Goal: Task Accomplishment & Management: Manage account settings

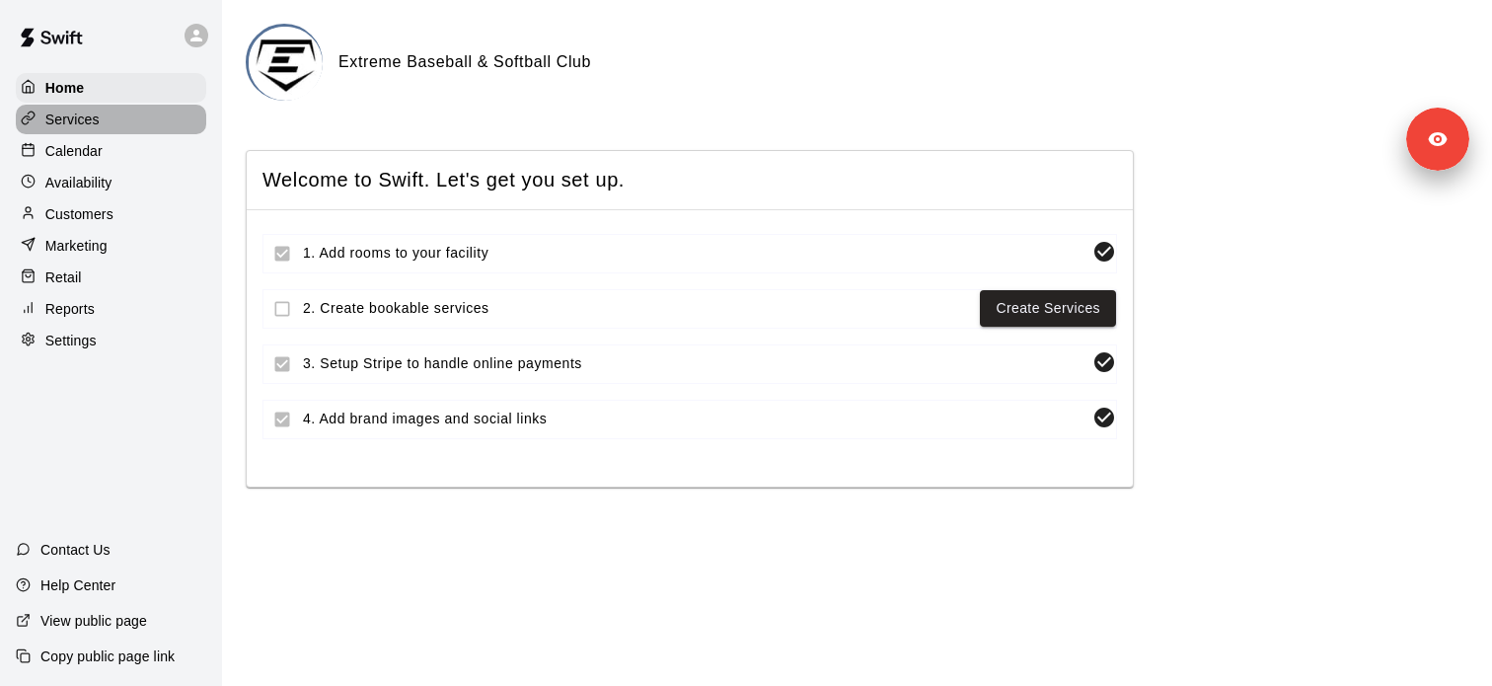
click at [150, 111] on div "Services" at bounding box center [111, 120] width 190 height 30
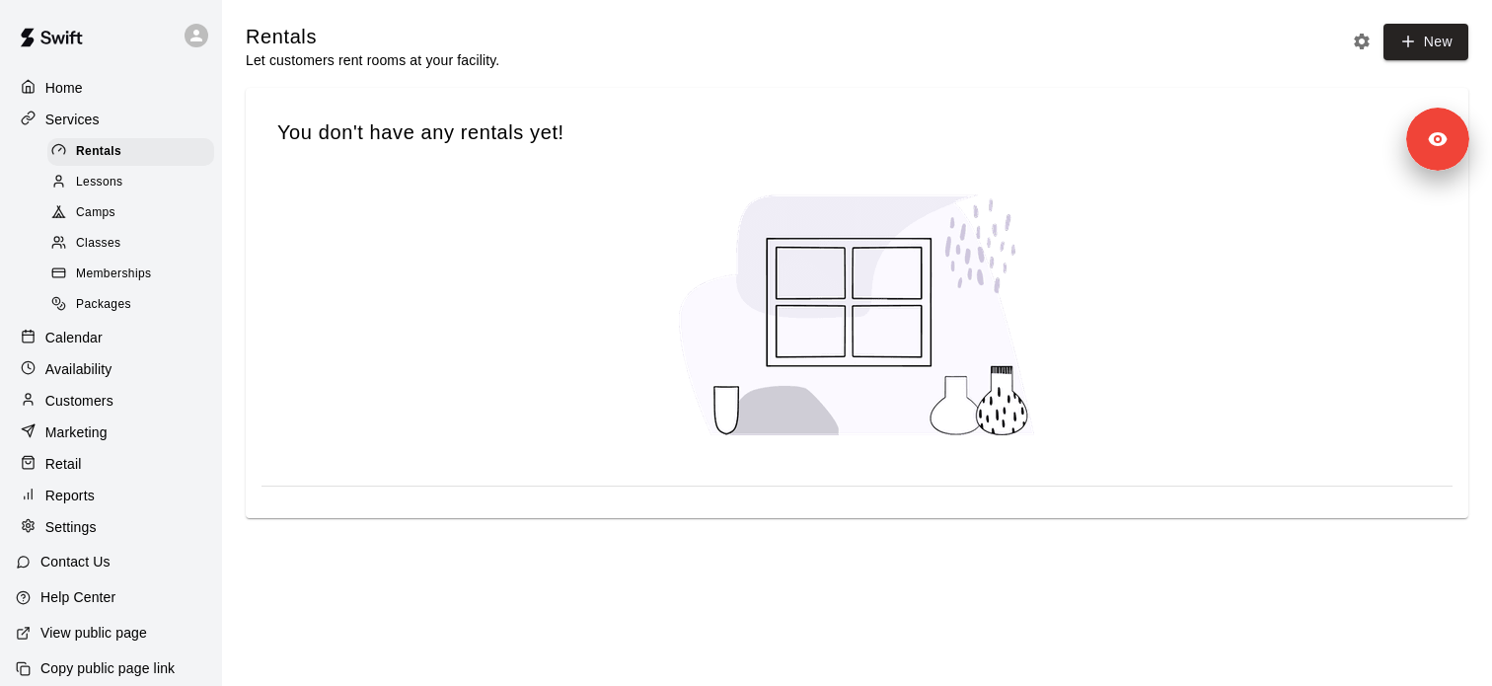
click at [111, 395] on p "Customers" at bounding box center [79, 401] width 68 height 20
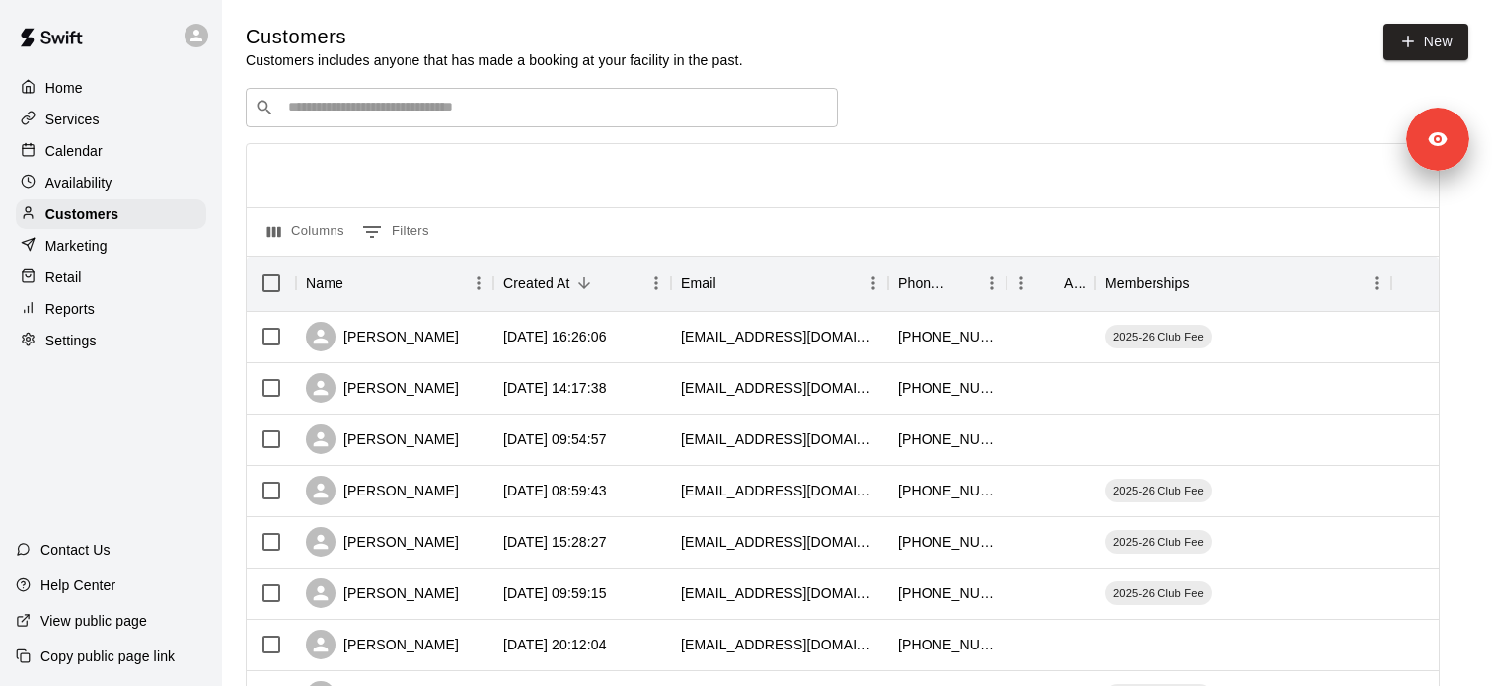
click at [344, 111] on input "Search customers by name or email" at bounding box center [555, 108] width 547 height 20
paste input "**********"
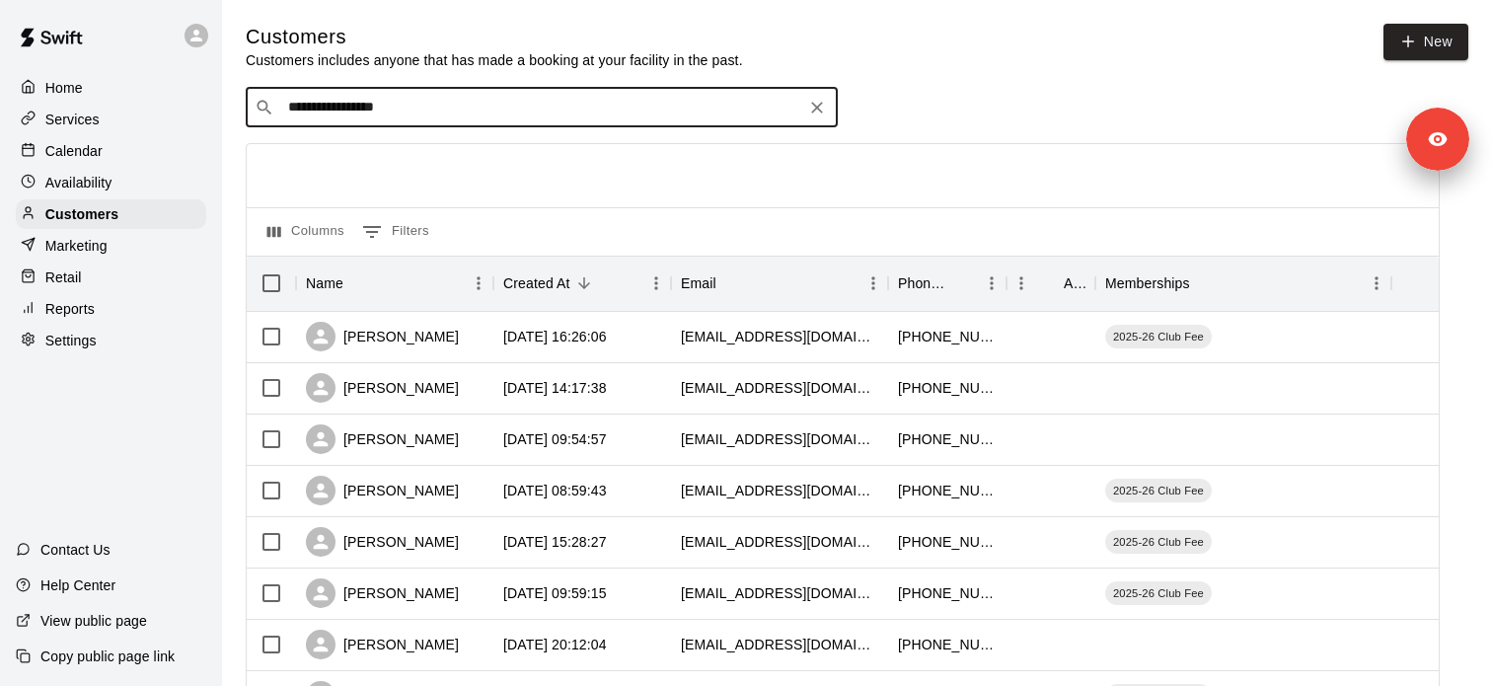
click at [441, 120] on div "**********" at bounding box center [542, 107] width 592 height 39
drag, startPoint x: 430, startPoint y: 115, endPoint x: 212, endPoint y: 113, distance: 218.1
click at [356, 121] on div "**********" at bounding box center [542, 107] width 592 height 39
paste input "Search customers by name or email"
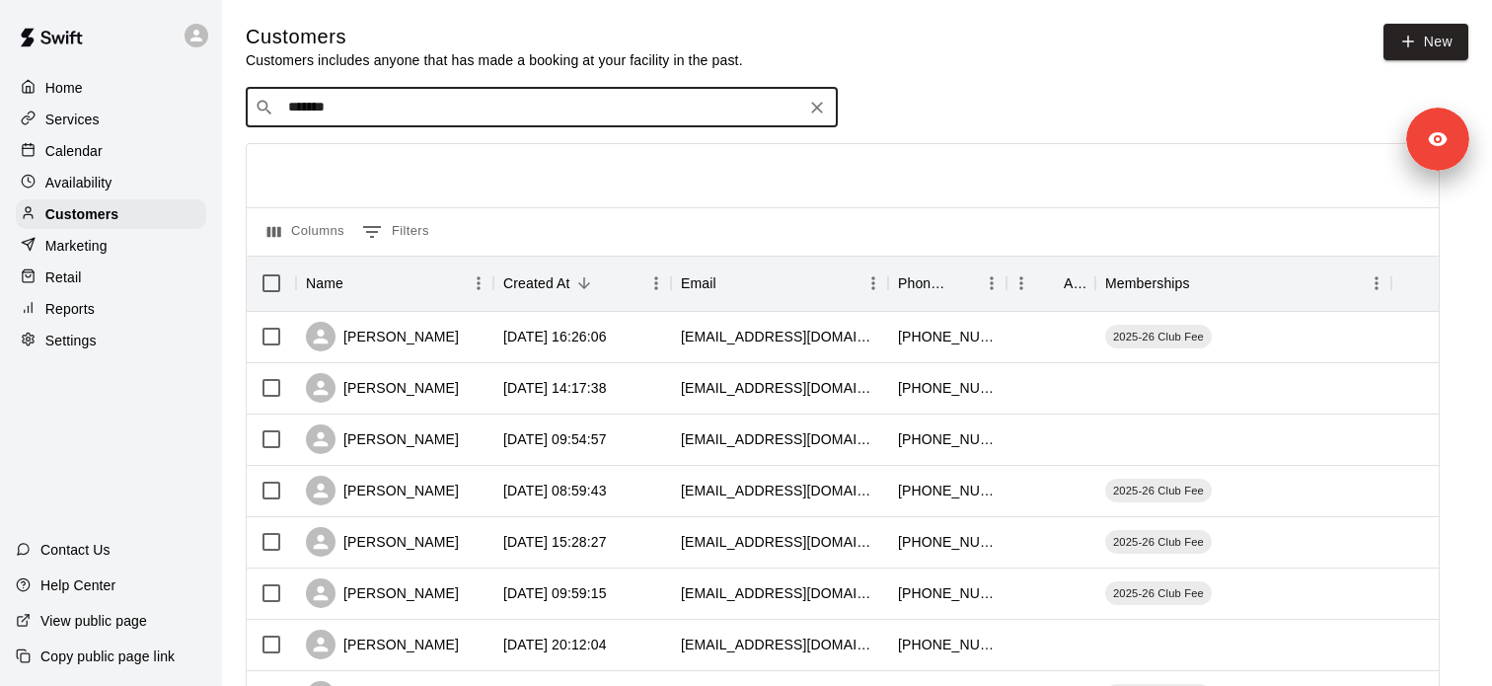
click at [409, 125] on div "​ ******* ​" at bounding box center [542, 107] width 592 height 39
click at [385, 99] on input "*******" at bounding box center [540, 108] width 517 height 20
click at [398, 108] on input "*******" at bounding box center [540, 108] width 517 height 20
click at [91, 213] on p "Customers" at bounding box center [81, 214] width 73 height 20
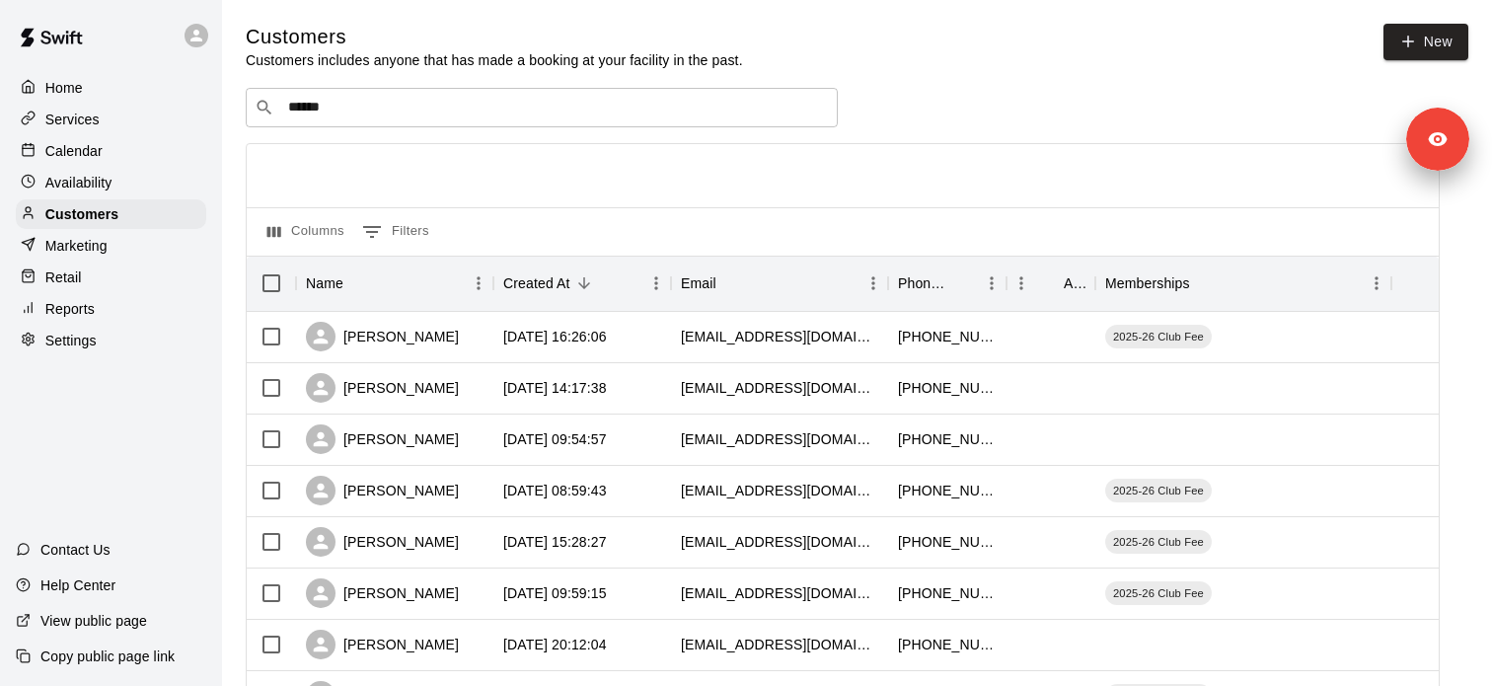
click at [417, 91] on div "​ ****** ​" at bounding box center [542, 107] width 592 height 39
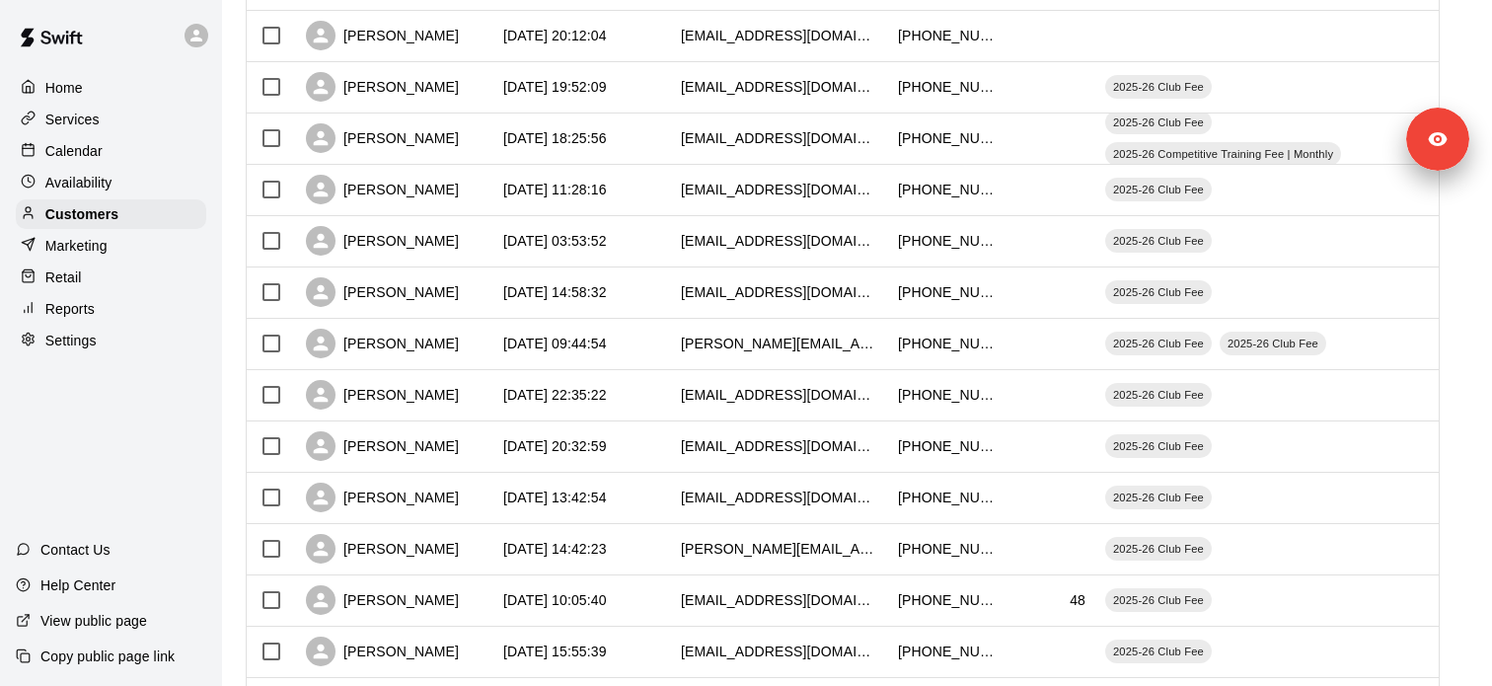
scroll to position [1017, 0]
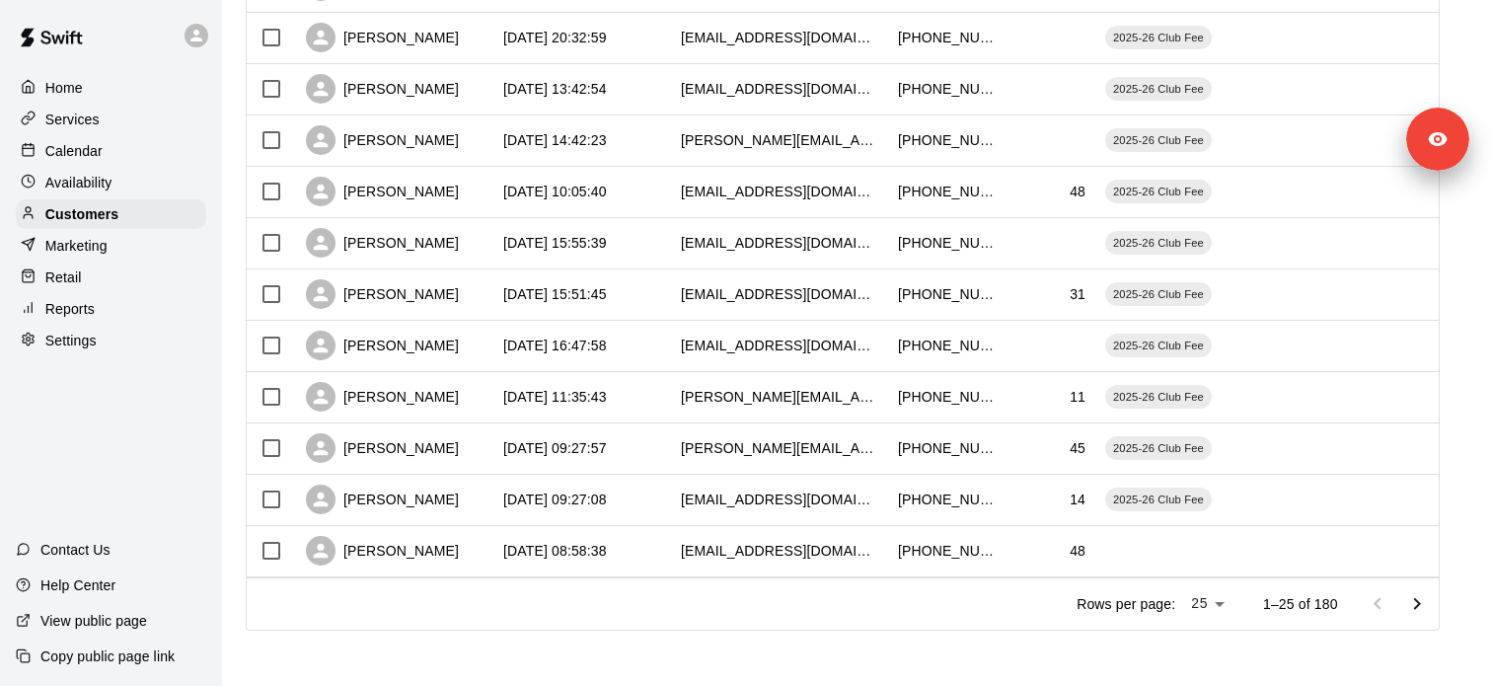
click at [1415, 603] on icon "Go to next page" at bounding box center [1417, 604] width 24 height 24
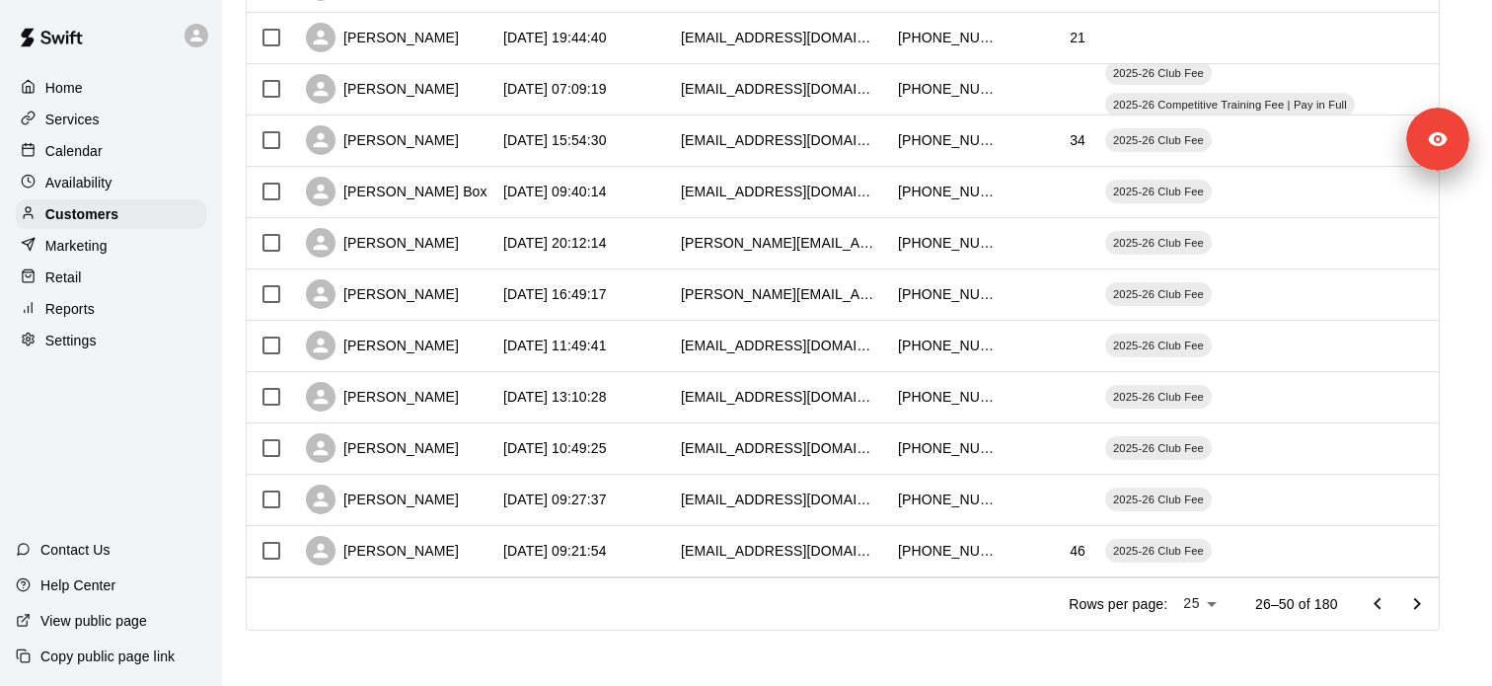
click at [1419, 591] on button "Go to next page" at bounding box center [1416, 603] width 39 height 39
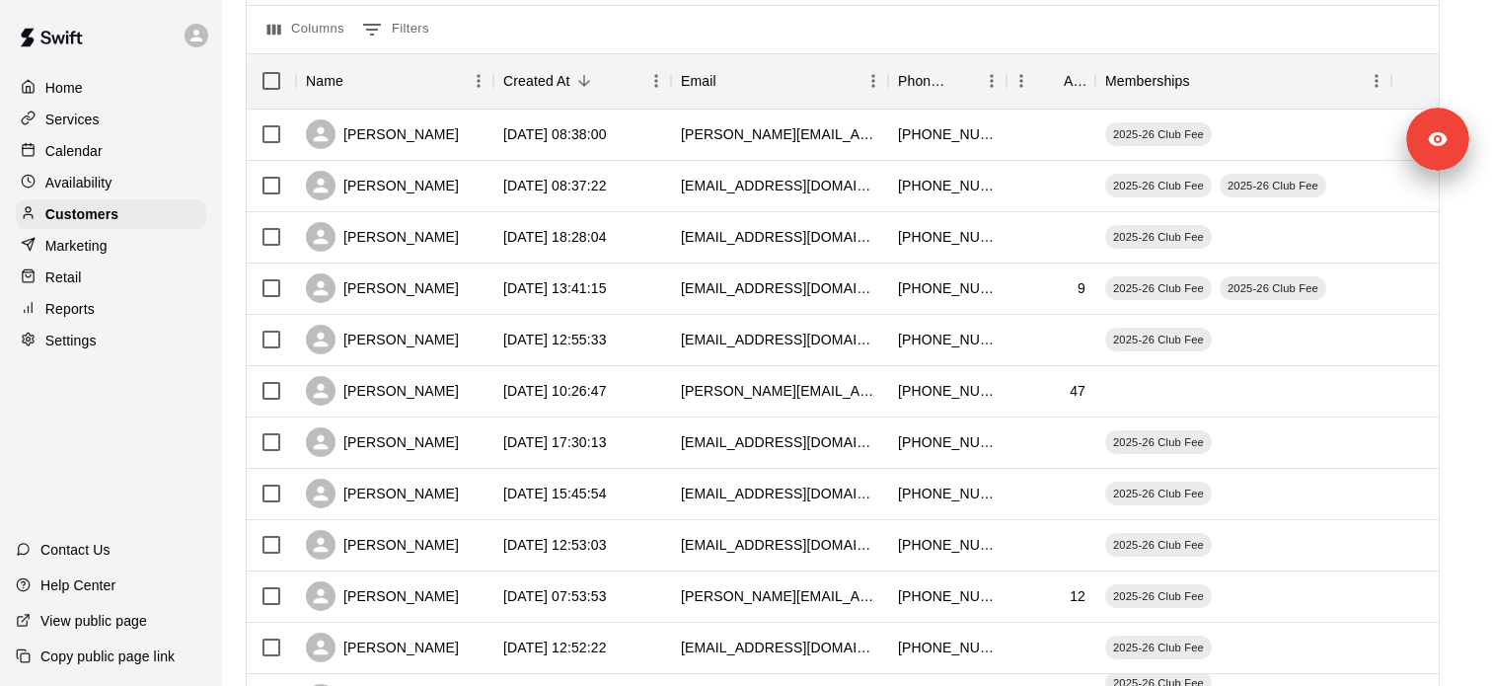
scroll to position [0, 0]
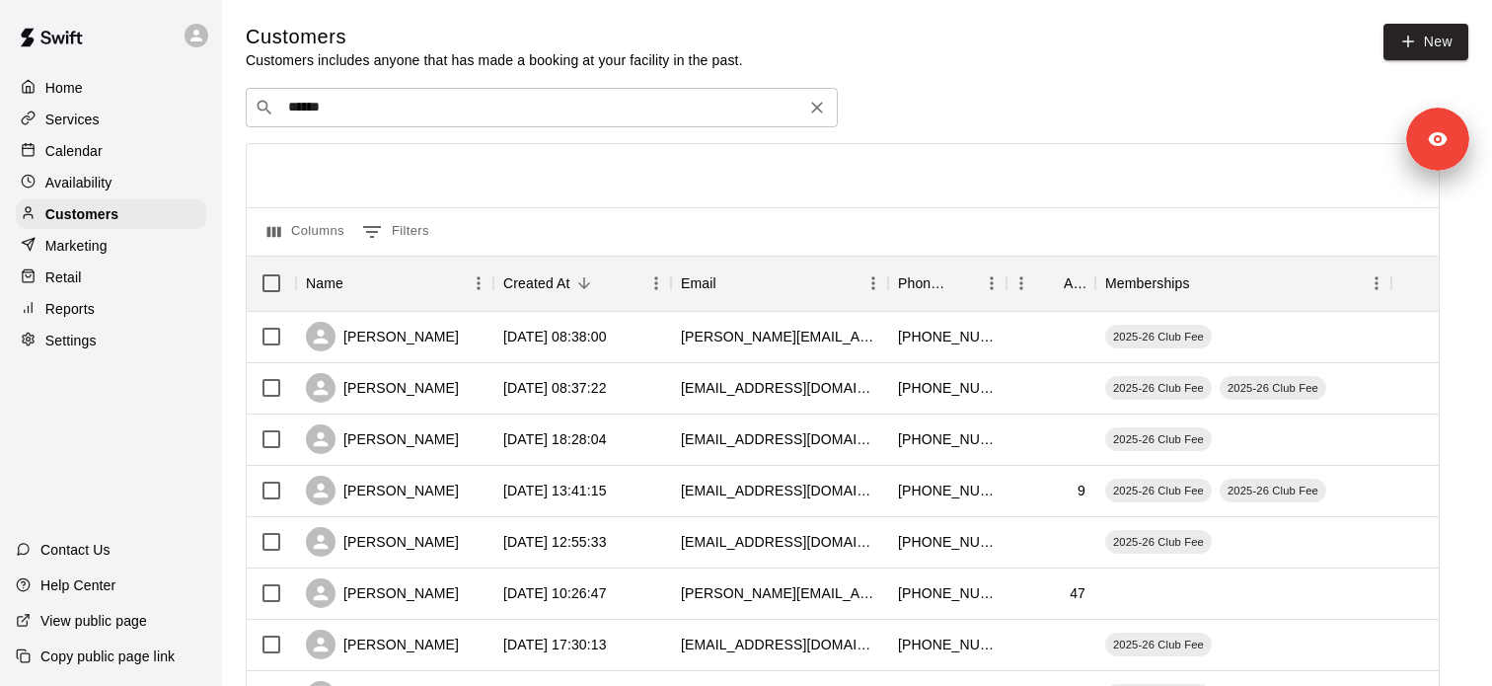
click at [439, 121] on div "​ ****** ​" at bounding box center [542, 107] width 592 height 39
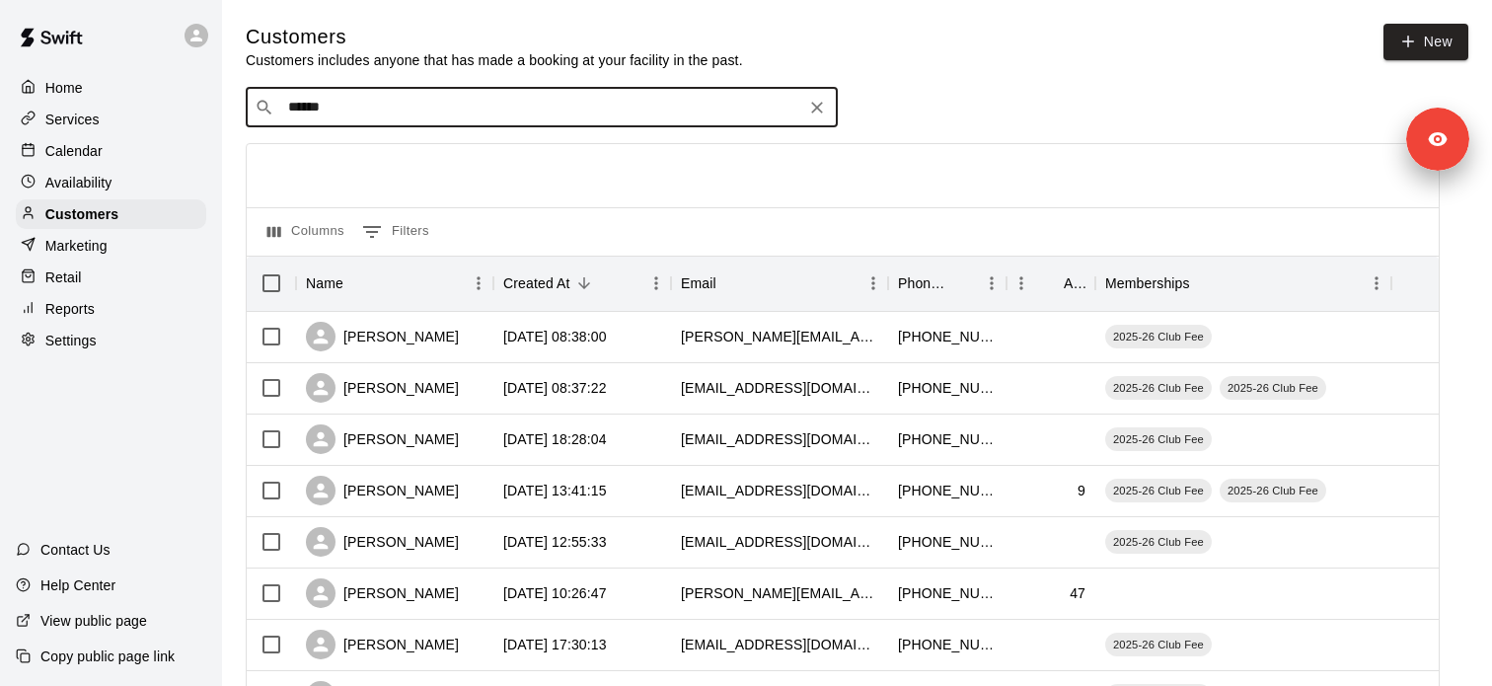
click at [439, 121] on div "​ ****** ​" at bounding box center [542, 107] width 592 height 39
paste input "********"
type input "**********"
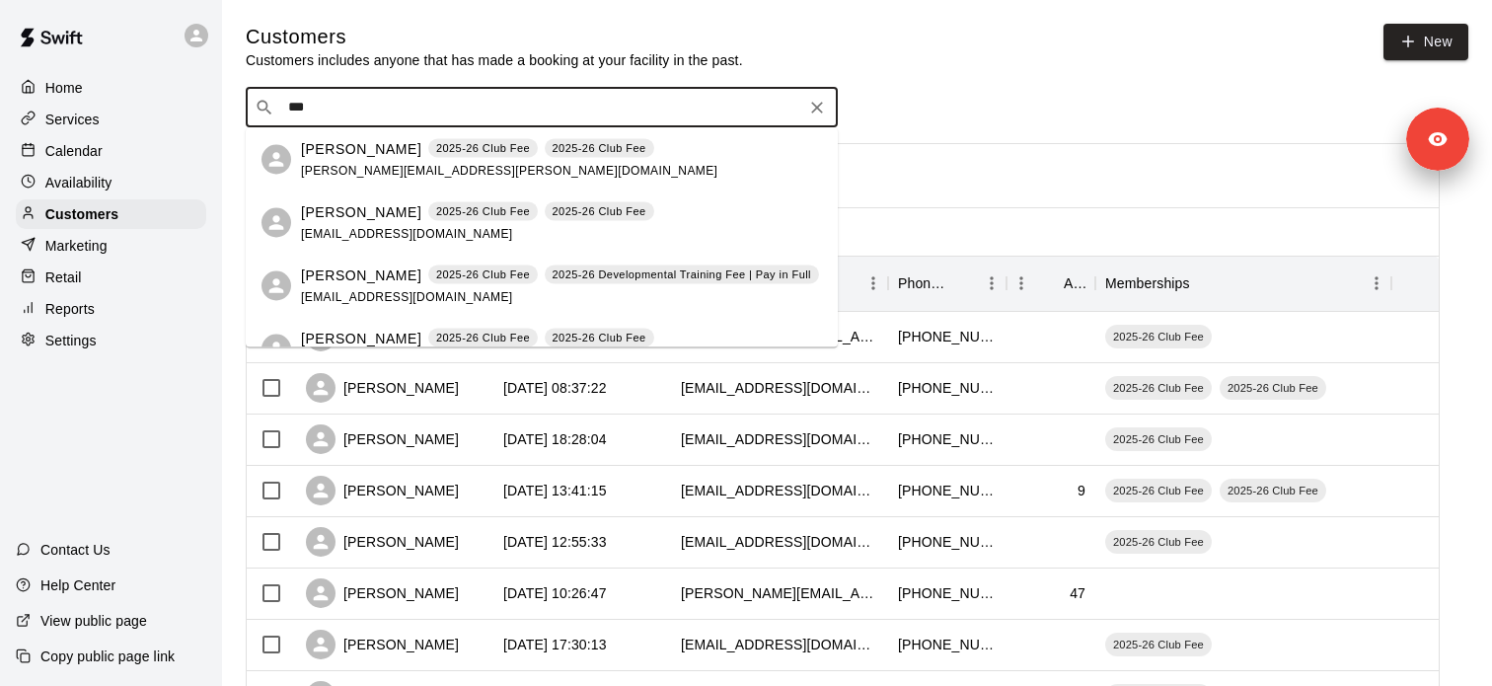
type input "***"
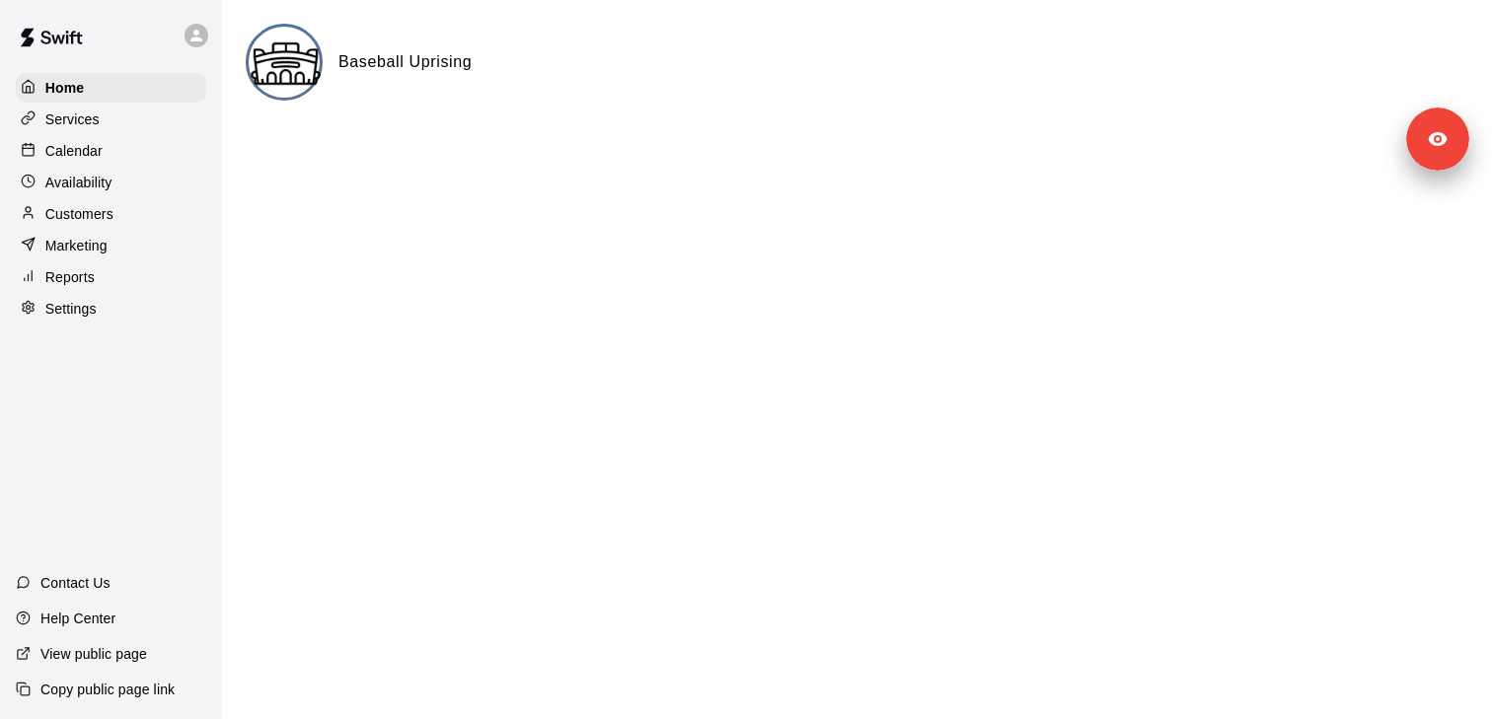
click at [101, 123] on div "Services" at bounding box center [111, 120] width 190 height 30
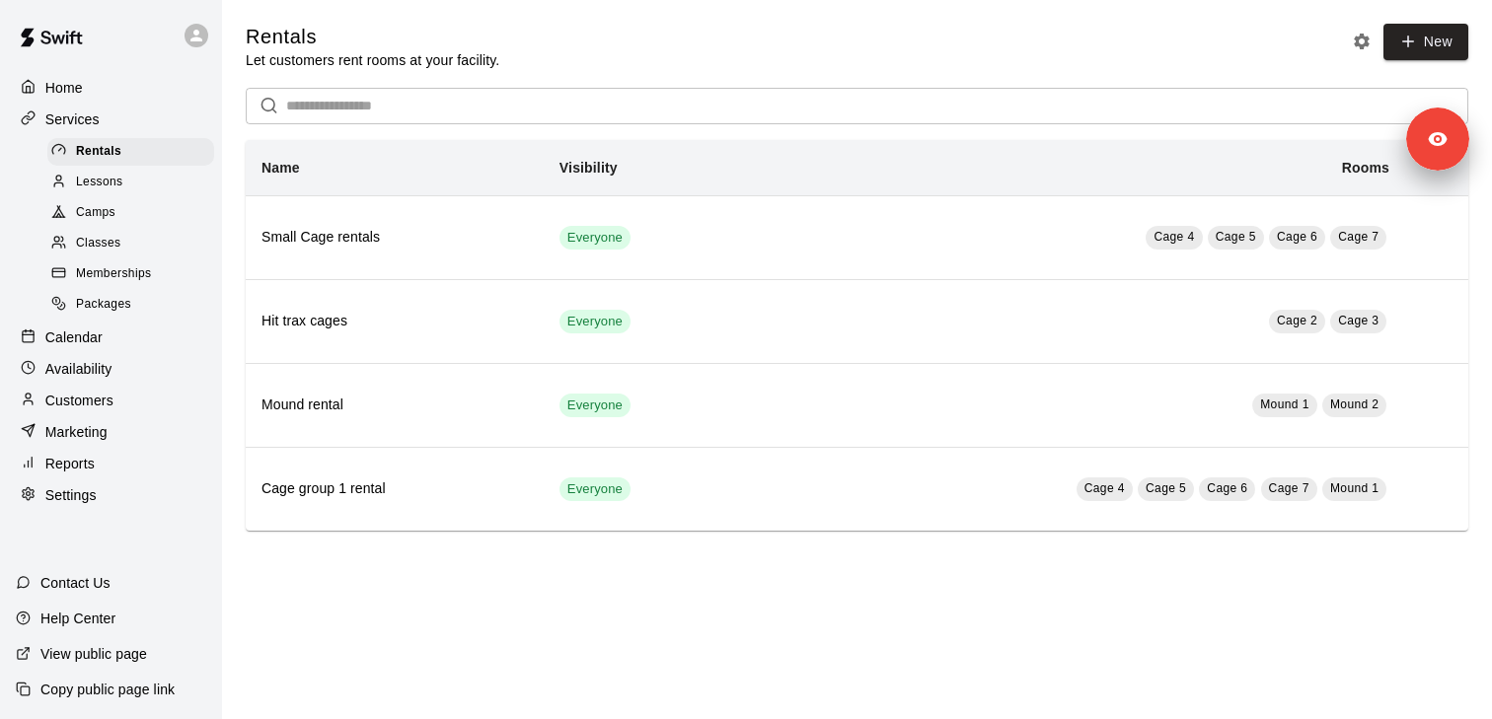
click at [99, 499] on div "Settings" at bounding box center [111, 495] width 190 height 30
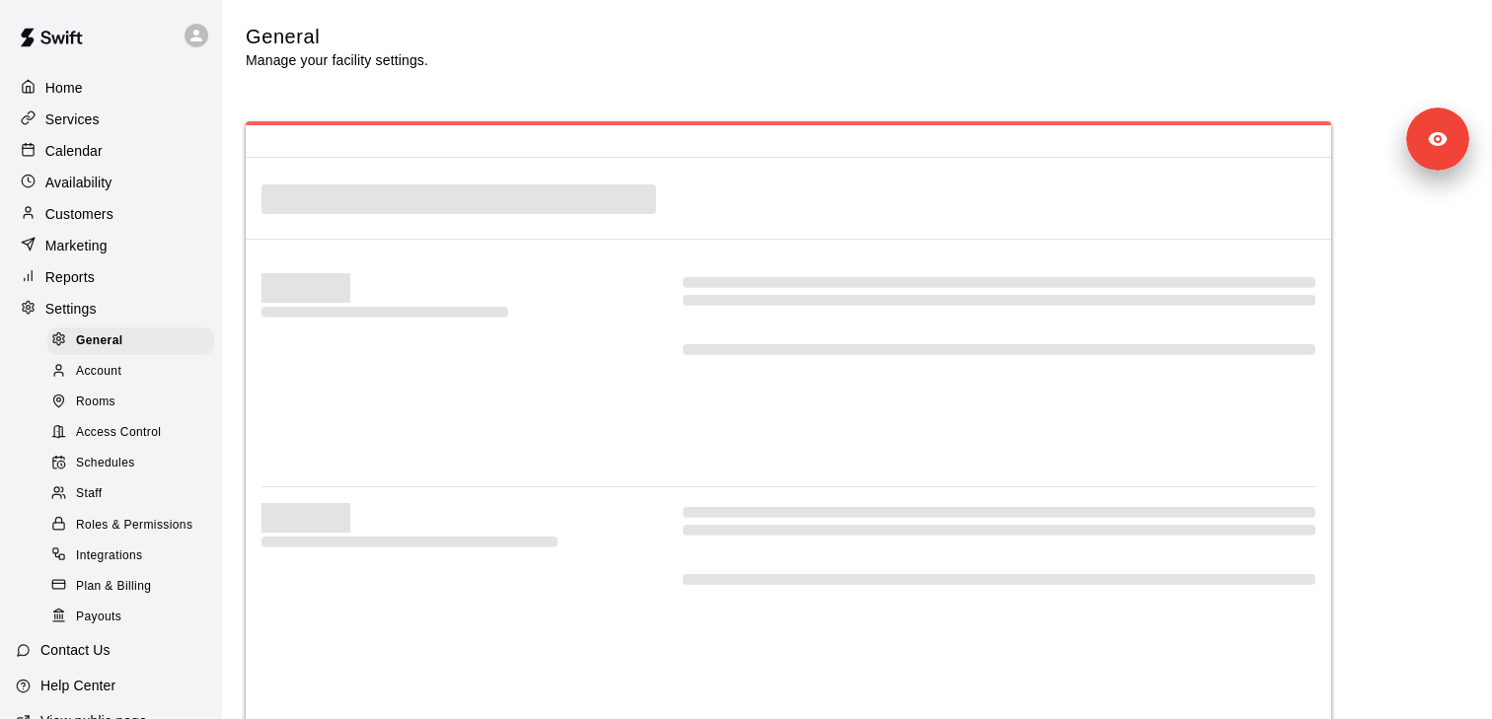
select select "**"
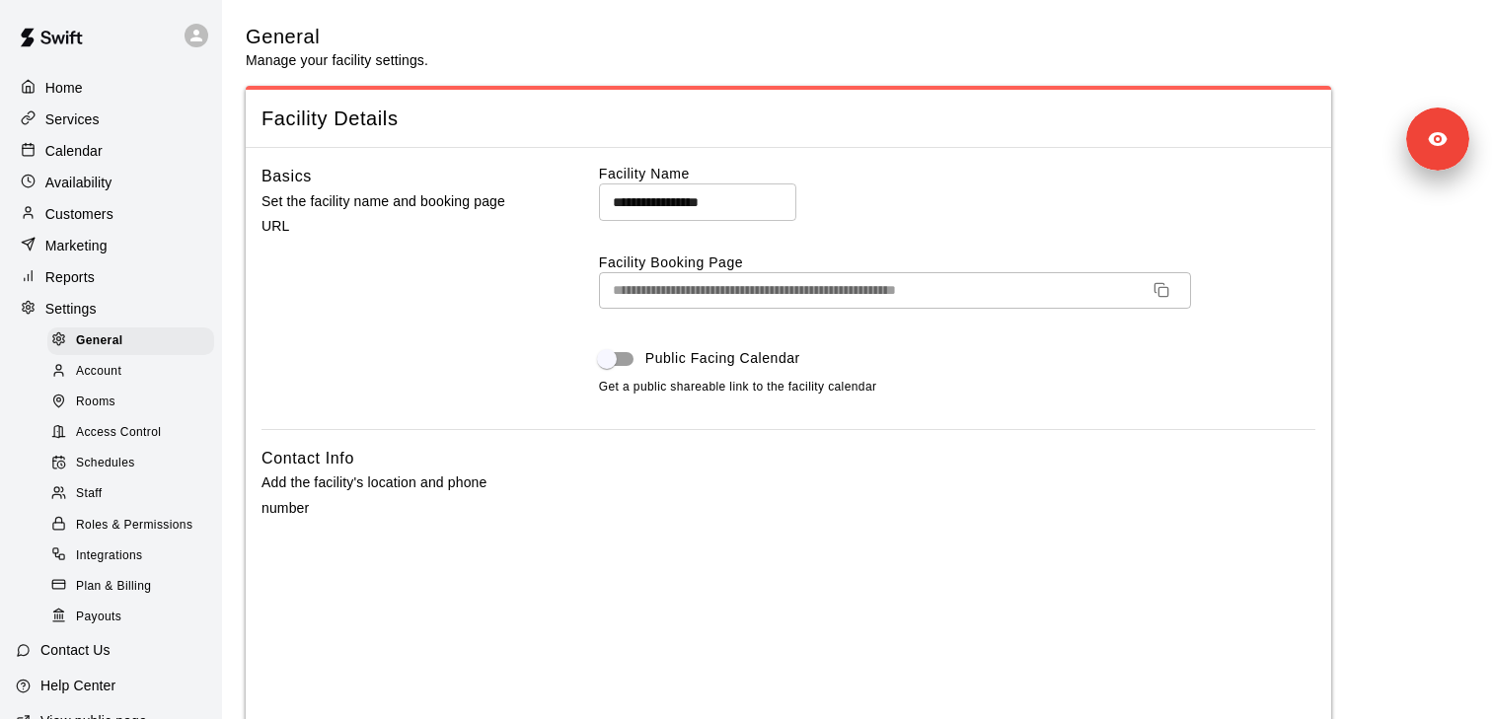
click at [161, 436] on div "Access Control" at bounding box center [130, 433] width 167 height 28
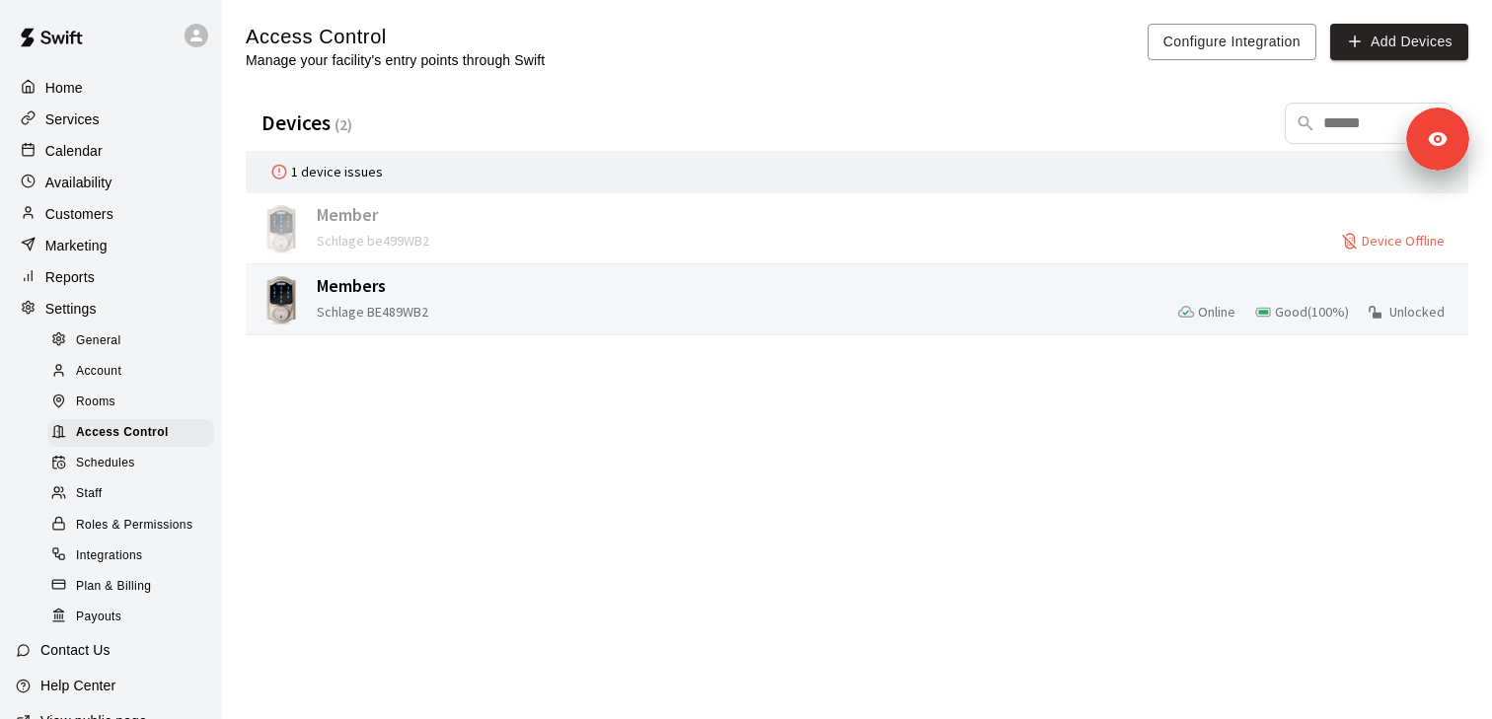
click at [584, 304] on div "Schlage BE489WB2 Online Good ( 100 %) Unlocked" at bounding box center [888, 312] width 1143 height 25
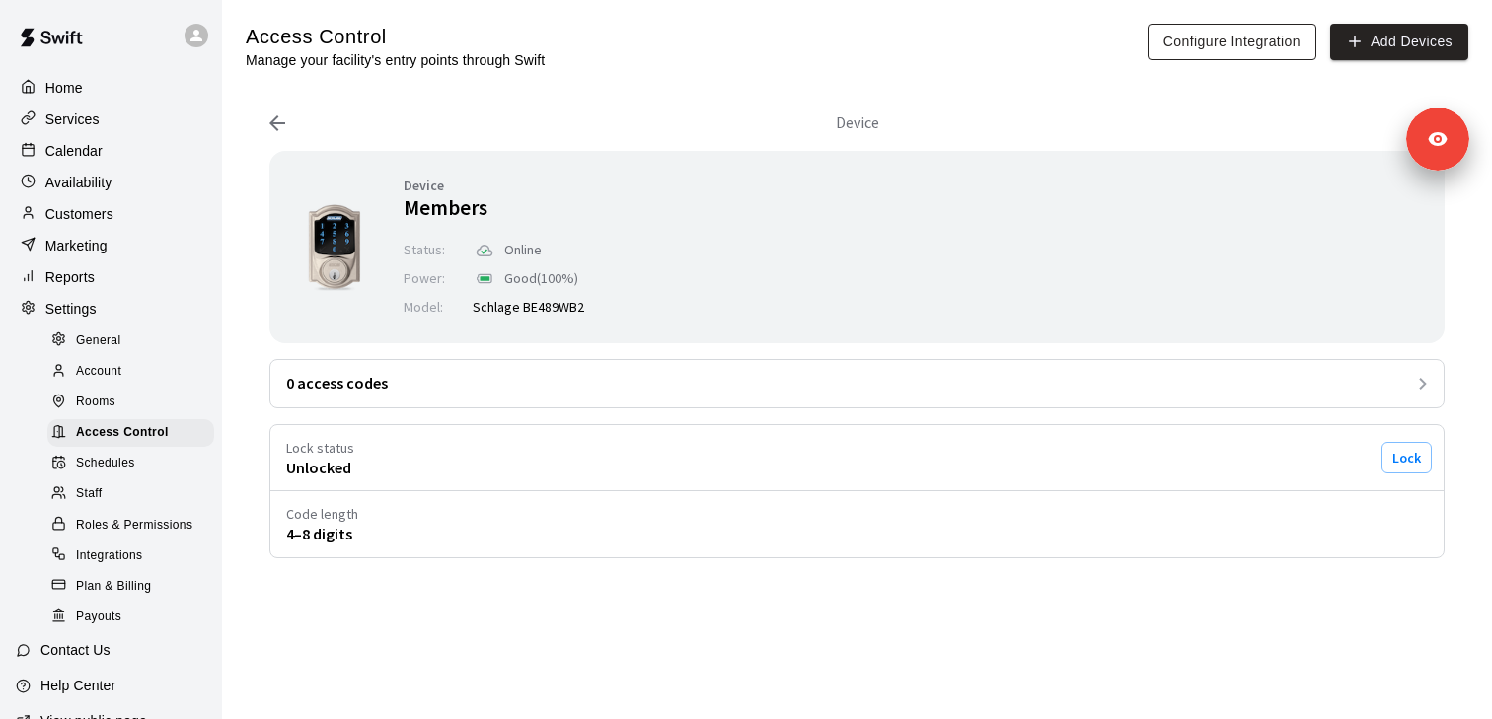
click at [1181, 53] on button "Configure Integration" at bounding box center [1231, 42] width 169 height 37
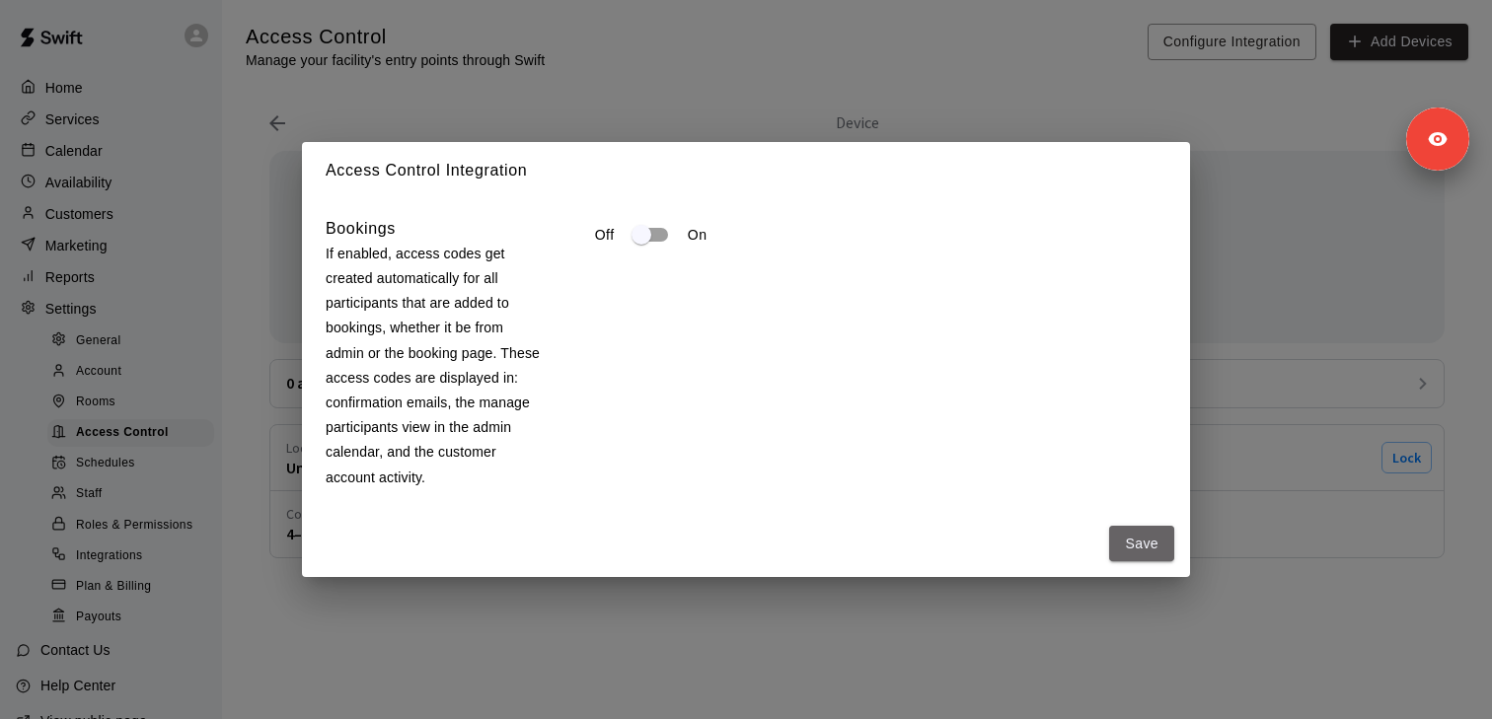
drag, startPoint x: 1149, startPoint y: 548, endPoint x: 780, endPoint y: 319, distance: 434.2
click at [780, 321] on div "Access Control Integration Bookings If enabled, access codes get created automa…" at bounding box center [746, 360] width 888 height 436
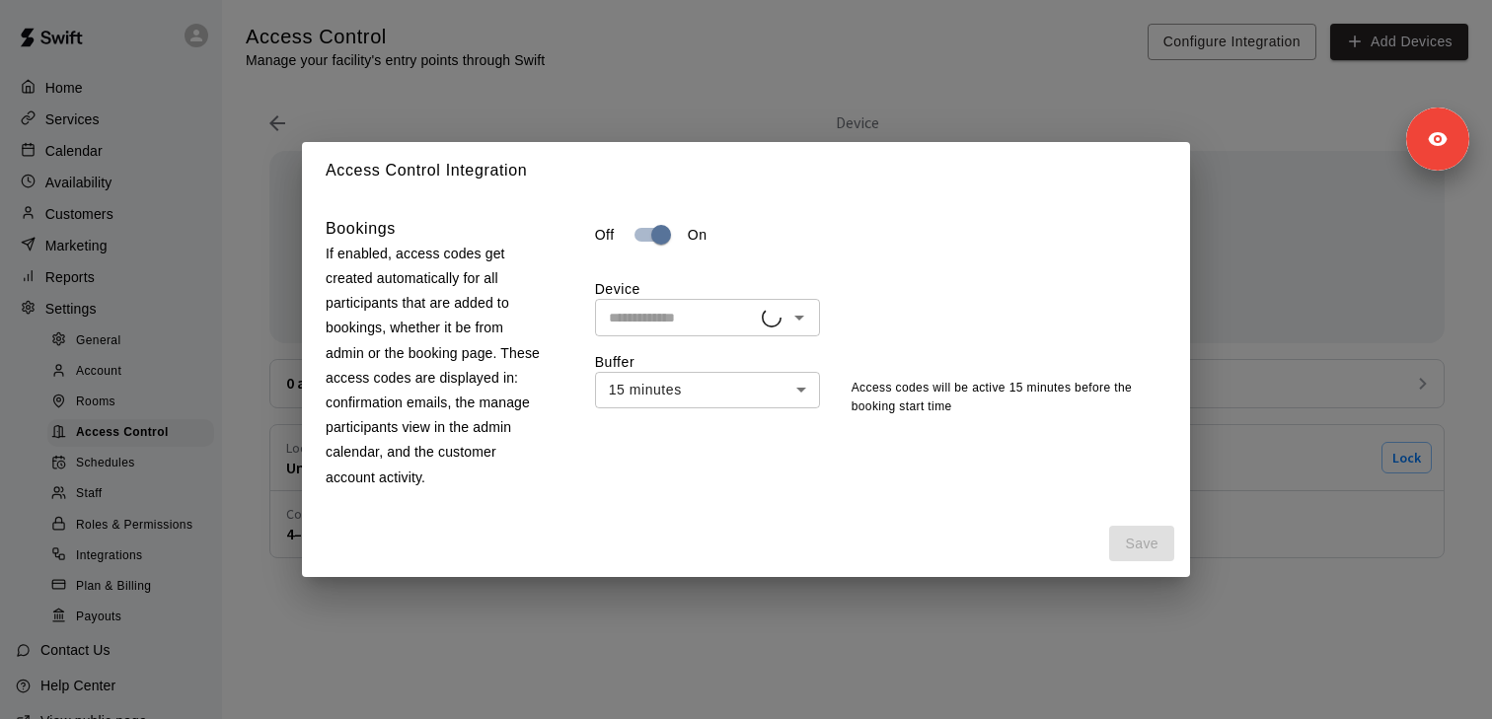
click at [733, 325] on input "text" at bounding box center [681, 317] width 161 height 25
click at [758, 393] on li "Member" at bounding box center [707, 395] width 225 height 33
type input "******"
click at [1273, 182] on div "Access Control Integration Bookings If enabled, access codes get created automa…" at bounding box center [746, 359] width 1492 height 719
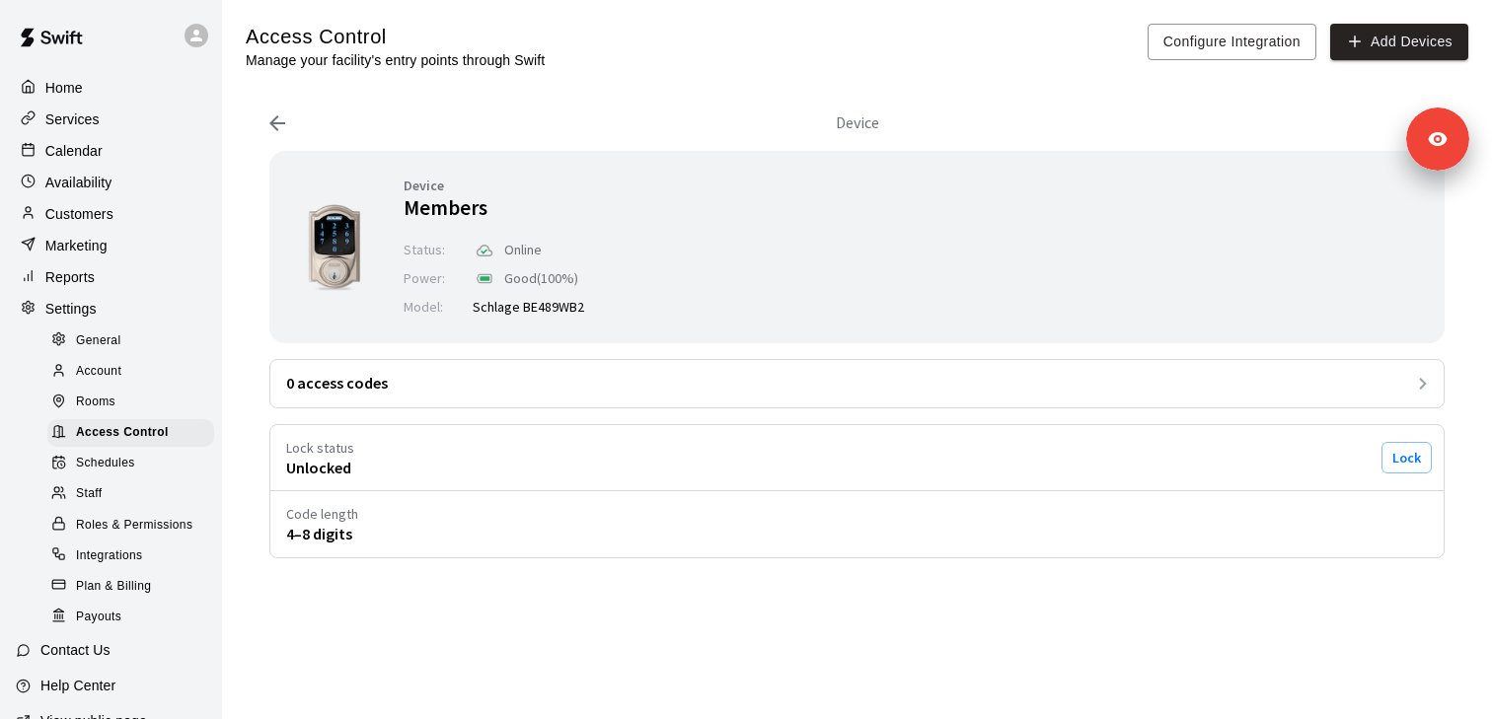
click at [272, 119] on icon at bounding box center [277, 123] width 24 height 24
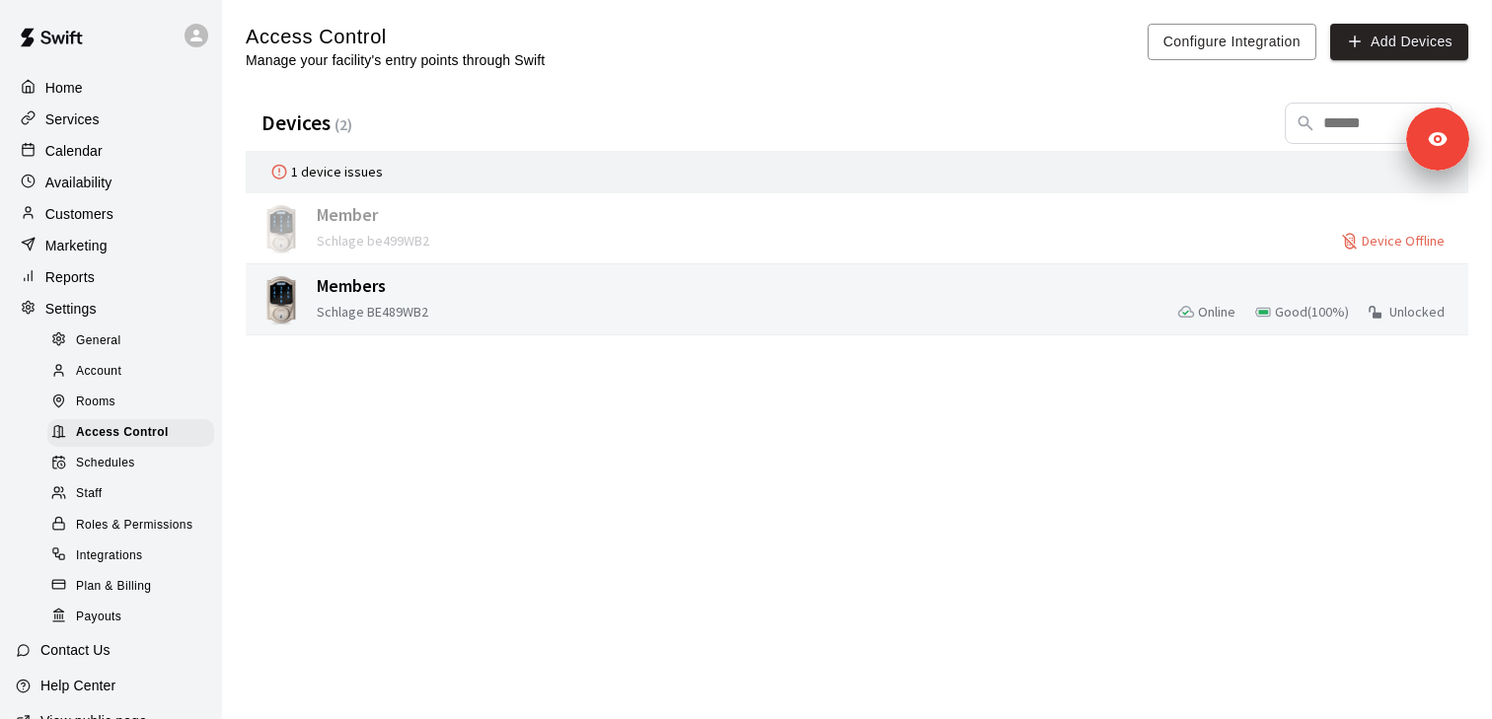
click at [687, 312] on div "Schlage BE489WB2 Online Good ( 100 %) Unlocked" at bounding box center [888, 312] width 1143 height 25
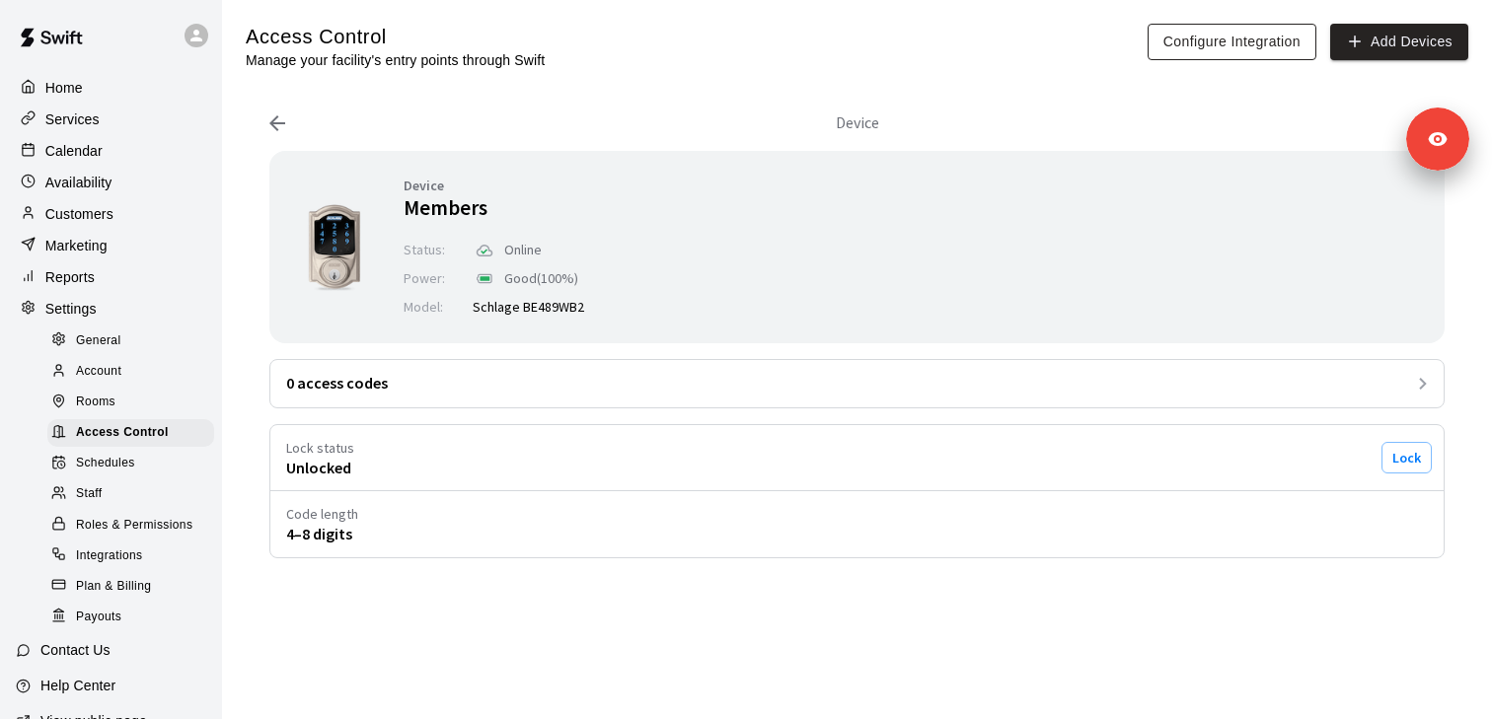
click at [1194, 36] on button "Configure Integration" at bounding box center [1231, 42] width 169 height 37
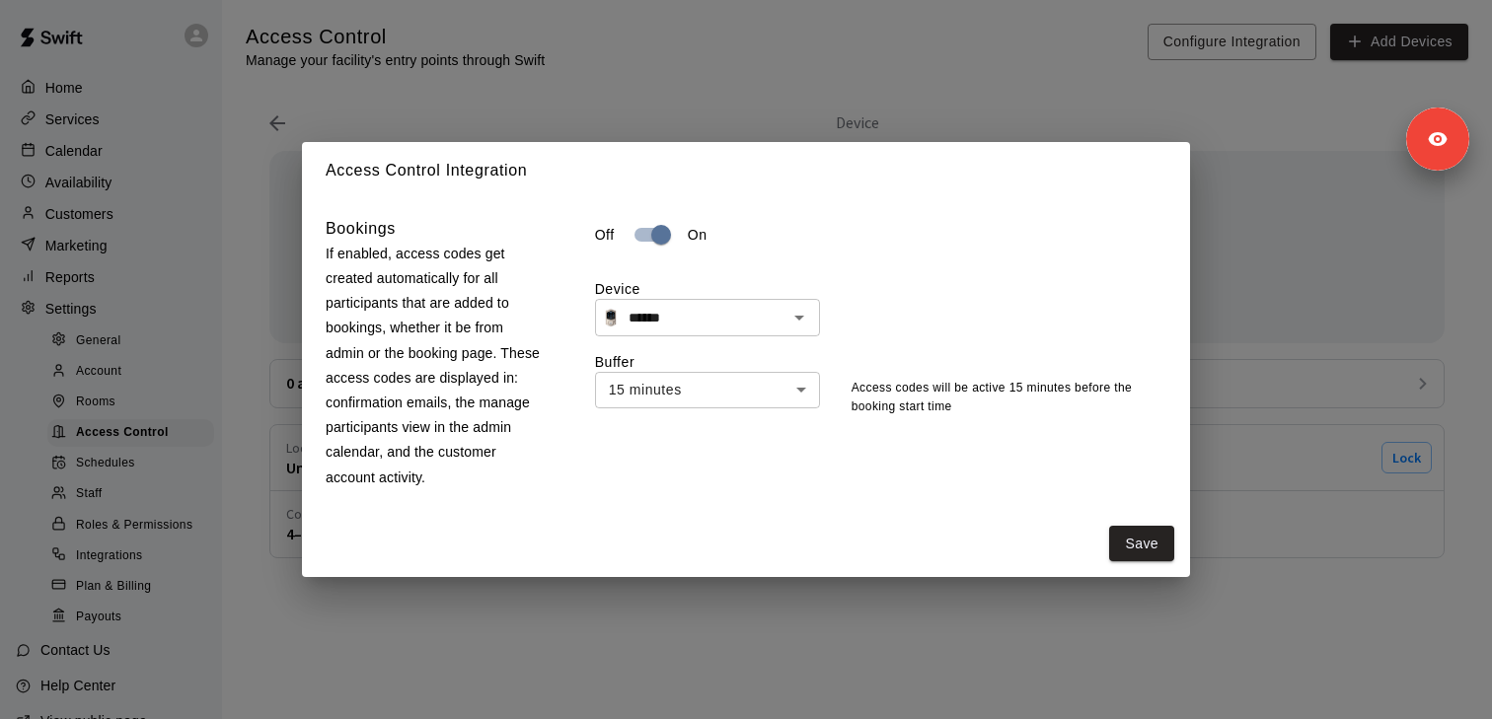
click at [487, 130] on div "Access Control Integration Bookings If enabled, access codes get created automa…" at bounding box center [746, 359] width 1492 height 719
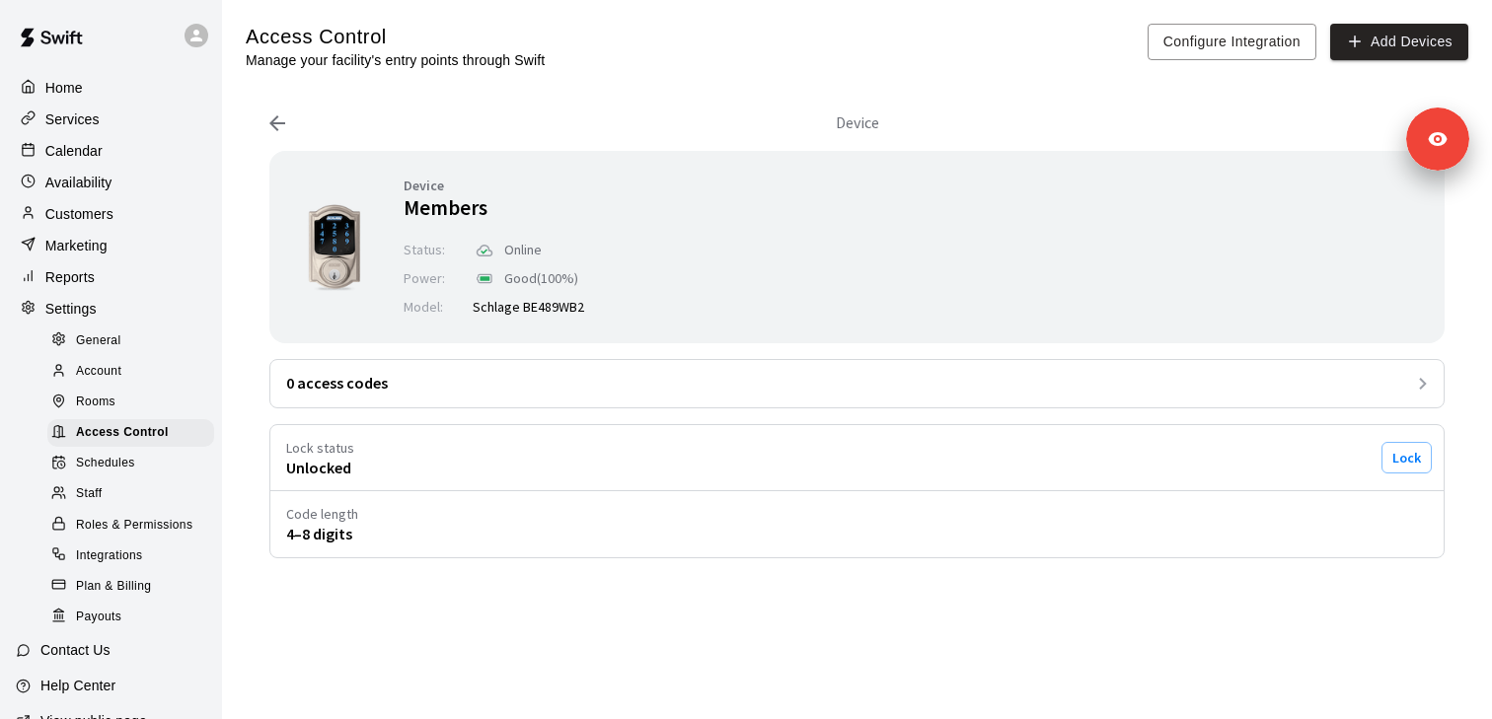
click at [270, 111] on icon at bounding box center [277, 123] width 24 height 24
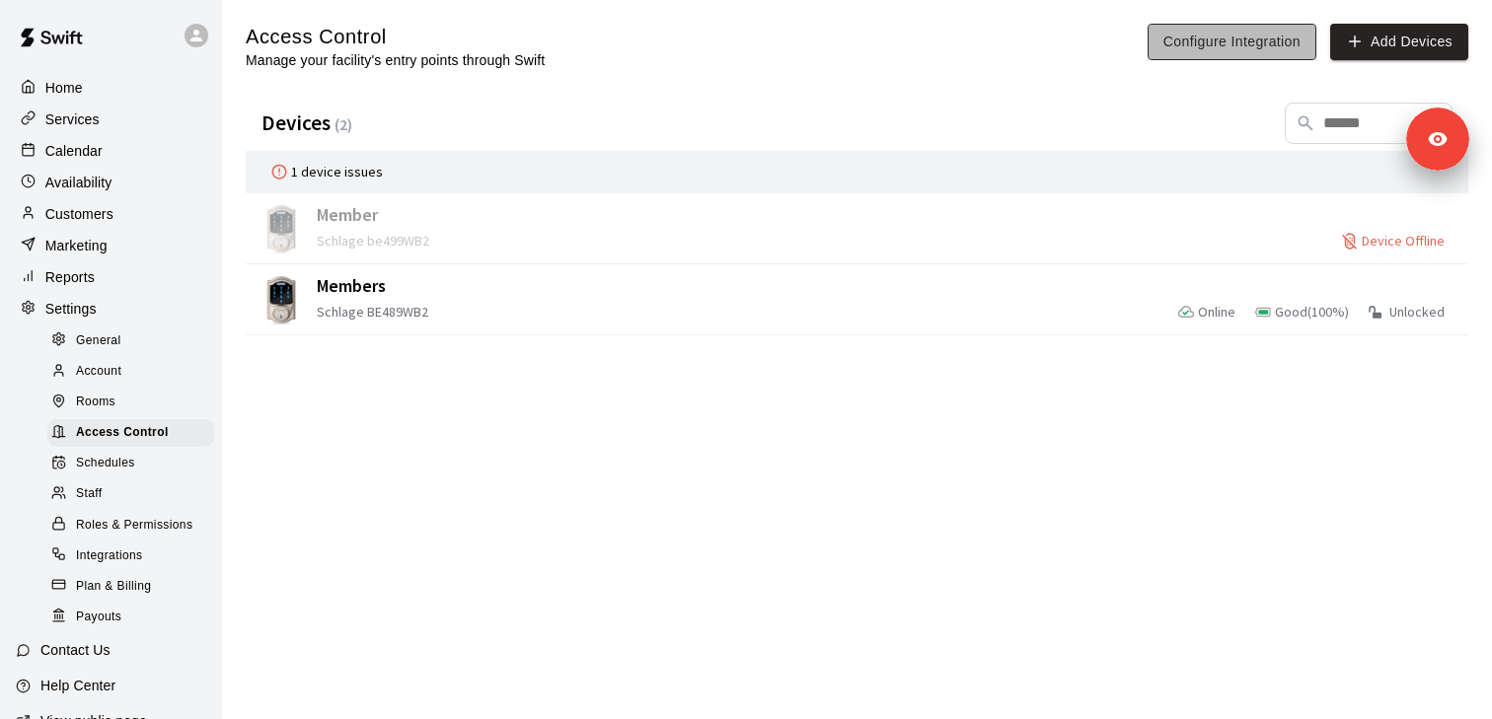
click at [1195, 45] on button "Configure Integration" at bounding box center [1231, 42] width 169 height 37
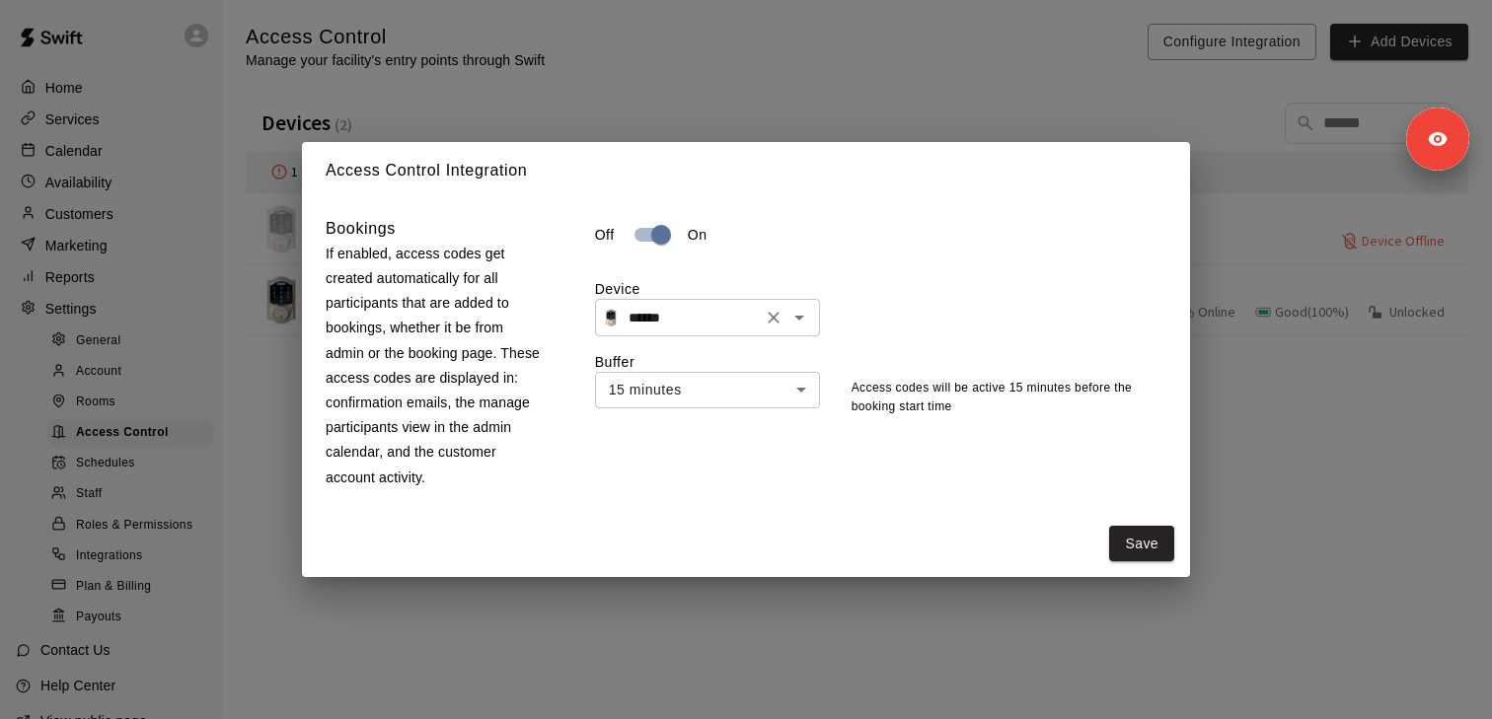
click at [735, 332] on div "****** ​" at bounding box center [707, 317] width 225 height 37
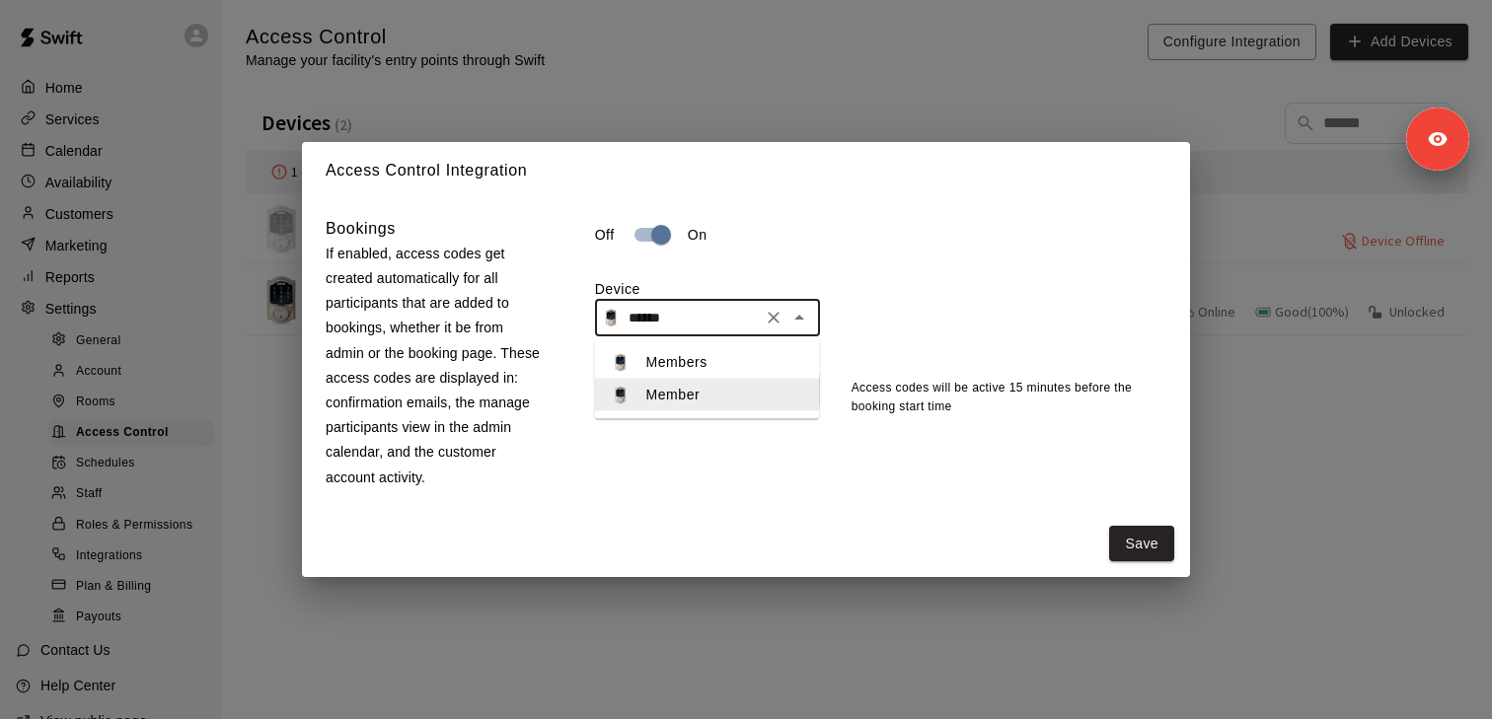
click at [764, 367] on li "Members" at bounding box center [707, 362] width 225 height 33
type input "*******"
click at [1149, 558] on button "Save" at bounding box center [1141, 544] width 65 height 37
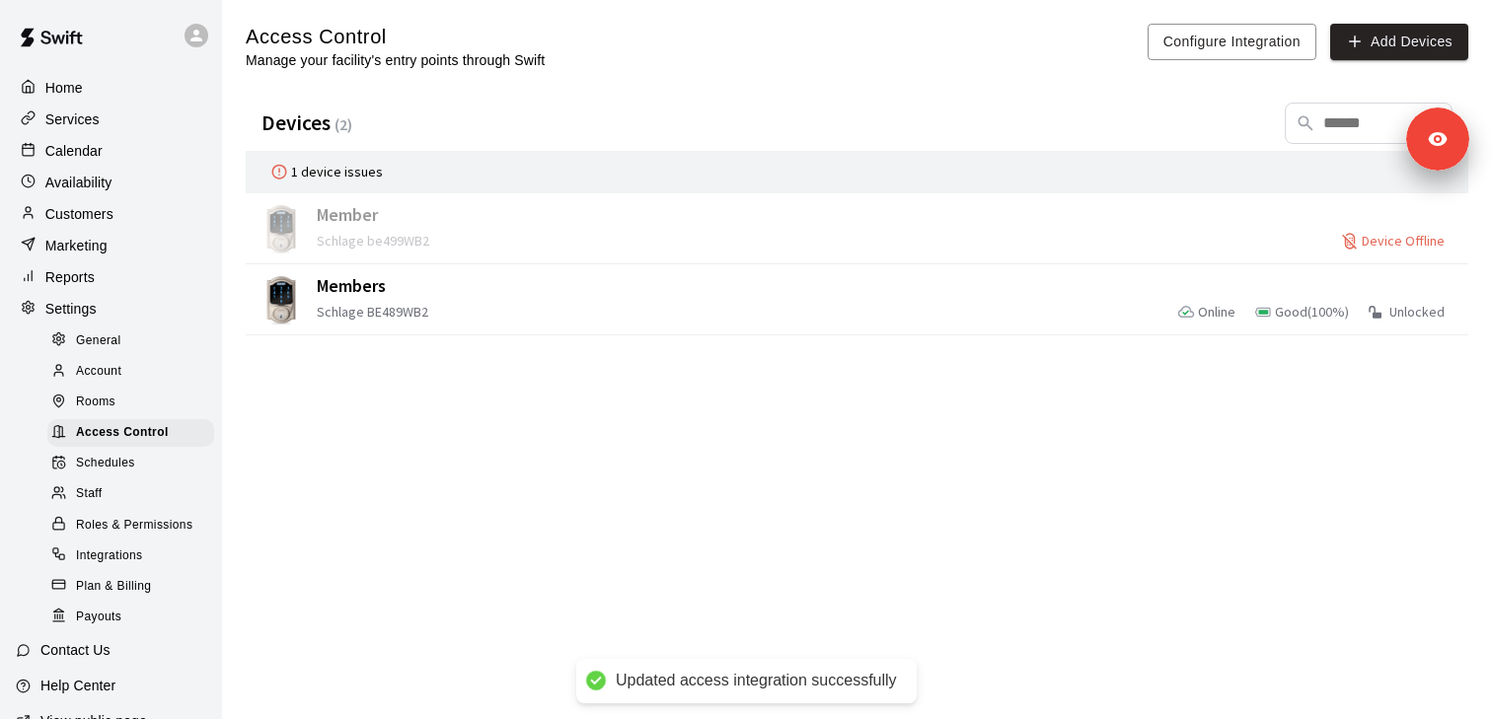
click at [1153, 343] on html "Updated access integration successfully Home Services Calendar Availability Cus…" at bounding box center [746, 171] width 1492 height 343
click at [1194, 36] on button "Configure Integration" at bounding box center [1231, 42] width 169 height 37
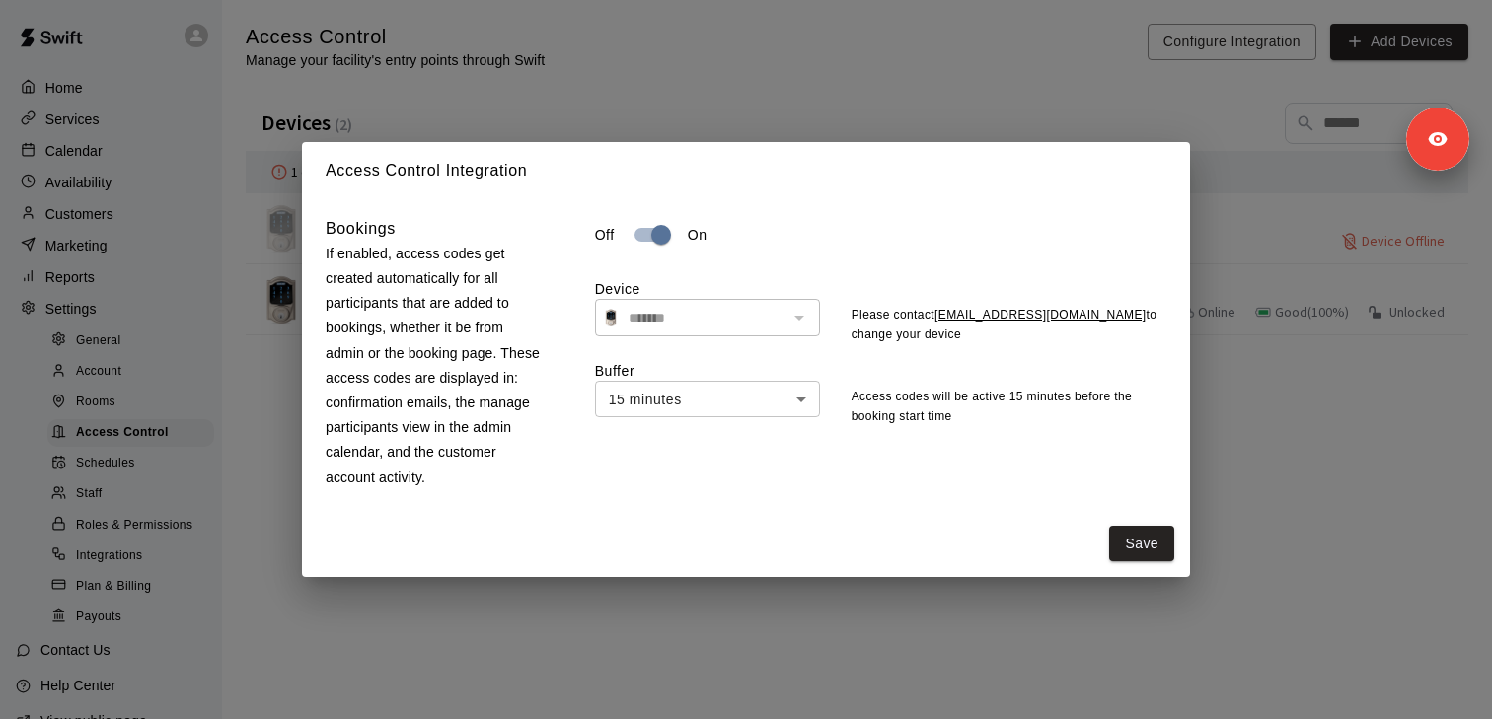
click at [1150, 521] on div "Save" at bounding box center [746, 544] width 872 height 52
click at [1150, 531] on button "Save" at bounding box center [1141, 544] width 65 height 37
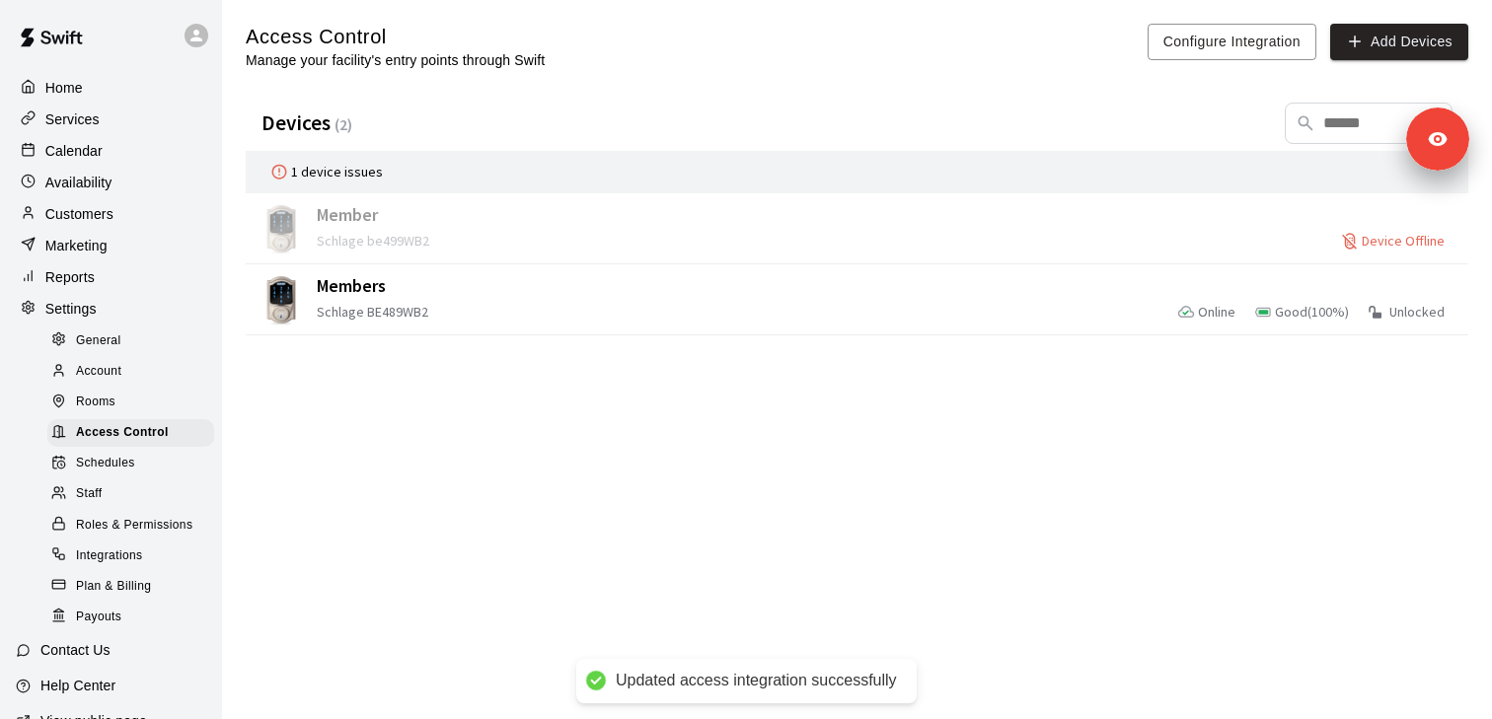
click at [931, 343] on html "Updated access integration successfully Home Services Calendar Availability Cus…" at bounding box center [746, 171] width 1492 height 343
click at [100, 94] on div "Home" at bounding box center [111, 88] width 190 height 30
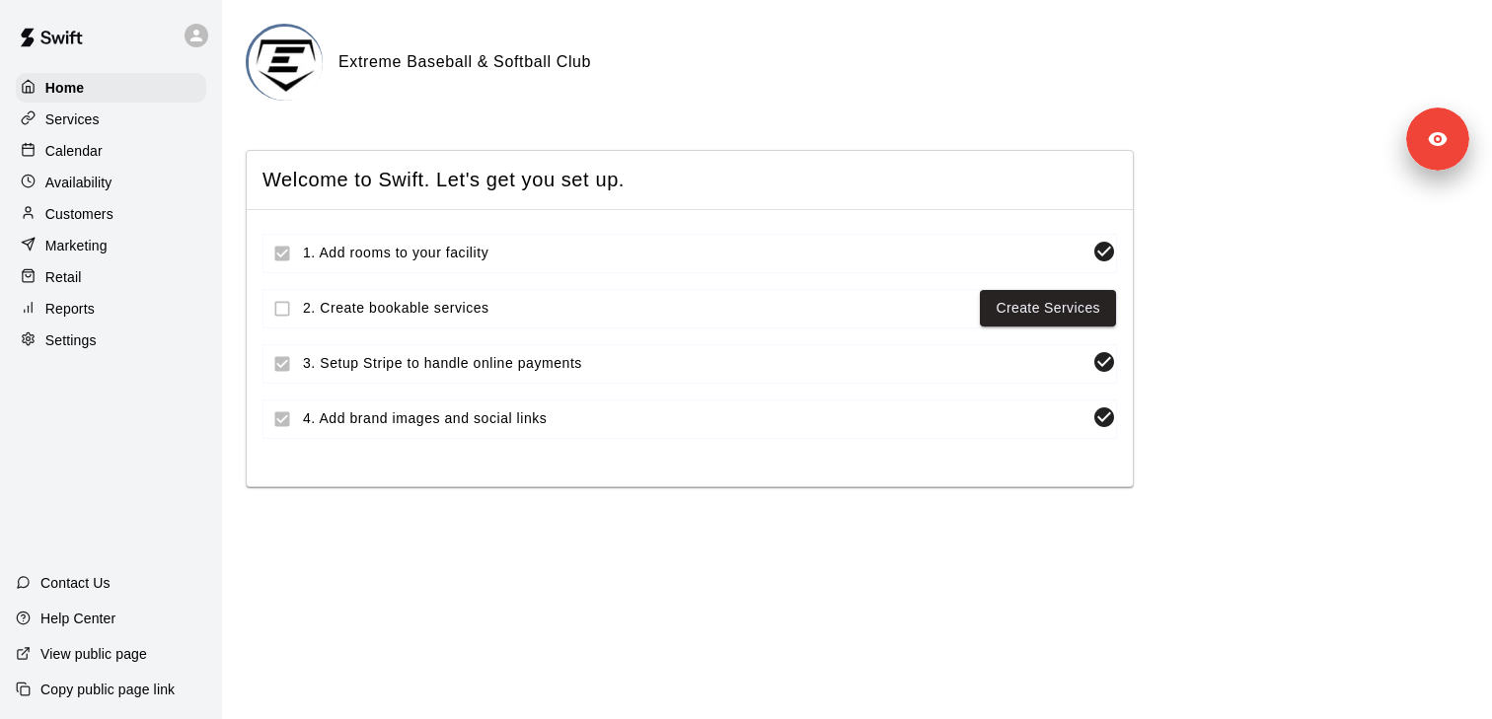
click at [124, 213] on div "Customers" at bounding box center [111, 214] width 190 height 30
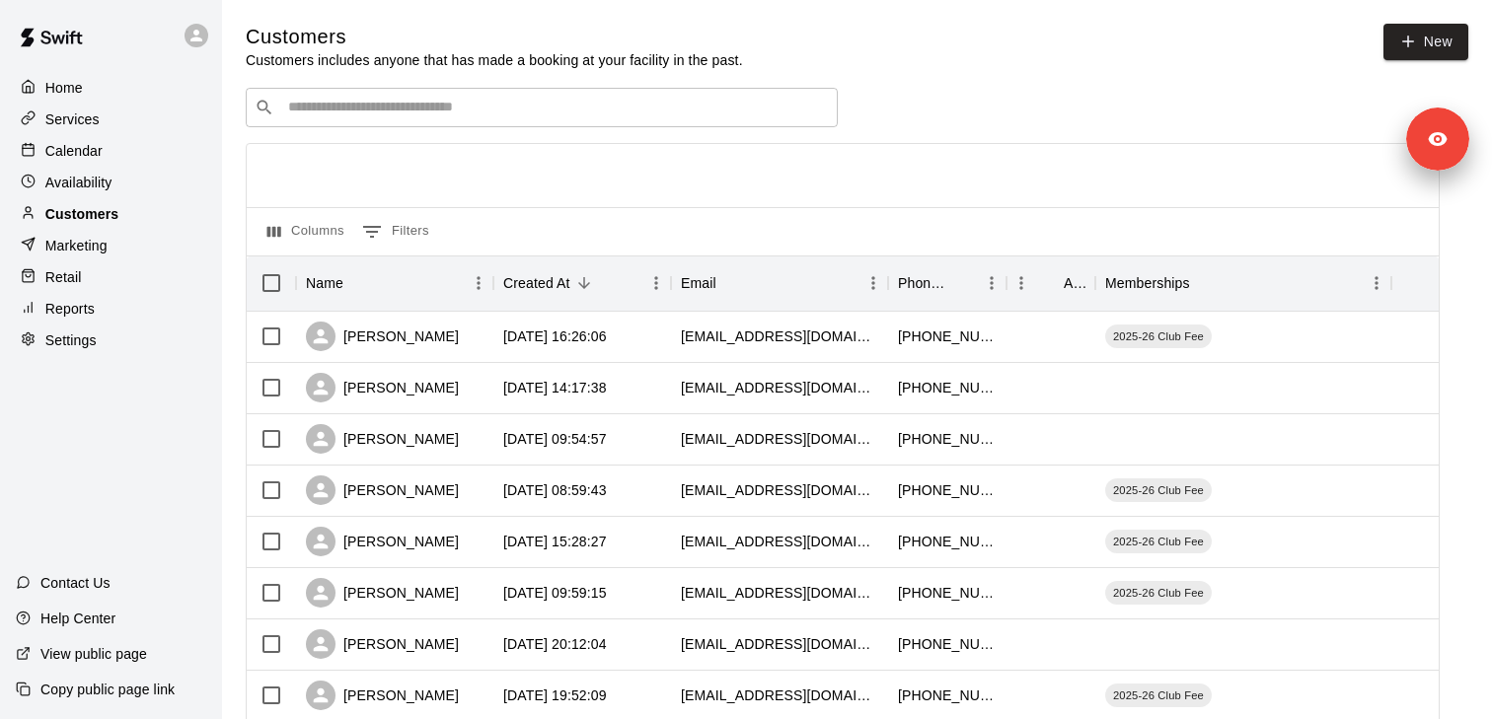
click at [89, 224] on div "Customers" at bounding box center [111, 214] width 190 height 30
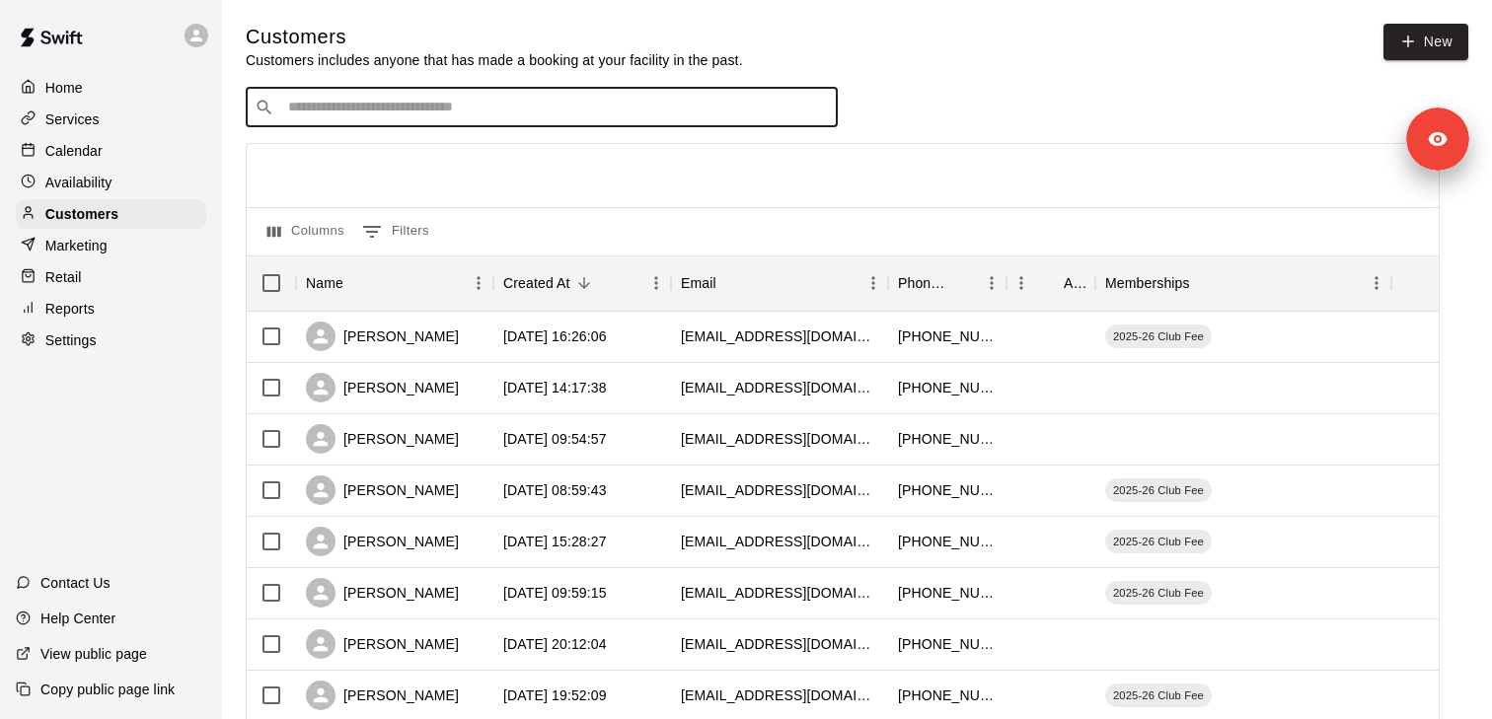
click at [385, 106] on input "Search customers by name or email" at bounding box center [555, 108] width 547 height 20
type input "*******"
click at [161, 692] on p "Copy public page link" at bounding box center [107, 690] width 134 height 20
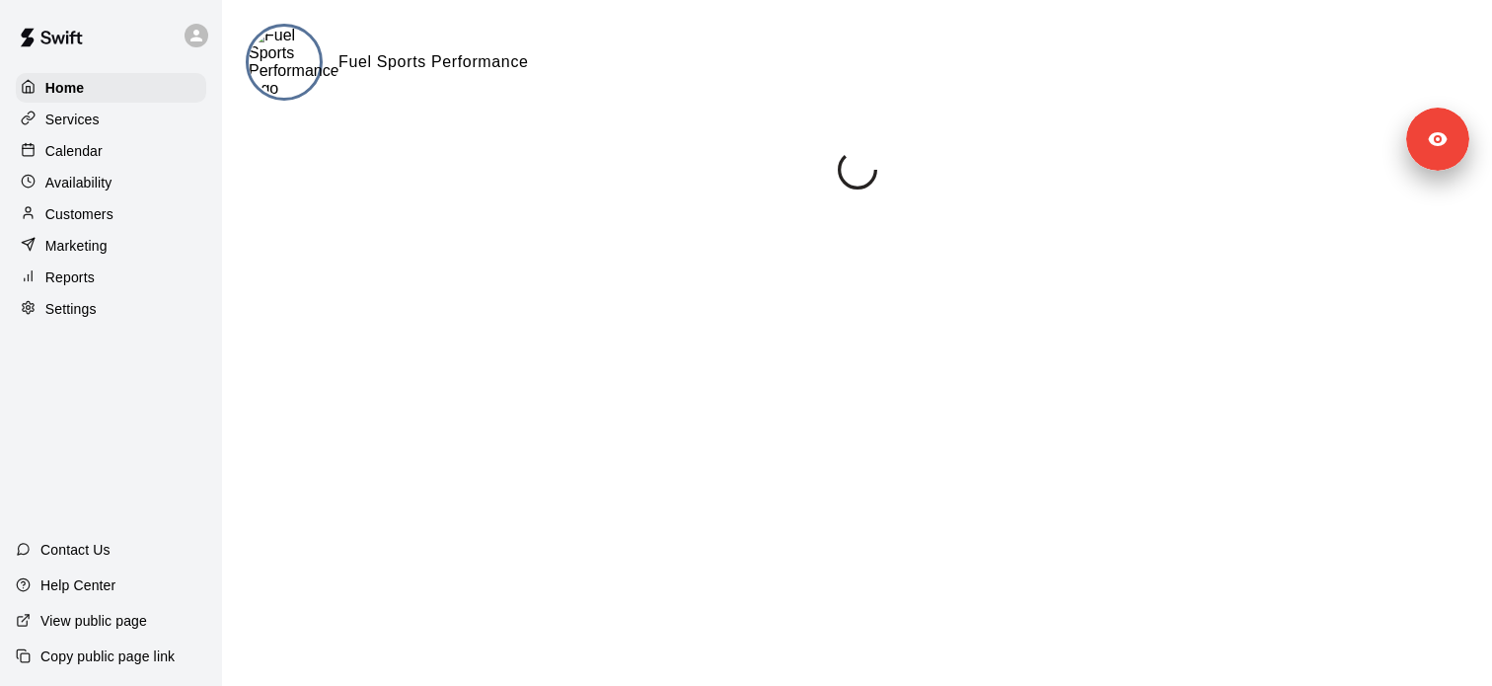
click at [103, 153] on div "Calendar" at bounding box center [111, 151] width 190 height 30
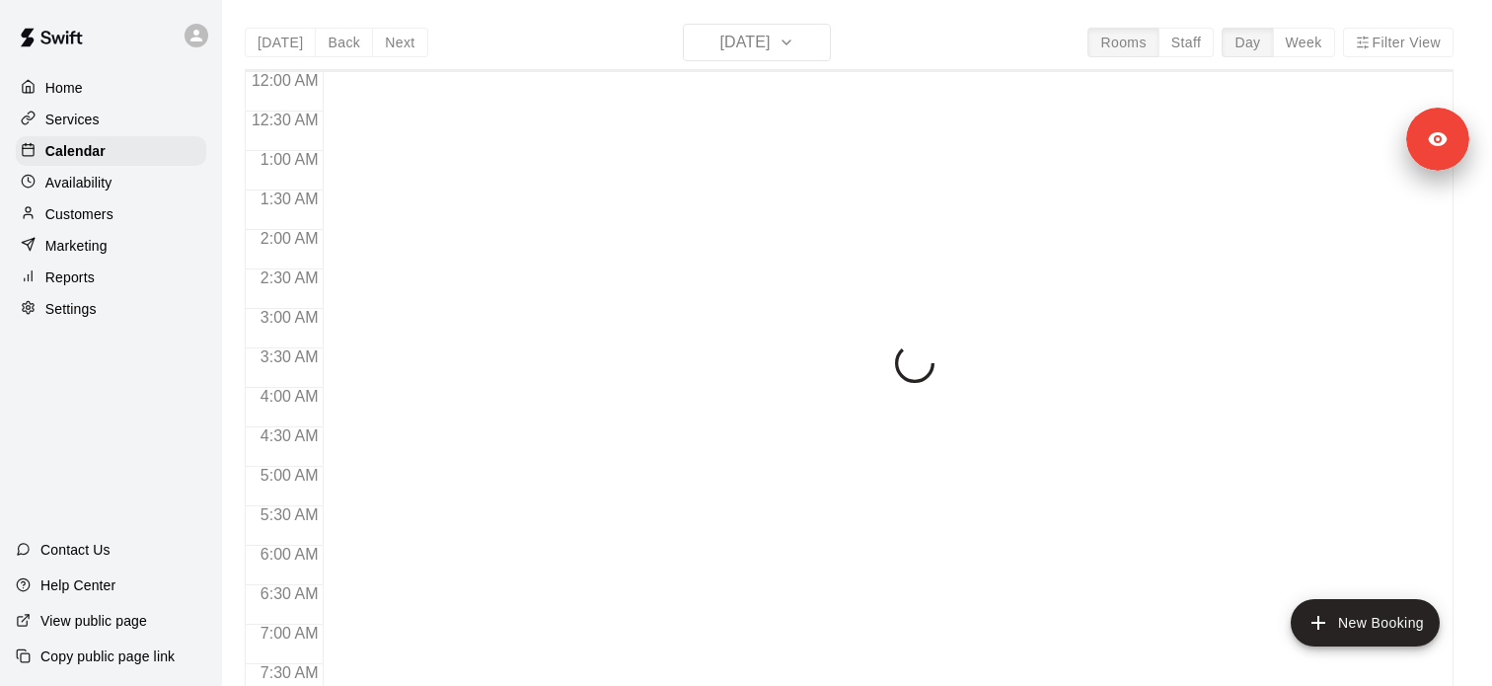
scroll to position [1039, 0]
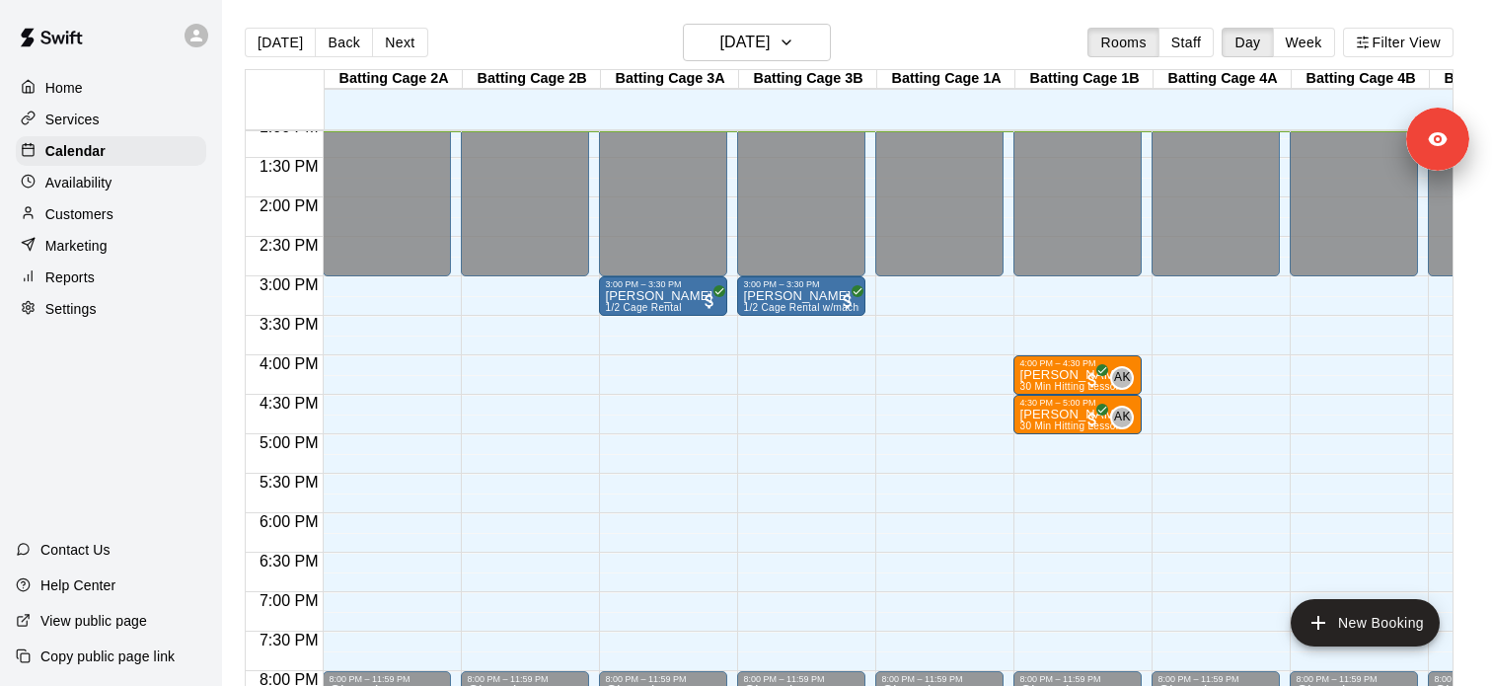
click at [133, 120] on div "Services" at bounding box center [111, 120] width 190 height 30
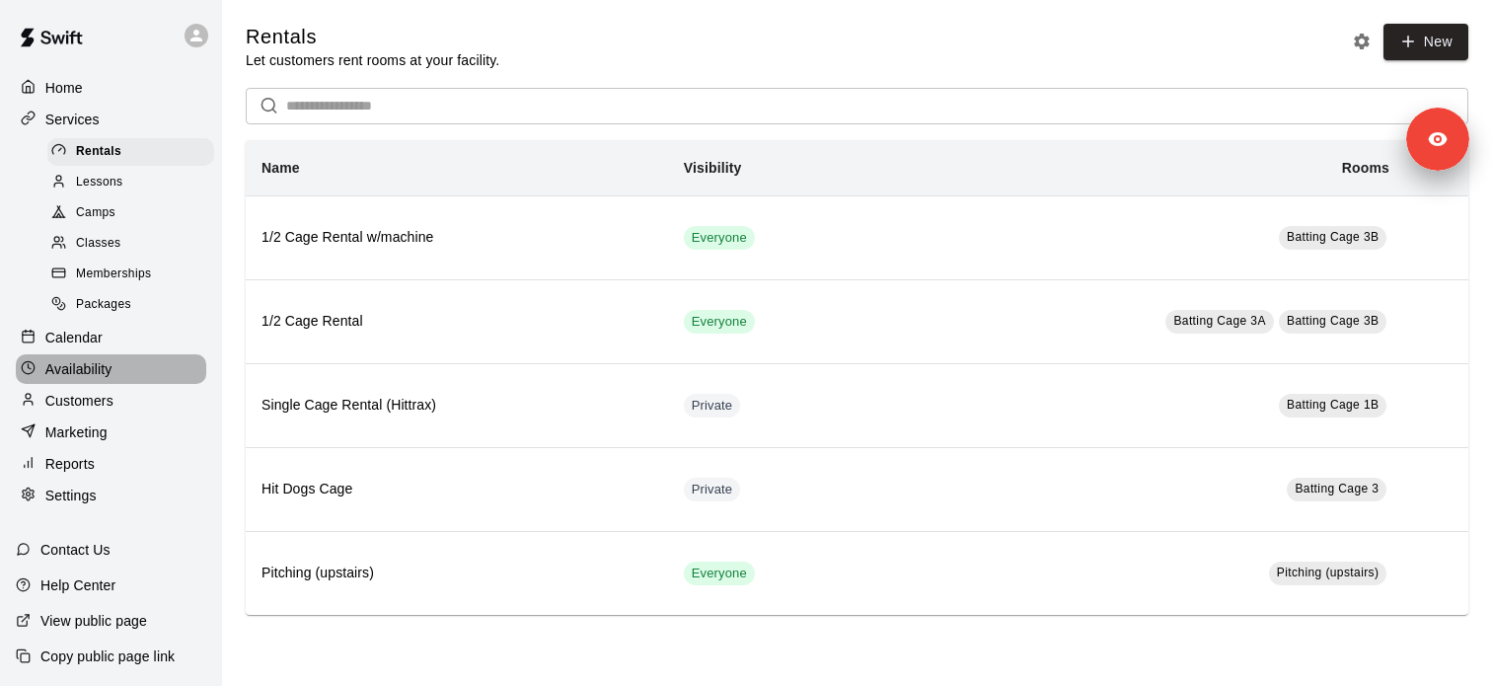
click at [135, 367] on div "Availability" at bounding box center [111, 369] width 190 height 30
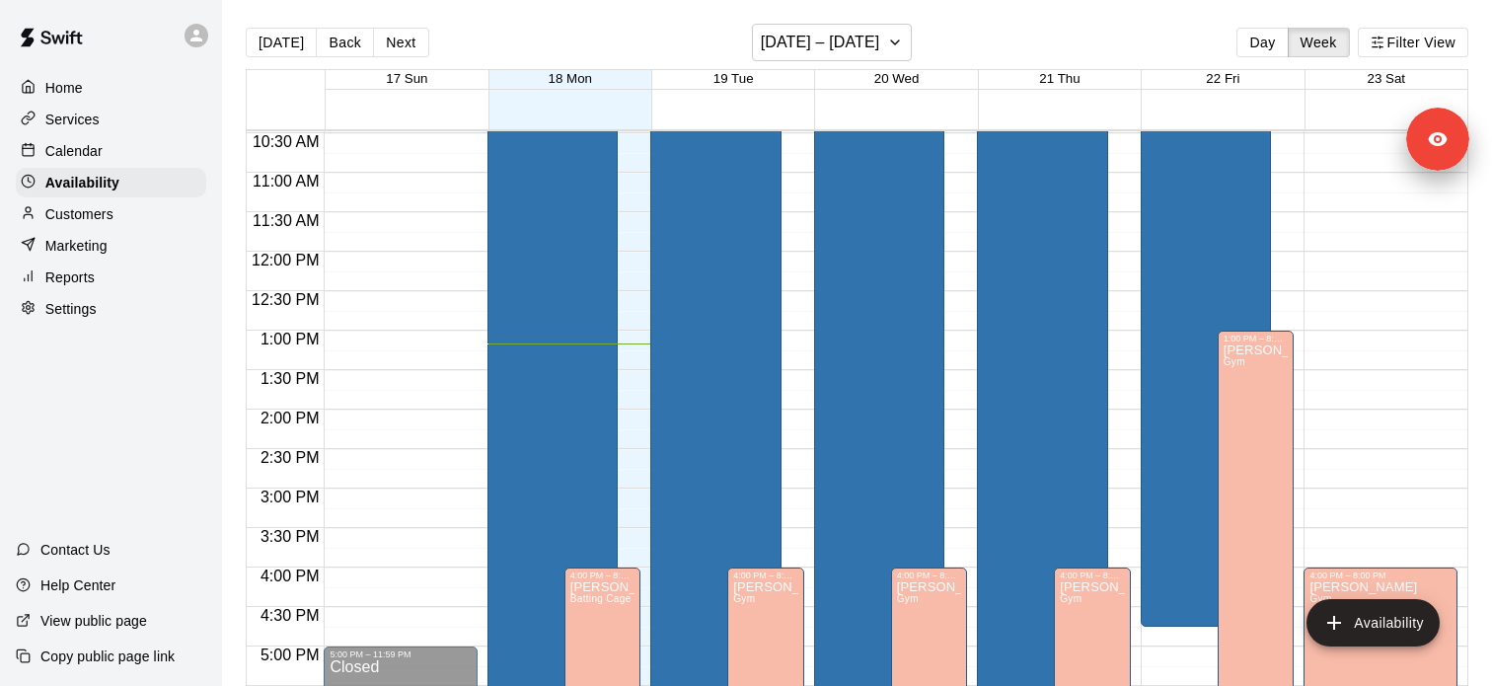
scroll to position [844, 0]
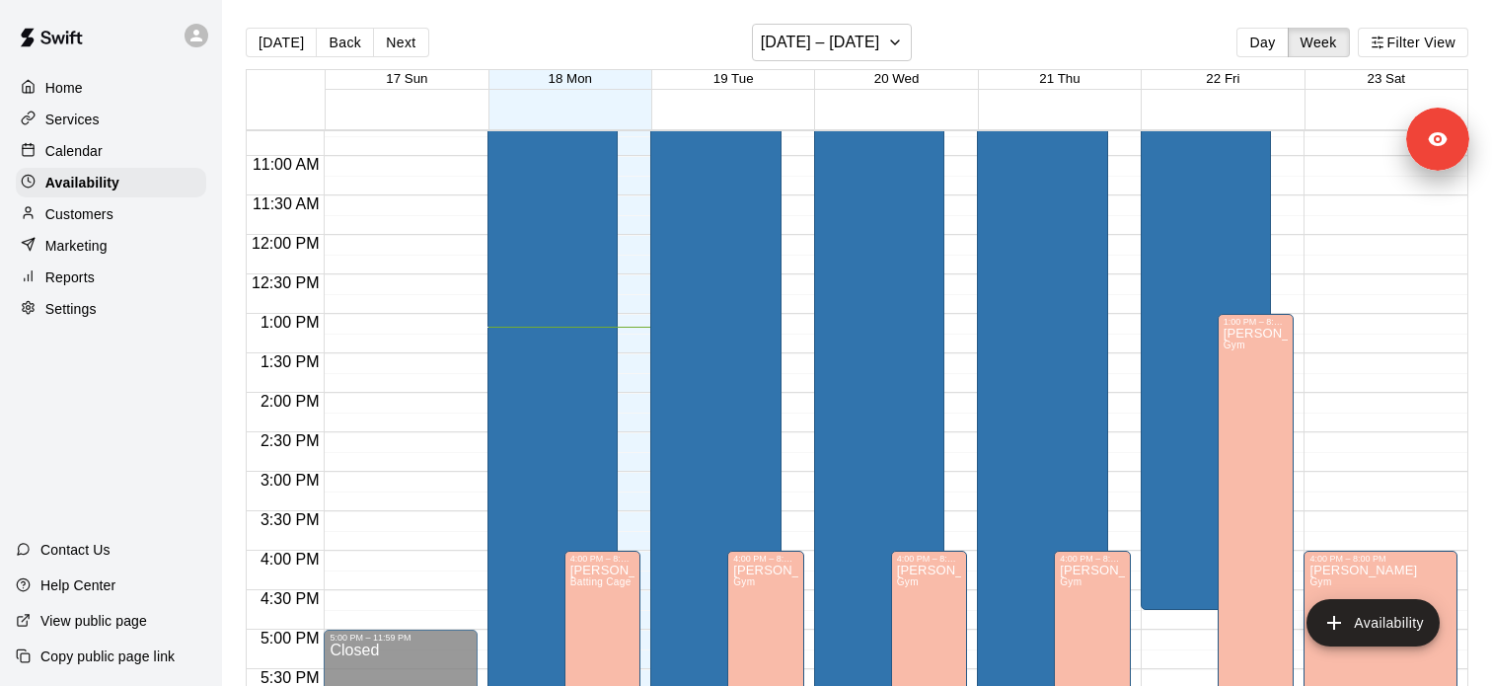
click at [554, 356] on div "Adam Sobocienski Batting Cage 1B" at bounding box center [547, 433] width 108 height 686
click at [518, 105] on icon "edit" at bounding box center [514, 112] width 18 height 18
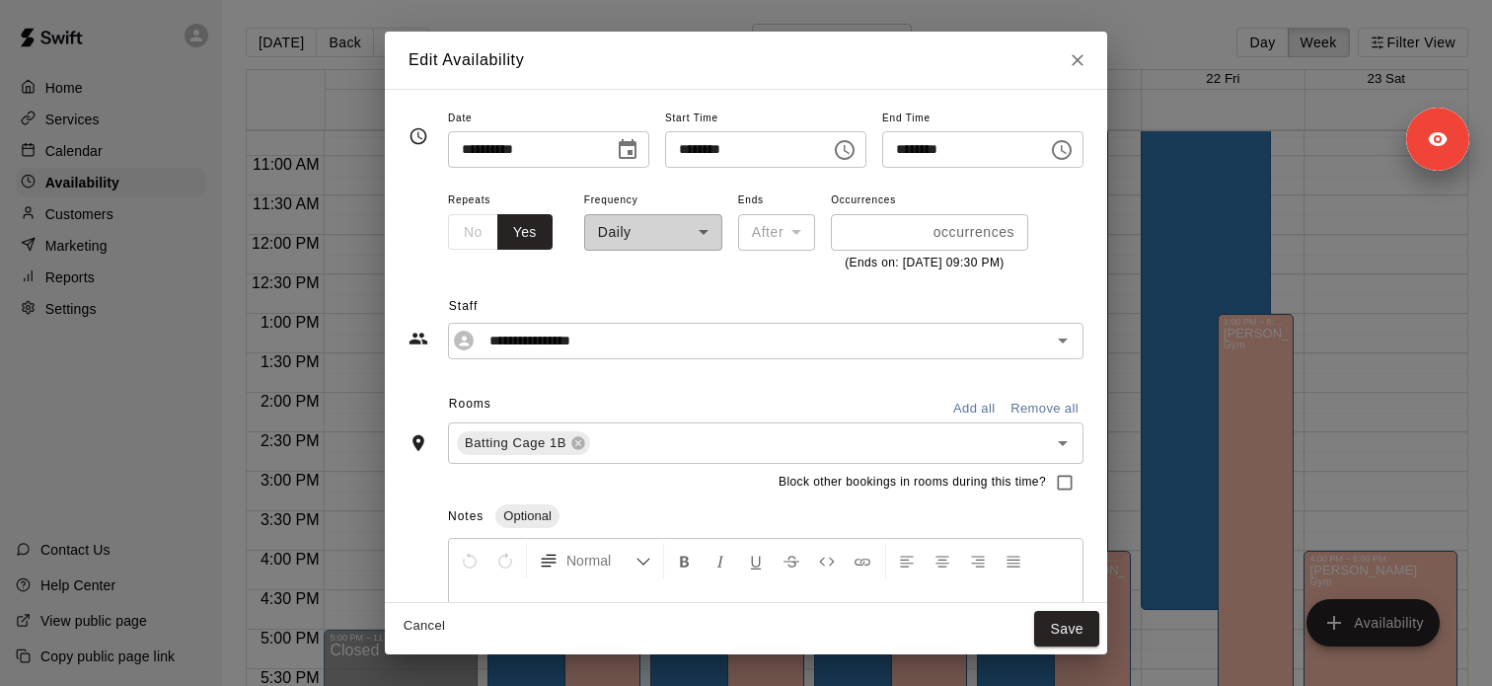
click at [1107, 52] on div "Edit Availability" at bounding box center [746, 60] width 722 height 57
click at [1087, 58] on icon "Close" at bounding box center [1078, 60] width 20 height 20
type input "**********"
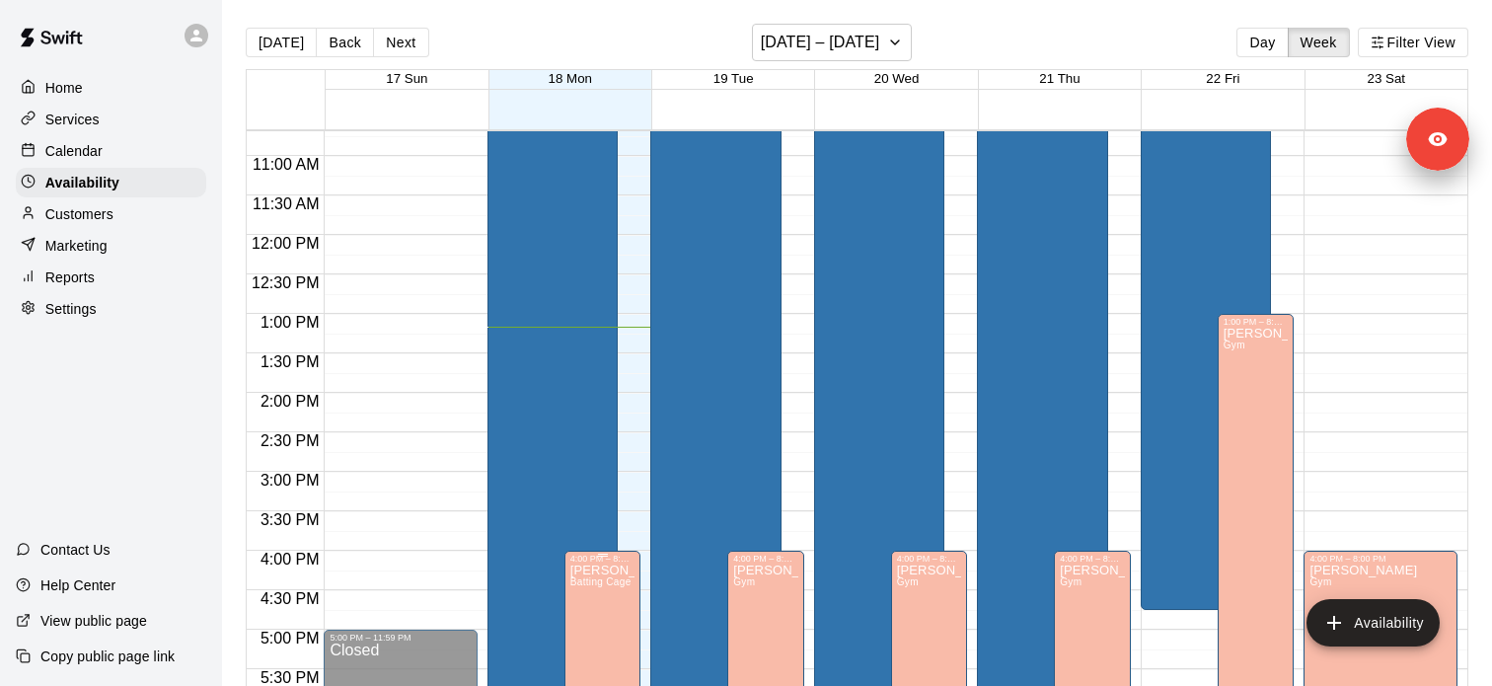
click at [600, 580] on icon "edit" at bounding box center [590, 584] width 24 height 24
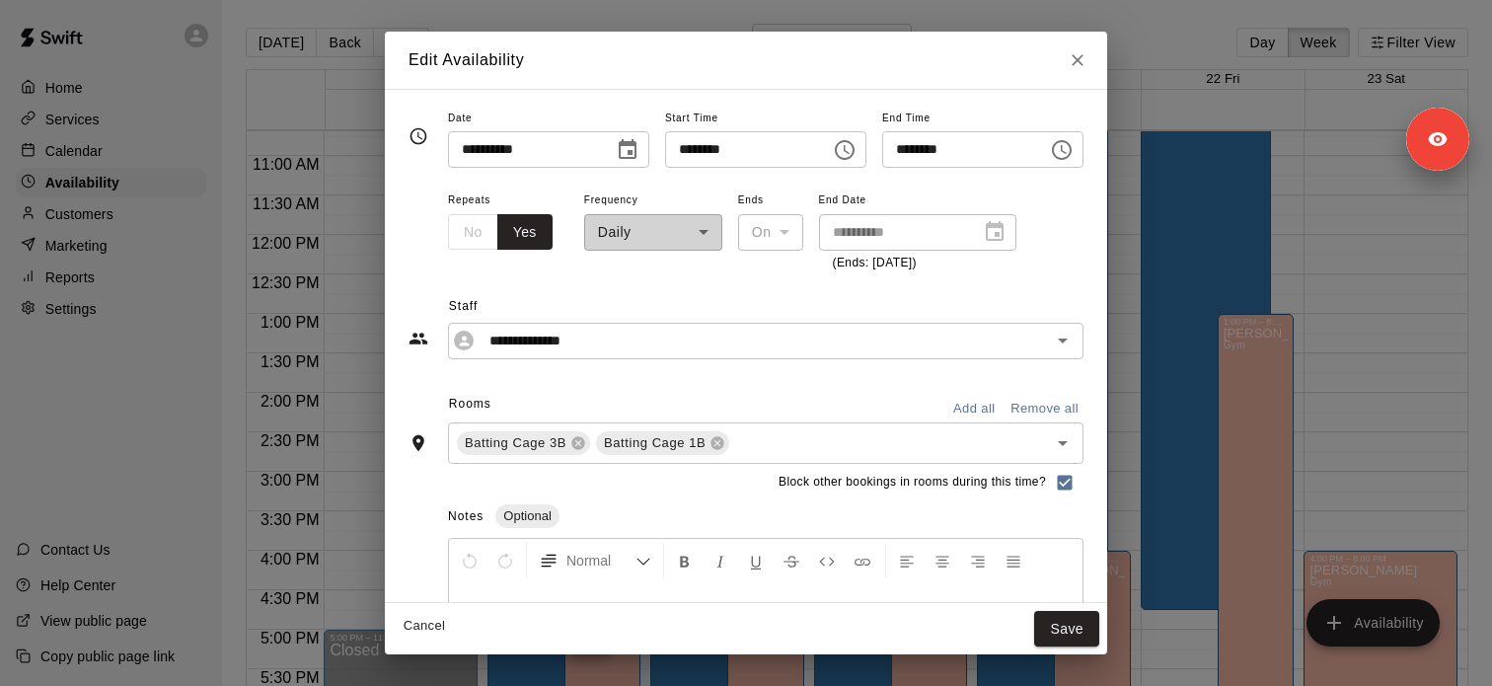
click at [1083, 63] on icon "Close" at bounding box center [1077, 60] width 12 height 12
type input "**********"
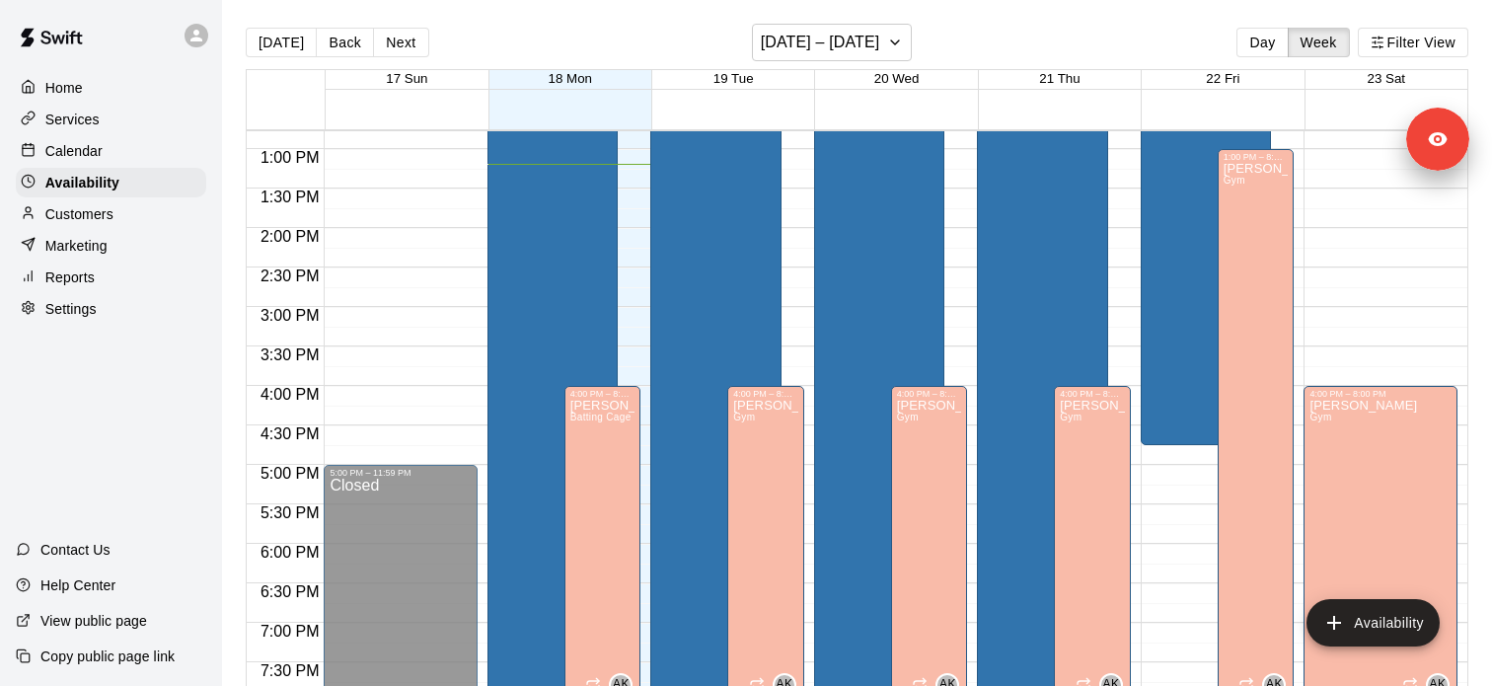
scroll to position [1023, 0]
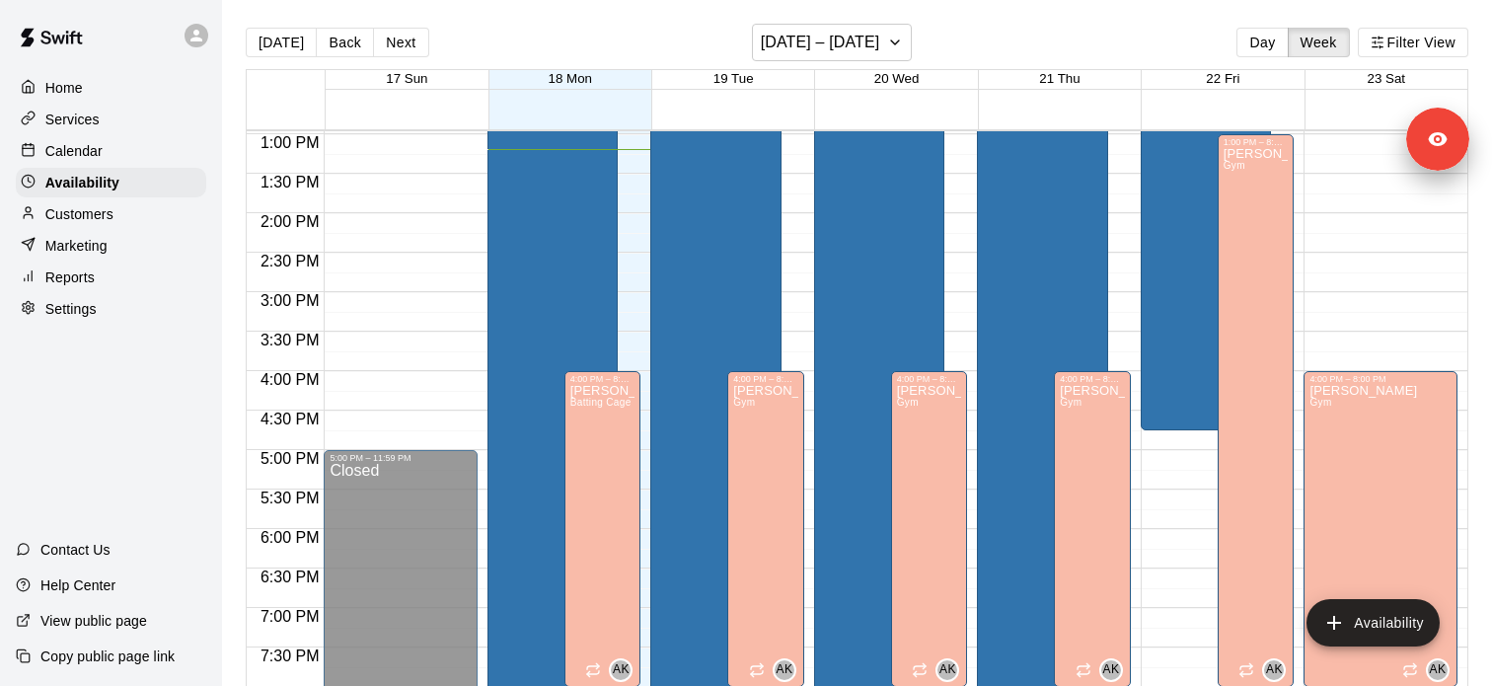
click at [67, 150] on p "Calendar" at bounding box center [73, 151] width 57 height 20
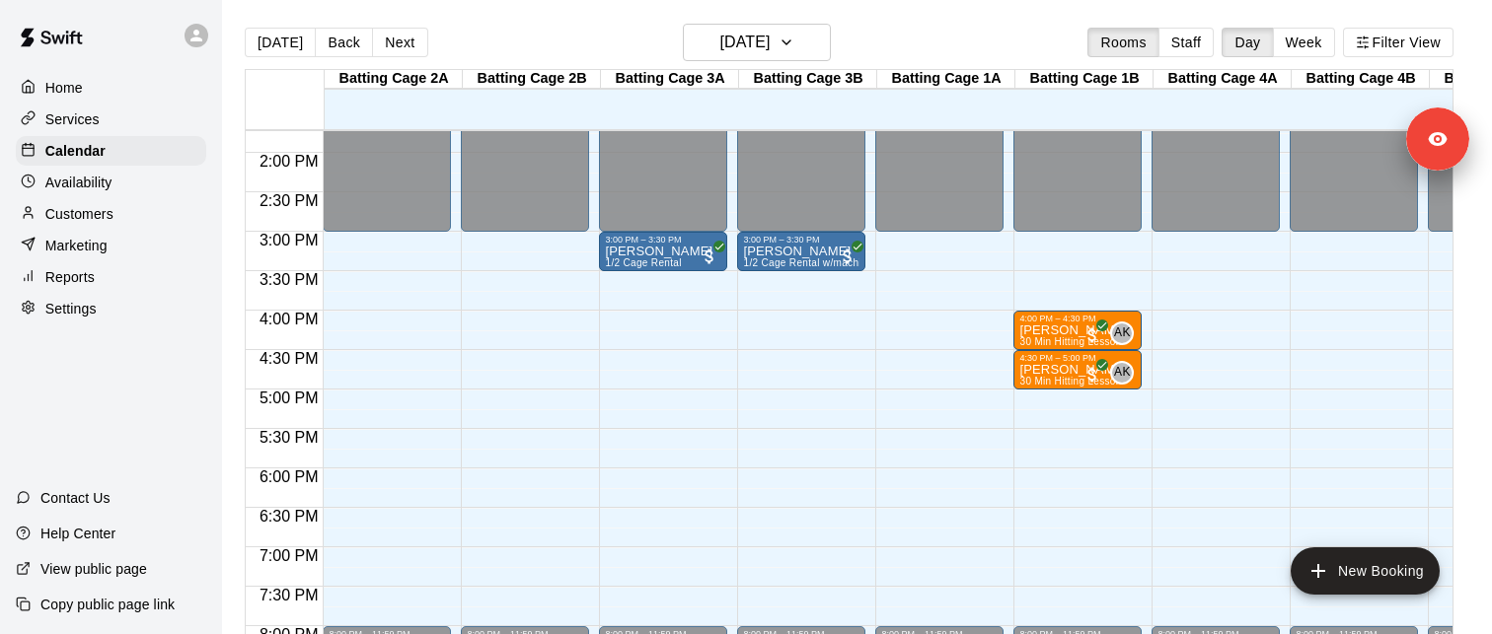
scroll to position [1091, 0]
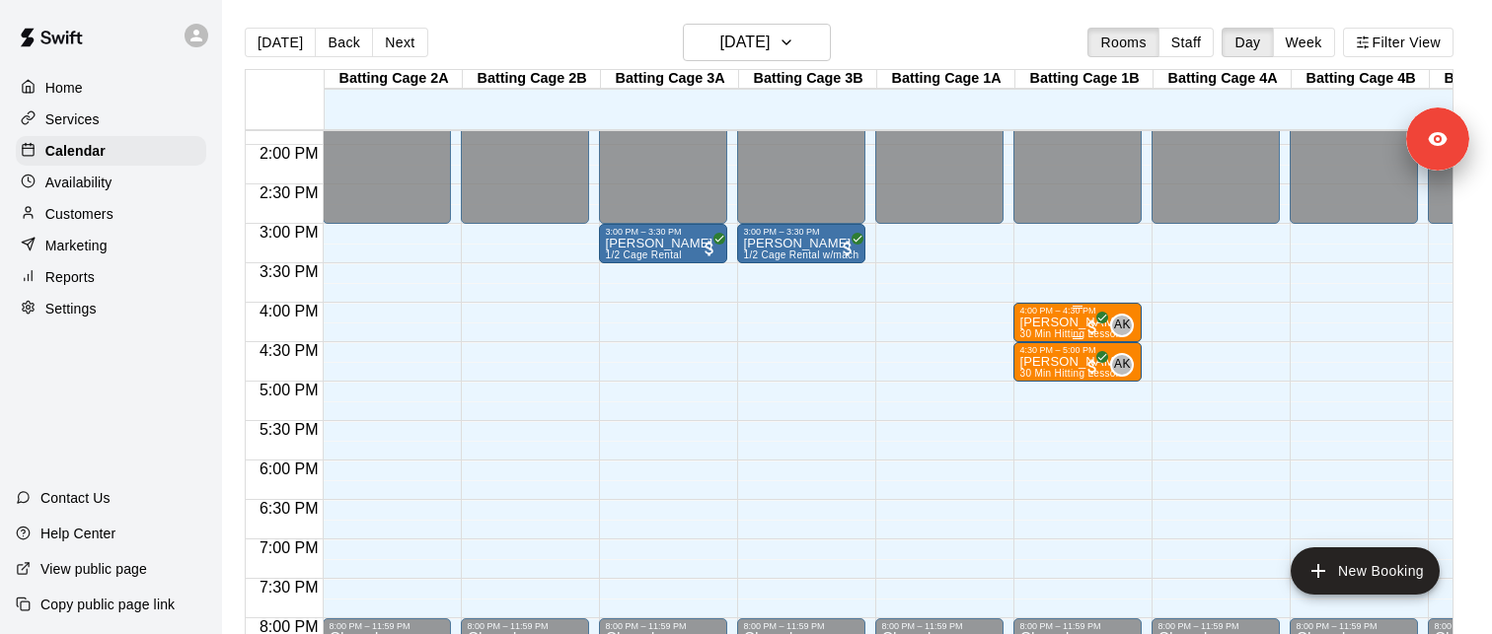
click at [1126, 327] on span "AK" at bounding box center [1122, 326] width 17 height 20
click at [992, 460] on div at bounding box center [746, 317] width 1492 height 634
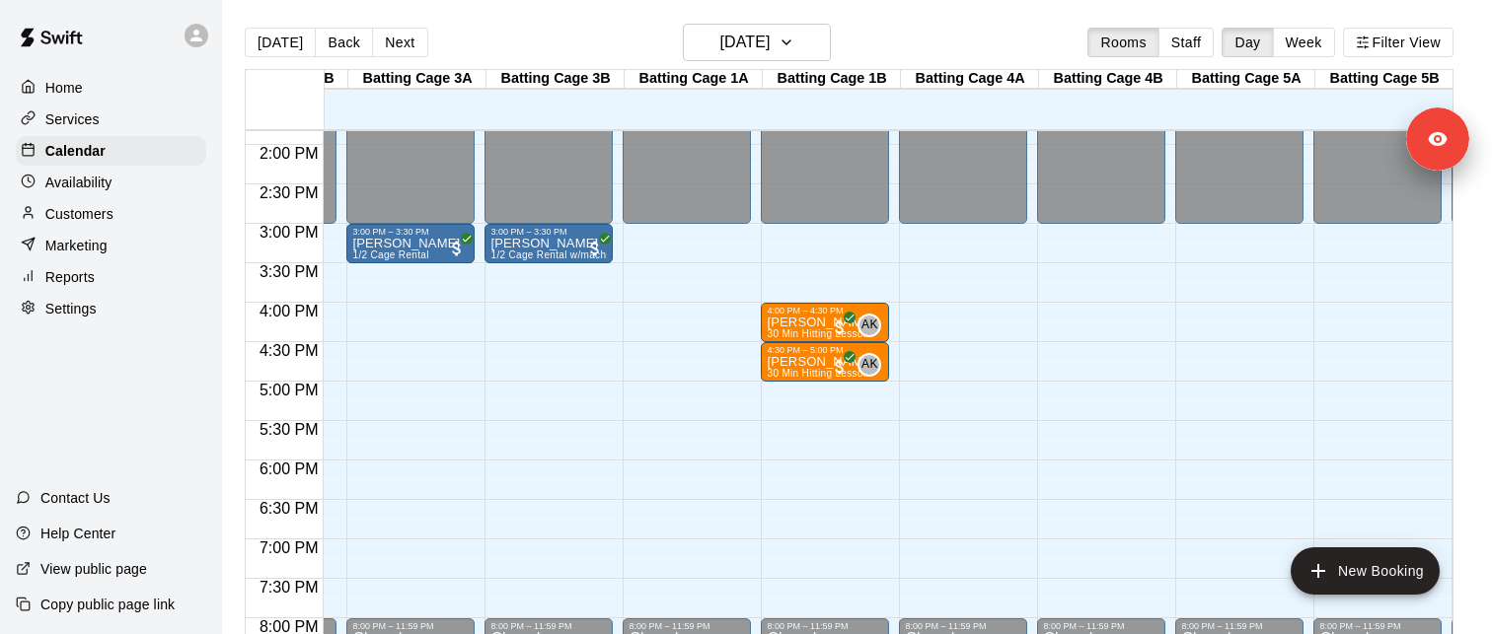
scroll to position [0, 0]
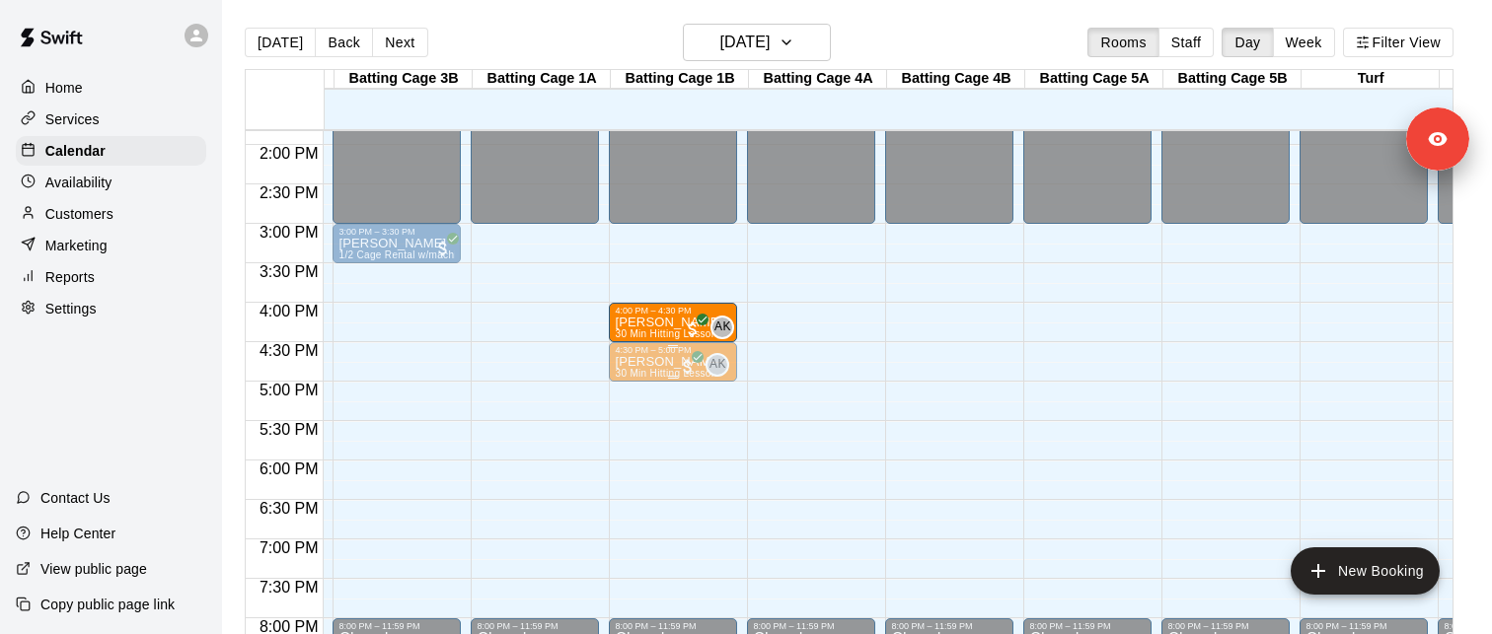
drag, startPoint x: 667, startPoint y: 330, endPoint x: 657, endPoint y: 343, distance: 17.0
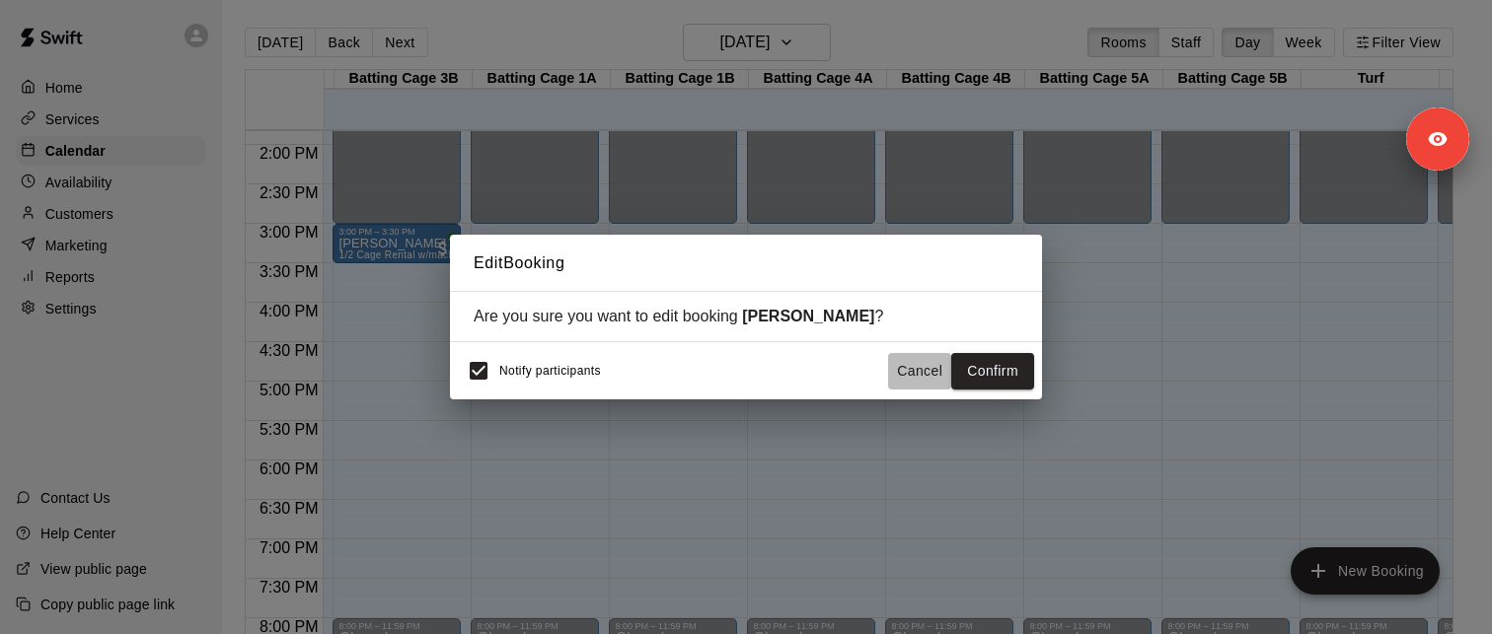
click at [915, 367] on button "Cancel" at bounding box center [919, 371] width 63 height 37
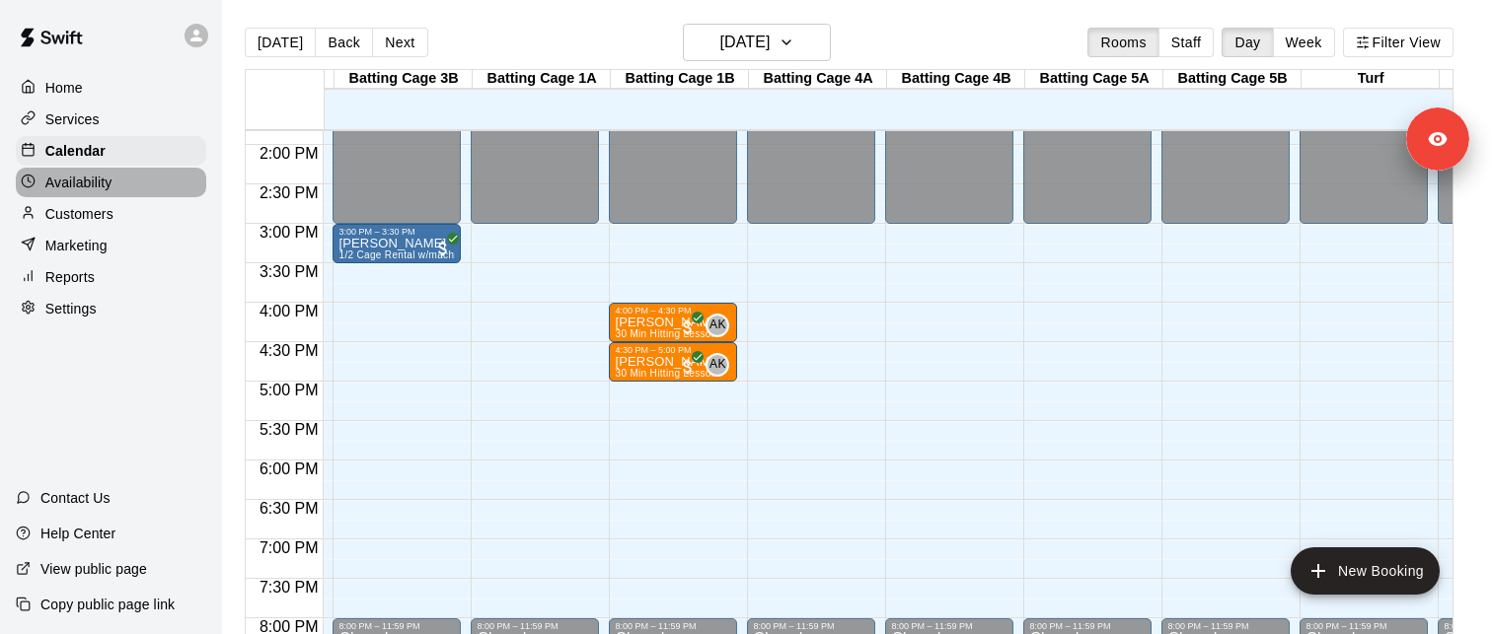
click at [104, 186] on p "Availability" at bounding box center [78, 183] width 67 height 20
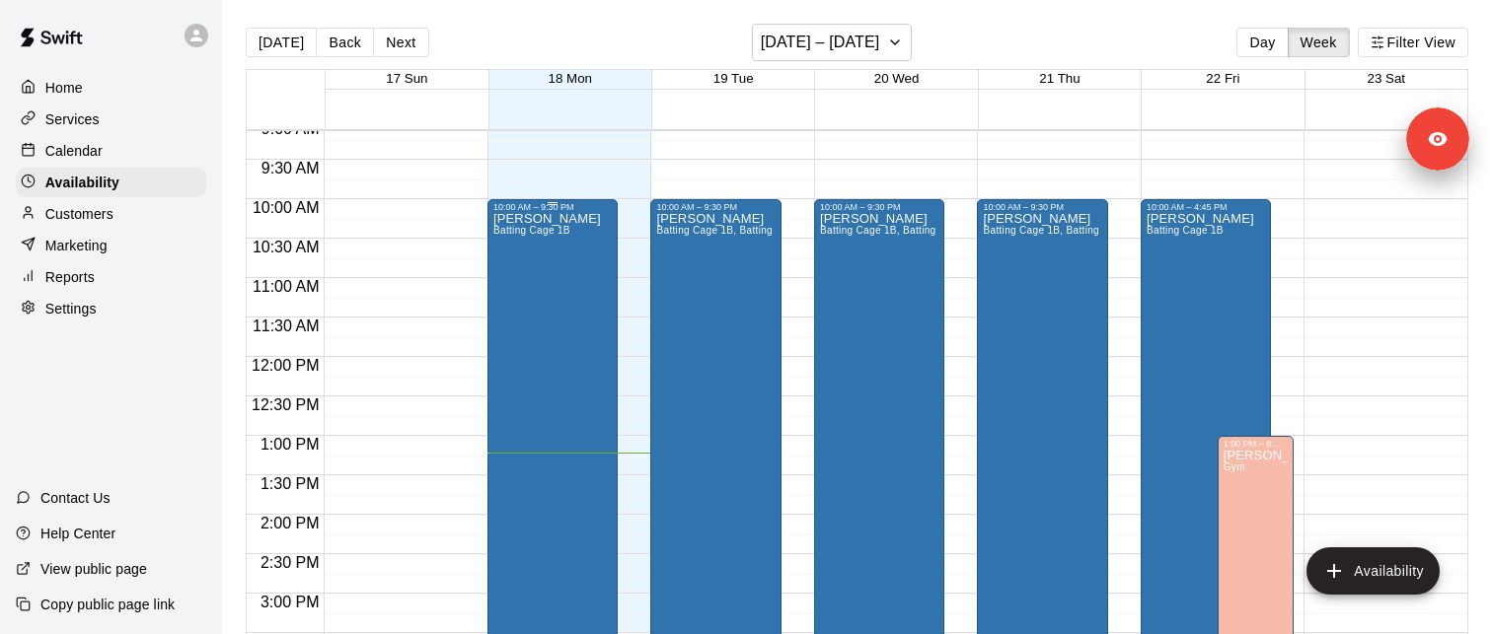
scroll to position [671, 0]
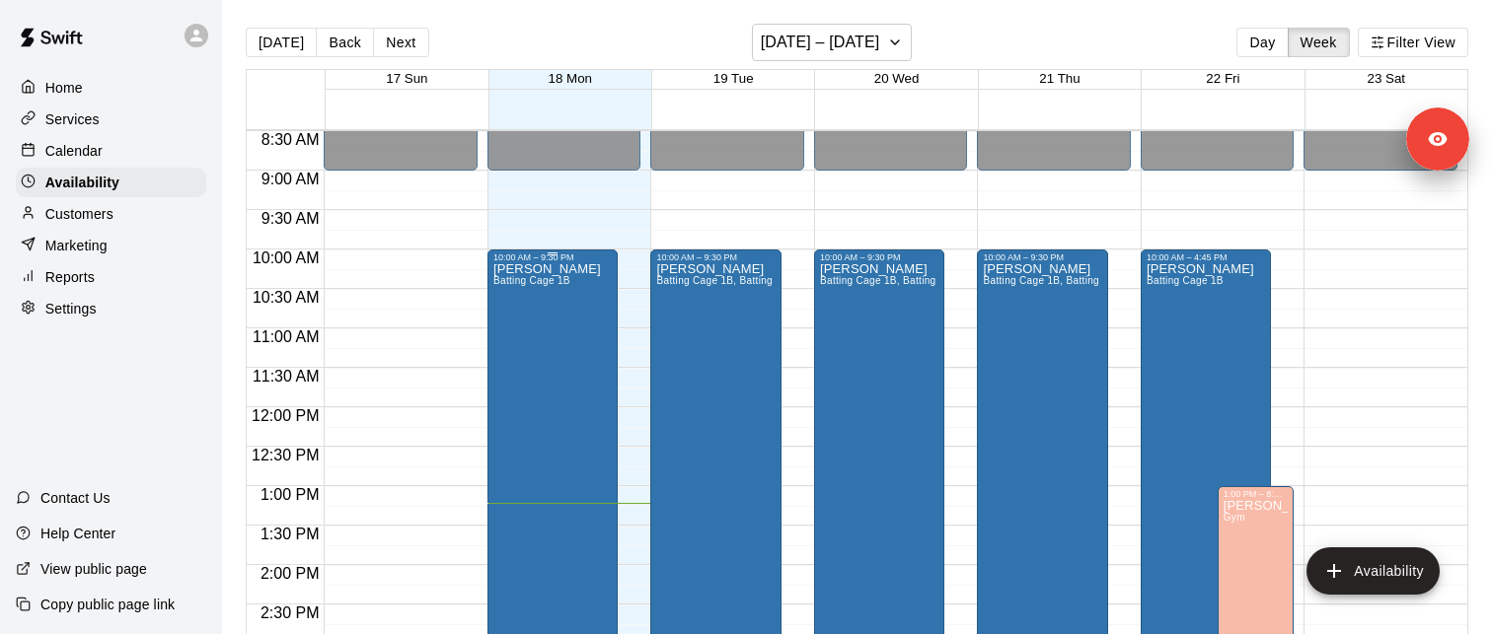
click at [540, 284] on span "Batting Cage 1B" at bounding box center [531, 280] width 77 height 11
click at [566, 272] on div at bounding box center [746, 317] width 1492 height 634
click at [528, 269] on p "[PERSON_NAME]" at bounding box center [547, 269] width 108 height 0
click at [515, 295] on icon "edit" at bounding box center [514, 290] width 24 height 24
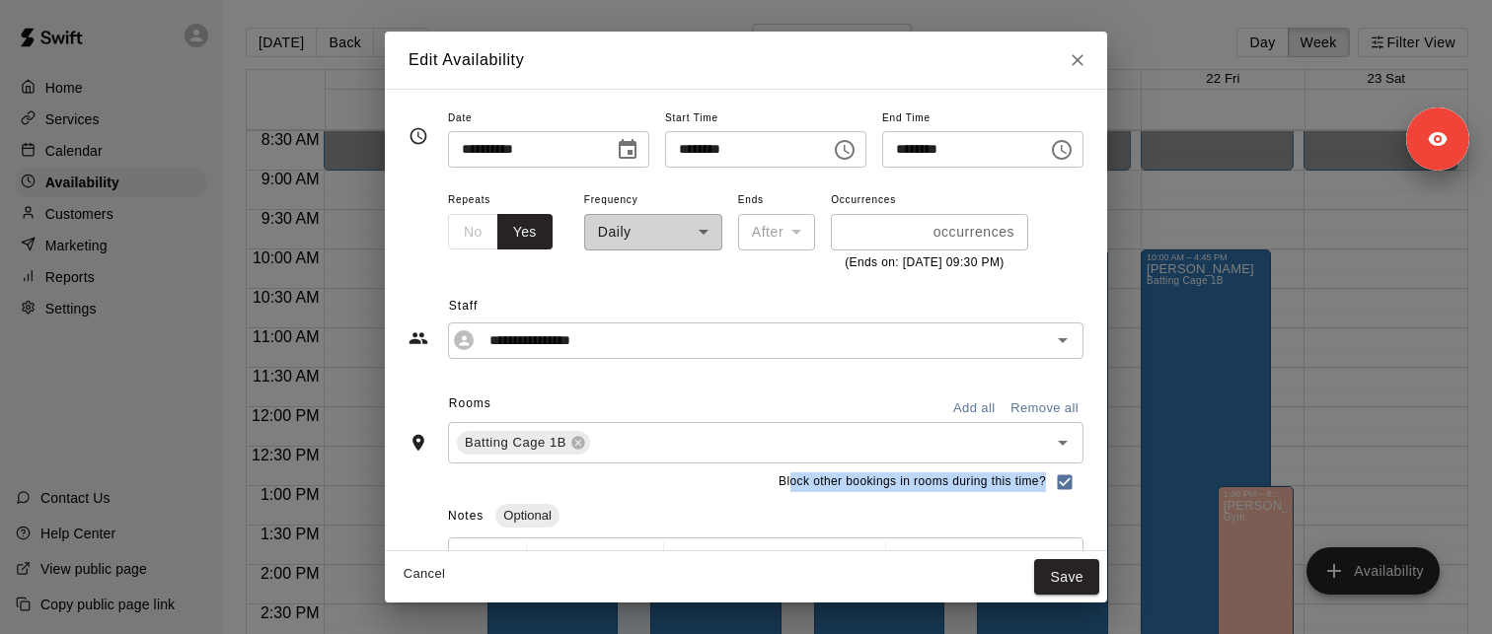
drag, startPoint x: 811, startPoint y: 485, endPoint x: 1007, endPoint y: 491, distance: 196.4
click at [1007, 491] on span "Block other bookings in rooms during this time?" at bounding box center [911, 483] width 267 height 20
click at [1087, 60] on icon "Close" at bounding box center [1078, 60] width 20 height 20
type input "**********"
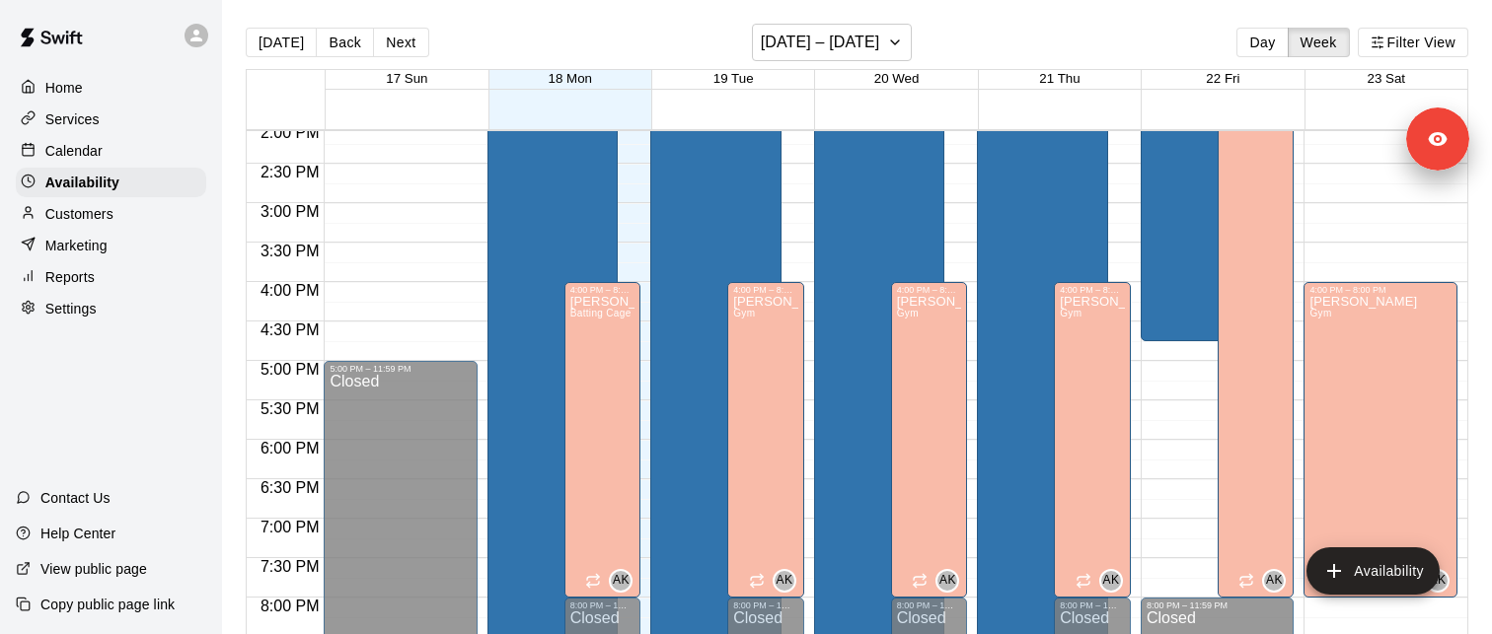
scroll to position [1124, 0]
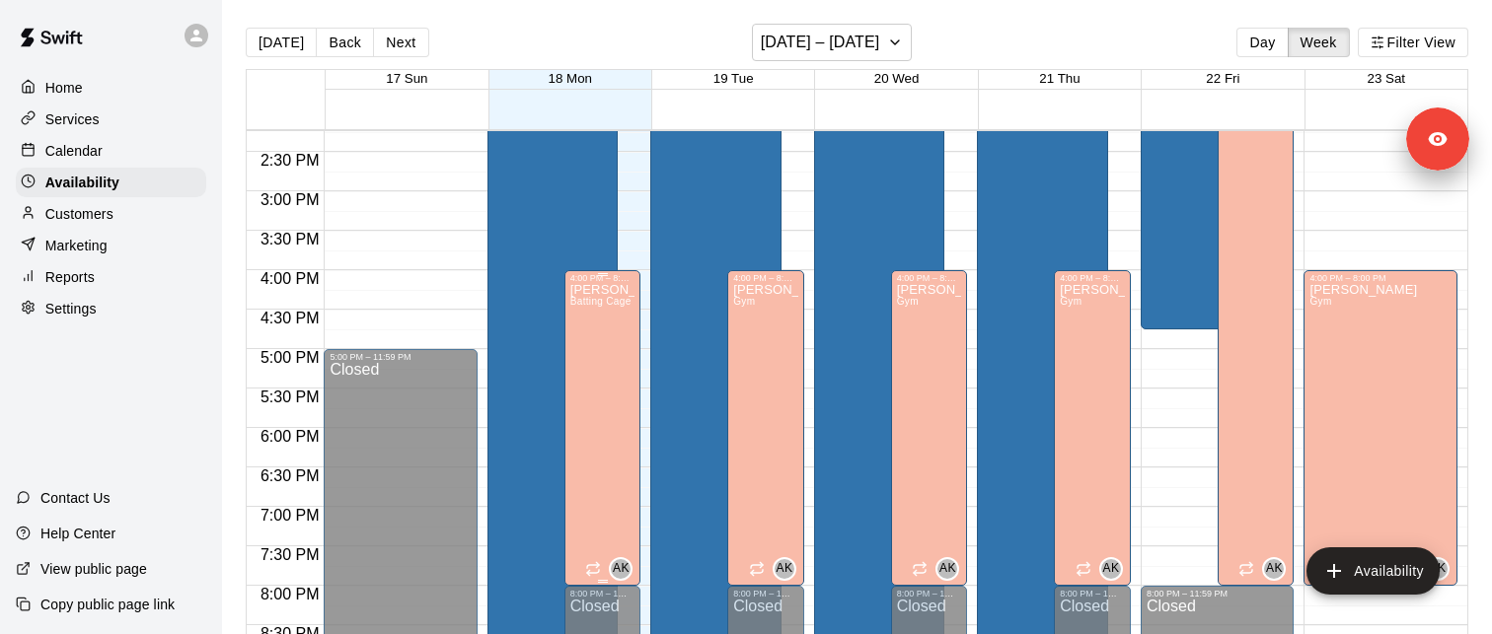
click at [617, 357] on div "Ashley Kravitz Batting Cage 3B, Batting Cage 1B" at bounding box center [602, 600] width 65 height 634
click at [586, 307] on icon "edit" at bounding box center [590, 304] width 18 height 18
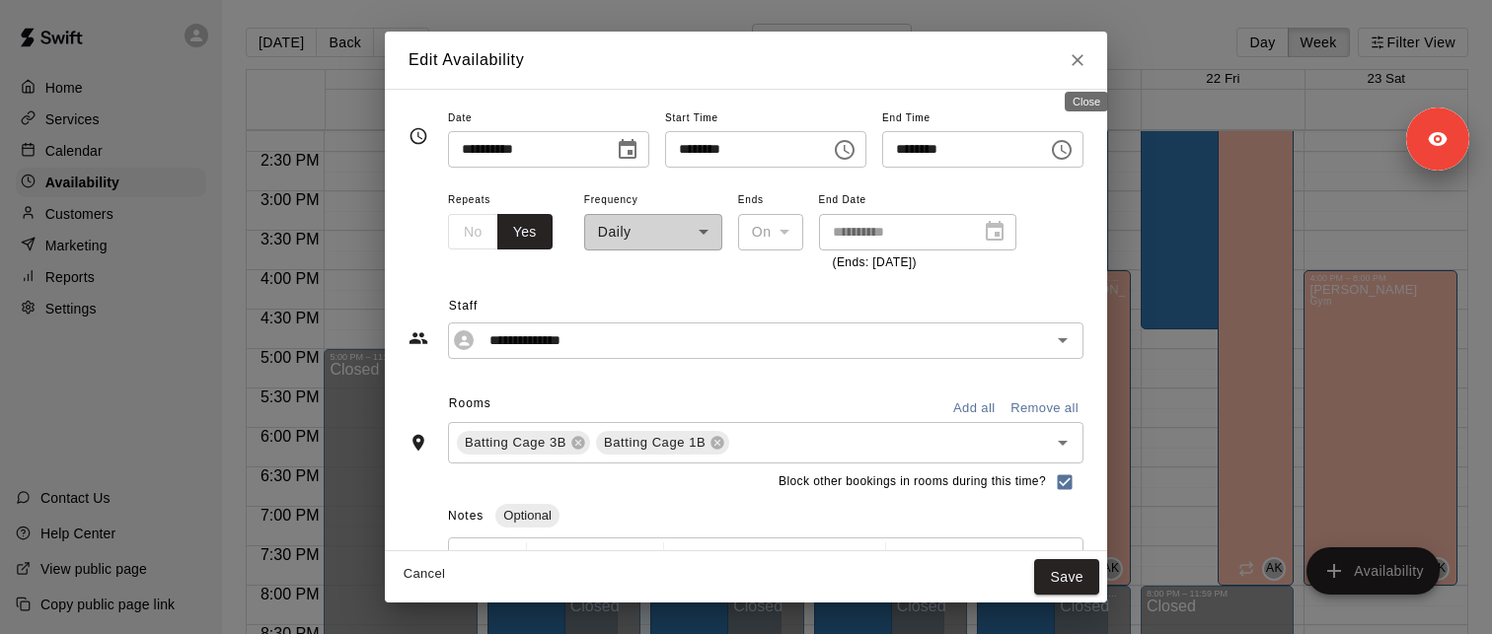
click at [1087, 56] on icon "Close" at bounding box center [1078, 60] width 20 height 20
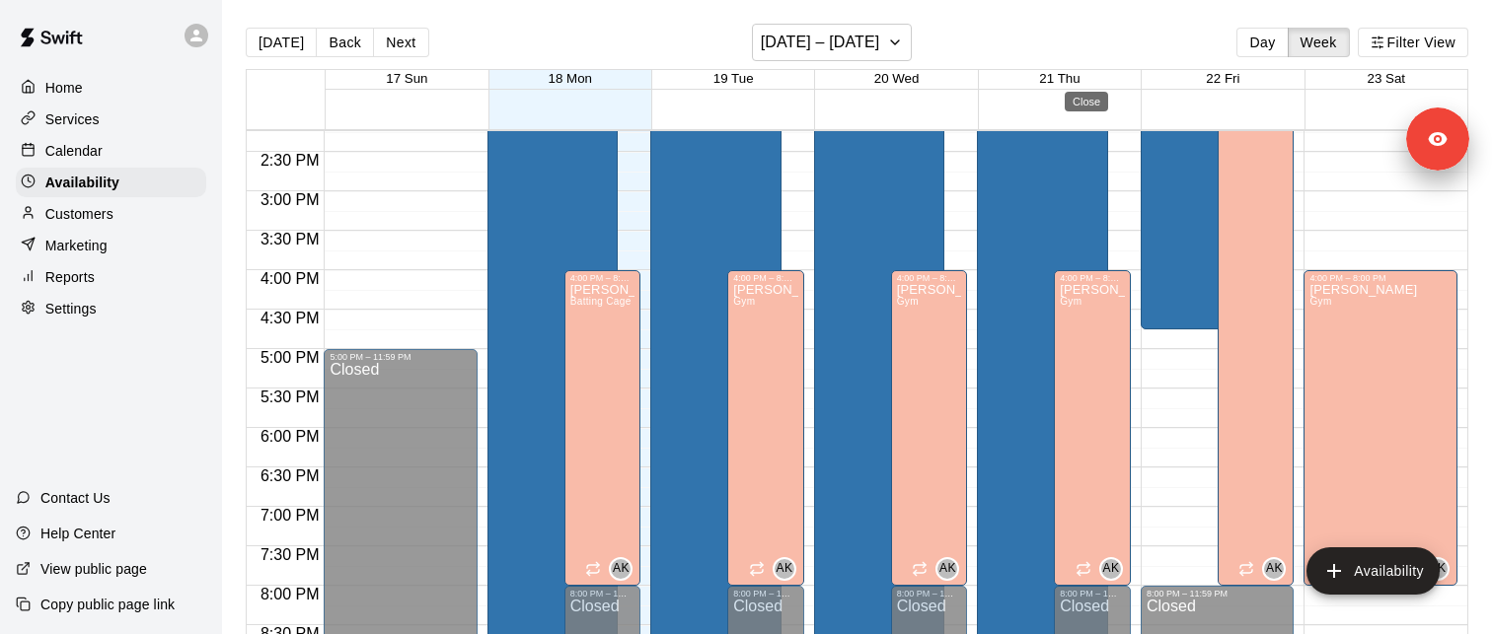
type input "**********"
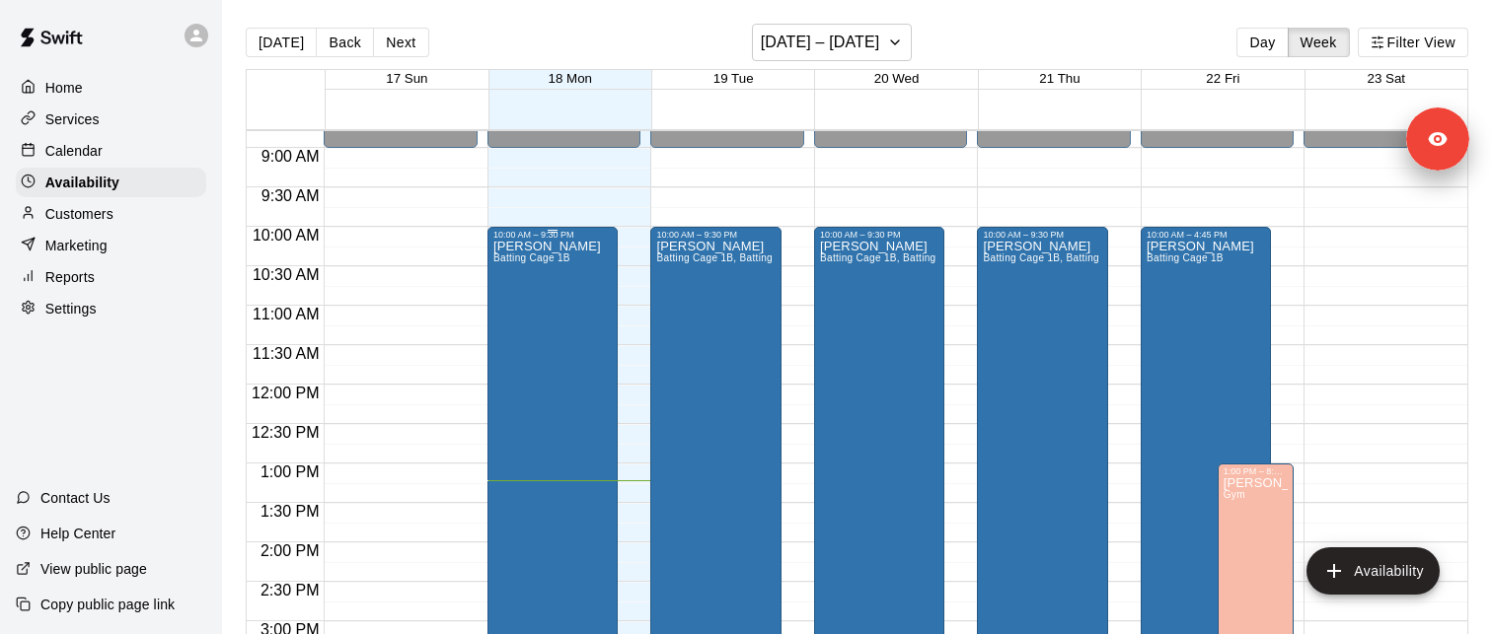
scroll to position [669, 0]
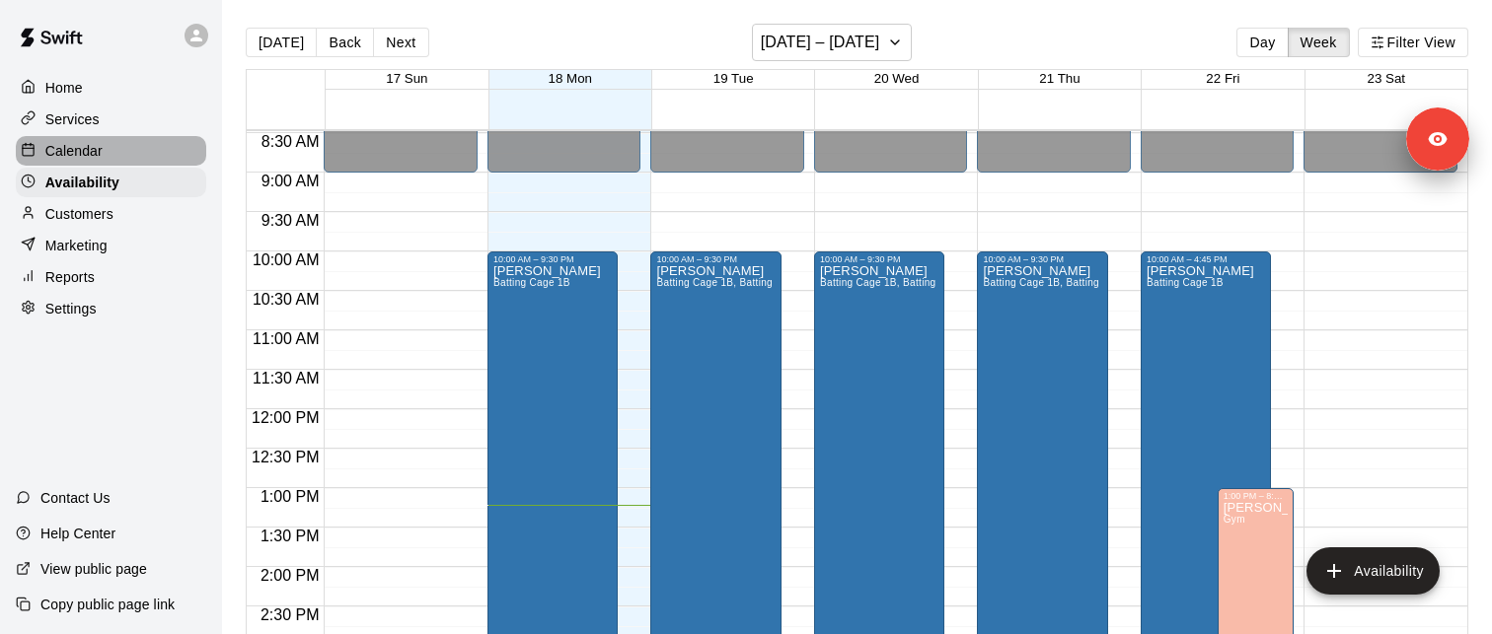
click at [94, 157] on p "Calendar" at bounding box center [73, 151] width 57 height 20
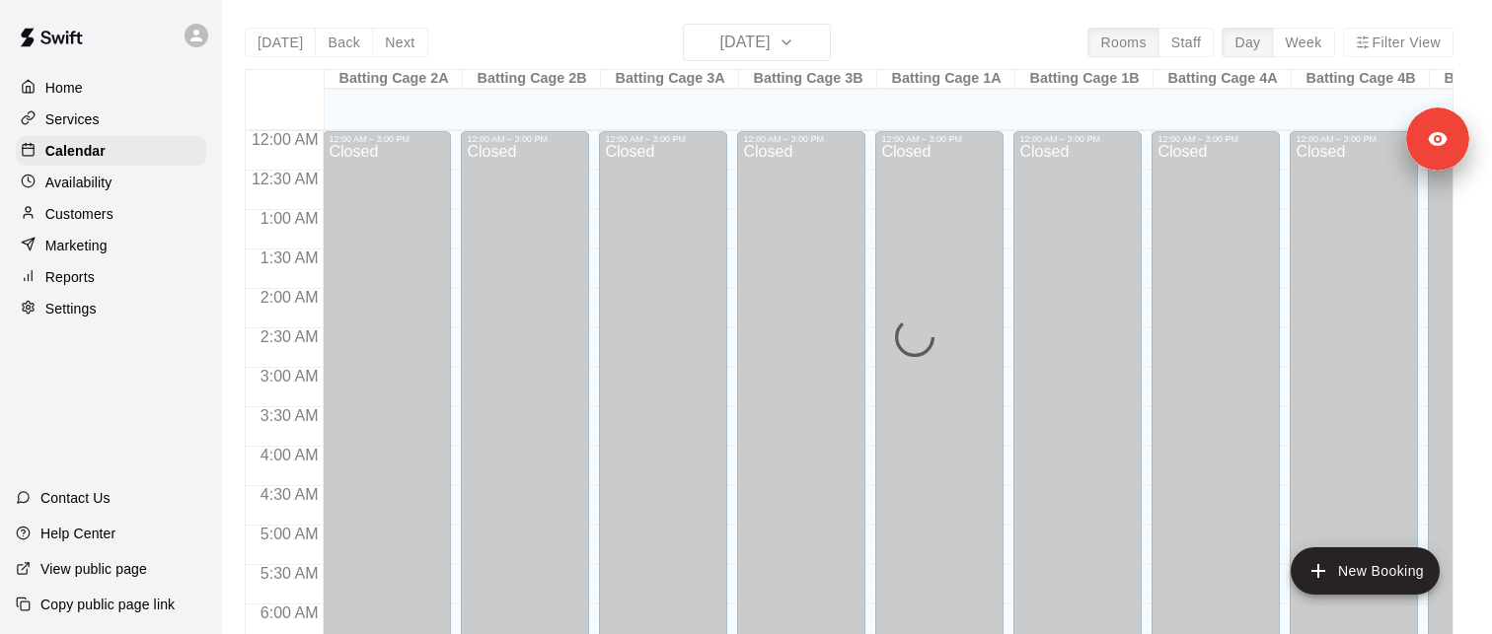
scroll to position [1045, 0]
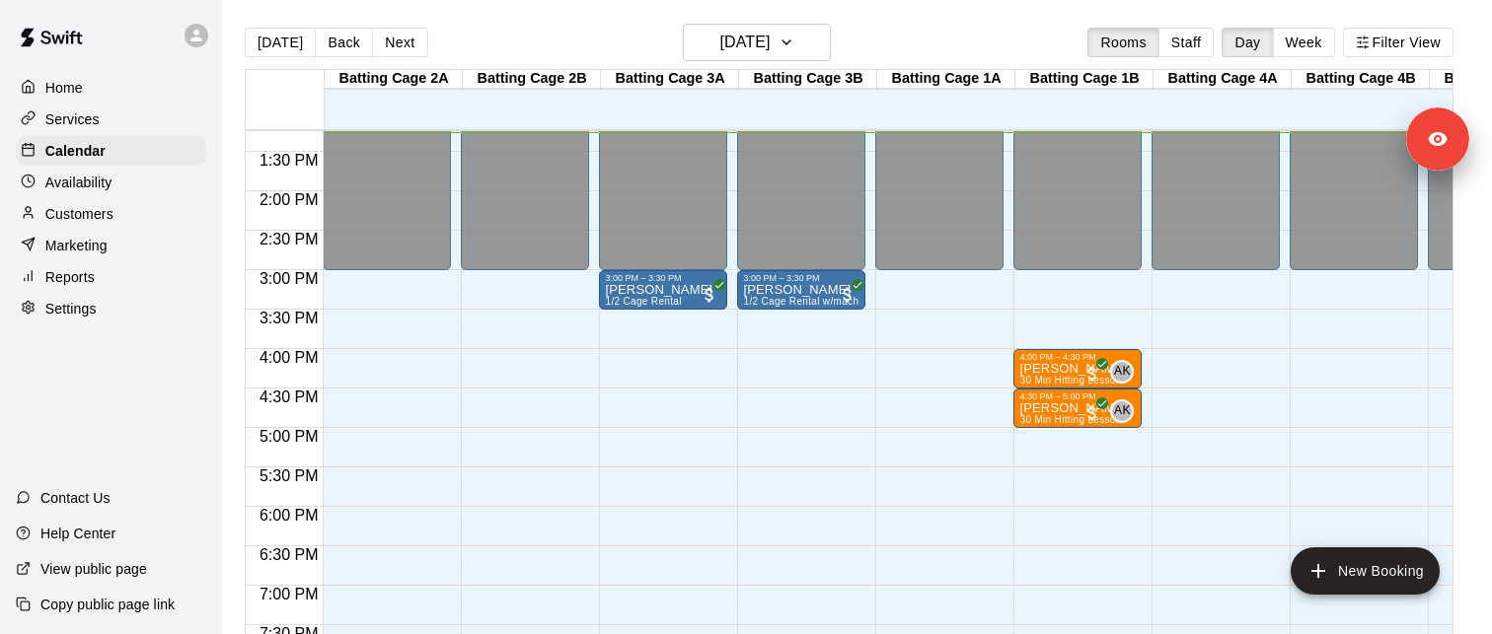
click at [146, 112] on div "Services" at bounding box center [111, 120] width 190 height 30
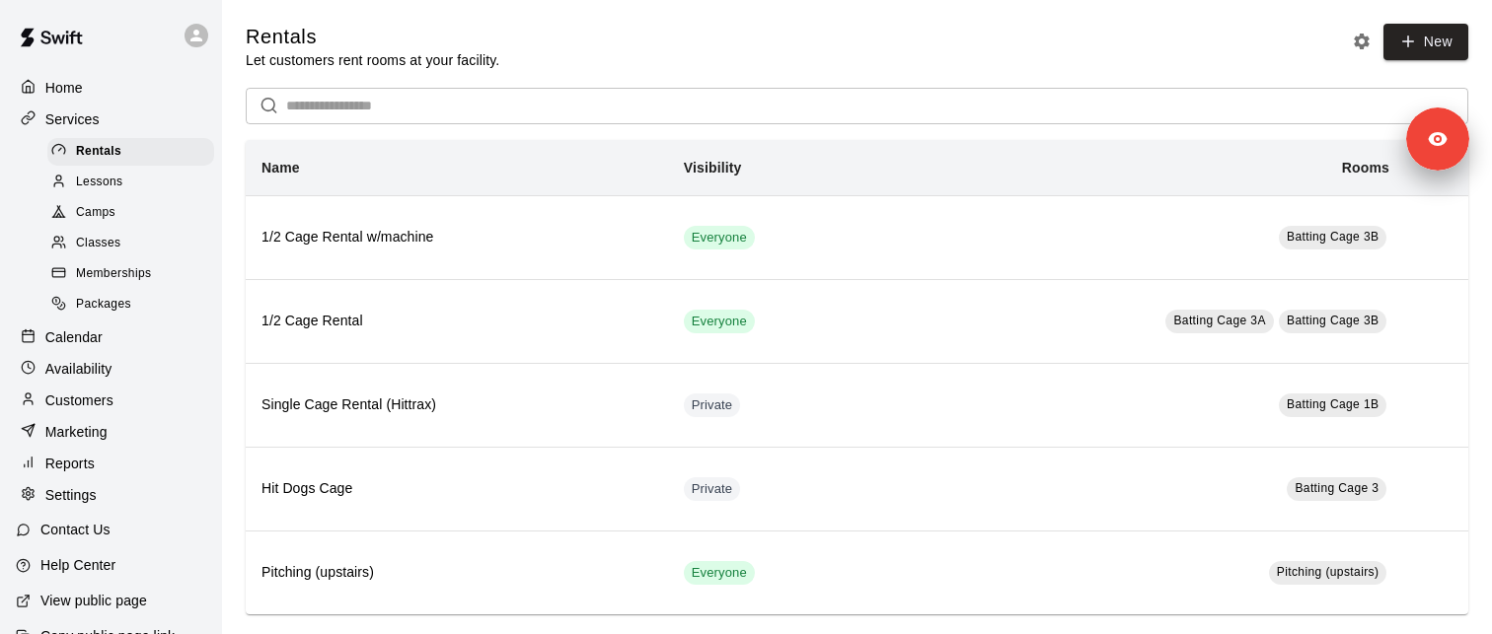
click at [137, 184] on div "Lessons" at bounding box center [130, 183] width 167 height 28
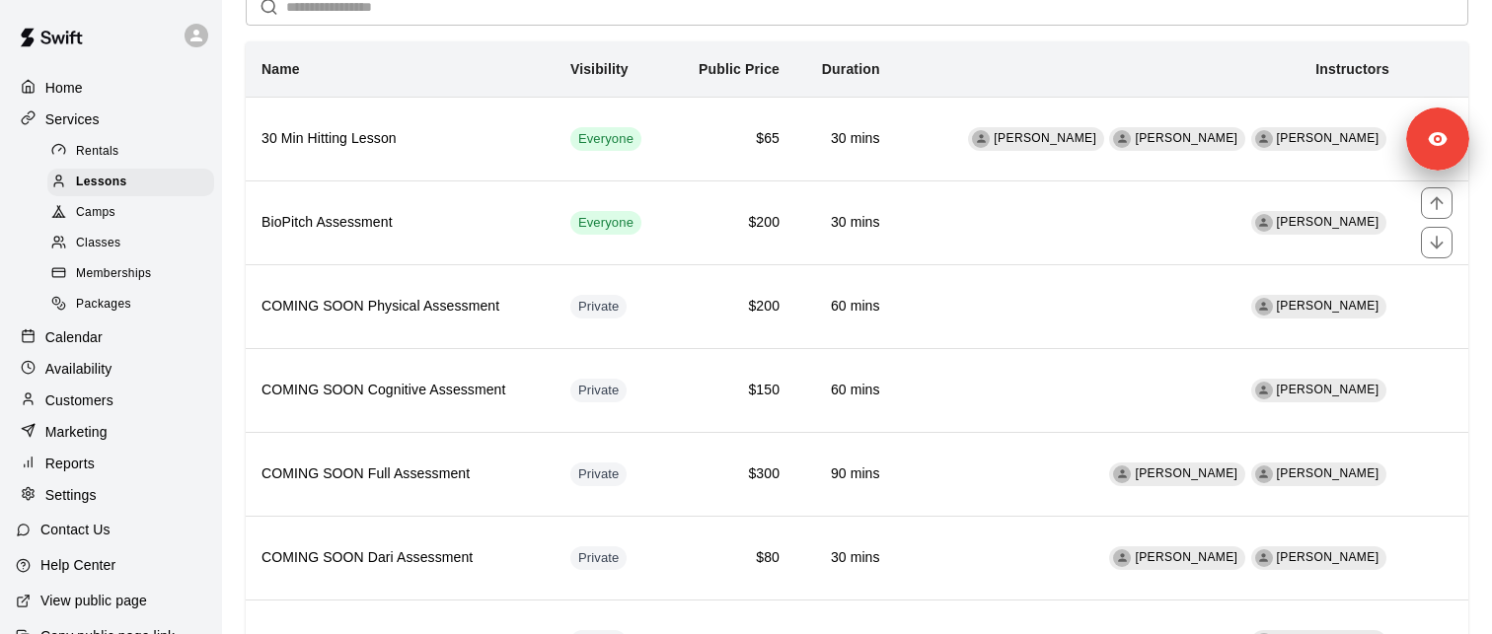
scroll to position [101, 0]
click at [114, 175] on span "Lessons" at bounding box center [101, 183] width 51 height 20
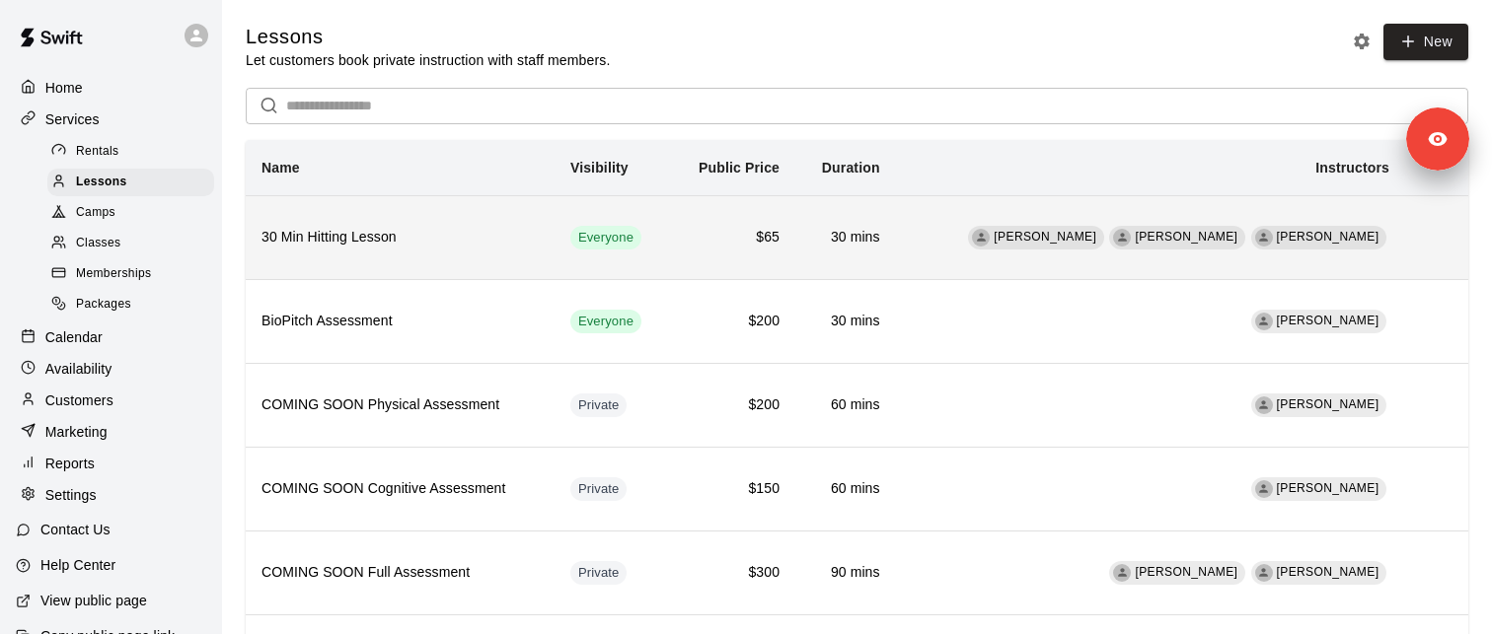
click at [392, 232] on h6 "30 Min Hitting Lesson" at bounding box center [399, 238] width 277 height 22
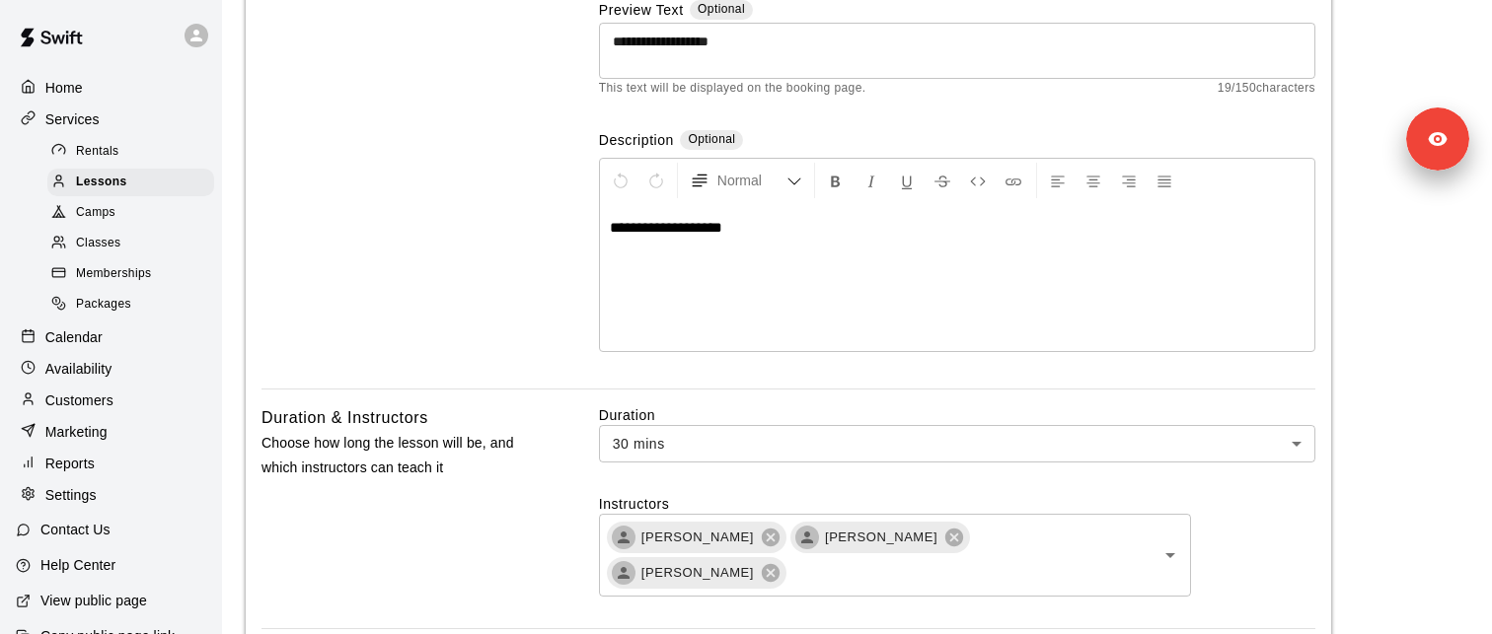
scroll to position [290, 0]
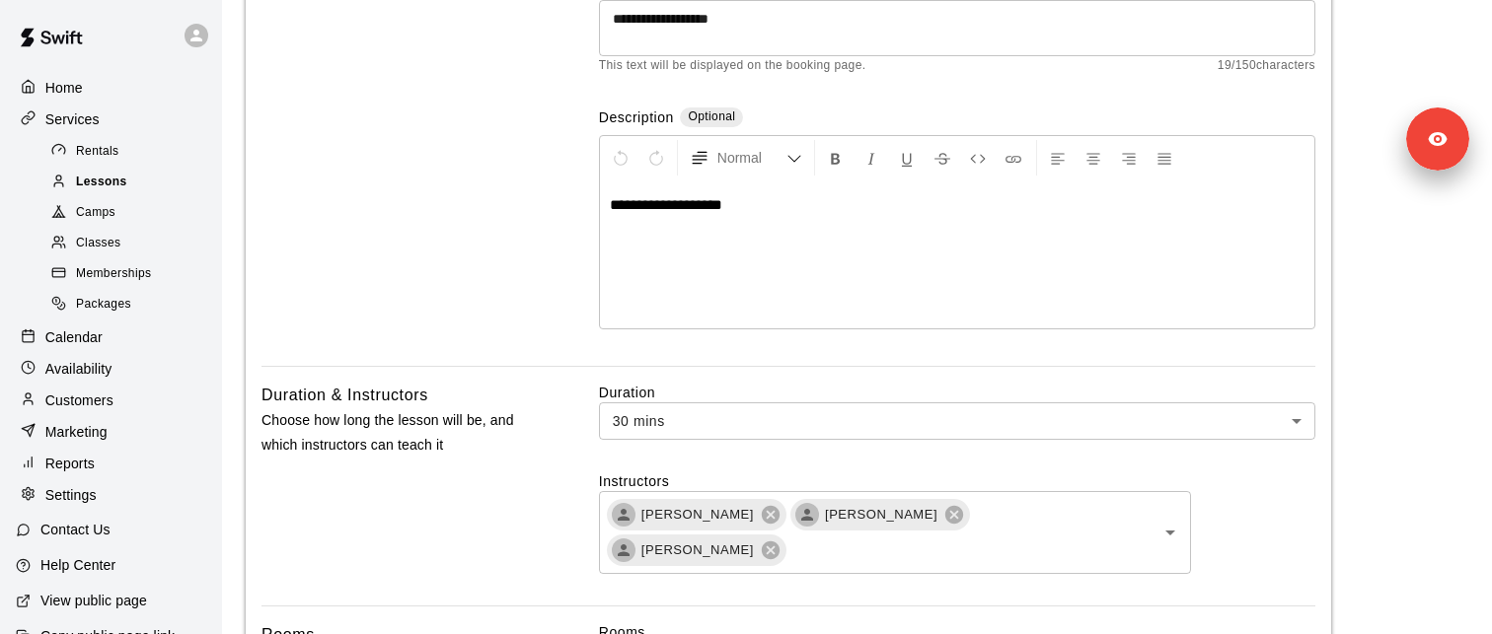
click at [129, 186] on div "Lessons" at bounding box center [130, 183] width 167 height 28
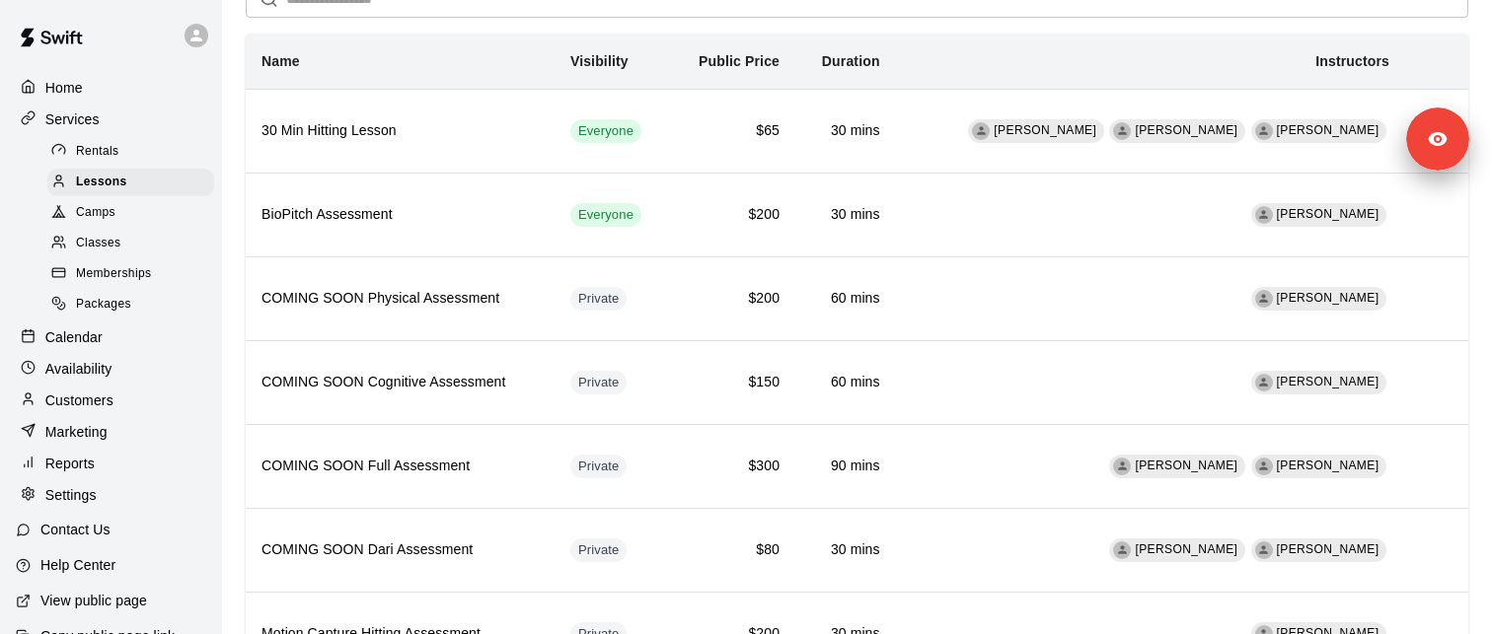
scroll to position [112, 0]
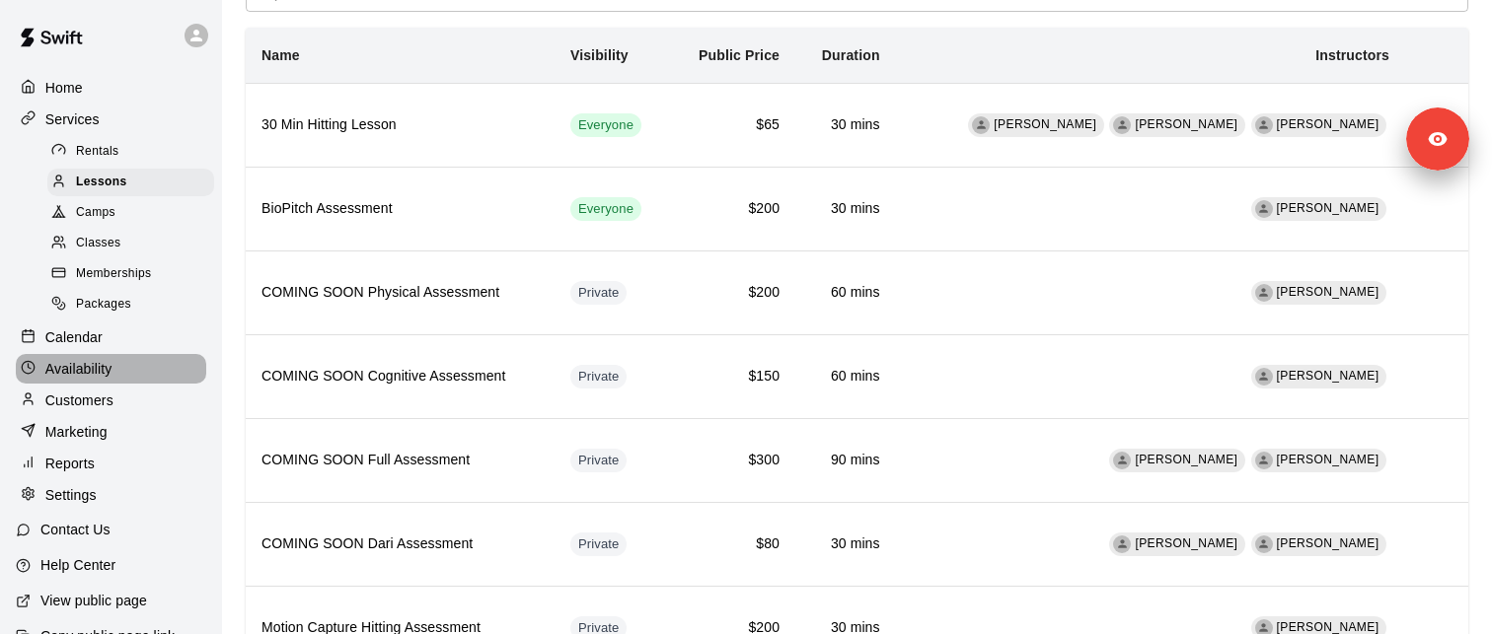
click at [103, 364] on p "Availability" at bounding box center [78, 369] width 67 height 20
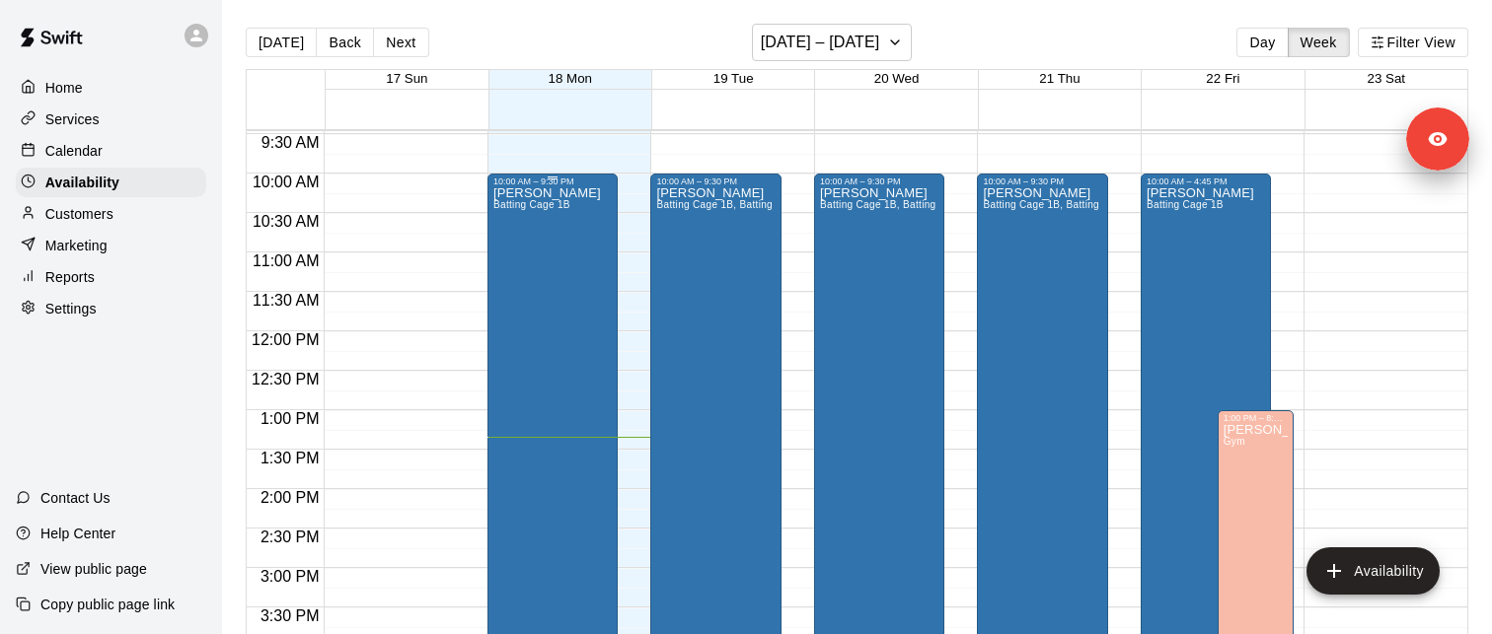
scroll to position [769, 0]
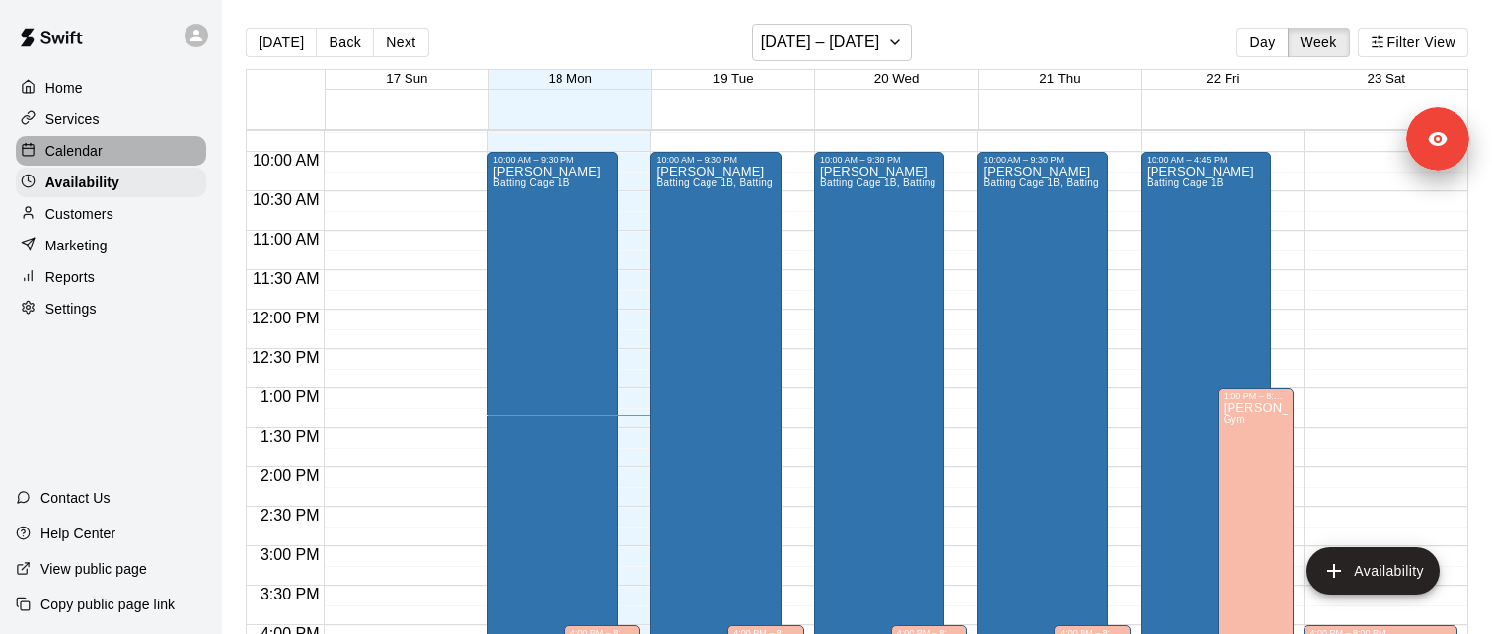
click at [99, 145] on p "Calendar" at bounding box center [73, 151] width 57 height 20
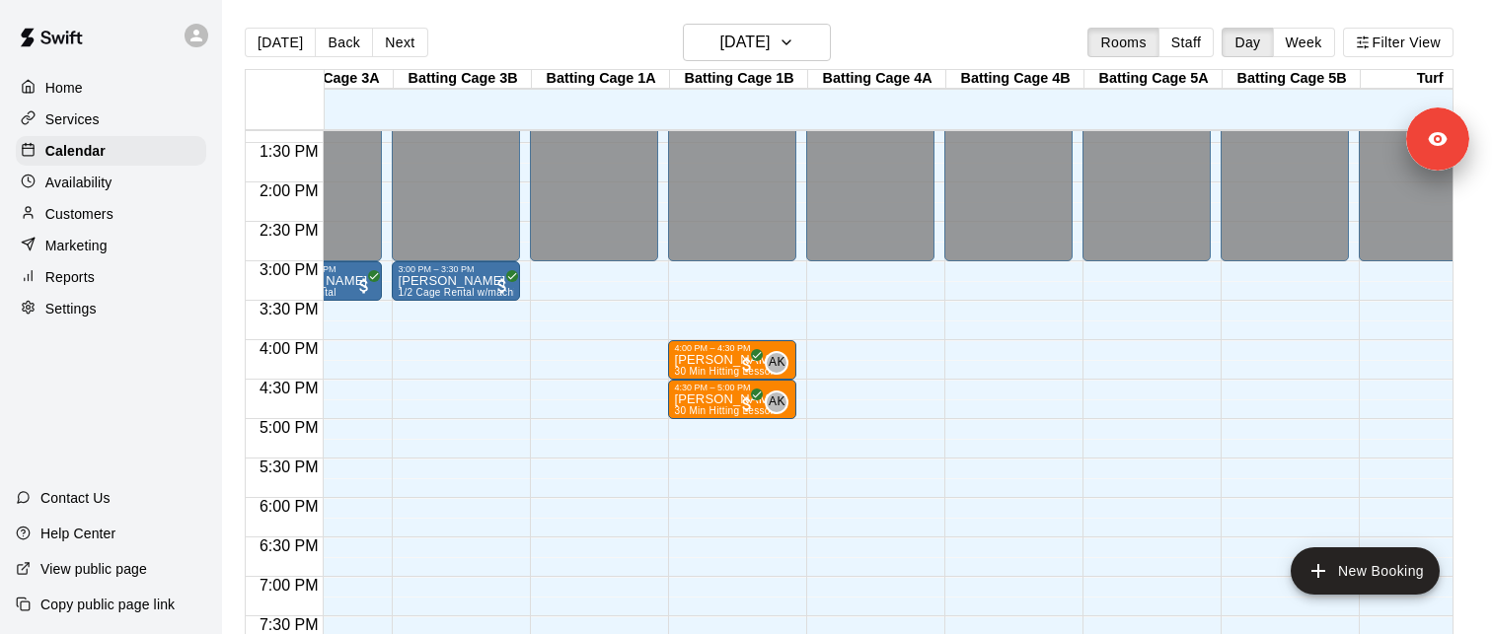
scroll to position [0, 365]
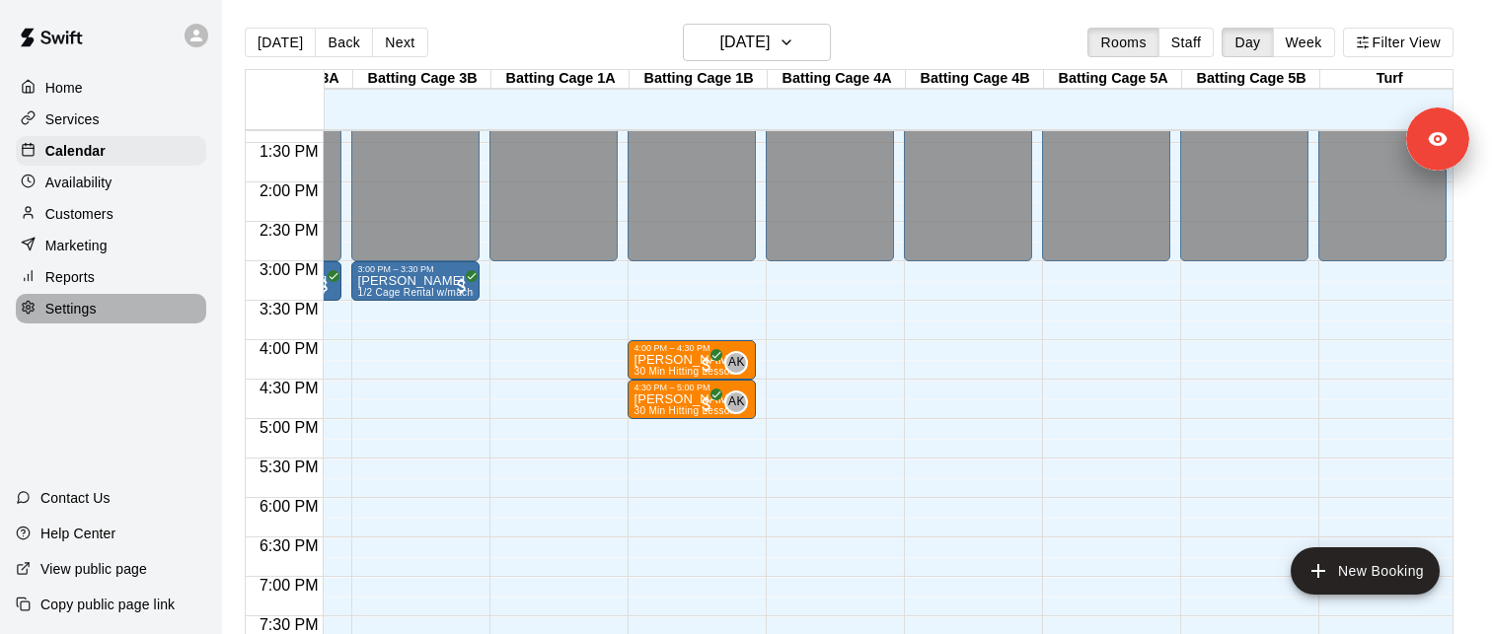
click at [98, 311] on div "Settings" at bounding box center [111, 309] width 190 height 30
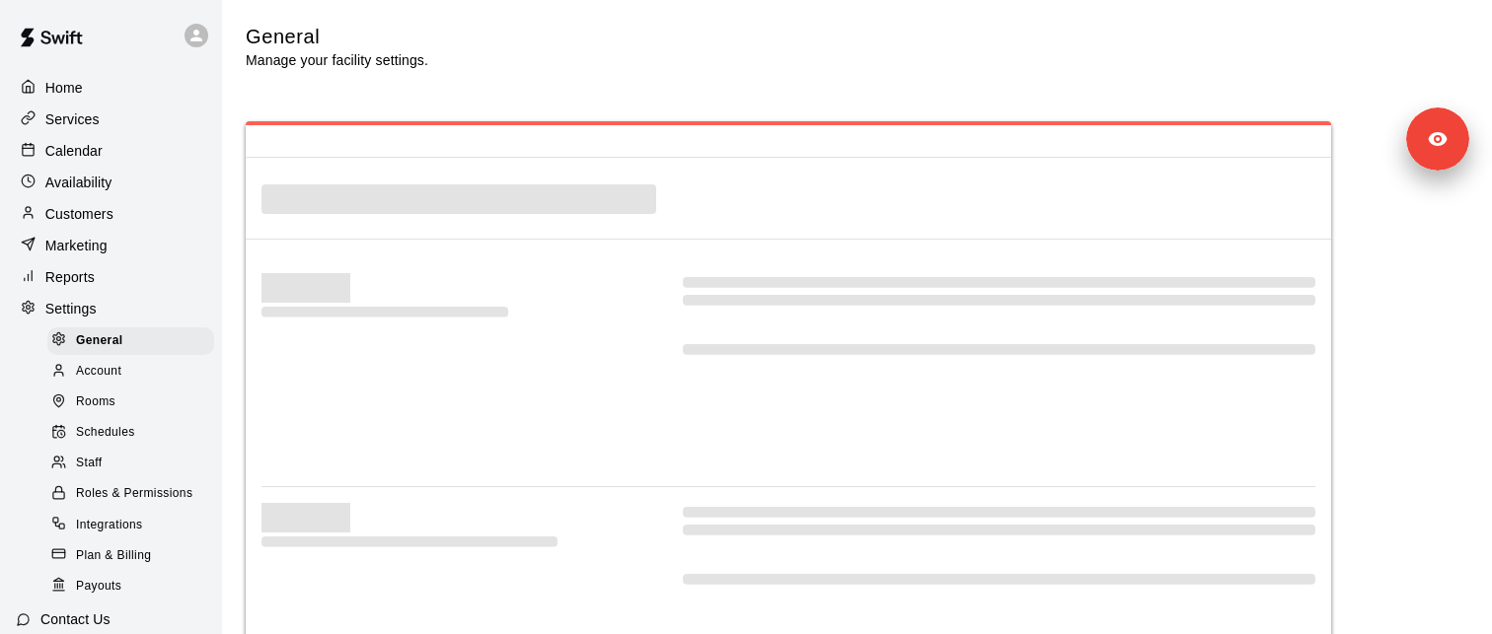
select select "**"
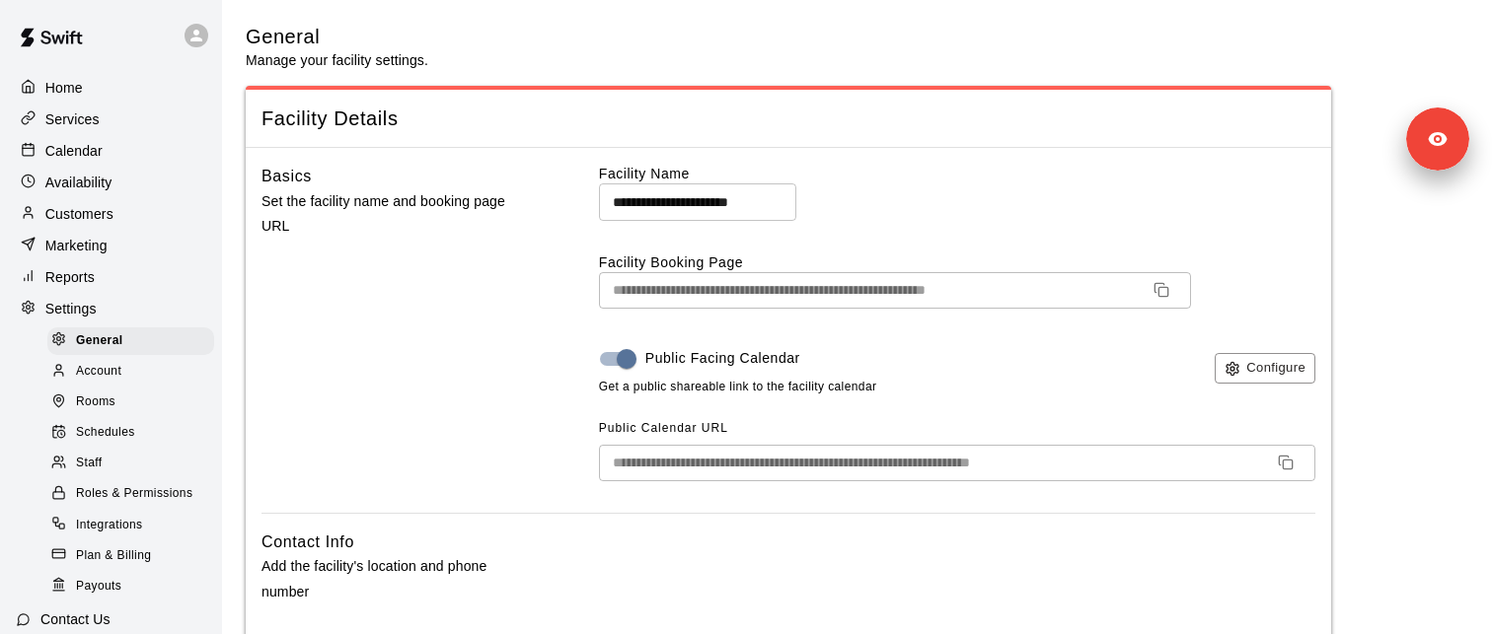
click at [160, 493] on span "Roles & Permissions" at bounding box center [134, 494] width 116 height 20
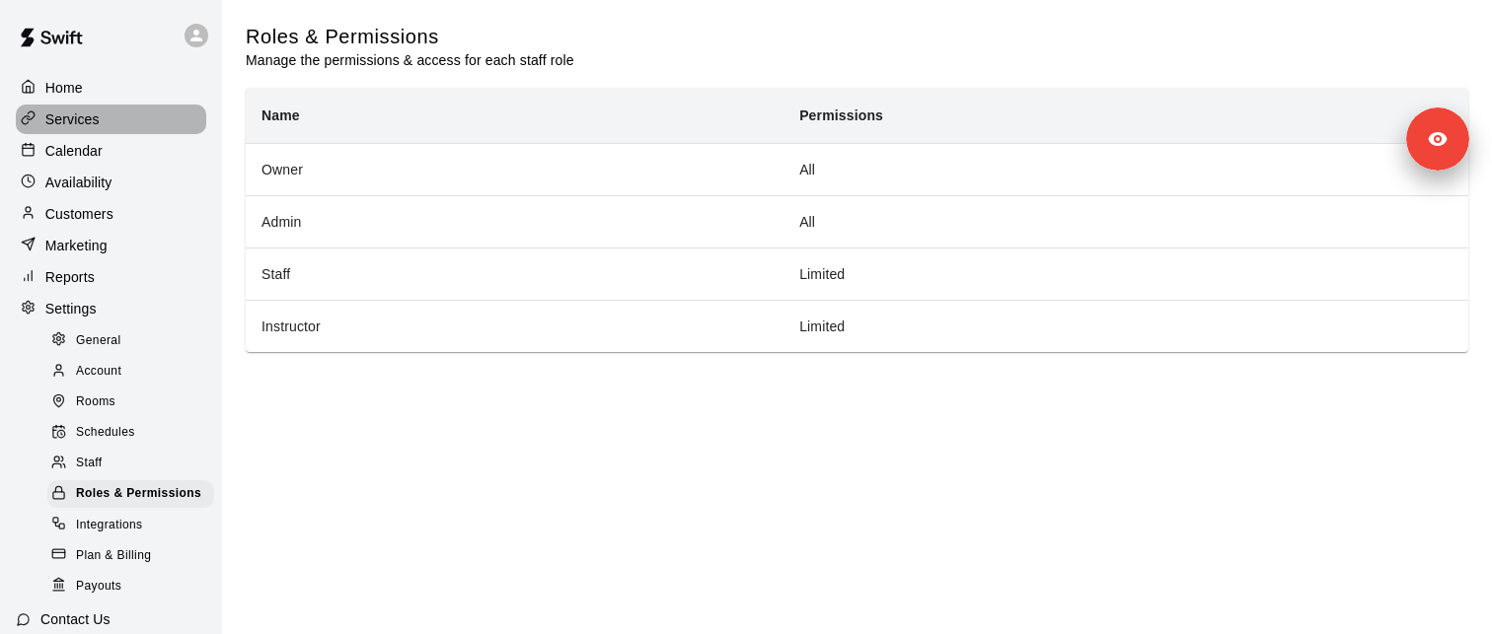
click at [135, 125] on div "Services" at bounding box center [111, 120] width 190 height 30
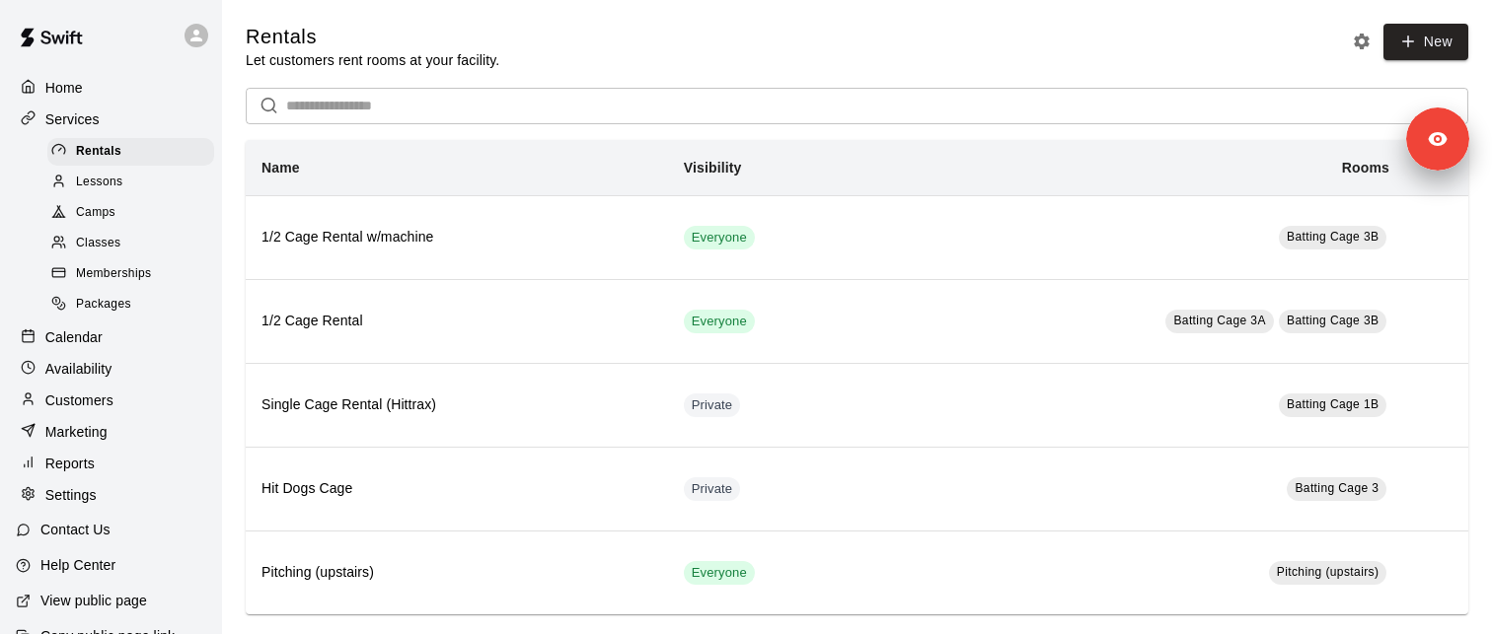
click at [162, 184] on div "Lessons" at bounding box center [130, 183] width 167 height 28
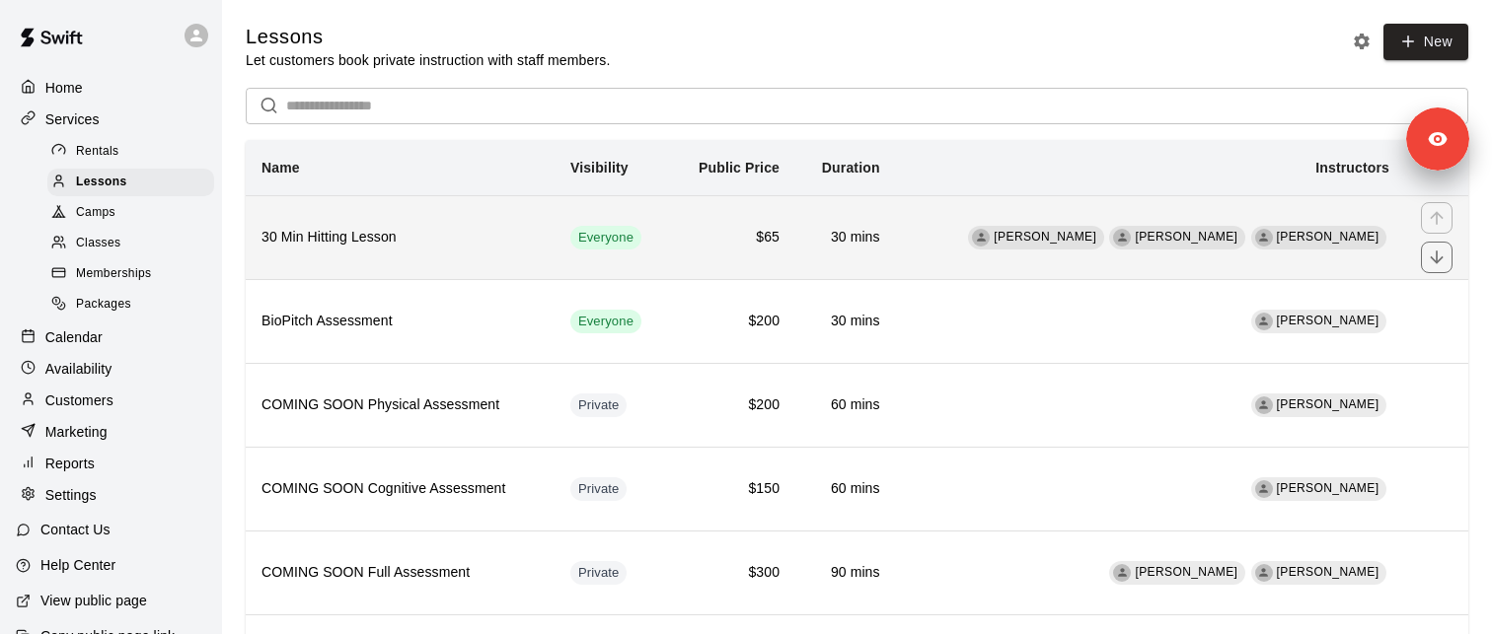
click at [516, 237] on h6 "30 Min Hitting Lesson" at bounding box center [399, 238] width 277 height 22
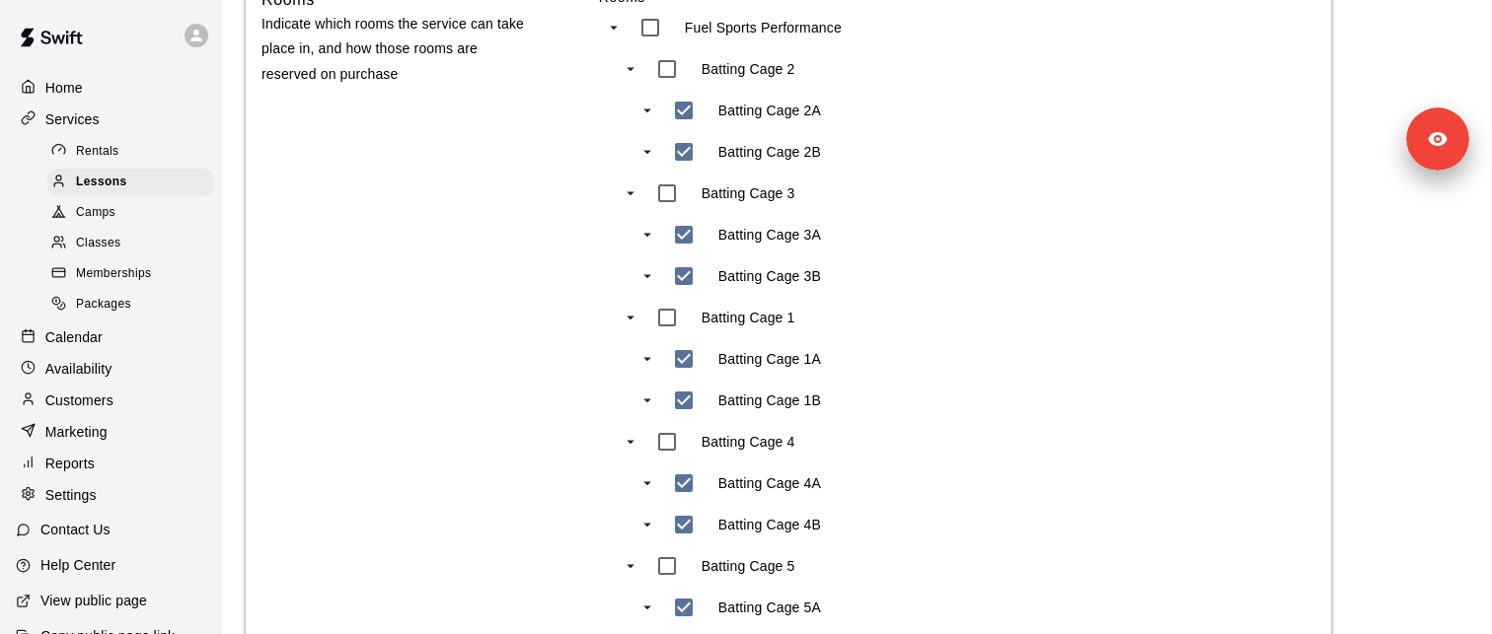
scroll to position [950, 0]
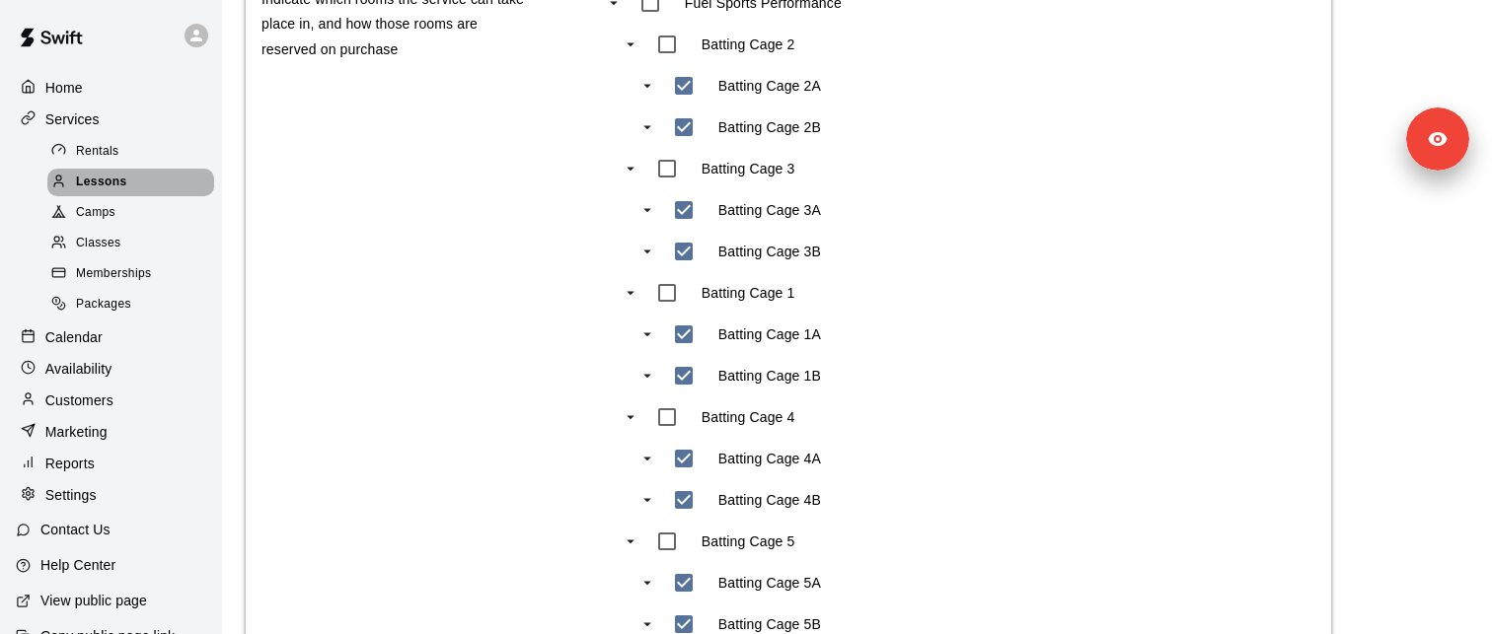
click at [121, 176] on span "Lessons" at bounding box center [101, 183] width 51 height 20
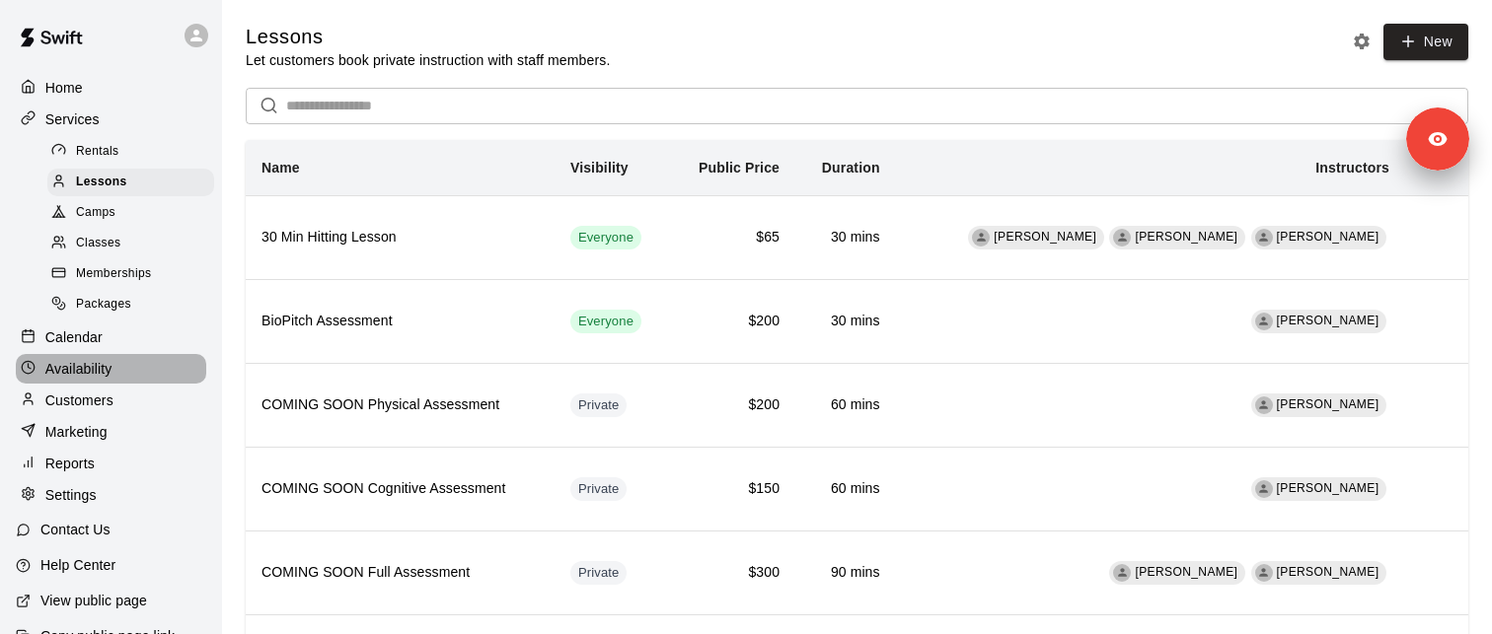
click at [118, 376] on div "Availability" at bounding box center [111, 369] width 190 height 30
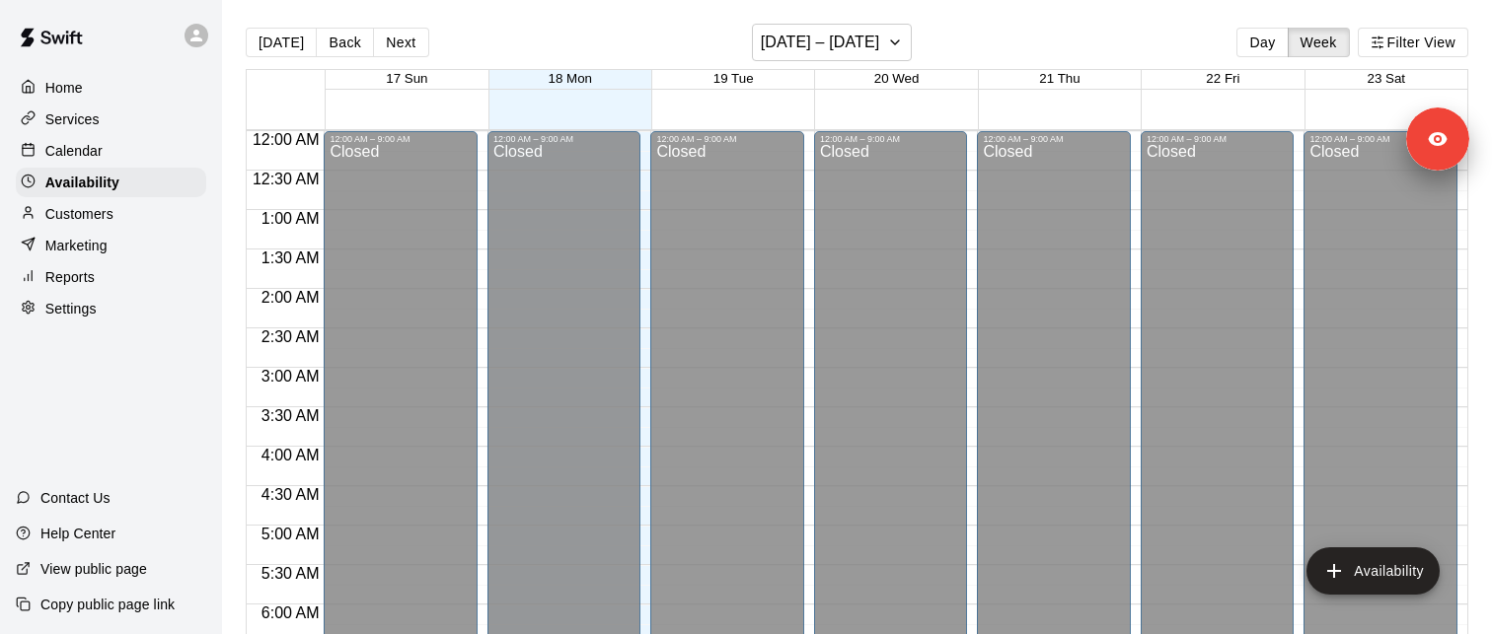
scroll to position [1058, 0]
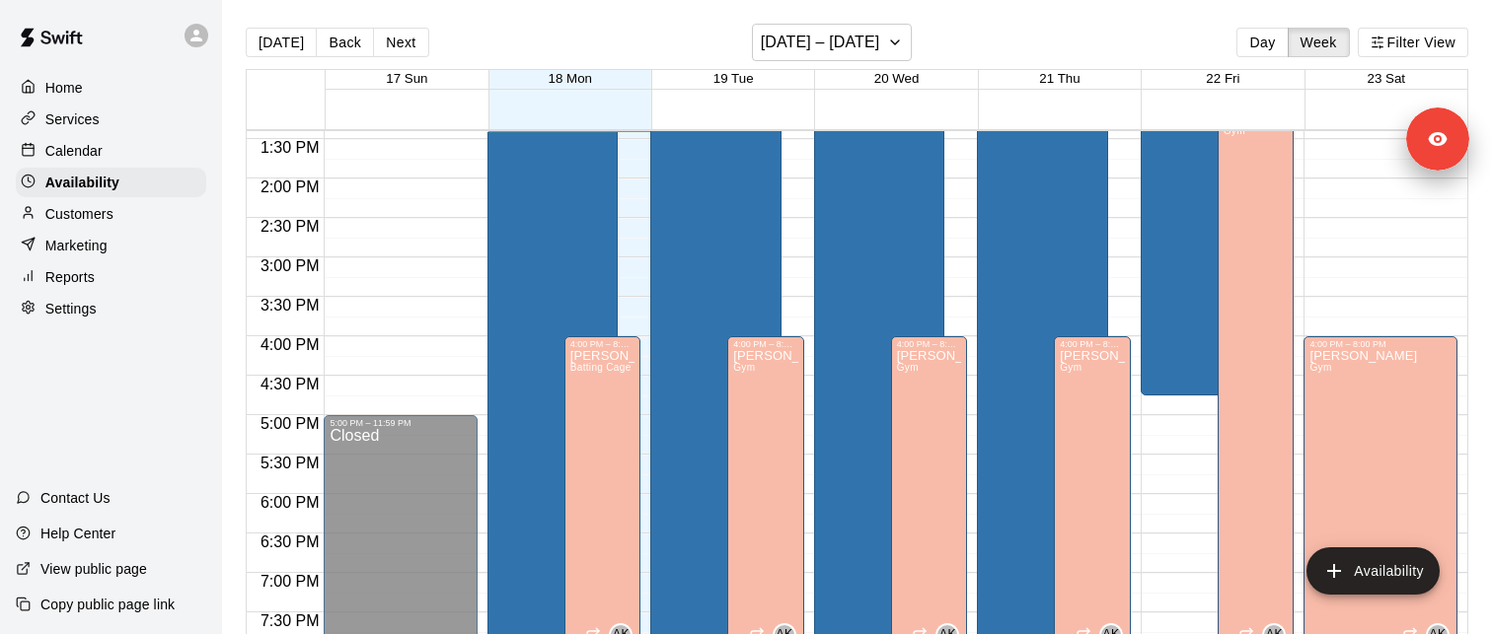
click at [564, 247] on div "Adam Sobocienski Batting Cage 1B" at bounding box center [547, 193] width 108 height 634
click at [512, 41] on icon "edit" at bounding box center [514, 36] width 24 height 24
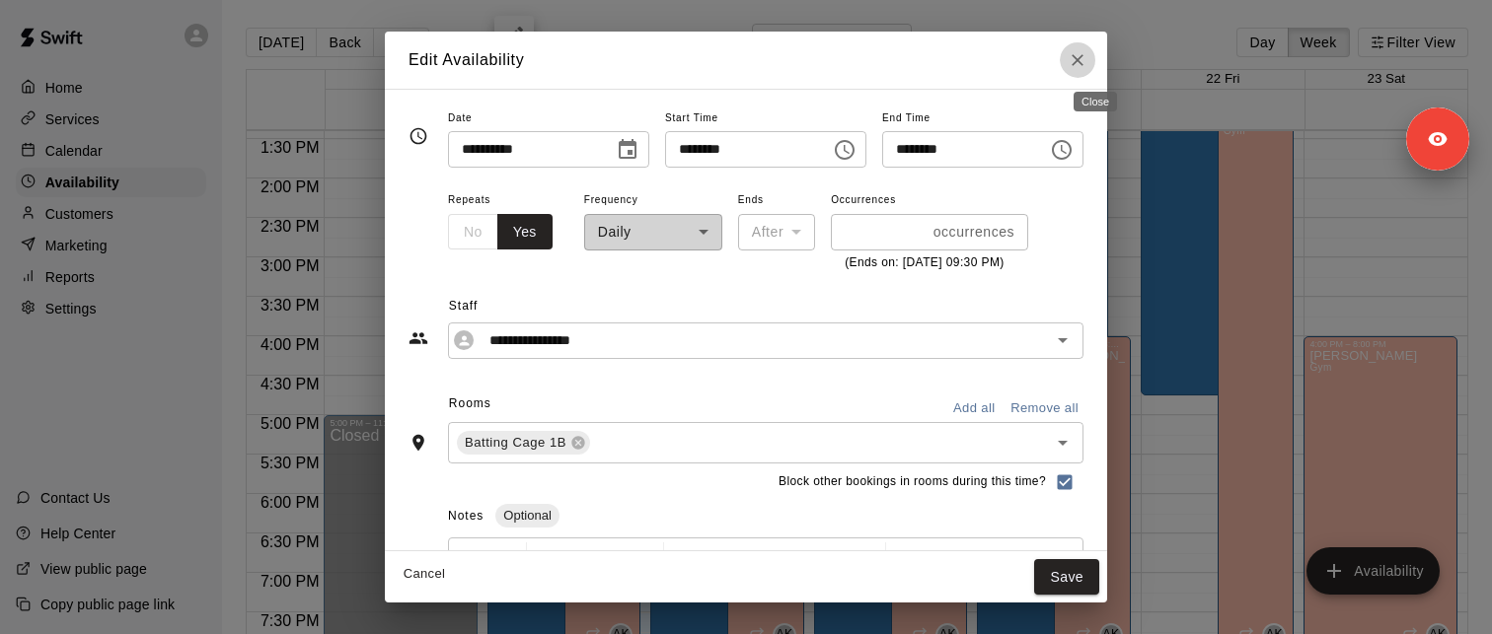
click at [1083, 62] on icon "Close" at bounding box center [1077, 60] width 12 height 12
type input "**********"
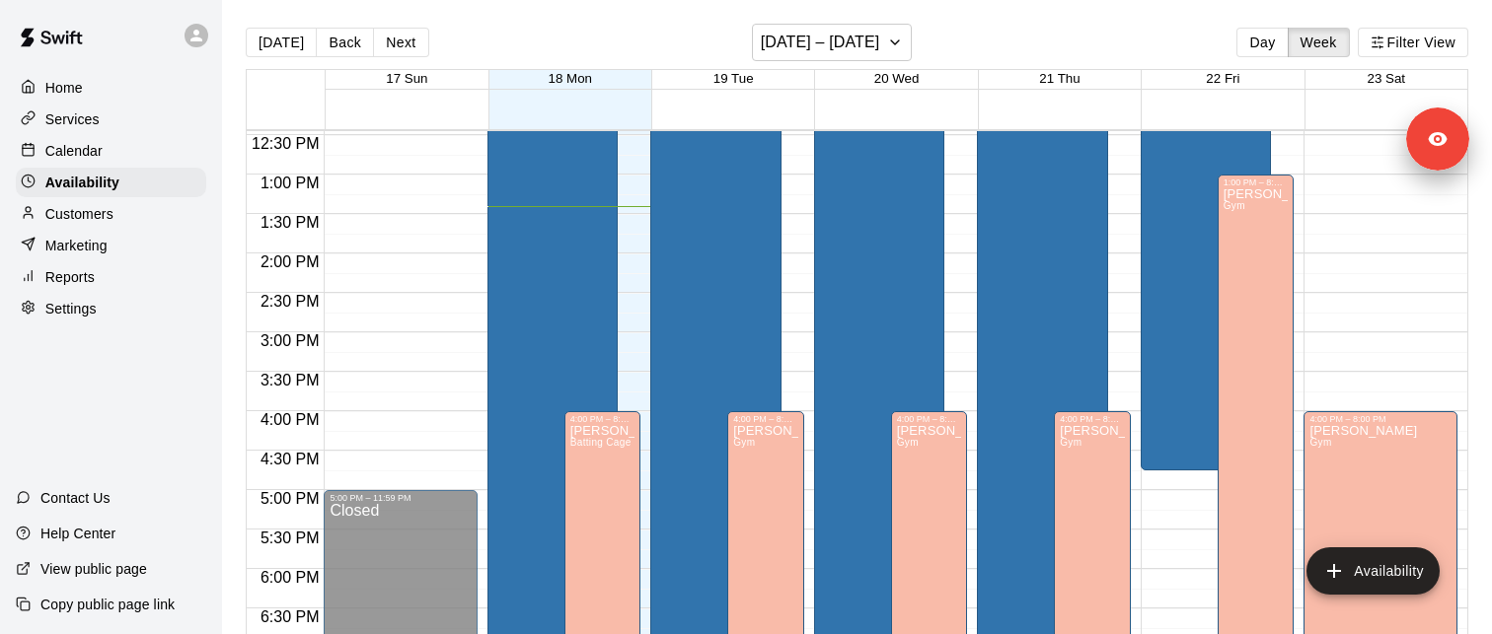
scroll to position [964, 0]
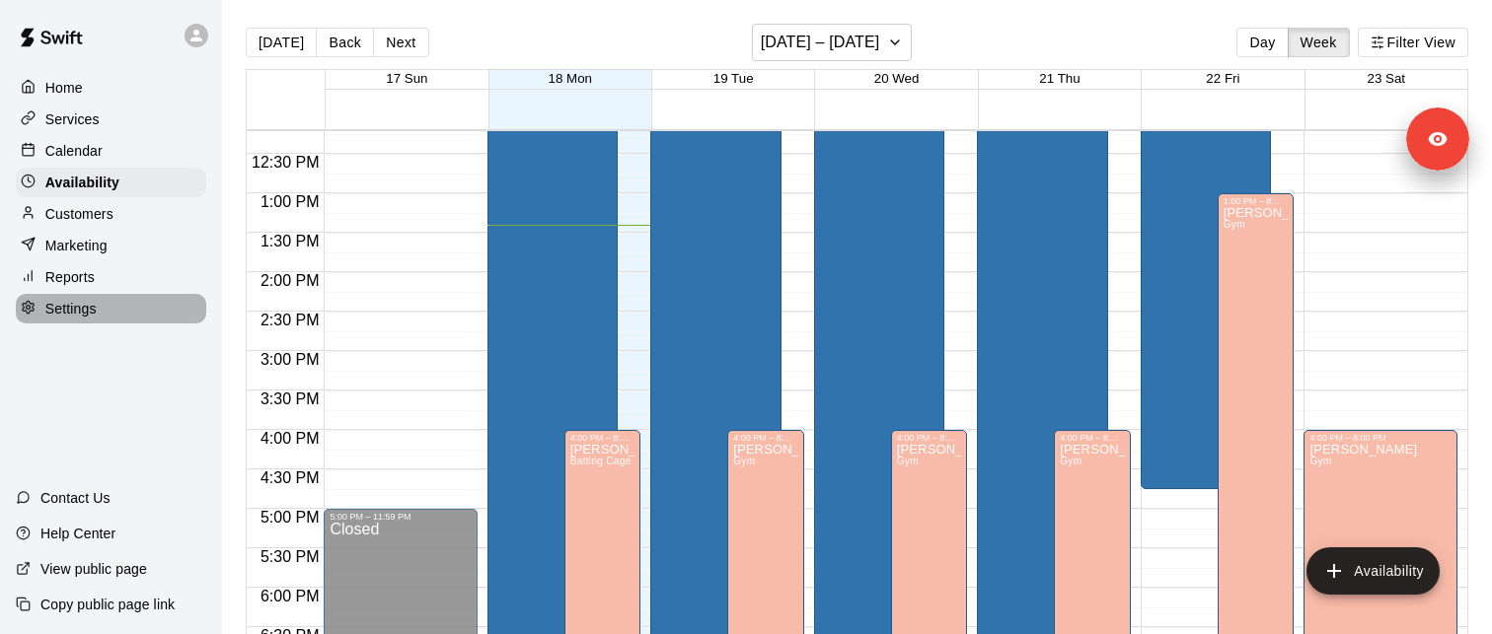
click at [112, 312] on div "Settings" at bounding box center [111, 309] width 190 height 30
select select "**"
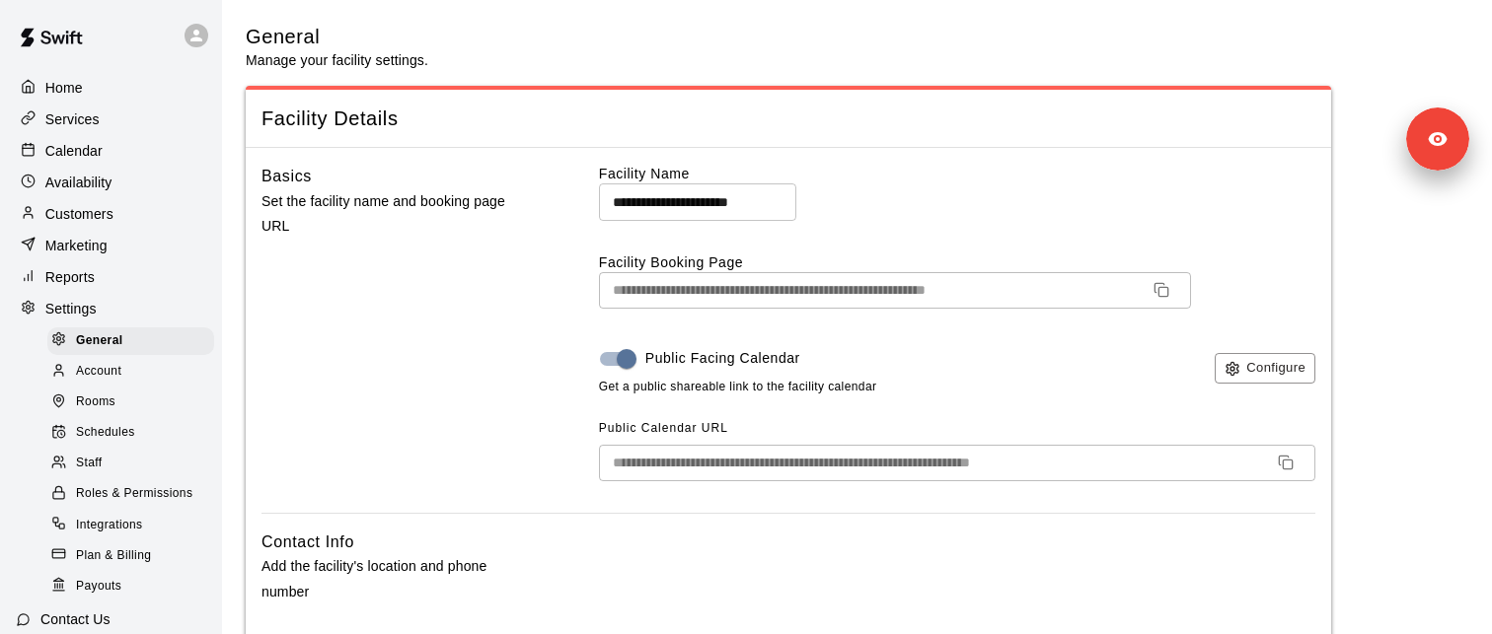
scroll to position [121, 0]
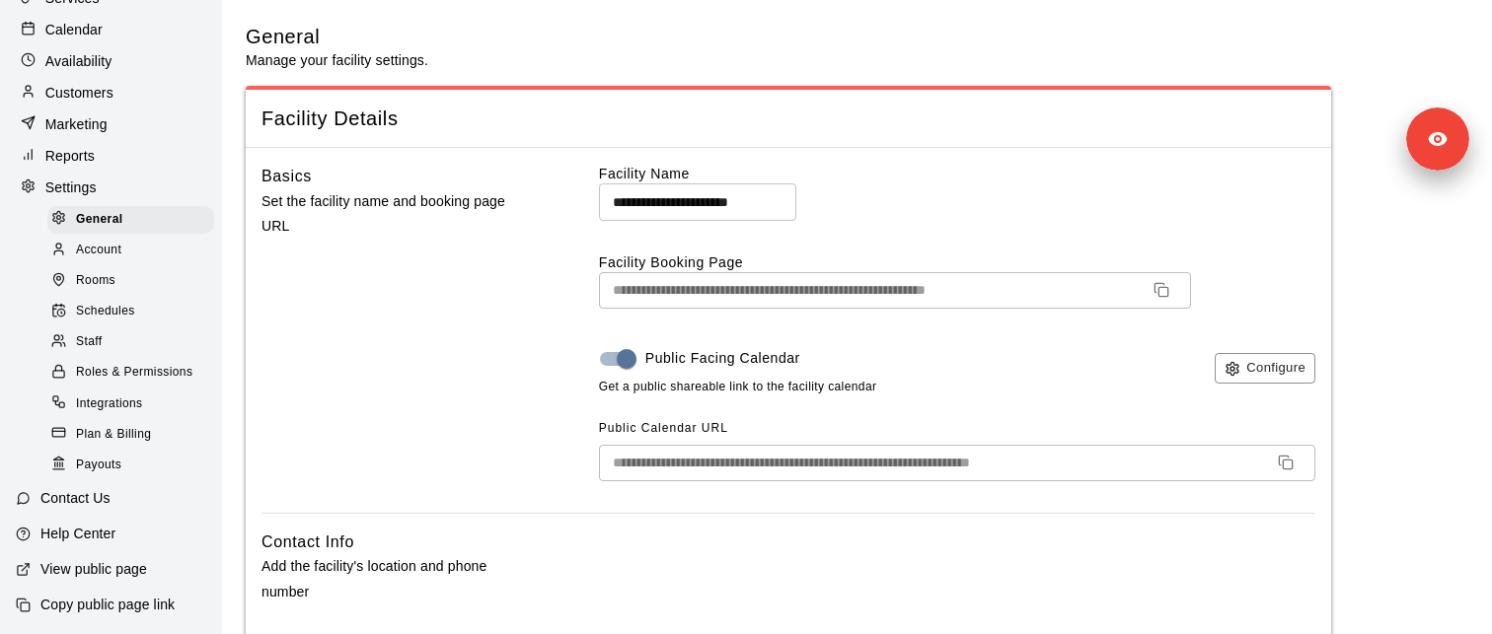
click at [141, 609] on p "Copy public page link" at bounding box center [107, 605] width 134 height 20
click at [1291, 459] on icon "Copy URL" at bounding box center [1286, 463] width 16 height 16
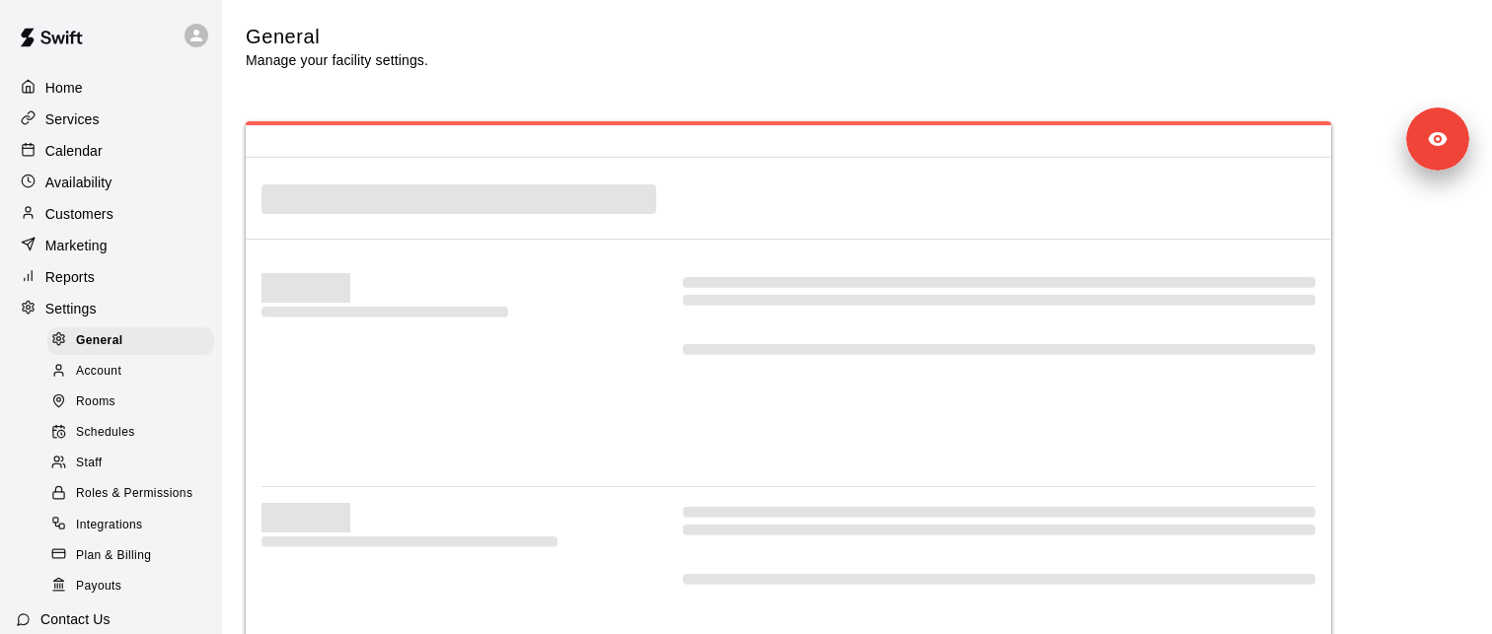
select select "**"
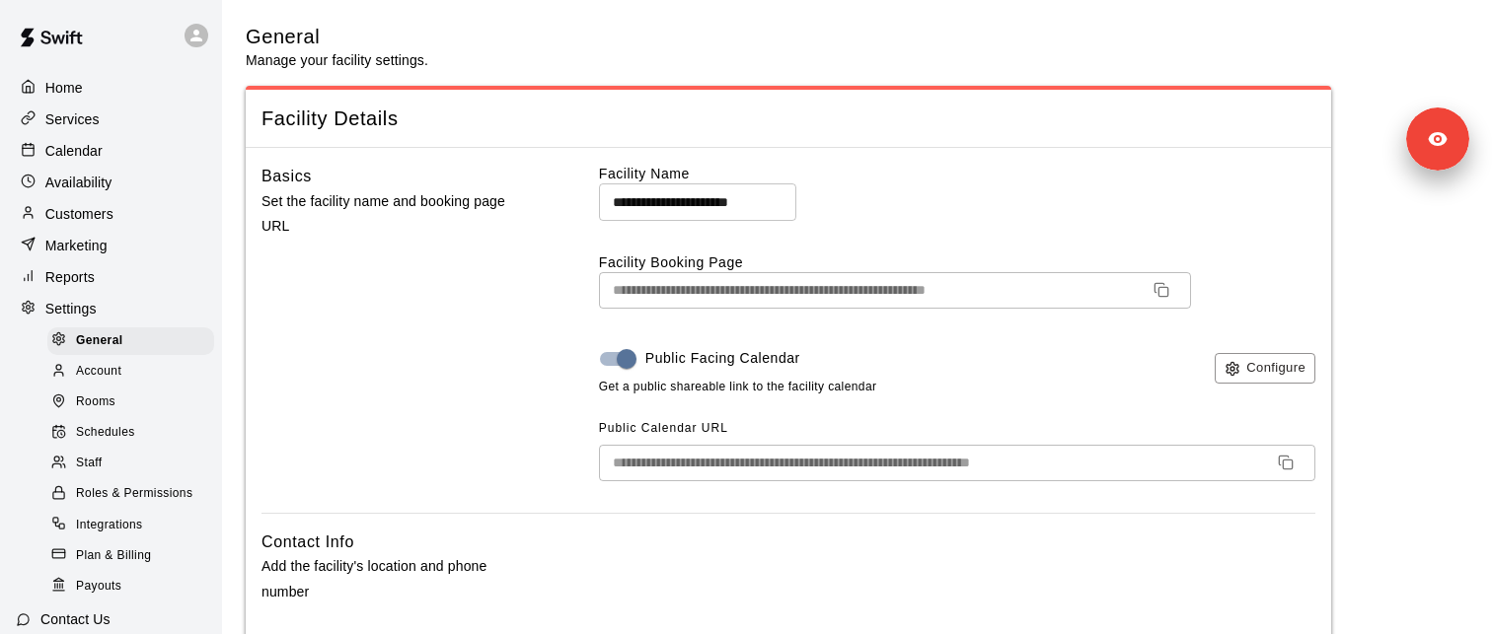
scroll to position [7, 0]
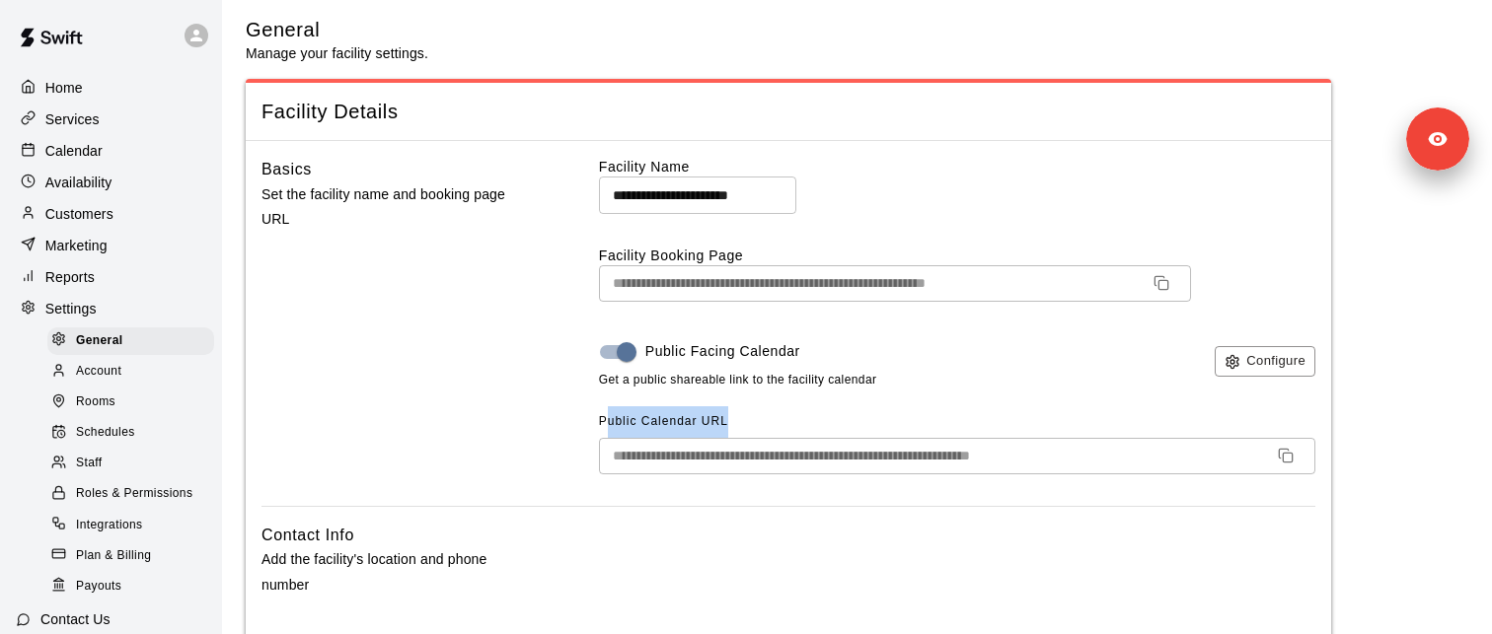
drag, startPoint x: 609, startPoint y: 422, endPoint x: 746, endPoint y: 422, distance: 137.1
click at [746, 422] on div "**********" at bounding box center [957, 440] width 716 height 68
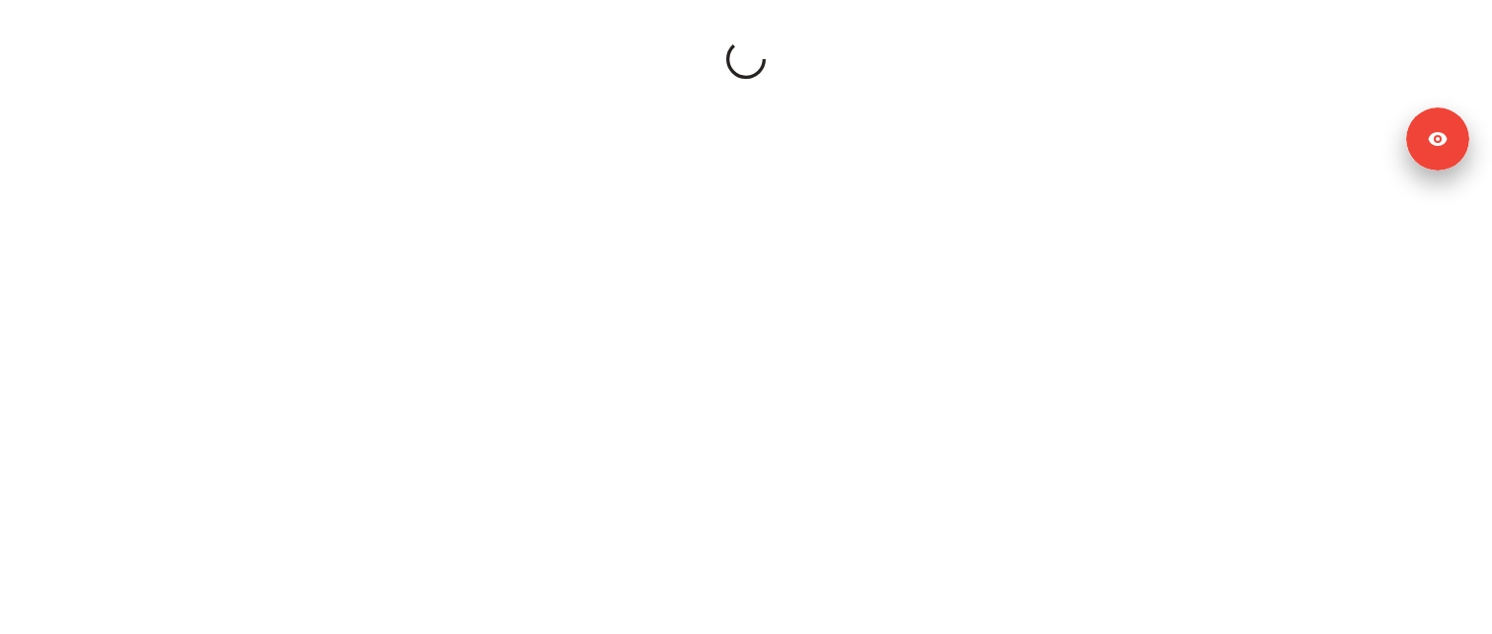
select select "**"
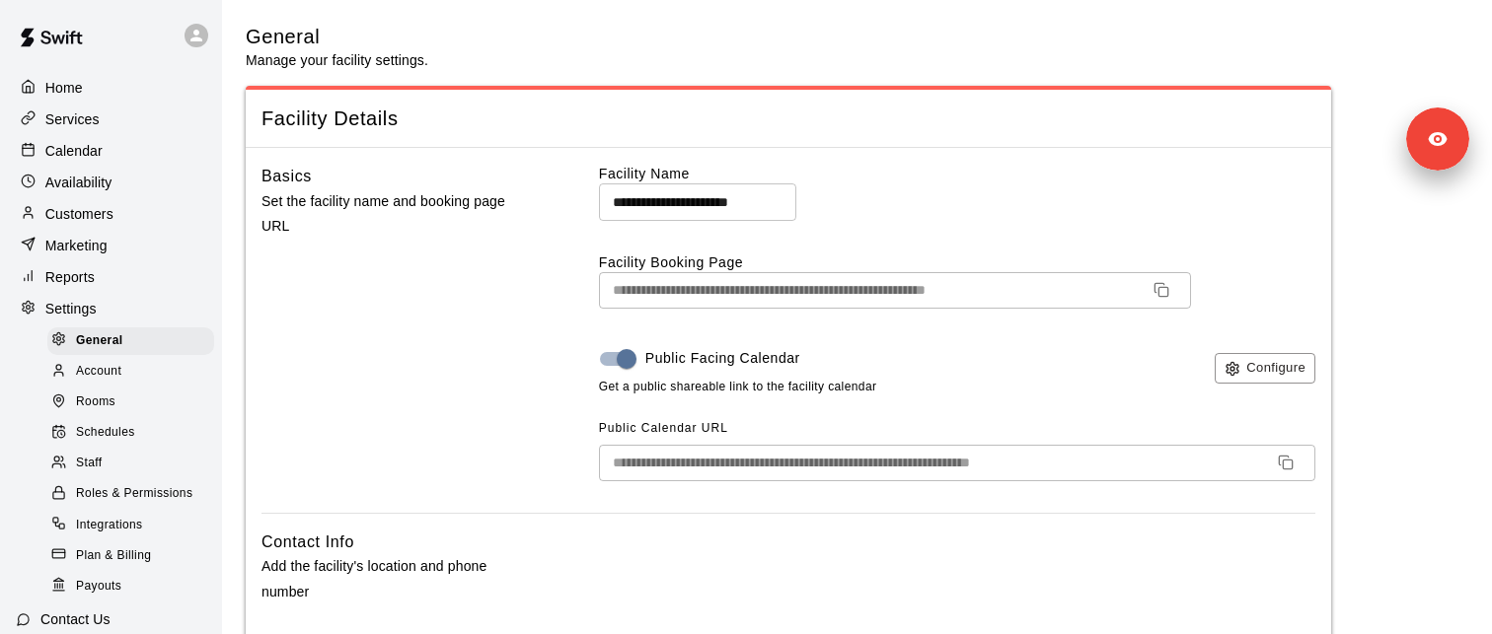
click at [108, 115] on div "Services" at bounding box center [111, 120] width 190 height 30
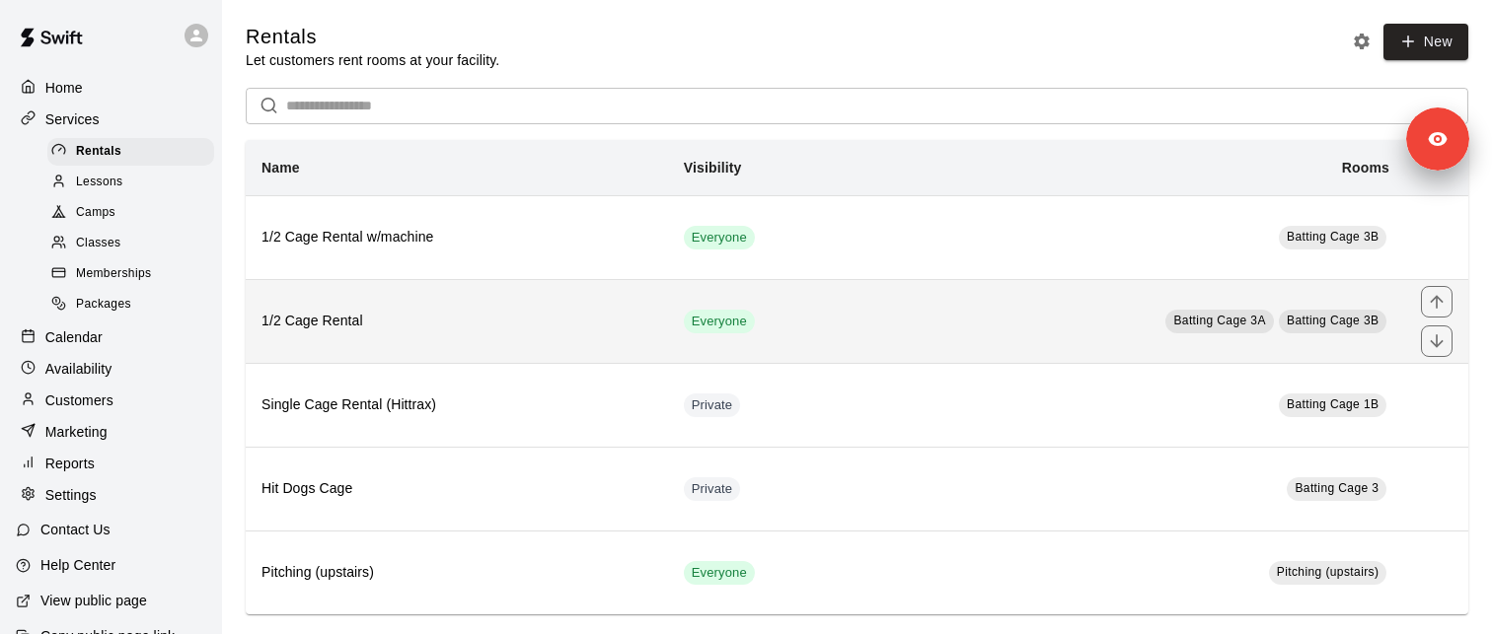
scroll to position [21, 0]
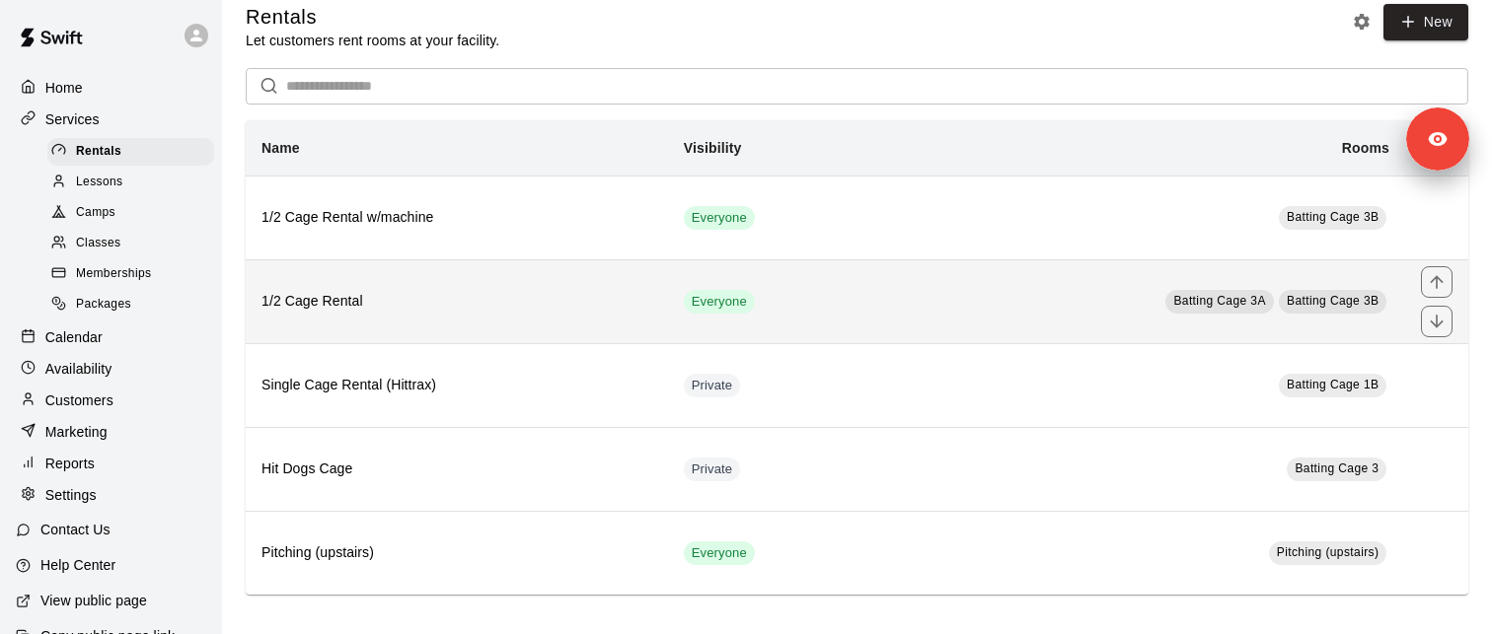
click at [457, 302] on h6 "1/2 Cage Rental" at bounding box center [456, 302] width 391 height 22
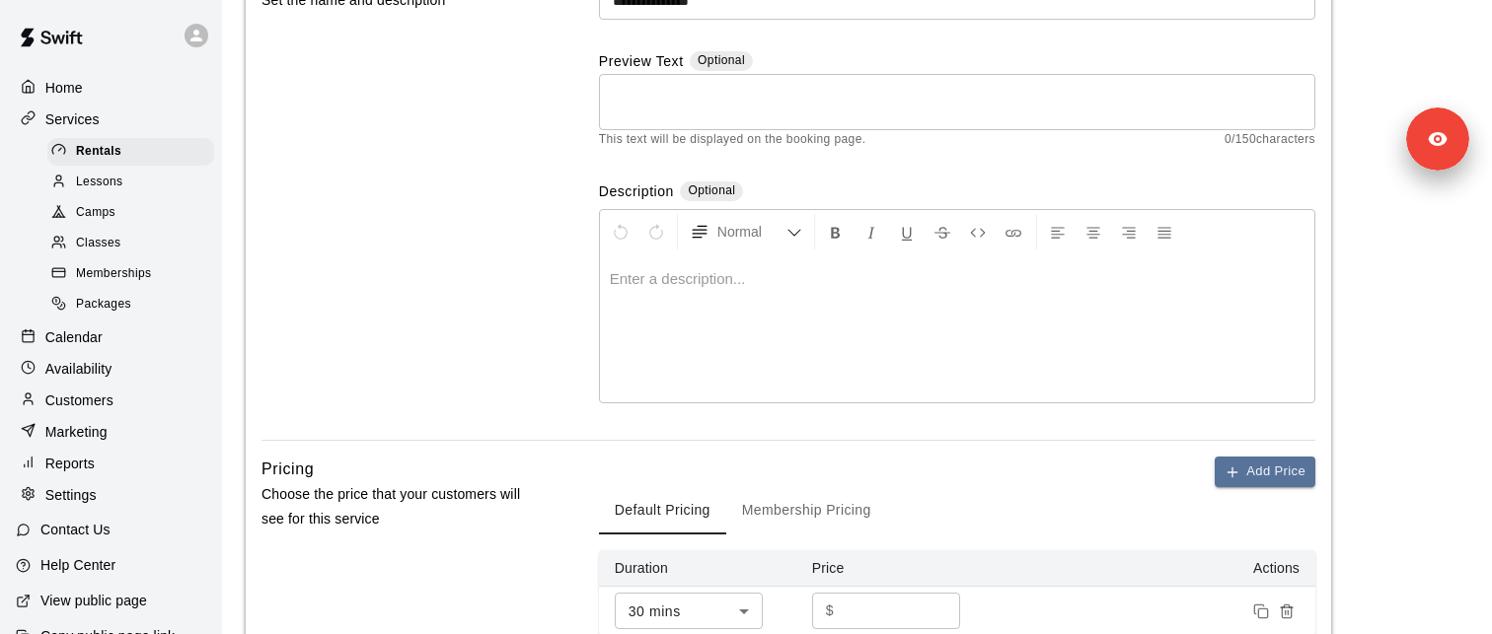
scroll to position [195, 0]
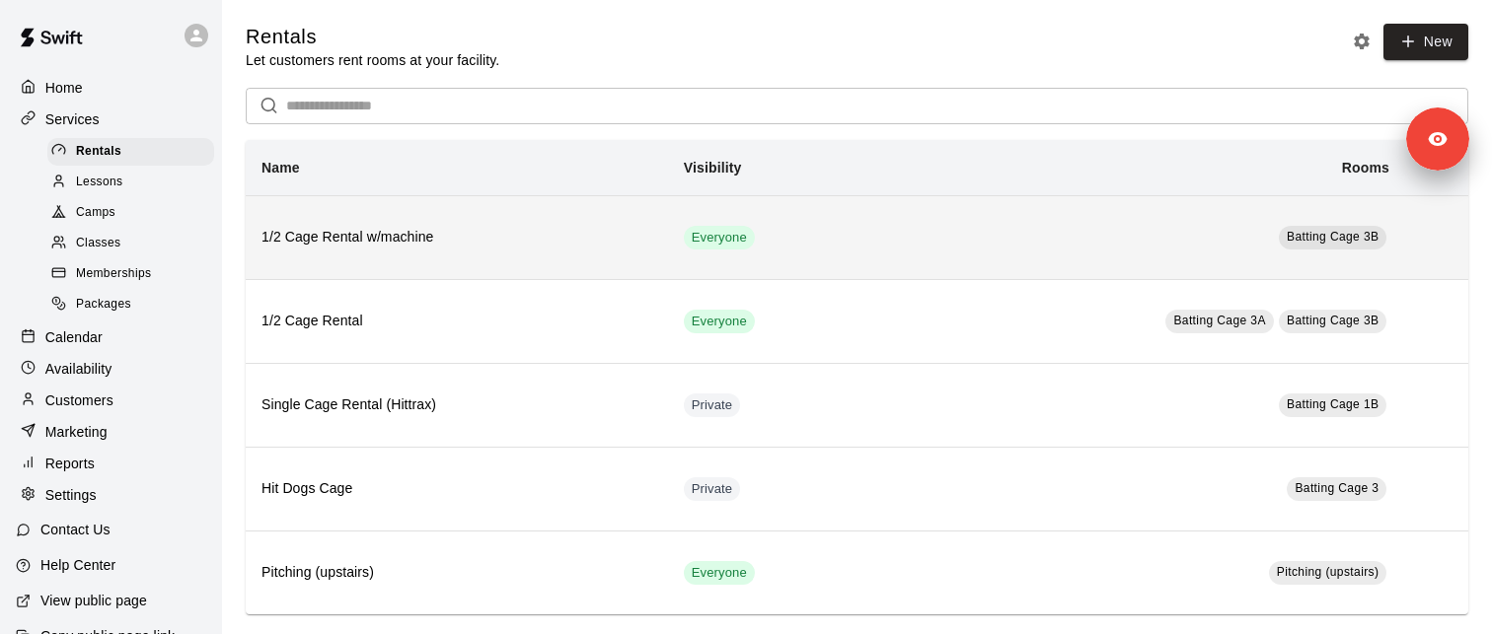
scroll to position [21, 0]
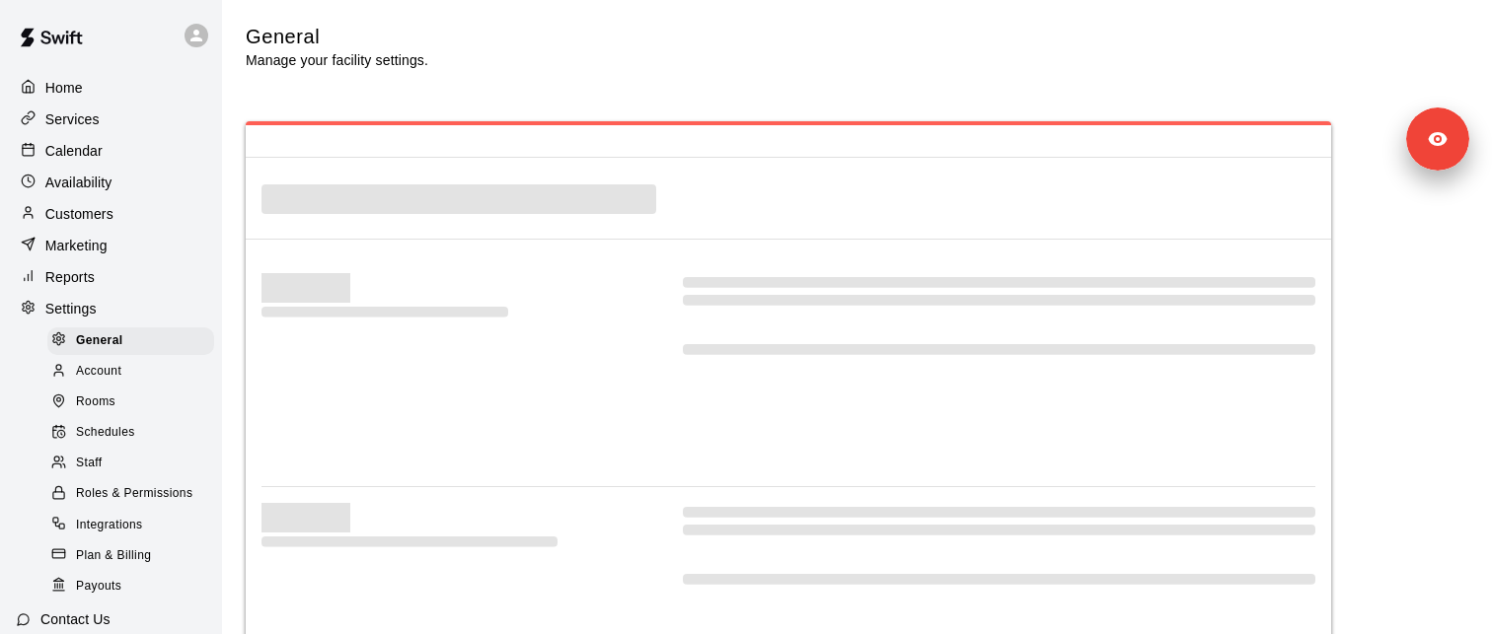
select select "**"
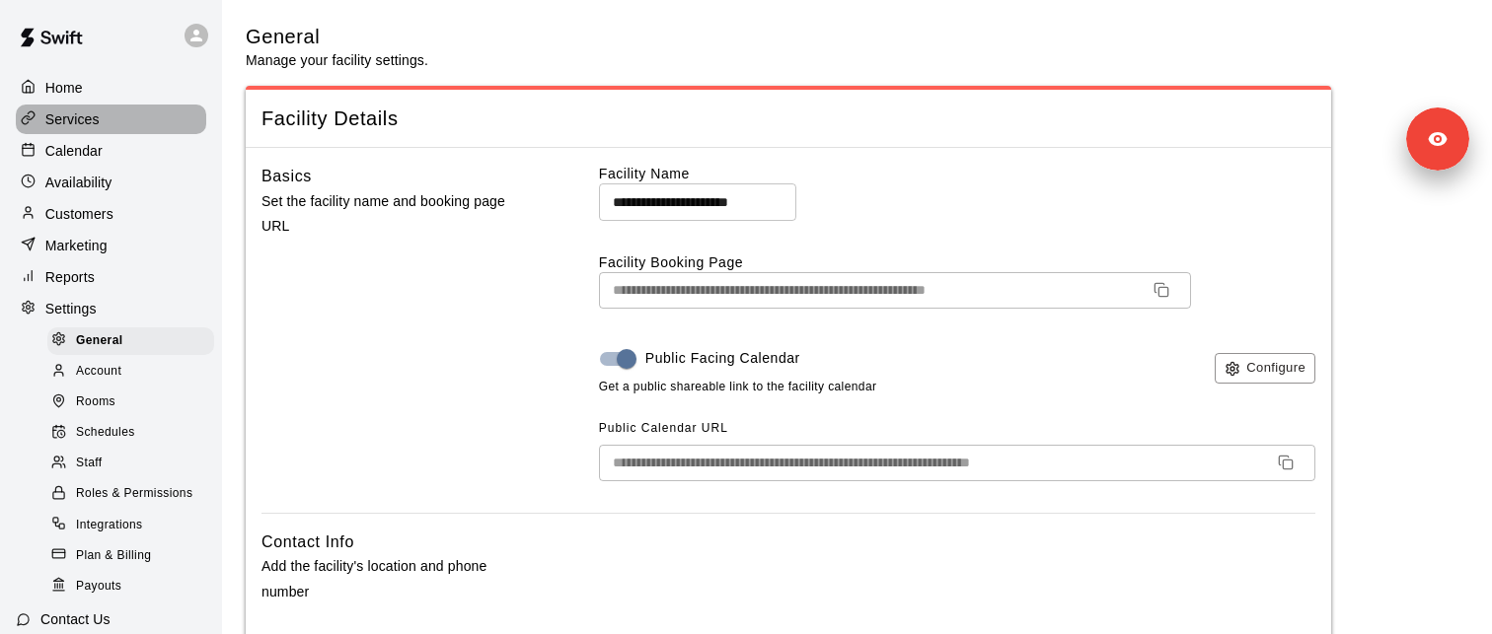
click at [107, 124] on div "Services" at bounding box center [111, 120] width 190 height 30
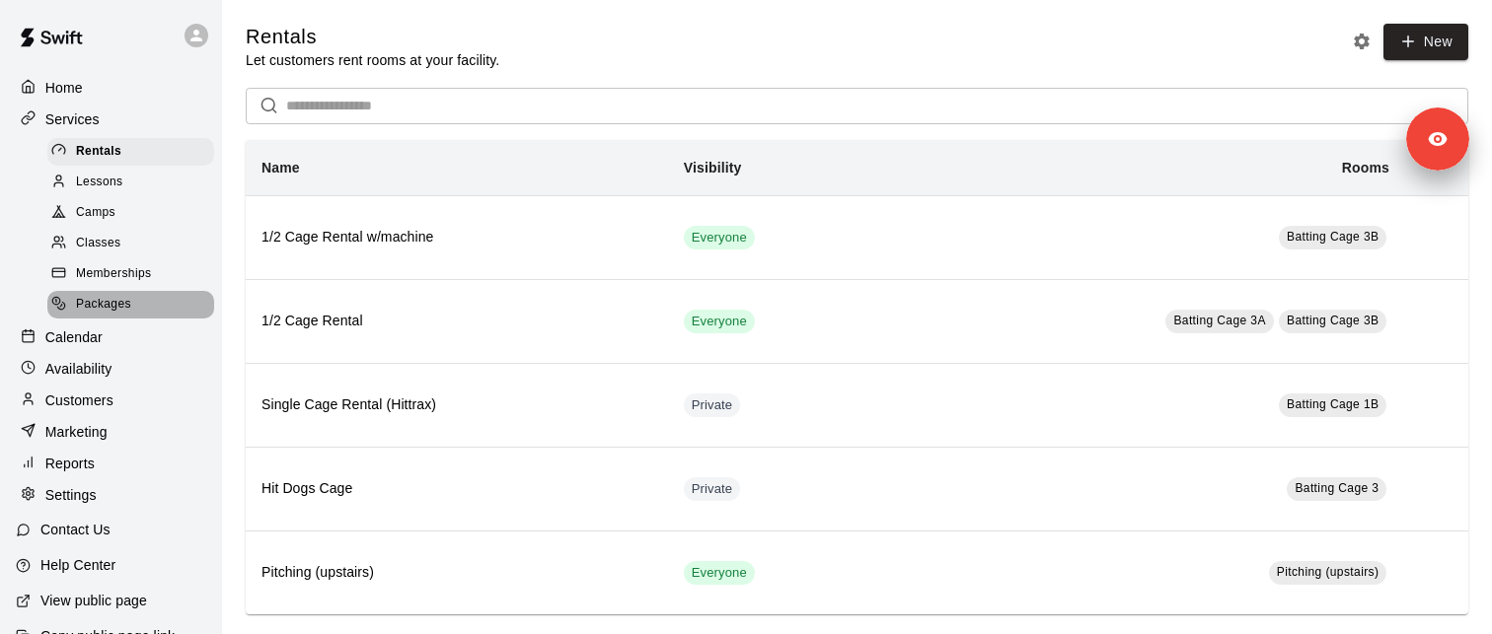
click at [145, 308] on div "Packages" at bounding box center [130, 305] width 167 height 28
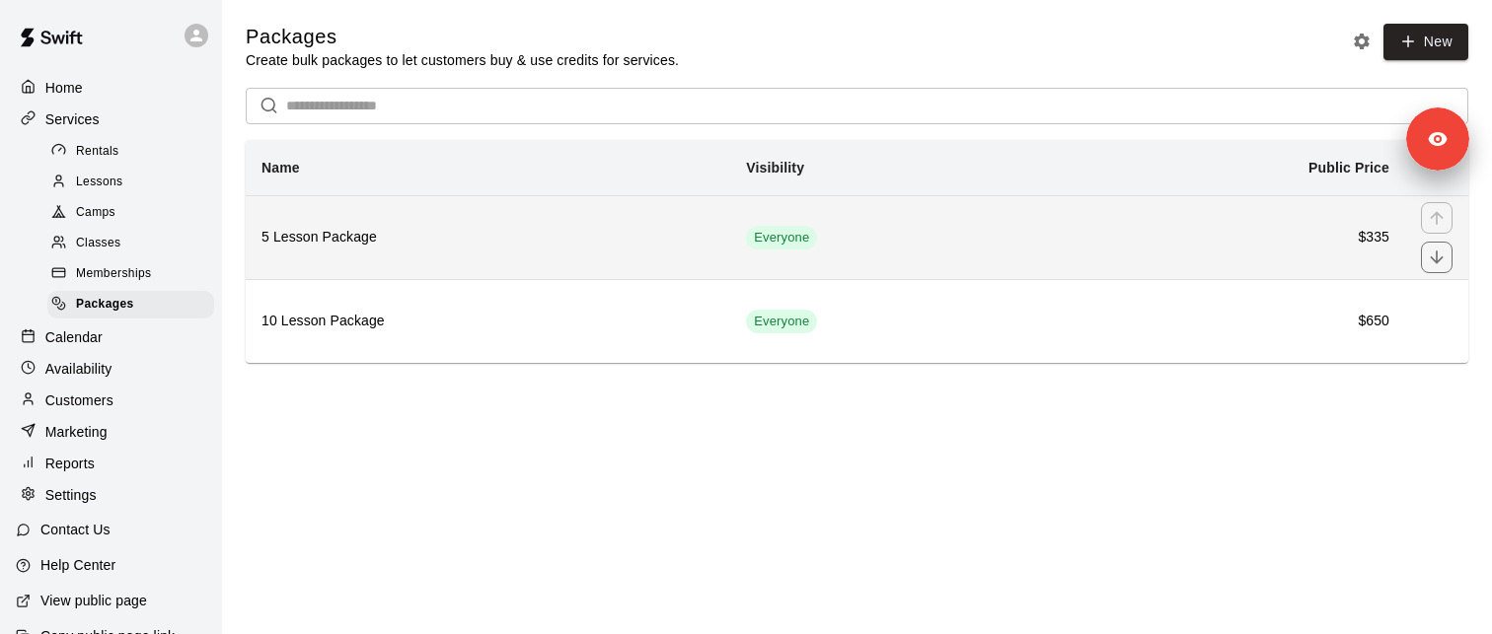
click at [446, 257] on th "5 Lesson Package" at bounding box center [488, 237] width 484 height 84
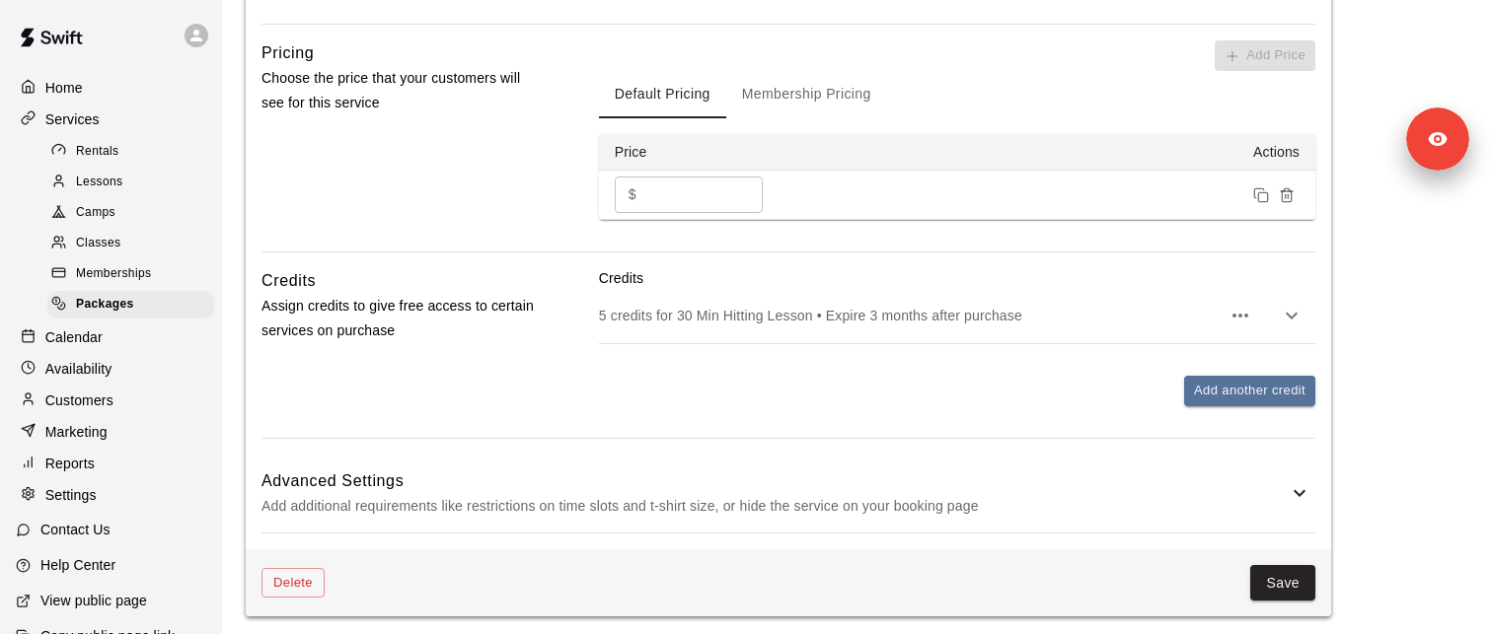
scroll to position [697, 0]
click at [154, 280] on div "Memberships" at bounding box center [130, 274] width 167 height 28
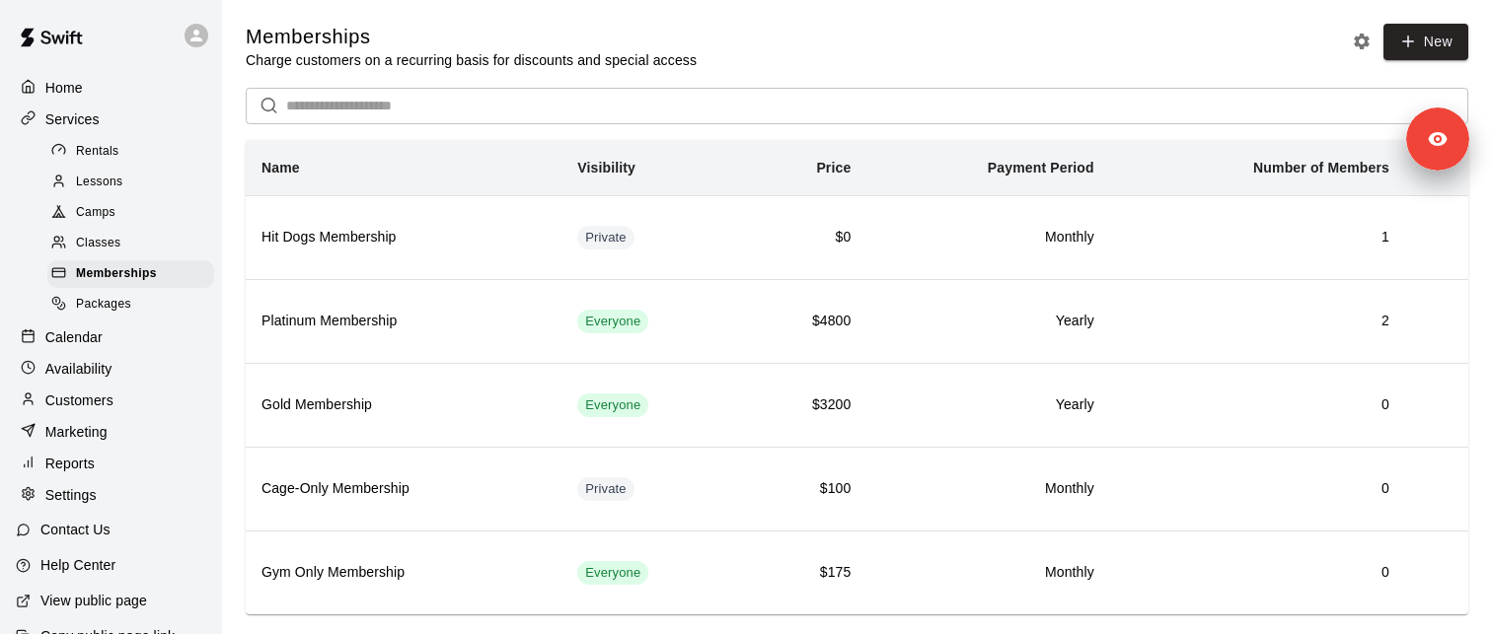
click at [155, 292] on div "Packages" at bounding box center [130, 305] width 167 height 28
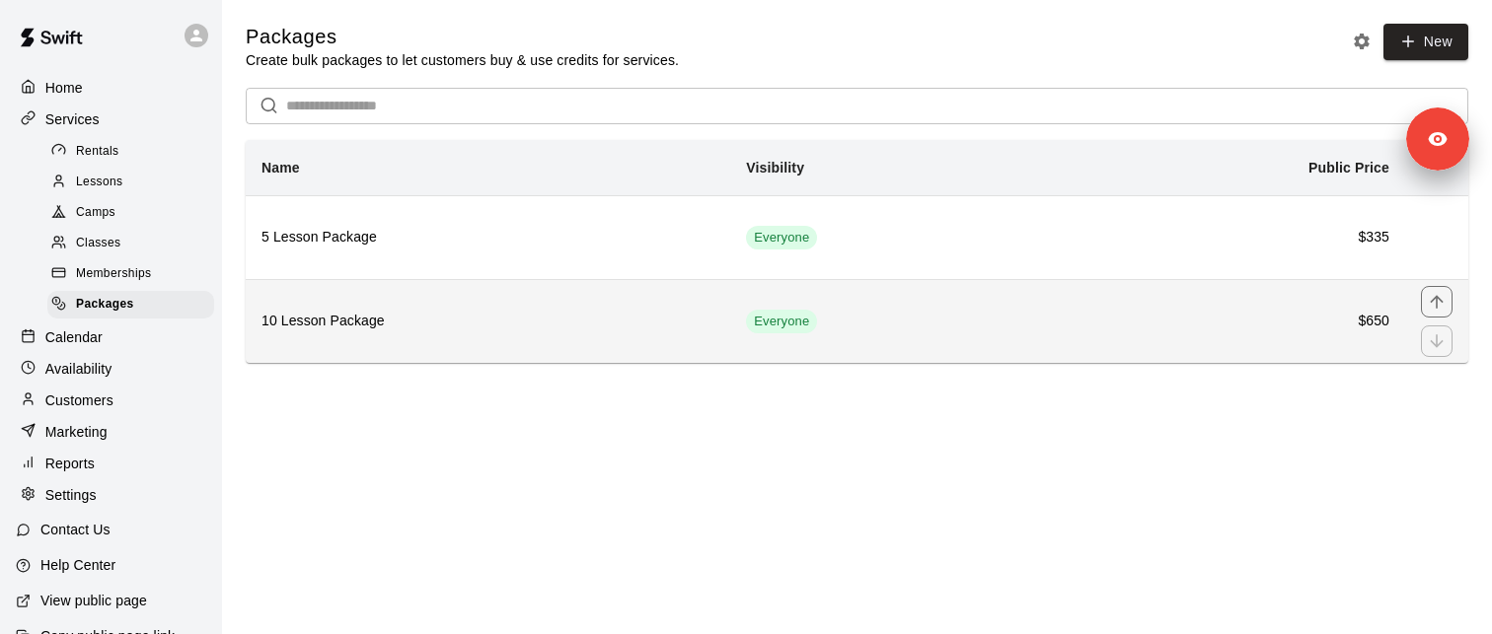
click at [389, 310] on th "10 Lesson Package" at bounding box center [488, 321] width 484 height 84
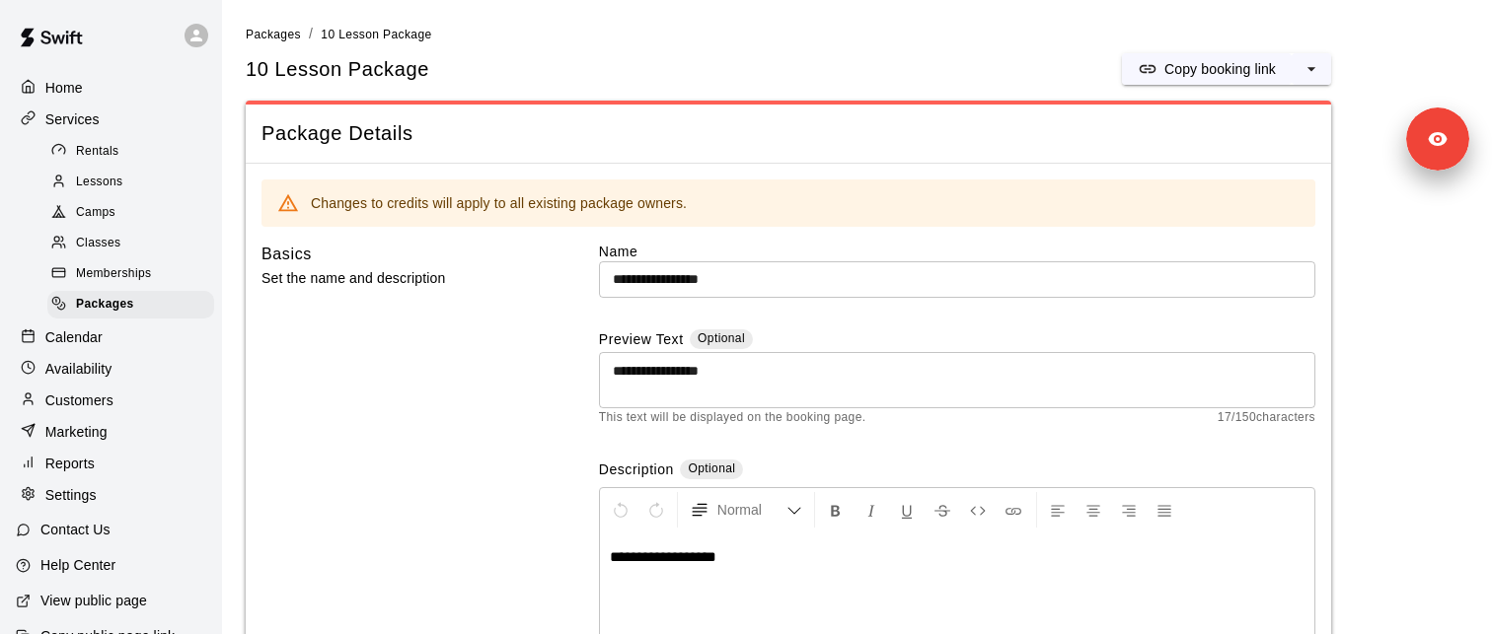
scroll to position [32, 0]
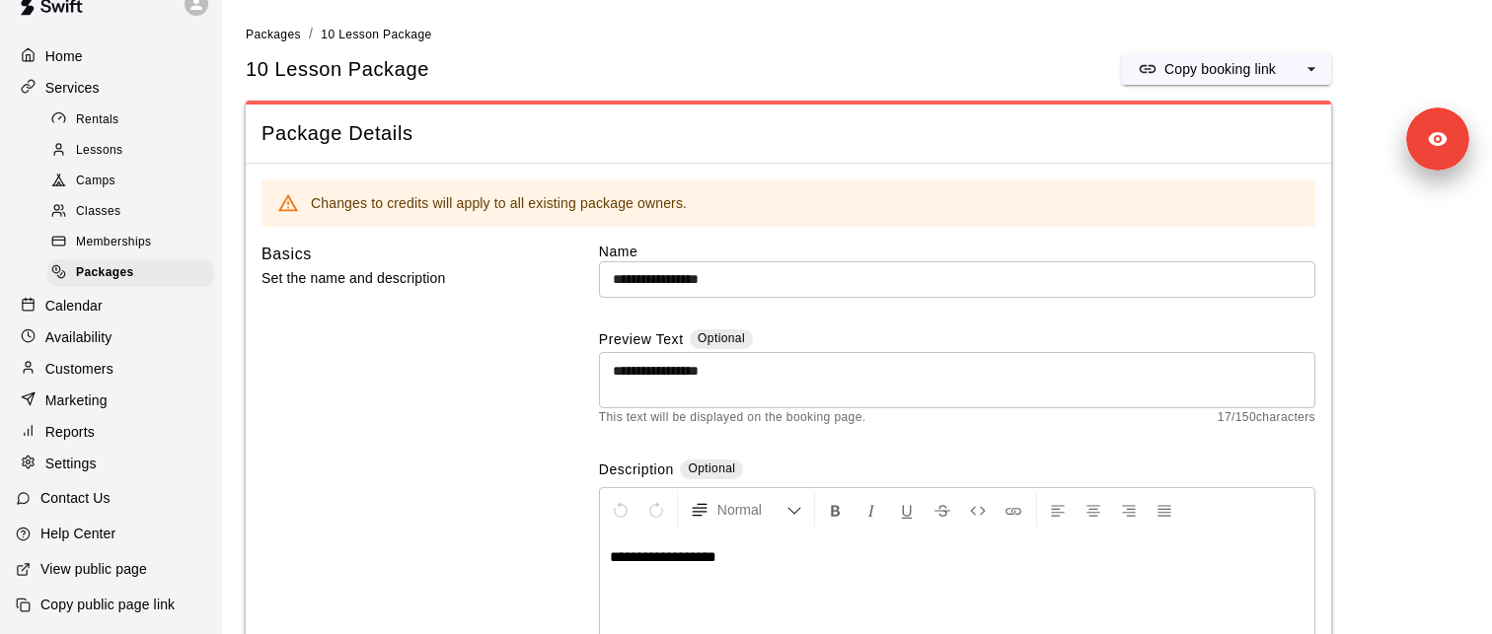
click at [111, 606] on p "Copy public page link" at bounding box center [107, 605] width 134 height 20
click at [507, 362] on div "Basics Set the name and description" at bounding box center [398, 481] width 274 height 478
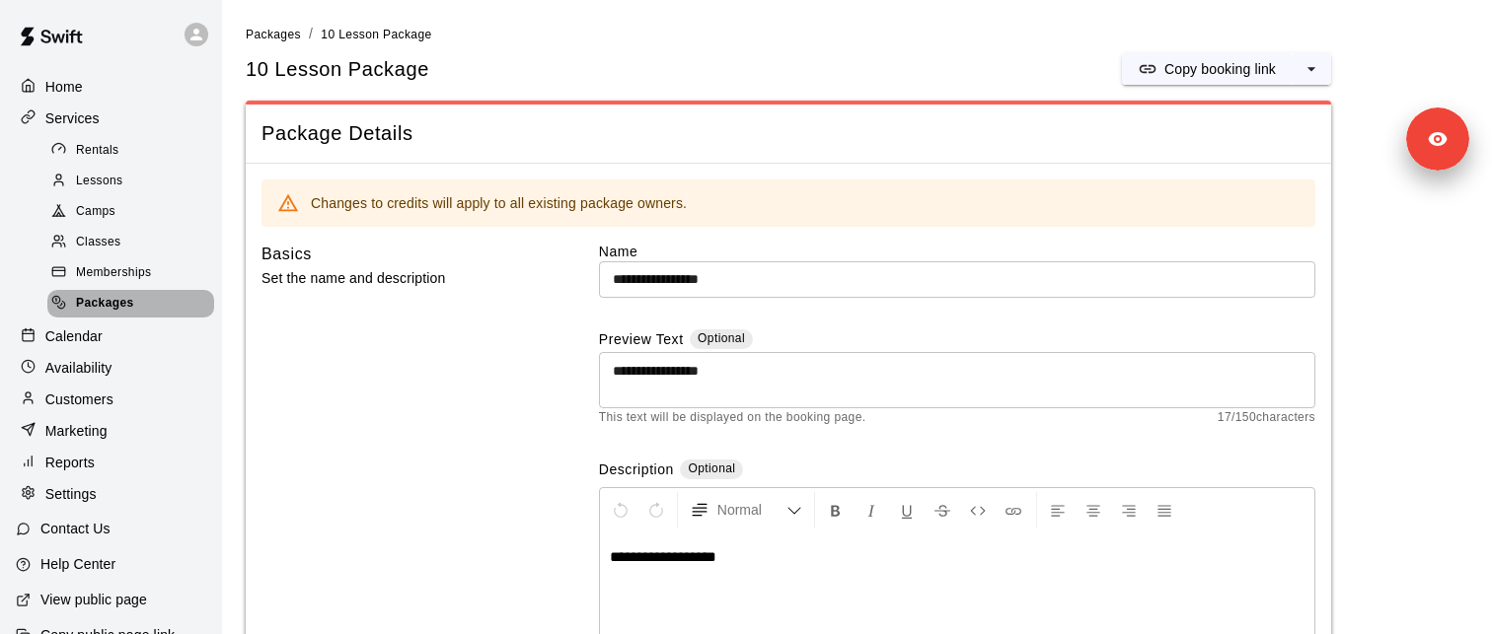
click at [145, 302] on div "Packages" at bounding box center [130, 304] width 167 height 28
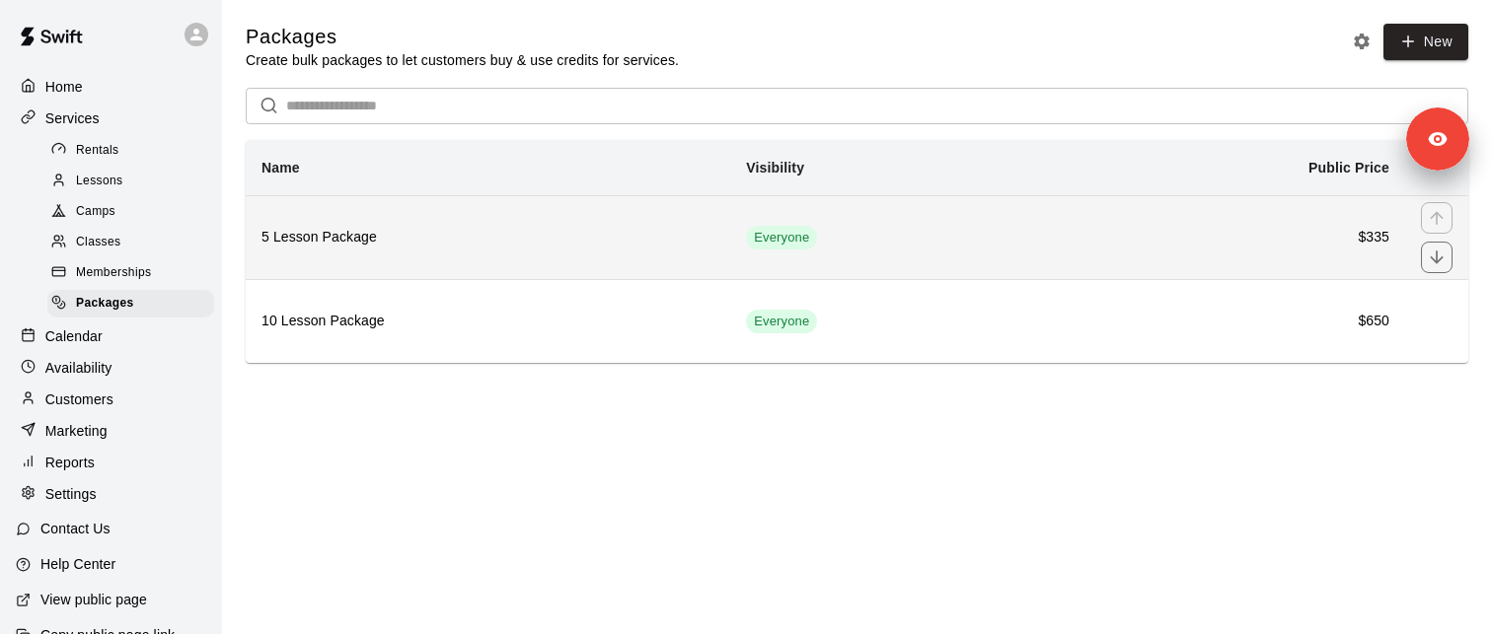
click at [381, 247] on h6 "5 Lesson Package" at bounding box center [487, 238] width 453 height 22
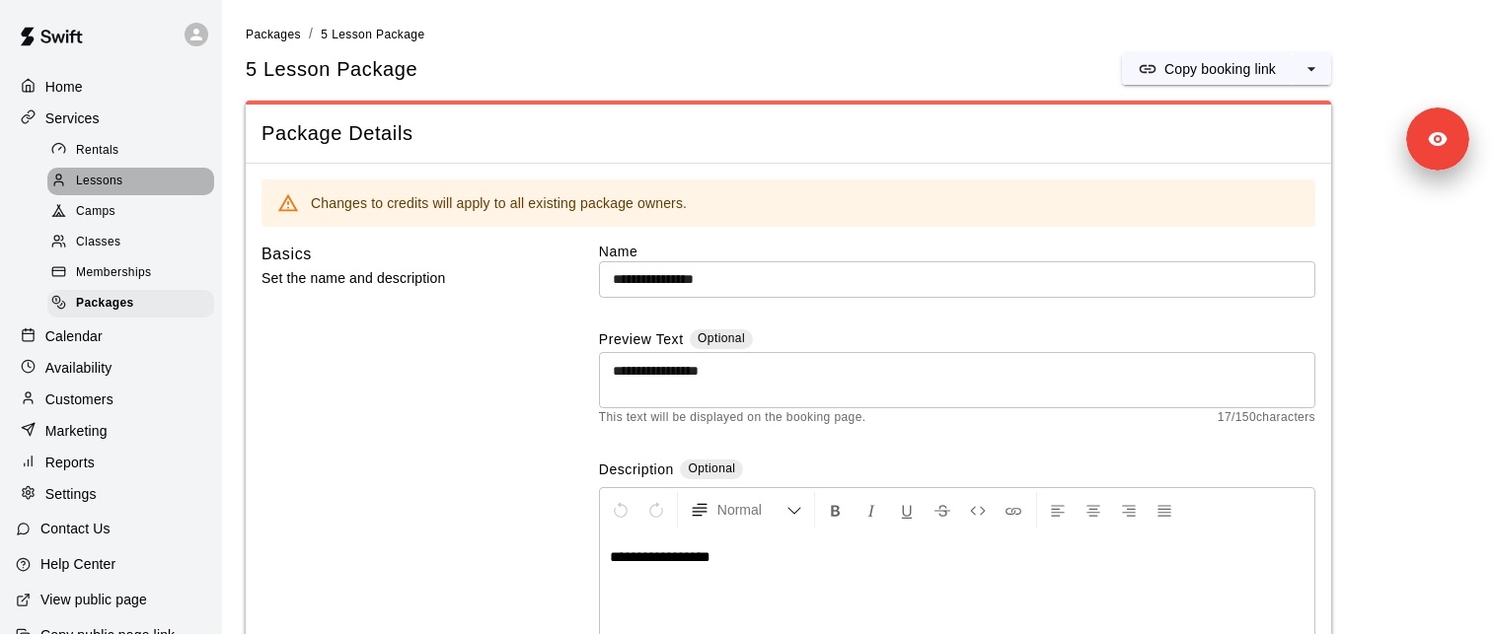
click at [118, 175] on span "Lessons" at bounding box center [99, 182] width 47 height 20
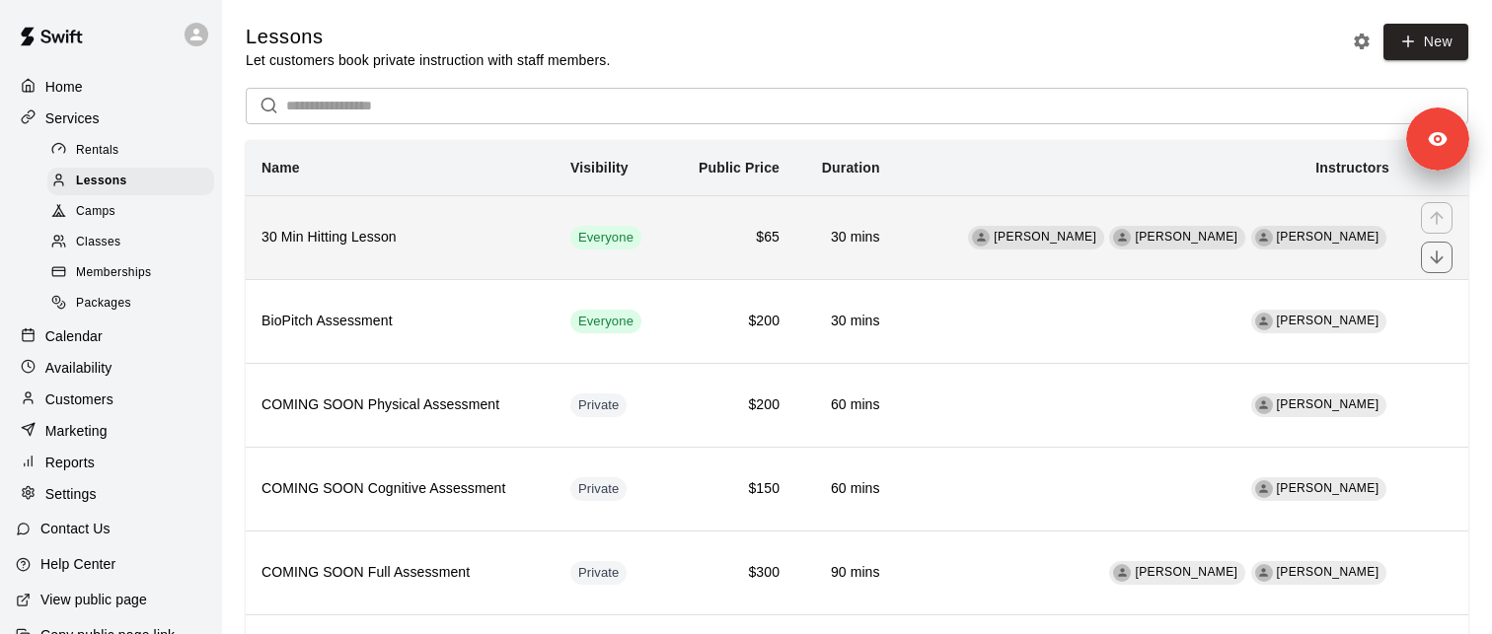
click at [384, 241] on h6 "30 Min Hitting Lesson" at bounding box center [399, 238] width 277 height 22
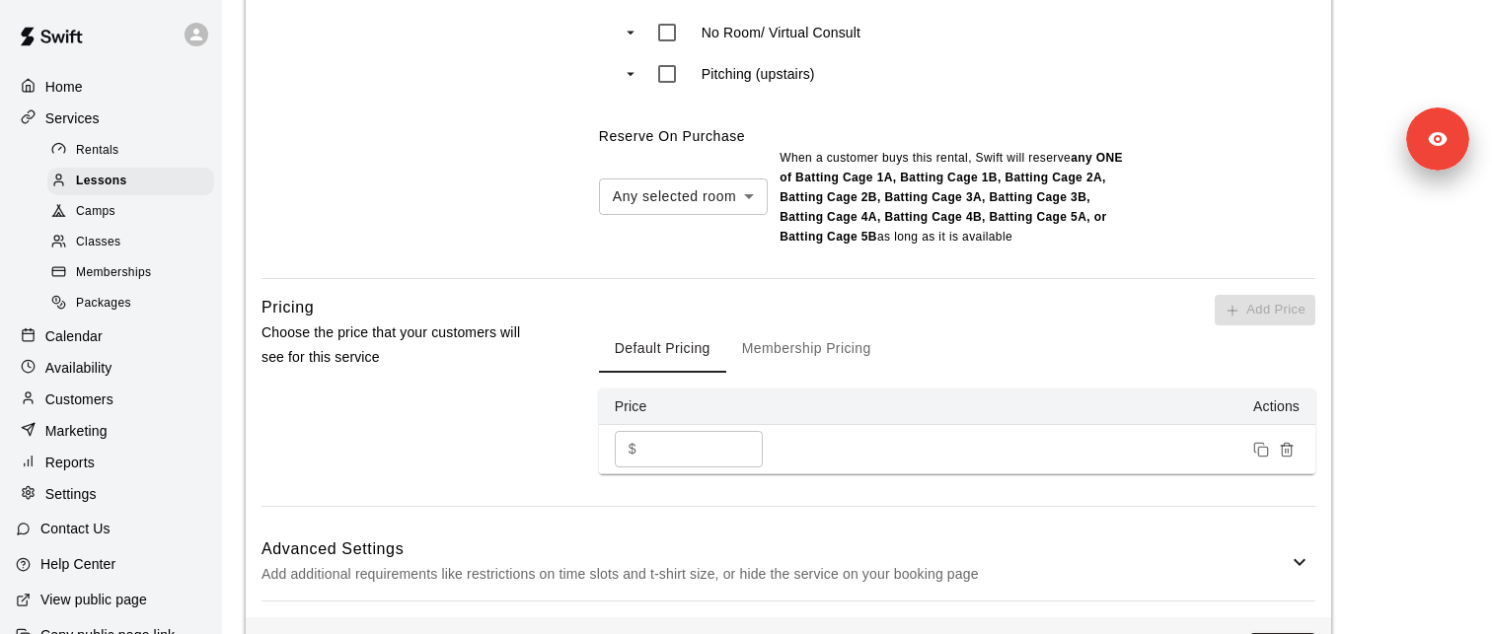
scroll to position [1733, 0]
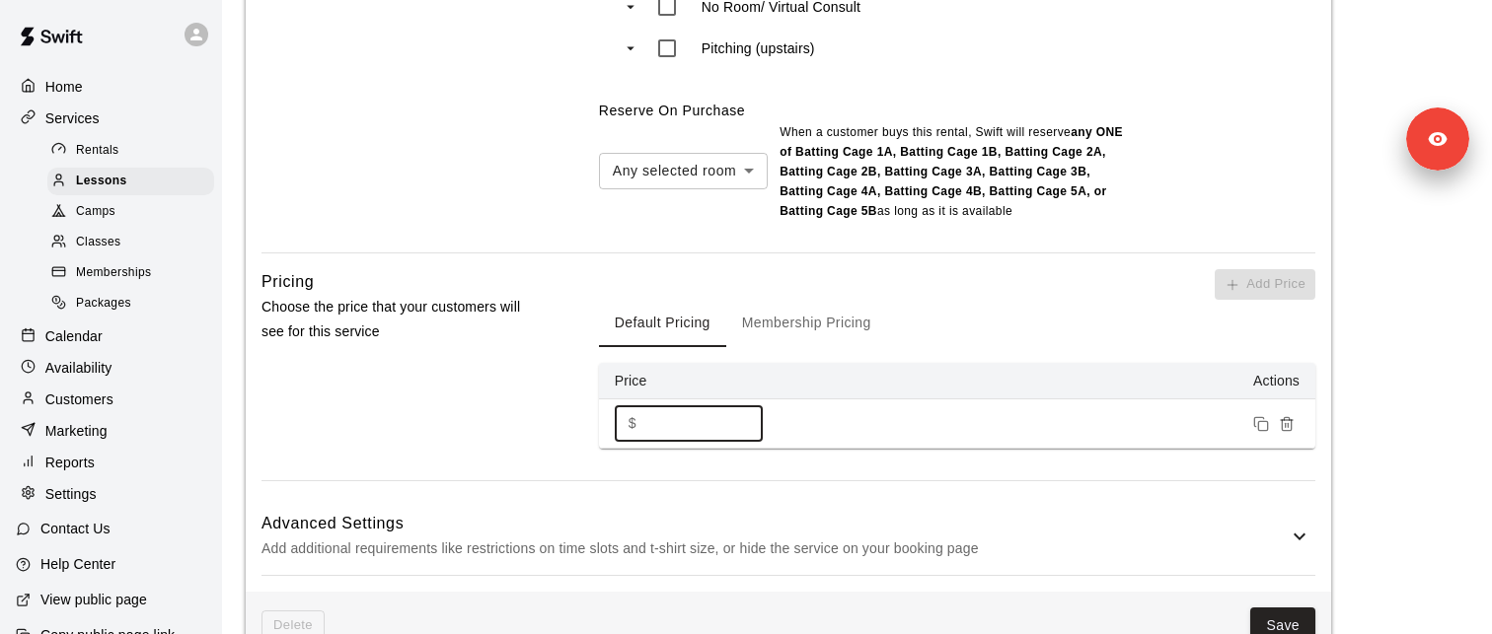
click at [671, 418] on input "**" at bounding box center [703, 424] width 118 height 37
click at [1290, 420] on icon "Remove price" at bounding box center [1286, 425] width 9 height 11
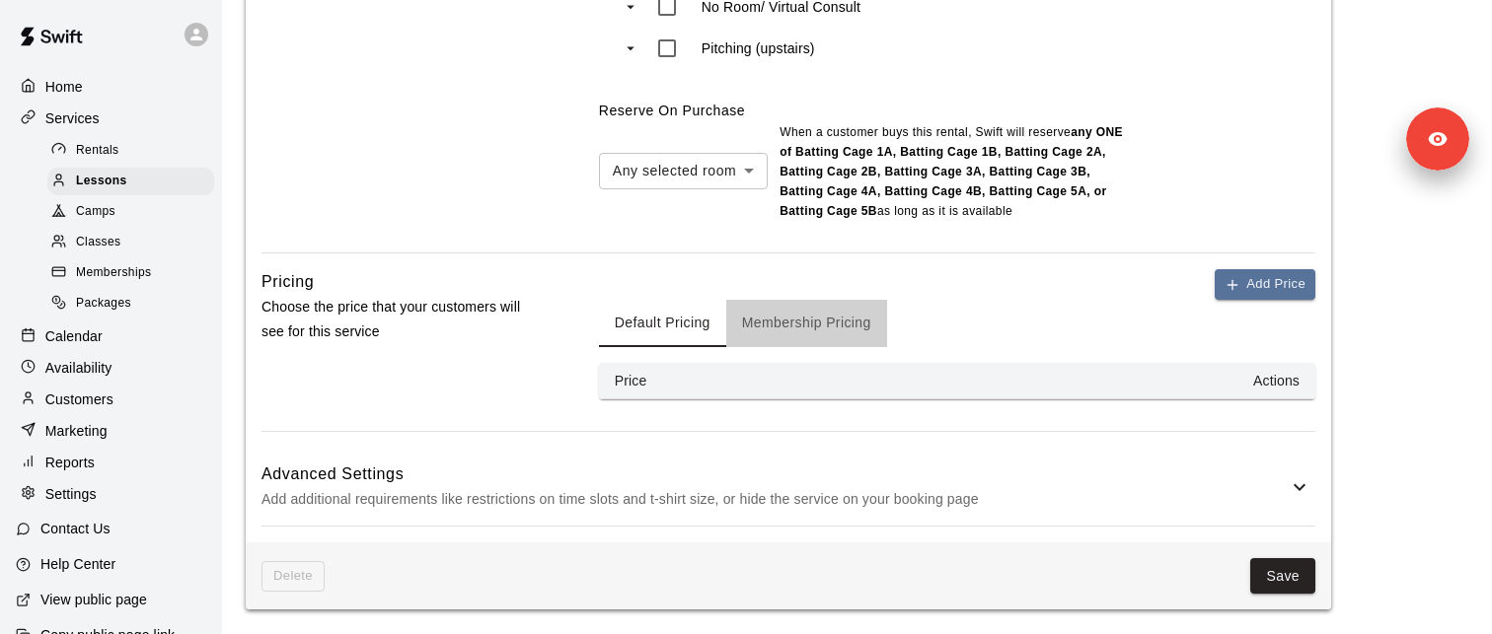
click at [811, 333] on button "Membership Pricing" at bounding box center [806, 323] width 161 height 47
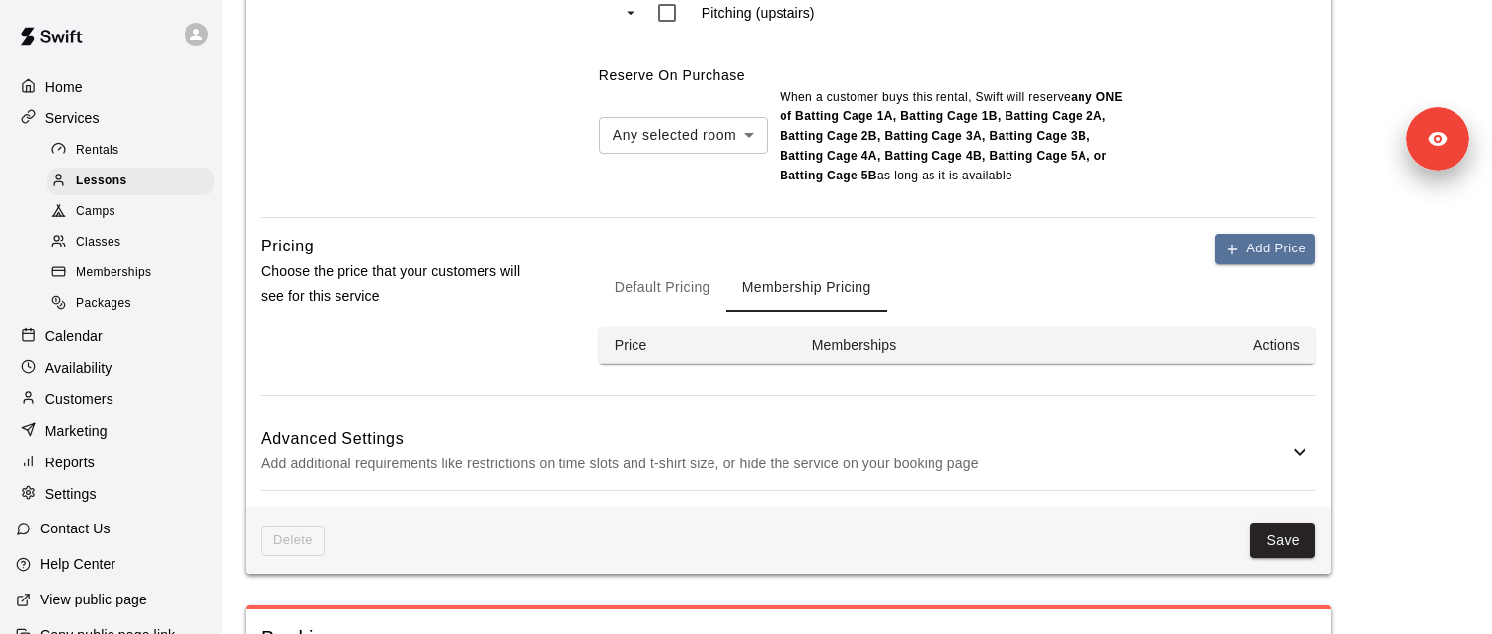
scroll to position [1770, 0]
click at [1281, 531] on button "Save" at bounding box center [1282, 540] width 65 height 37
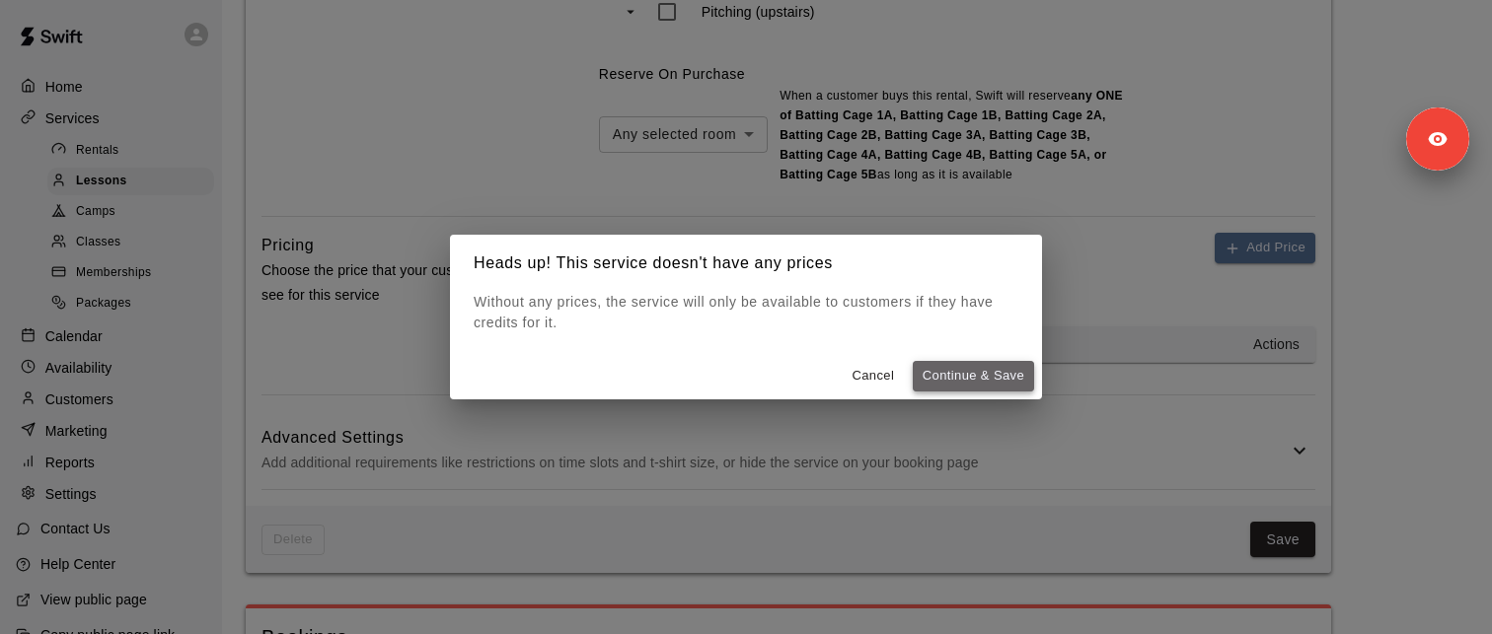
click at [998, 380] on button "Continue & Save" at bounding box center [973, 376] width 121 height 31
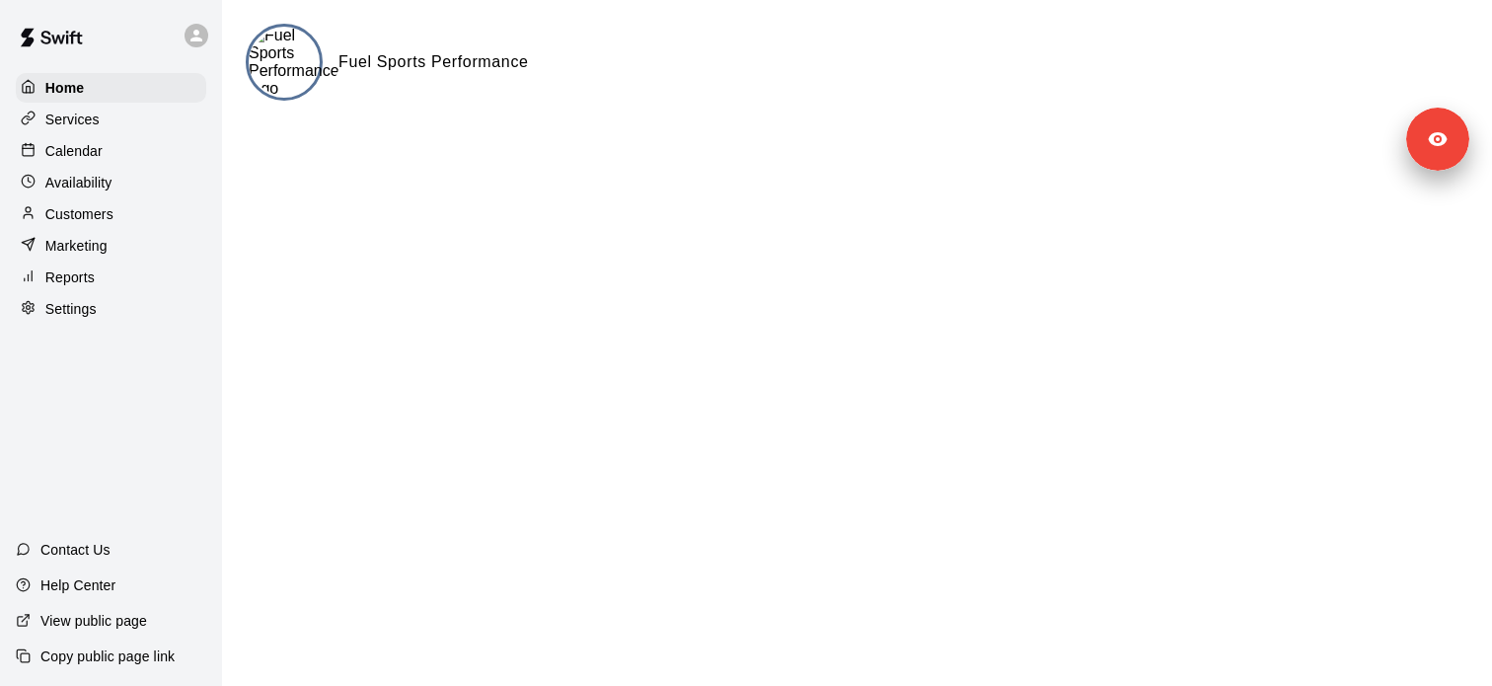
click at [95, 124] on p "Services" at bounding box center [72, 120] width 54 height 20
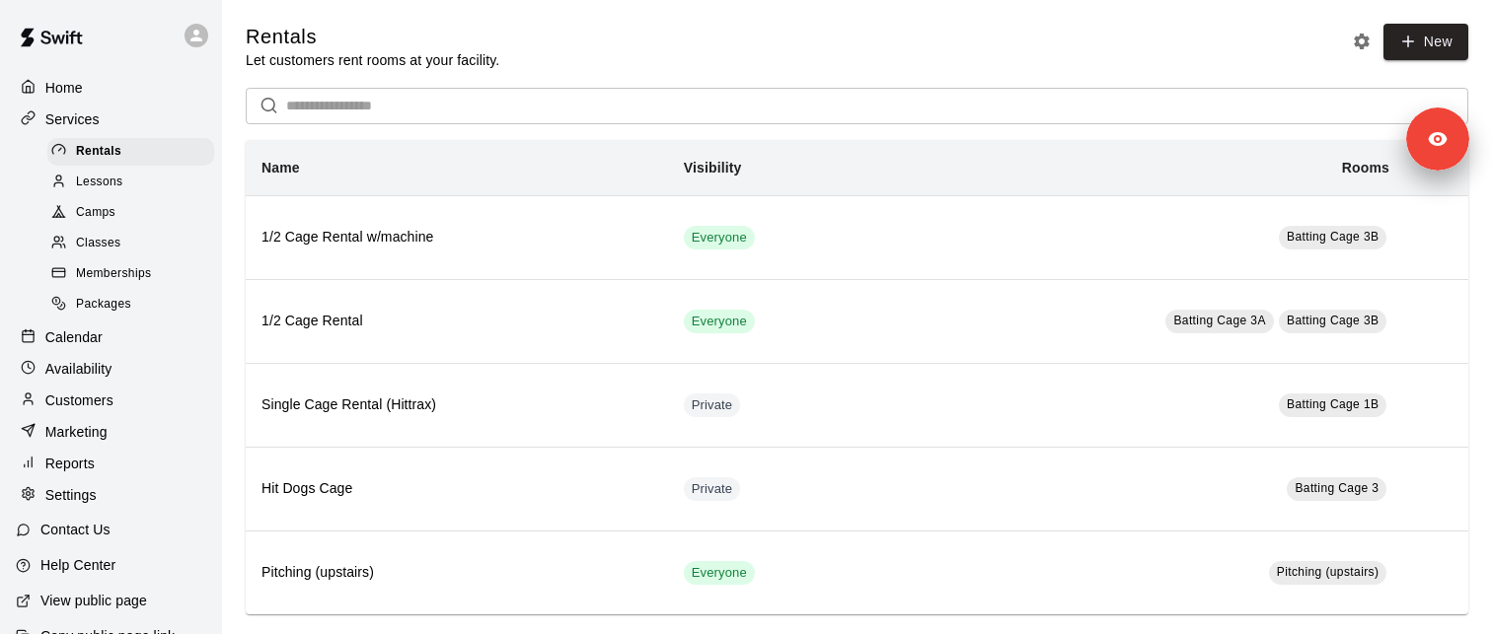
click at [136, 309] on div "Packages" at bounding box center [130, 305] width 167 height 28
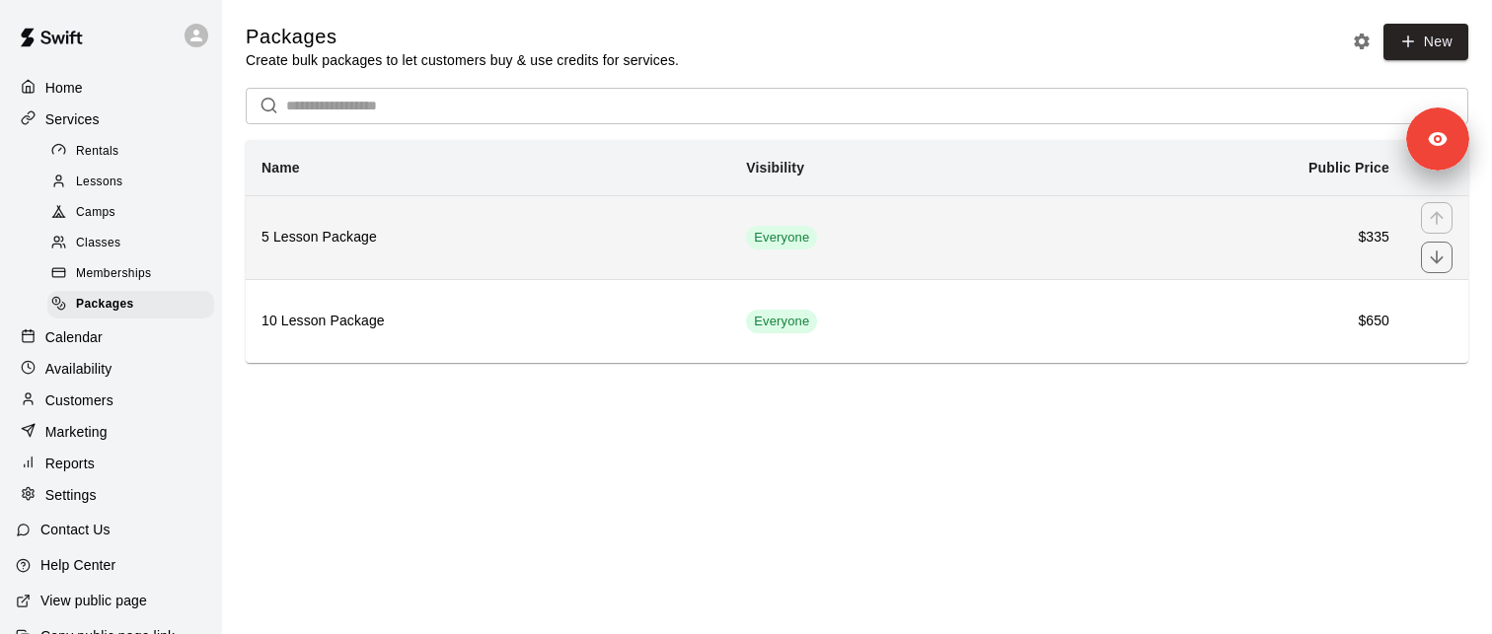
click at [347, 253] on th "5 Lesson Package" at bounding box center [488, 237] width 484 height 84
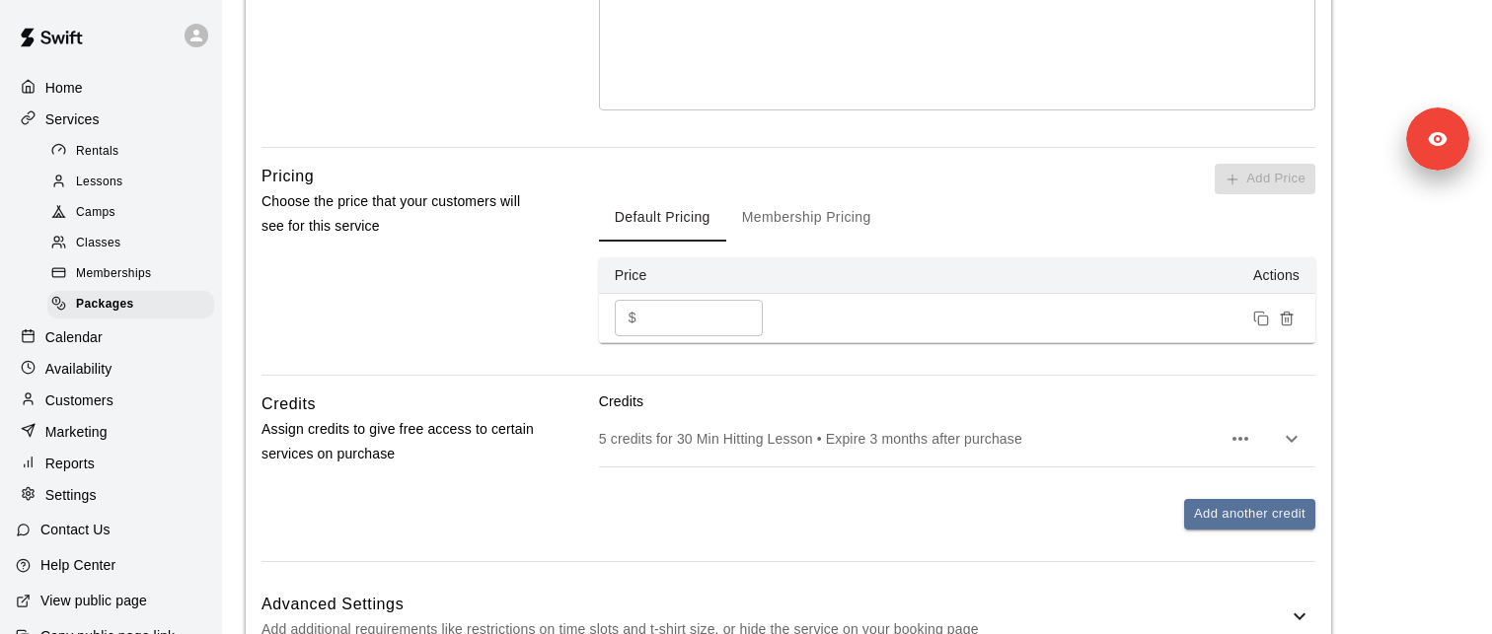
scroll to position [586, 0]
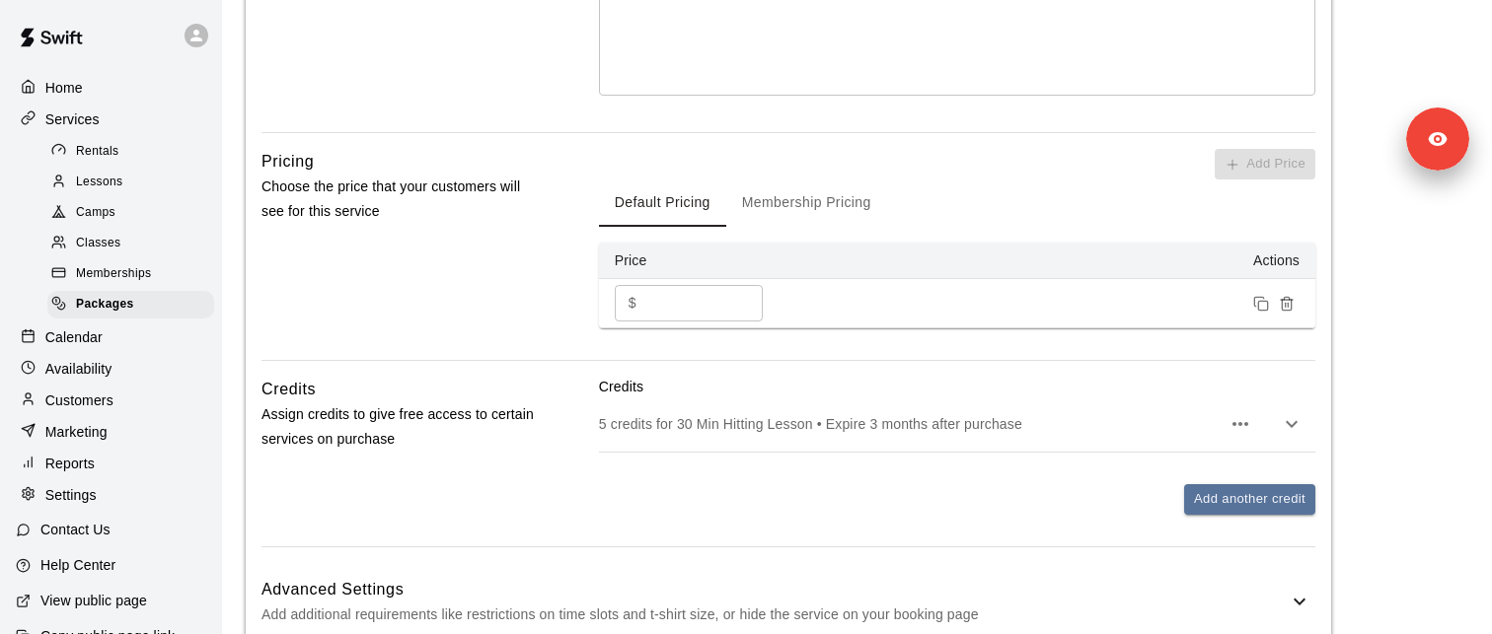
click at [755, 430] on p "5 credits for 30 Min Hitting Lesson • Expire 3 months after purchase" at bounding box center [910, 424] width 622 height 20
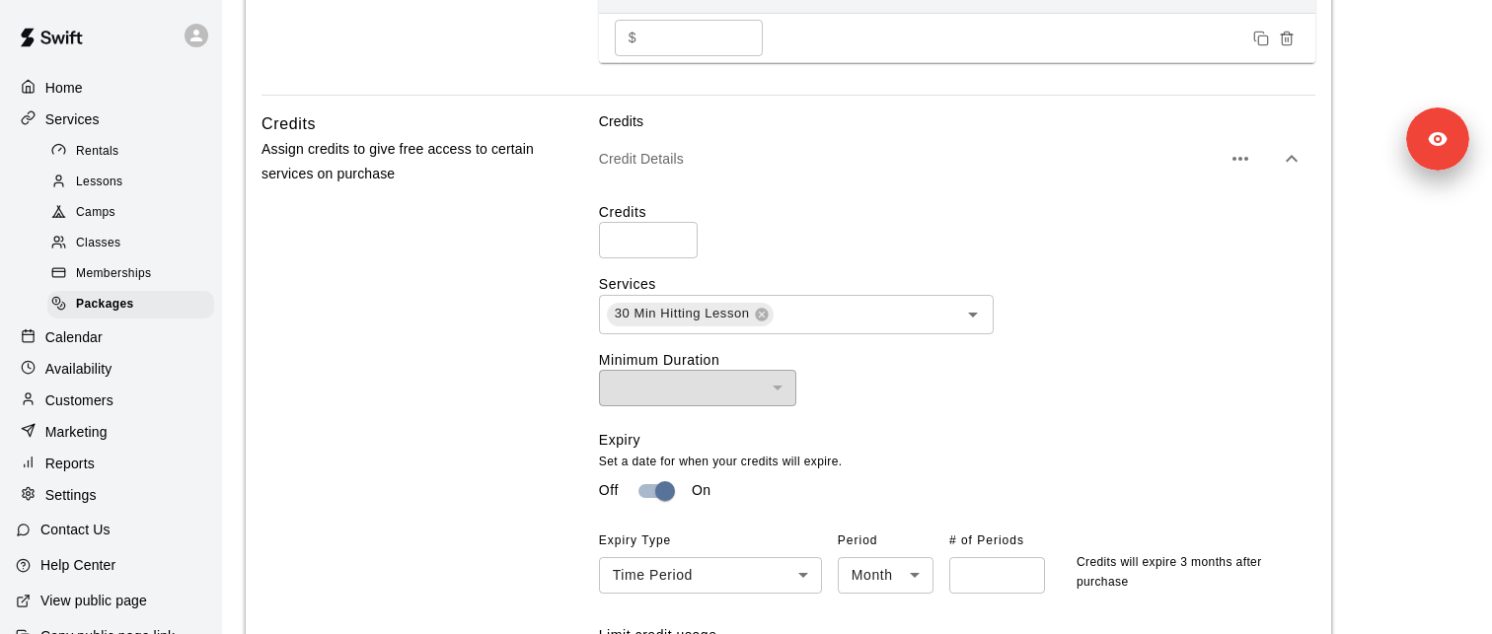
scroll to position [910, 0]
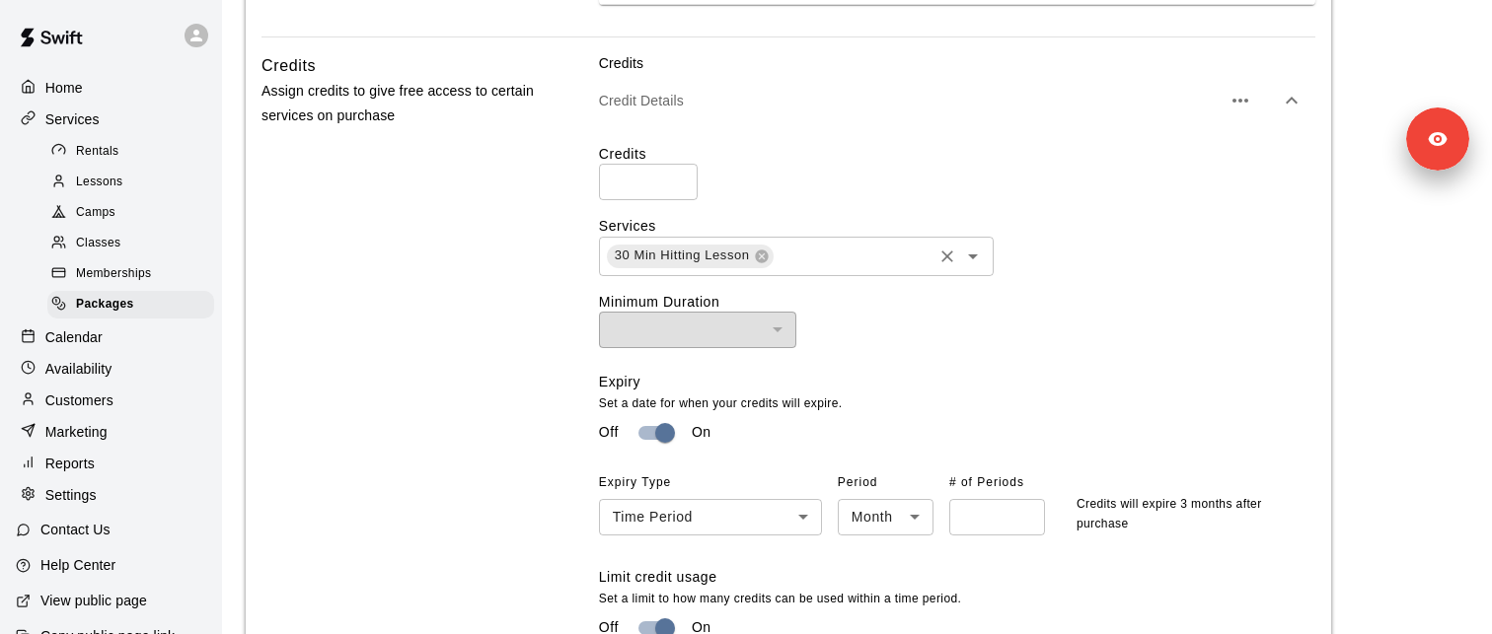
click at [827, 263] on input "text" at bounding box center [852, 256] width 154 height 25
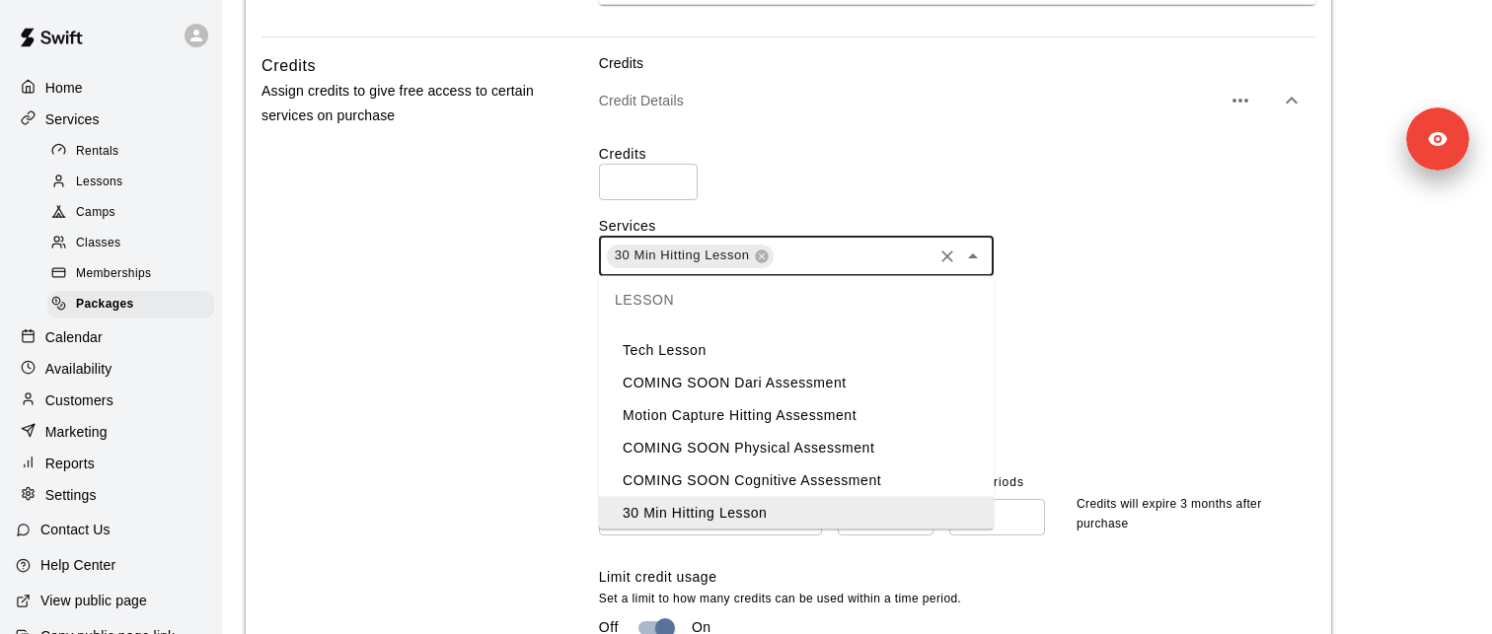
scroll to position [200, 0]
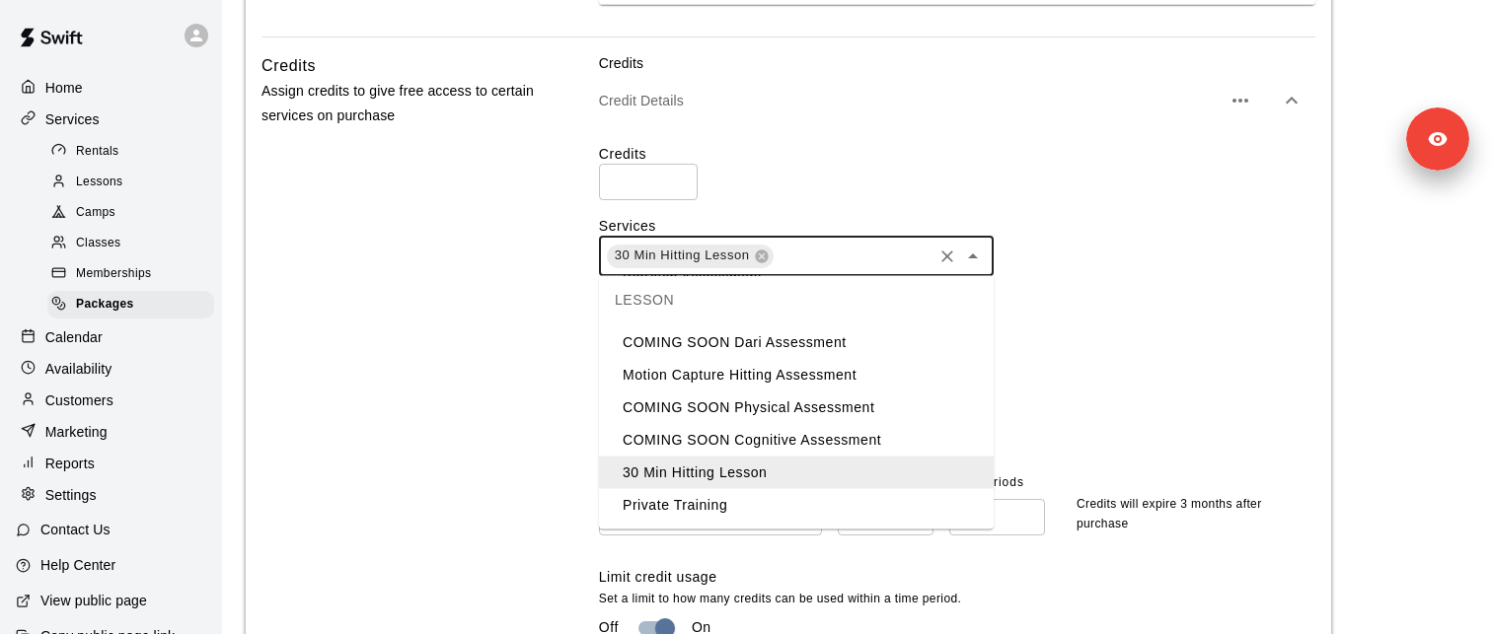
click at [709, 507] on li "Private Training" at bounding box center [796, 505] width 395 height 33
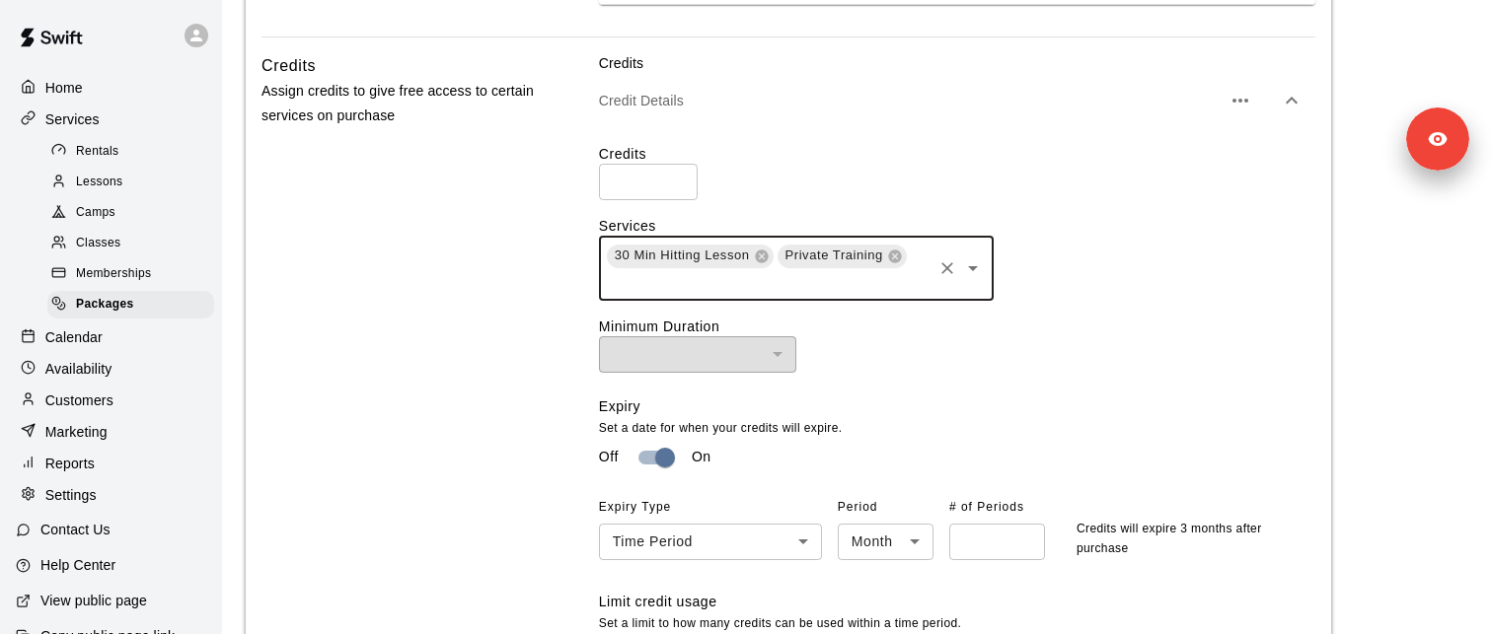
click at [551, 340] on div "Credits Assign credits to give free access to certain services on purchase Cred…" at bounding box center [788, 459] width 1054 height 812
click at [892, 255] on icon at bounding box center [895, 257] width 16 height 16
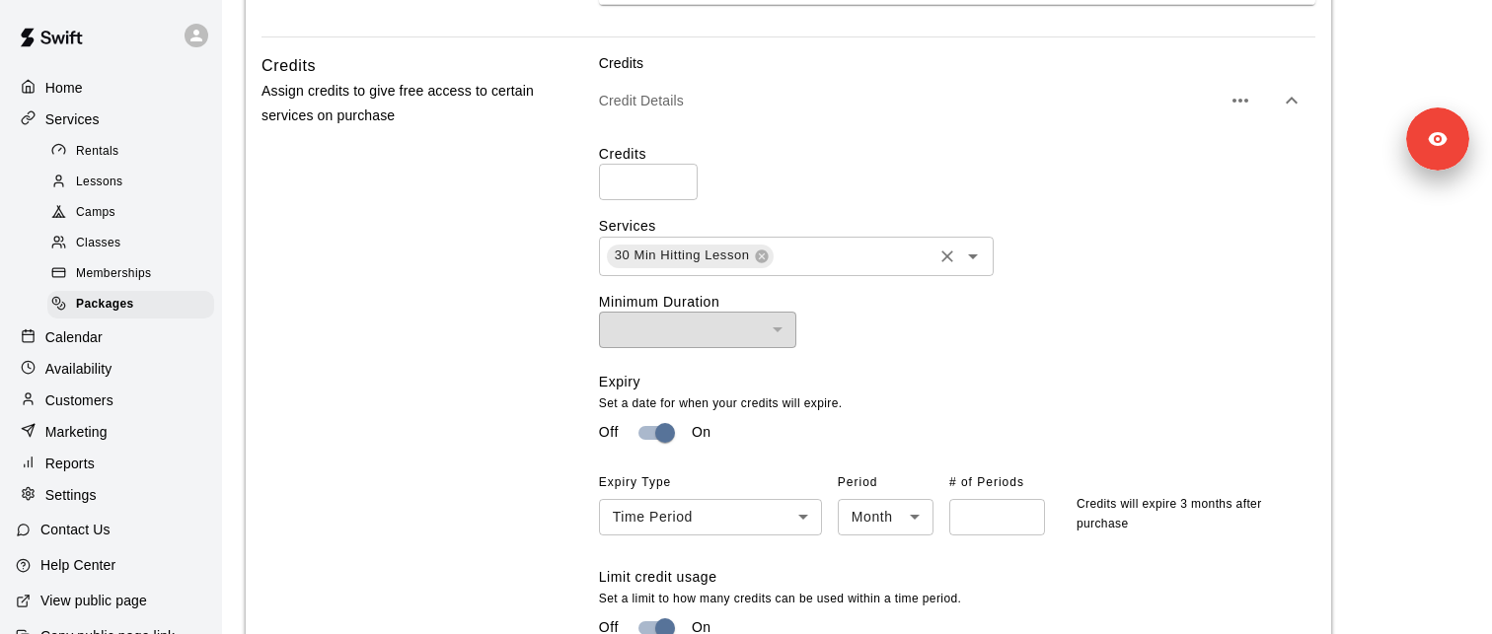
click at [1293, 104] on icon "button" at bounding box center [1292, 101] width 24 height 24
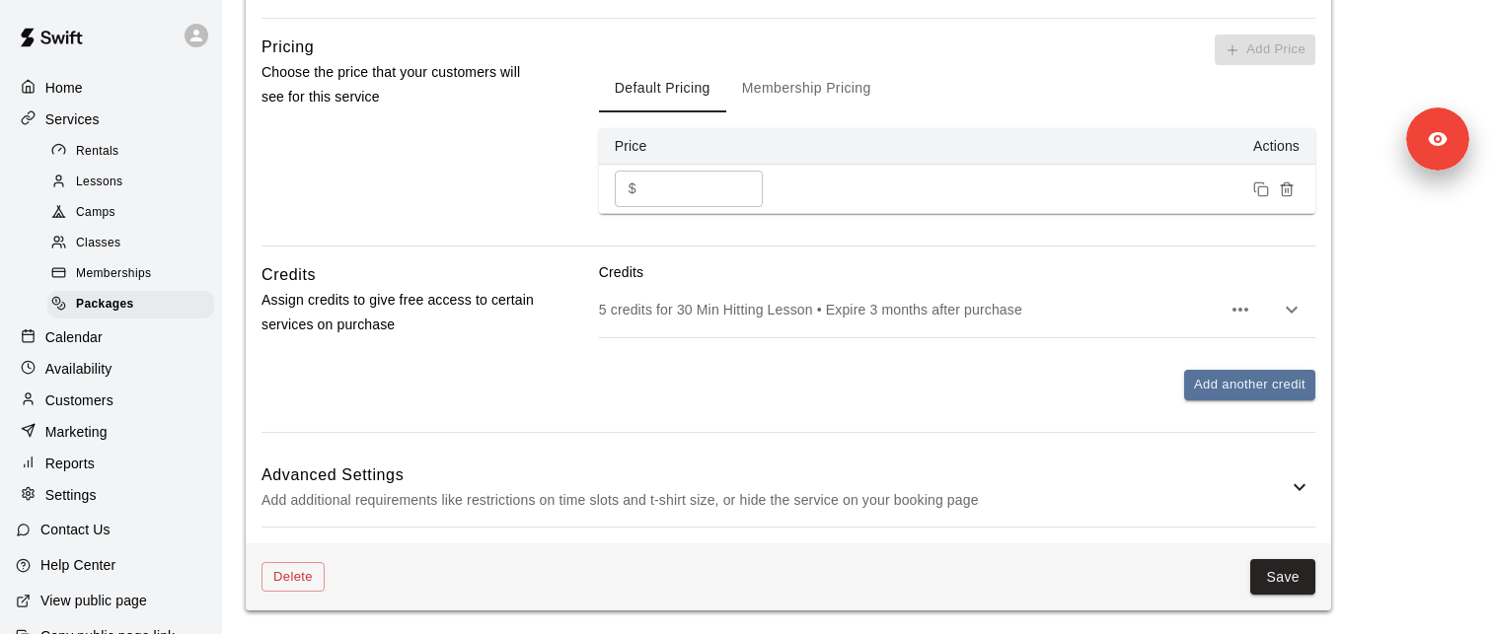
scroll to position [701, 0]
click at [1240, 391] on button "Add another credit" at bounding box center [1249, 385] width 131 height 31
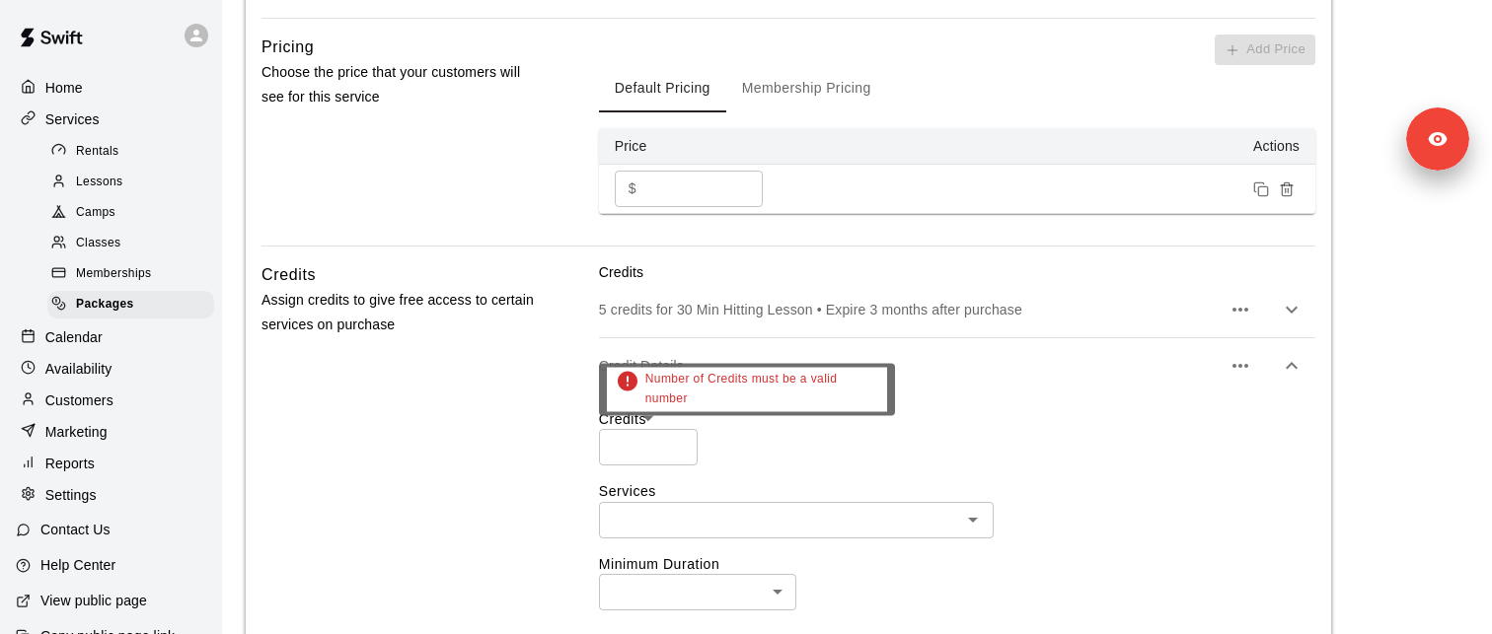
click at [627, 453] on input "number" at bounding box center [648, 447] width 99 height 37
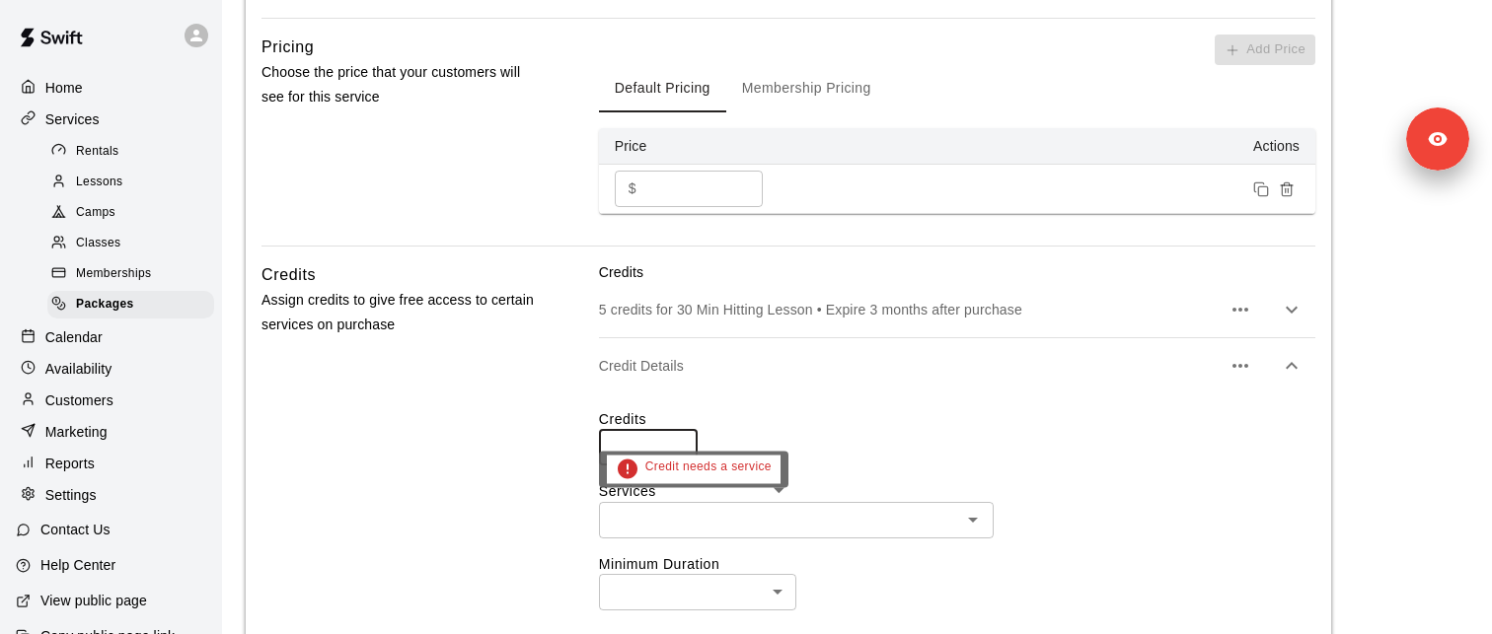
click at [762, 532] on div "​" at bounding box center [796, 520] width 395 height 37
type input "*"
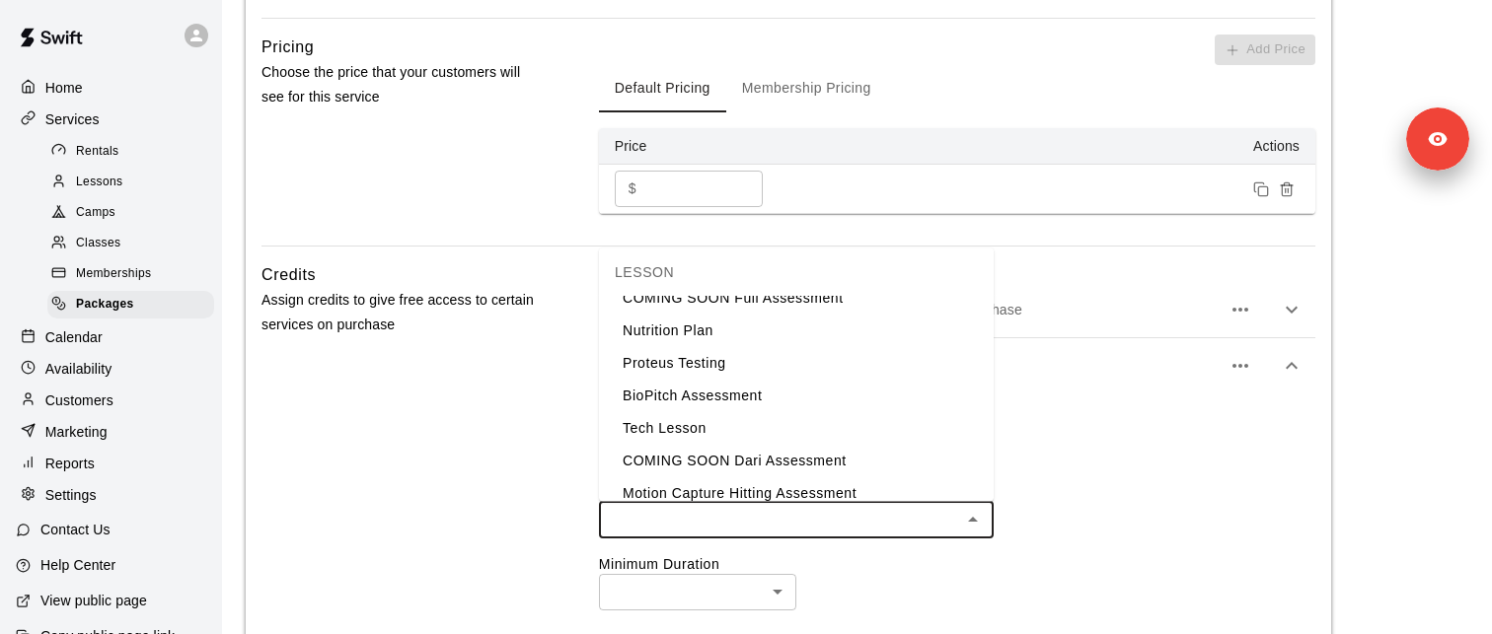
scroll to position [262, 0]
click at [742, 396] on li "BioPitch Assessment" at bounding box center [796, 397] width 395 height 33
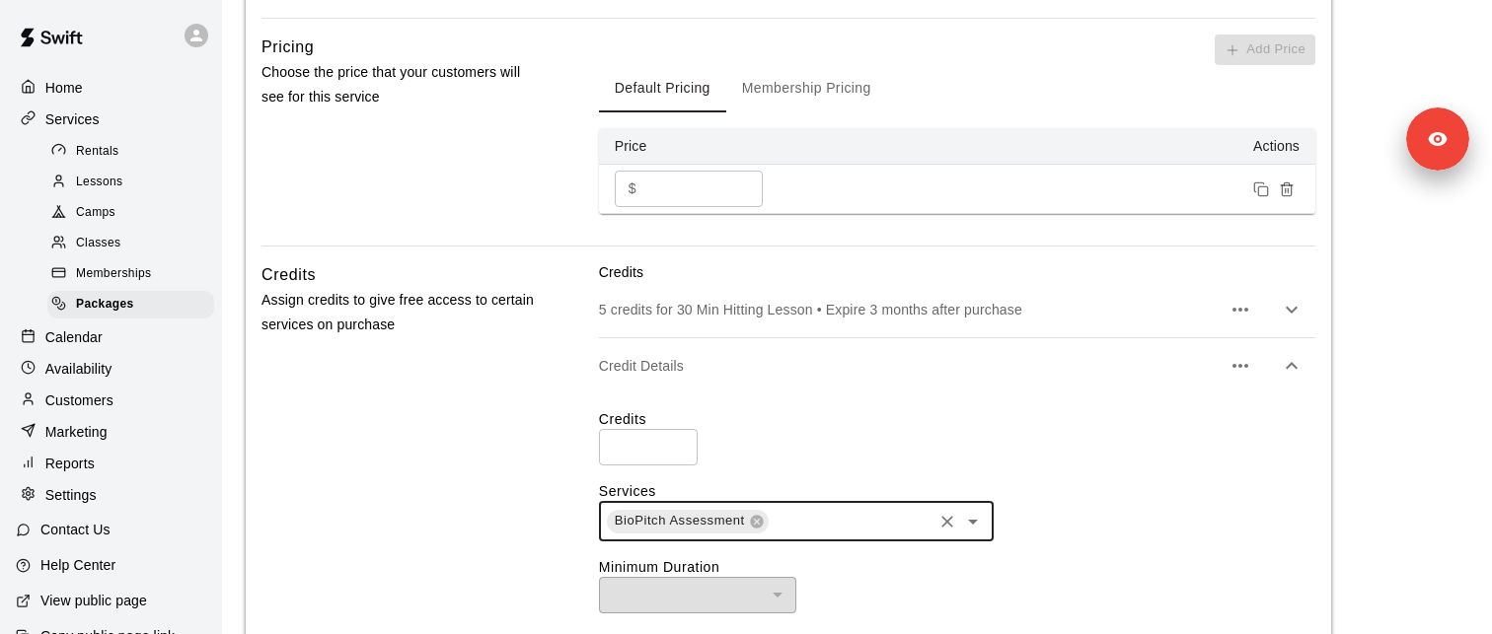
click at [1291, 368] on icon "button" at bounding box center [1292, 366] width 24 height 24
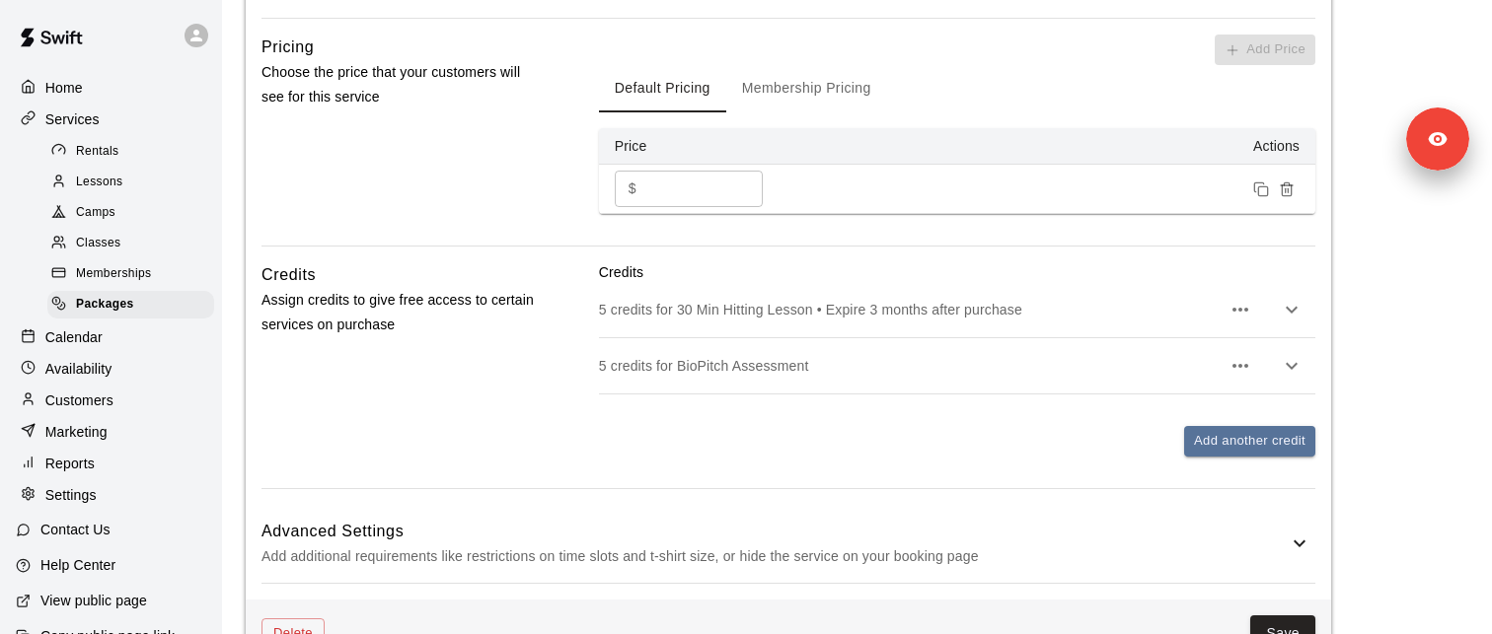
click at [1003, 438] on div "Add another credit" at bounding box center [957, 441] width 716 height 31
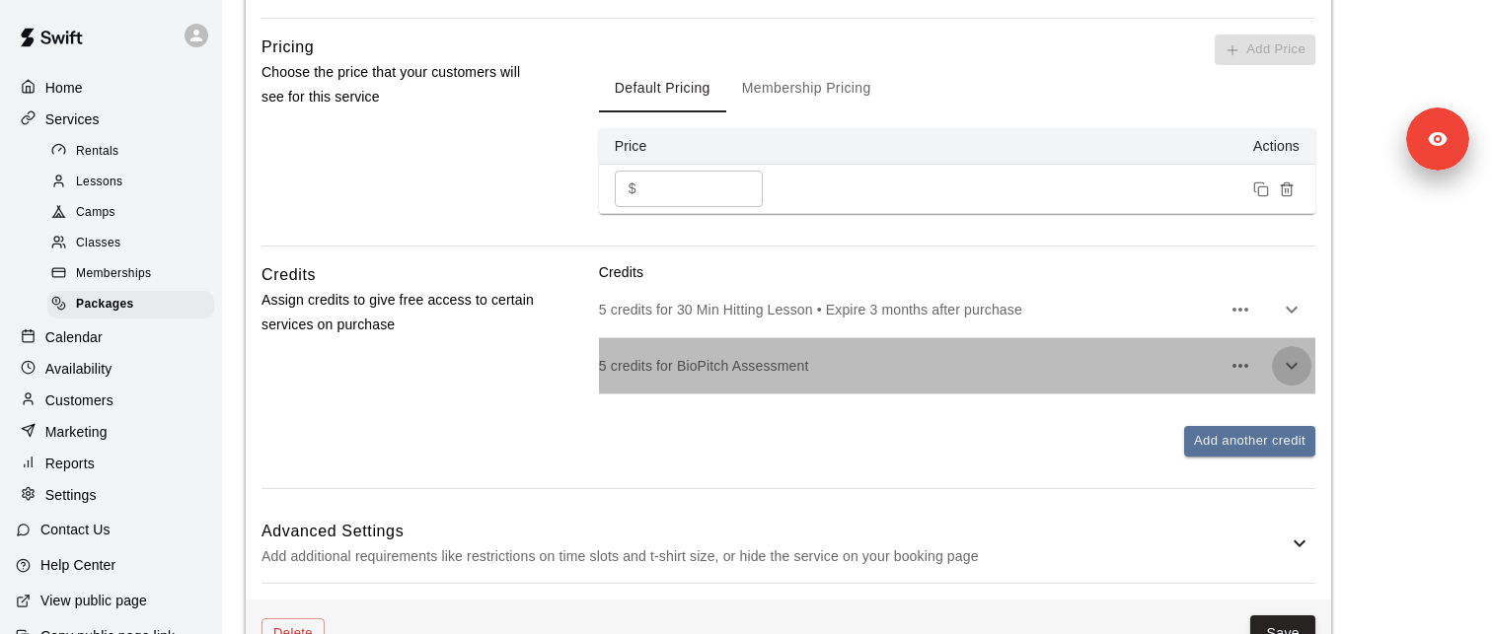
click at [1293, 363] on icon "button" at bounding box center [1292, 366] width 24 height 24
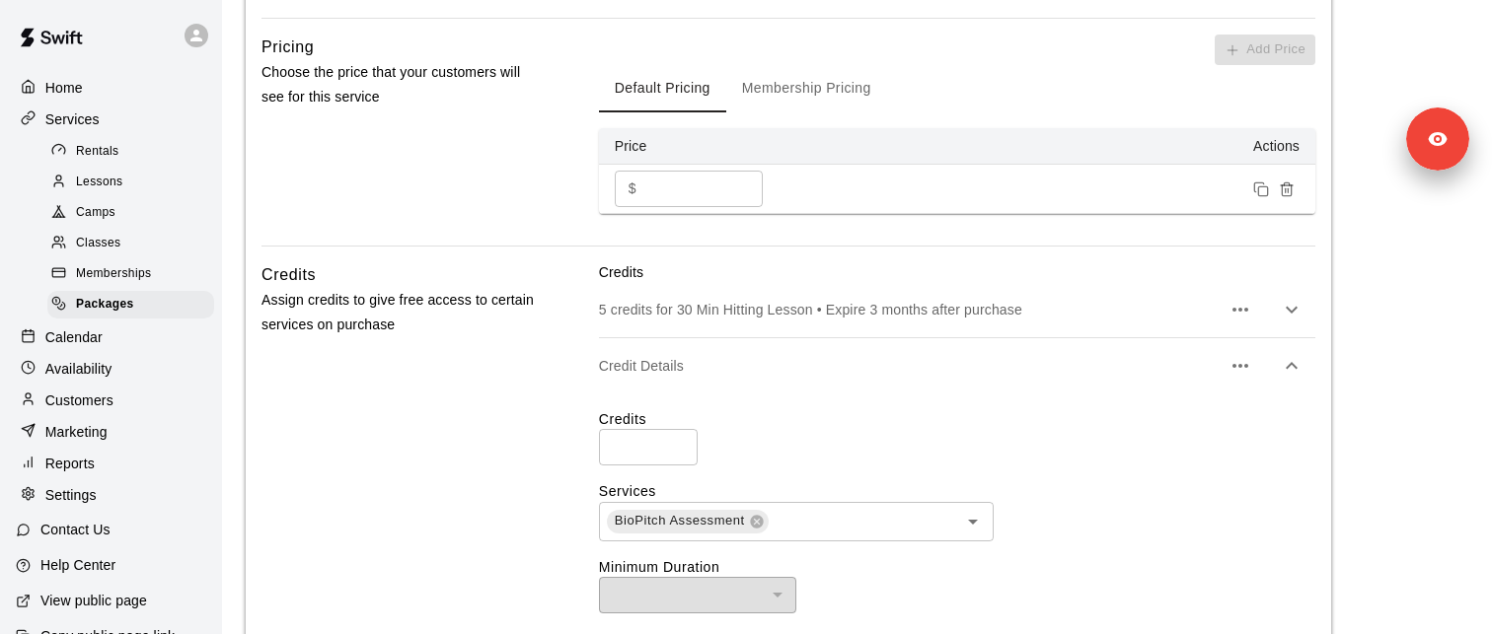
click at [1244, 352] on button "button" at bounding box center [1239, 365] width 39 height 39
click at [1153, 435] on p "Delete credit" at bounding box center [1128, 433] width 80 height 20
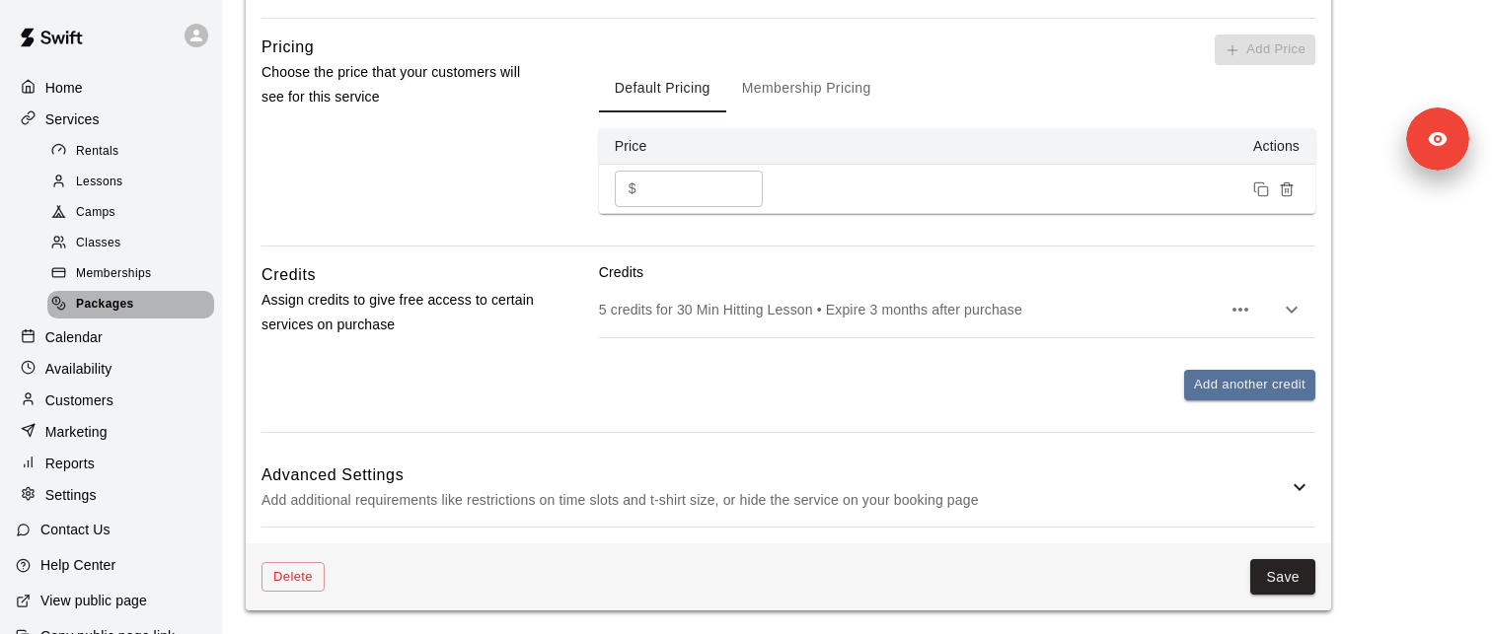
click at [143, 306] on div "Packages" at bounding box center [130, 305] width 167 height 28
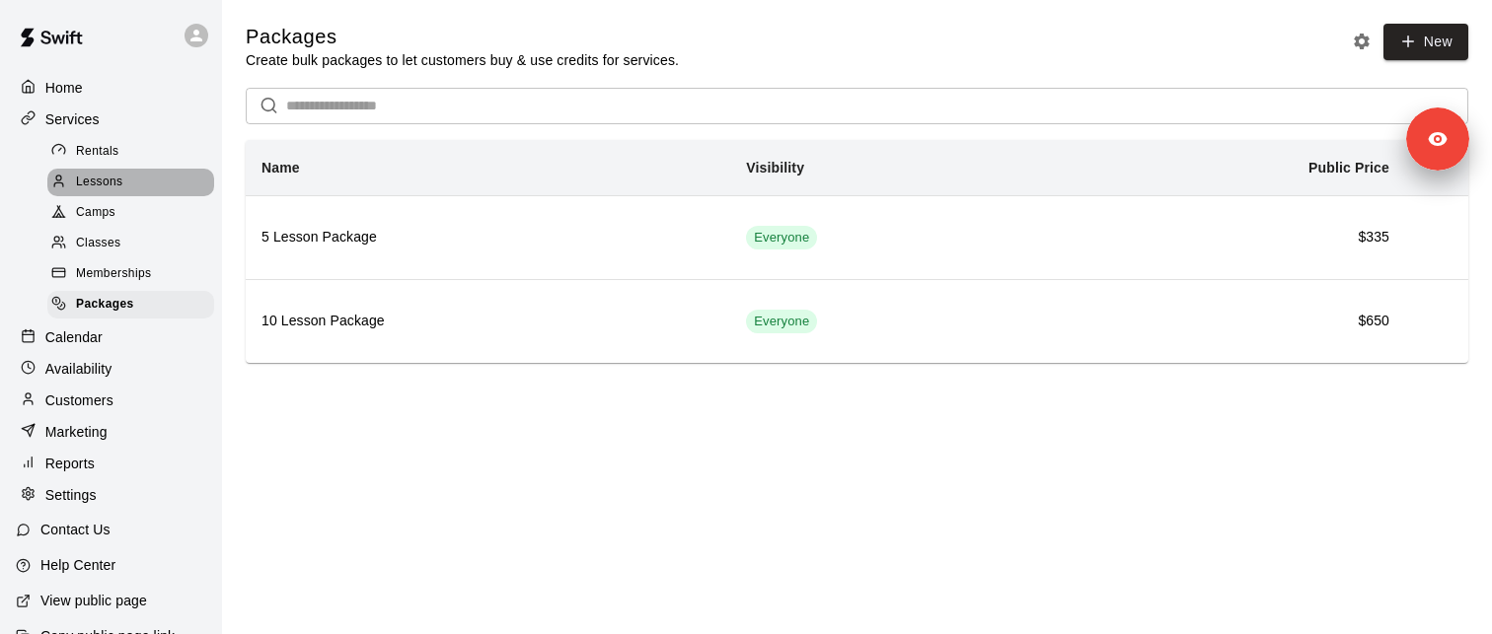
click at [130, 176] on div "Lessons" at bounding box center [130, 183] width 167 height 28
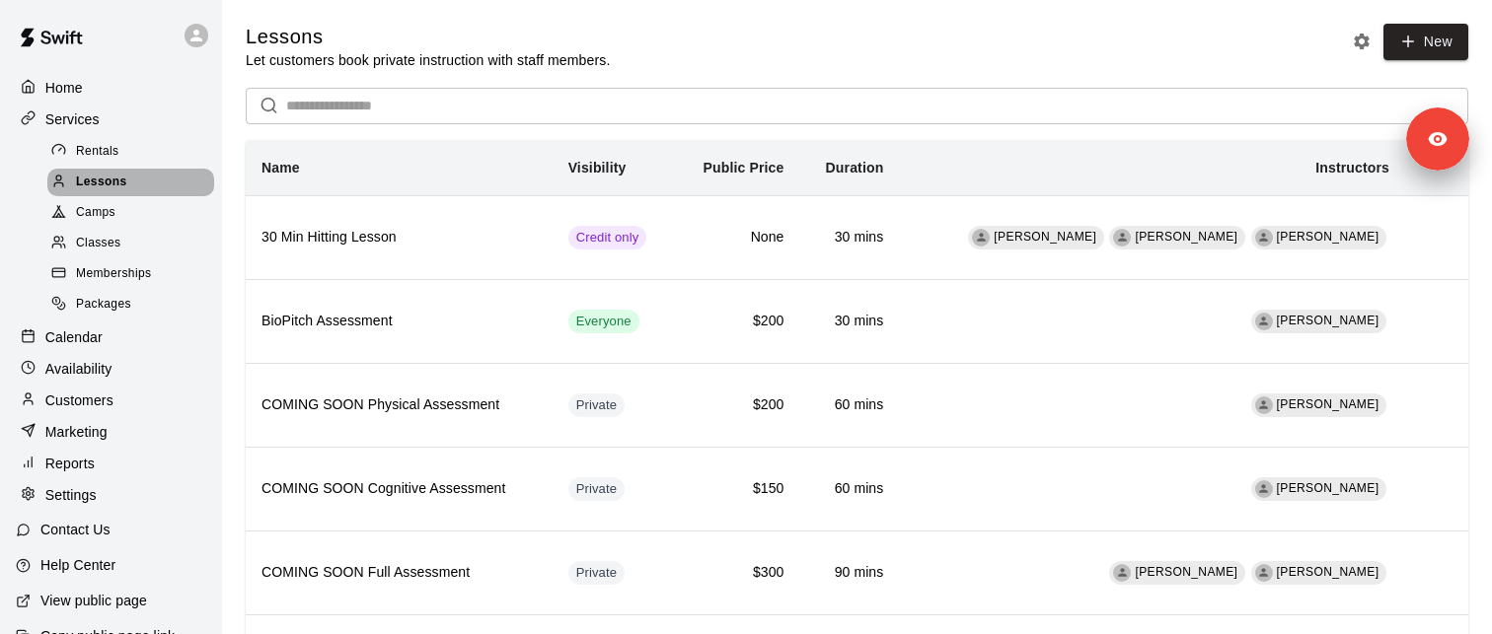
click at [138, 184] on div "Lessons" at bounding box center [130, 183] width 167 height 28
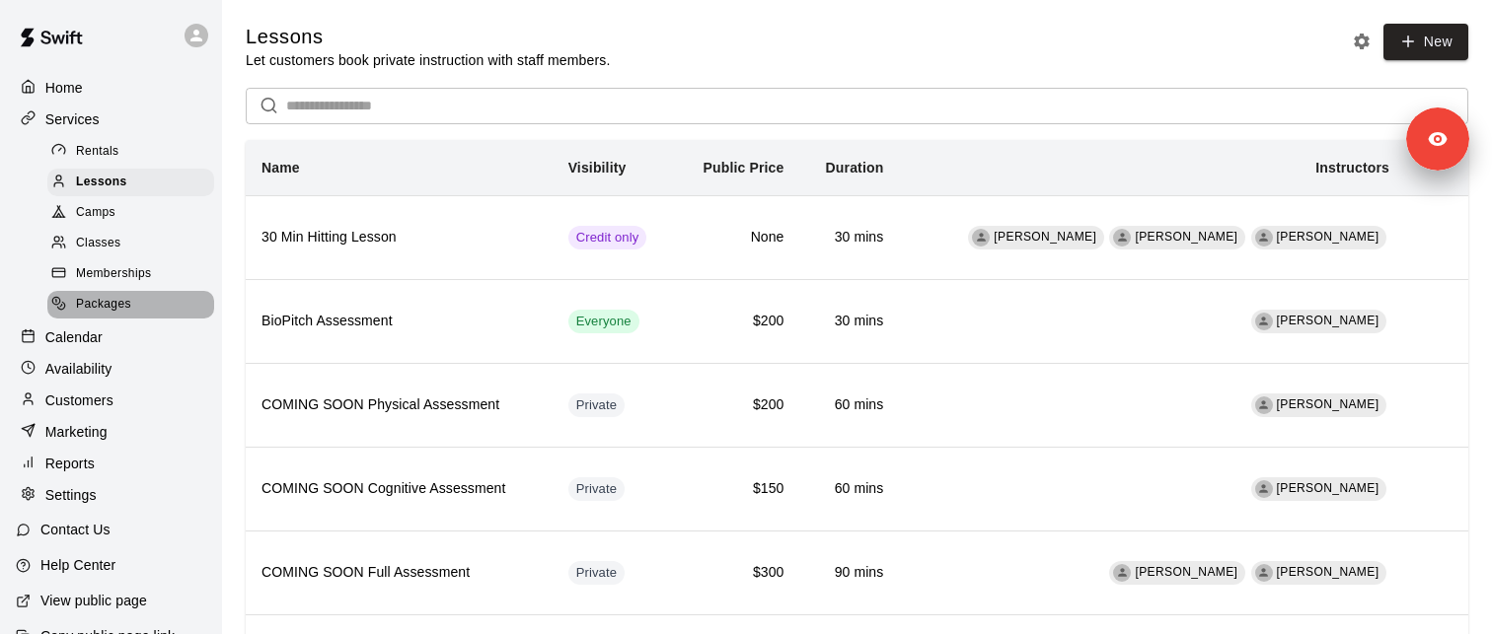
click at [142, 295] on div "Packages" at bounding box center [130, 305] width 167 height 28
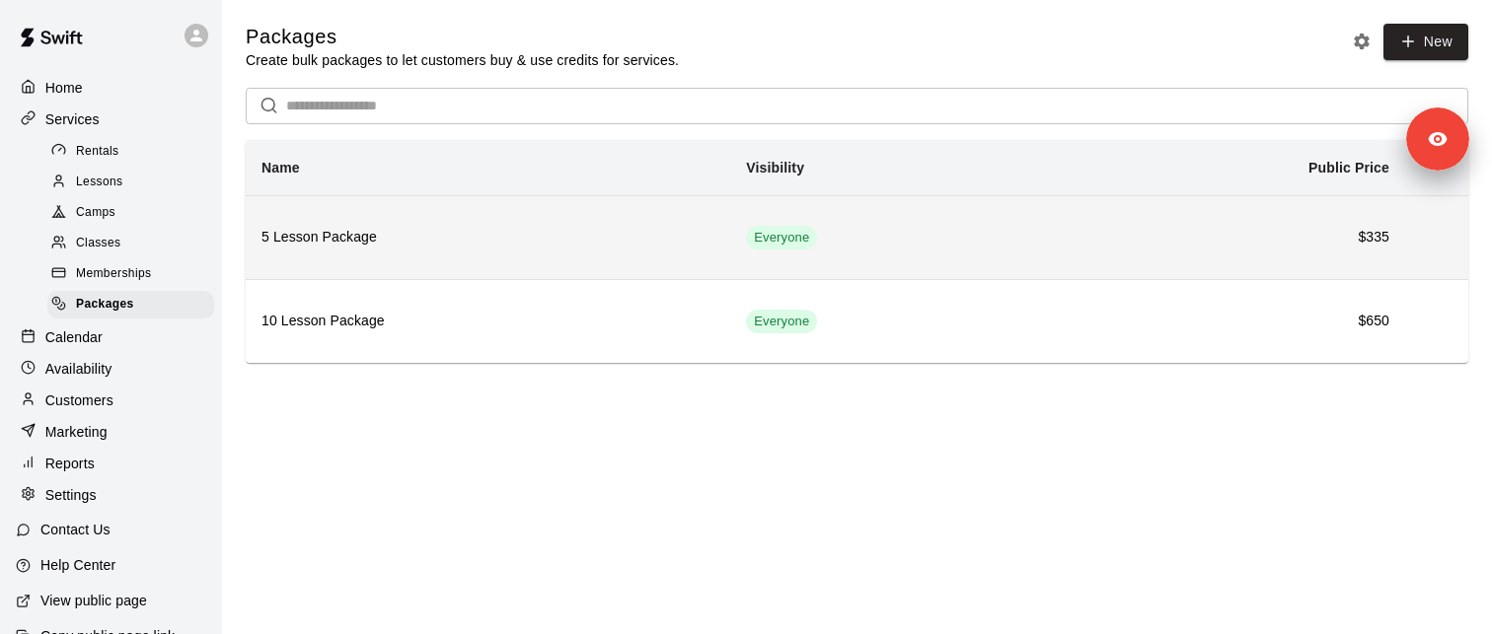
click at [349, 235] on h6 "5 Lesson Package" at bounding box center [487, 238] width 453 height 22
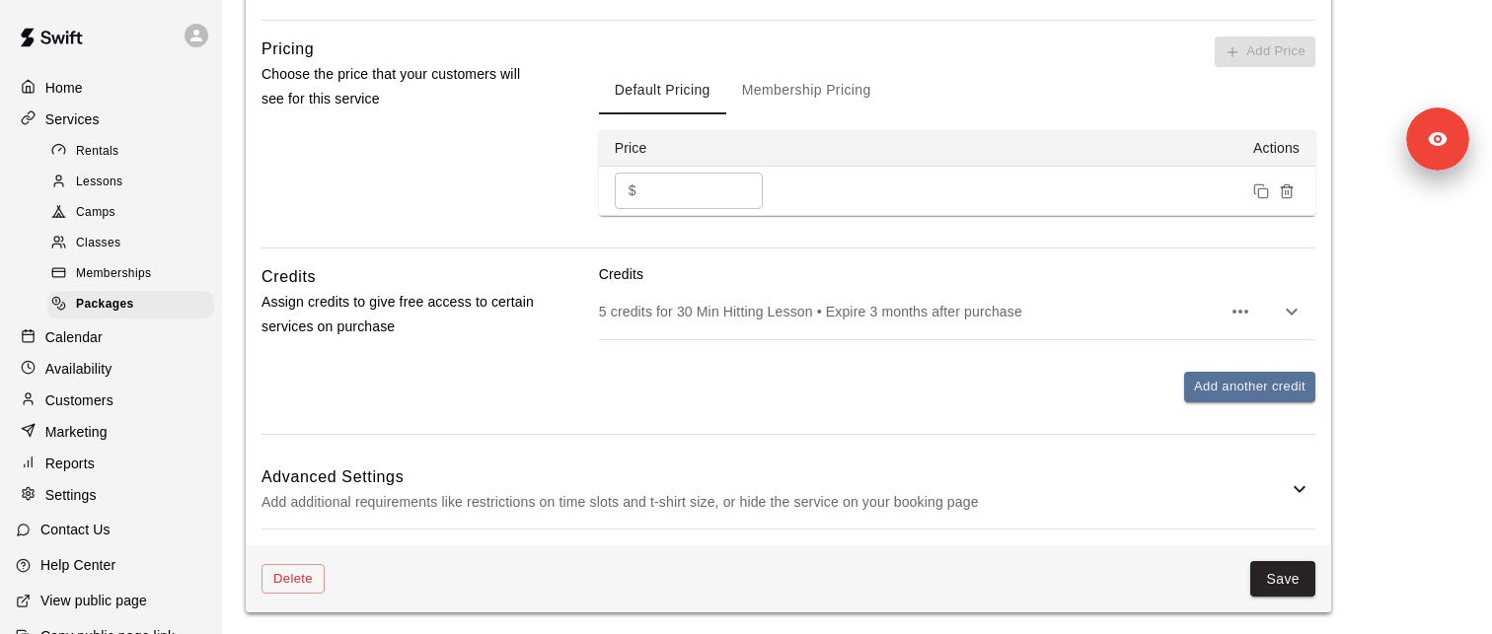
scroll to position [701, 0]
click at [895, 332] on div "5 credits for 30 Min Hitting Lesson • Expire 3 months after purchase" at bounding box center [957, 309] width 716 height 55
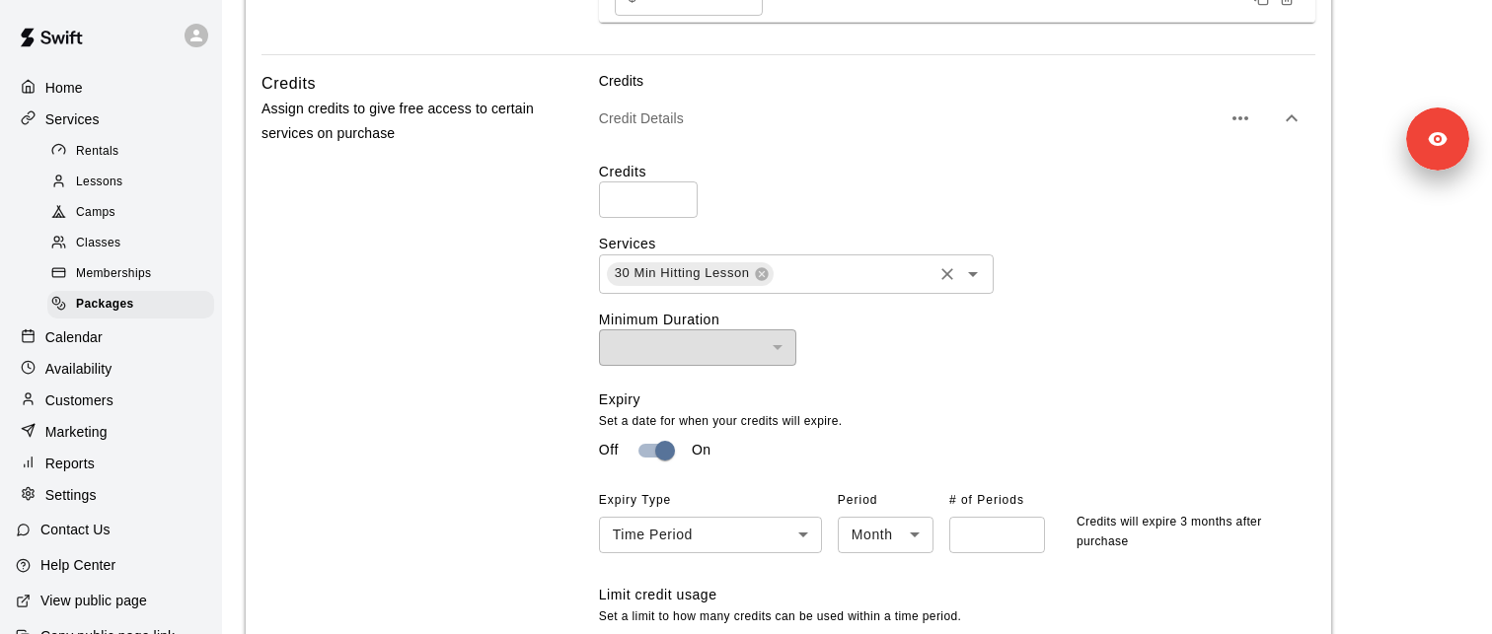
scroll to position [886, 0]
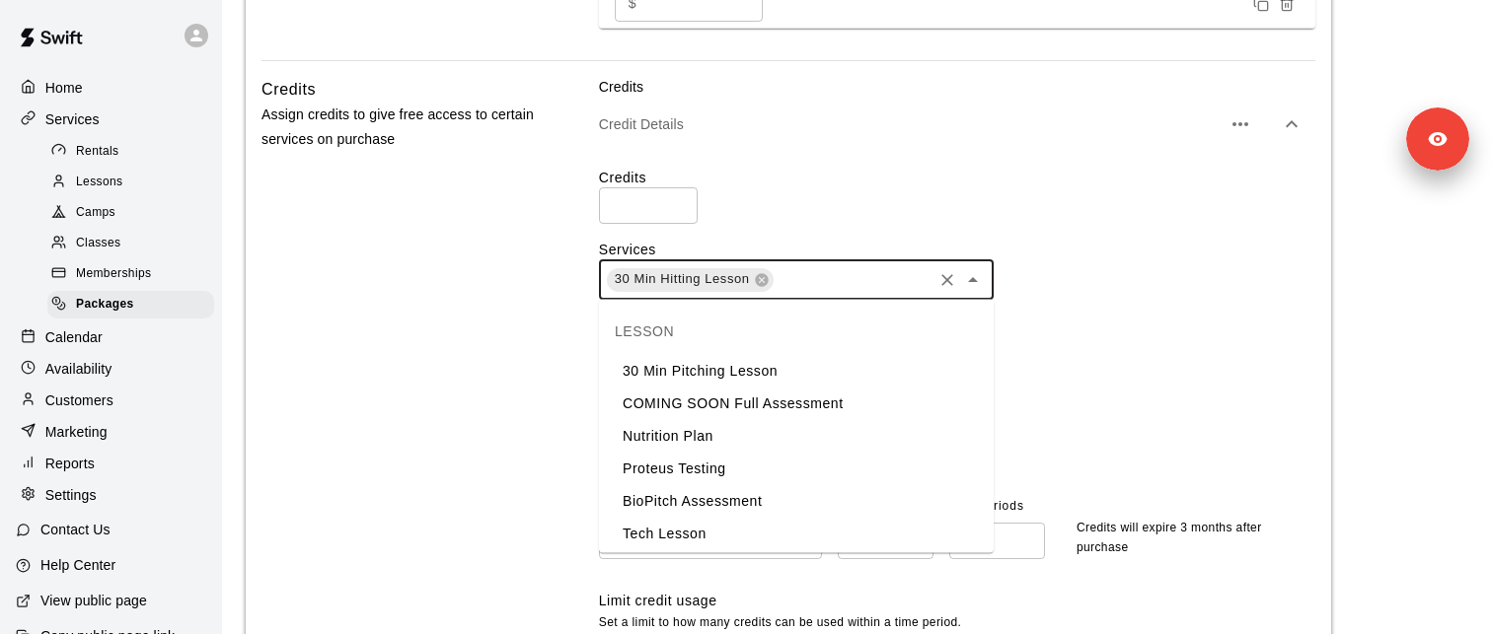
click at [859, 283] on input "text" at bounding box center [852, 279] width 154 height 25
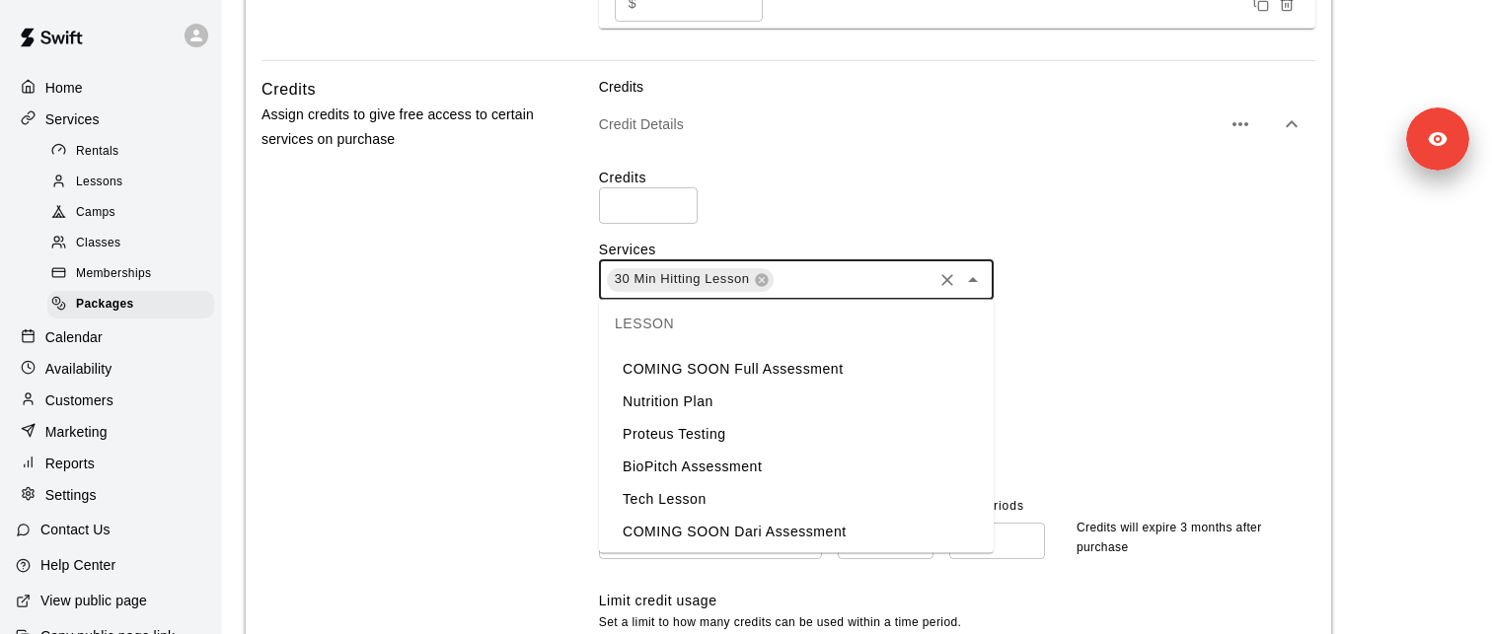
scroll to position [0, 0]
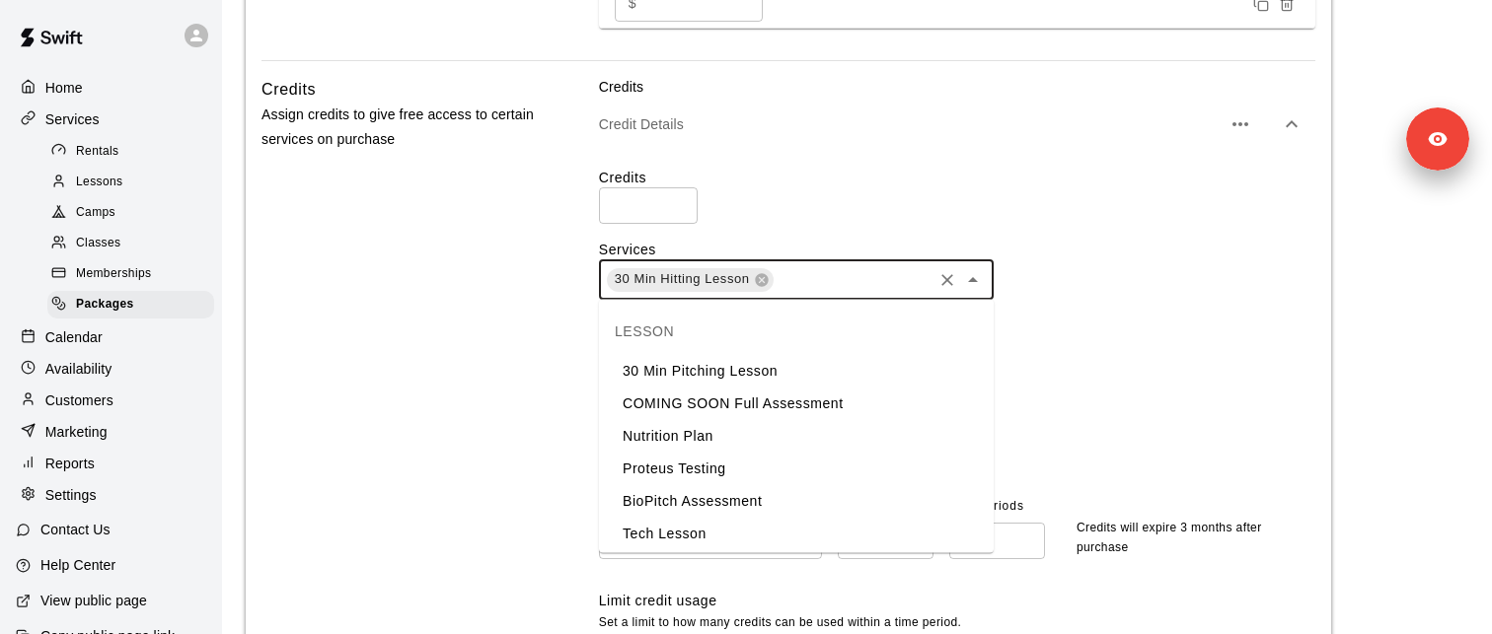
click at [1090, 291] on div "30 Min Hitting Lesson ​" at bounding box center [957, 279] width 716 height 39
click at [853, 269] on input "text" at bounding box center [852, 279] width 154 height 25
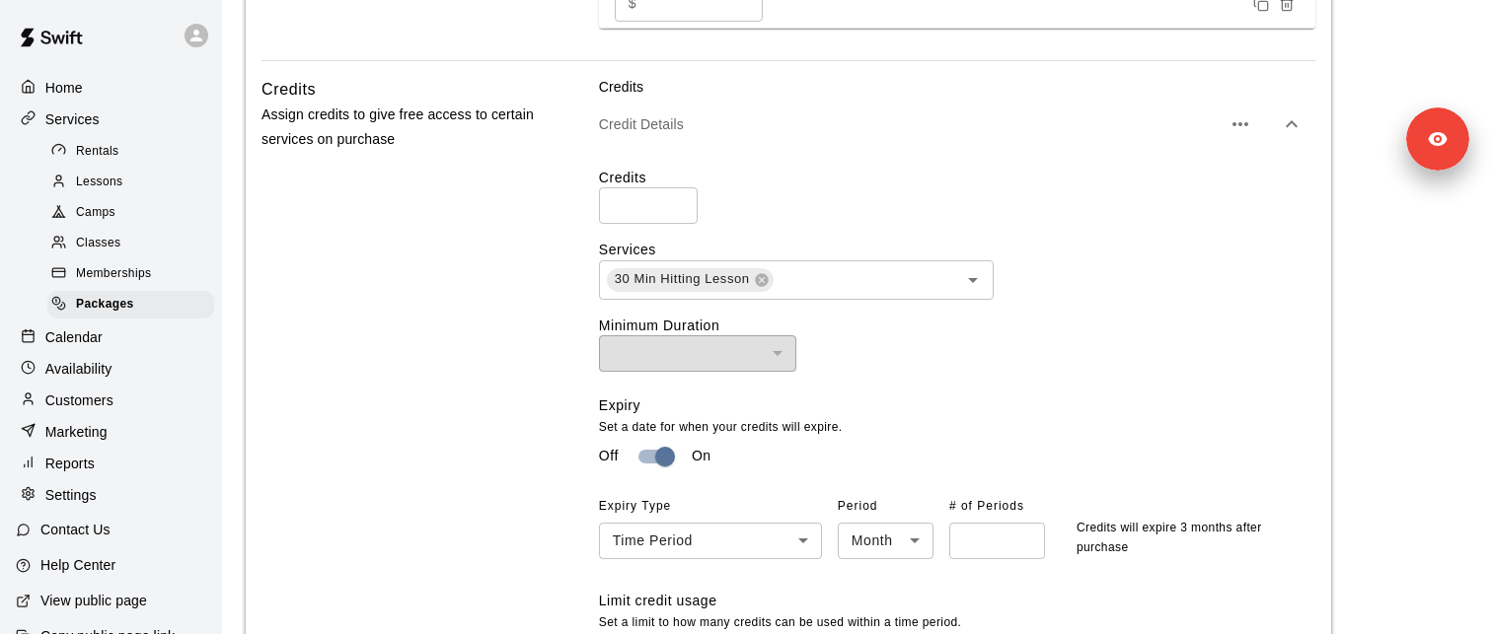
click at [914, 94] on p "Credits" at bounding box center [957, 87] width 716 height 20
click at [860, 93] on p "Credits" at bounding box center [957, 87] width 716 height 20
click at [848, 87] on p "Credits" at bounding box center [957, 87] width 716 height 20
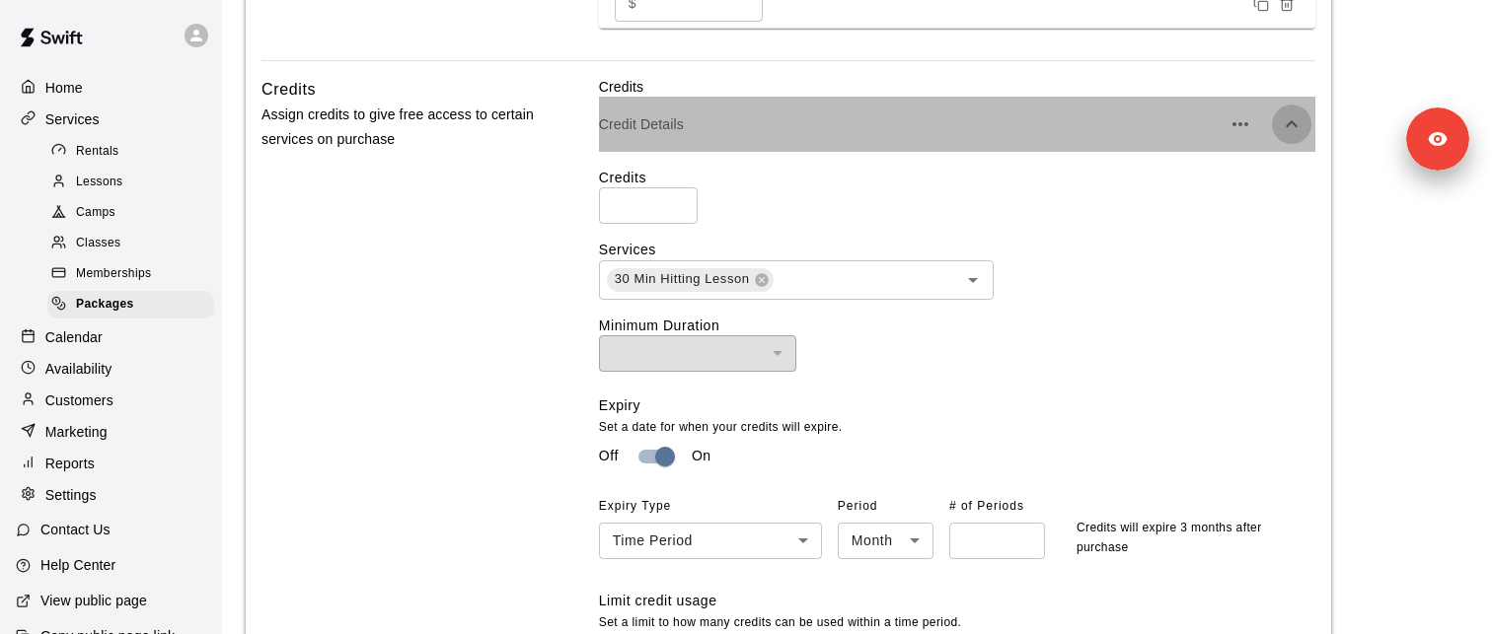
click at [1290, 130] on icon "button" at bounding box center [1292, 124] width 24 height 24
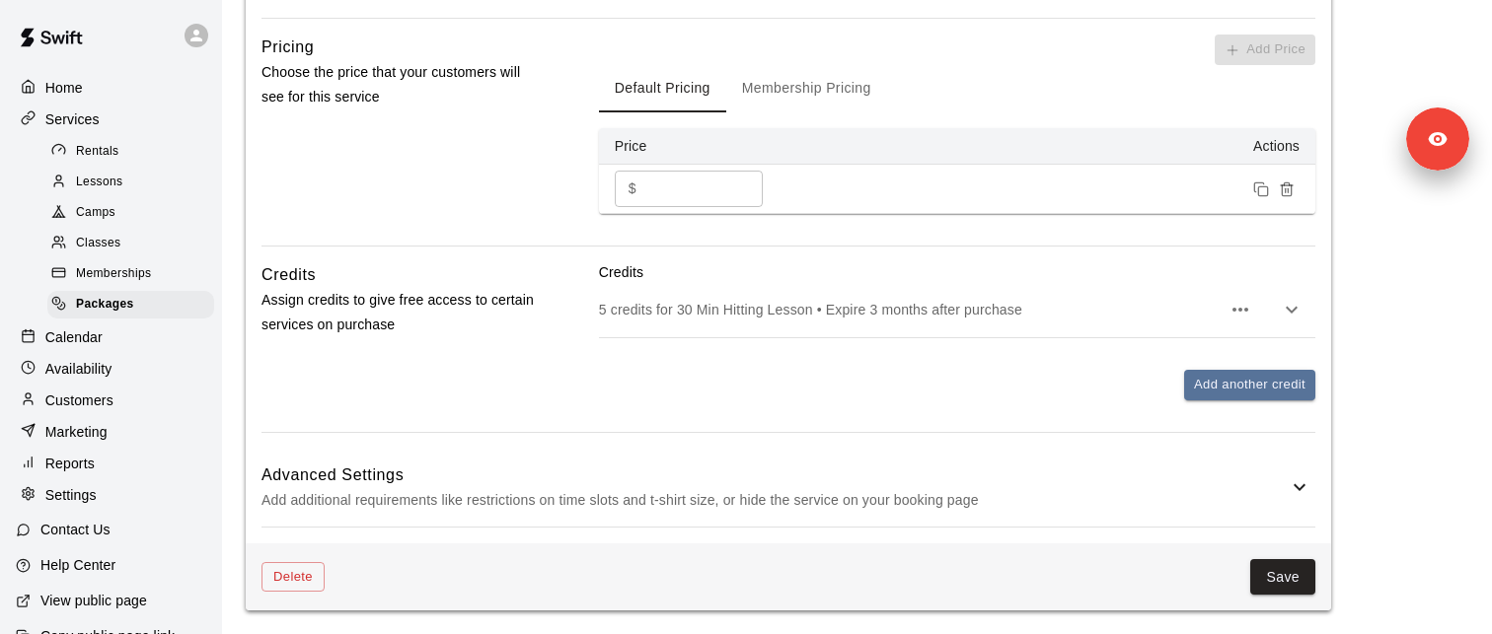
scroll to position [701, 0]
click at [796, 317] on p "5 credits for 30 Min Hitting Lesson • Expire 3 months after purchase" at bounding box center [910, 310] width 622 height 20
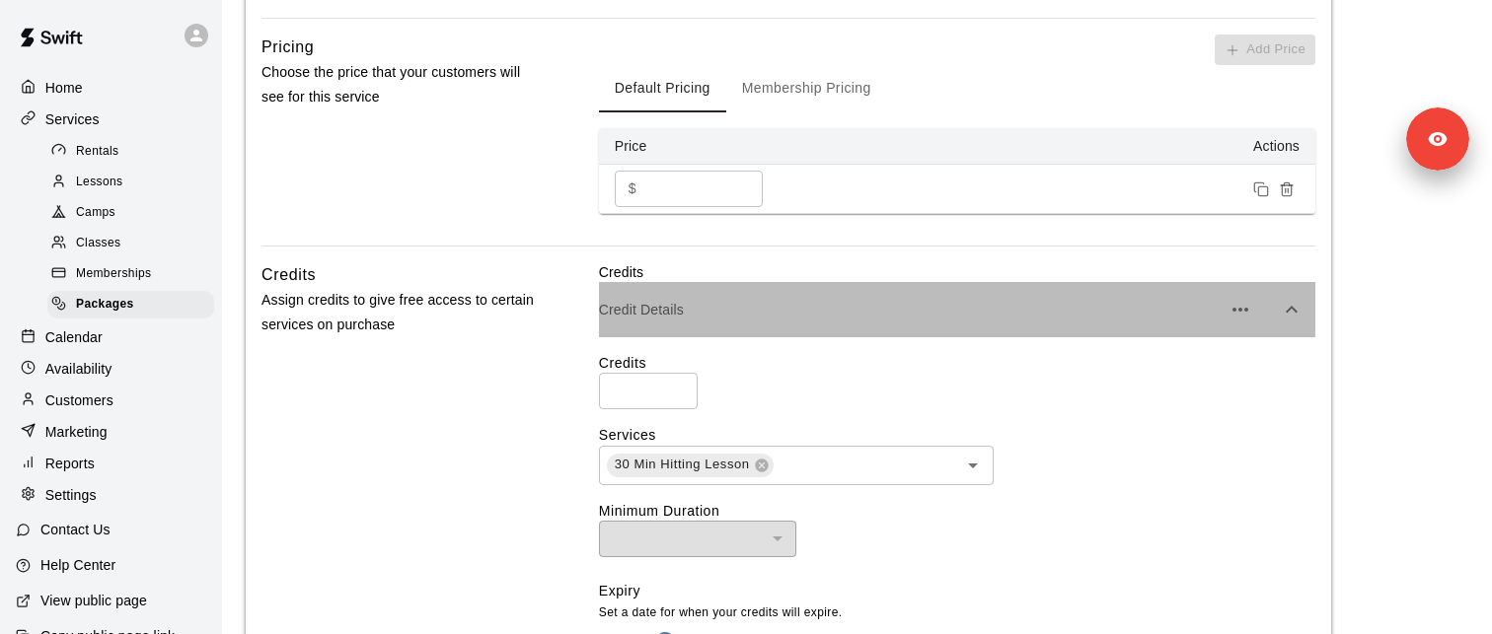
click at [810, 281] on div "Credits Credit Details Credits * ​ Services 30 Min Hitting Lesson ​ Minimum Dur…" at bounding box center [957, 640] width 716 height 756
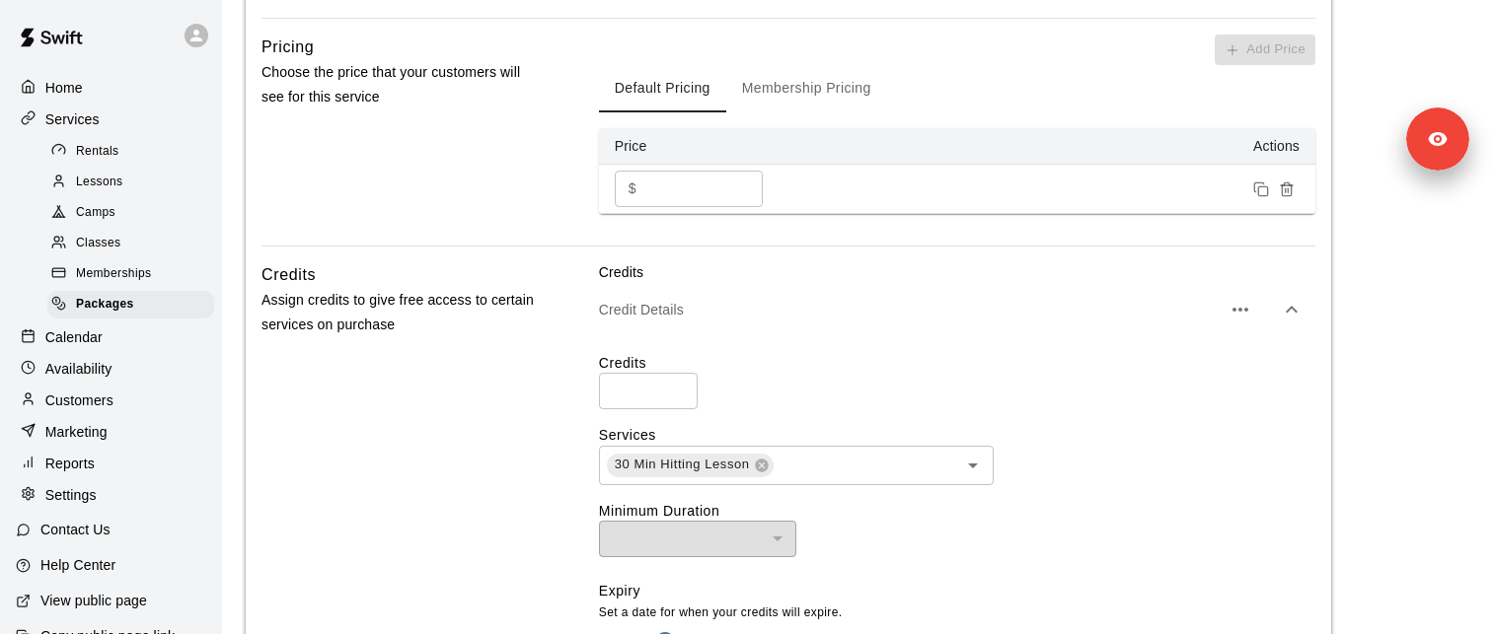
click at [813, 266] on p "Credits" at bounding box center [957, 272] width 716 height 20
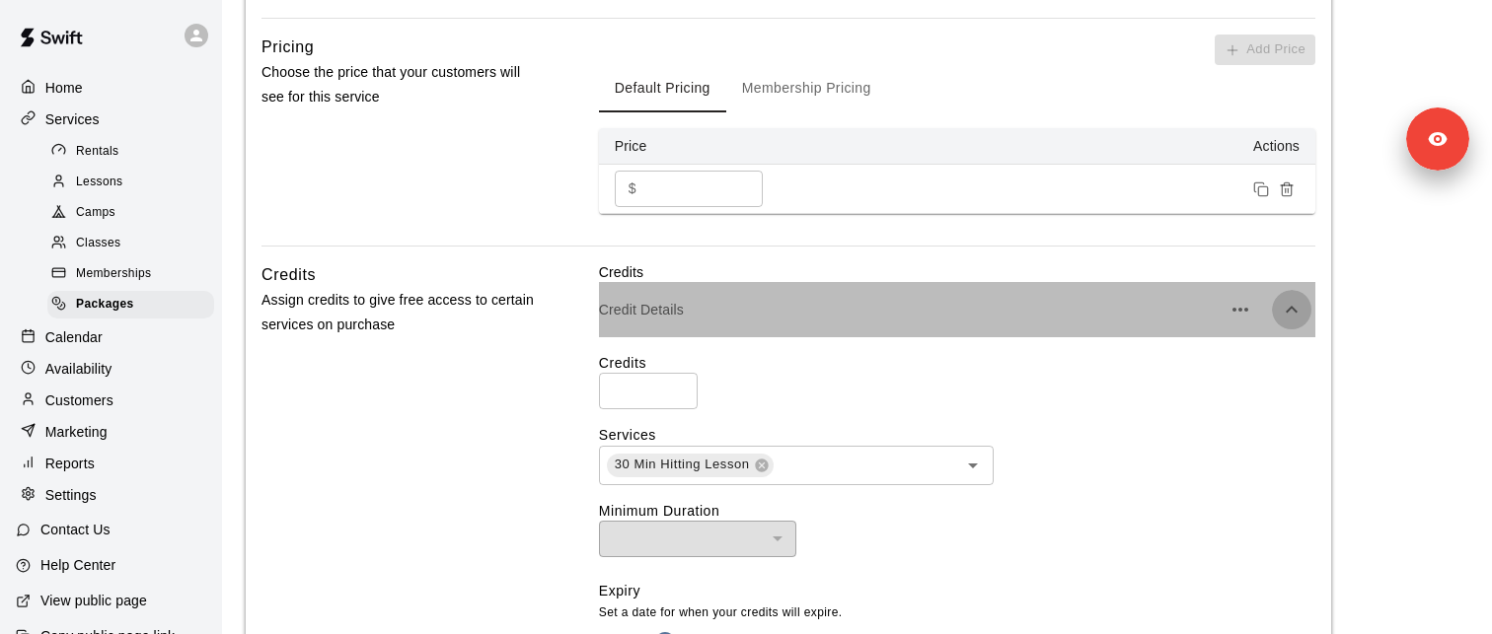
click at [1290, 312] on icon "button" at bounding box center [1292, 310] width 24 height 24
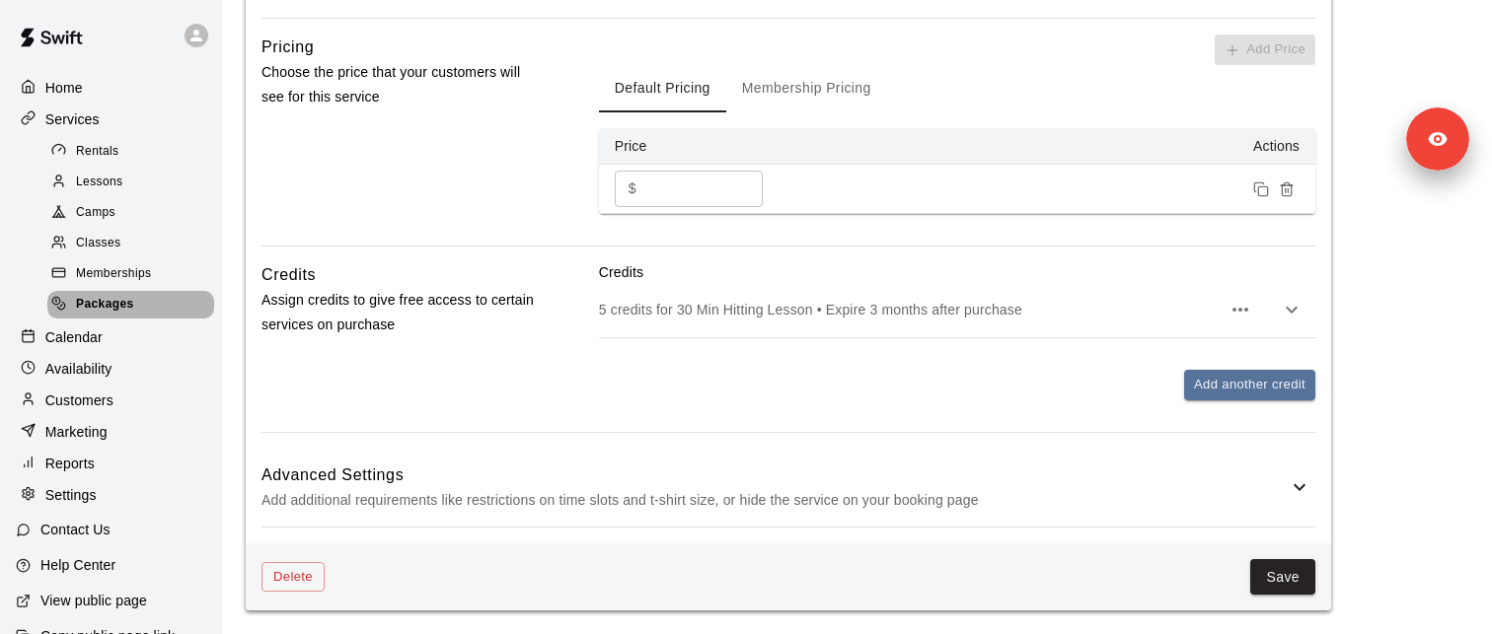
click at [129, 315] on div "Packages" at bounding box center [130, 305] width 167 height 28
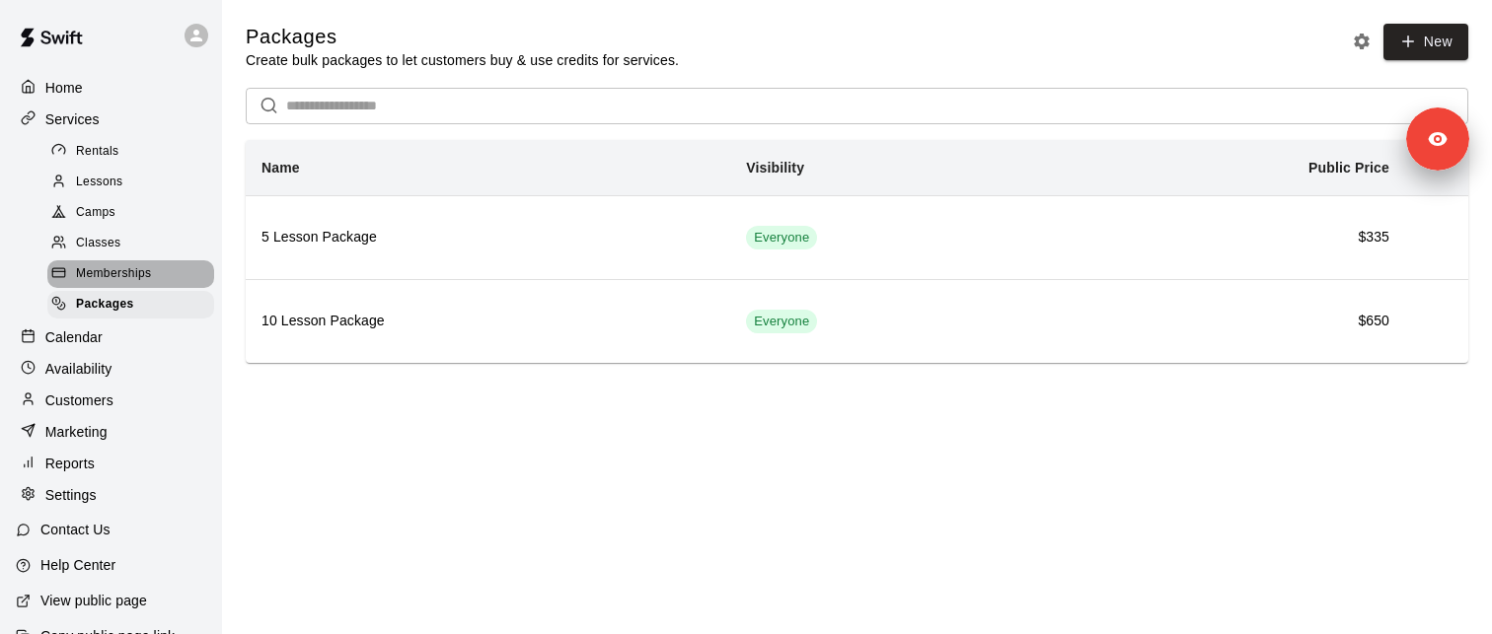
click at [138, 274] on span "Memberships" at bounding box center [113, 274] width 75 height 20
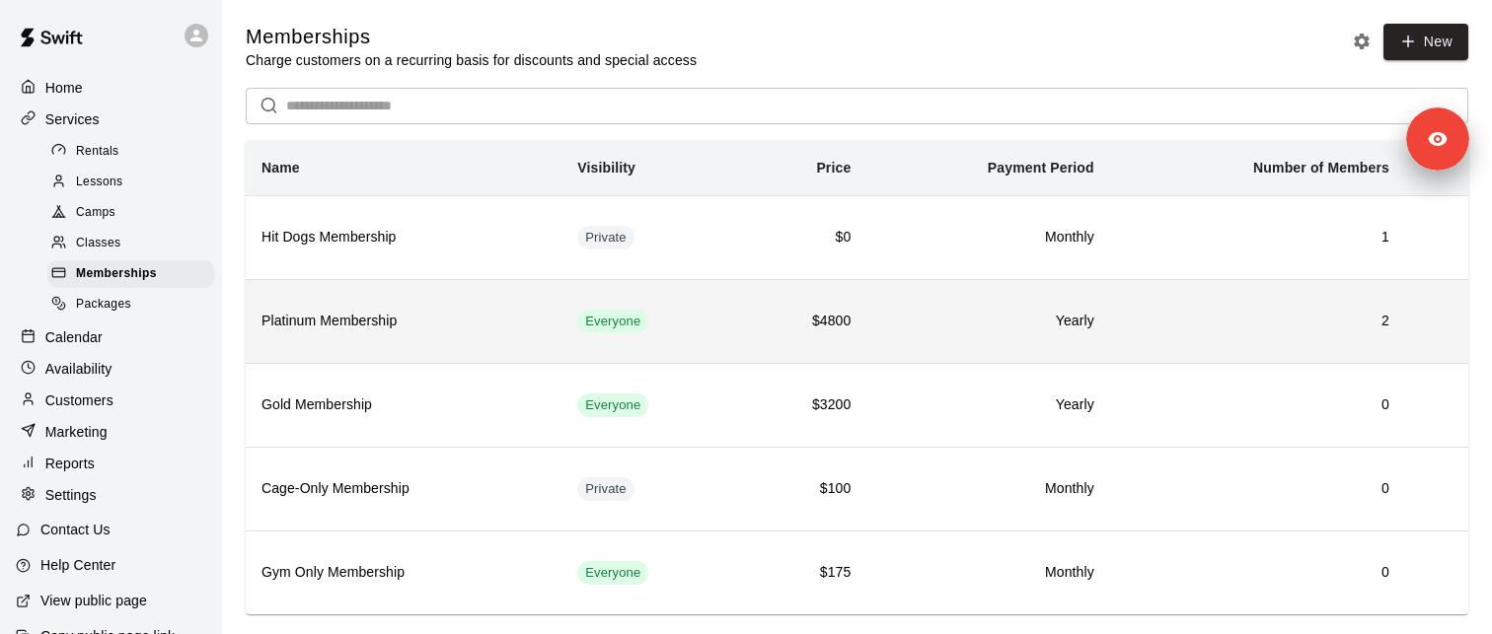
scroll to position [37, 0]
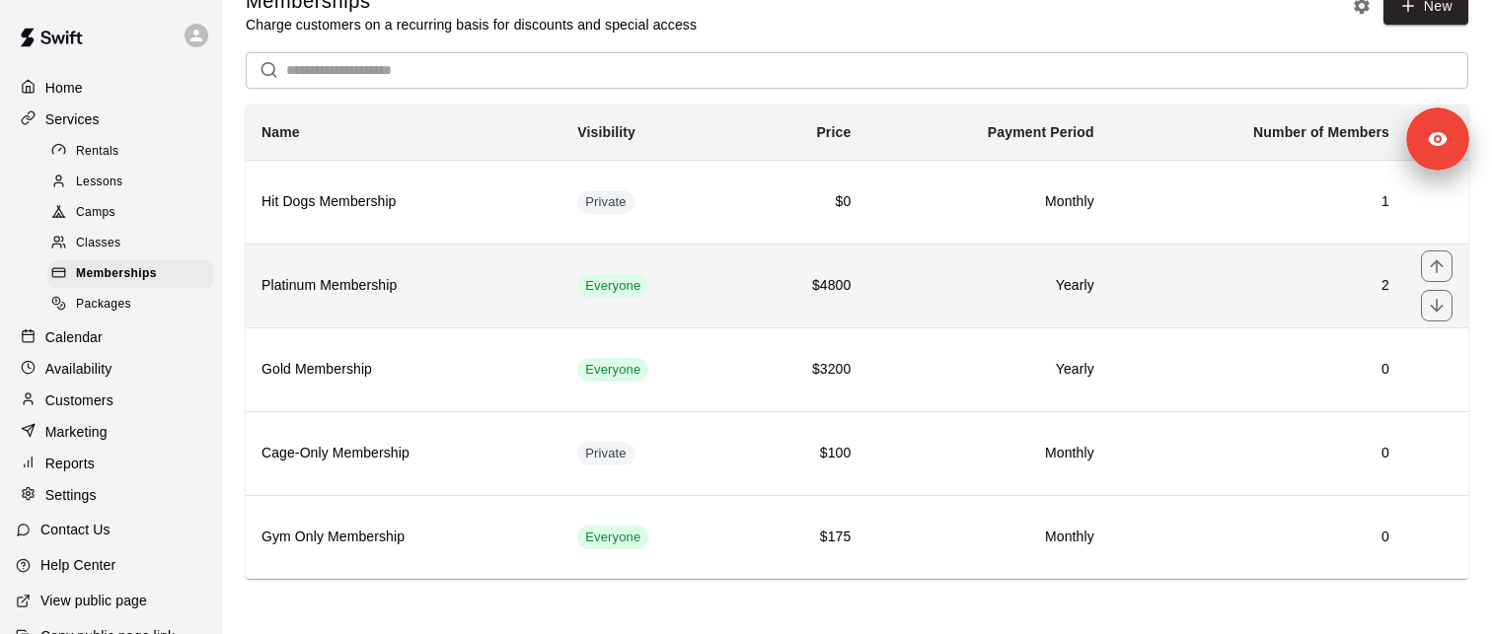
click at [323, 295] on h6 "Platinum Membership" at bounding box center [403, 286] width 284 height 22
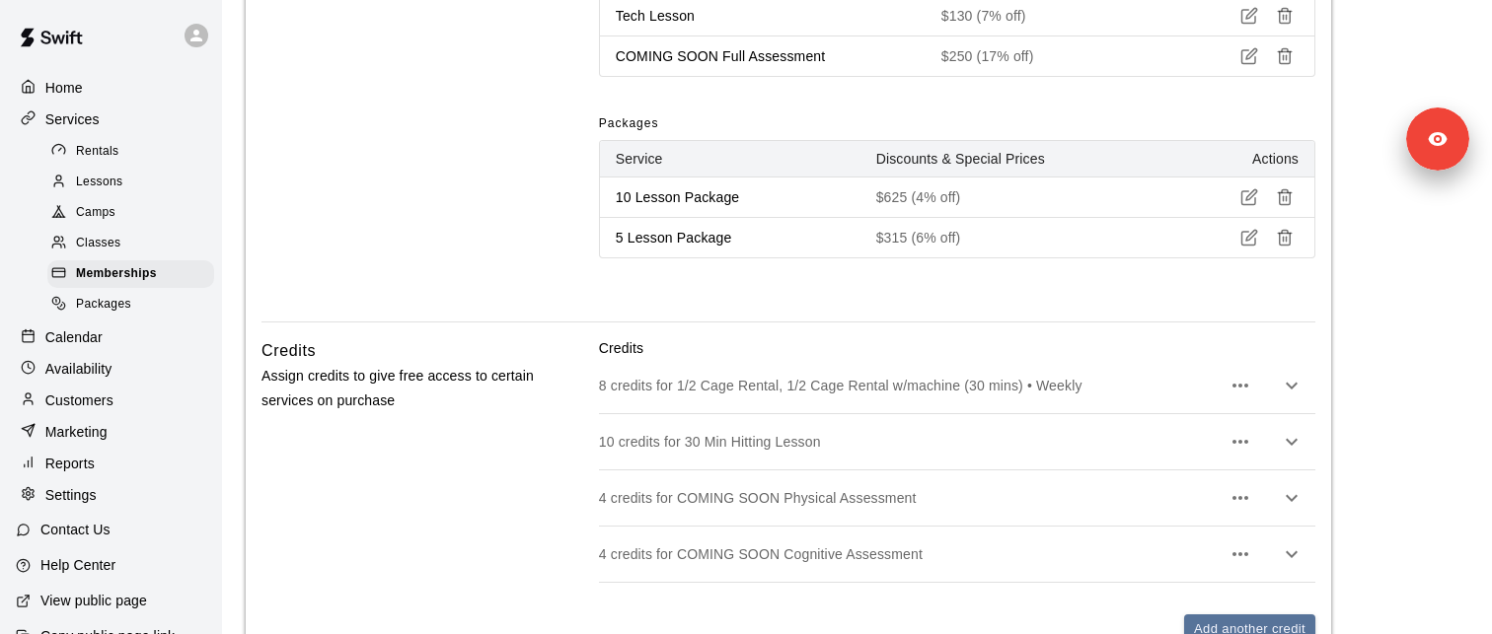
scroll to position [1338, 0]
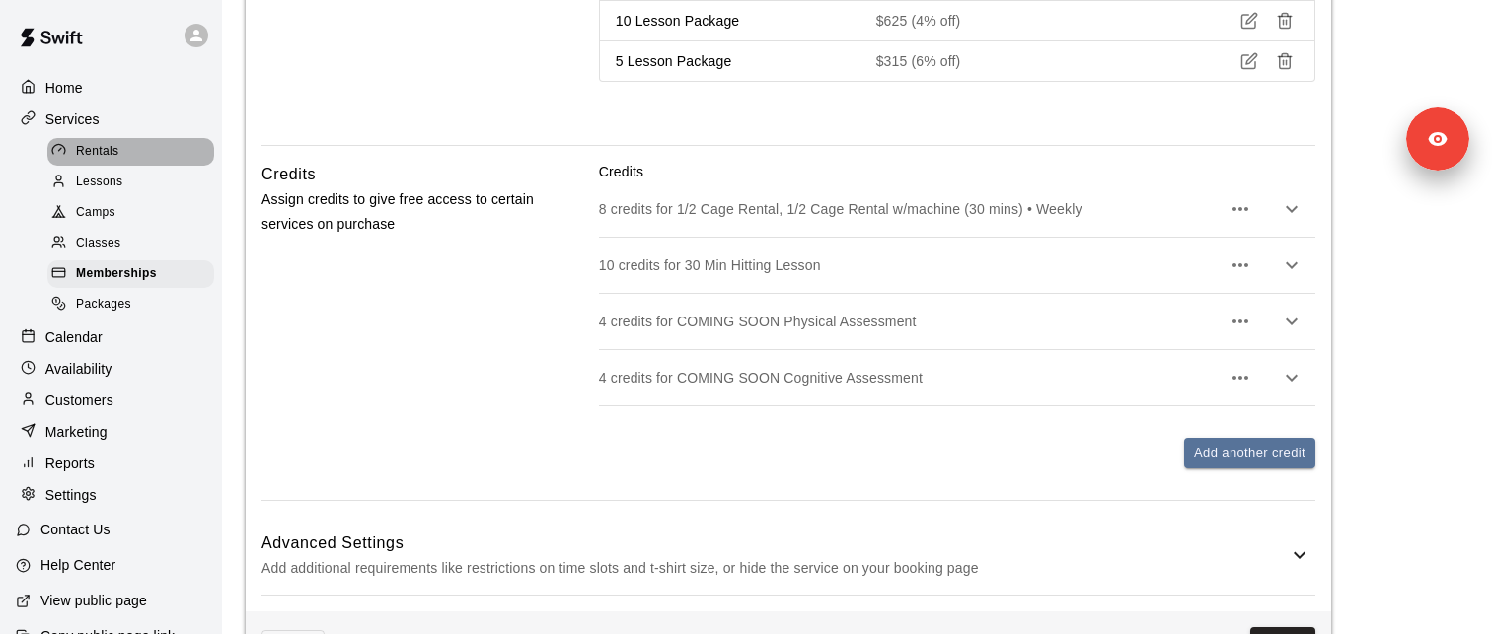
click at [119, 157] on div "Rentals" at bounding box center [130, 152] width 167 height 28
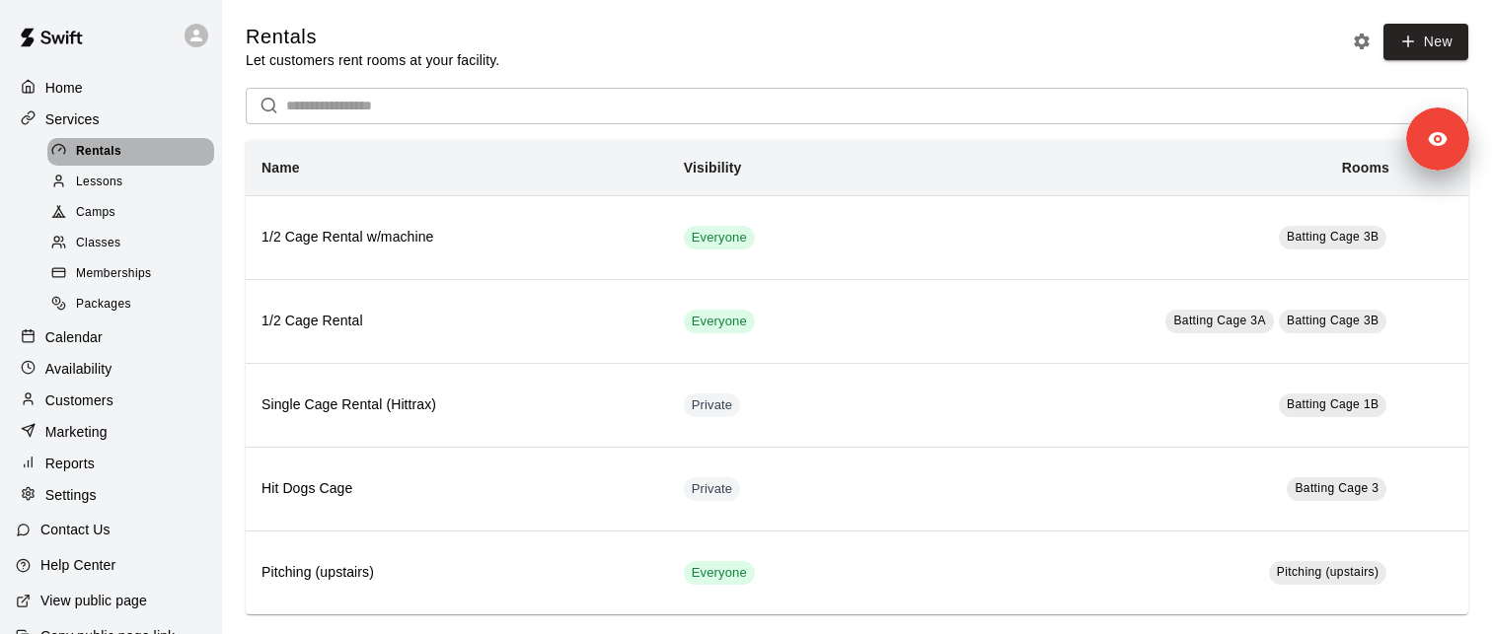
click at [97, 151] on span "Rentals" at bounding box center [98, 152] width 45 height 20
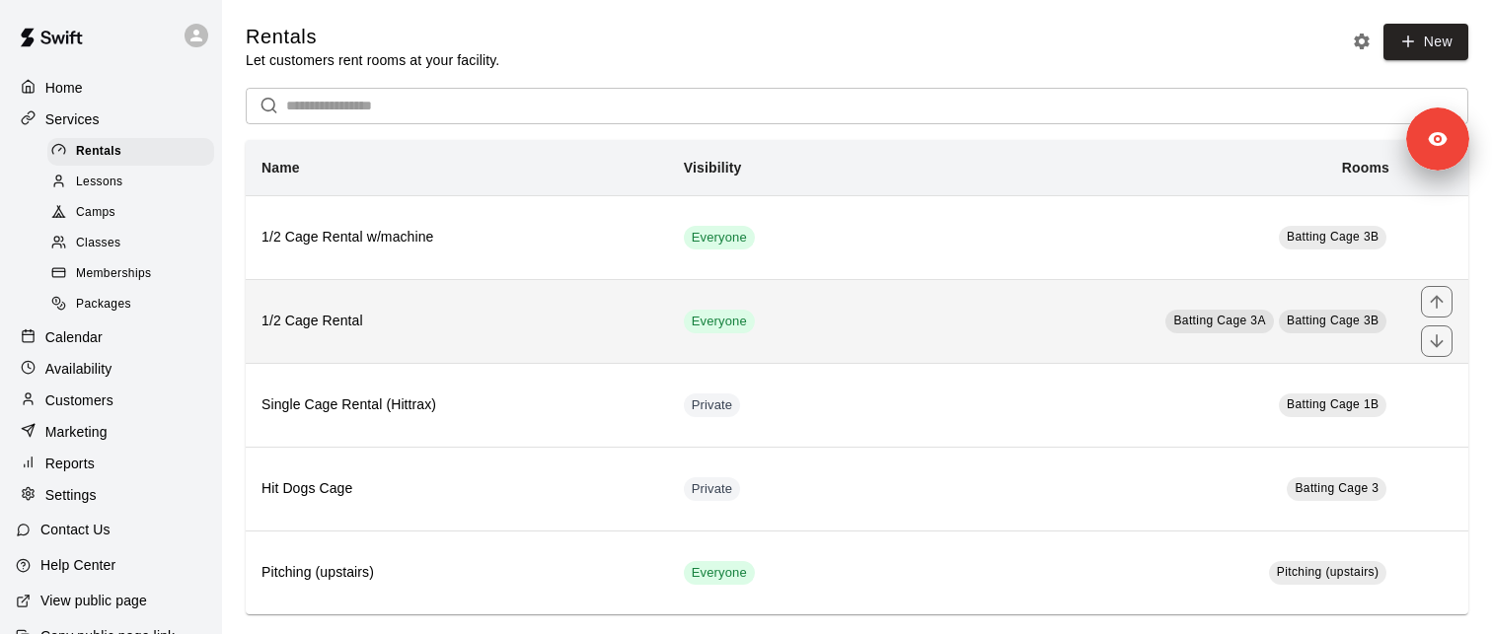
scroll to position [21, 0]
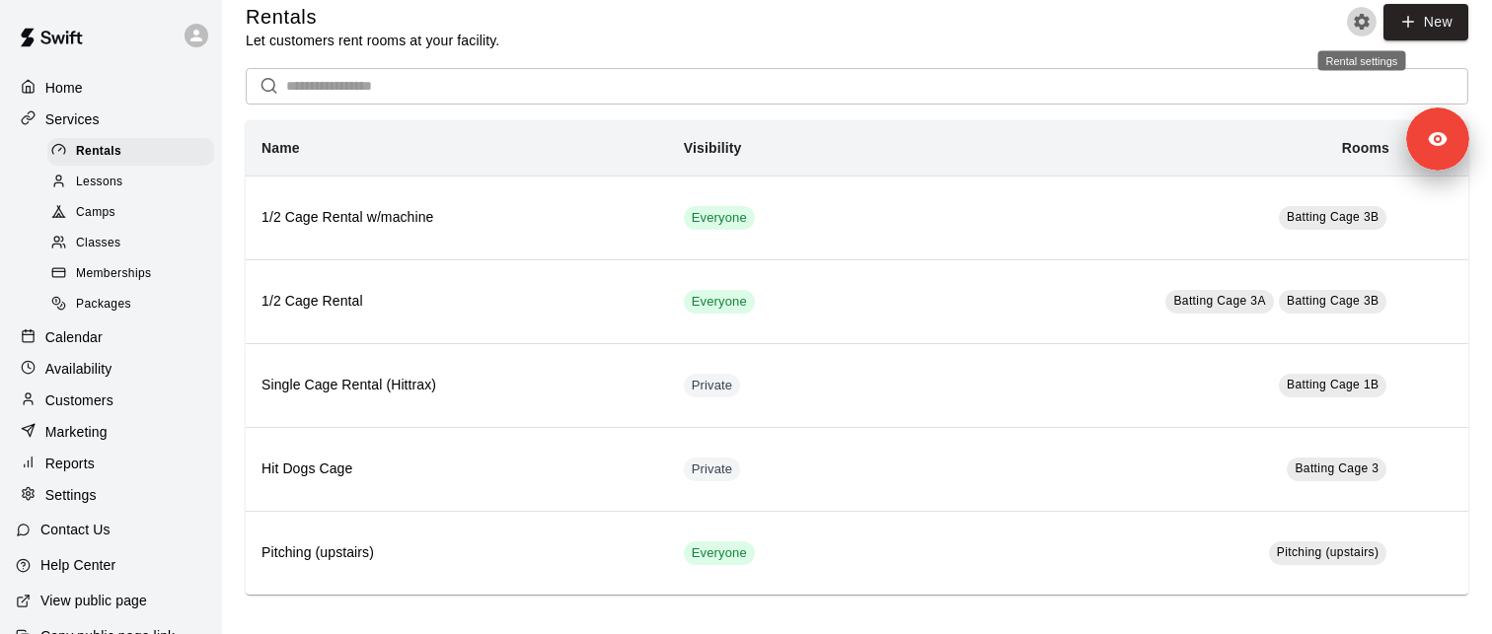
click at [1370, 25] on button "Rental settings" at bounding box center [1362, 22] width 30 height 30
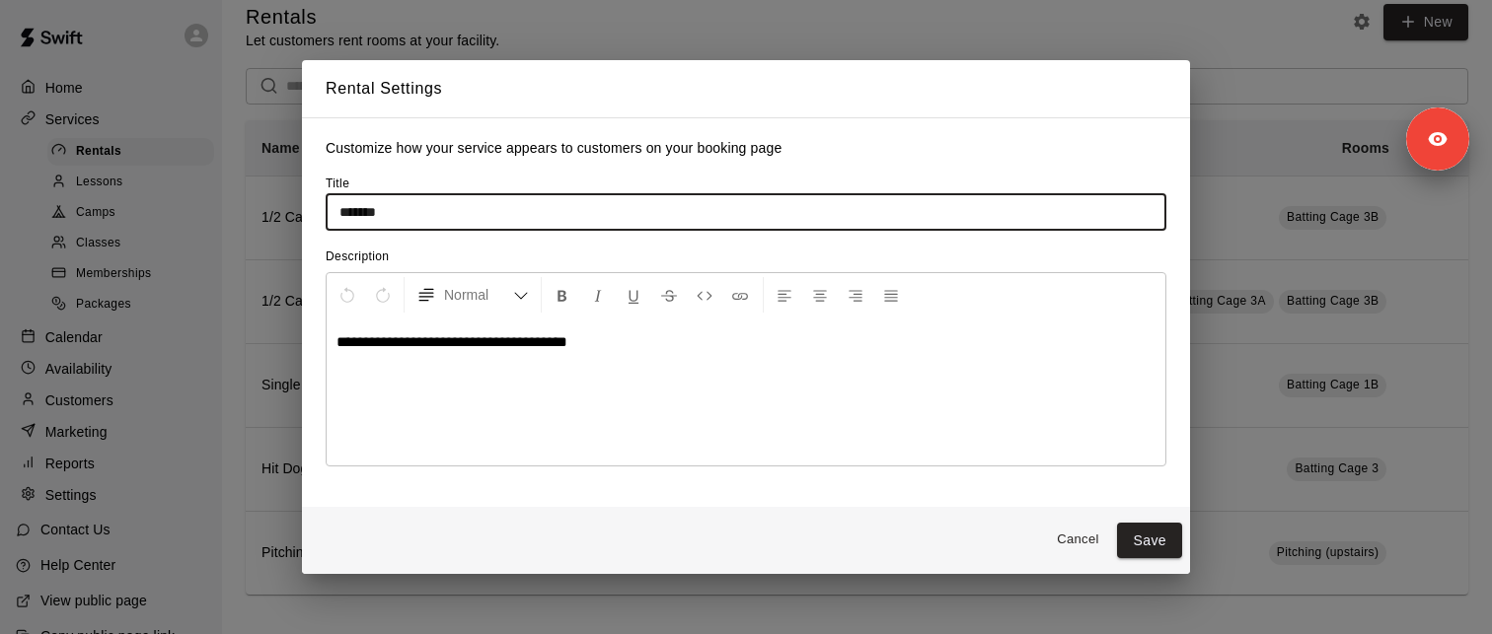
click at [338, 211] on input "*******" at bounding box center [746, 211] width 841 height 37
click at [1263, 139] on div "**********" at bounding box center [746, 317] width 1492 height 634
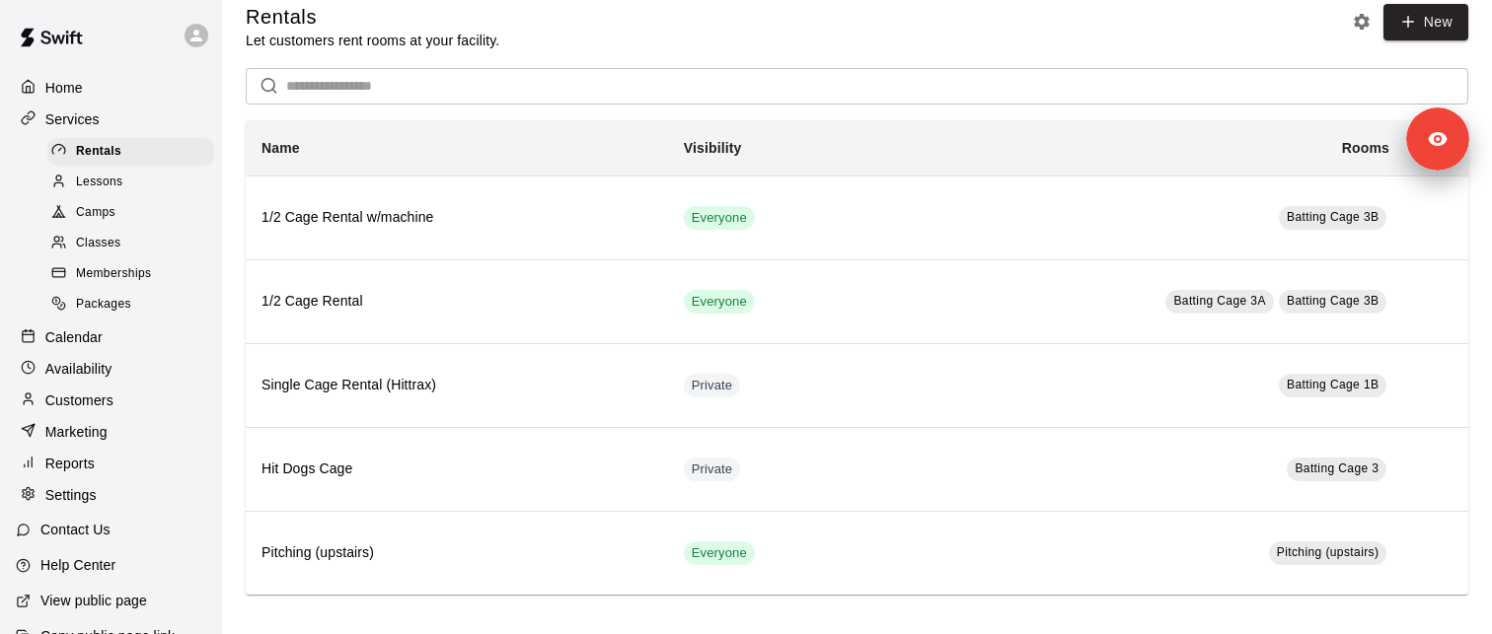
click at [117, 185] on span "Lessons" at bounding box center [99, 183] width 47 height 20
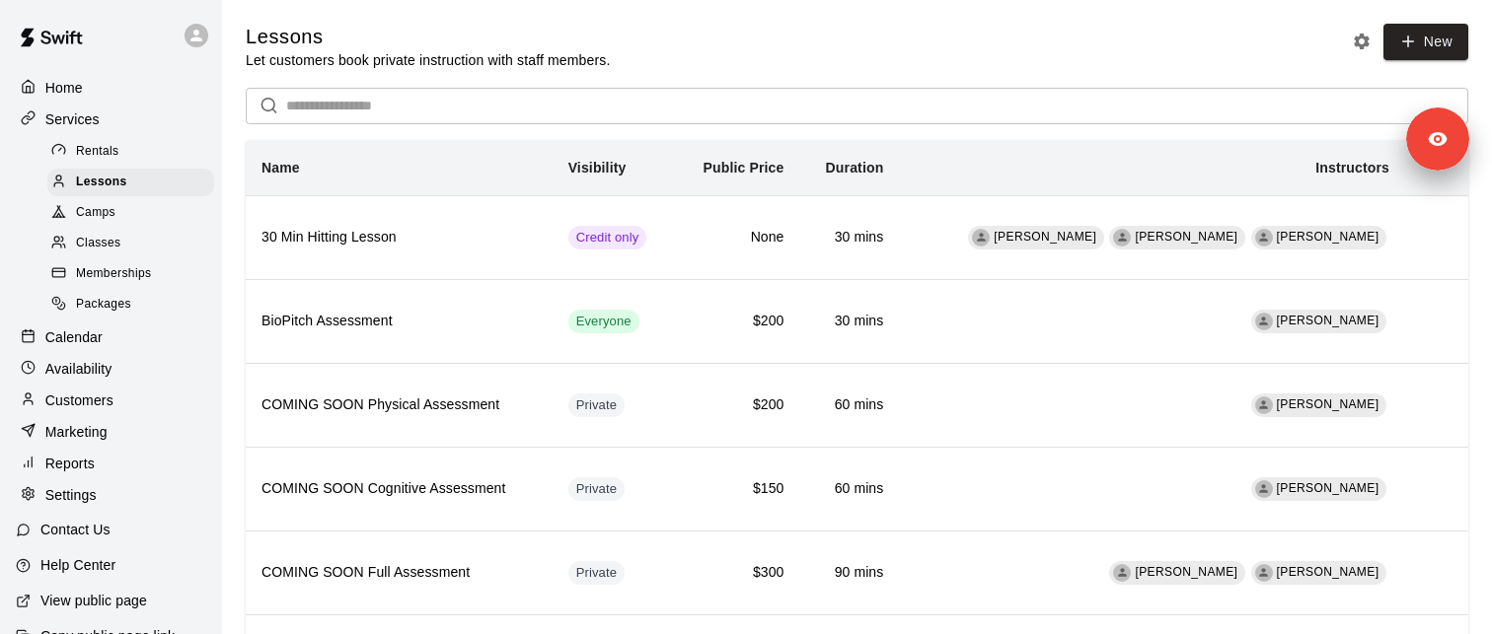
click at [1355, 38] on icon "Lesson settings" at bounding box center [1362, 42] width 16 height 16
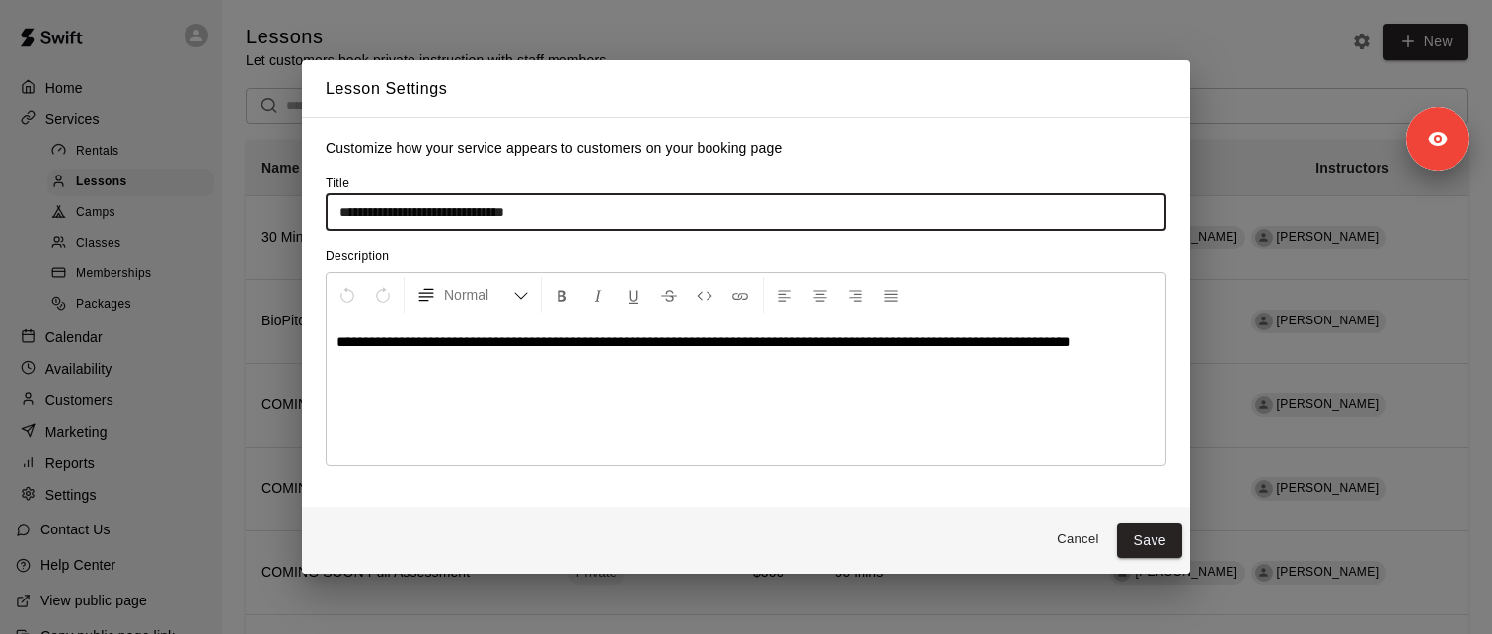
drag, startPoint x: 333, startPoint y: 214, endPoint x: 606, endPoint y: 212, distance: 272.3
click at [607, 212] on input "**********" at bounding box center [746, 211] width 841 height 37
click at [412, 219] on input "**********" at bounding box center [746, 211] width 841 height 37
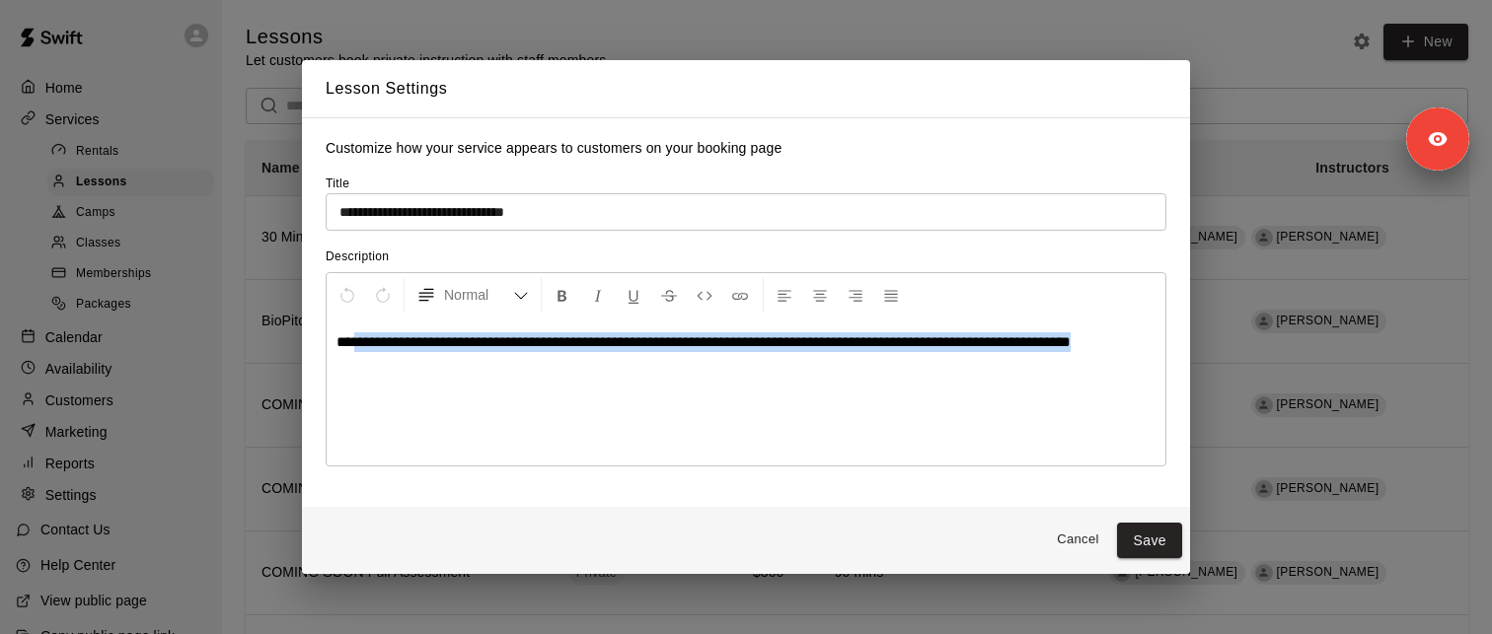
drag, startPoint x: 363, startPoint y: 347, endPoint x: 479, endPoint y: 372, distance: 119.0
click at [479, 372] on div "**********" at bounding box center [746, 392] width 839 height 148
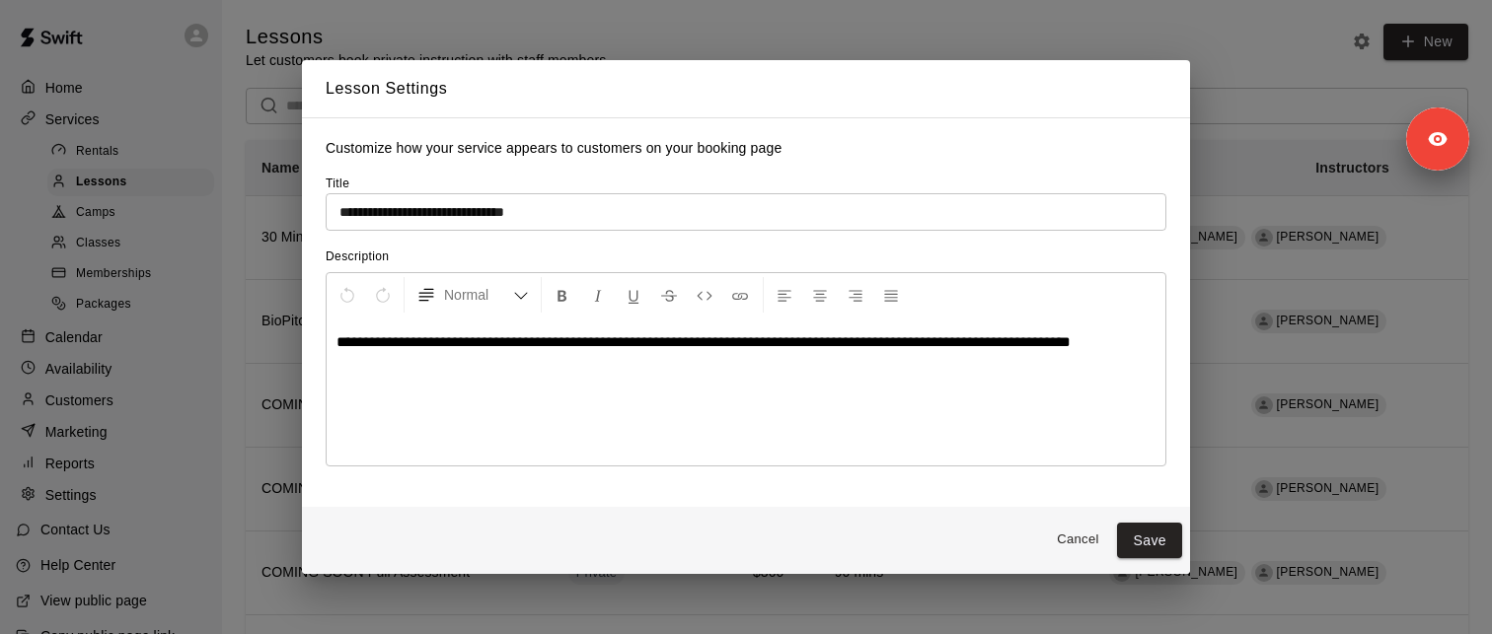
click at [519, 392] on div "**********" at bounding box center [746, 392] width 839 height 148
click at [528, 456] on div "**********" at bounding box center [746, 392] width 839 height 148
click at [952, 36] on div "**********" at bounding box center [746, 317] width 1492 height 634
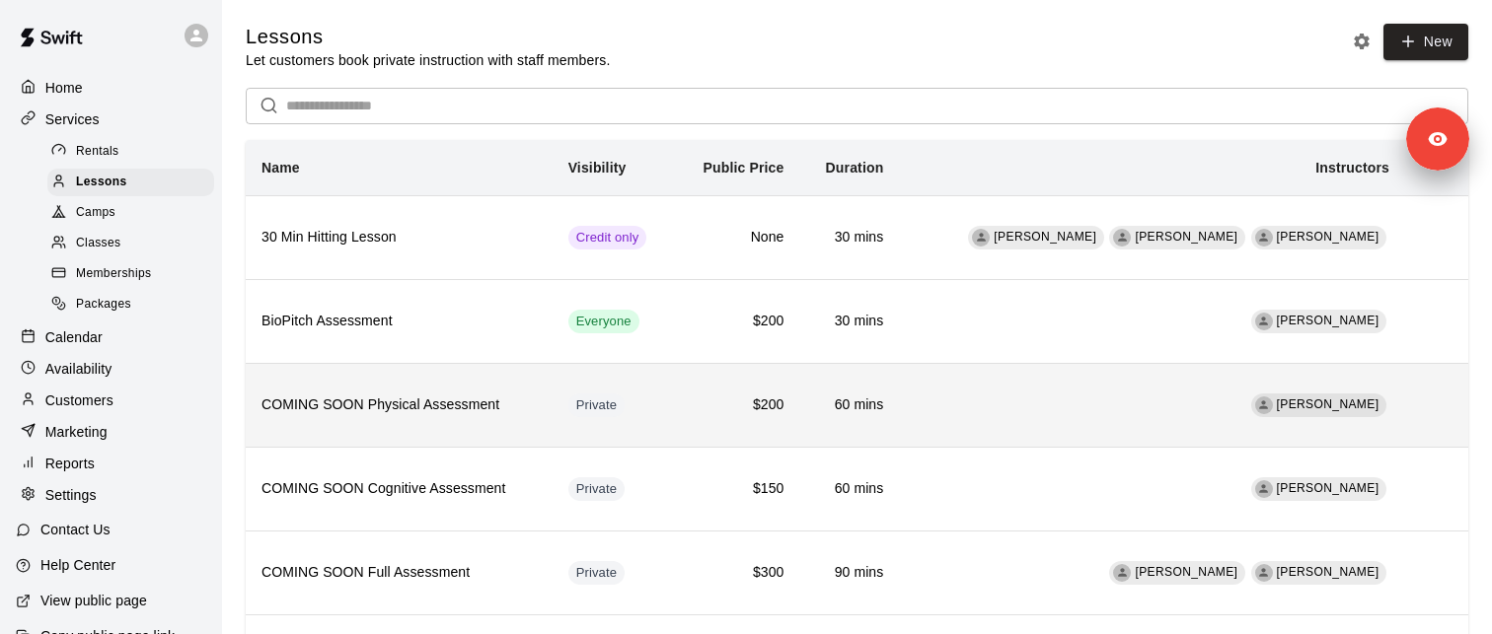
click at [328, 404] on h6 "COMING SOON Physical Assessment" at bounding box center [398, 406] width 275 height 22
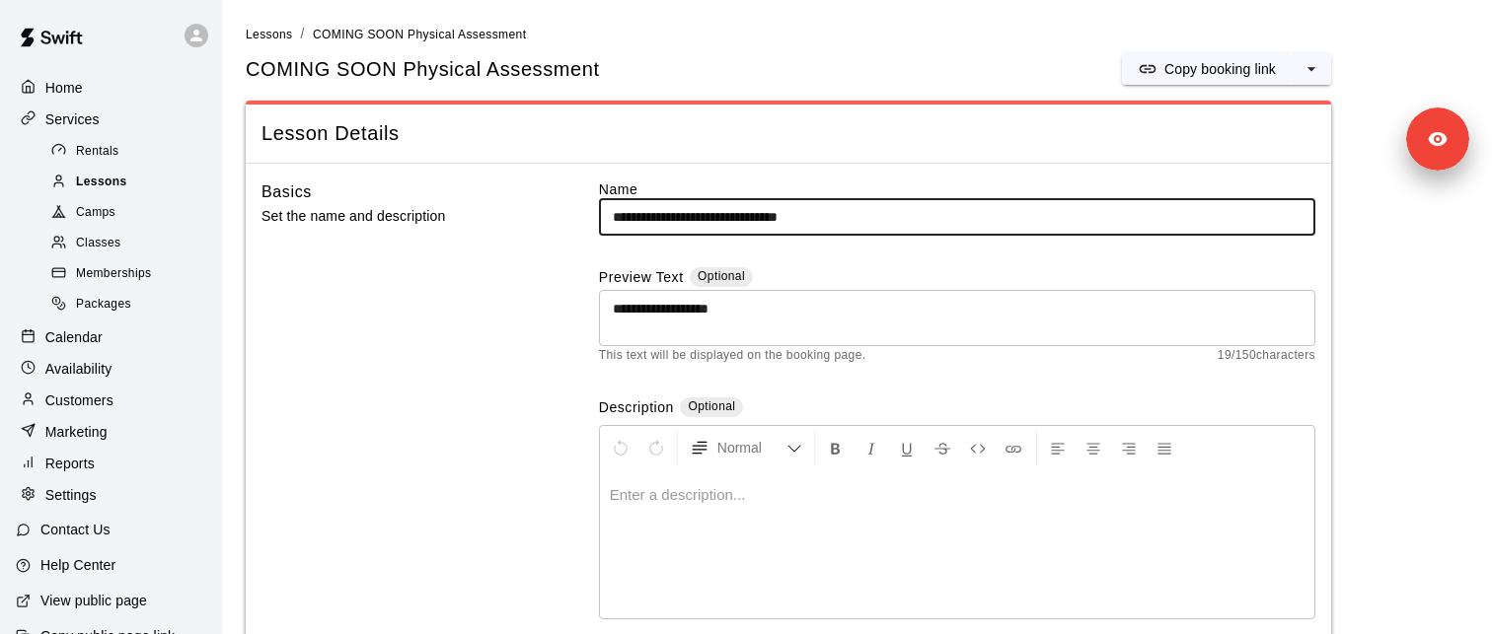
click at [144, 188] on div "Lessons" at bounding box center [130, 183] width 167 height 28
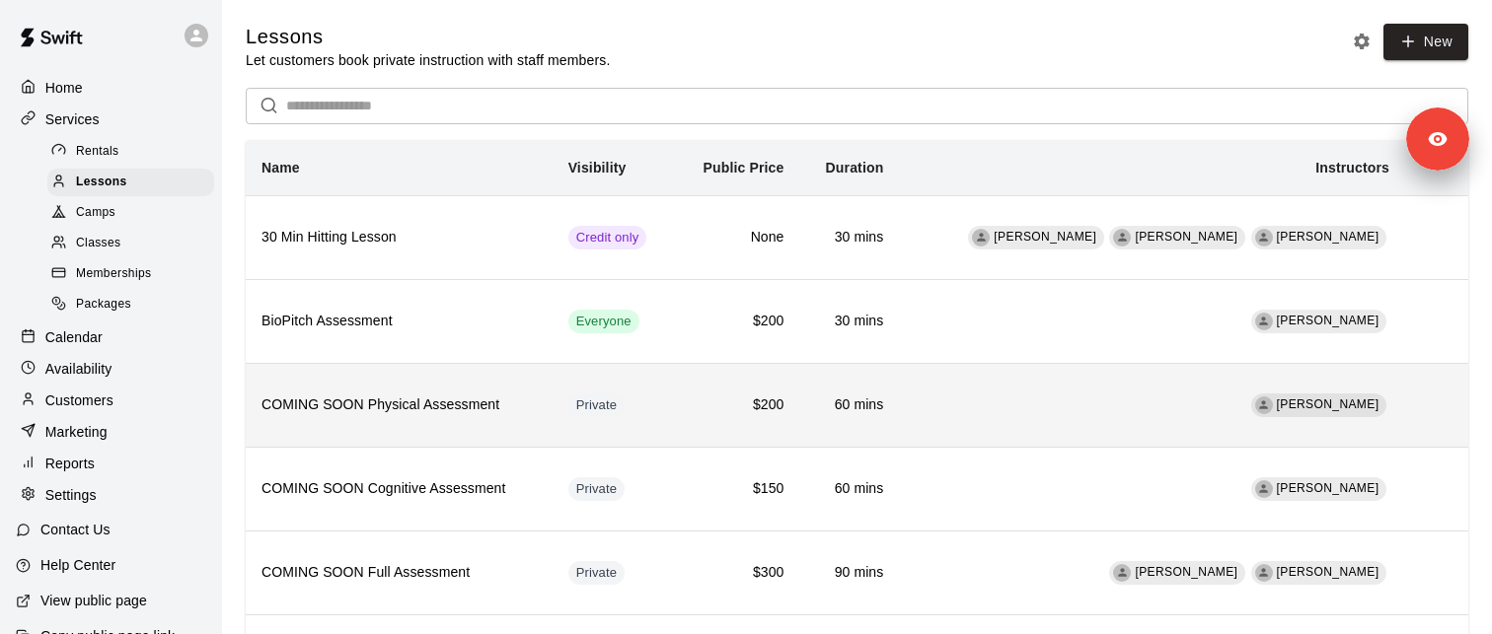
click at [427, 407] on h6 "COMING SOON Physical Assessment" at bounding box center [398, 406] width 275 height 22
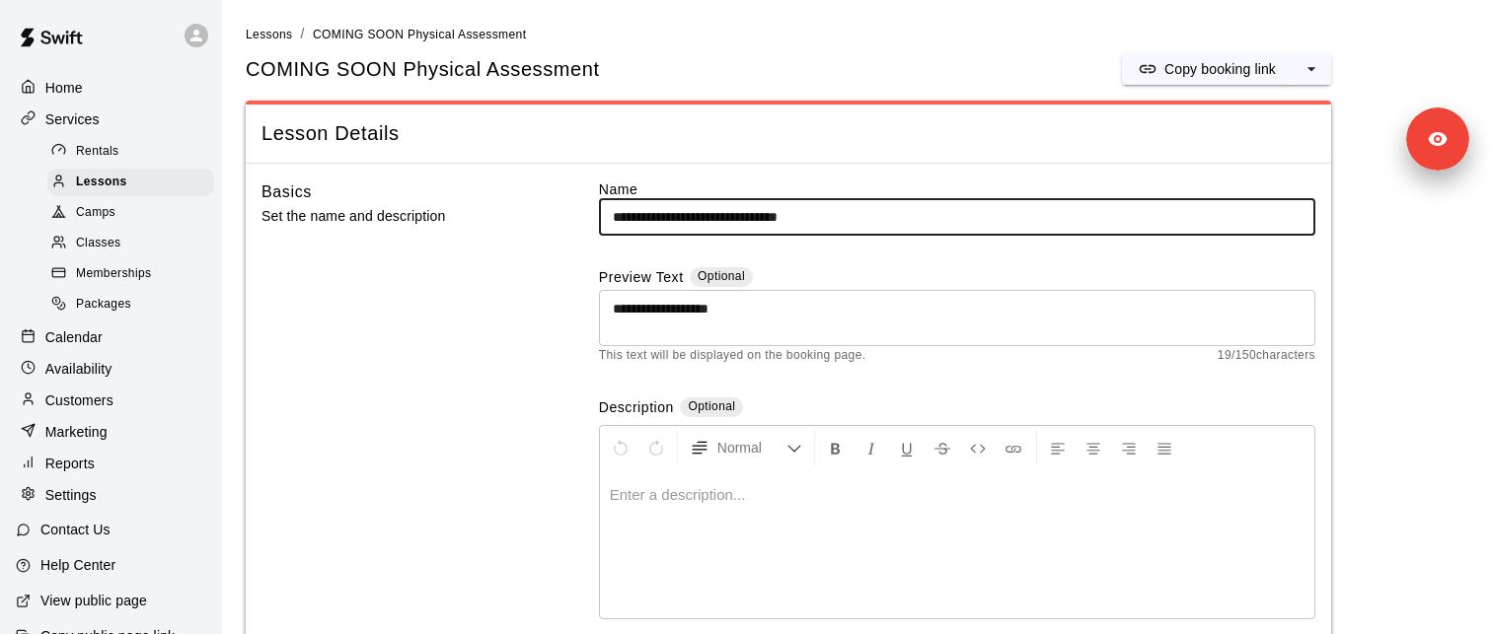
click at [488, 77] on h5 "COMING SOON Physical Assessment" at bounding box center [423, 69] width 354 height 27
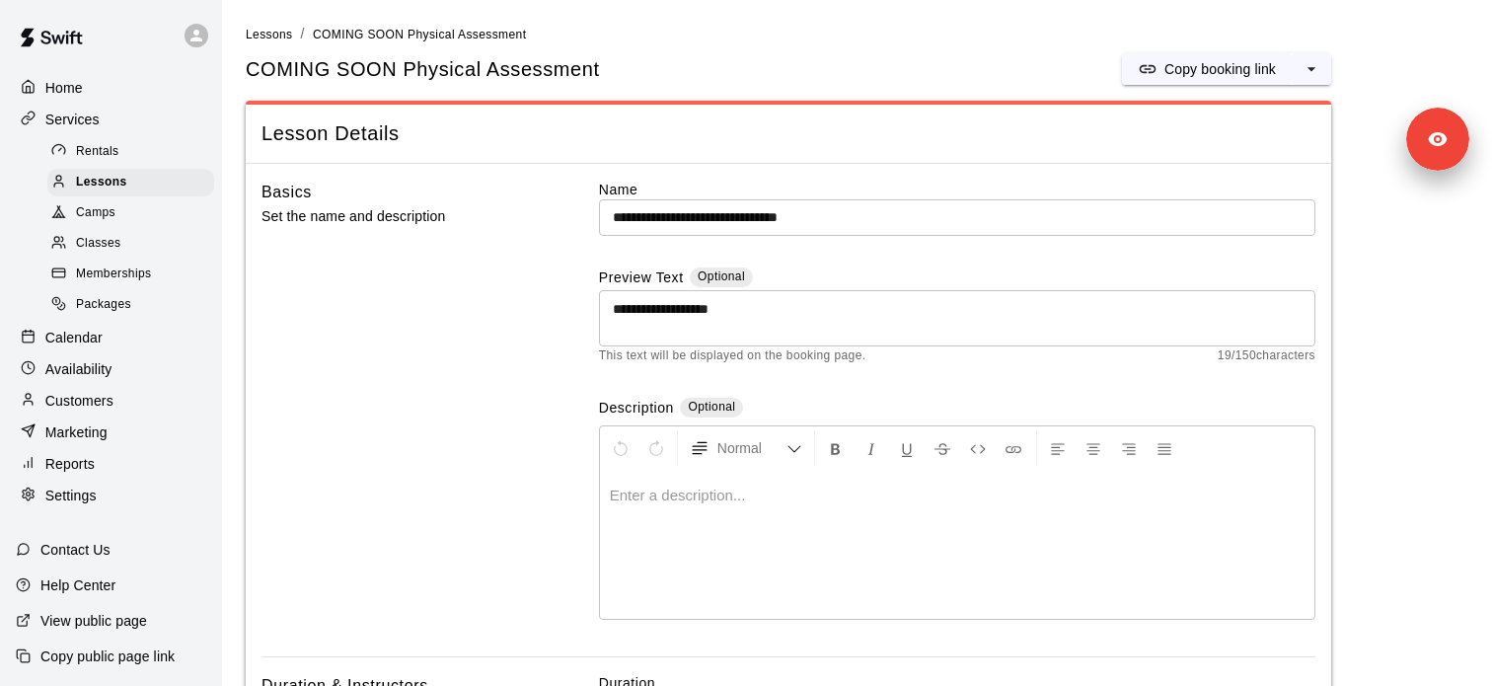
click at [93, 404] on p "Customers" at bounding box center [79, 401] width 68 height 20
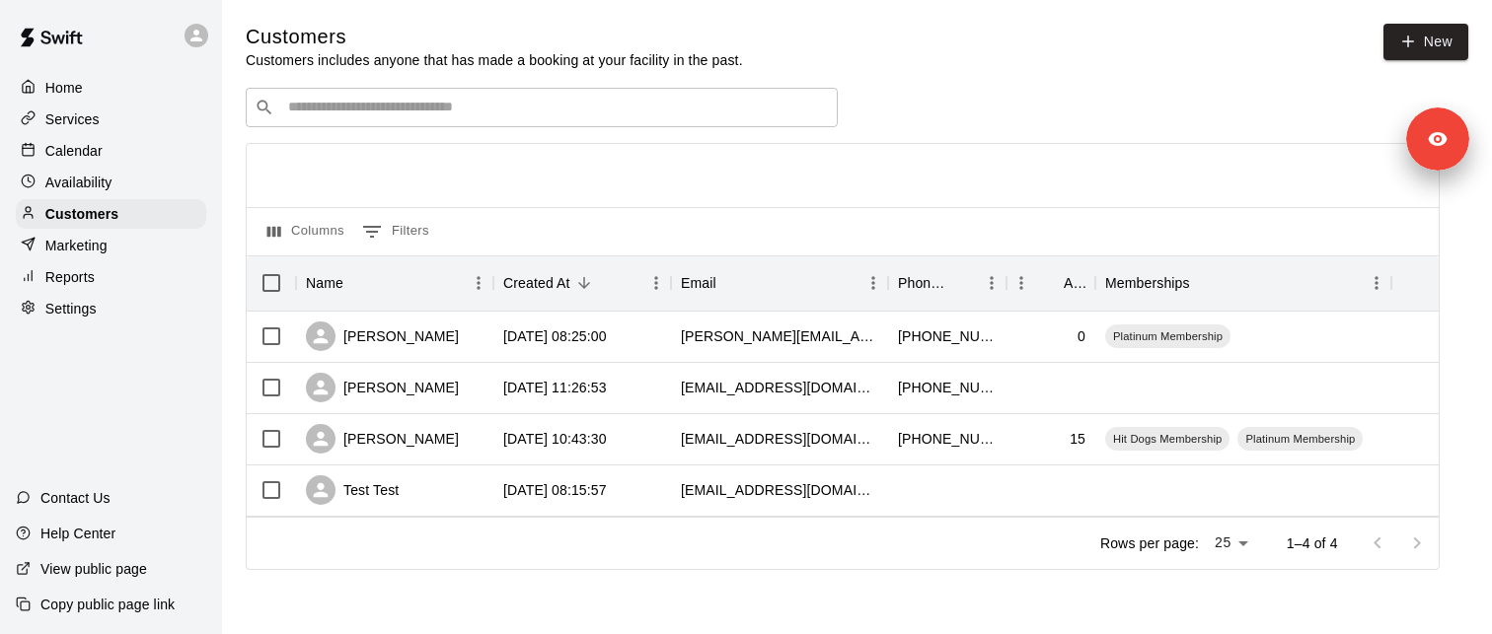
click at [99, 279] on div "Reports" at bounding box center [111, 277] width 190 height 30
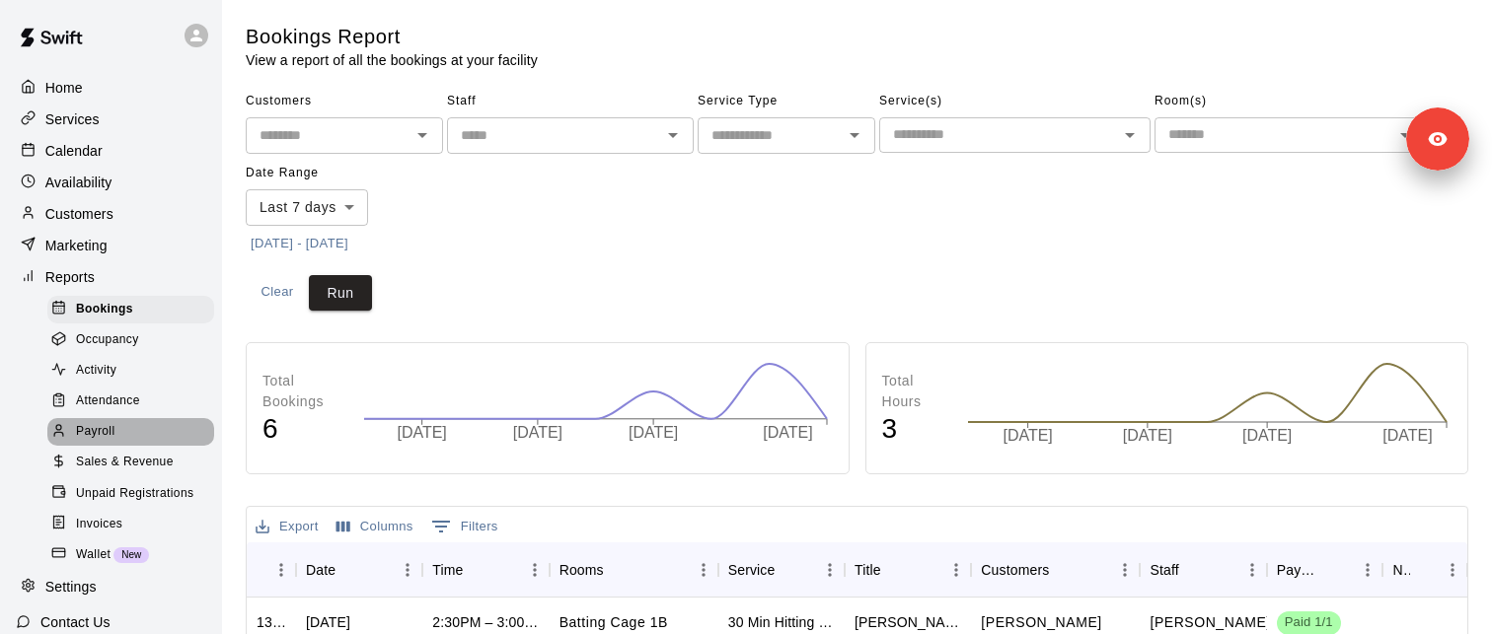
click at [127, 433] on div "Payroll" at bounding box center [130, 432] width 167 height 28
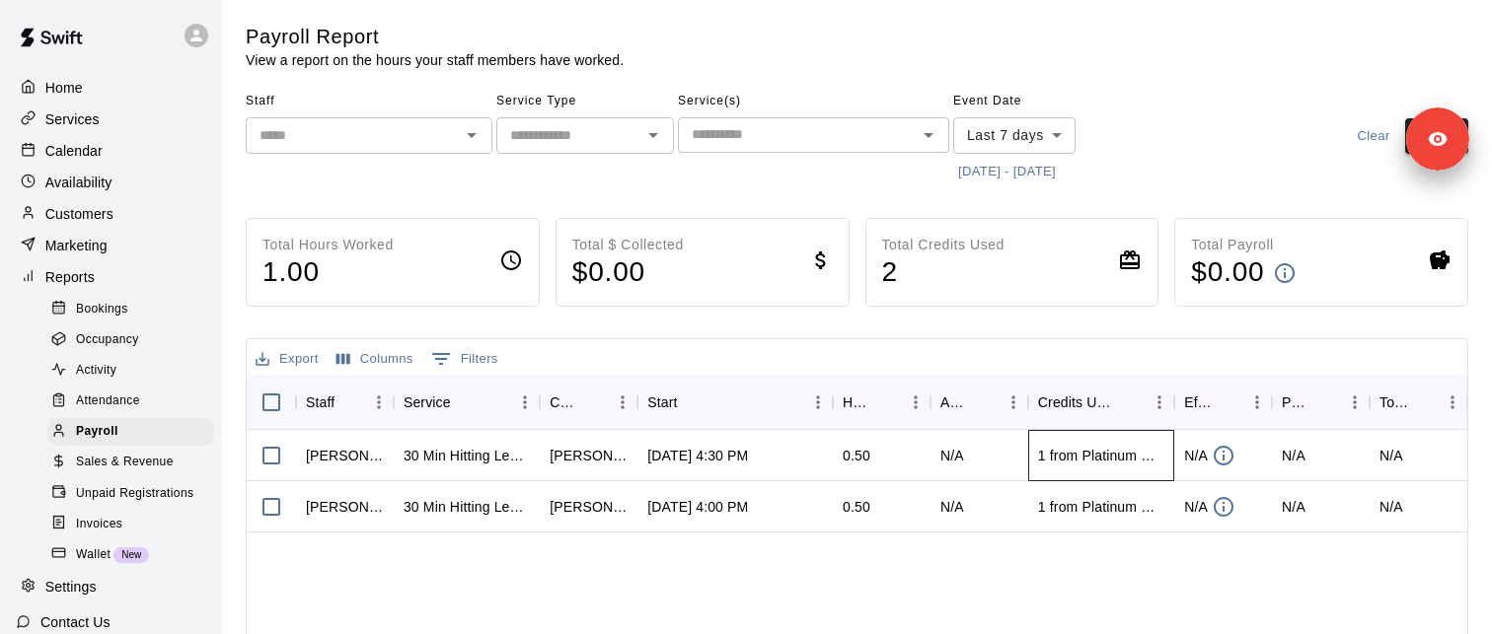
click at [1125, 454] on div "1 from Platinum Membership" at bounding box center [1101, 456] width 126 height 20
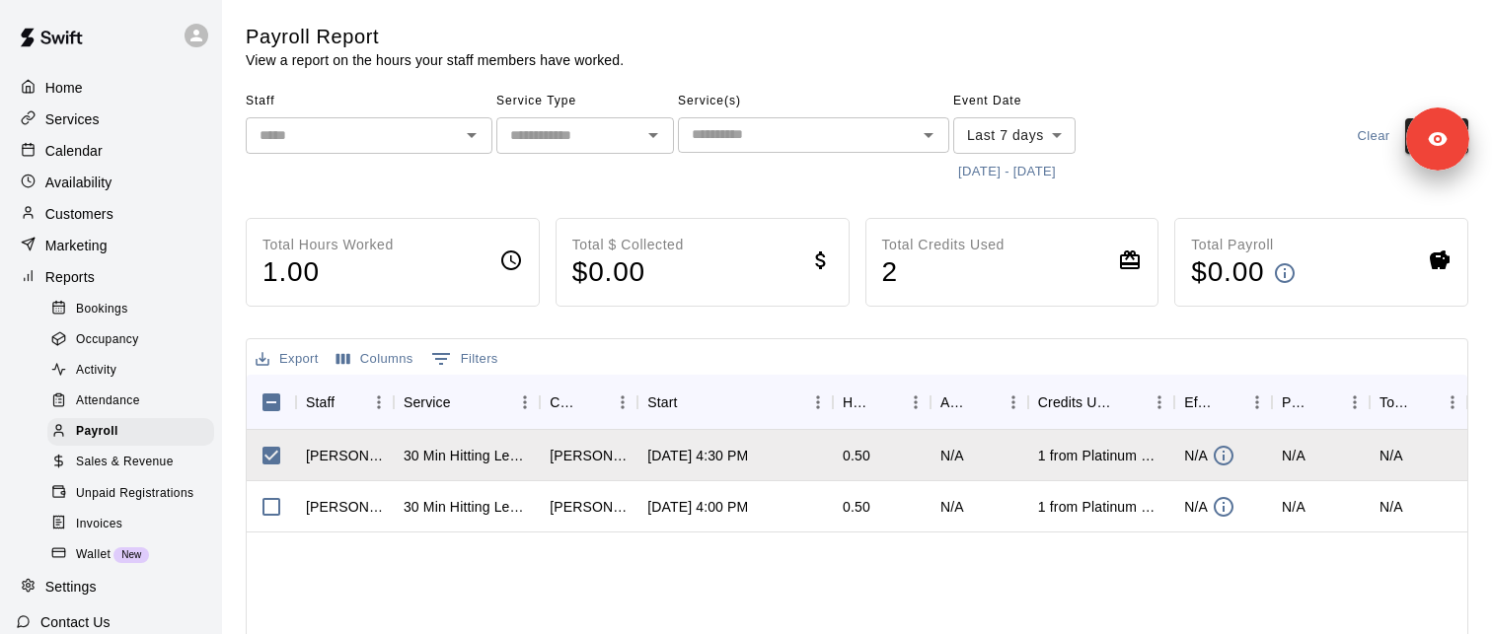
click at [403, 140] on input "text" at bounding box center [353, 135] width 202 height 25
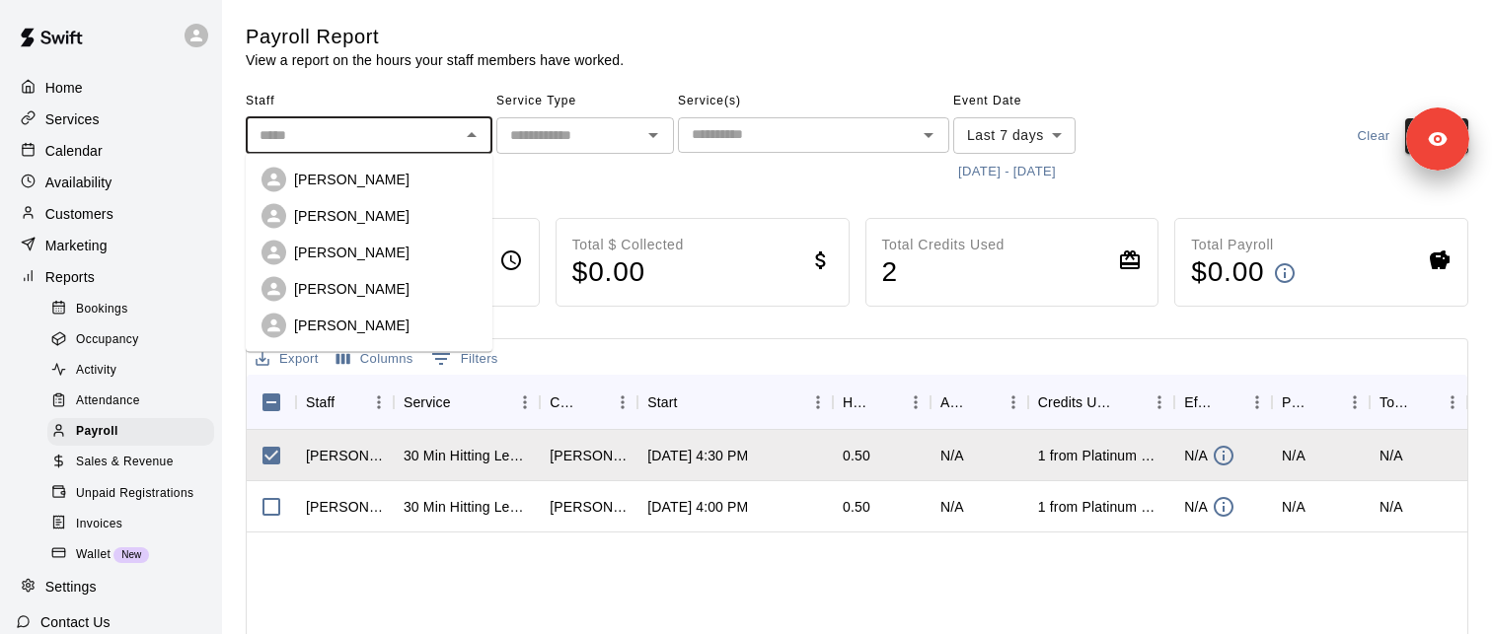
click at [339, 303] on li "[PERSON_NAME]" at bounding box center [369, 289] width 247 height 37
type input "**********"
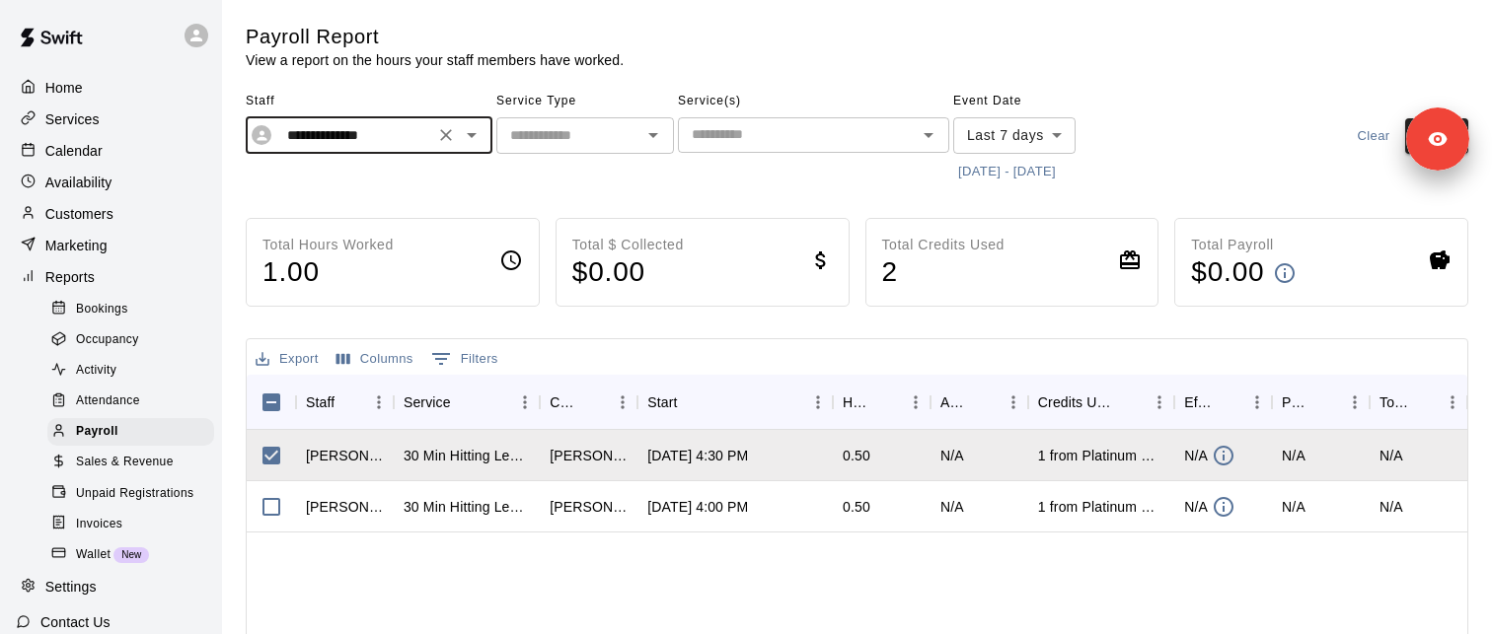
click at [446, 134] on icon "Clear" at bounding box center [446, 135] width 12 height 12
click at [560, 134] on input "text" at bounding box center [568, 135] width 133 height 25
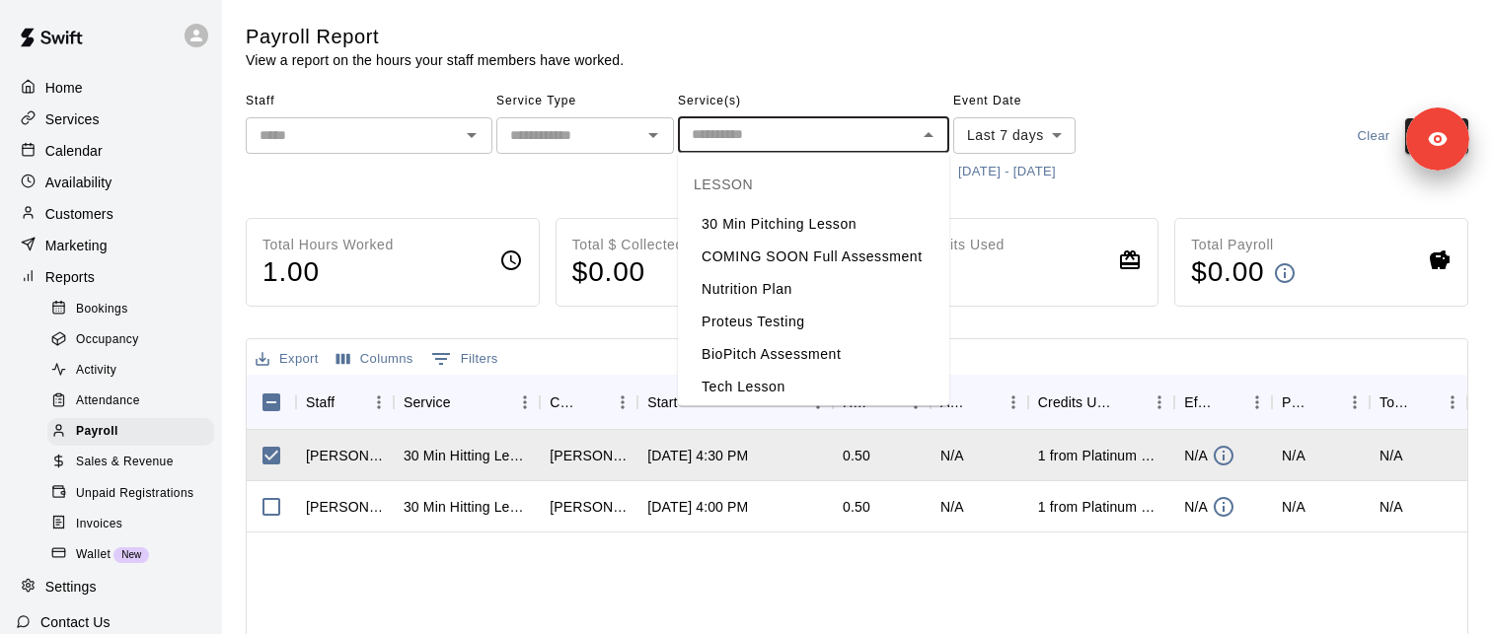
click at [749, 133] on input "text" at bounding box center [797, 134] width 227 height 25
click at [449, 175] on div "Staff ​" at bounding box center [369, 137] width 247 height 102
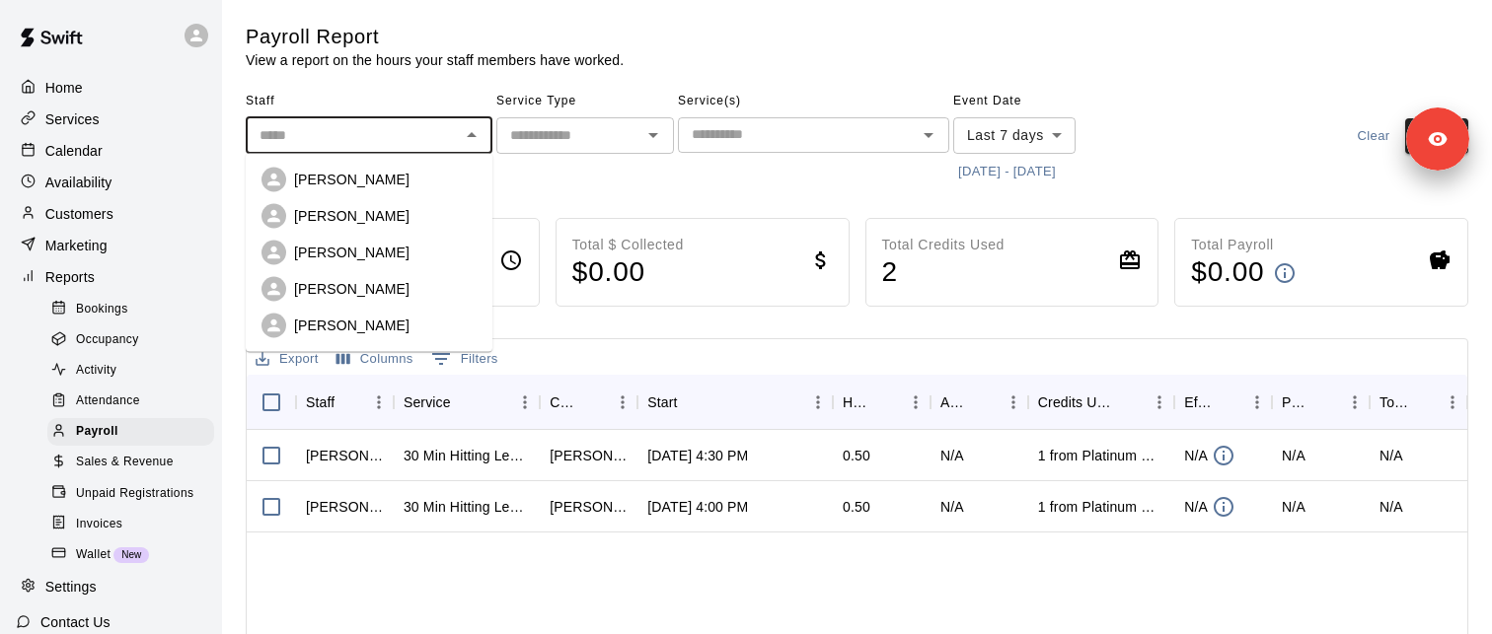
click at [327, 133] on input "text" at bounding box center [353, 135] width 202 height 25
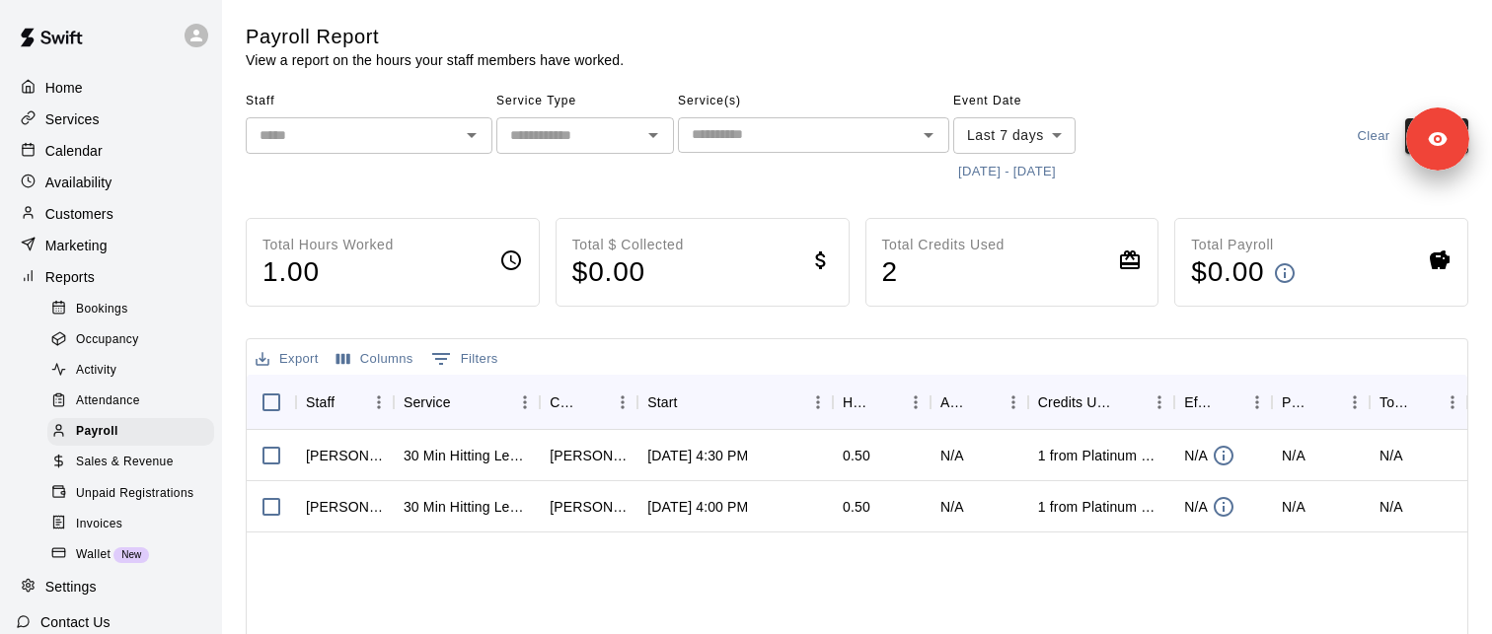
click at [311, 96] on span "Staff" at bounding box center [369, 102] width 247 height 32
click at [397, 124] on input "text" at bounding box center [353, 135] width 202 height 25
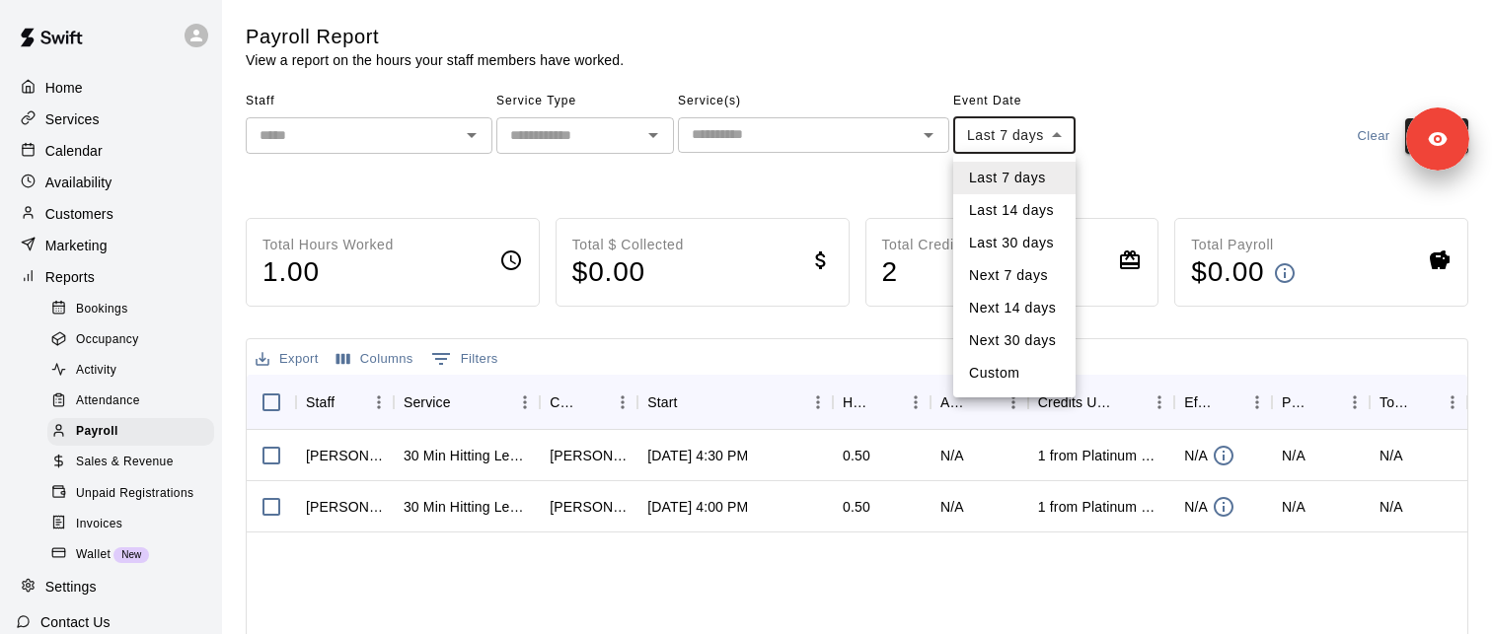
click at [1024, 137] on body "Home Services Calendar Availability Customers Marketing Reports Bookings Occupa…" at bounding box center [746, 518] width 1492 height 1037
click at [1037, 239] on li "Last 30 days" at bounding box center [1014, 243] width 122 height 33
type input "*****"
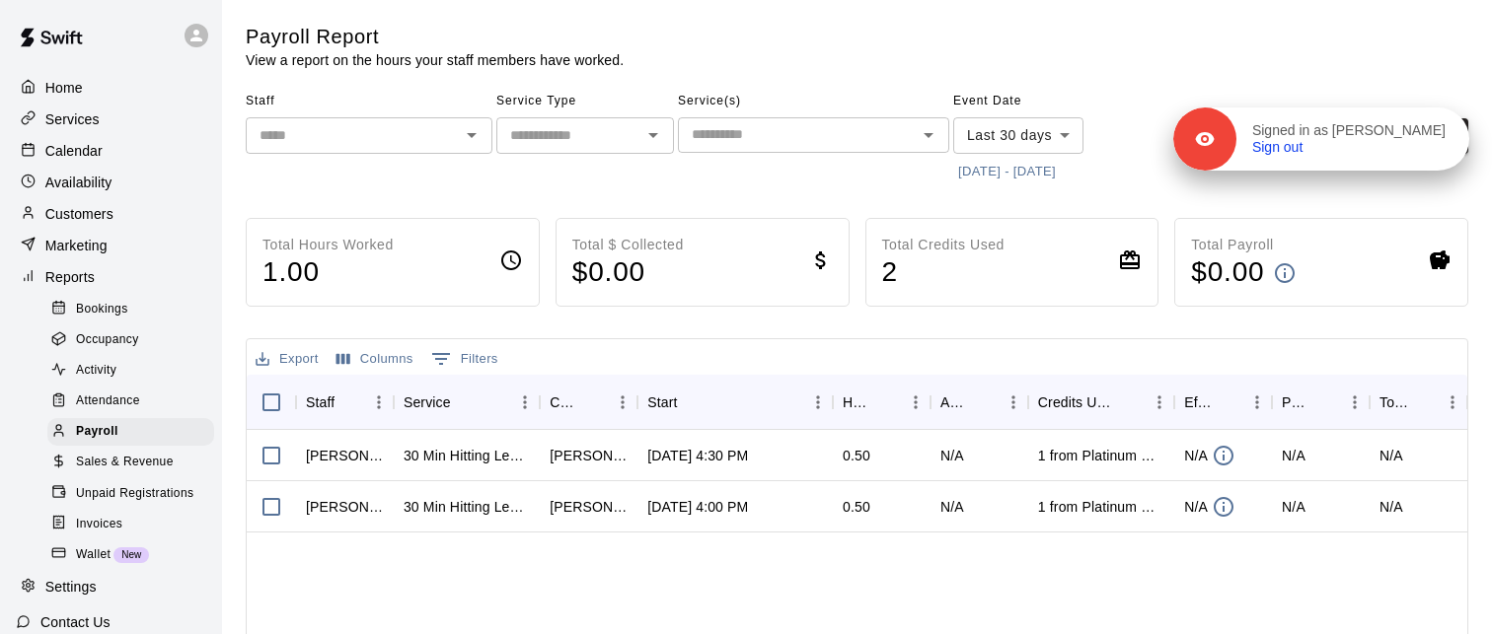
drag, startPoint x: 1440, startPoint y: 153, endPoint x: 1440, endPoint y: 32, distance: 121.4
click at [1440, 122] on div "Signed in as Ashley Kravitz Sign out" at bounding box center [1352, 139] width 233 height 35
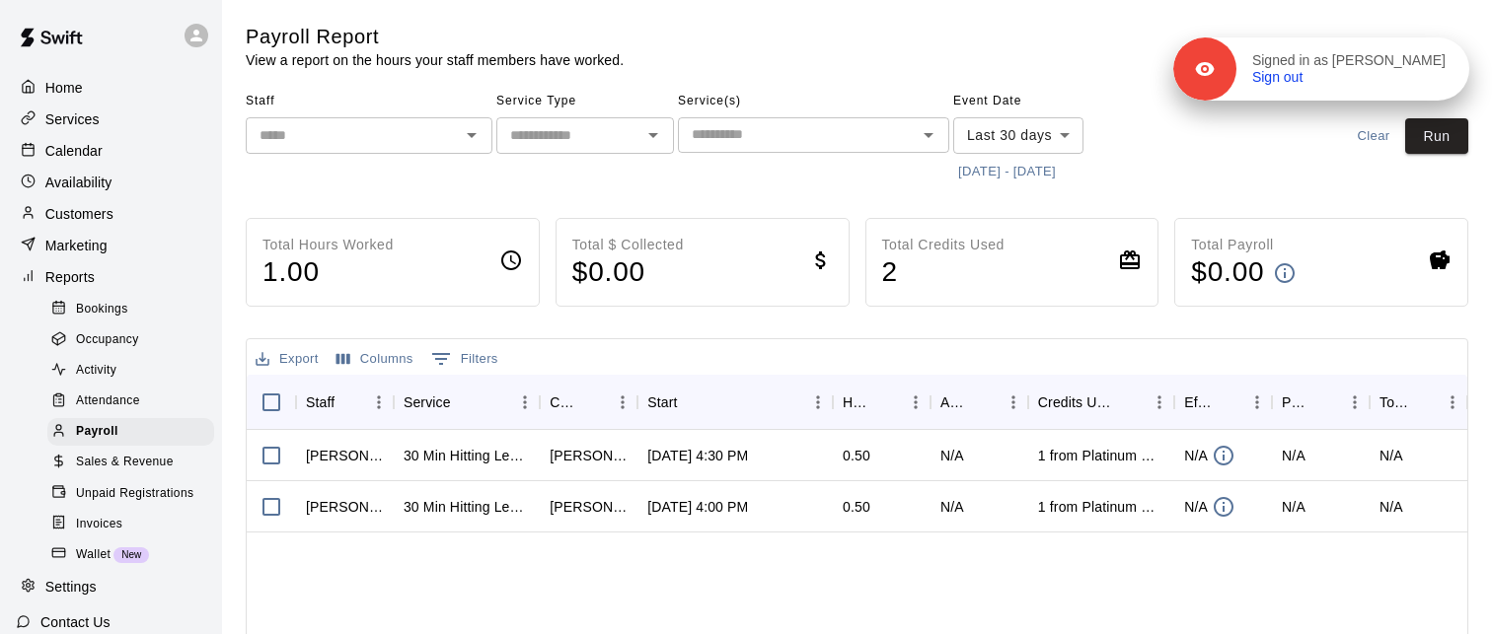
drag, startPoint x: 1434, startPoint y: 140, endPoint x: 1434, endPoint y: 70, distance: 70.1
click at [1434, 70] on div "Signed in as Ashley Kravitz Sign out" at bounding box center [1352, 69] width 233 height 35
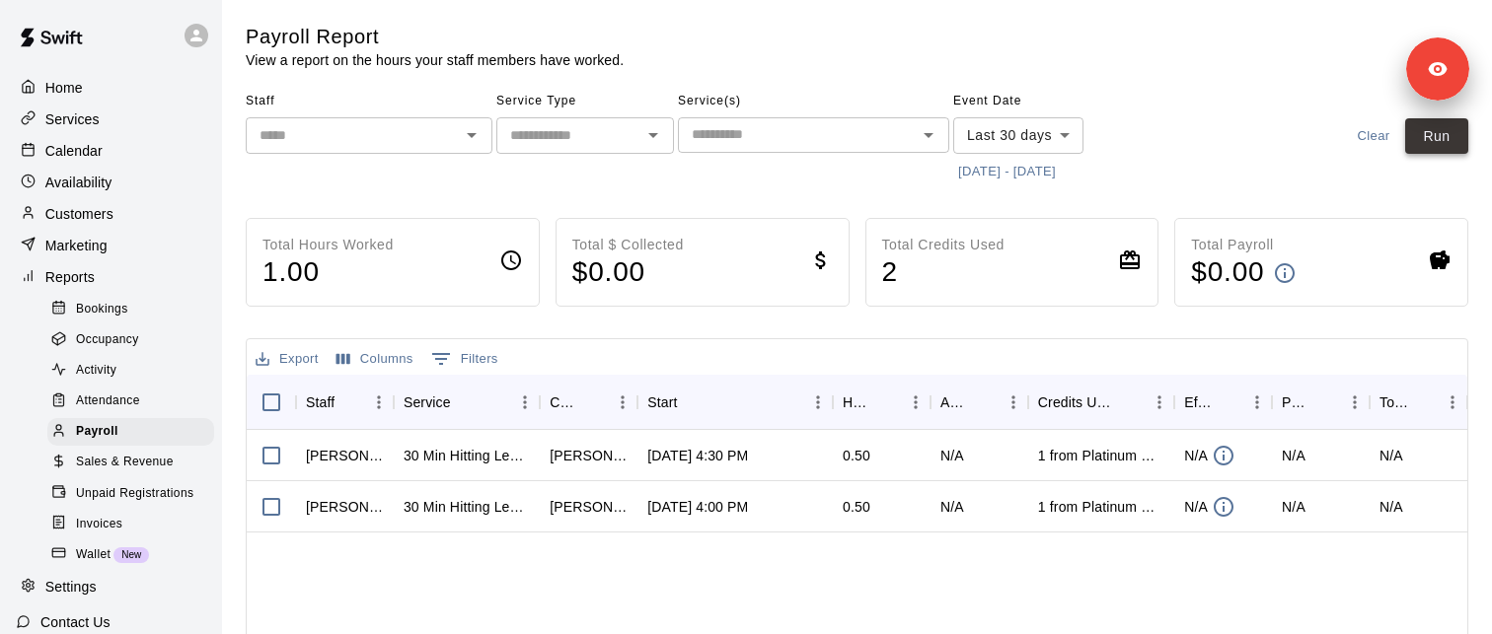
click at [1432, 134] on button "Run" at bounding box center [1436, 136] width 63 height 37
click at [90, 163] on div "Calendar" at bounding box center [111, 151] width 190 height 30
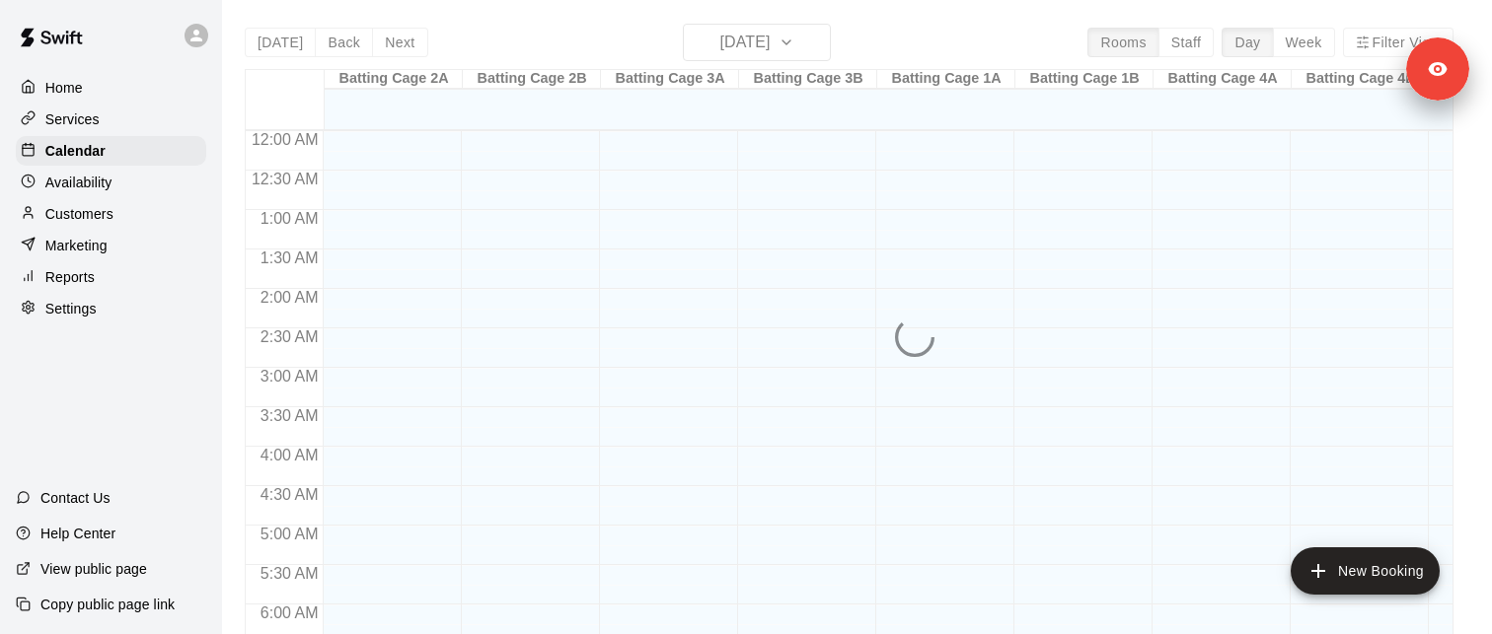
scroll to position [1105, 0]
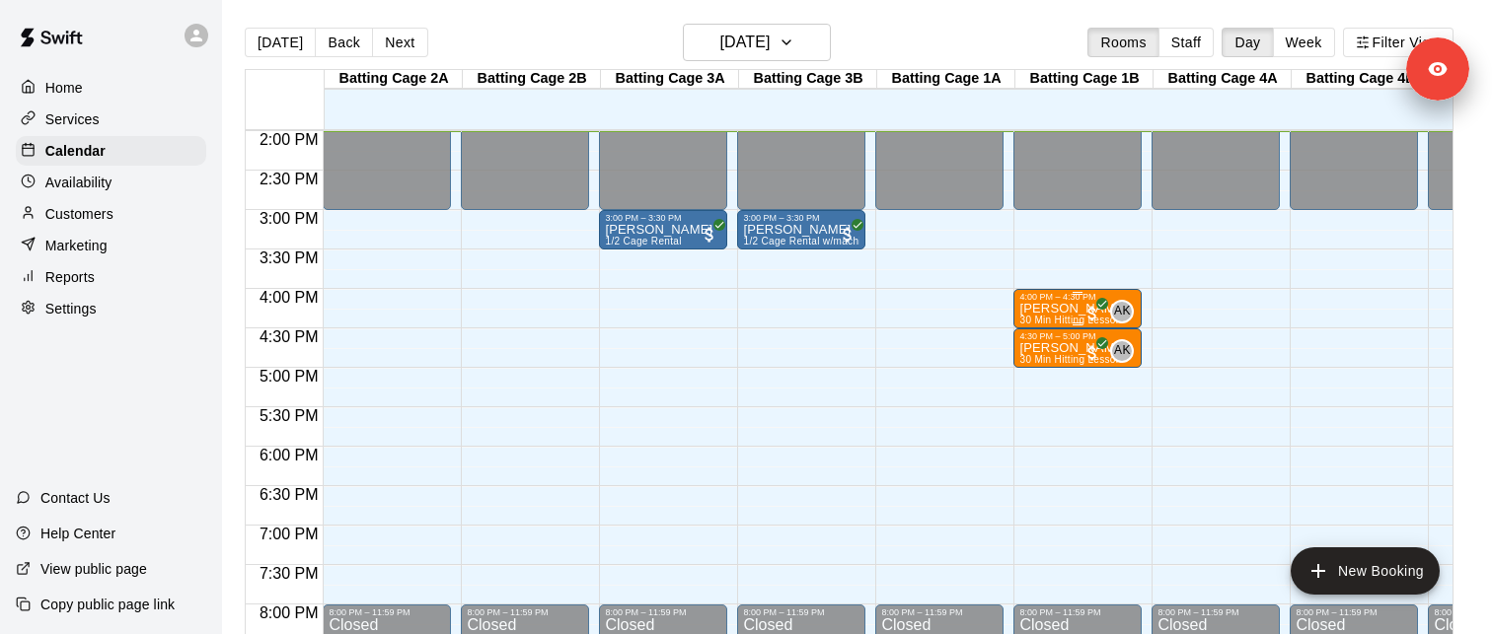
click at [1067, 309] on p "[PERSON_NAME]" at bounding box center [1073, 309] width 108 height 0
click at [1114, 314] on div at bounding box center [746, 317] width 1492 height 634
click at [1046, 309] on p "[PERSON_NAME]" at bounding box center [1073, 309] width 108 height 0
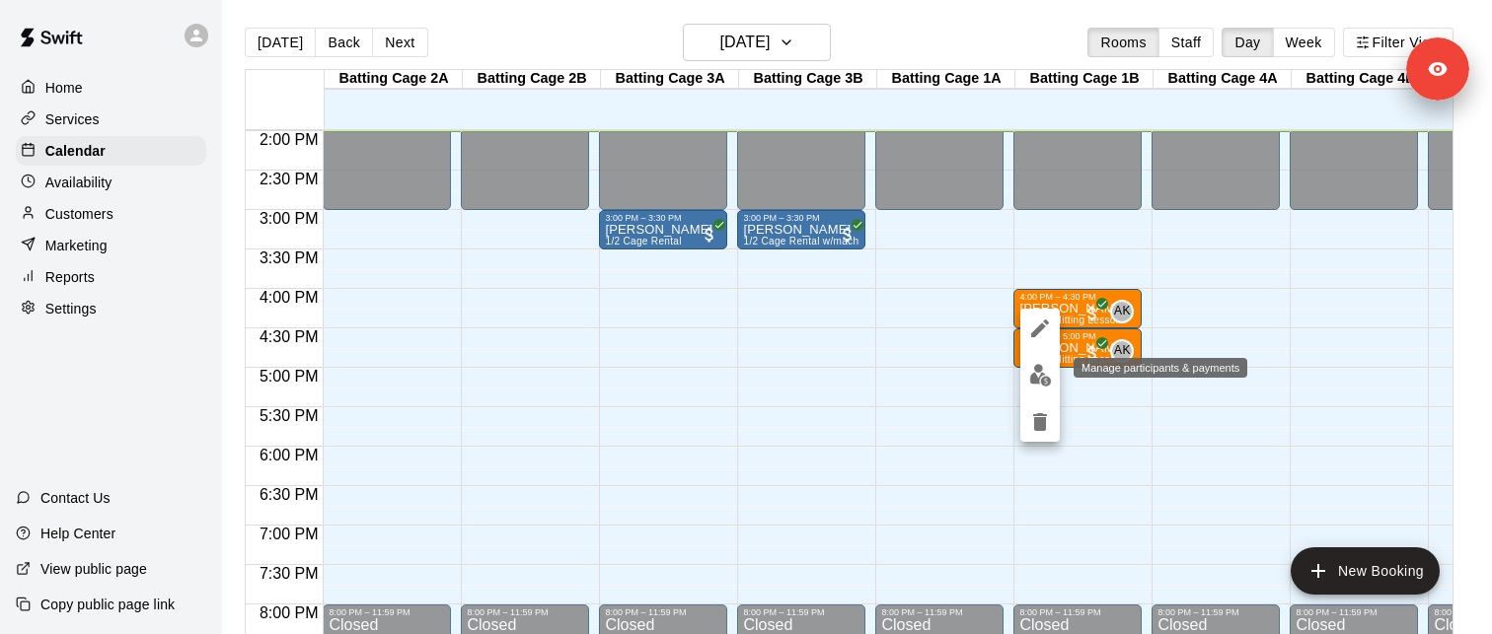
click at [1042, 377] on img "edit" at bounding box center [1040, 375] width 23 height 23
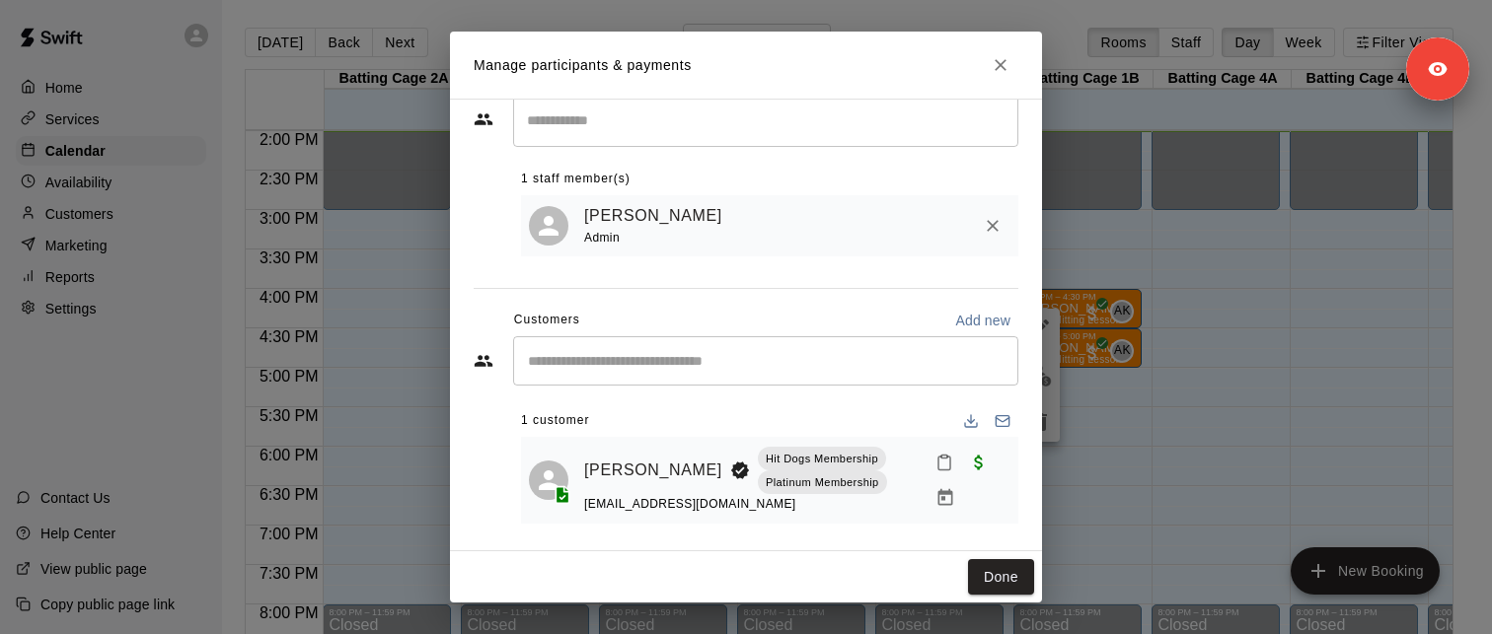
scroll to position [60, 0]
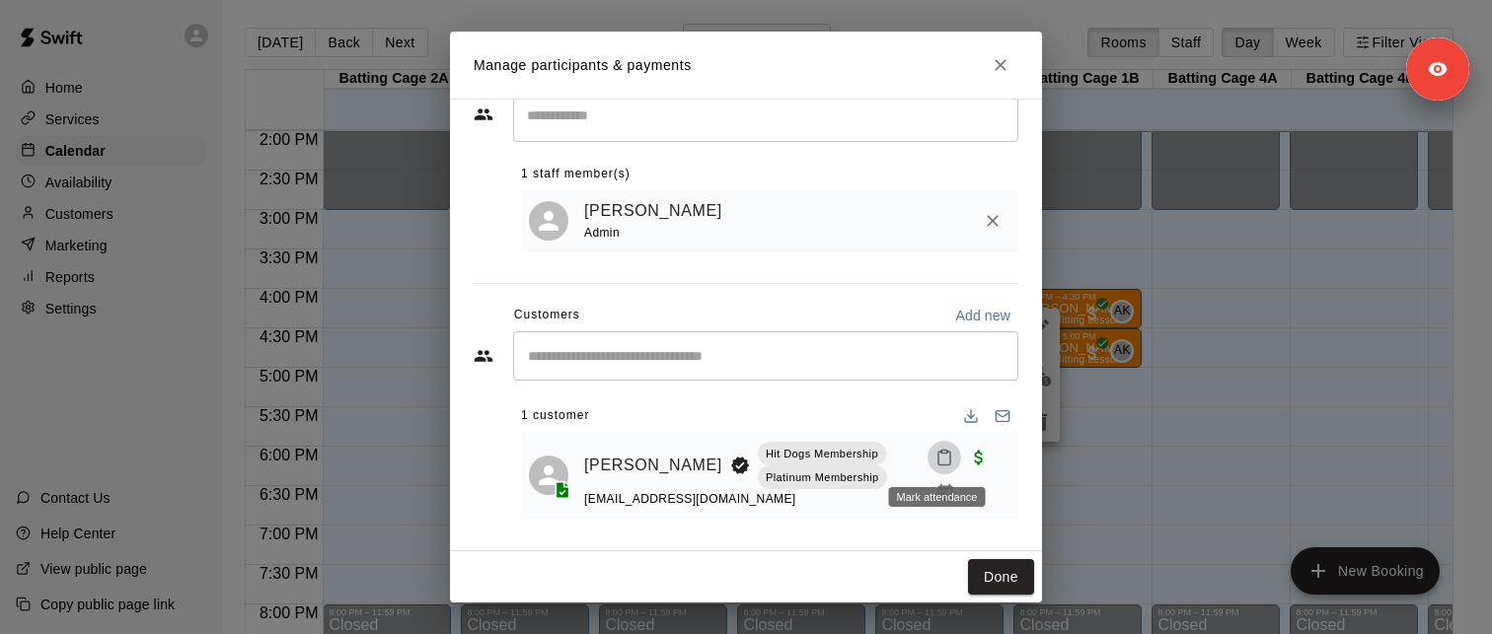
click at [941, 458] on icon "Mark attendance" at bounding box center [944, 458] width 18 height 18
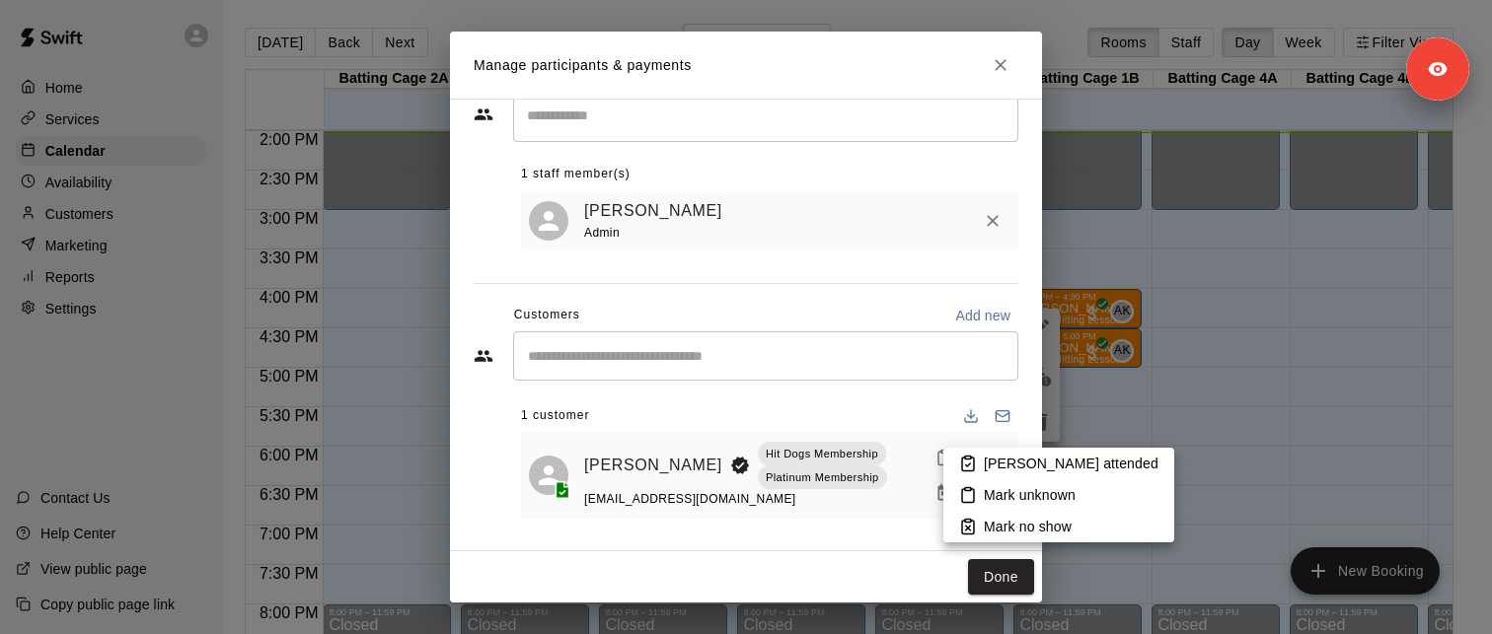
click at [1006, 62] on div at bounding box center [746, 317] width 1492 height 634
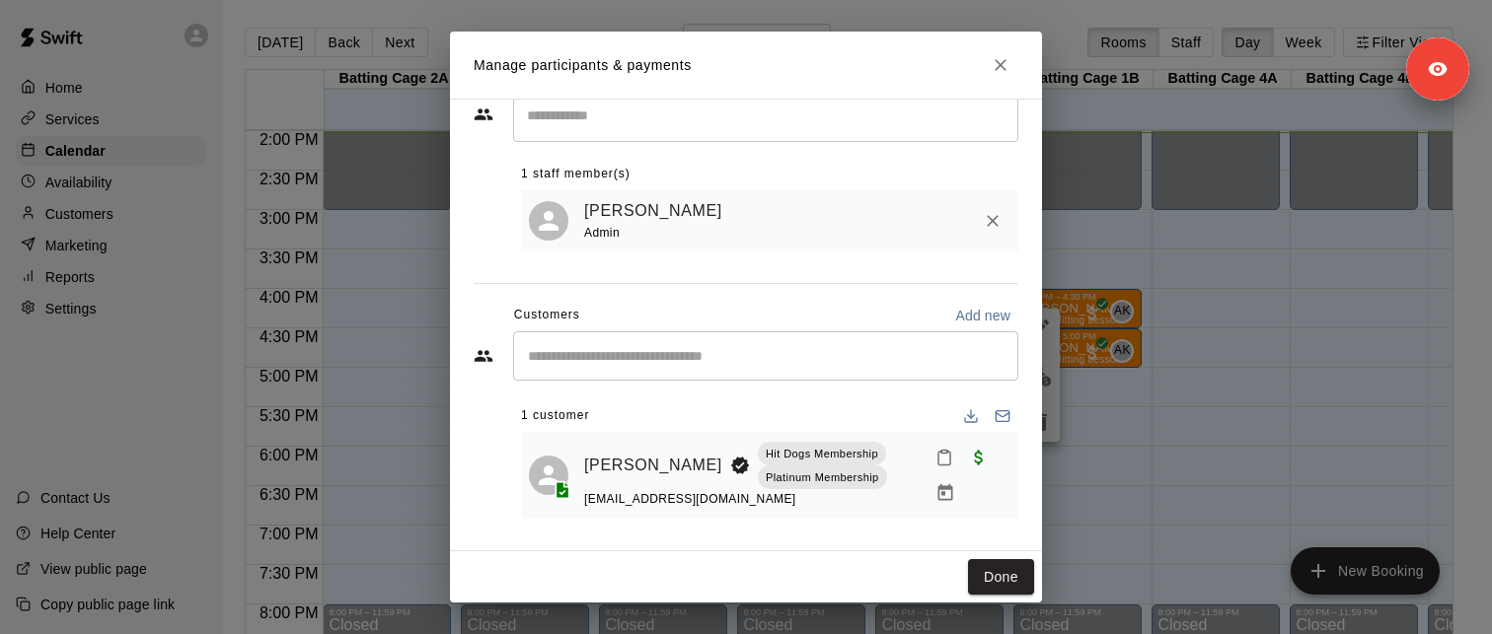
click at [998, 67] on icon "Close" at bounding box center [1001, 65] width 20 height 20
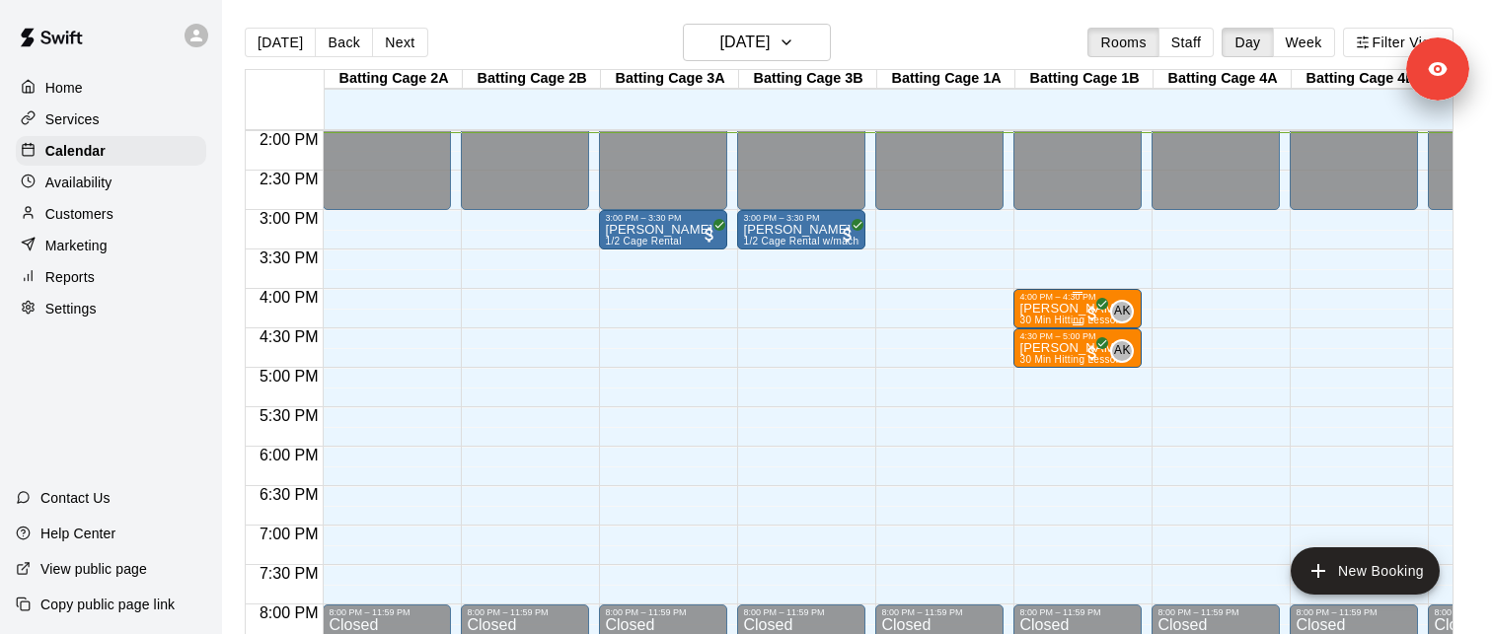
click at [1046, 309] on p "[PERSON_NAME]" at bounding box center [1073, 309] width 108 height 0
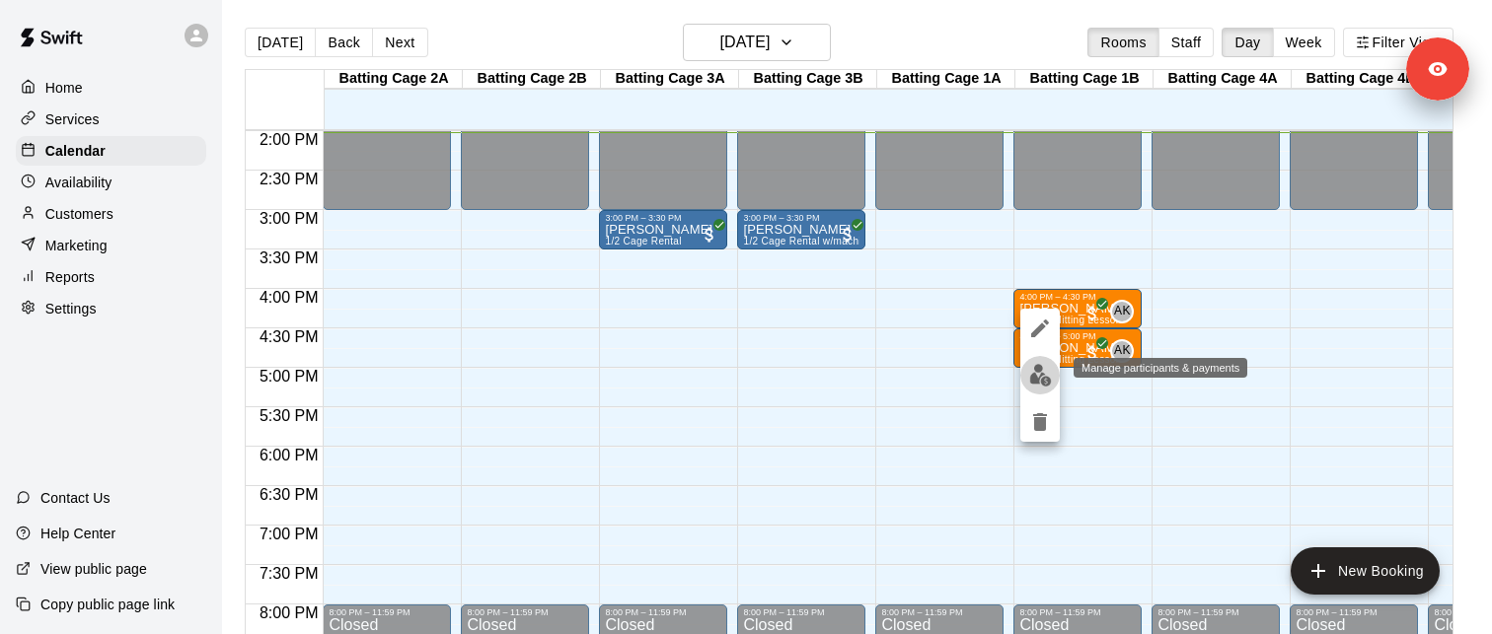
click at [1037, 380] on img "edit" at bounding box center [1040, 375] width 23 height 23
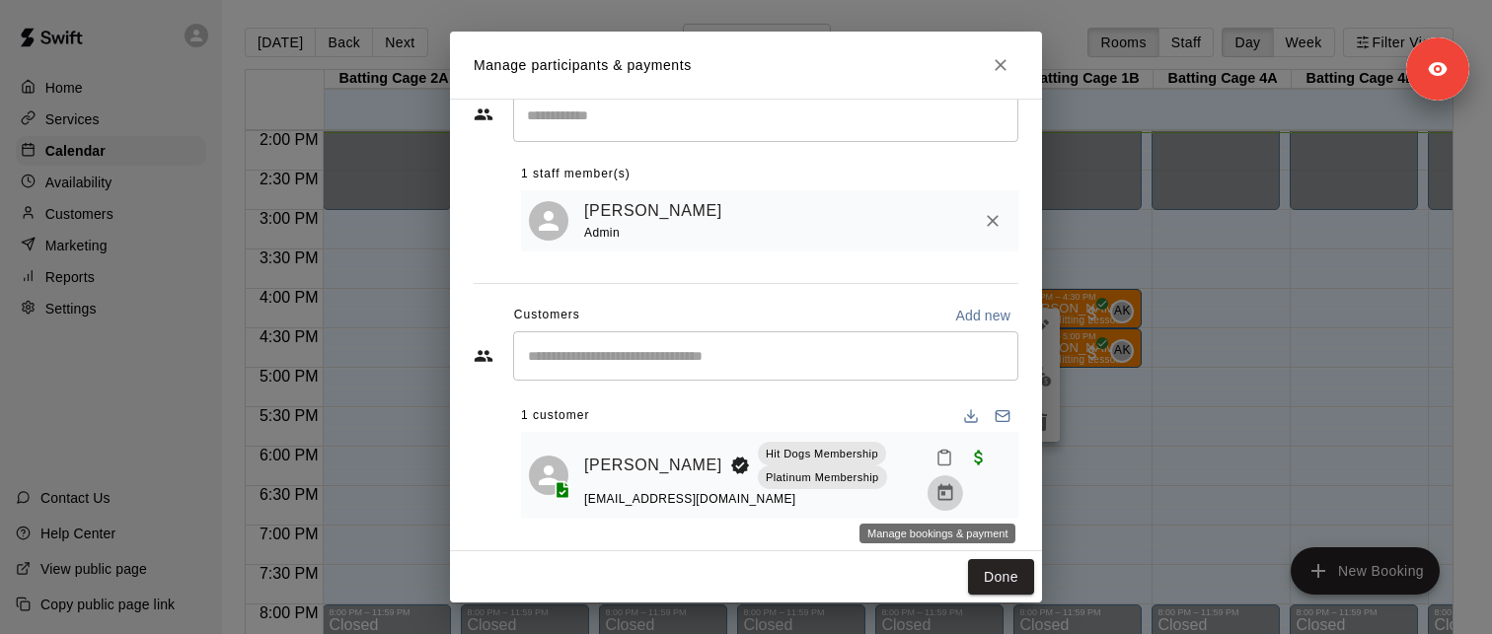
click at [942, 497] on icon "Manage bookings & payment" at bounding box center [945, 493] width 20 height 20
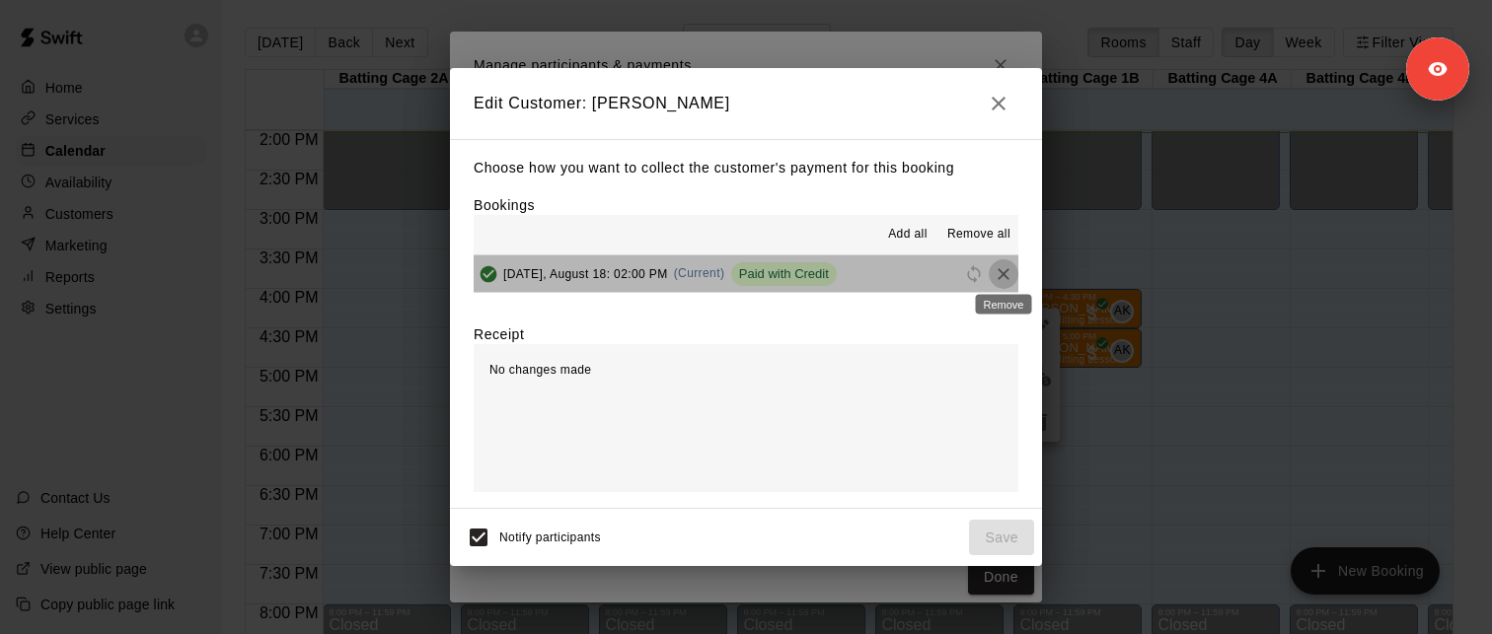
click at [1002, 277] on icon "Remove" at bounding box center [1004, 274] width 20 height 20
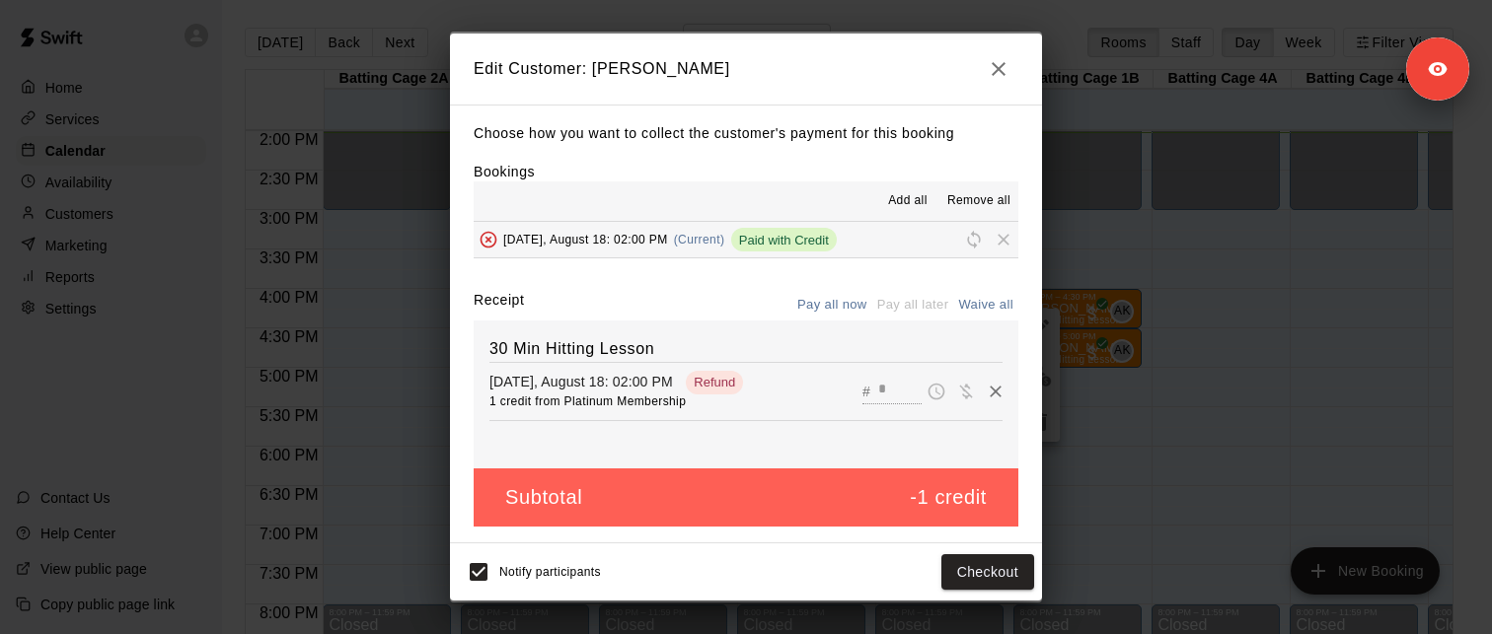
click at [995, 71] on icon "button" at bounding box center [999, 69] width 24 height 24
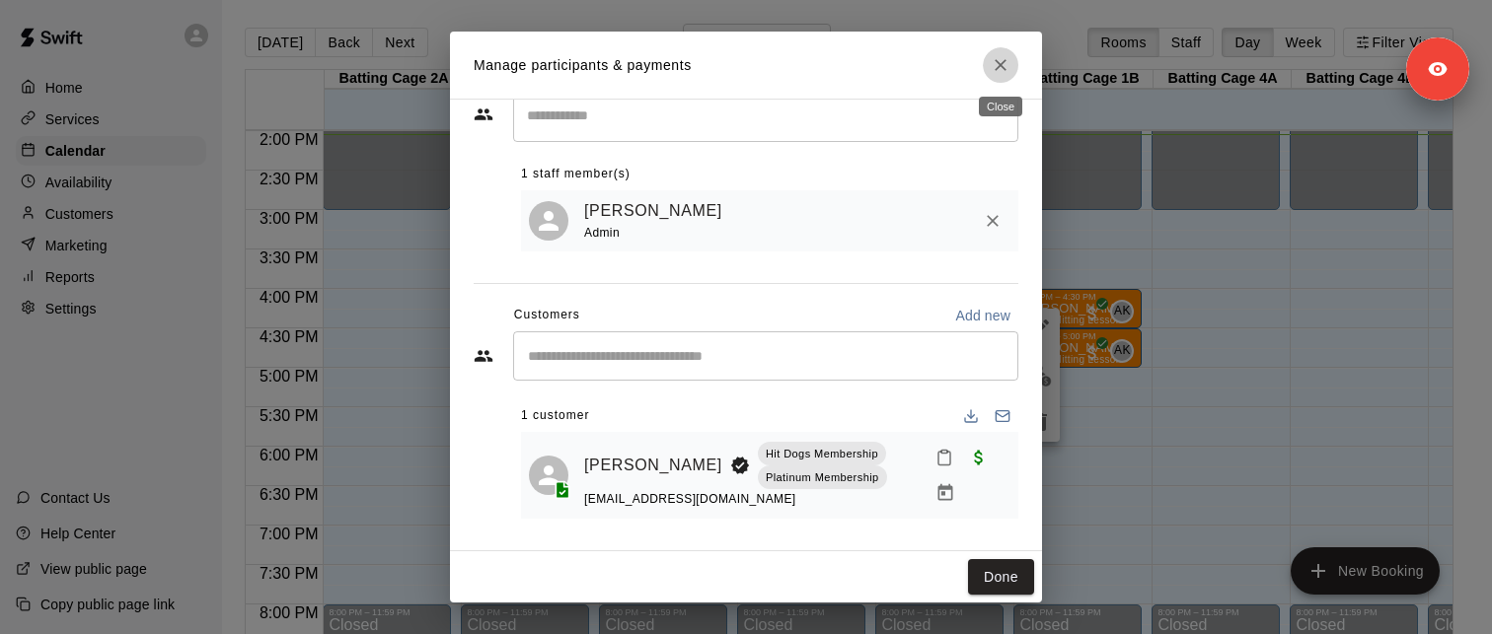
click at [1004, 66] on icon "Close" at bounding box center [1001, 65] width 20 height 20
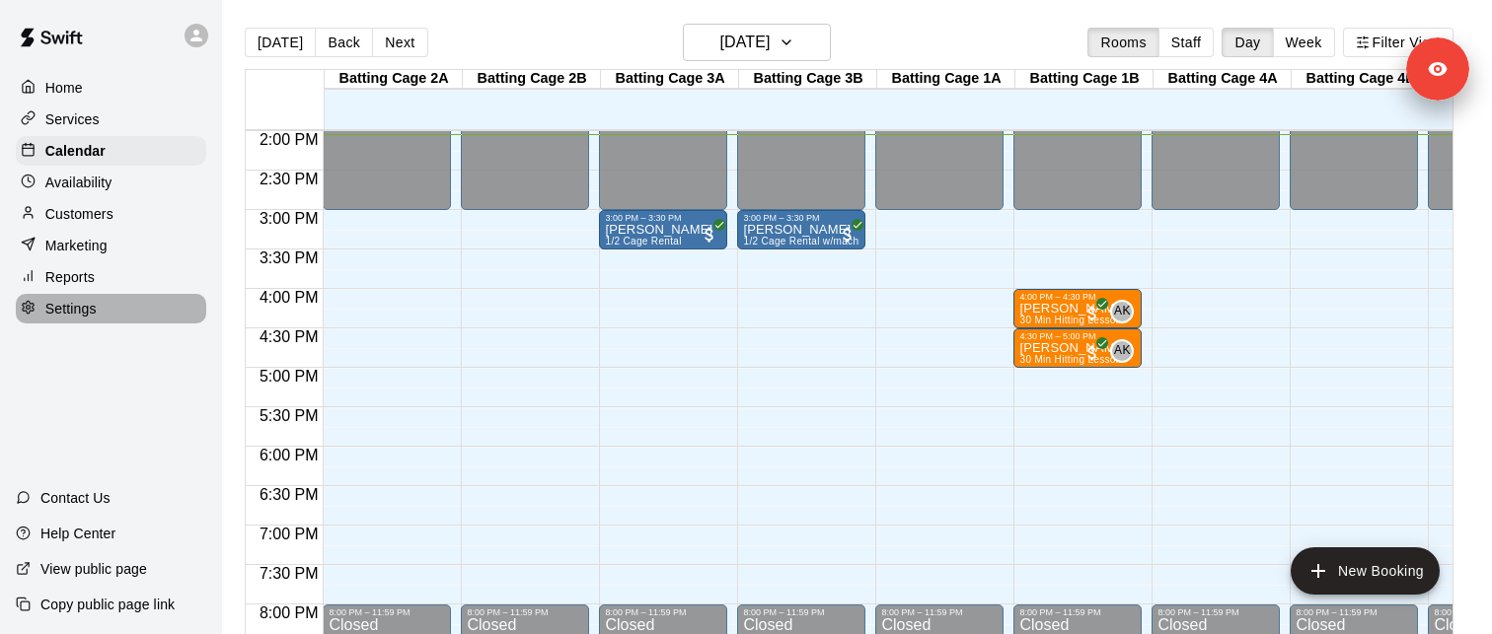
click at [97, 322] on div "Settings" at bounding box center [111, 309] width 190 height 30
select select "**"
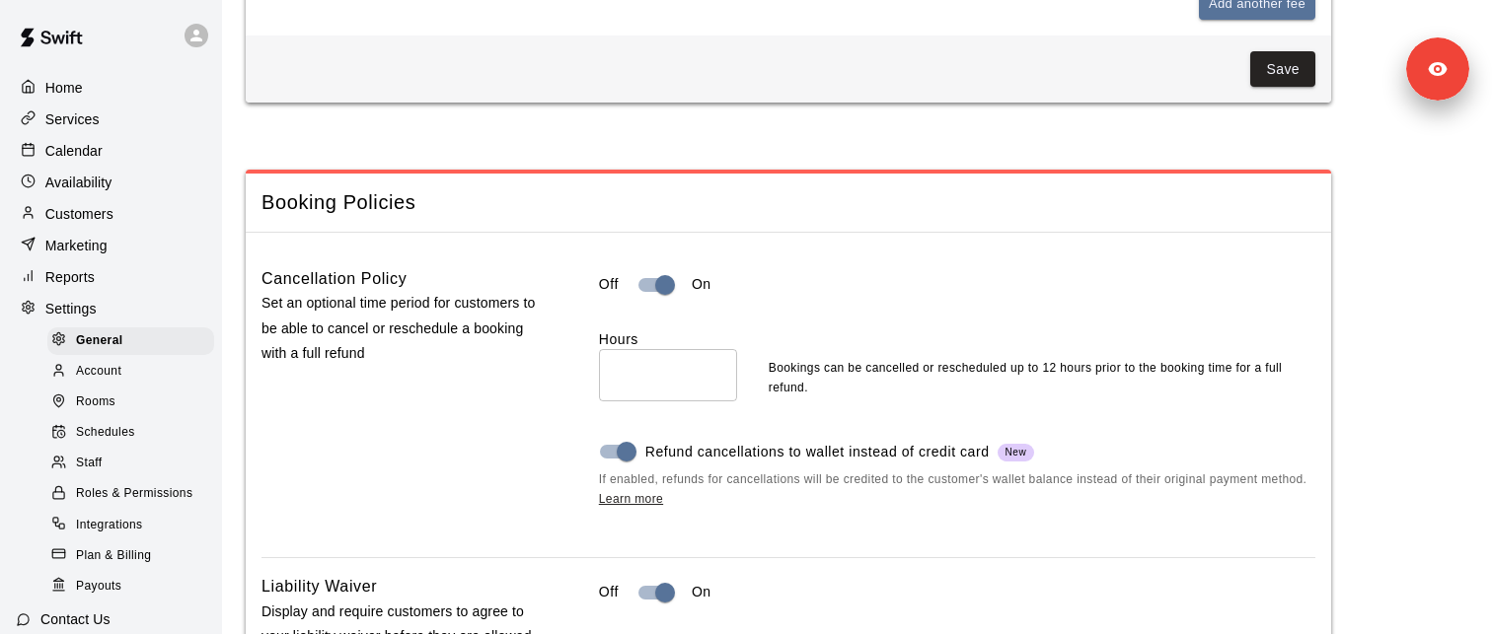
scroll to position [1692, 0]
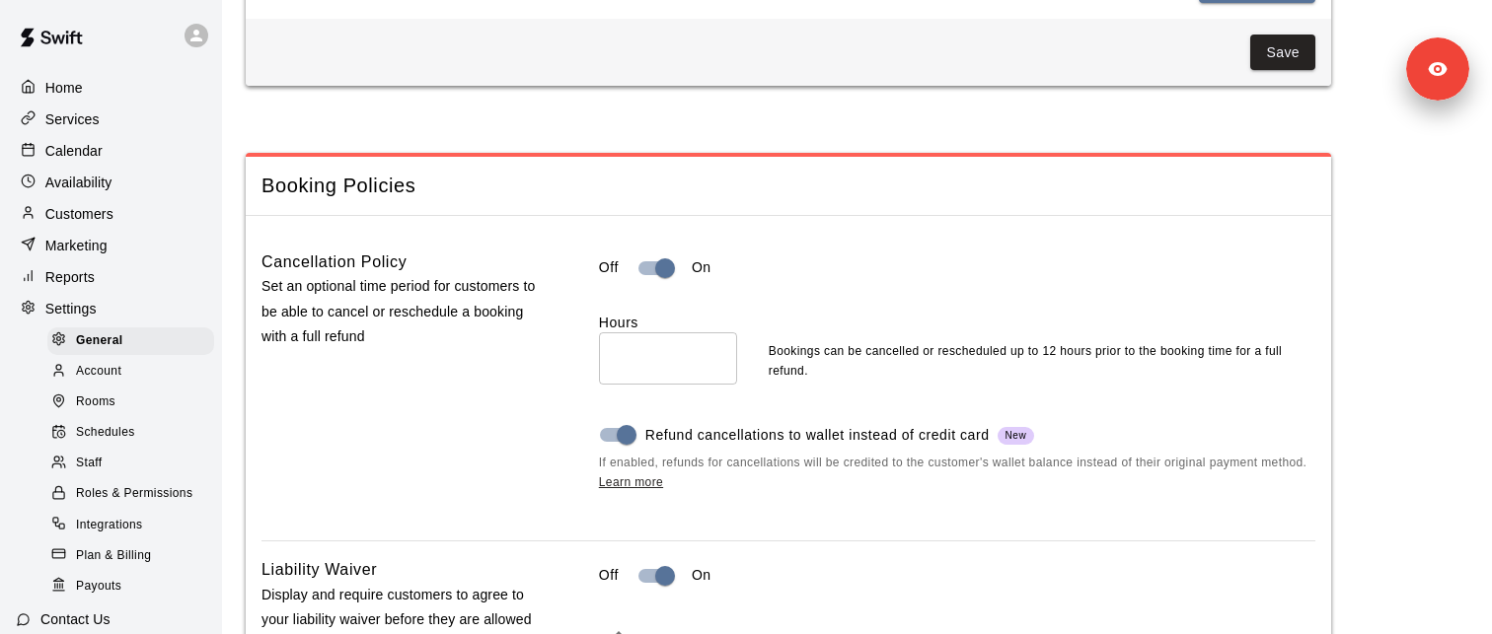
click at [80, 158] on p "Calendar" at bounding box center [73, 151] width 57 height 20
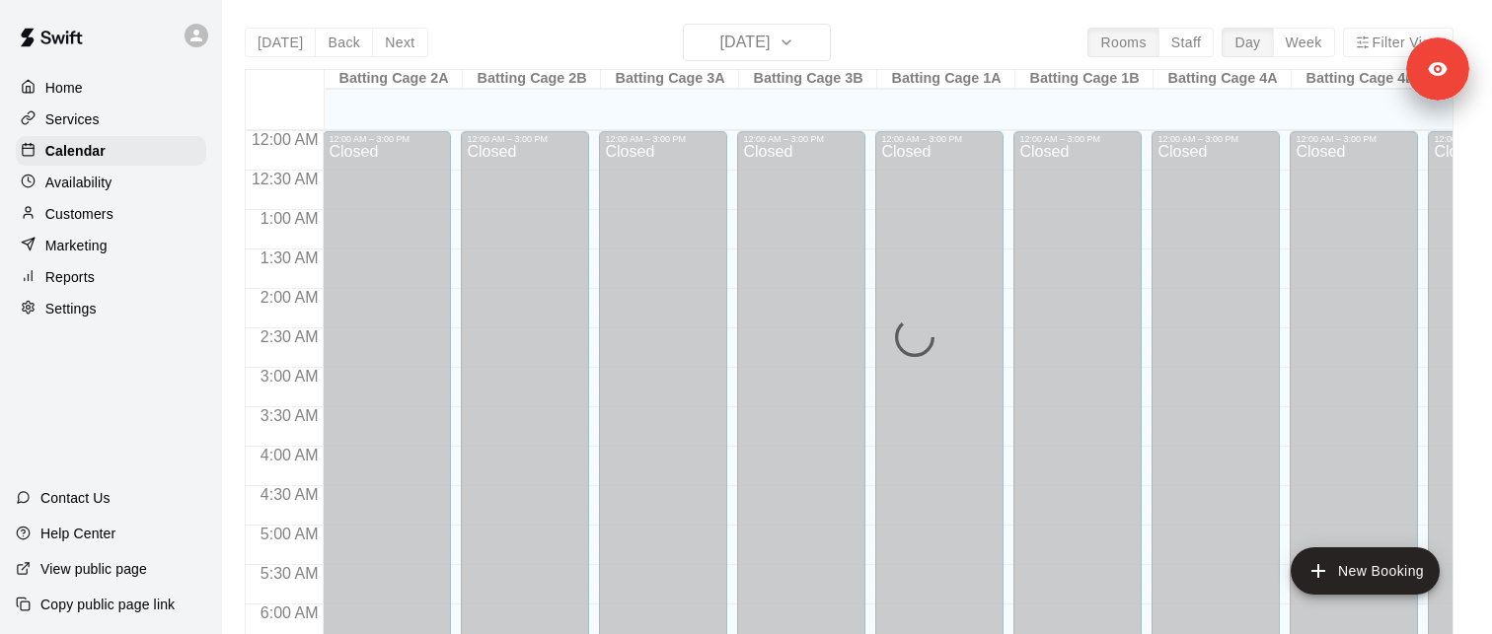
scroll to position [1109, 0]
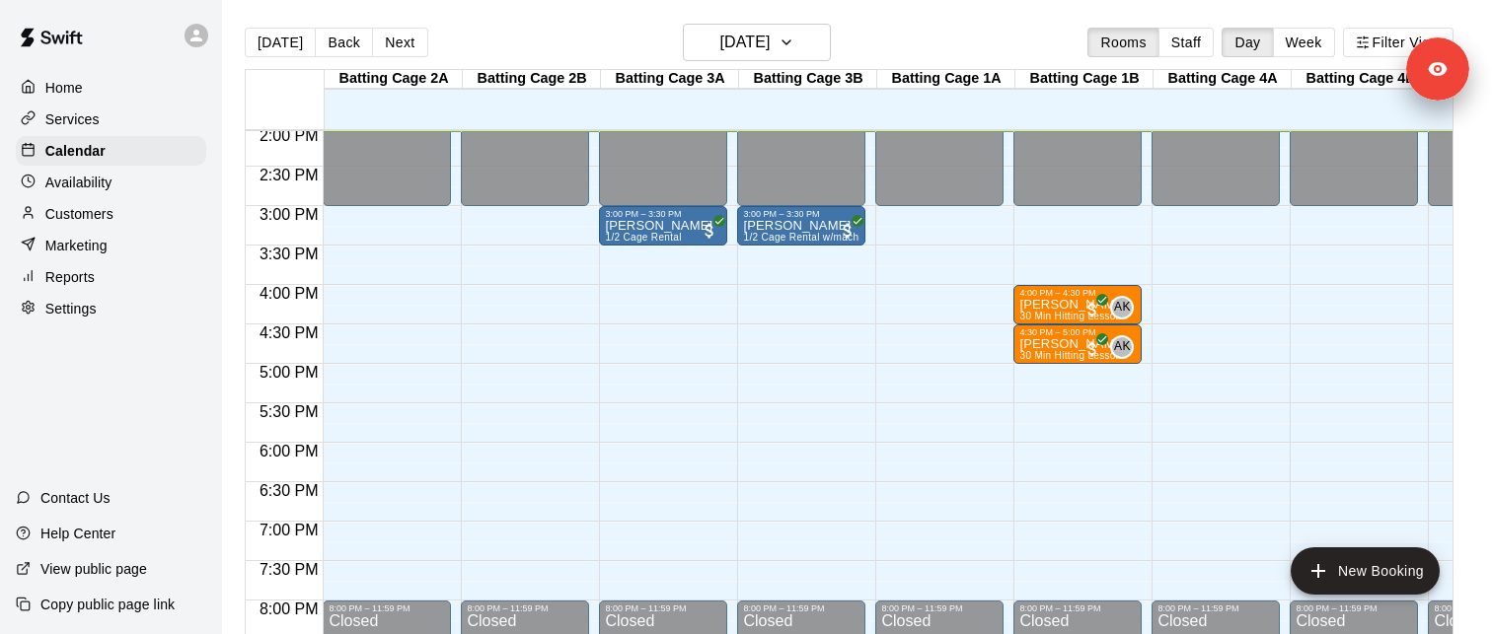
click at [80, 125] on p "Services" at bounding box center [72, 120] width 54 height 20
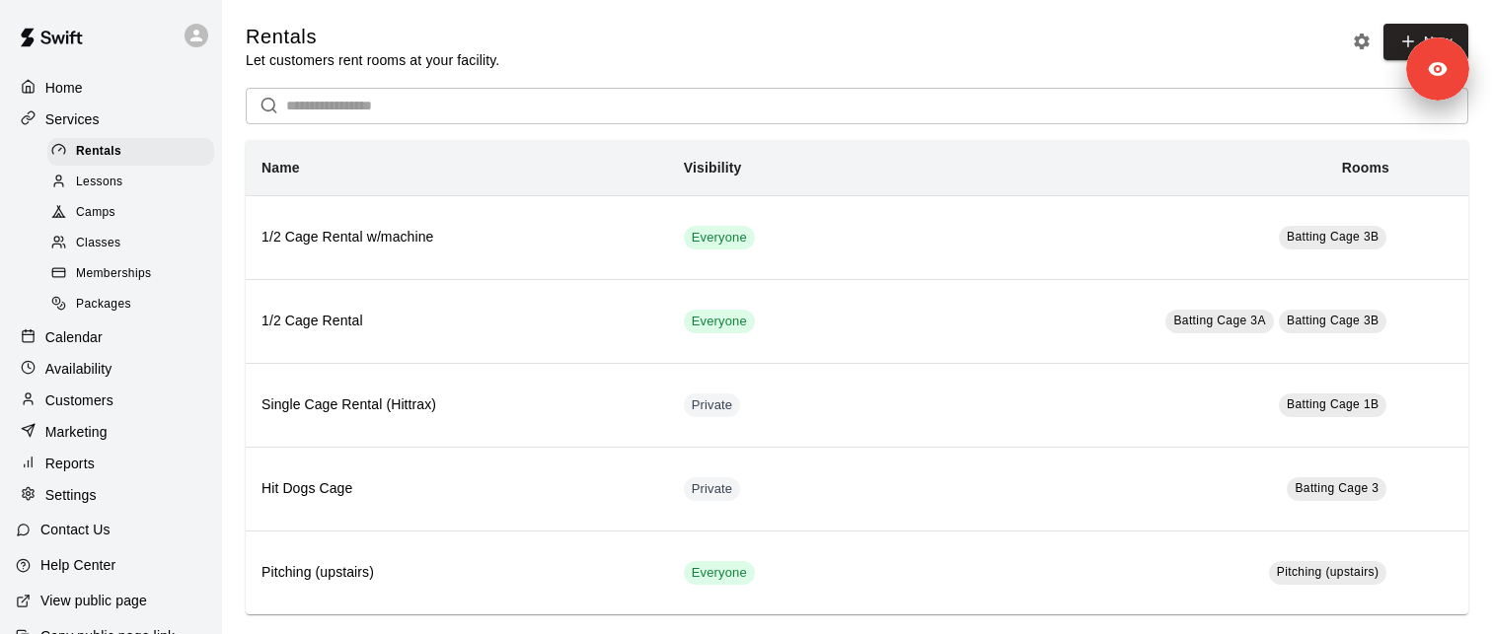
click at [135, 278] on span "Memberships" at bounding box center [113, 274] width 75 height 20
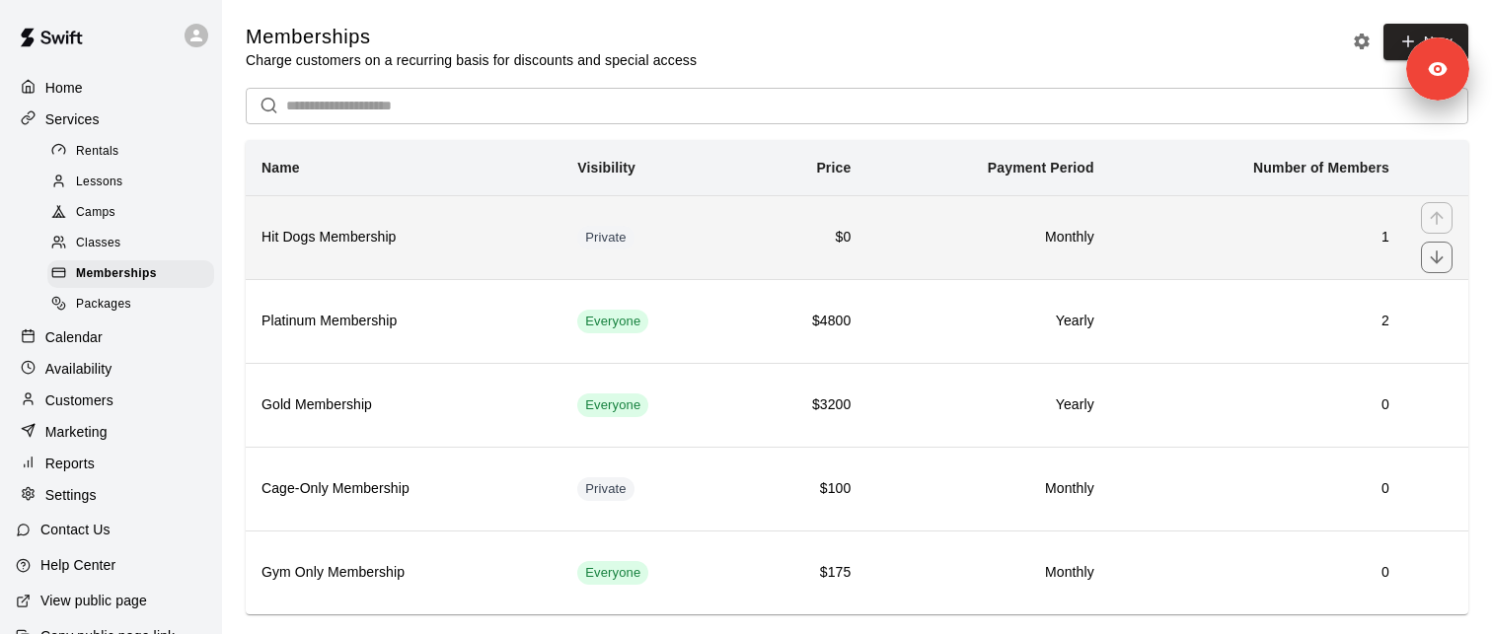
click at [374, 239] on h6 "Hit Dogs Membership" at bounding box center [403, 238] width 284 height 22
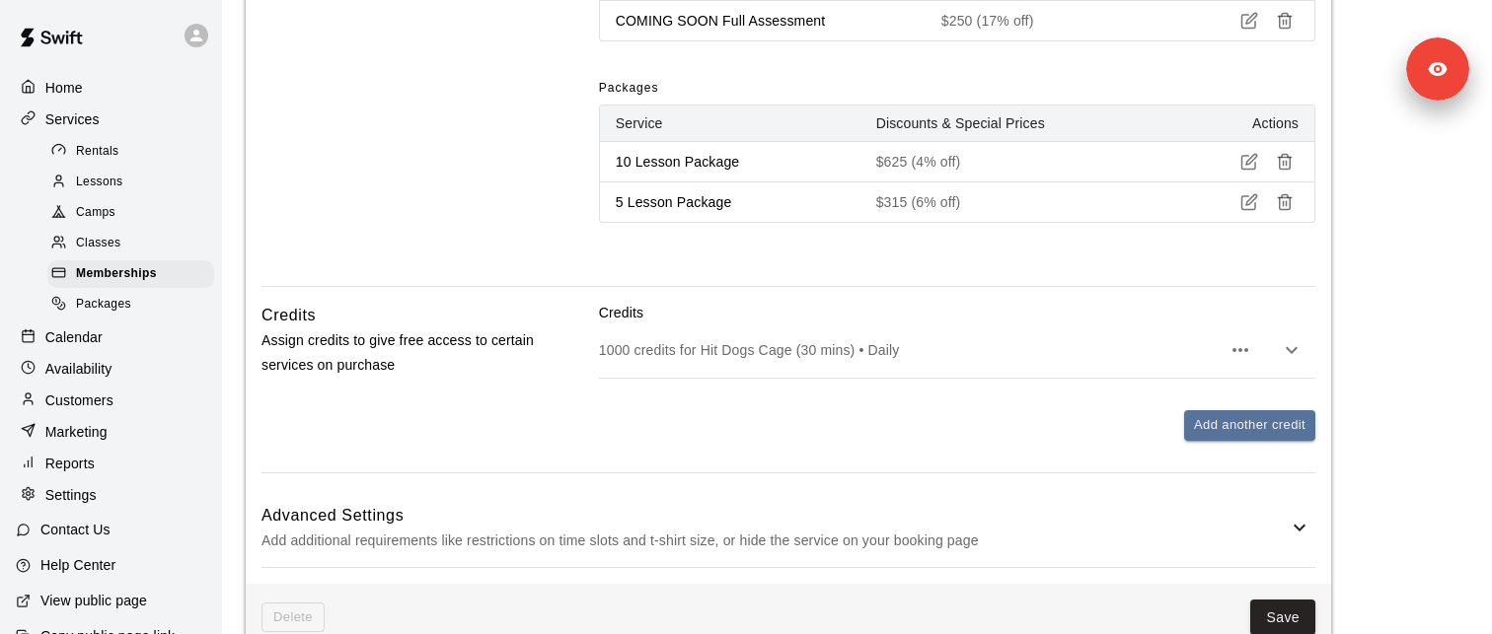
scroll to position [1147, 0]
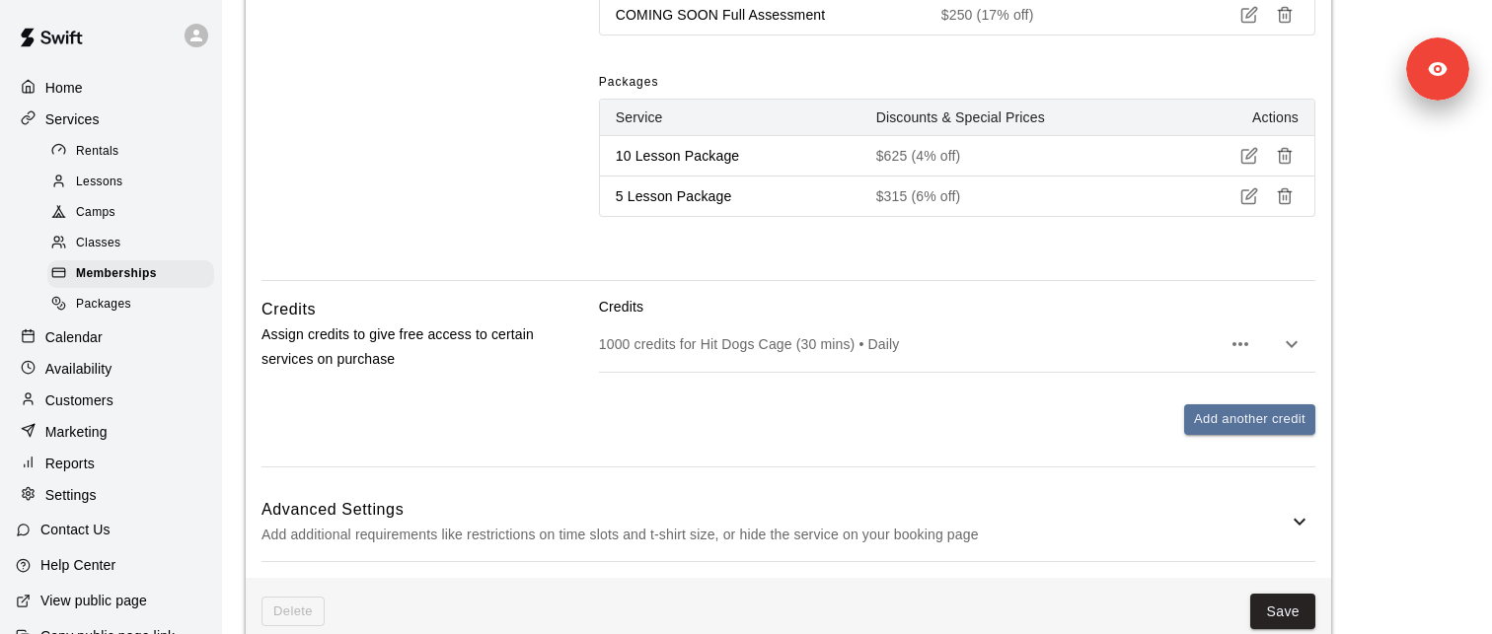
click at [880, 352] on p "1000 credits for Hit Dogs Cage (30 mins) • Daily" at bounding box center [910, 344] width 622 height 20
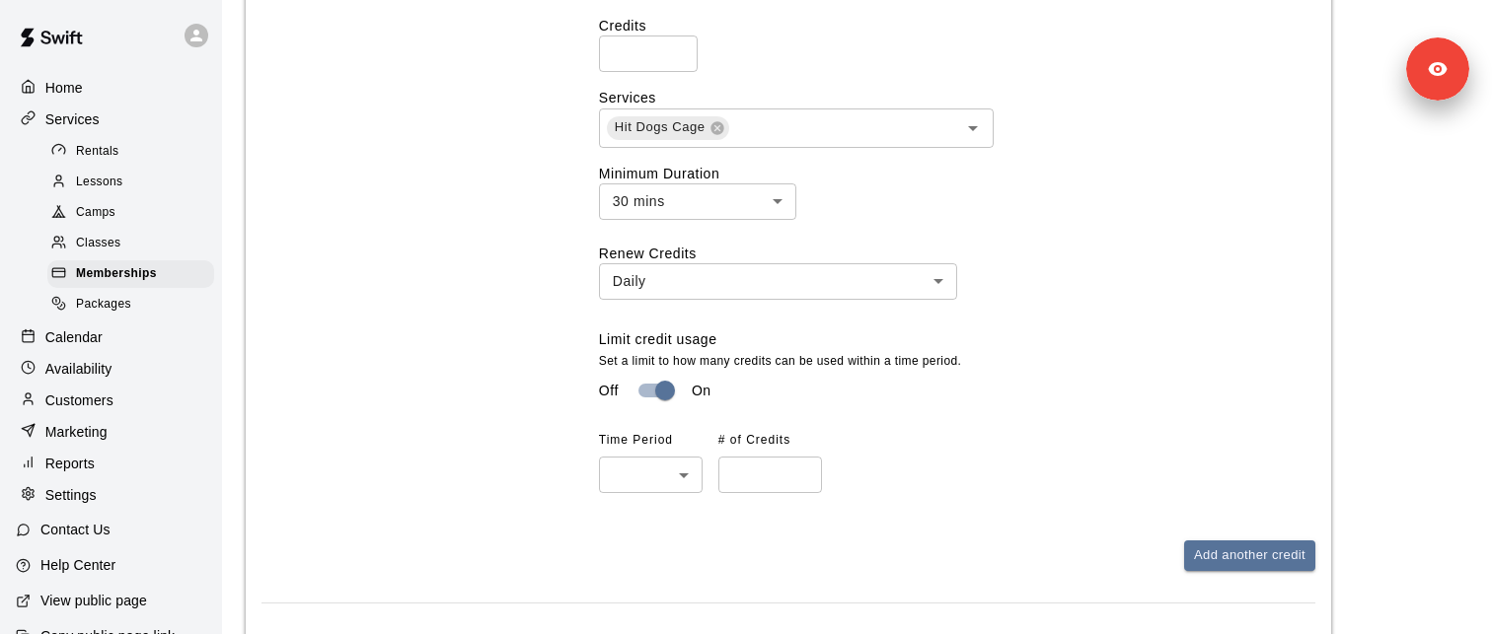
scroll to position [1549, 0]
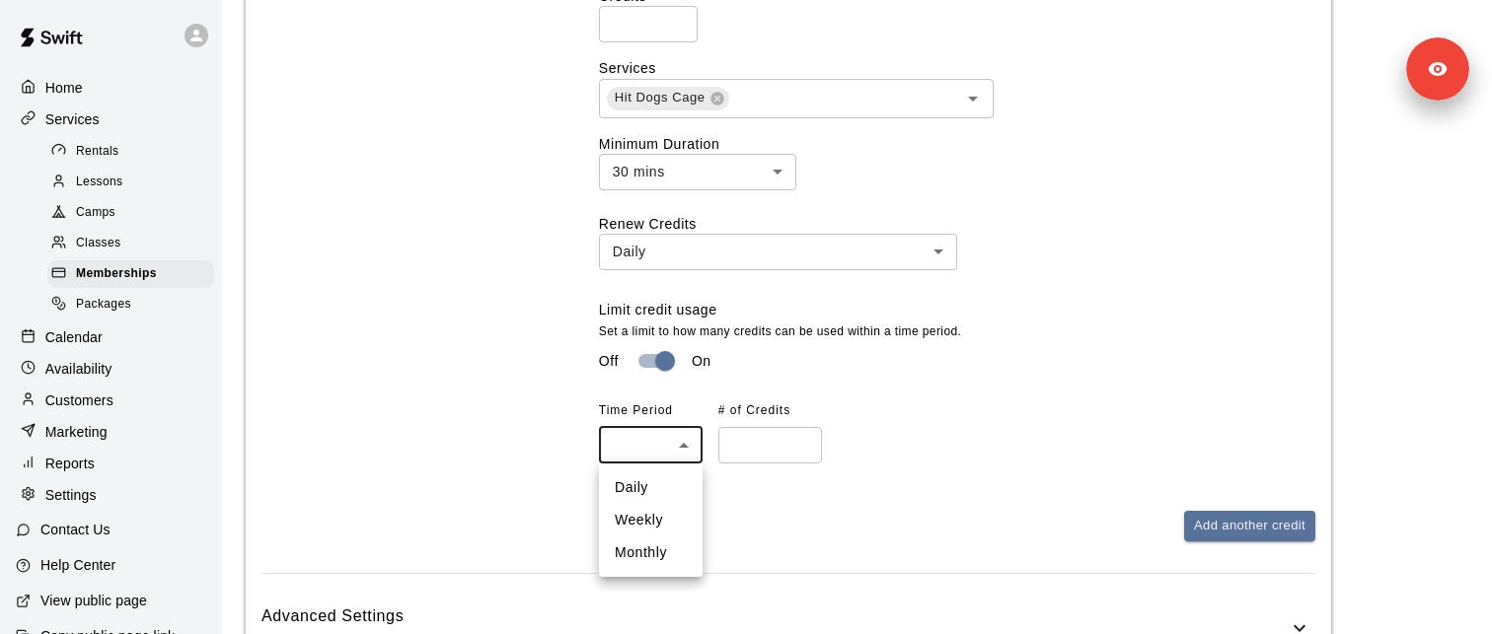
click at [614, 324] on div at bounding box center [746, 317] width 1492 height 634
click at [649, 496] on li "Daily" at bounding box center [651, 488] width 104 height 33
type input "*****"
click at [737, 451] on input "number" at bounding box center [770, 445] width 104 height 37
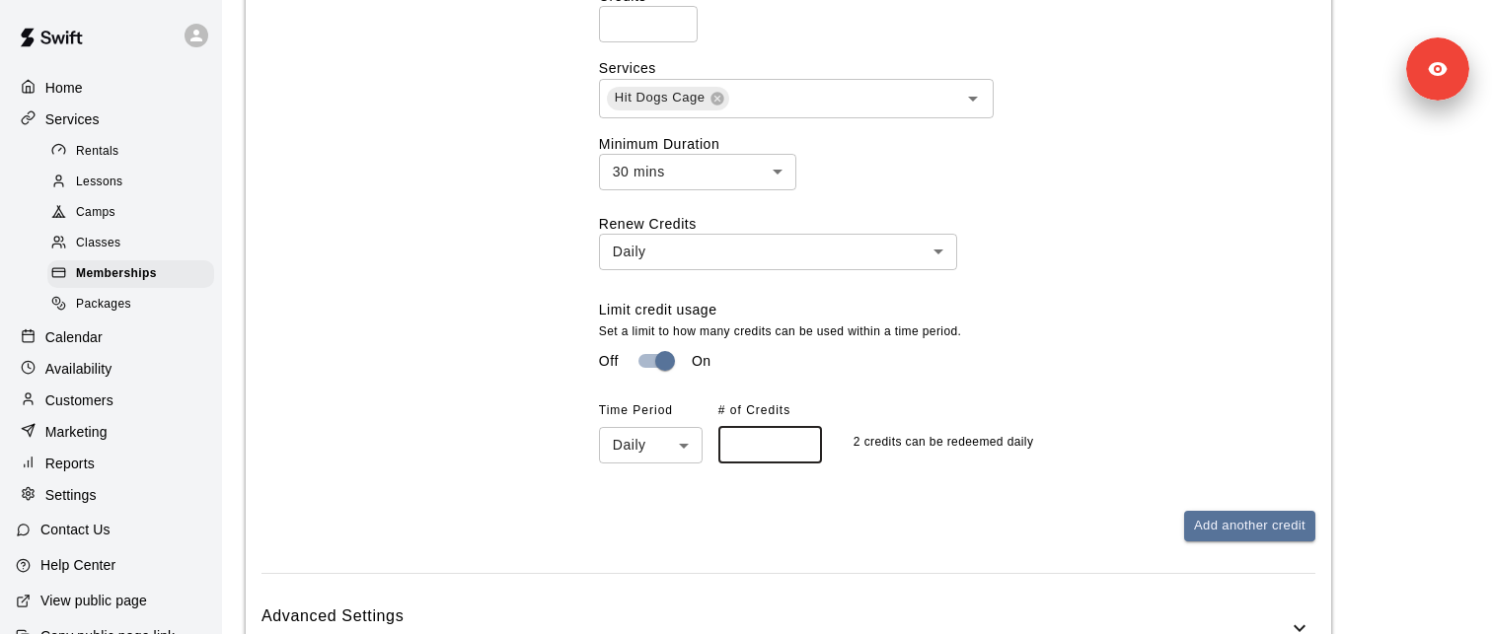
type input "*"
click at [822, 477] on div "Credits **** ​ Services Hit Dogs Cage ​ Minimum Duration 30 mins ** ​ Renew Cre…" at bounding box center [957, 224] width 716 height 509
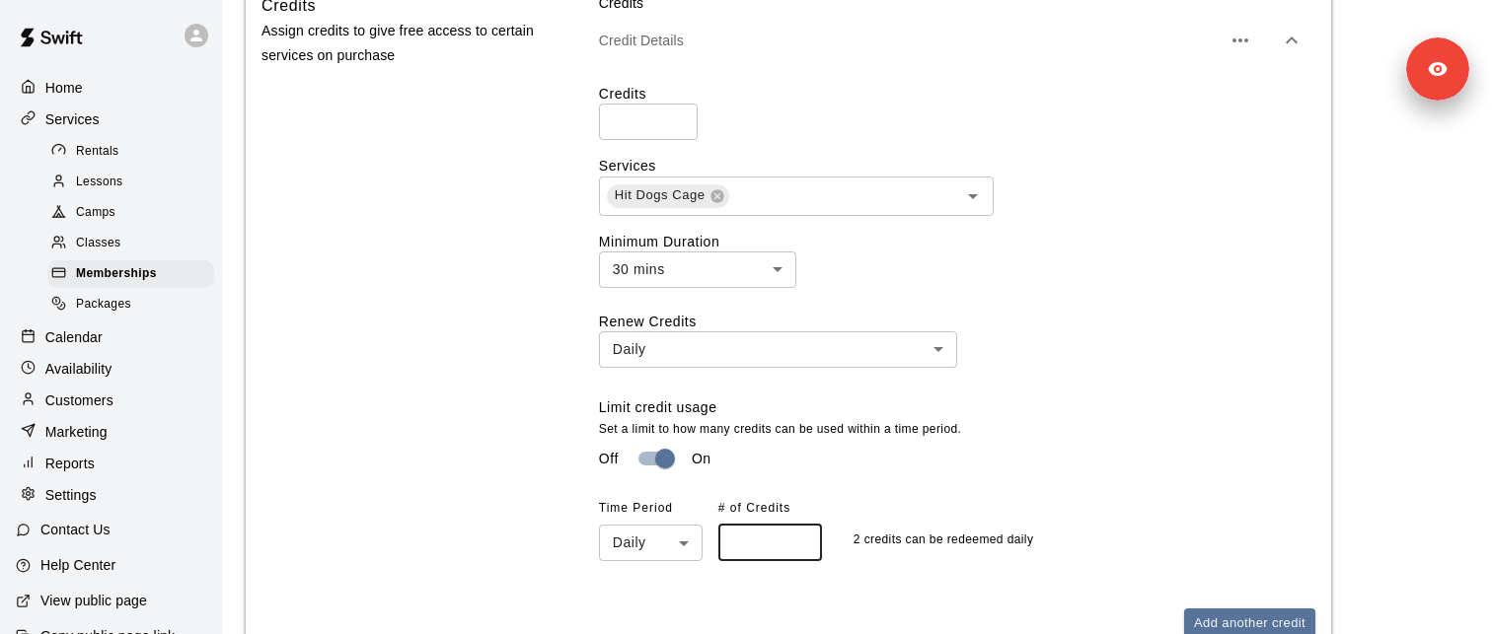
scroll to position [1450, 0]
click at [638, 125] on input "****" at bounding box center [648, 123] width 99 height 37
type input "*"
click at [514, 246] on div "Credits Assign credits to give free access to certain services on purchase" at bounding box center [398, 333] width 274 height 678
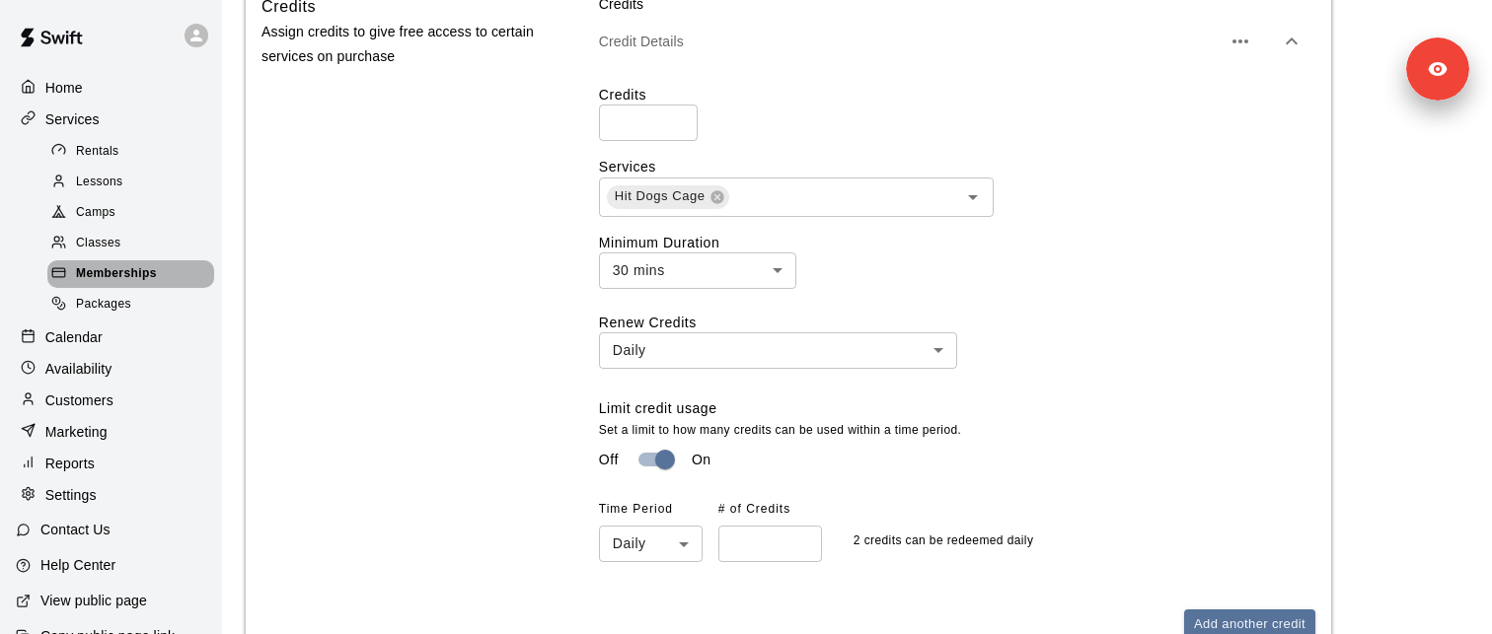
click at [154, 279] on span "Memberships" at bounding box center [116, 274] width 81 height 20
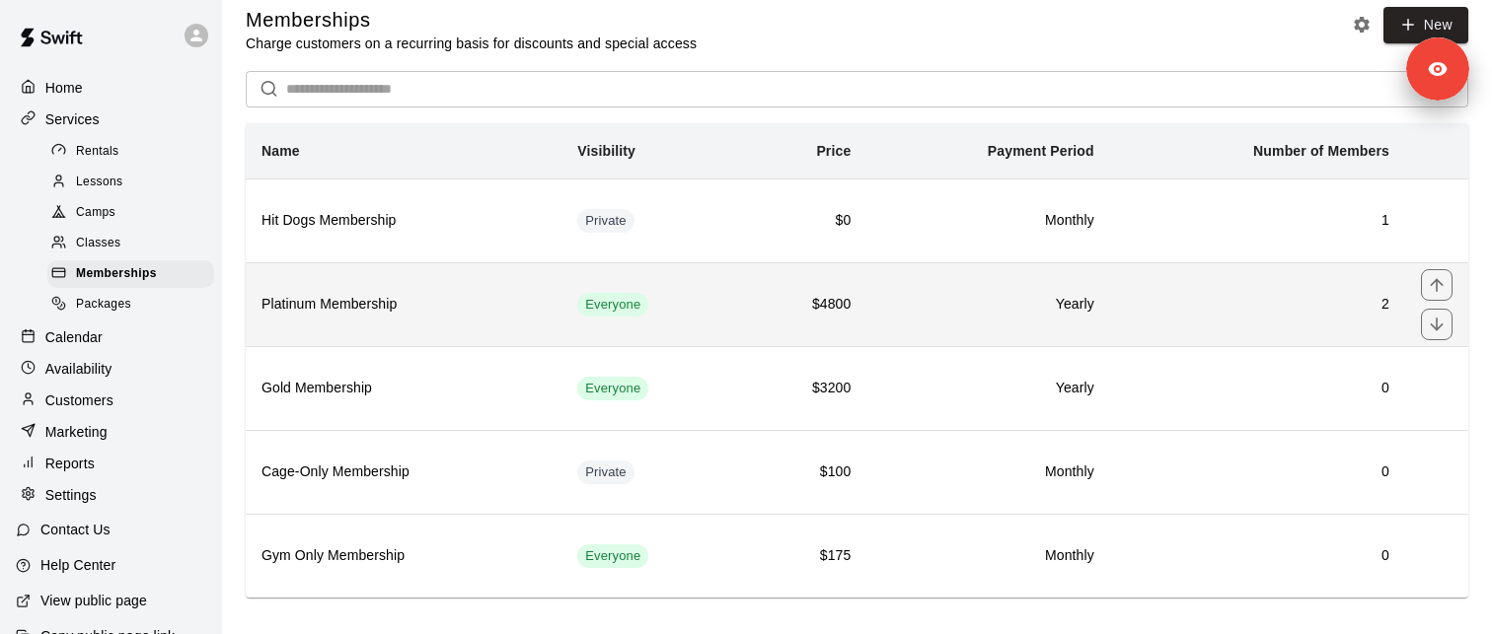
scroll to position [37, 0]
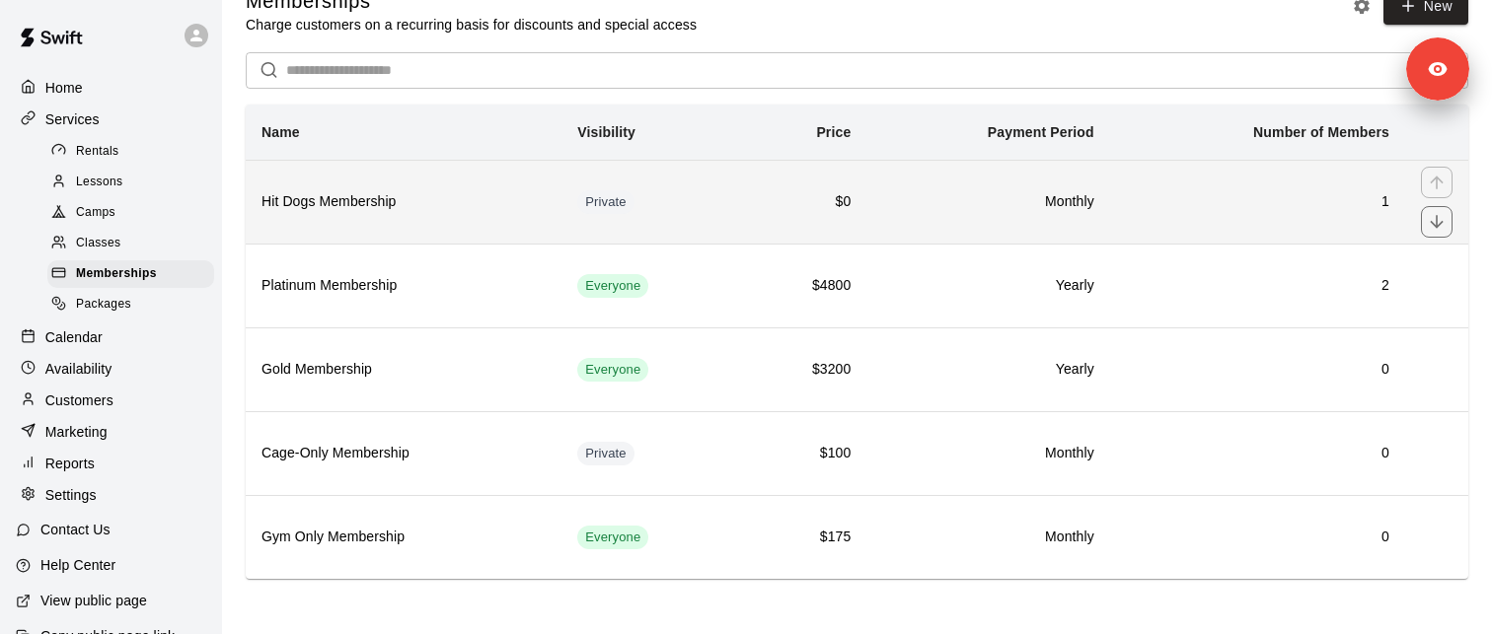
click at [389, 217] on th "Hit Dogs Membership" at bounding box center [404, 202] width 316 height 84
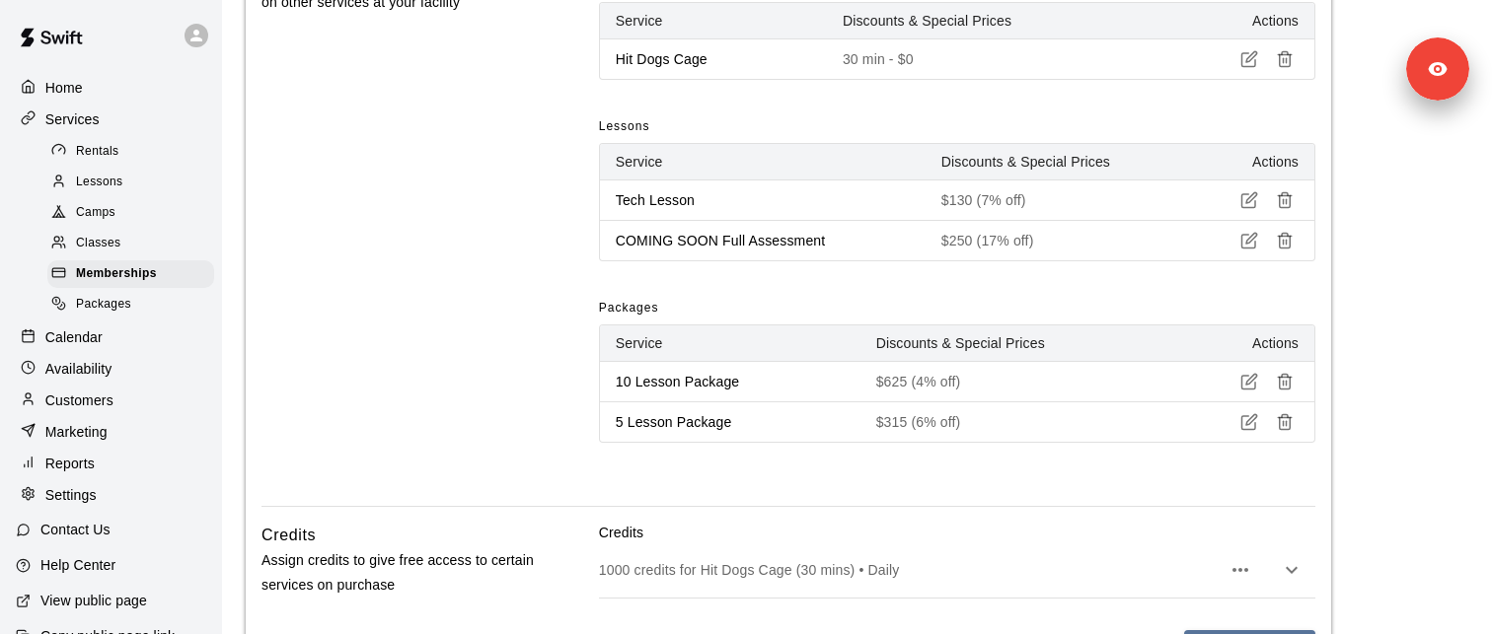
scroll to position [923, 0]
click at [159, 275] on div "Memberships" at bounding box center [130, 274] width 167 height 28
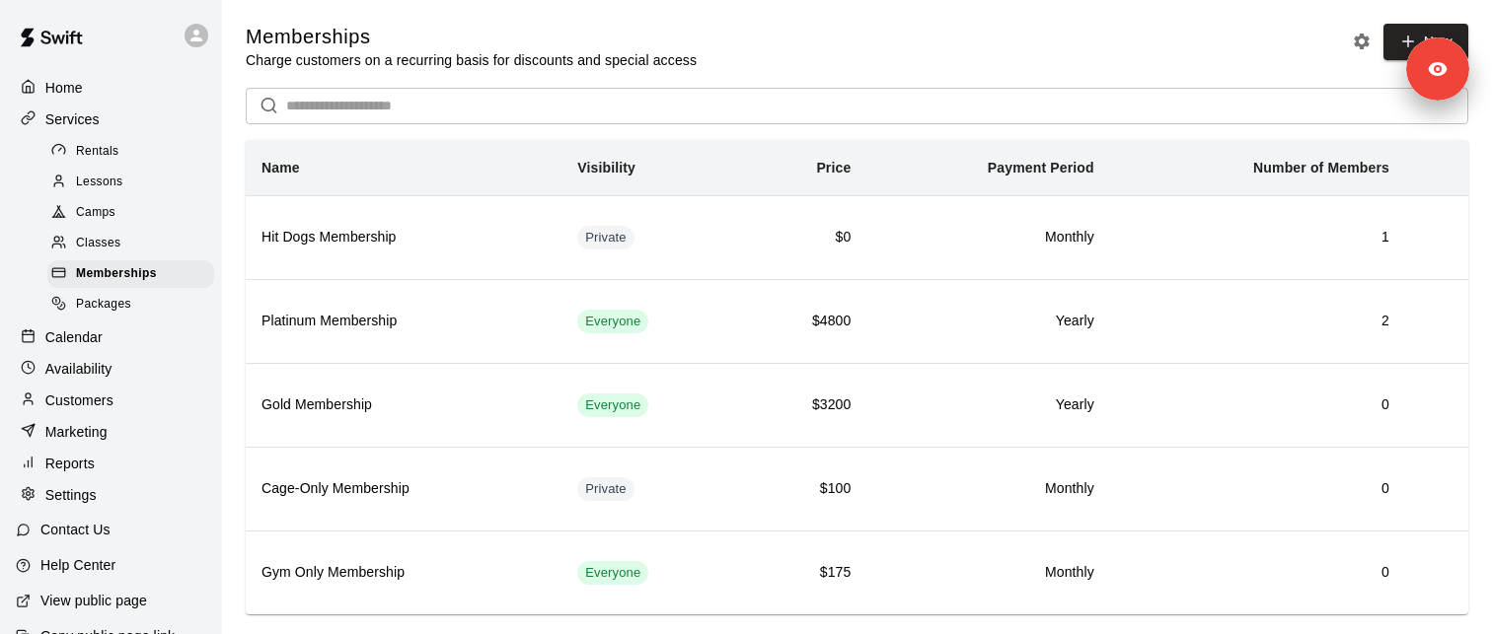
click at [128, 399] on div "Customers" at bounding box center [111, 401] width 190 height 30
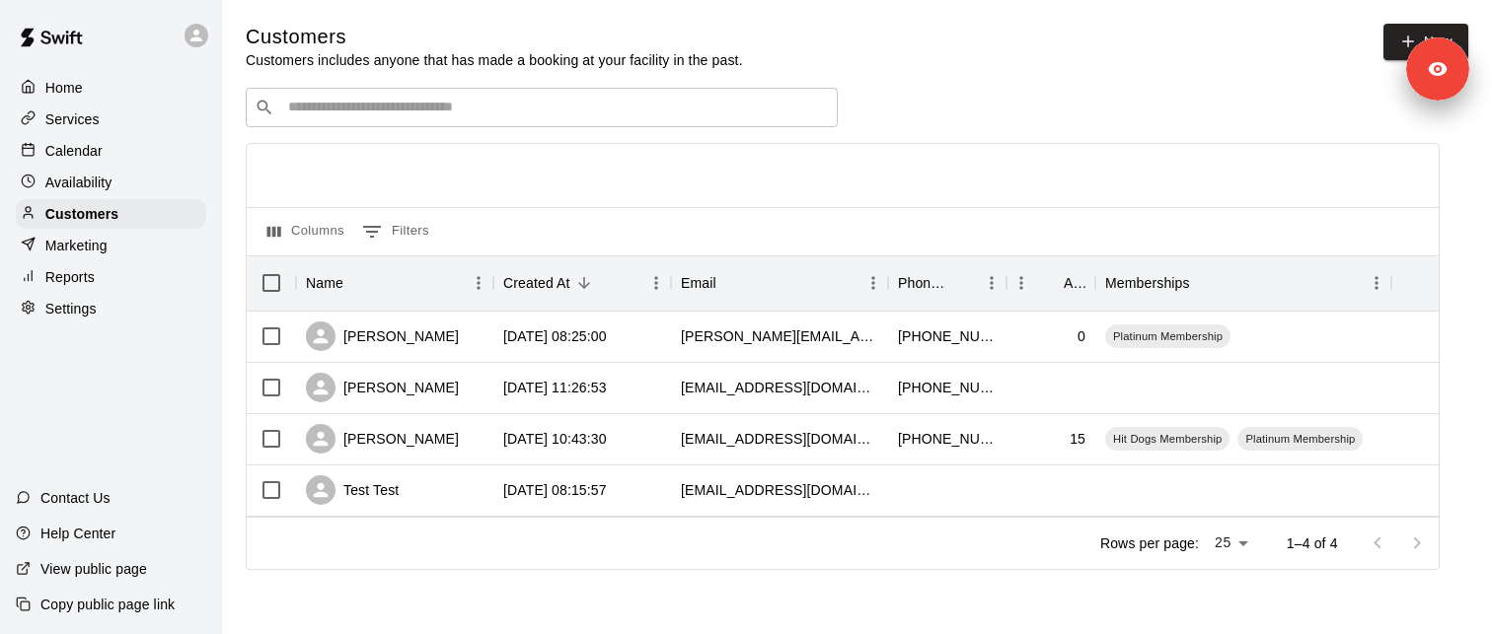
click at [98, 122] on p "Services" at bounding box center [72, 120] width 54 height 20
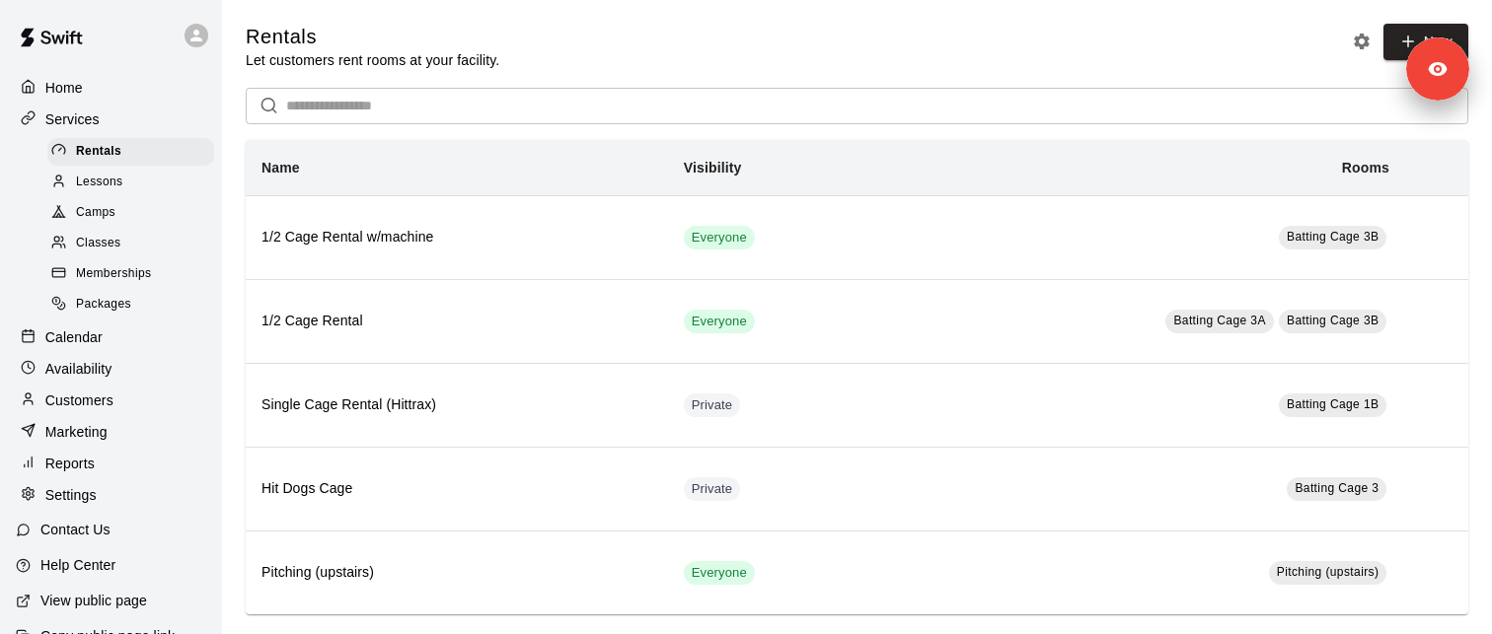
click at [125, 288] on link "Memberships" at bounding box center [134, 274] width 175 height 31
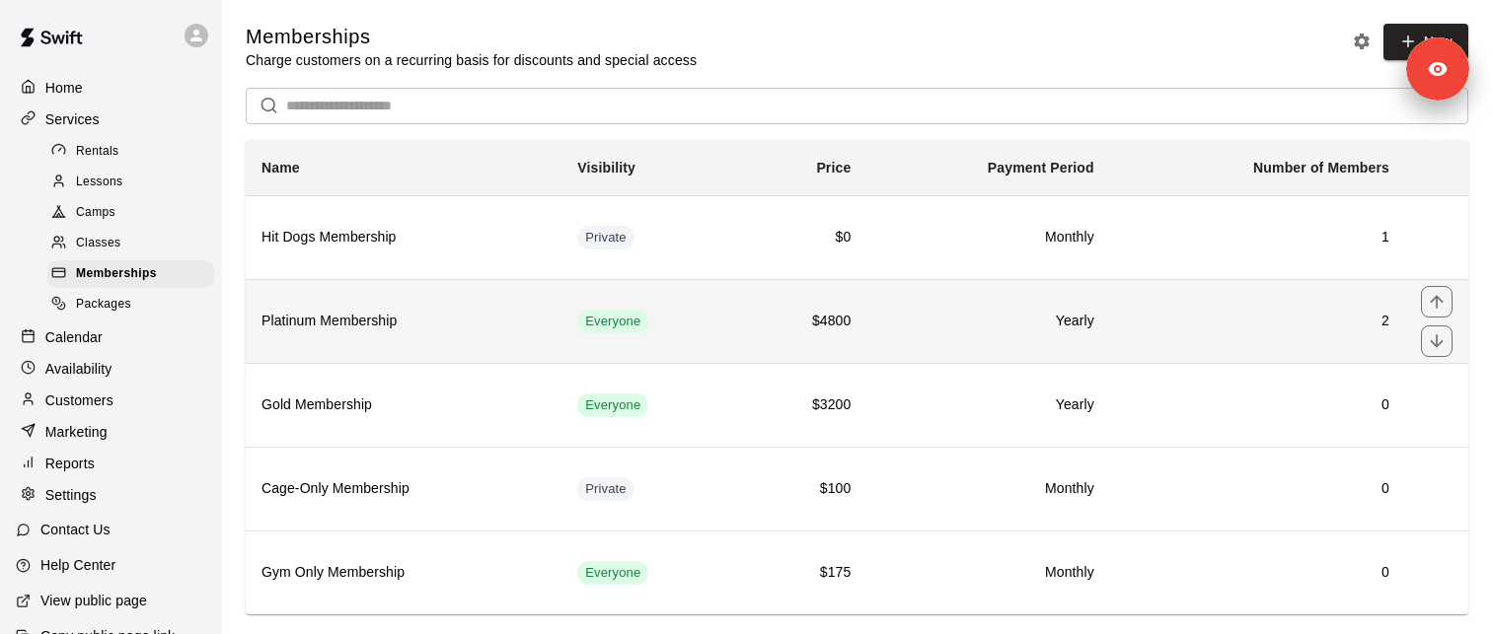
scroll to position [37, 0]
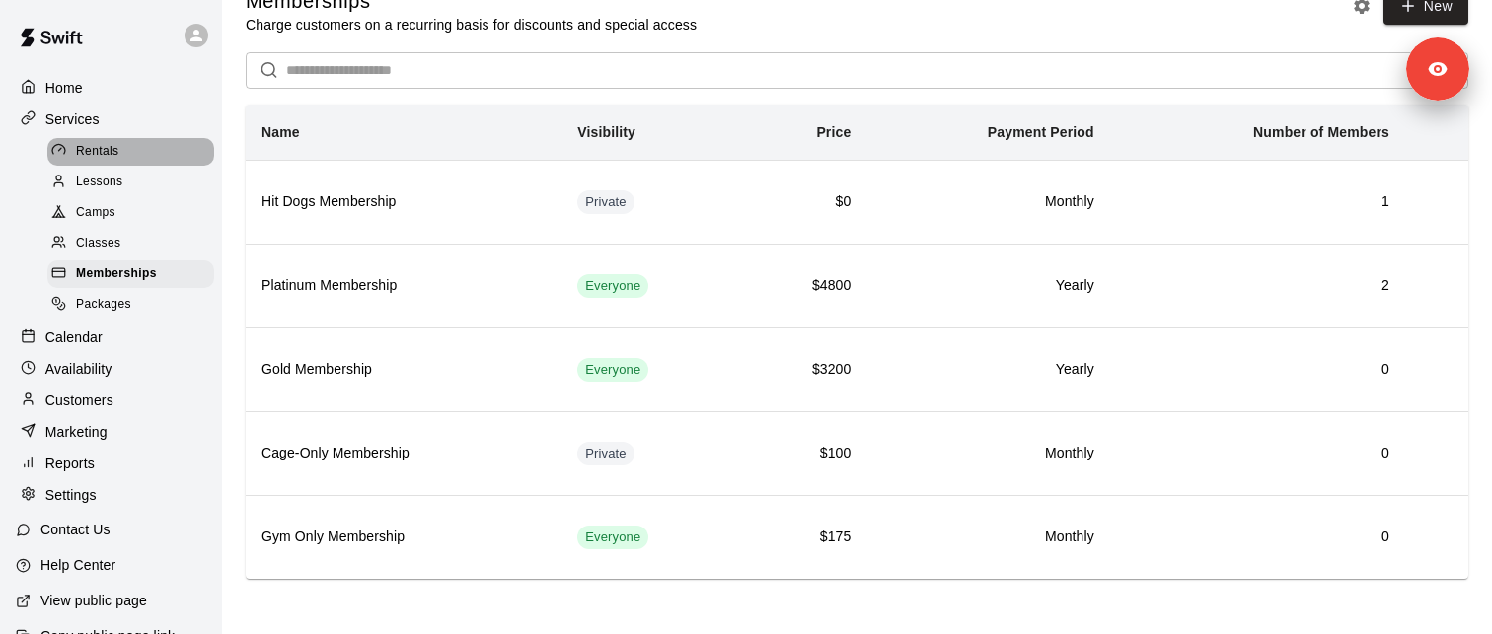
click at [107, 151] on span "Rentals" at bounding box center [97, 152] width 43 height 20
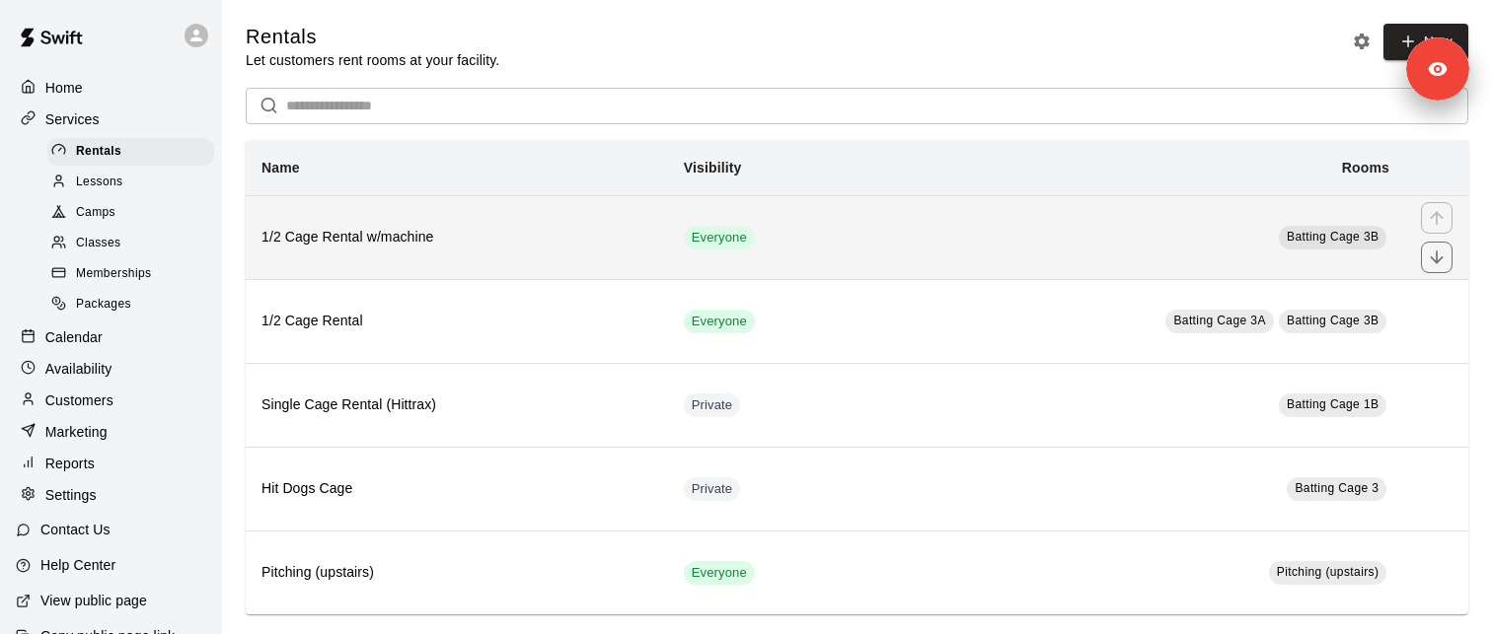
scroll to position [21, 0]
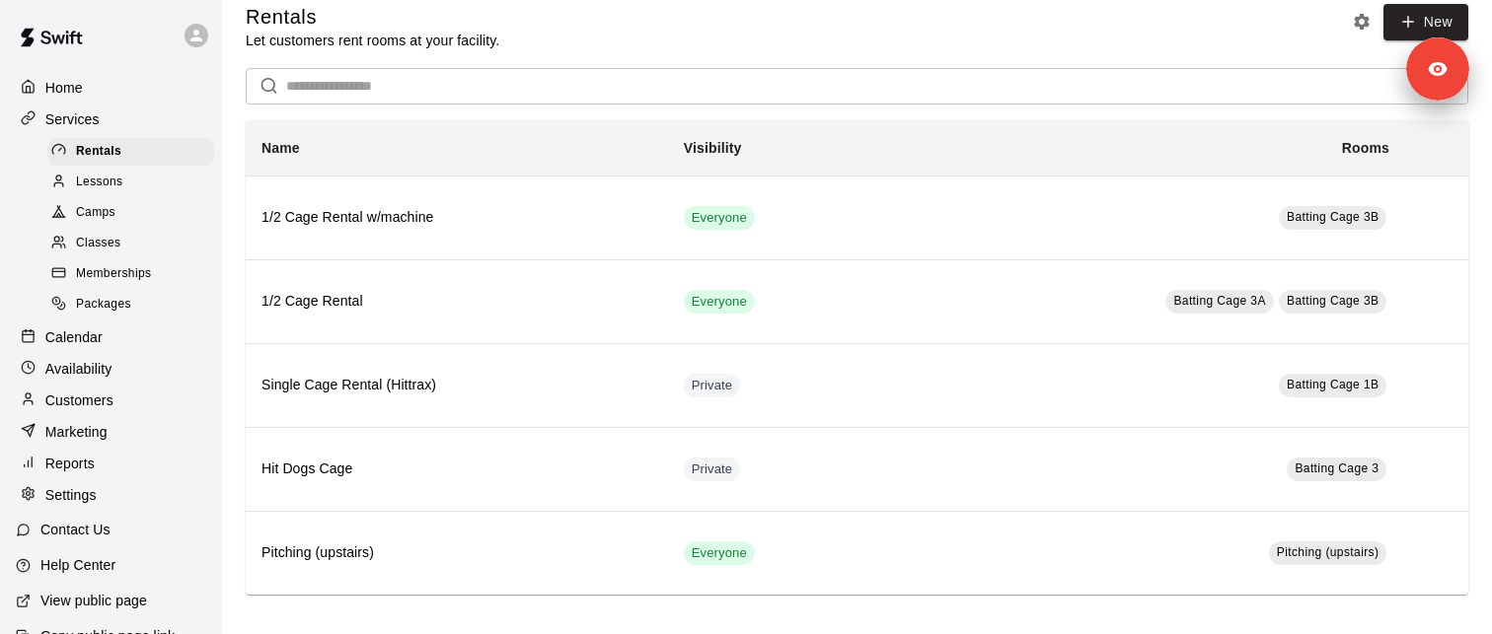
click at [109, 302] on span "Packages" at bounding box center [103, 305] width 55 height 20
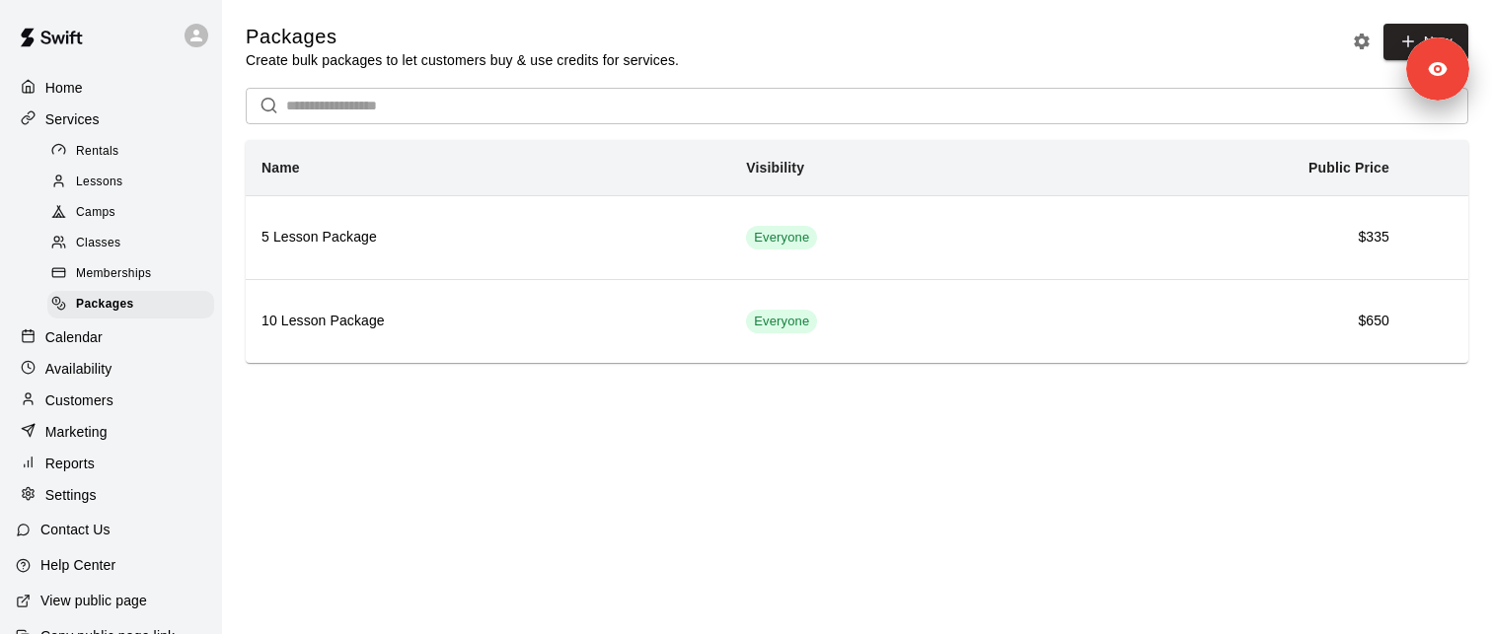
click at [120, 399] on div "Customers" at bounding box center [111, 401] width 190 height 30
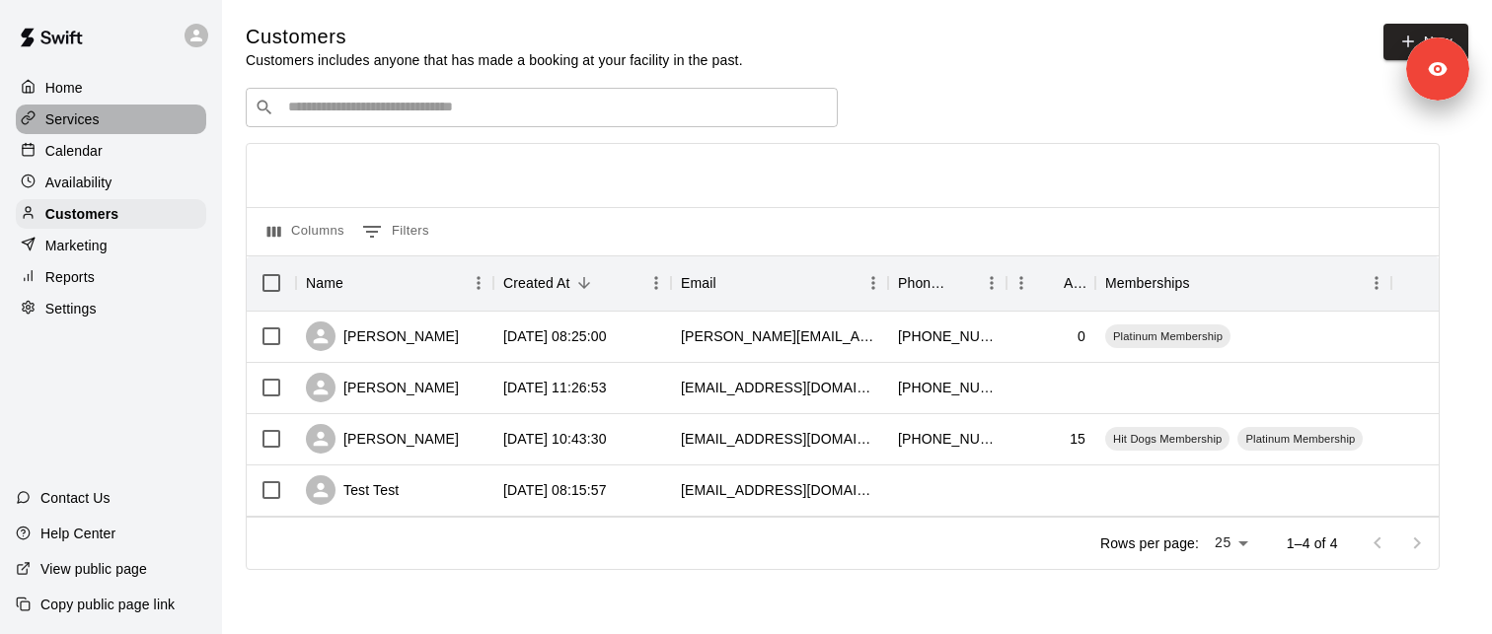
click at [146, 126] on div "Services" at bounding box center [111, 120] width 190 height 30
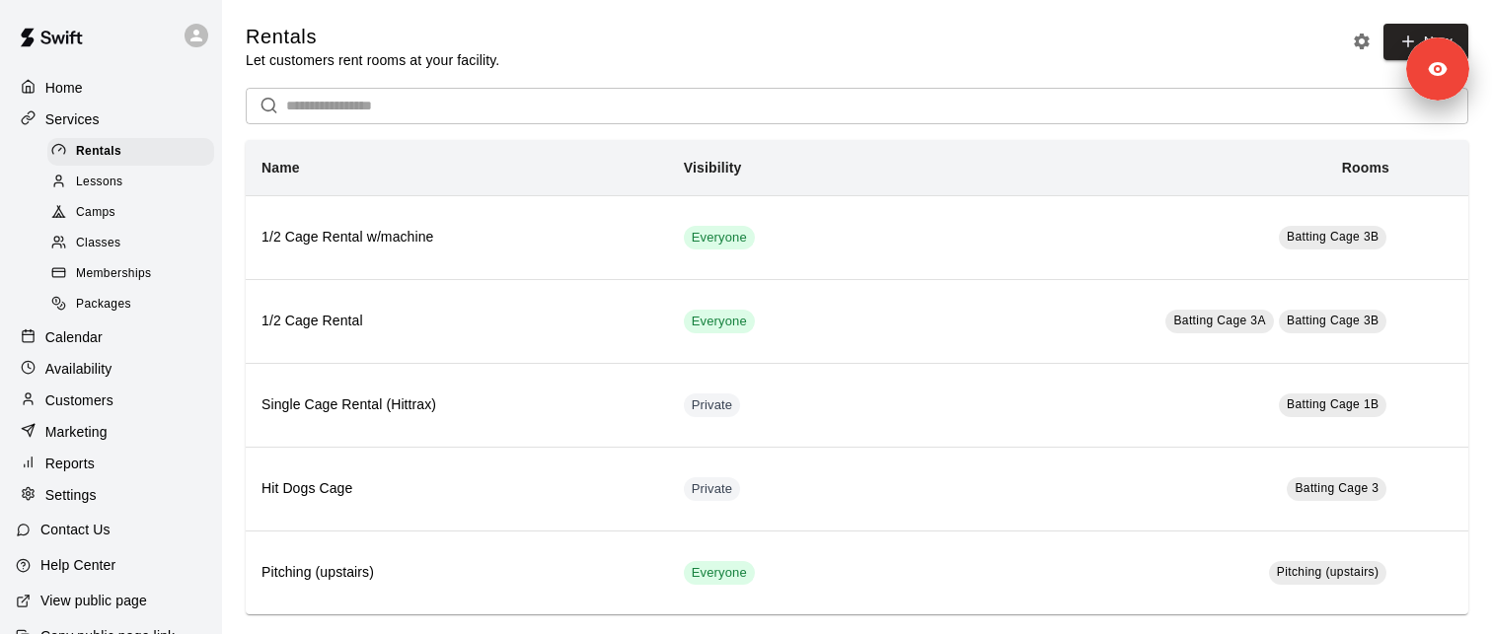
click at [118, 407] on div "Customers" at bounding box center [111, 401] width 190 height 30
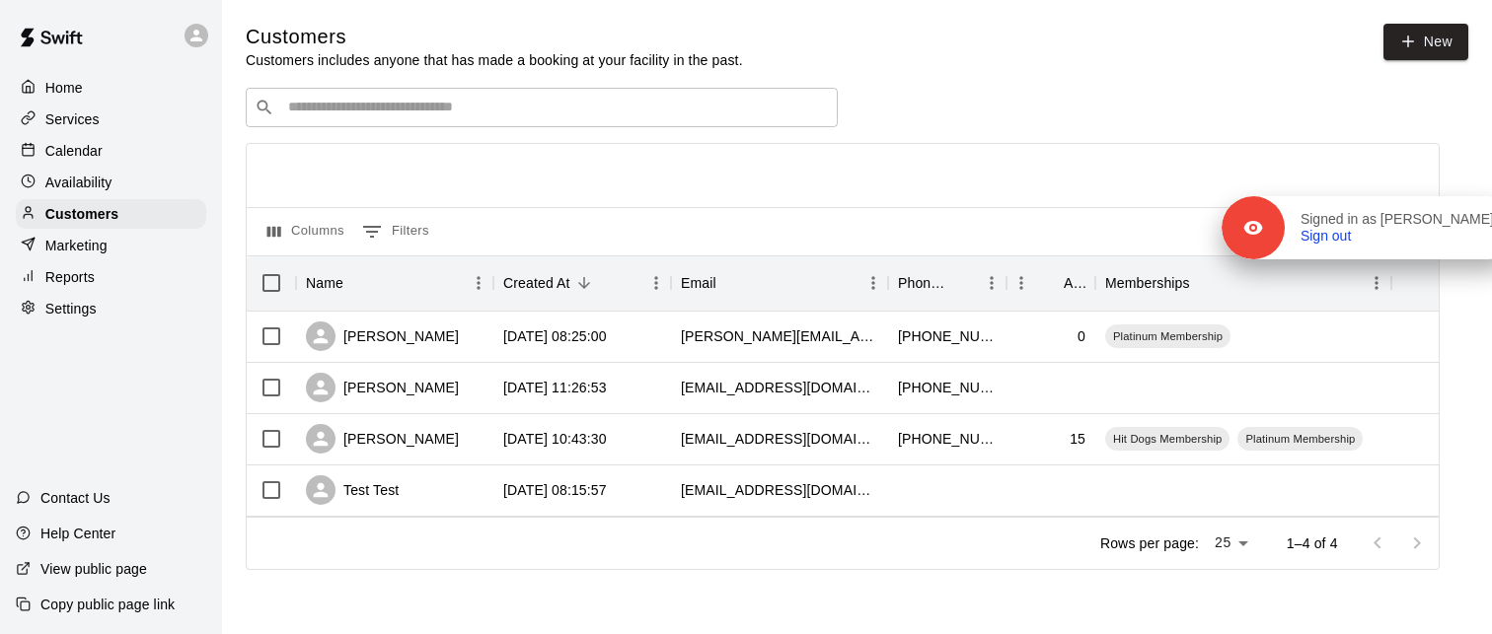
drag, startPoint x: 1442, startPoint y: 81, endPoint x: 1489, endPoint y: 269, distance: 194.1
click at [1489, 246] on div "Signed in as Ashley Kravitz Sign out" at bounding box center [1401, 228] width 233 height 35
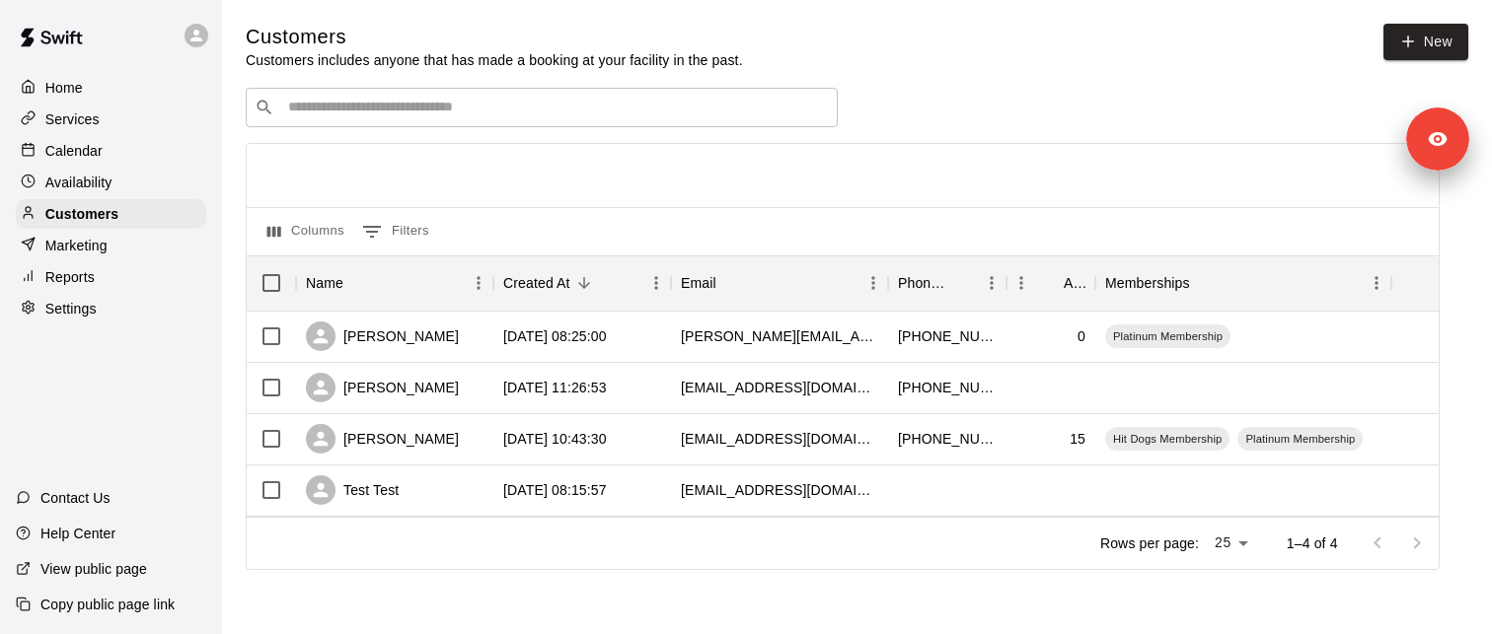
click at [1033, 58] on div "Customers Customers includes anyone that has made a booking at your facility in…" at bounding box center [857, 47] width 1222 height 46
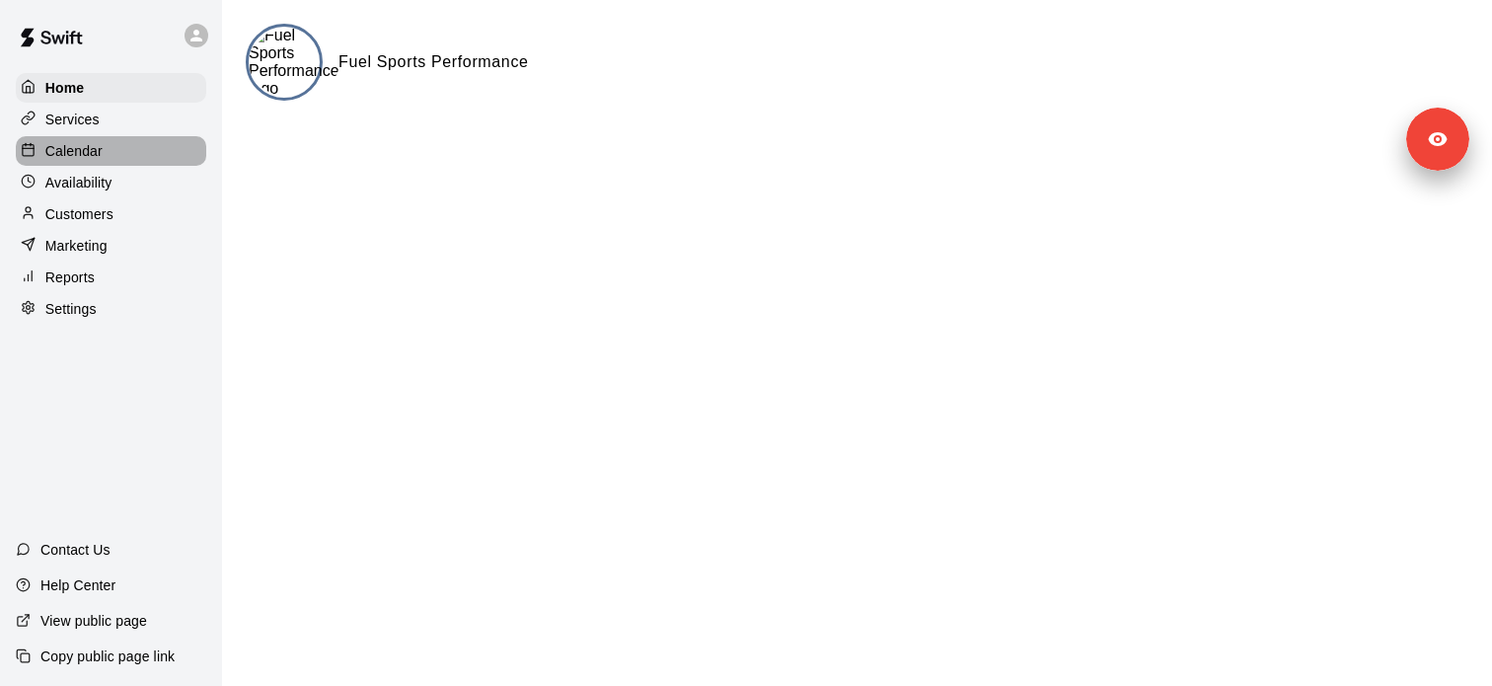
click at [97, 150] on p "Calendar" at bounding box center [73, 151] width 57 height 20
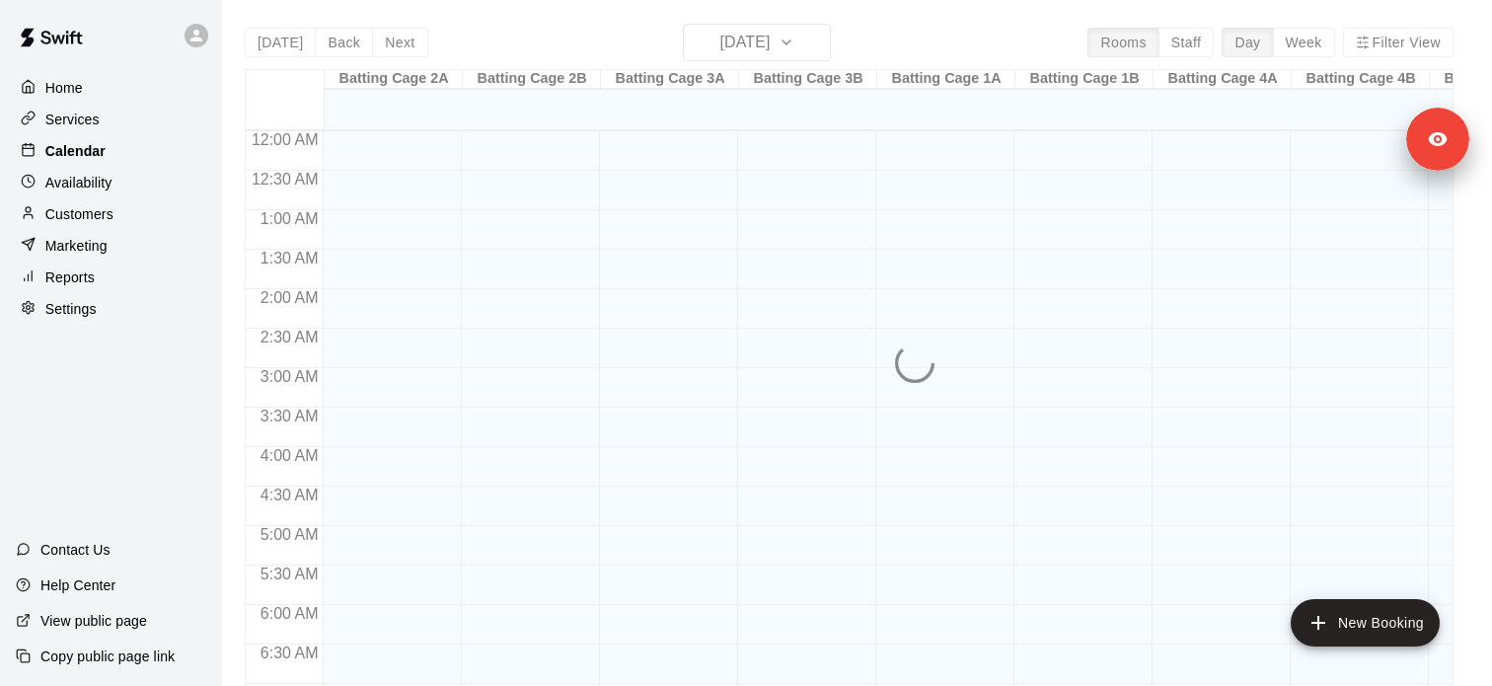
scroll to position [1121, 0]
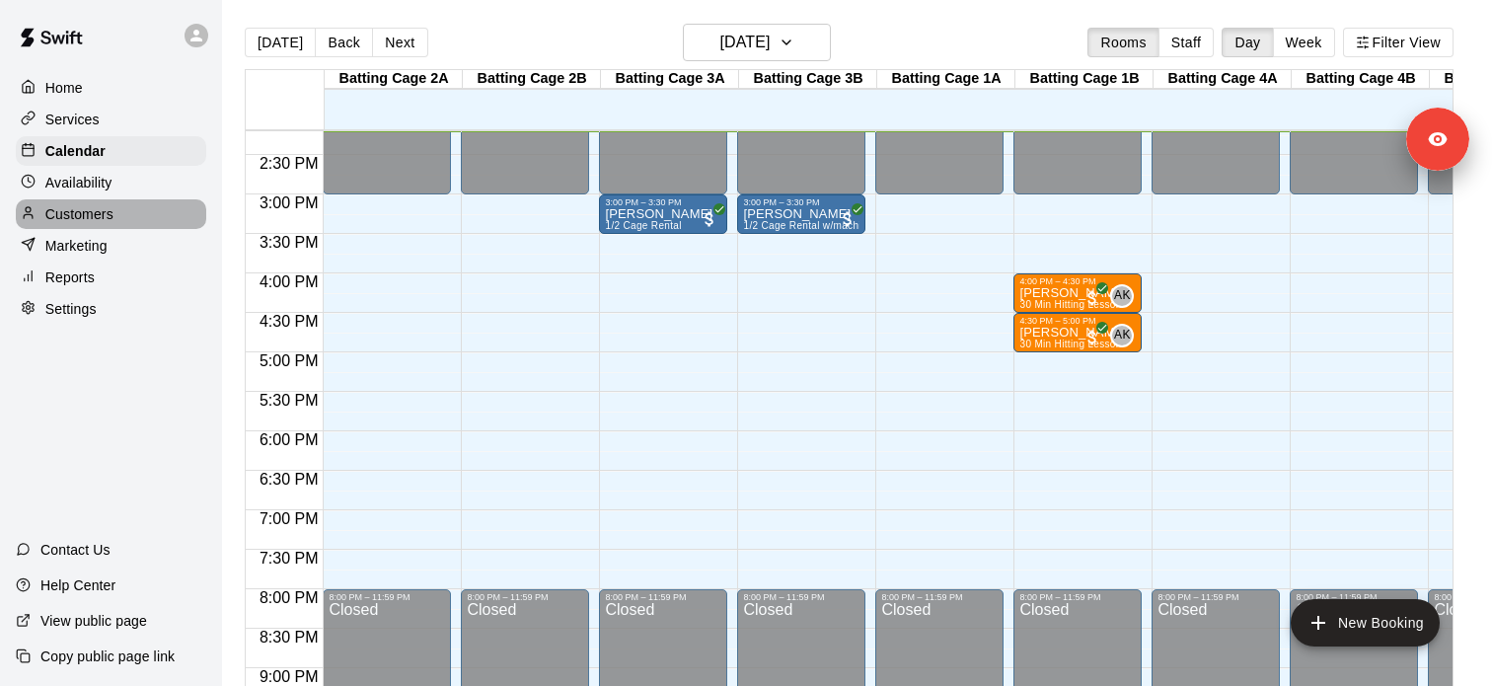
click at [109, 216] on p "Customers" at bounding box center [79, 214] width 68 height 20
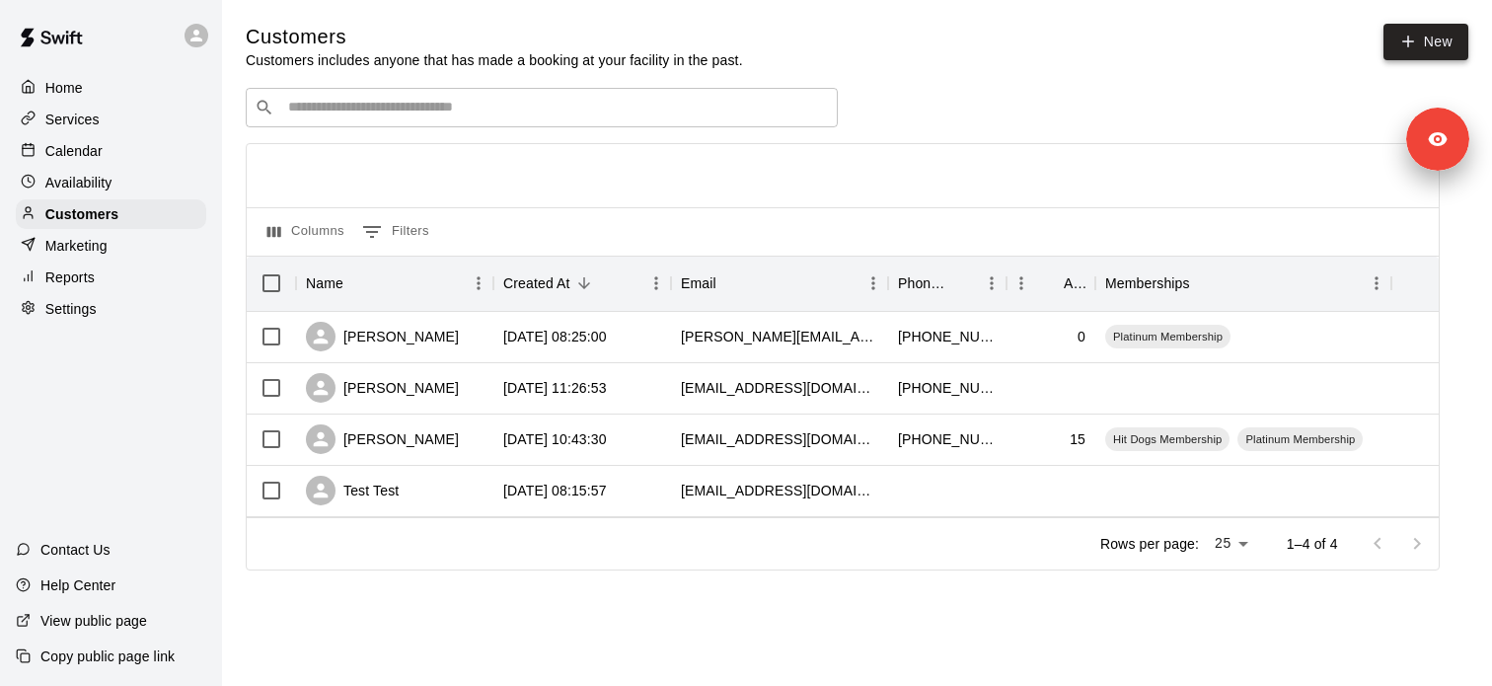
click at [1393, 46] on link "New" at bounding box center [1425, 42] width 85 height 37
select select "**"
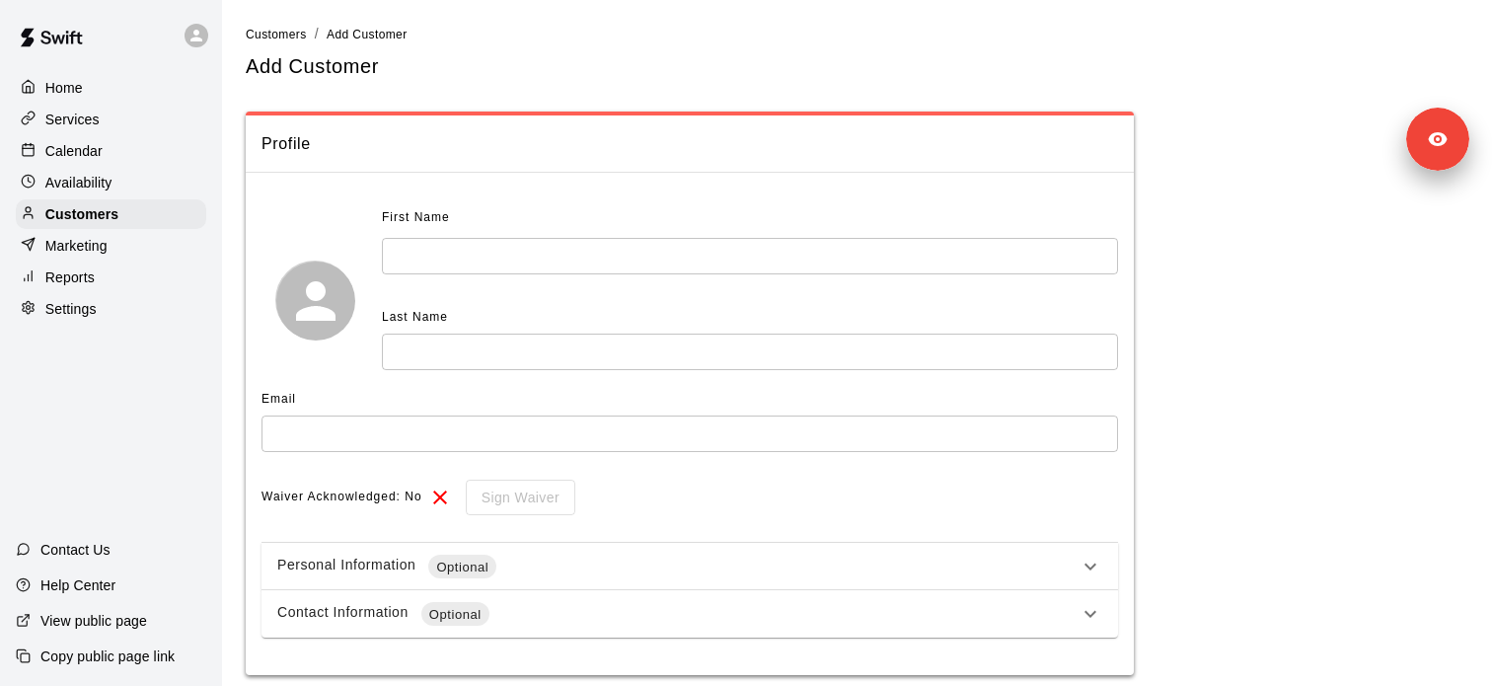
click at [439, 283] on div "First Name ​ Last Name ​" at bounding box center [750, 286] width 736 height 168
click at [437, 263] on input "text" at bounding box center [750, 256] width 736 height 37
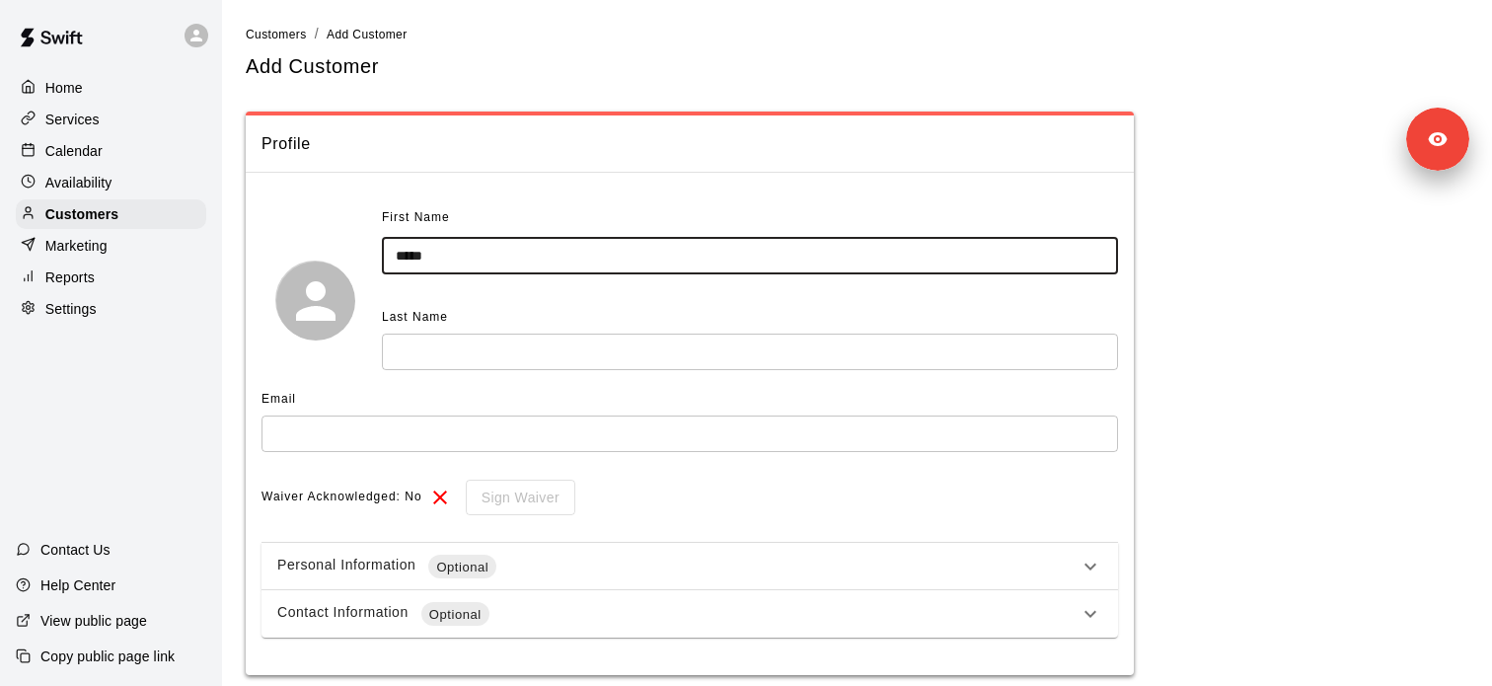
type input "*****"
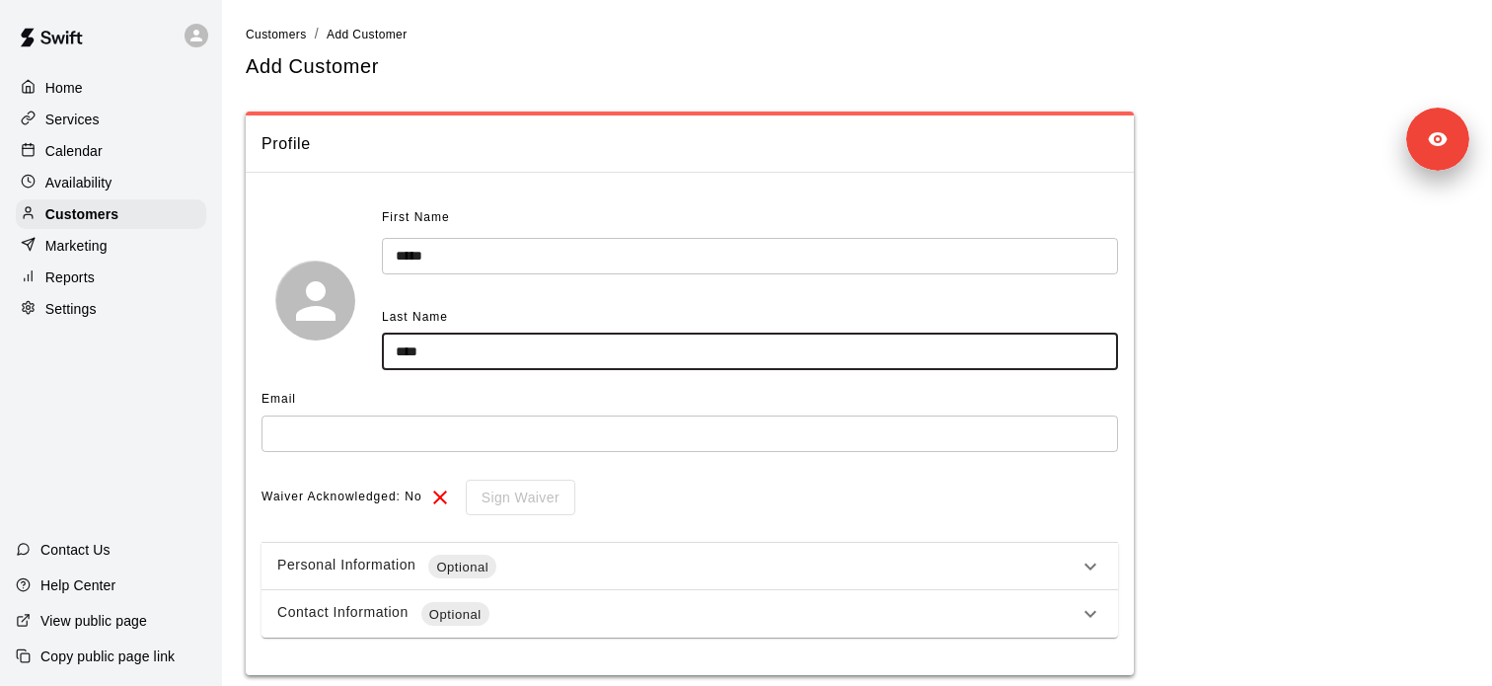
type input "****"
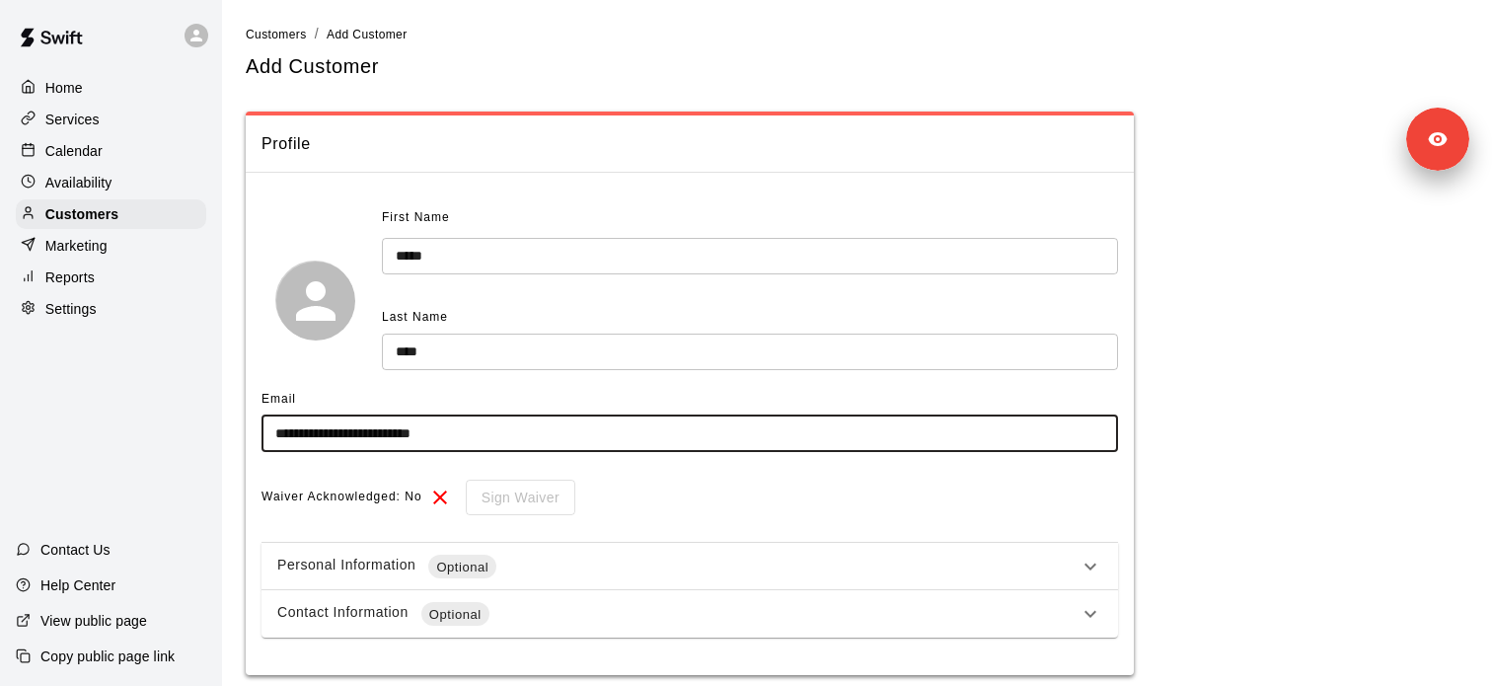
scroll to position [69, 0]
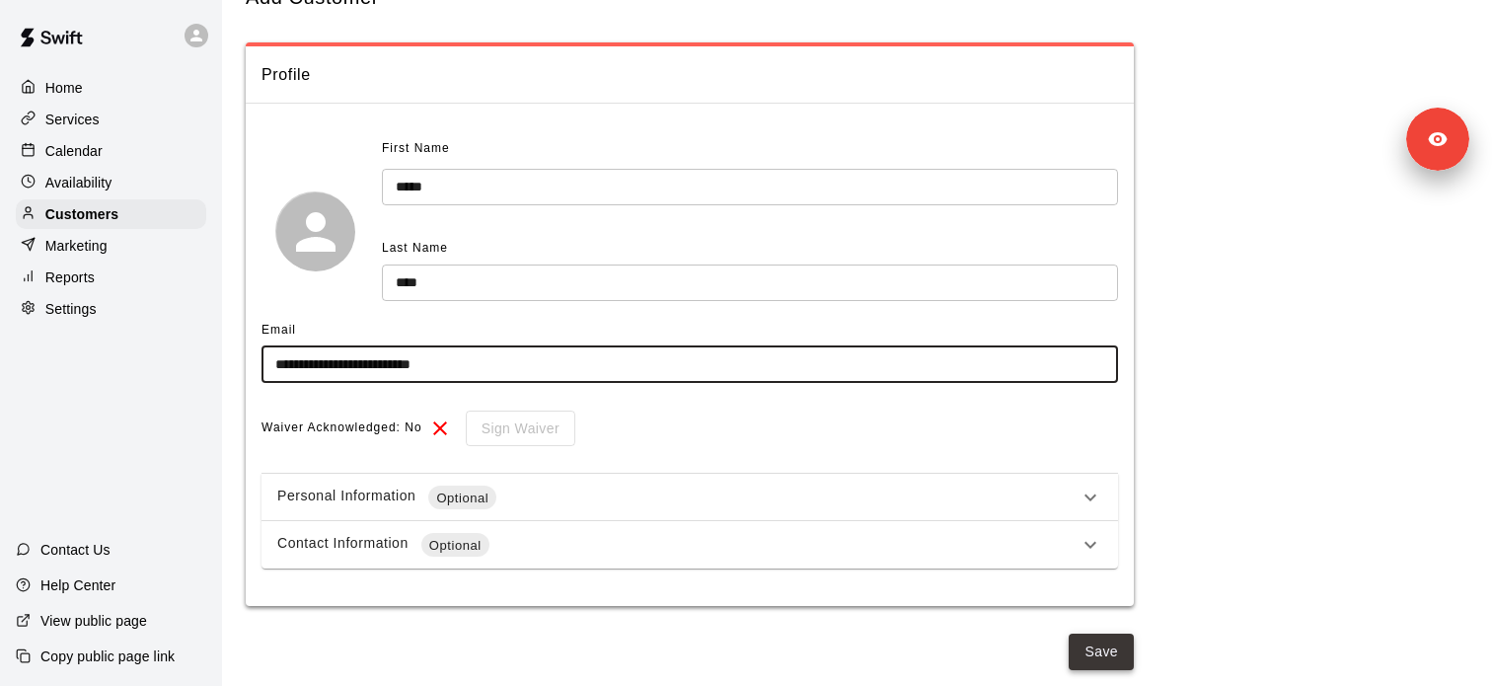
type input "**********"
click at [1114, 649] on button "Save" at bounding box center [1101, 651] width 65 height 37
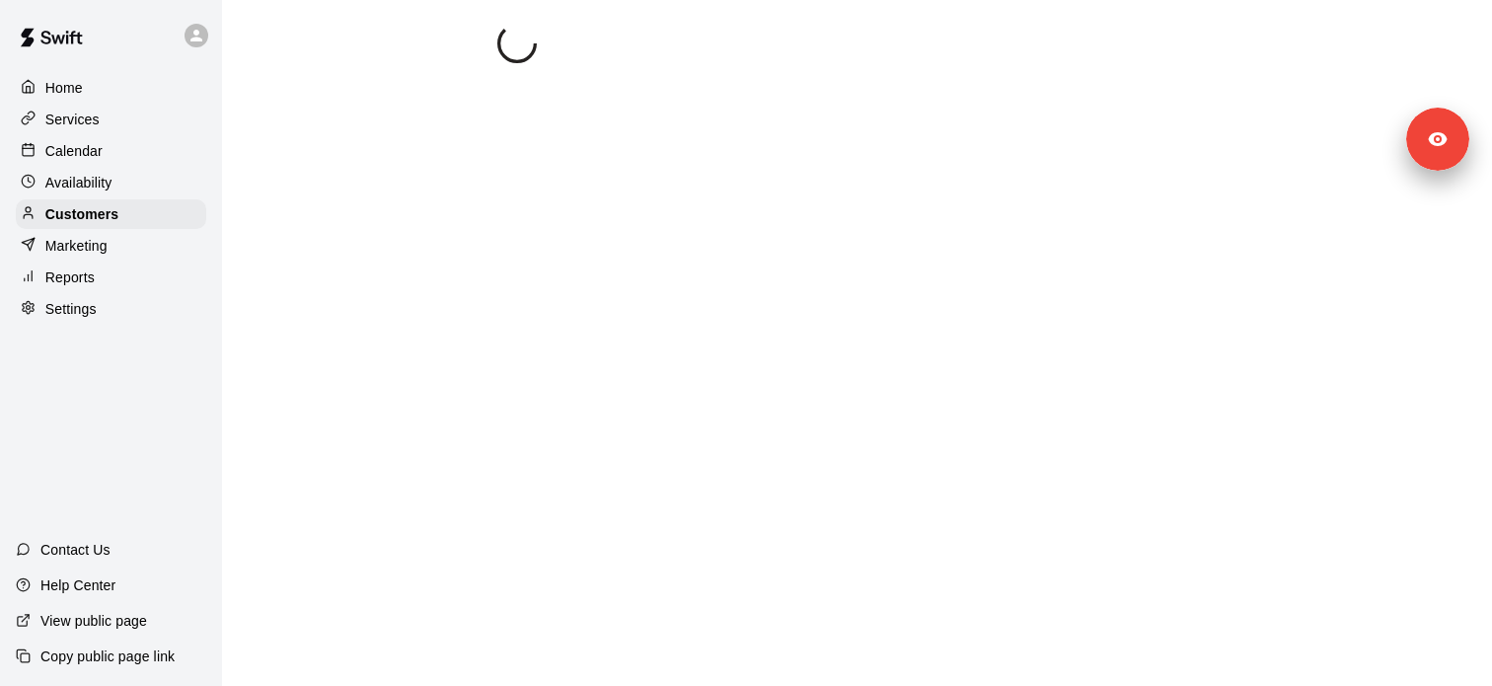
scroll to position [0, 0]
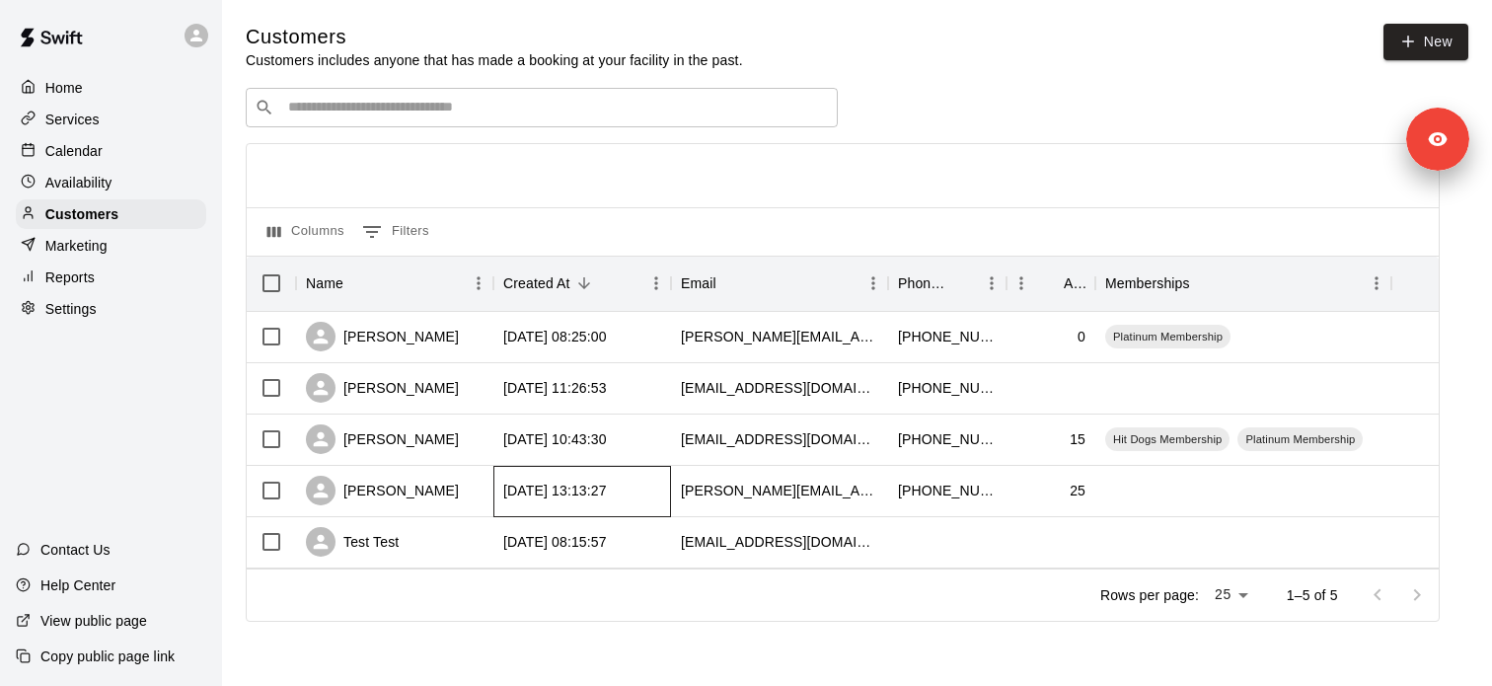
click at [493, 491] on div "[DATE] 13:13:27" at bounding box center [582, 491] width 178 height 51
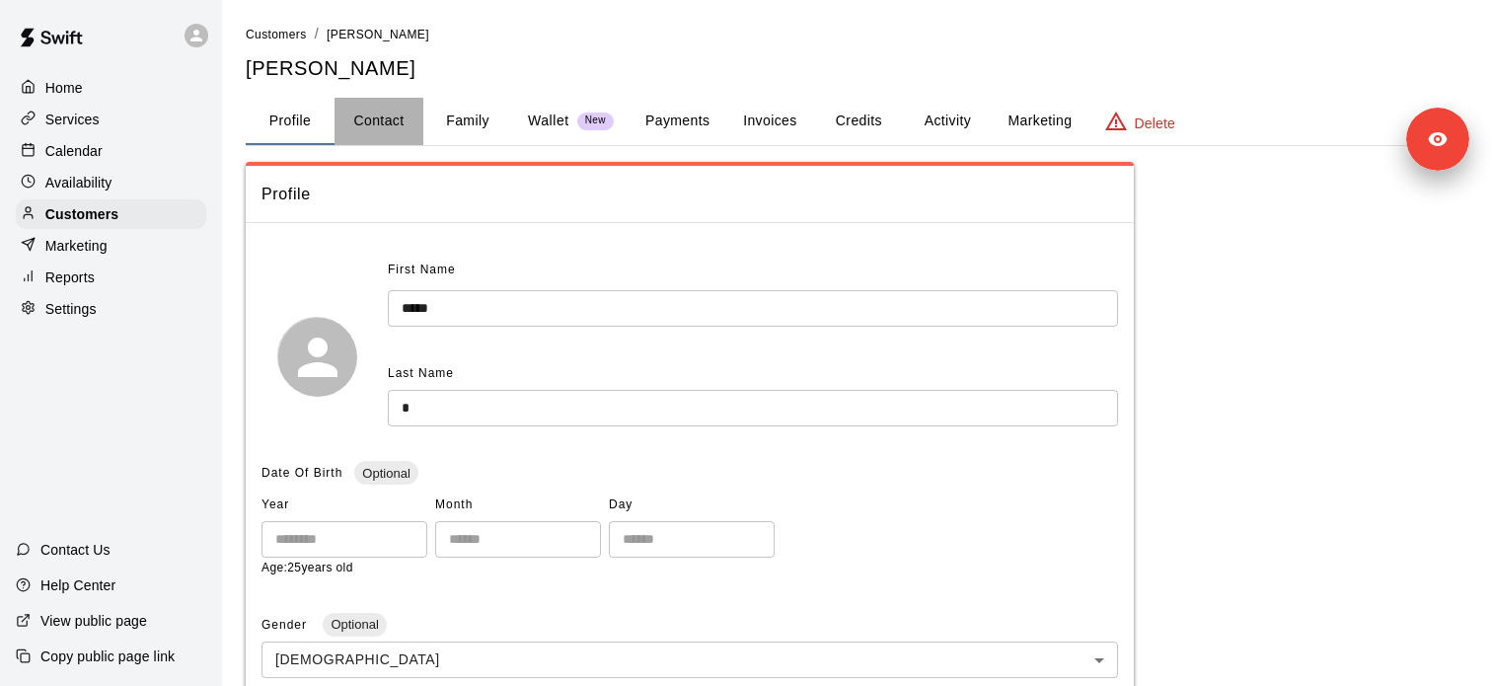
click at [377, 126] on button "Contact" at bounding box center [378, 121] width 89 height 47
select select "**"
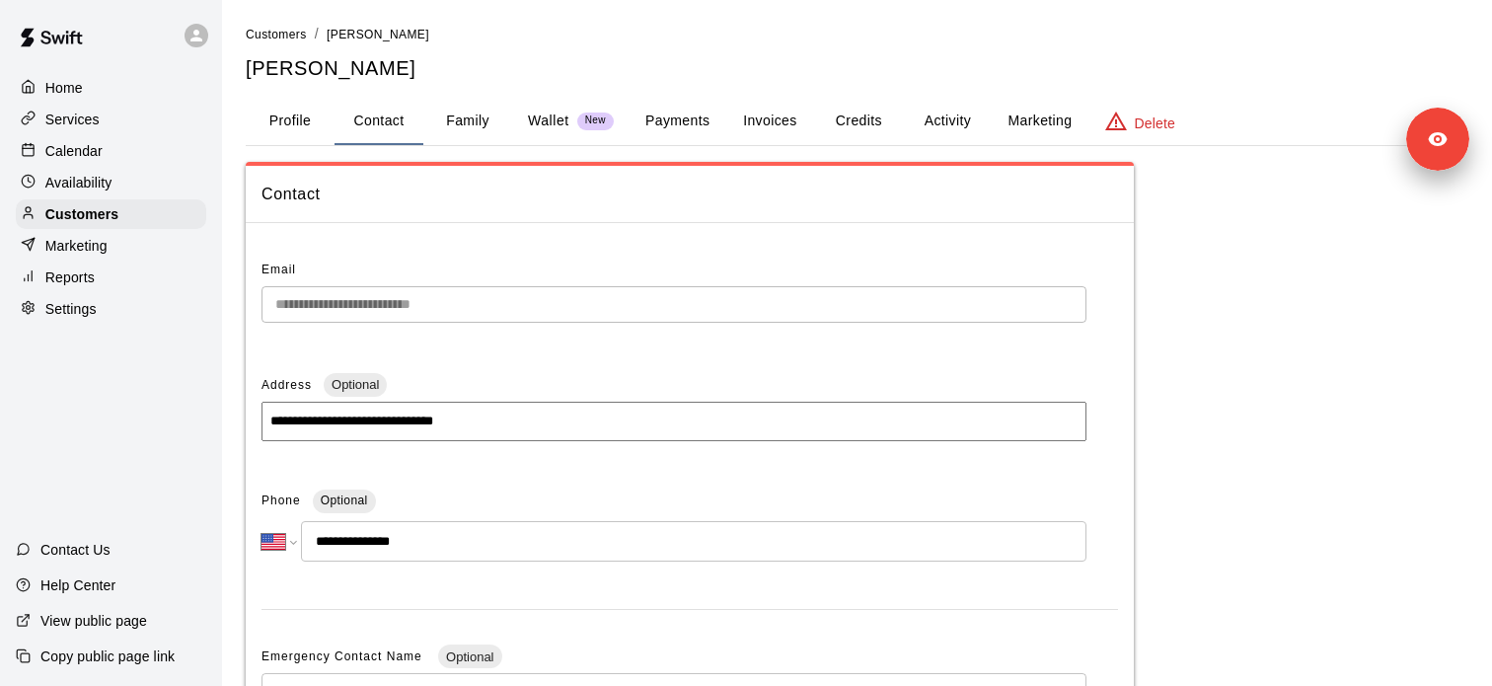
click at [94, 661] on p "Copy public page link" at bounding box center [107, 656] width 134 height 20
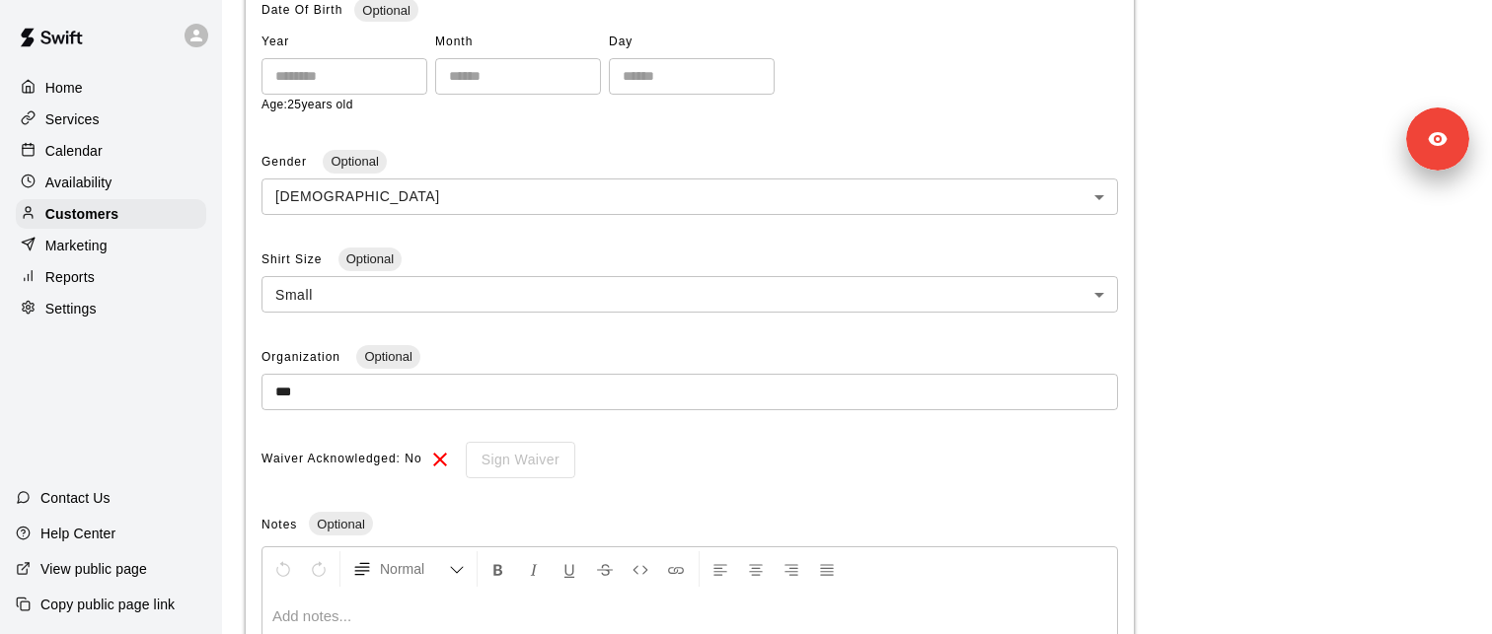
scroll to position [458, 0]
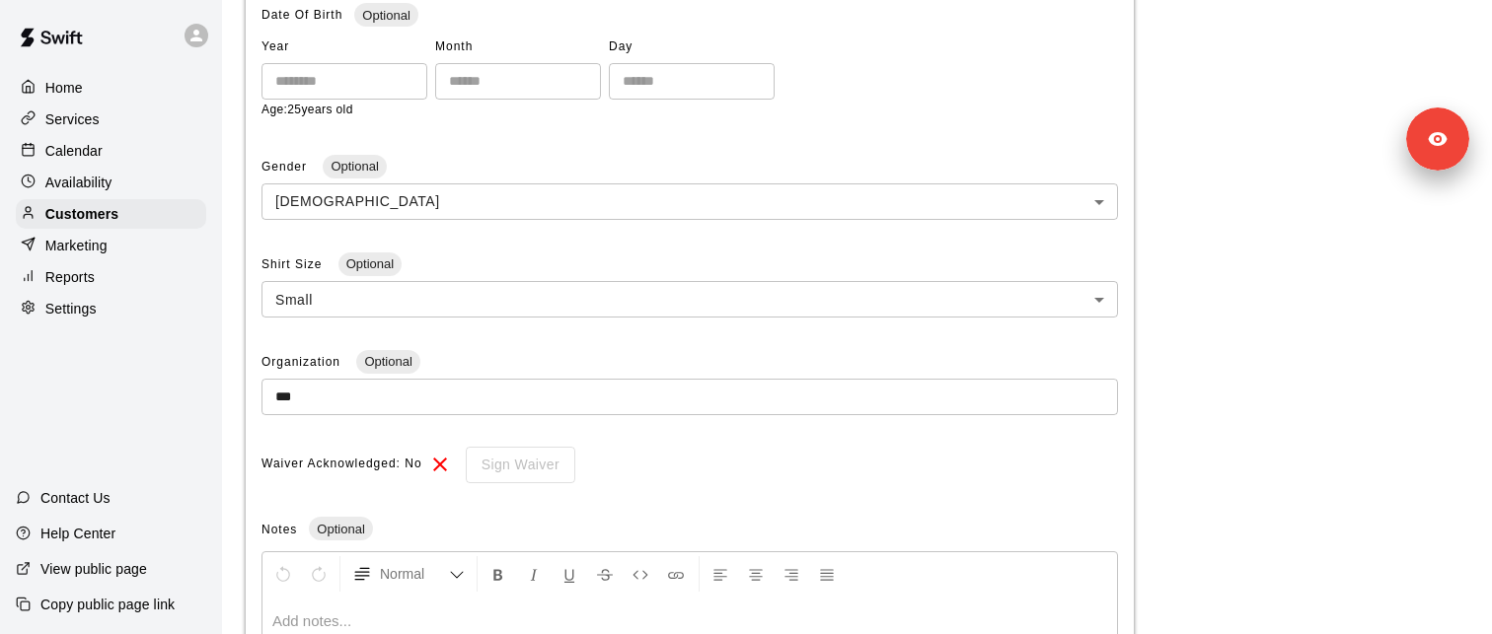
click at [84, 311] on p "Settings" at bounding box center [70, 309] width 51 height 20
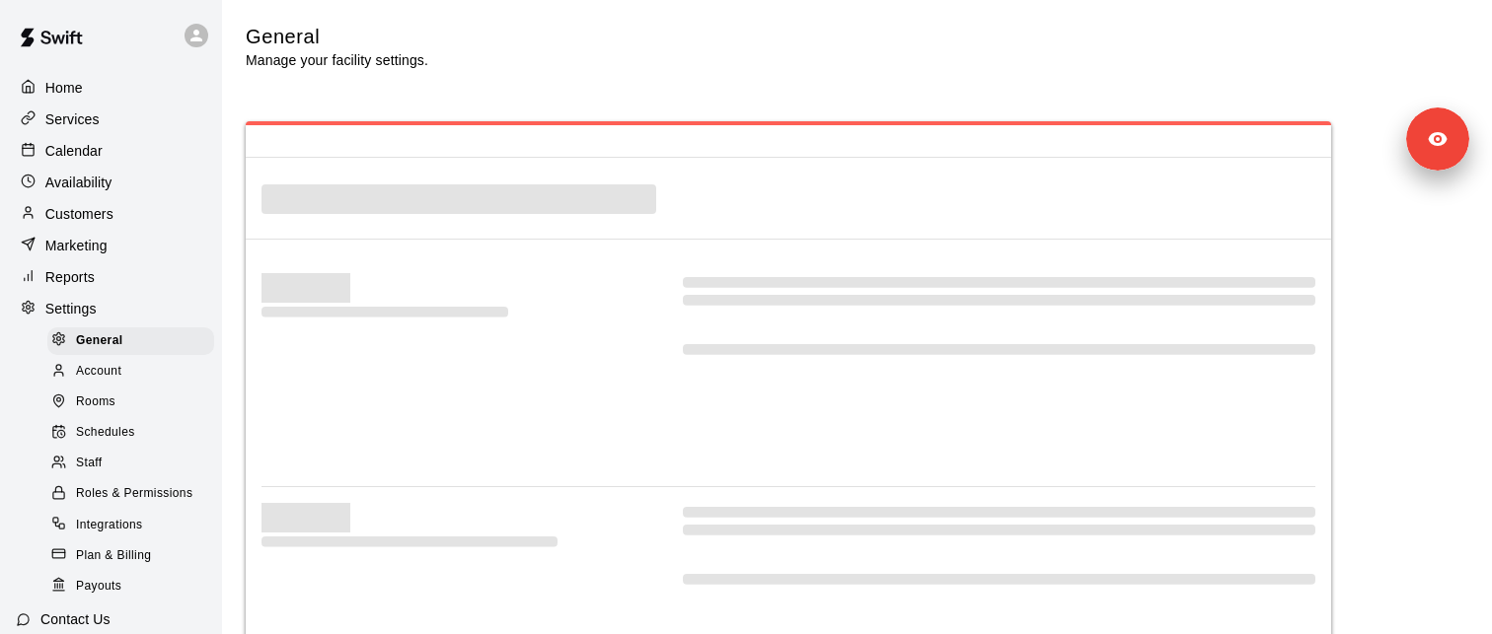
select select "**"
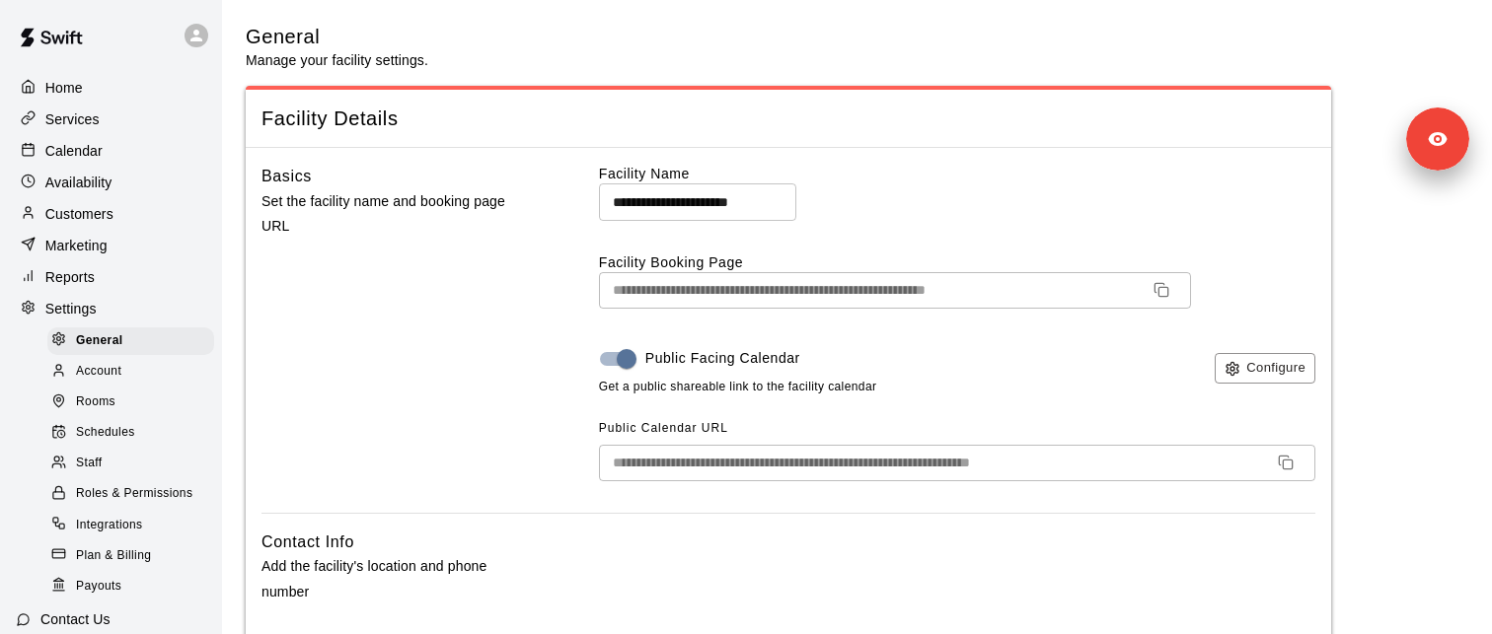
click at [79, 211] on p "Customers" at bounding box center [79, 214] width 68 height 20
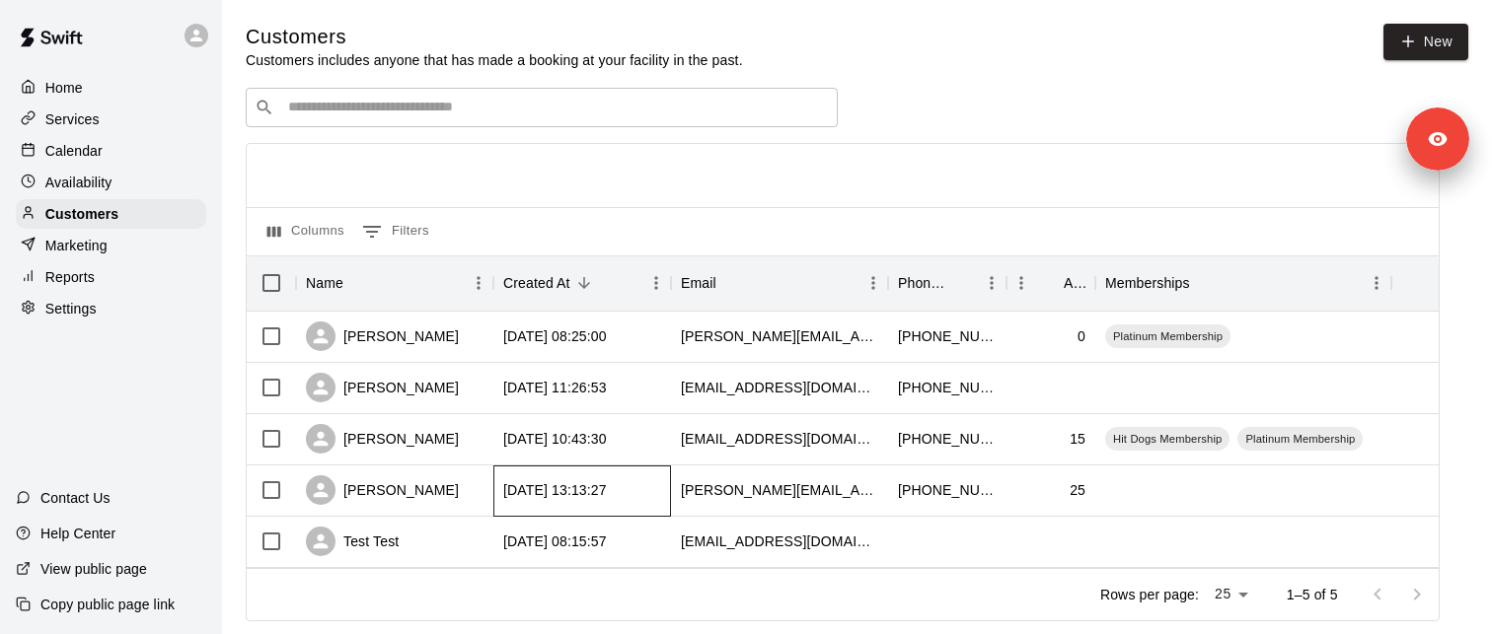
click at [578, 495] on div "[DATE] 13:13:27" at bounding box center [555, 490] width 104 height 20
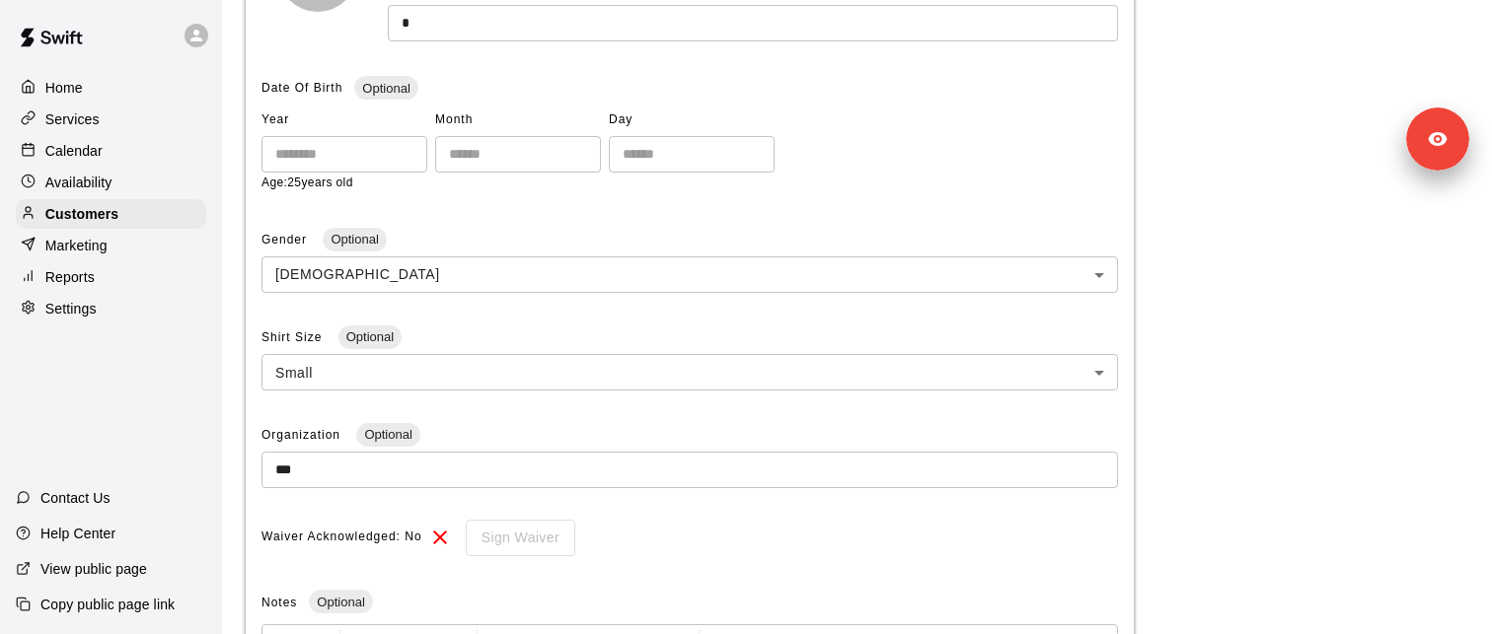
scroll to position [705, 0]
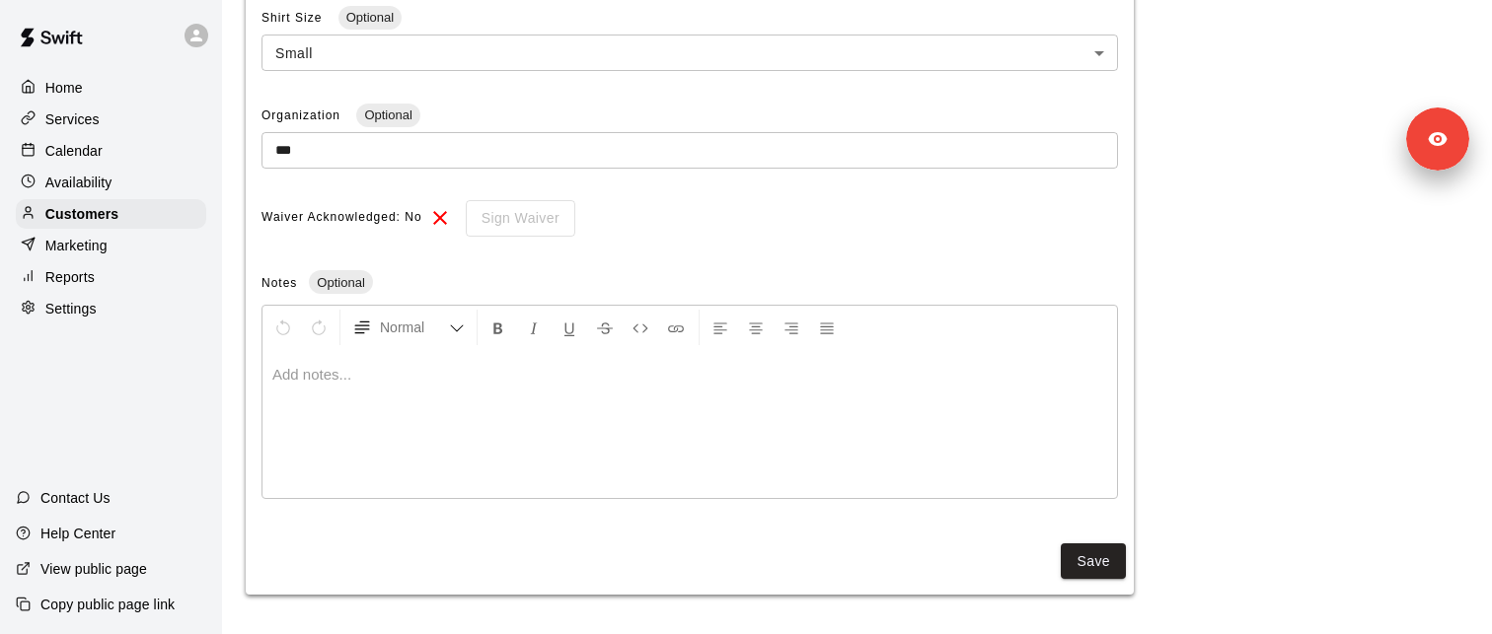
drag, startPoint x: 338, startPoint y: 381, endPoint x: 375, endPoint y: 408, distance: 45.8
click at [375, 408] on div at bounding box center [689, 424] width 854 height 148
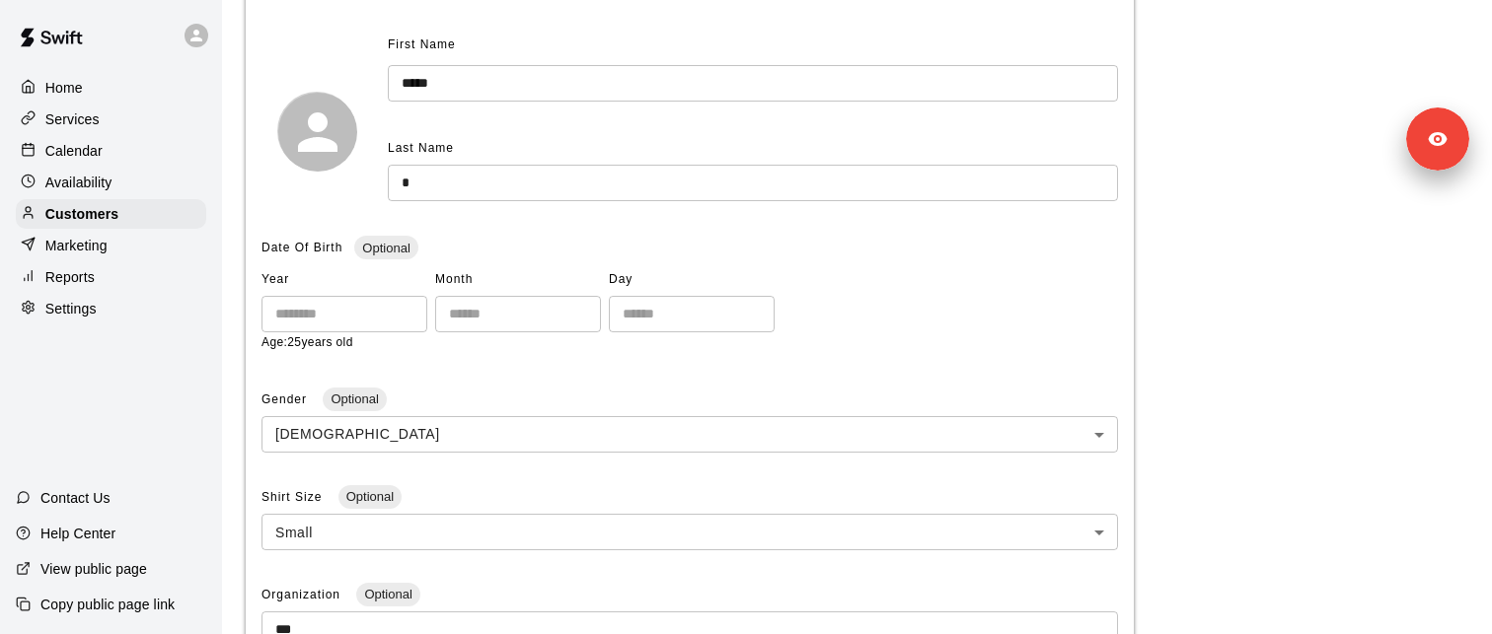
scroll to position [0, 0]
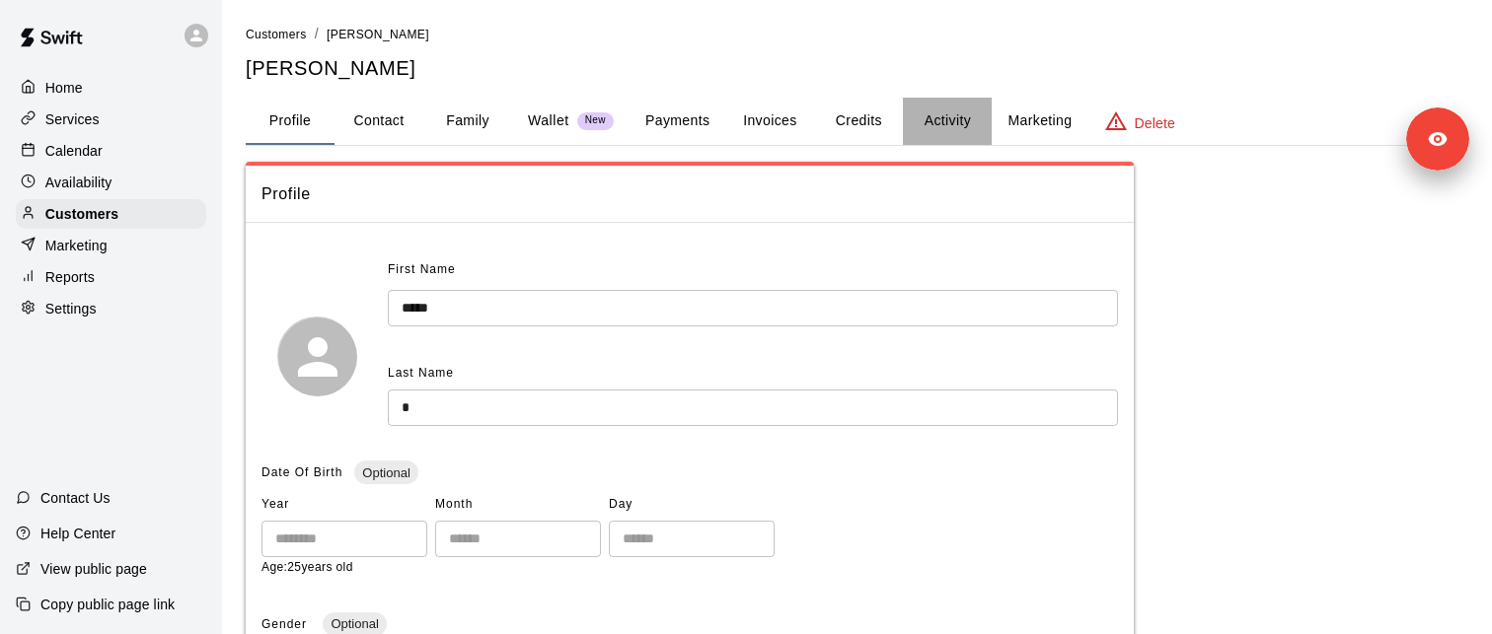
click at [947, 117] on button "Activity" at bounding box center [947, 121] width 89 height 47
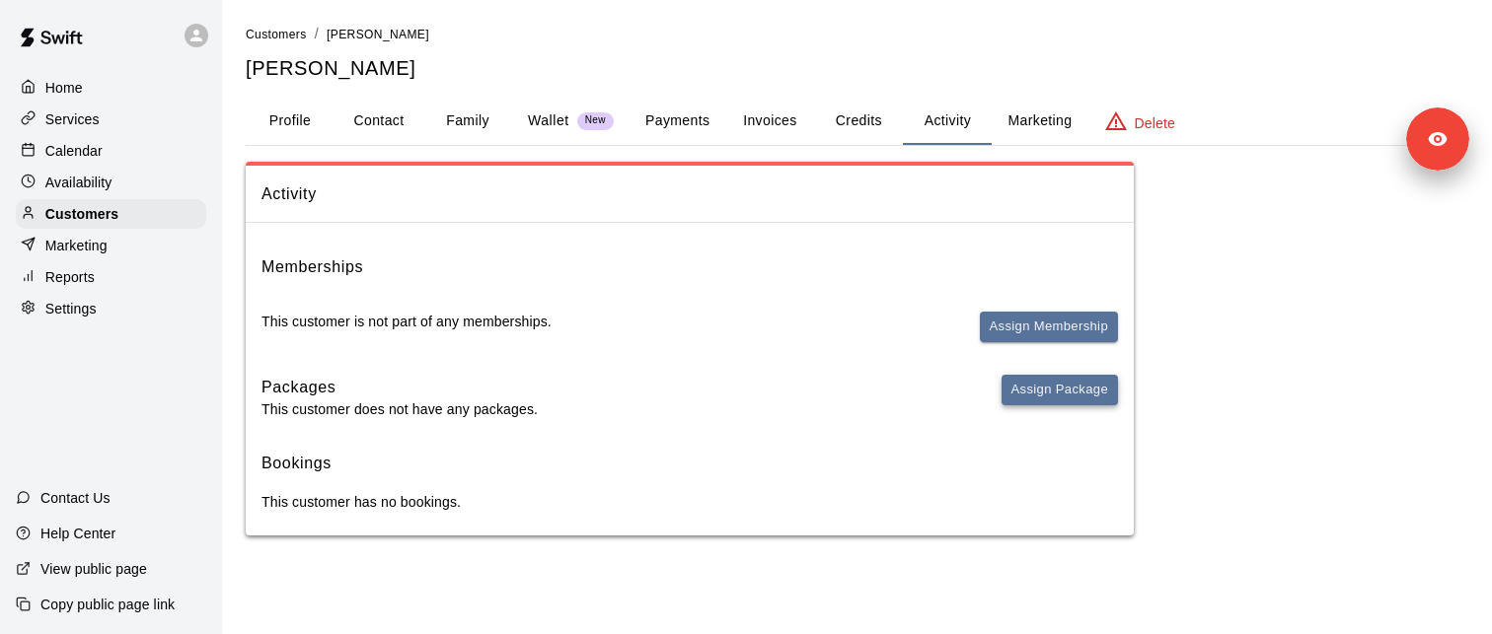
click at [1046, 404] on button "Assign Package" at bounding box center [1059, 390] width 116 height 31
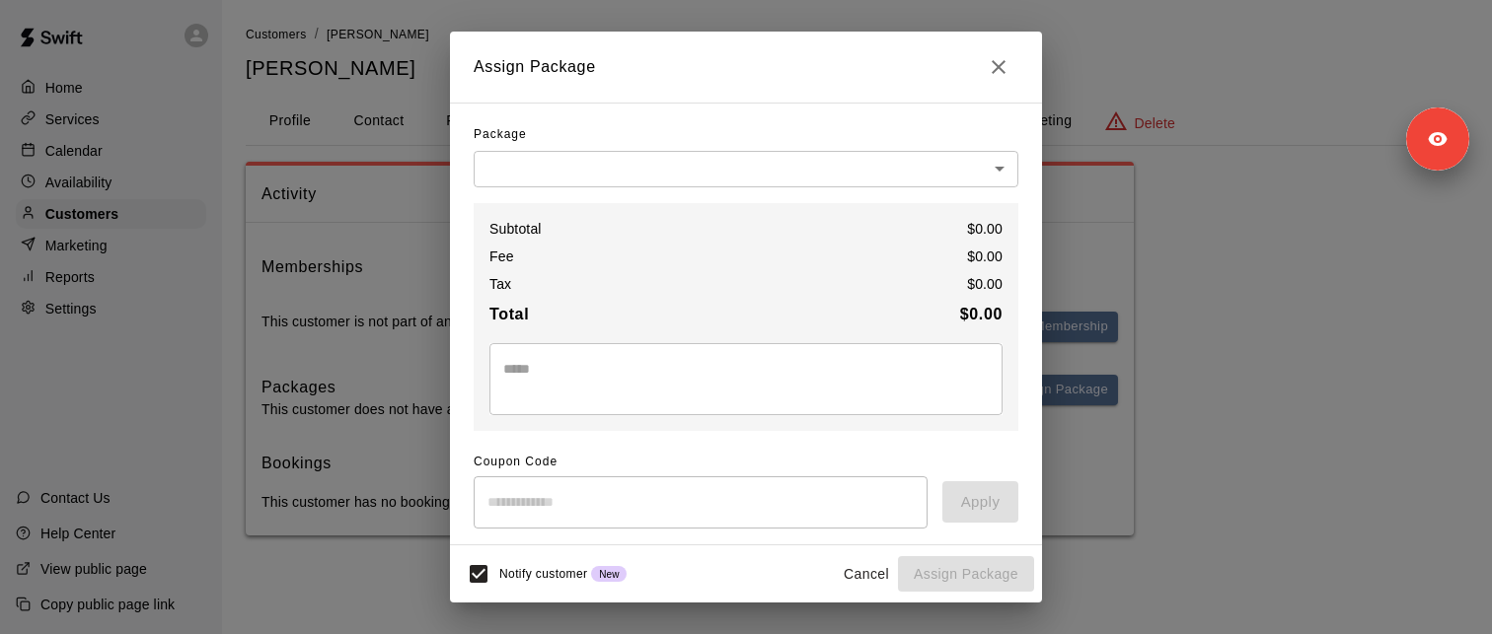
click at [569, 179] on body "Home Services Calendar Availability Customers Marketing Reports Settings Contac…" at bounding box center [746, 287] width 1492 height 575
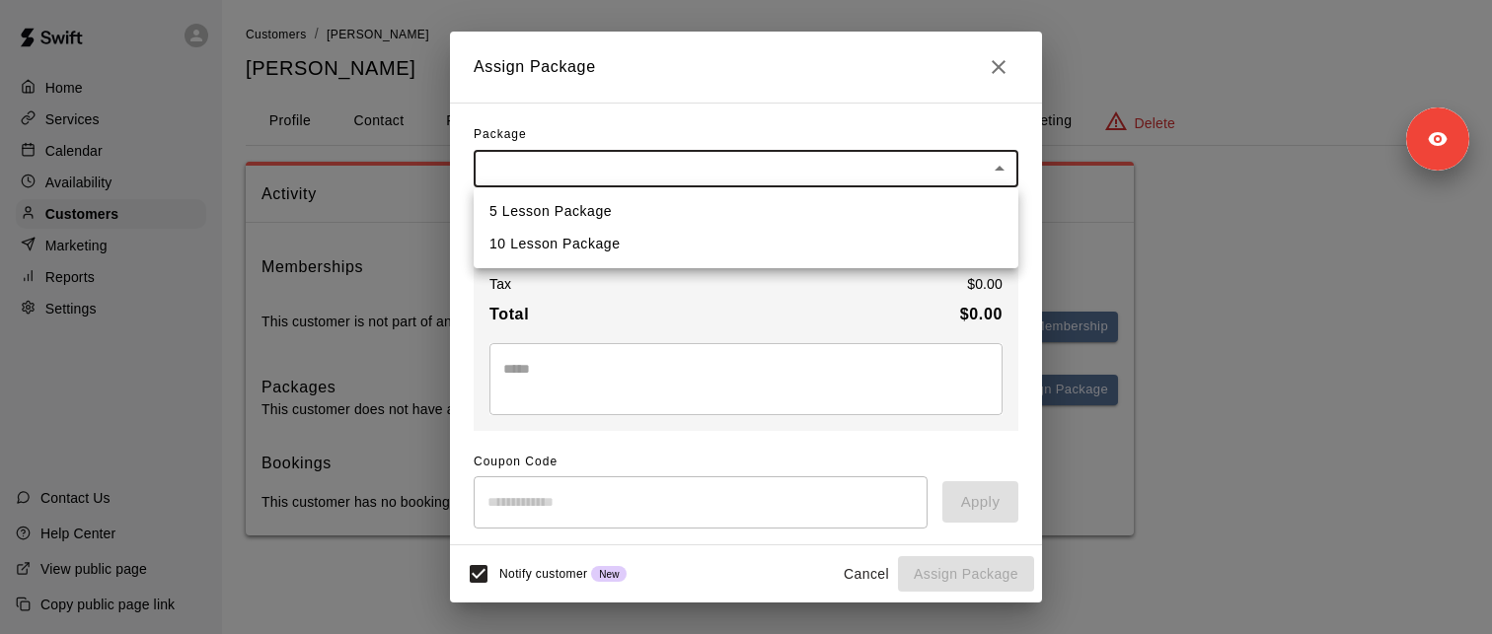
click at [553, 222] on li "5 Lesson Package" at bounding box center [746, 211] width 545 height 33
type input "**********"
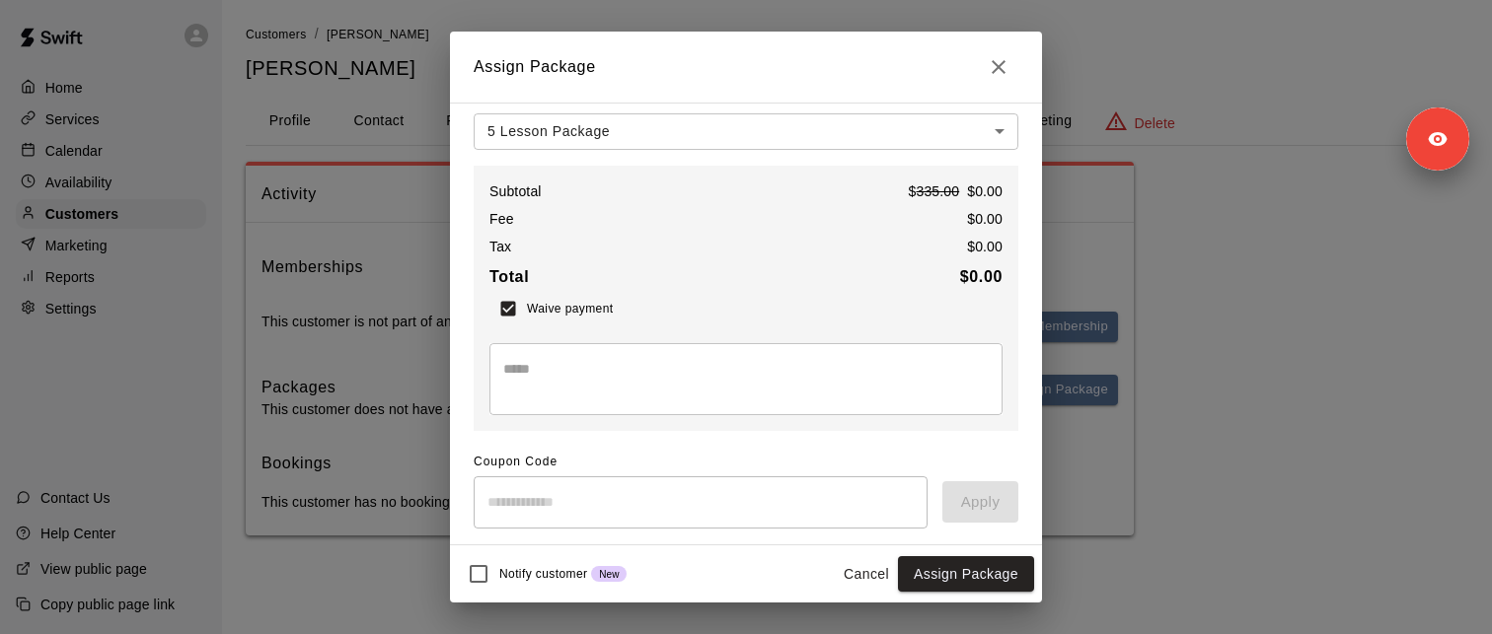
scroll to position [34, 0]
click at [1006, 72] on icon "Close" at bounding box center [999, 67] width 24 height 24
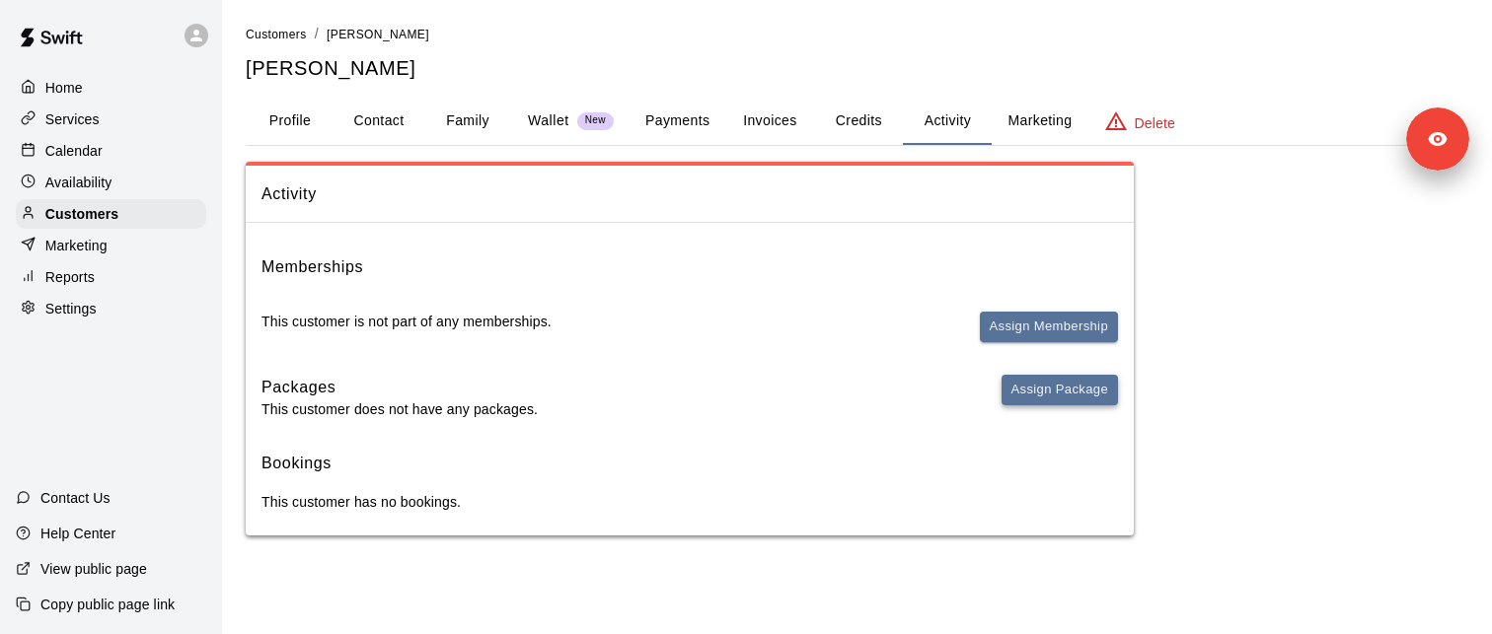
click at [1056, 401] on button "Assign Package" at bounding box center [1059, 390] width 116 height 31
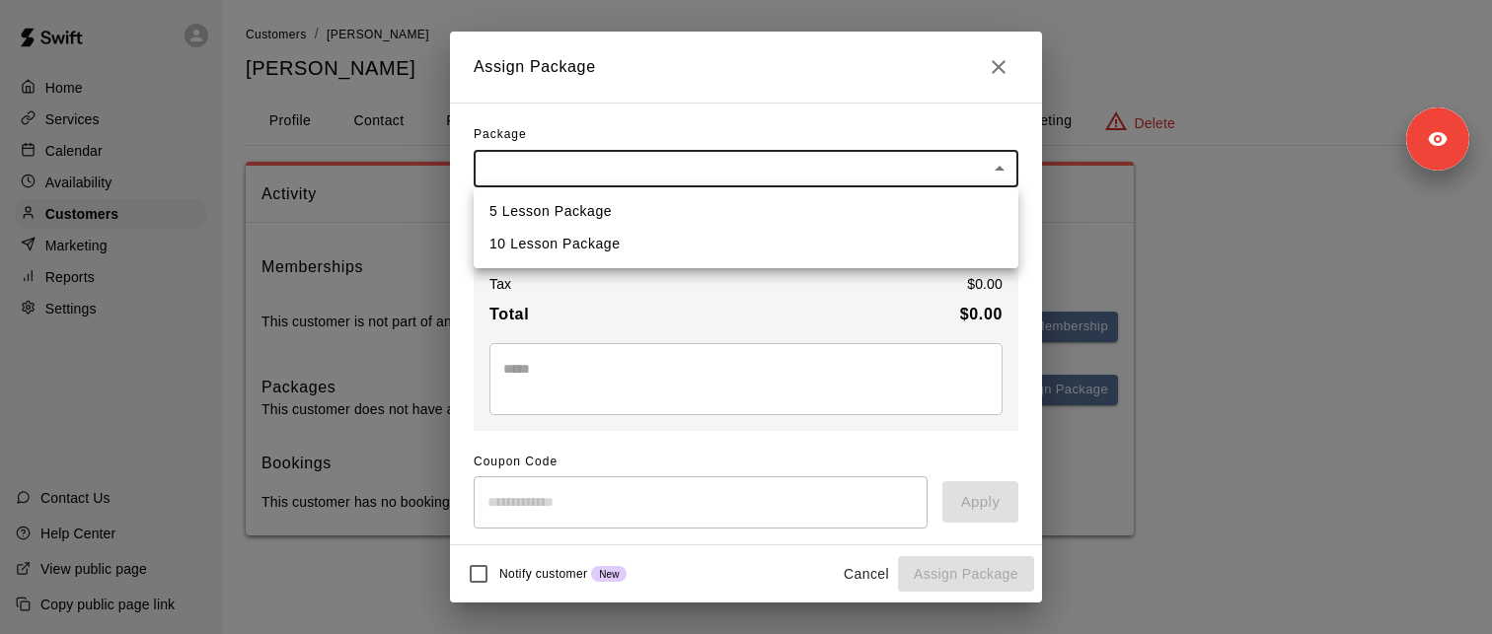
click at [577, 168] on body "Home Services Calendar Availability Customers Marketing Reports Settings Contac…" at bounding box center [746, 287] width 1492 height 575
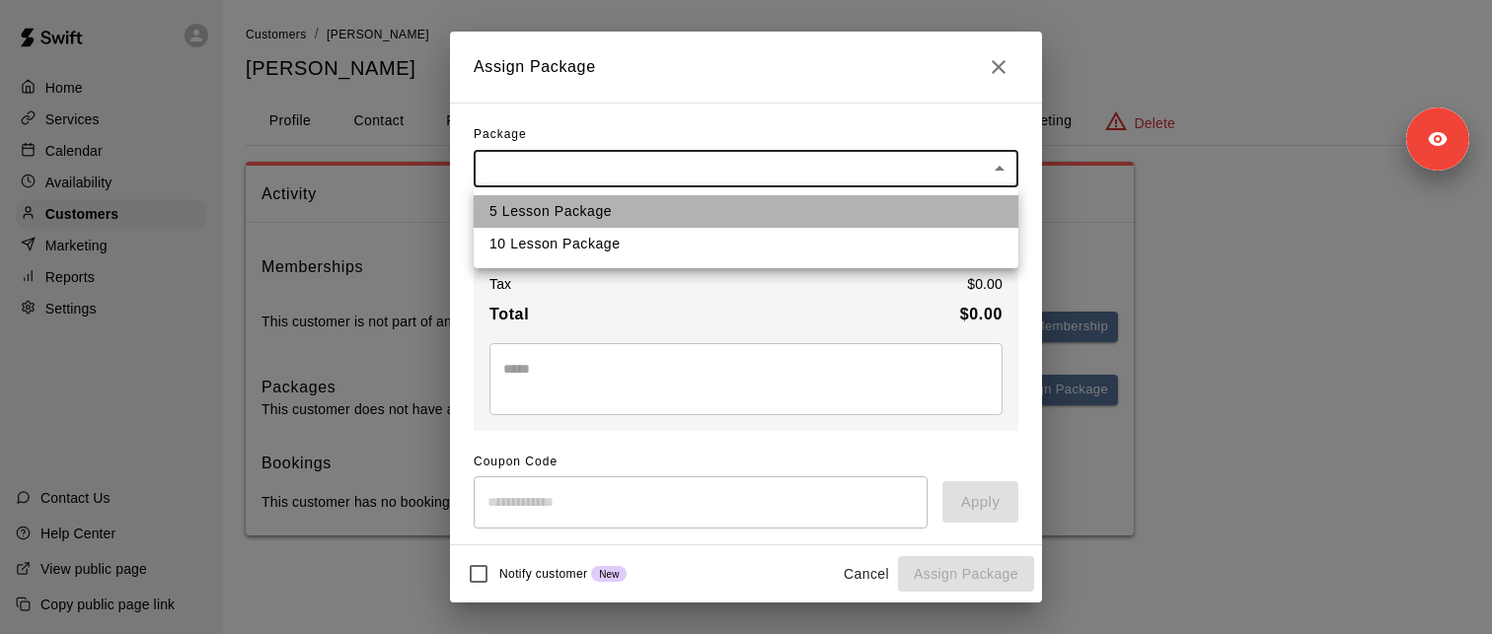
click at [560, 214] on li "5 Lesson Package" at bounding box center [746, 211] width 545 height 33
type input "**********"
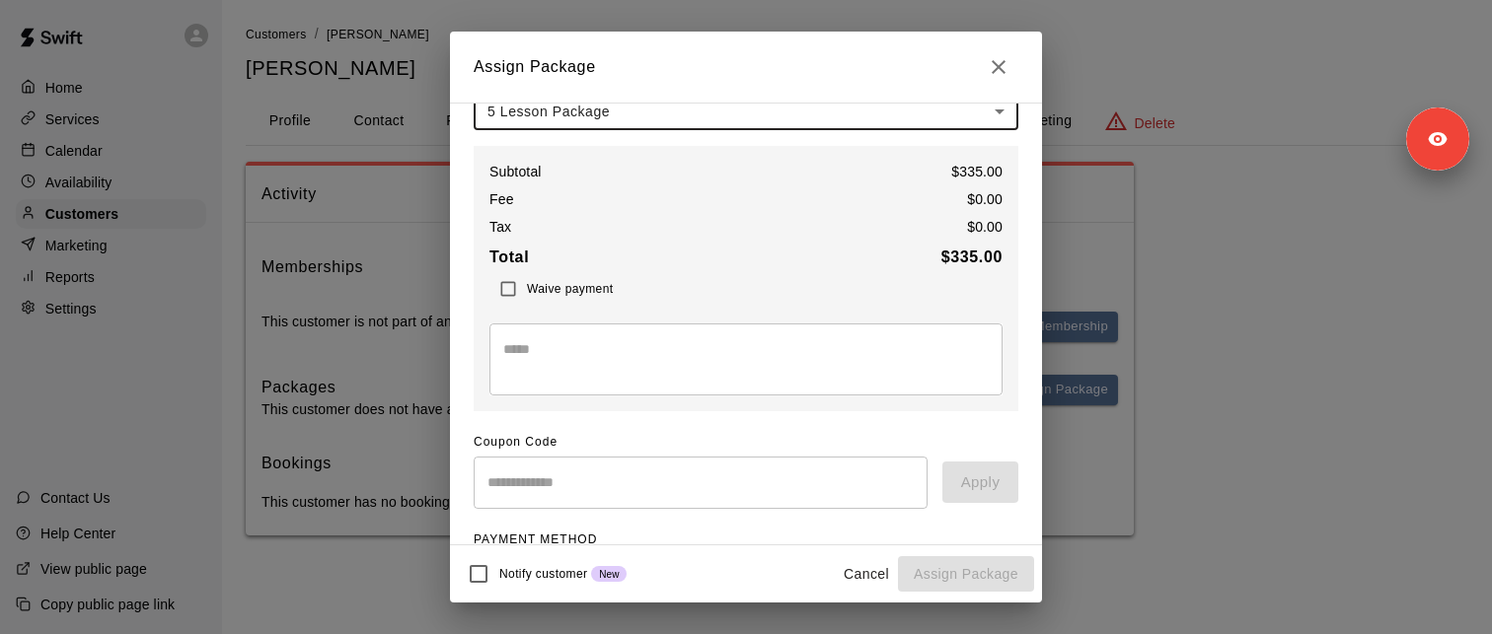
scroll to position [0, 0]
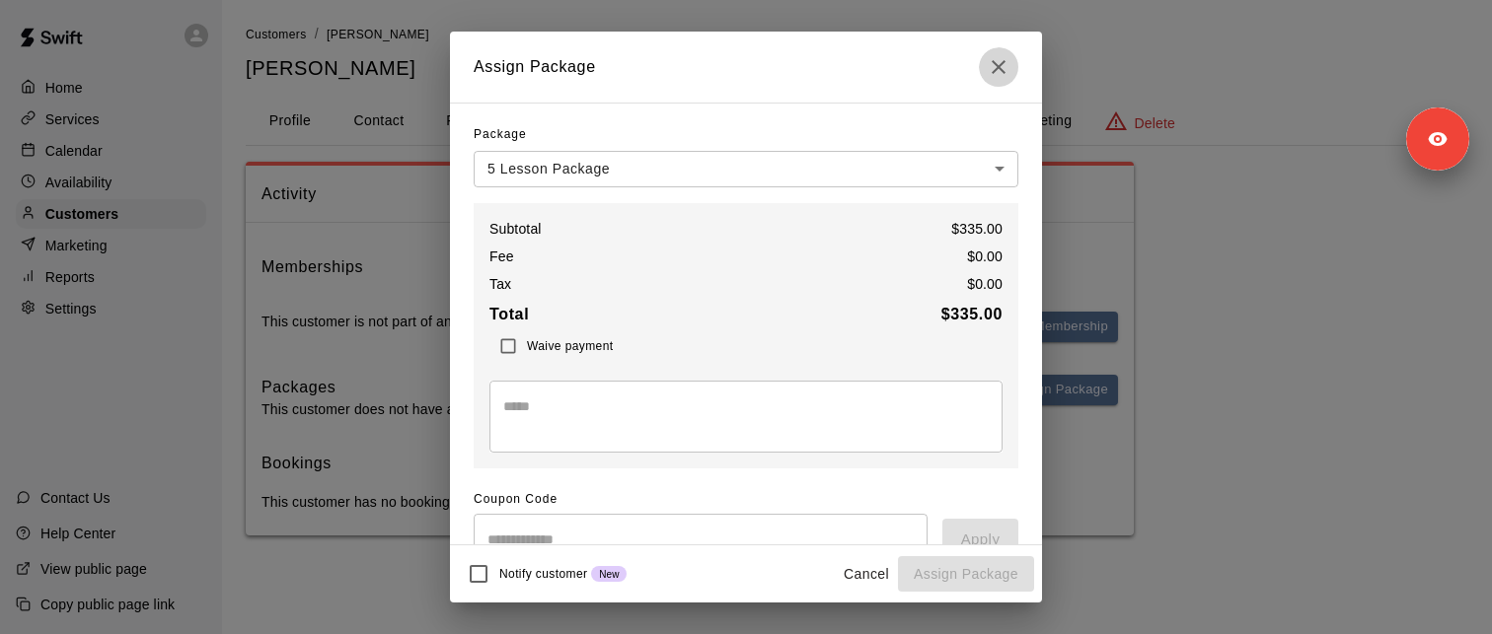
click at [995, 63] on icon "Close" at bounding box center [999, 67] width 14 height 14
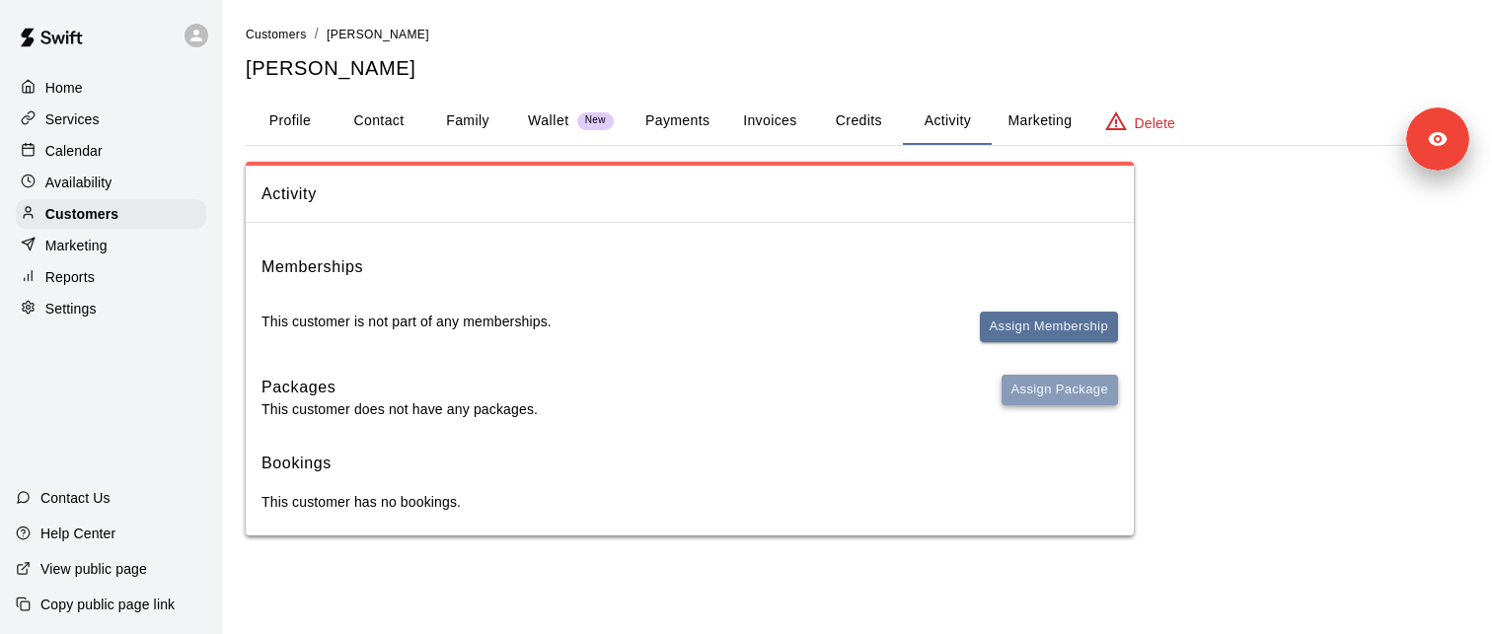
click at [1088, 392] on button "Assign Package" at bounding box center [1059, 390] width 116 height 31
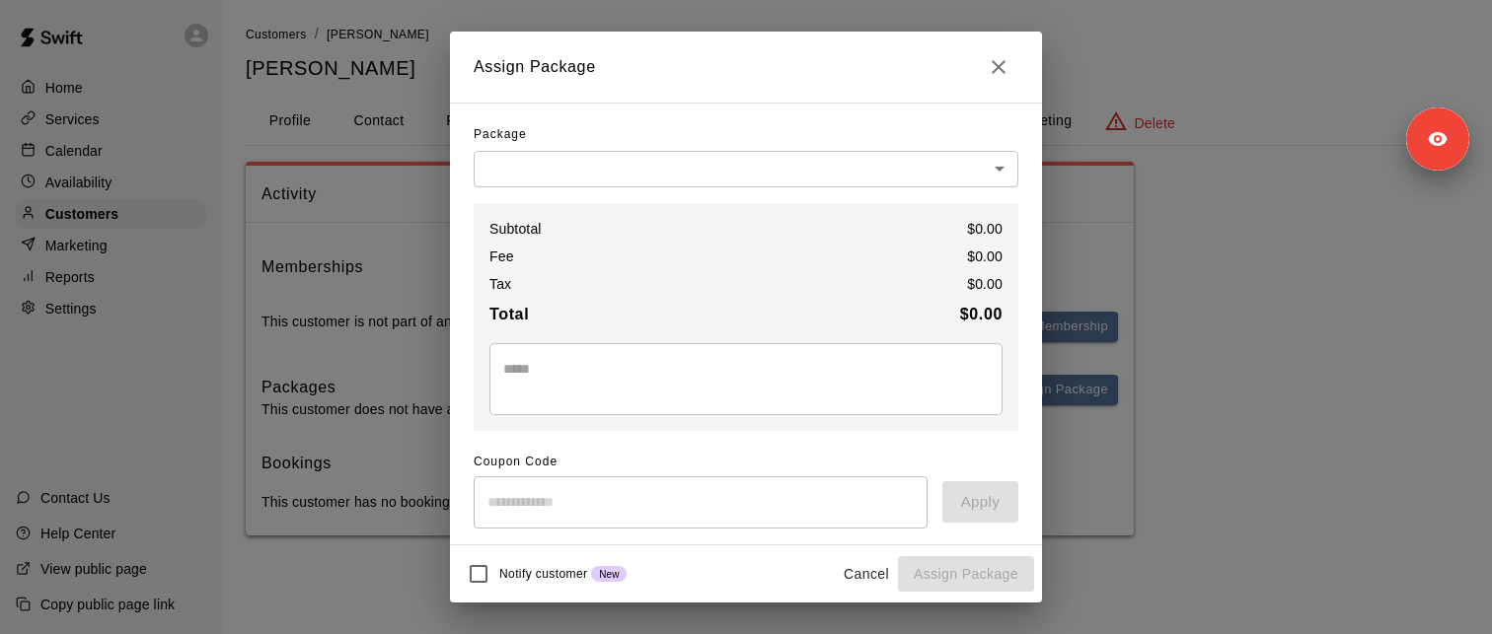
scroll to position [29, 0]
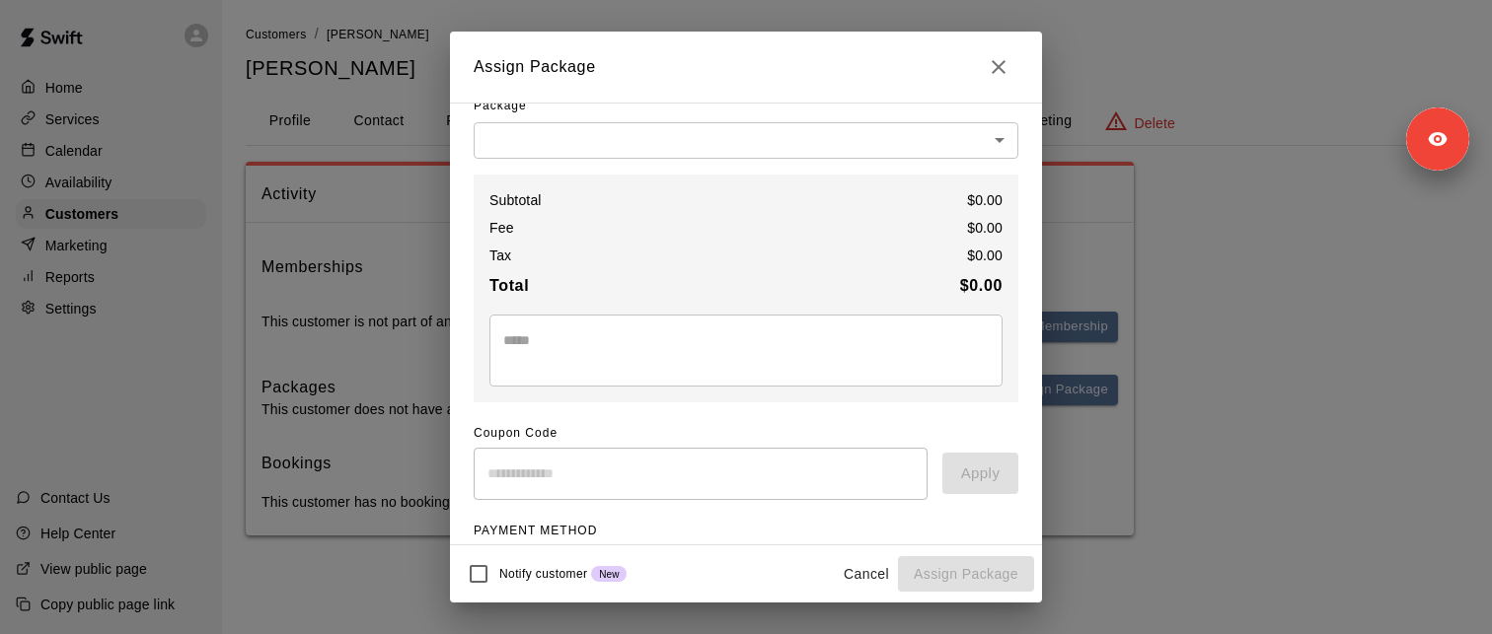
click at [533, 136] on body "Home Services Calendar Availability Customers Marketing Reports Settings Contac…" at bounding box center [746, 287] width 1492 height 575
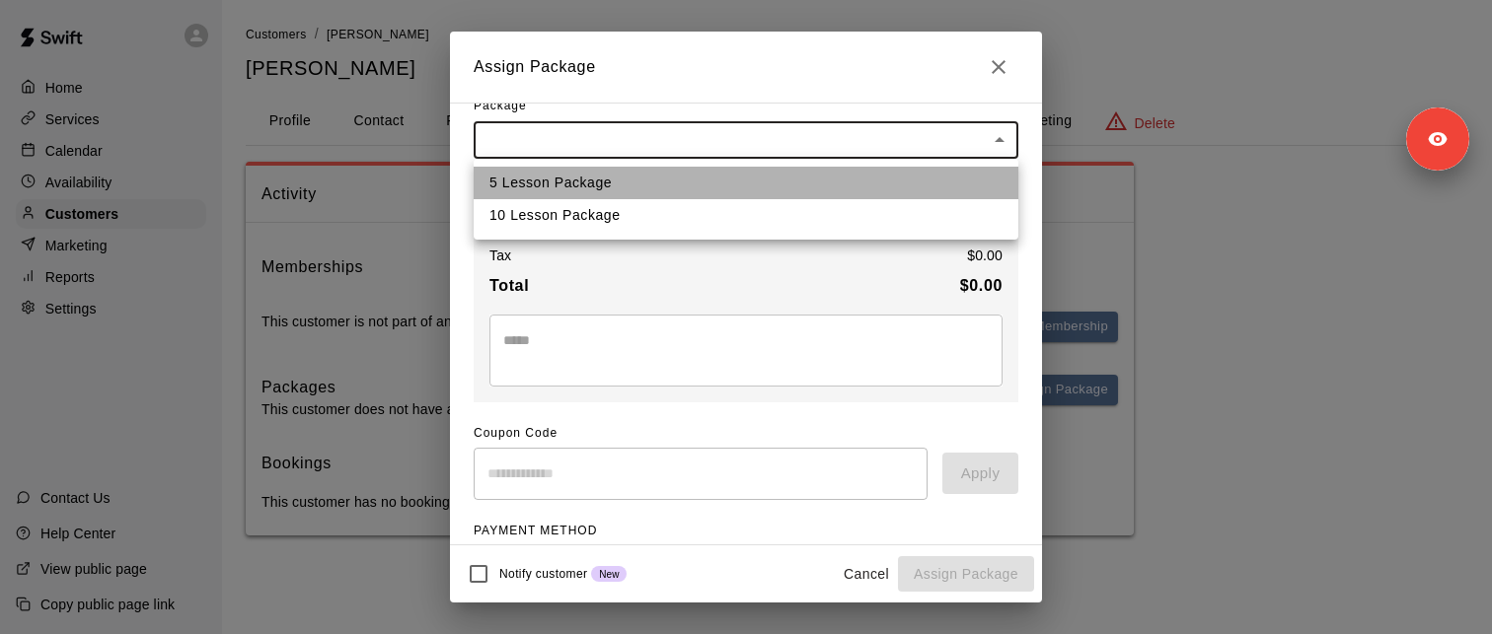
click at [534, 184] on li "5 Lesson Package" at bounding box center [746, 183] width 545 height 33
type input "**********"
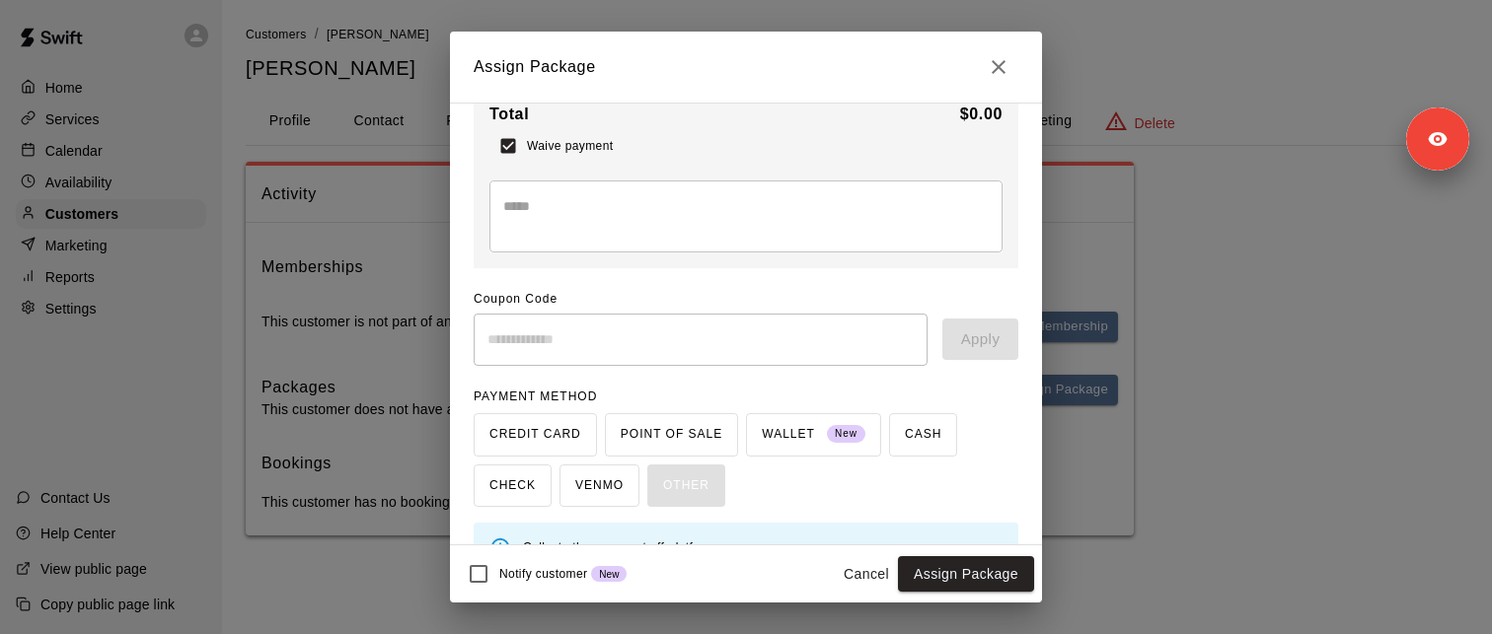
scroll to position [244, 0]
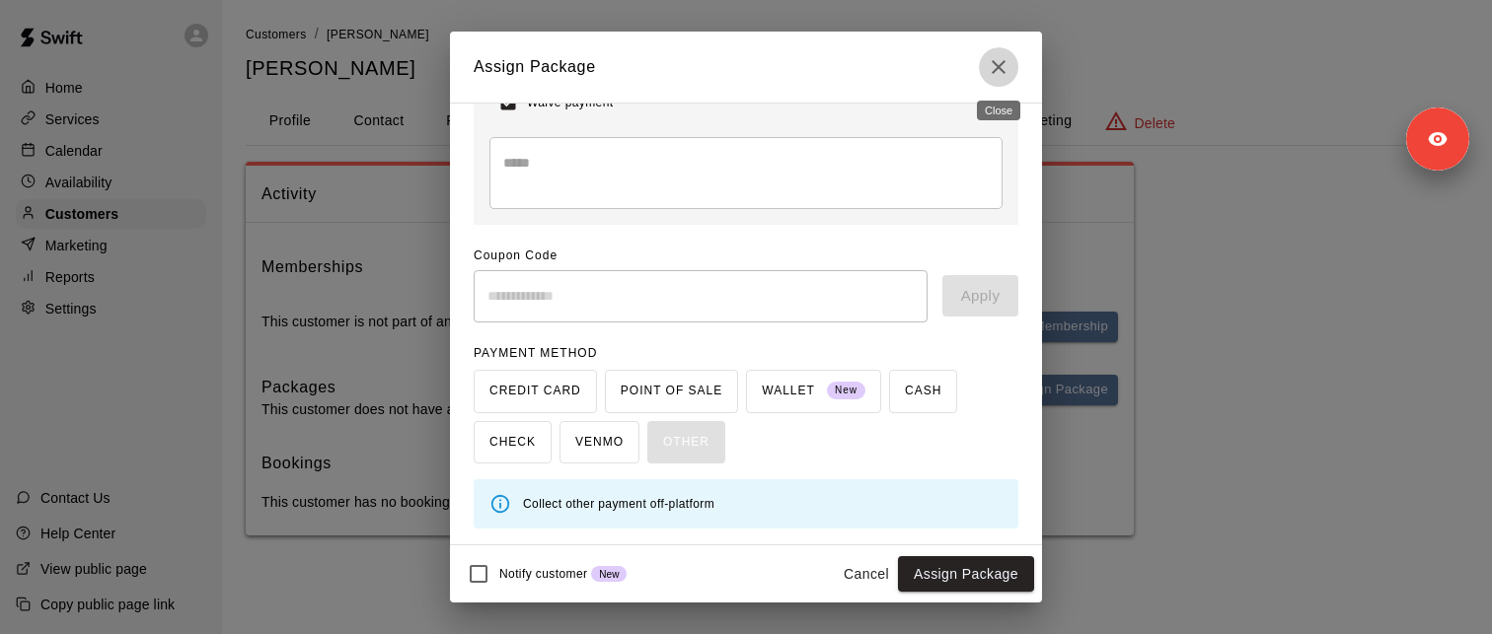
click at [997, 70] on icon "Close" at bounding box center [999, 67] width 24 height 24
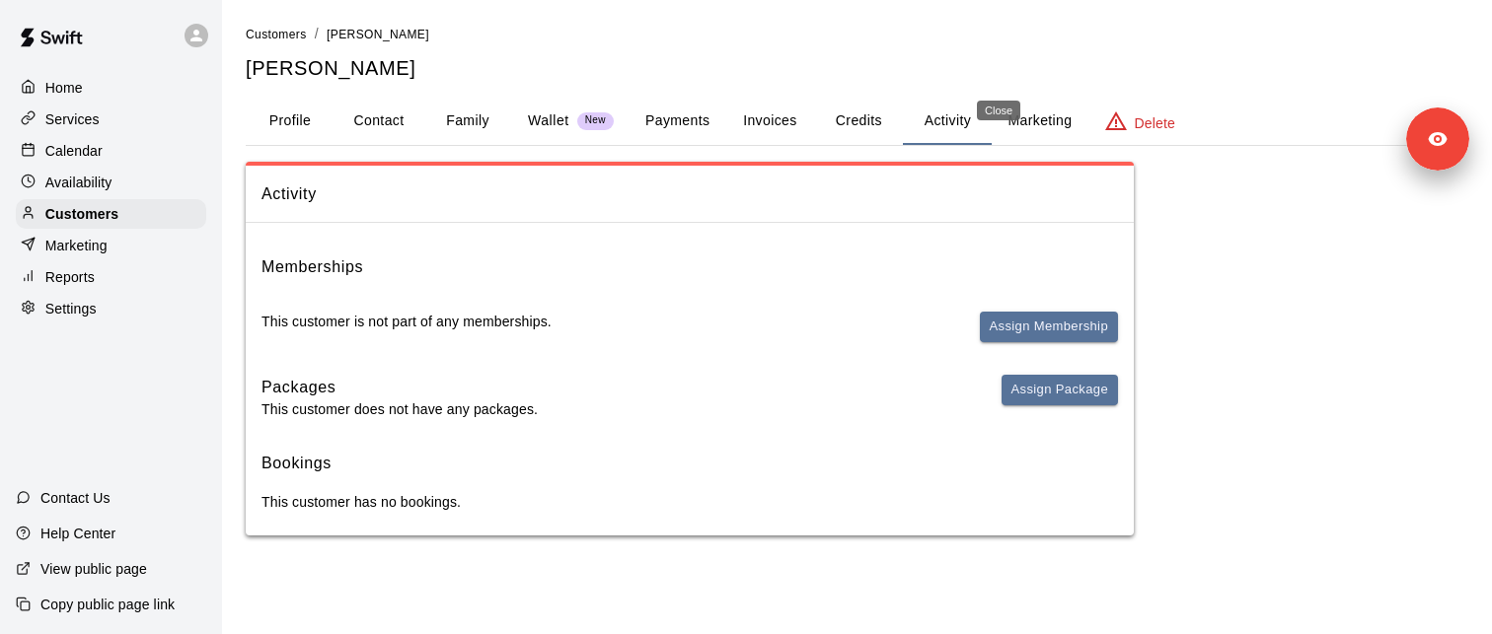
scroll to position [206, 0]
click at [124, 210] on div "Customers" at bounding box center [111, 214] width 190 height 30
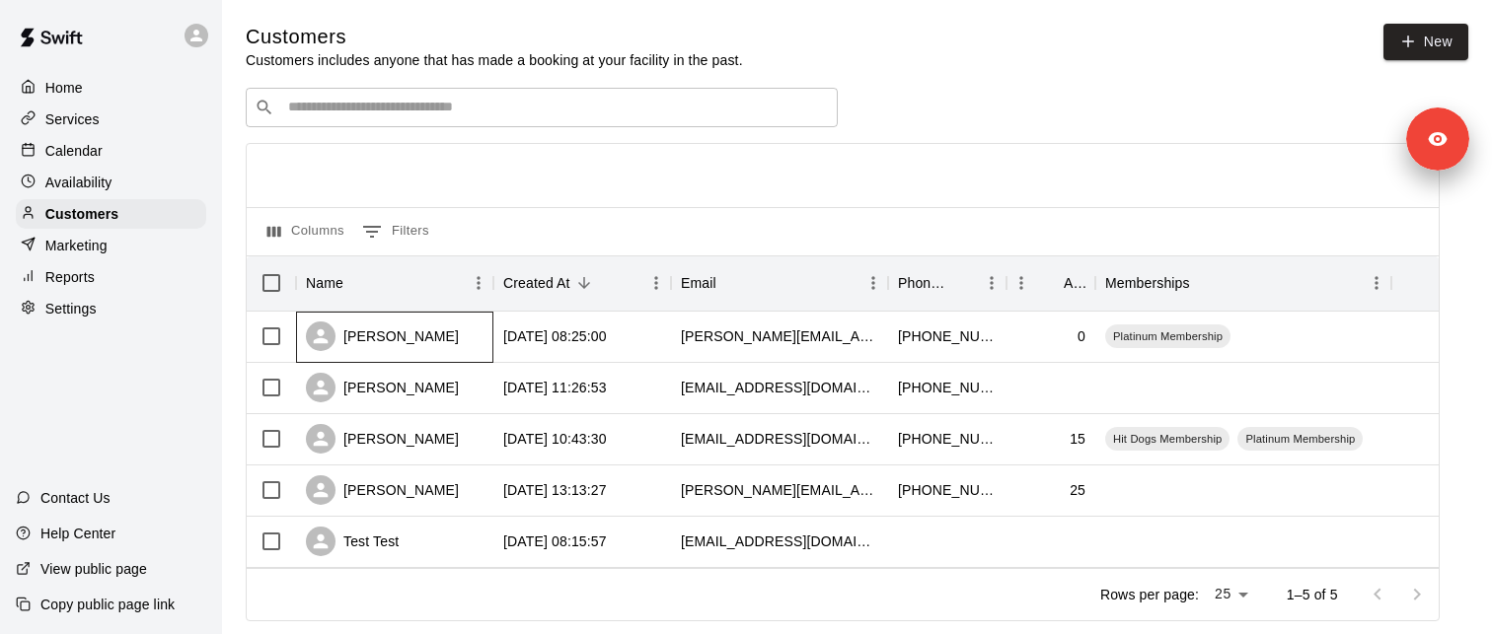
click at [419, 351] on div "[PERSON_NAME]" at bounding box center [394, 337] width 197 height 51
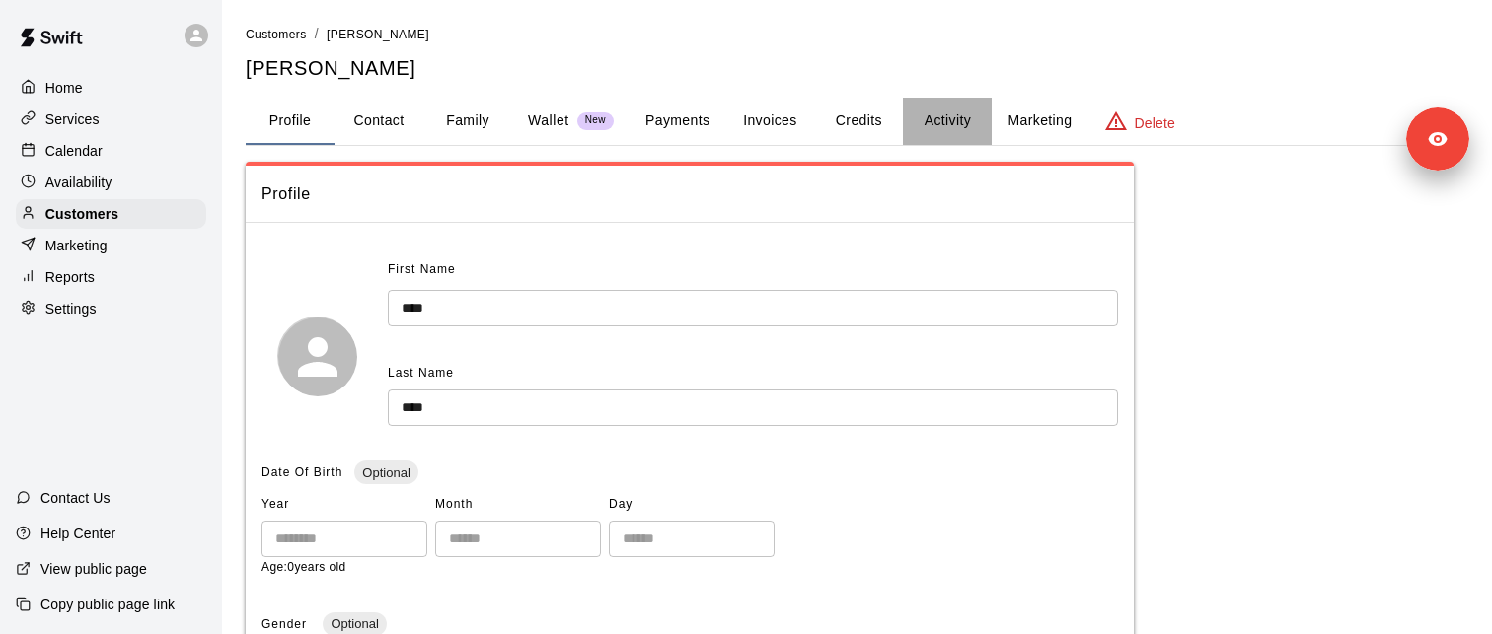
click at [938, 132] on button "Activity" at bounding box center [947, 121] width 89 height 47
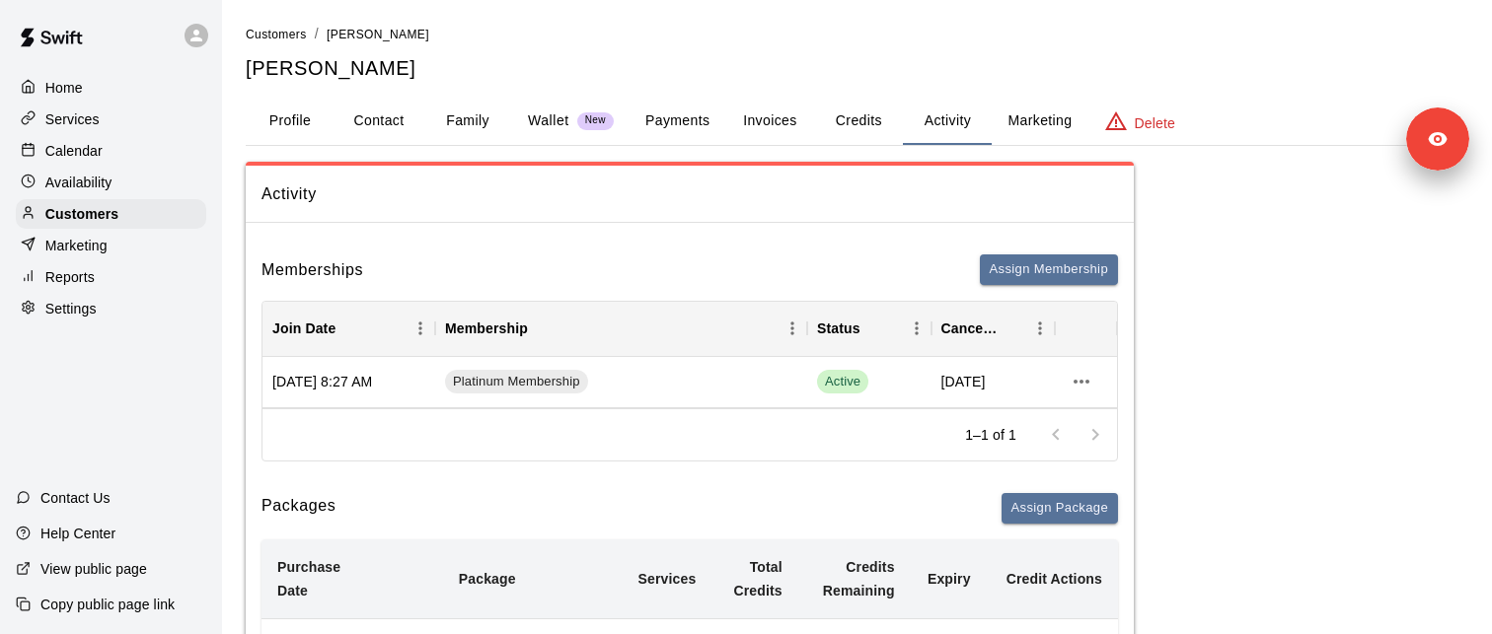
click at [857, 121] on button "Credits" at bounding box center [858, 121] width 89 height 47
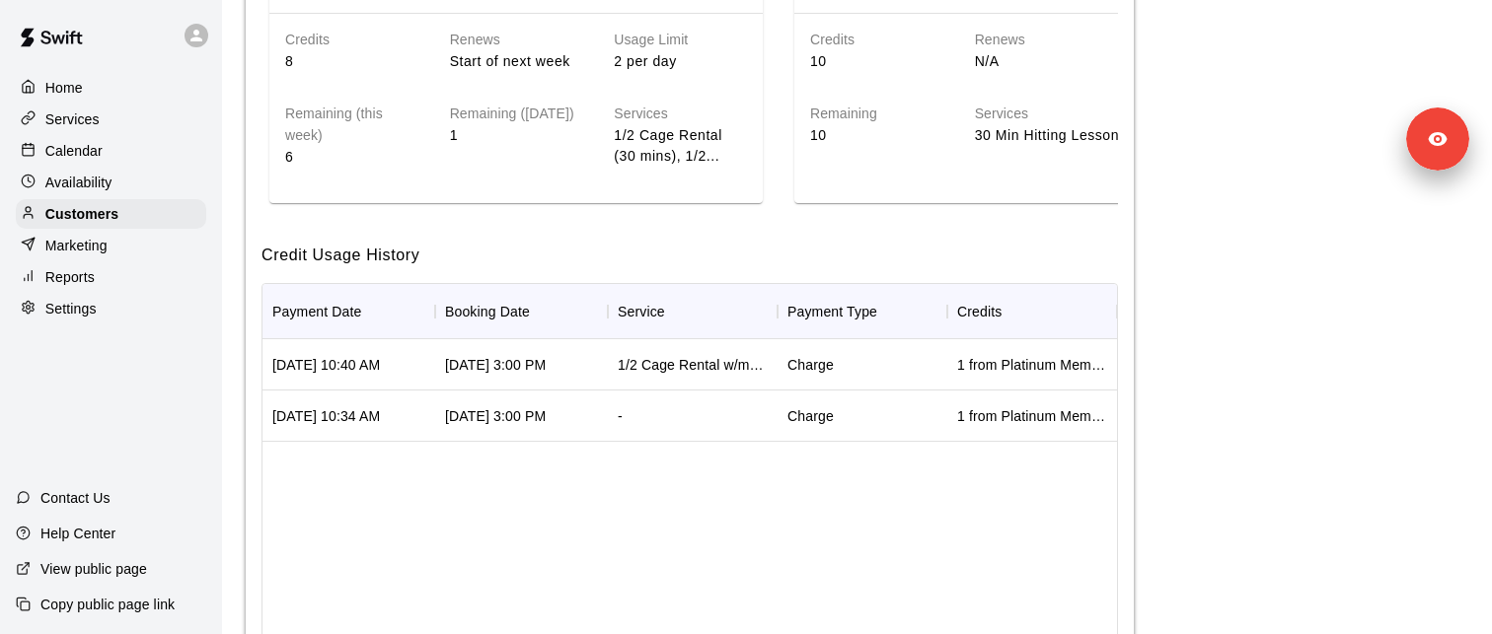
scroll to position [287, 0]
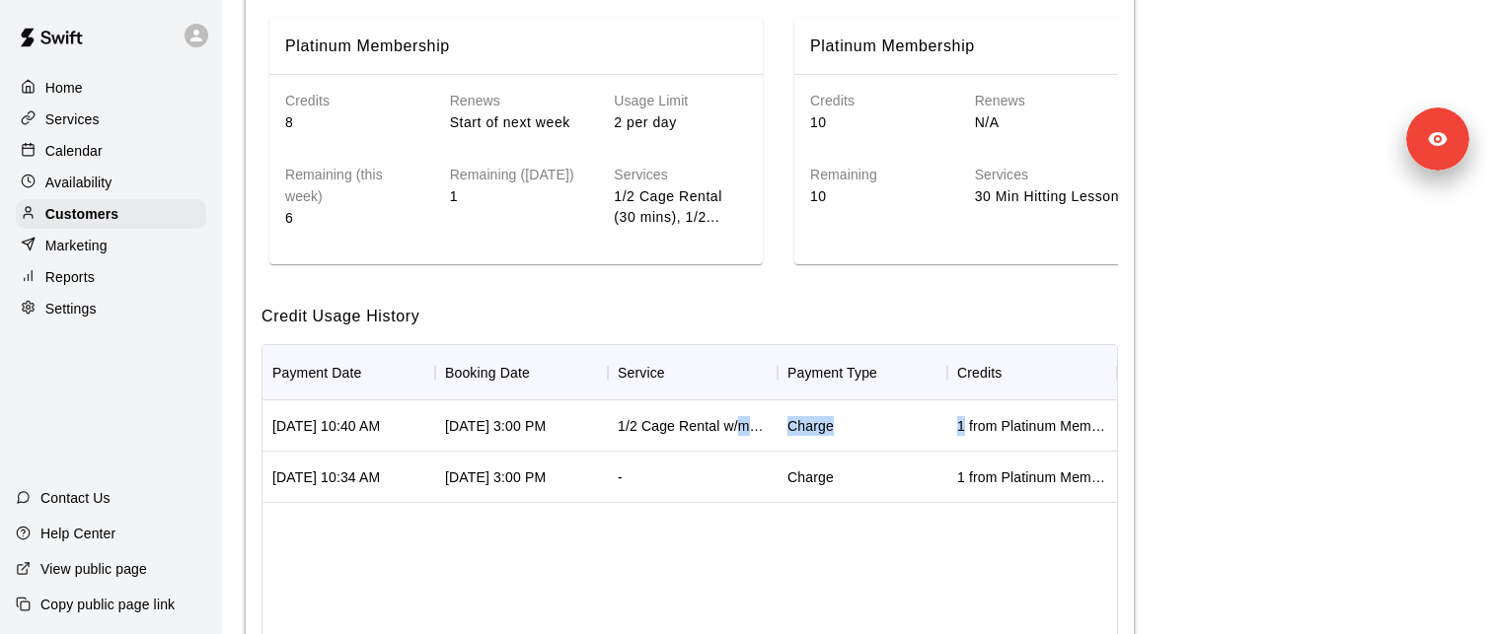
drag, startPoint x: 739, startPoint y: 418, endPoint x: 966, endPoint y: 417, distance: 226.9
click at [966, 417] on div "[DATE] 10:40 AM [DATE] 3:00 PM 1/2 Cage Rental w/machine Charge 1 from Platinum…" at bounding box center [689, 426] width 854 height 51
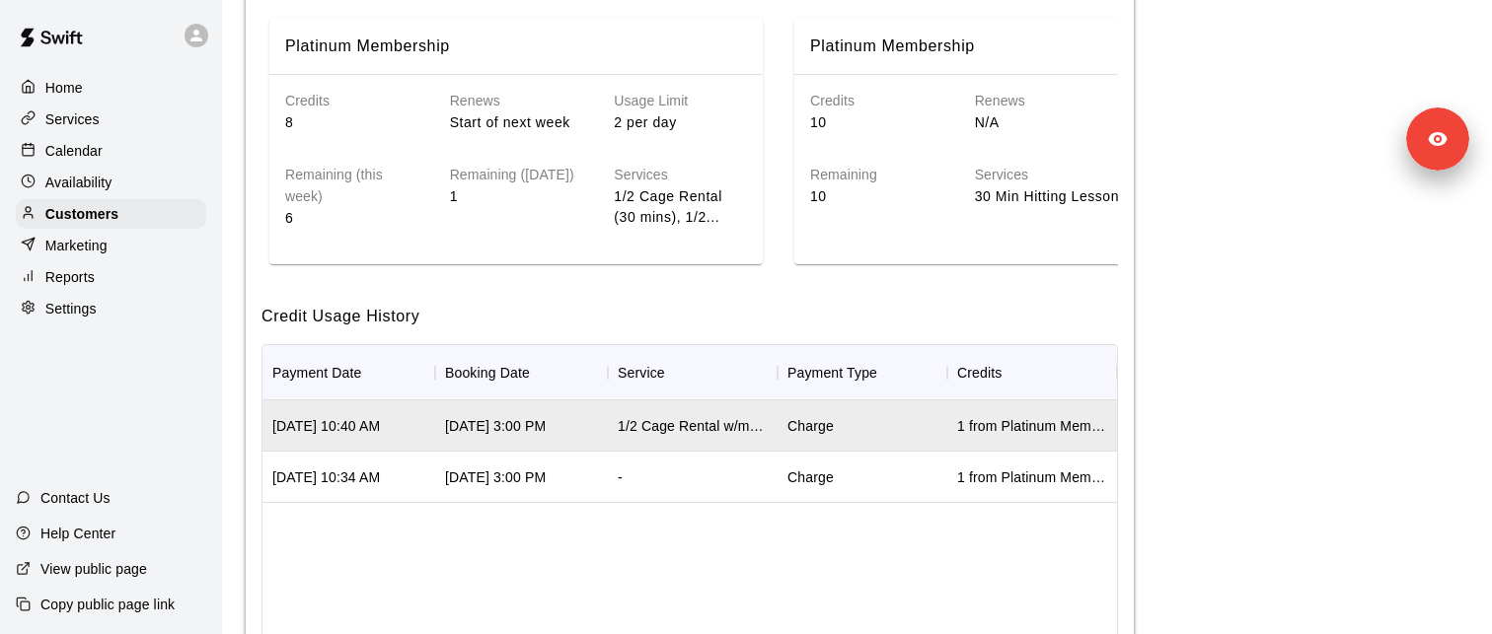
click at [708, 418] on div "1/2 Cage Rental w/machine" at bounding box center [693, 426] width 150 height 20
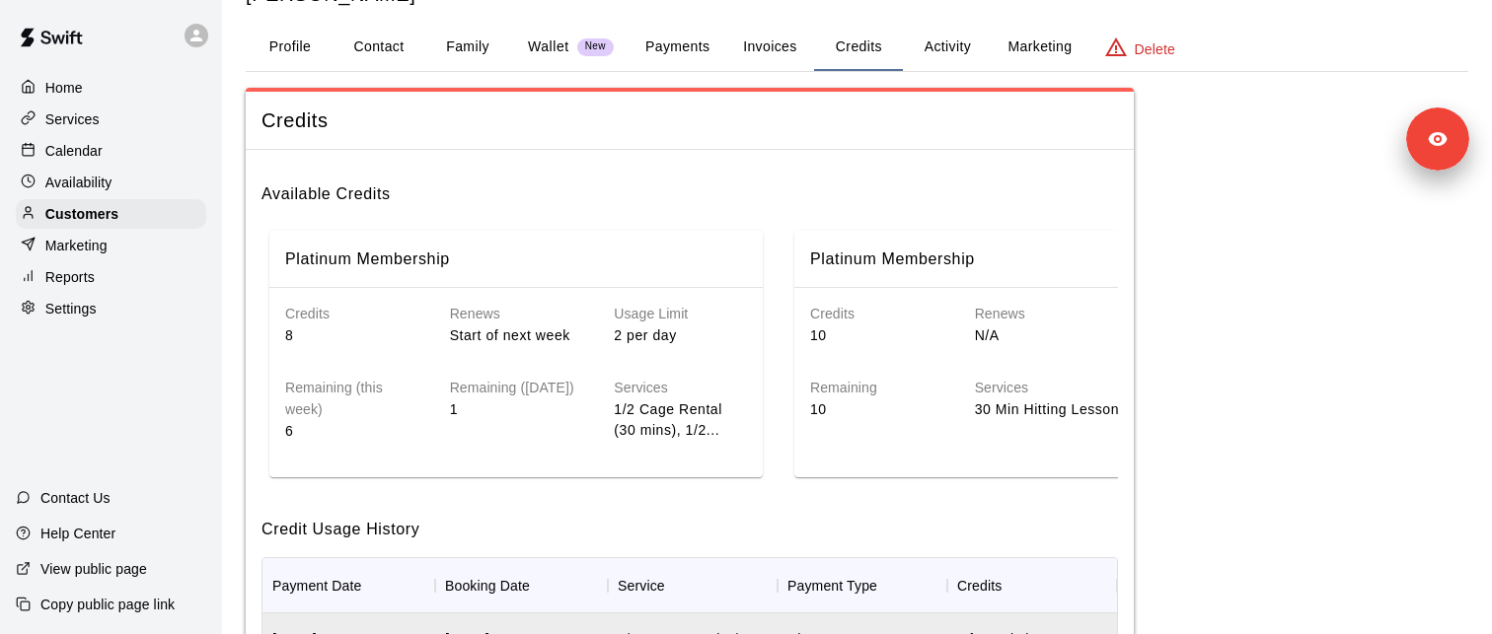
scroll to position [76, 0]
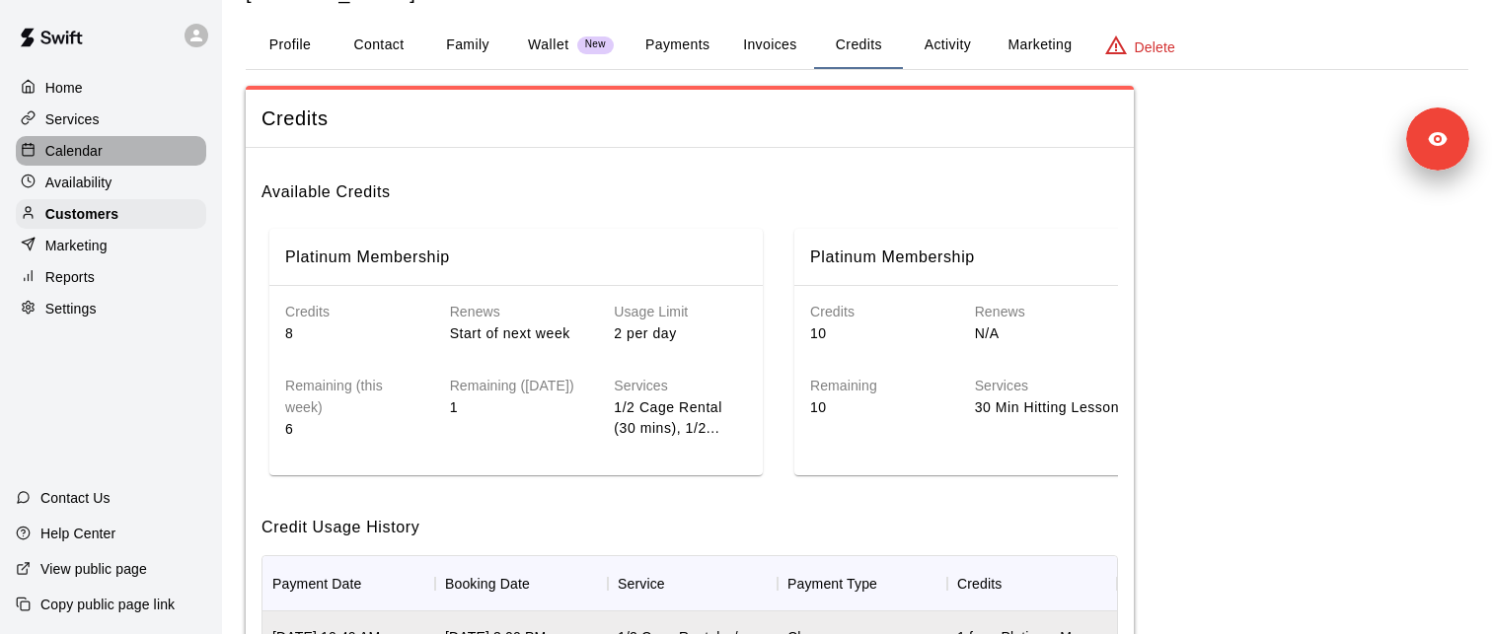
click at [71, 153] on p "Calendar" at bounding box center [73, 151] width 57 height 20
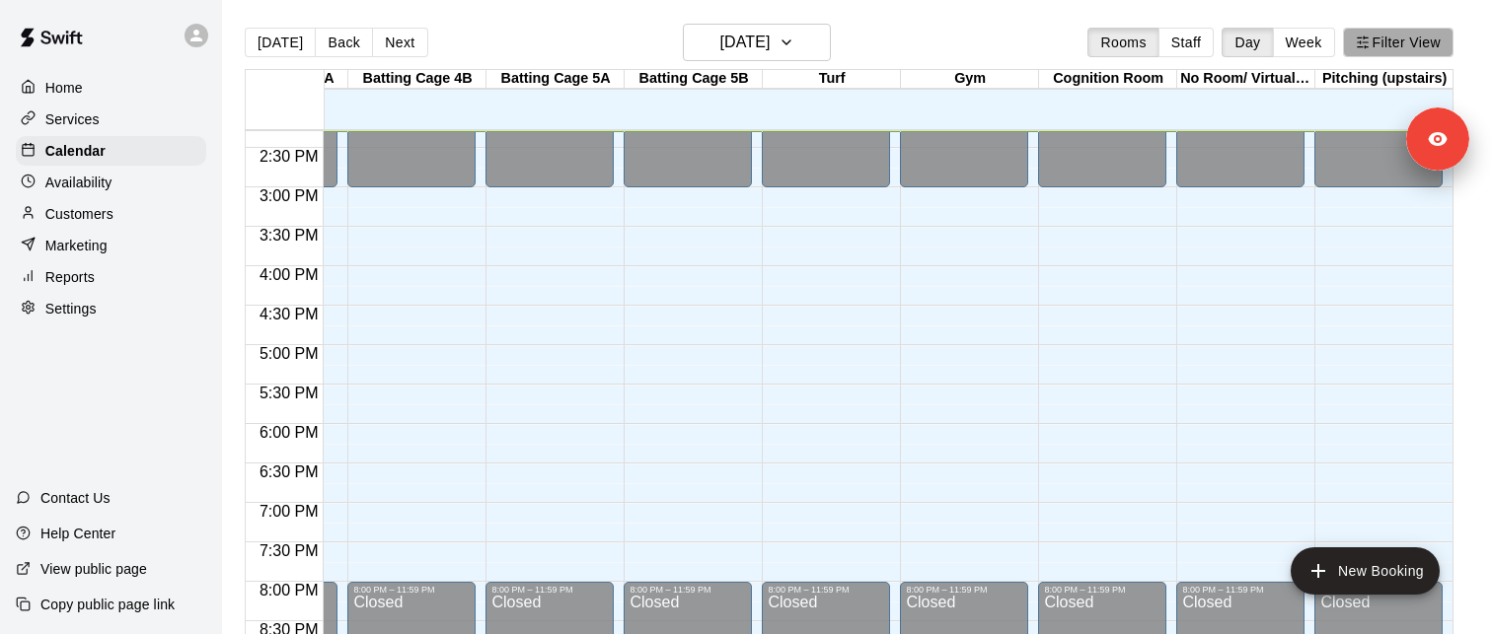
click at [1383, 43] on button "Filter View" at bounding box center [1398, 43] width 111 height 30
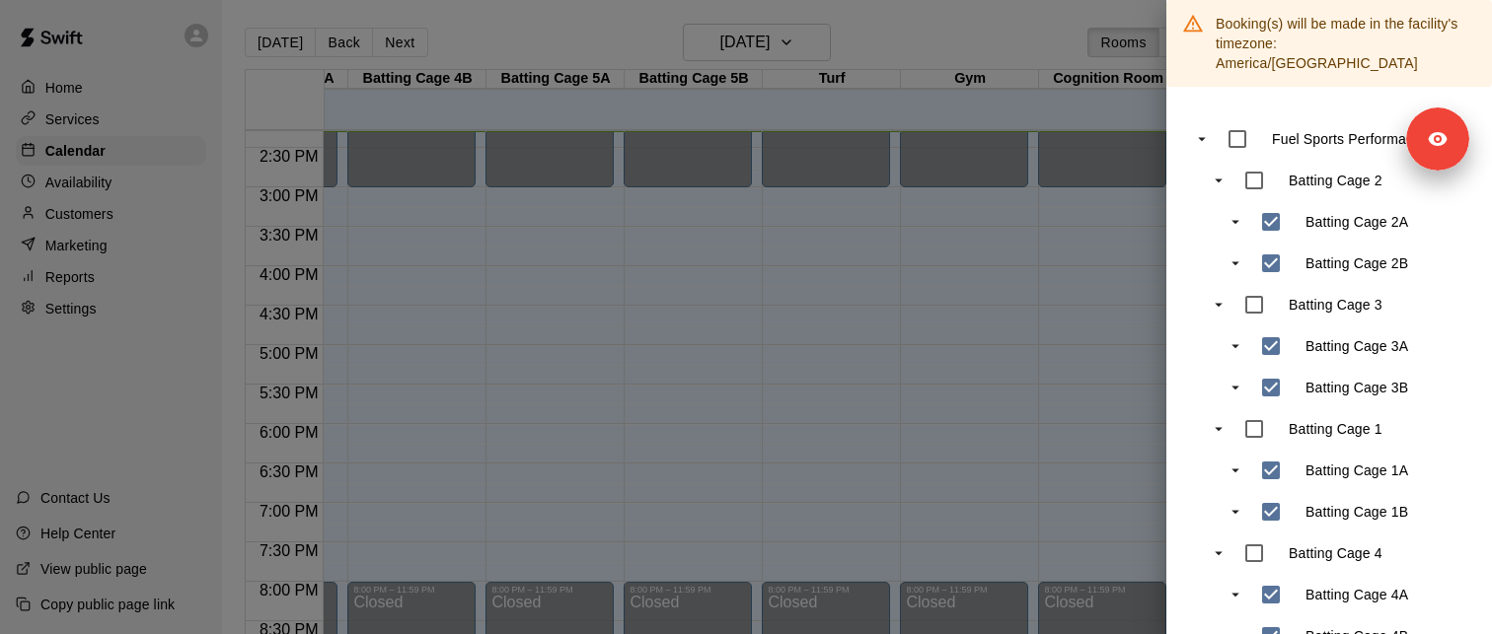
click at [1233, 98] on div "Fuel Sports Performance Batting Cage 2 Batting Cage 2A Batting Cage 2B Batting …" at bounding box center [1329, 553] width 326 height 911
click at [1122, 268] on div at bounding box center [746, 317] width 1492 height 634
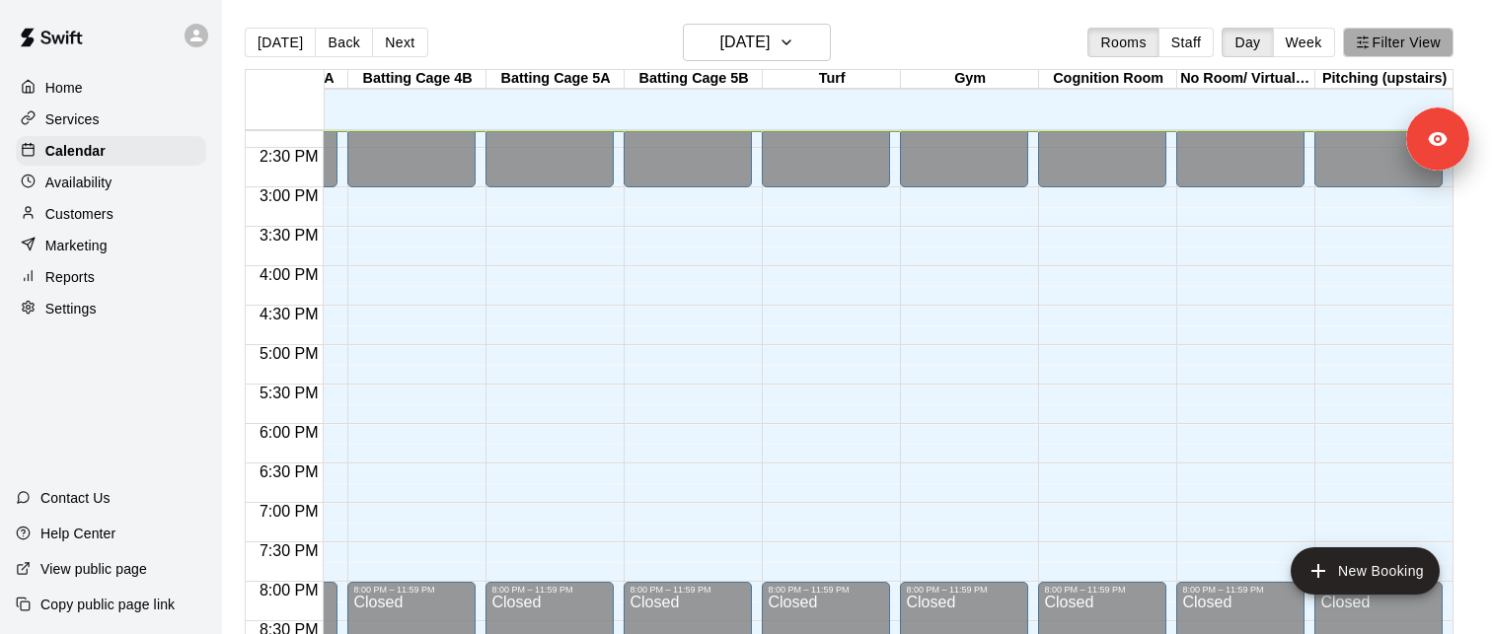
click at [1421, 38] on button "Filter View" at bounding box center [1398, 43] width 111 height 30
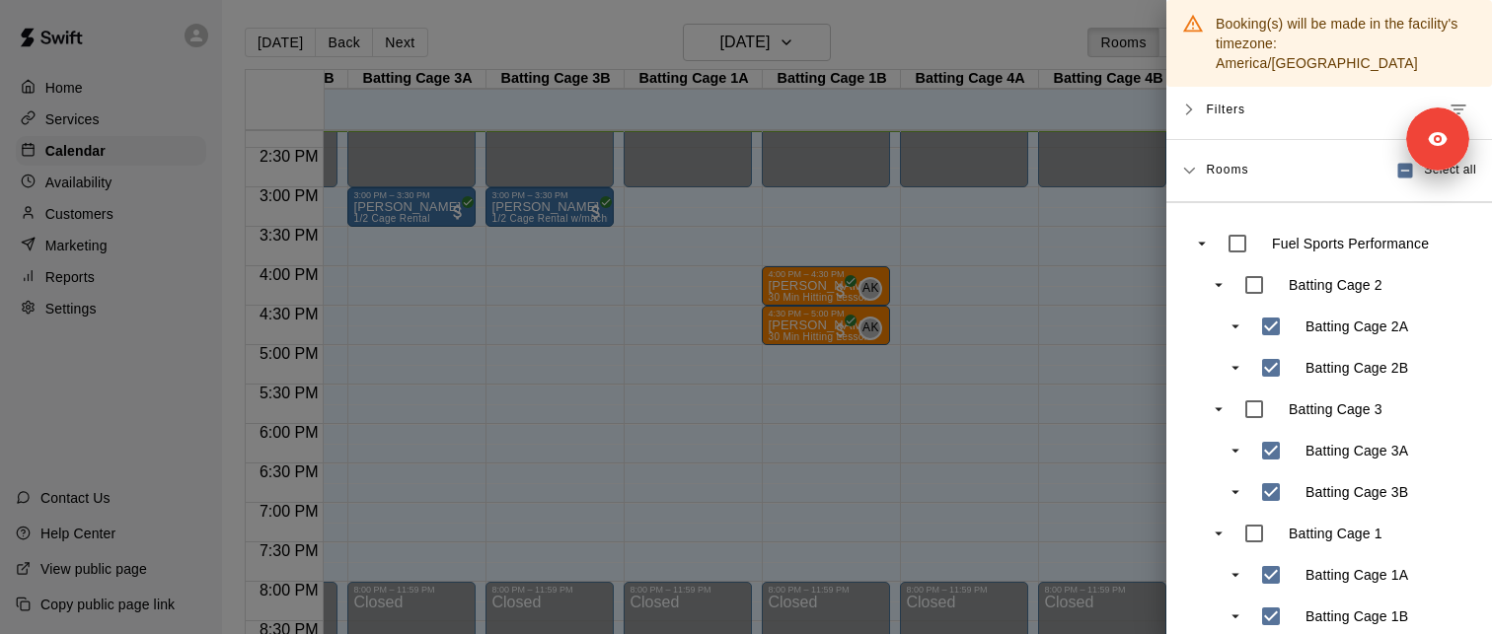
click at [1090, 312] on div at bounding box center [746, 317] width 1492 height 634
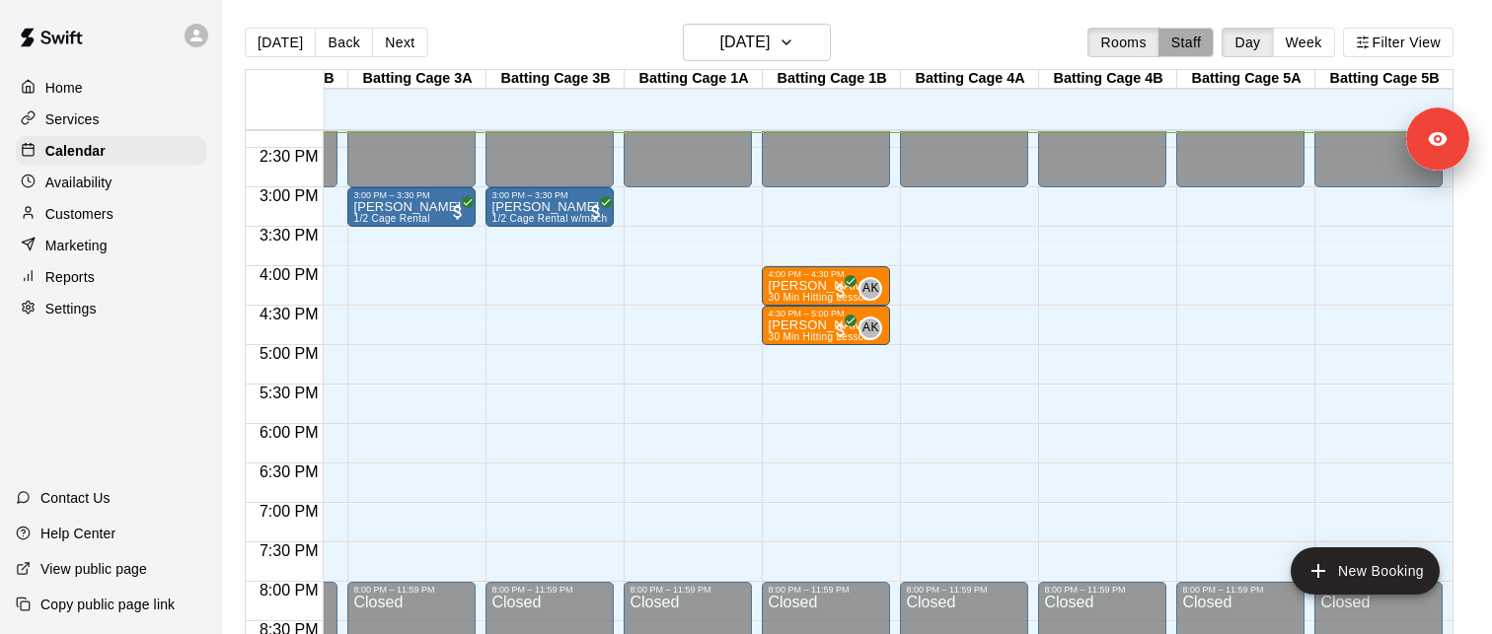
click at [1186, 41] on button "Staff" at bounding box center [1186, 43] width 56 height 30
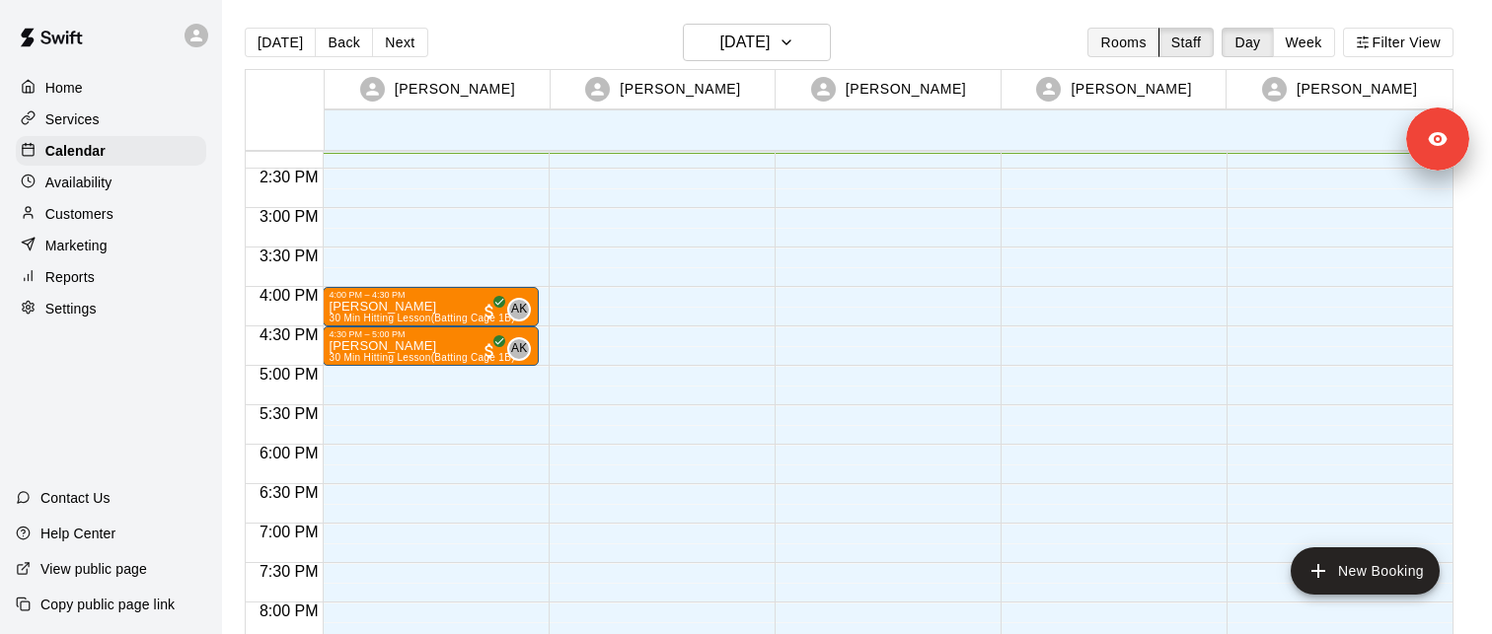
click at [1127, 45] on button "Rooms" at bounding box center [1122, 43] width 71 height 30
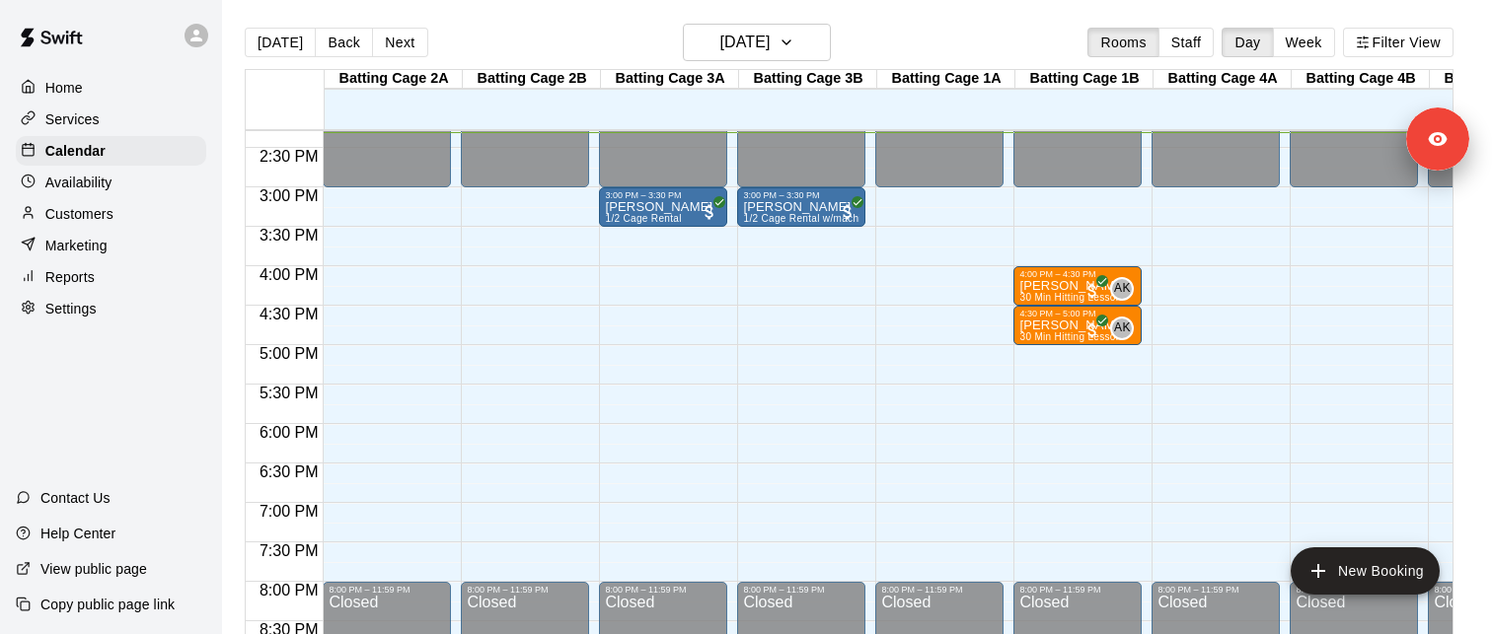
click at [1122, 49] on div "[DATE] Back [DATE][DATE] Rooms Staff Day Week Filter View Batting Cage 2A 18 Mo…" at bounding box center [849, 341] width 1209 height 634
click at [1175, 52] on button "Staff" at bounding box center [1186, 43] width 56 height 30
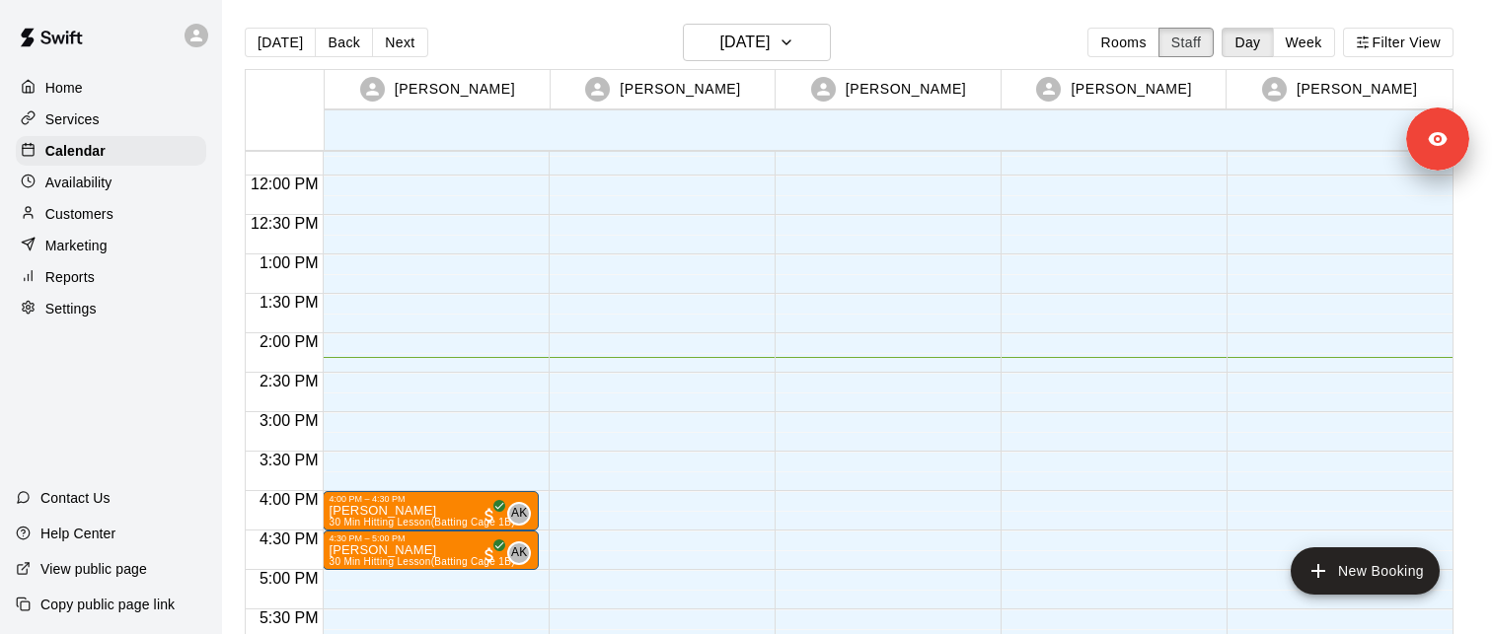
scroll to position [881, 0]
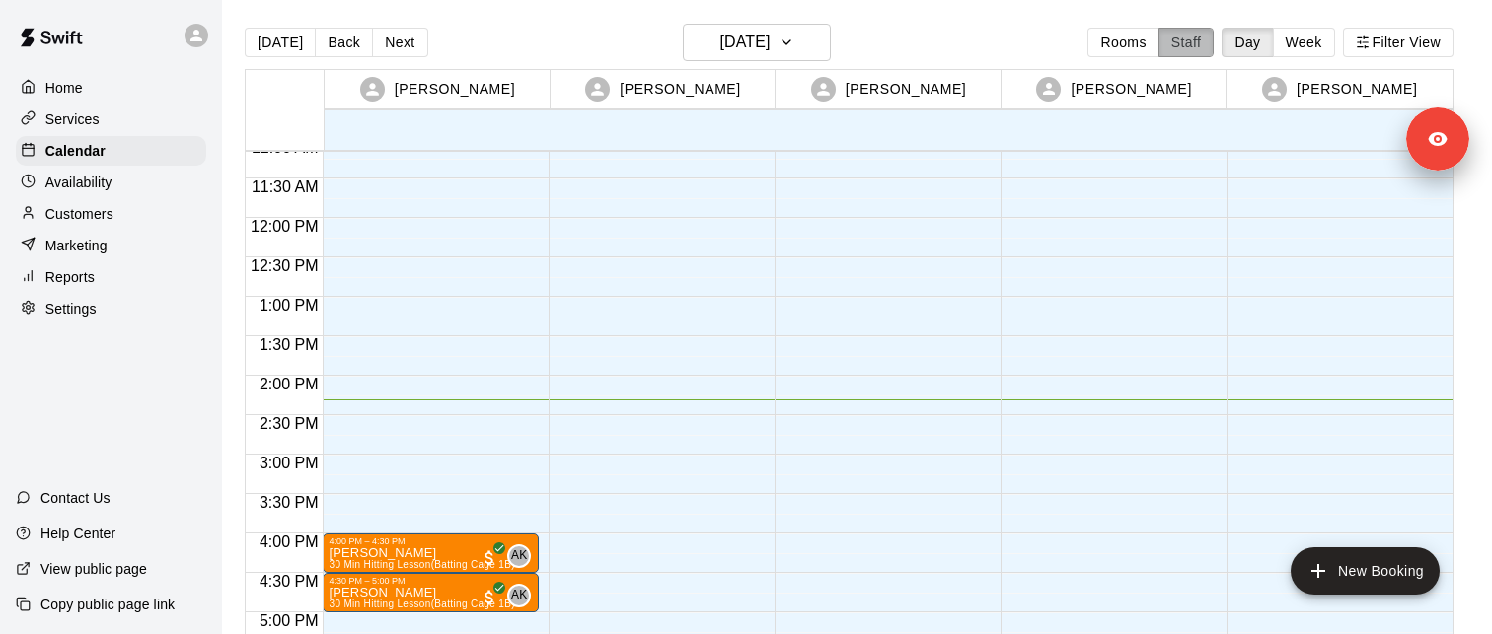
click at [1176, 44] on button "Staff" at bounding box center [1186, 43] width 56 height 30
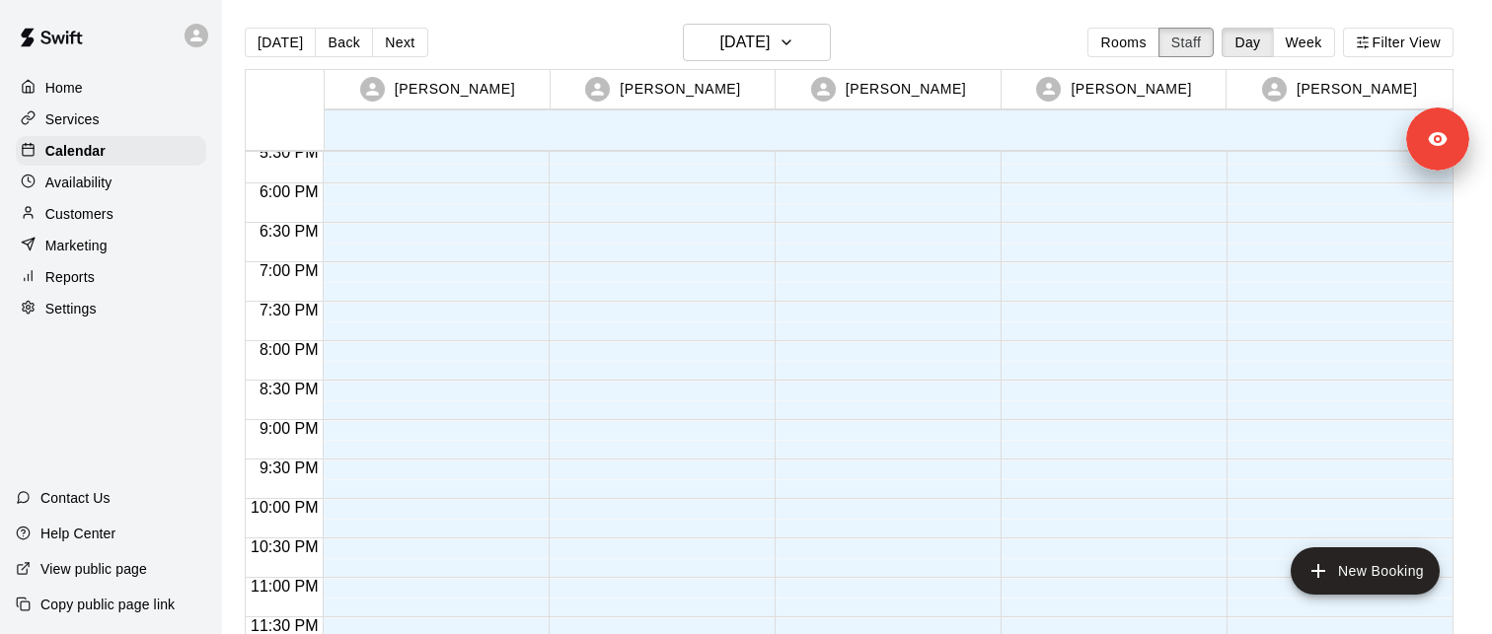
scroll to position [32, 0]
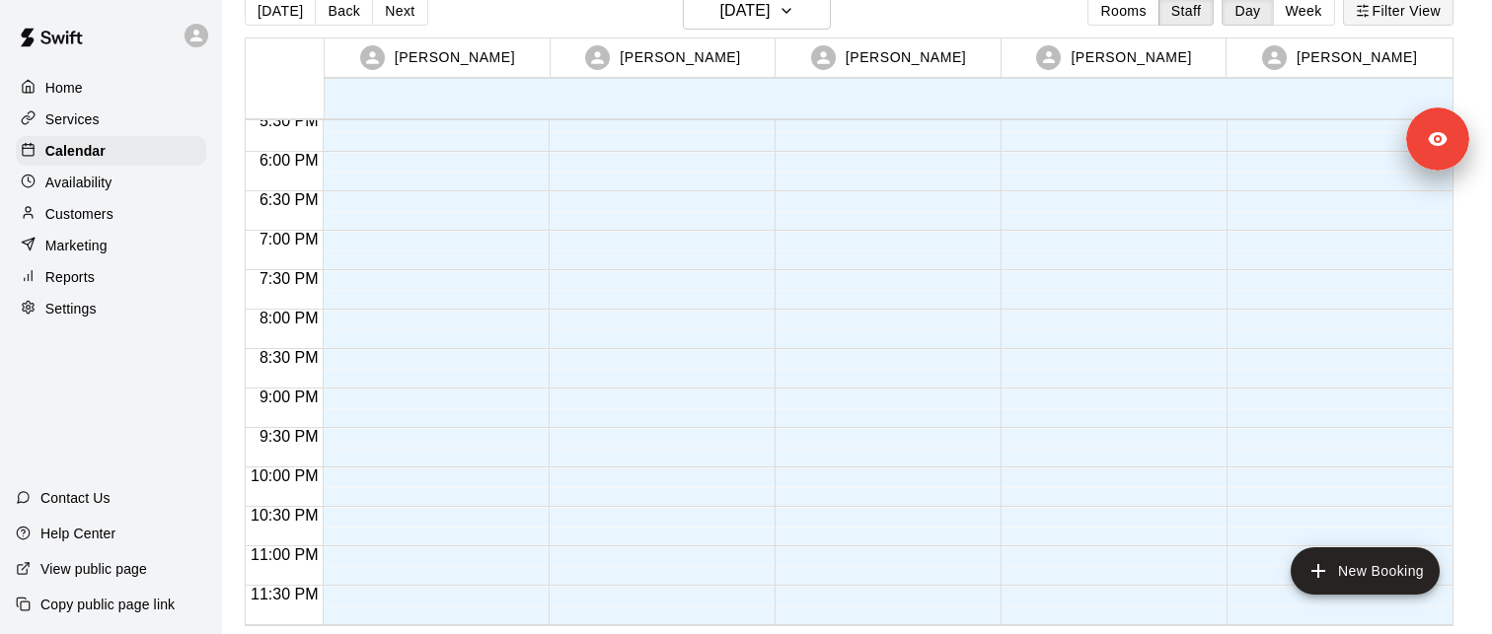
click at [1393, 16] on button "Filter View" at bounding box center [1398, 11] width 111 height 30
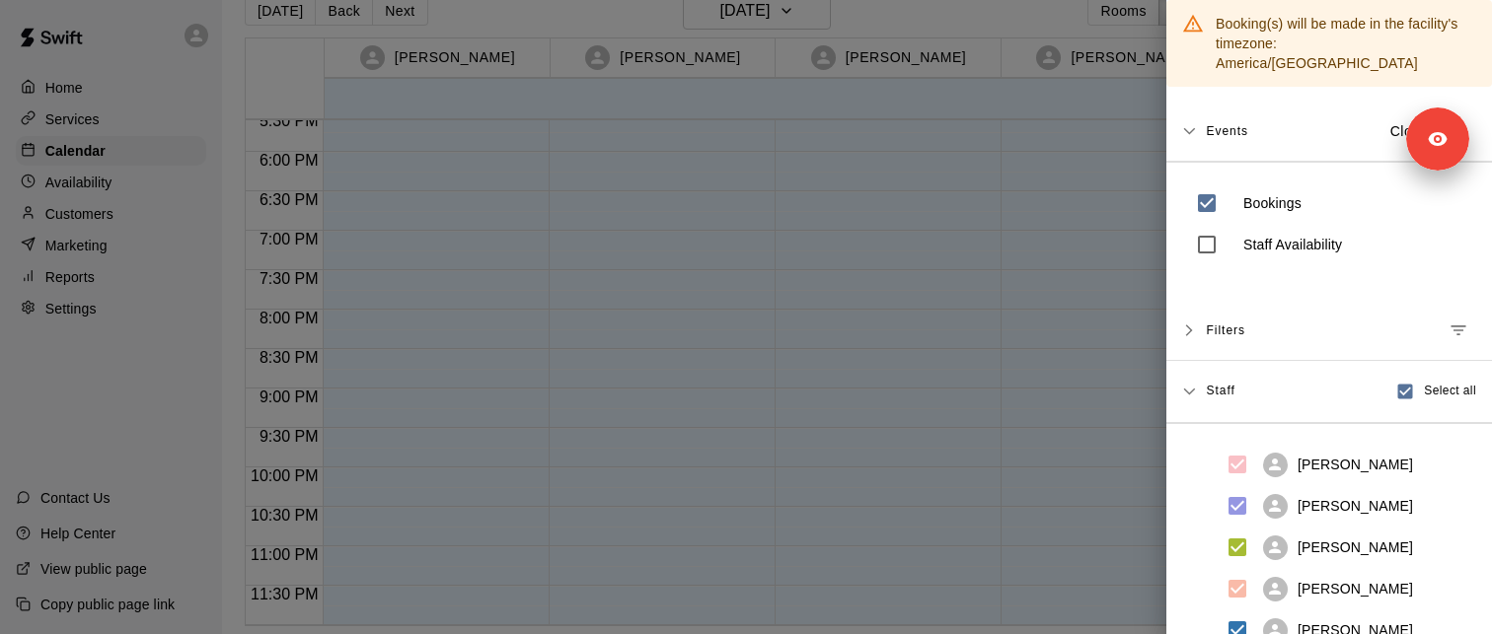
click at [1108, 234] on div at bounding box center [746, 317] width 1492 height 634
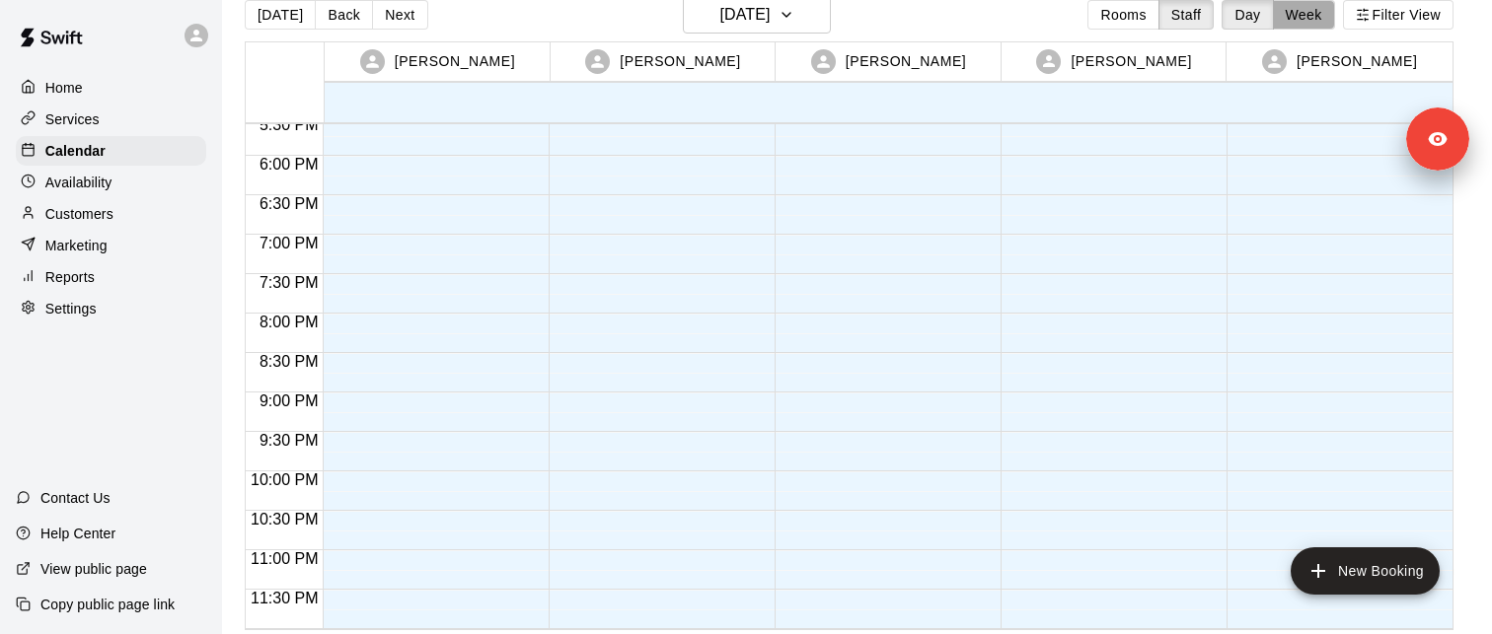
click at [1298, 20] on button "Week" at bounding box center [1304, 15] width 62 height 30
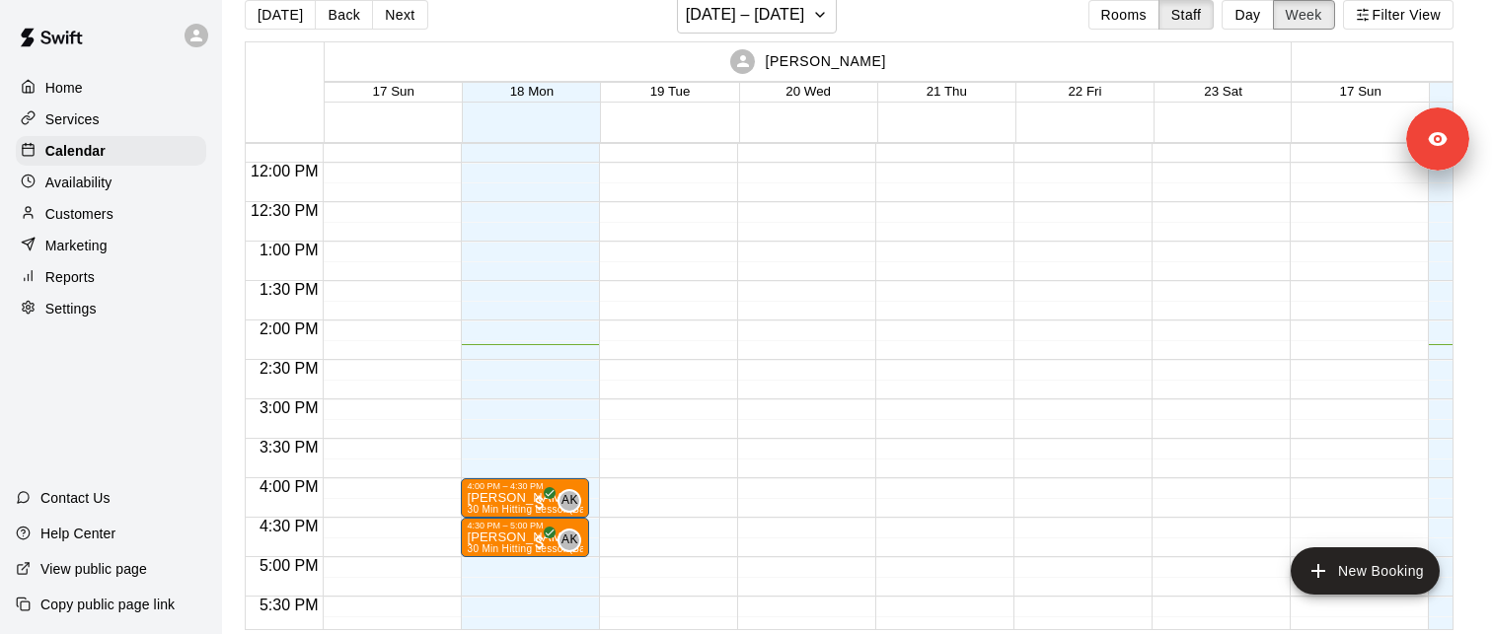
scroll to position [0, 0]
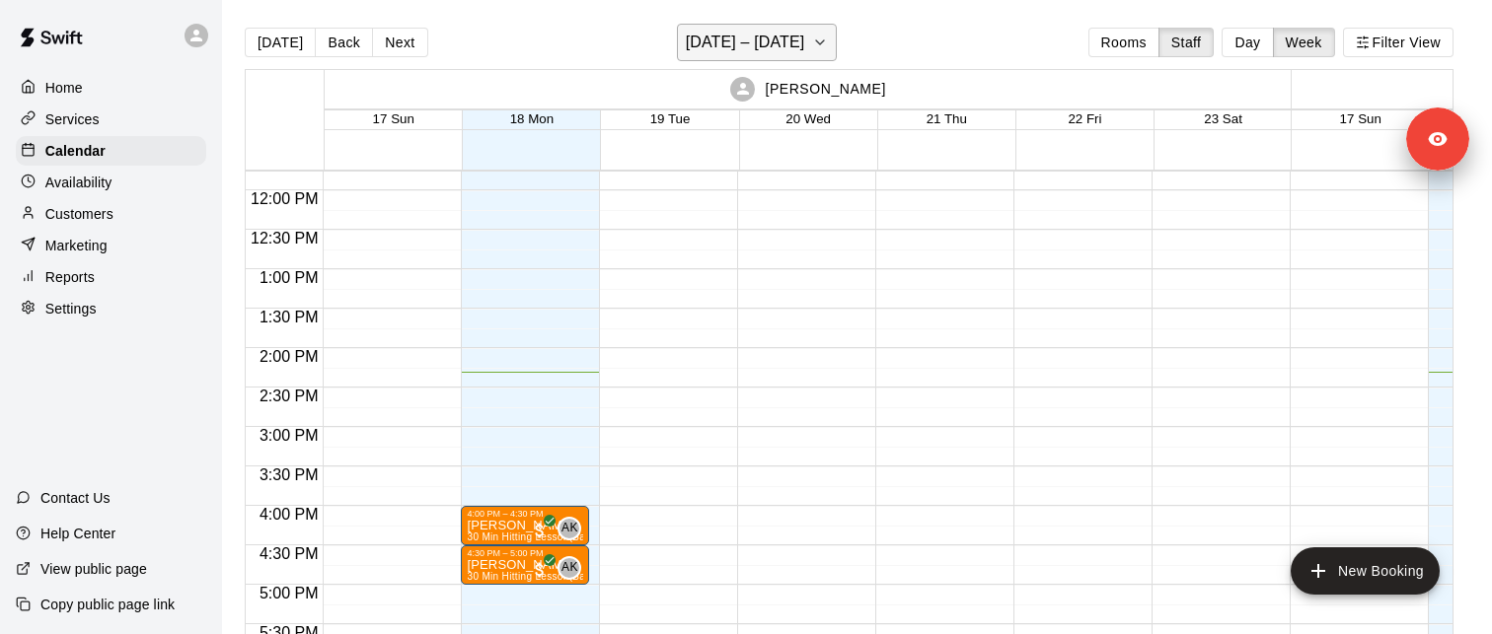
click at [818, 44] on icon "button" at bounding box center [820, 43] width 16 height 24
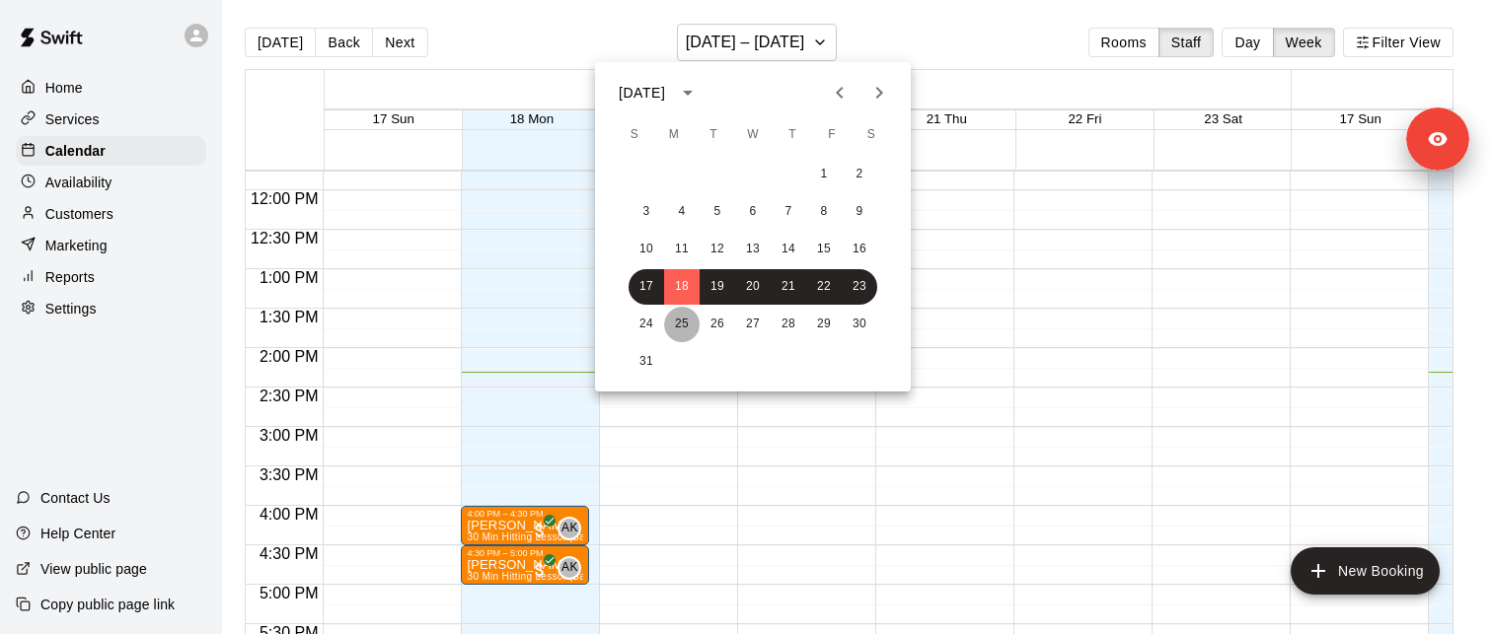
click at [681, 323] on button "25" at bounding box center [682, 325] width 36 height 36
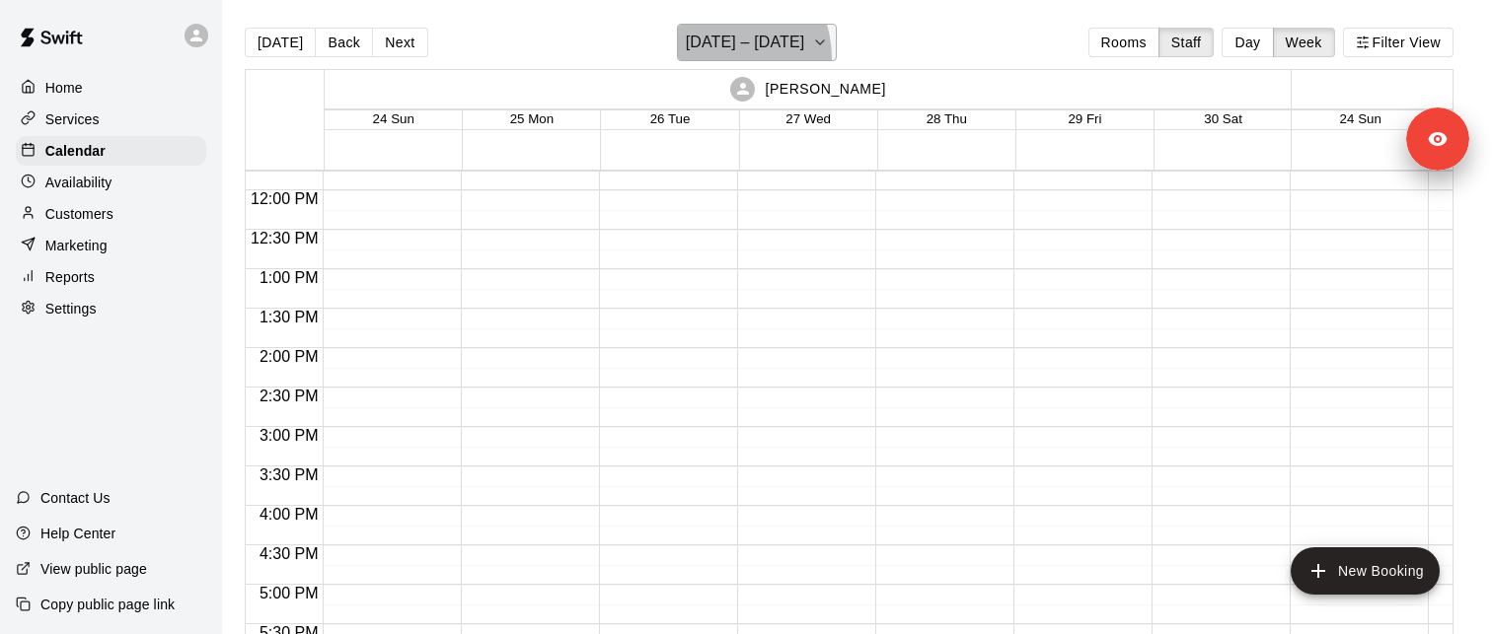
click at [708, 59] on button "[DATE] – [DATE]" at bounding box center [757, 42] width 161 height 37
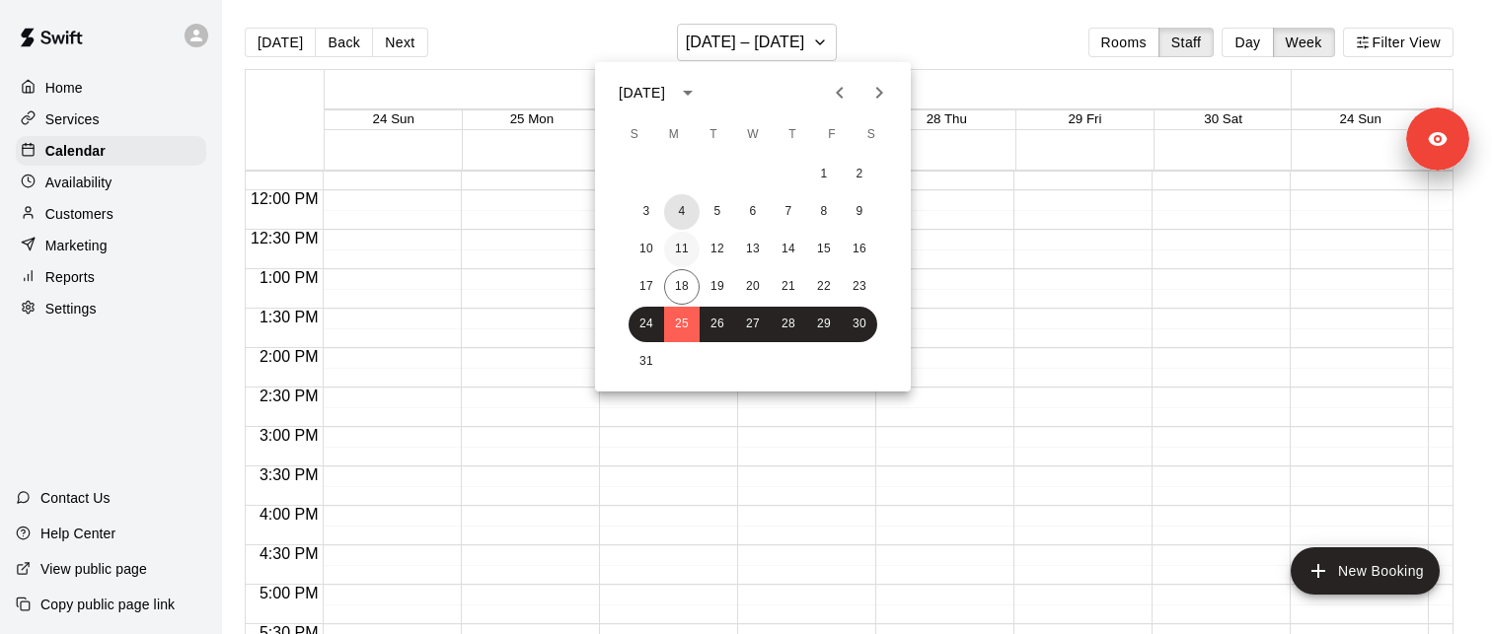
click at [683, 221] on button "4" at bounding box center [682, 212] width 36 height 36
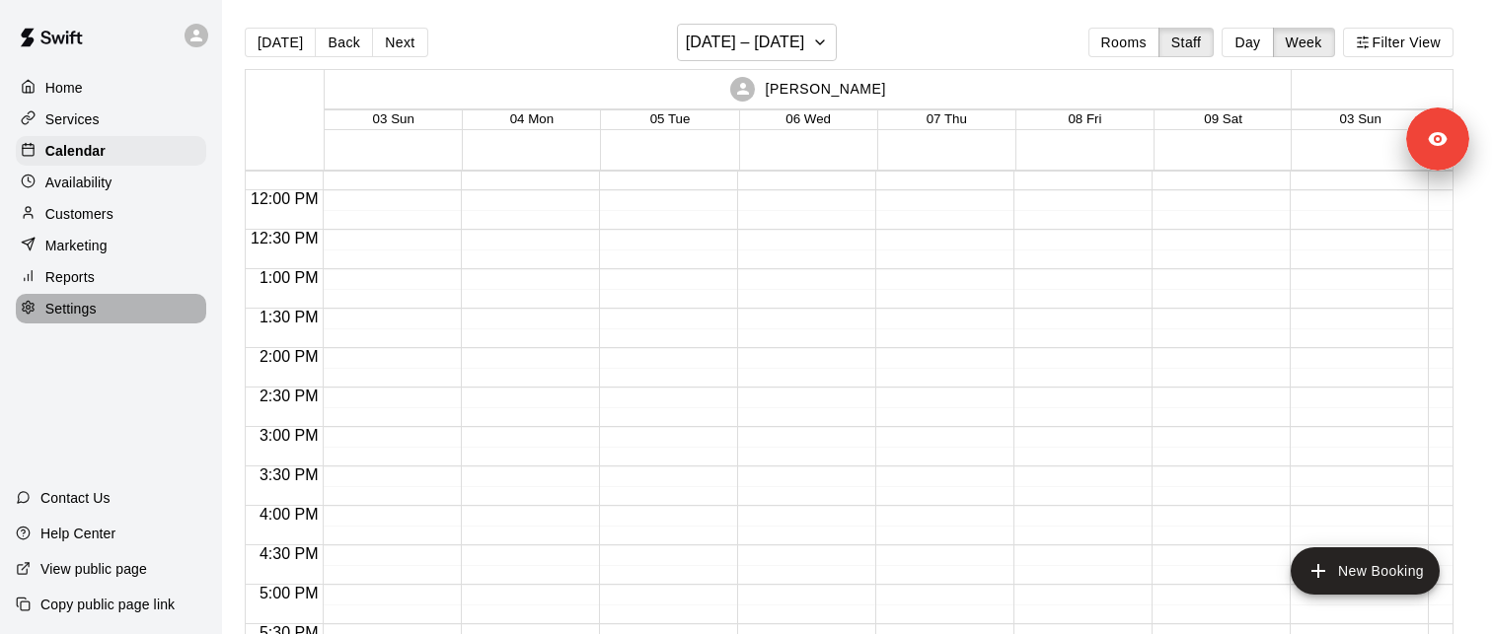
click at [128, 310] on div "Settings" at bounding box center [111, 309] width 190 height 30
select select "**"
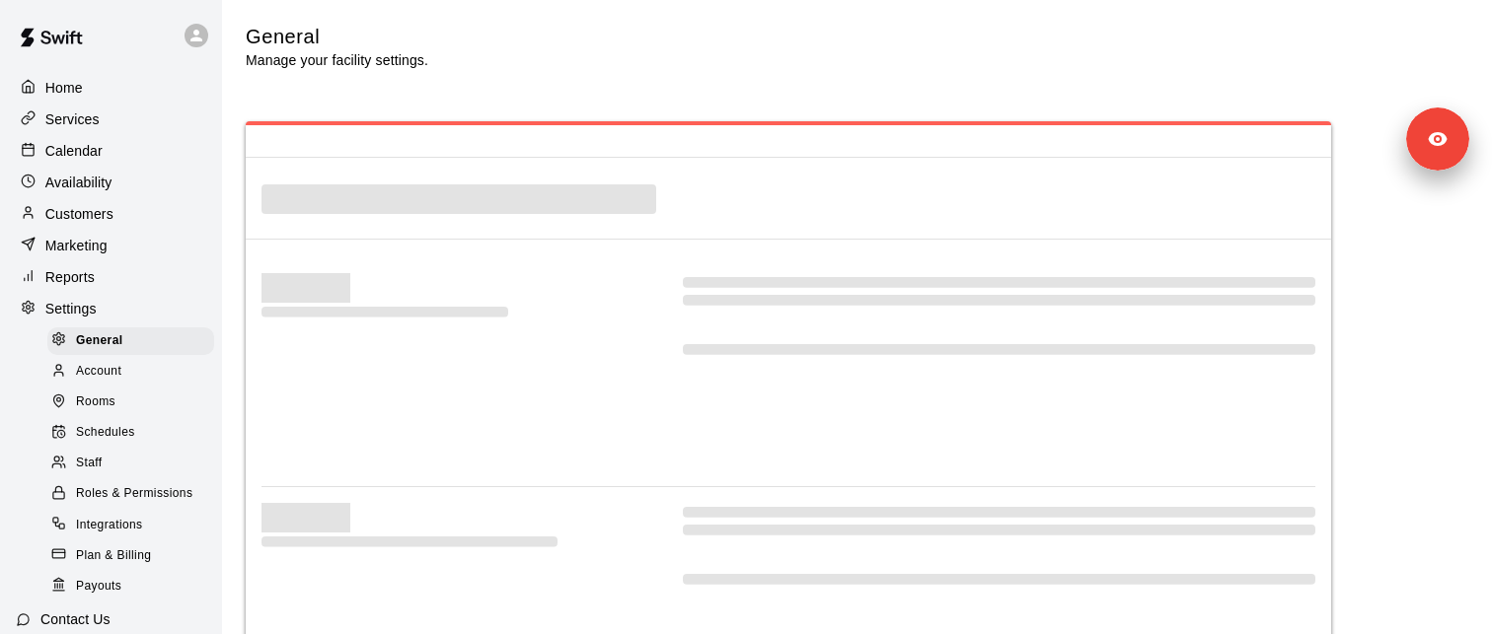
select select "**"
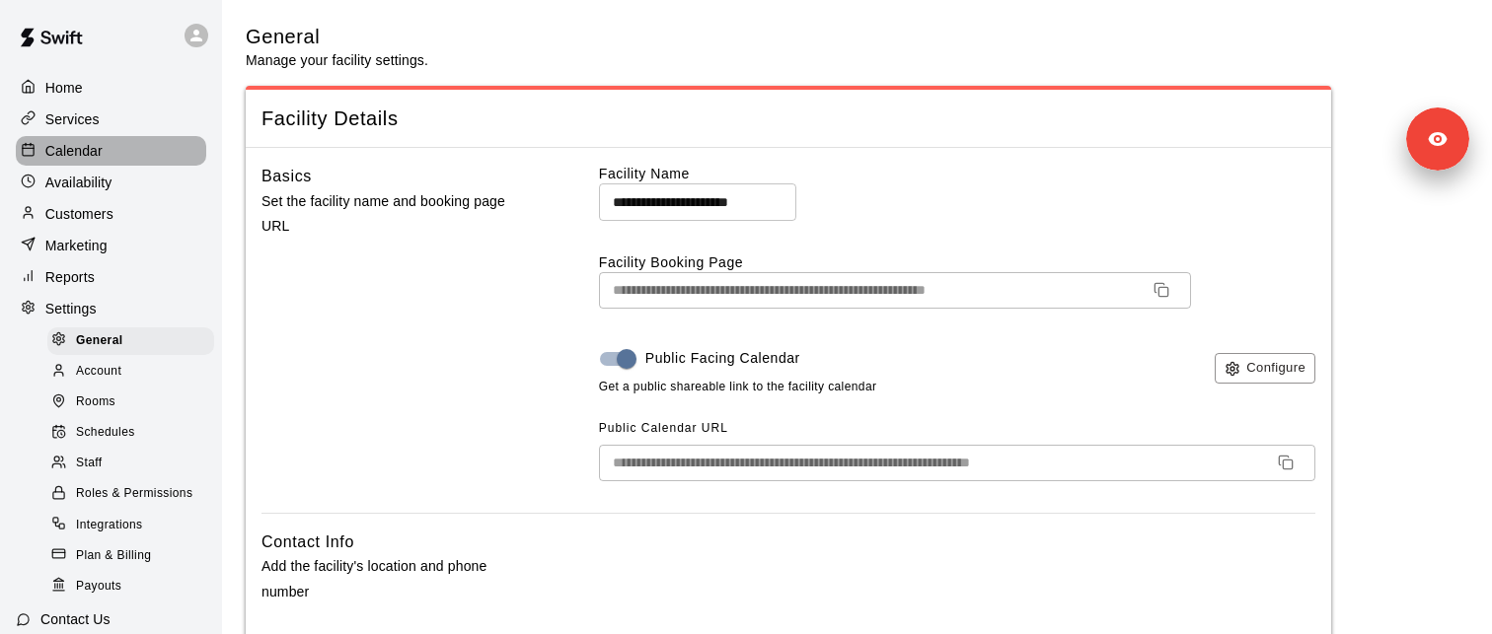
click at [67, 148] on p "Calendar" at bounding box center [73, 151] width 57 height 20
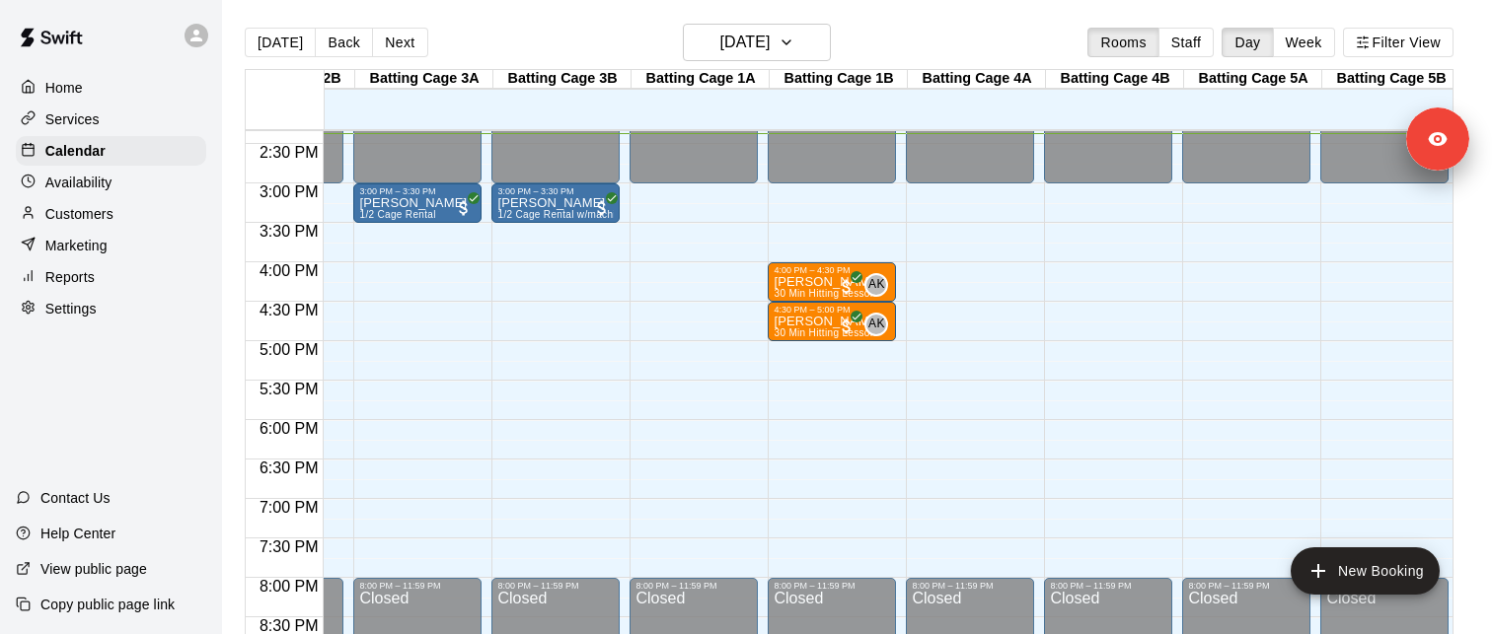
click at [66, 305] on p "Settings" at bounding box center [70, 309] width 51 height 20
select select "**"
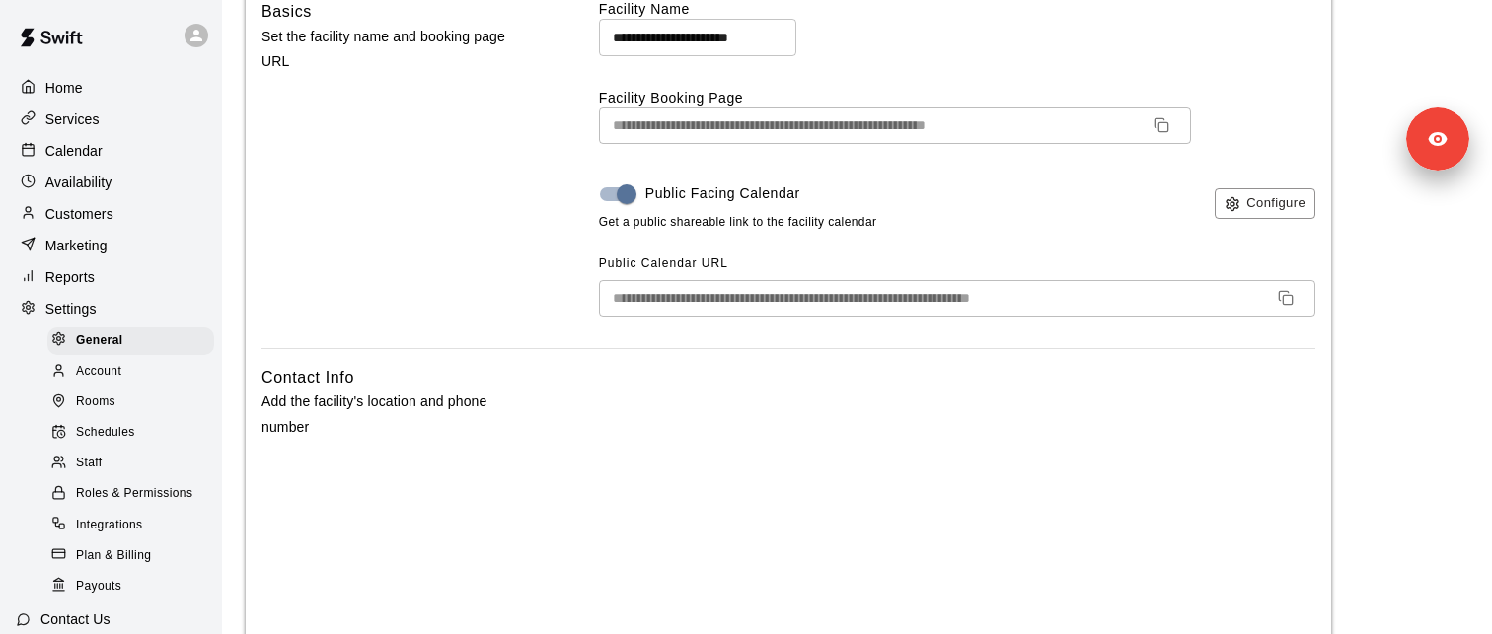
scroll to position [167, 0]
click at [1252, 201] on button "Configure" at bounding box center [1265, 201] width 101 height 31
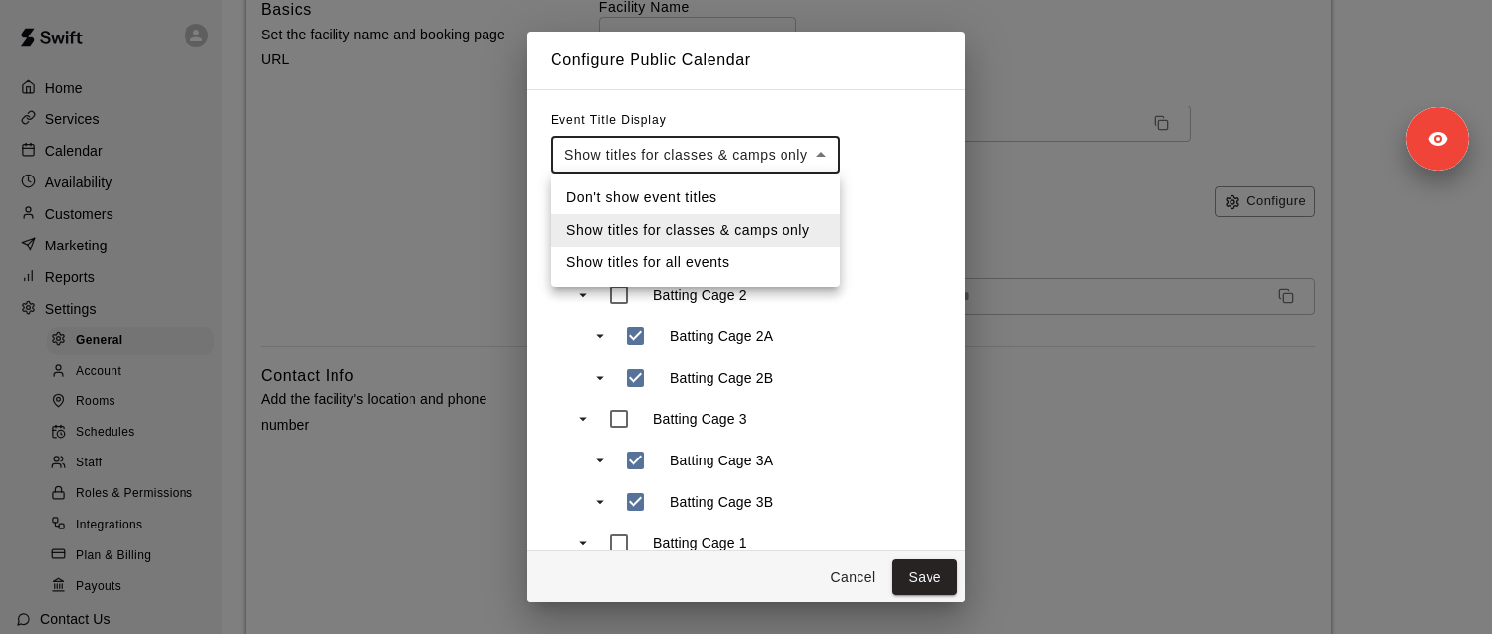
click at [989, 201] on div at bounding box center [746, 317] width 1492 height 634
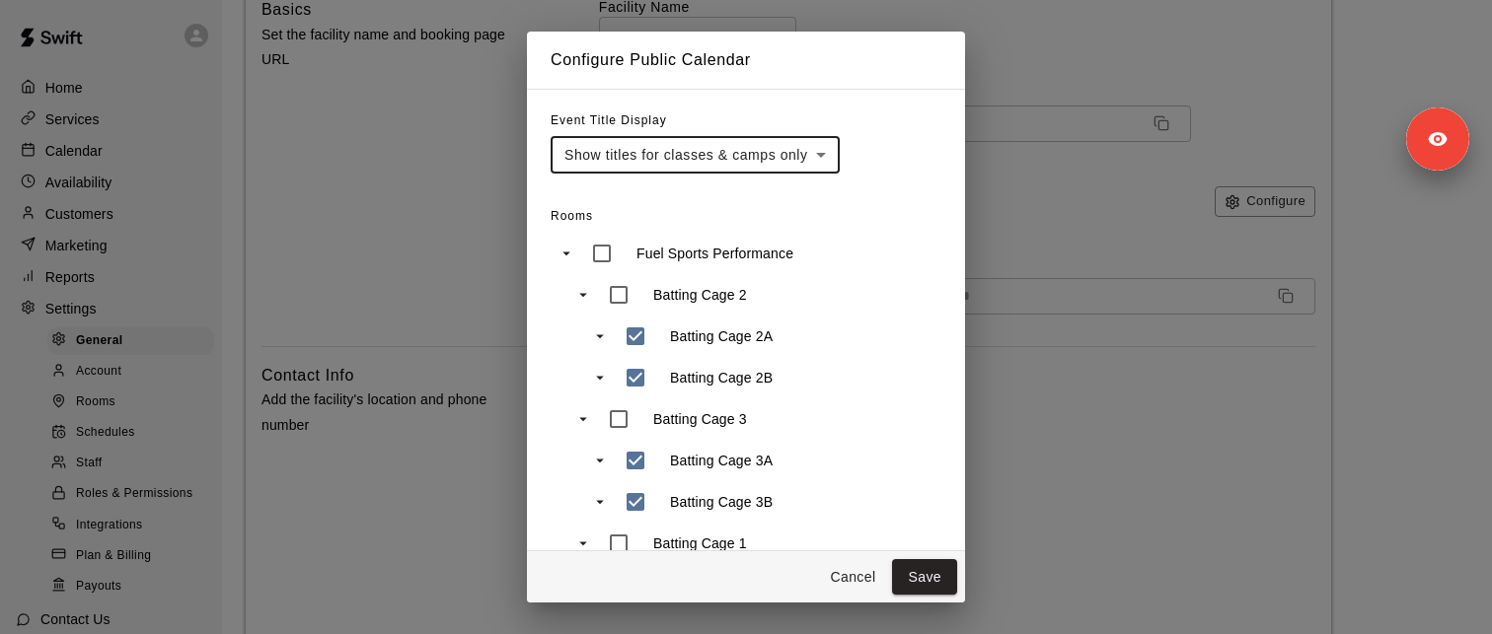
click at [1092, 113] on div "**********" at bounding box center [746, 317] width 1492 height 634
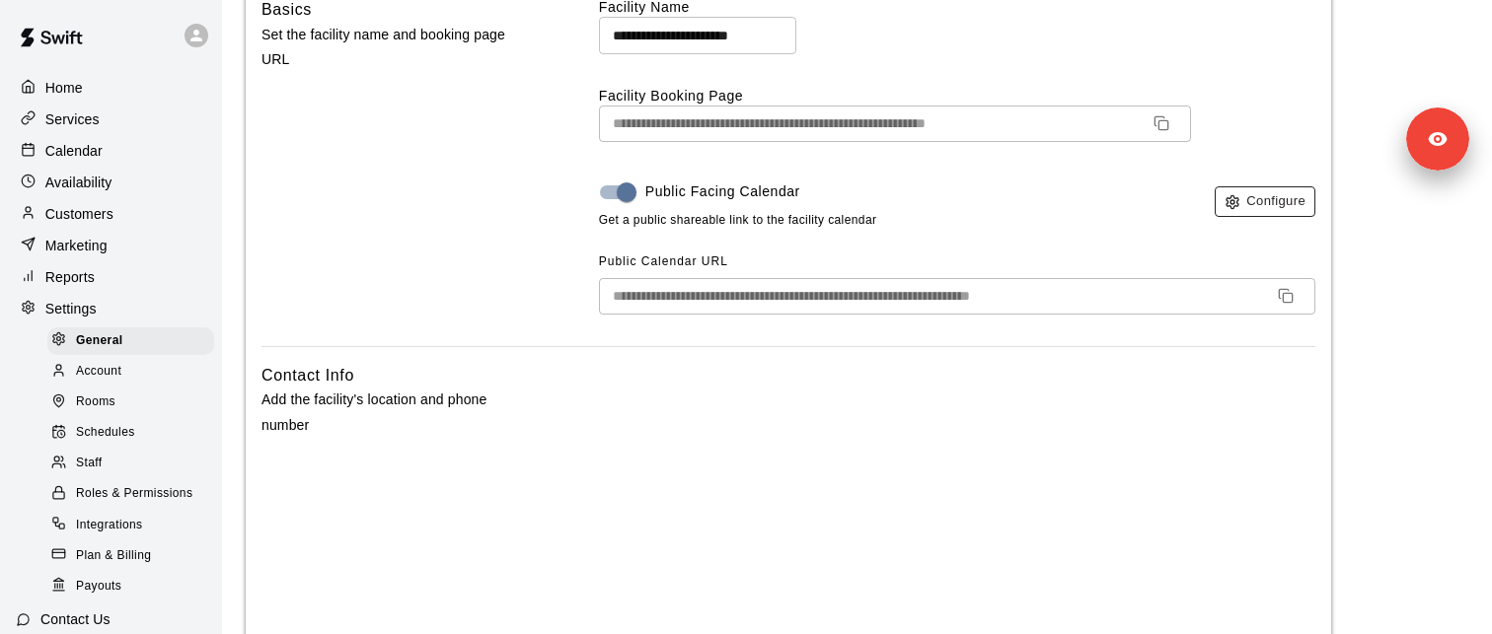
click at [1261, 203] on button "Configure" at bounding box center [1265, 201] width 101 height 31
click at [1233, 188] on button "Configure" at bounding box center [1265, 201] width 101 height 31
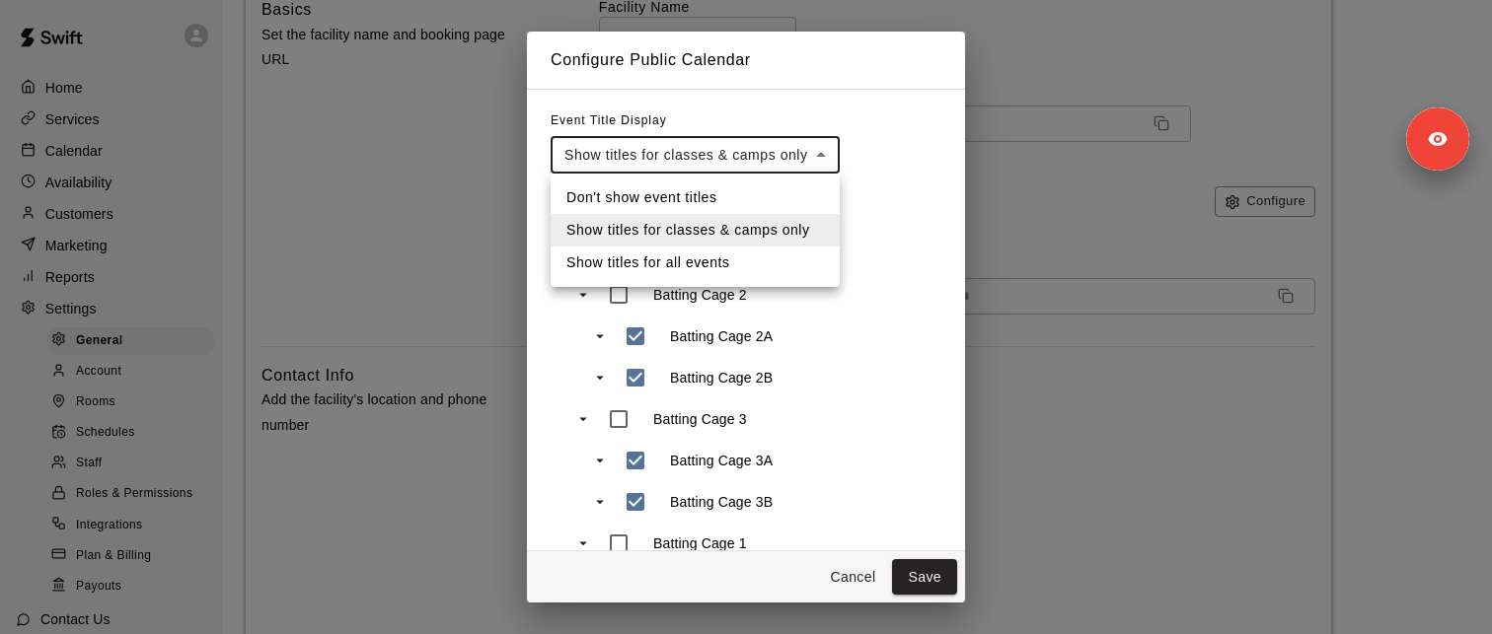
click at [665, 263] on li "Show titles for all events" at bounding box center [695, 263] width 289 height 33
type input "**********"
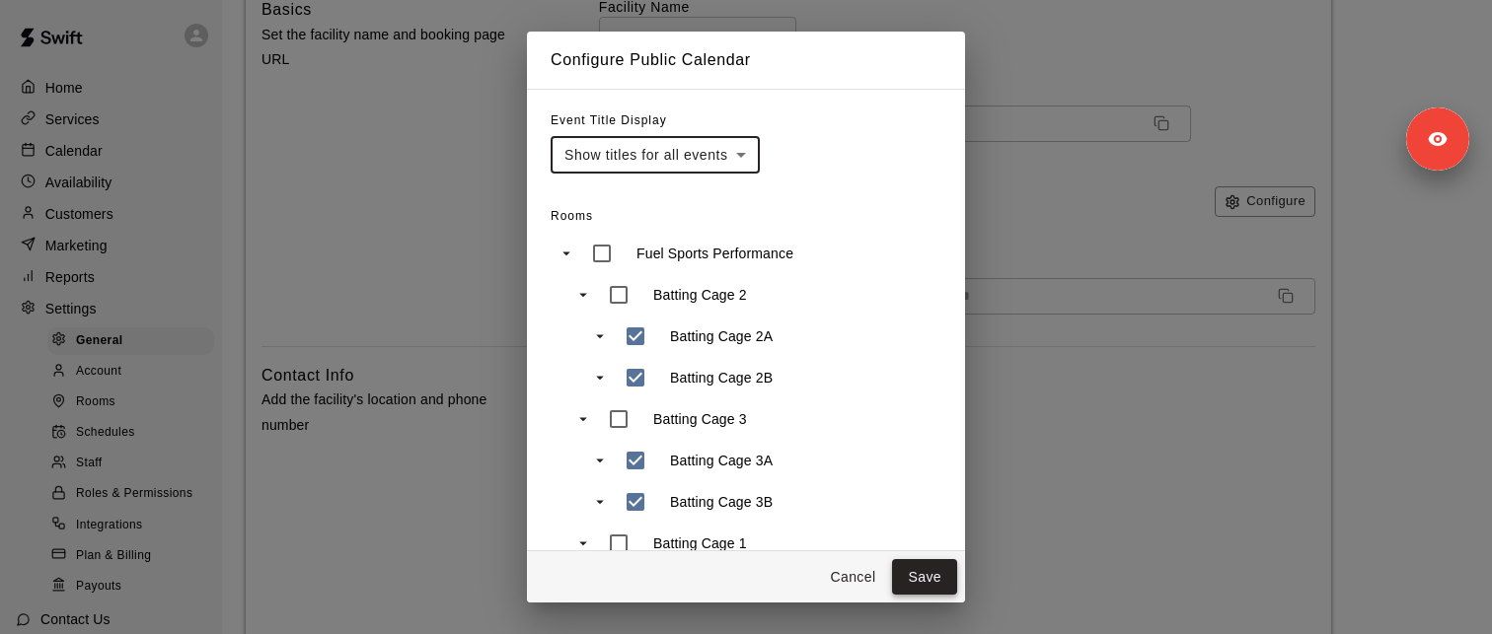
click at [924, 579] on button "Save" at bounding box center [924, 577] width 65 height 37
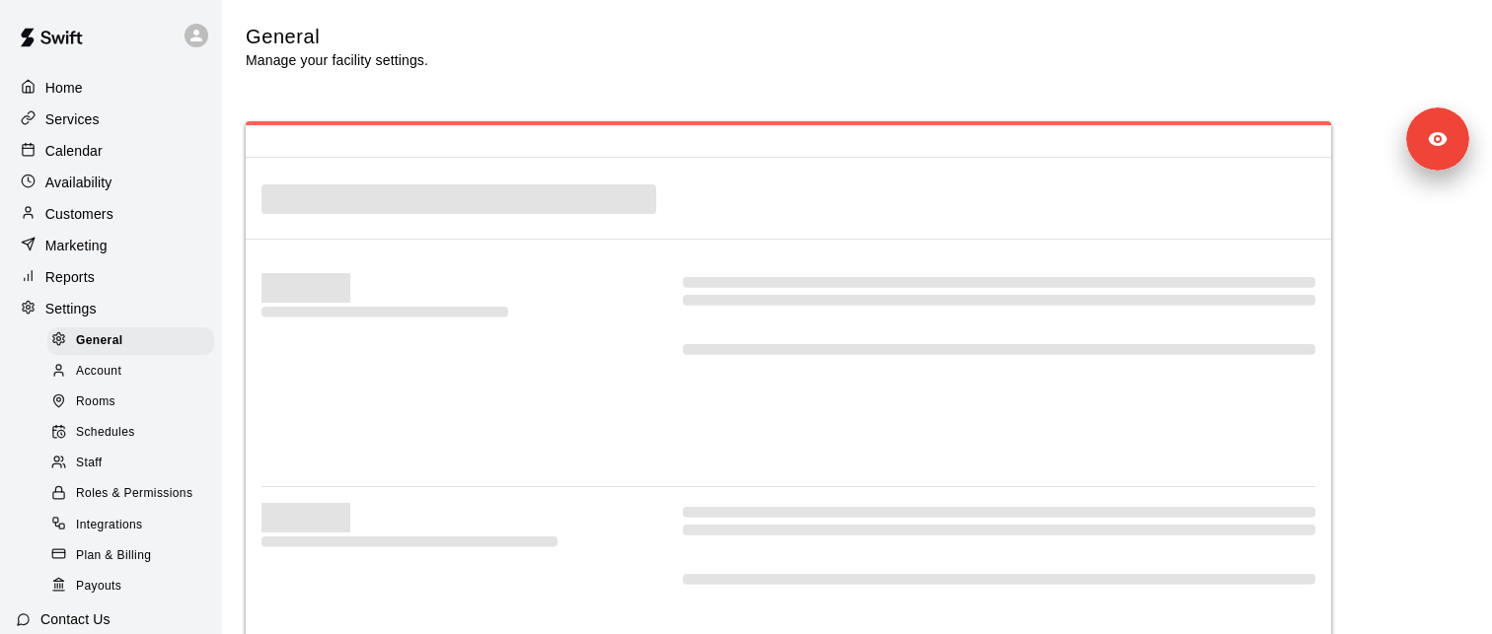
select select "**"
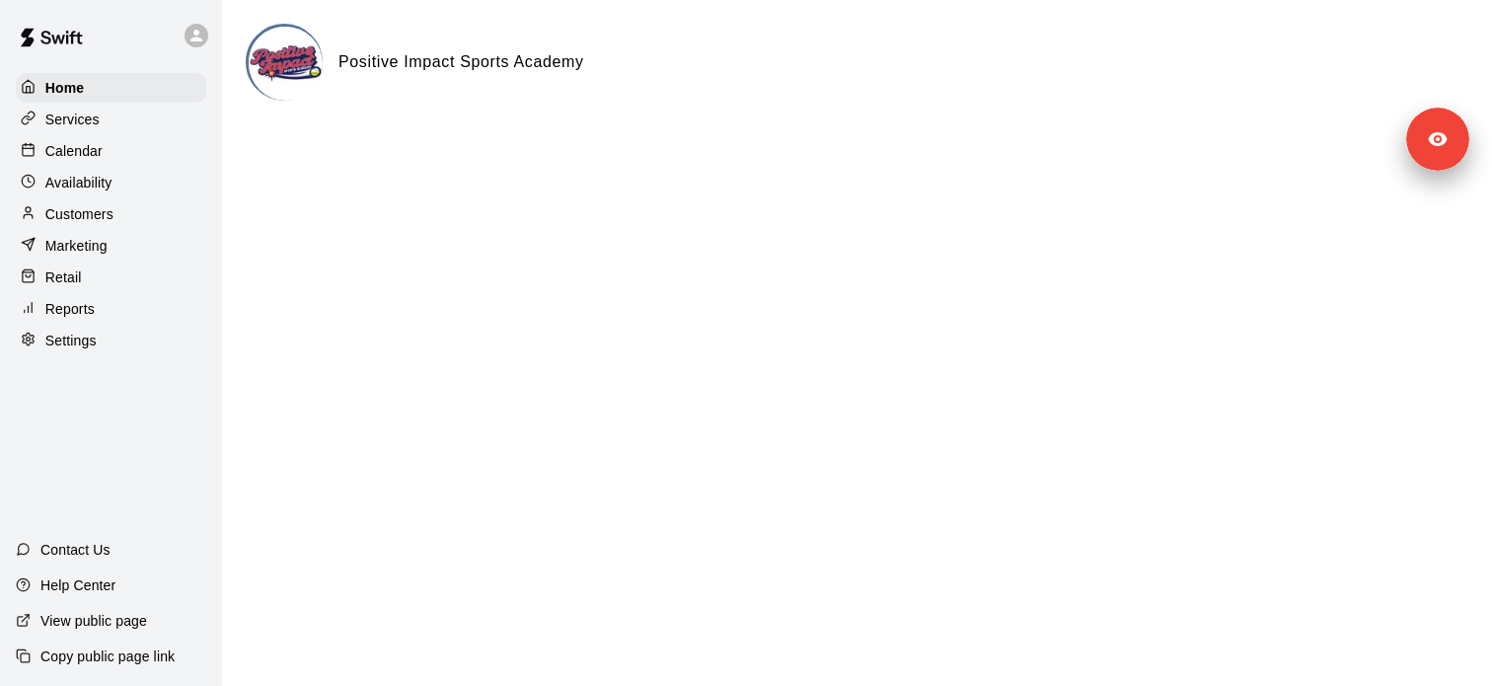
click at [76, 356] on div "Home Services Calendar Availability Customers Marketing Retail Reports Settings" at bounding box center [111, 214] width 222 height 286
click at [92, 132] on div "Services" at bounding box center [111, 120] width 190 height 30
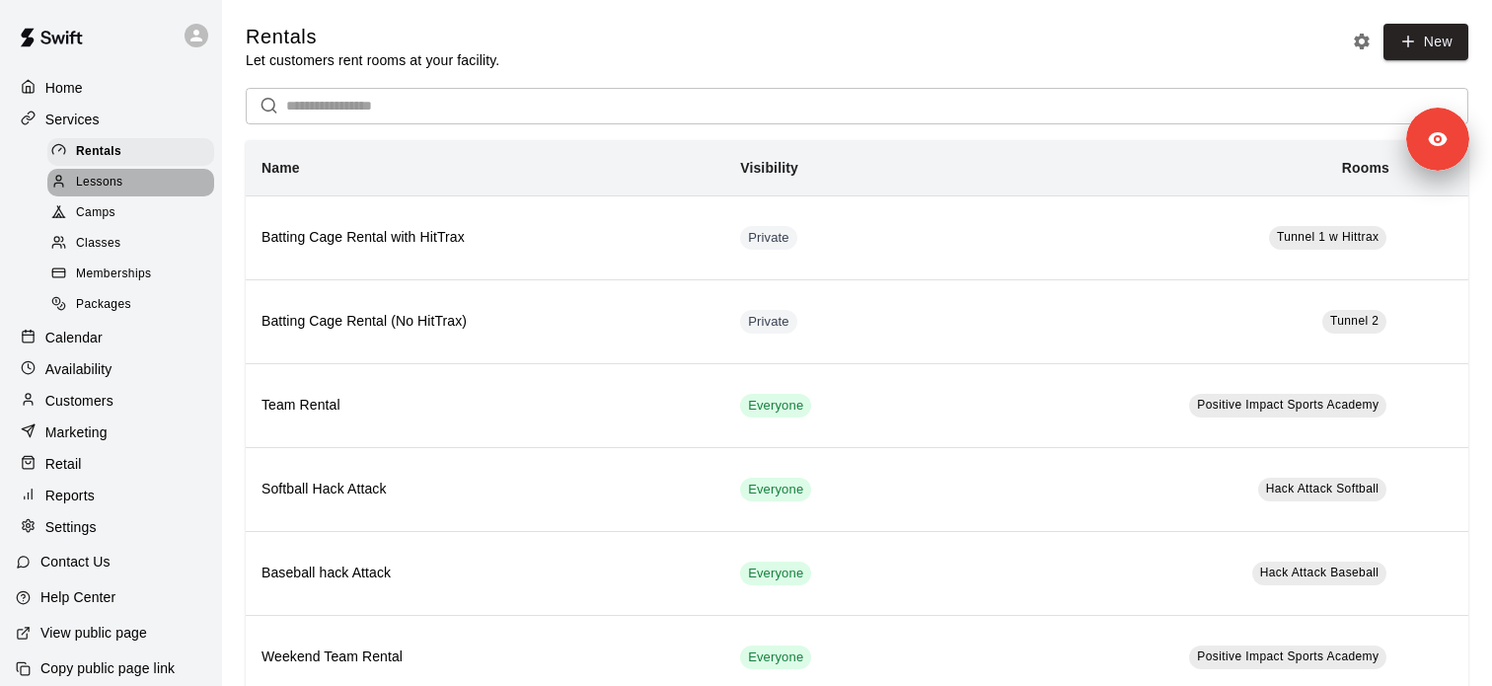
click at [139, 187] on div "Lessons" at bounding box center [130, 183] width 167 height 28
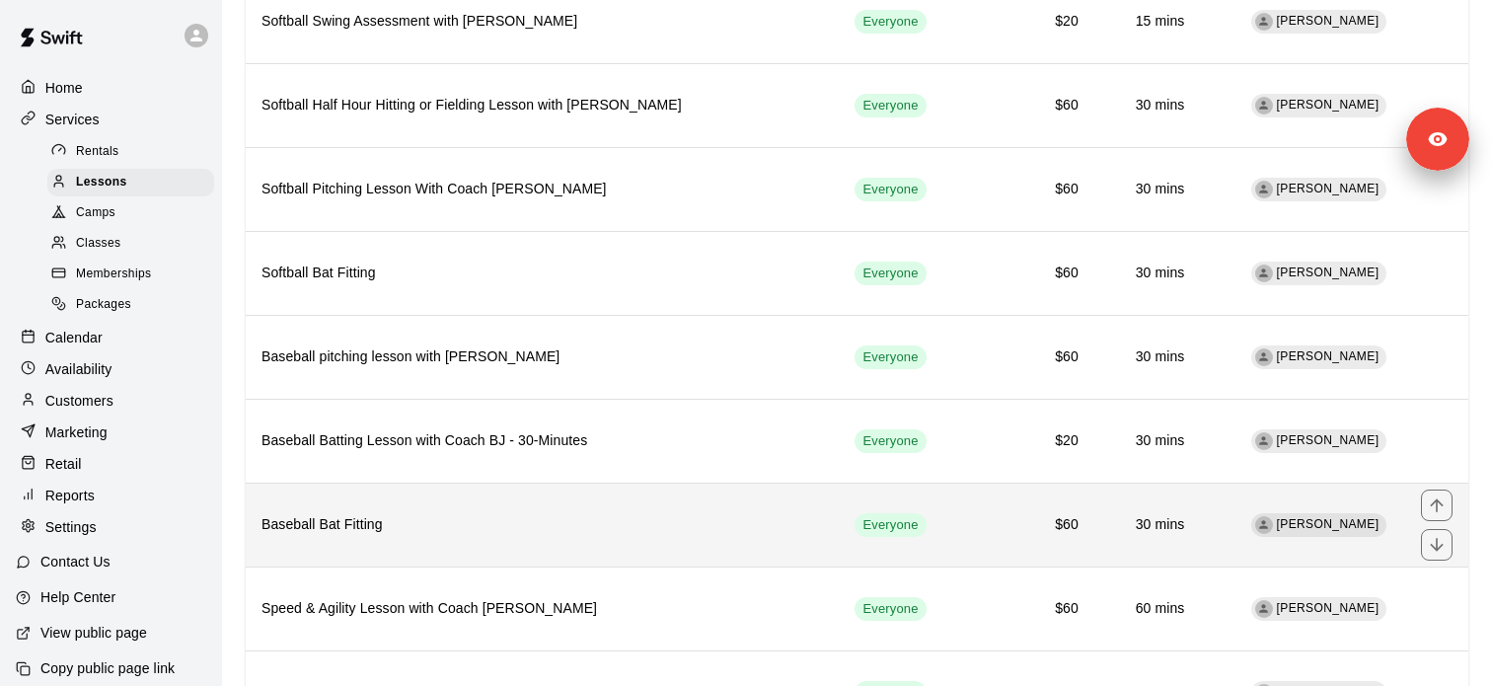
scroll to position [210, 0]
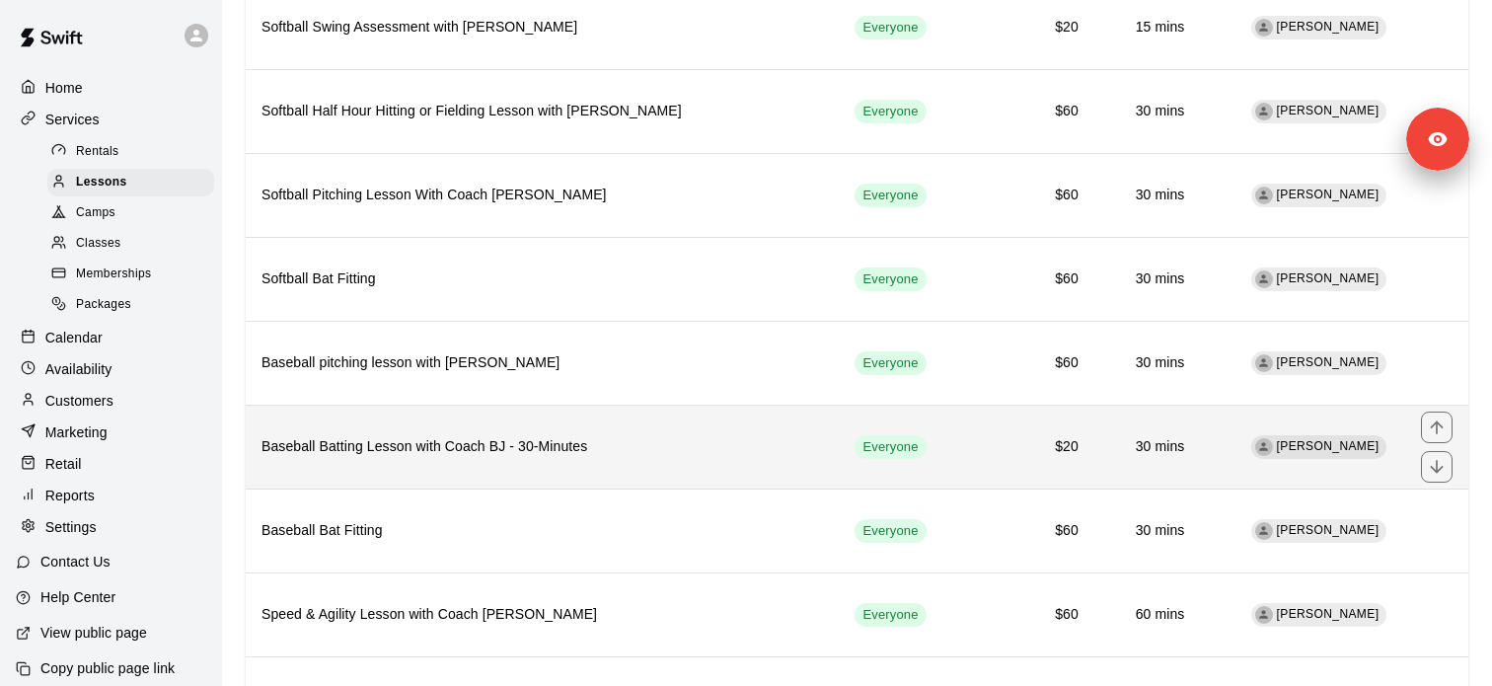
click at [578, 447] on h6 "Baseball Batting Lesson with Coach BJ - 30-Minutes" at bounding box center [541, 447] width 561 height 22
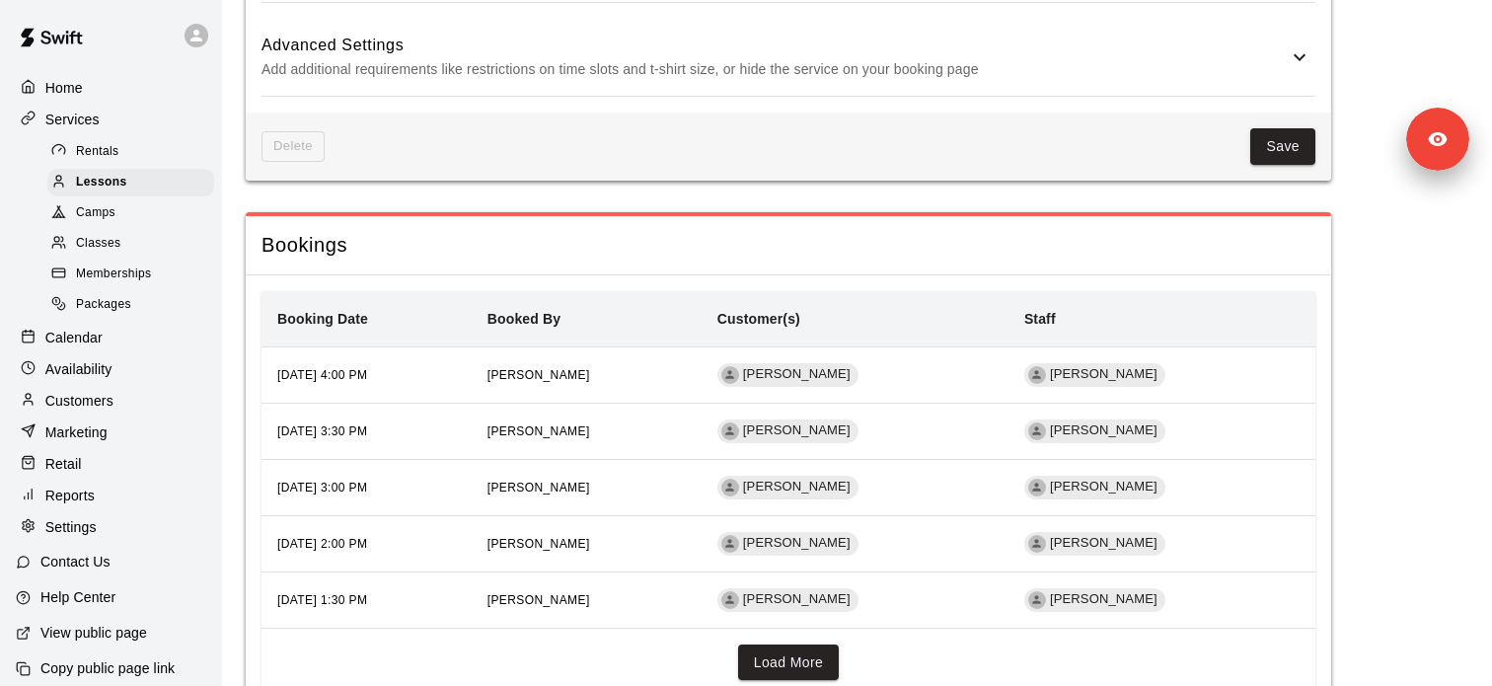
scroll to position [1659, 0]
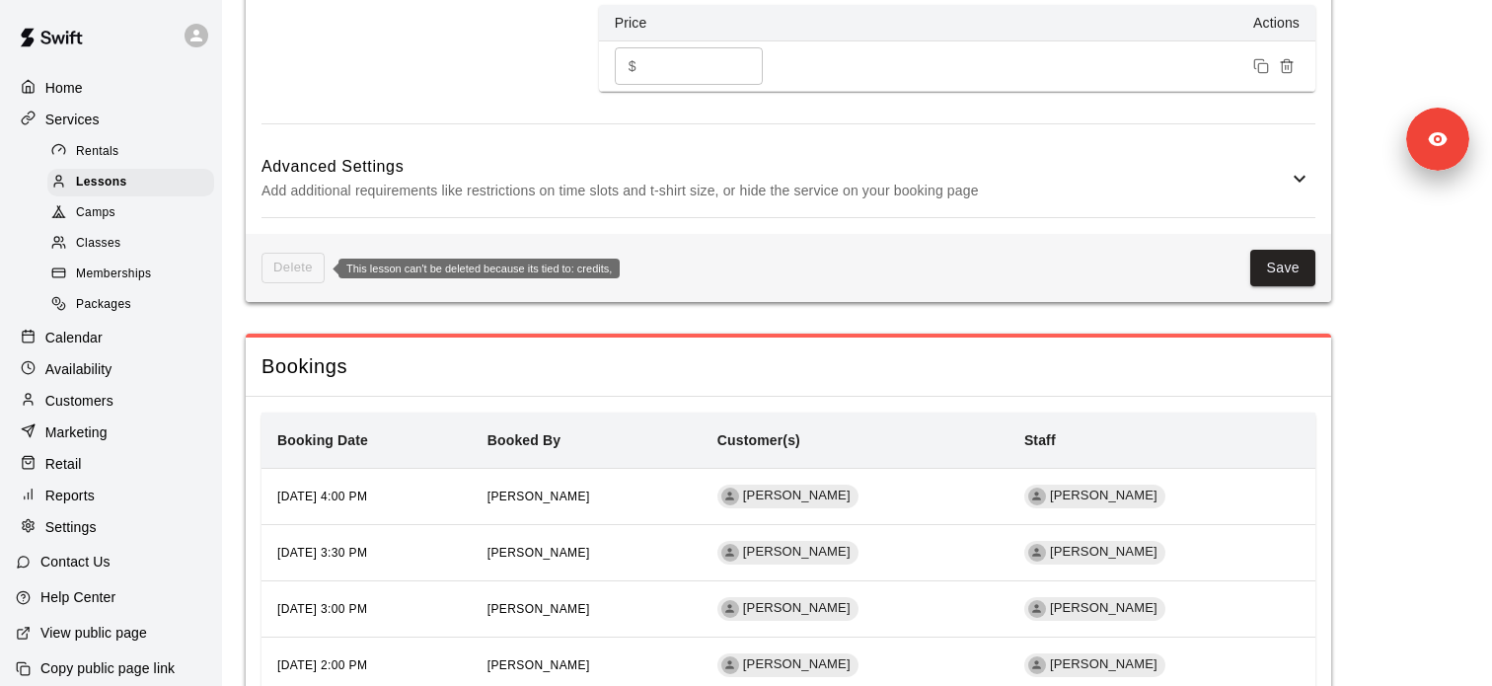
click at [282, 278] on span "Delete" at bounding box center [292, 268] width 63 height 31
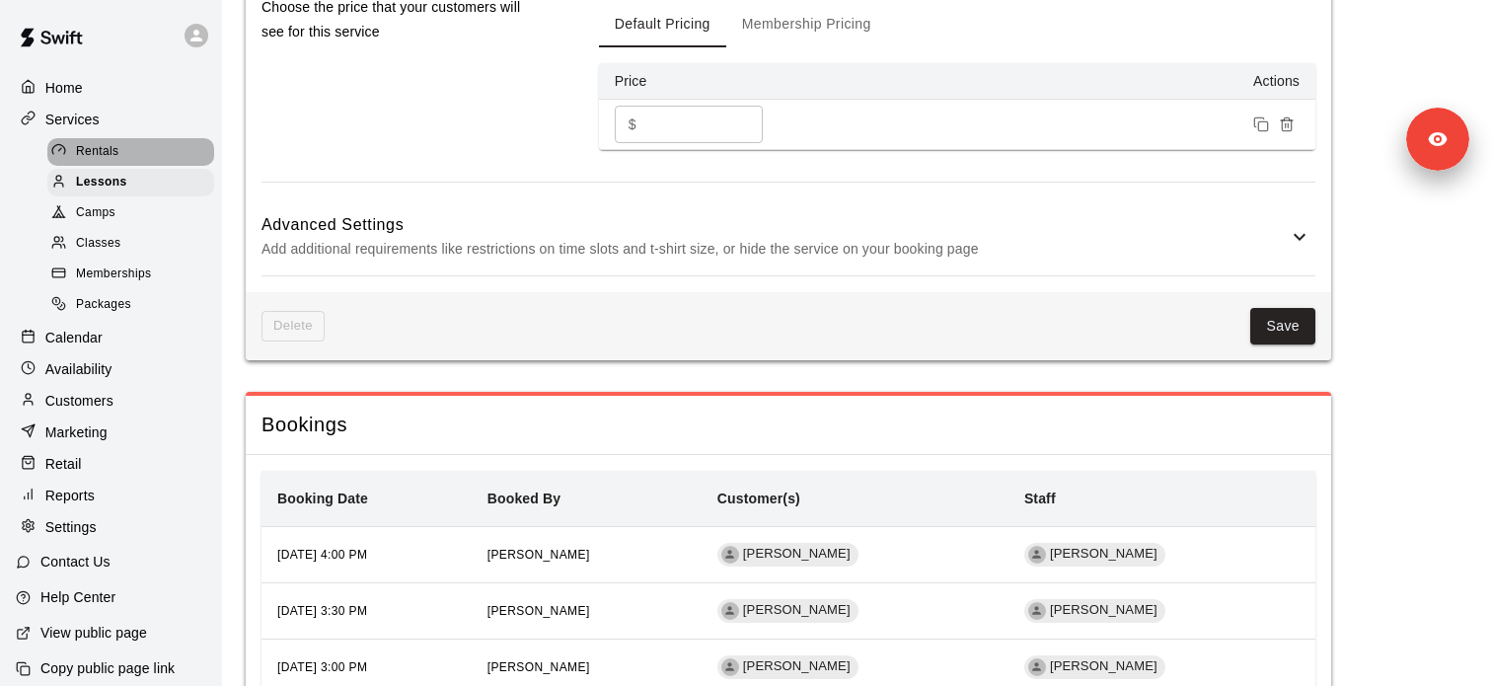
click at [134, 154] on div "Rentals" at bounding box center [130, 152] width 167 height 28
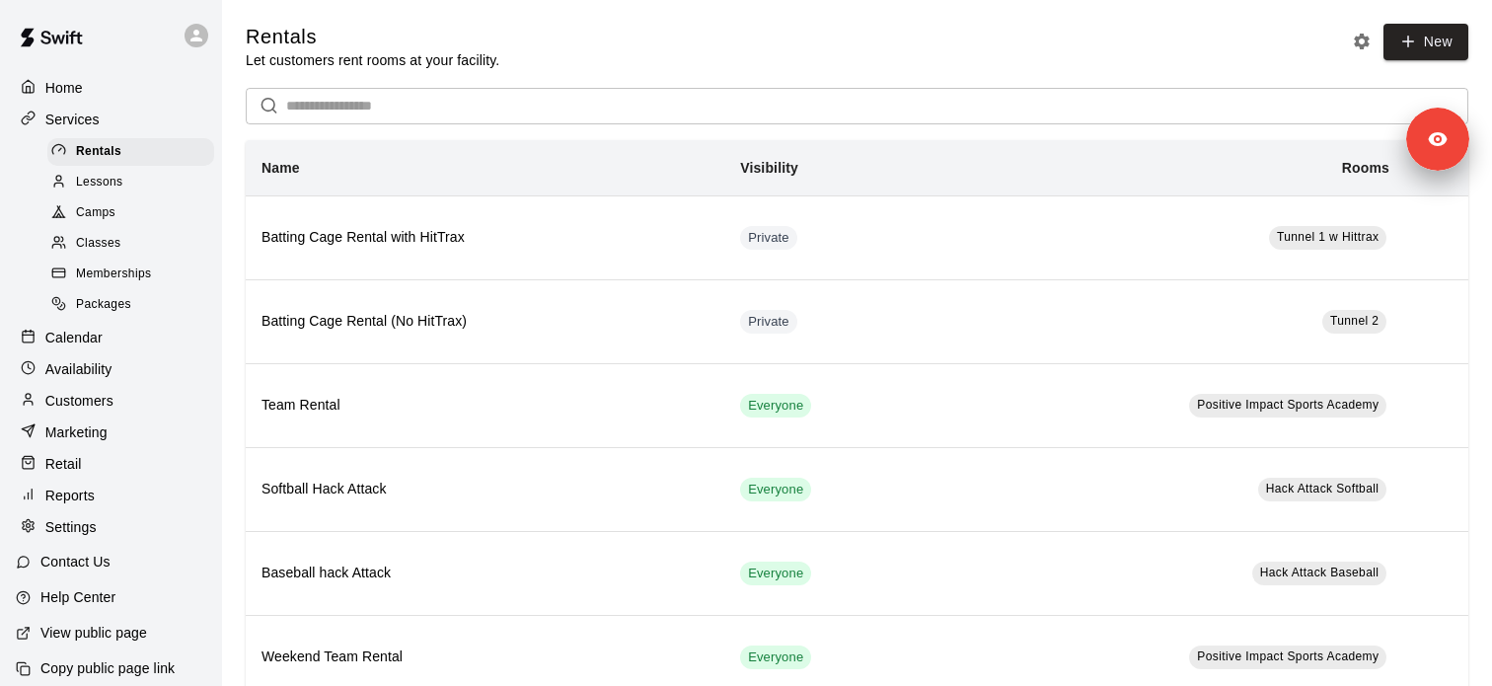
click at [132, 284] on div "Memberships" at bounding box center [130, 274] width 167 height 28
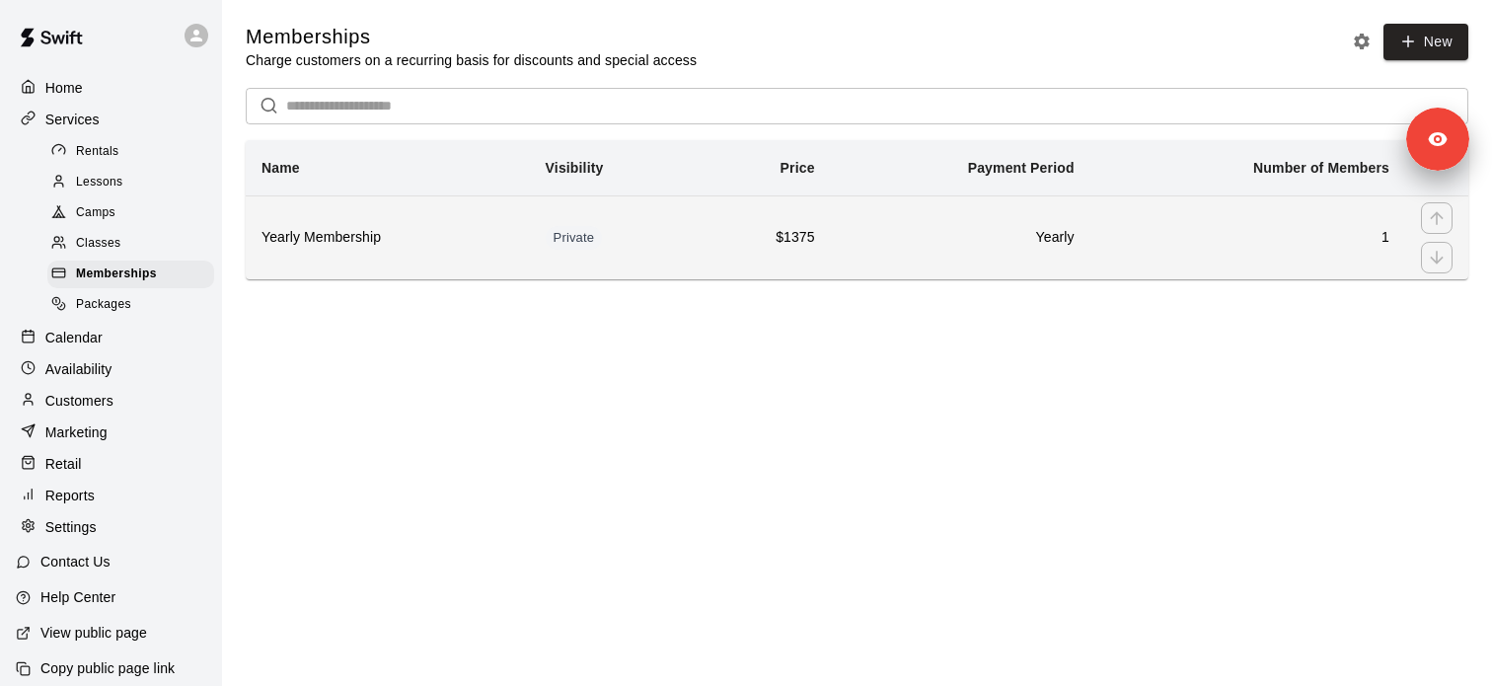
click at [305, 238] on h6 "Yearly Membership" at bounding box center [387, 238] width 253 height 22
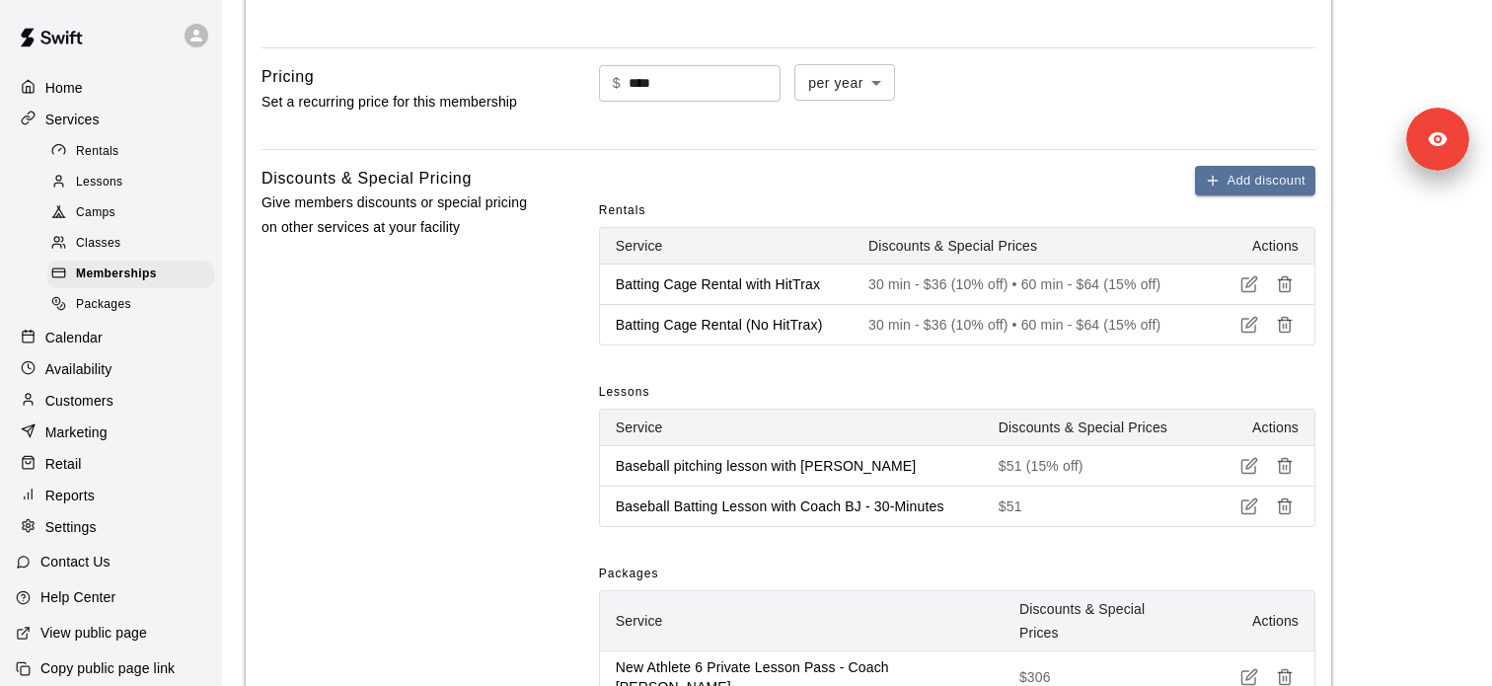
scroll to position [836, 0]
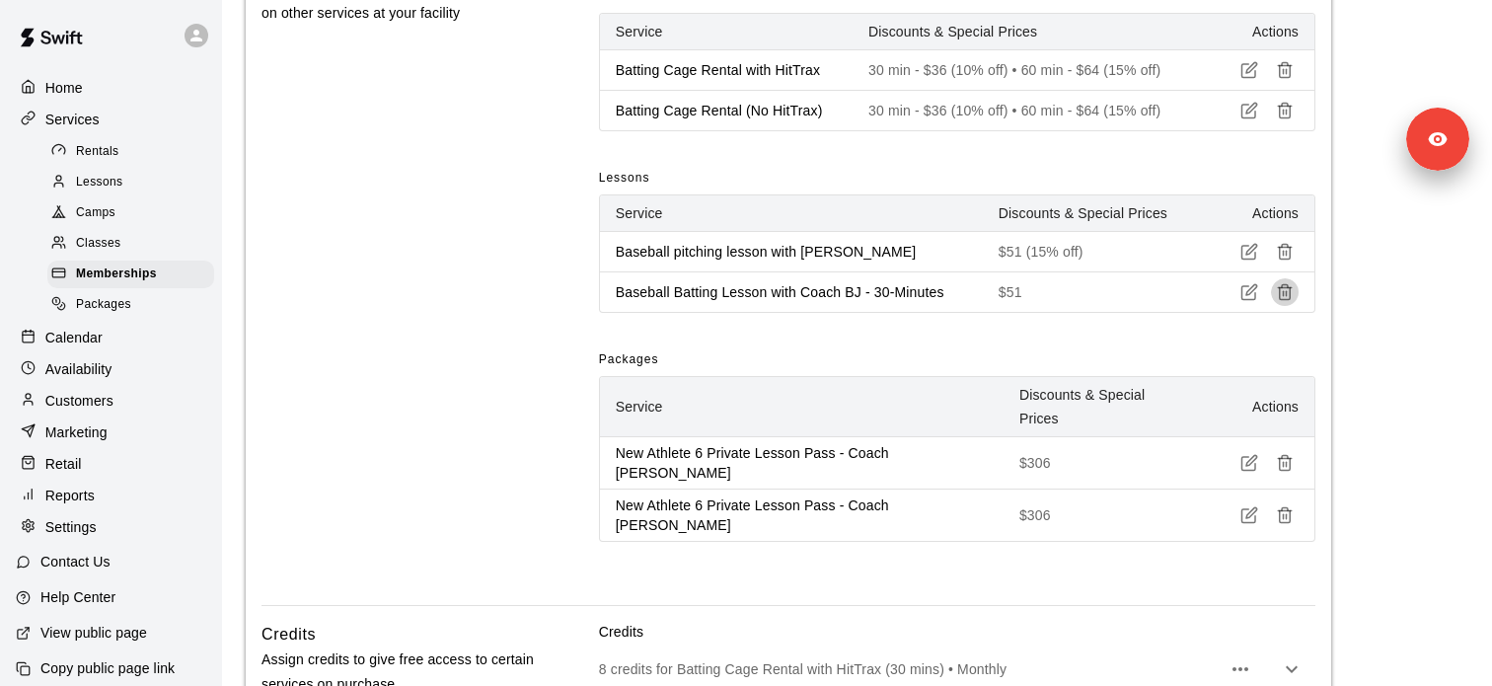
click at [1288, 296] on icon "button" at bounding box center [1285, 292] width 18 height 18
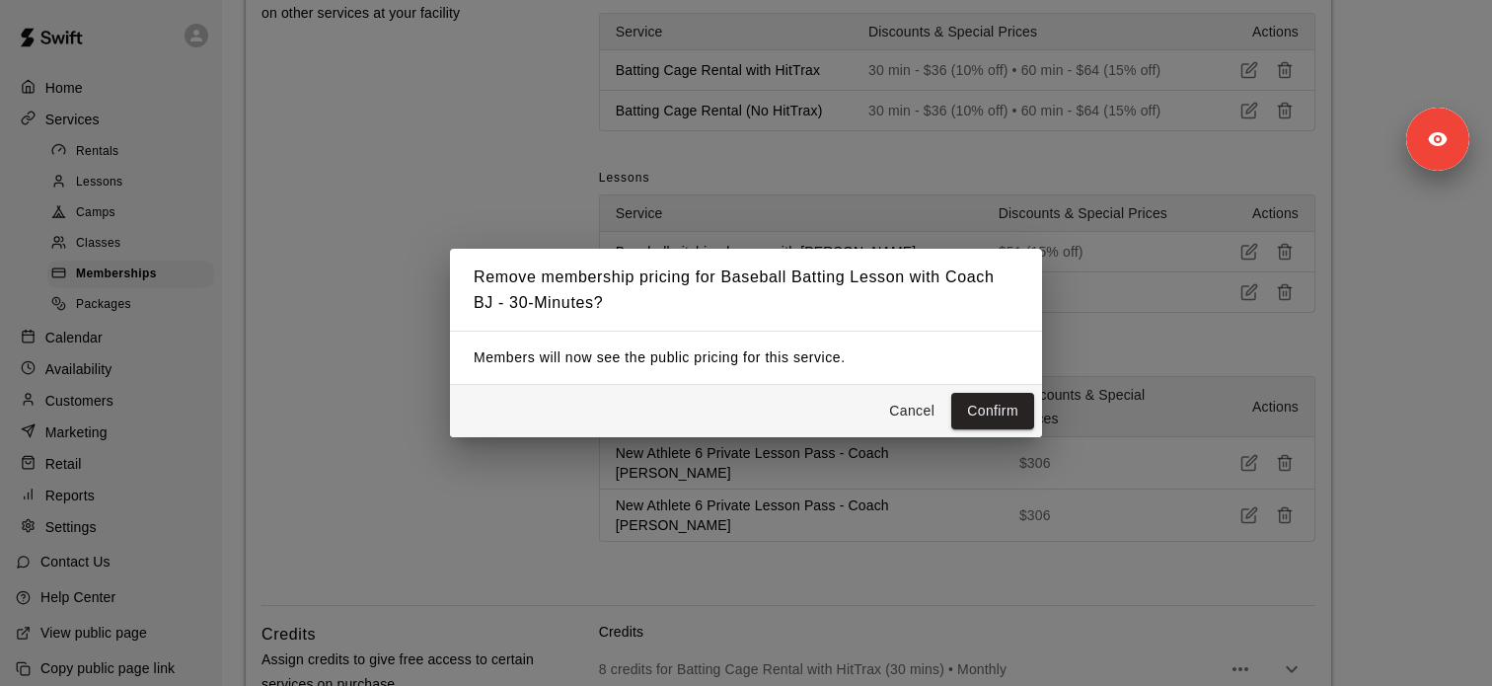
click at [909, 419] on button "Cancel" at bounding box center [911, 411] width 63 height 37
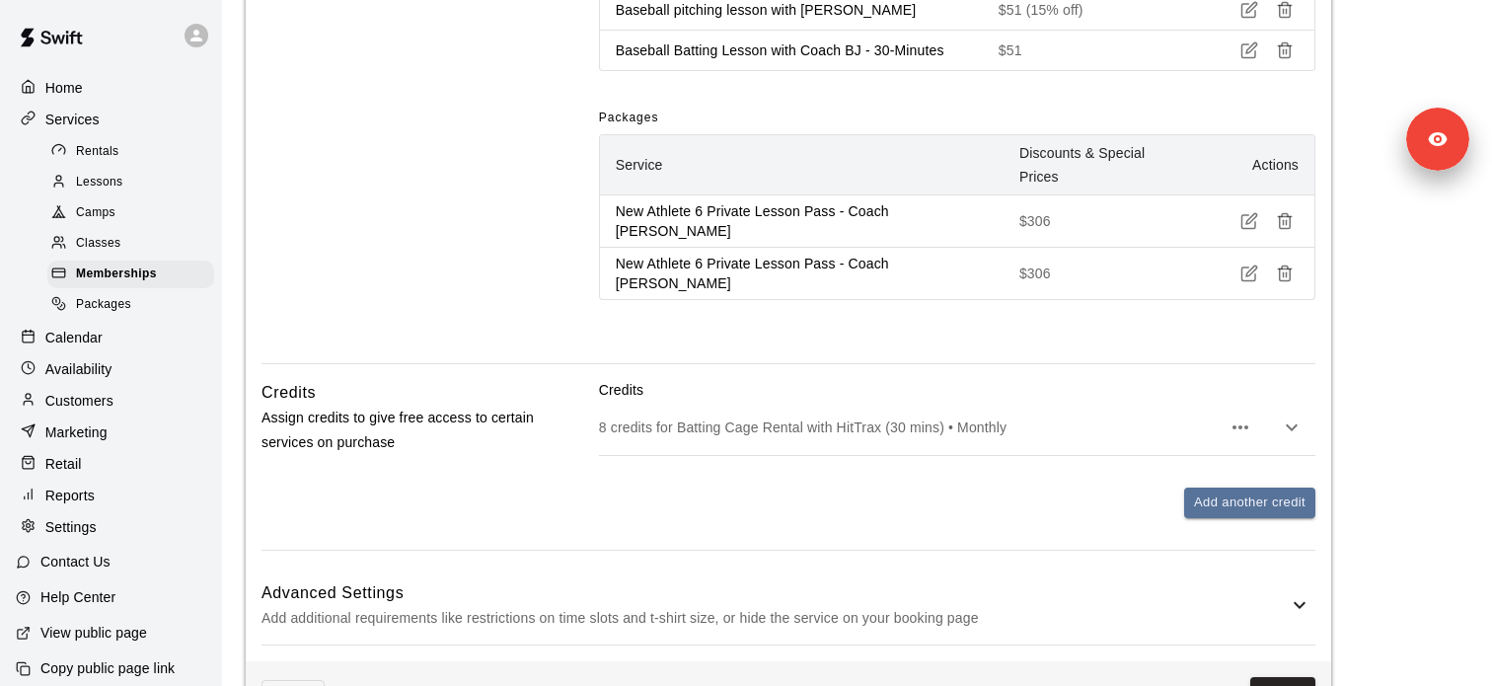
scroll to position [1237, 0]
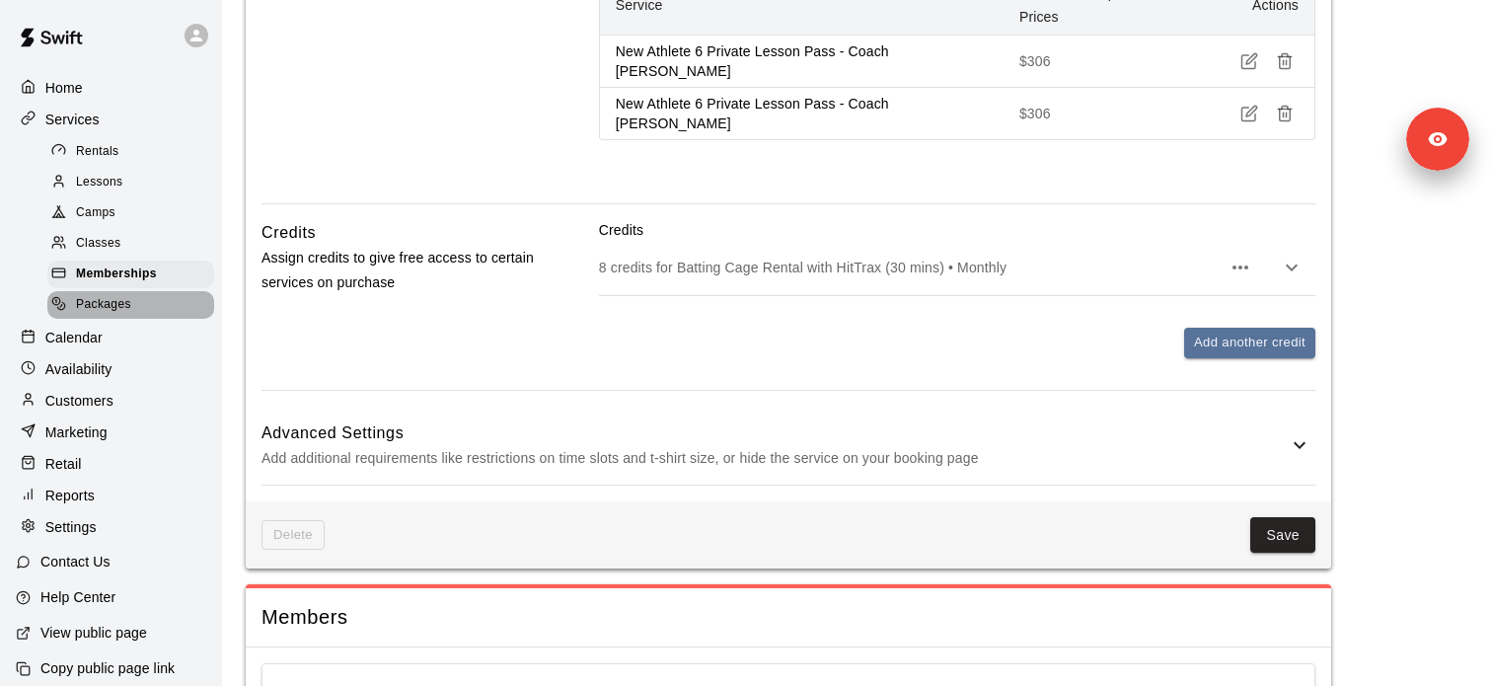
click at [189, 301] on div "Packages" at bounding box center [130, 305] width 167 height 28
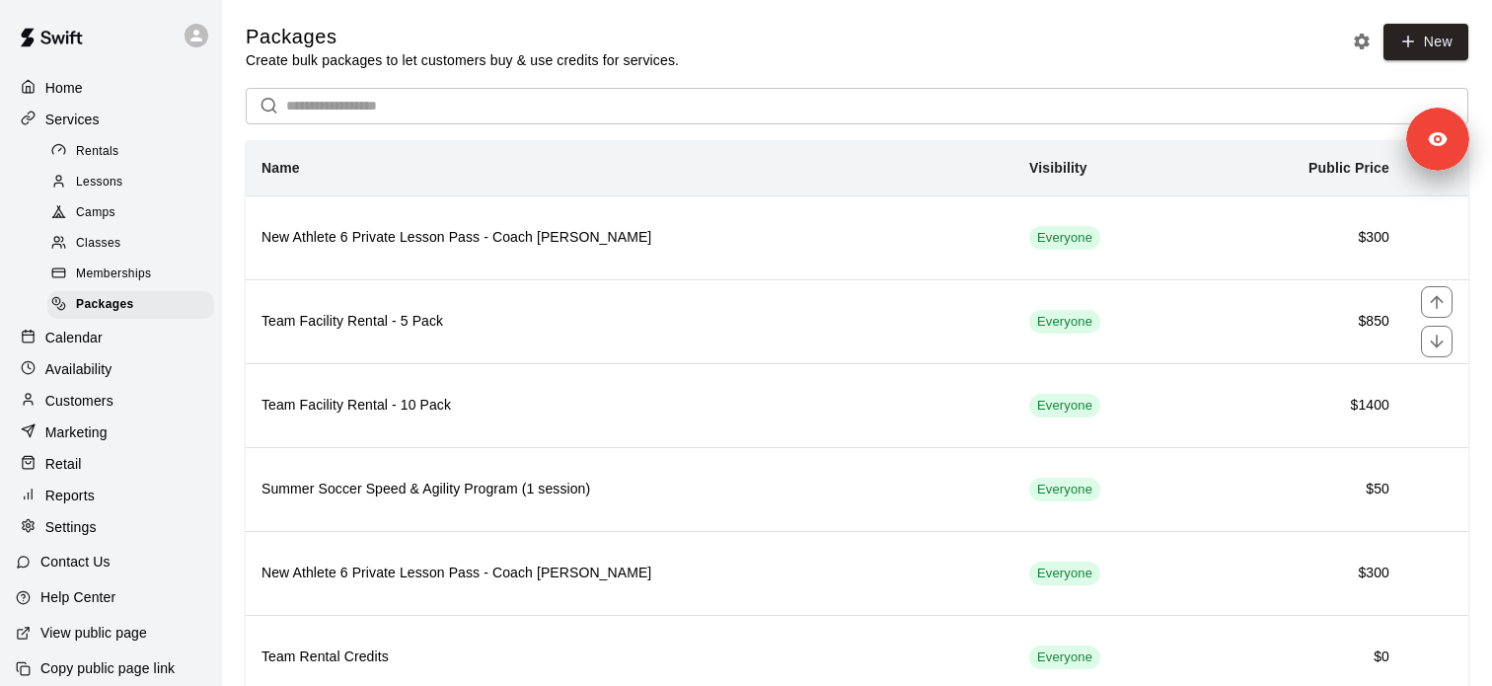
scroll to position [26, 0]
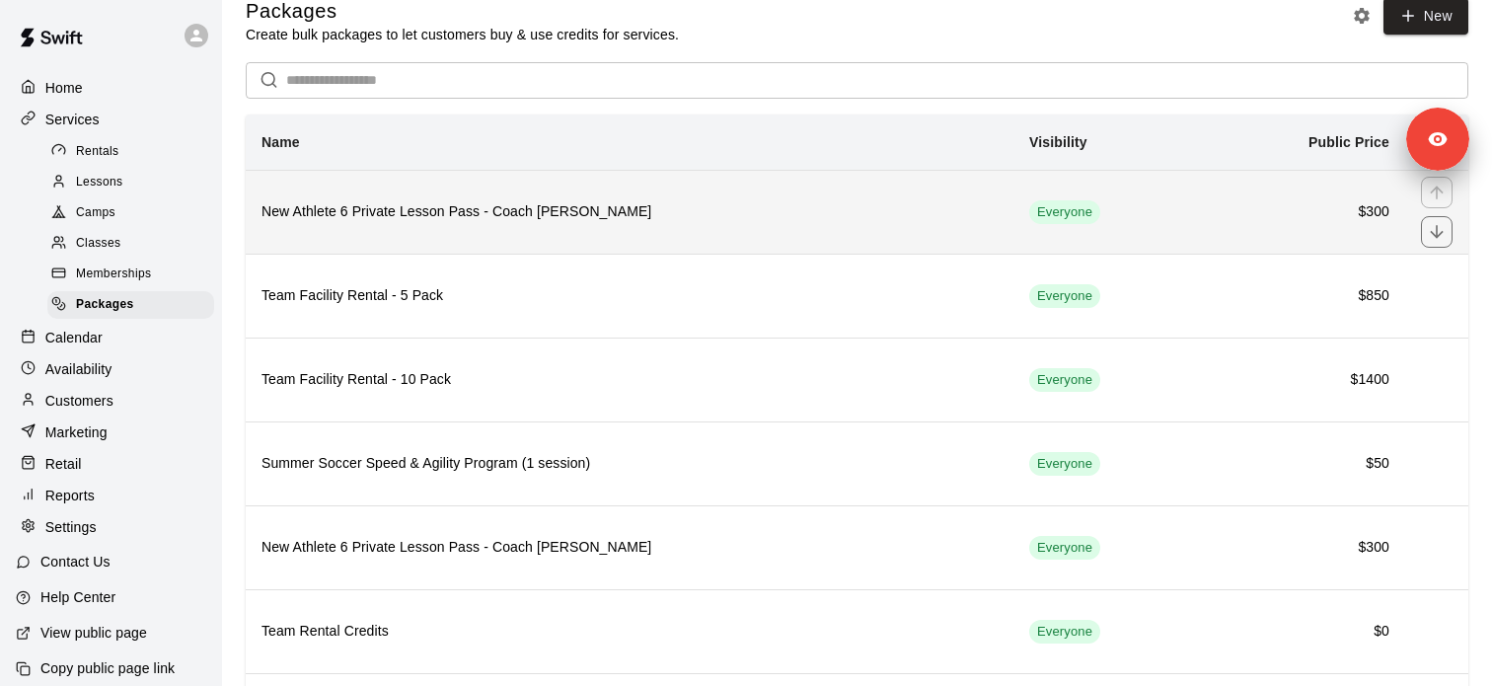
click at [609, 205] on h6 "New Athlete 6 Private Lesson Pass - Coach [PERSON_NAME]" at bounding box center [629, 212] width 736 height 22
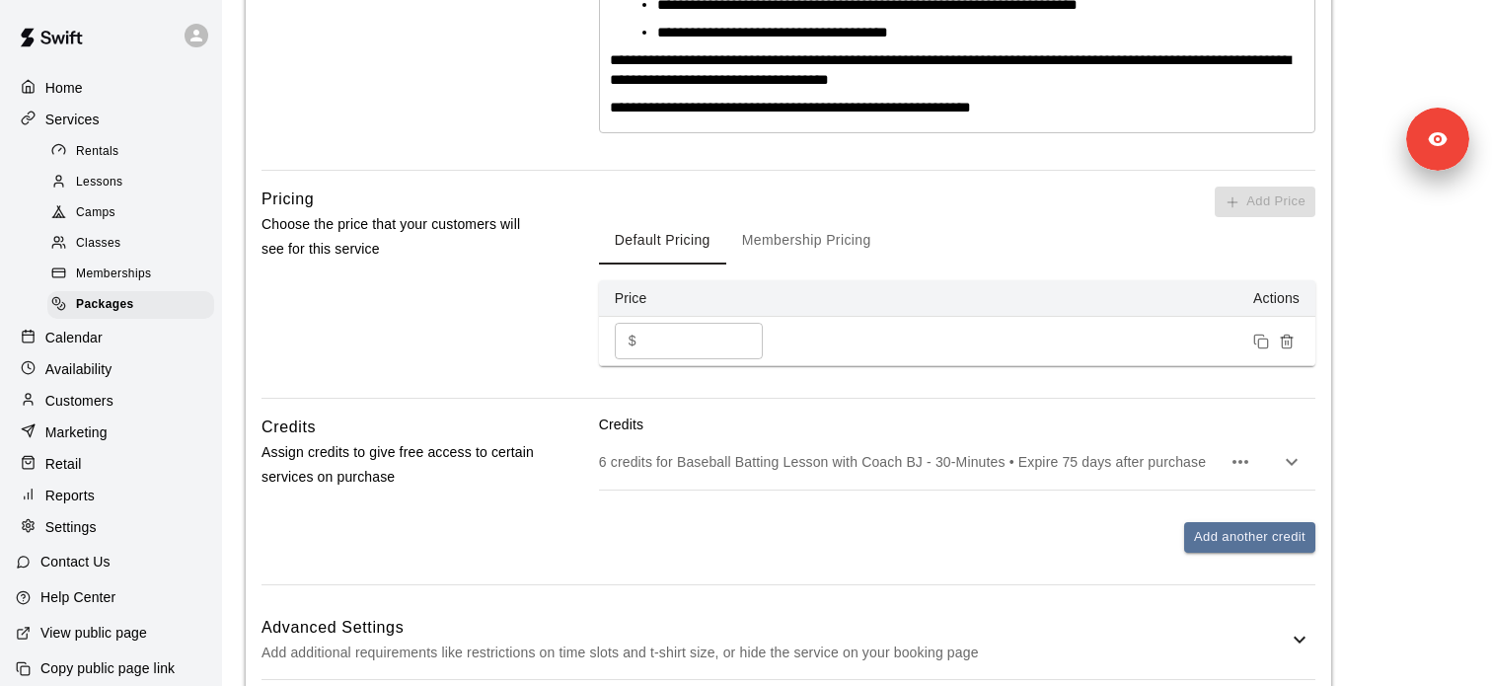
scroll to position [892, 0]
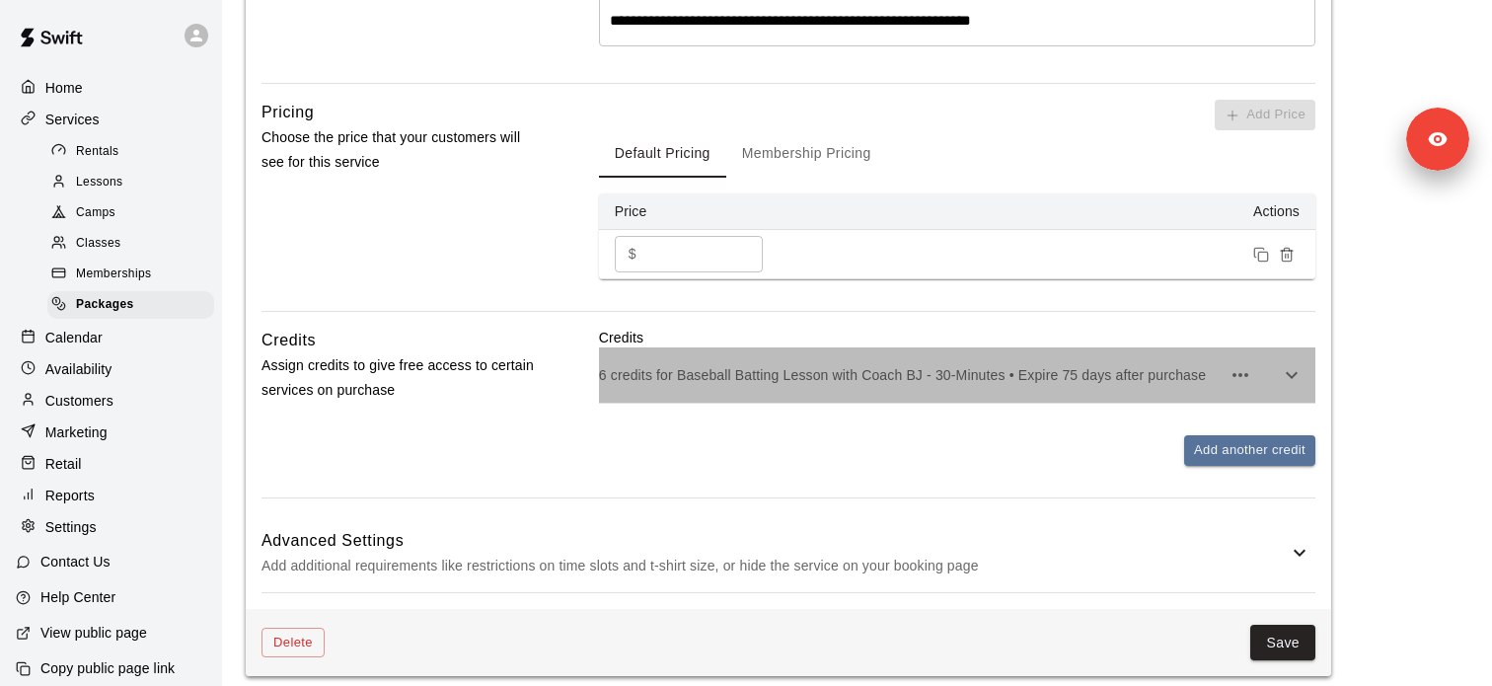
click at [864, 399] on div "6 credits for Baseball Batting Lesson with Coach BJ - 30-Minutes • Expire 75 da…" at bounding box center [957, 374] width 716 height 55
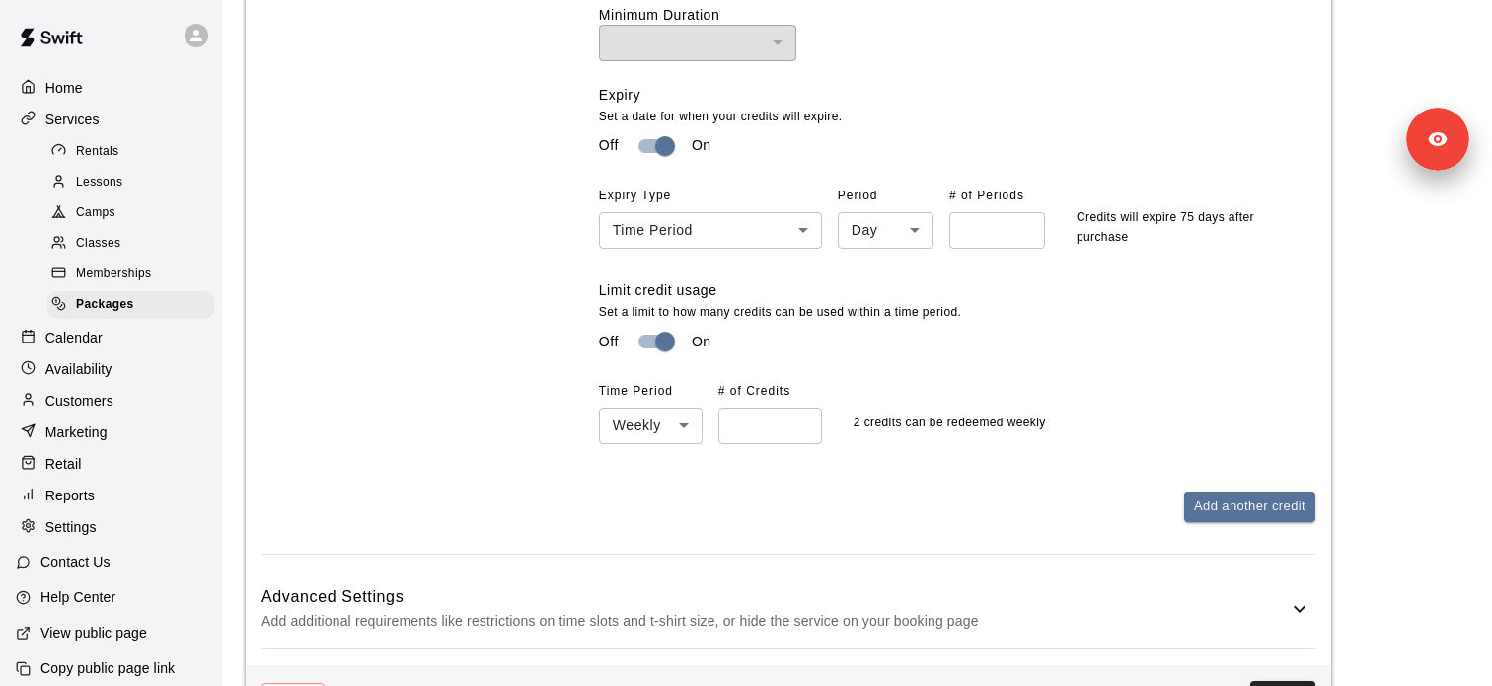
scroll to position [1549, 0]
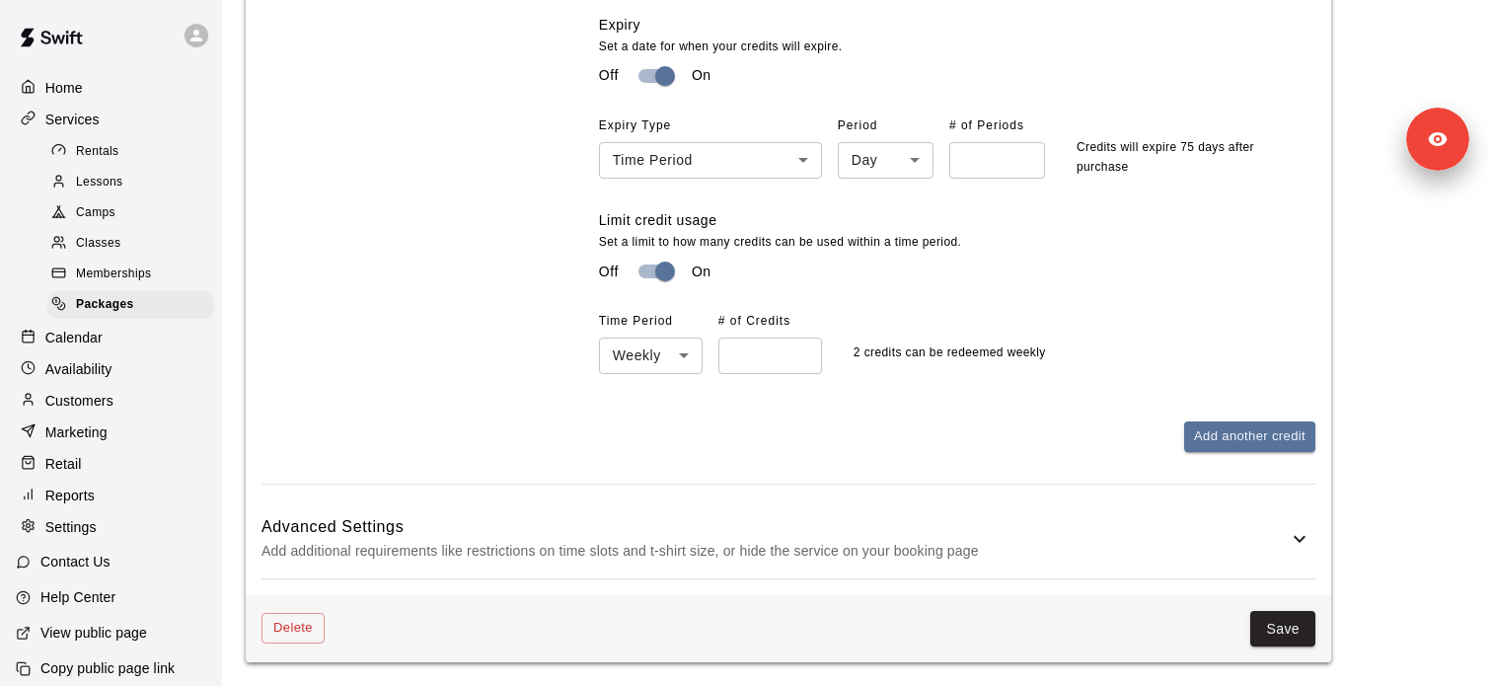
click at [576, 527] on h6 "Advanced Settings" at bounding box center [774, 527] width 1026 height 26
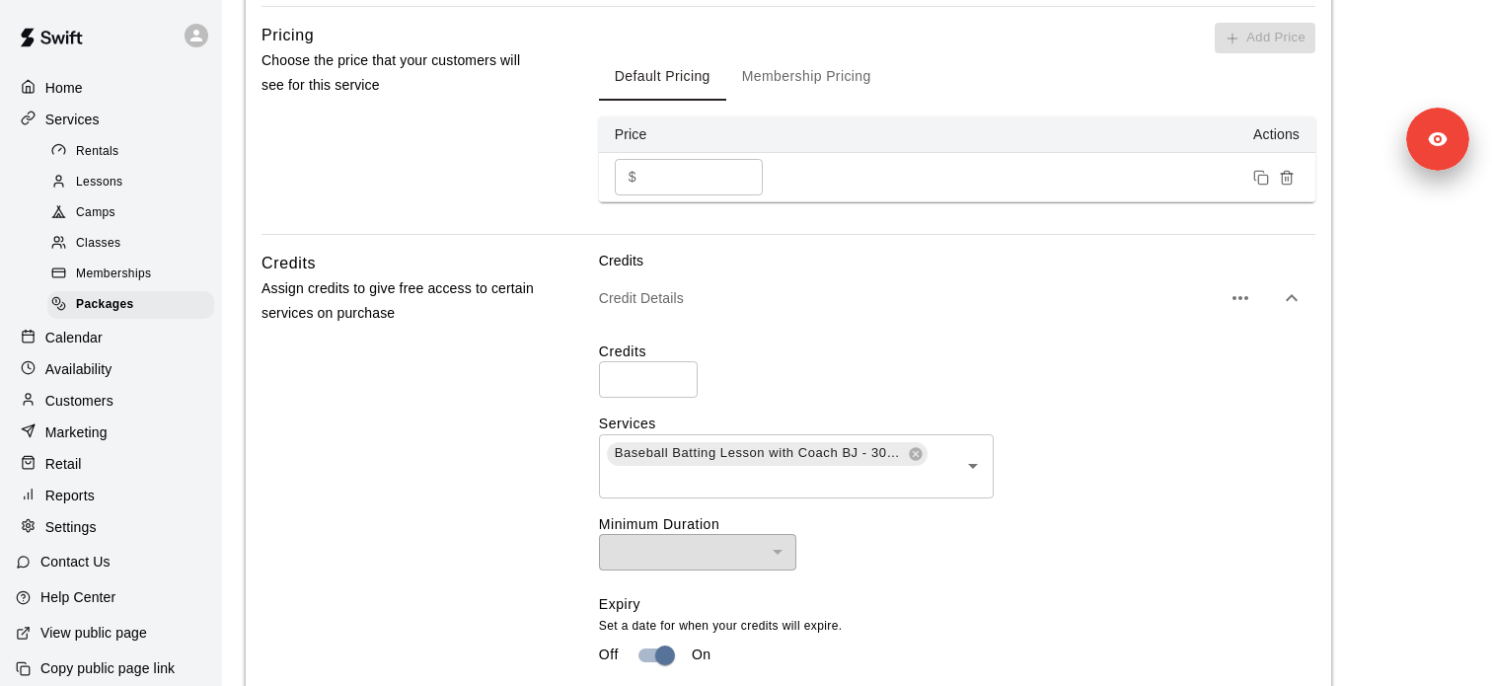
scroll to position [1021, 0]
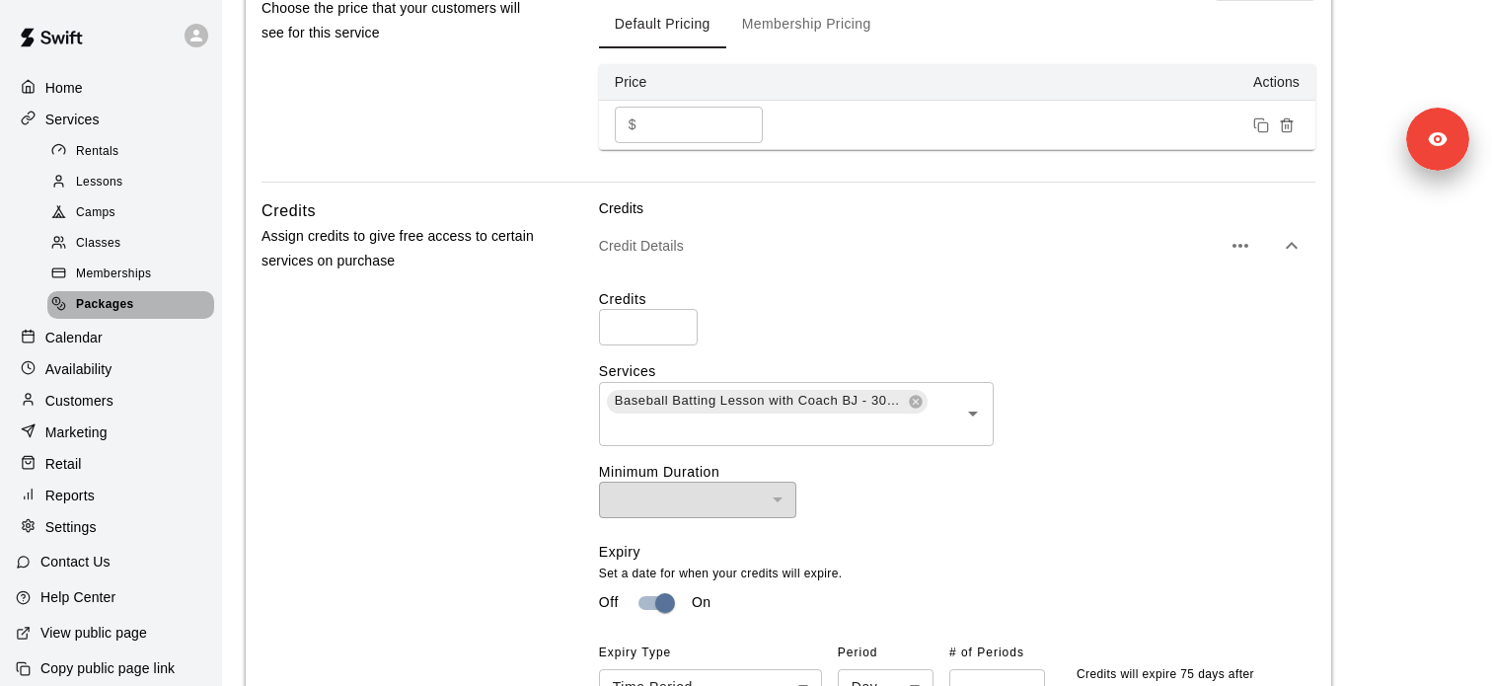
click at [144, 311] on div "Packages" at bounding box center [130, 305] width 167 height 28
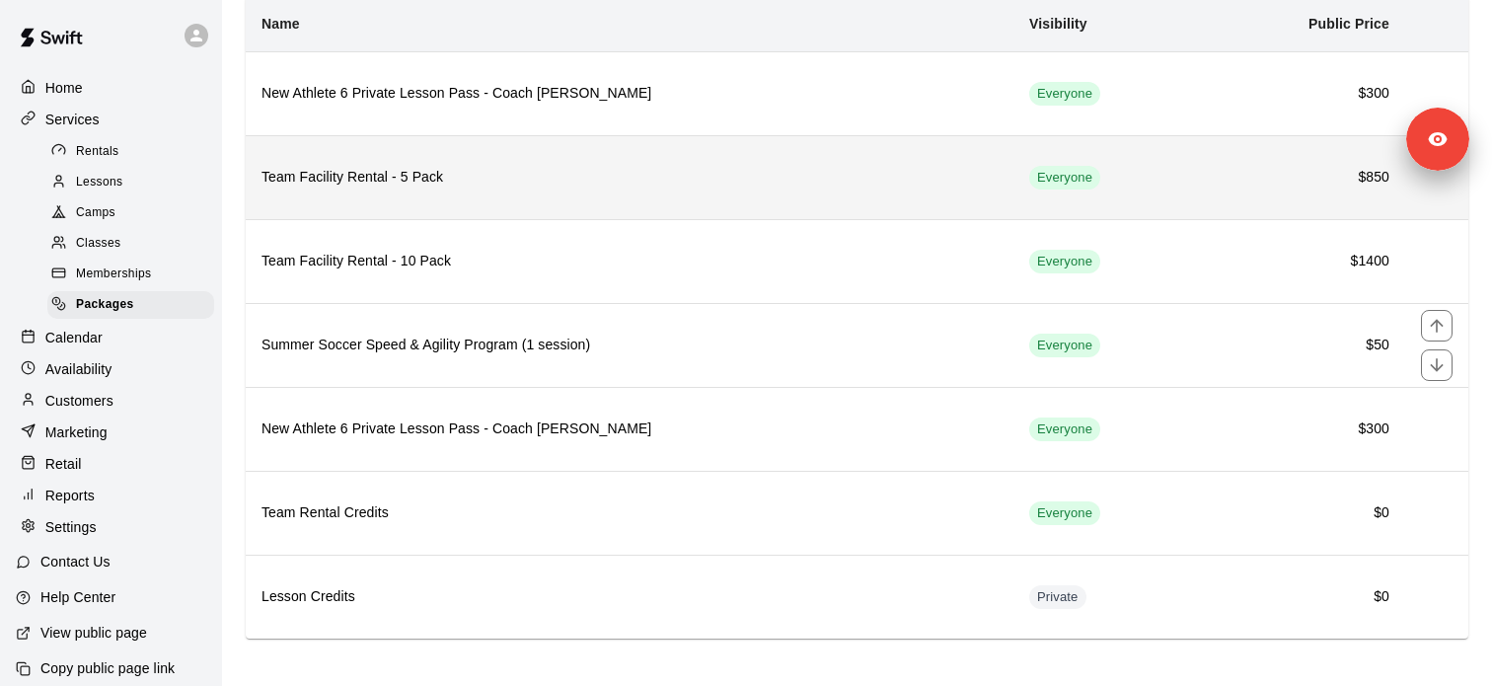
scroll to position [153, 0]
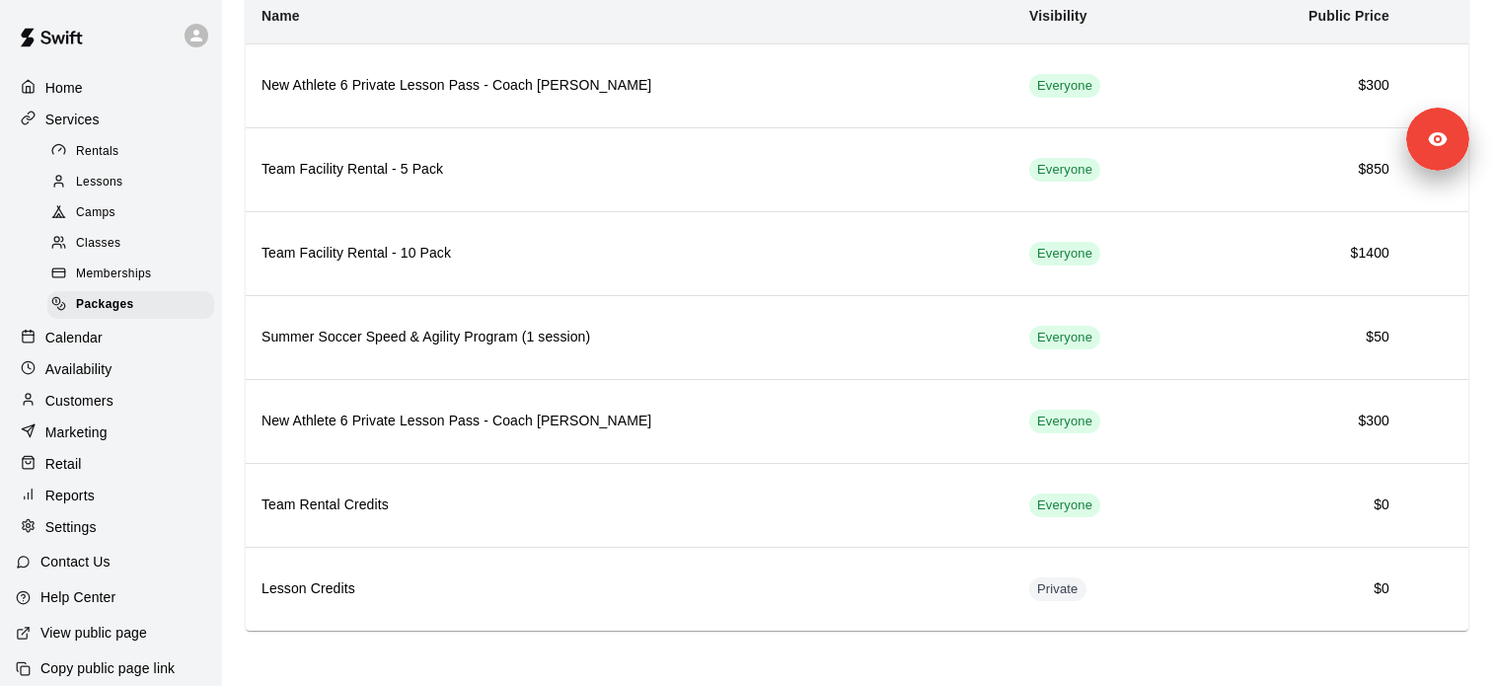
click at [156, 275] on div "Memberships" at bounding box center [130, 274] width 167 height 28
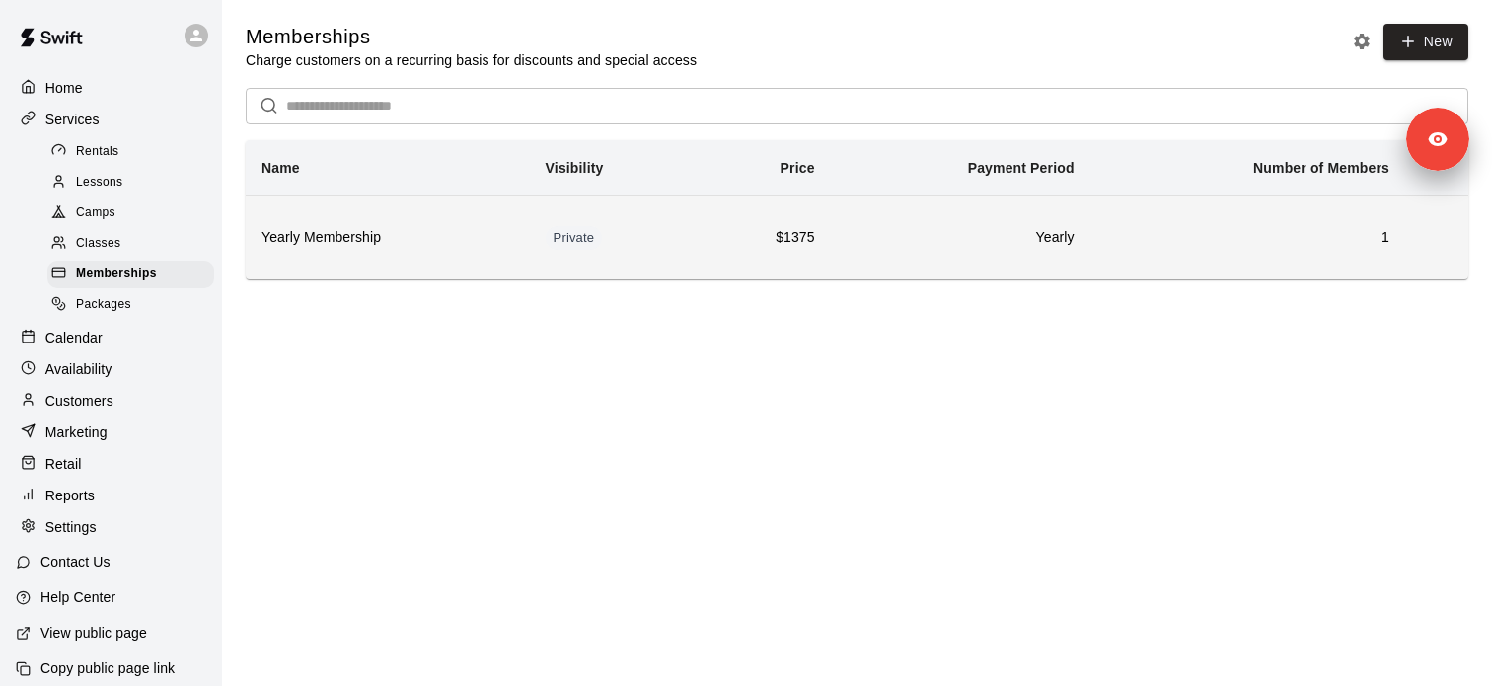
click at [400, 253] on th "Yearly Membership" at bounding box center [388, 237] width 284 height 84
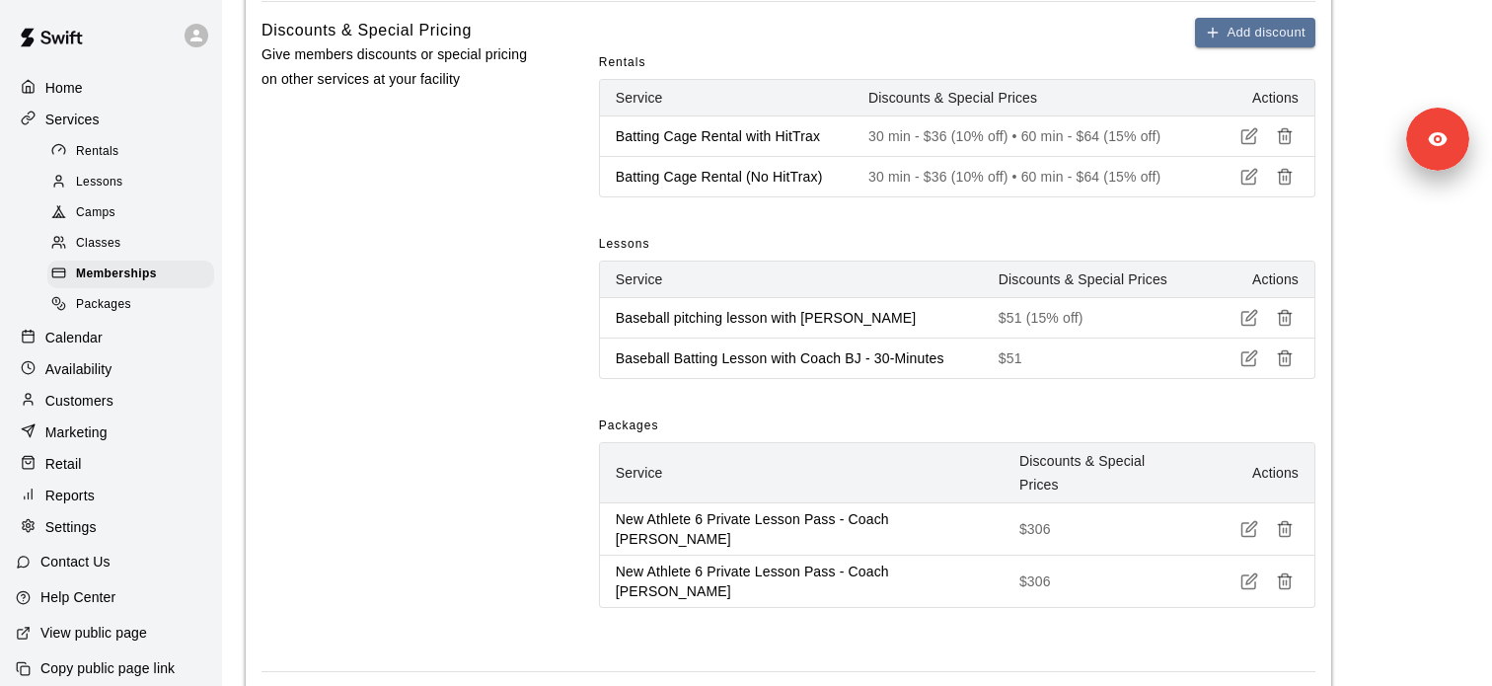
scroll to position [1067, 0]
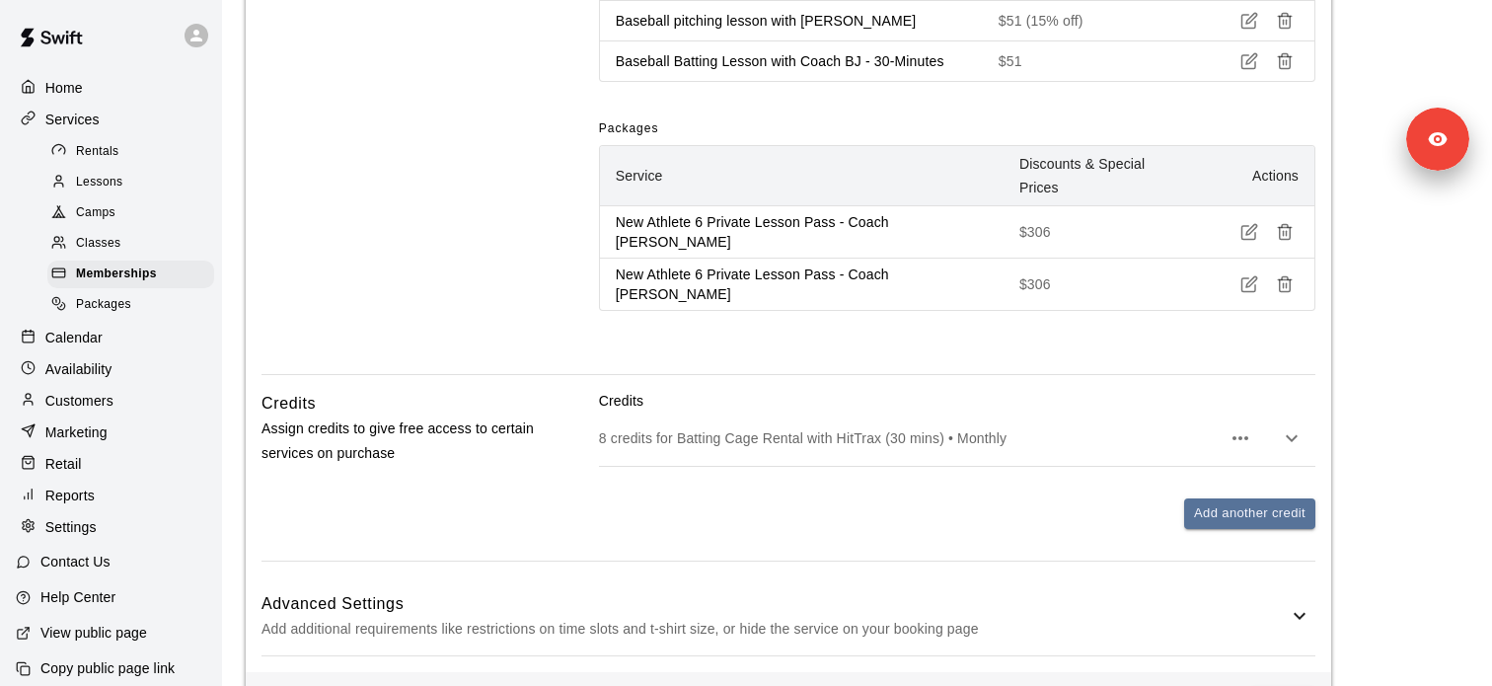
click at [116, 491] on div "Reports" at bounding box center [111, 495] width 190 height 30
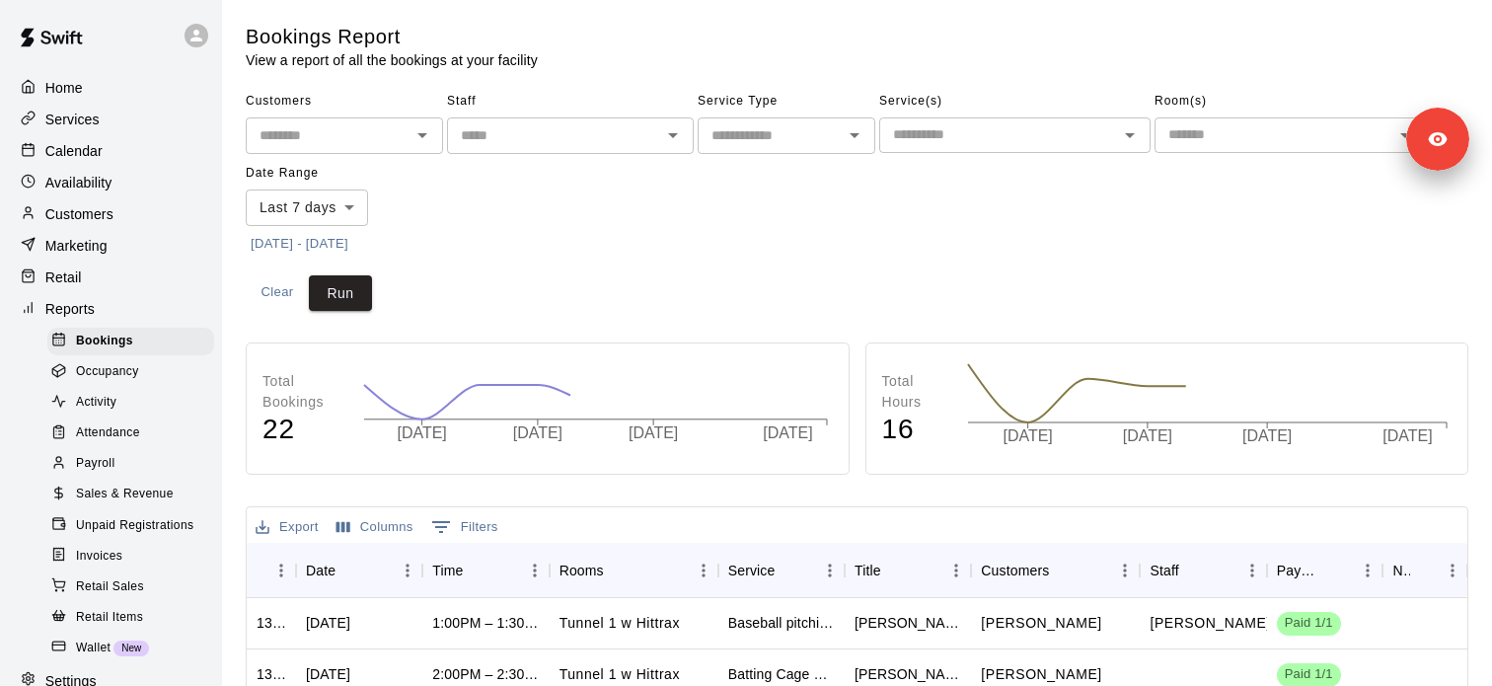
click at [740, 123] on input "text" at bounding box center [769, 135] width 133 height 25
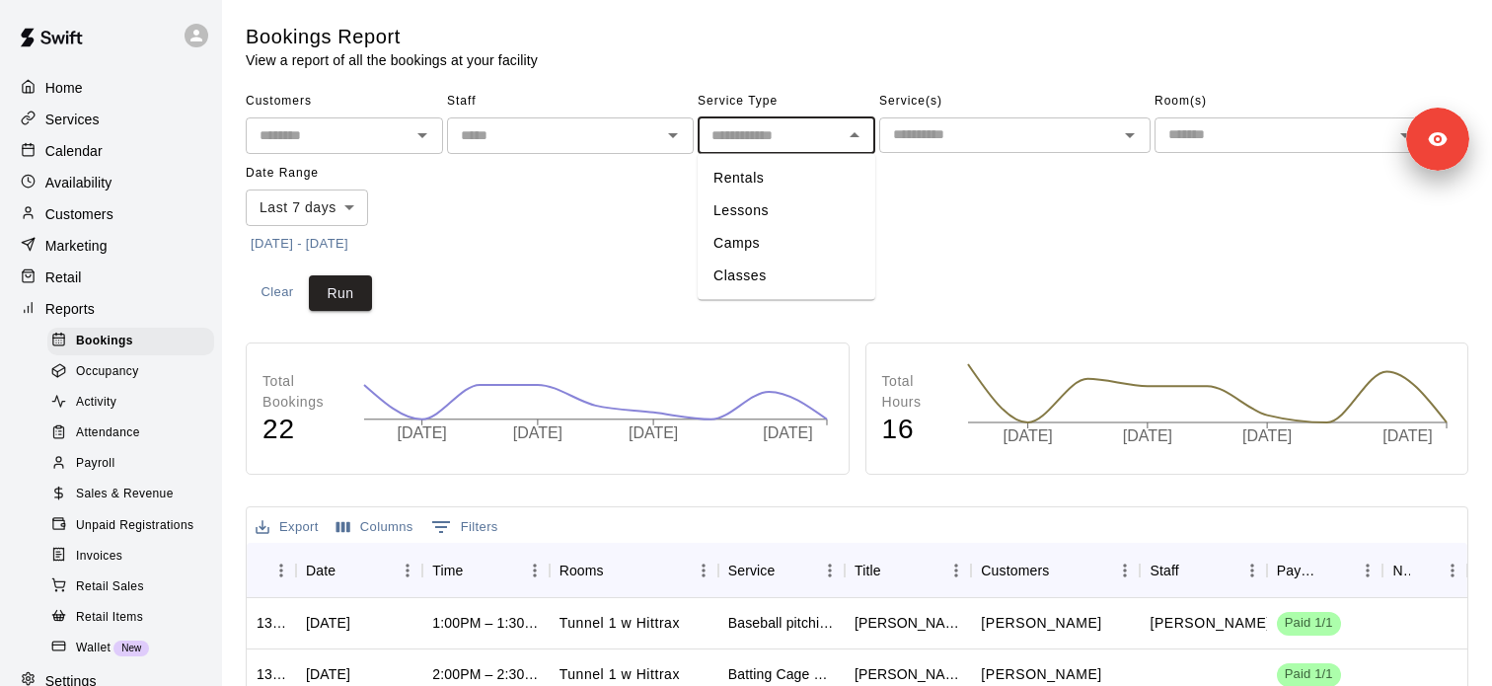
click at [905, 134] on input "text" at bounding box center [998, 134] width 227 height 25
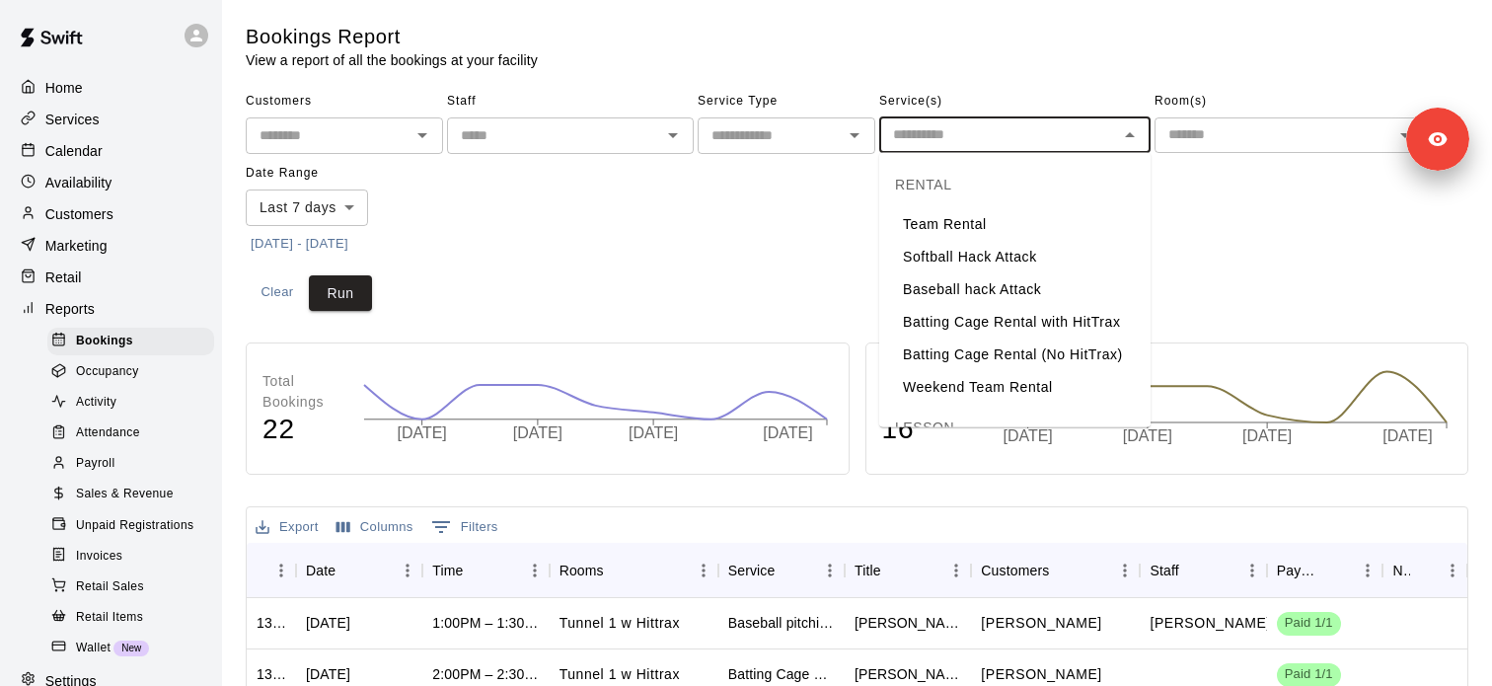
click at [117, 504] on div "Sales & Revenue" at bounding box center [130, 494] width 167 height 28
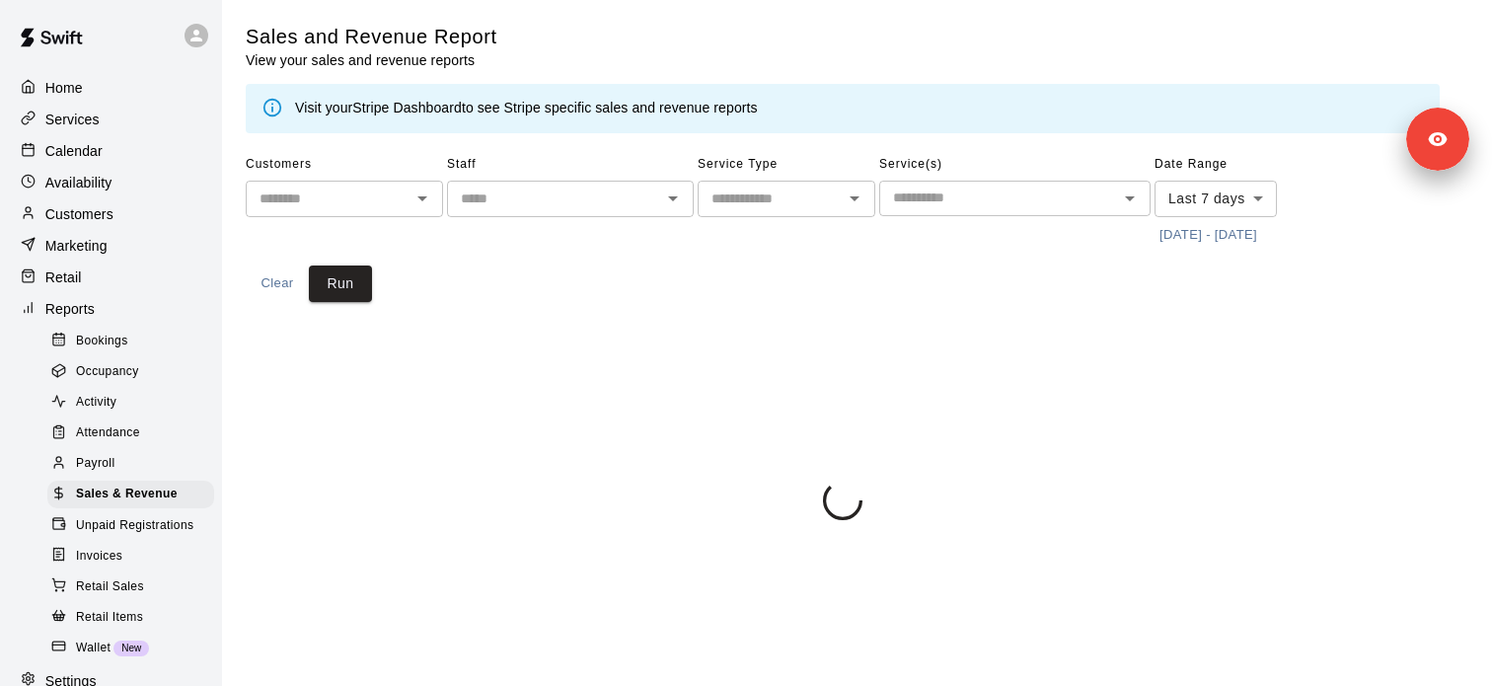
click at [920, 188] on input "text" at bounding box center [998, 197] width 227 height 25
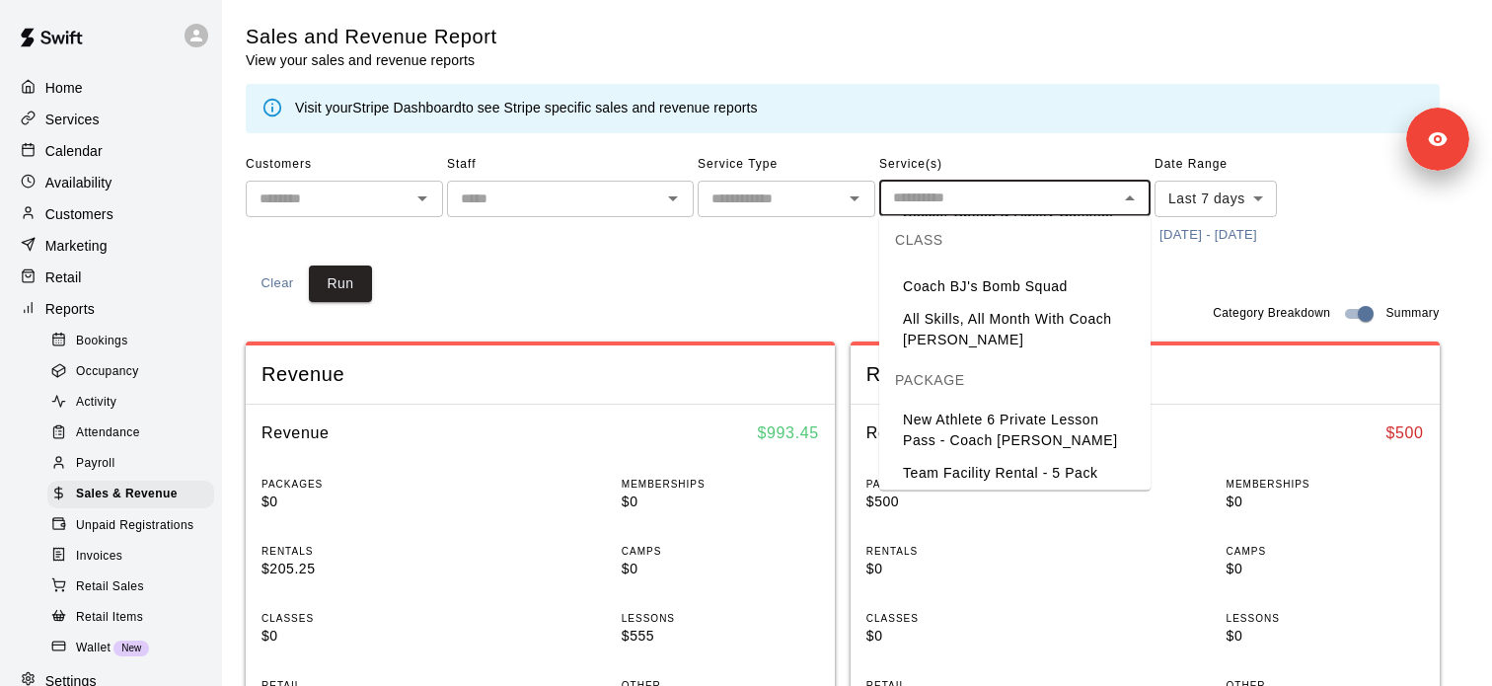
scroll to position [1244, 0]
click at [941, 406] on li "New Athlete 6 Private Lesson Pass - Coach BJ Hitting" at bounding box center [1014, 432] width 271 height 53
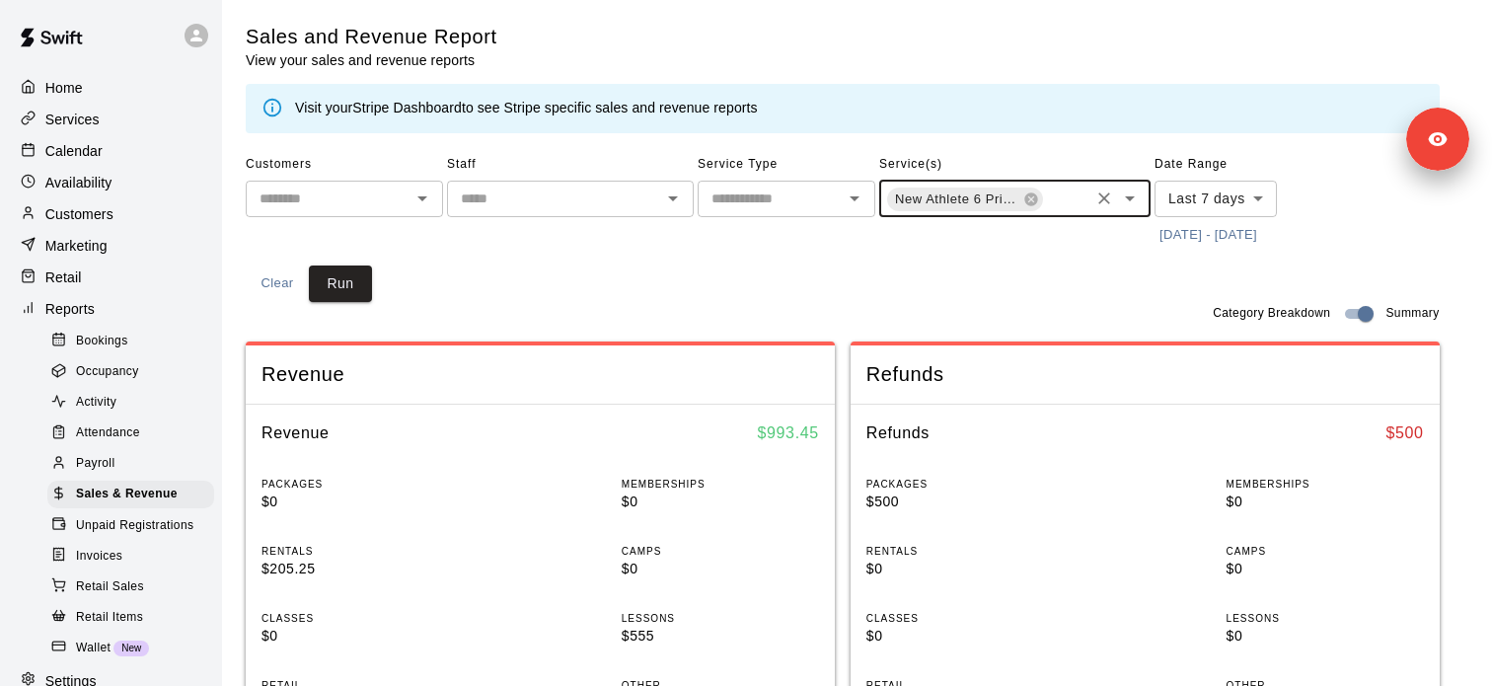
click at [1224, 234] on button "8/10/2025 - 8/18/2025" at bounding box center [1208, 235] width 108 height 31
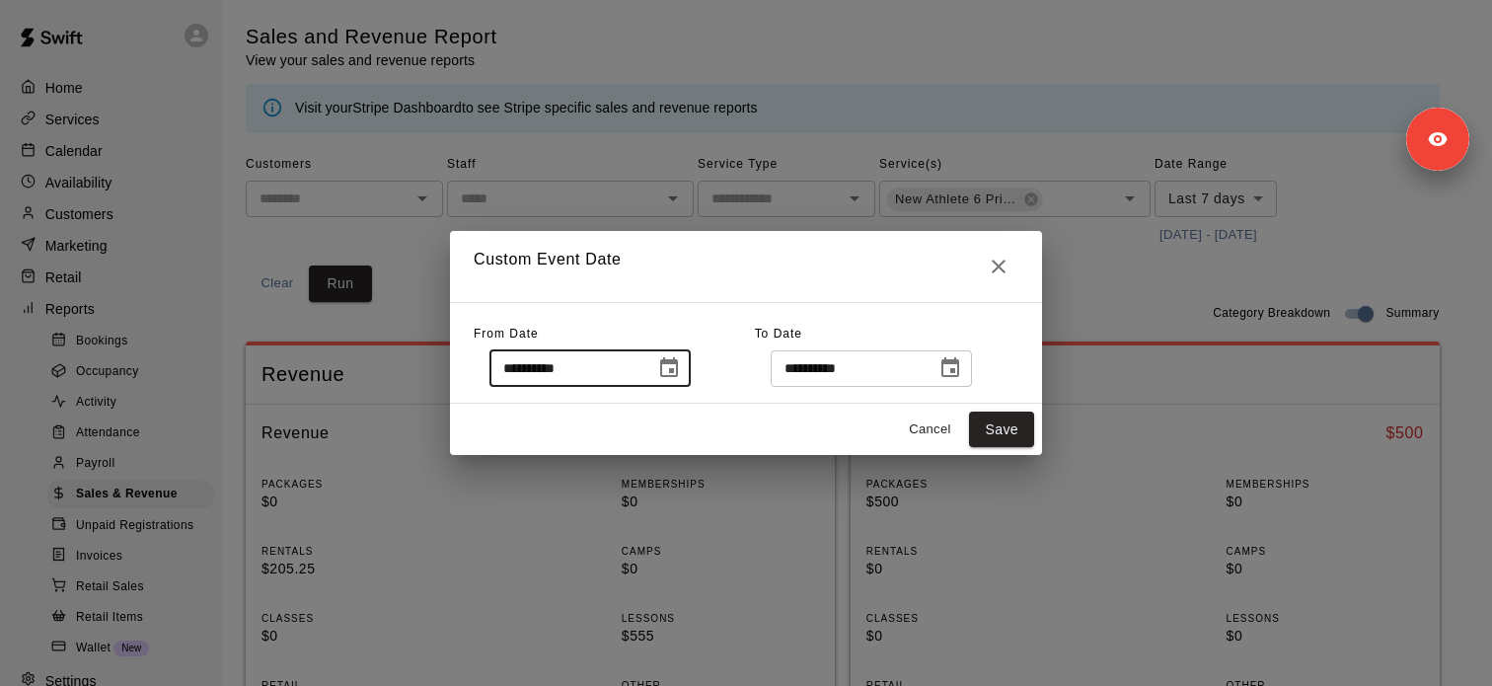
click at [562, 380] on input "**********" at bounding box center [565, 368] width 152 height 37
click at [543, 369] on input "**********" at bounding box center [565, 368] width 152 height 37
click at [555, 369] on input "**********" at bounding box center [565, 368] width 152 height 37
type input "**********"
click at [845, 370] on input "**********" at bounding box center [847, 368] width 152 height 37
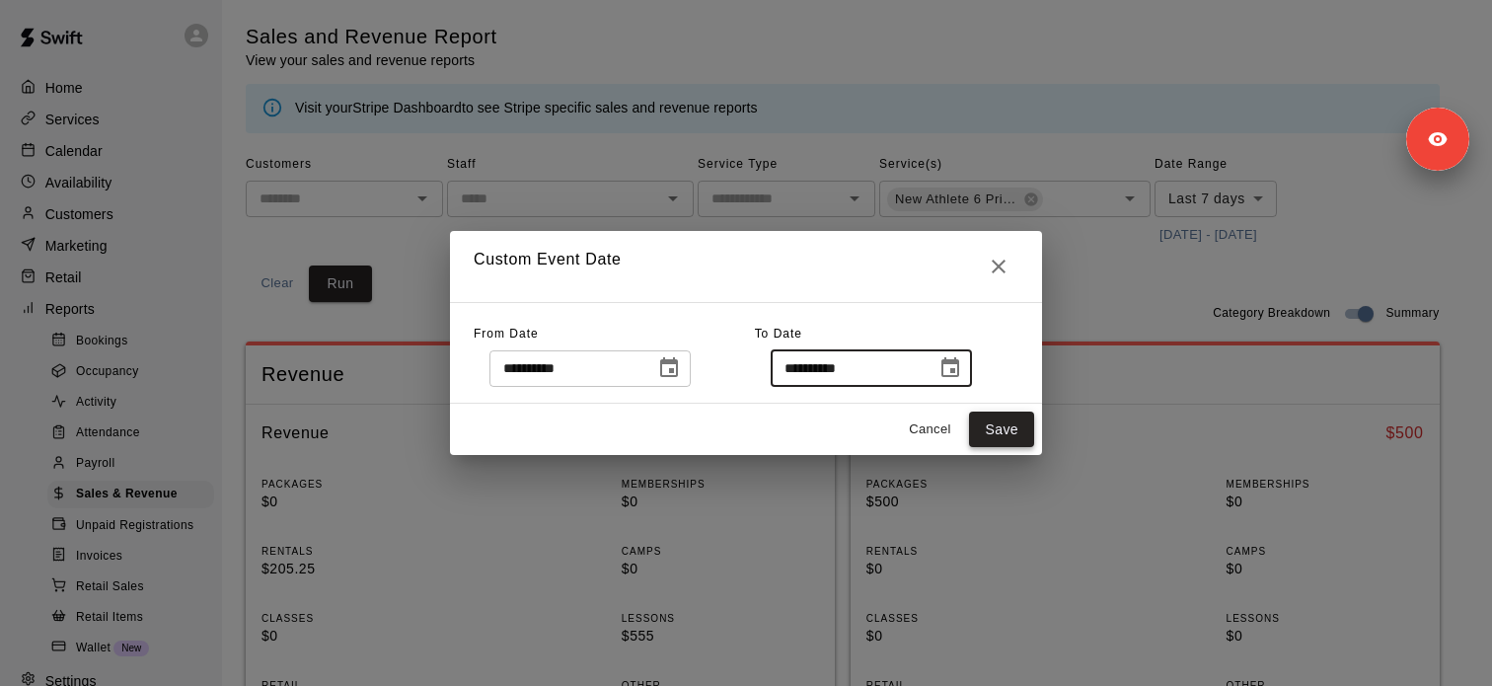
type input "**********"
click at [1001, 427] on button "Save" at bounding box center [1001, 429] width 65 height 37
type input "******"
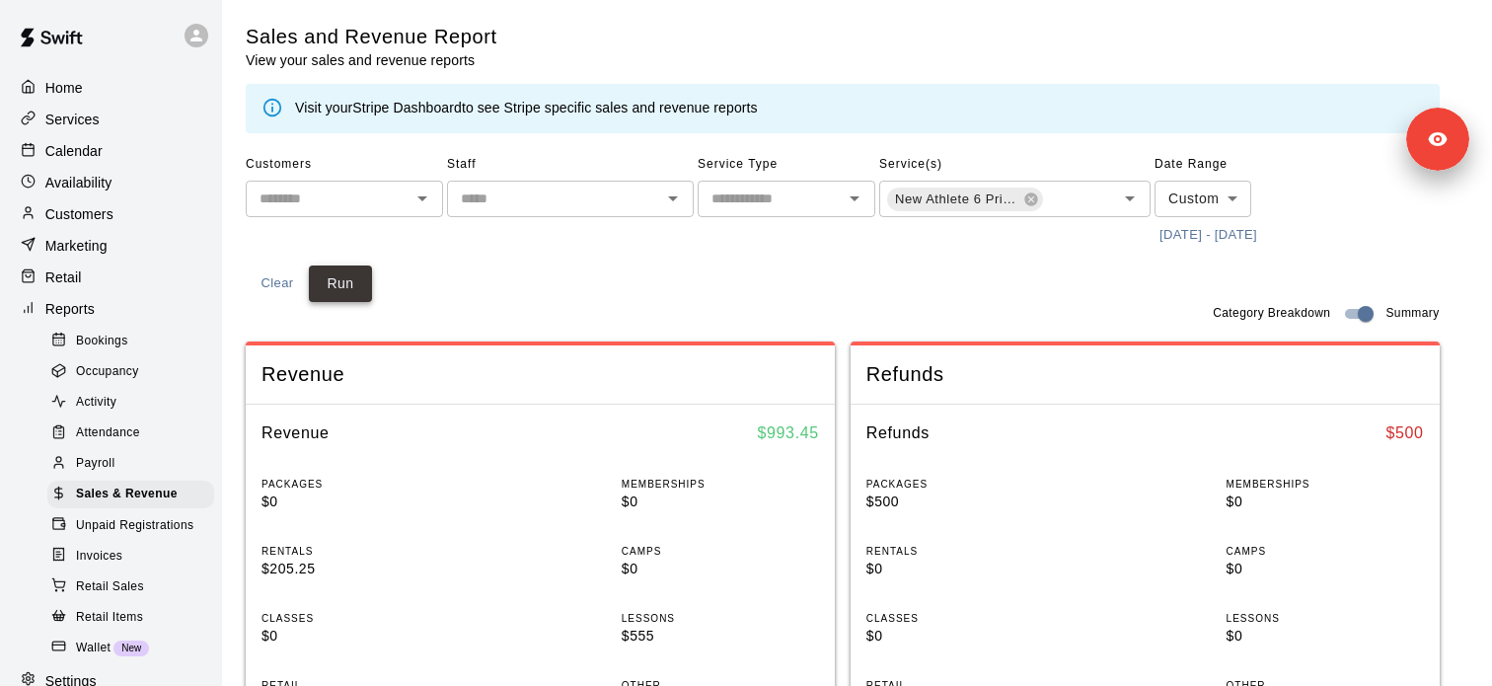
click at [358, 292] on button "Run" at bounding box center [340, 283] width 63 height 37
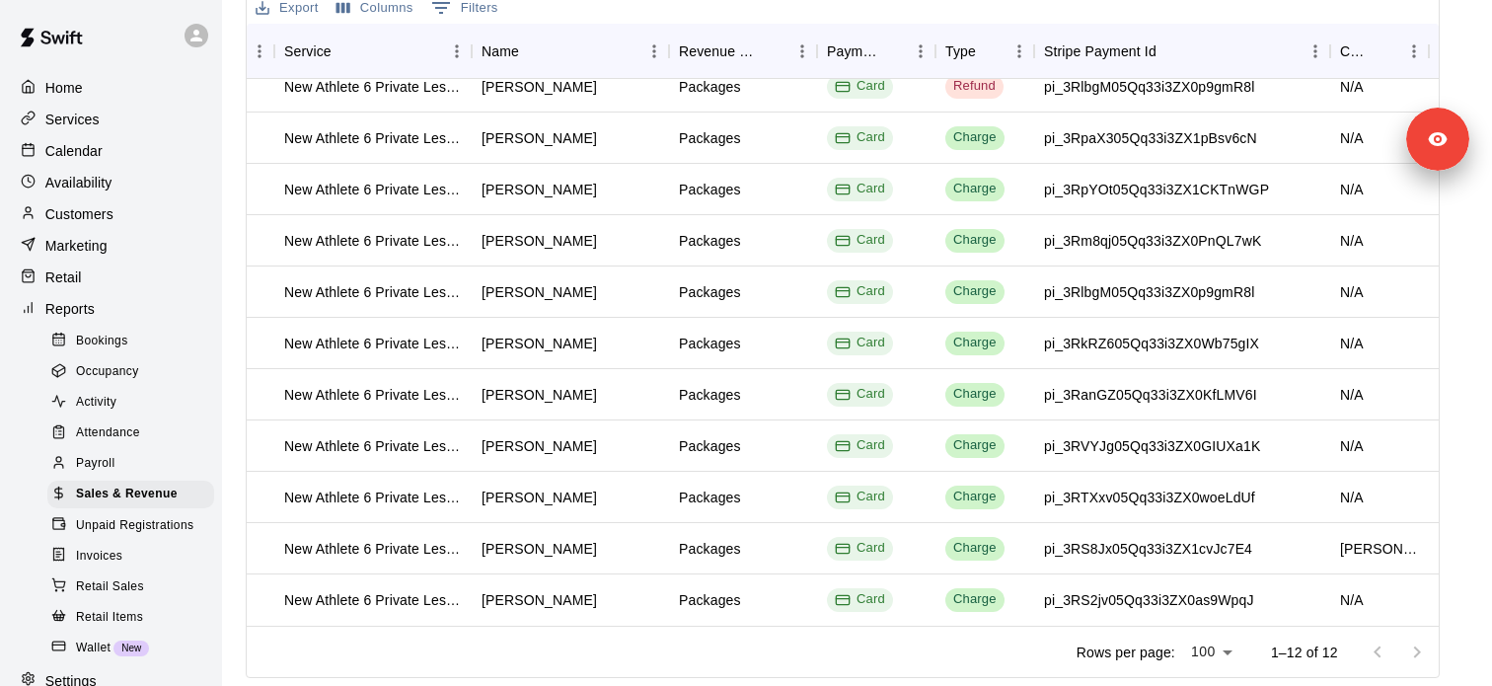
scroll to position [0, 268]
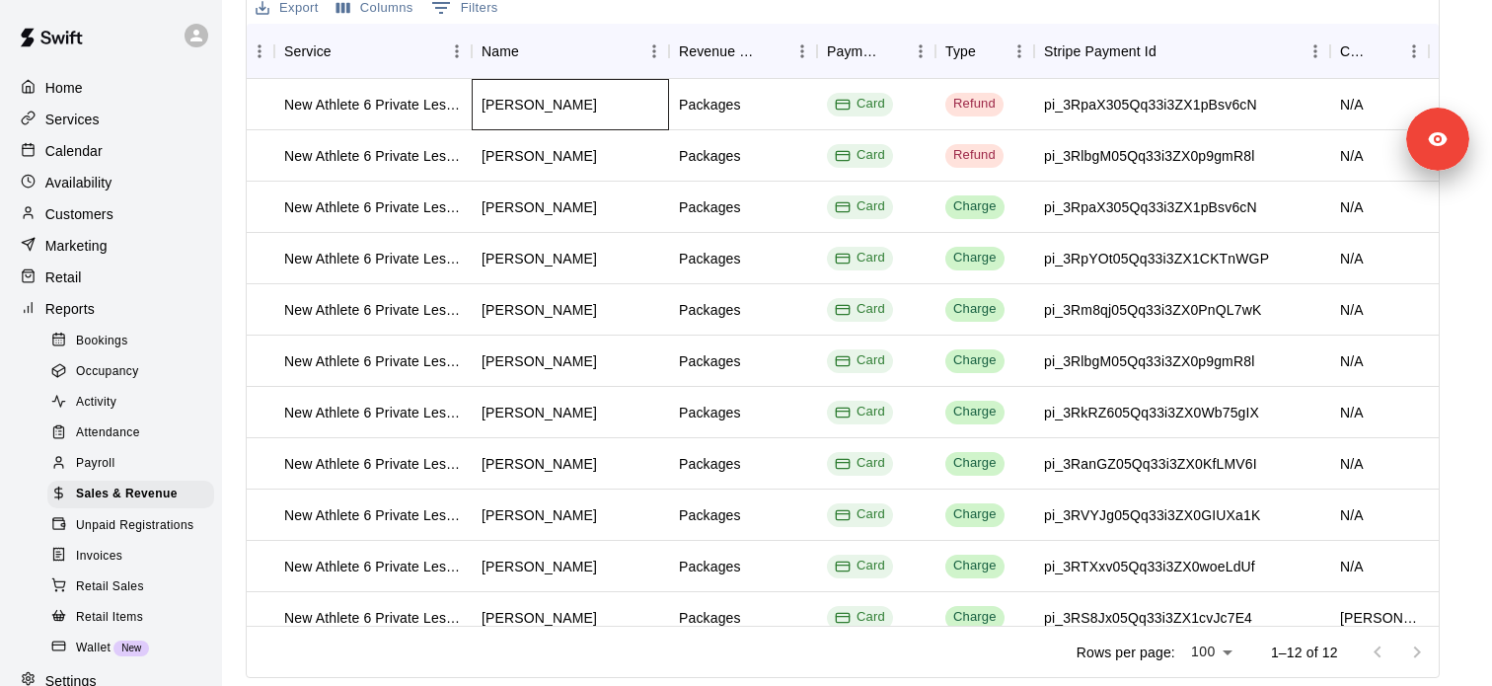
click at [488, 118] on div "Lisa Ratner" at bounding box center [570, 104] width 197 height 51
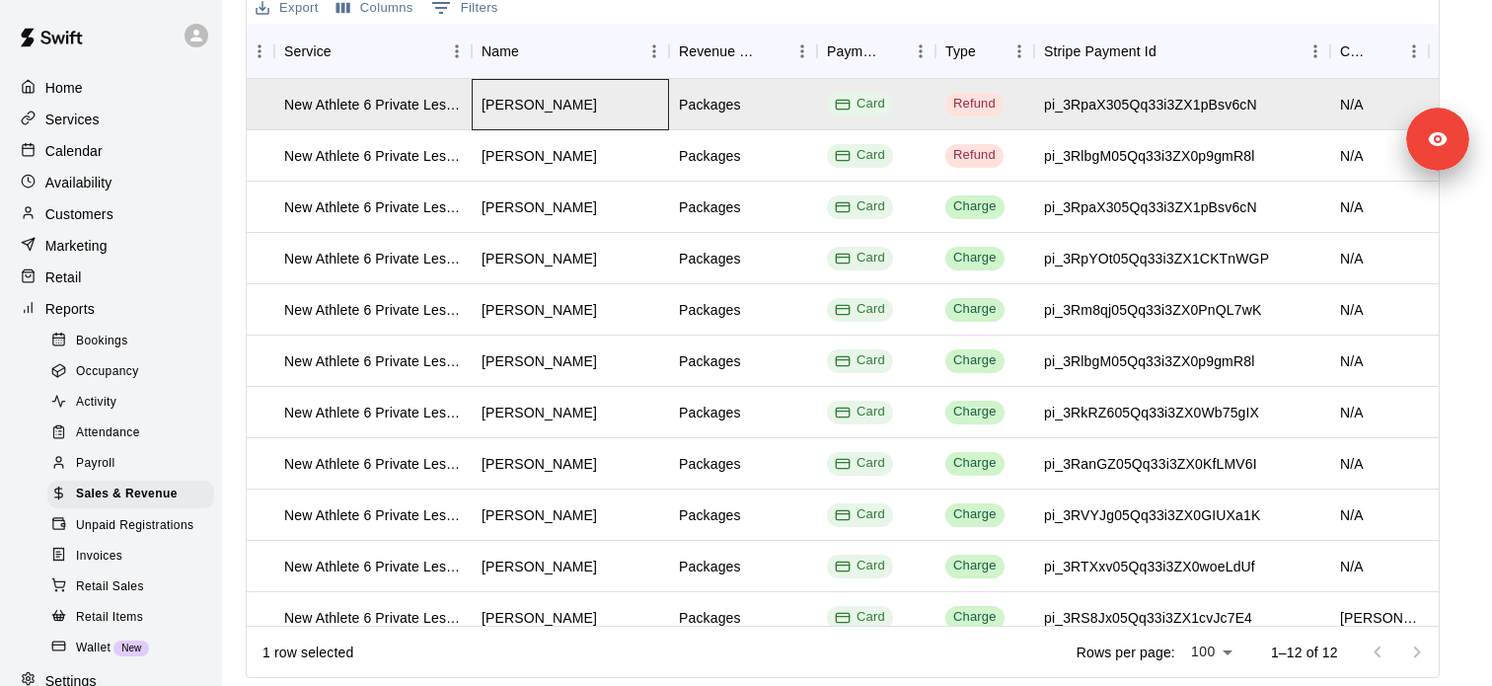
click at [488, 116] on div "Lisa Ratner" at bounding box center [570, 104] width 197 height 51
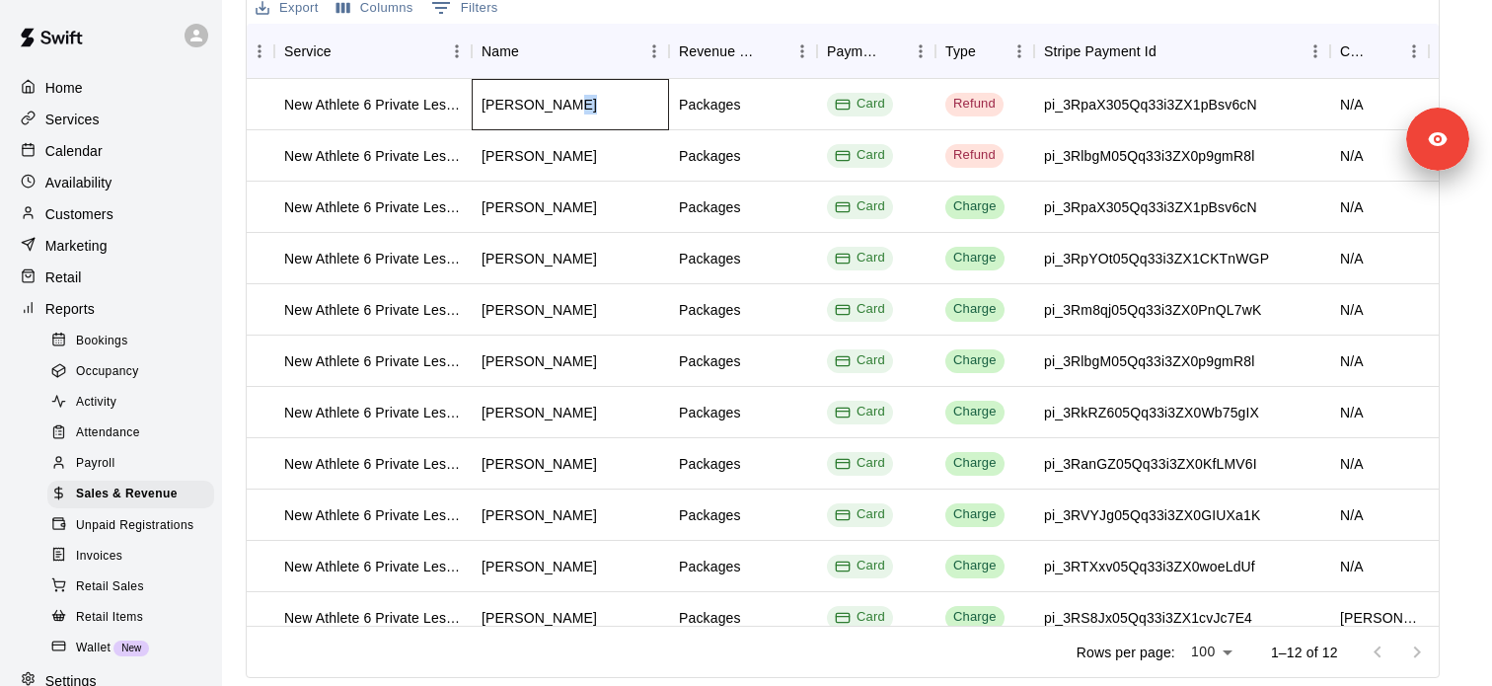
click at [489, 115] on div "Lisa Ratner" at bounding box center [570, 104] width 197 height 51
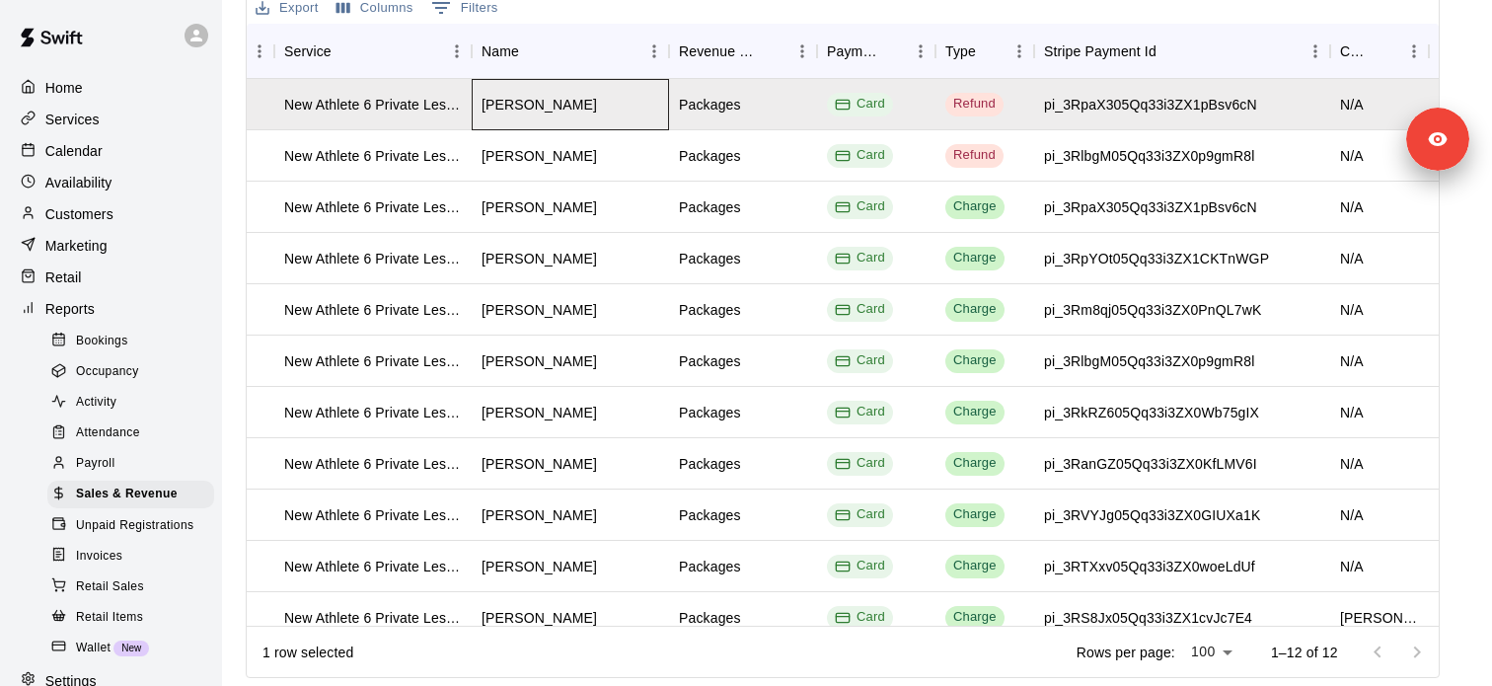
click at [504, 99] on div "Lisa Ratner" at bounding box center [538, 105] width 115 height 20
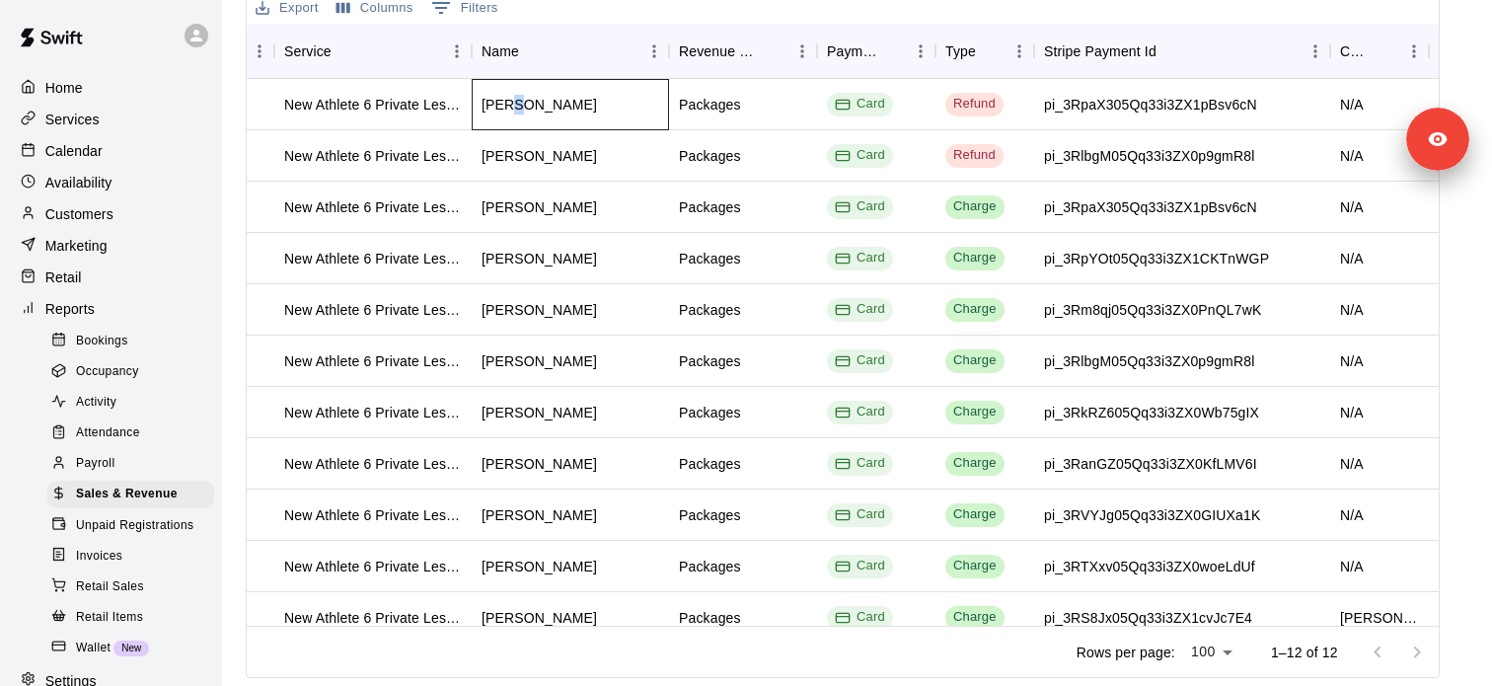
click at [504, 99] on div "Lisa Ratner" at bounding box center [538, 105] width 115 height 20
copy div "Lisa Ratner"
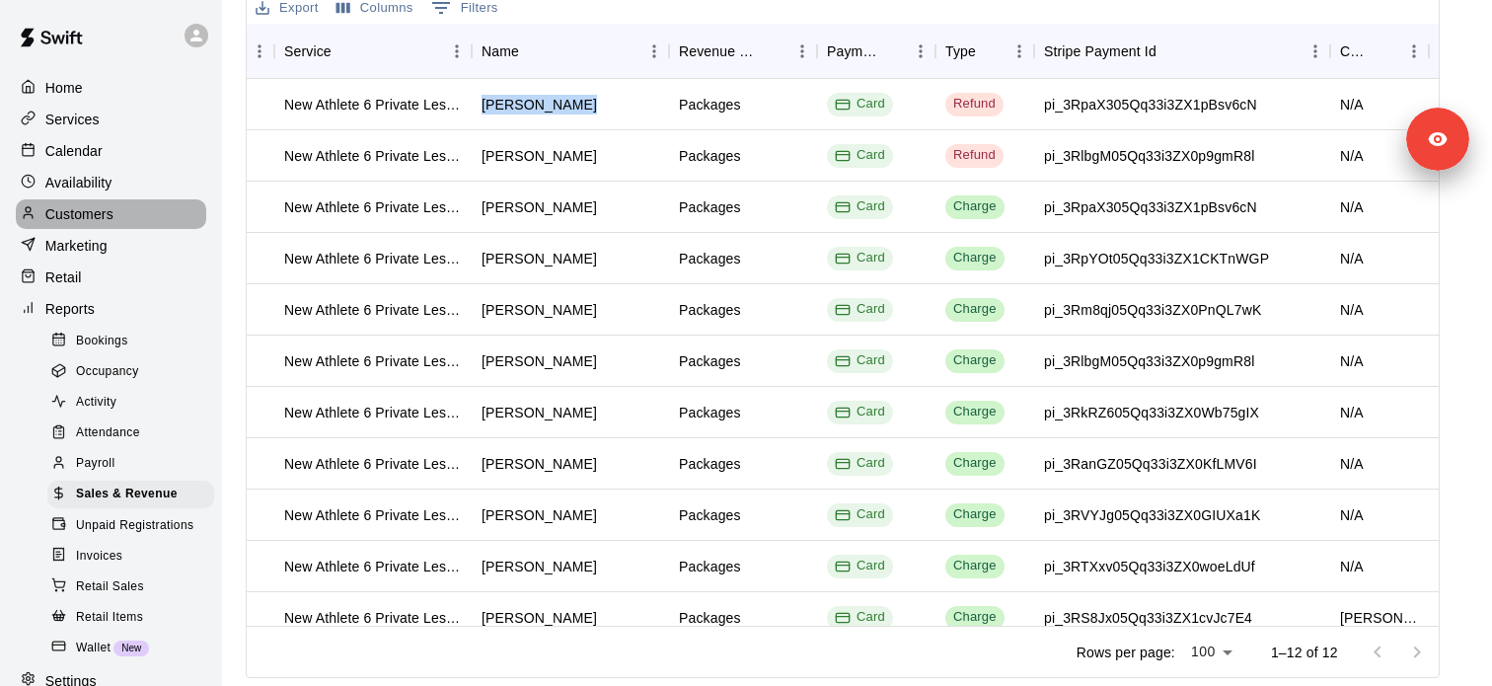
click at [98, 227] on div "Customers" at bounding box center [111, 214] width 190 height 30
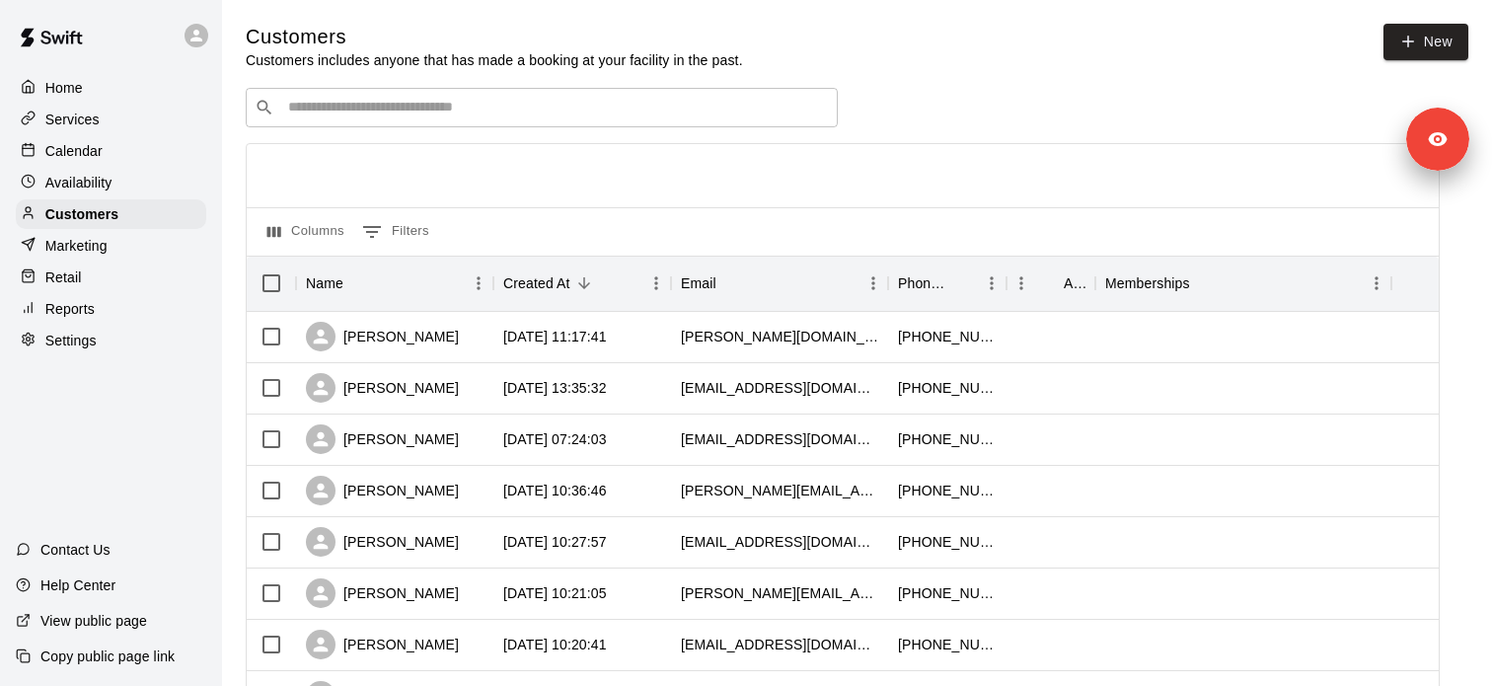
click at [447, 92] on div "​ ​" at bounding box center [542, 107] width 592 height 39
paste input "**********"
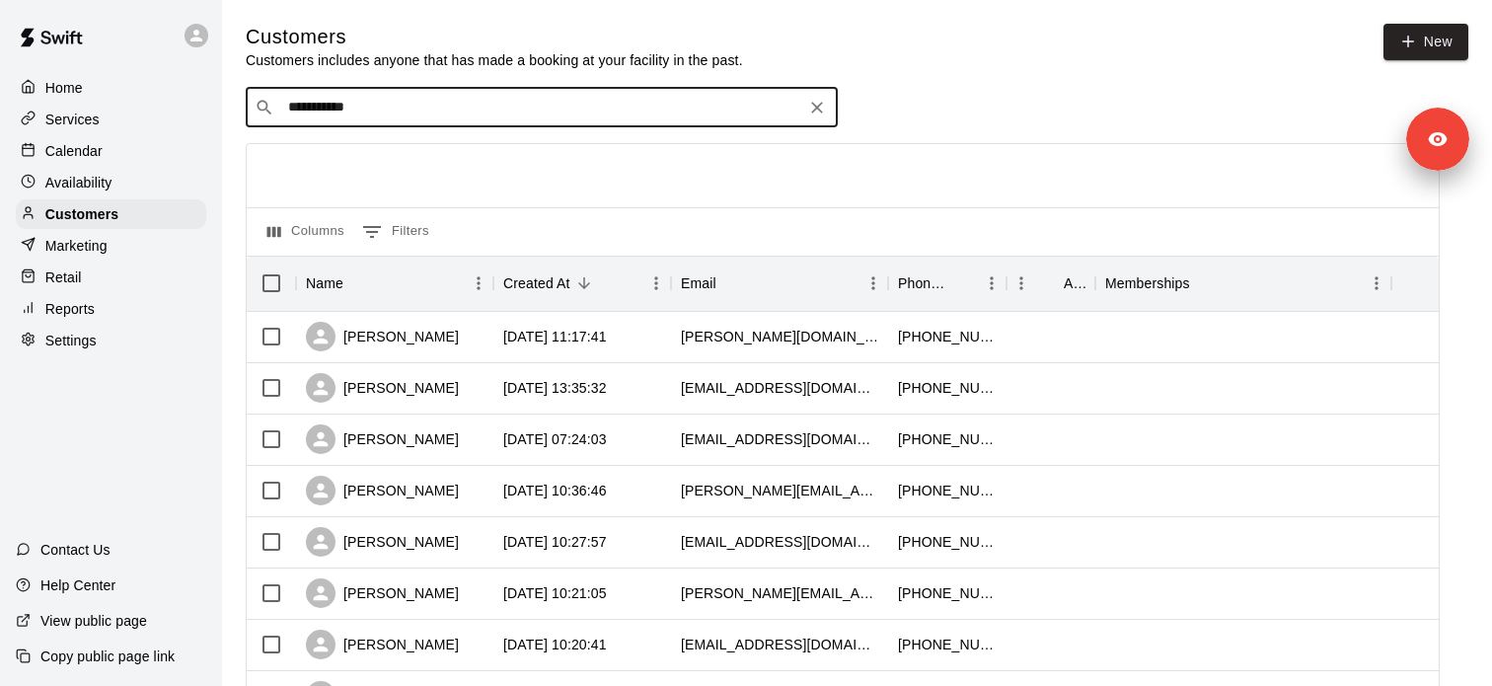
type input "**********"
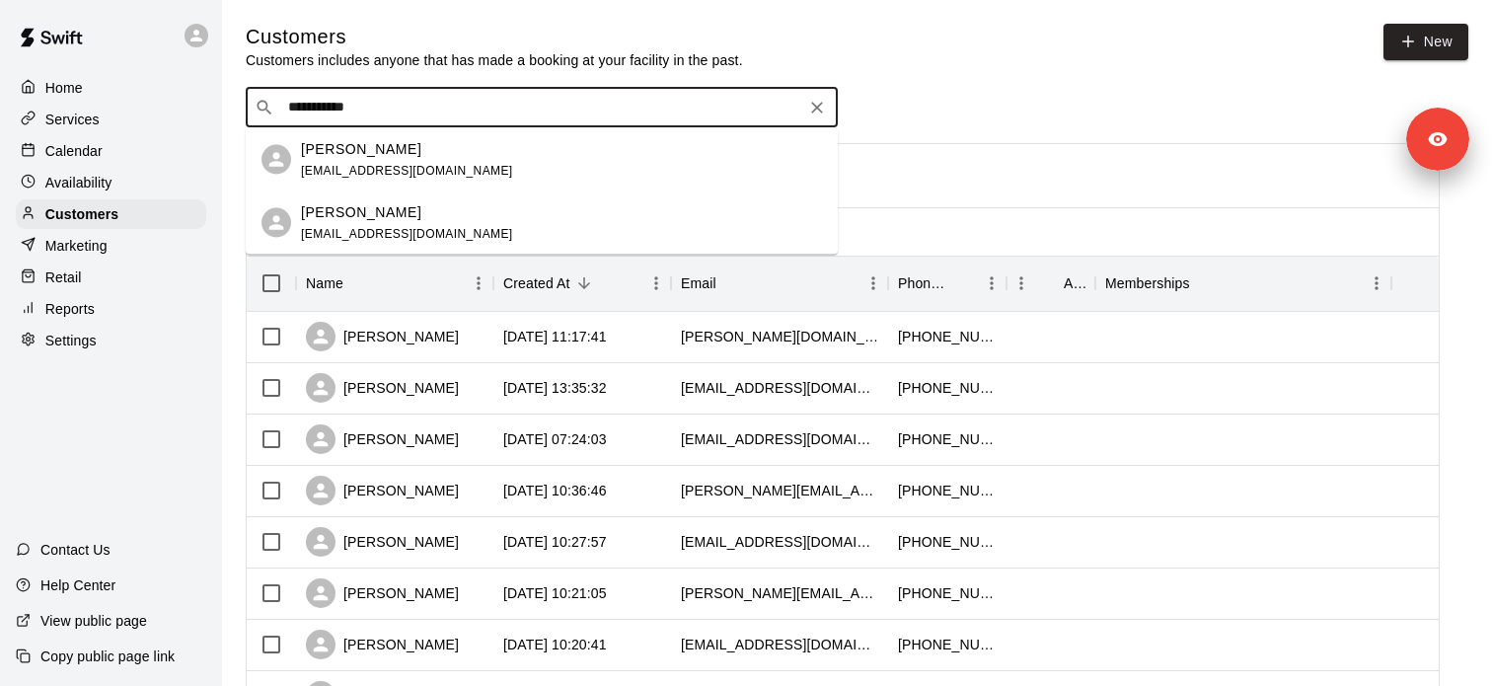
click at [448, 164] on div "Lisa Ratner lisajratner@aol.com" at bounding box center [561, 159] width 521 height 42
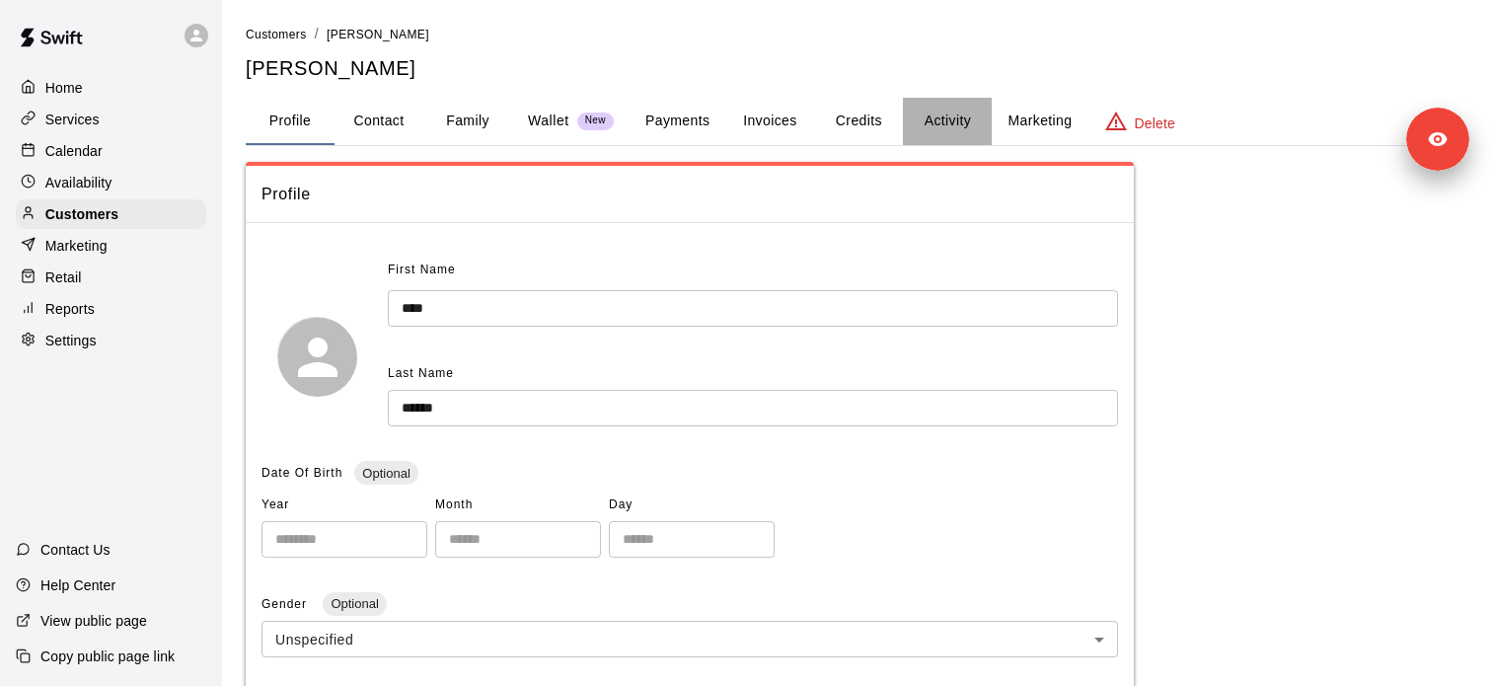
click at [940, 124] on button "Activity" at bounding box center [947, 121] width 89 height 47
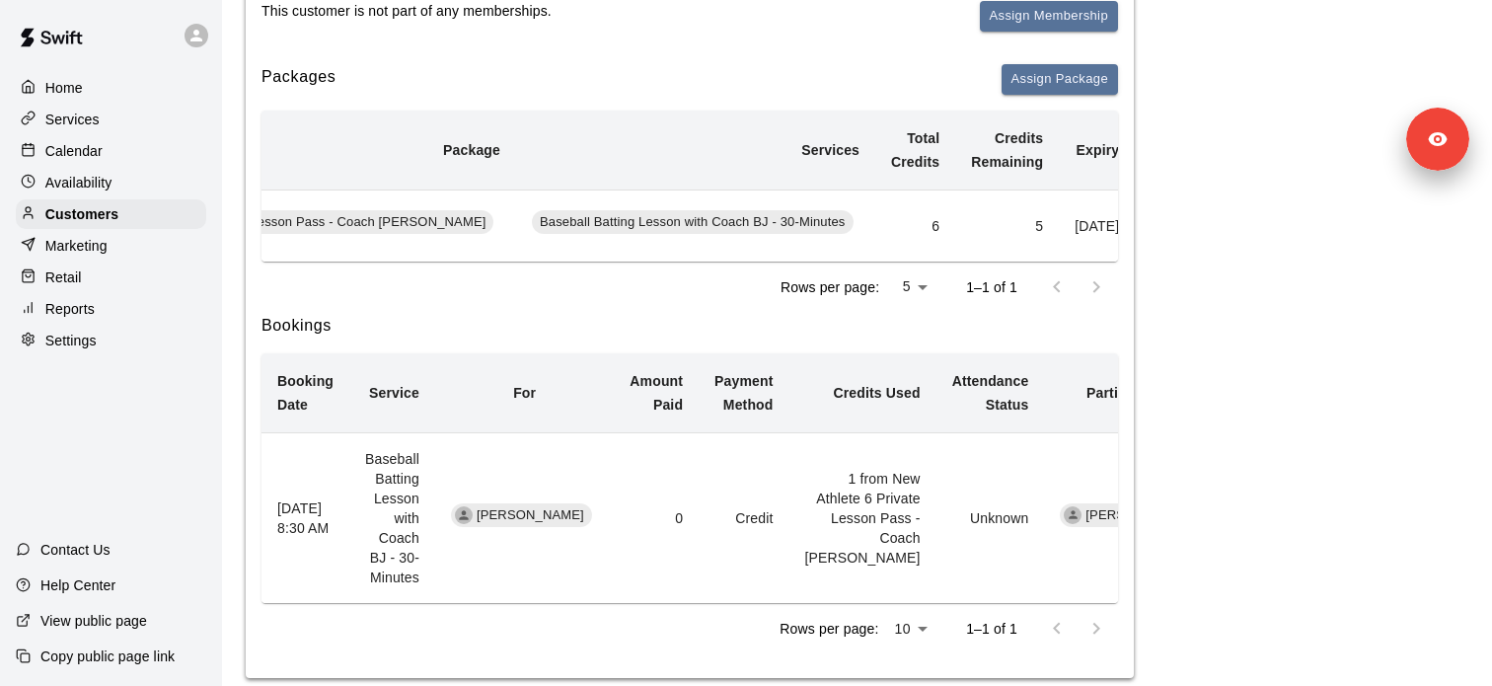
scroll to position [0, 362]
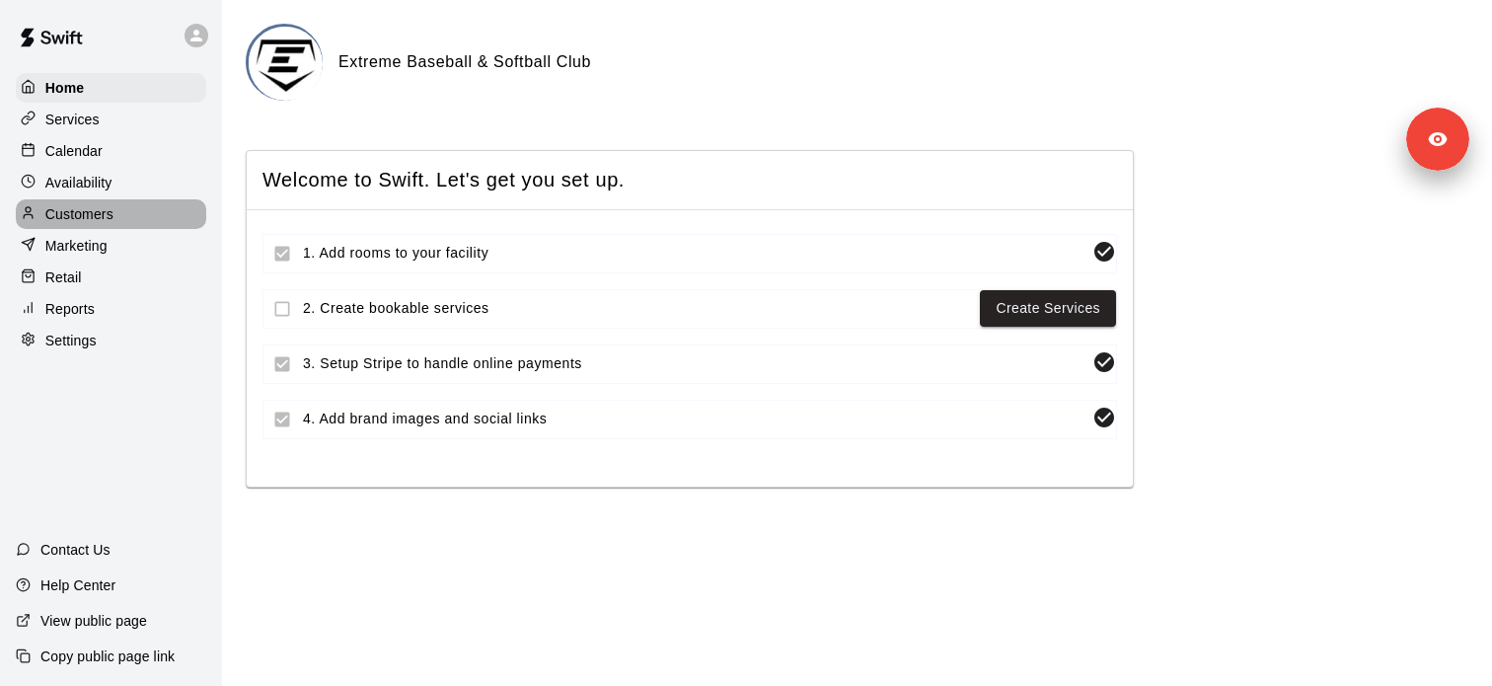
click at [110, 223] on p "Customers" at bounding box center [79, 214] width 68 height 20
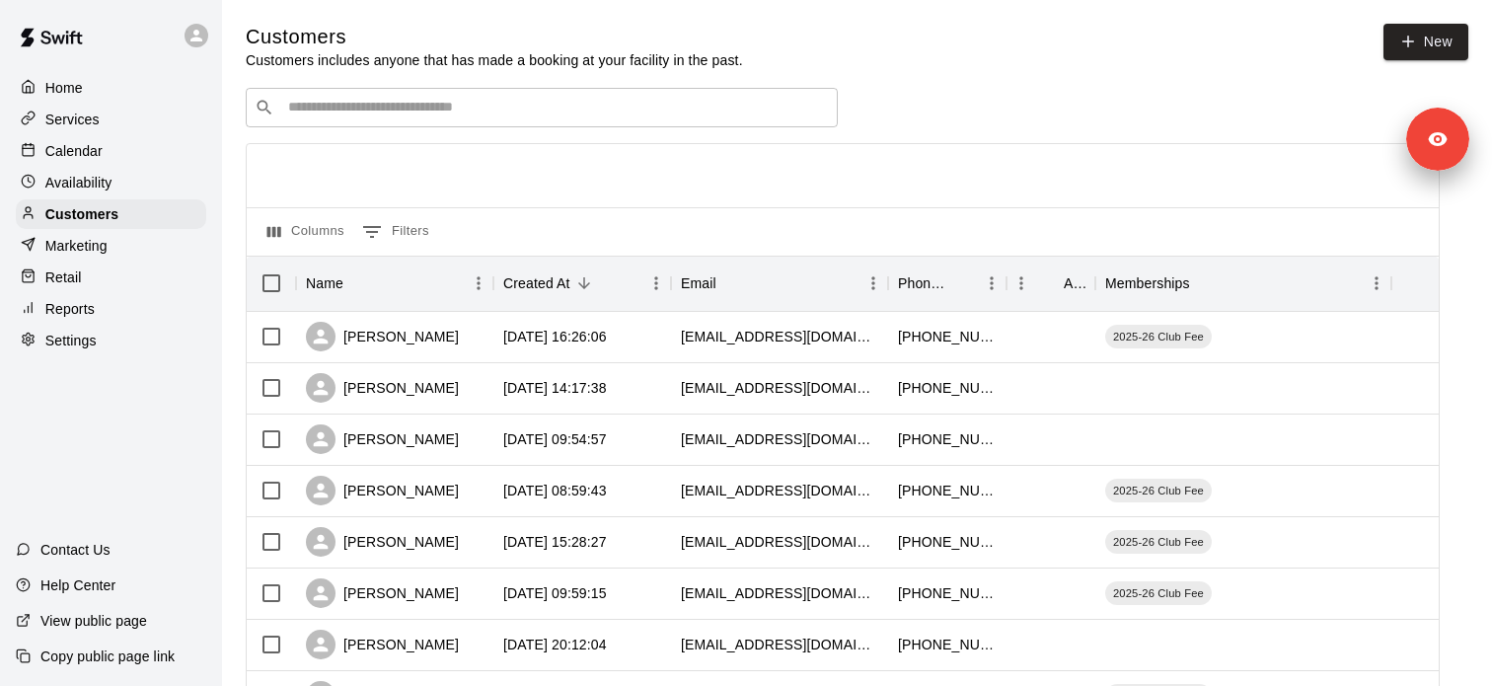
click at [363, 110] on input "Search customers by name or email" at bounding box center [555, 108] width 547 height 20
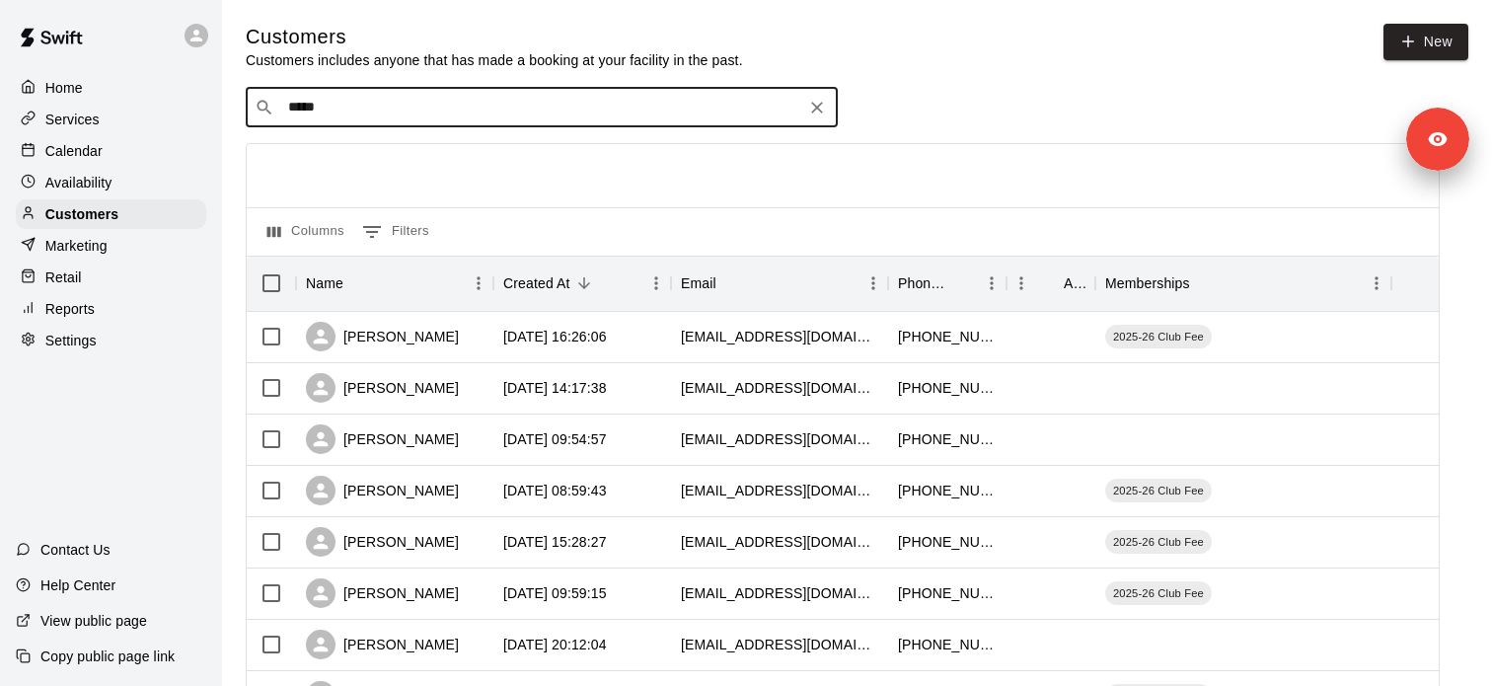
type input "******"
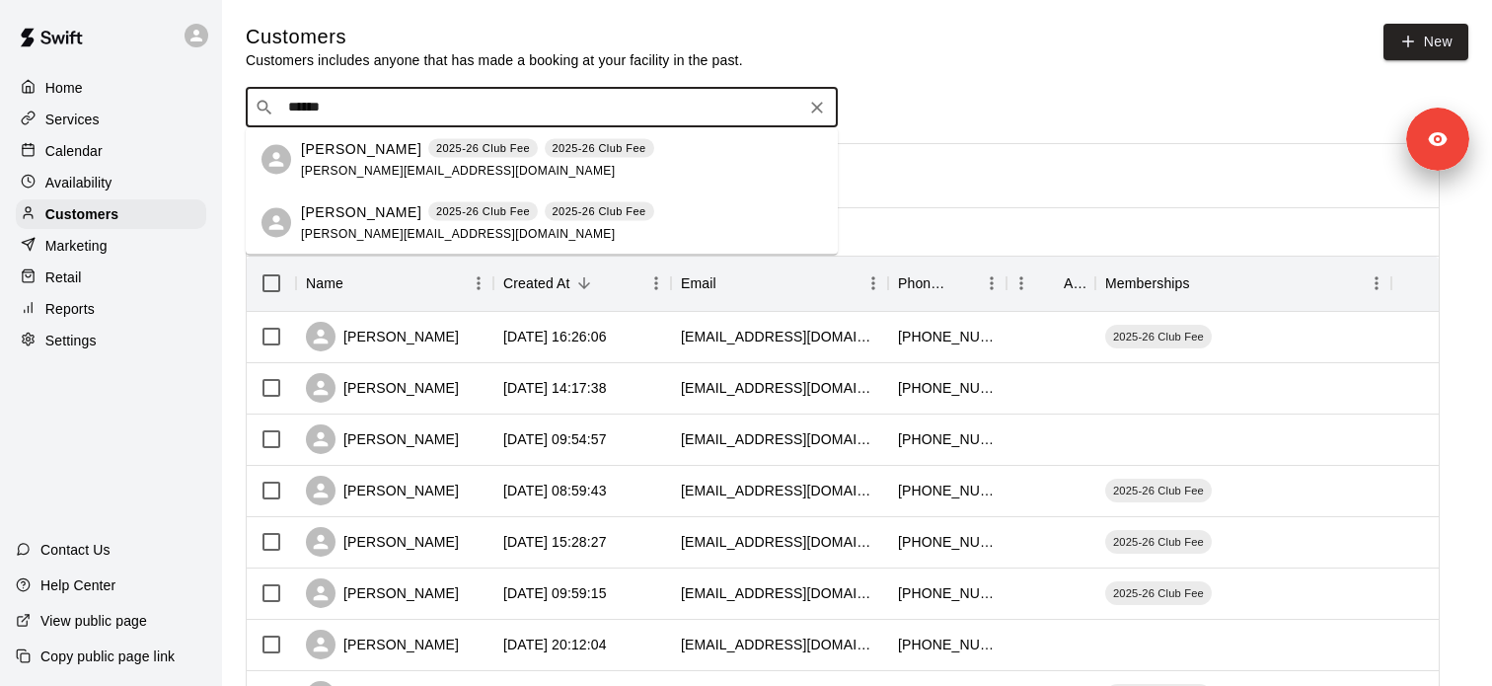
click at [410, 157] on div "[PERSON_NAME] 2025-26 Club Fee 2025-26 Club Fee" at bounding box center [477, 148] width 353 height 21
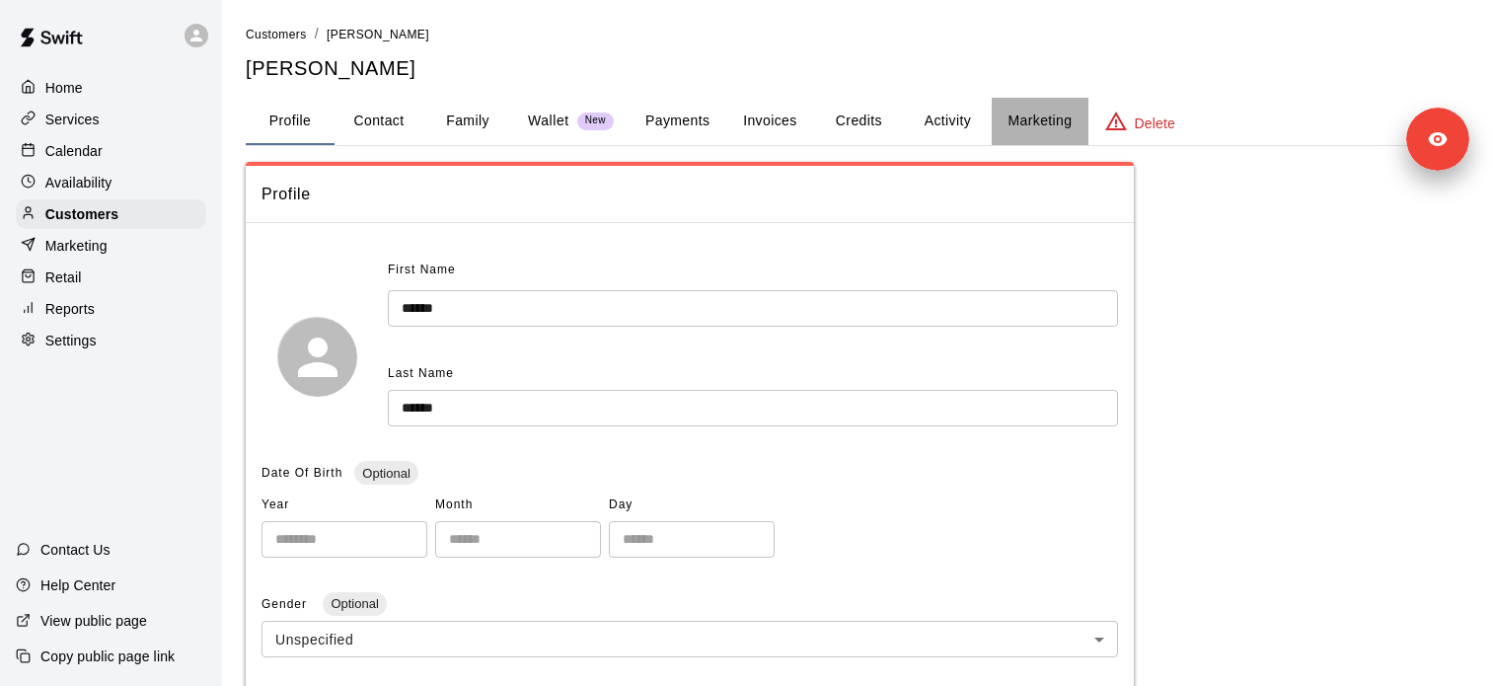
click at [1035, 103] on button "Marketing" at bounding box center [1040, 121] width 96 height 47
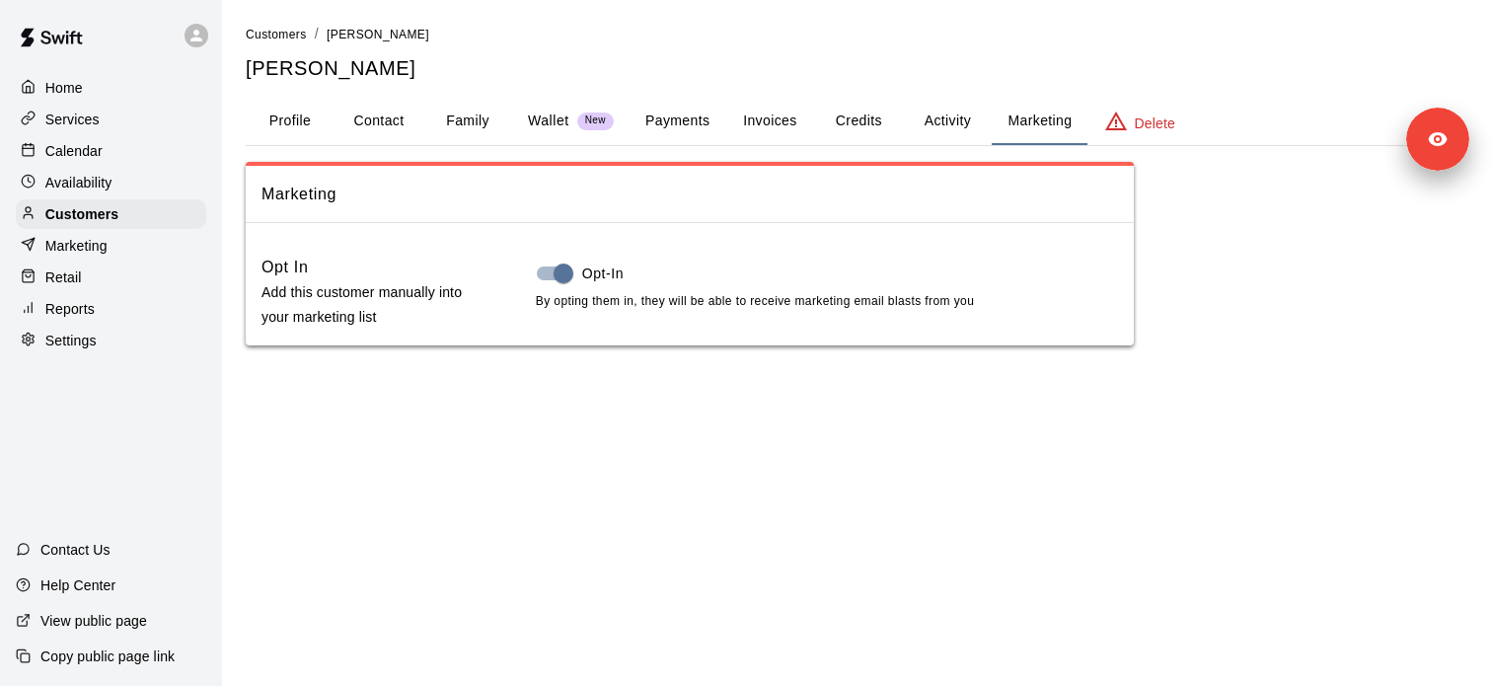
click at [957, 129] on button "Activity" at bounding box center [947, 121] width 89 height 47
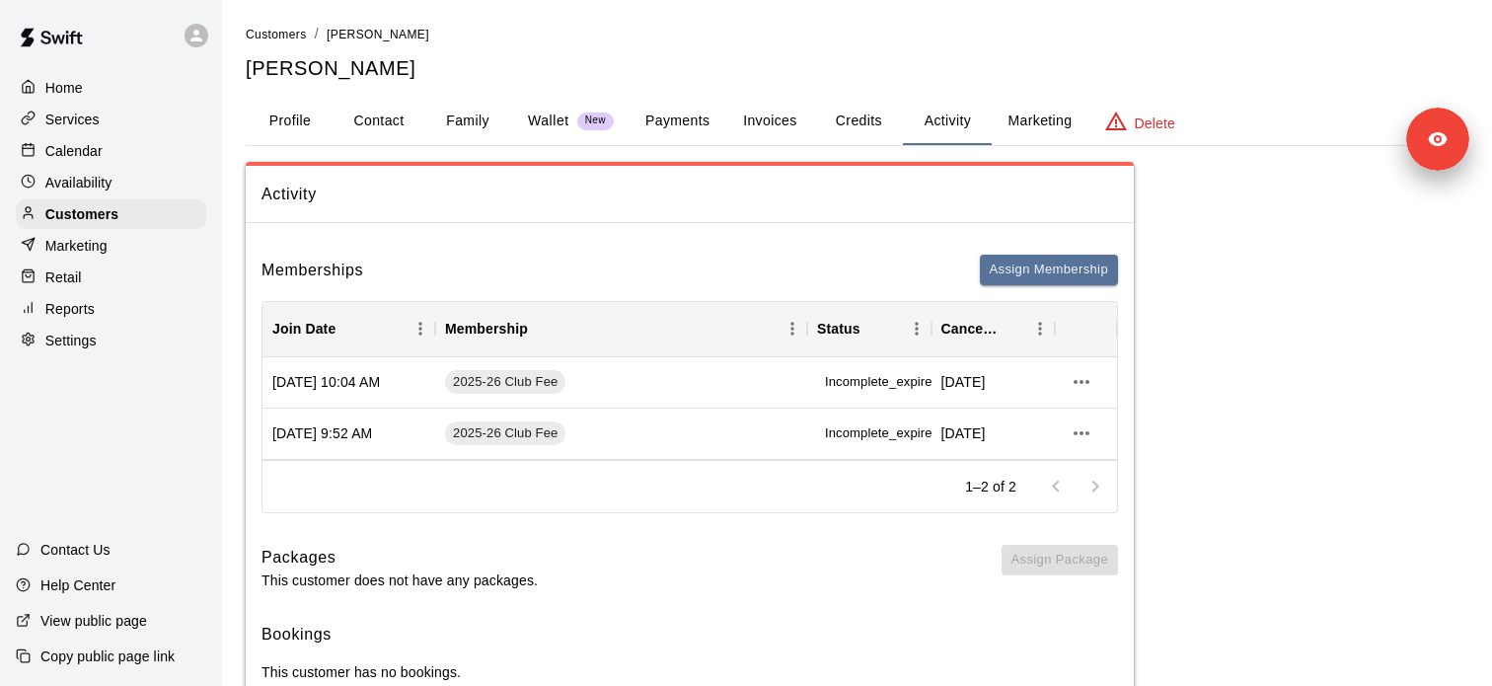
click at [684, 130] on button "Payments" at bounding box center [677, 121] width 96 height 47
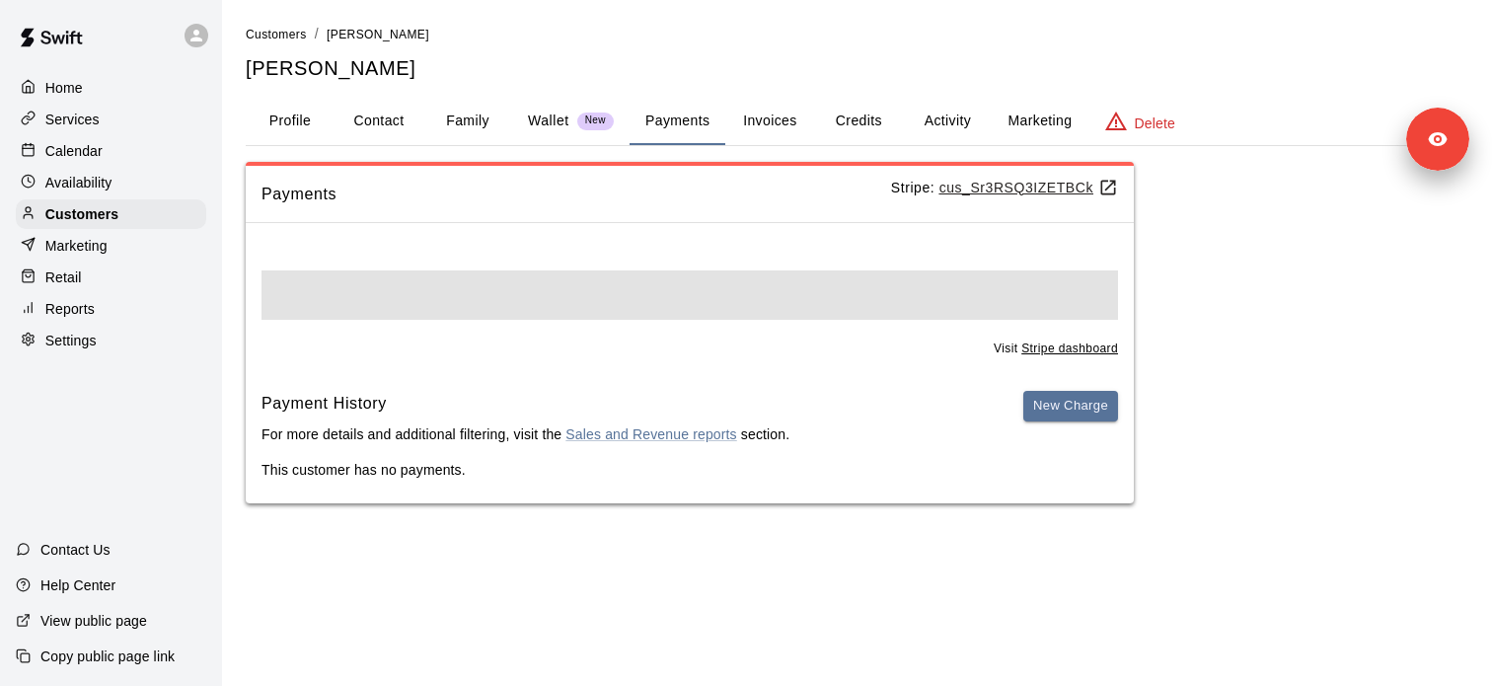
click at [1015, 184] on u "cus_Sr3RSQ3IZETBCk" at bounding box center [1028, 188] width 179 height 16
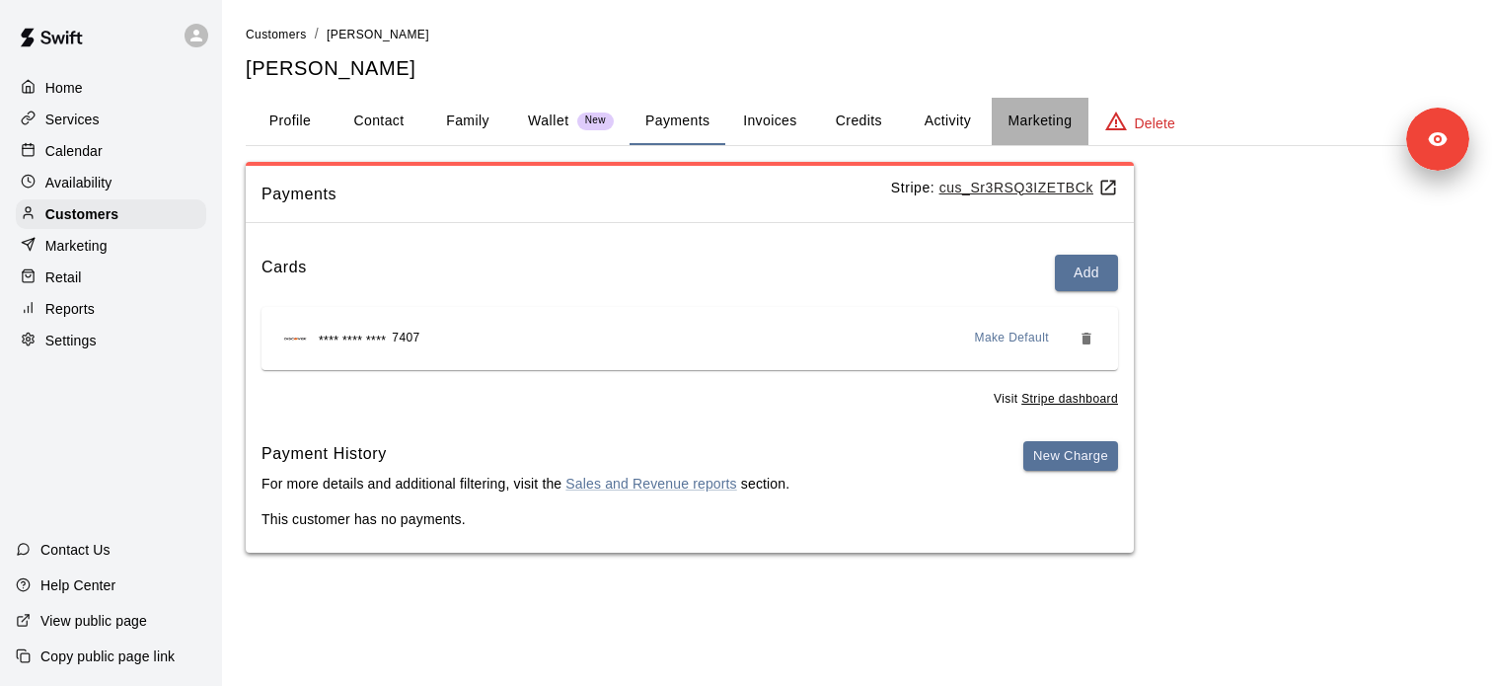
click at [1029, 126] on button "Marketing" at bounding box center [1040, 121] width 96 height 47
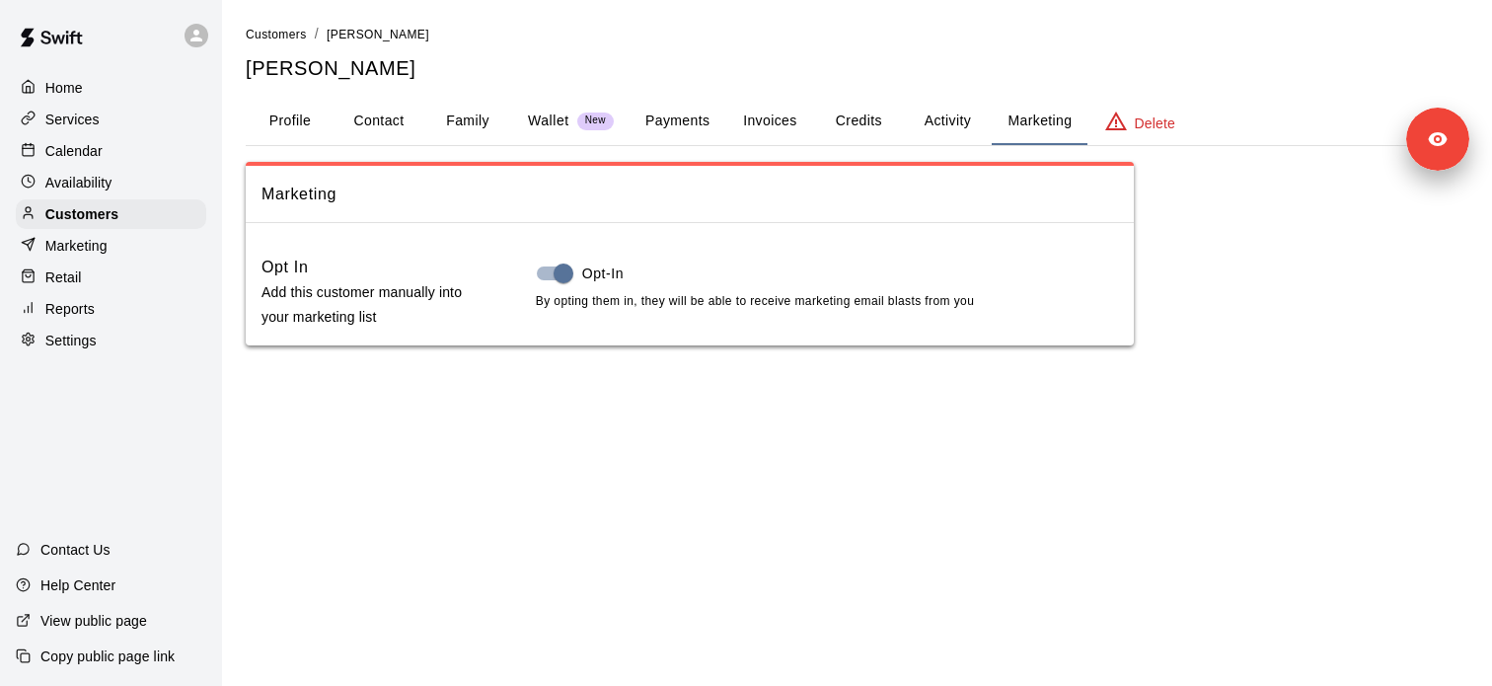
click at [939, 120] on button "Activity" at bounding box center [947, 121] width 89 height 47
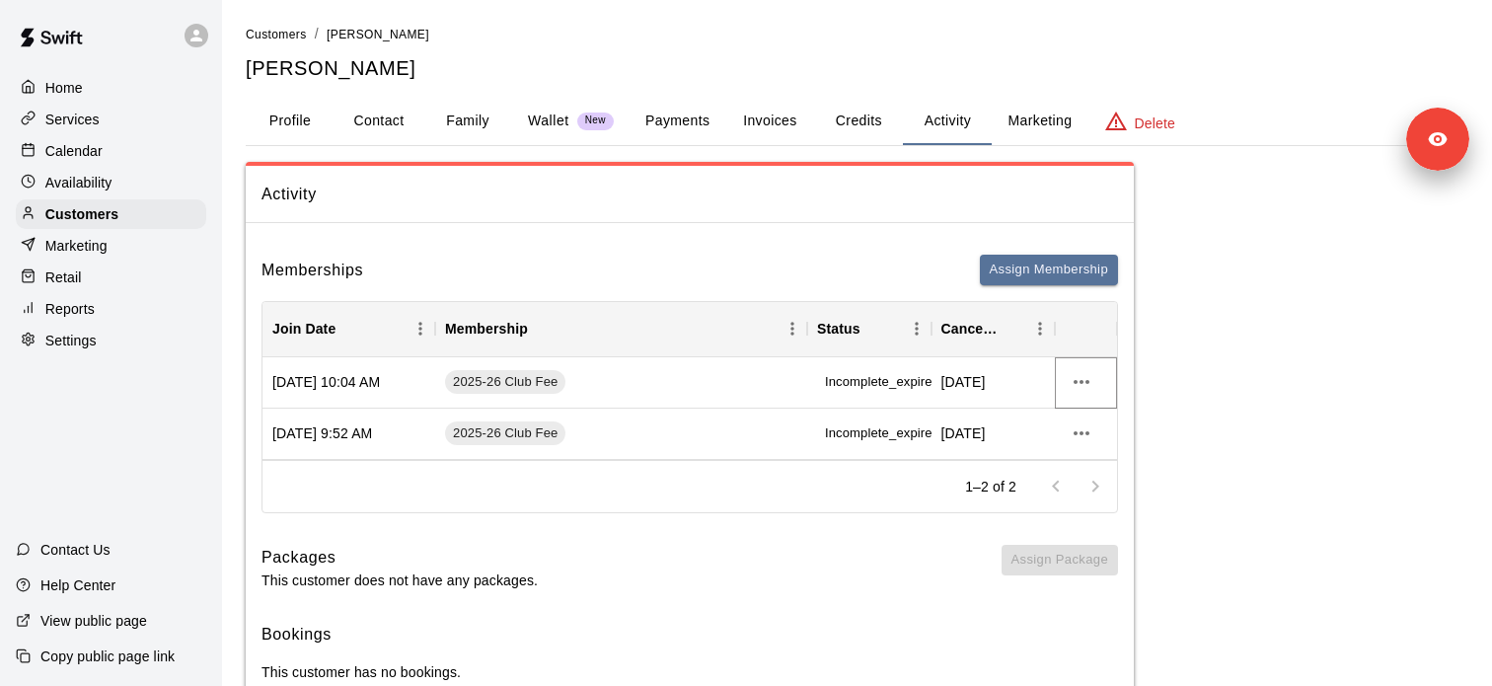
click at [1079, 385] on icon "more actions" at bounding box center [1081, 382] width 24 height 24
click at [1202, 387] on div at bounding box center [746, 343] width 1492 height 686
click at [1092, 431] on icon "more actions" at bounding box center [1081, 433] width 24 height 24
click at [1175, 428] on div at bounding box center [746, 343] width 1492 height 686
click at [1175, 428] on div "Activity Memberships Assign Membership Join Date Membership Status Cancel Date …" at bounding box center [857, 434] width 1222 height 545
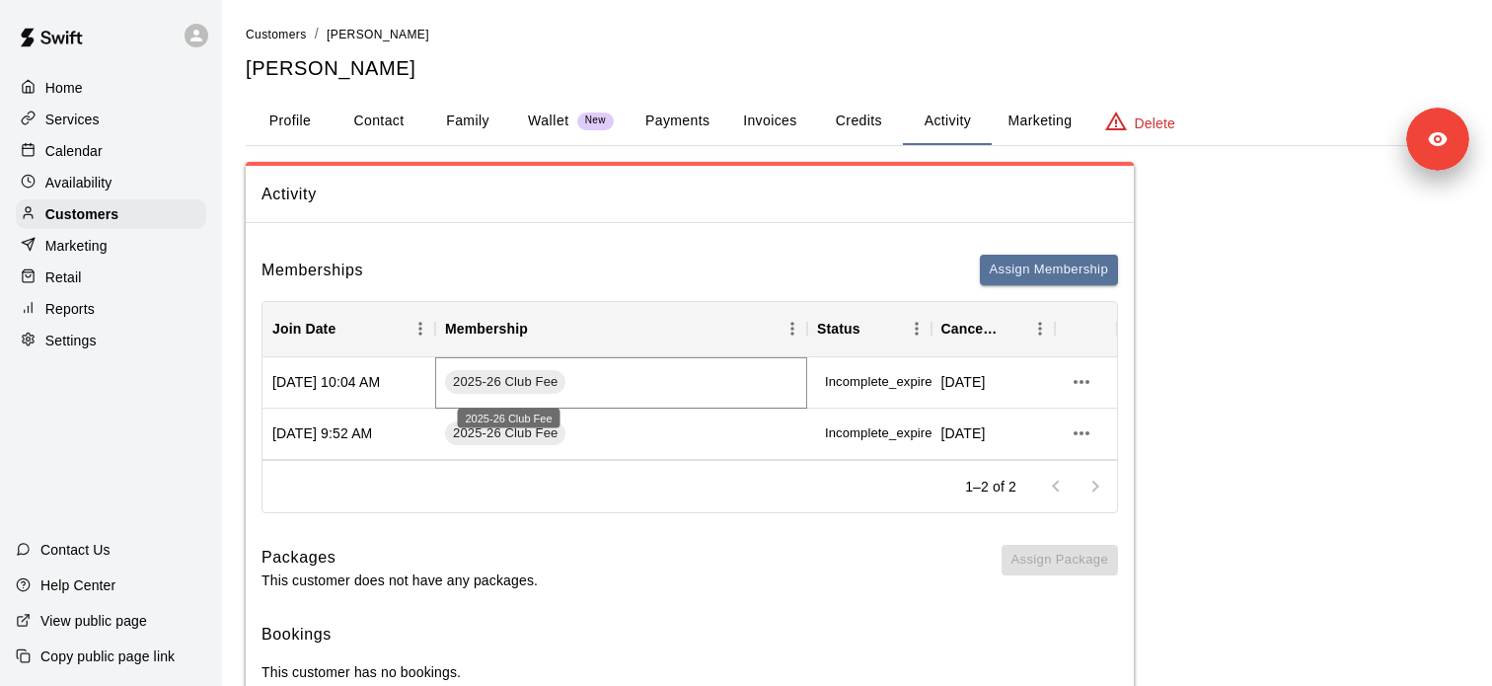
click at [535, 383] on span "2025-26 Club Fee" at bounding box center [505, 382] width 120 height 19
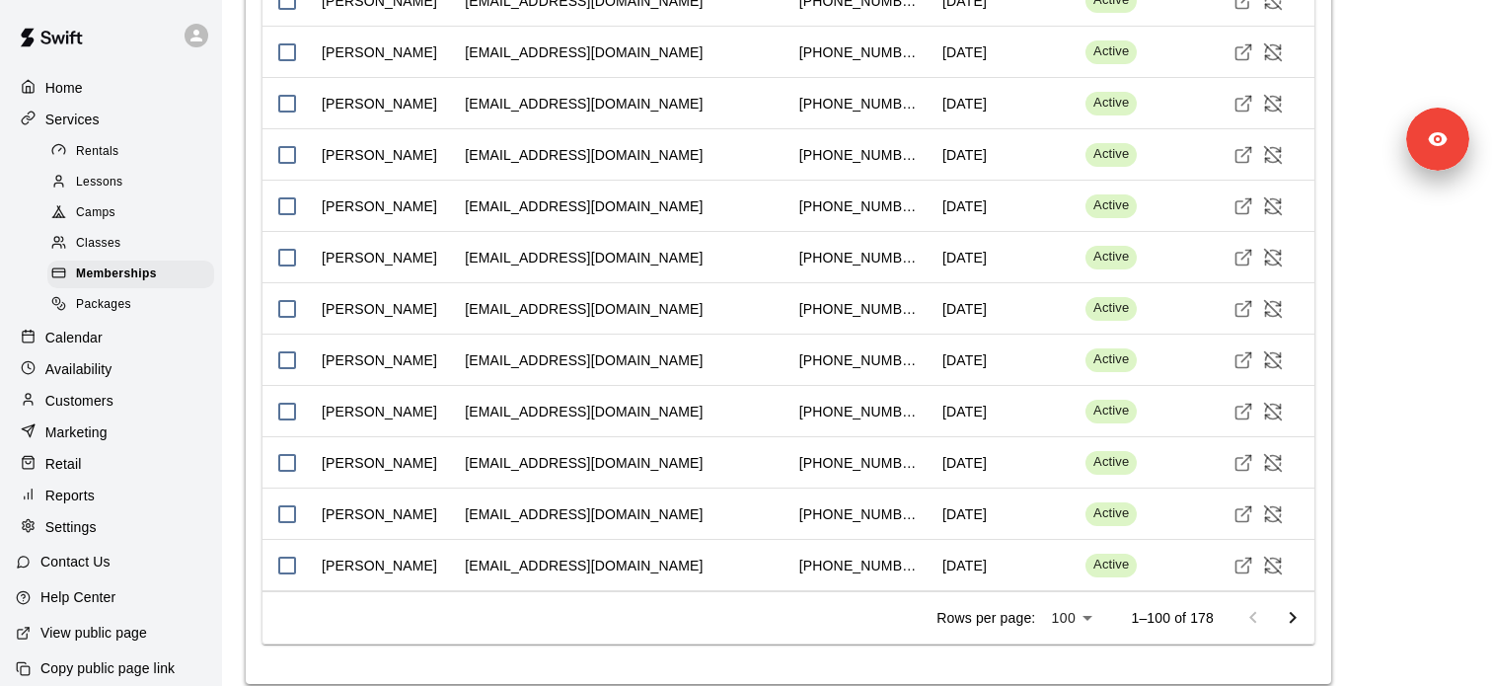
scroll to position [6171, 0]
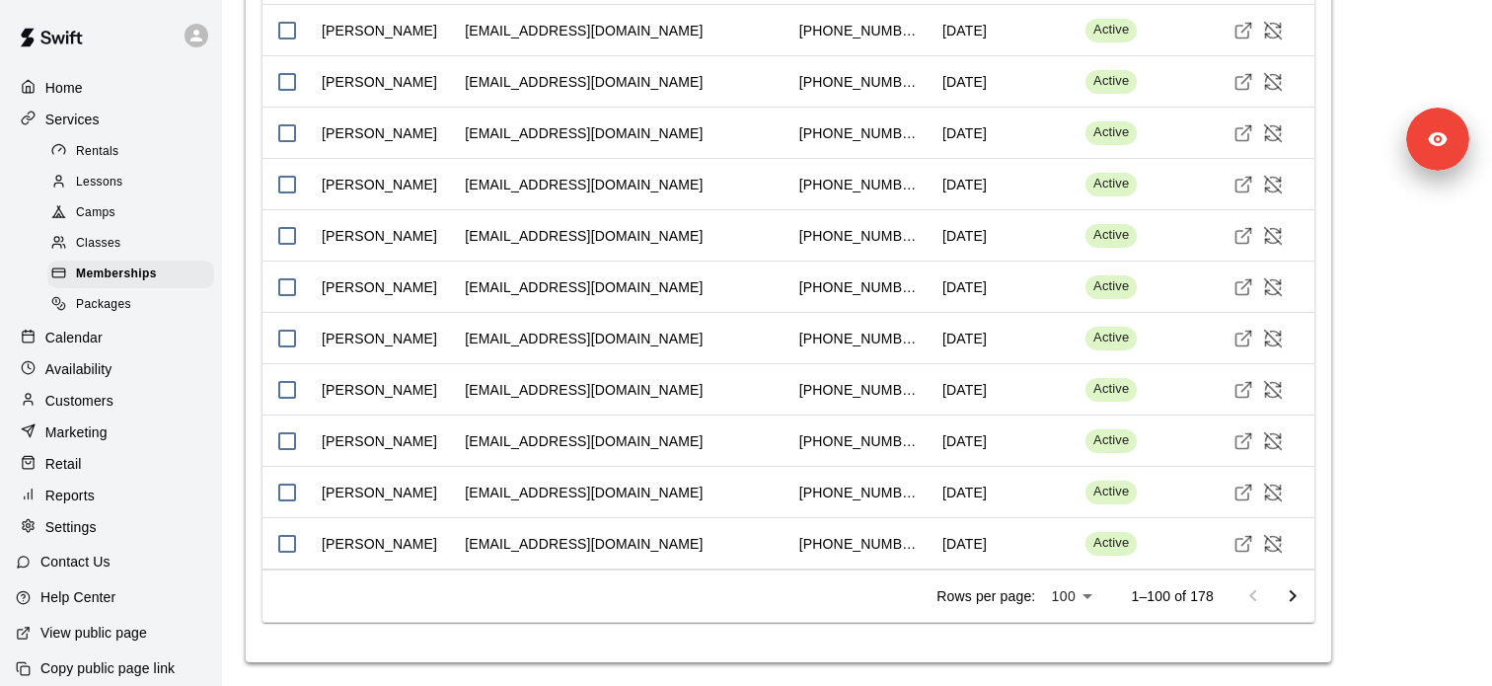
click at [1297, 596] on icon "Go to next page" at bounding box center [1293, 596] width 24 height 24
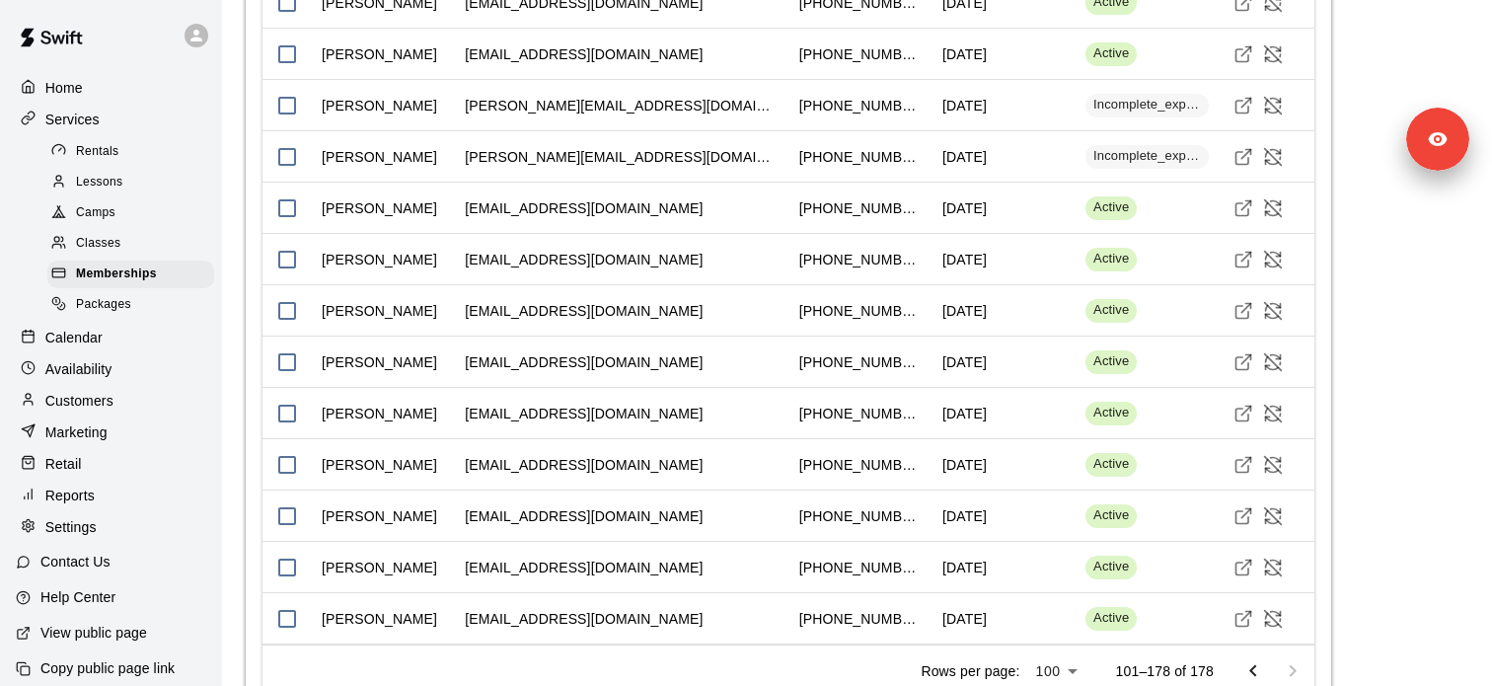
scroll to position [4798, 0]
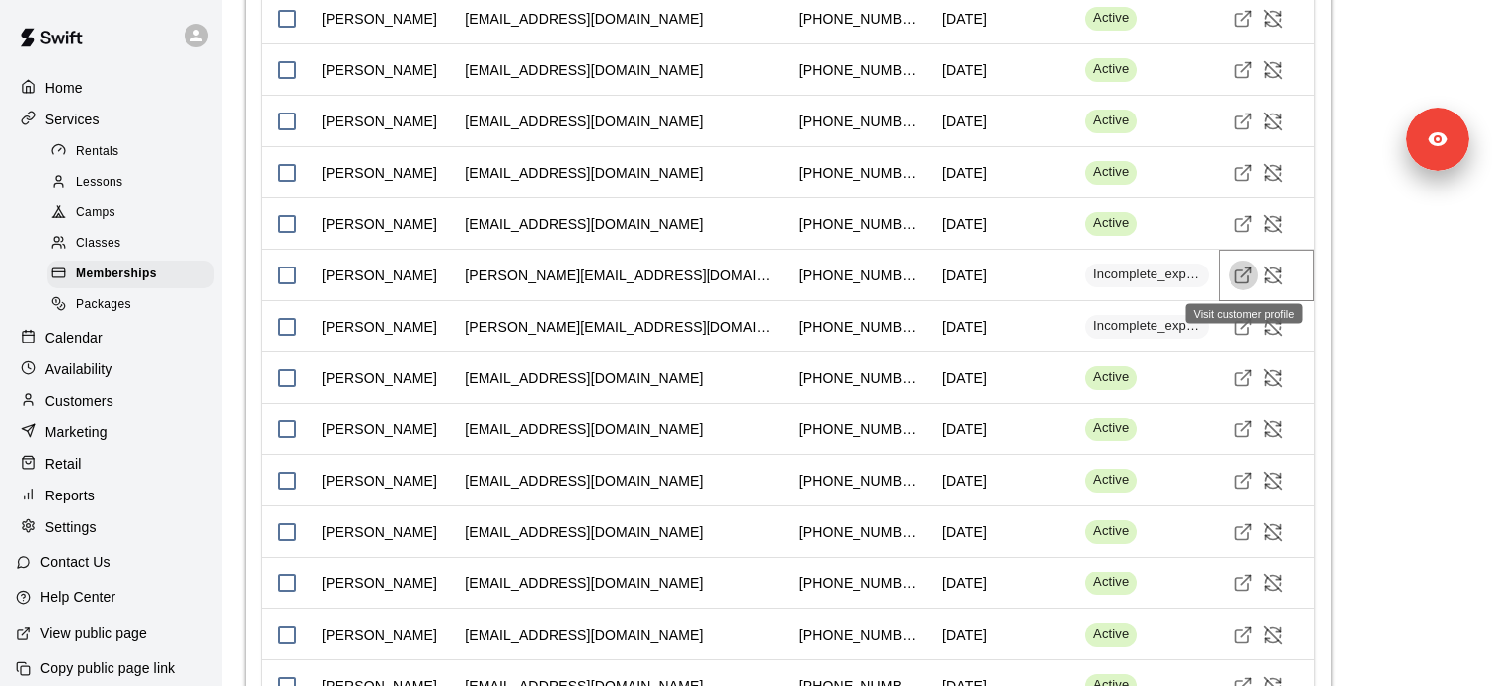
click at [1250, 275] on icon "Visit customer profile" at bounding box center [1243, 275] width 20 height 20
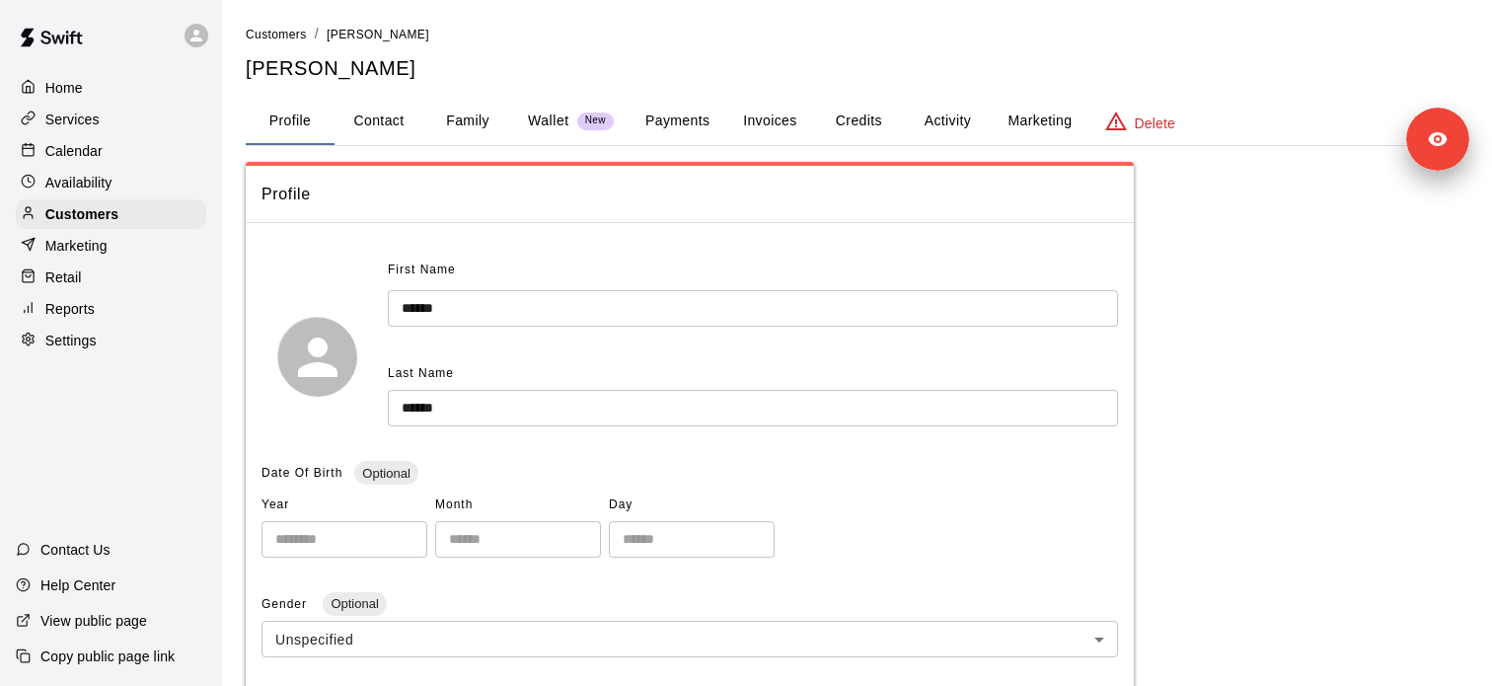
click at [954, 126] on button "Activity" at bounding box center [947, 121] width 89 height 47
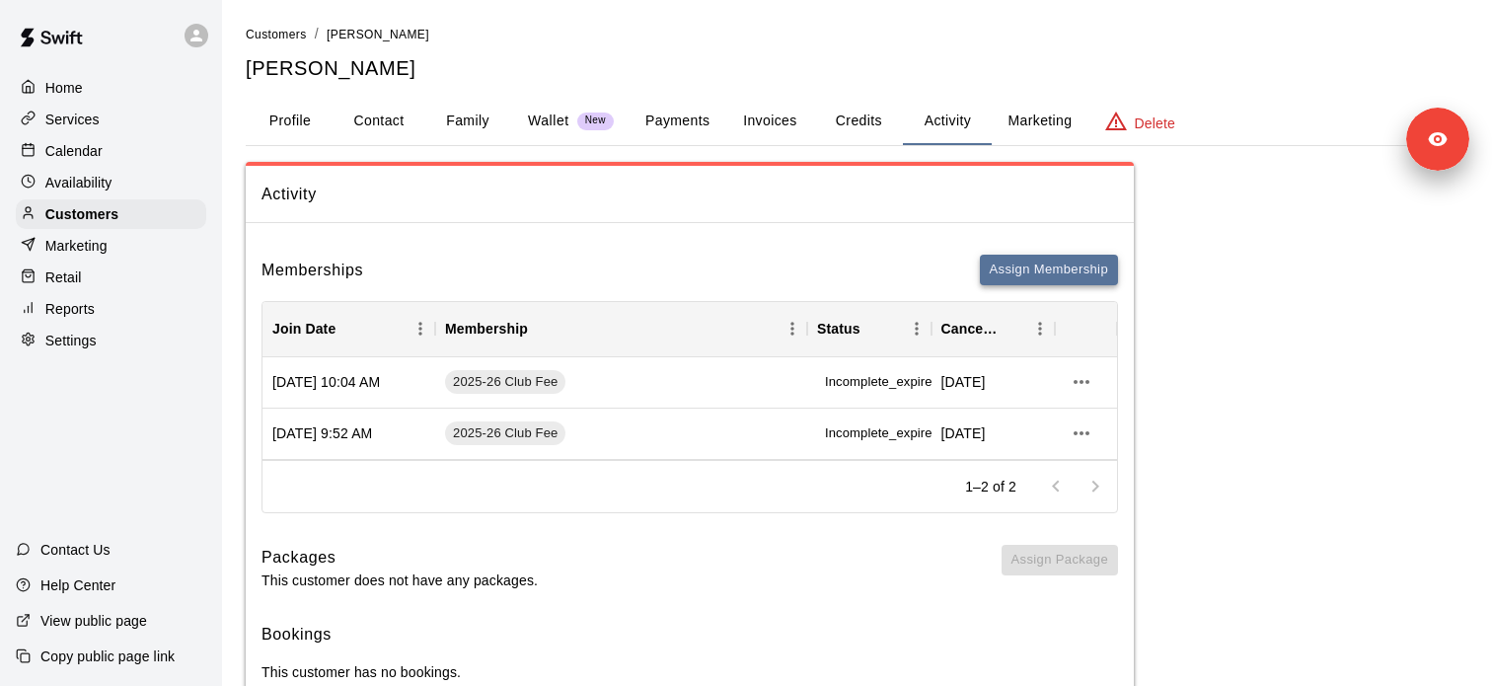
click at [1013, 267] on button "Assign Membership" at bounding box center [1049, 270] width 138 height 31
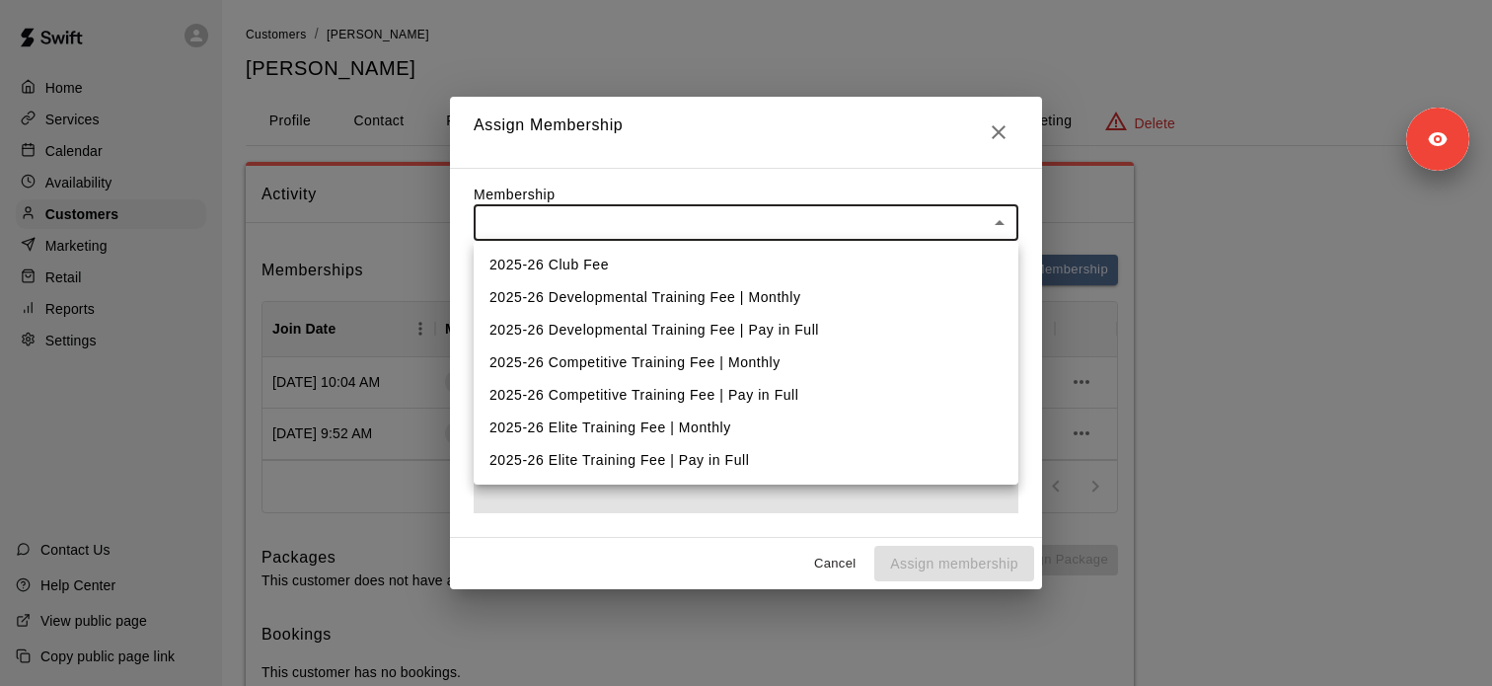
click at [718, 229] on body "Home Services Calendar Availability Customers Marketing Retail Reports Settings…" at bounding box center [746, 372] width 1492 height 745
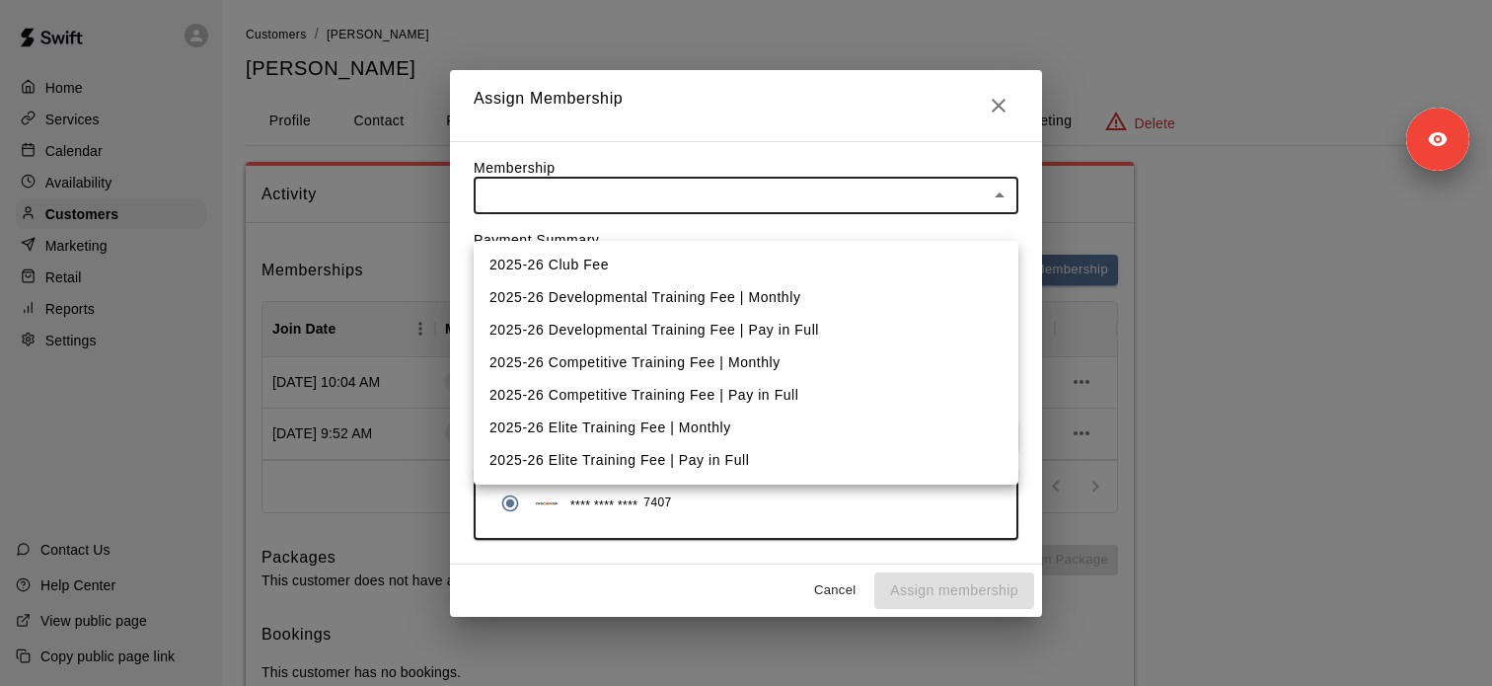
click at [1173, 409] on div at bounding box center [746, 343] width 1492 height 686
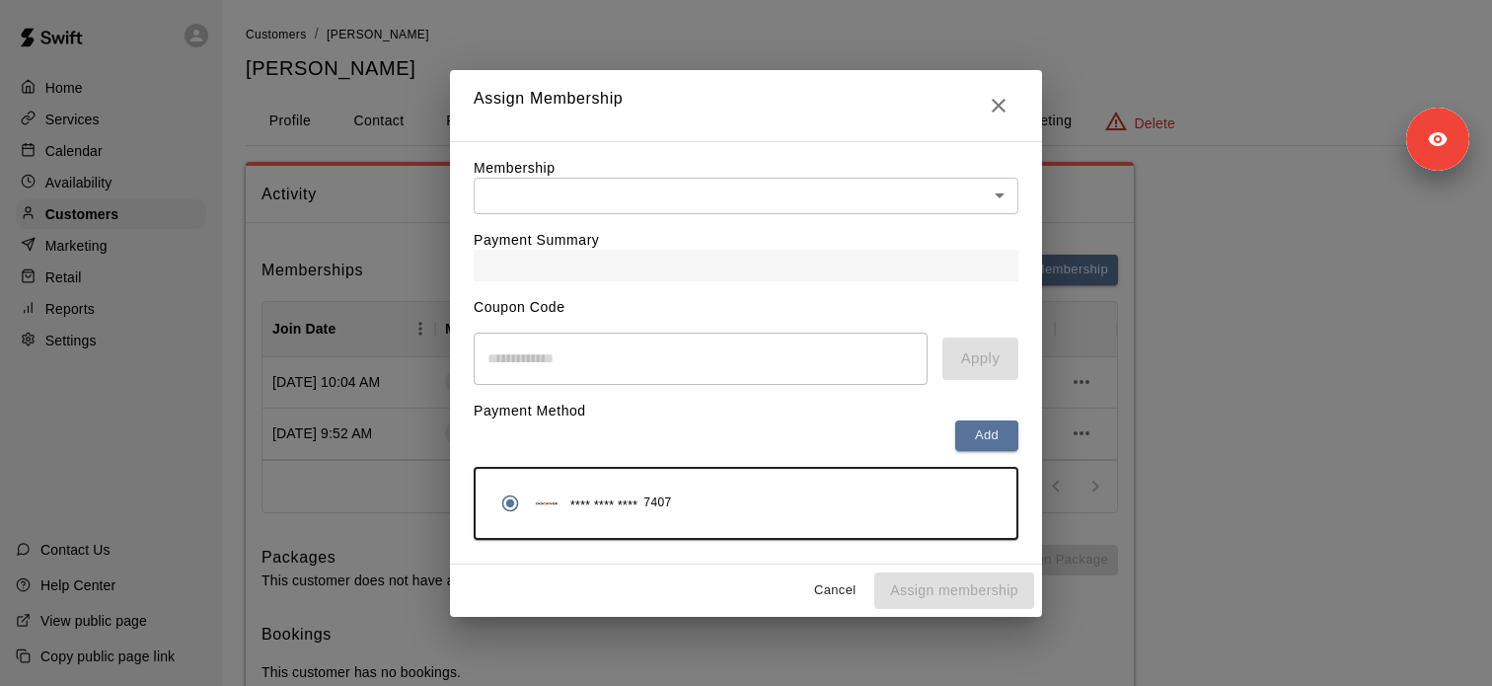
click at [1173, 409] on div "Assign Membership Membership ​ ​ Payment Summary Coupon Code ​ Apply Payment Me…" at bounding box center [746, 343] width 1492 height 686
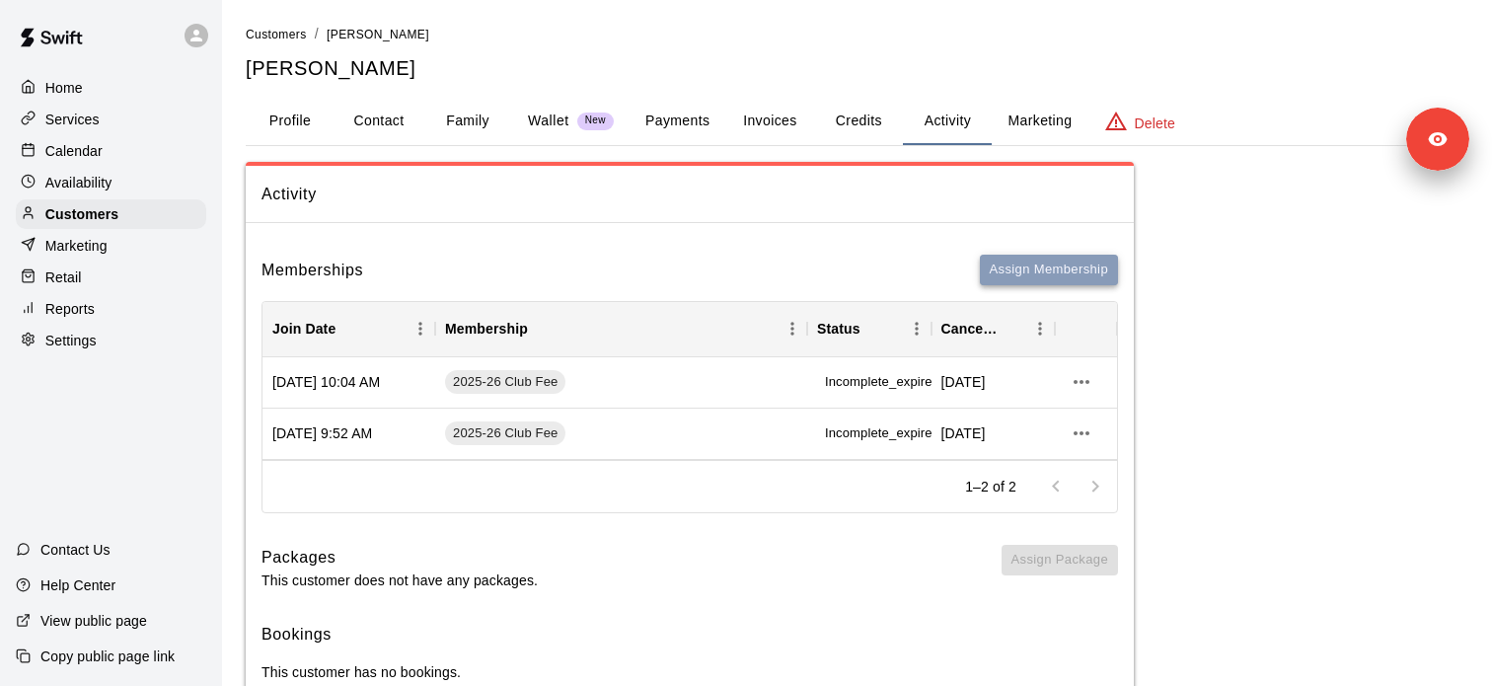
click at [1039, 259] on button "Assign Membership" at bounding box center [1049, 270] width 138 height 31
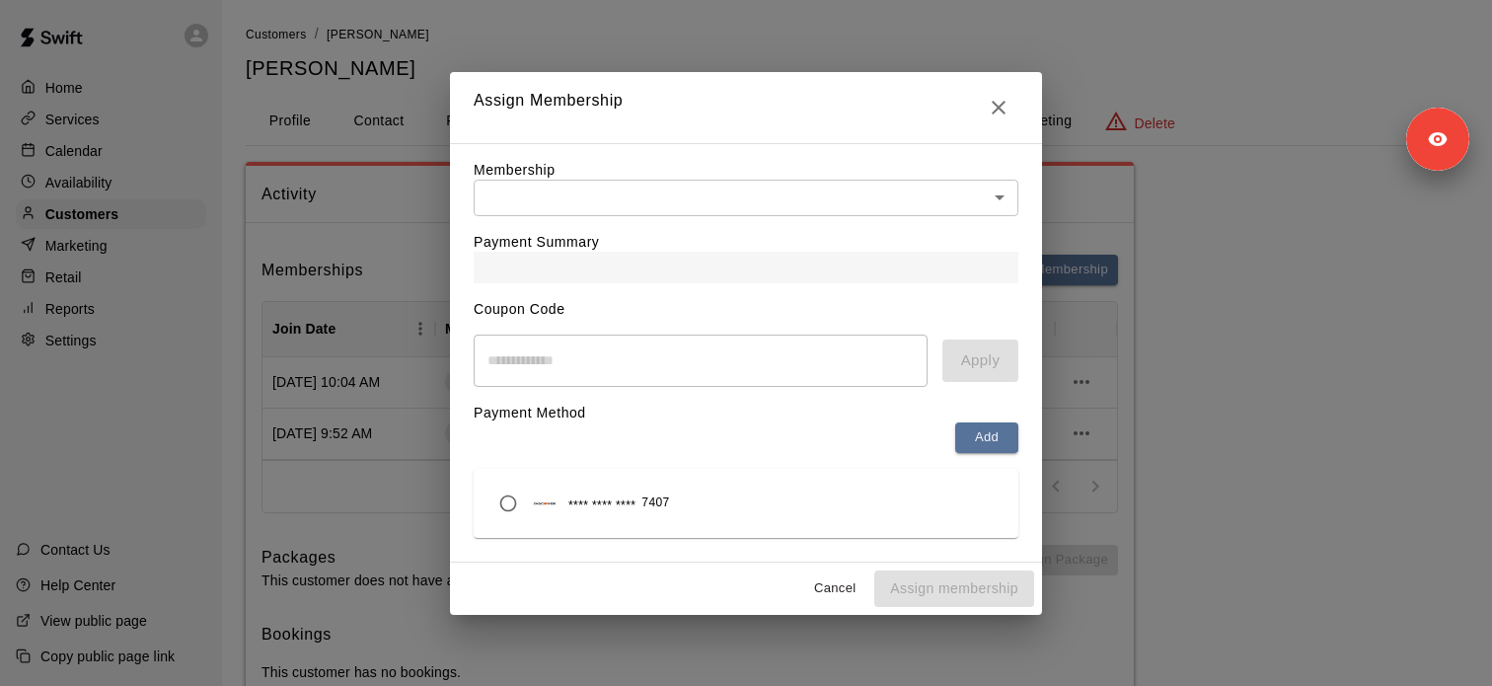
click at [726, 222] on div "Payment Summary" at bounding box center [746, 249] width 545 height 67
click at [727, 208] on body "Home Services Calendar Availability Customers Marketing Retail Reports Settings…" at bounding box center [746, 372] width 1492 height 745
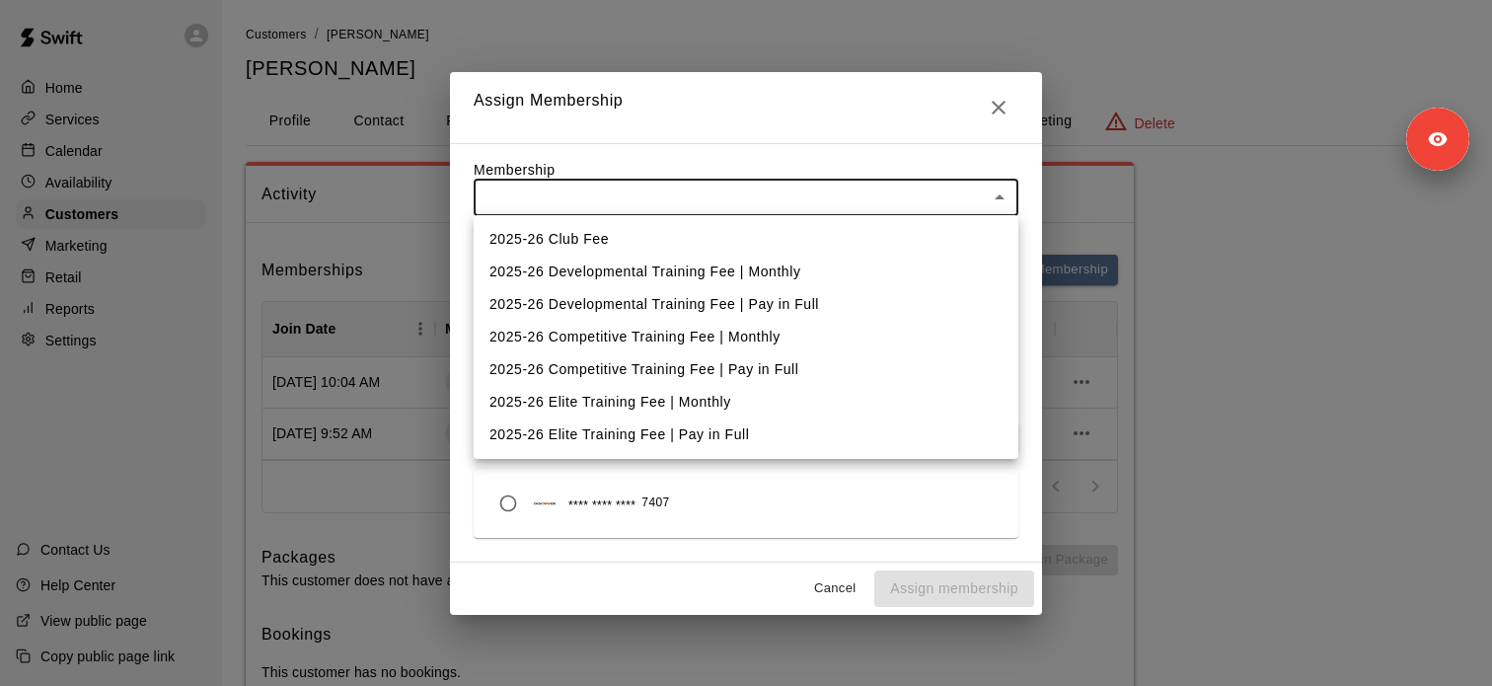
click at [716, 239] on li "2025-26 Club Fee" at bounding box center [746, 239] width 545 height 33
type input "**********"
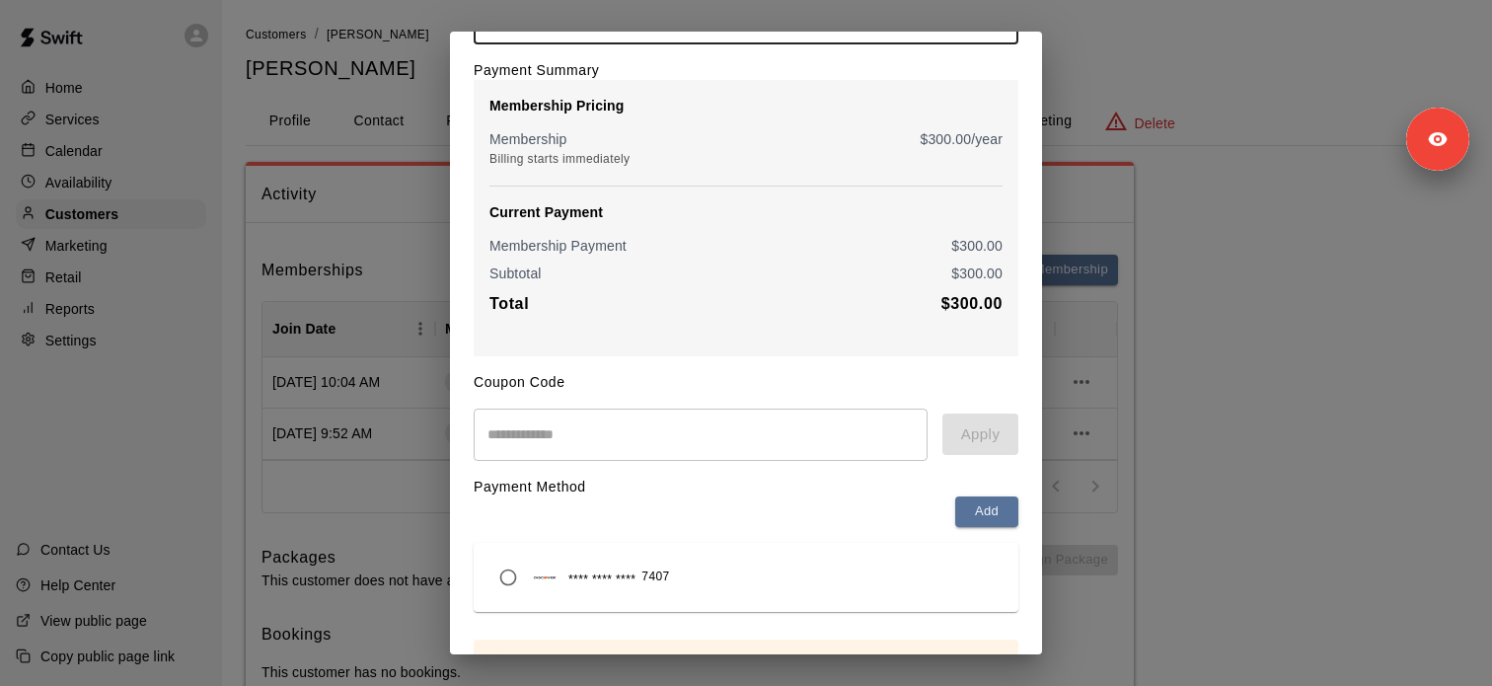
scroll to position [234, 0]
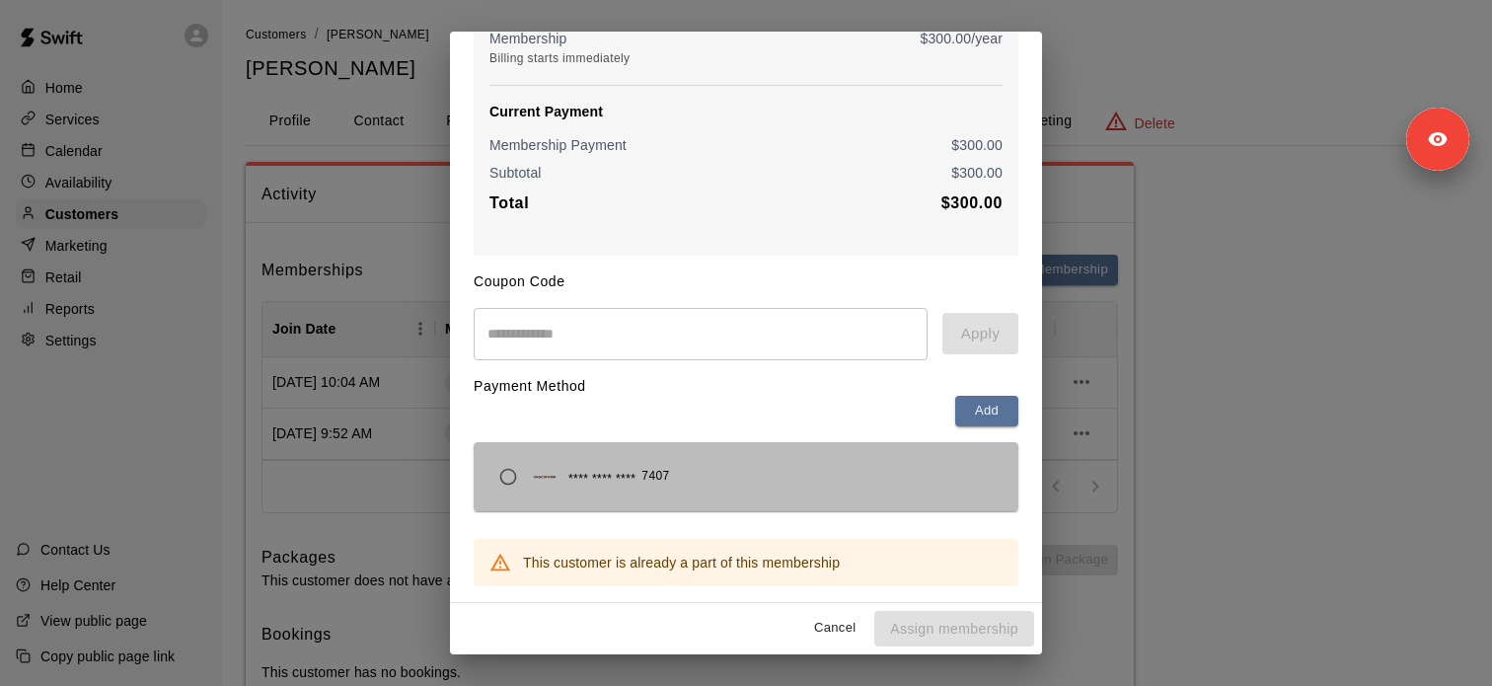
click at [614, 490] on div "**** **** **** 7407" at bounding box center [579, 476] width 181 height 37
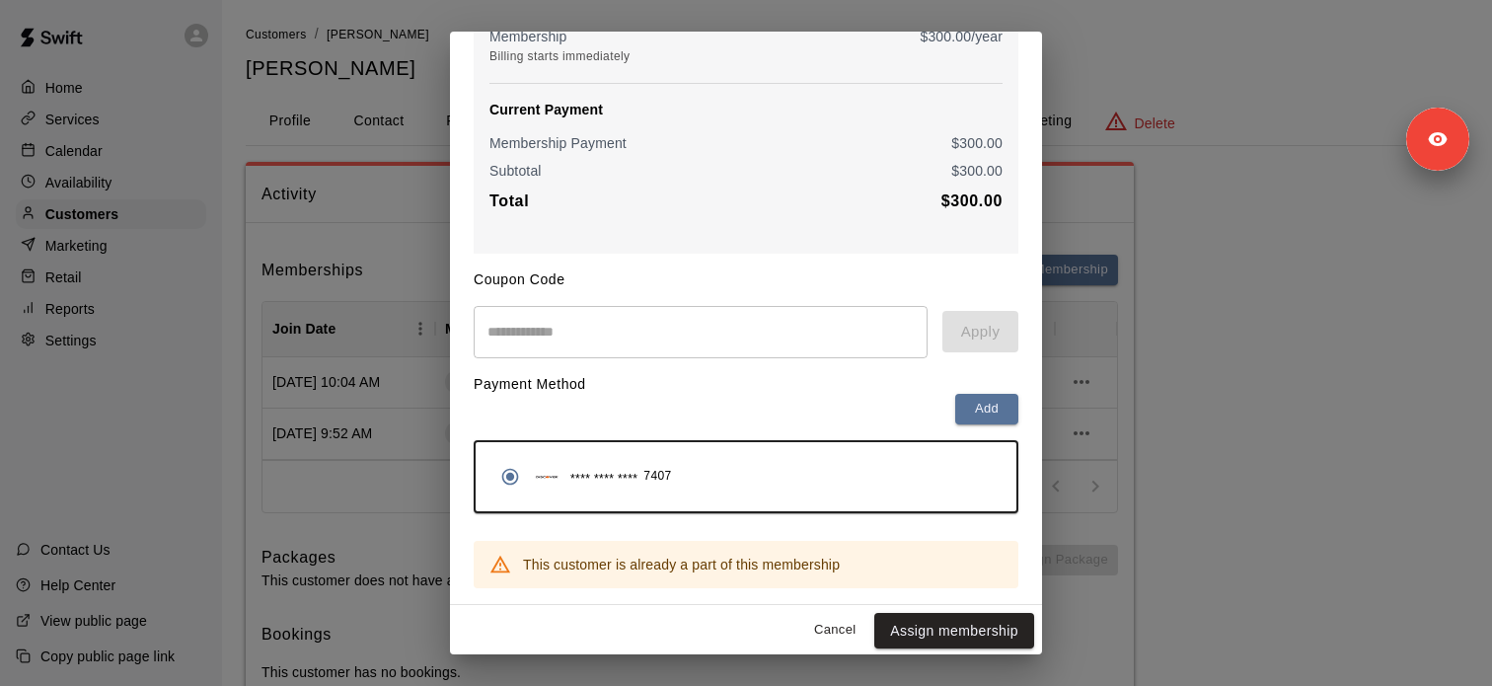
click at [1324, 509] on div "**********" at bounding box center [746, 343] width 1492 height 686
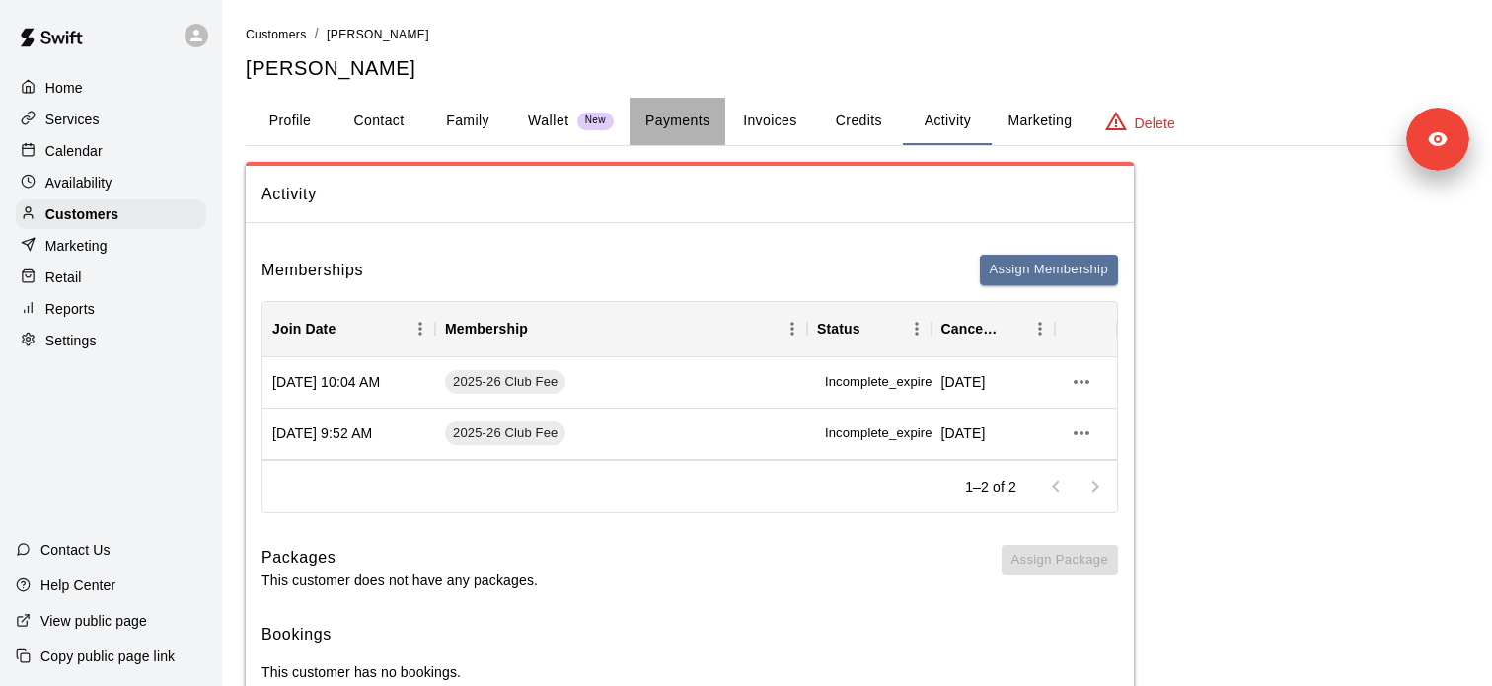
click at [655, 127] on button "Payments" at bounding box center [677, 121] width 96 height 47
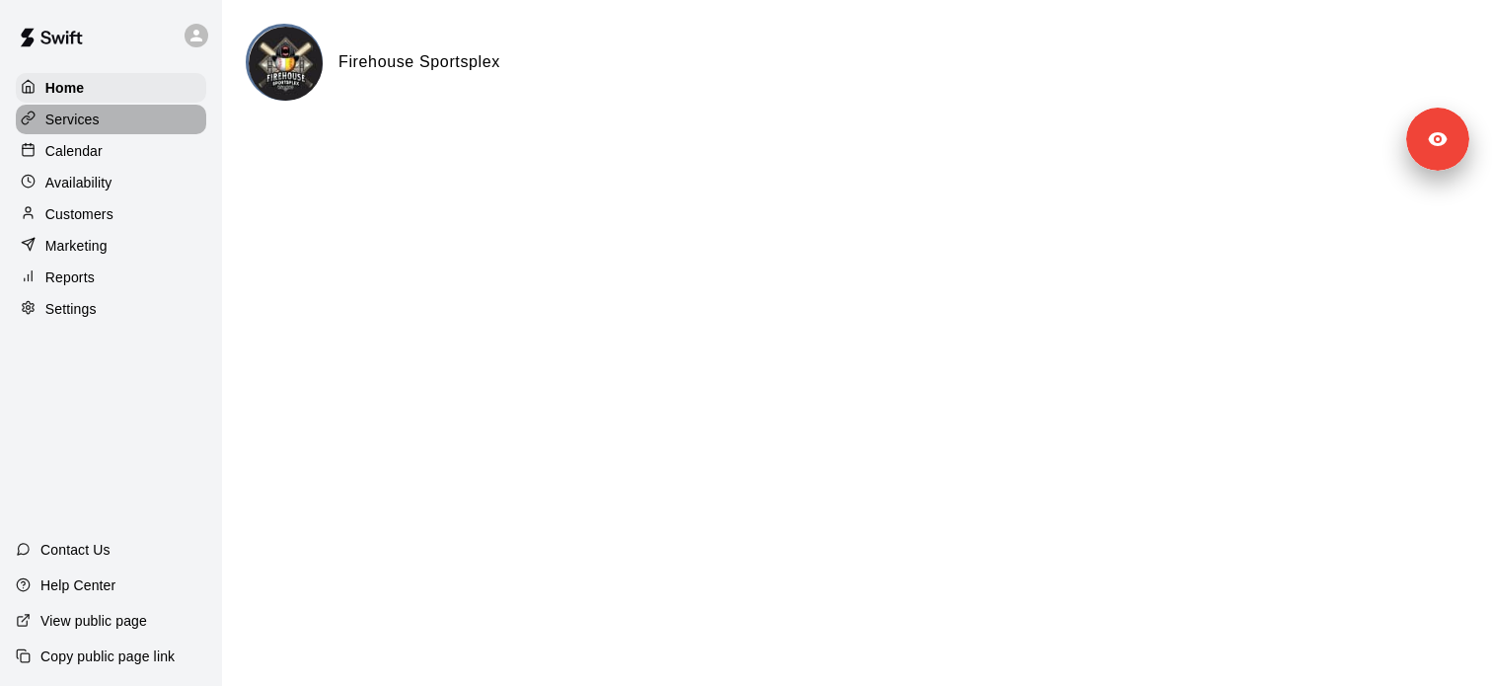
click at [153, 127] on div "Services" at bounding box center [111, 120] width 190 height 30
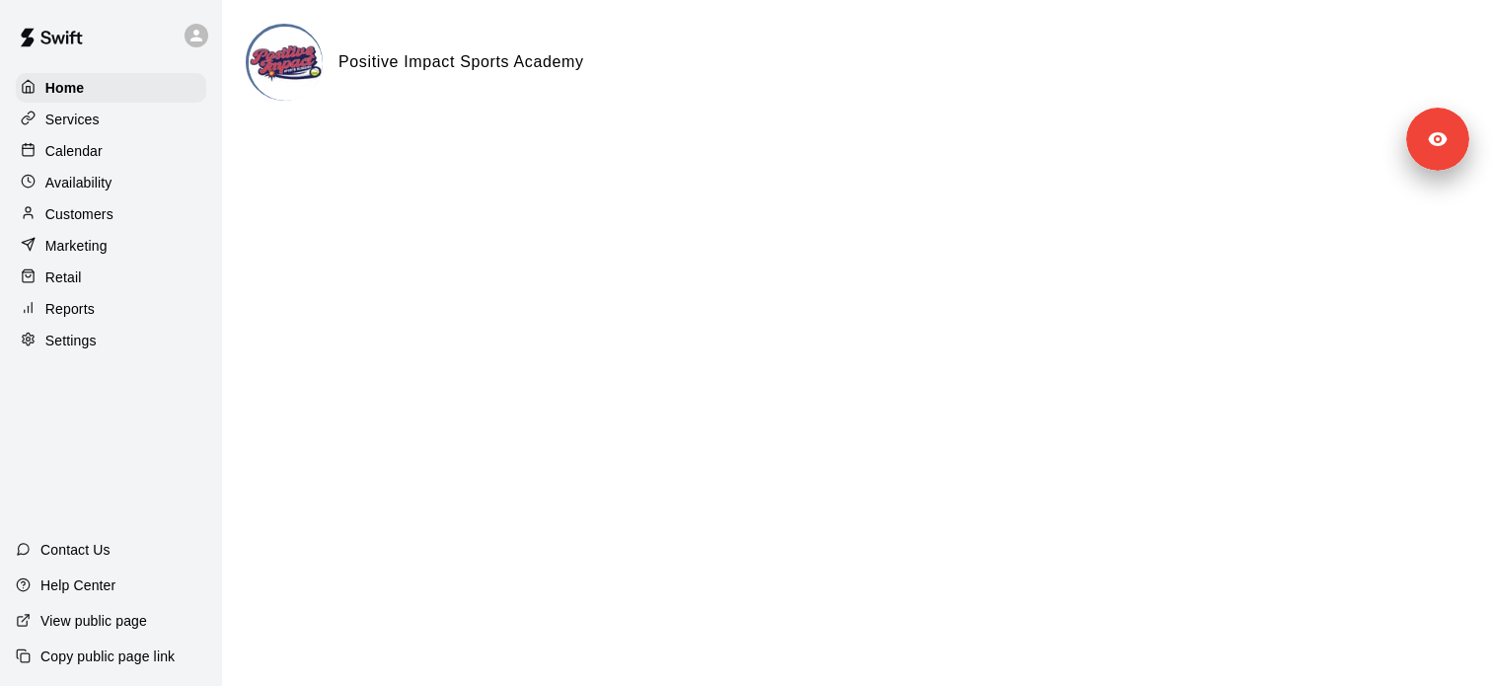
click at [151, 113] on div "Services" at bounding box center [111, 120] width 190 height 30
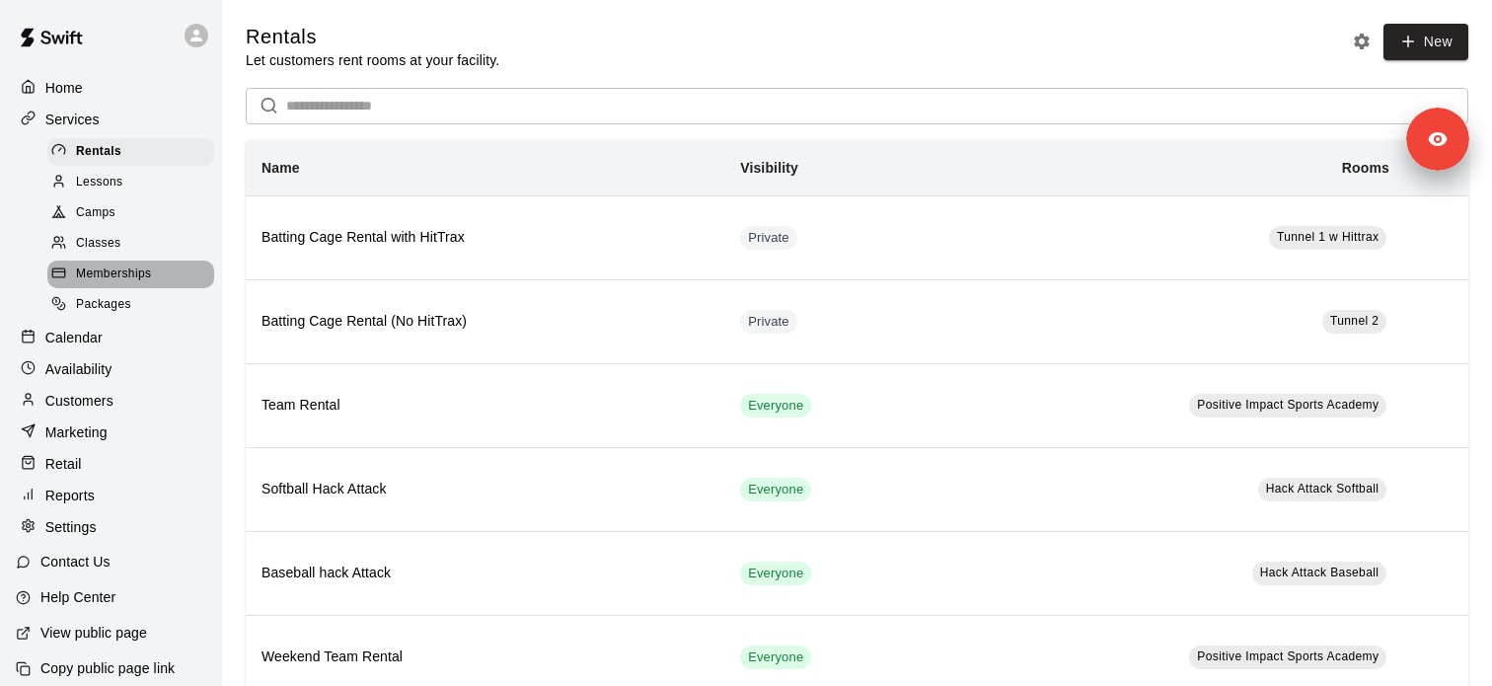
click at [150, 260] on div "Memberships" at bounding box center [130, 274] width 167 height 28
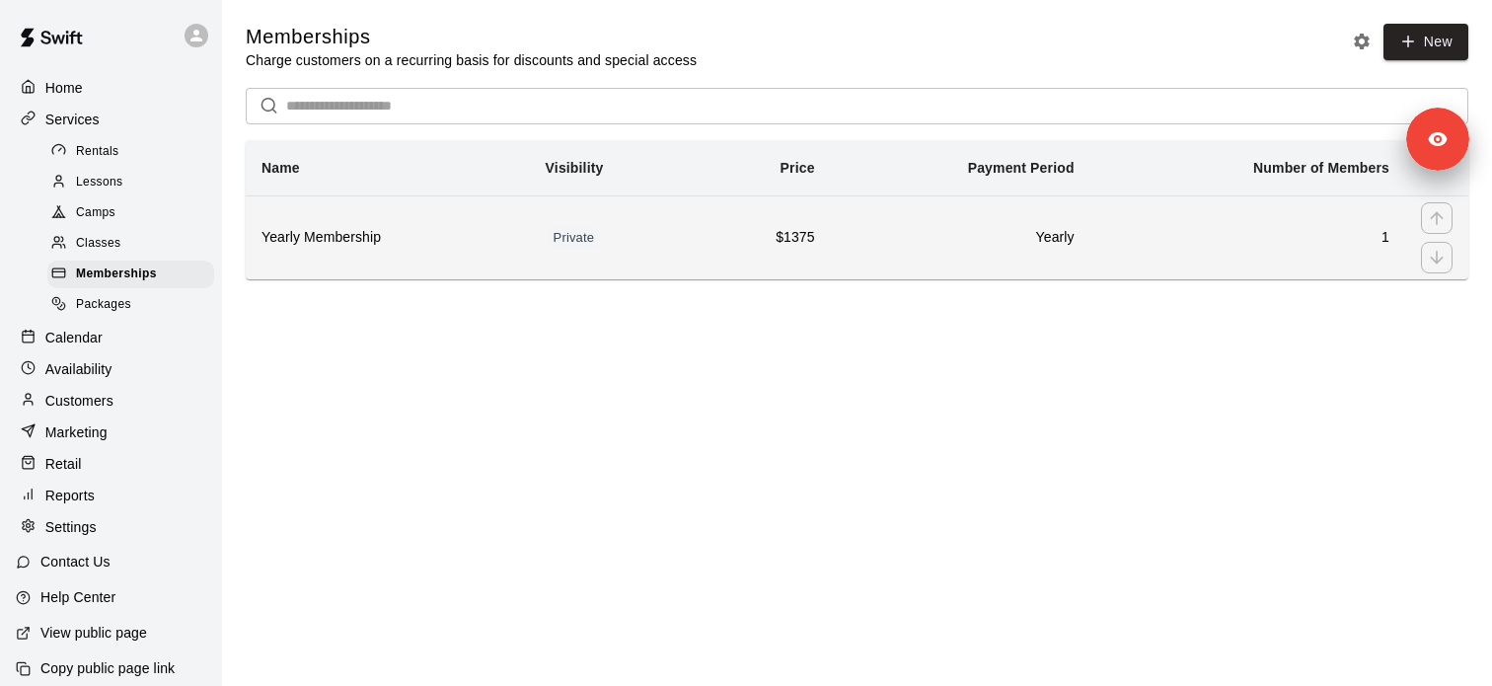
click at [312, 245] on h6 "Yearly Membership" at bounding box center [387, 238] width 253 height 22
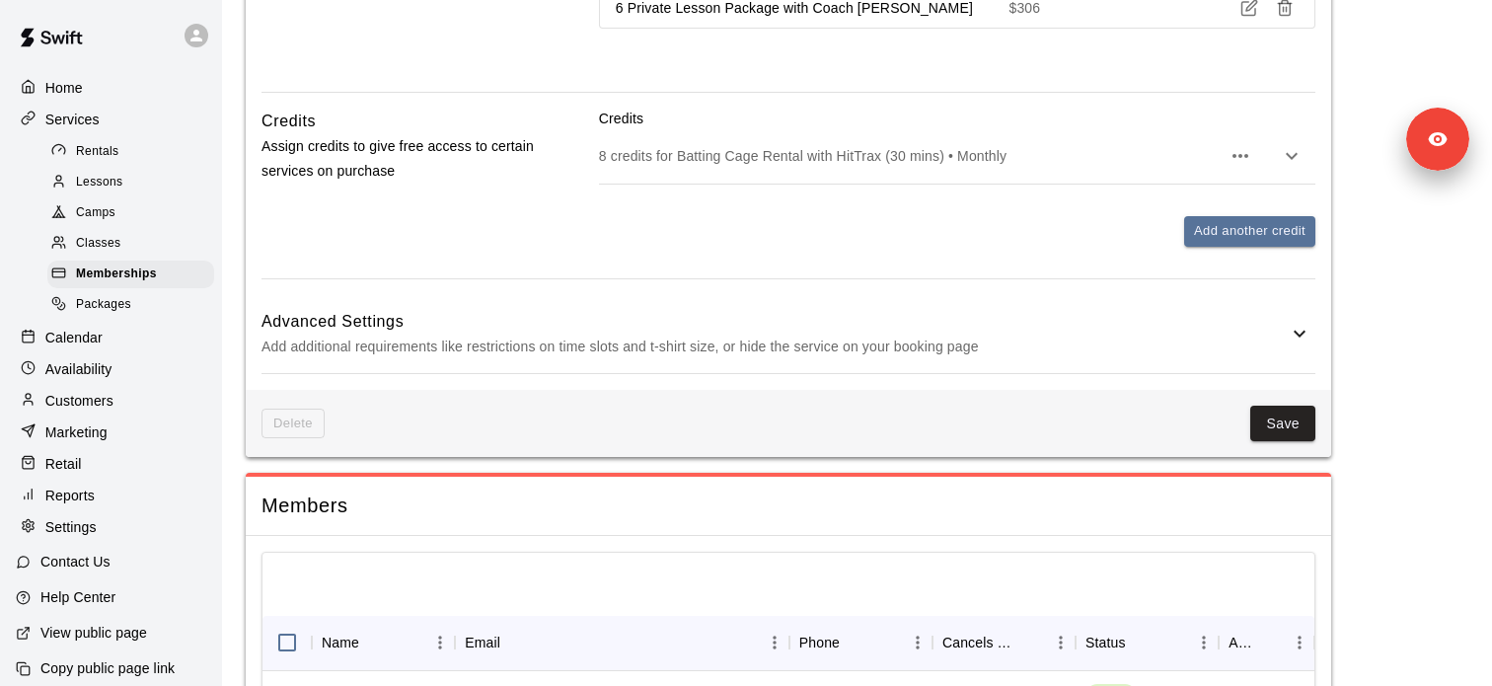
scroll to position [1262, 0]
click at [163, 301] on div "Packages" at bounding box center [130, 305] width 167 height 28
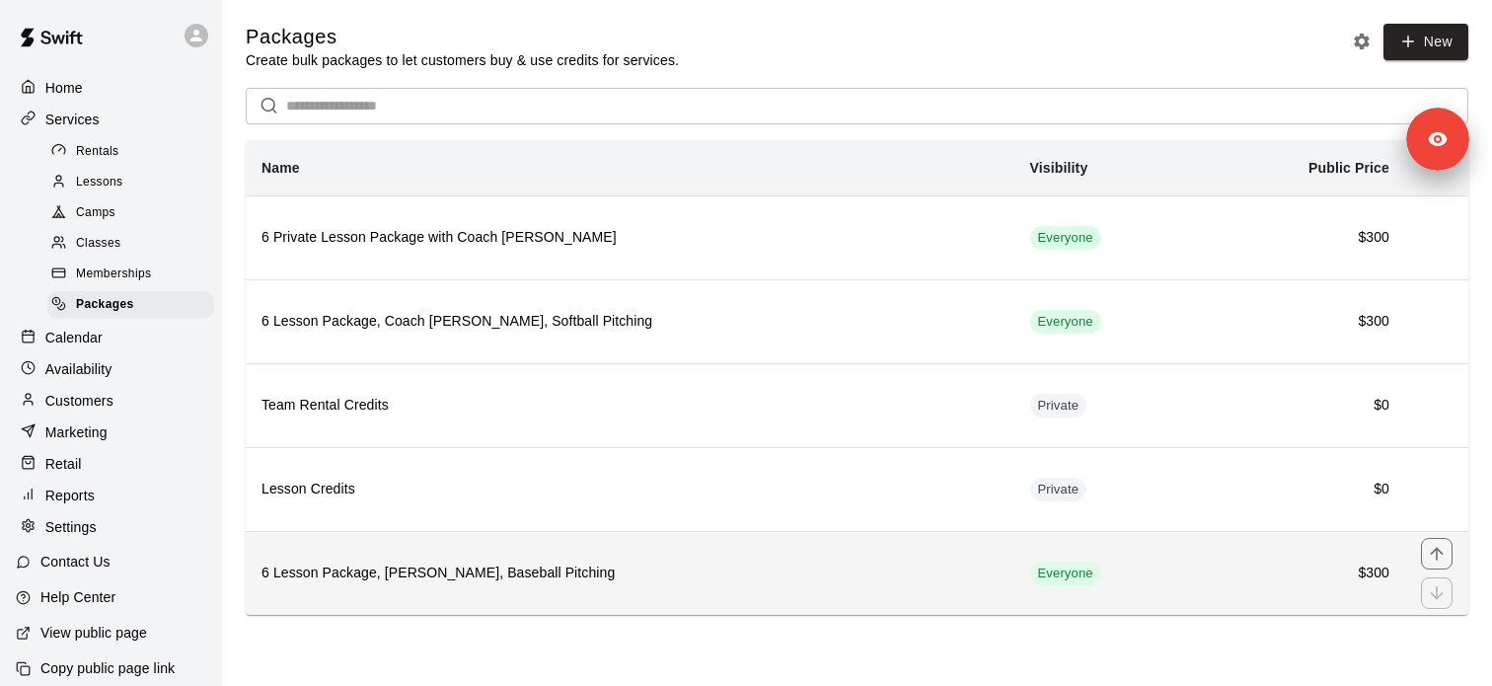
click at [491, 585] on th "6 Lesson Package, [PERSON_NAME], Baseball Pitching" at bounding box center [630, 573] width 769 height 84
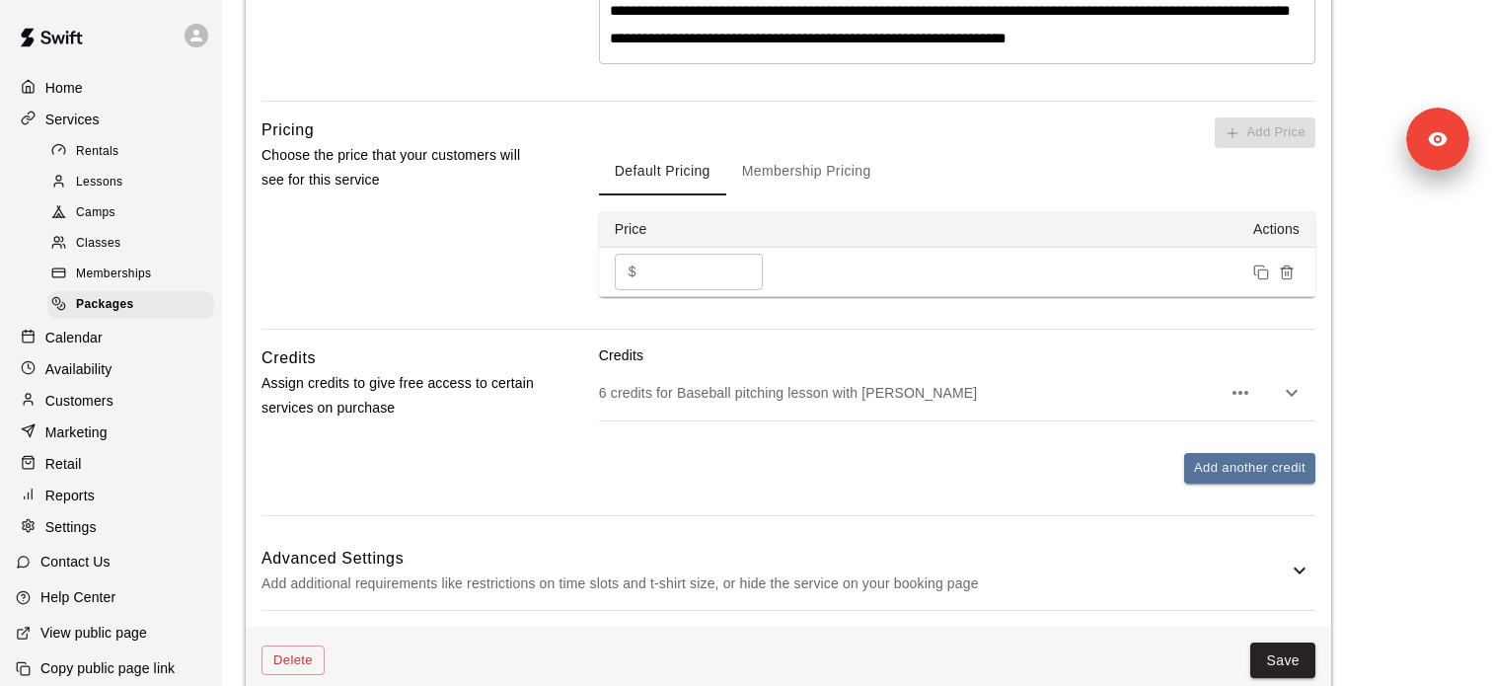
scroll to position [898, 0]
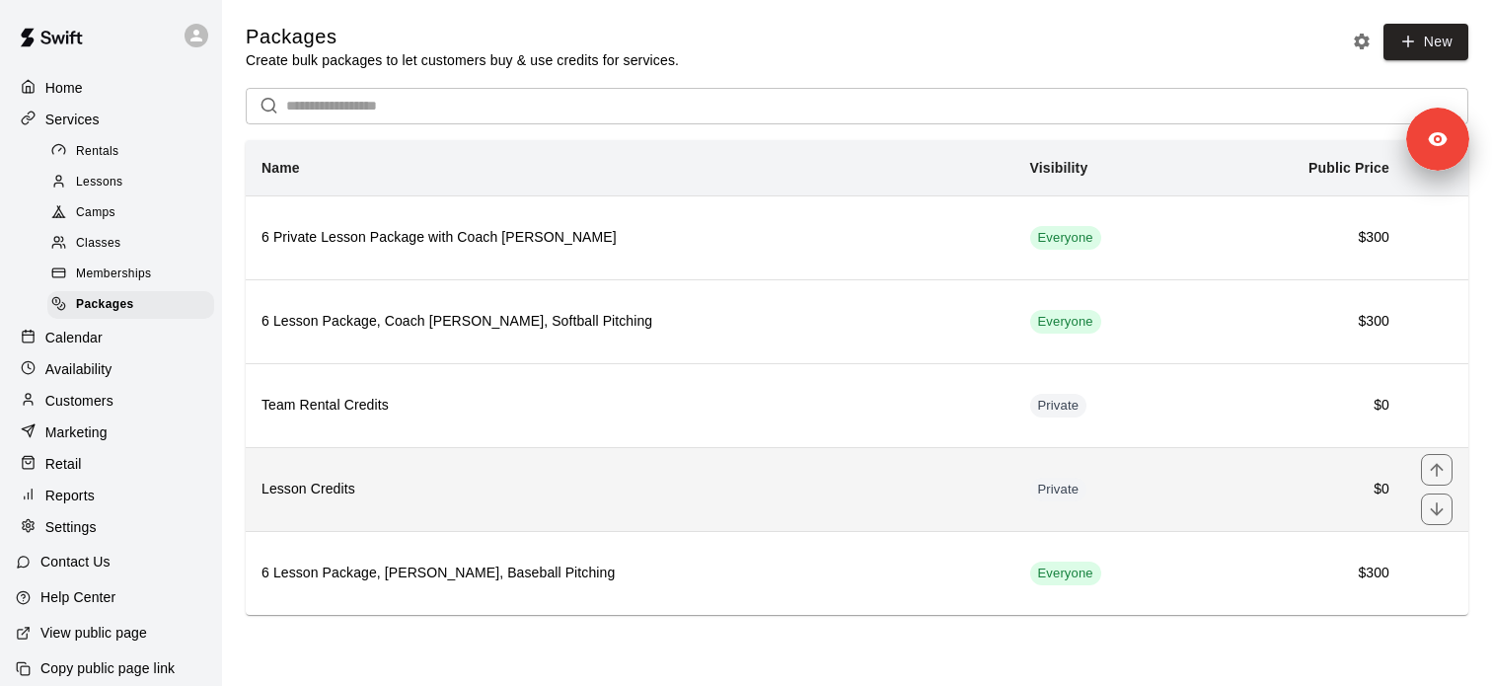
click at [379, 499] on h6 "Lesson Credits" at bounding box center [629, 490] width 737 height 22
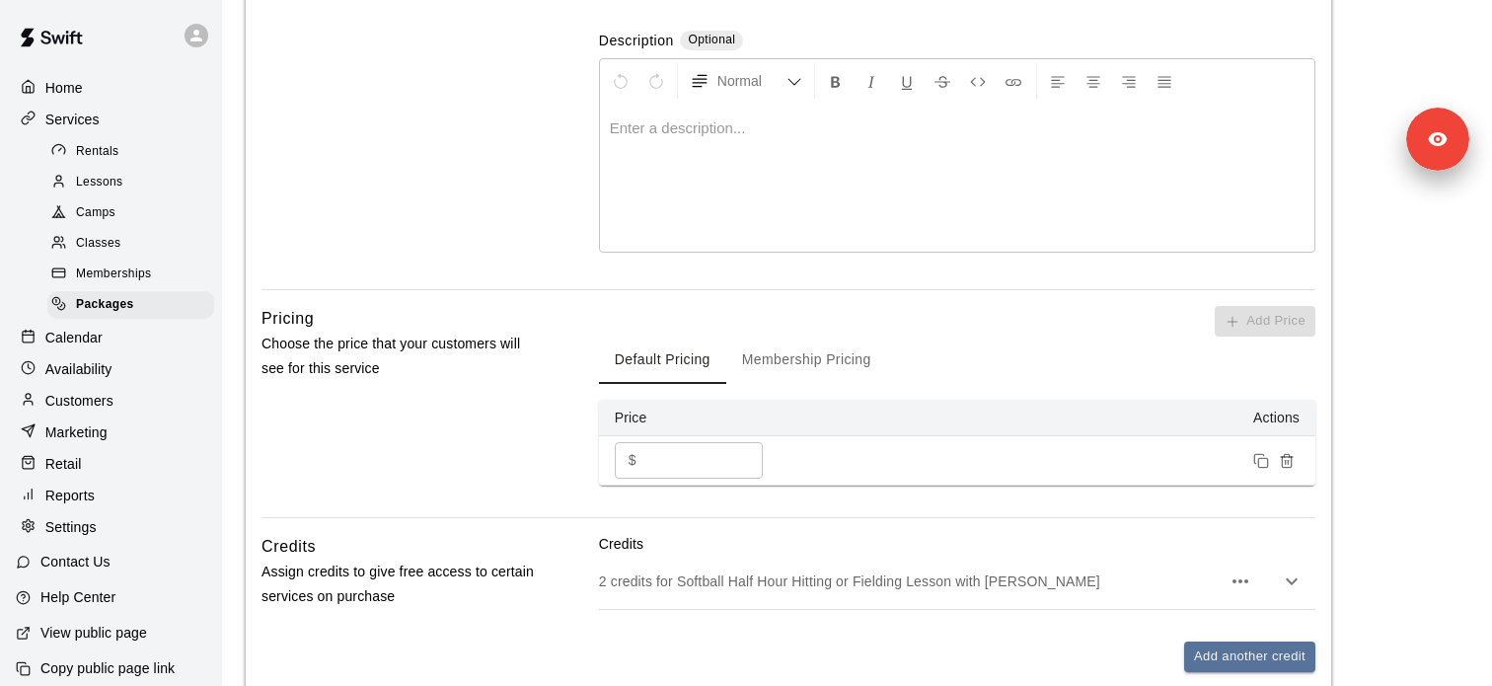
scroll to position [649, 0]
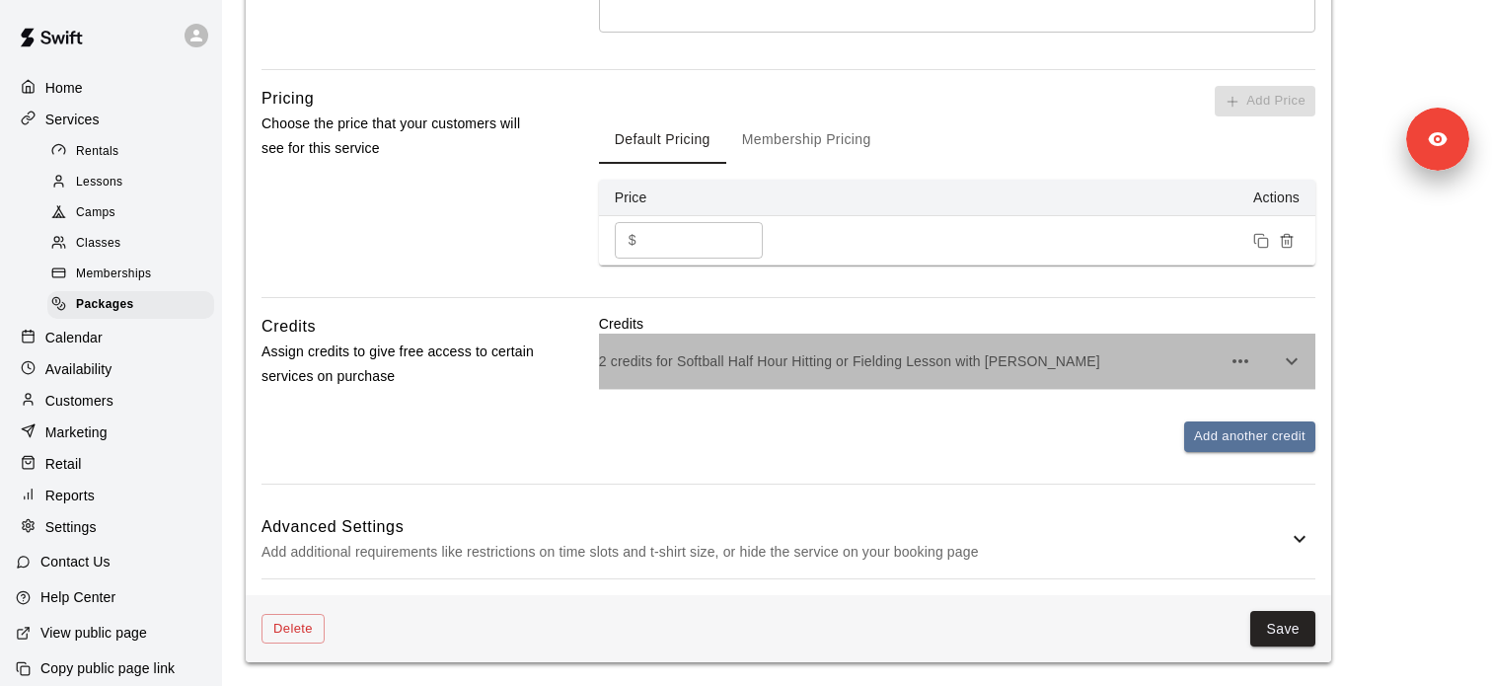
click at [690, 353] on p "2 credits for Softball Half Hour Hitting or Fielding Lesson with [PERSON_NAME]" at bounding box center [910, 361] width 622 height 20
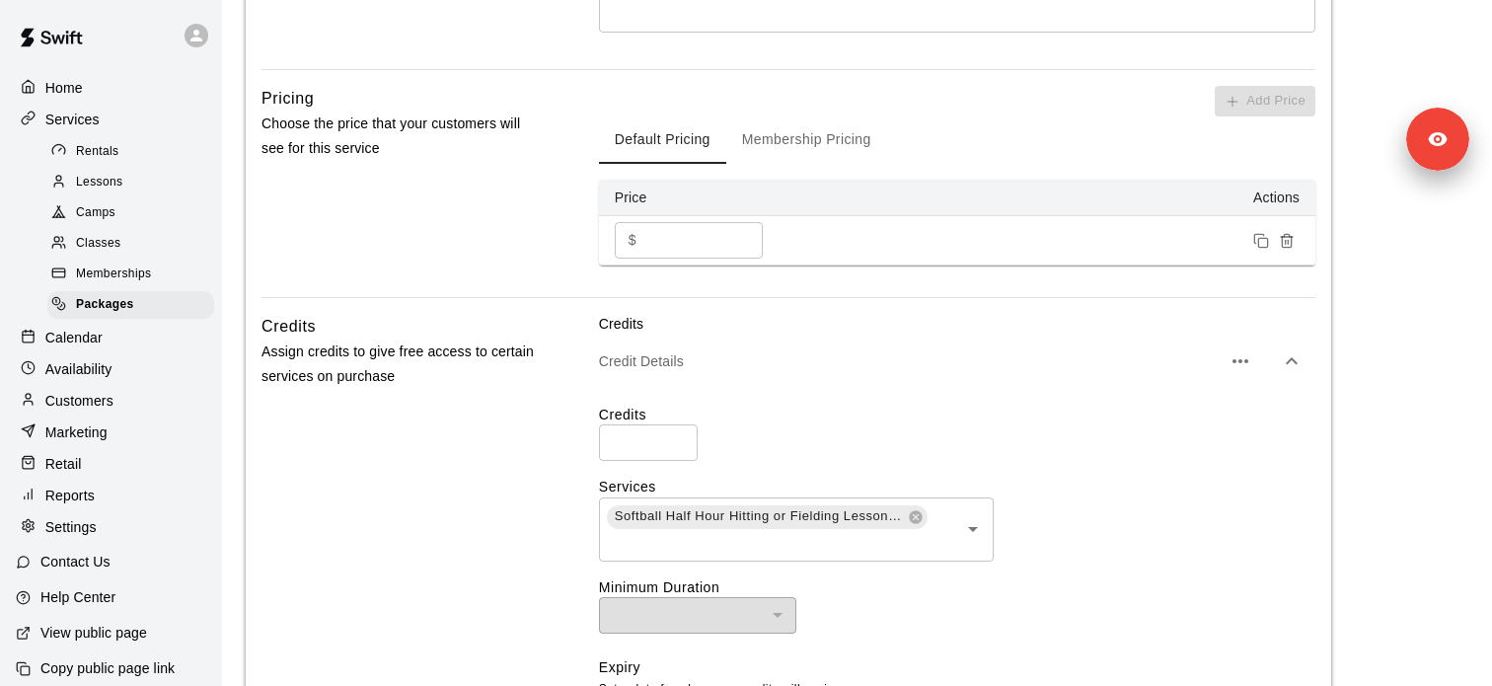
scroll to position [12, 0]
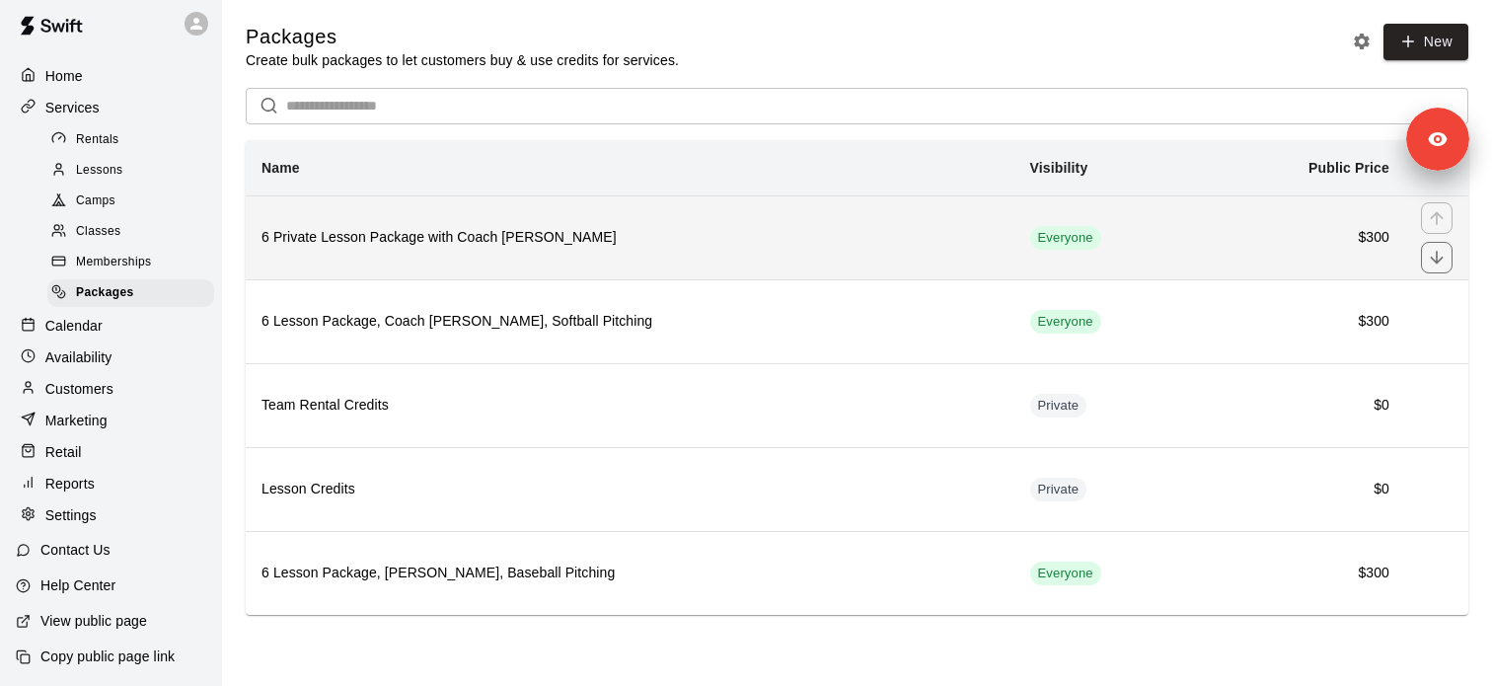
click at [479, 251] on th "6 Private Lesson Package with Coach [PERSON_NAME]" at bounding box center [630, 237] width 769 height 84
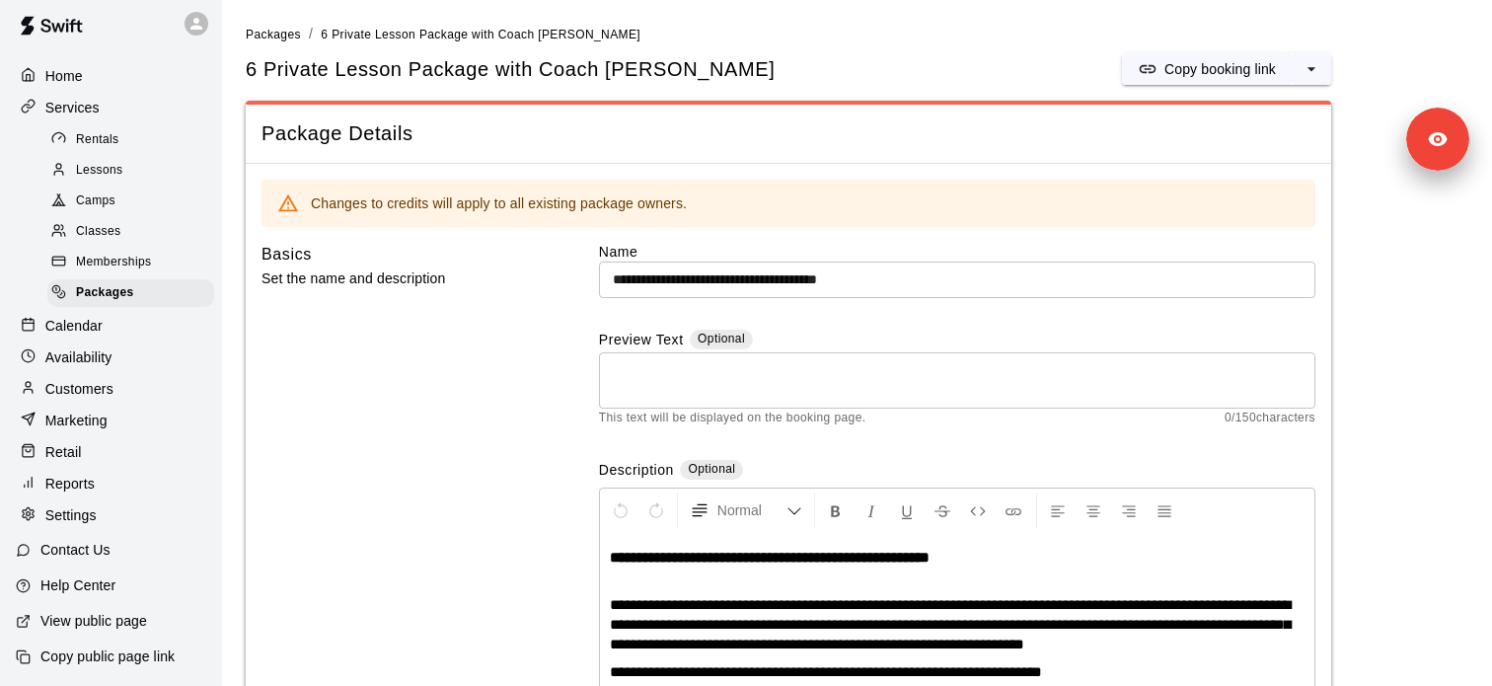
scroll to position [236, 0]
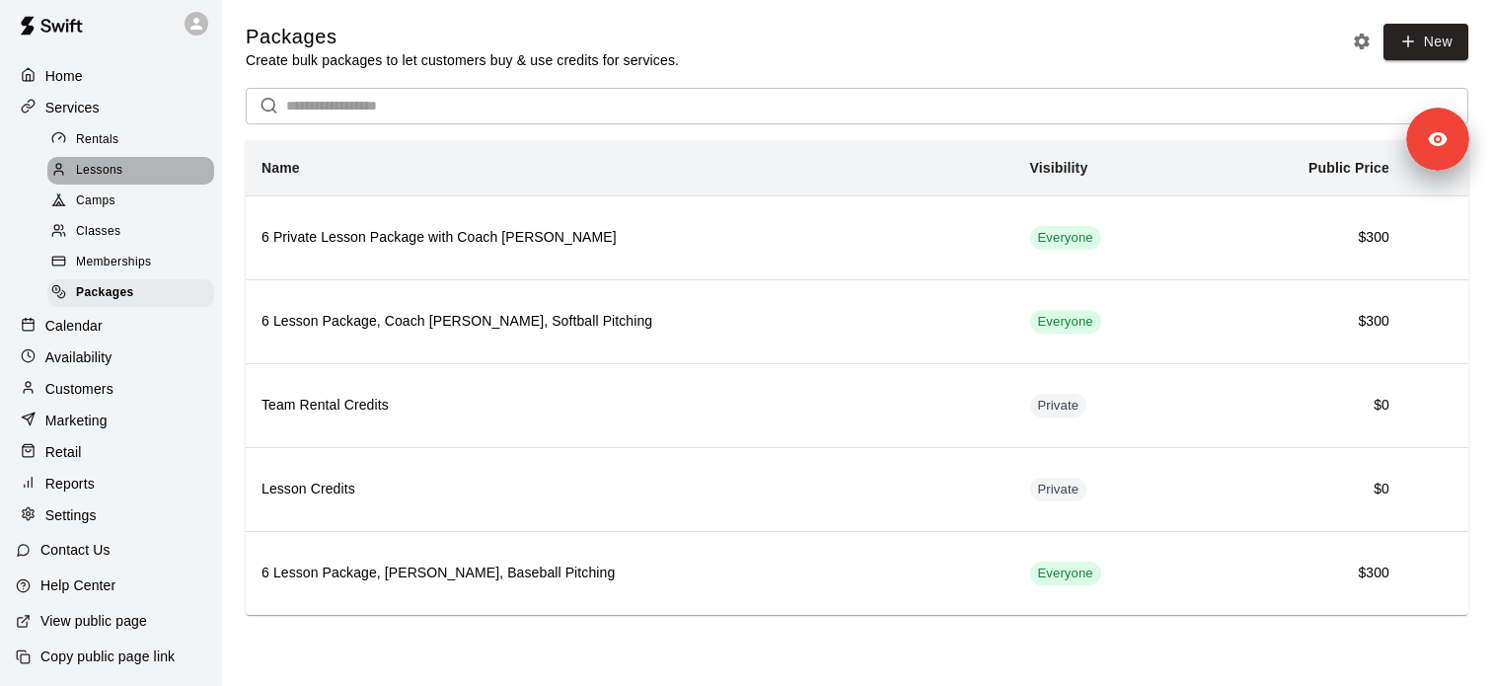
click at [149, 161] on div "Lessons" at bounding box center [130, 171] width 167 height 28
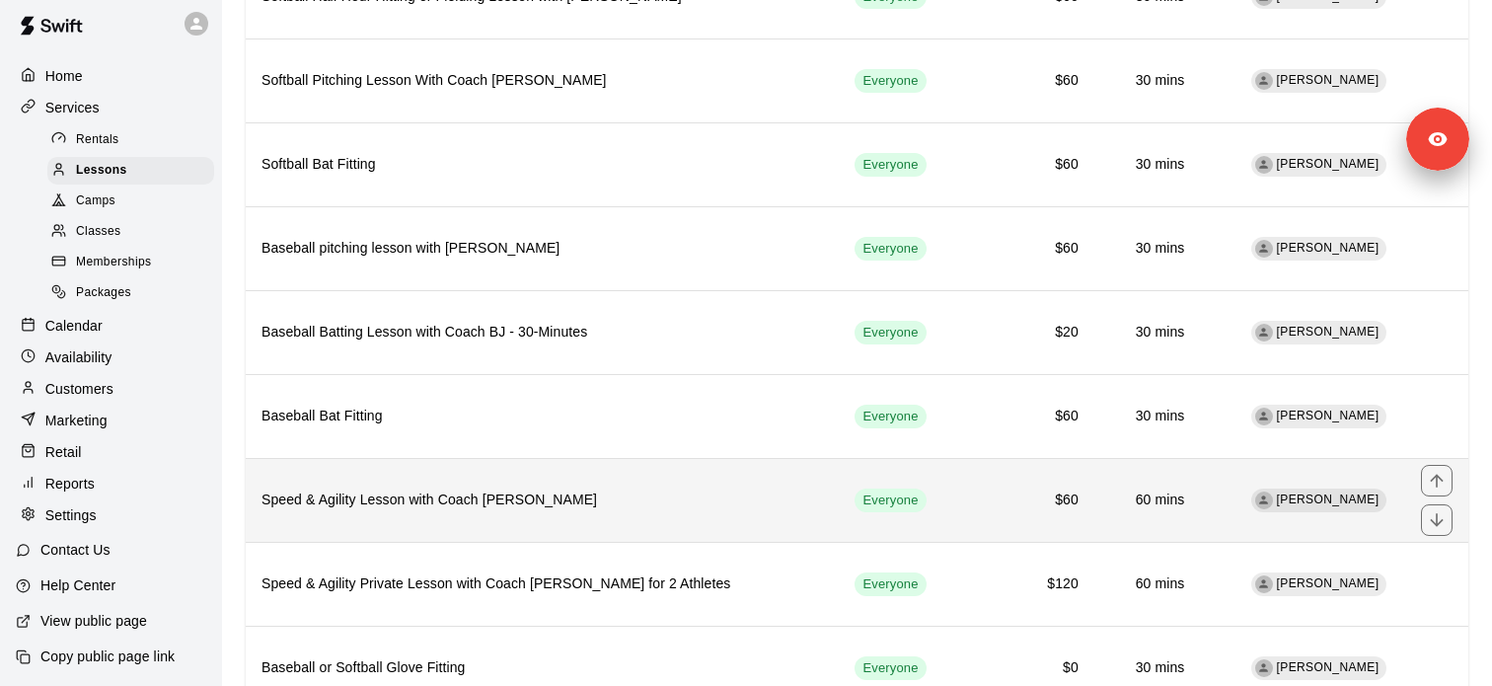
scroll to position [321, 0]
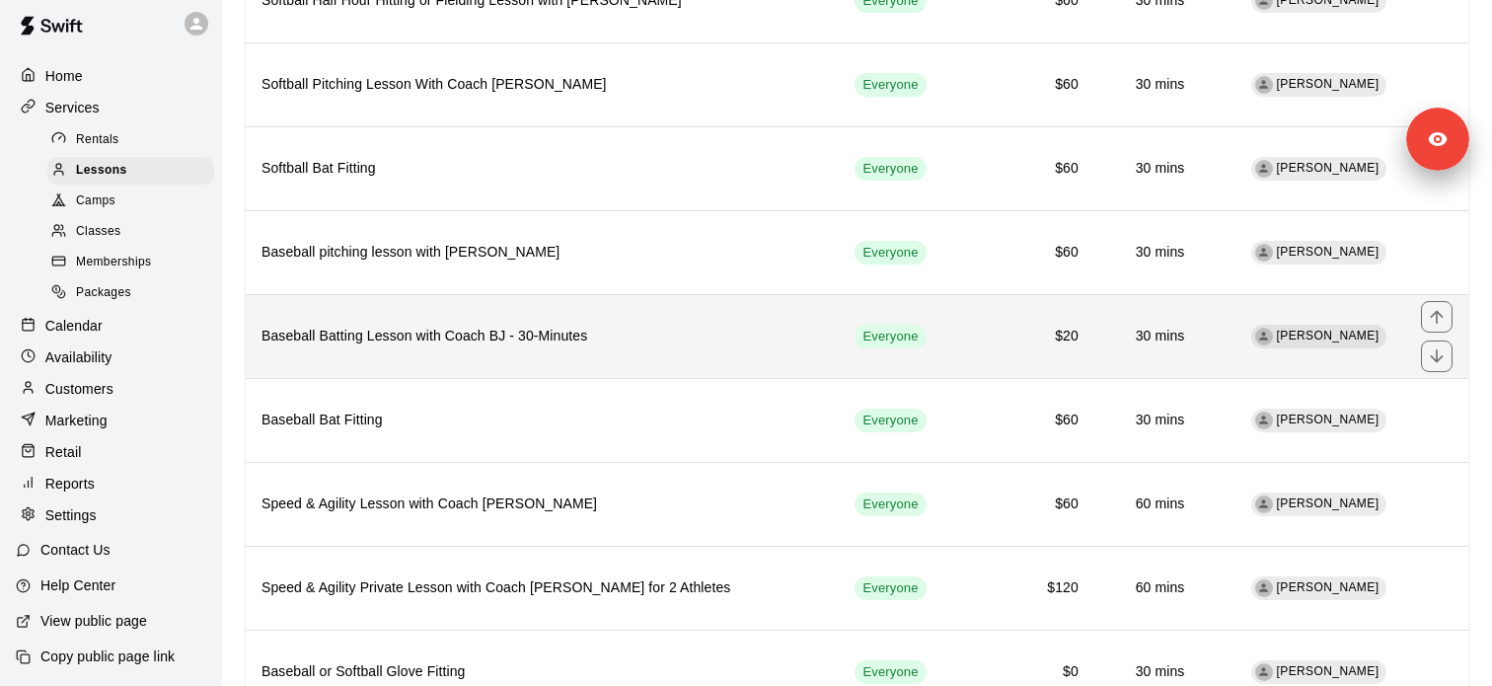
click at [519, 341] on h6 "Baseball Batting Lesson with Coach BJ - 30-Minutes" at bounding box center [541, 337] width 561 height 22
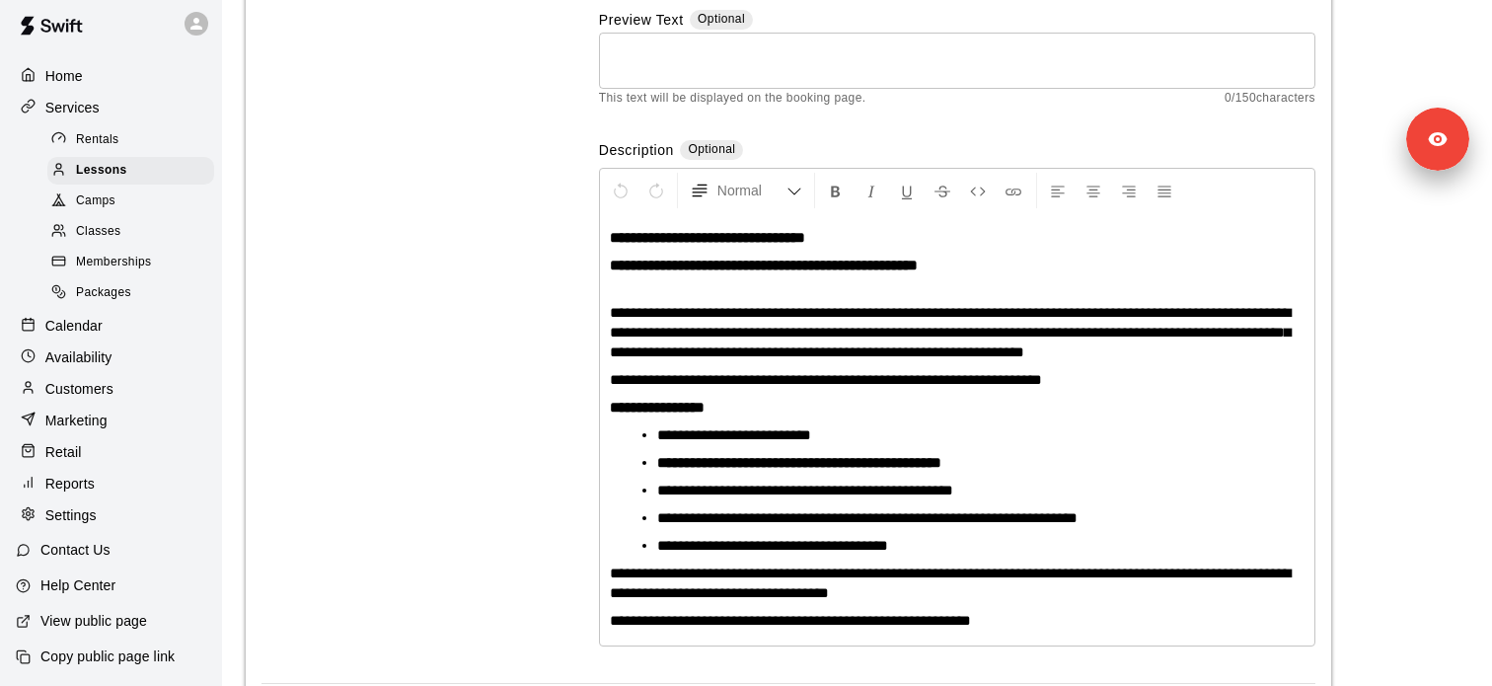
scroll to position [285, 0]
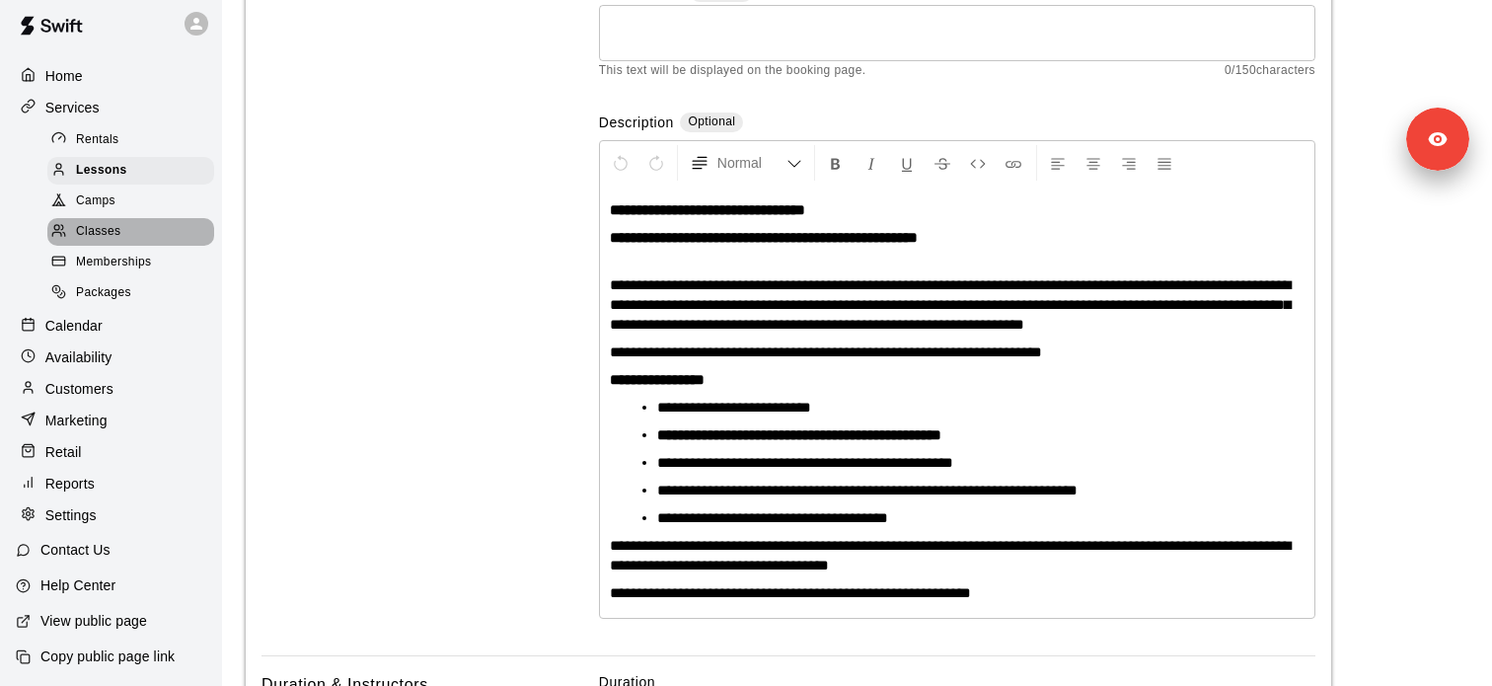
click at [162, 238] on div "Classes" at bounding box center [130, 232] width 167 height 28
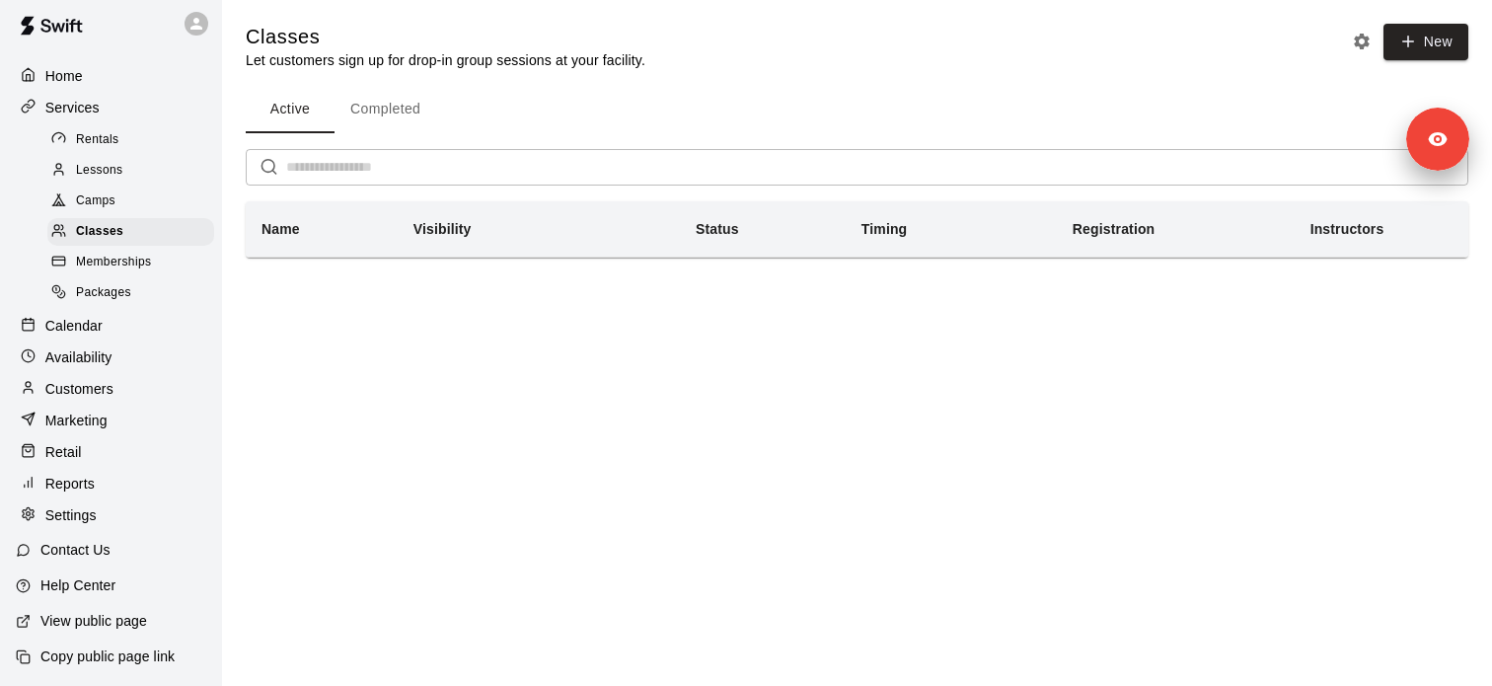
click at [162, 270] on div "Memberships" at bounding box center [130, 263] width 167 height 28
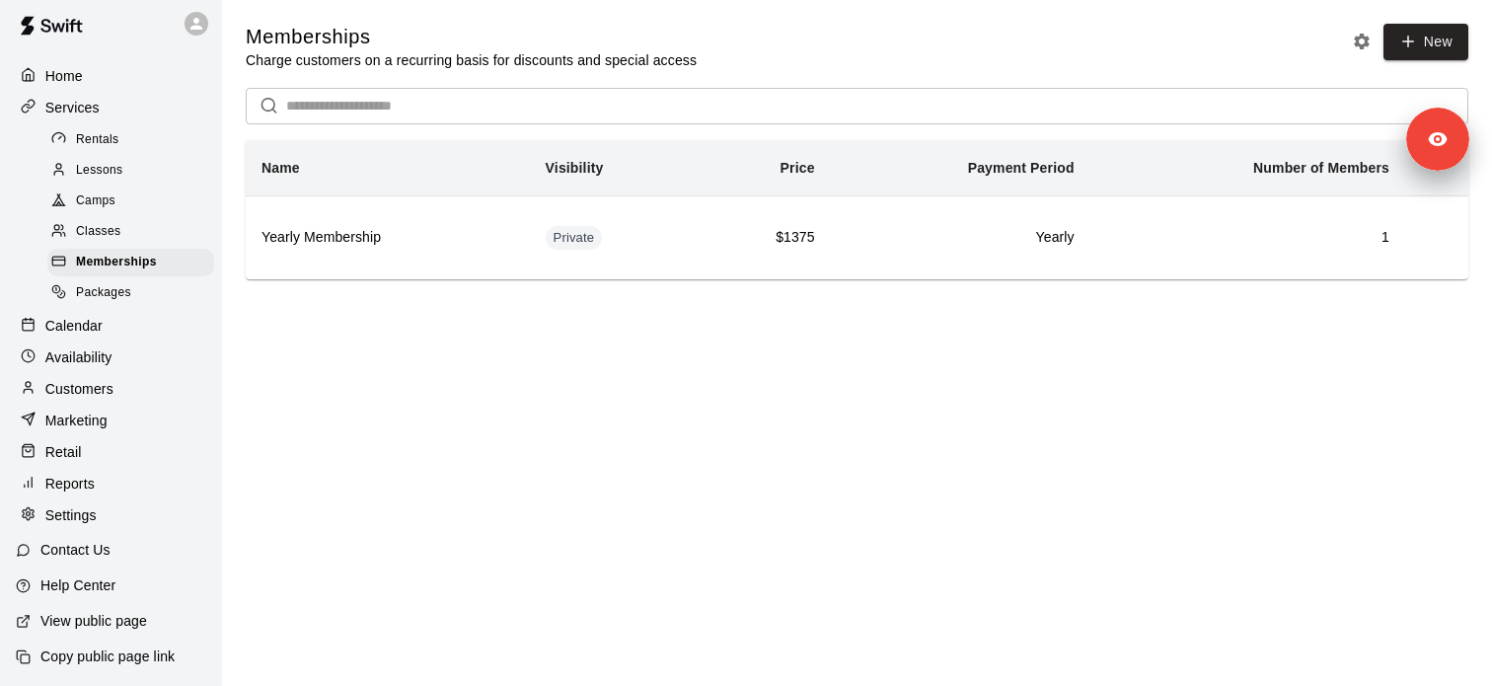
click at [157, 292] on div "Packages" at bounding box center [130, 293] width 167 height 28
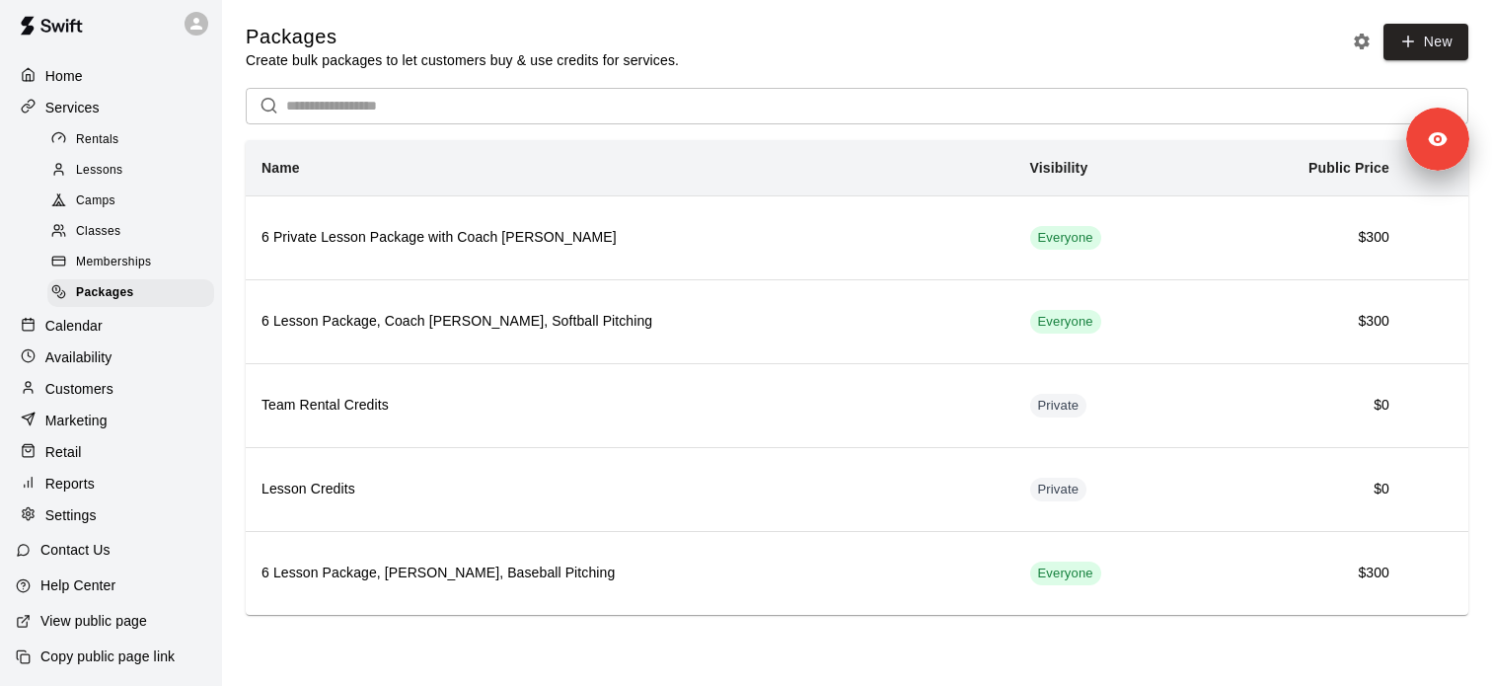
click at [150, 378] on div "Customers" at bounding box center [111, 389] width 190 height 30
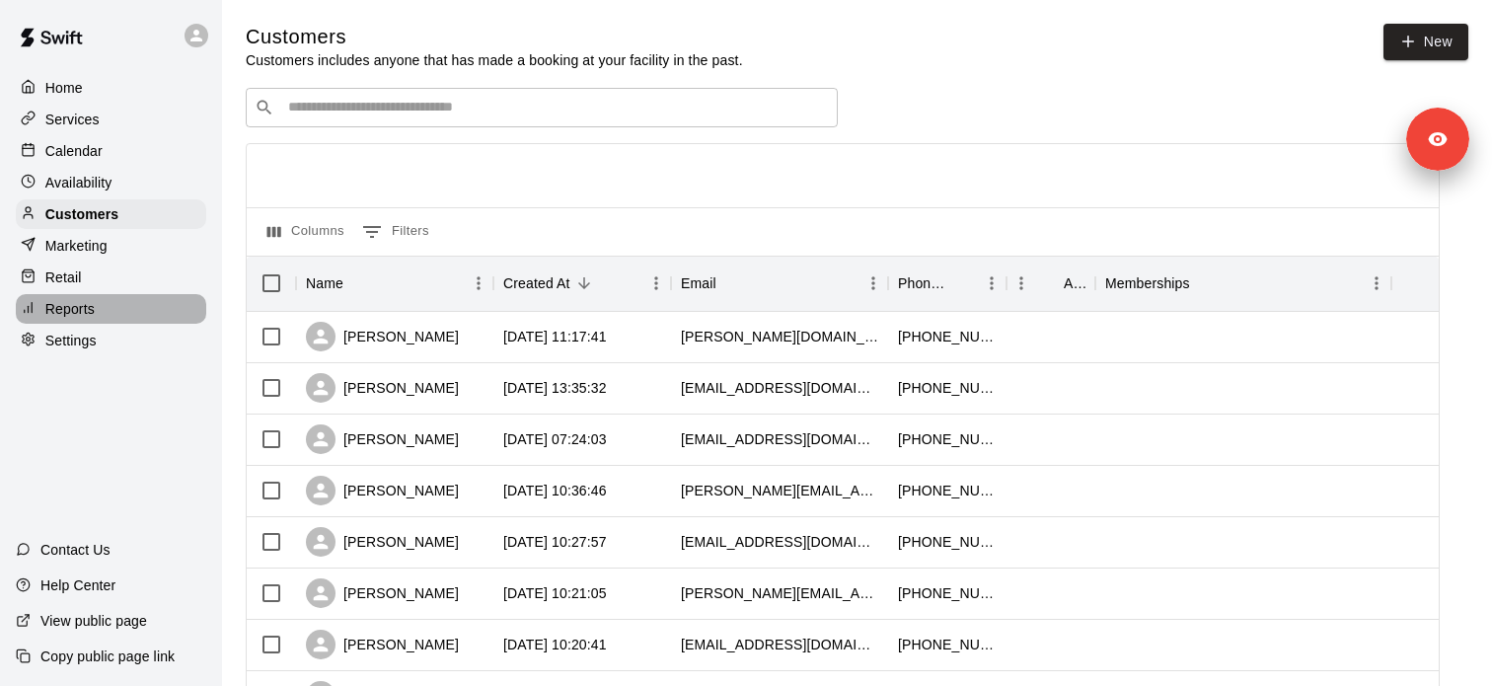
click at [106, 305] on div "Reports" at bounding box center [111, 309] width 190 height 30
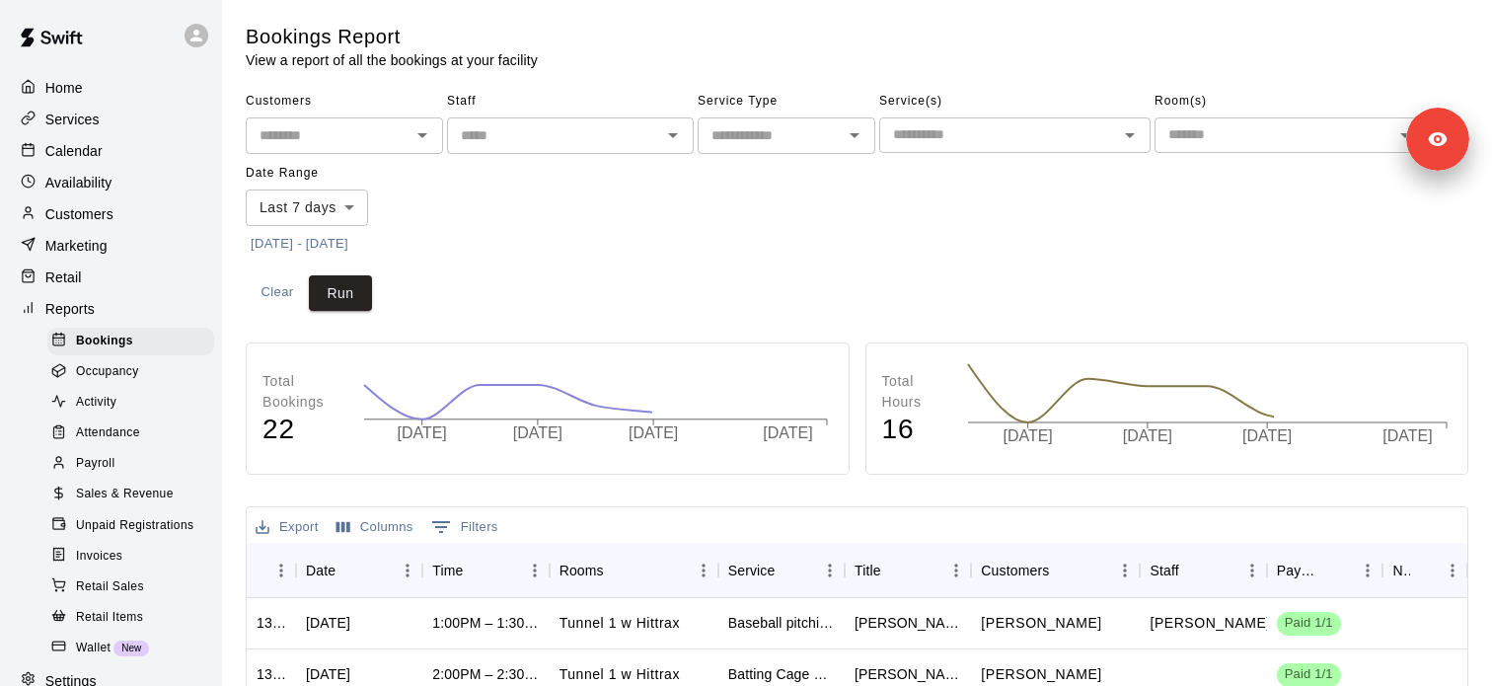
click at [997, 148] on div "​" at bounding box center [1014, 135] width 271 height 36
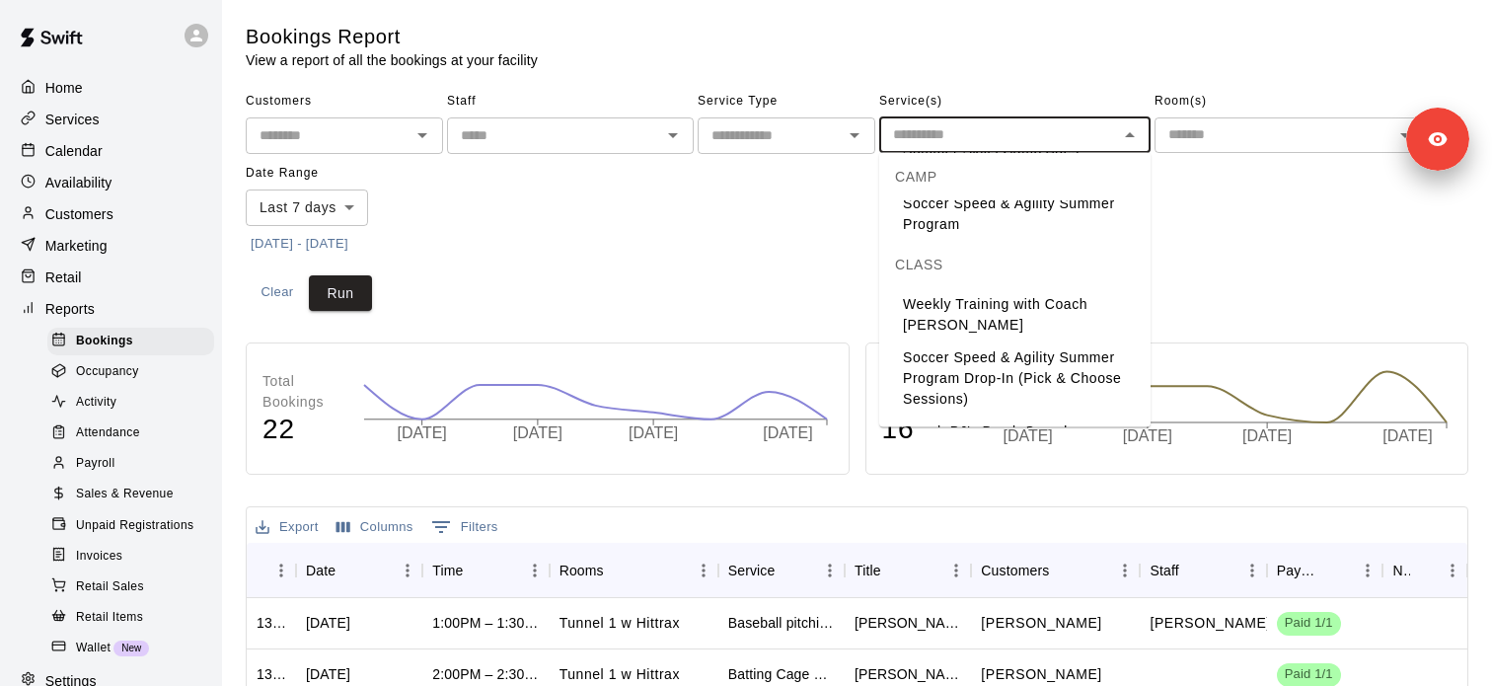
click at [126, 491] on span "Sales & Revenue" at bounding box center [125, 494] width 98 height 20
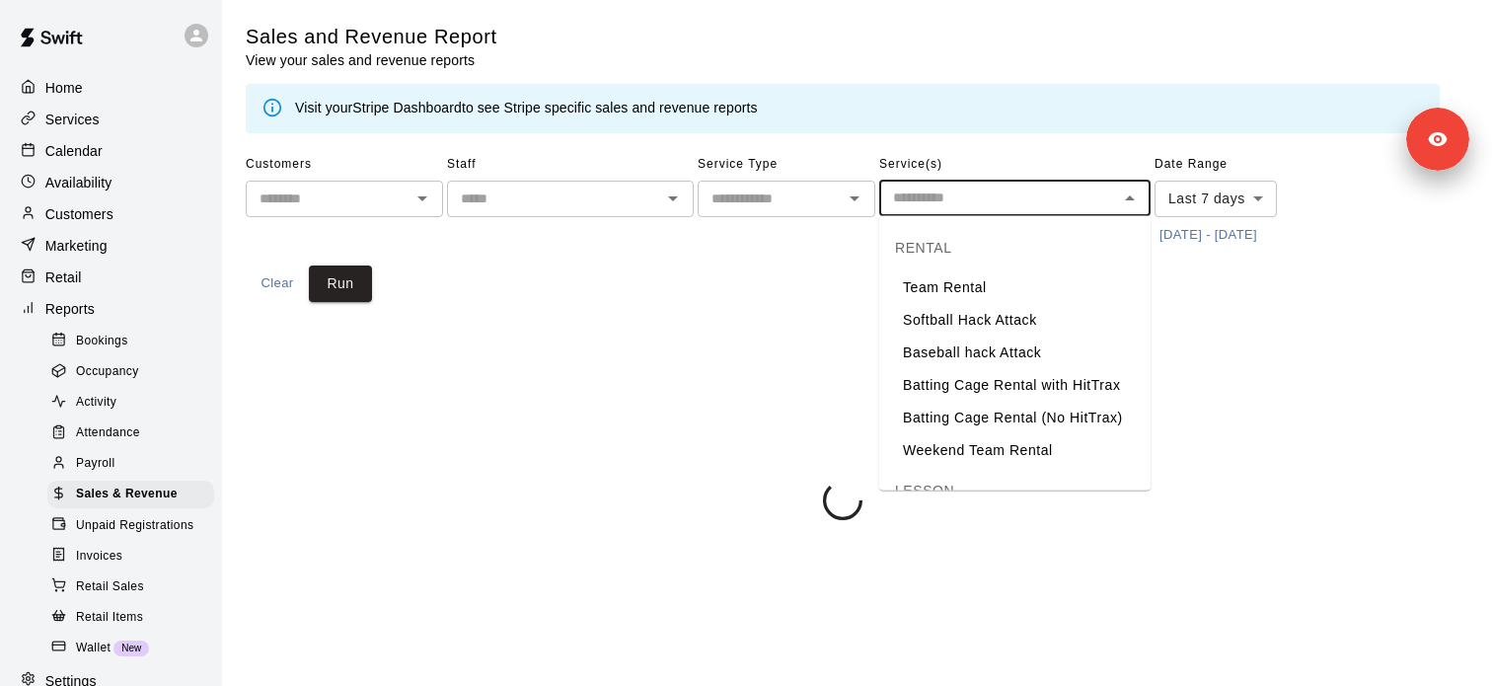
click at [991, 202] on input "text" at bounding box center [998, 197] width 227 height 25
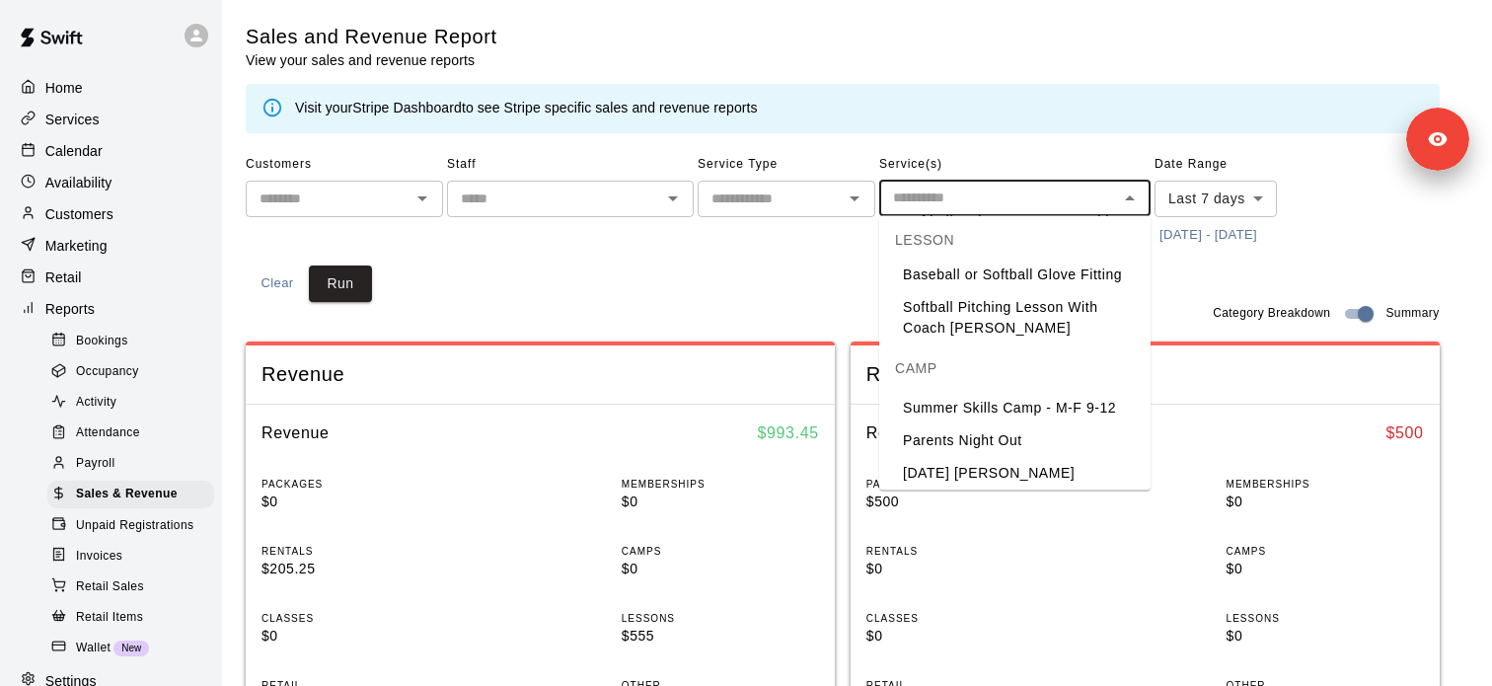
scroll to position [680, 0]
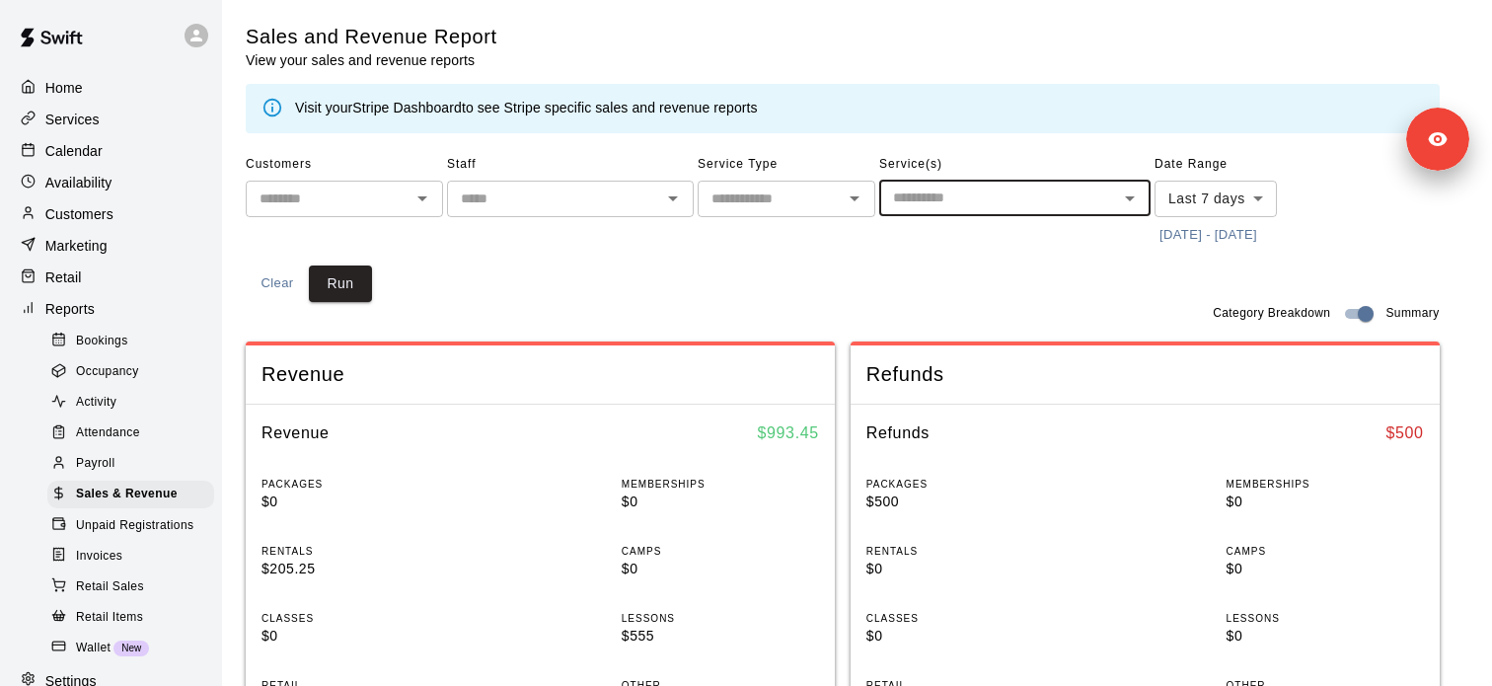
click at [157, 209] on div "Customers" at bounding box center [111, 214] width 190 height 30
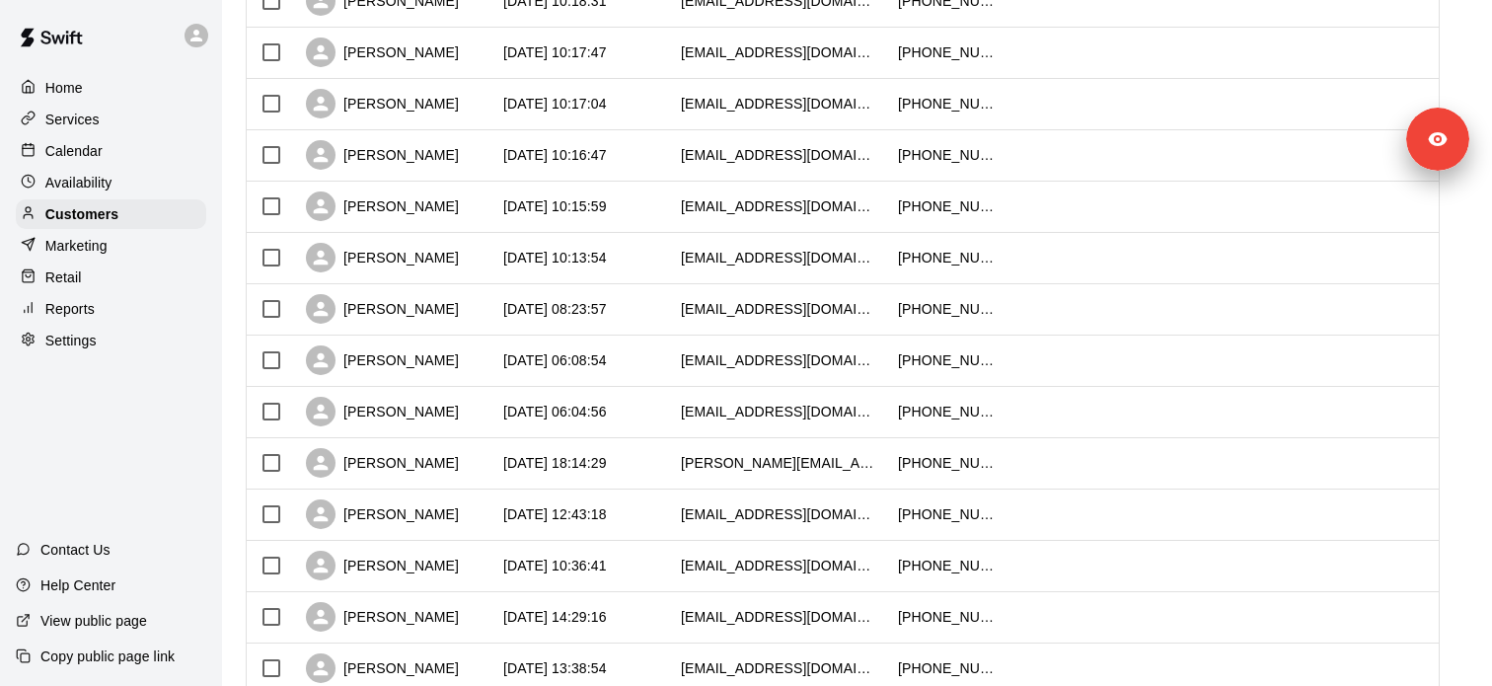
scroll to position [1017, 0]
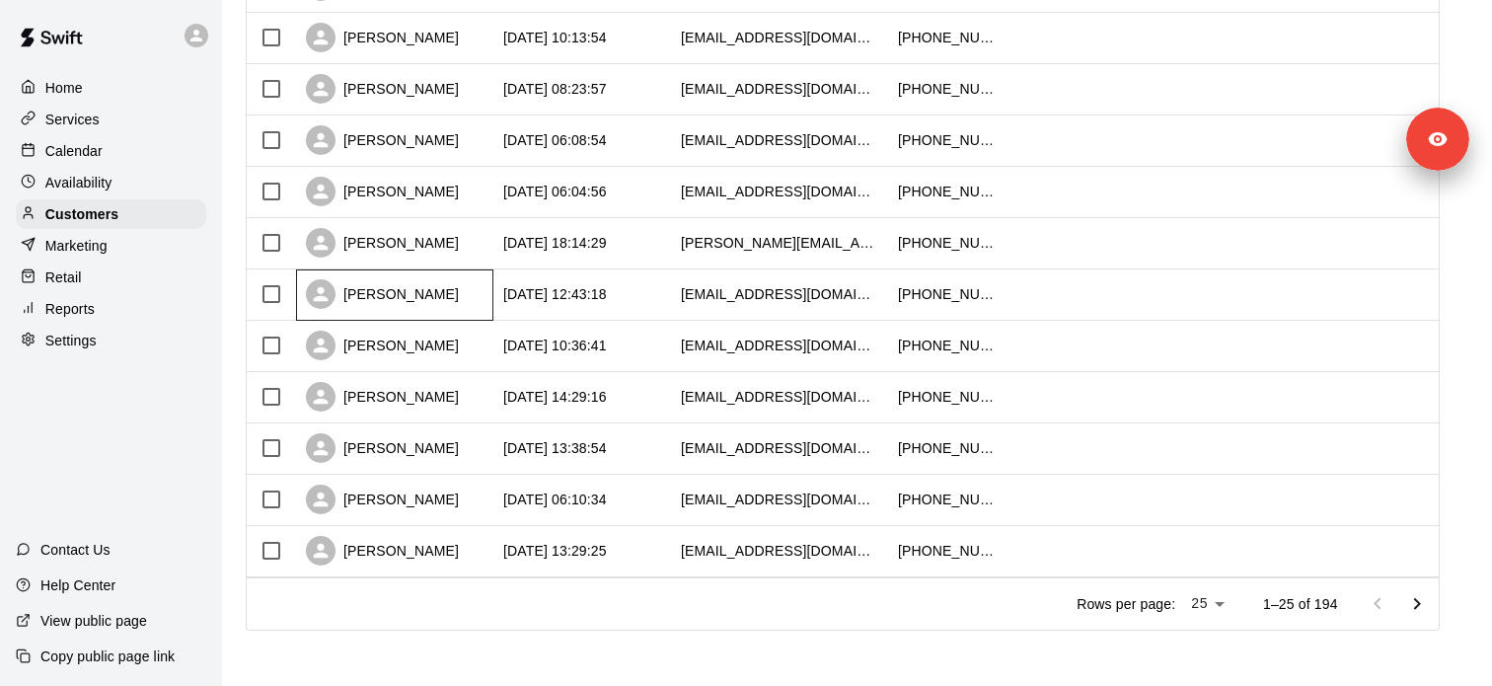
click at [418, 293] on div "Lisa Ratner" at bounding box center [394, 294] width 197 height 51
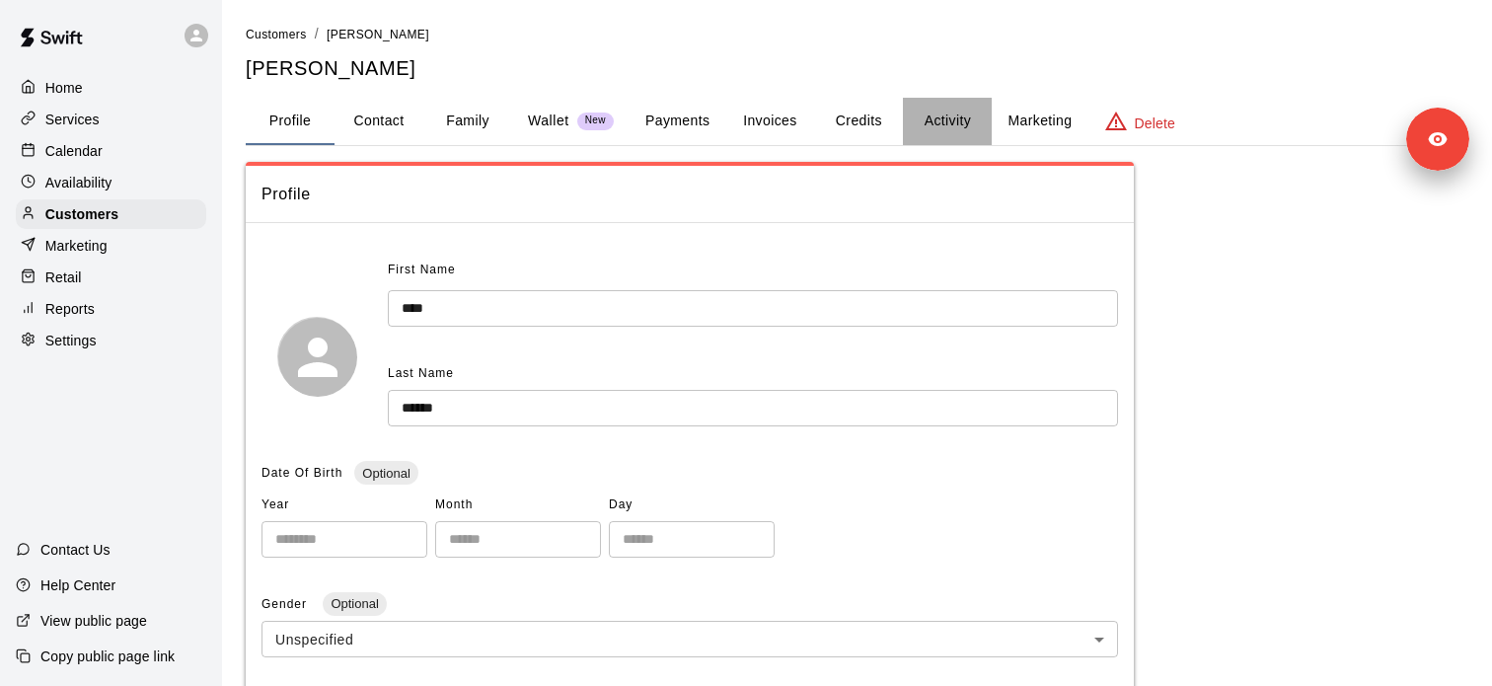
click at [959, 122] on button "Activity" at bounding box center [947, 121] width 89 height 47
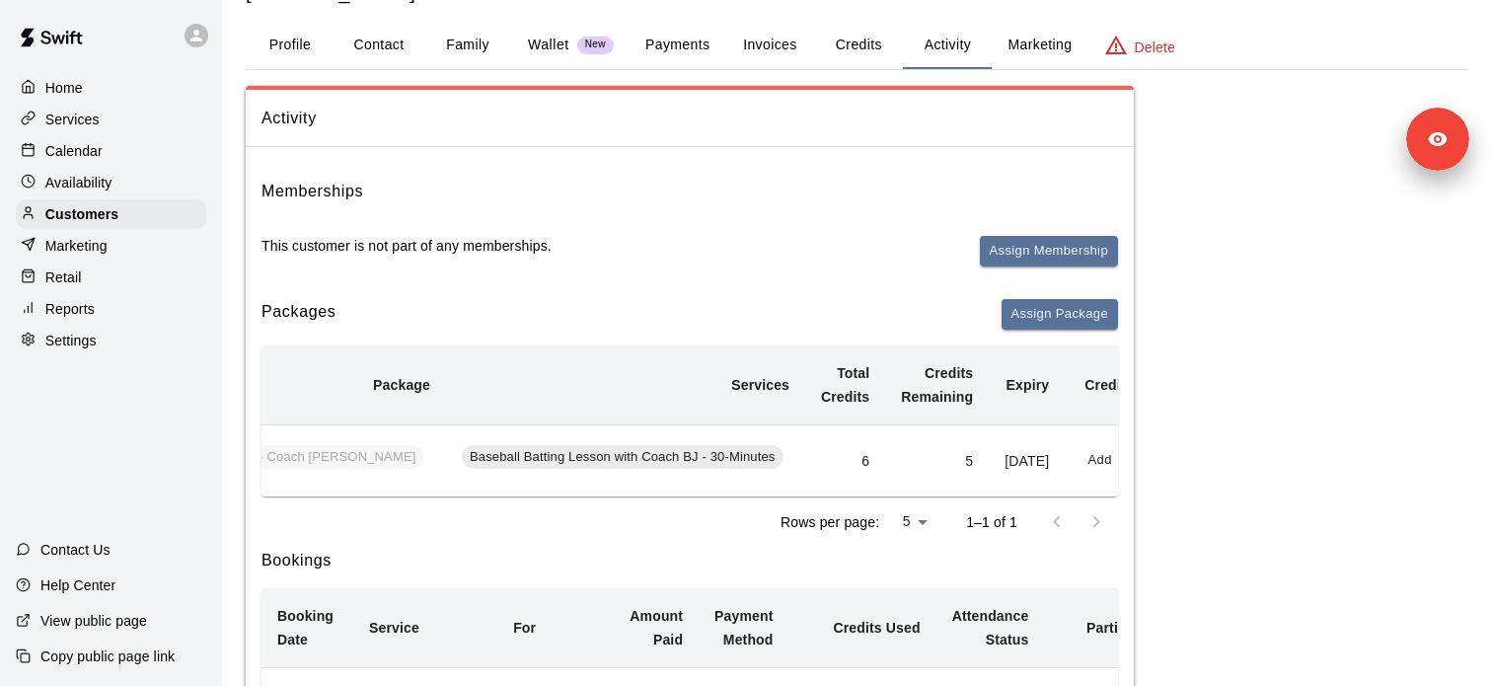
scroll to position [0, 362]
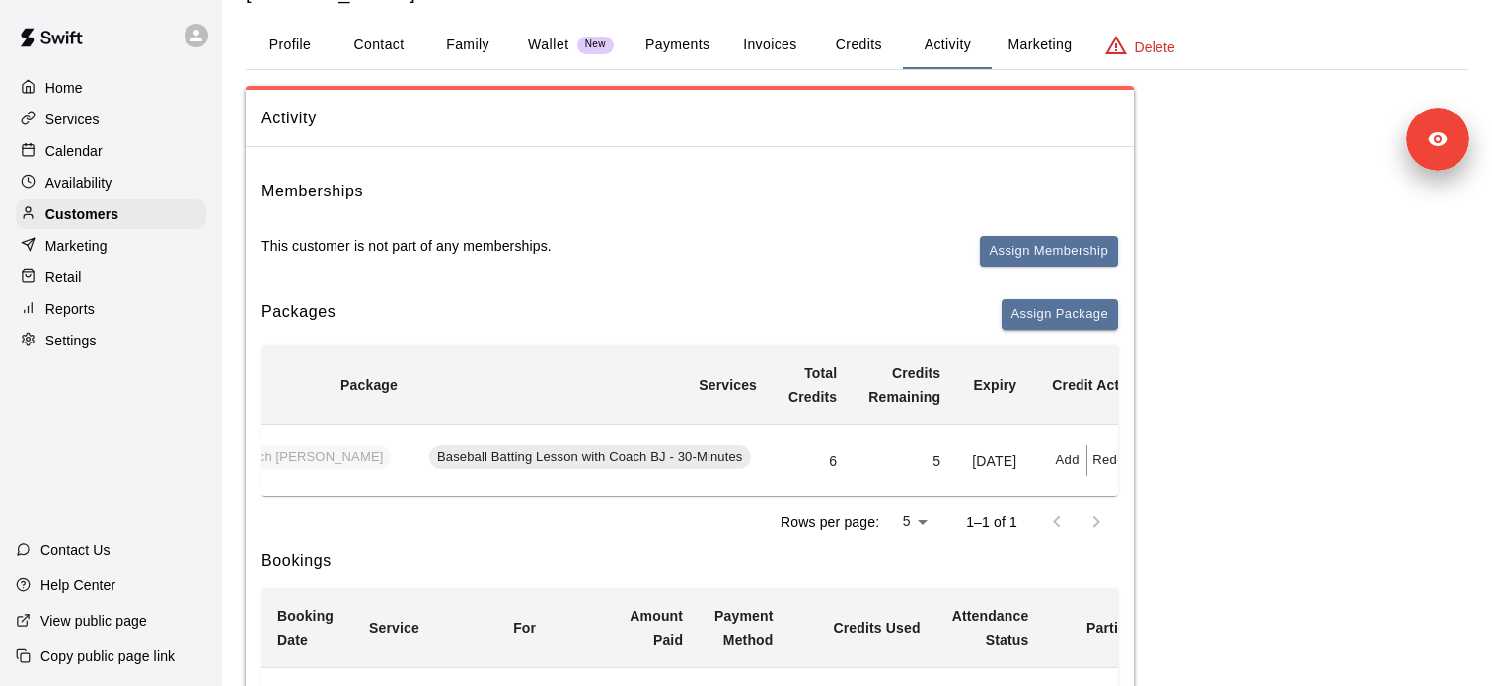
click at [156, 110] on div "Services" at bounding box center [111, 120] width 190 height 30
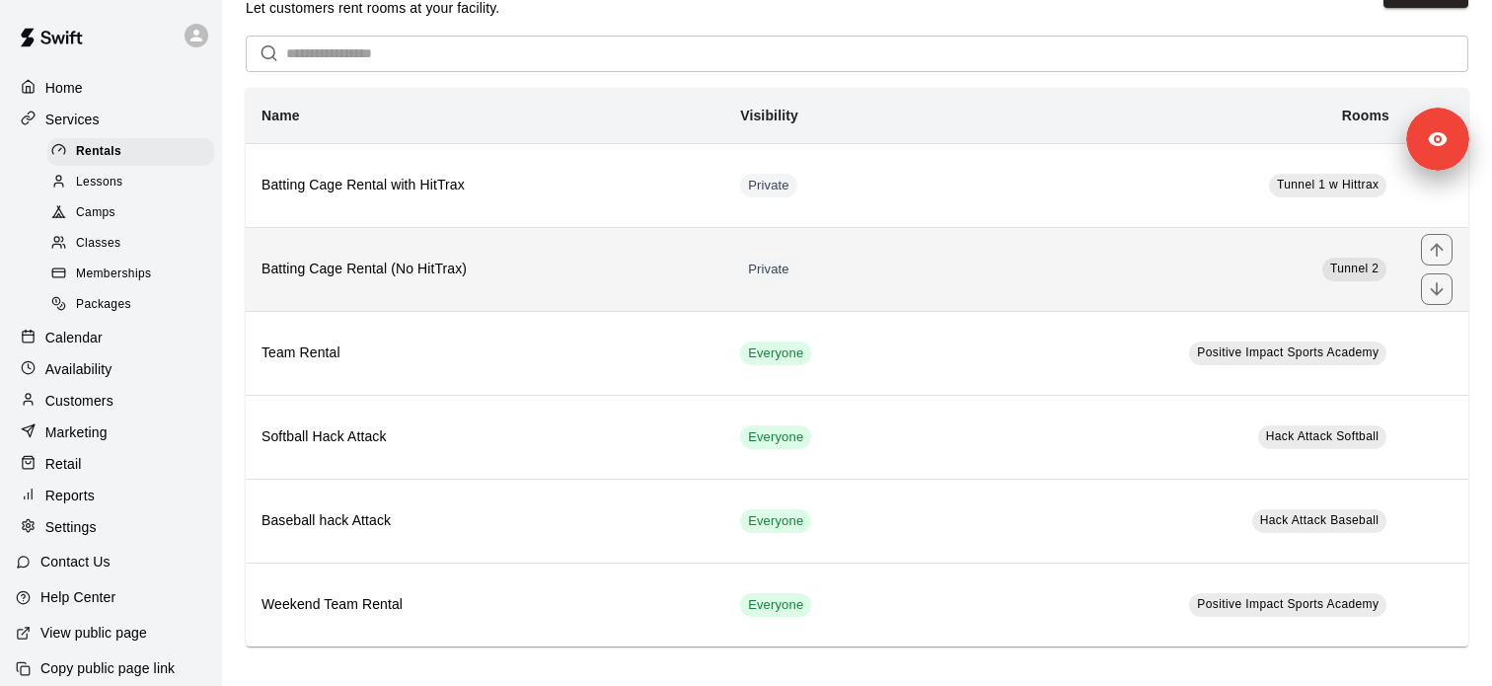
scroll to position [53, 0]
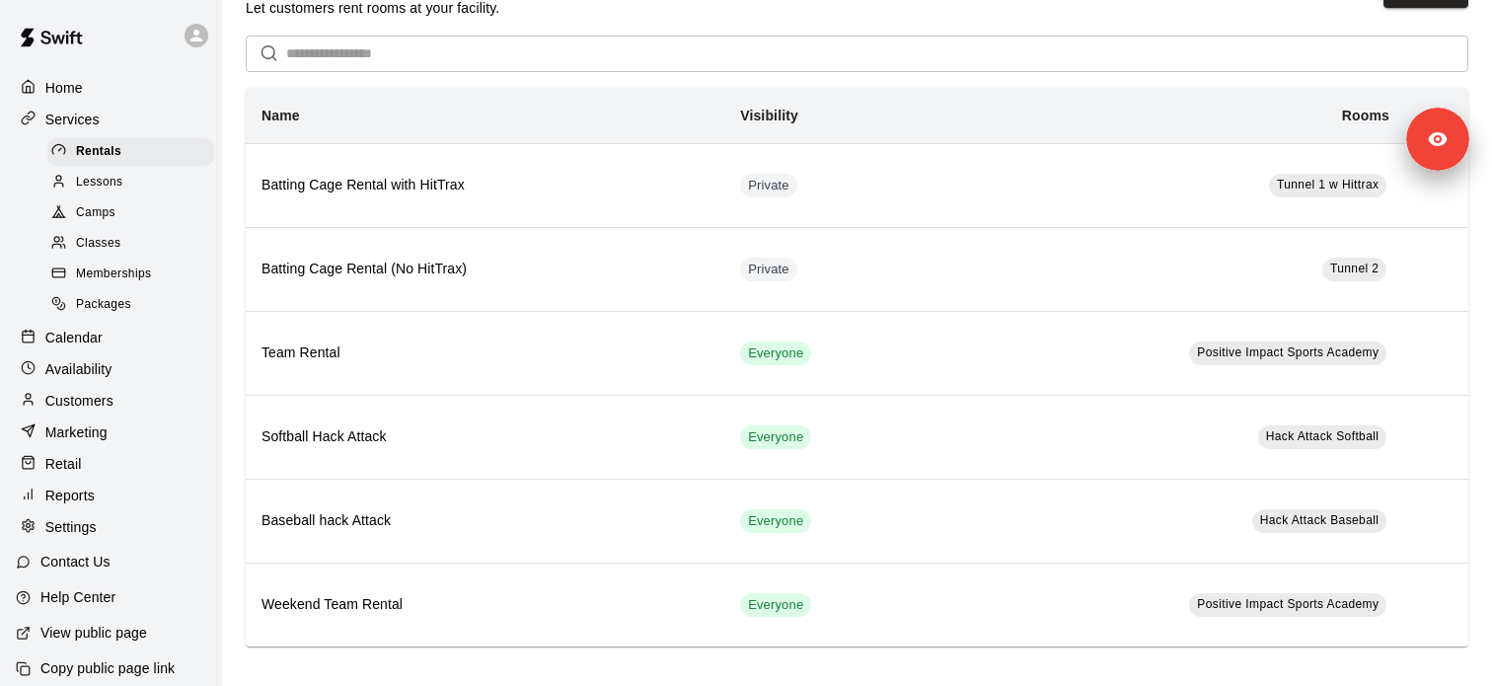
drag, startPoint x: 166, startPoint y: 174, endPoint x: 201, endPoint y: 174, distance: 35.5
click at [166, 174] on div "Lessons" at bounding box center [130, 183] width 167 height 28
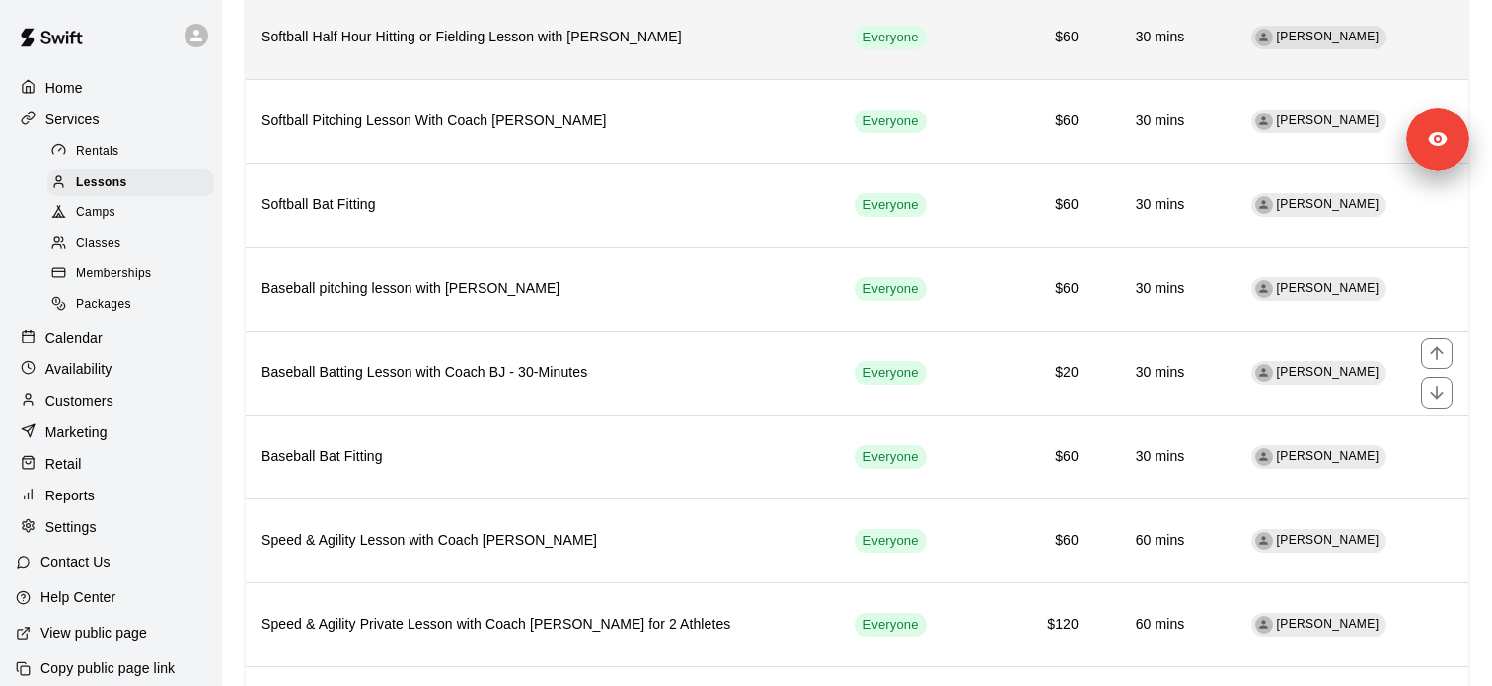
scroll to position [405, 0]
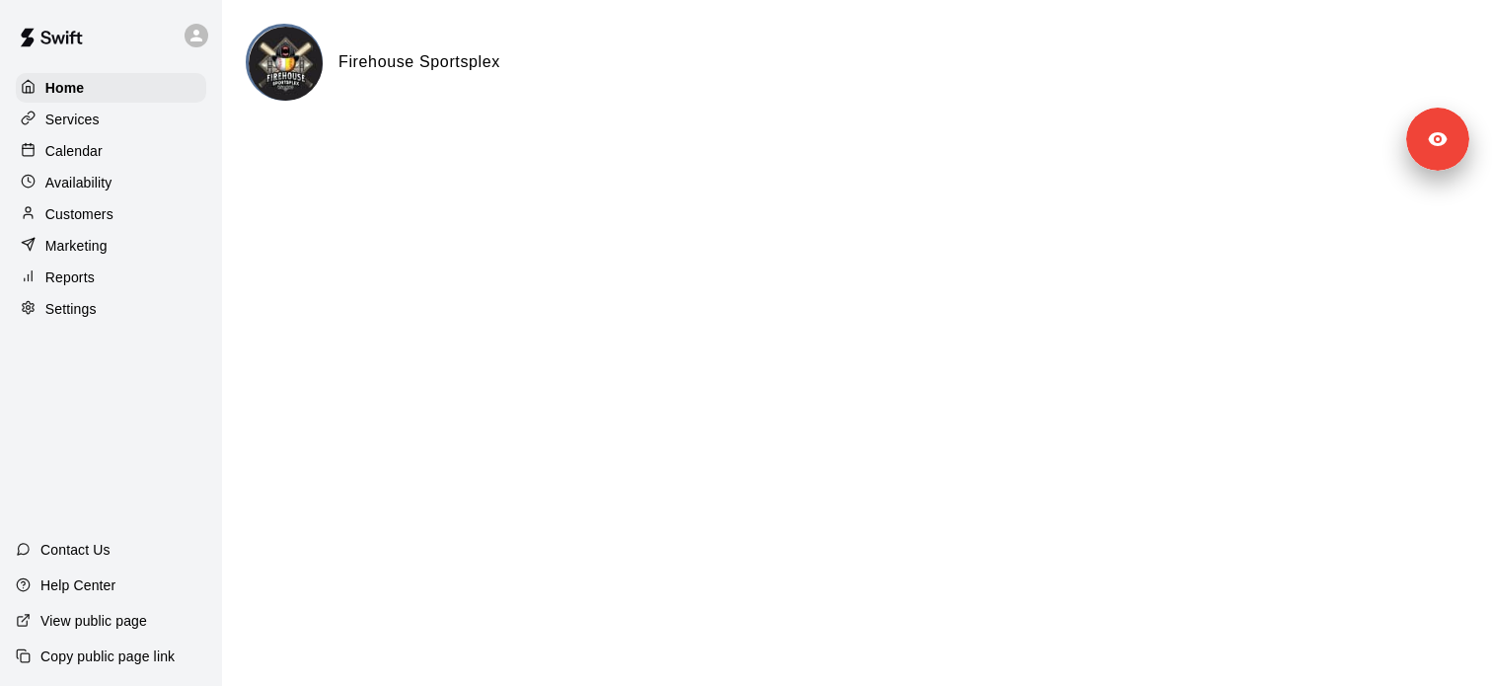
click at [148, 122] on div "Services" at bounding box center [111, 120] width 190 height 30
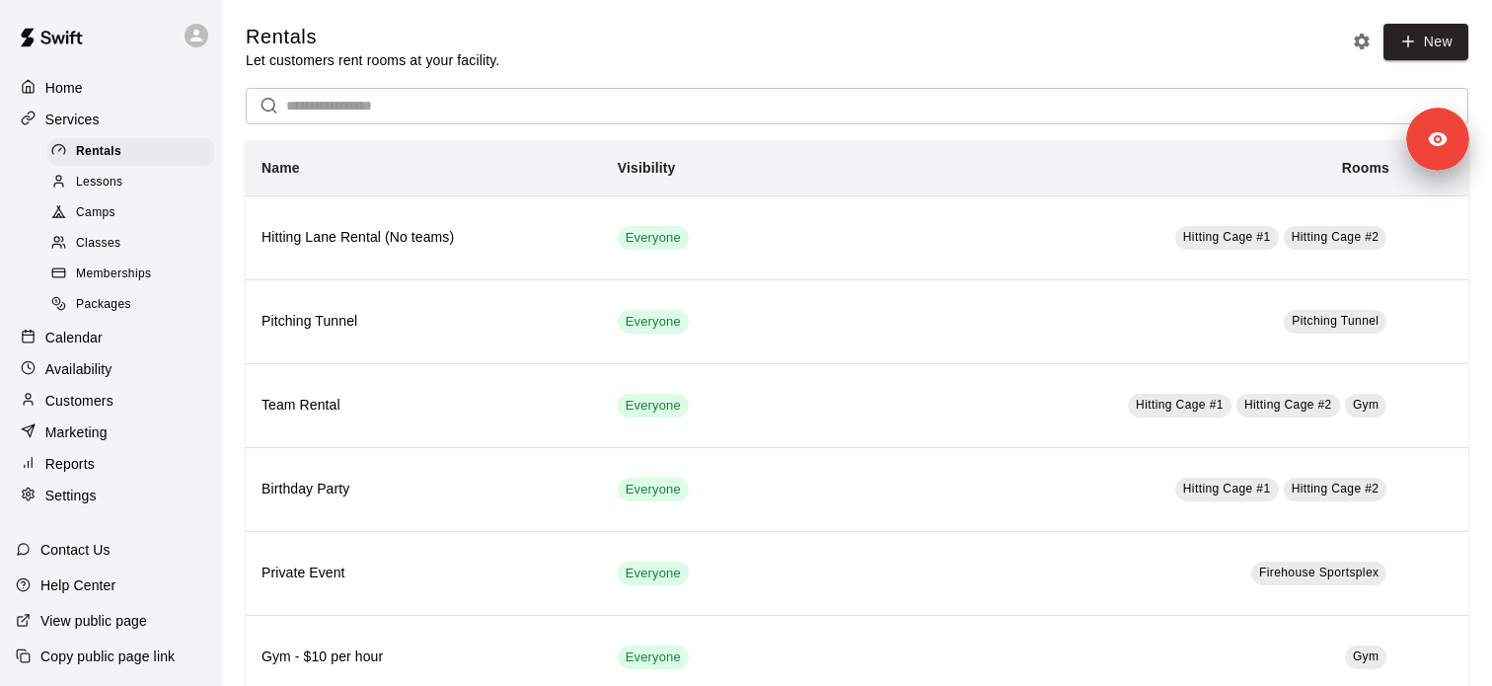
click at [127, 333] on div "Calendar" at bounding box center [111, 338] width 190 height 30
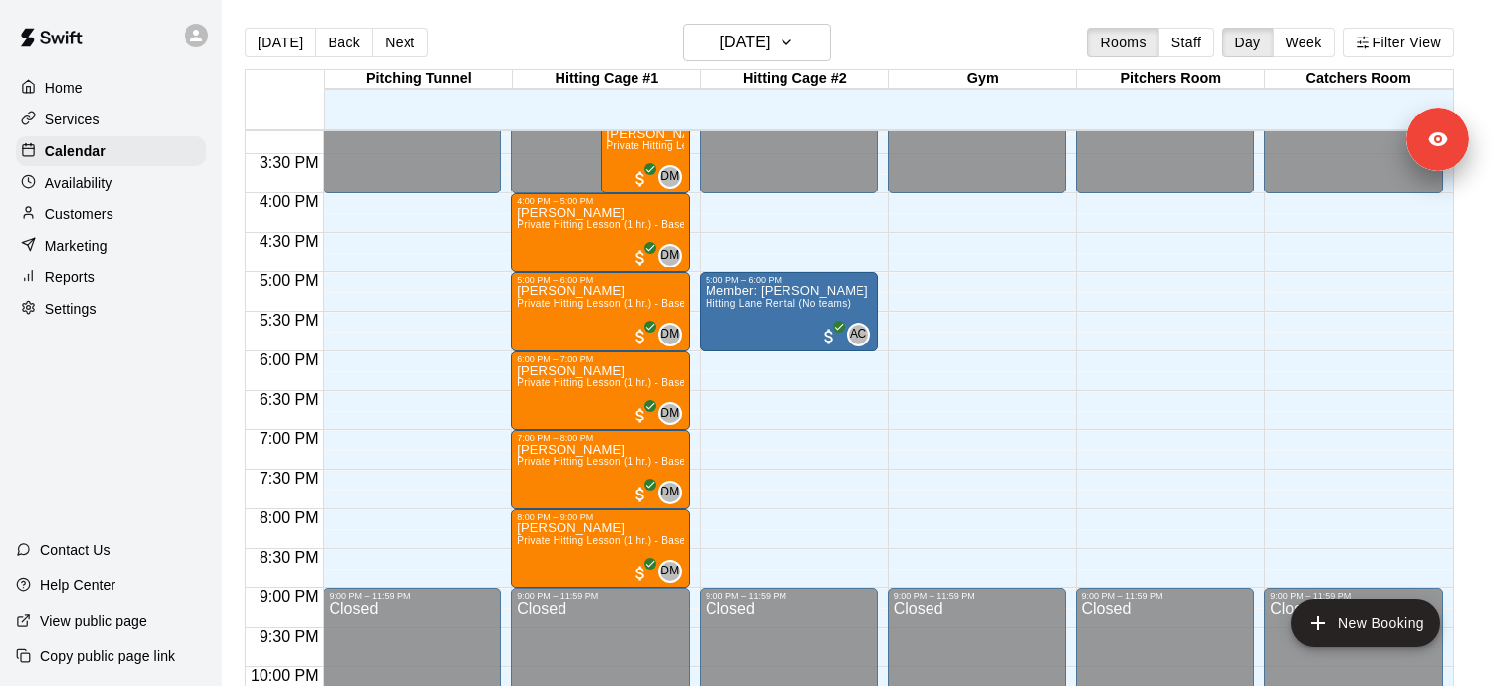
scroll to position [1180, 0]
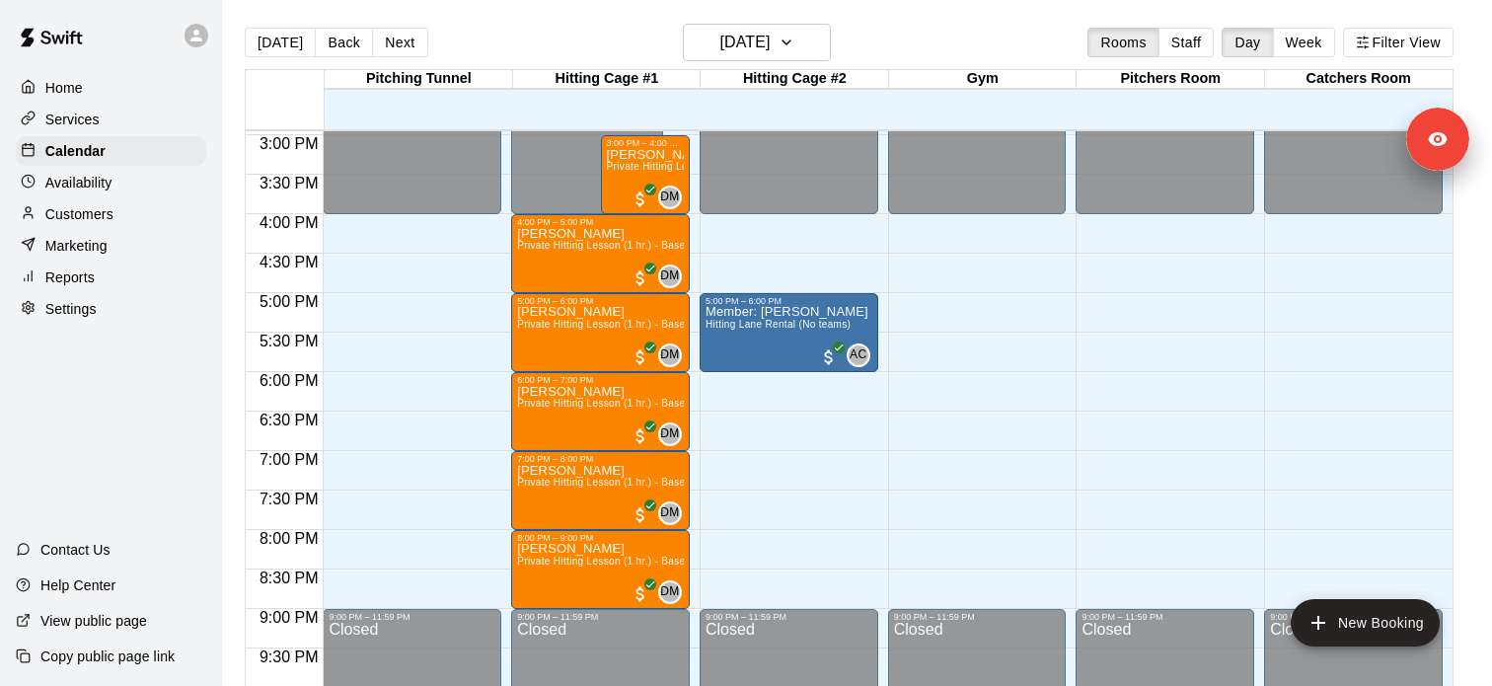
click at [119, 187] on div "Availability" at bounding box center [111, 183] width 190 height 30
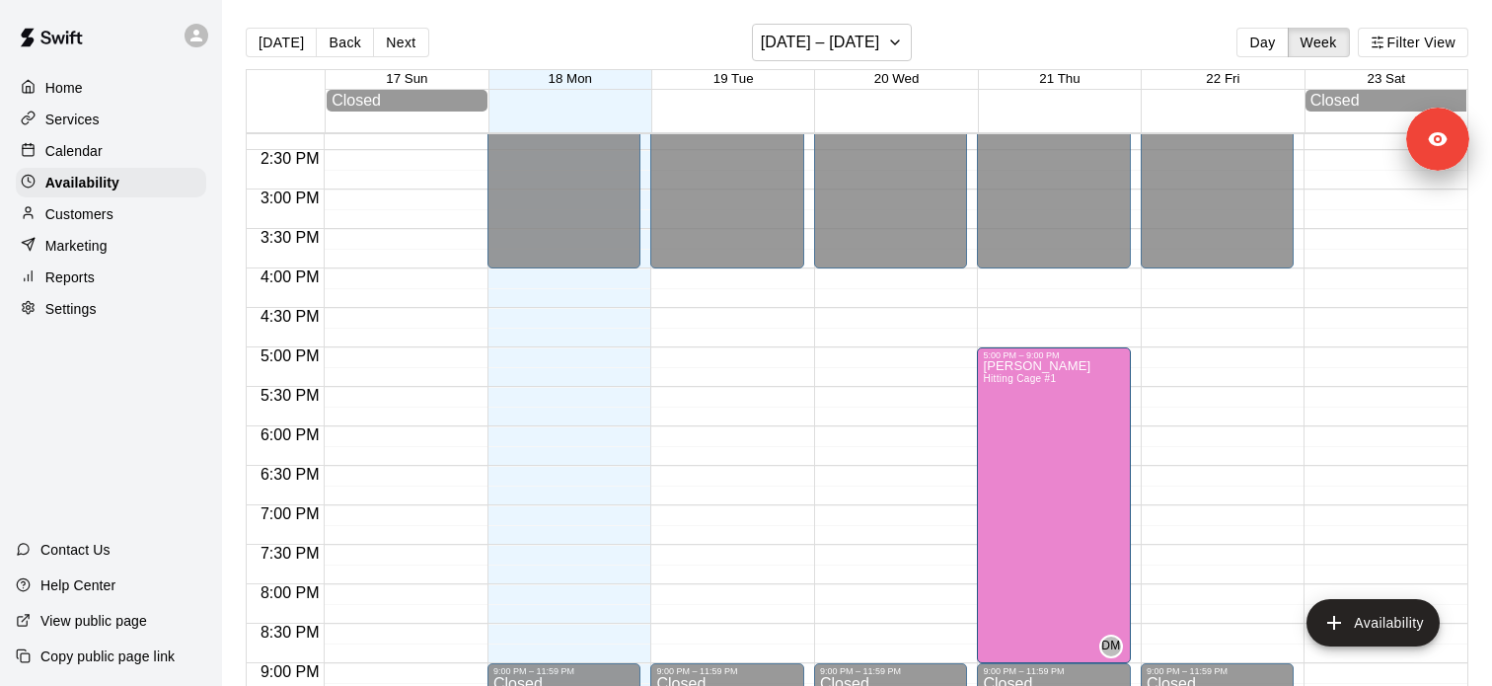
scroll to position [1079, 0]
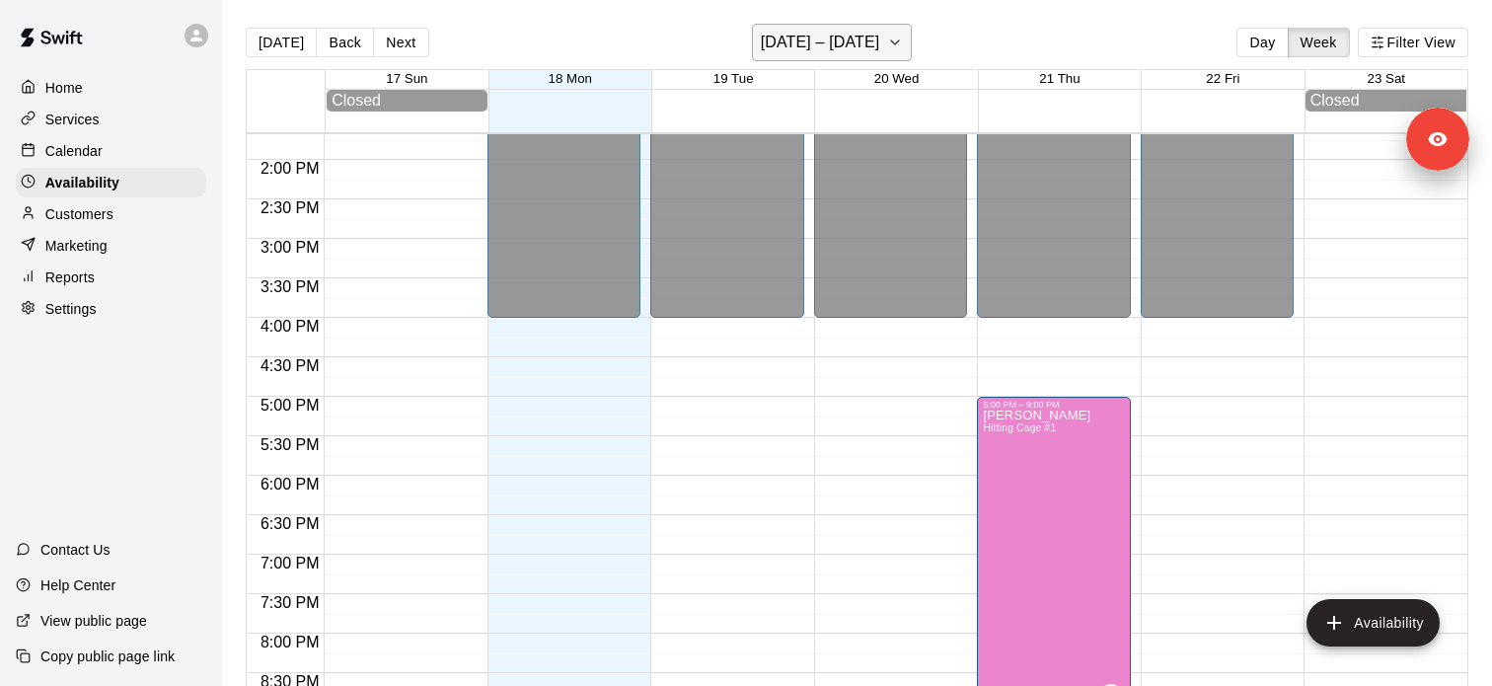
click at [799, 49] on h6 "[DATE] – [DATE]" at bounding box center [820, 43] width 119 height 28
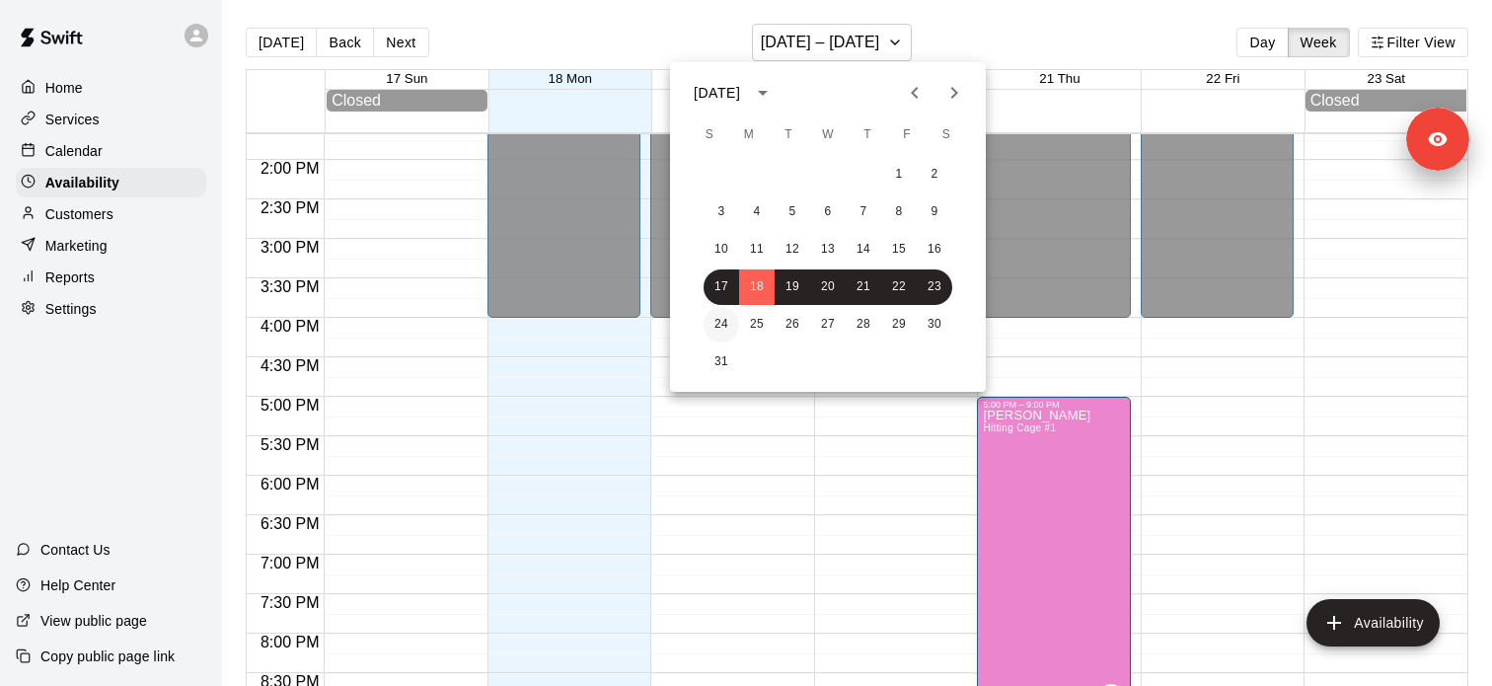
click at [719, 322] on button "24" at bounding box center [721, 325] width 36 height 36
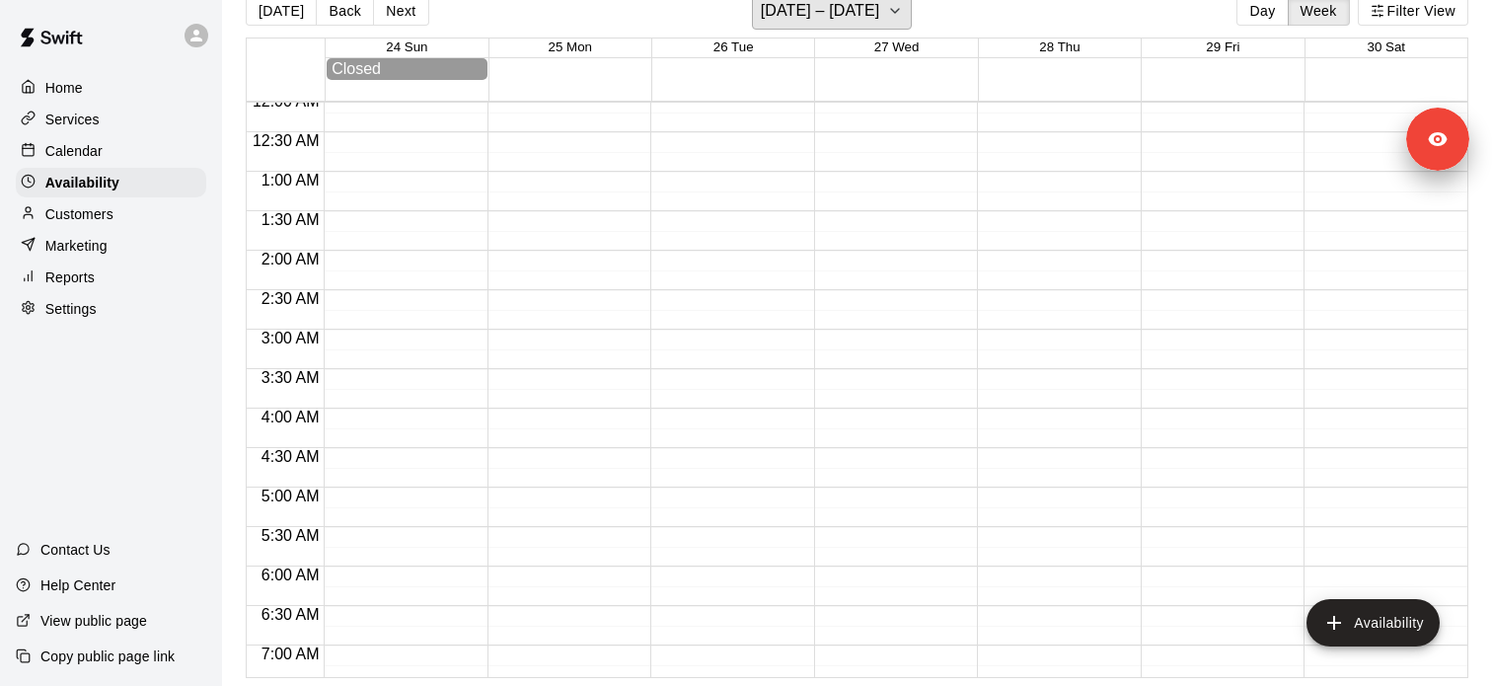
scroll to position [0, 0]
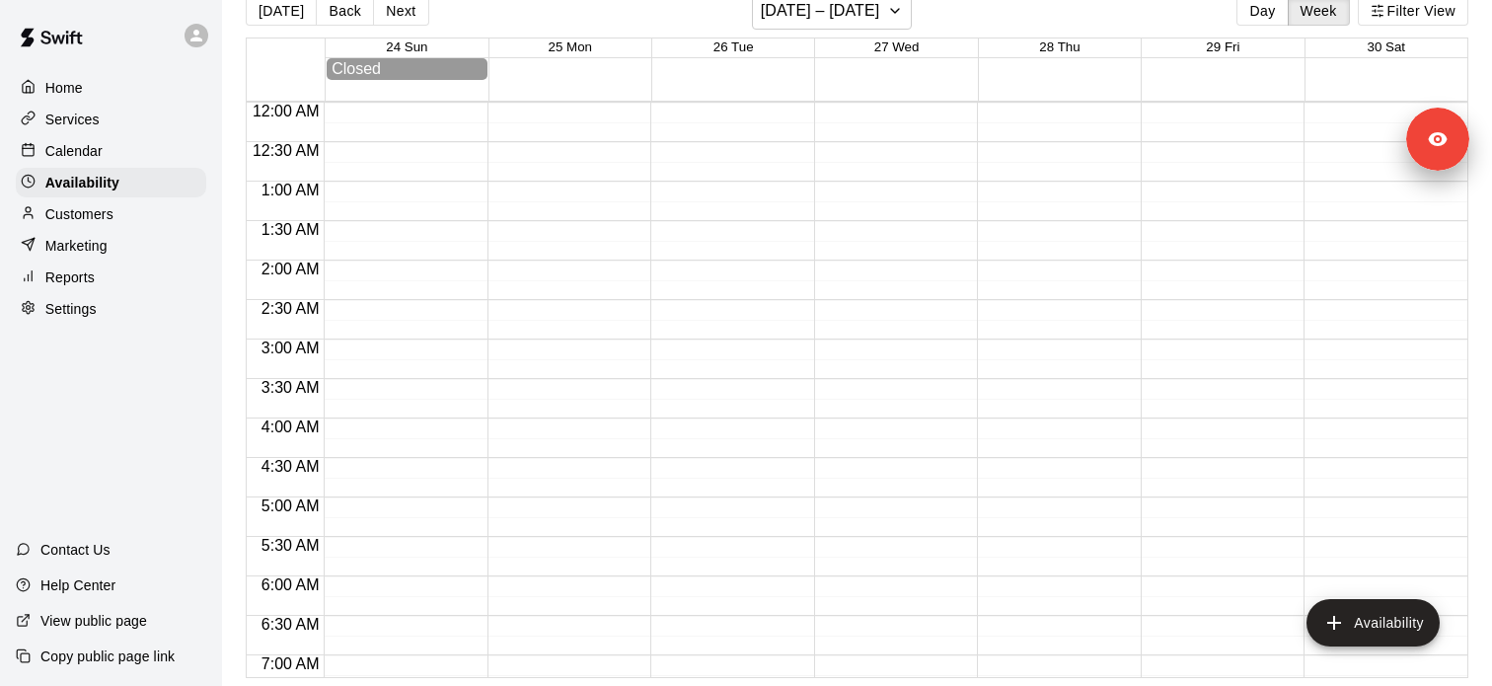
click at [129, 125] on div "Services" at bounding box center [111, 120] width 190 height 30
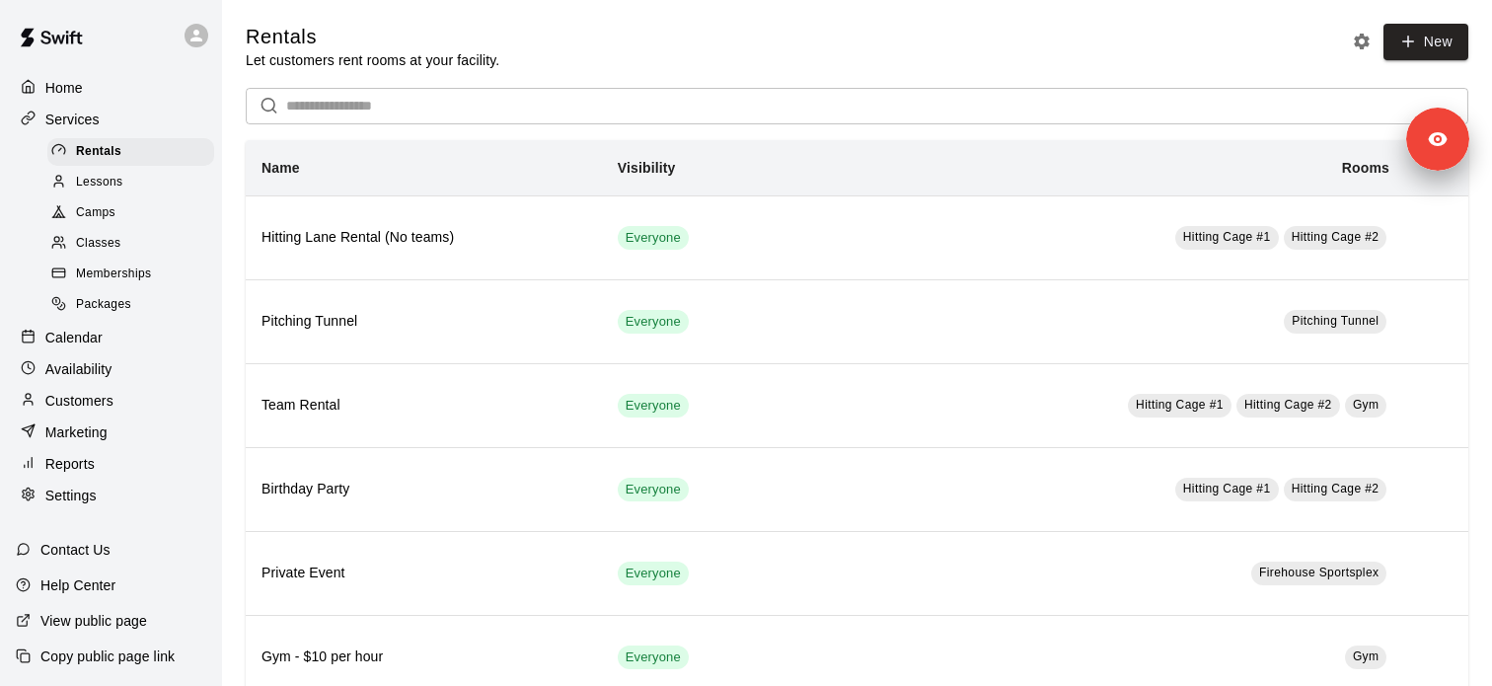
click at [144, 291] on div "Packages" at bounding box center [130, 305] width 167 height 28
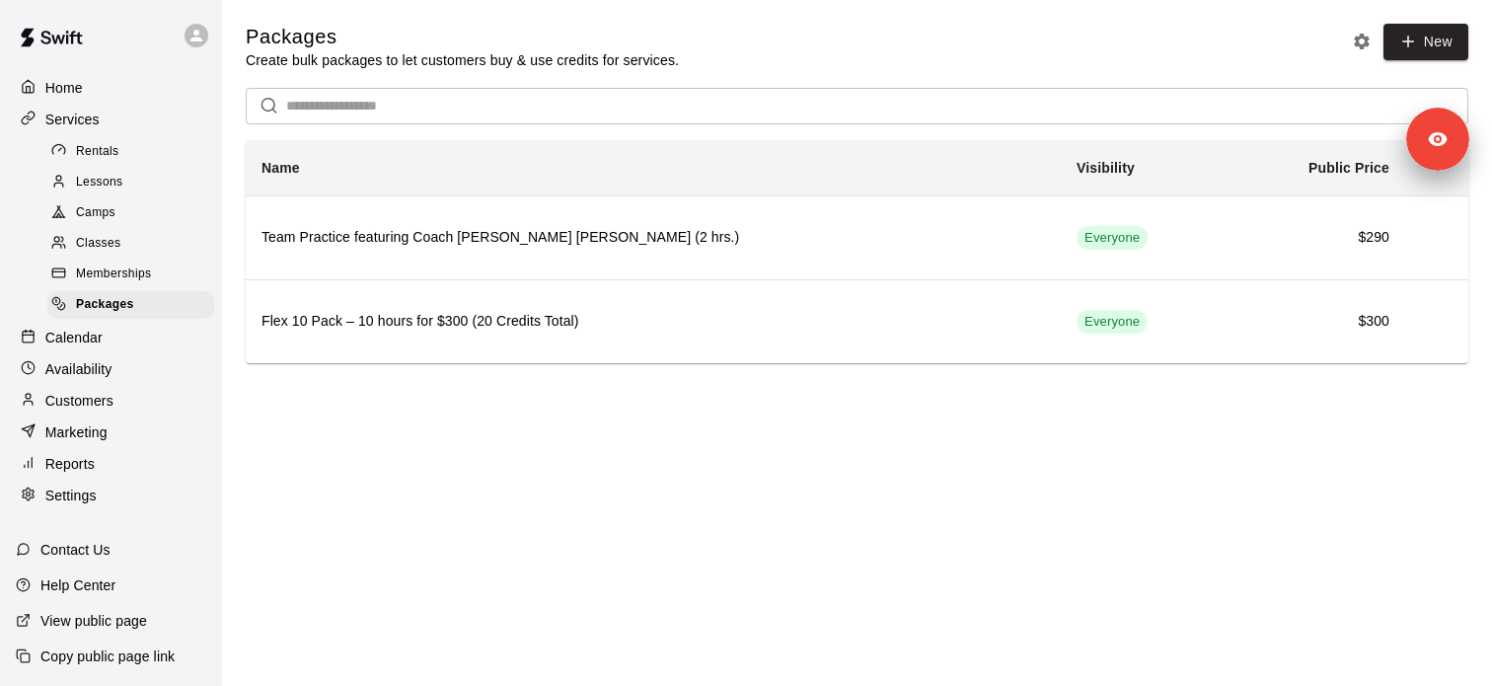
click at [152, 285] on div "Memberships" at bounding box center [130, 274] width 167 height 28
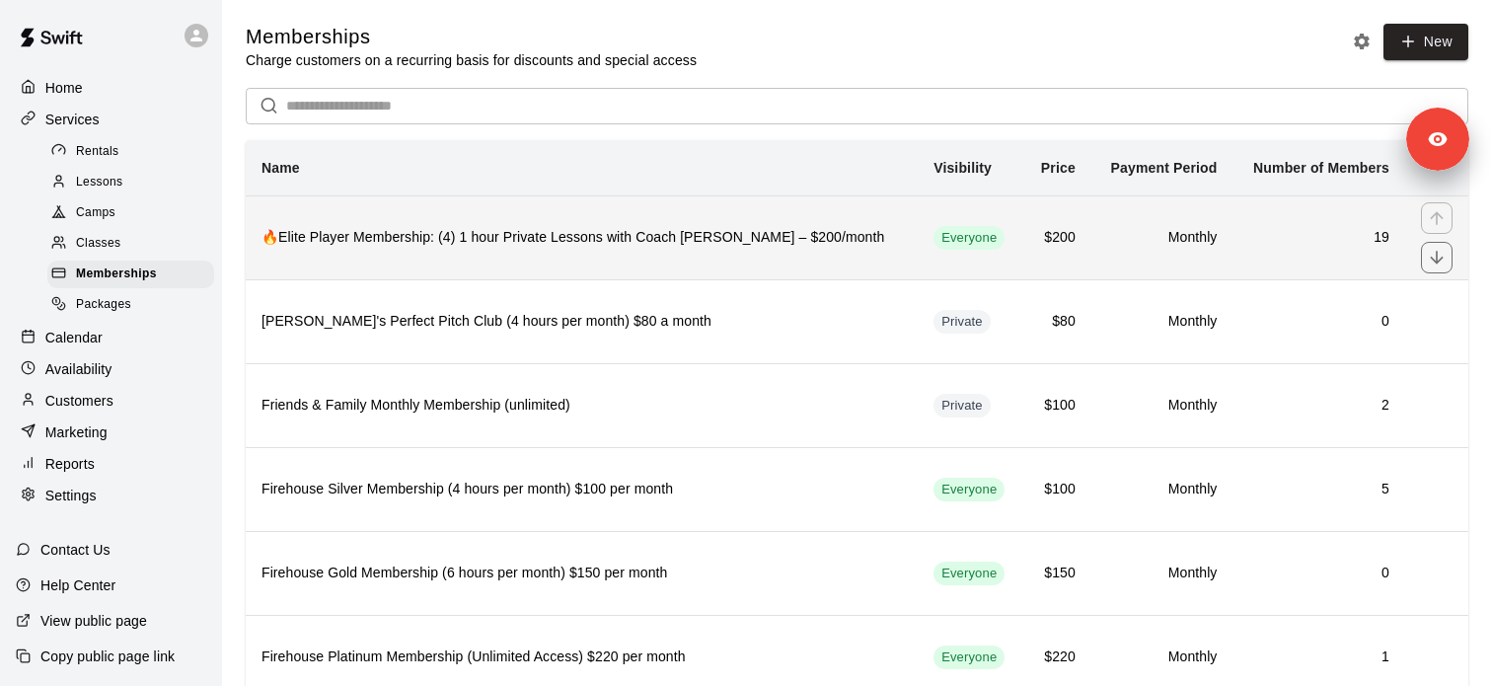
click at [434, 252] on th "🔥Elite Player Membership: (4) 1 hour Private Lessons with Coach [PERSON_NAME] –…" at bounding box center [582, 237] width 672 height 84
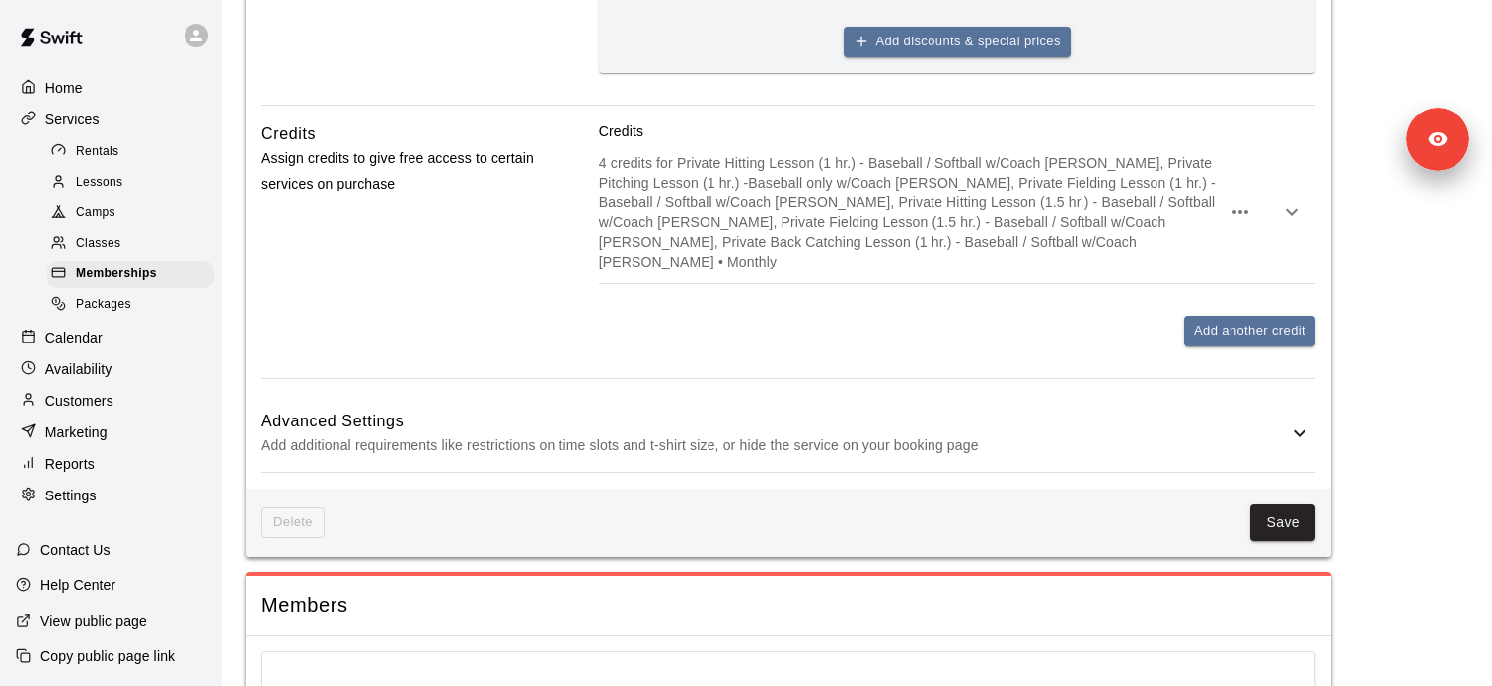
scroll to position [1510, 0]
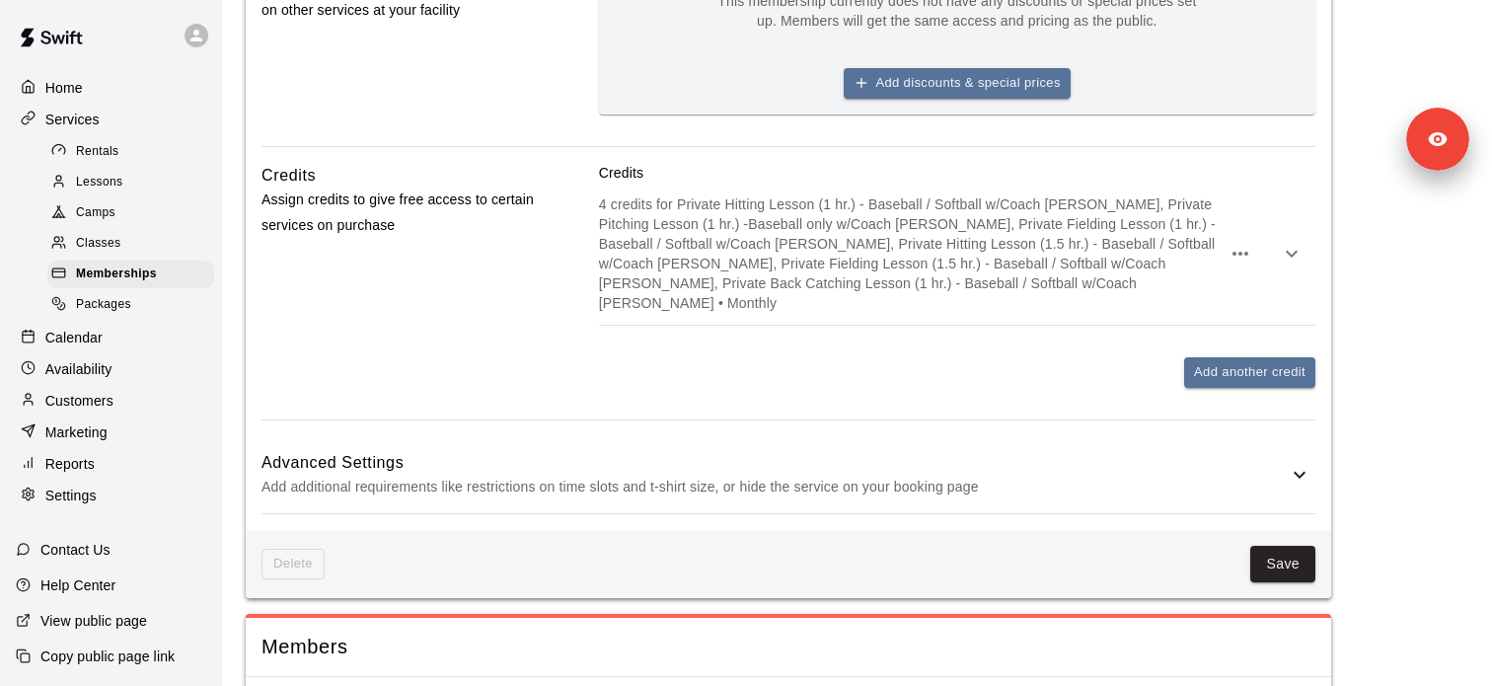
click at [724, 286] on p "4 credits for Private Hitting Lesson (1 hr.) - Baseball / Softball w/Coach Davi…" at bounding box center [910, 253] width 622 height 118
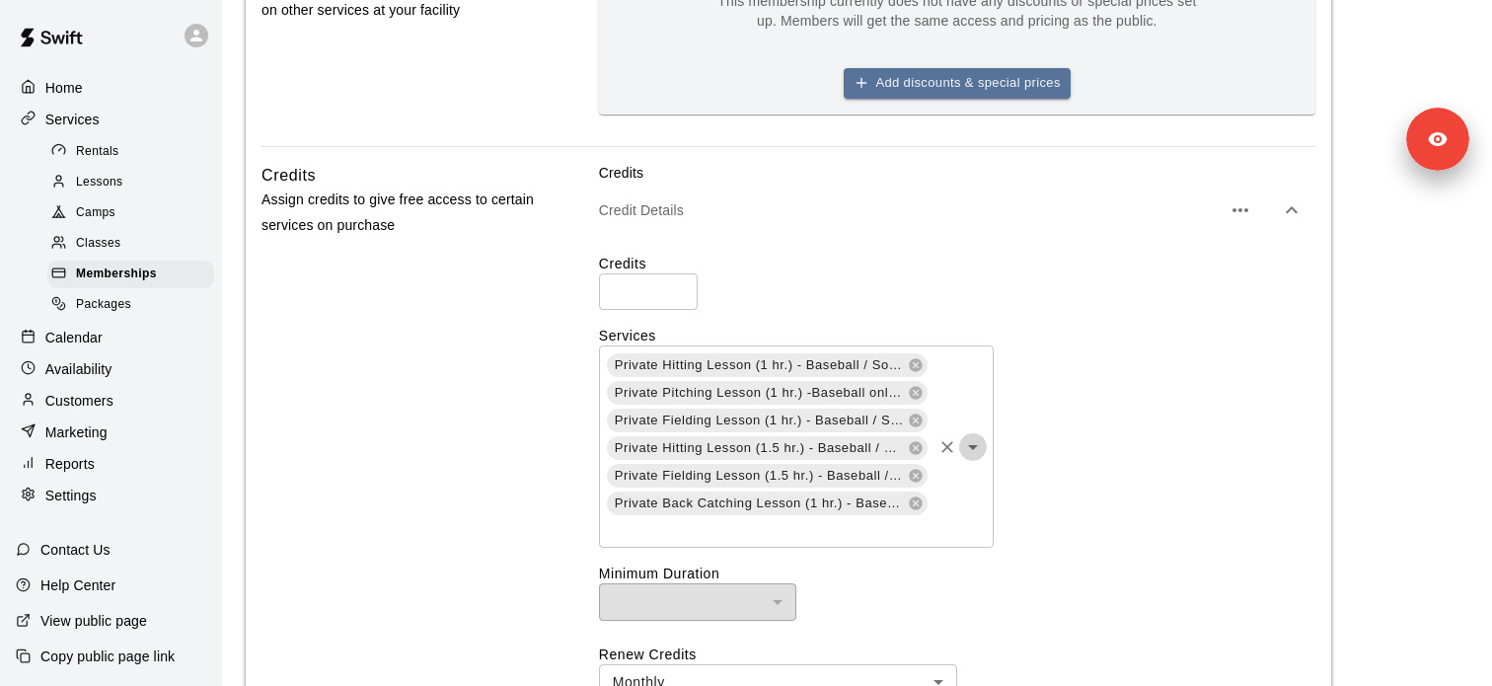
click at [985, 461] on button "Open" at bounding box center [973, 447] width 28 height 28
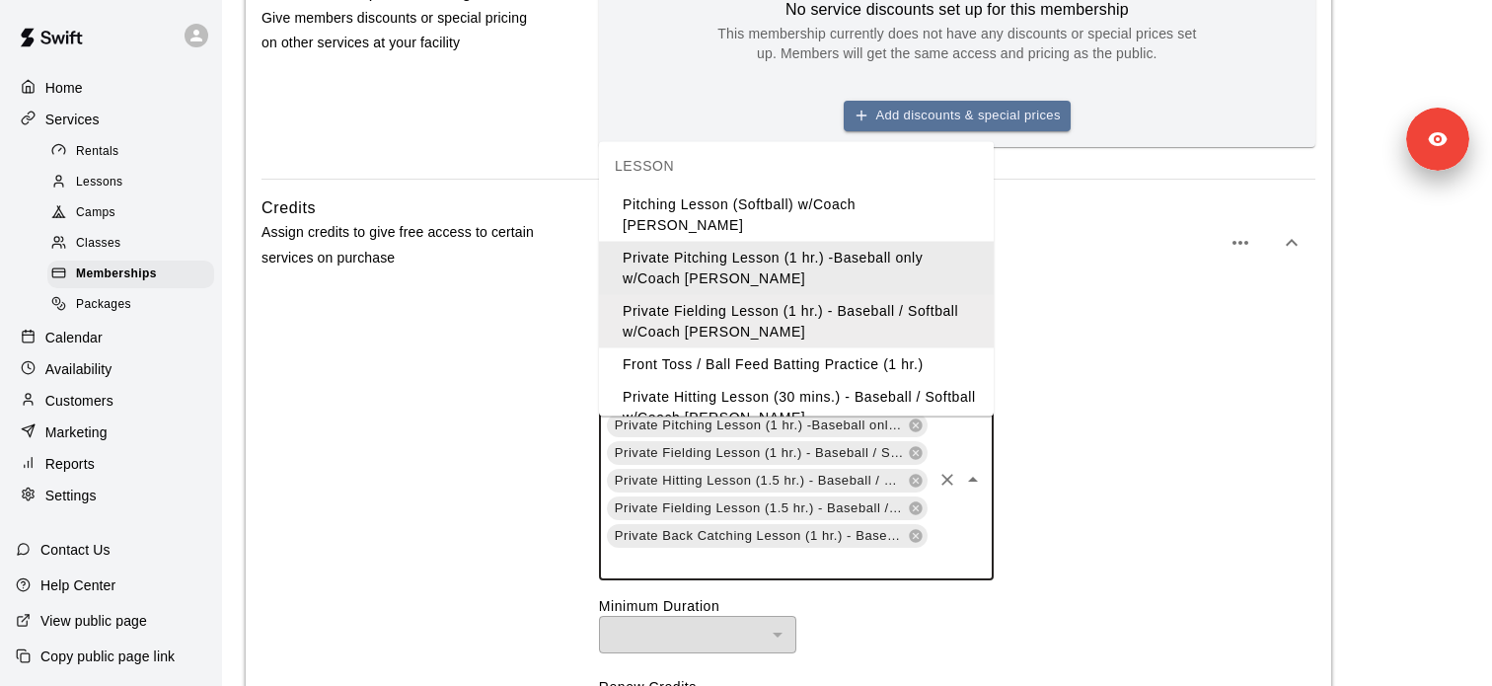
scroll to position [129, 0]
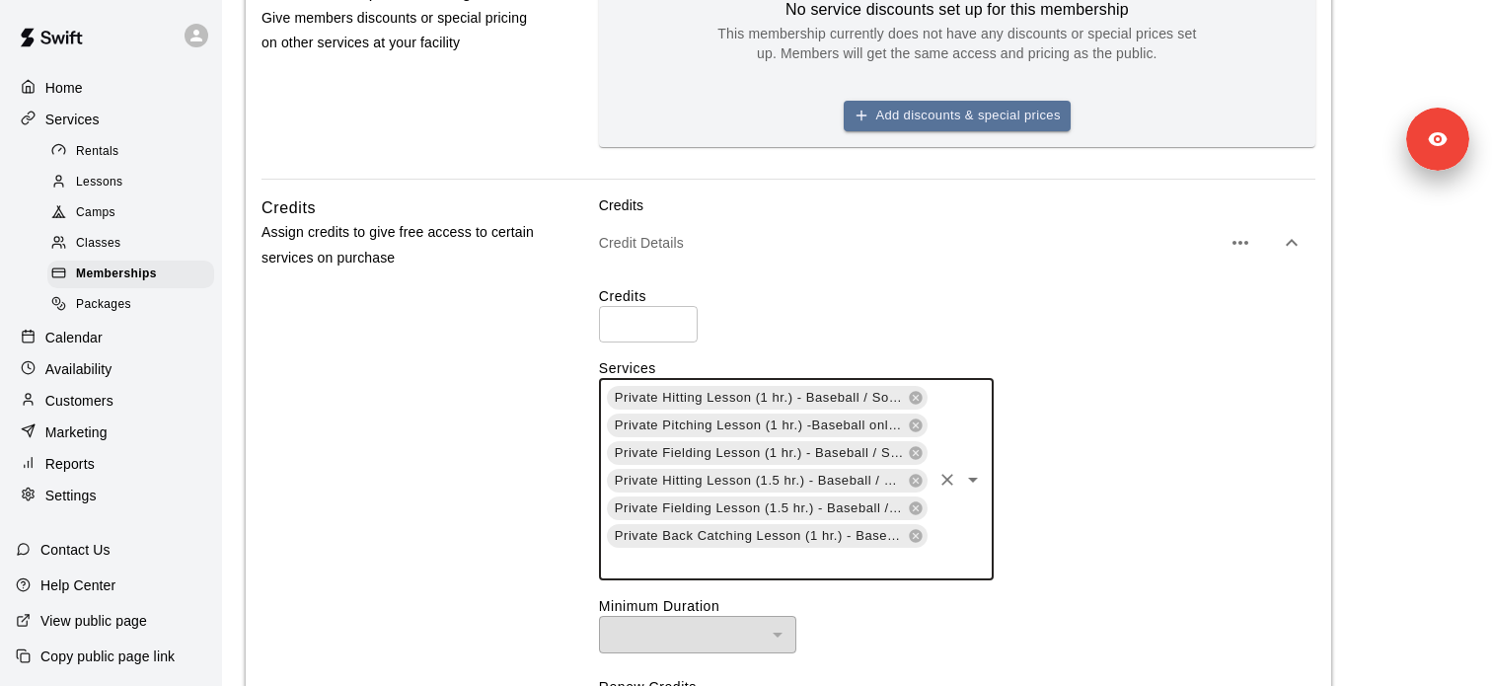
click at [981, 491] on icon "Open" at bounding box center [973, 480] width 24 height 24
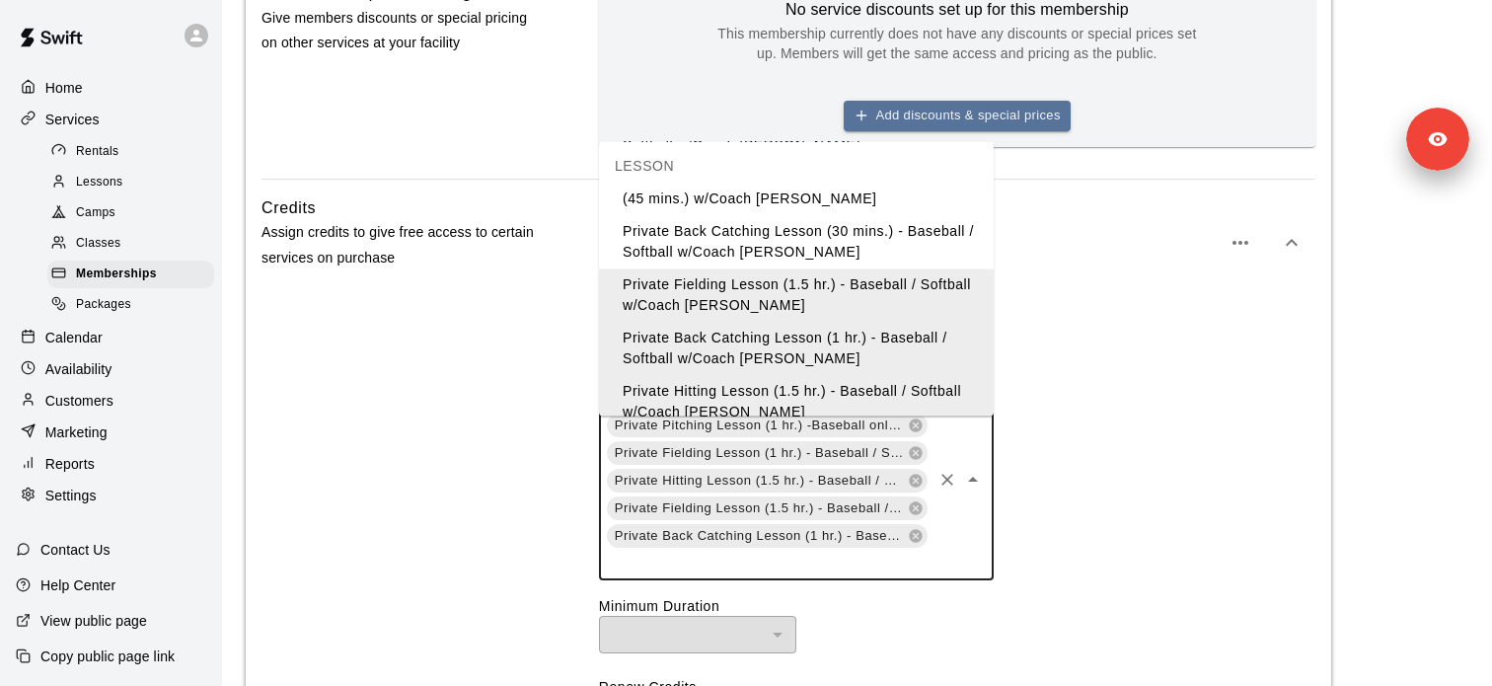
scroll to position [1485, 0]
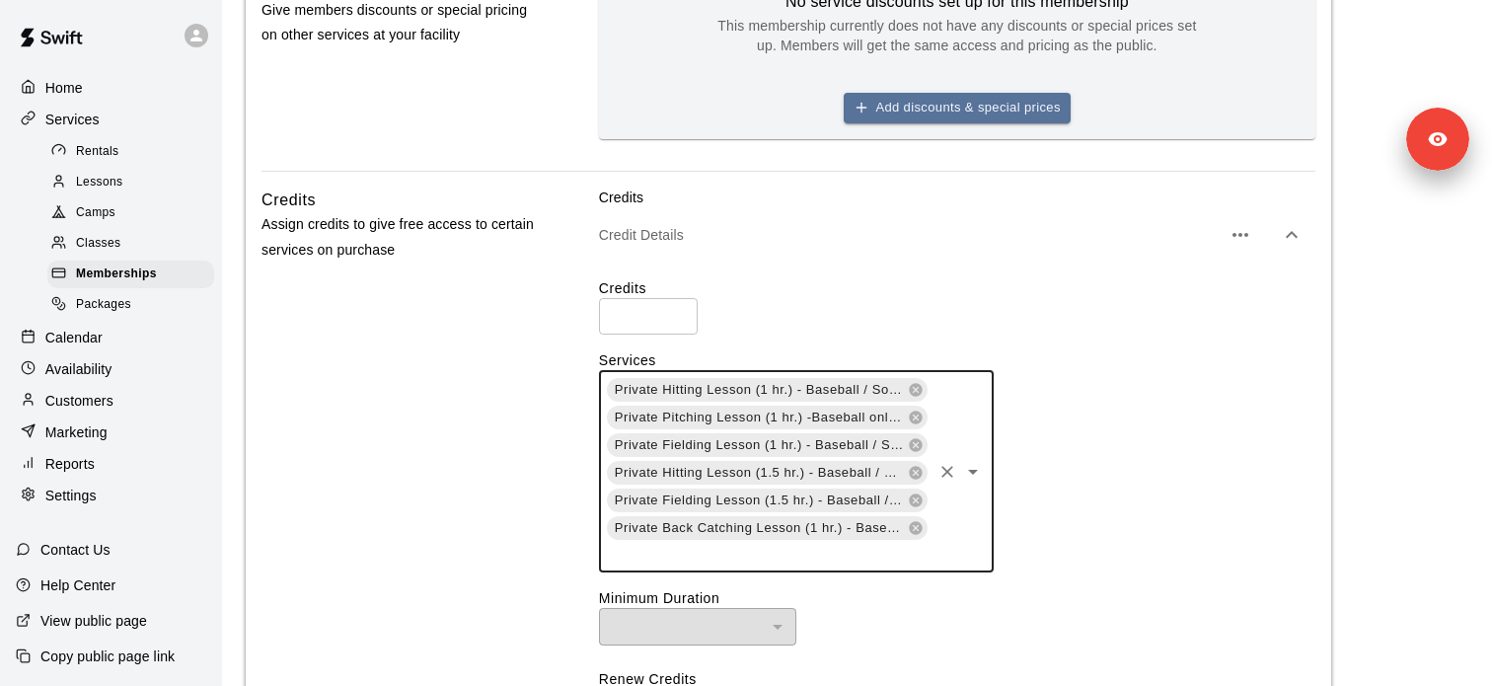
click at [979, 483] on icon "Open" at bounding box center [973, 472] width 24 height 24
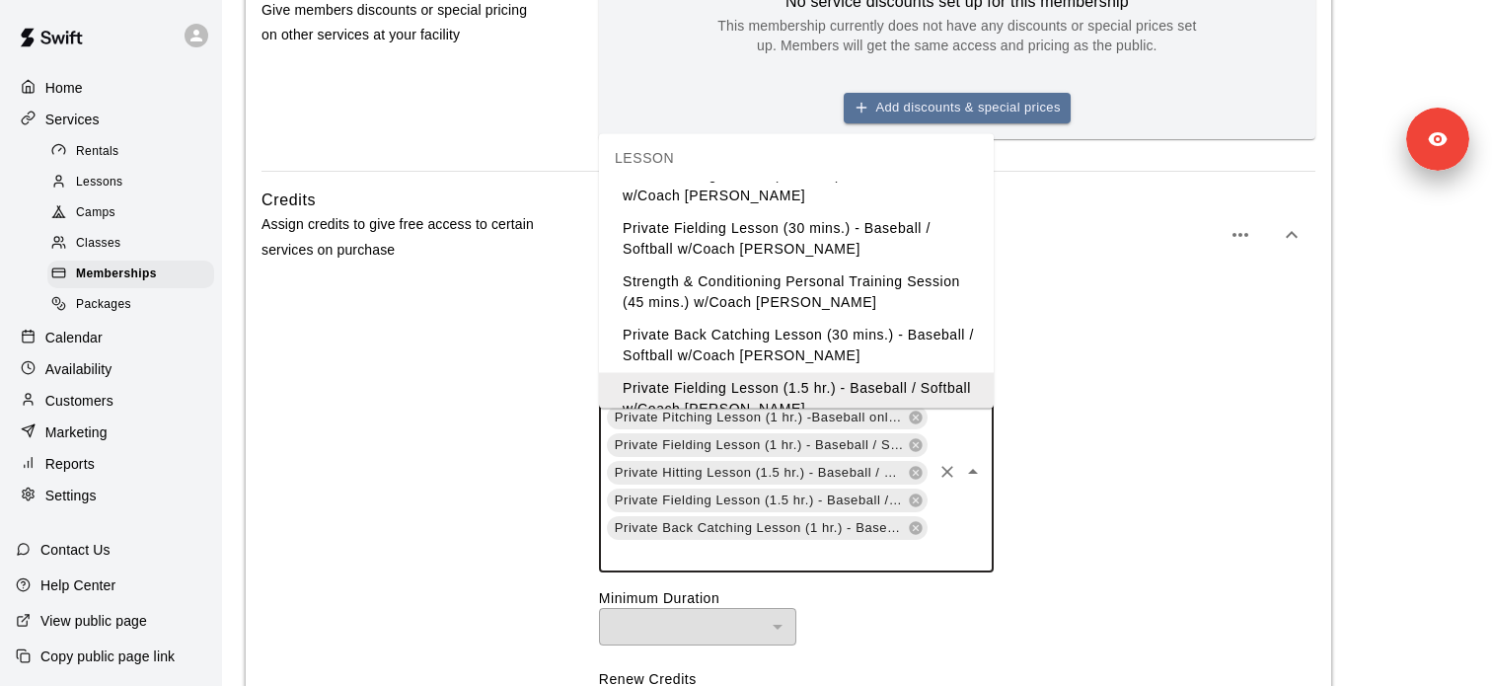
scroll to position [331, 0]
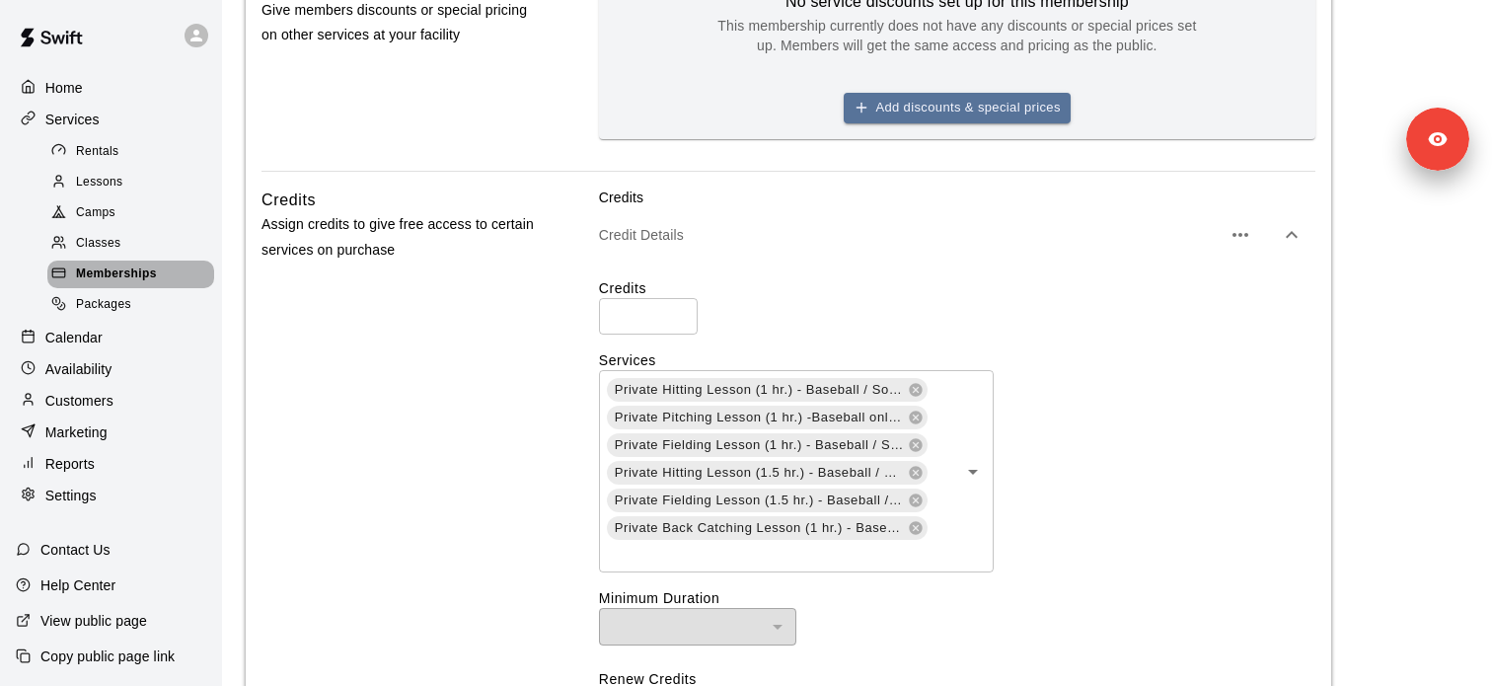
click at [161, 274] on div "Memberships" at bounding box center [130, 274] width 167 height 28
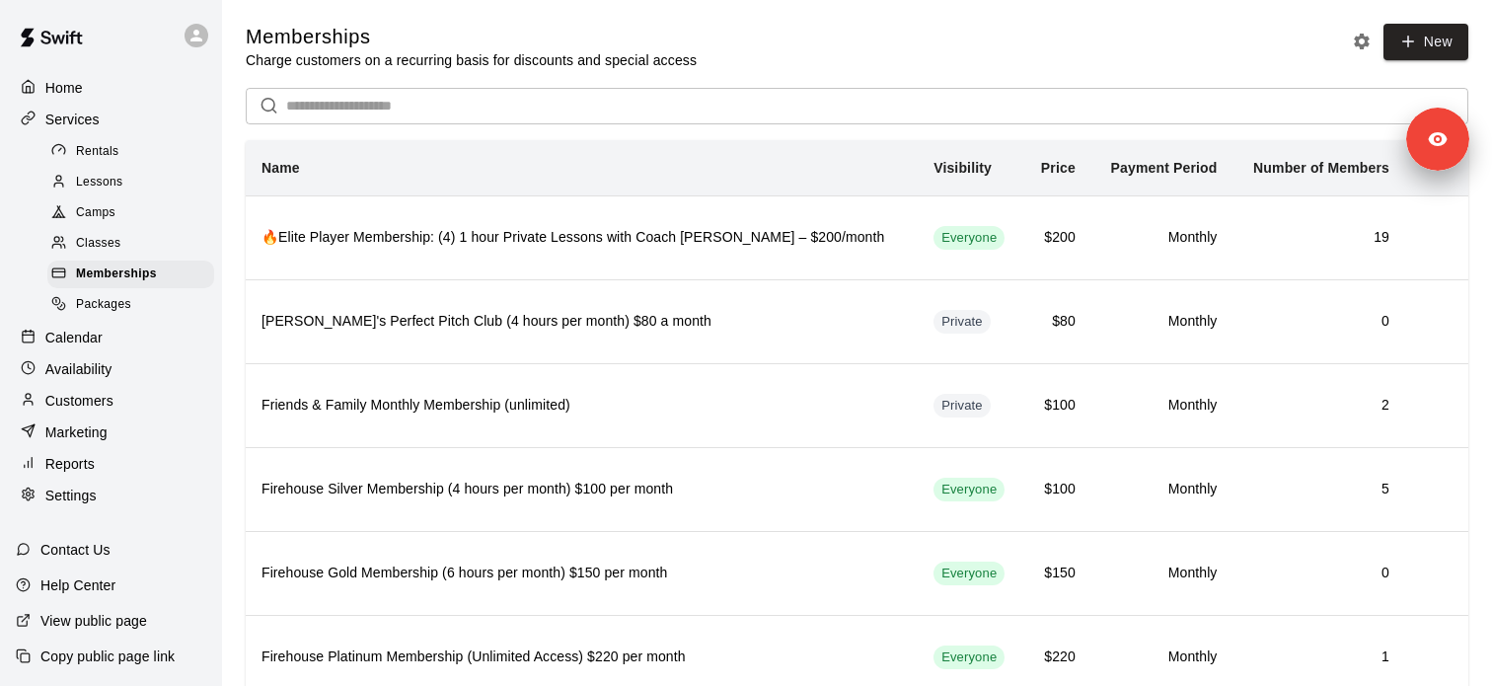
click at [119, 180] on span "Lessons" at bounding box center [99, 183] width 47 height 20
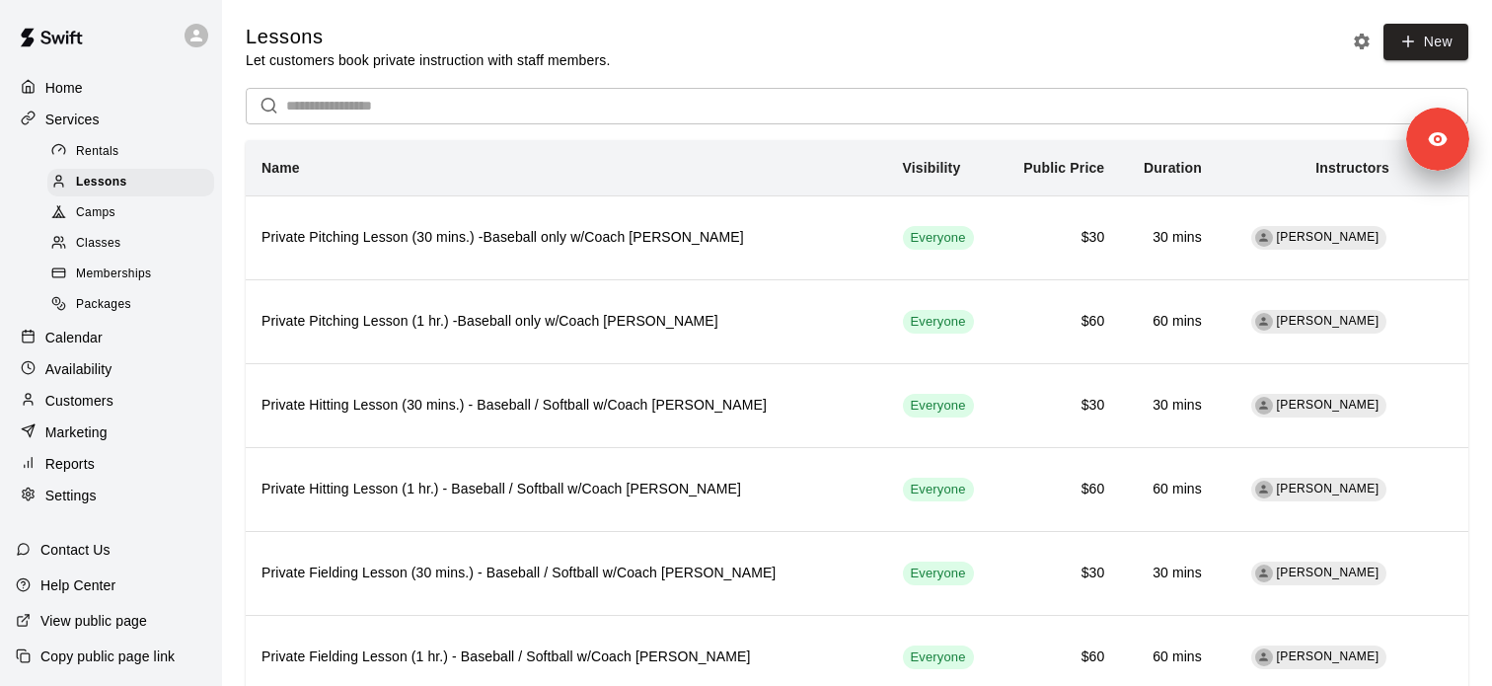
click at [181, 273] on div "Memberships" at bounding box center [130, 274] width 167 height 28
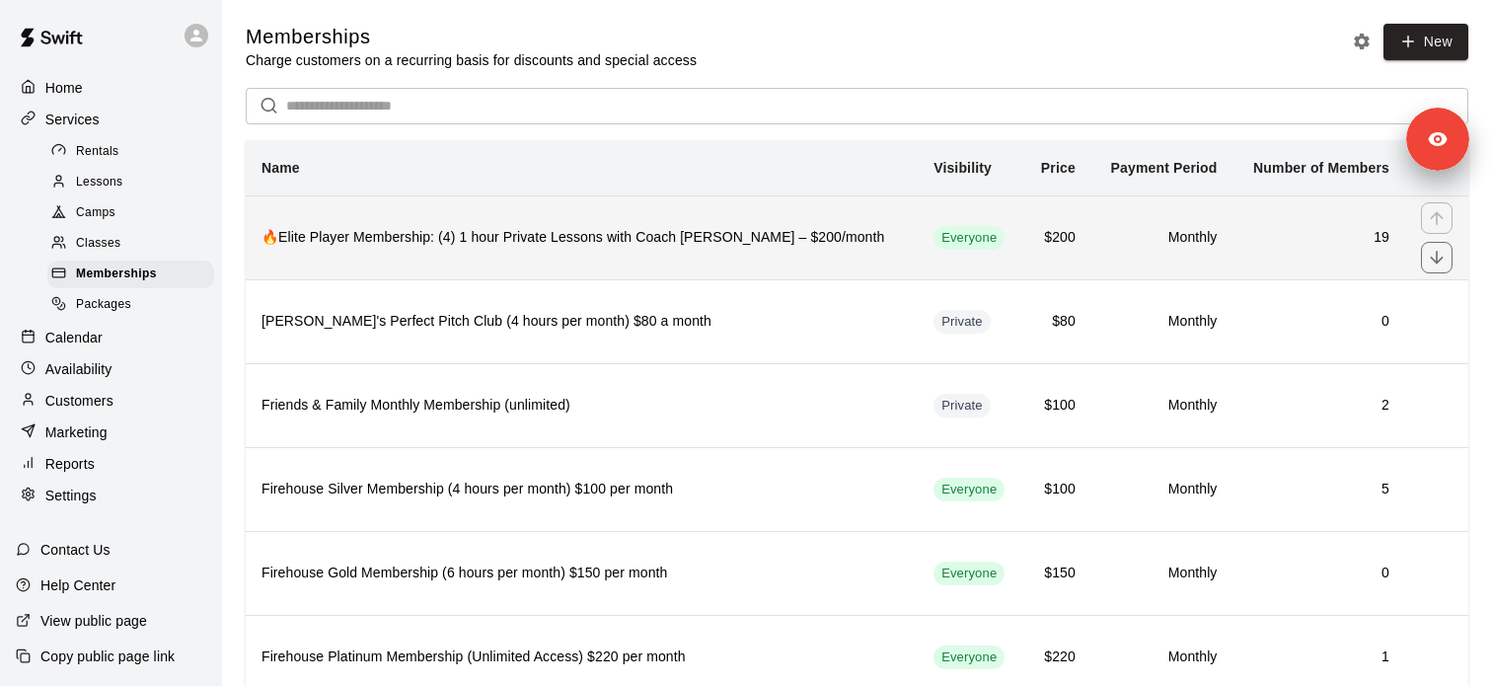
click at [528, 249] on h6 "🔥Elite Player Membership: (4) 1 hour Private Lessons with Coach David – $200/mo…" at bounding box center [581, 238] width 640 height 22
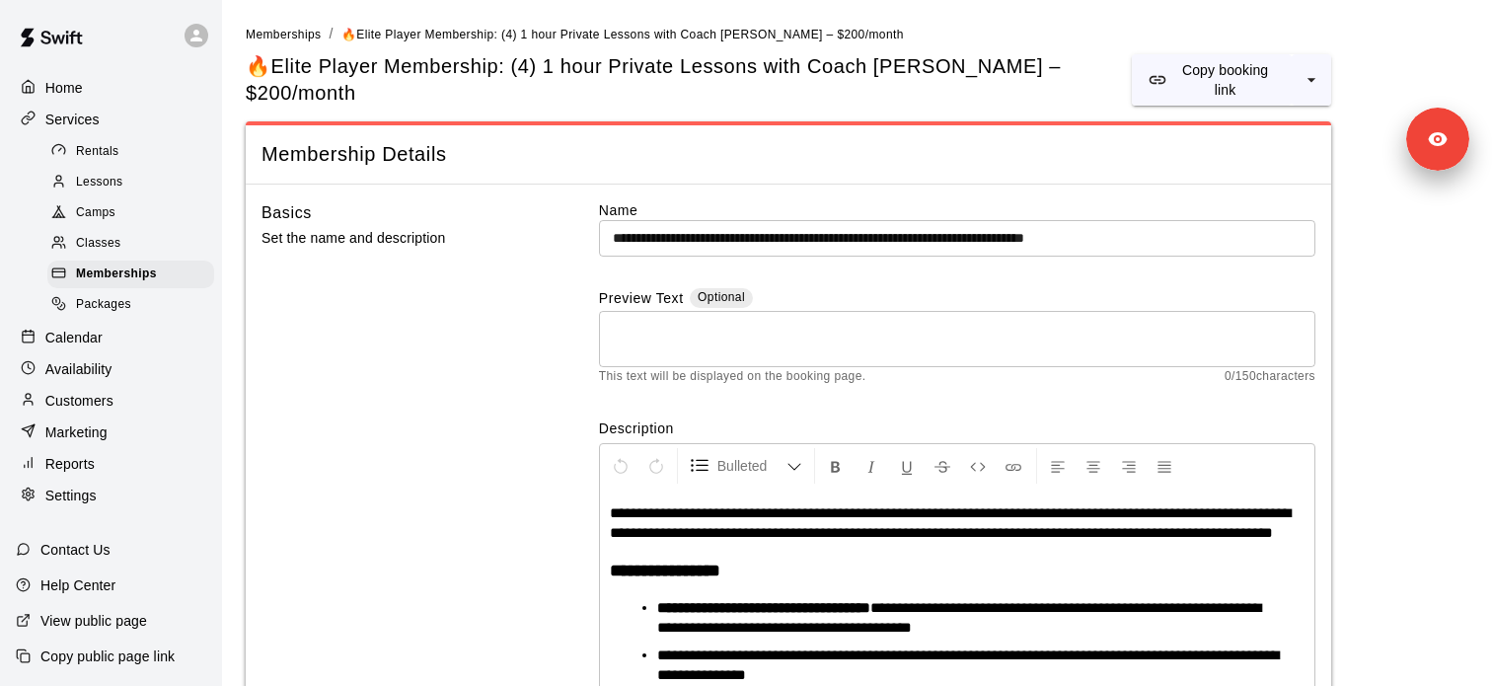
scroll to position [614, 0]
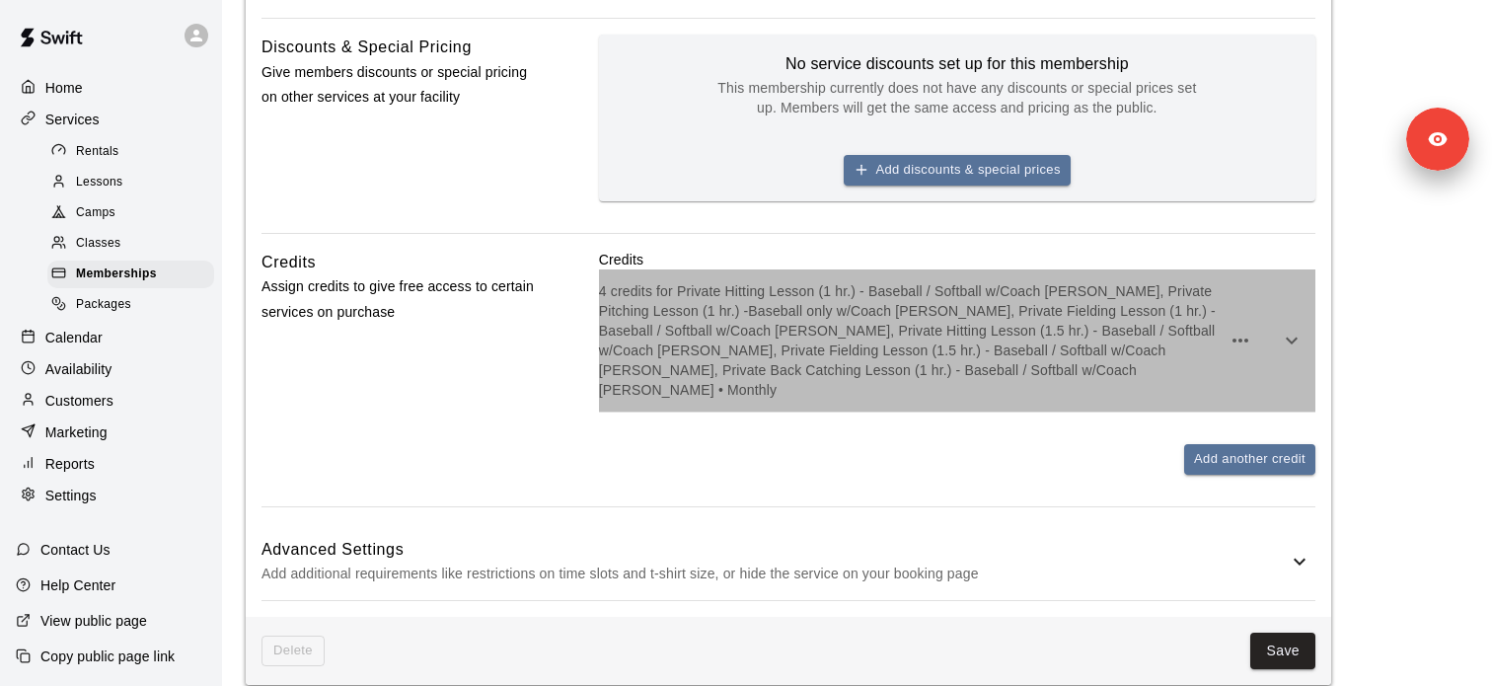
click at [871, 384] on p "4 credits for Private Hitting Lesson (1 hr.) - Baseball / Softball w/Coach Davi…" at bounding box center [910, 340] width 622 height 118
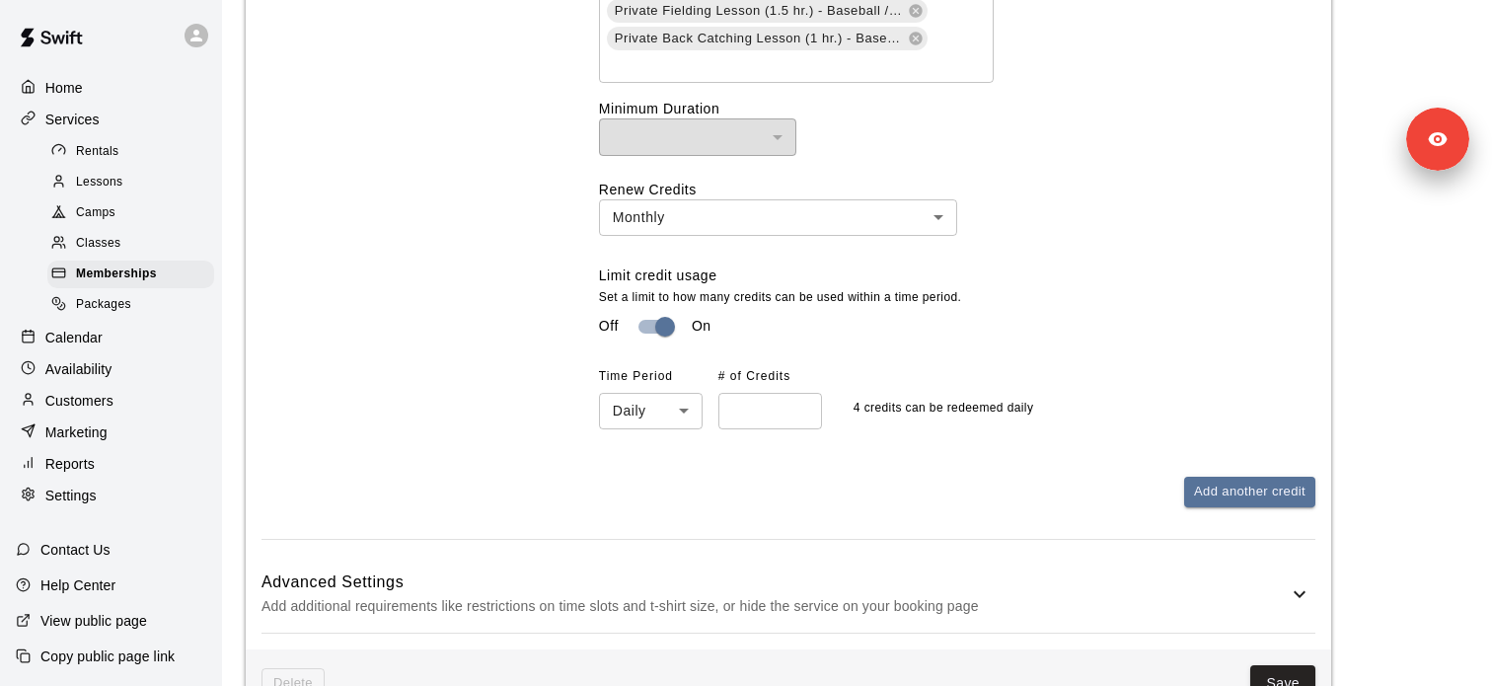
scroll to position [2517, 0]
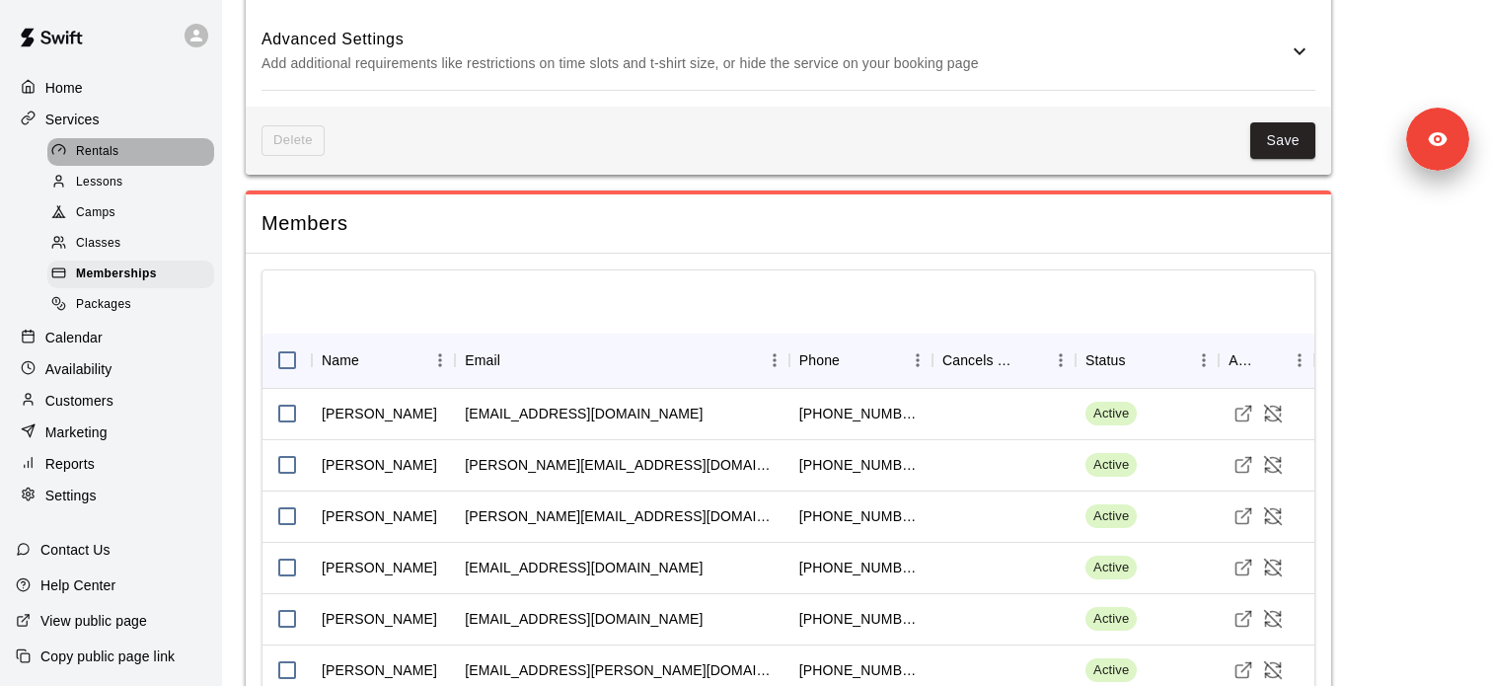
click at [141, 156] on div "Rentals" at bounding box center [130, 152] width 167 height 28
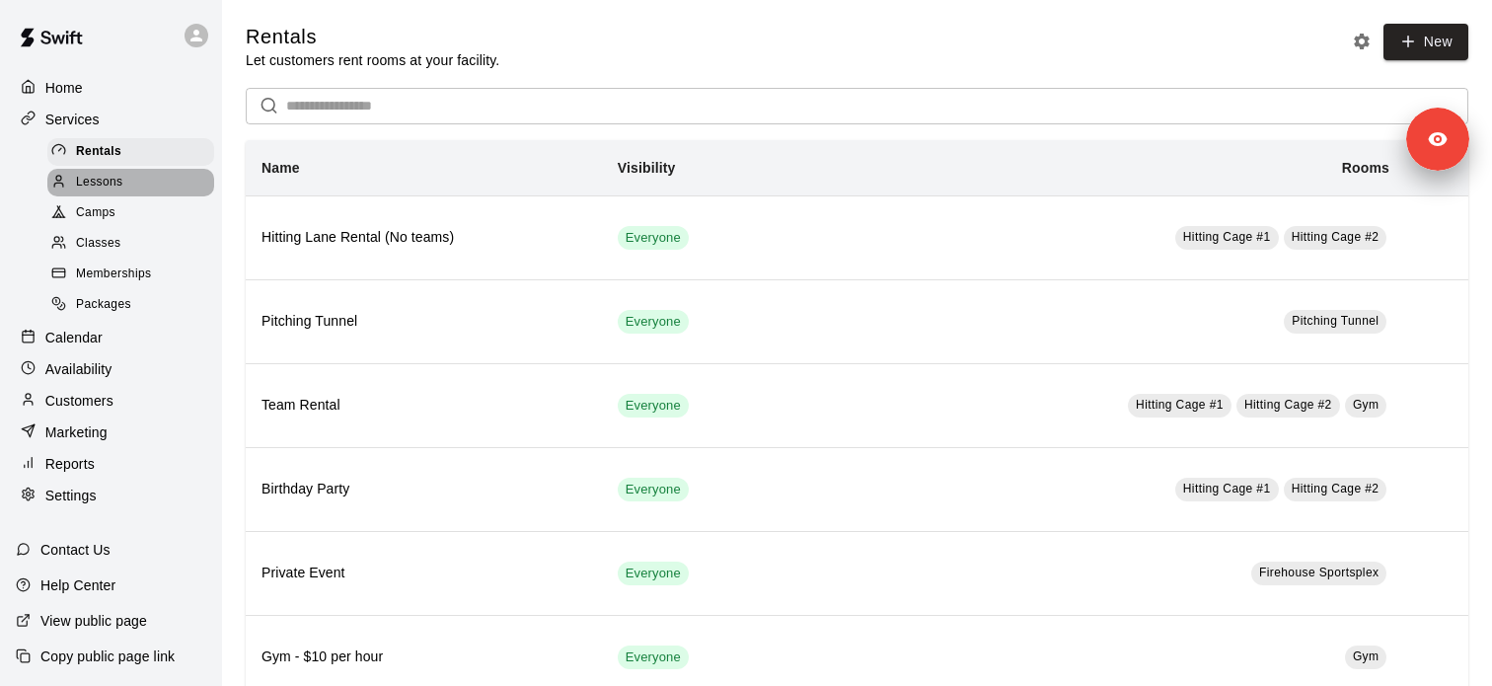
click at [163, 185] on div "Lessons" at bounding box center [130, 183] width 167 height 28
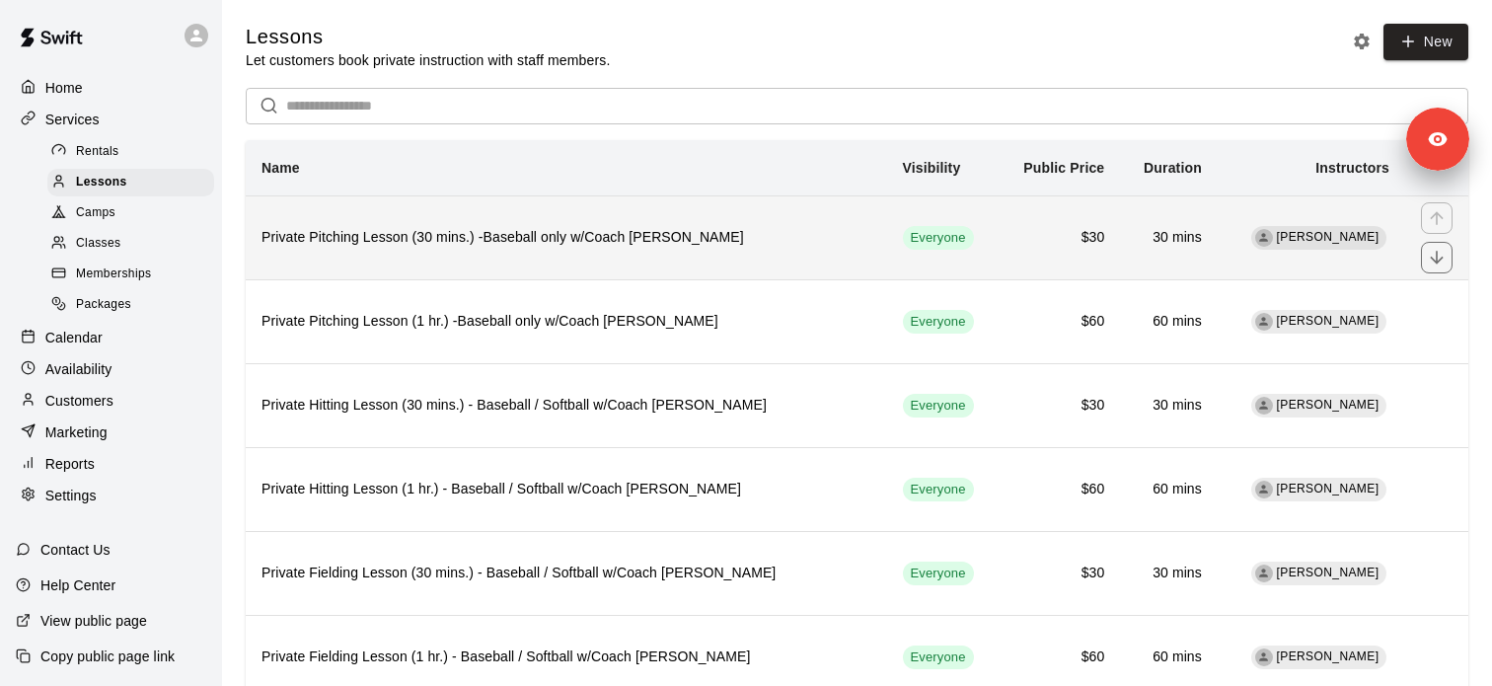
click at [596, 232] on h6 "Private Pitching Lesson (30 mins.) -Baseball only w/Coach [PERSON_NAME]" at bounding box center [566, 238] width 610 height 22
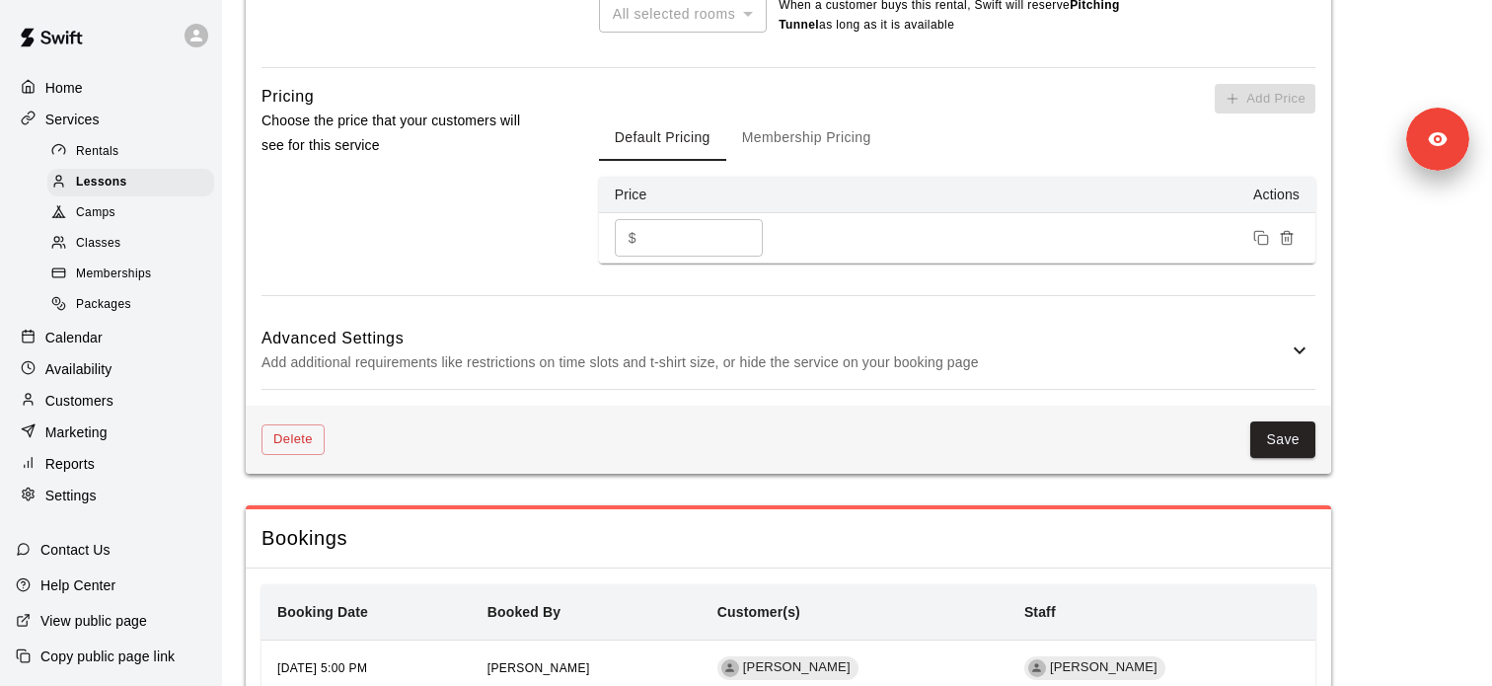
scroll to position [1251, 0]
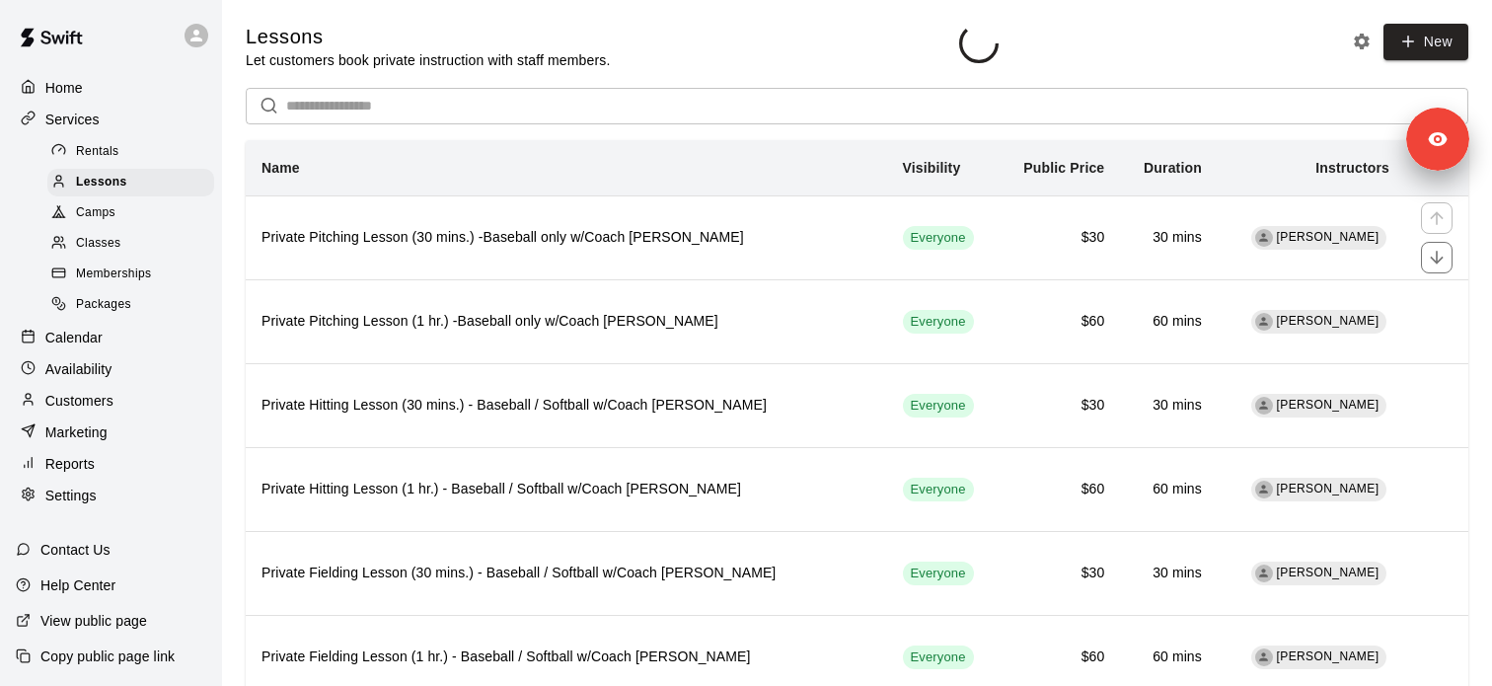
scroll to position [34, 0]
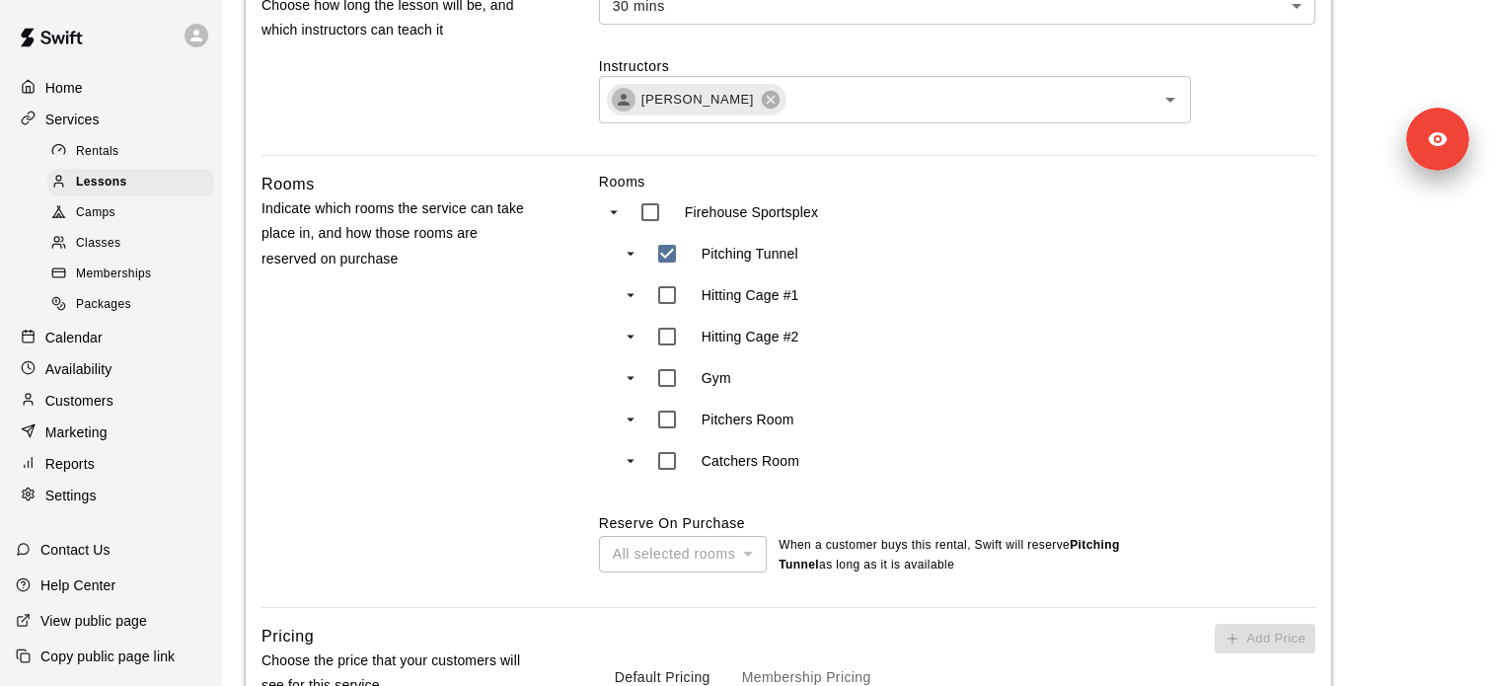
scroll to position [764, 0]
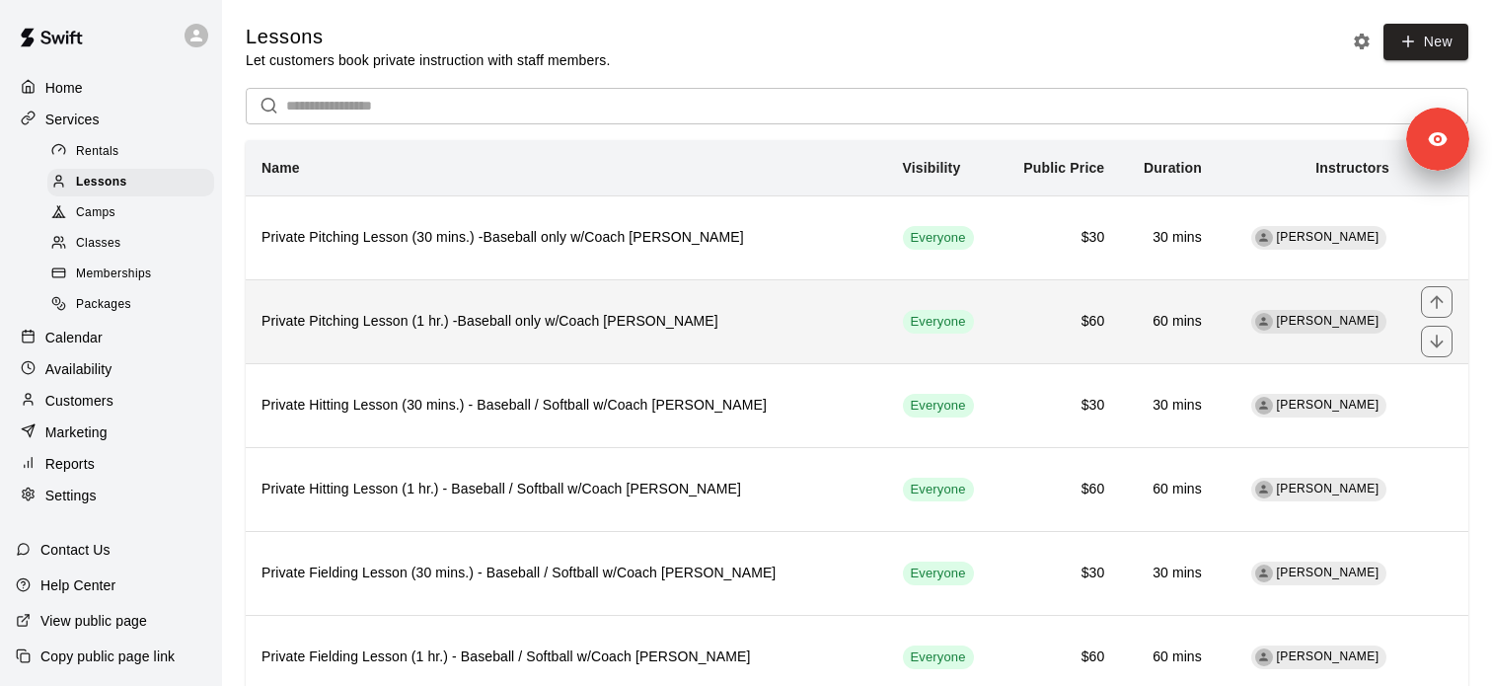
click at [584, 328] on h6 "Private Pitching Lesson (1 hr.) -Baseball only w/Coach [PERSON_NAME]" at bounding box center [566, 322] width 610 height 22
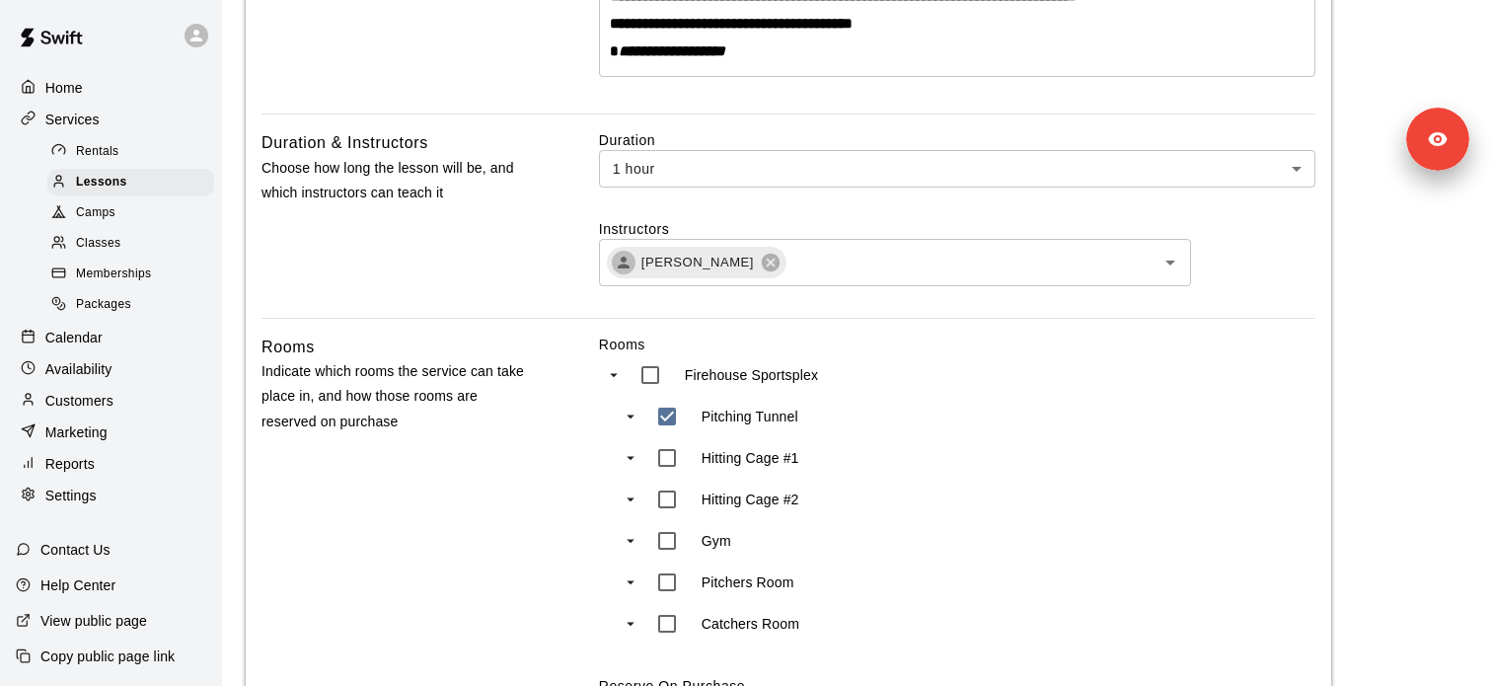
scroll to position [671, 0]
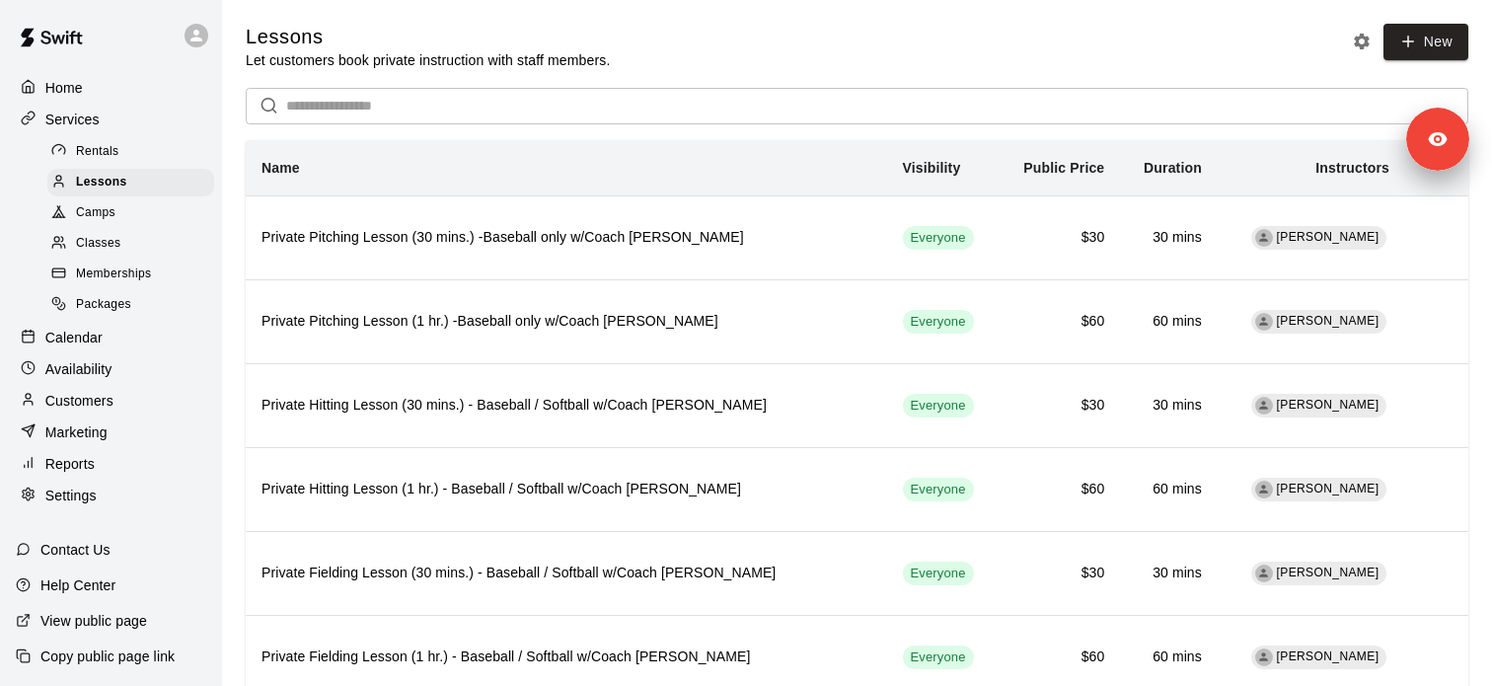
click at [113, 338] on div "Calendar" at bounding box center [111, 338] width 190 height 30
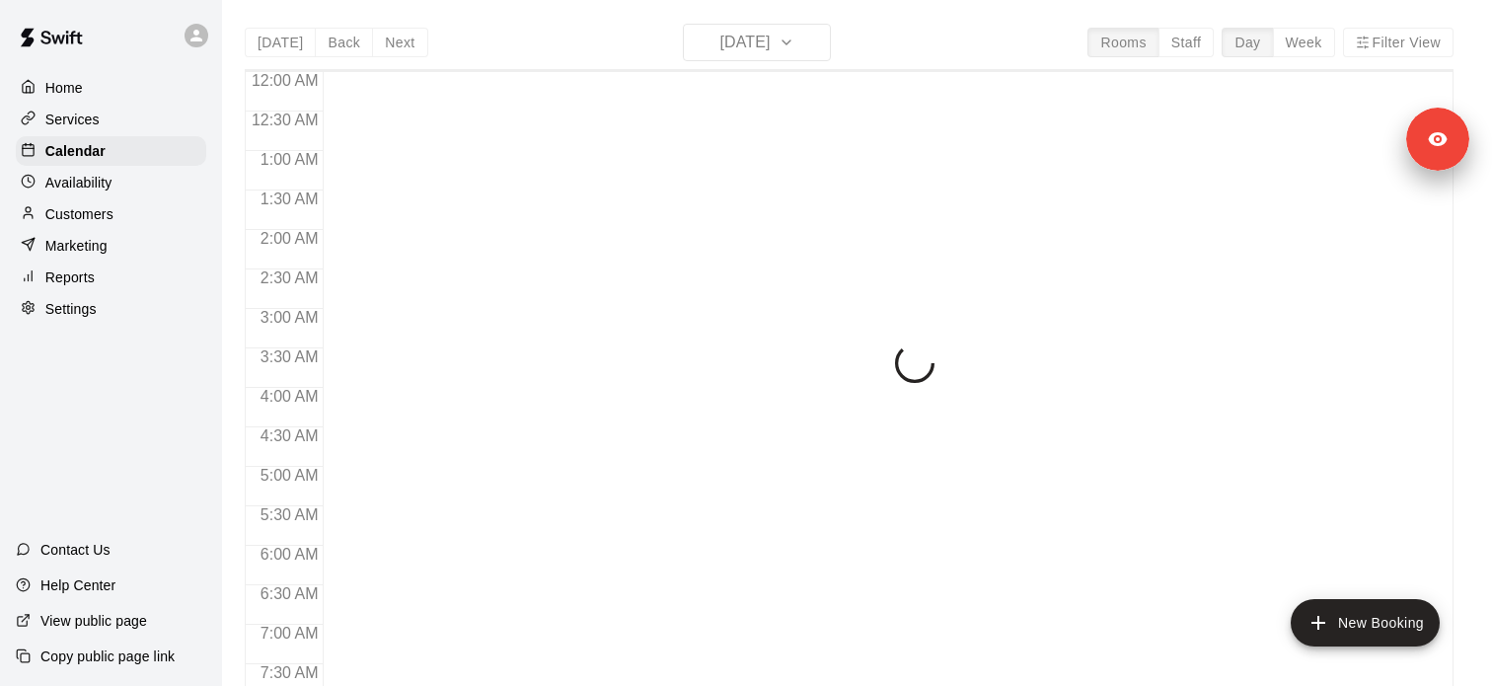
scroll to position [1075, 0]
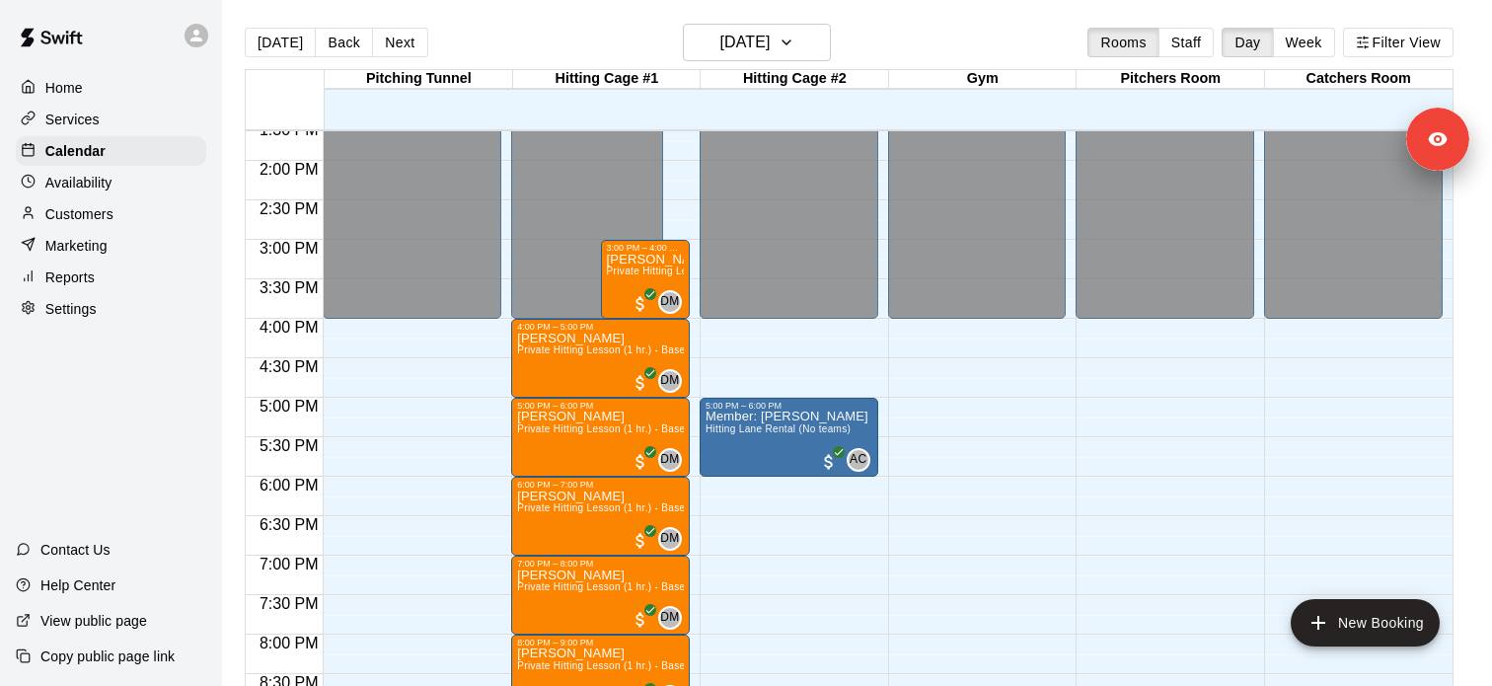
click at [136, 184] on div "Availability" at bounding box center [111, 183] width 190 height 30
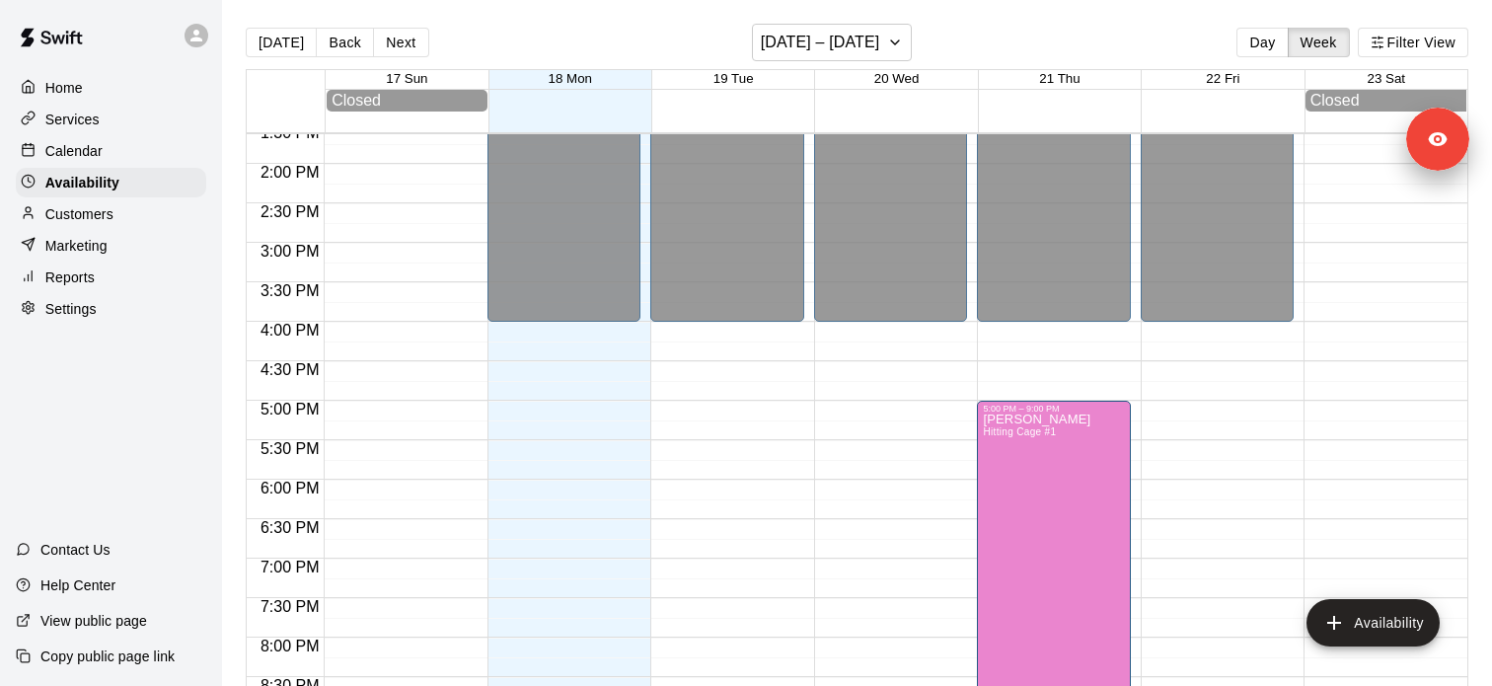
scroll to position [1133, 0]
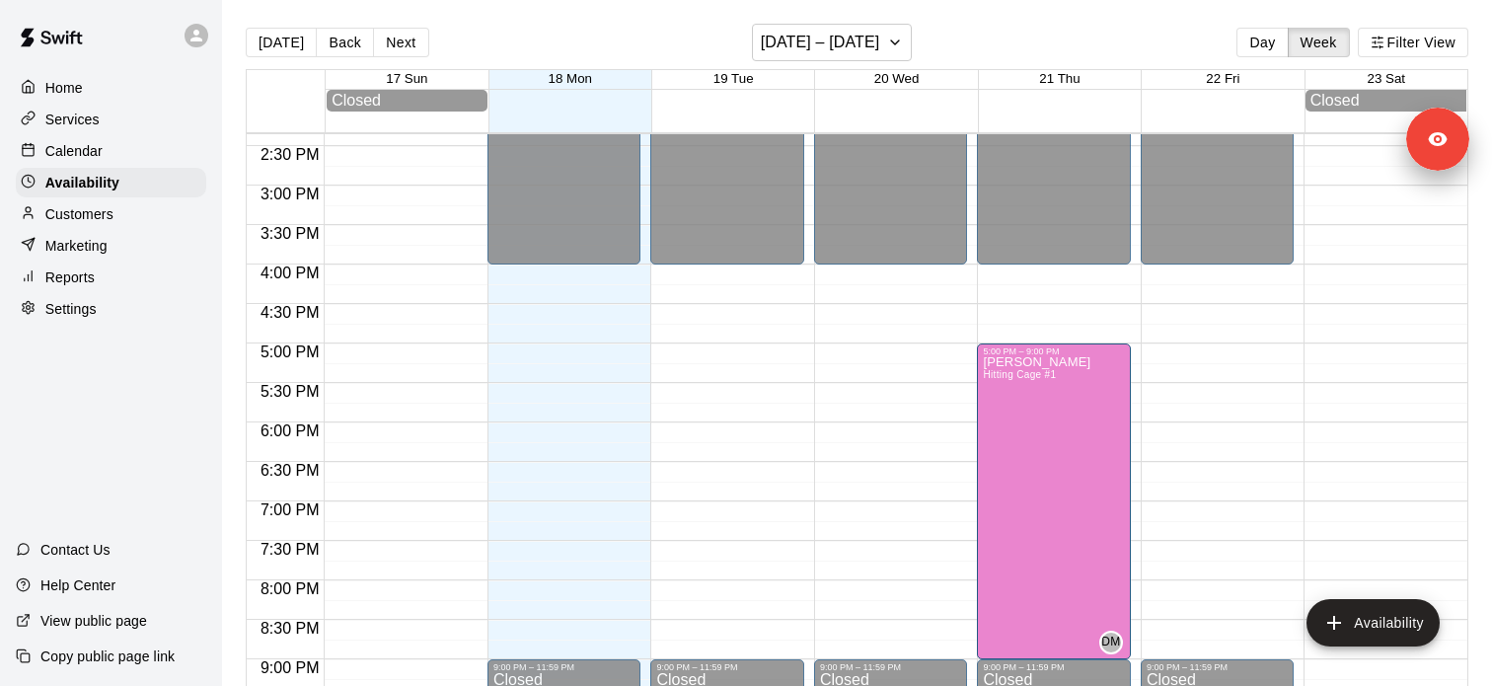
click at [133, 123] on div "Services" at bounding box center [111, 120] width 190 height 30
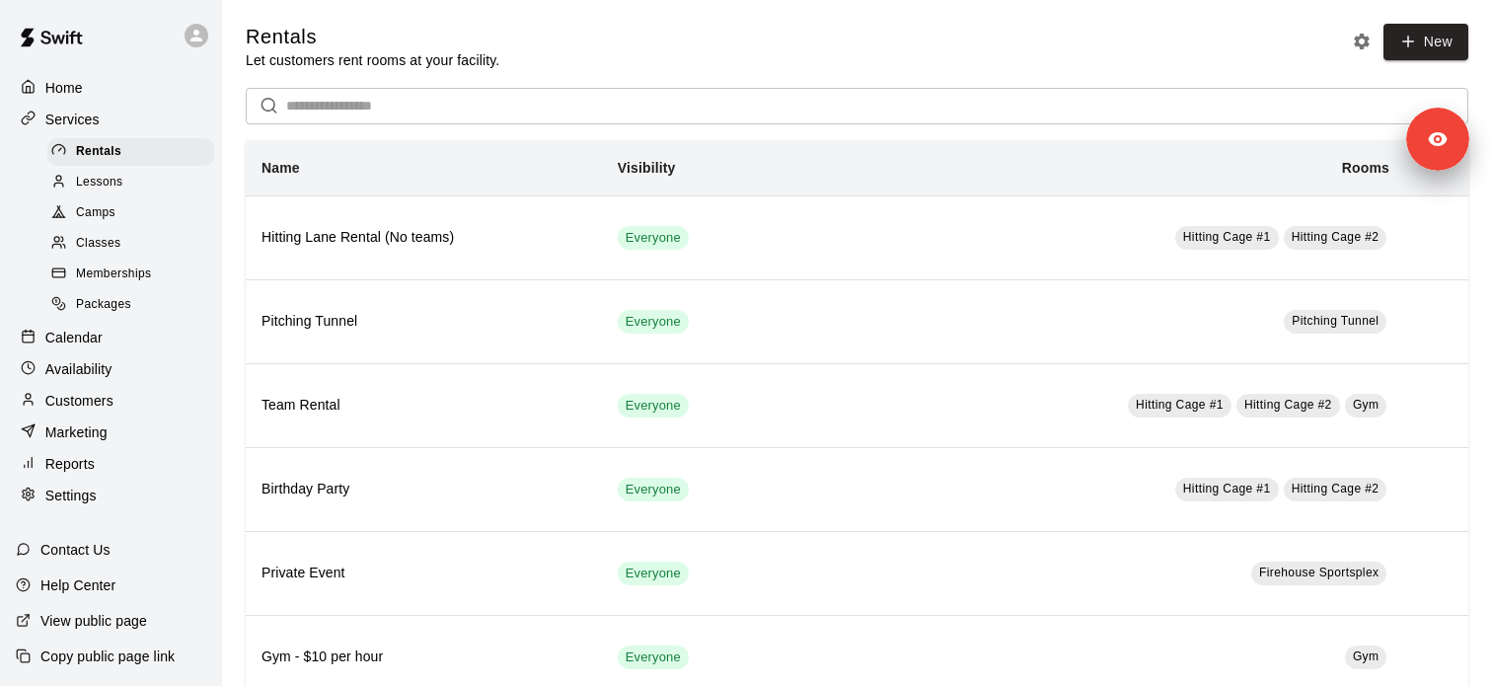
click at [125, 276] on span "Memberships" at bounding box center [113, 274] width 75 height 20
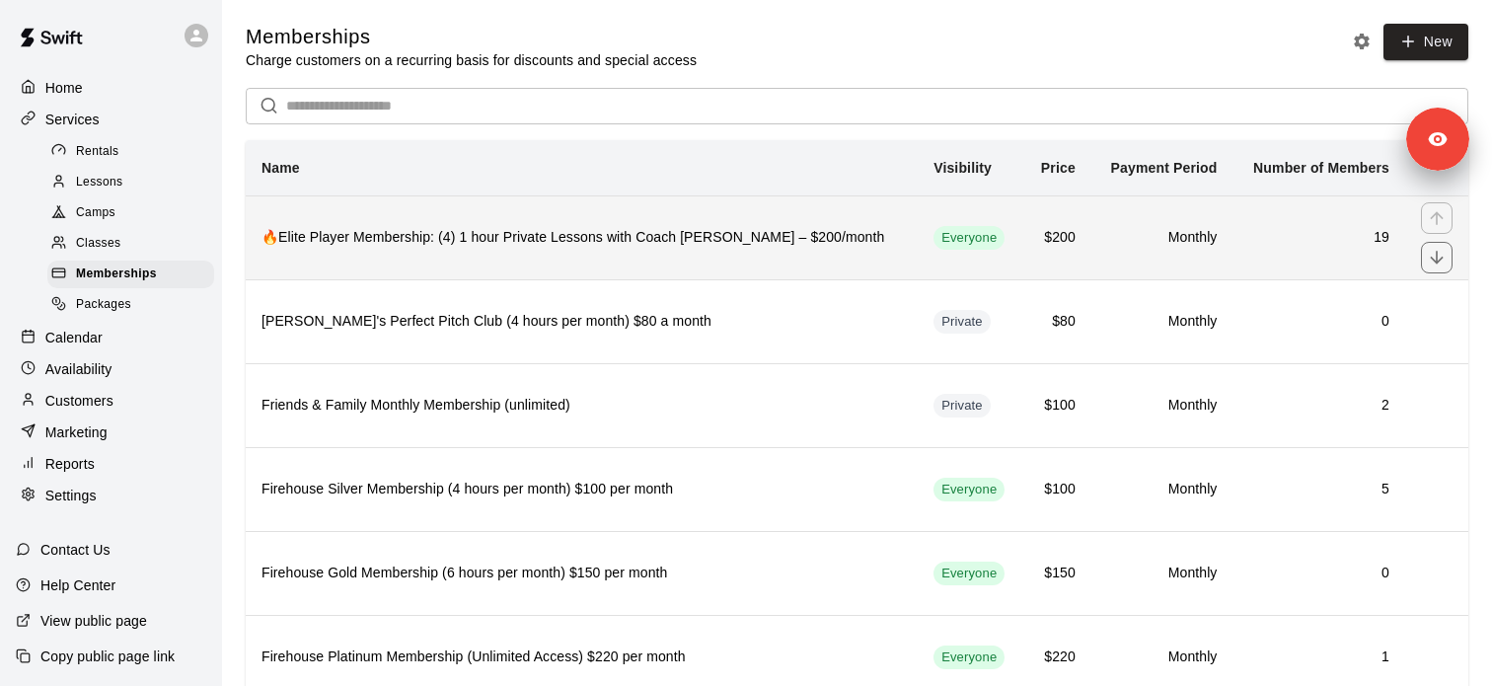
click at [482, 231] on h6 "🔥Elite Player Membership: (4) 1 hour Private Lessons with Coach [PERSON_NAME] –…" at bounding box center [581, 238] width 640 height 22
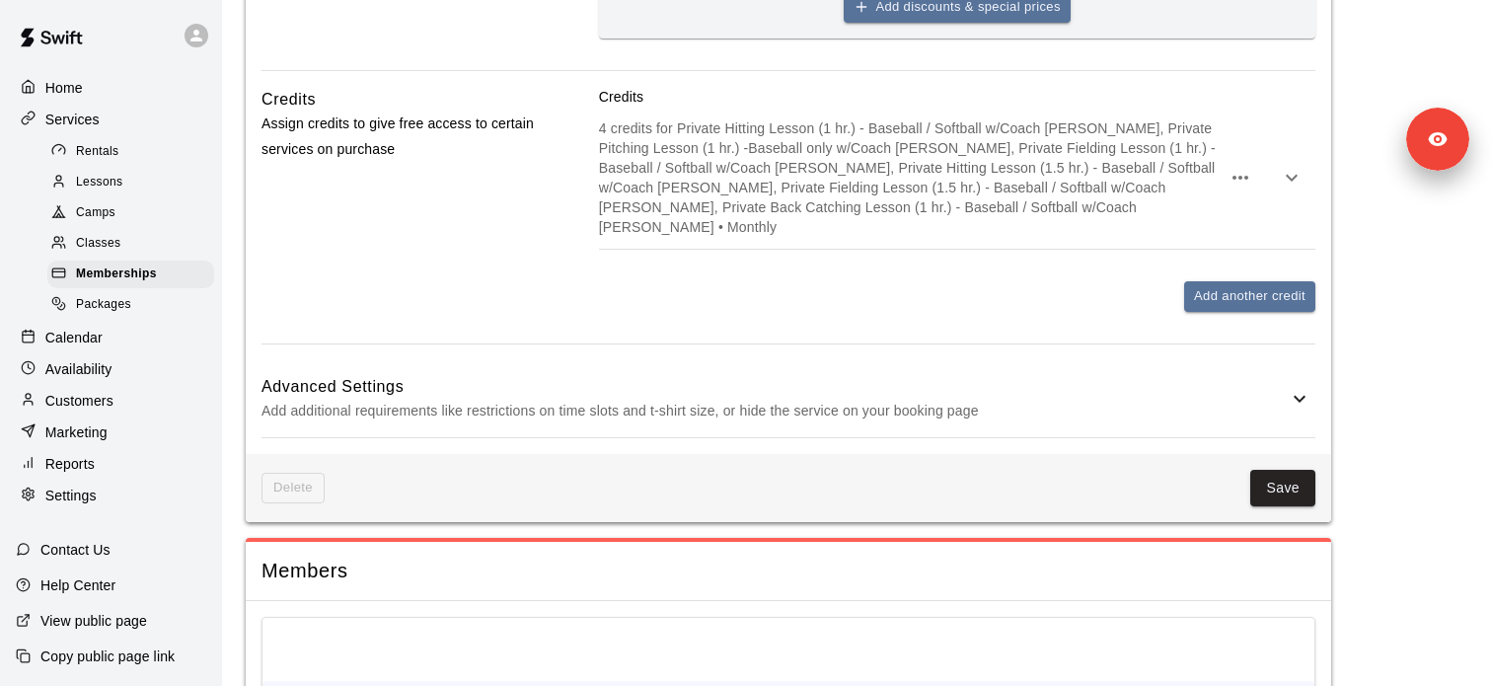
scroll to position [1555, 0]
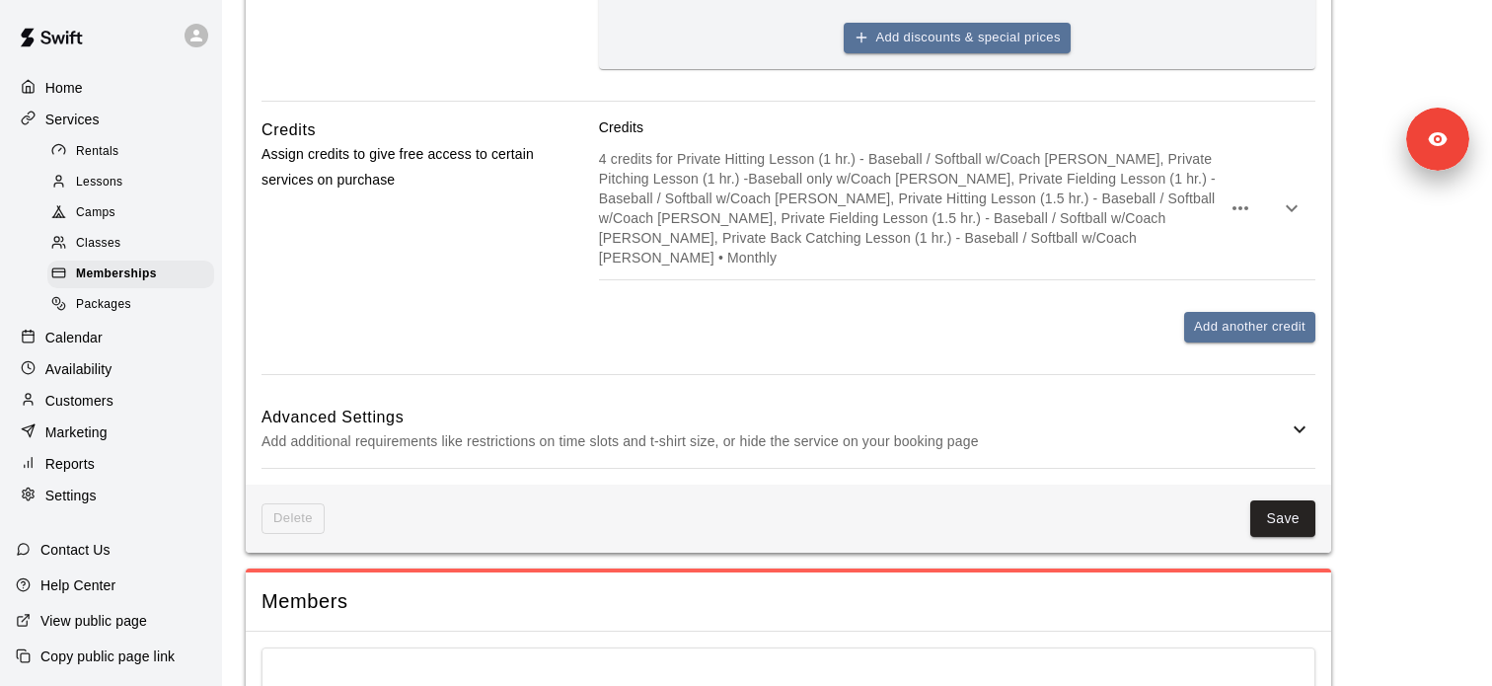
click at [886, 251] on p "4 credits for Private Hitting Lesson (1 hr.) - Baseball / Softball w/Coach Davi…" at bounding box center [910, 208] width 622 height 118
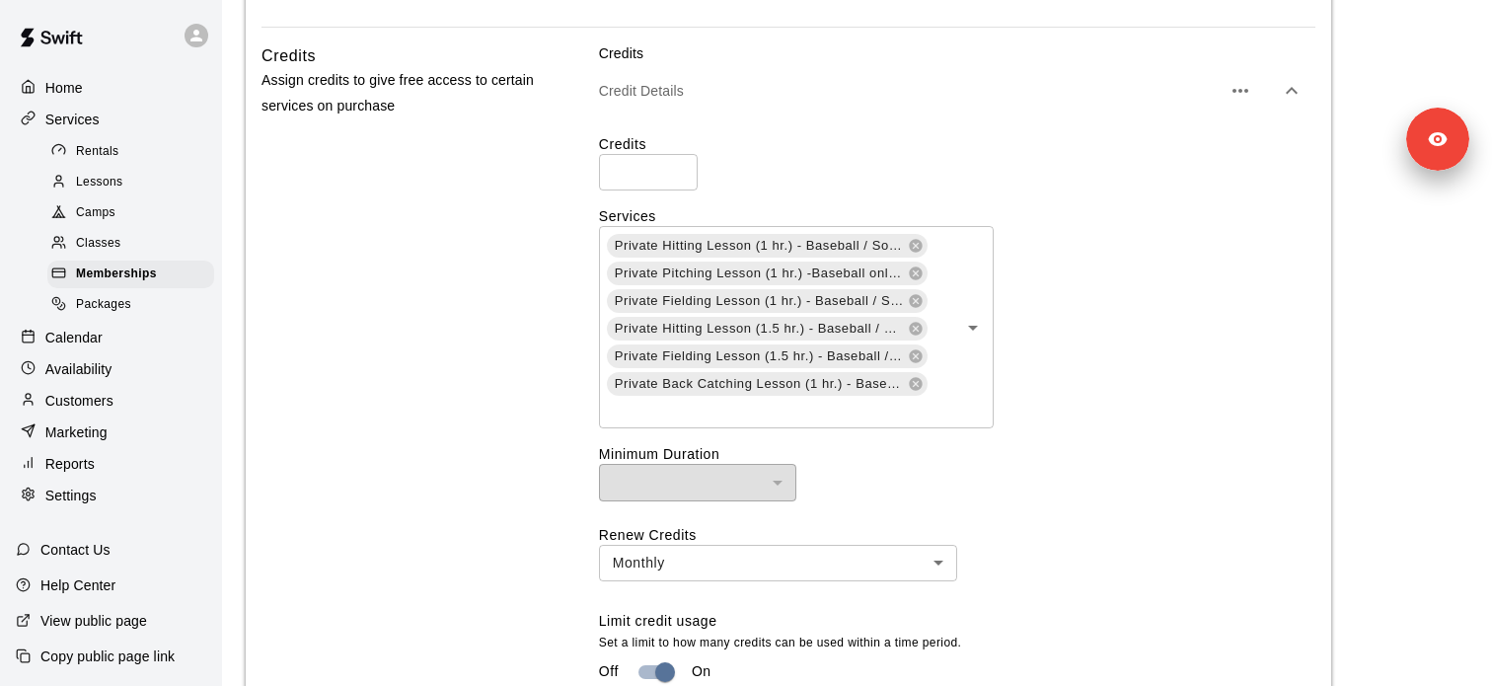
scroll to position [1667, 0]
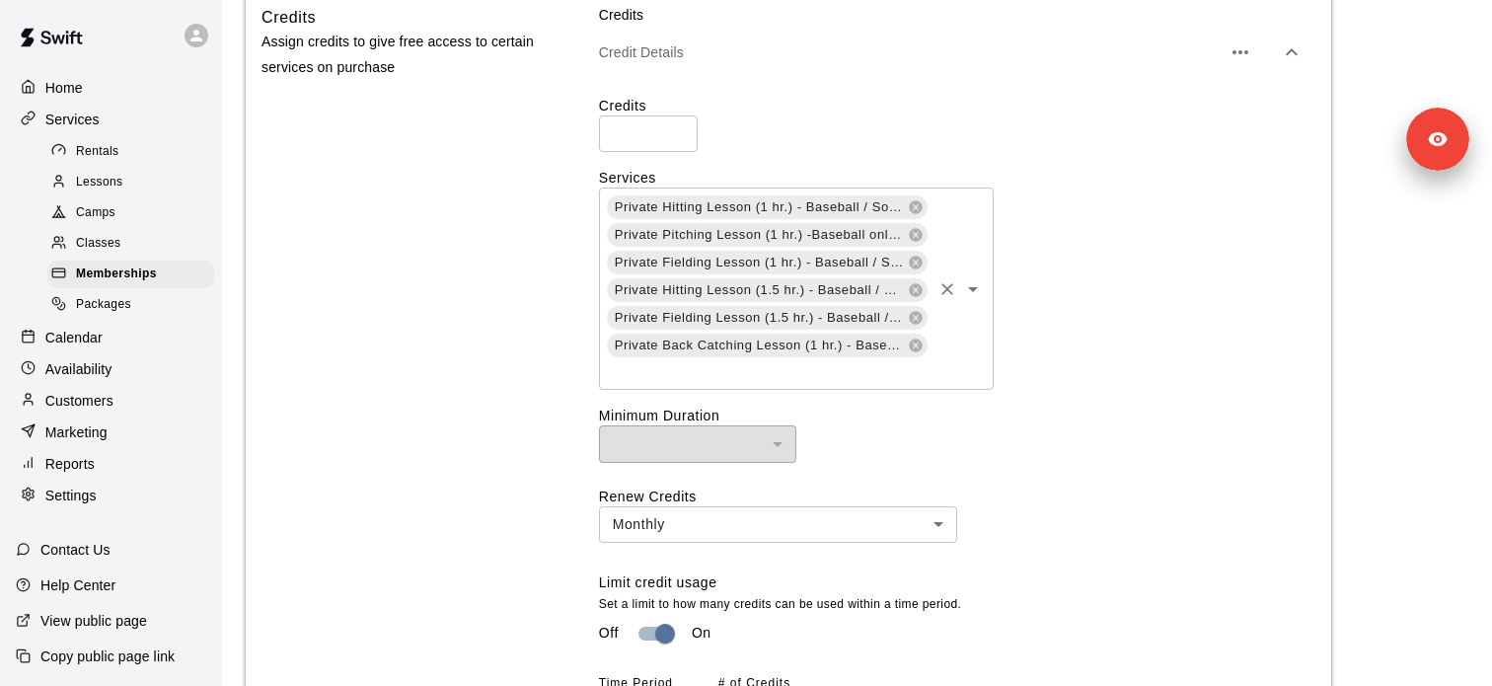
click at [982, 301] on icon "Open" at bounding box center [973, 289] width 24 height 24
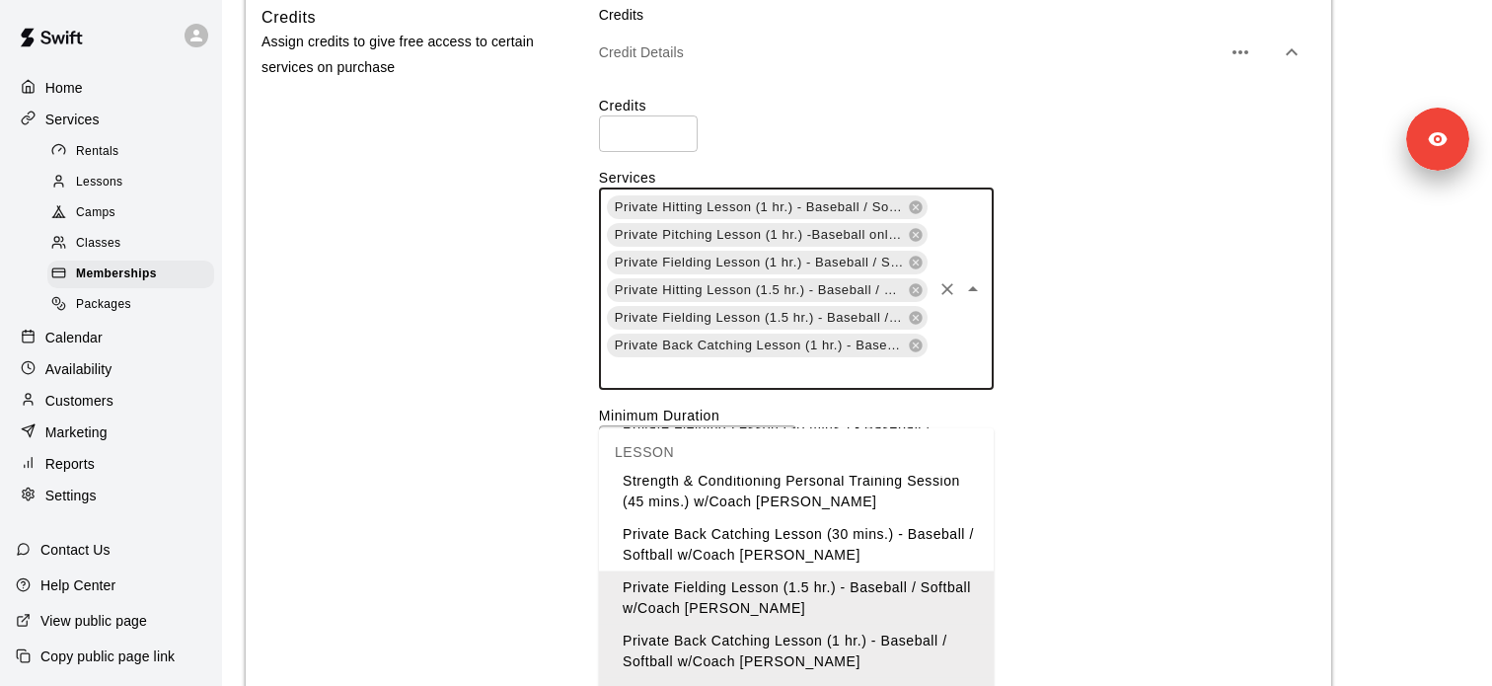
scroll to position [440, 0]
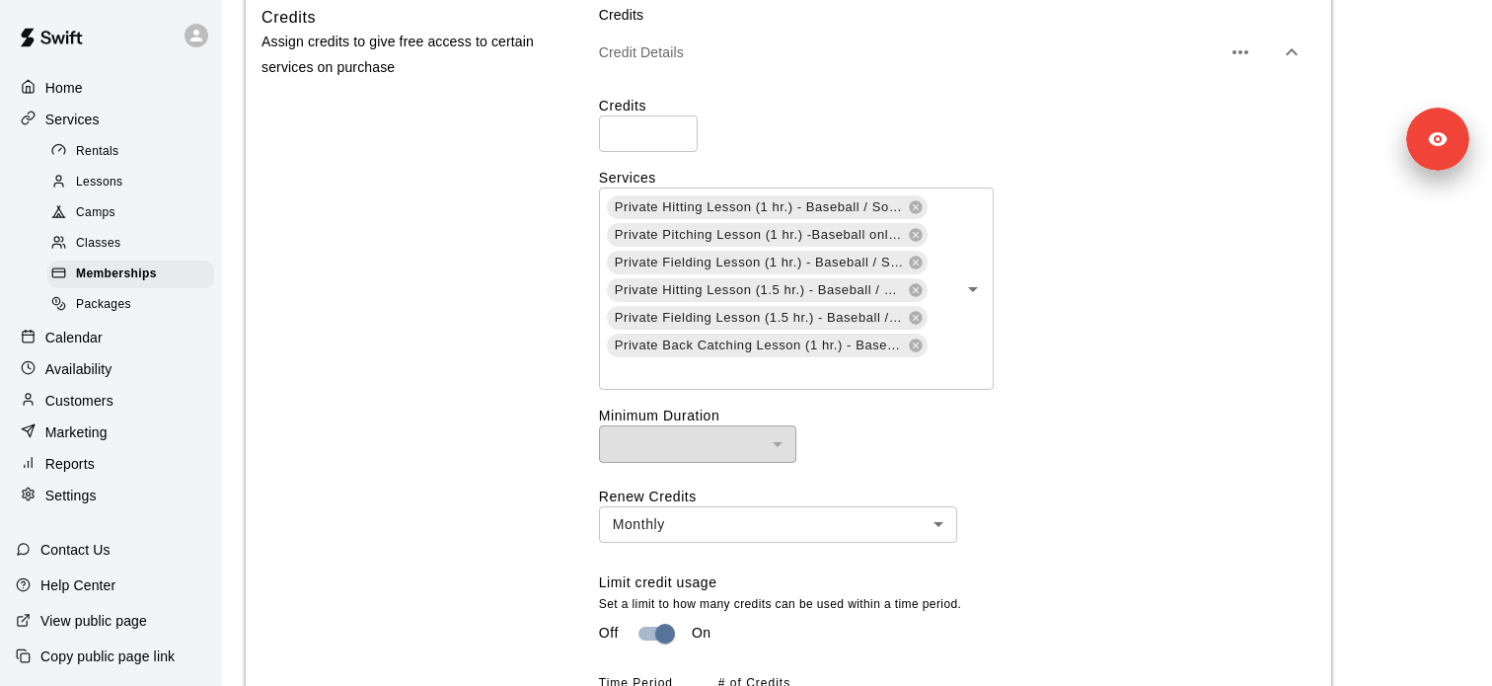
click at [1080, 510] on div "Credits * ​ Services Private Hitting Lesson (1 hr.) - Baseball / Softball w/Coa…" at bounding box center [957, 416] width 716 height 640
click at [138, 181] on div "Lessons" at bounding box center [130, 183] width 167 height 28
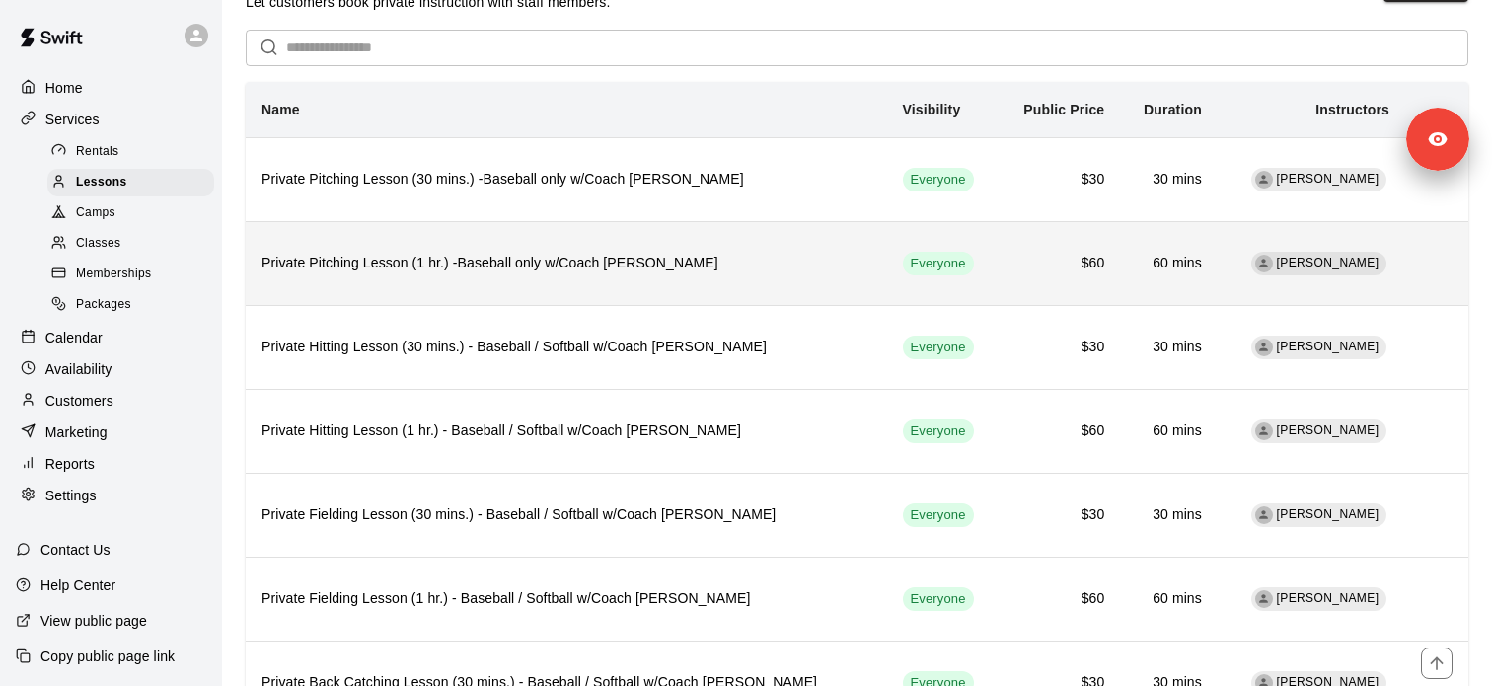
scroll to position [56, 0]
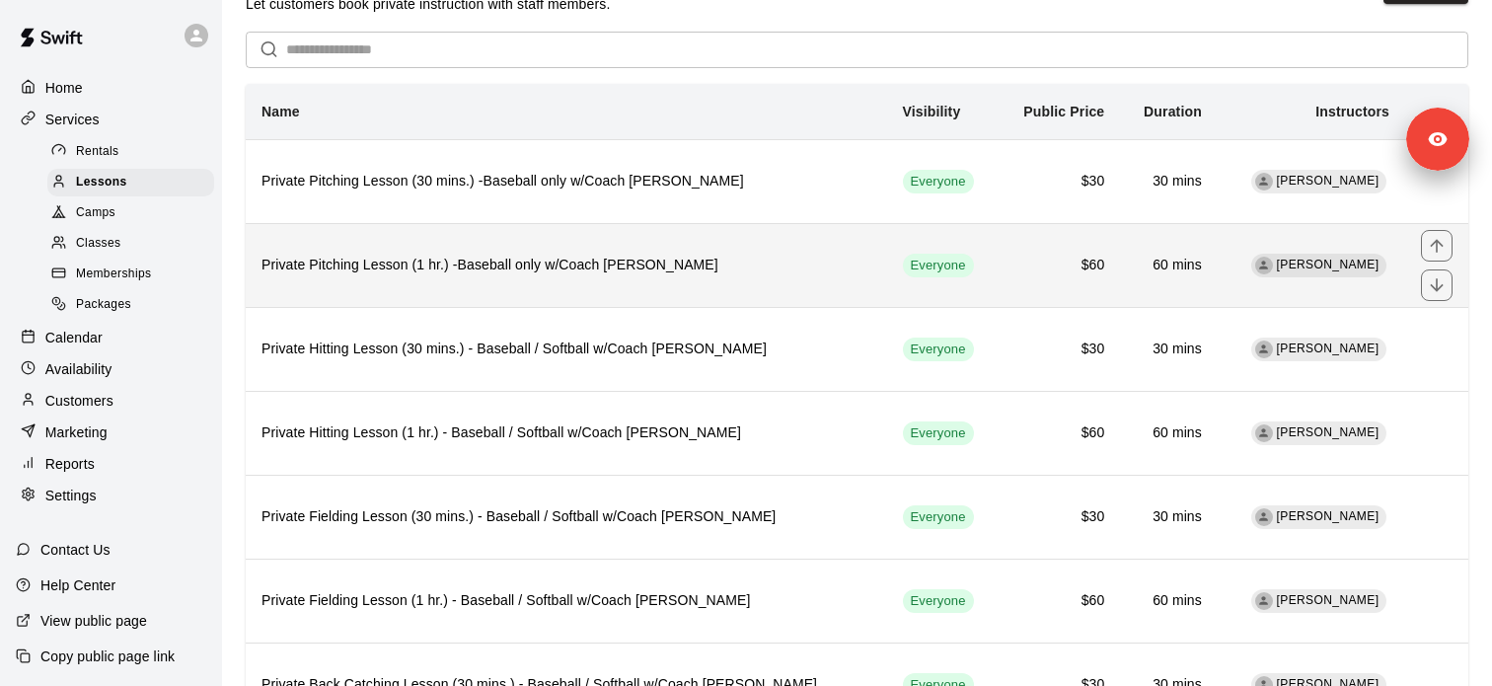
click at [555, 273] on h6 "Private Pitching Lesson (1 hr.) -Baseball only w/Coach [PERSON_NAME]" at bounding box center [566, 266] width 610 height 22
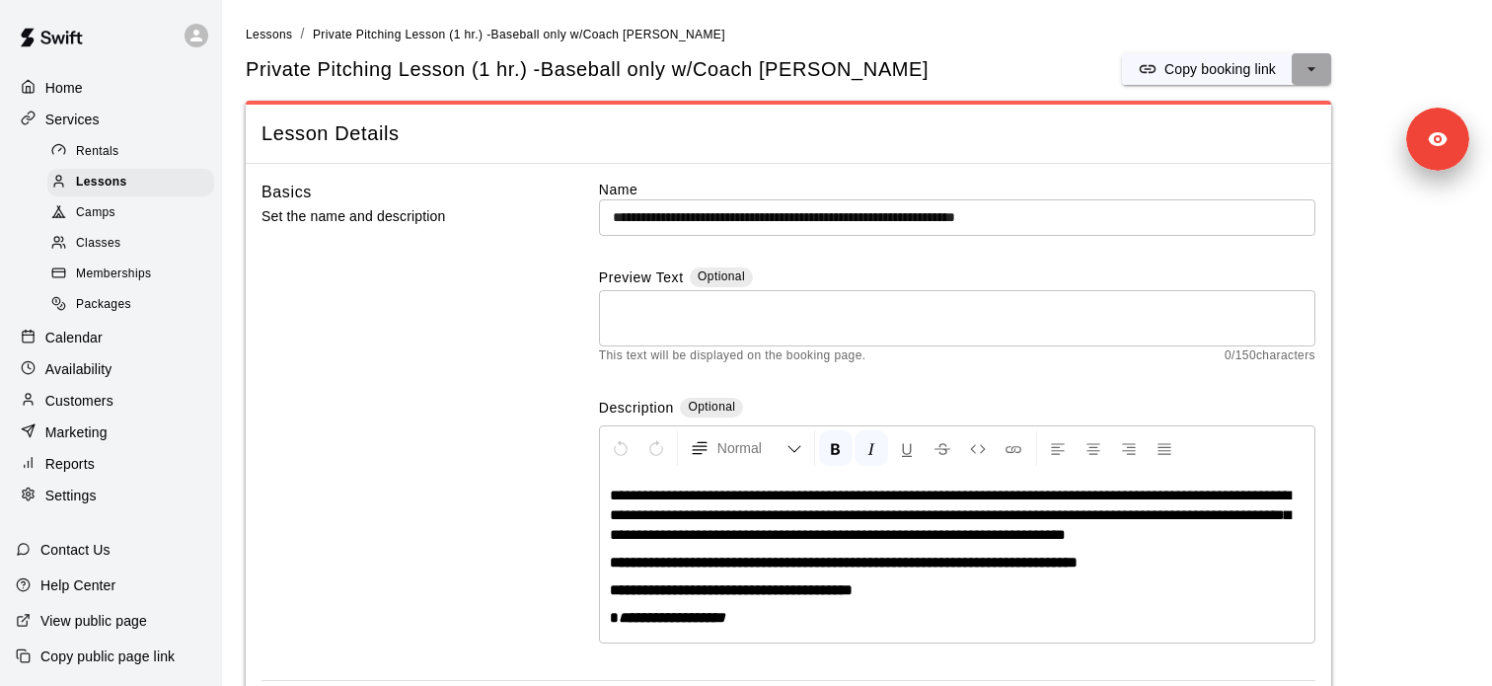
click at [1320, 67] on icon "select merge strategy" at bounding box center [1311, 69] width 20 height 20
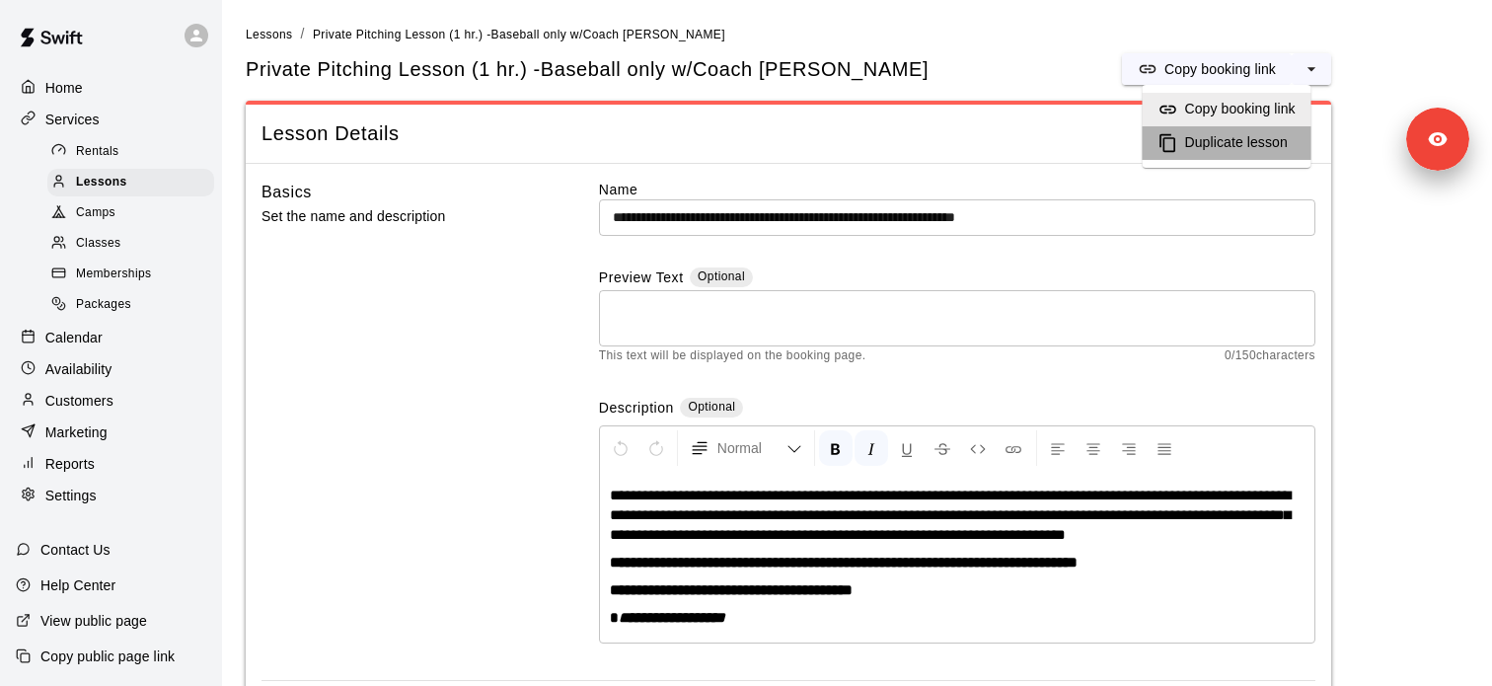
click at [1249, 141] on h6 "Duplicate lesson" at bounding box center [1236, 143] width 103 height 22
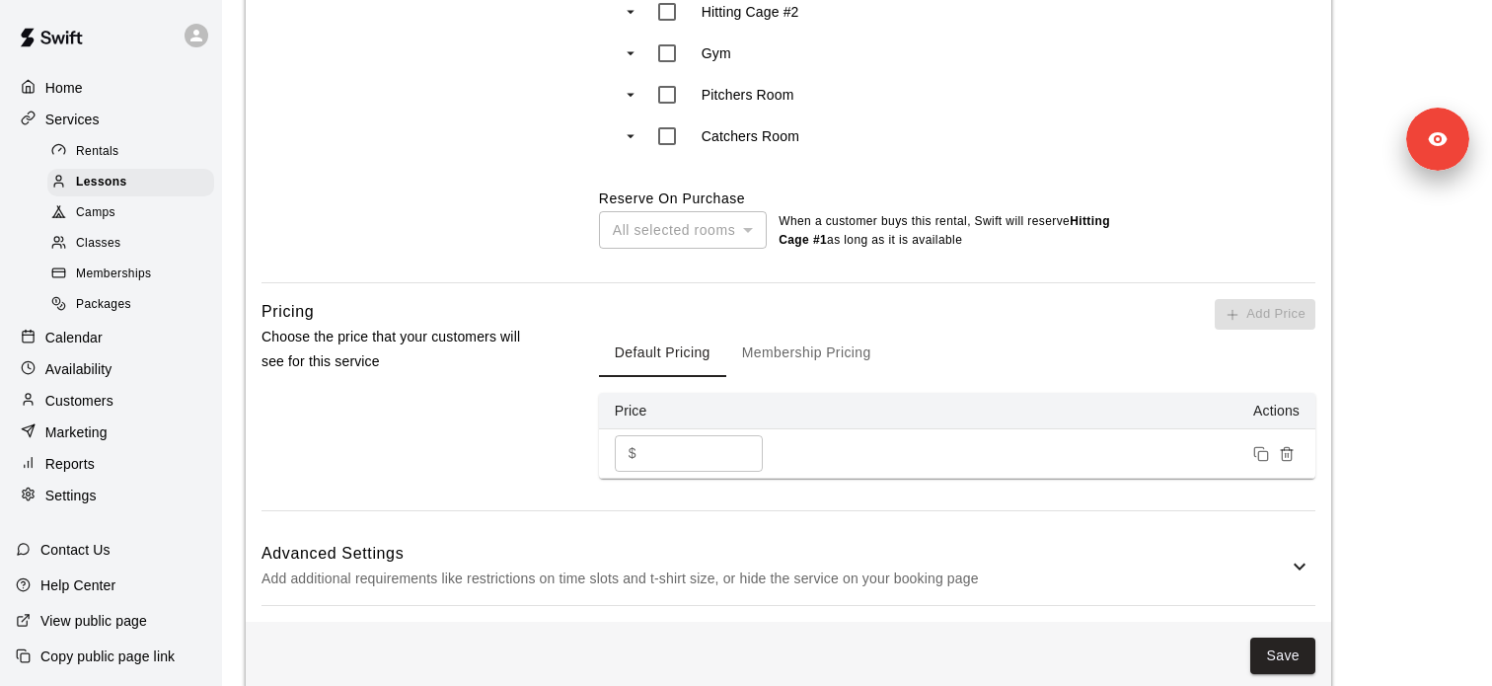
scroll to position [1050, 0]
click at [784, 375] on button "Membership Pricing" at bounding box center [806, 351] width 161 height 47
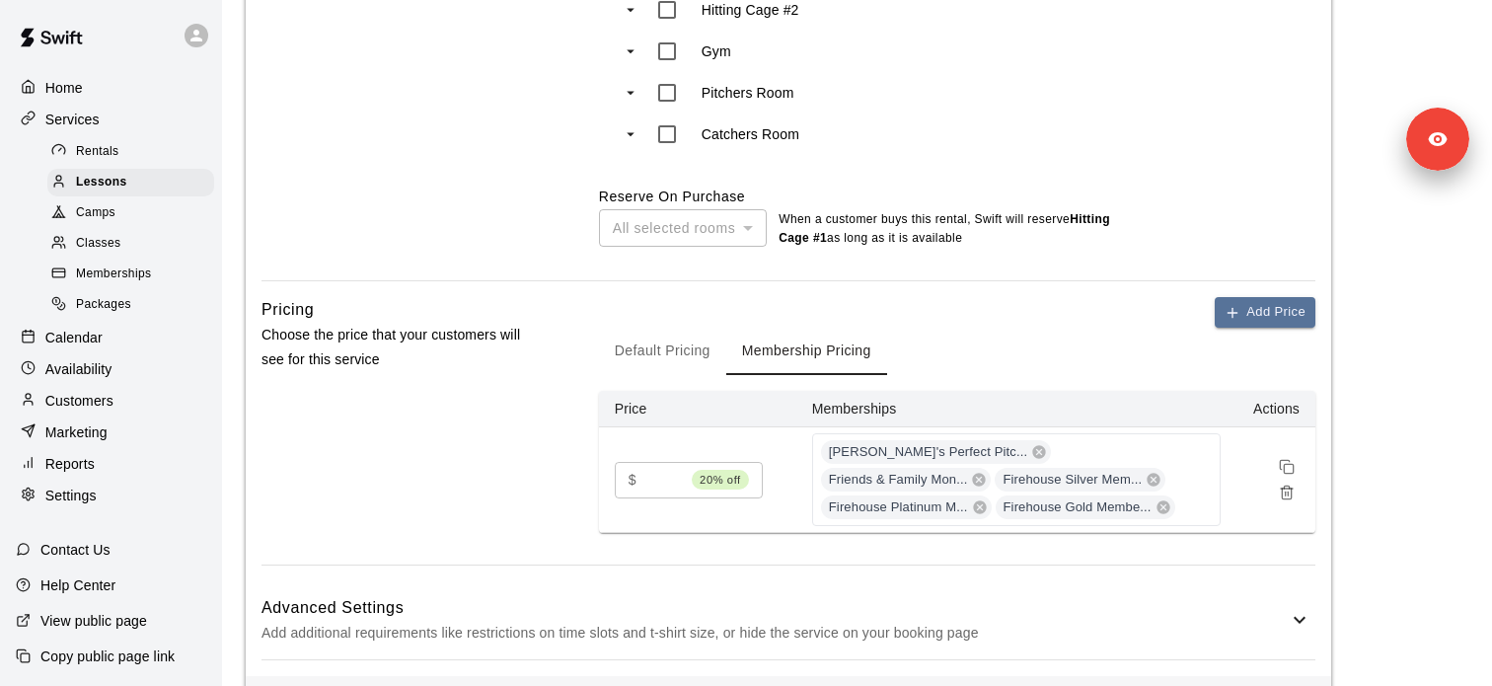
click at [648, 396] on div "Add Price Default Pricing Membership Pricing Price Memberships Actions $ ** 20%…" at bounding box center [957, 415] width 716 height 236
click at [649, 375] on button "Default Pricing" at bounding box center [662, 351] width 127 height 47
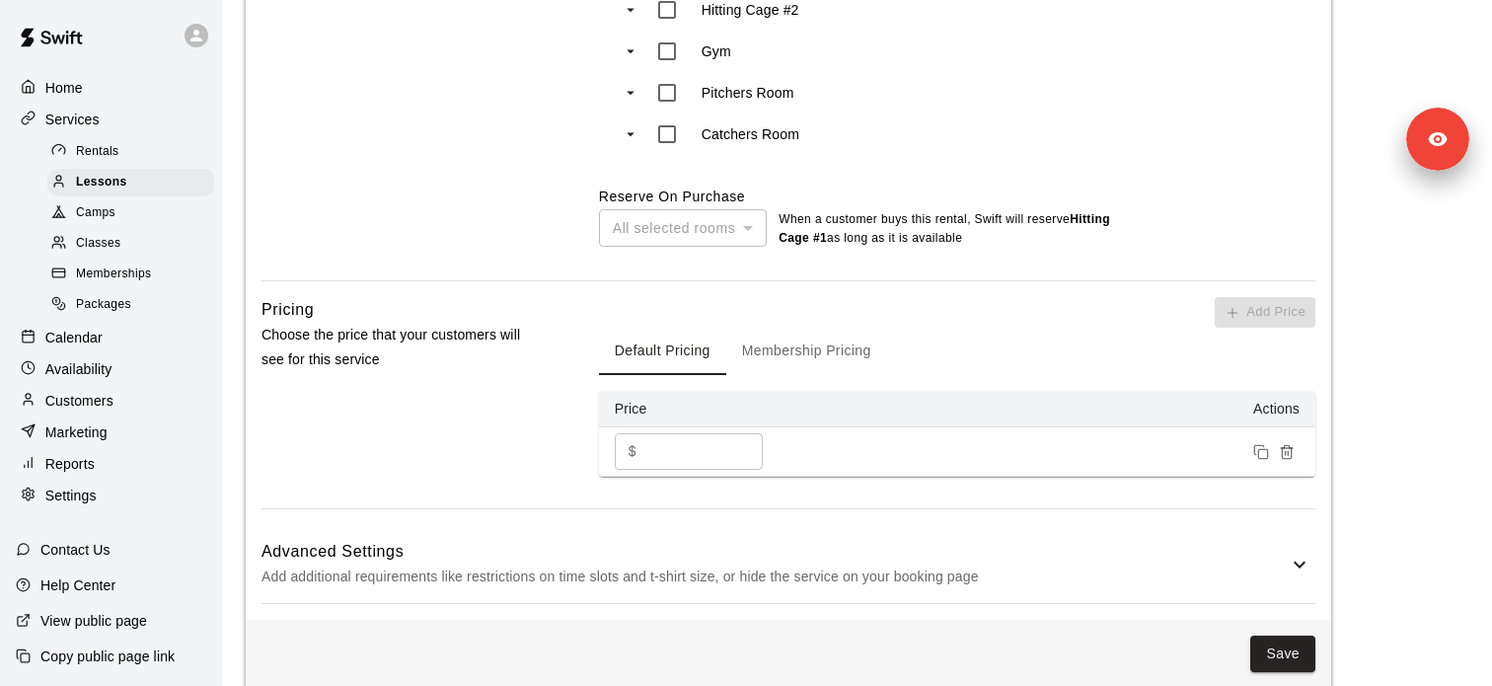
click at [760, 375] on button "Membership Pricing" at bounding box center [806, 351] width 161 height 47
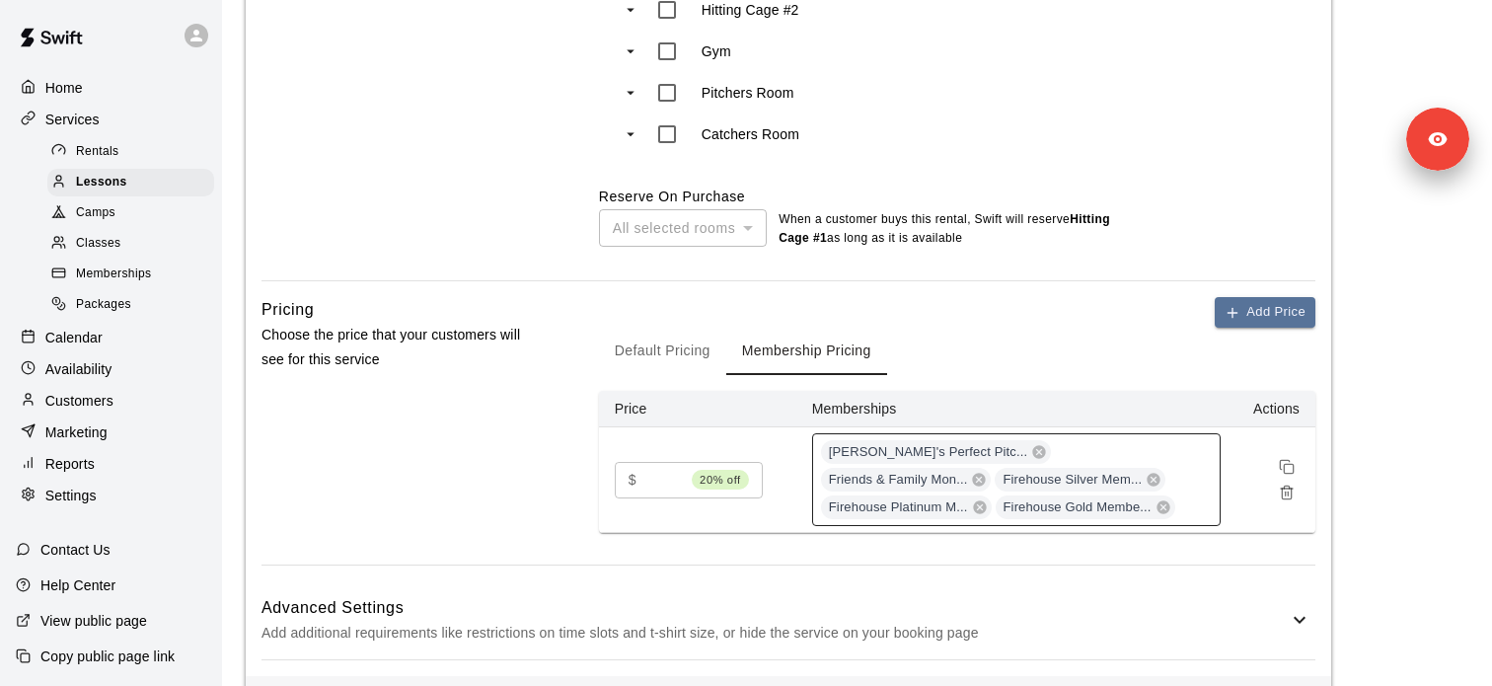
click at [1202, 505] on div "Mindy's Perfect Pitc... Friends & Family Mon... Firehouse Silver Mem... Firehou…" at bounding box center [1016, 479] width 408 height 93
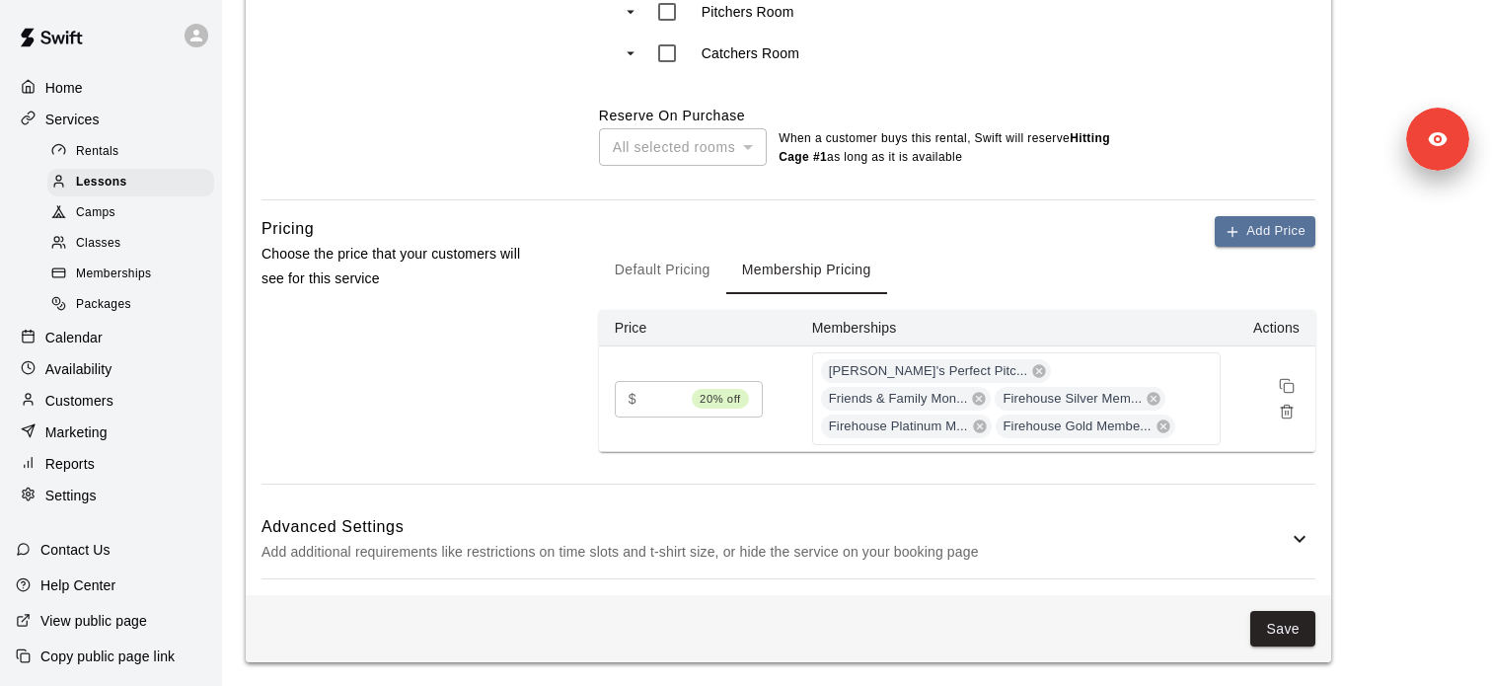
scroll to position [1151, 0]
click at [1123, 534] on h6 "Advanced Settings" at bounding box center [774, 527] width 1026 height 26
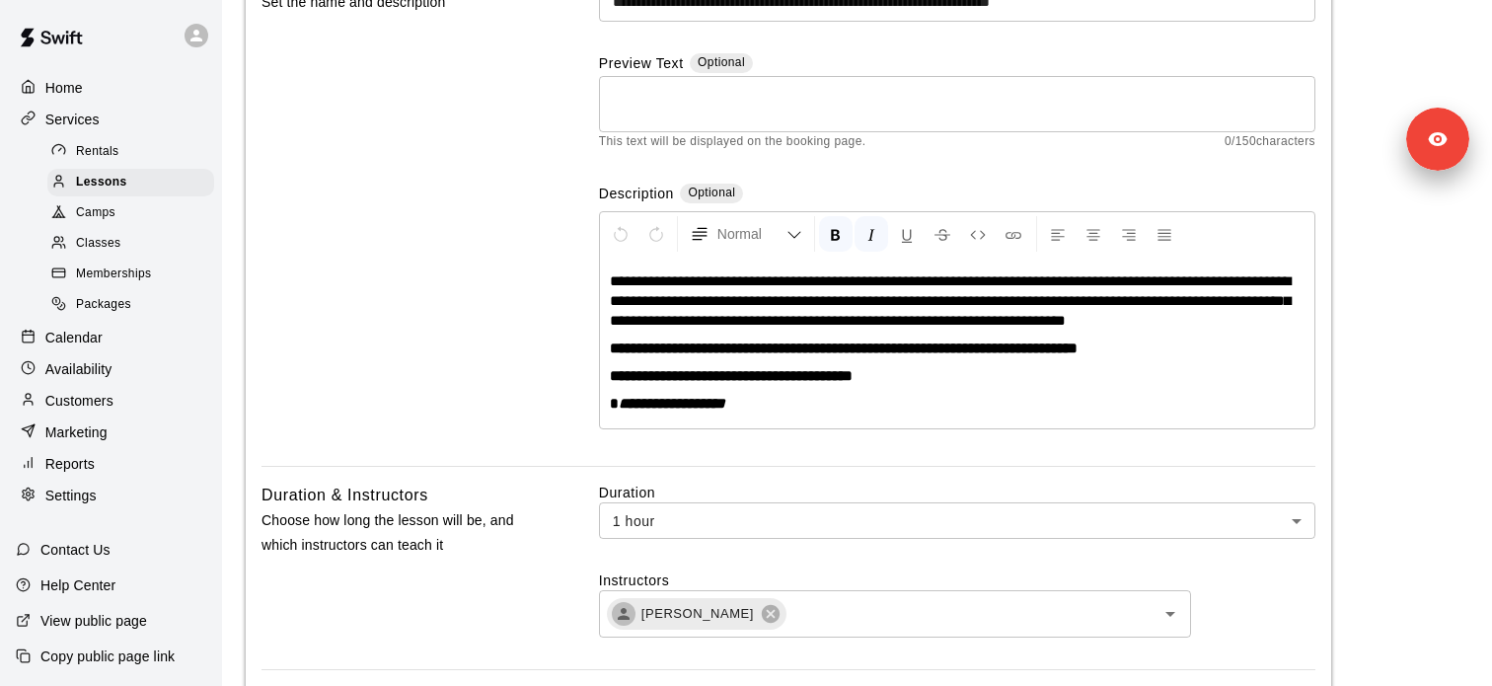
scroll to position [208, 0]
click at [150, 179] on div "Lessons" at bounding box center [130, 183] width 167 height 28
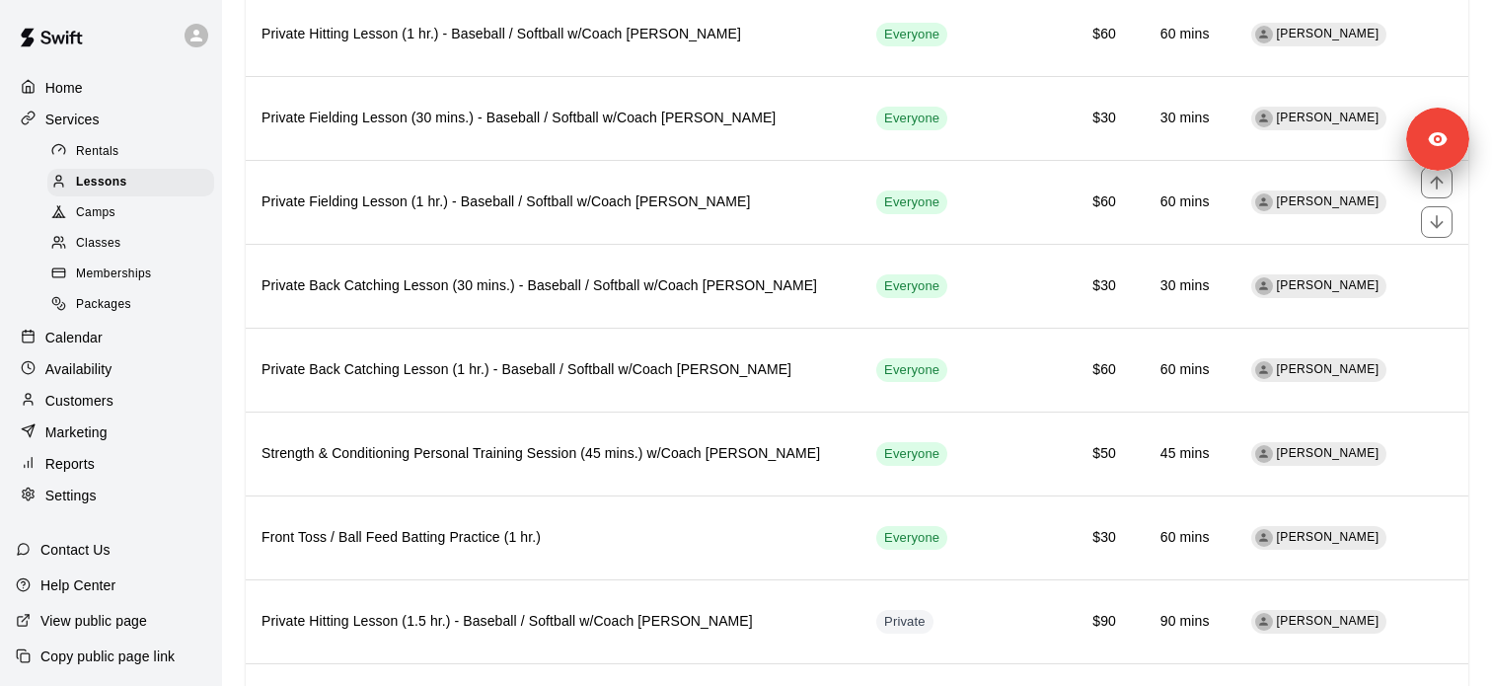
scroll to position [740, 0]
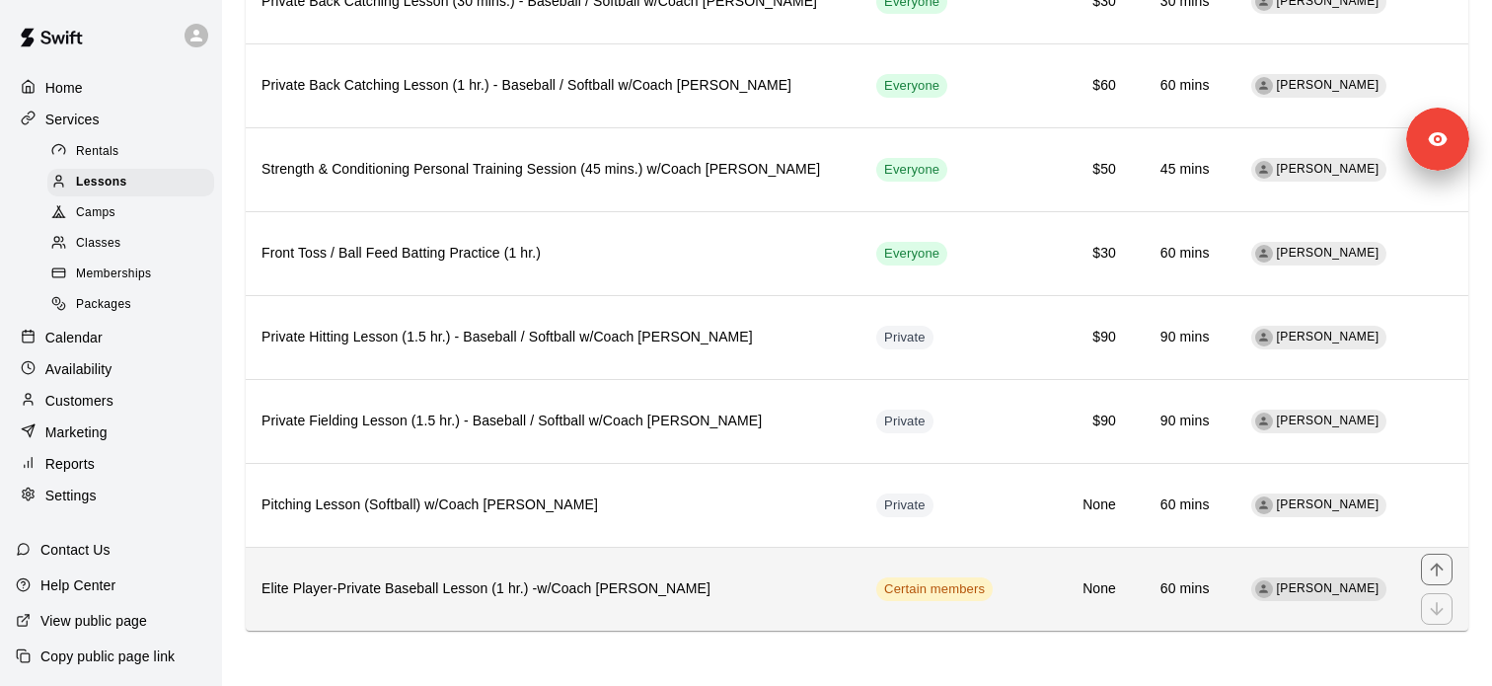
click at [651, 575] on th "Elite Player-Private Baseball Lesson (1 hr.) -w/Coach David Martinez" at bounding box center [553, 589] width 615 height 84
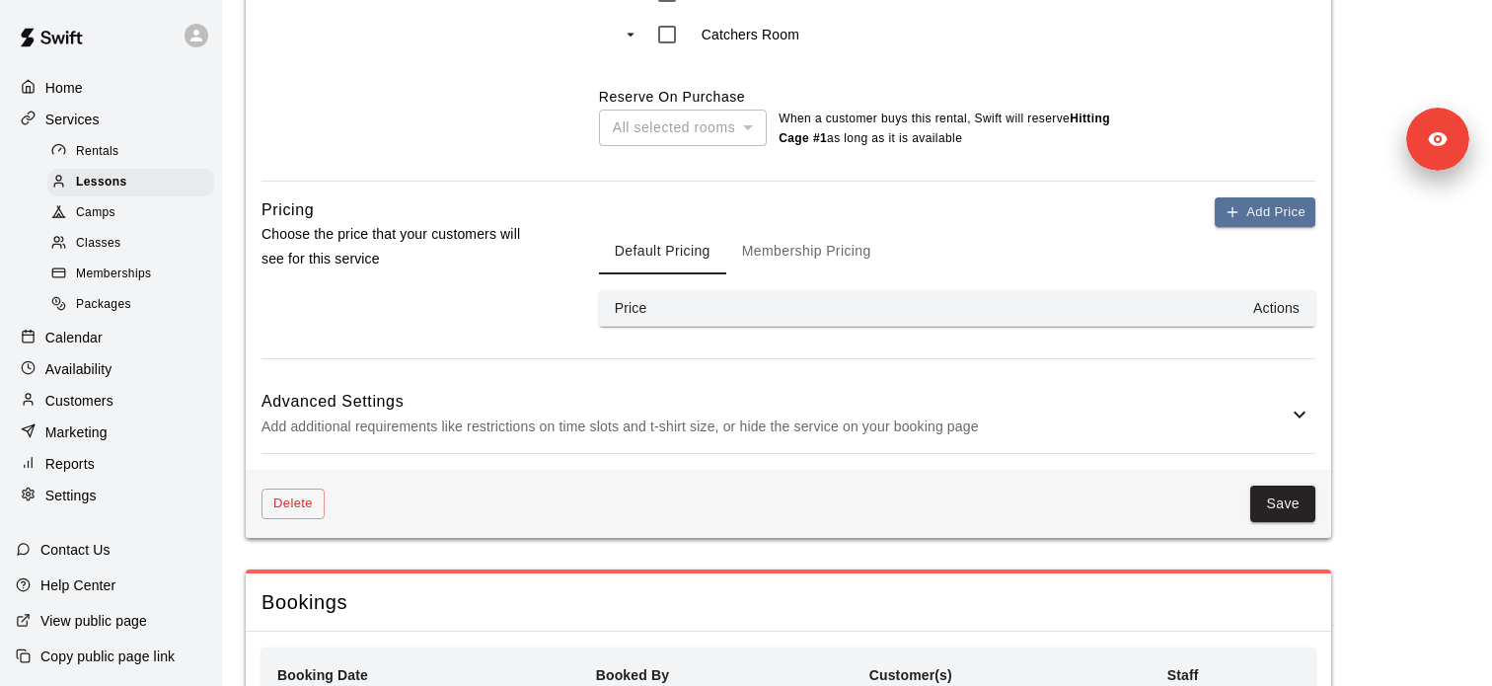
scroll to position [1338, 0]
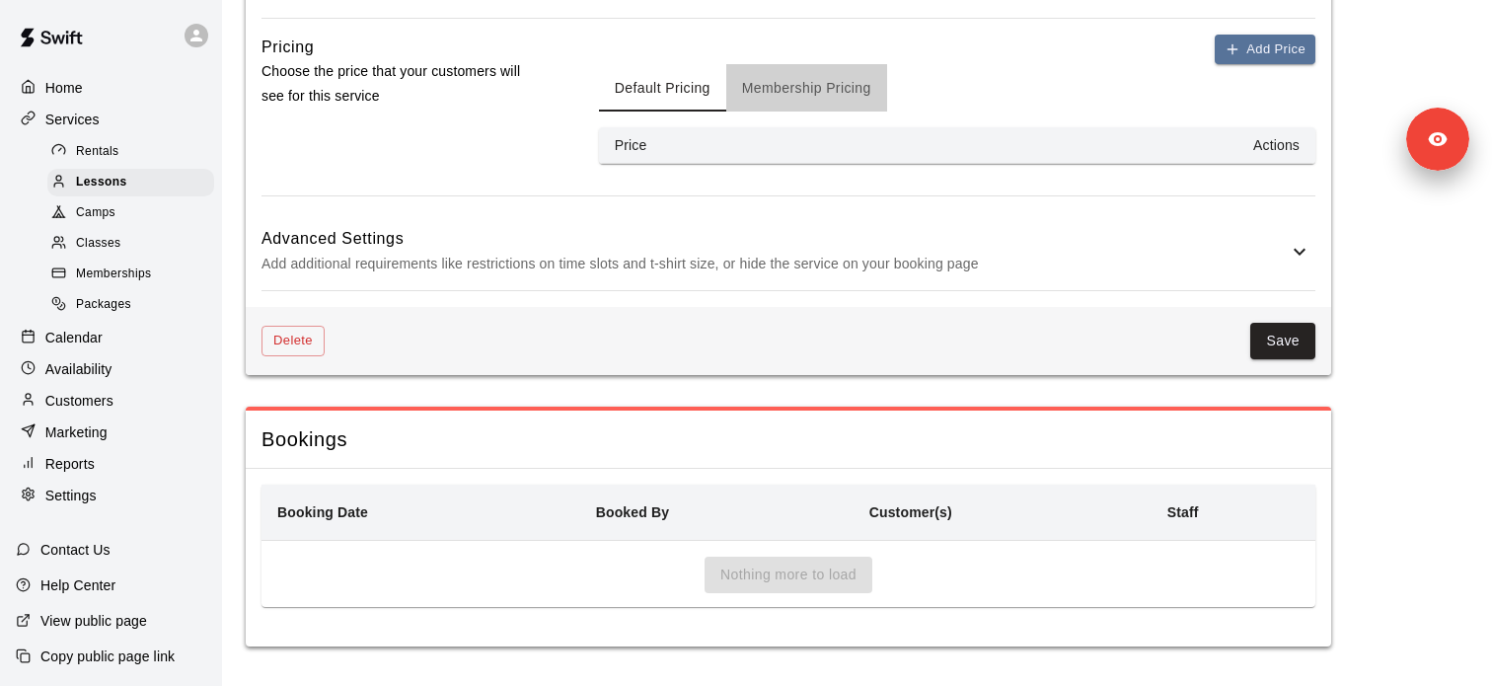
click at [787, 88] on button "Membership Pricing" at bounding box center [806, 87] width 161 height 47
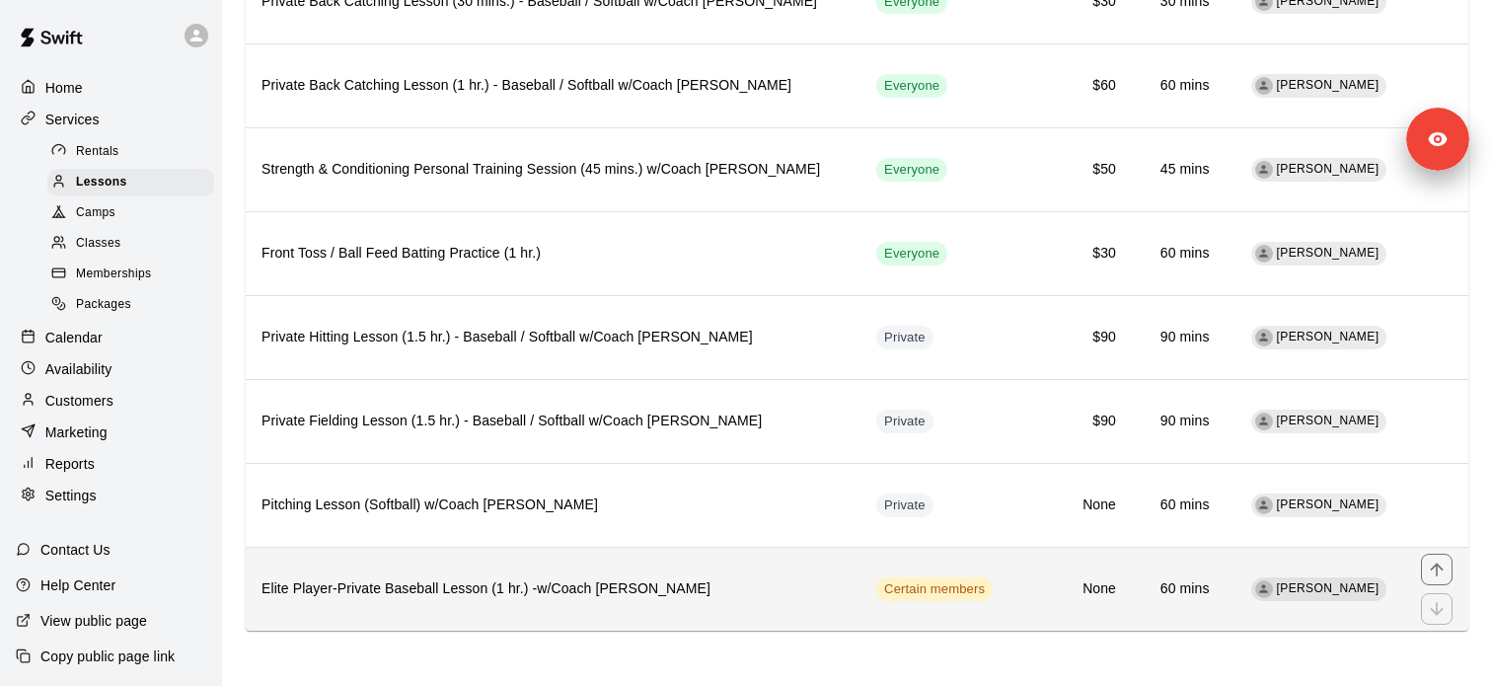
click at [590, 577] on th "Elite Player-Private Baseball Lesson (1 hr.) -w/Coach David Martinez" at bounding box center [553, 589] width 615 height 84
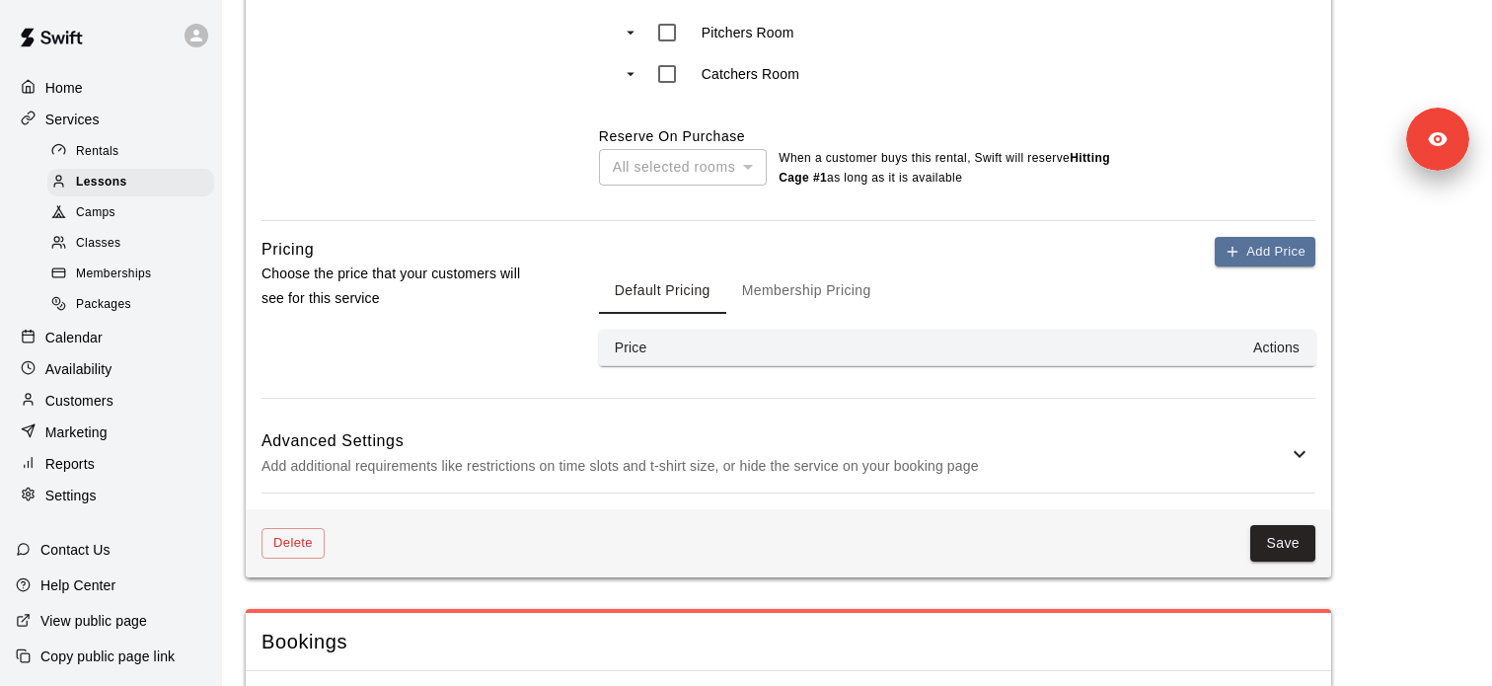
scroll to position [1120, 0]
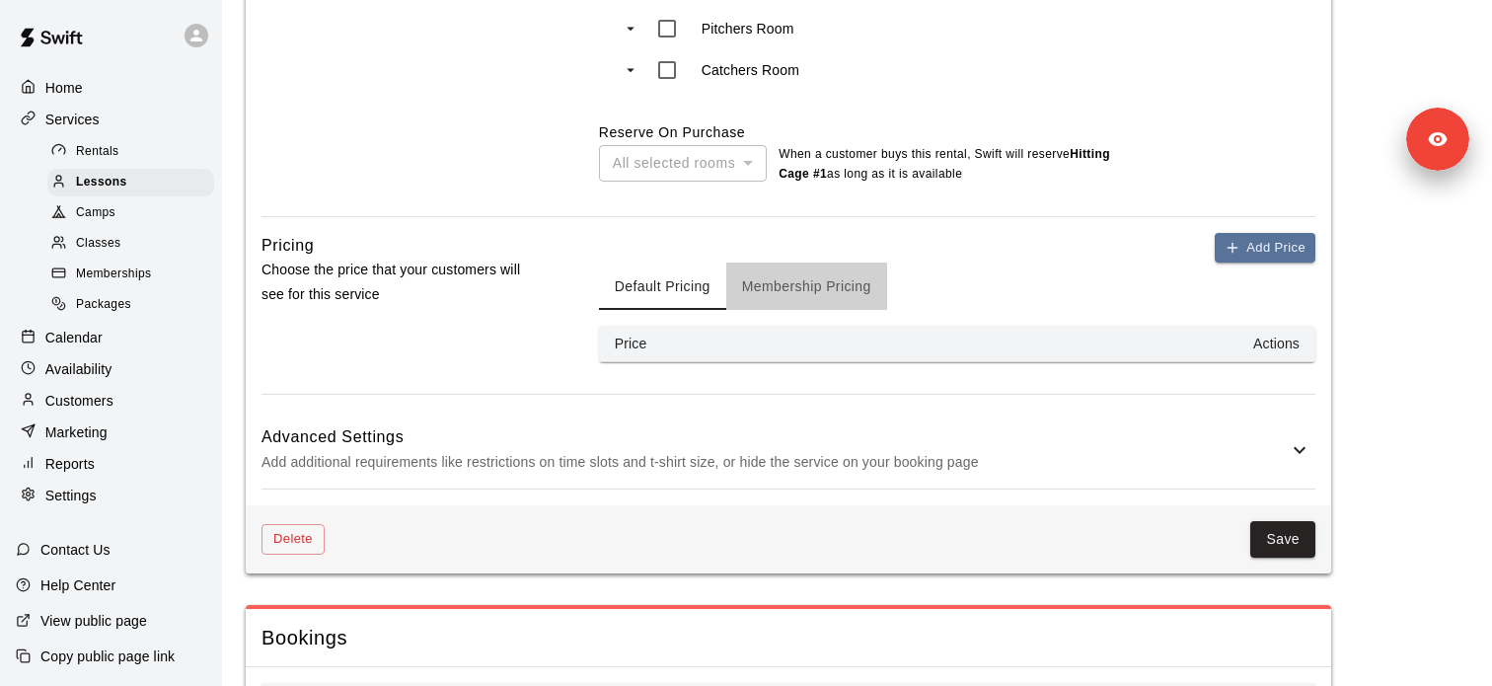
click at [828, 310] on button "Membership Pricing" at bounding box center [806, 285] width 161 height 47
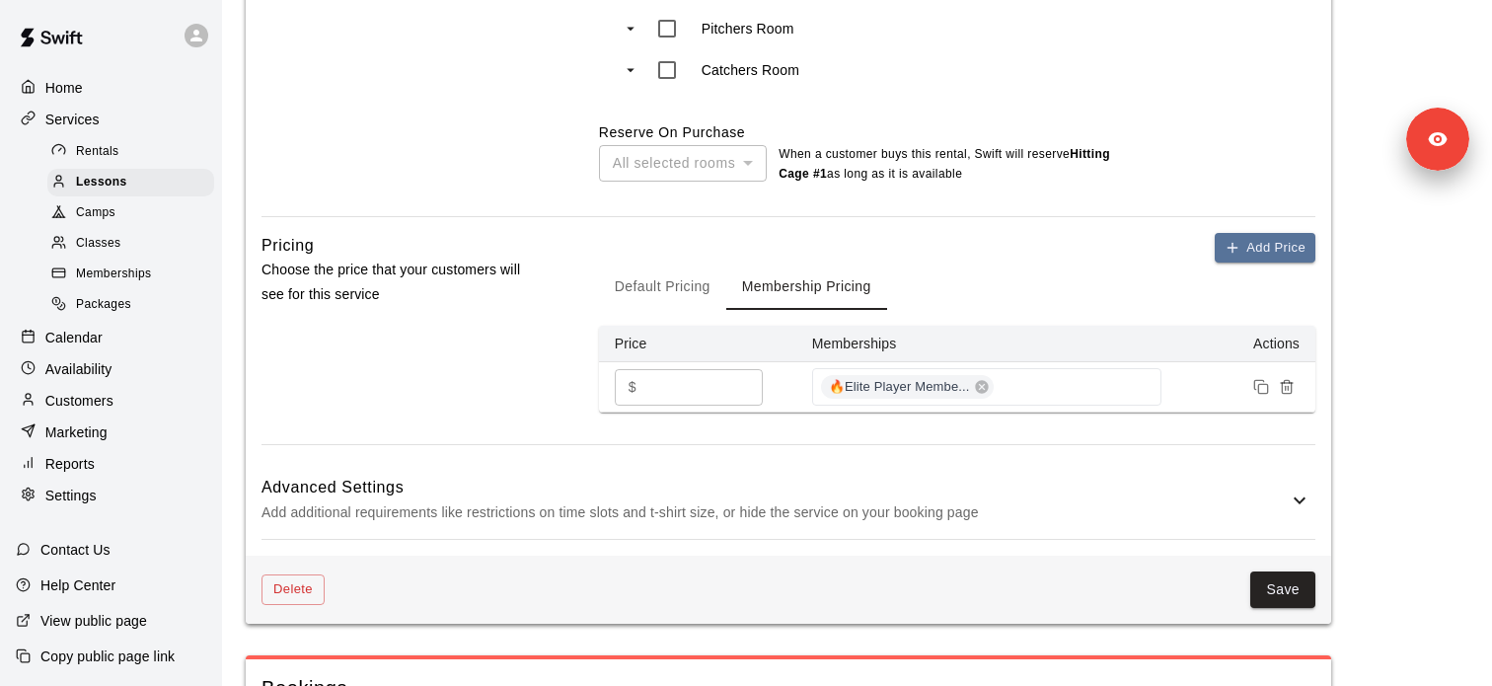
click at [796, 525] on p "Add additional requirements like restrictions on time slots and t-shirt size, o…" at bounding box center [774, 512] width 1026 height 25
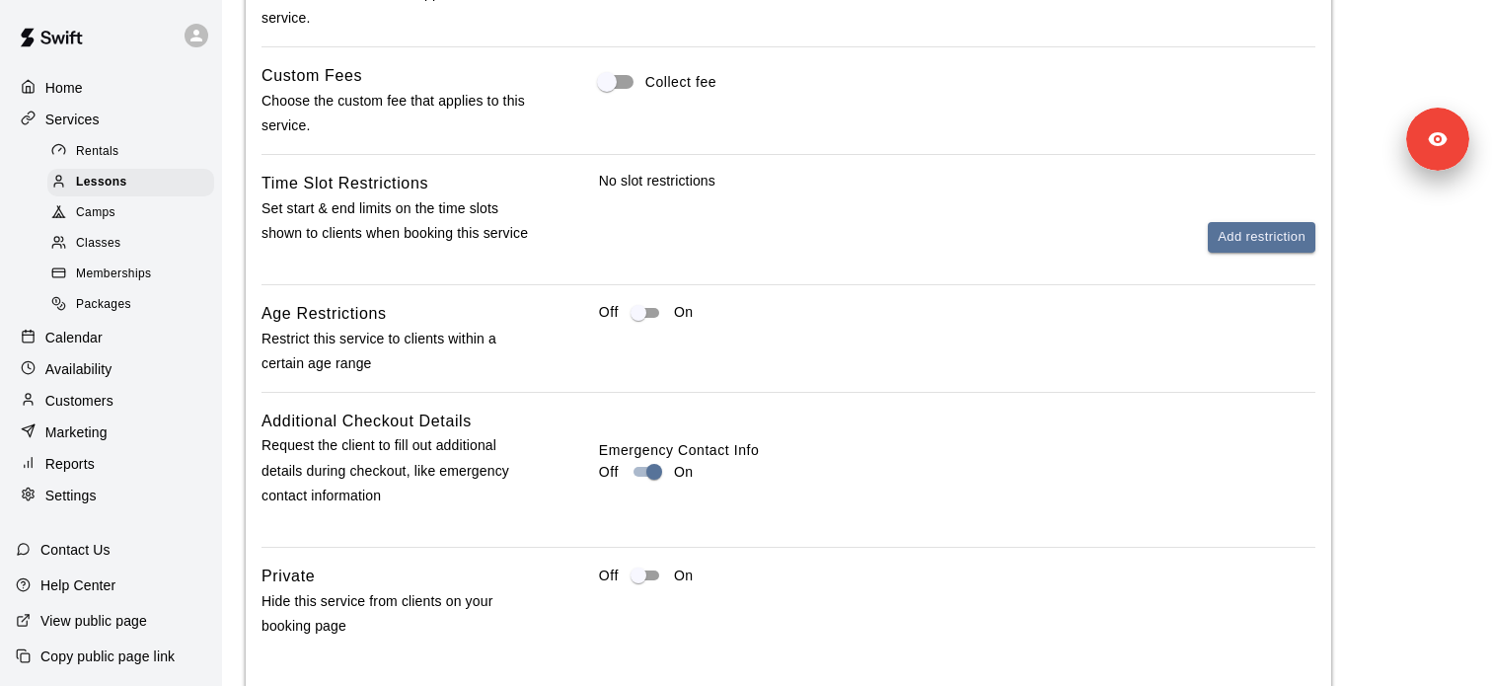
scroll to position [1729, 0]
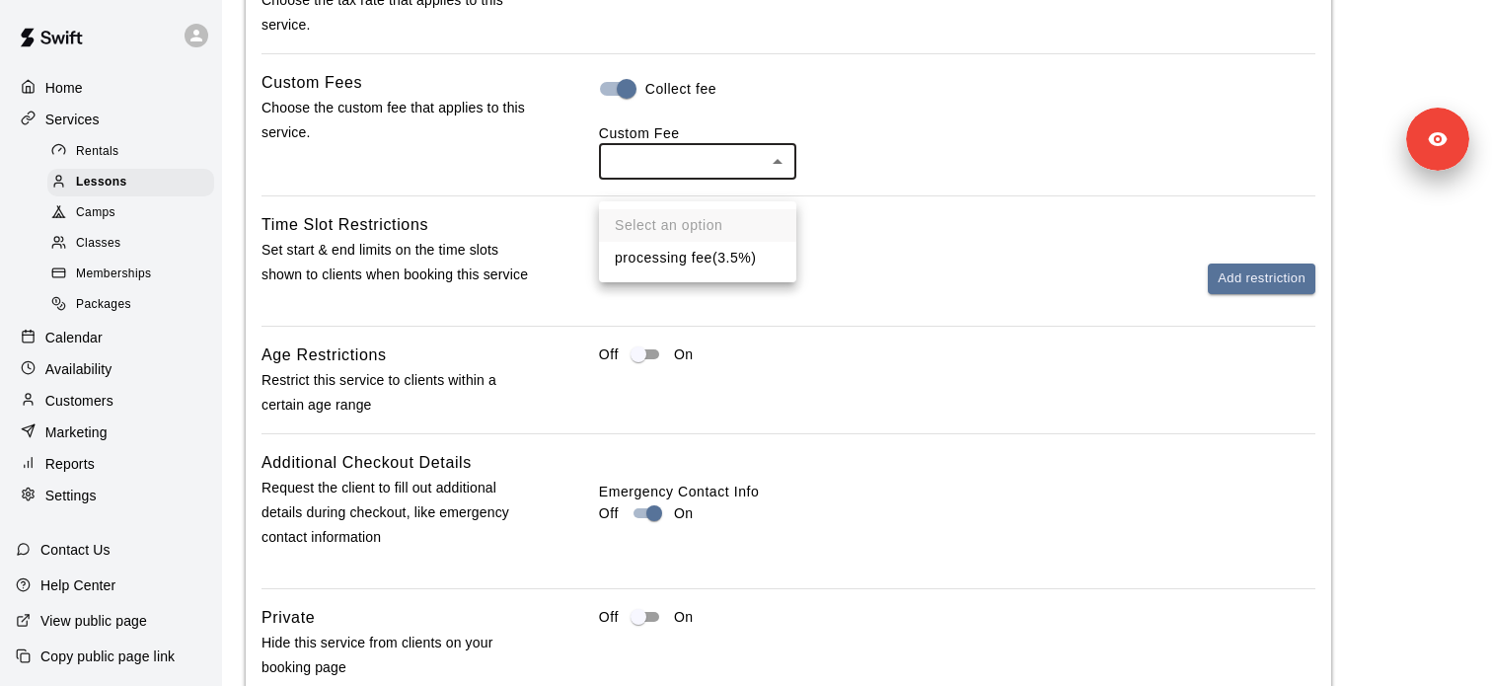
click at [710, 138] on div at bounding box center [746, 343] width 1492 height 686
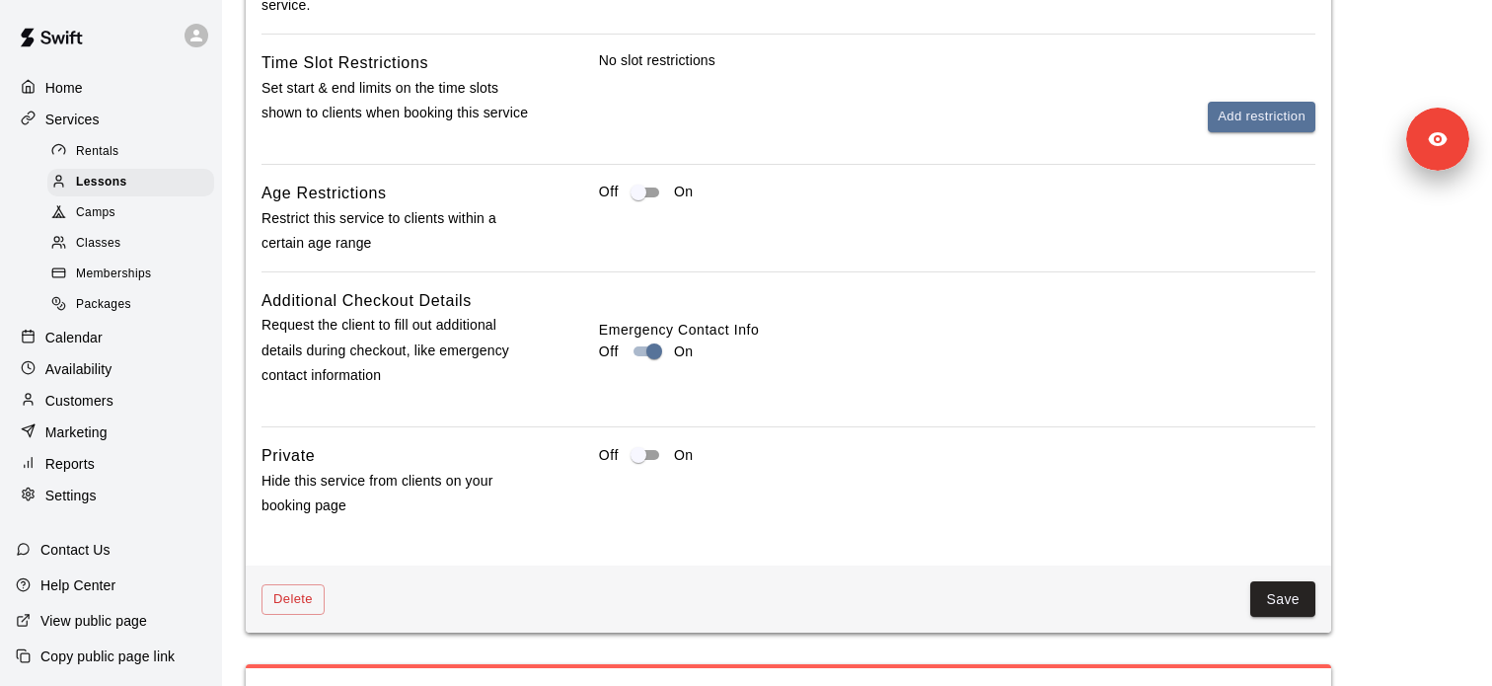
scroll to position [1854, 0]
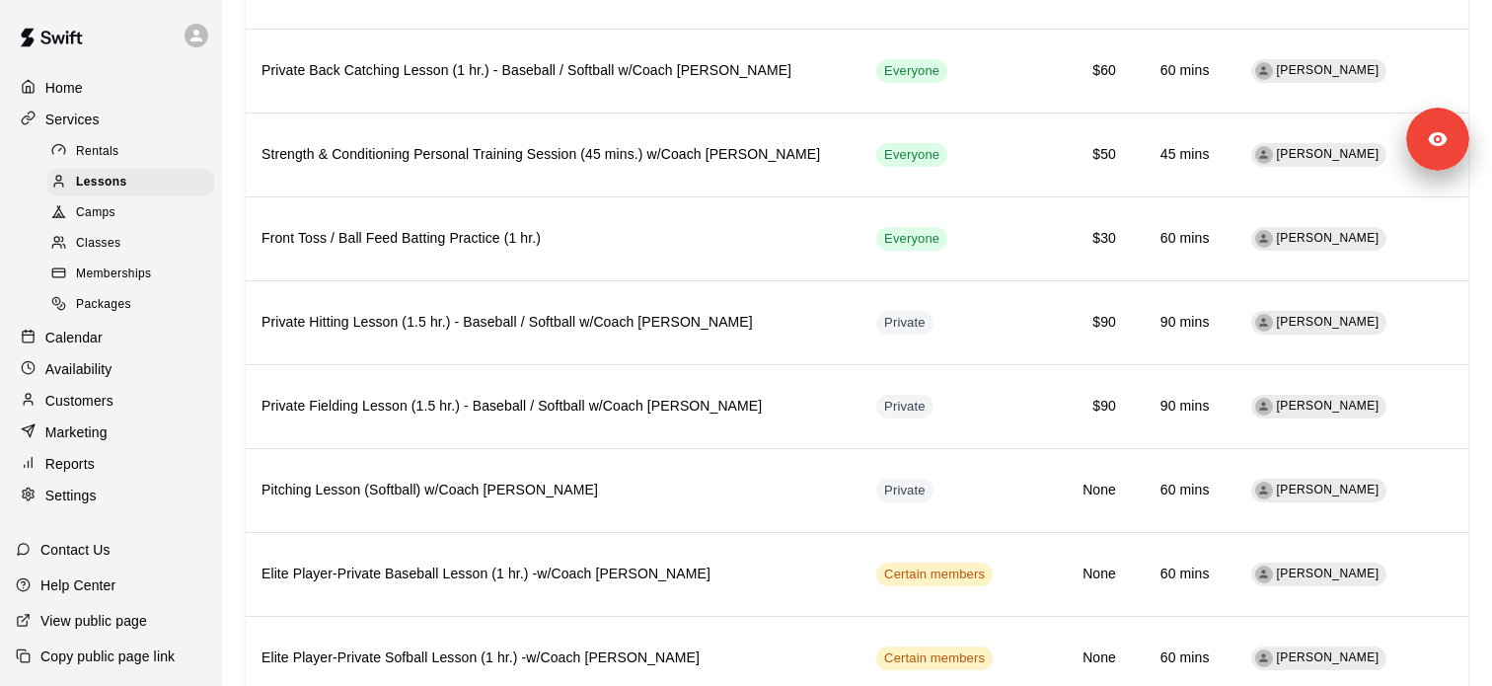
scroll to position [824, 0]
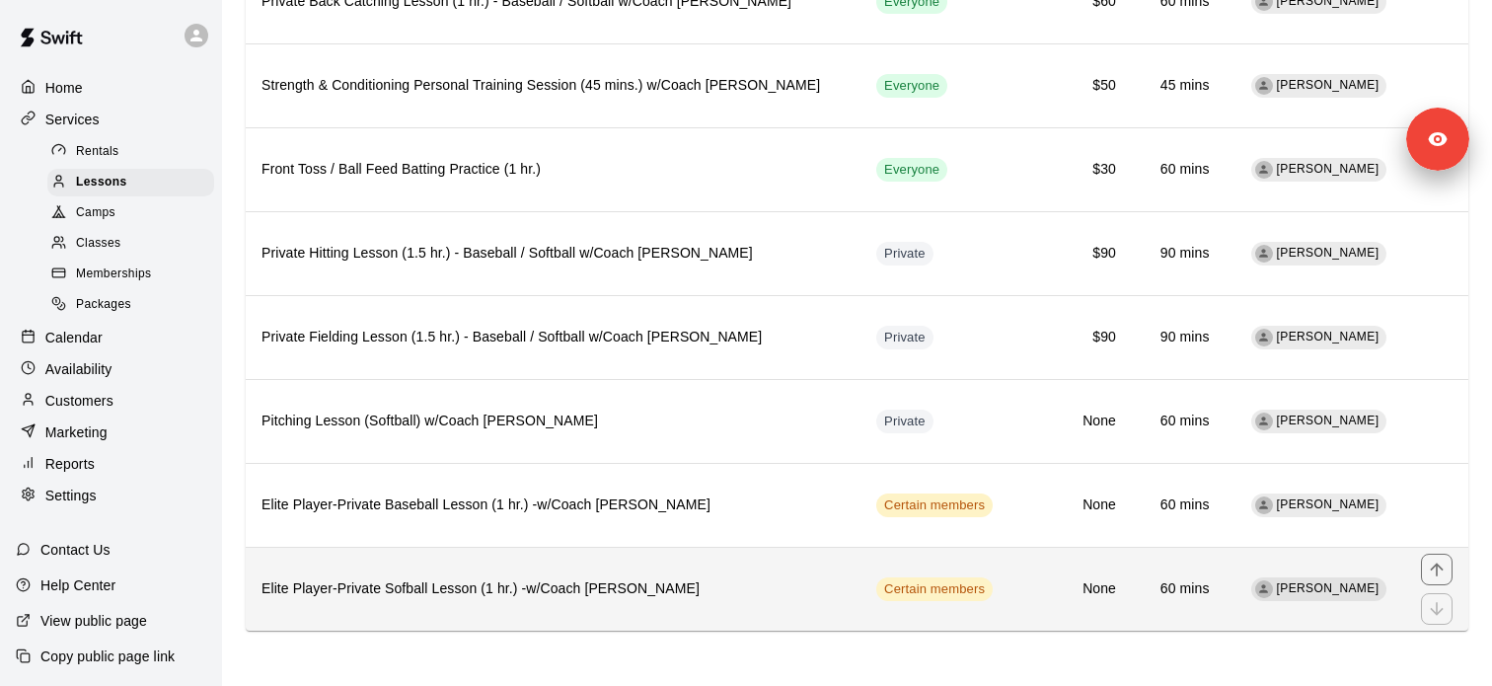
click at [657, 591] on h6 "Elite Player-Private Sofball Lesson (1 hr.) -w/Coach David Martinez" at bounding box center [552, 589] width 583 height 22
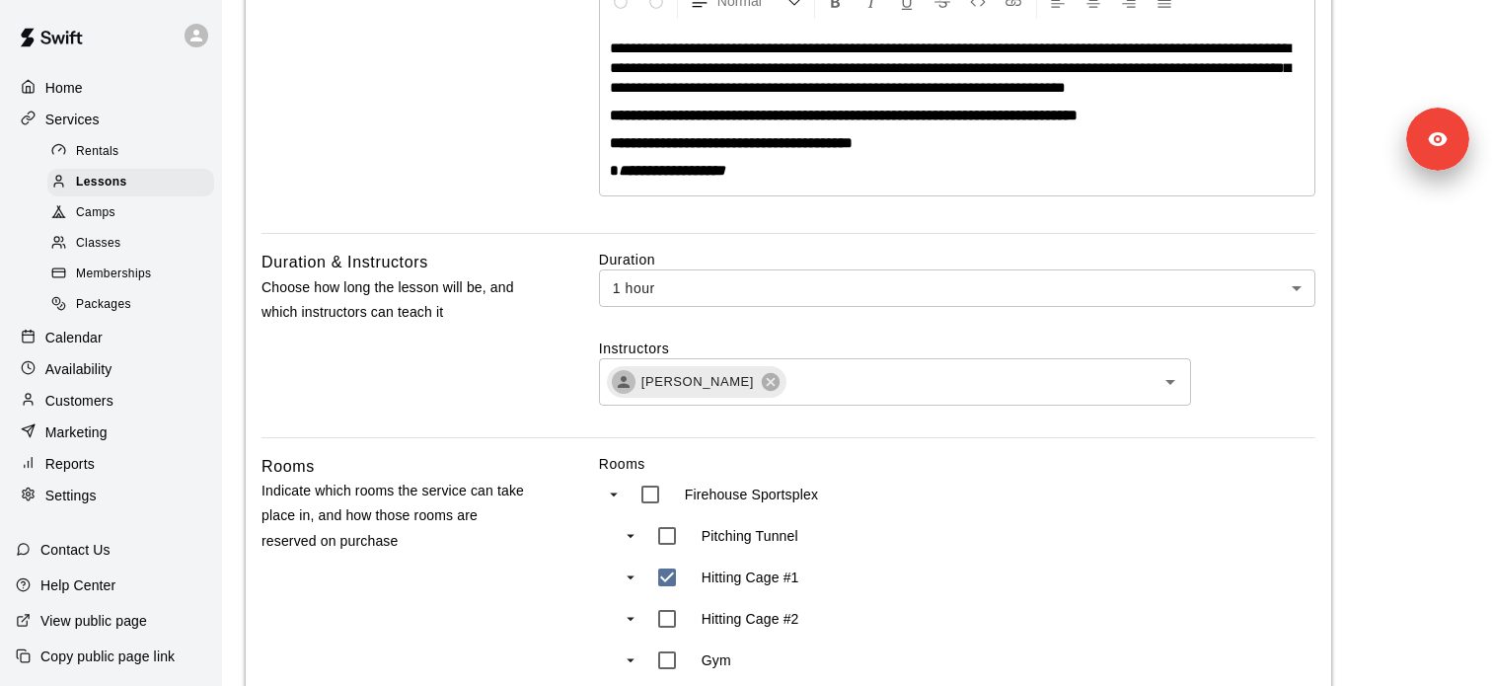
scroll to position [370, 0]
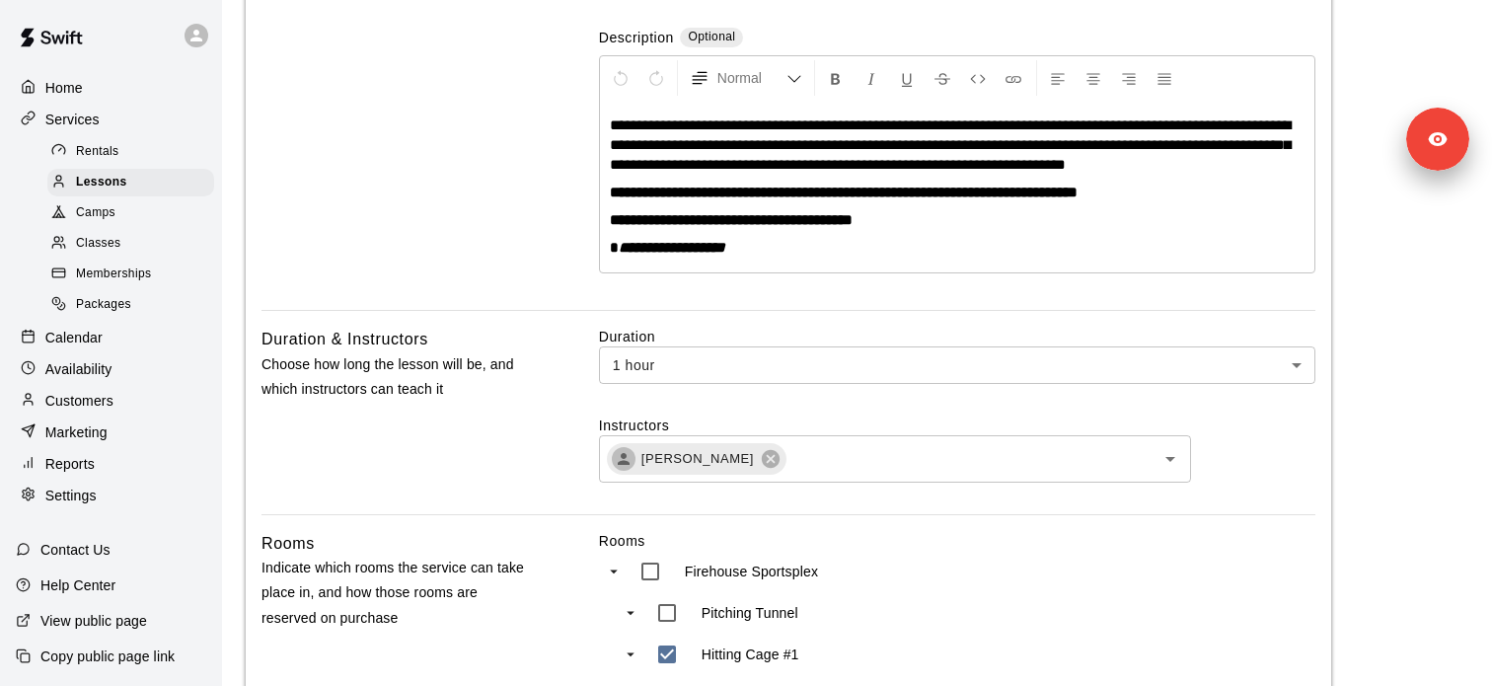
click at [112, 346] on div "Calendar" at bounding box center [111, 338] width 190 height 30
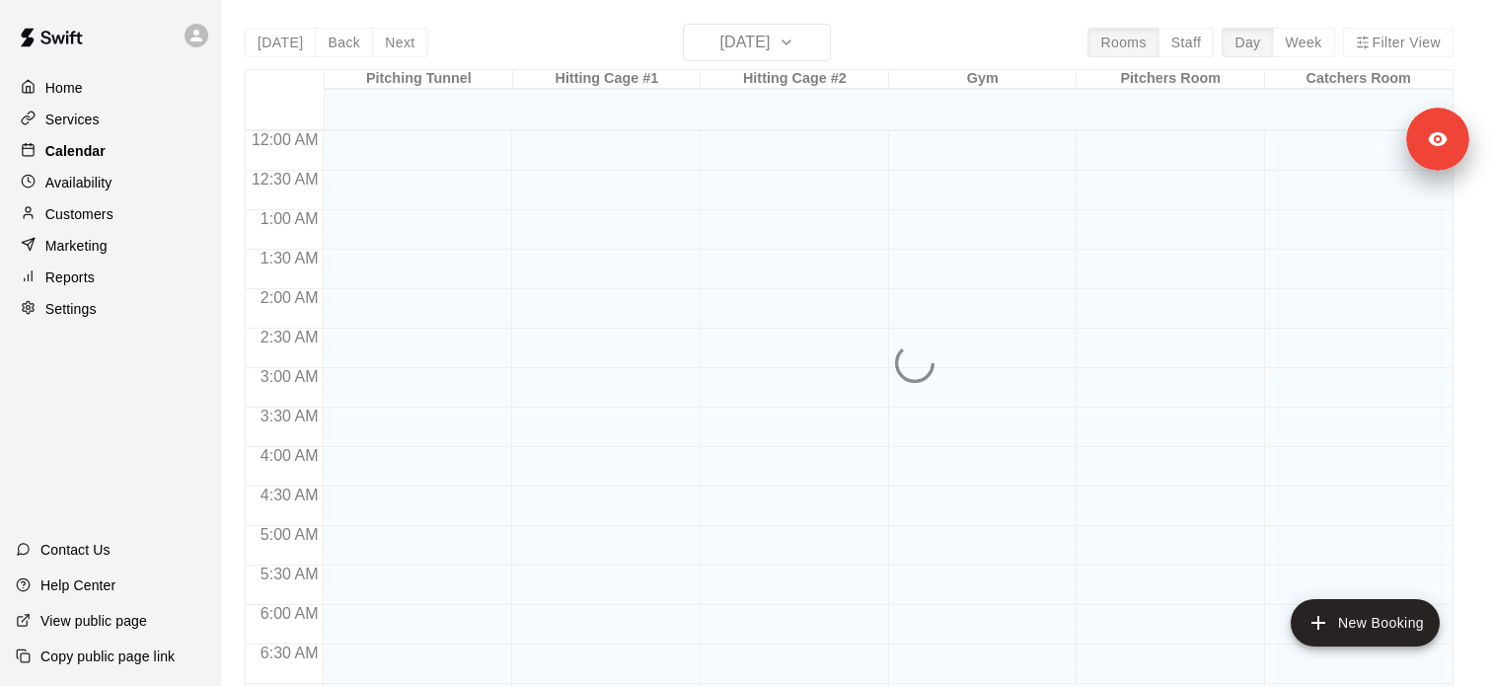
scroll to position [1085, 0]
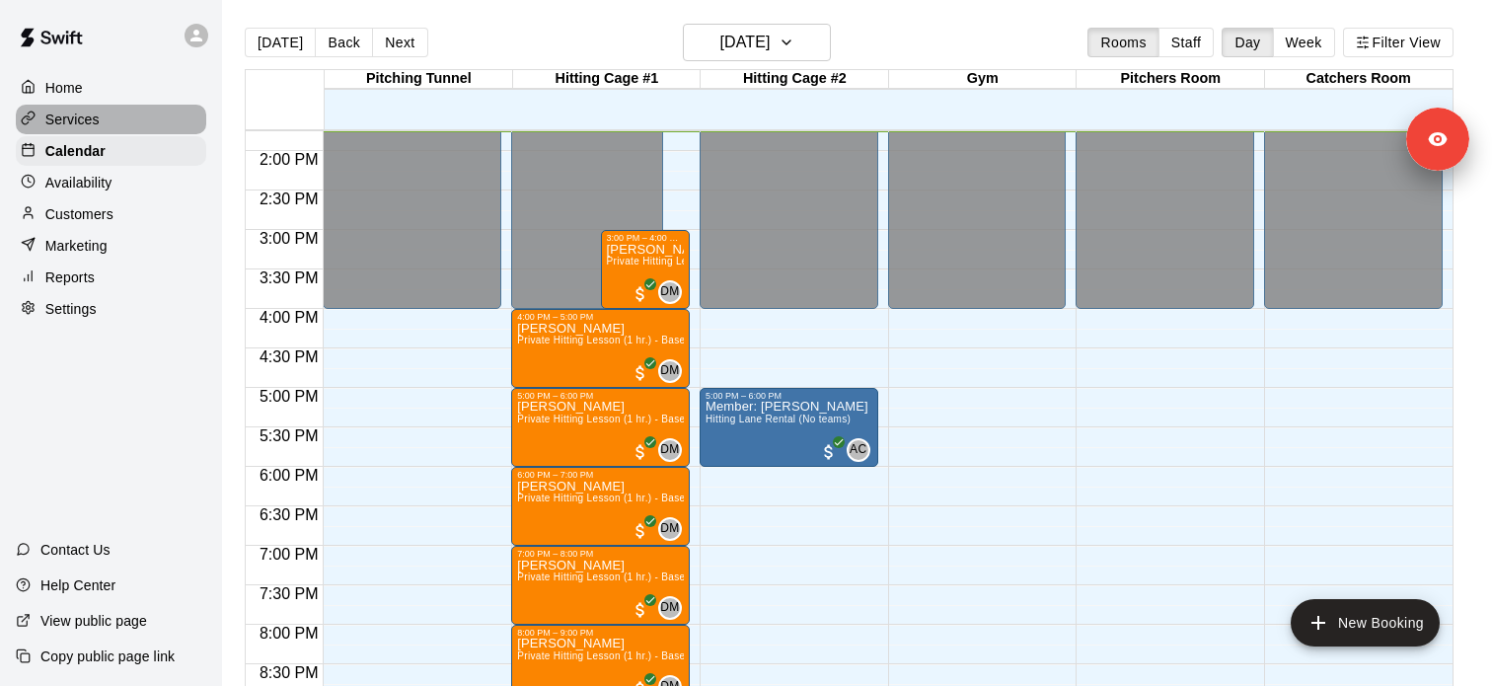
click at [153, 128] on div "Services" at bounding box center [111, 120] width 190 height 30
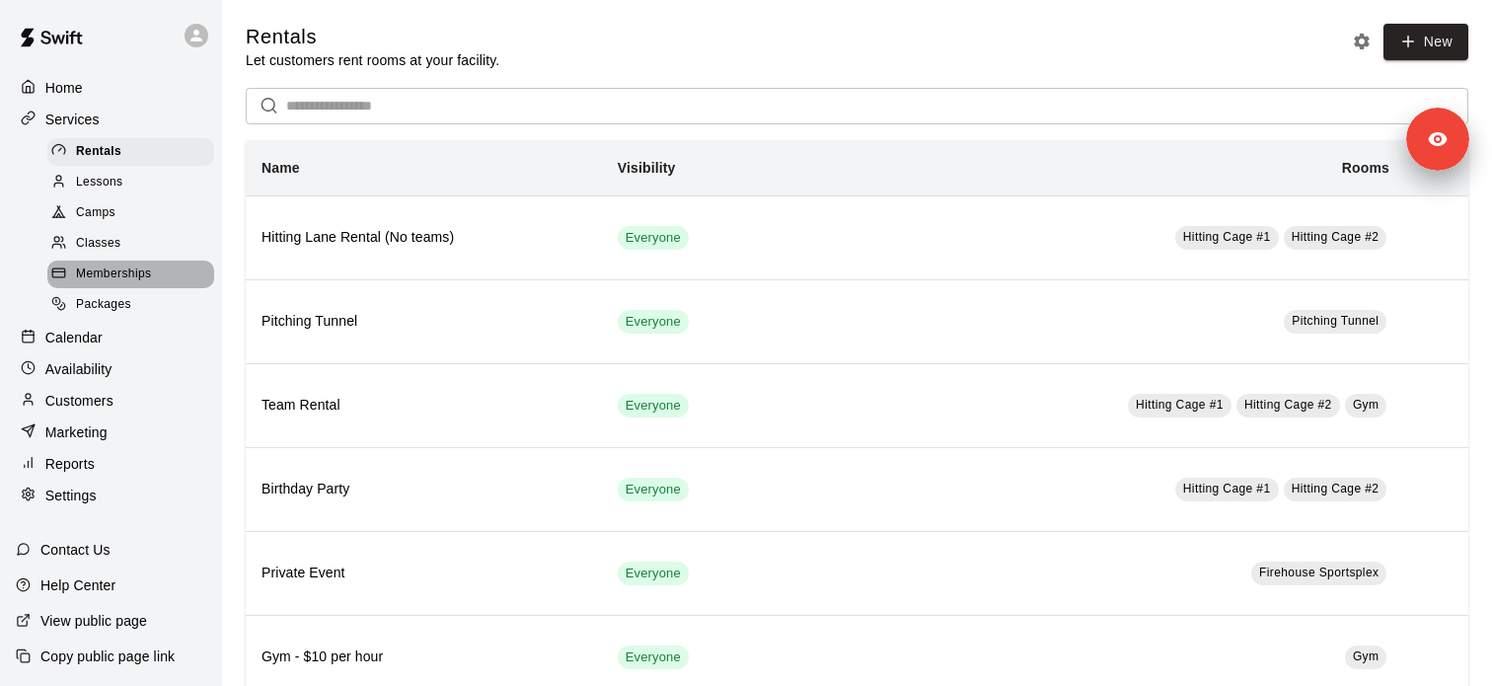
click at [133, 267] on span "Memberships" at bounding box center [113, 274] width 75 height 20
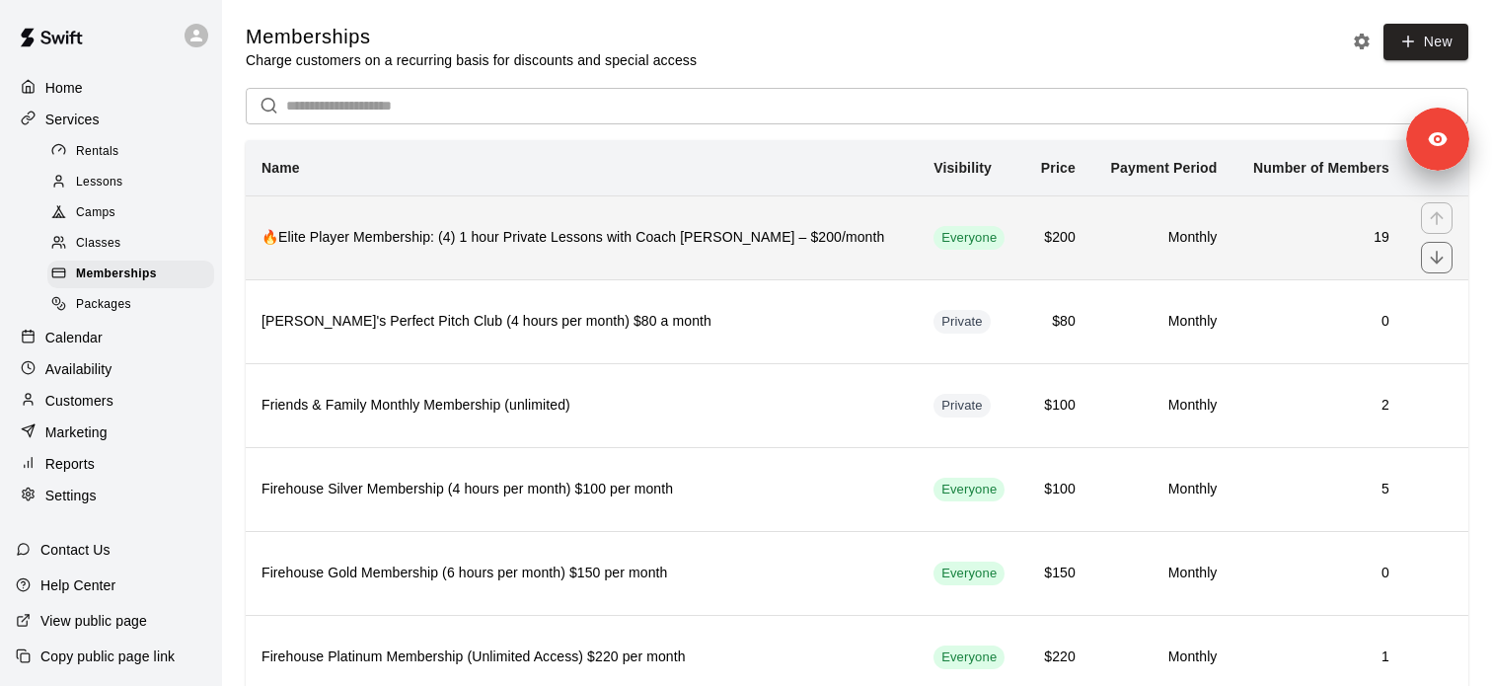
click at [436, 247] on h6 "🔥Elite Player Membership: (4) 1 hour Private Lessons with Coach David – $200/mo…" at bounding box center [581, 238] width 640 height 22
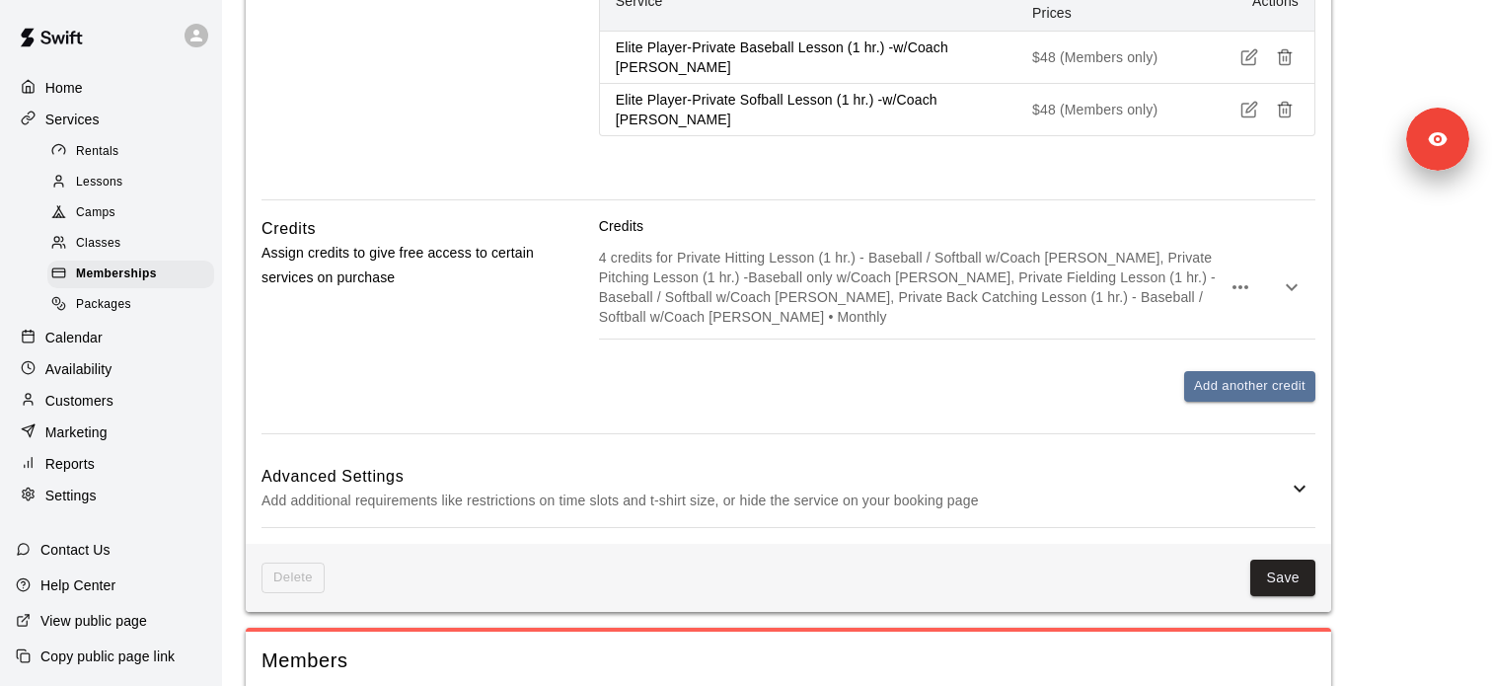
scroll to position [1483, 0]
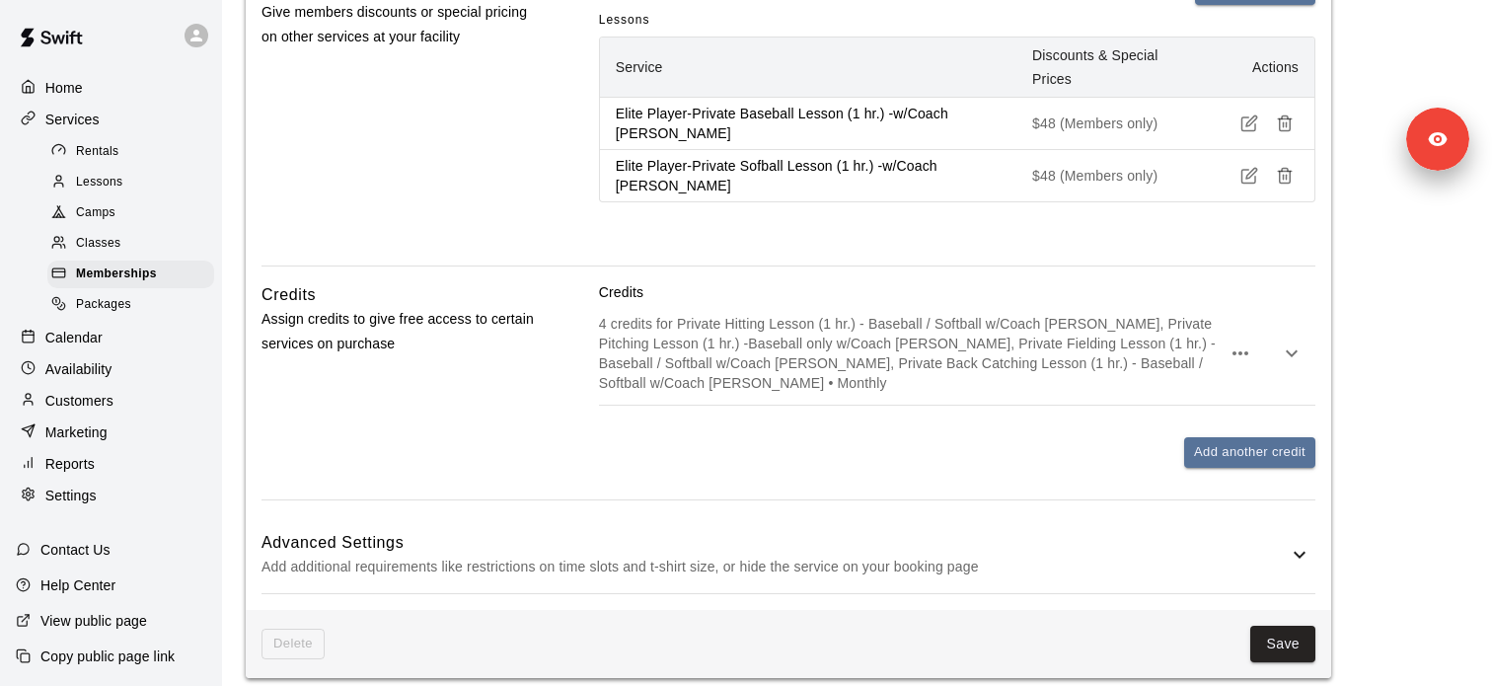
click at [891, 379] on p "4 credits for Private Hitting Lesson (1 hr.) - Baseball / Softball w/Coach Davi…" at bounding box center [910, 353] width 622 height 79
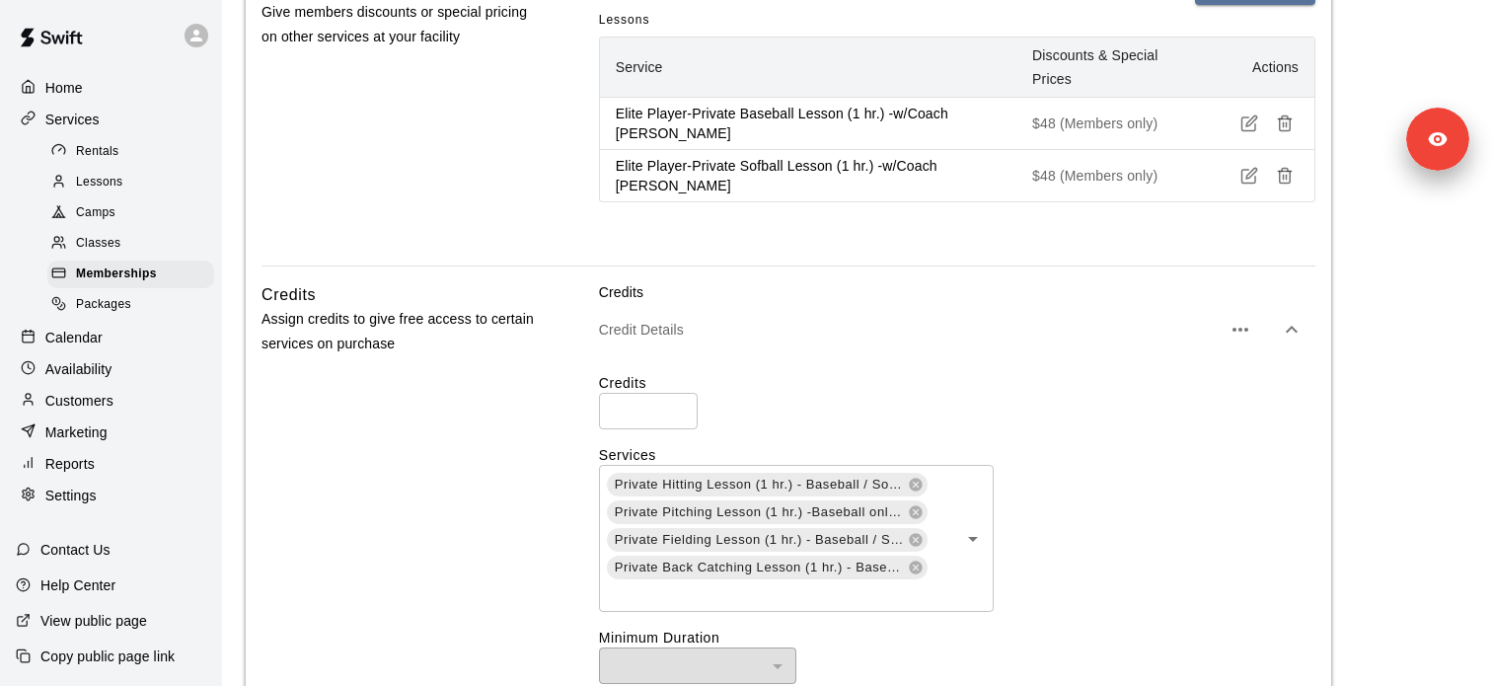
scroll to position [1669, 0]
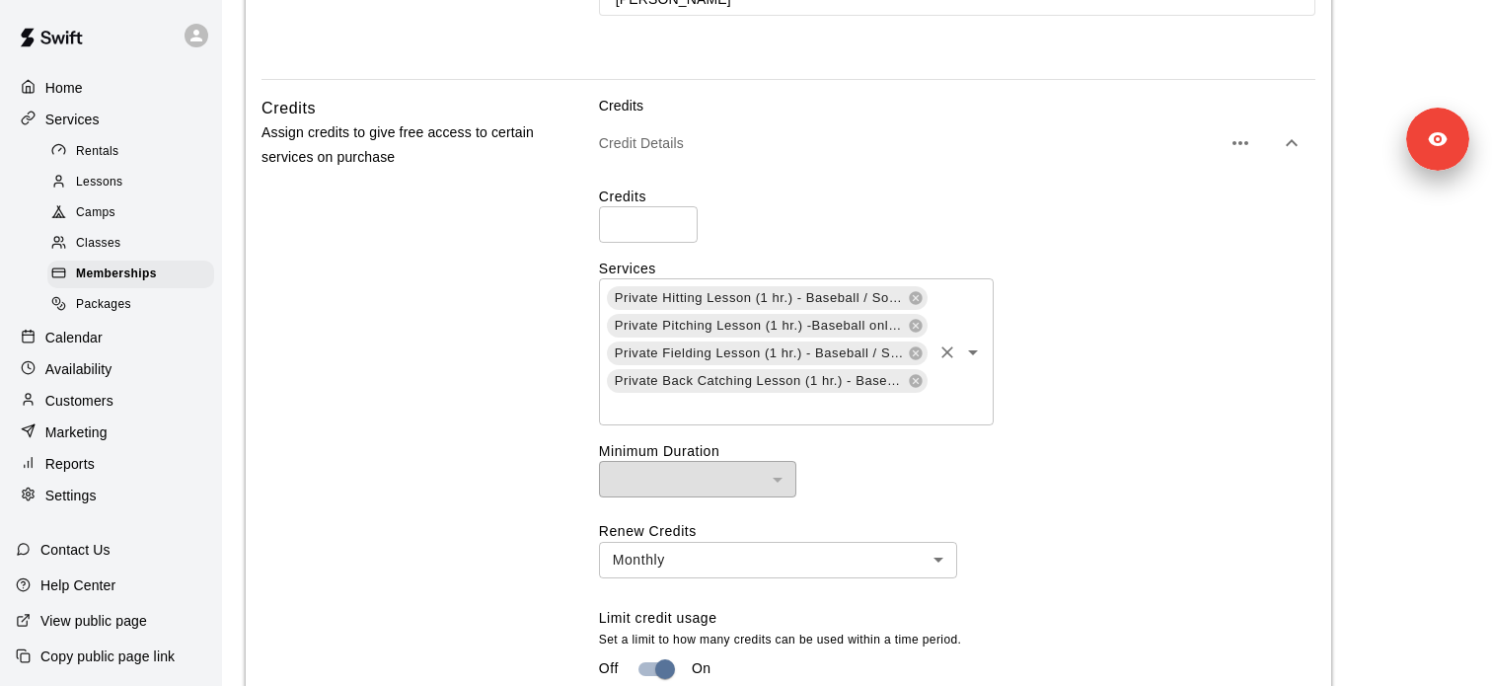
click at [971, 364] on icon "Open" at bounding box center [973, 352] width 24 height 24
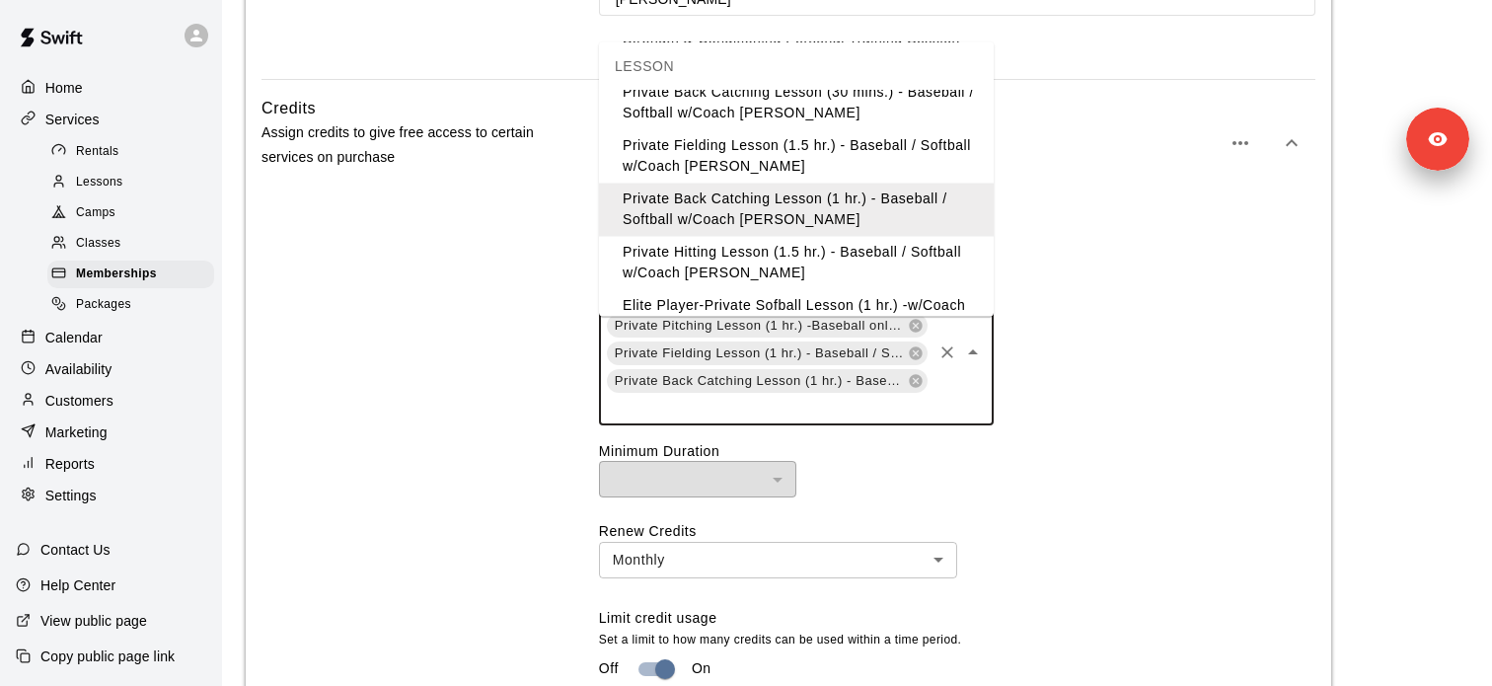
scroll to position [547, 0]
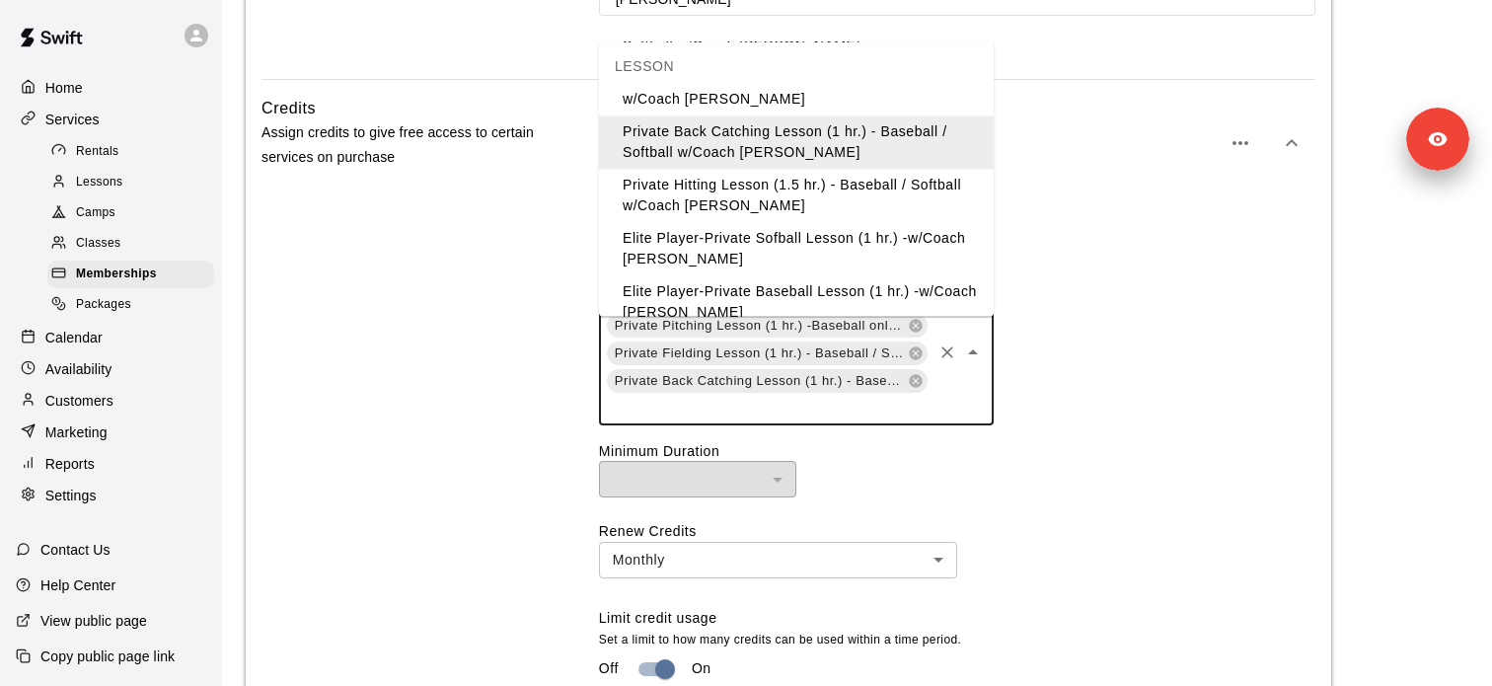
click at [1038, 338] on div "Private Hitting Lesson (1 hr.) - Baseball / Softball w/Coach David Martinez Pri…" at bounding box center [957, 351] width 716 height 147
click at [1011, 357] on div "Private Hitting Lesson (1 hr.) - Baseball / Softball w/Coach David Martinez Pri…" at bounding box center [957, 351] width 716 height 147
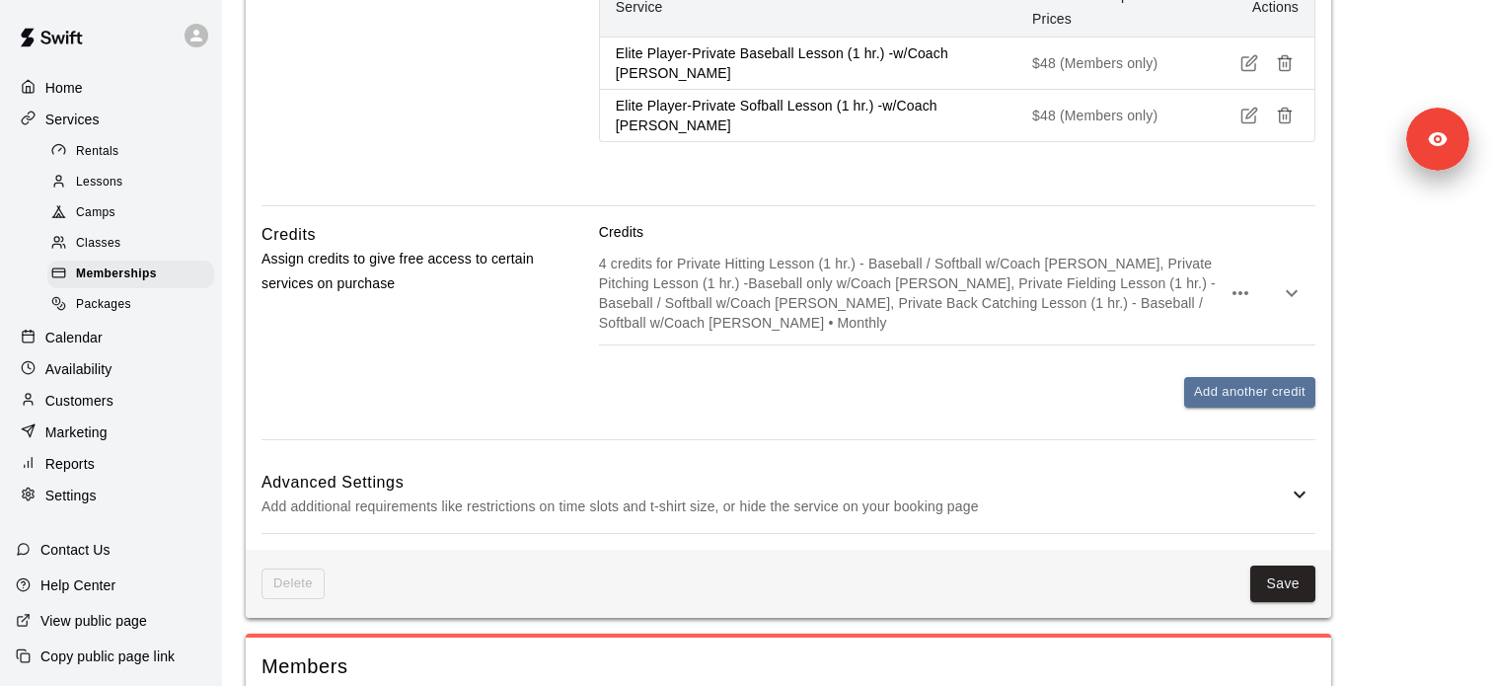
scroll to position [1510, 0]
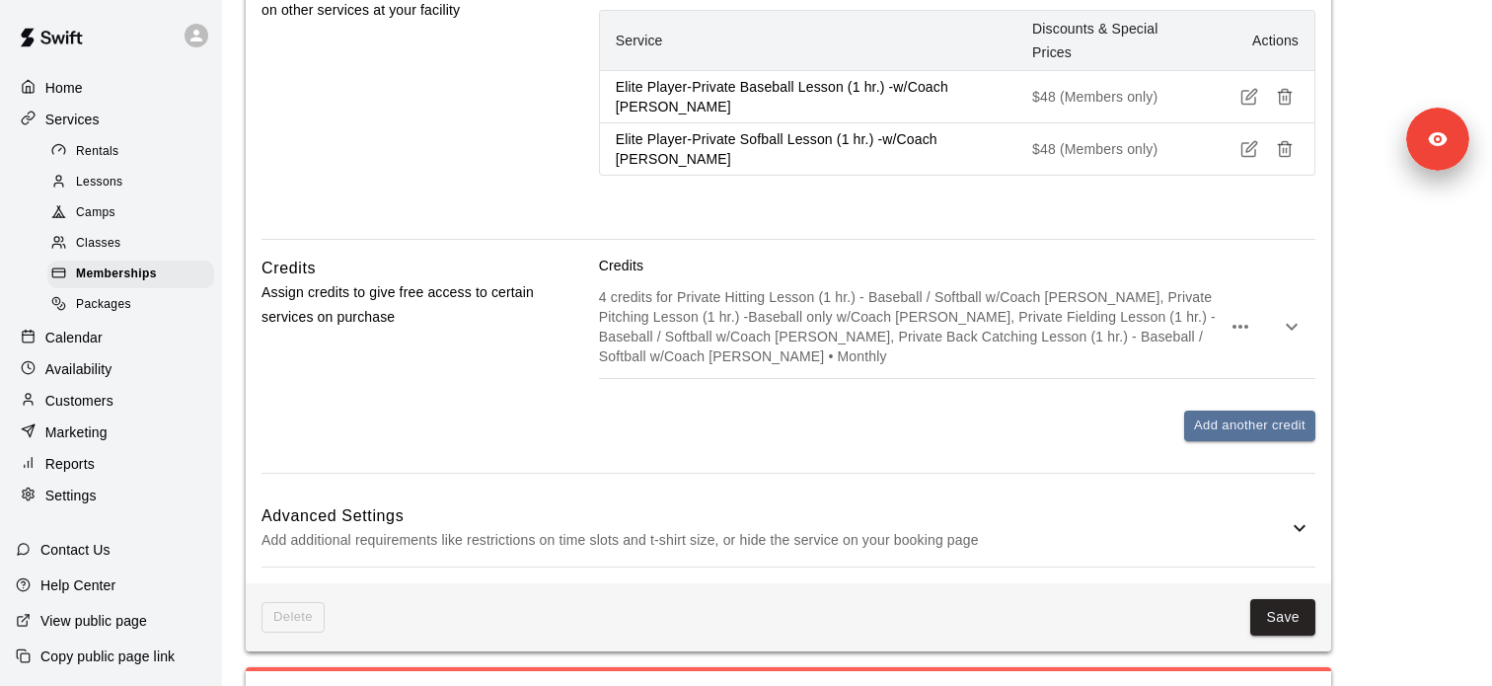
click at [647, 366] on p "4 credits for Private Hitting Lesson (1 hr.) - Baseball / Softball w/Coach [PER…" at bounding box center [910, 326] width 622 height 79
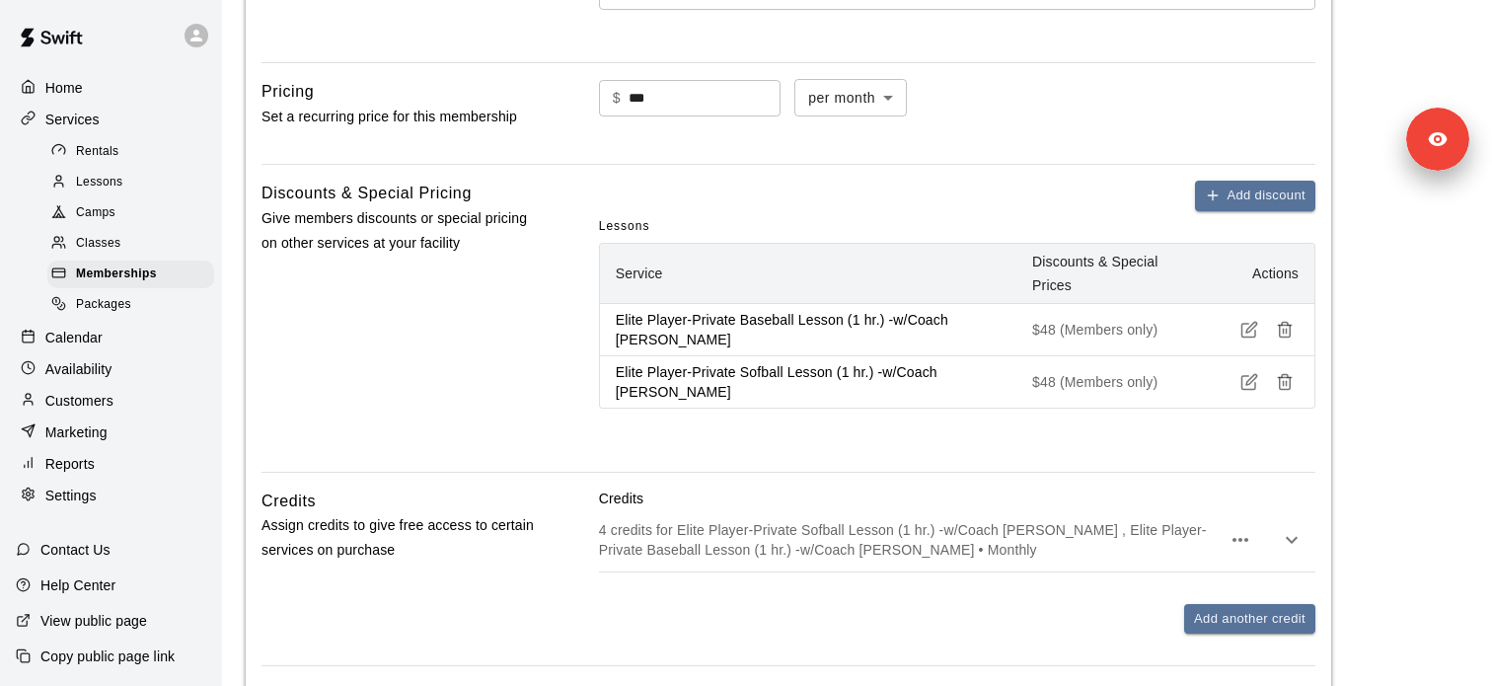
scroll to position [1308, 0]
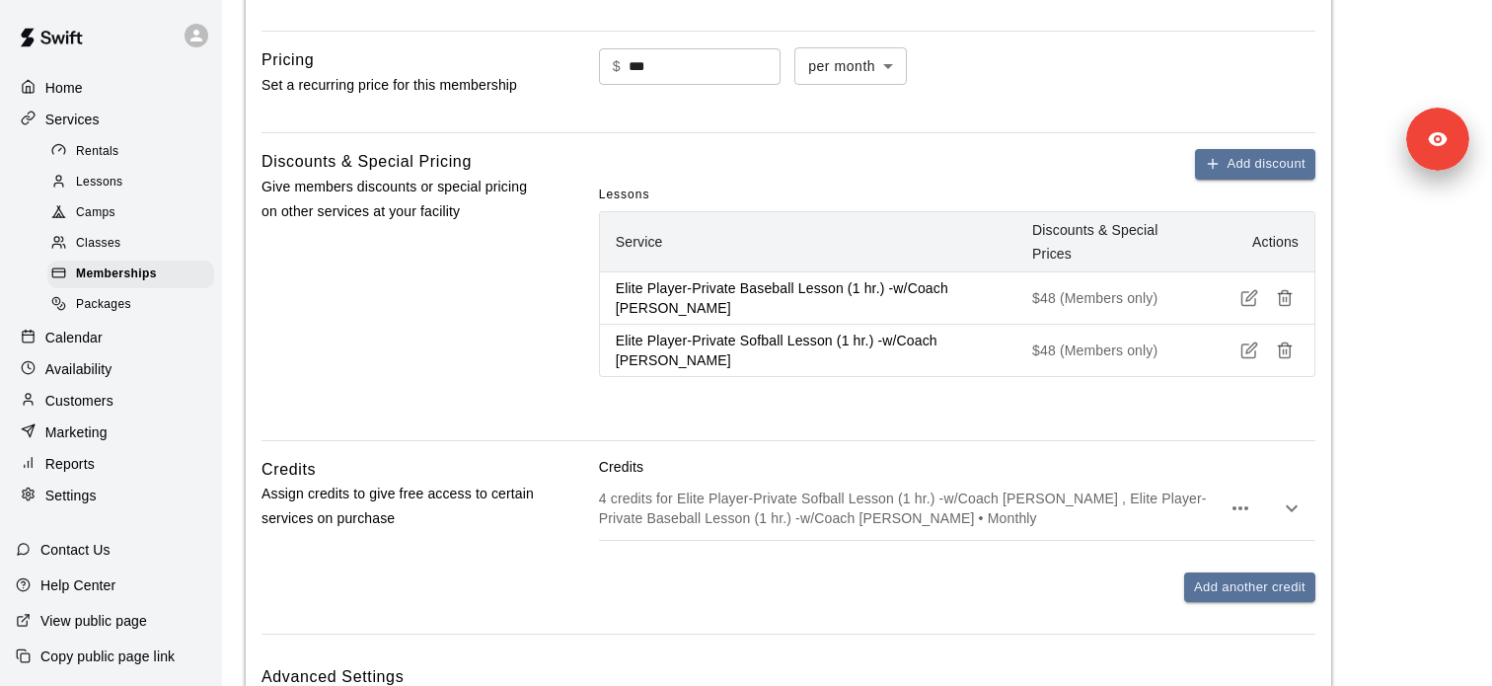
click at [688, 528] on p "4 credits for Elite Player-Private Sofball Lesson (1 hr.) -w/Coach David Martin…" at bounding box center [910, 507] width 622 height 39
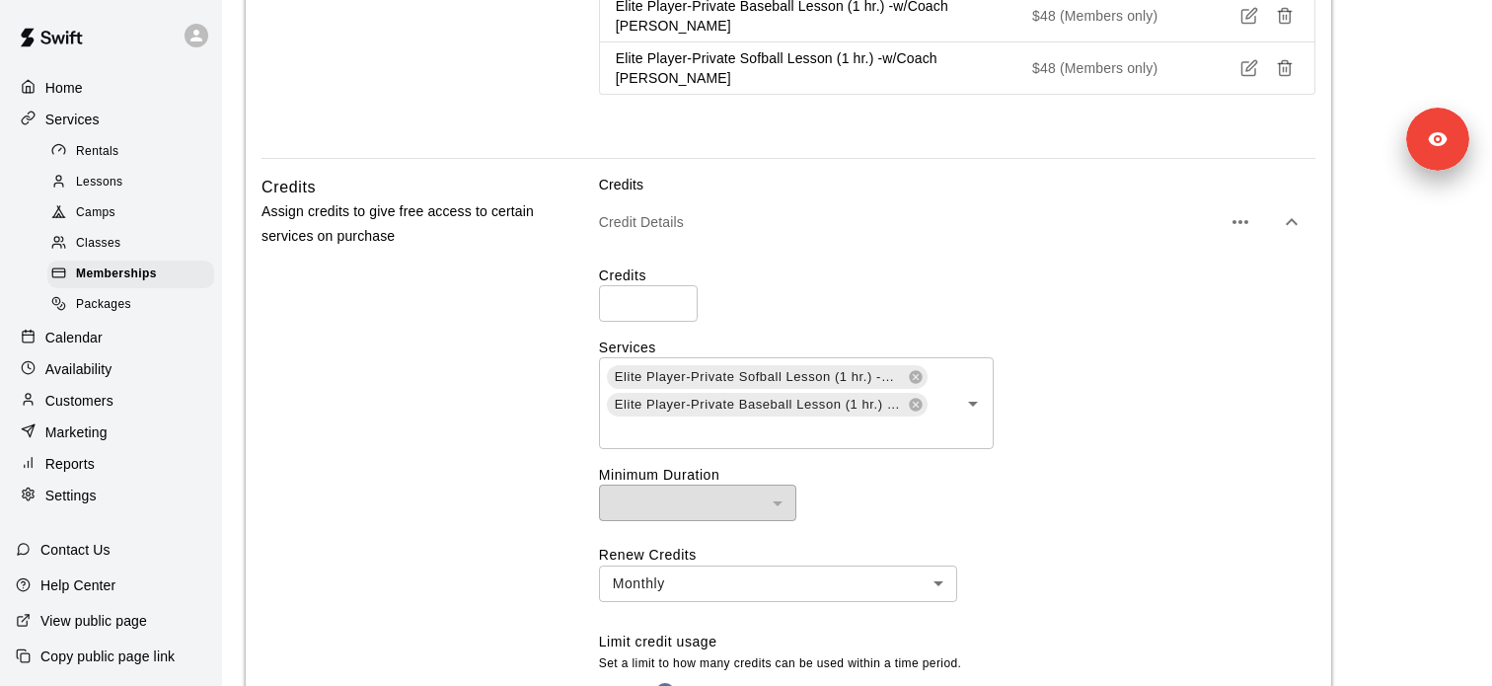
scroll to position [1679, 0]
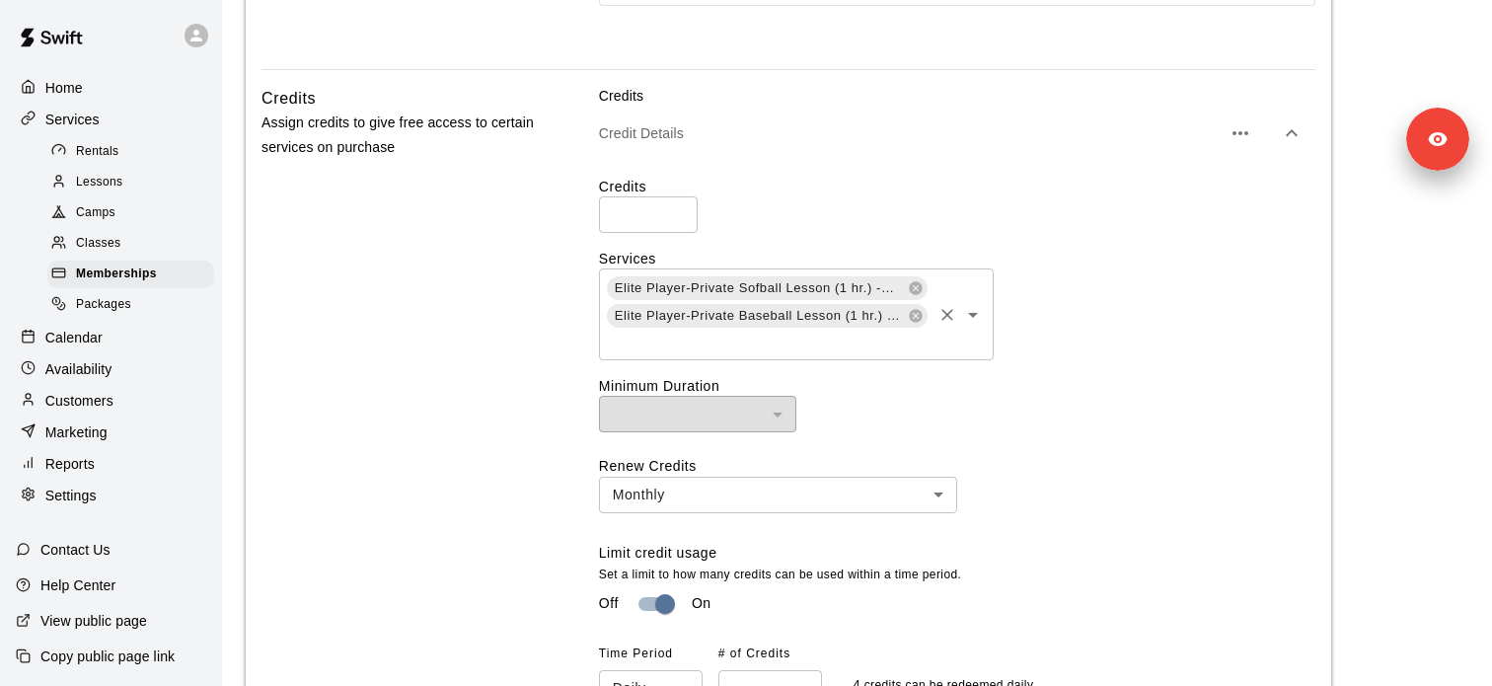
click at [980, 327] on icon "Open" at bounding box center [973, 315] width 24 height 24
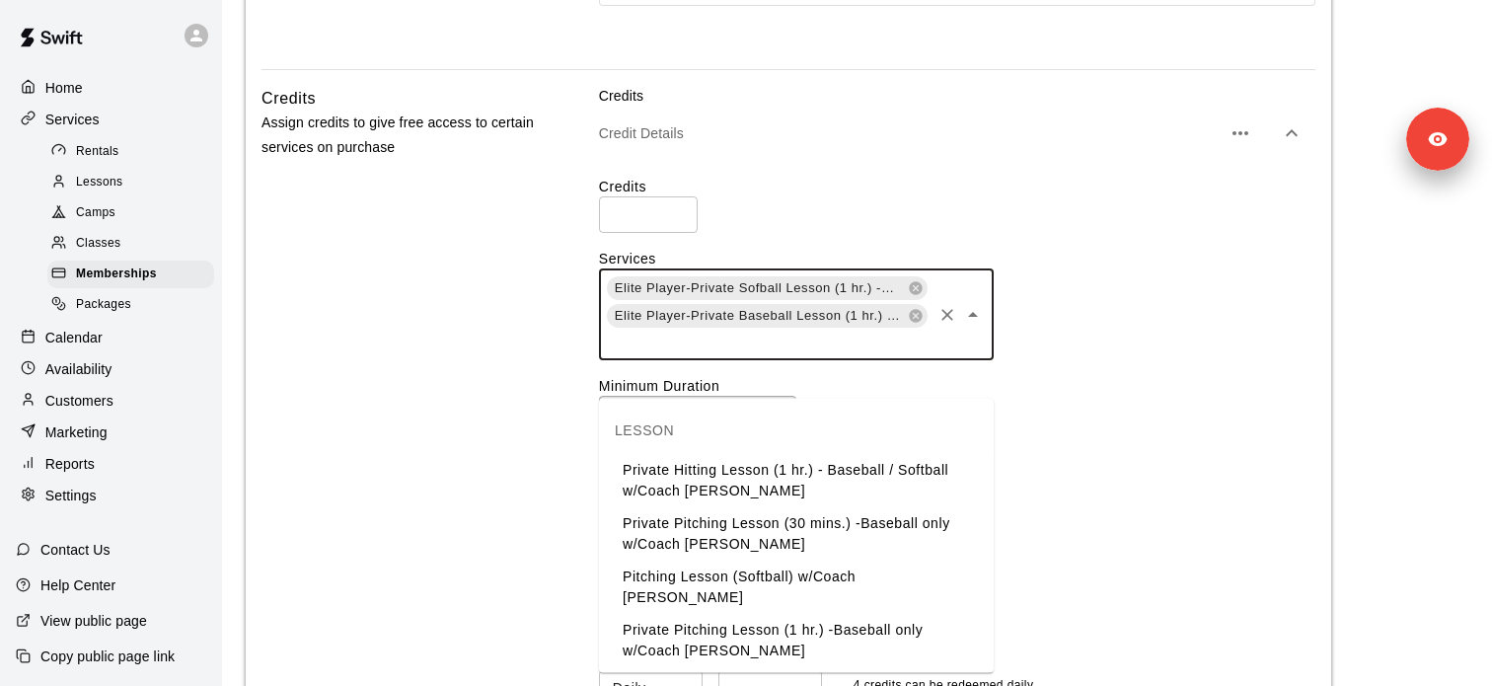
scroll to position [485, 0]
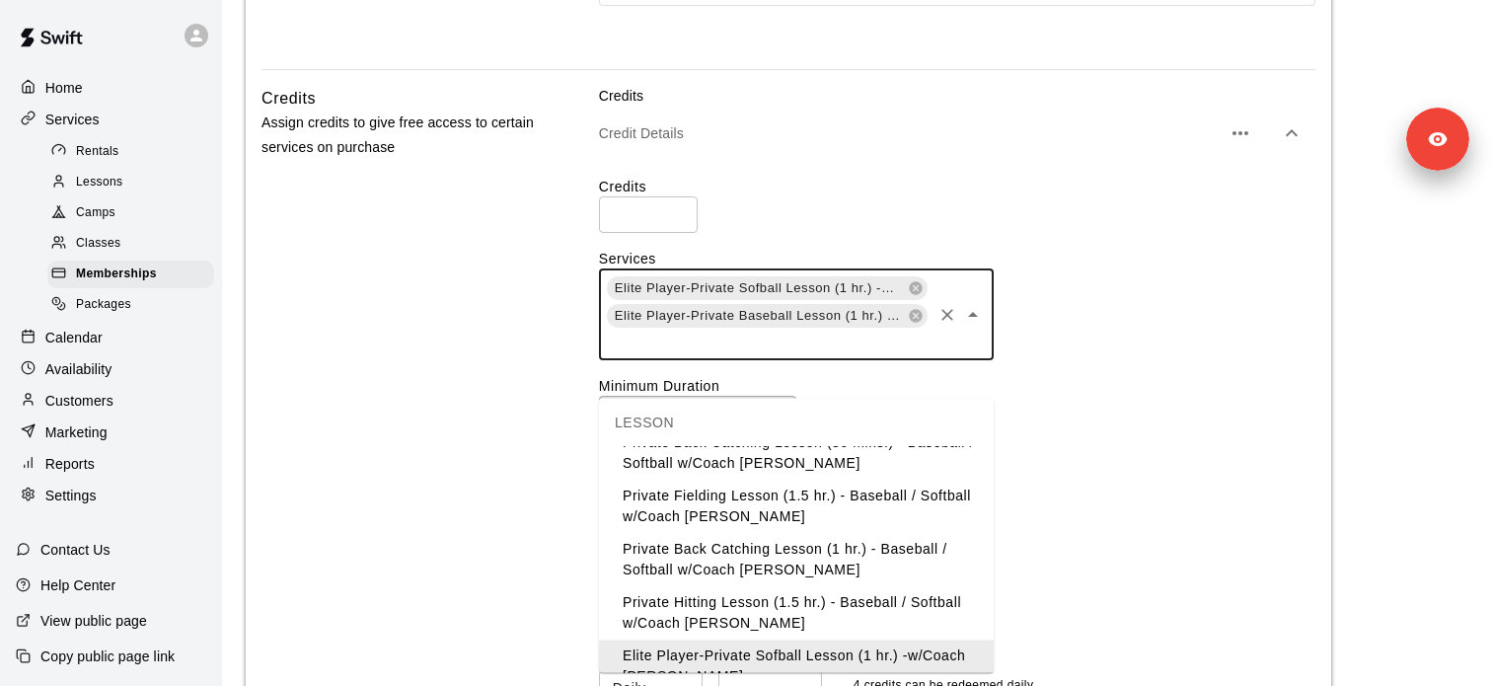
click at [1061, 360] on div "Elite Player-Private Sofball Lesson (1 hr.) -w/Coach David Martinez Elite Playe…" at bounding box center [957, 314] width 716 height 92
click at [890, 212] on div "Credits * ​ Services Elite Player-Private Sofball Lesson (1 hr.) -w/Coach David…" at bounding box center [957, 441] width 716 height 561
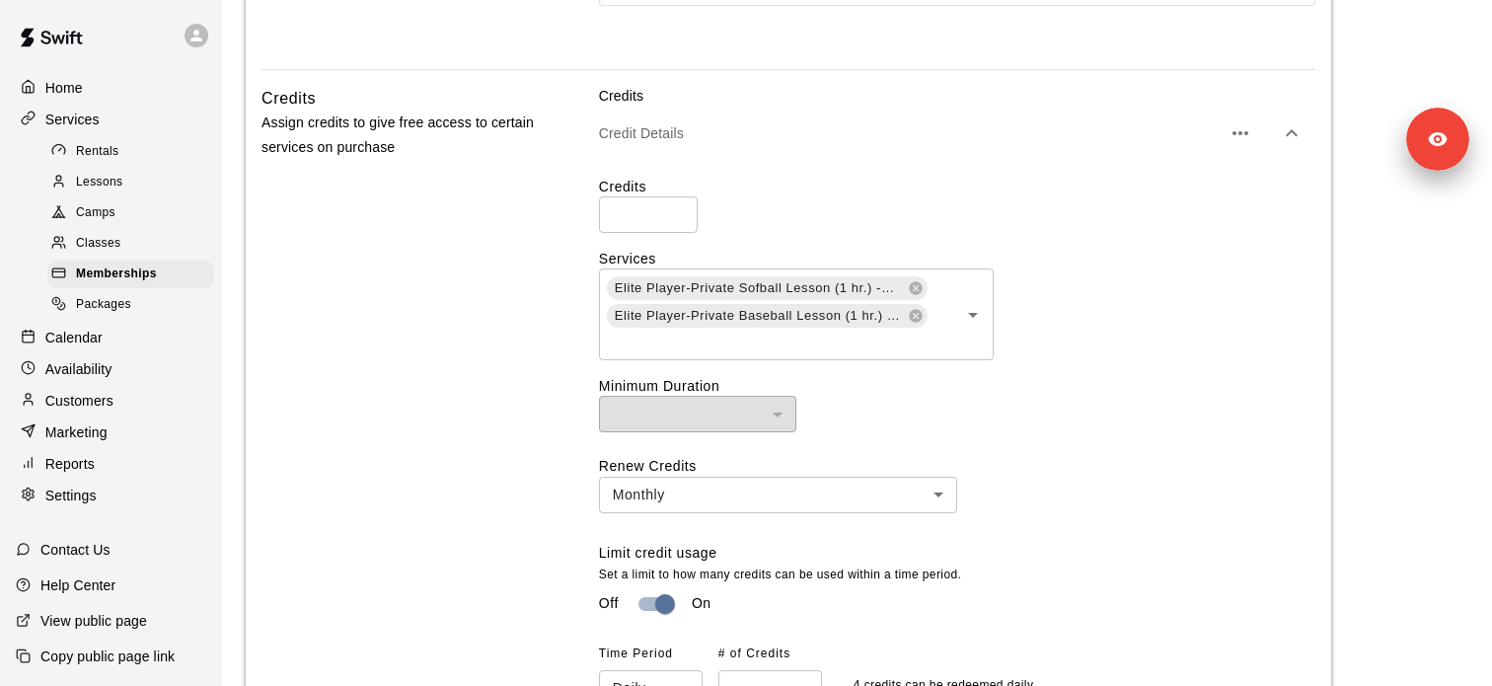
click at [147, 341] on div "Calendar" at bounding box center [111, 338] width 190 height 30
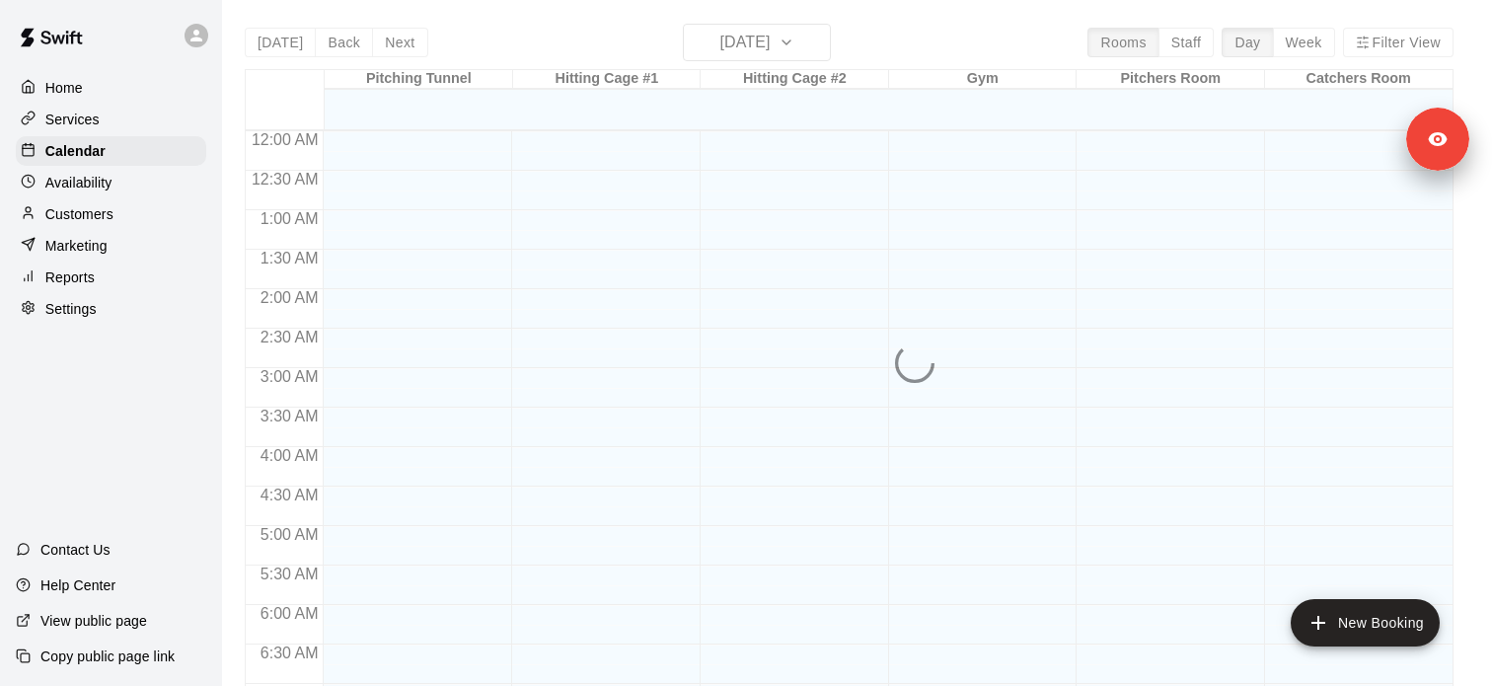
scroll to position [1088, 0]
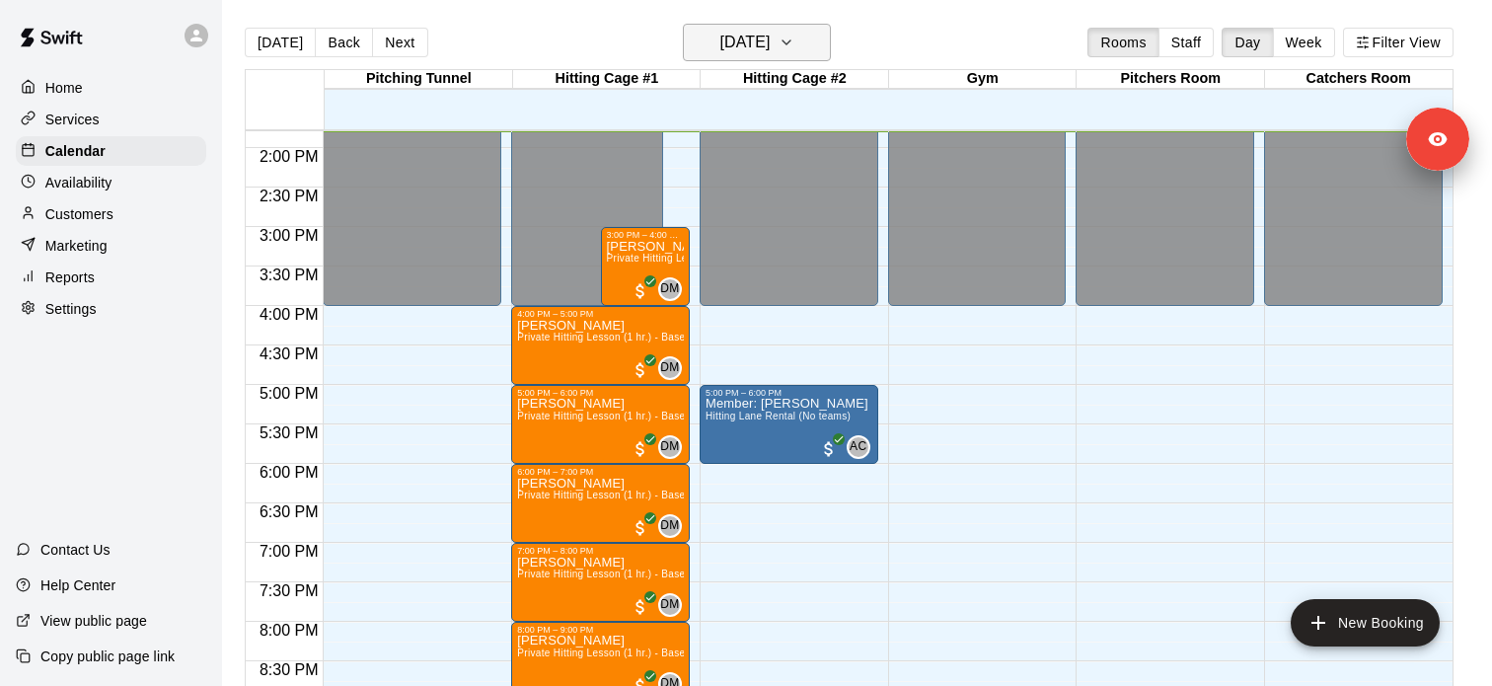
click at [770, 36] on h6 "[DATE]" at bounding box center [744, 43] width 50 height 28
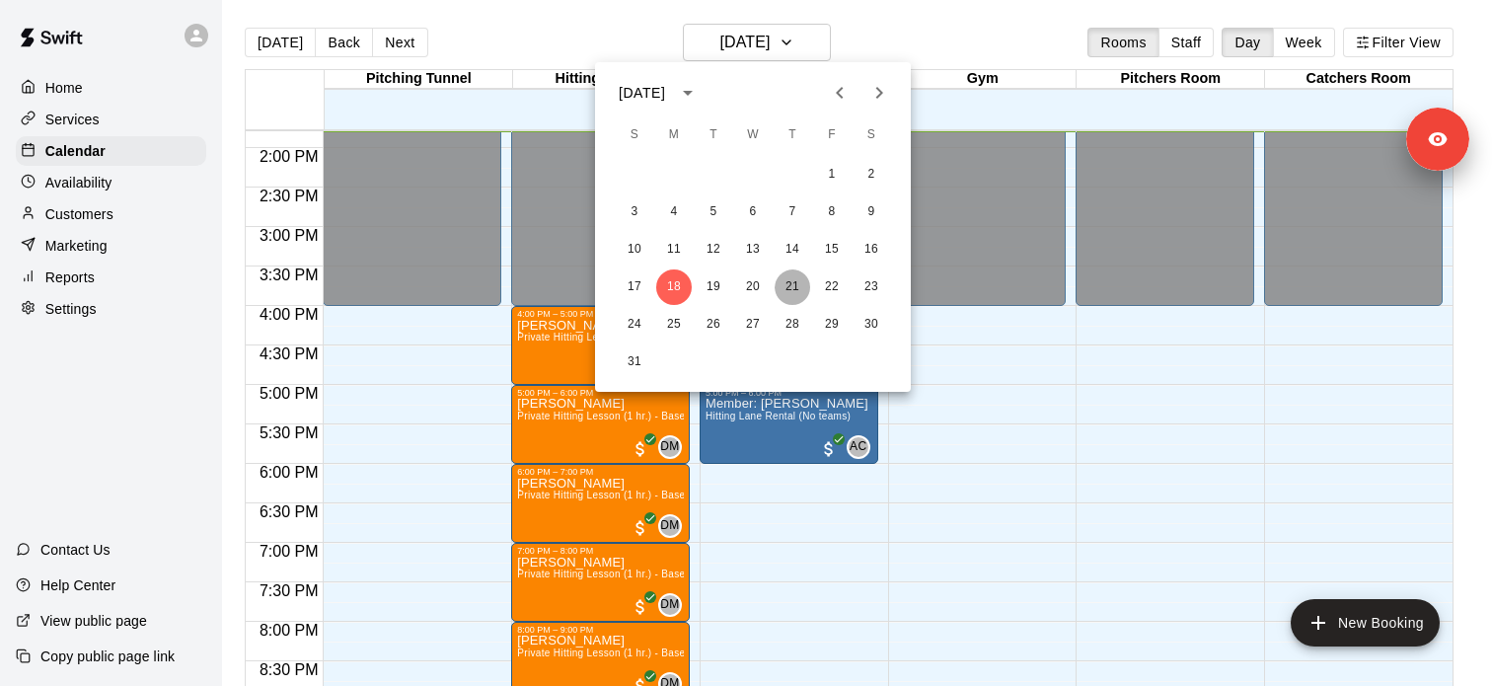
click at [799, 292] on button "21" at bounding box center [792, 287] width 36 height 36
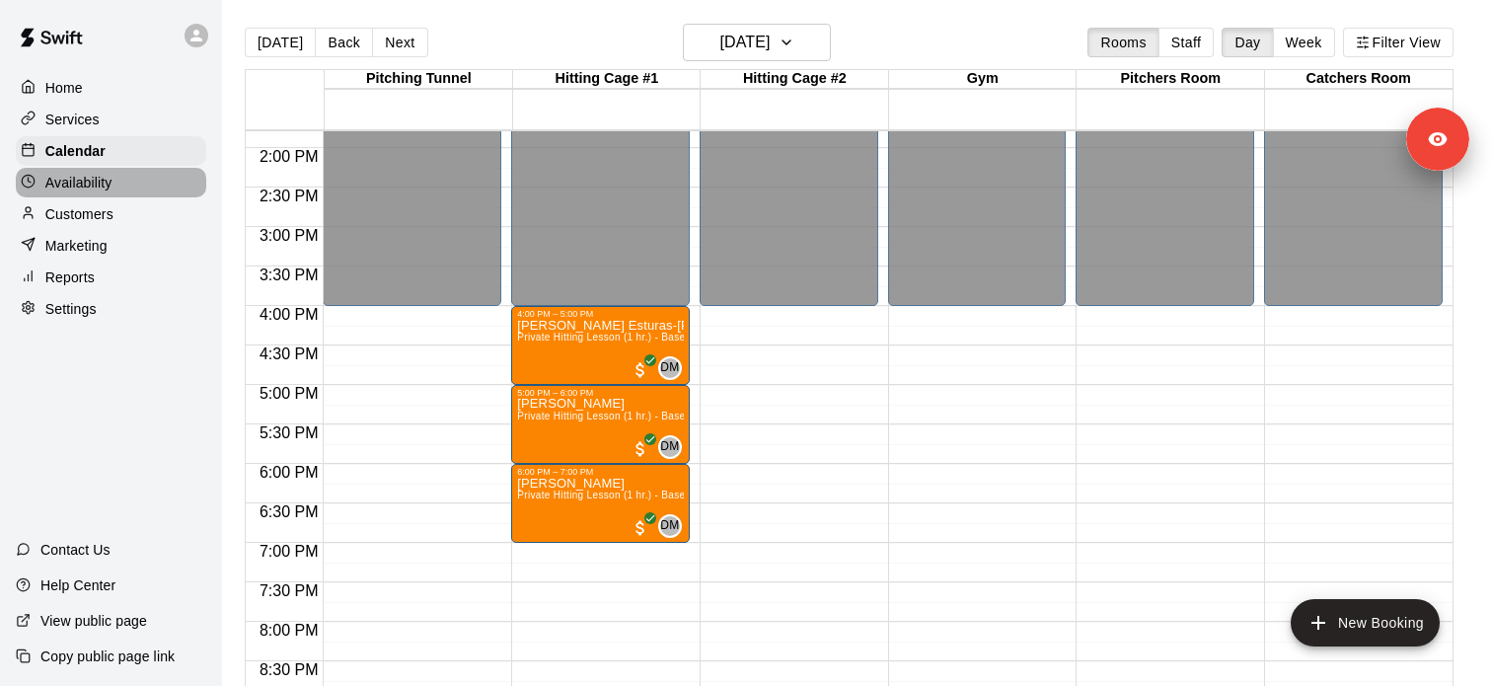
click at [123, 193] on div "Availability" at bounding box center [111, 183] width 190 height 30
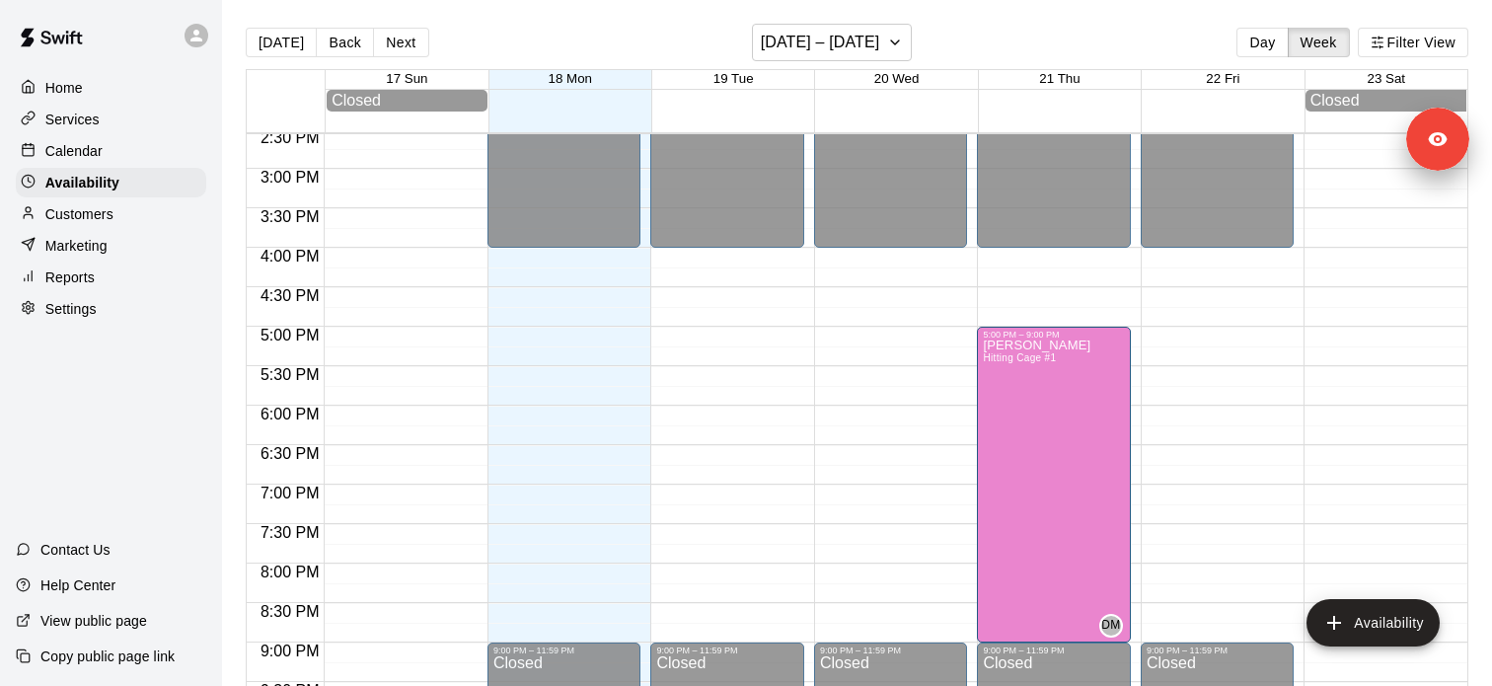
scroll to position [1161, 0]
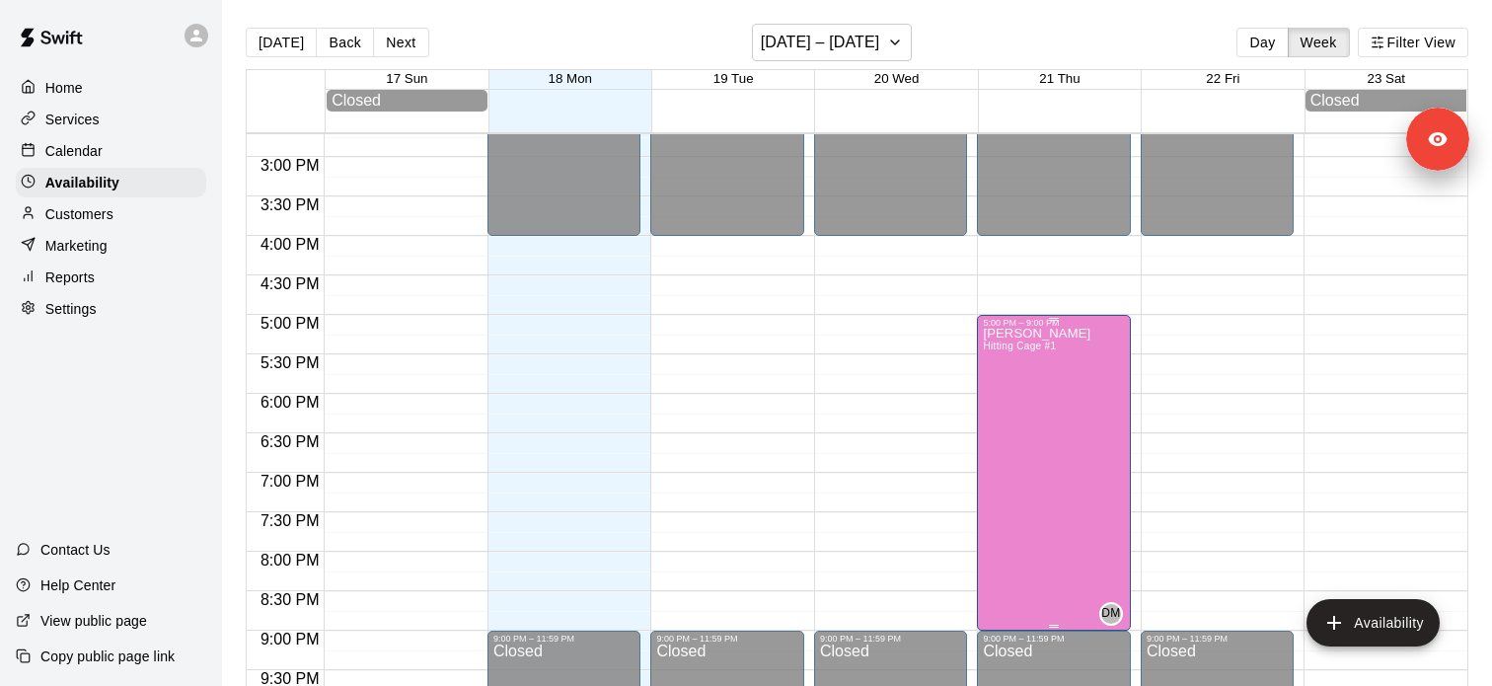
click at [1017, 345] on span "Hitting Cage #1" at bounding box center [1019, 345] width 73 height 11
click at [1009, 377] on button "edit" at bounding box center [1003, 362] width 39 height 39
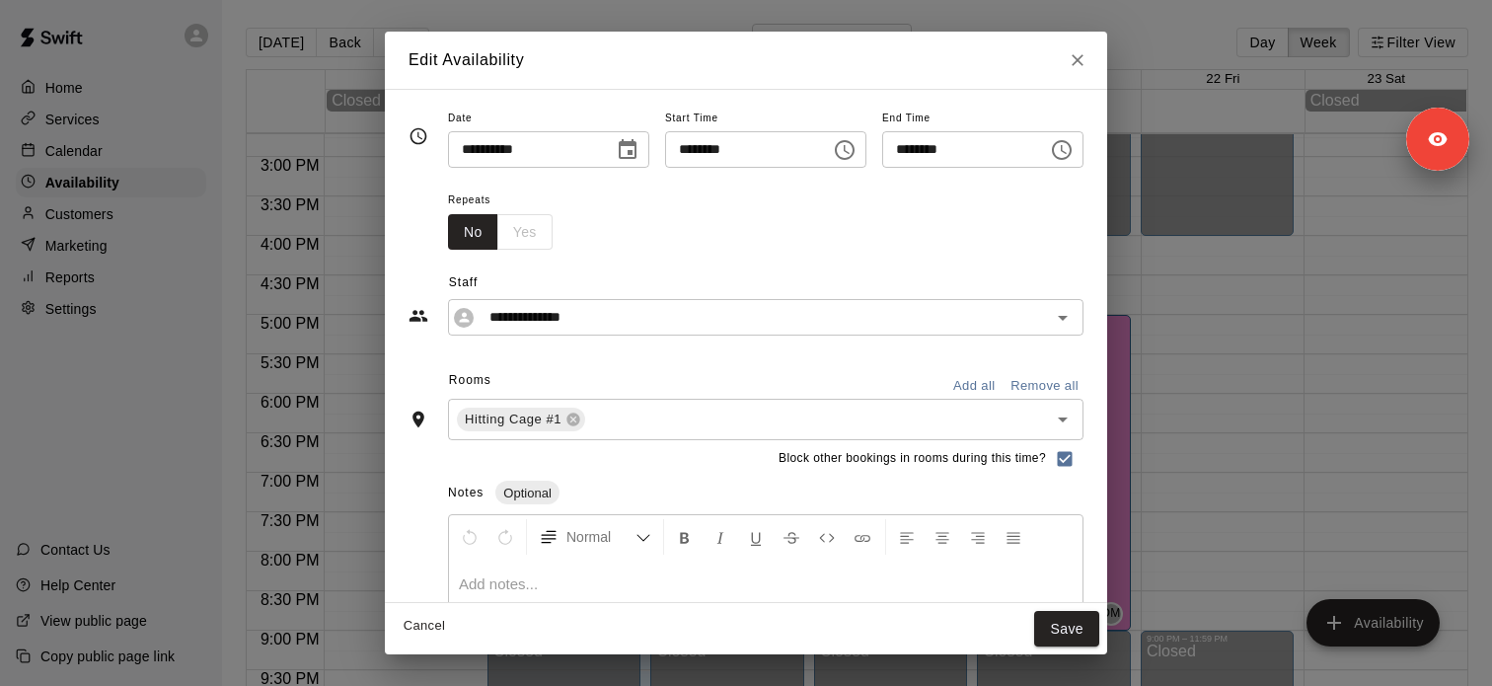
click at [1094, 76] on div "Edit Availability" at bounding box center [746, 60] width 722 height 57
click at [1083, 56] on icon "Close" at bounding box center [1077, 60] width 12 height 12
type input "**********"
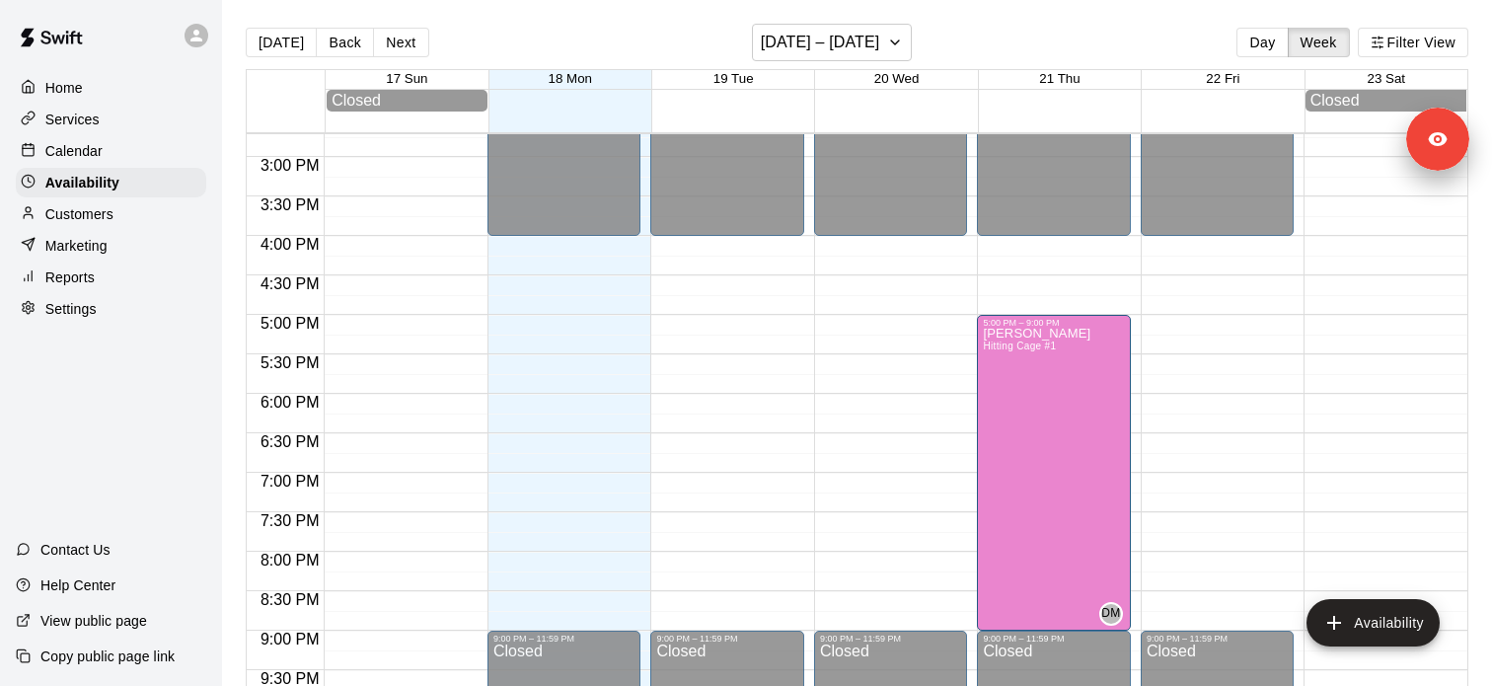
click at [147, 105] on div "Services" at bounding box center [111, 120] width 190 height 30
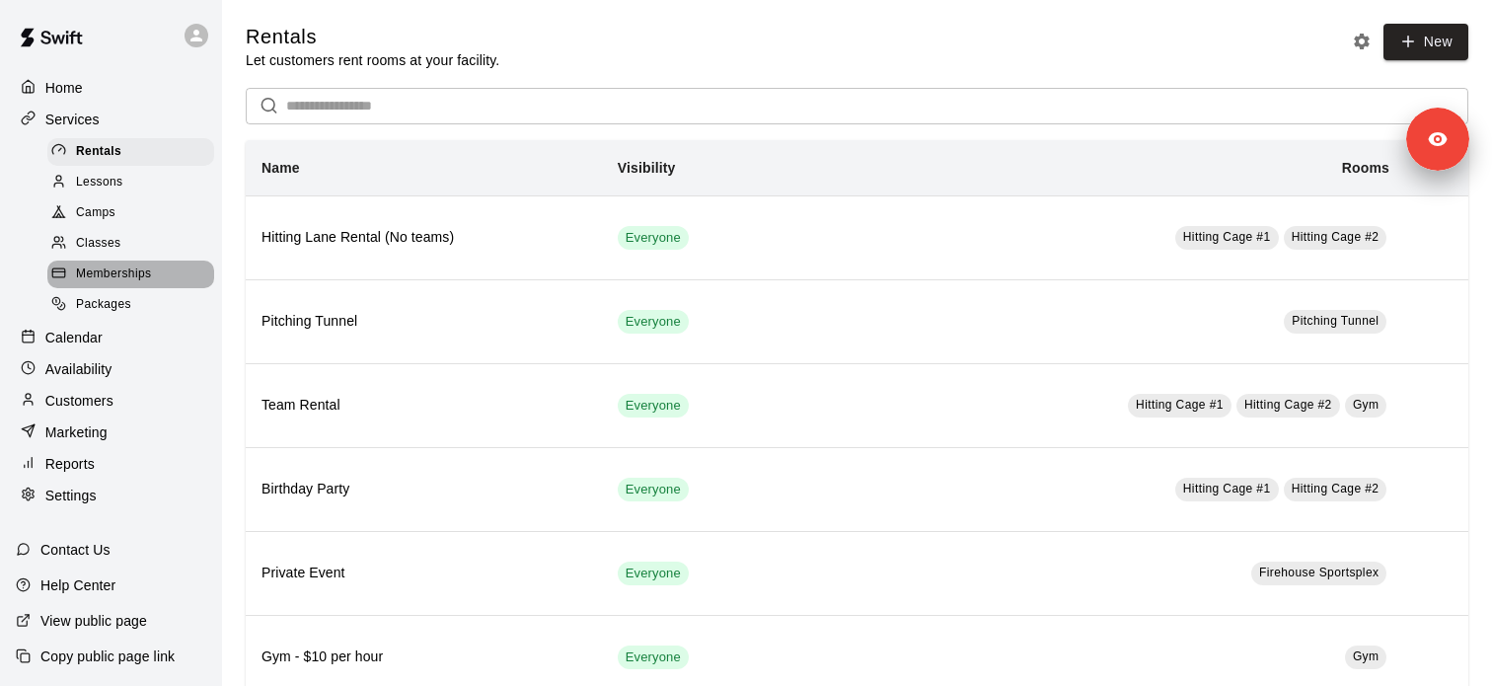
click at [159, 278] on div "Memberships" at bounding box center [130, 274] width 167 height 28
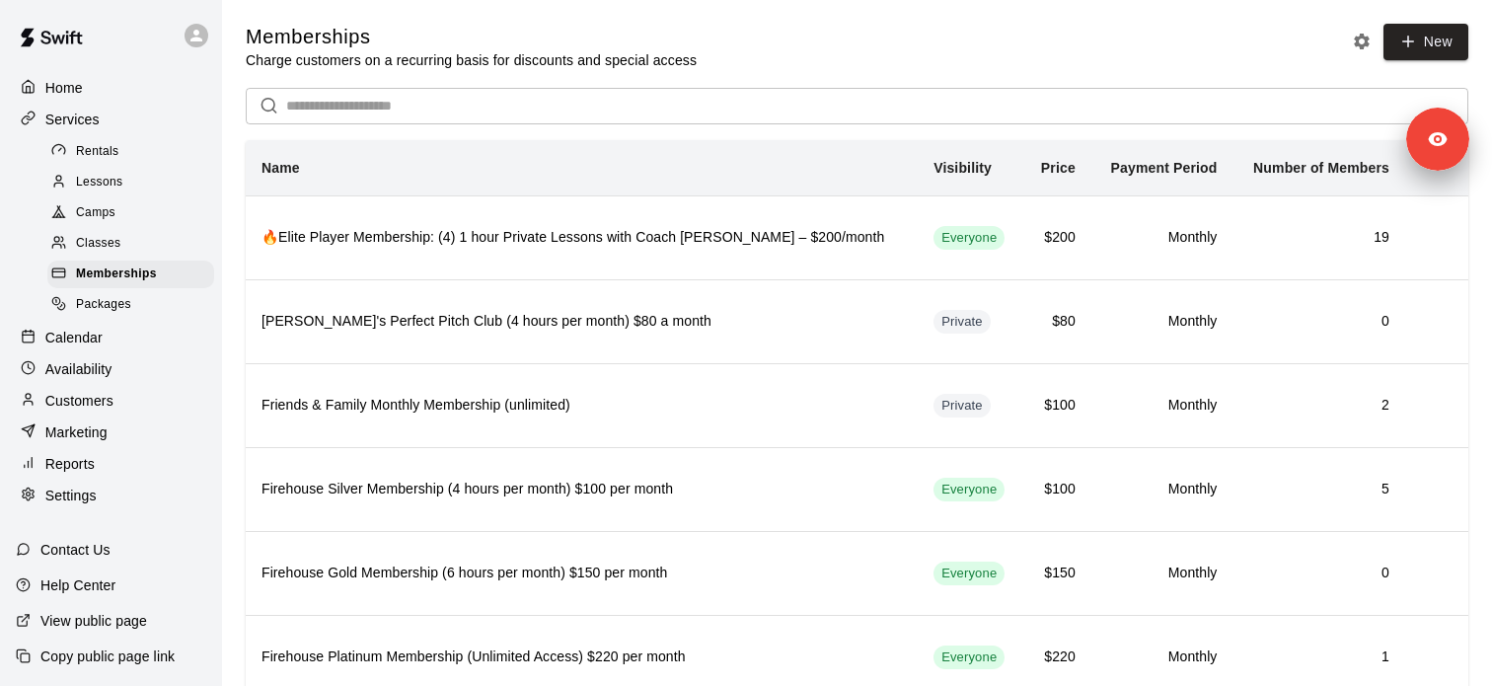
click at [152, 193] on div "Lessons" at bounding box center [130, 183] width 167 height 28
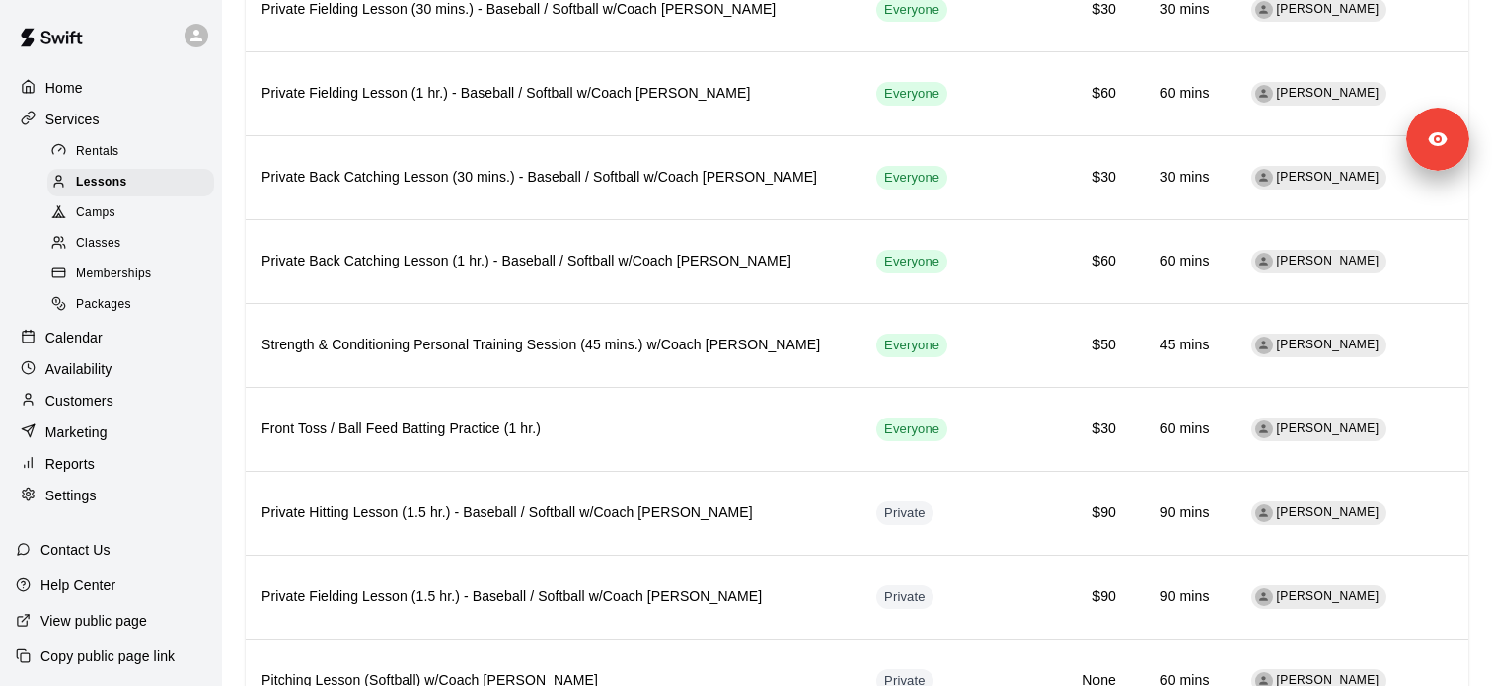
scroll to position [824, 0]
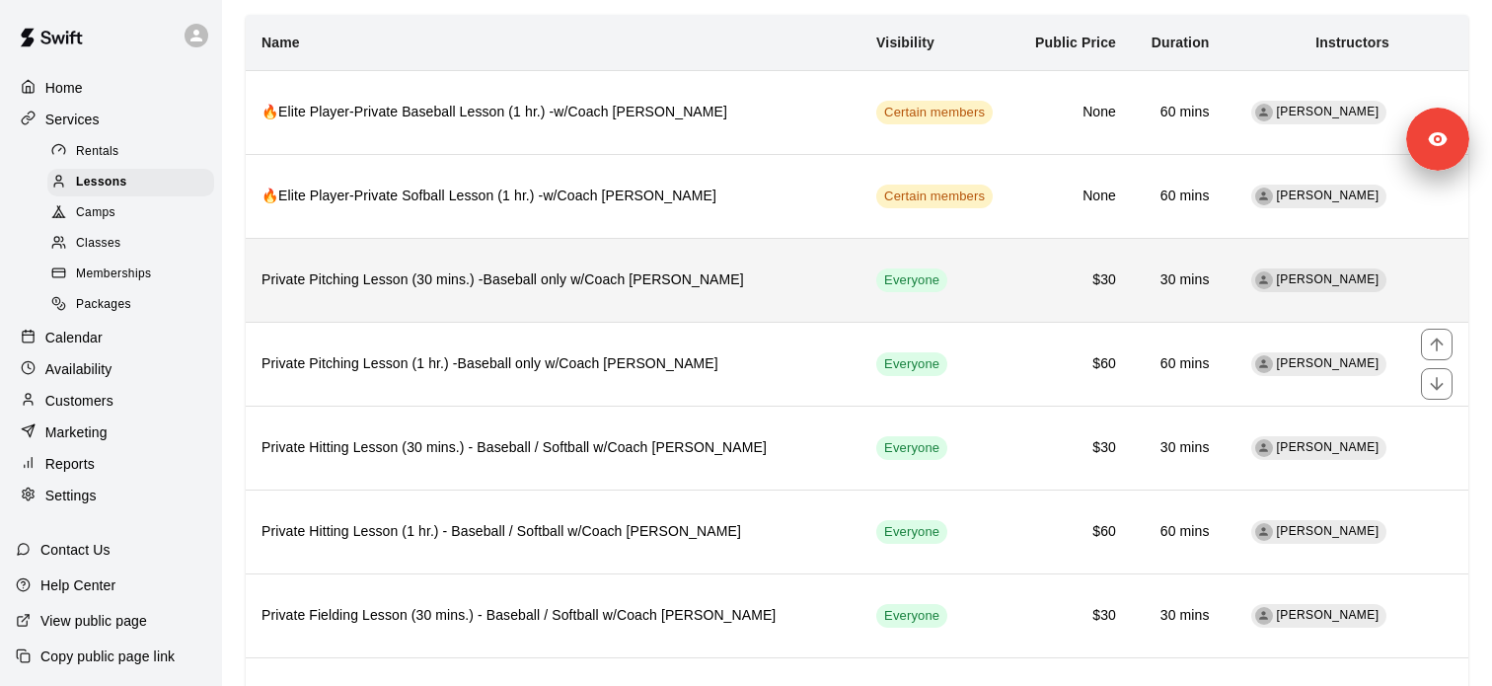
scroll to position [127, 0]
click at [537, 290] on th "Private Pitching Lesson (30 mins.) -Baseball only w/Coach [PERSON_NAME]" at bounding box center [553, 278] width 615 height 84
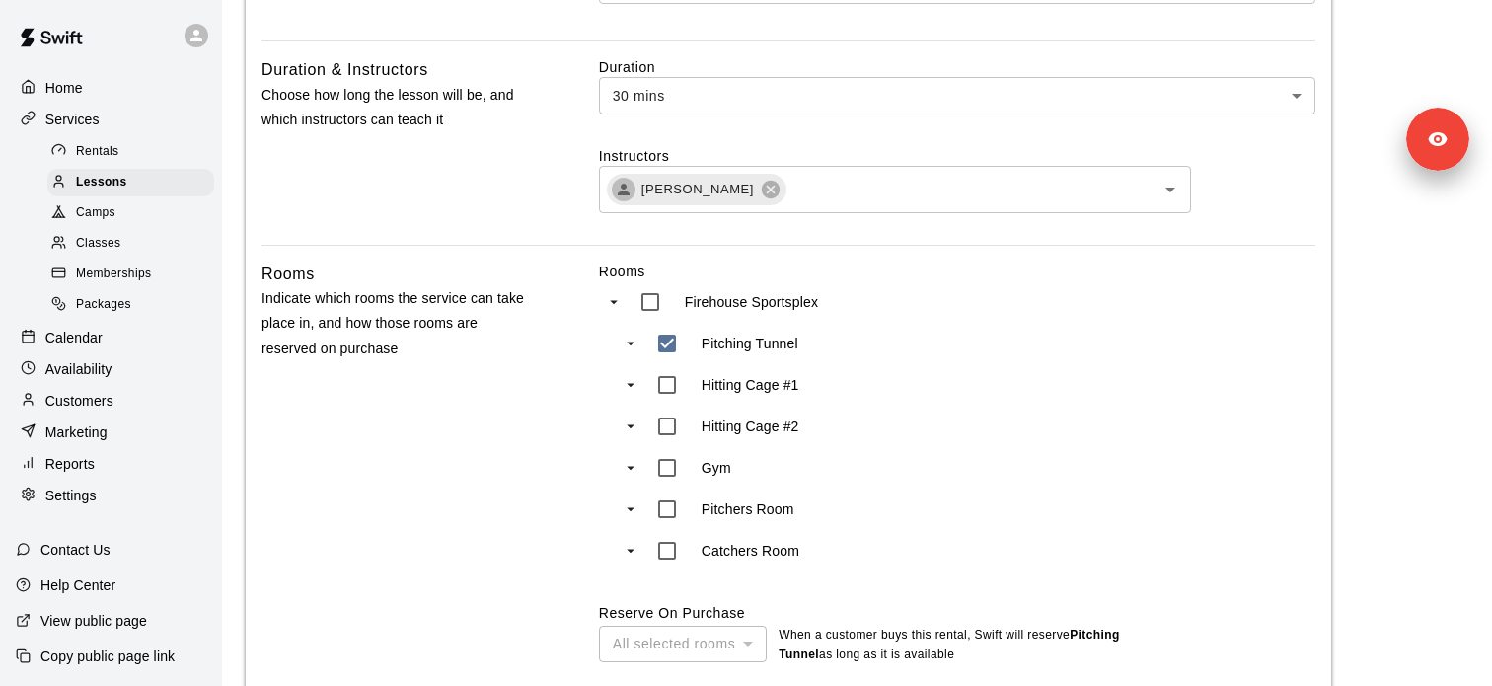
scroll to position [655, 0]
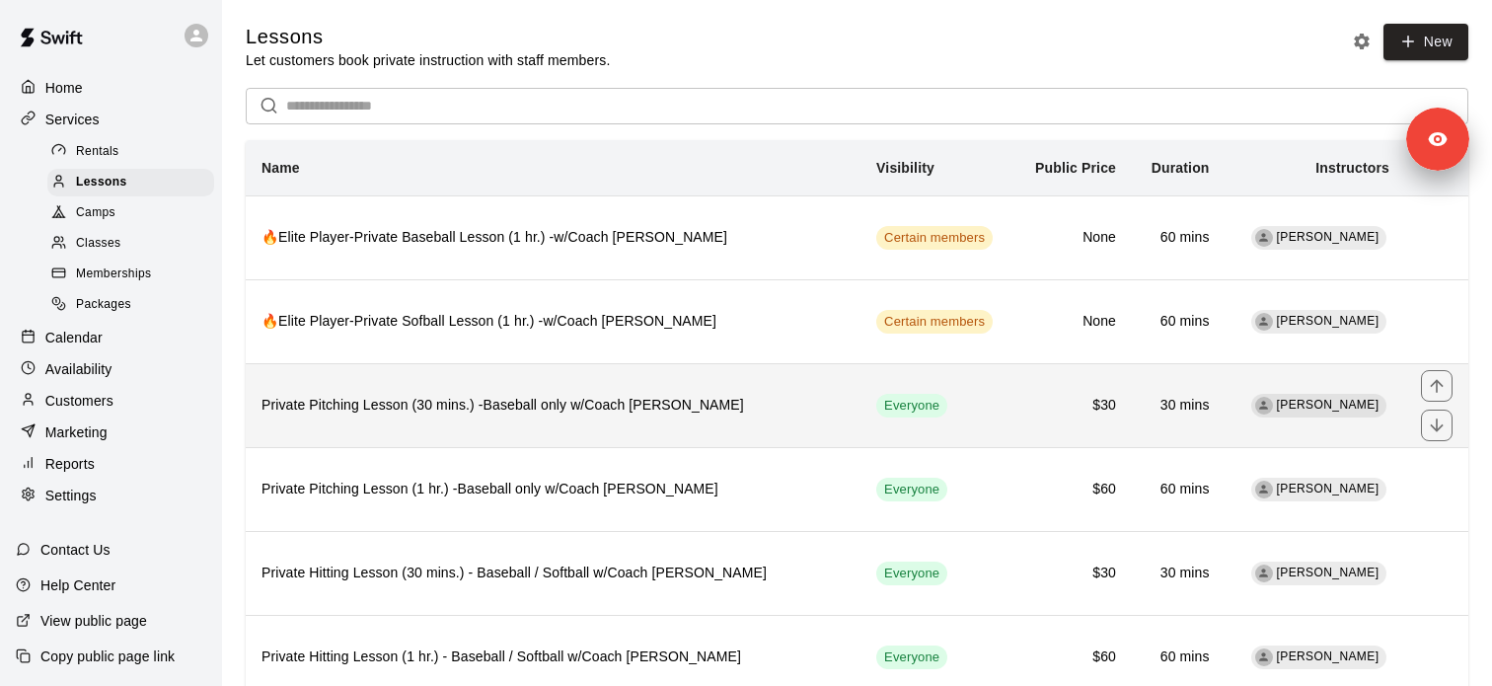
click at [618, 419] on th "Private Pitching Lesson (30 mins.) -Baseball only w/Coach [PERSON_NAME]" at bounding box center [553, 405] width 615 height 84
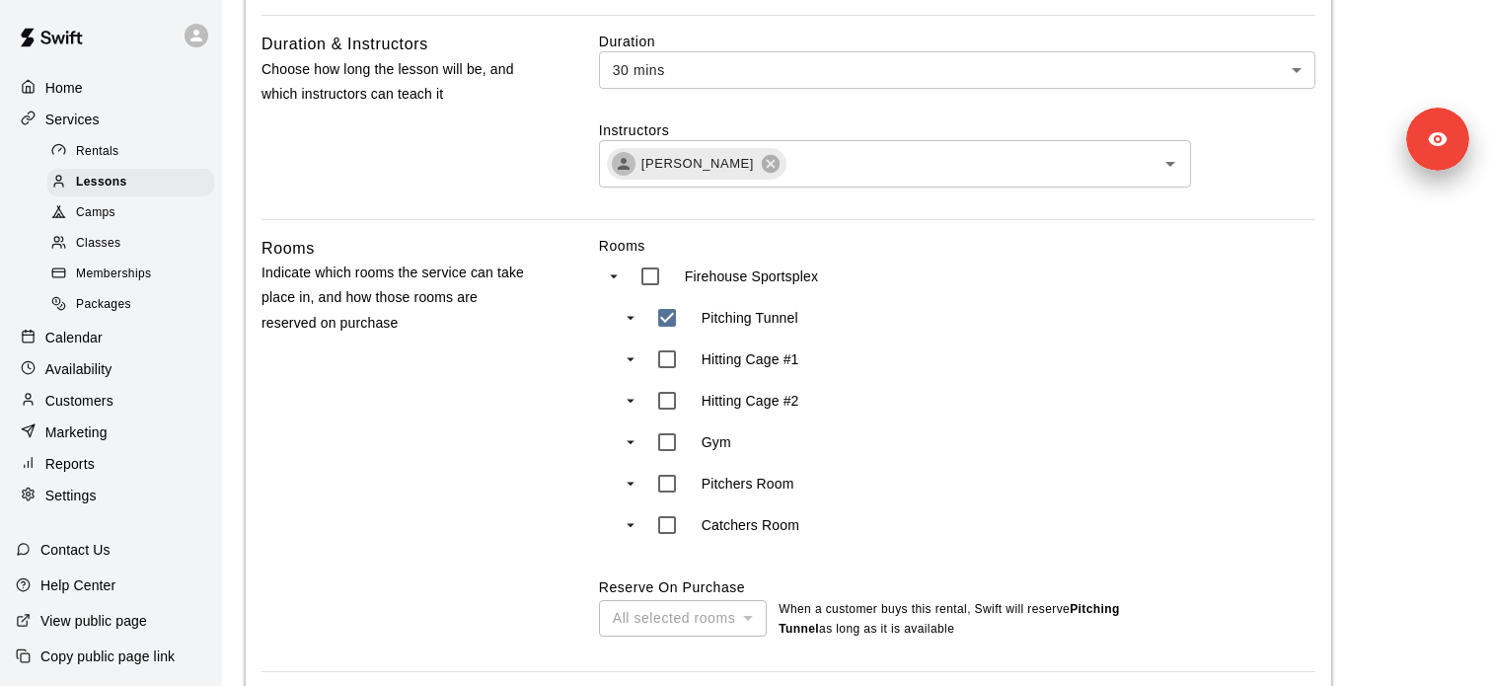
scroll to position [666, 0]
click at [136, 376] on div "Availability" at bounding box center [111, 369] width 190 height 30
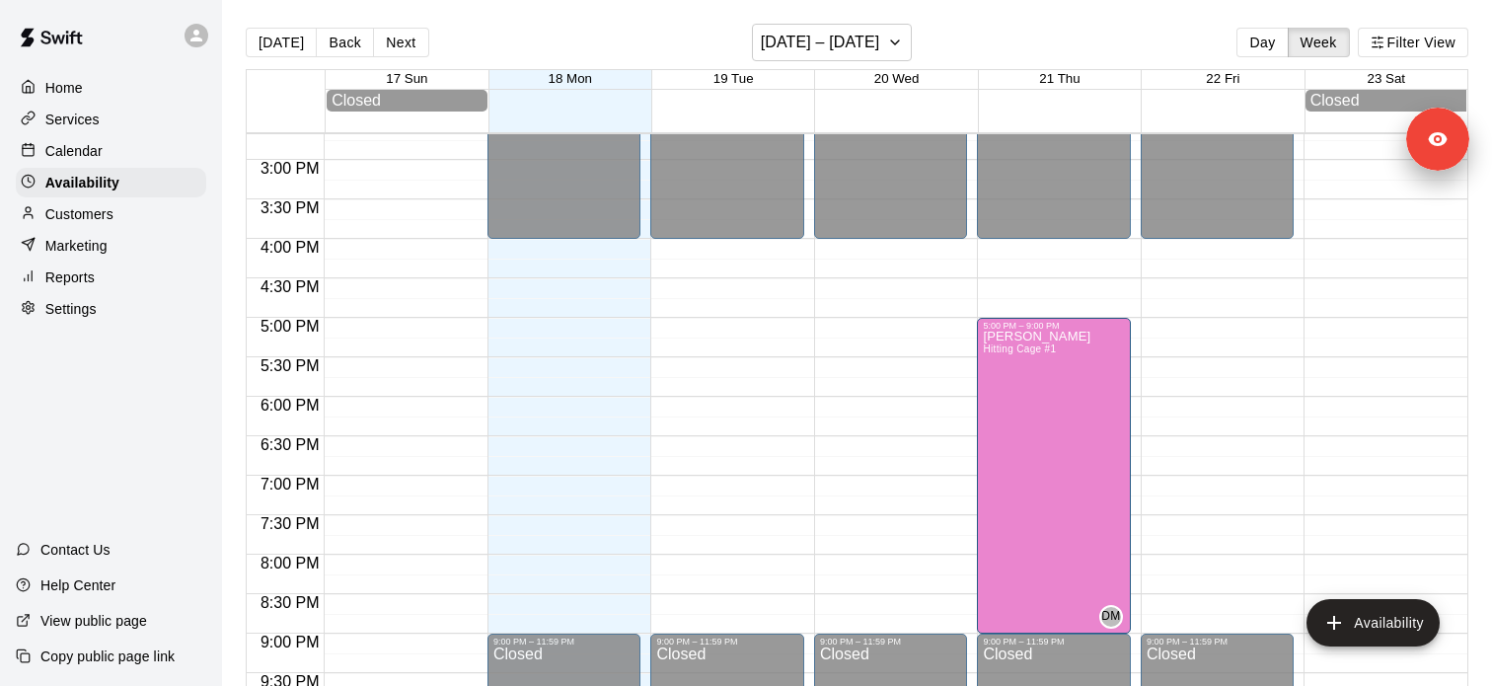
scroll to position [1173, 0]
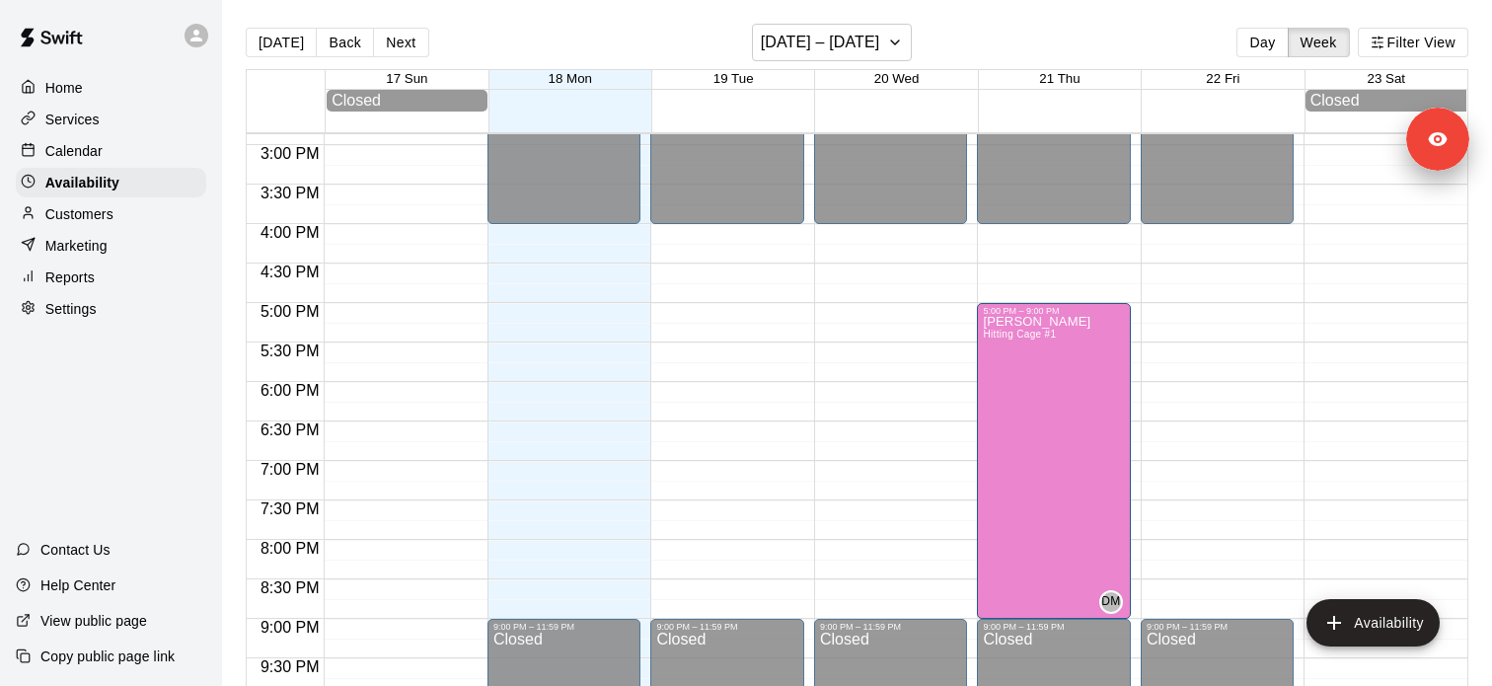
click at [158, 115] on div "Services" at bounding box center [111, 120] width 190 height 30
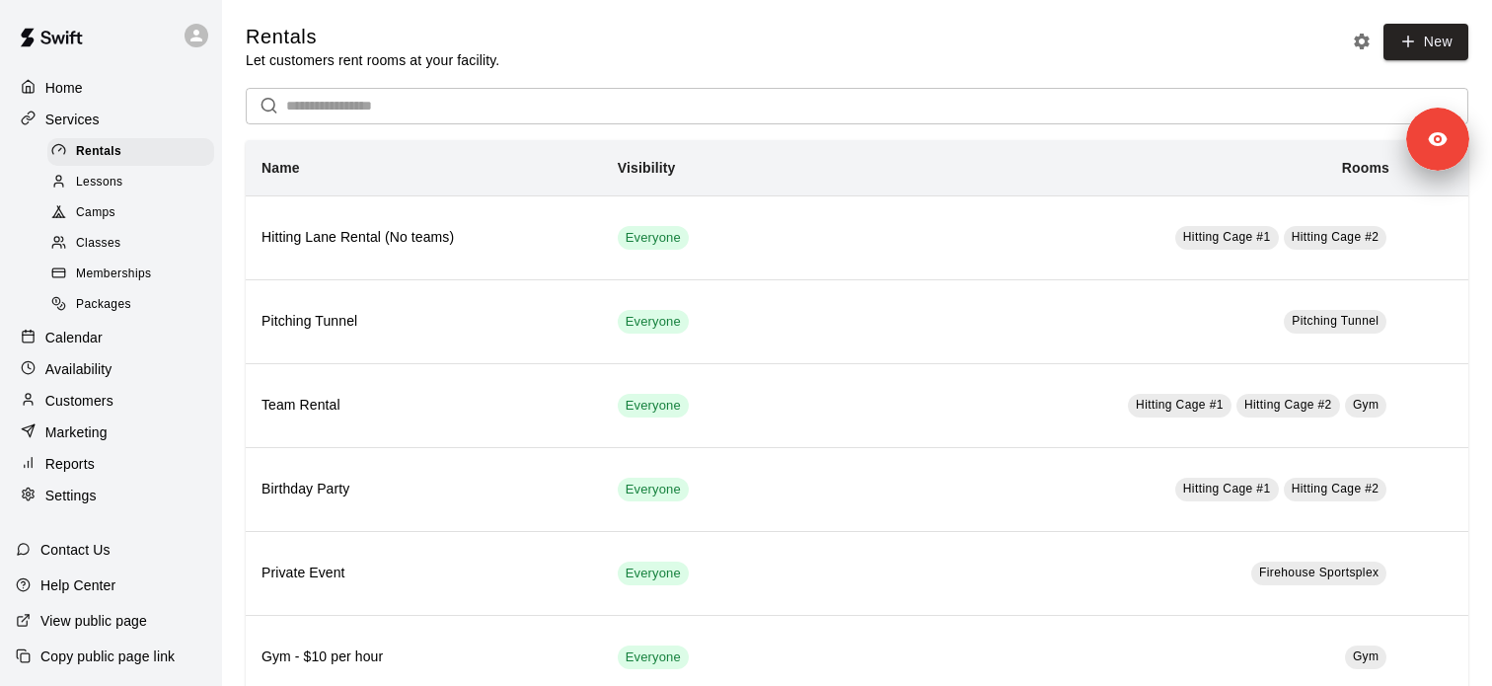
click at [118, 338] on div "Calendar" at bounding box center [111, 338] width 190 height 30
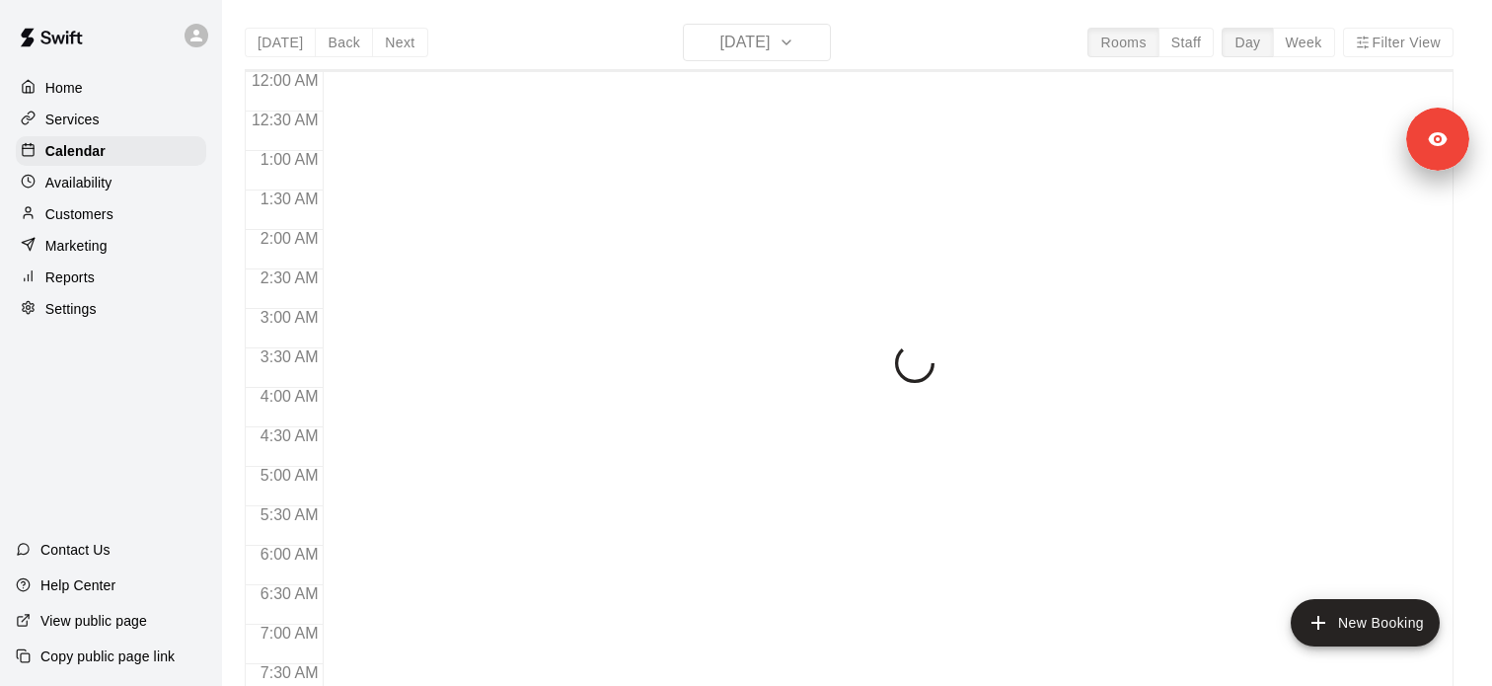
scroll to position [1093, 0]
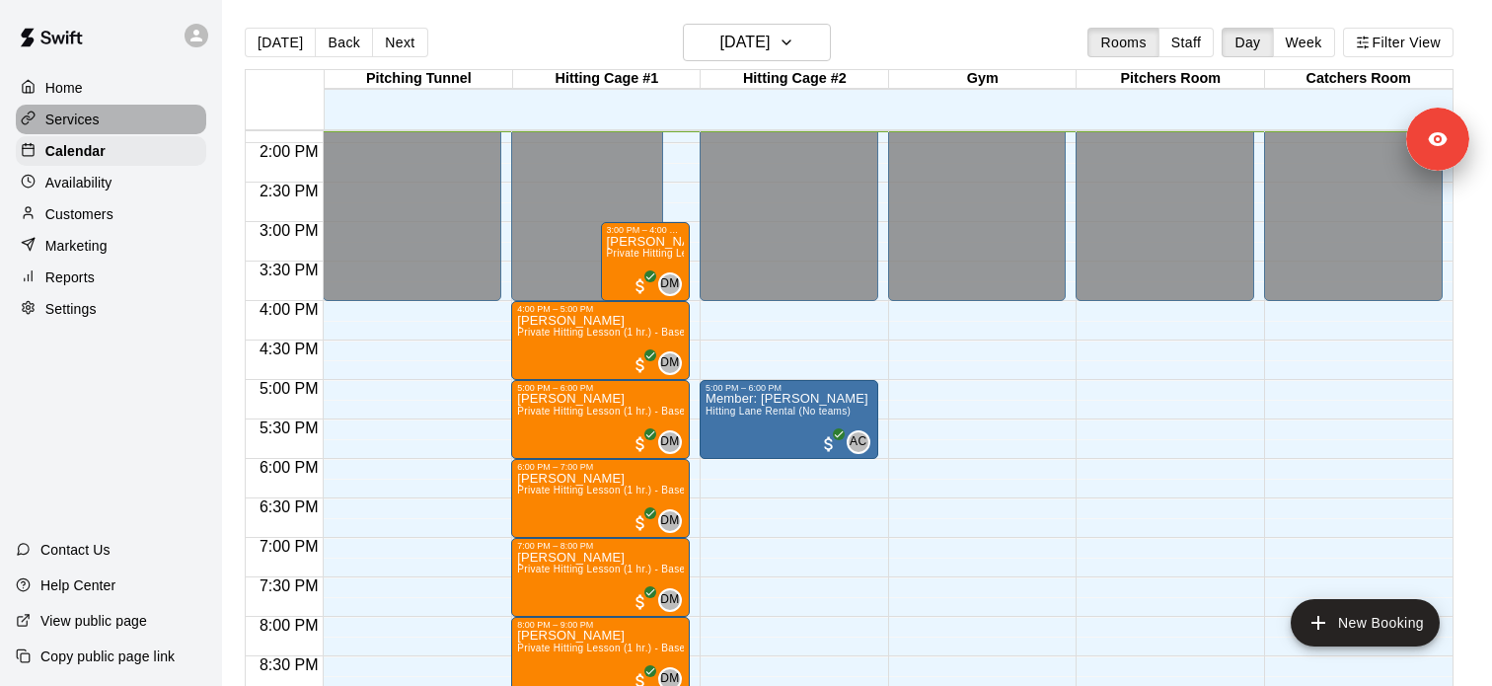
click at [170, 123] on div "Services" at bounding box center [111, 120] width 190 height 30
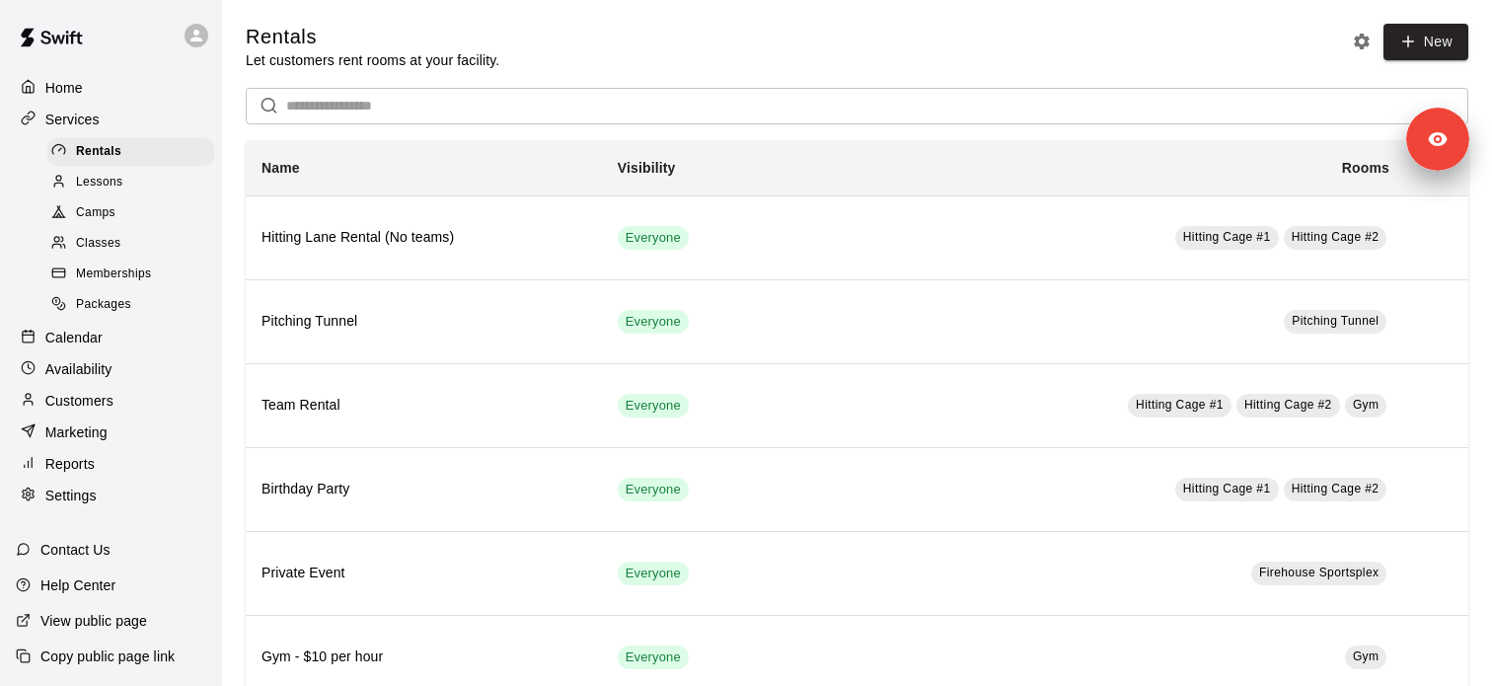
click at [150, 177] on div "Lessons" at bounding box center [130, 183] width 167 height 28
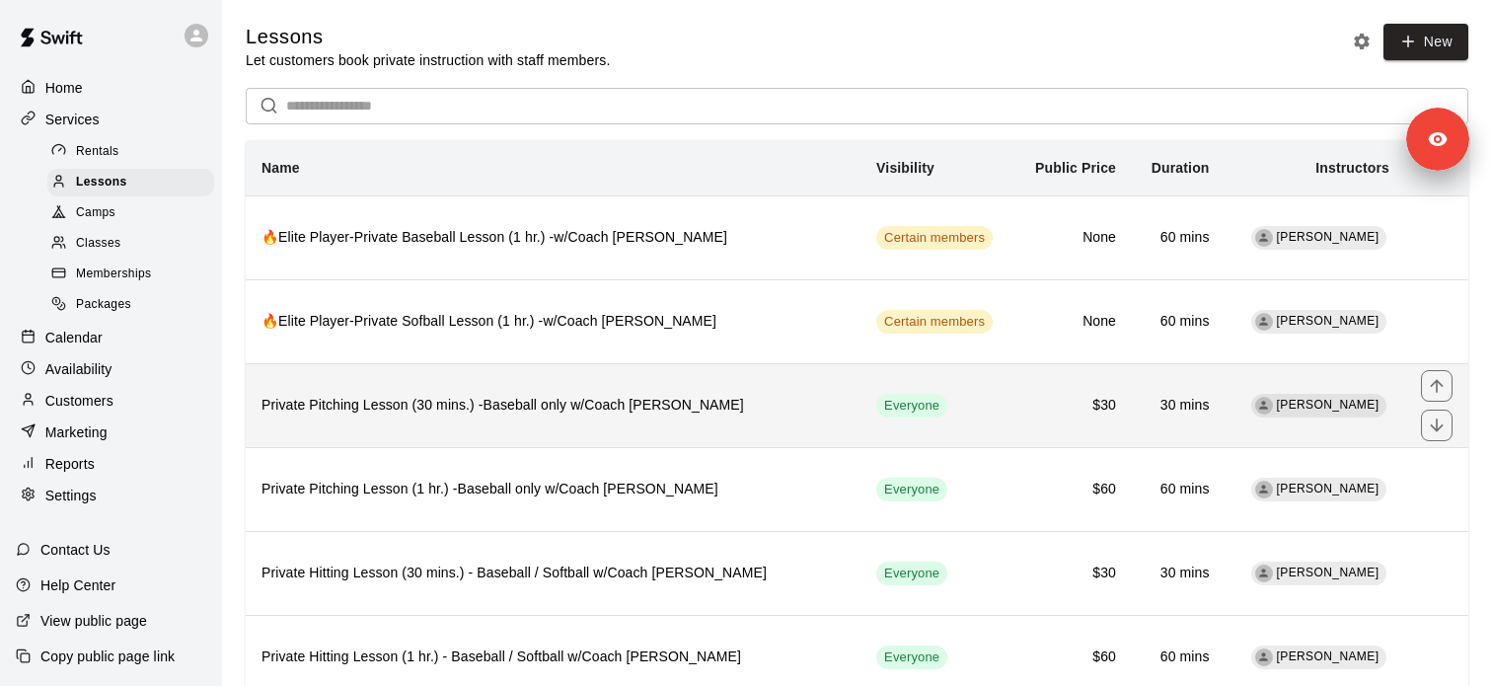
click at [569, 409] on h6 "Private Pitching Lesson (30 mins.) -Baseball only w/Coach [PERSON_NAME]" at bounding box center [552, 406] width 583 height 22
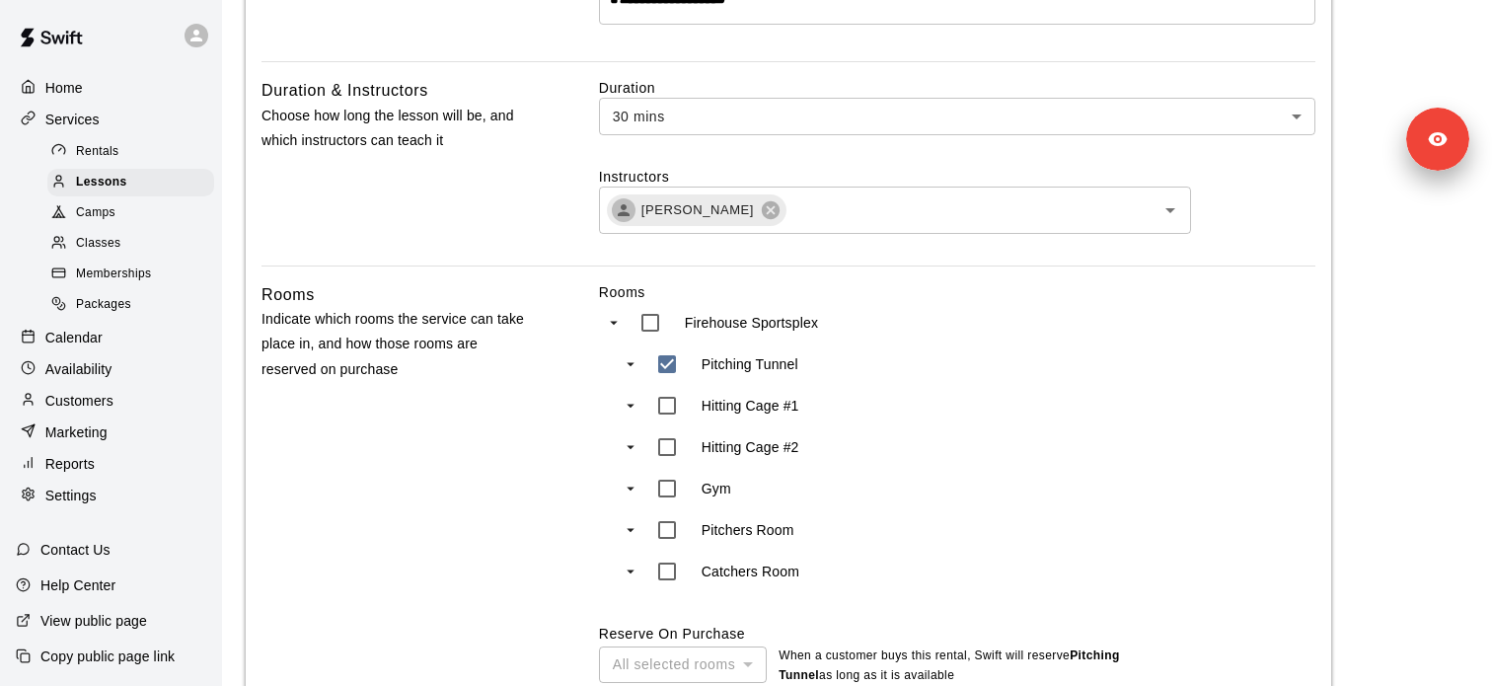
scroll to position [813, 0]
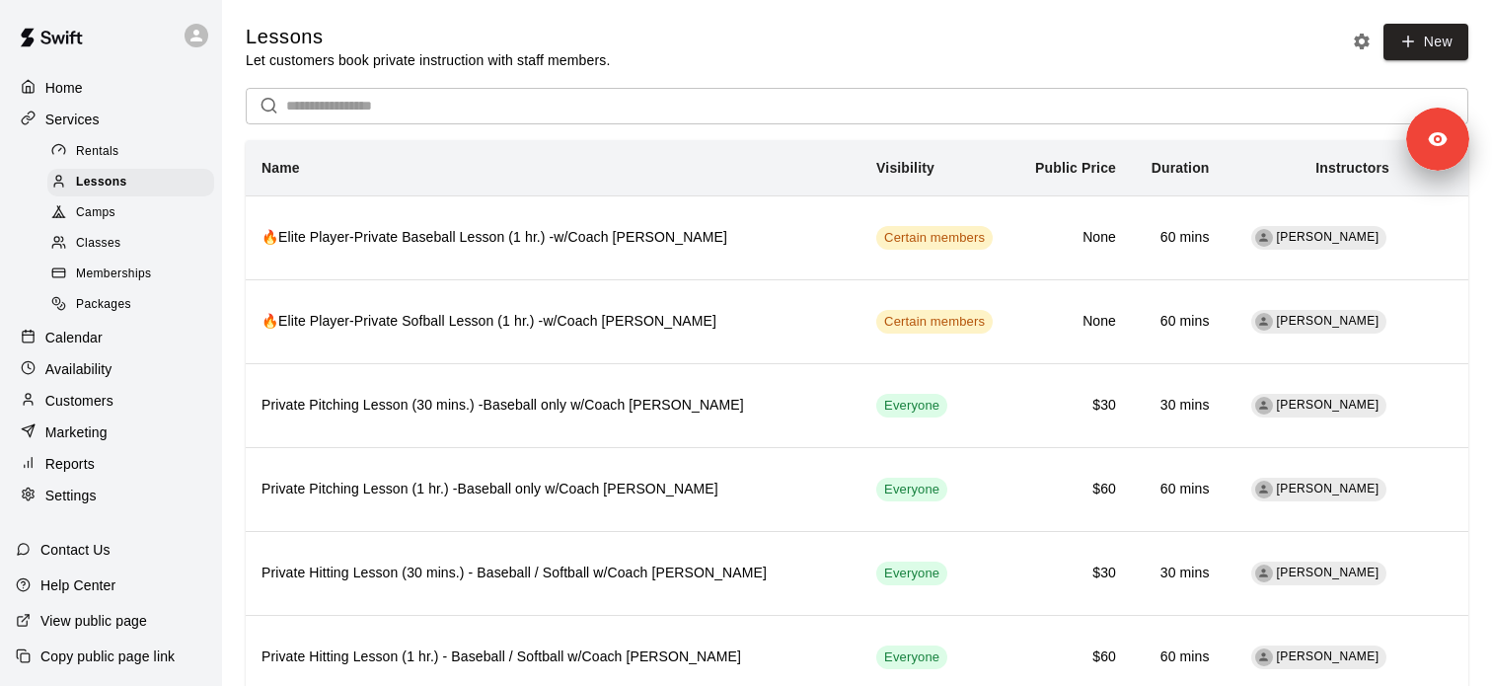
click at [142, 332] on div "Calendar" at bounding box center [111, 338] width 190 height 30
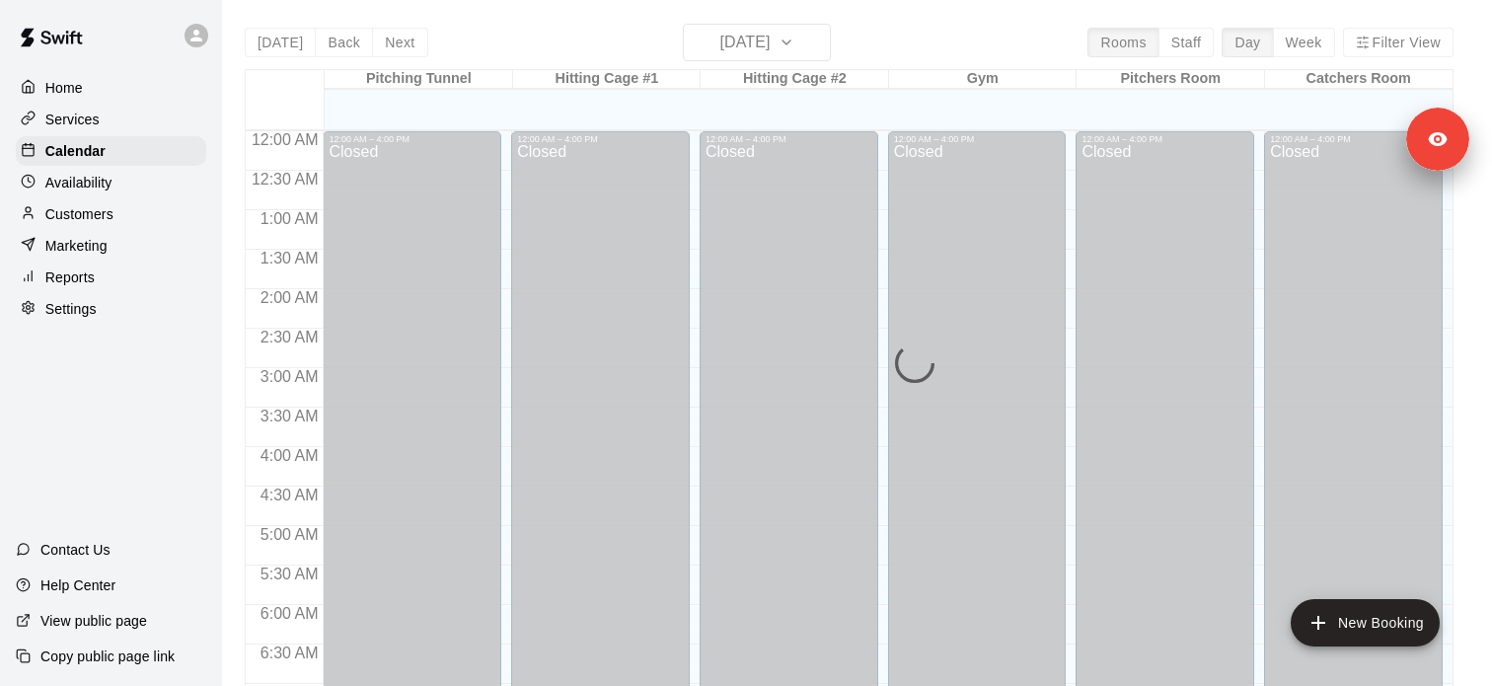
scroll to position [1094, 0]
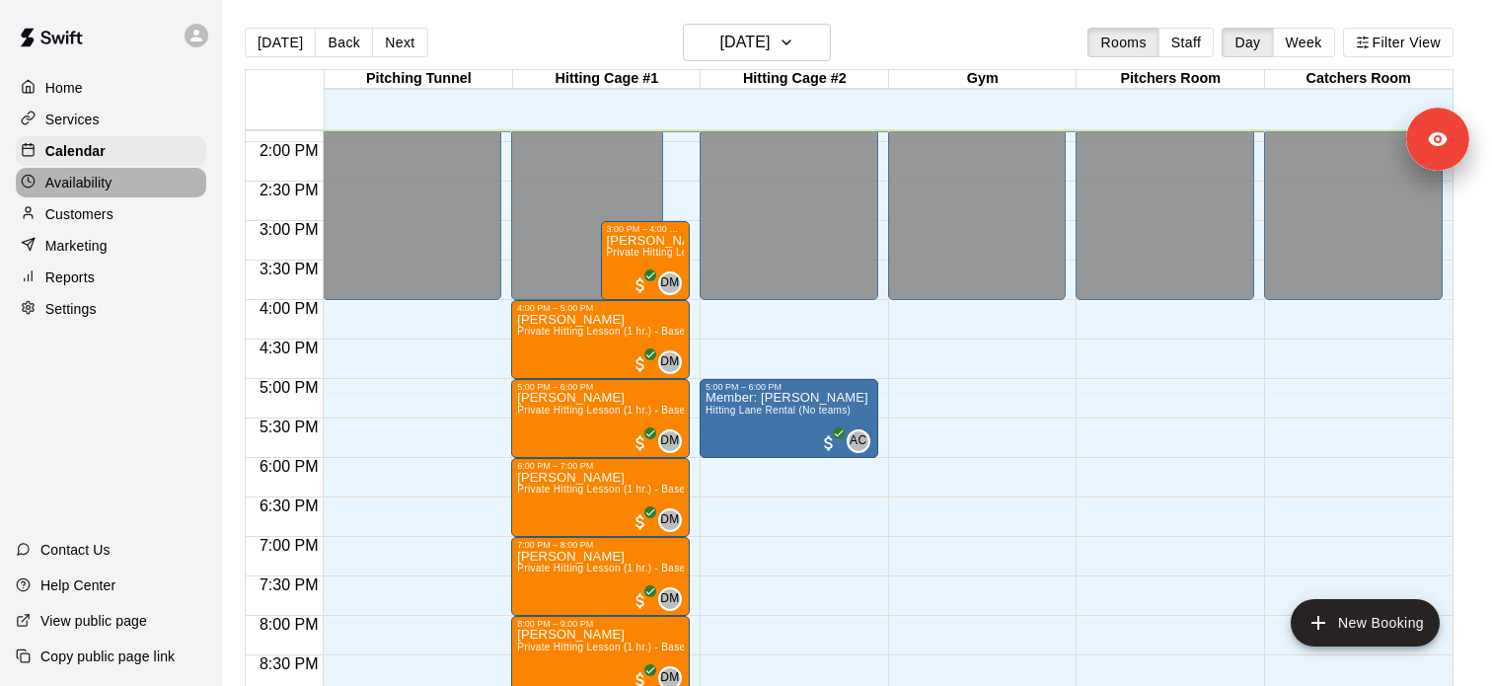
click at [137, 187] on div "Availability" at bounding box center [111, 183] width 190 height 30
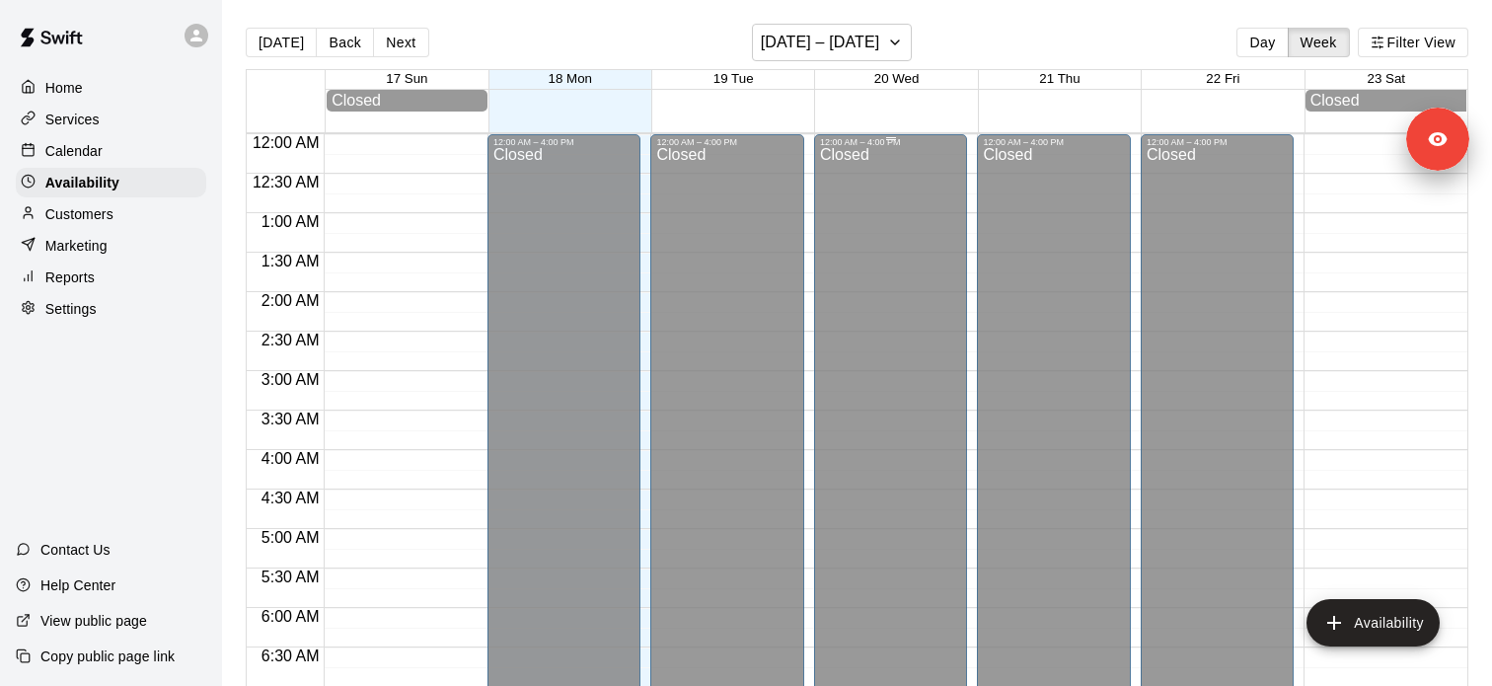
scroll to position [1094, 0]
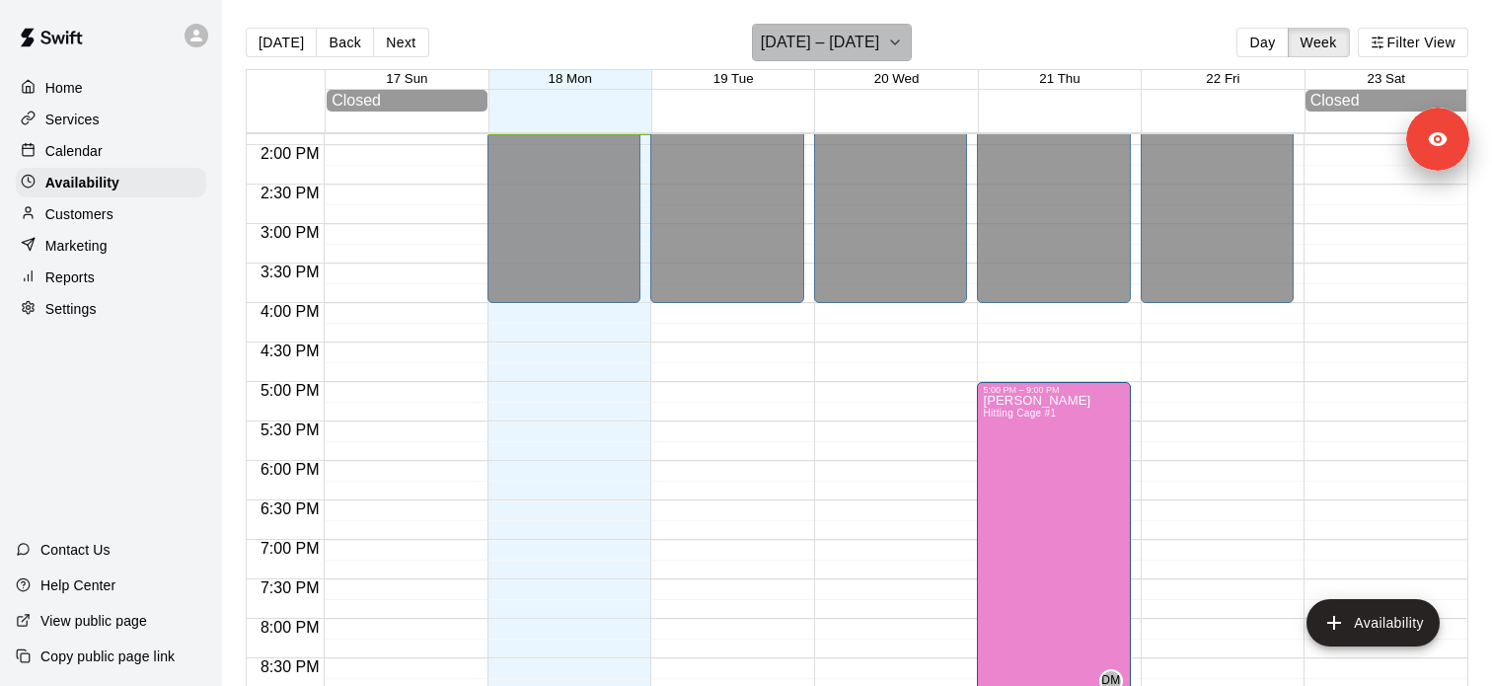
click at [887, 47] on icon "button" at bounding box center [895, 43] width 16 height 24
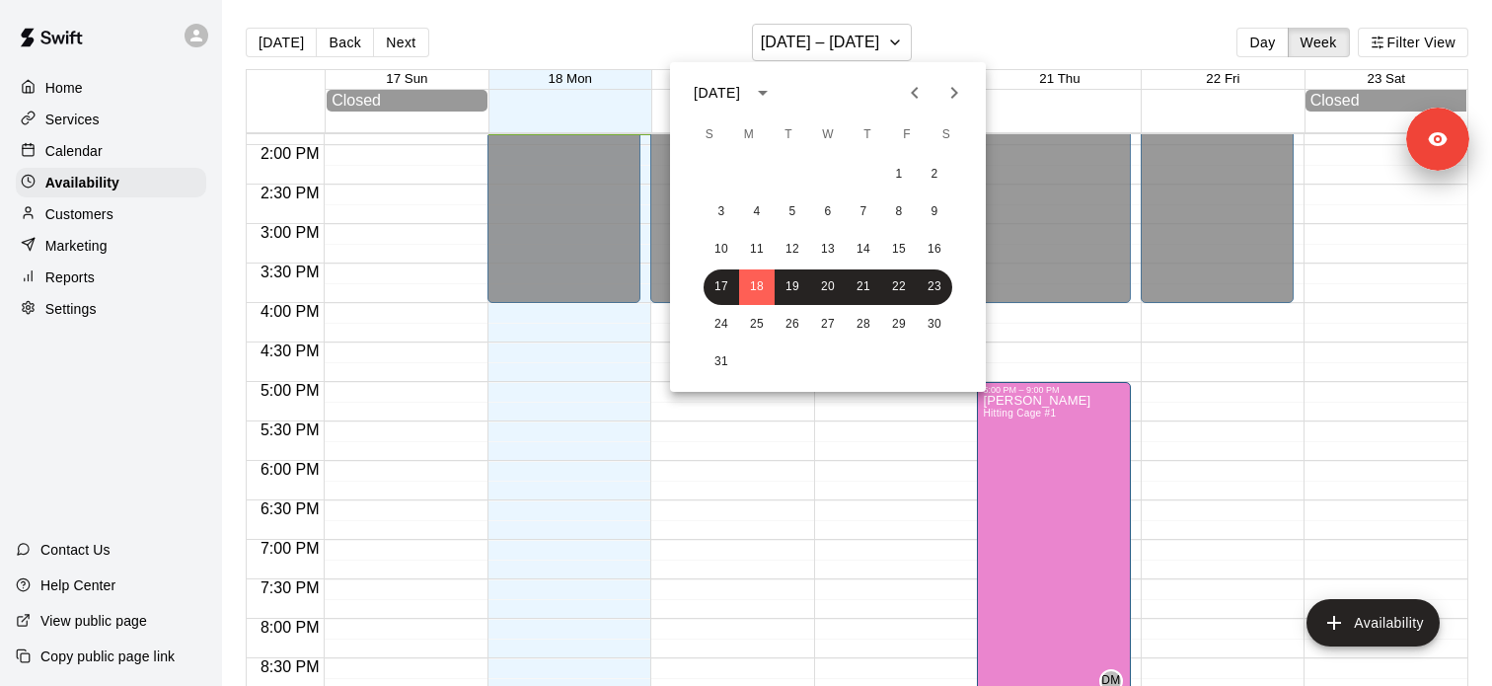
click at [1400, 45] on div at bounding box center [746, 343] width 1492 height 686
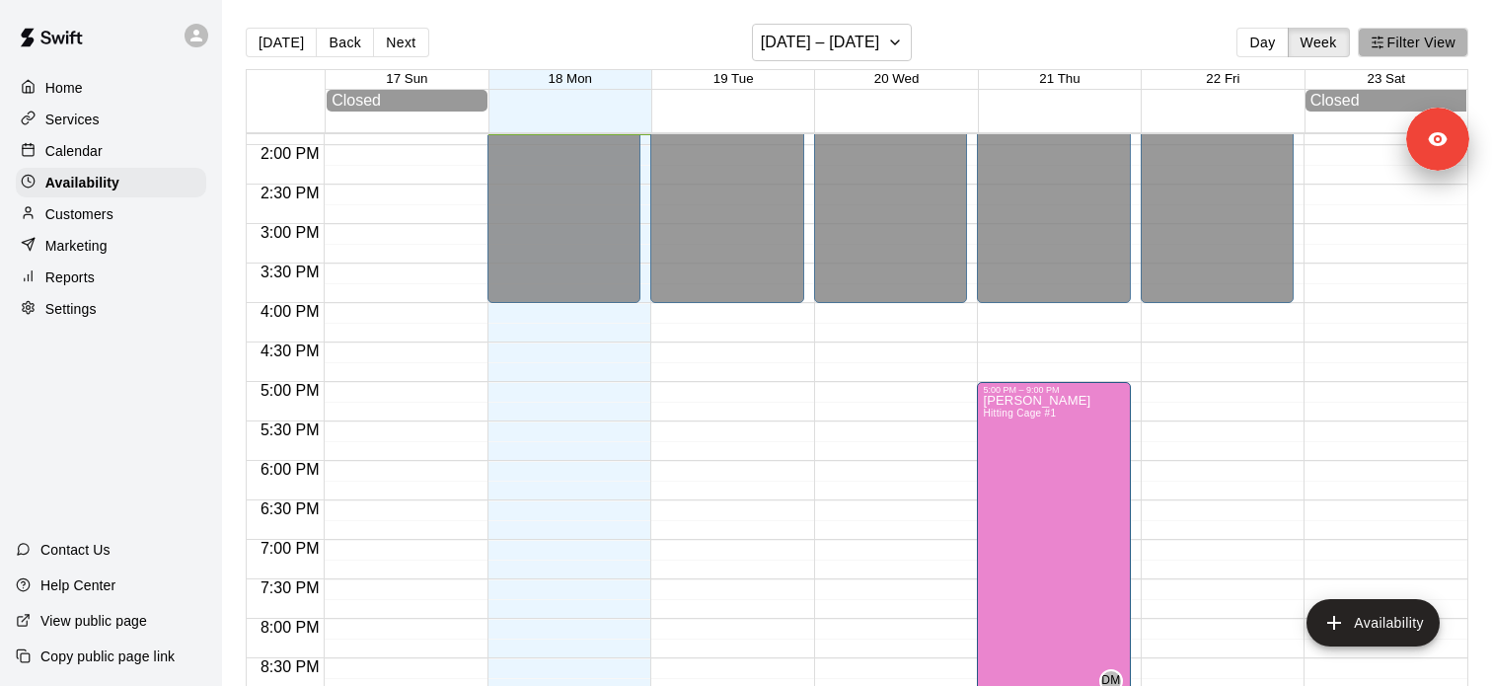
click at [1400, 45] on button "Filter View" at bounding box center [1413, 43] width 111 height 30
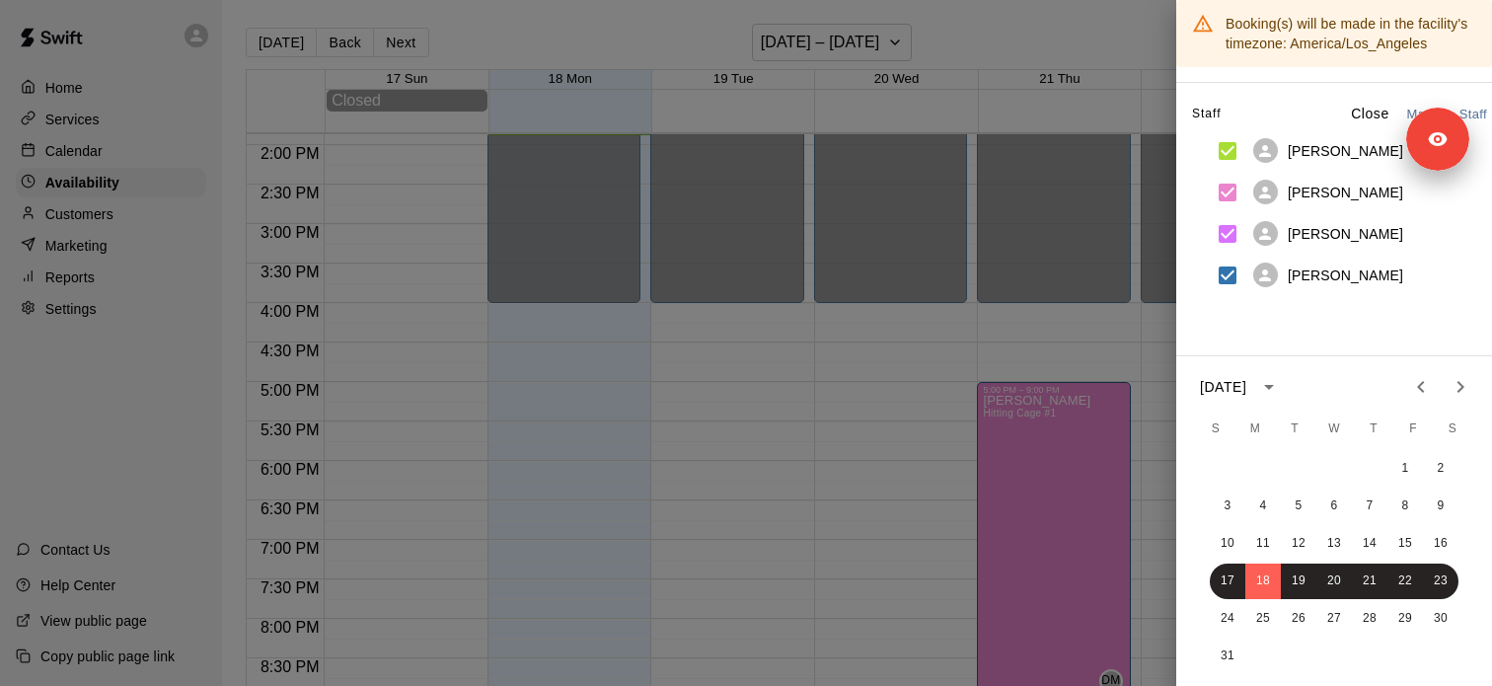
click at [120, 127] on div at bounding box center [746, 343] width 1492 height 686
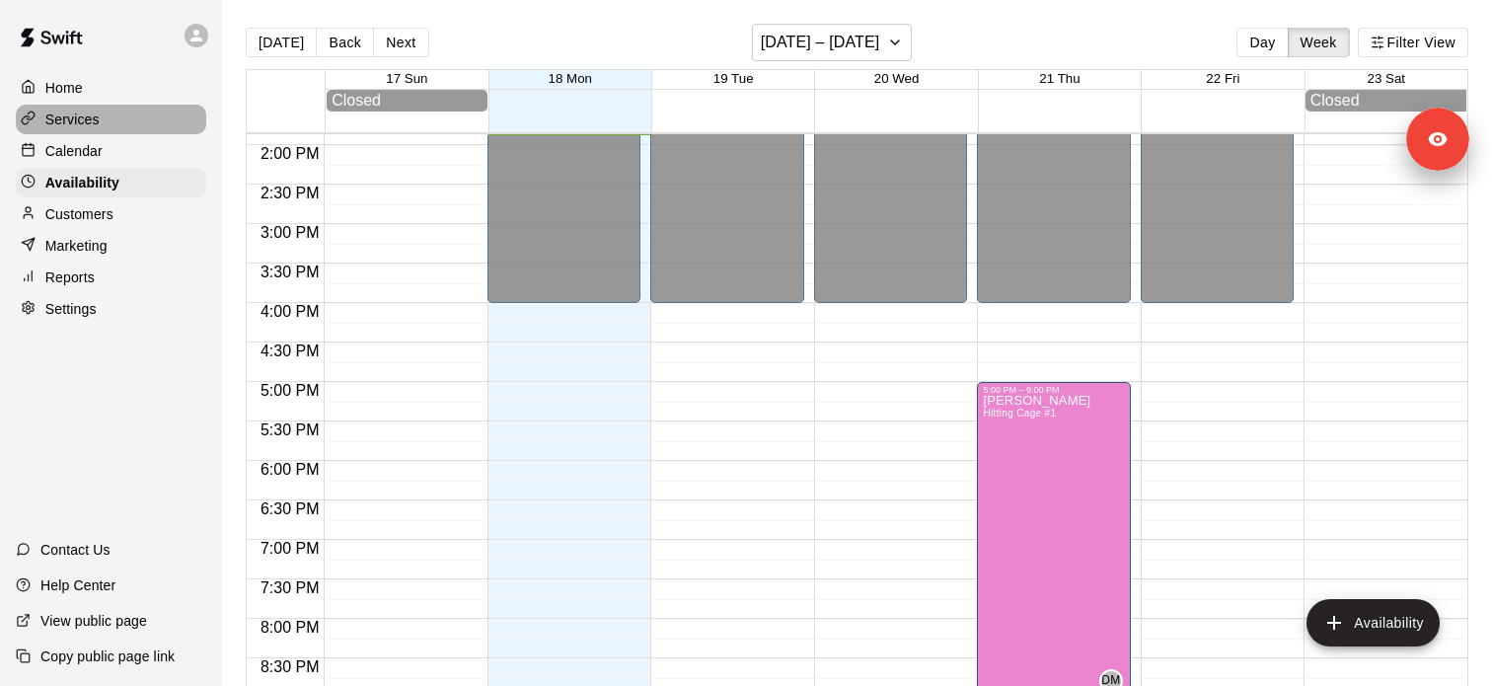
click at [123, 120] on div "Services" at bounding box center [111, 120] width 190 height 30
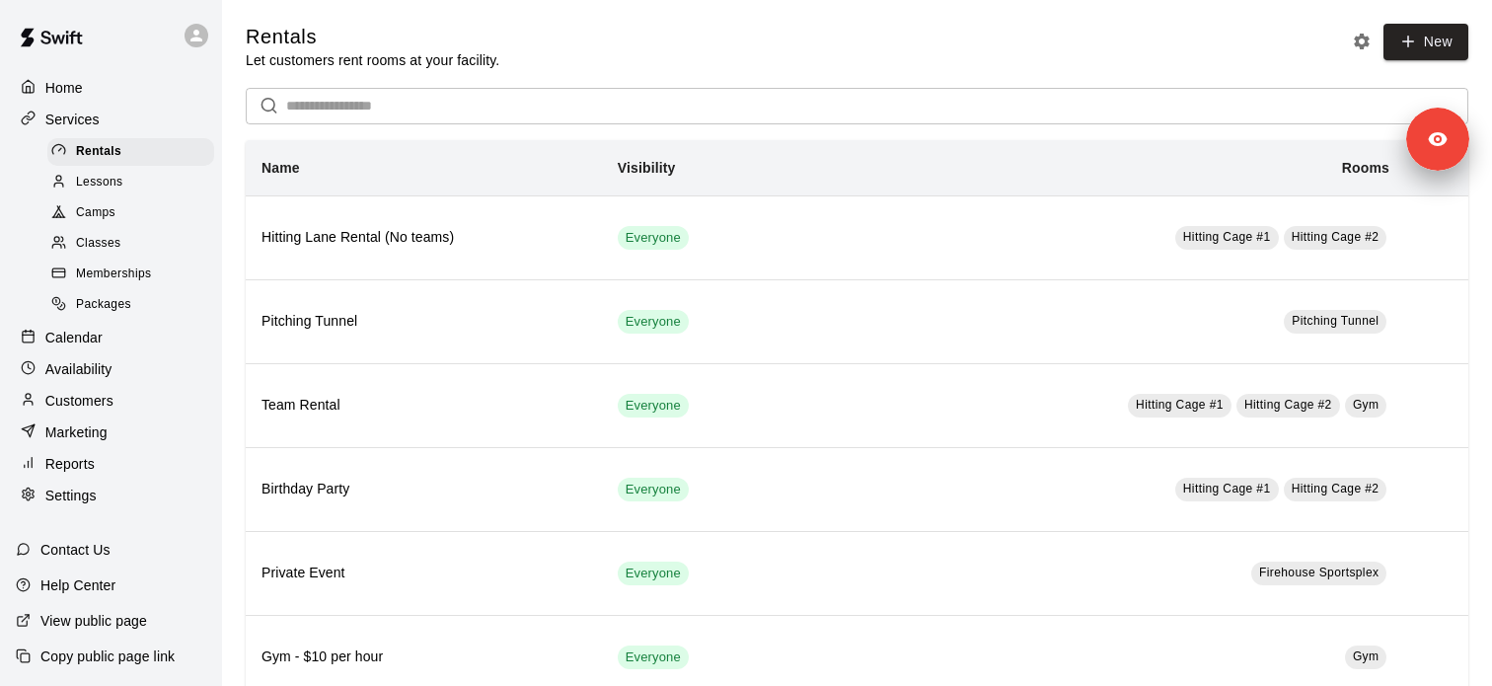
click at [174, 179] on div "Lessons" at bounding box center [130, 183] width 167 height 28
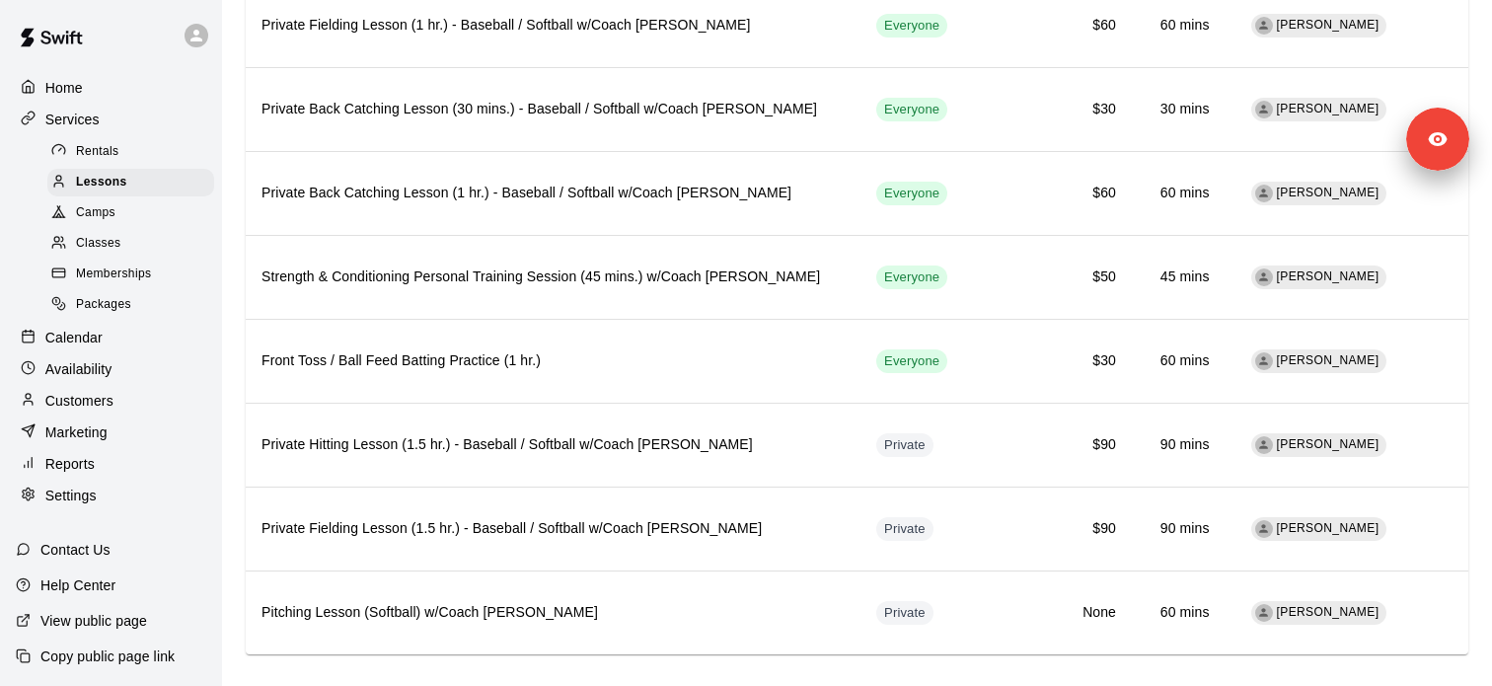
scroll to position [824, 0]
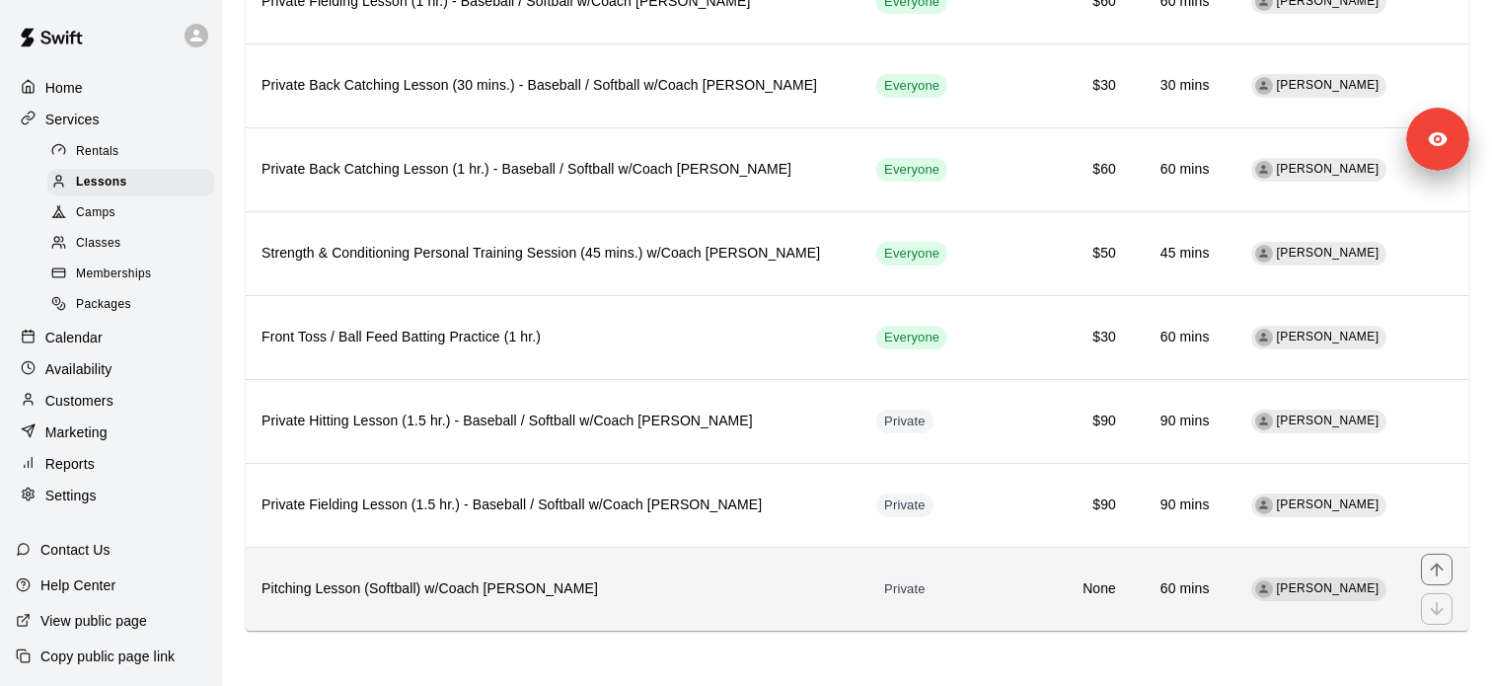
click at [536, 556] on th "Pitching Lesson (Softball) w/Coach [PERSON_NAME]" at bounding box center [553, 589] width 615 height 84
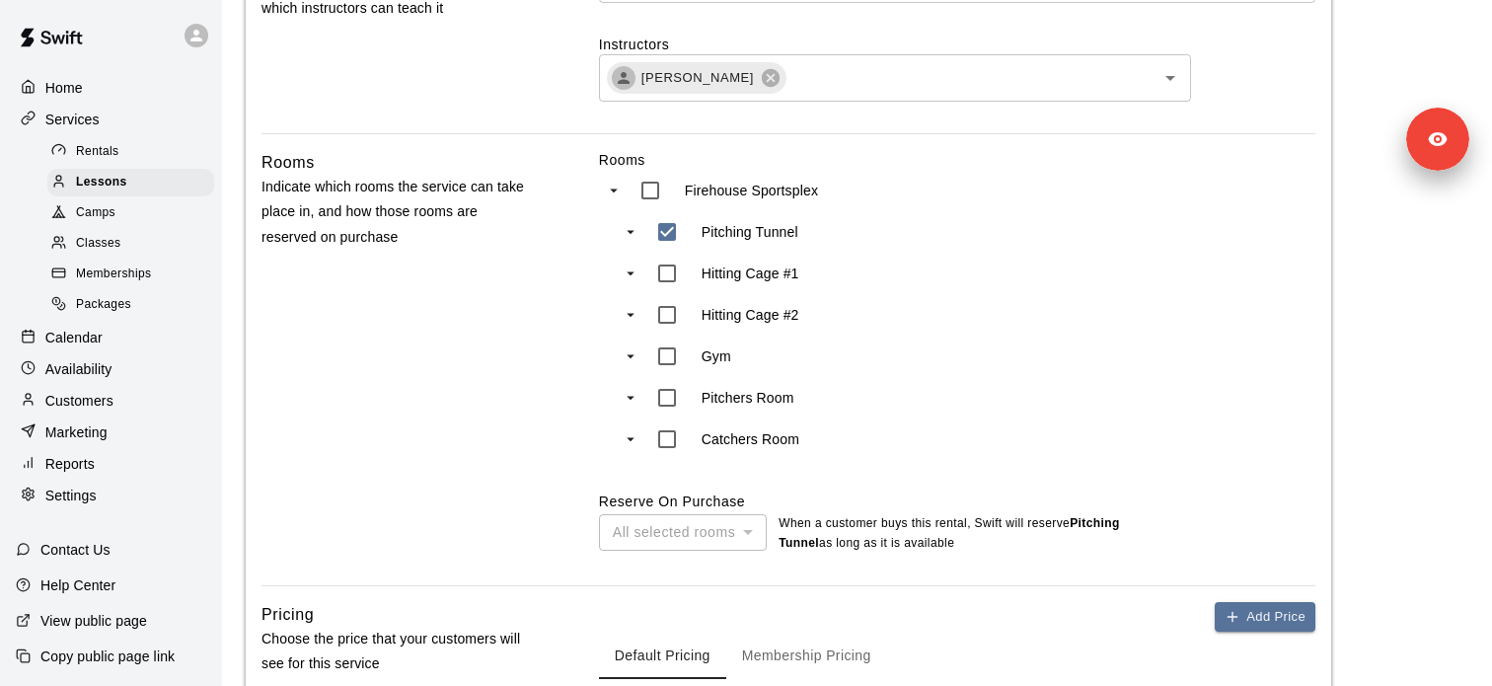
scroll to position [1114, 0]
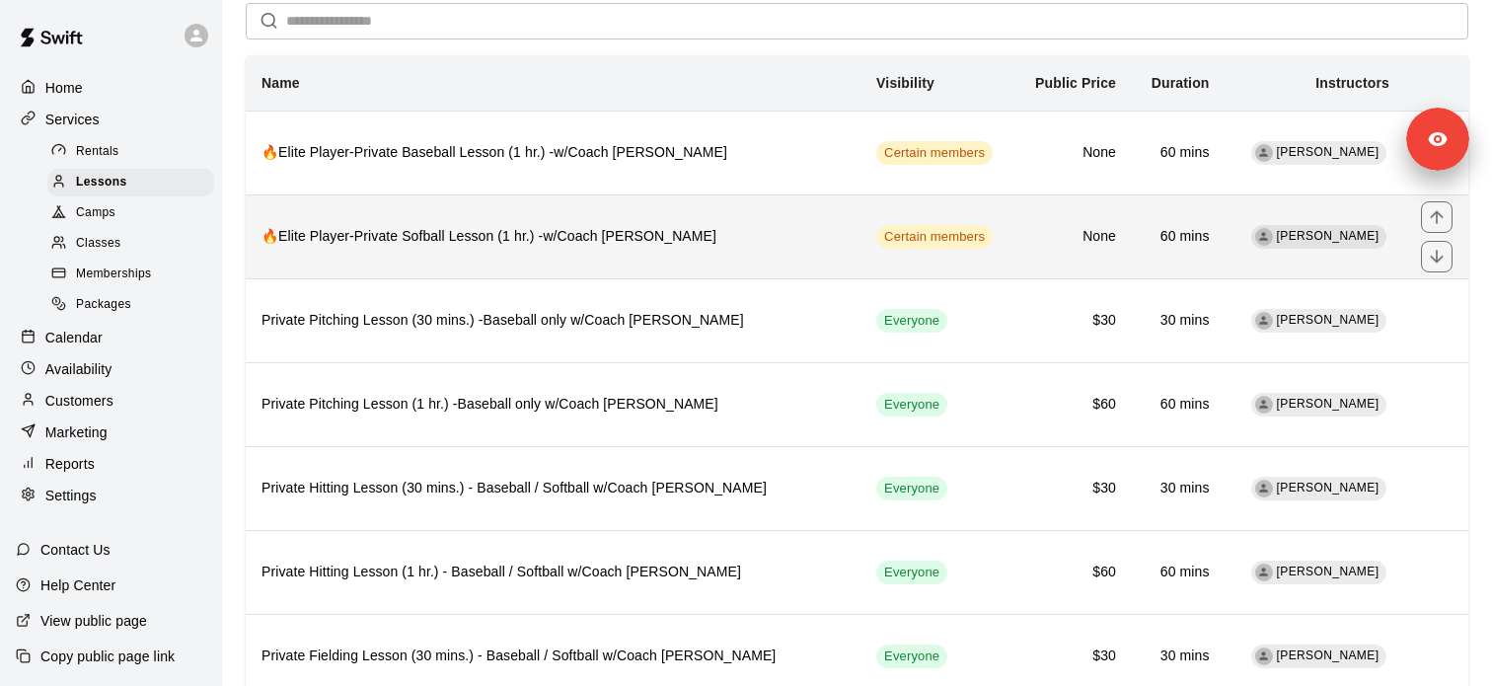
scroll to position [86, 0]
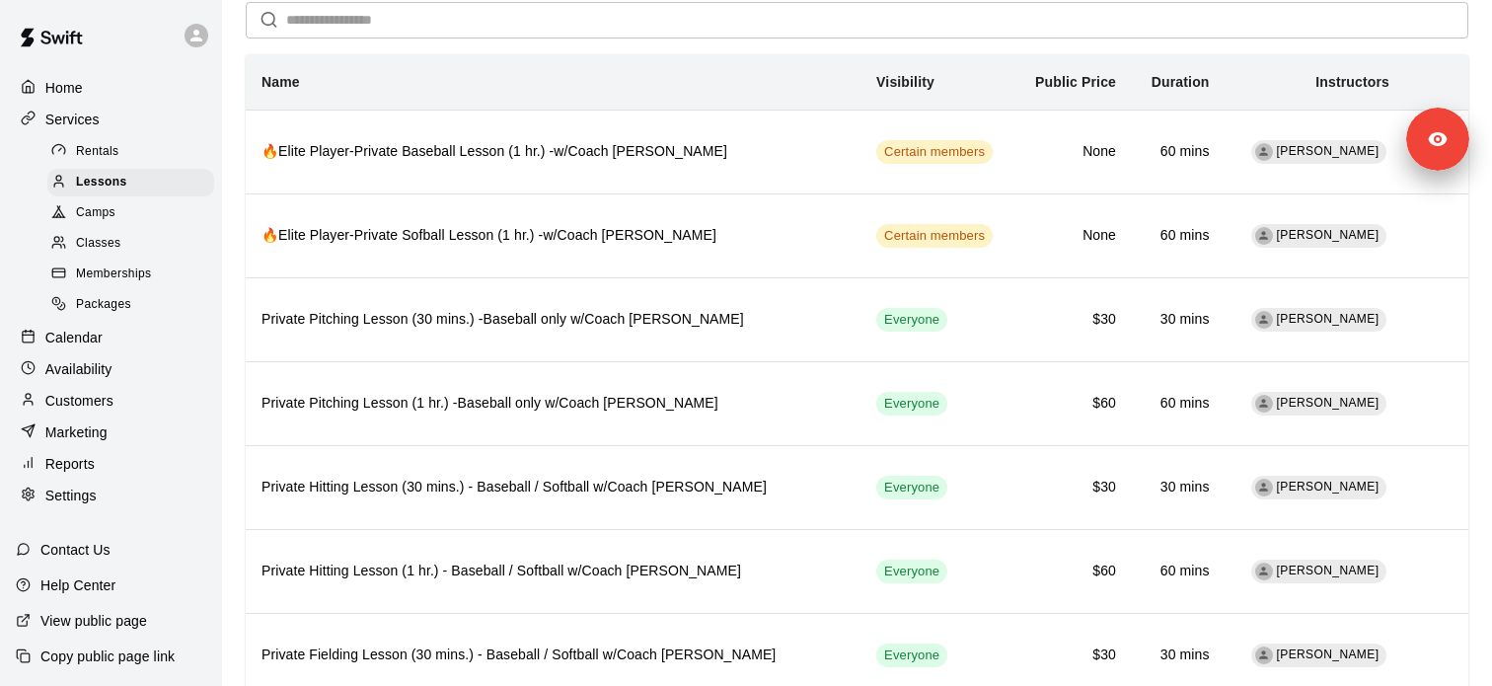
click at [146, 335] on div "Calendar" at bounding box center [111, 338] width 190 height 30
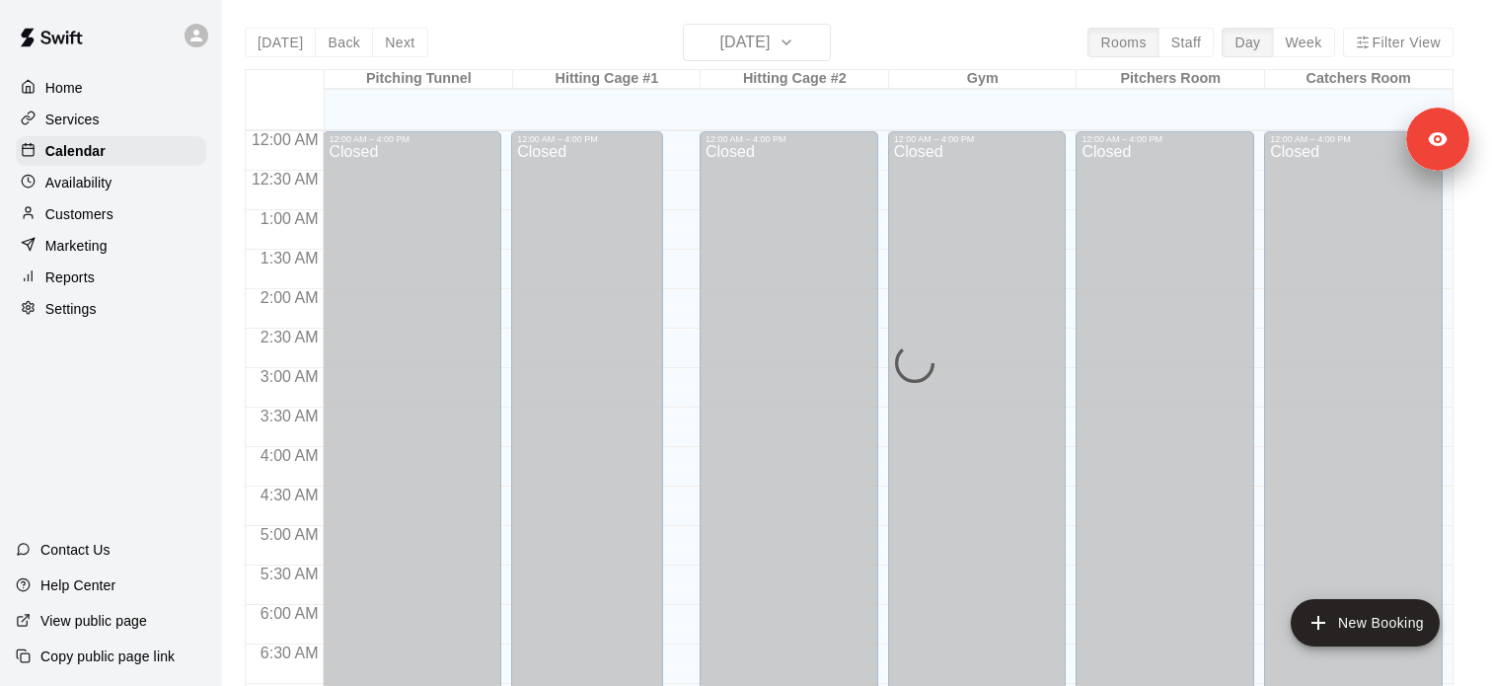
scroll to position [1095, 0]
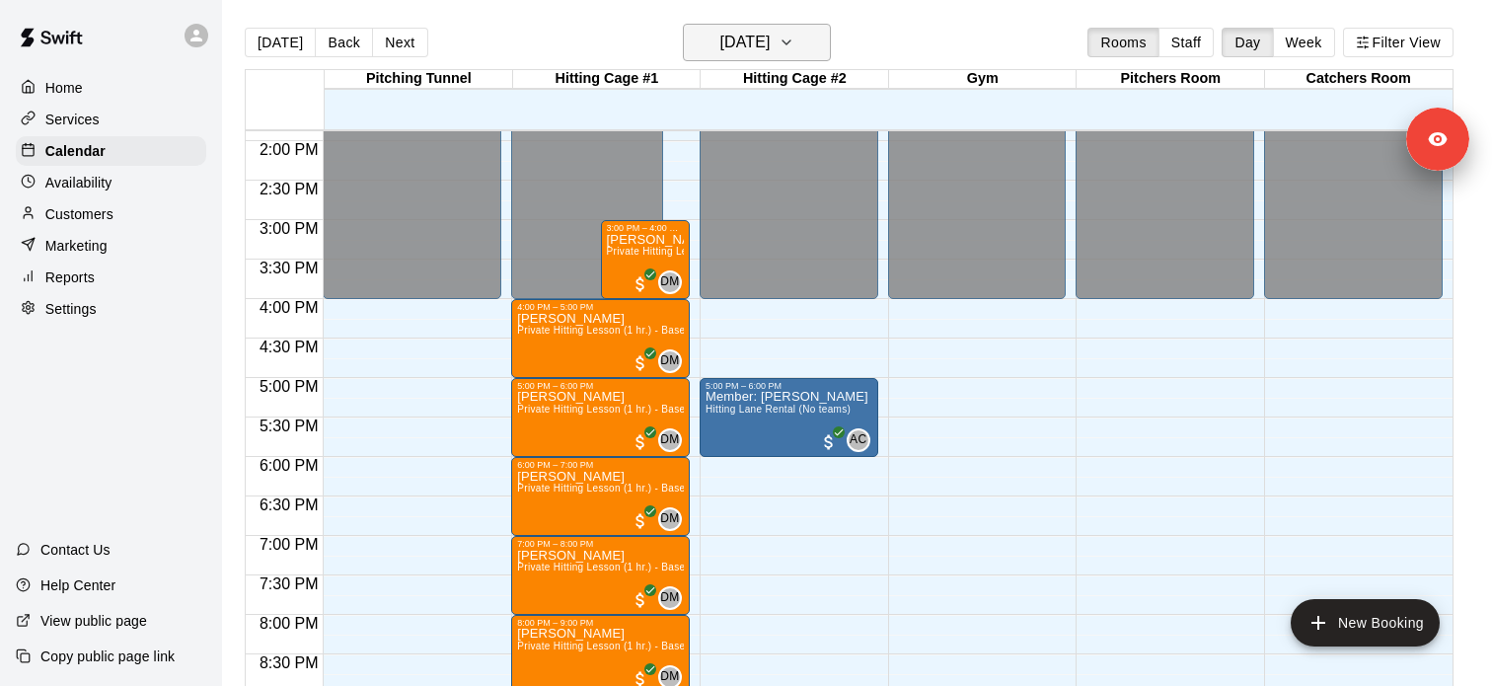
click at [790, 43] on icon "button" at bounding box center [786, 42] width 8 height 4
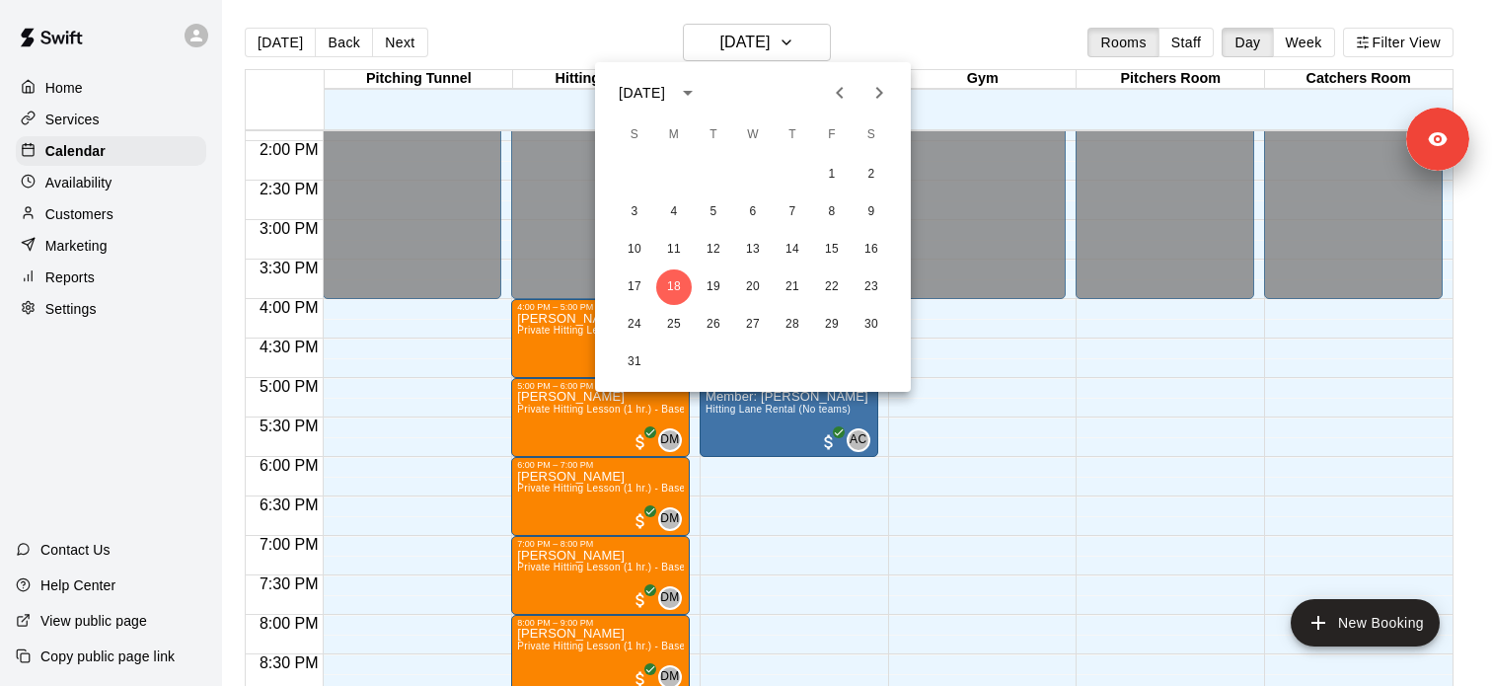
click at [120, 184] on div at bounding box center [746, 343] width 1492 height 686
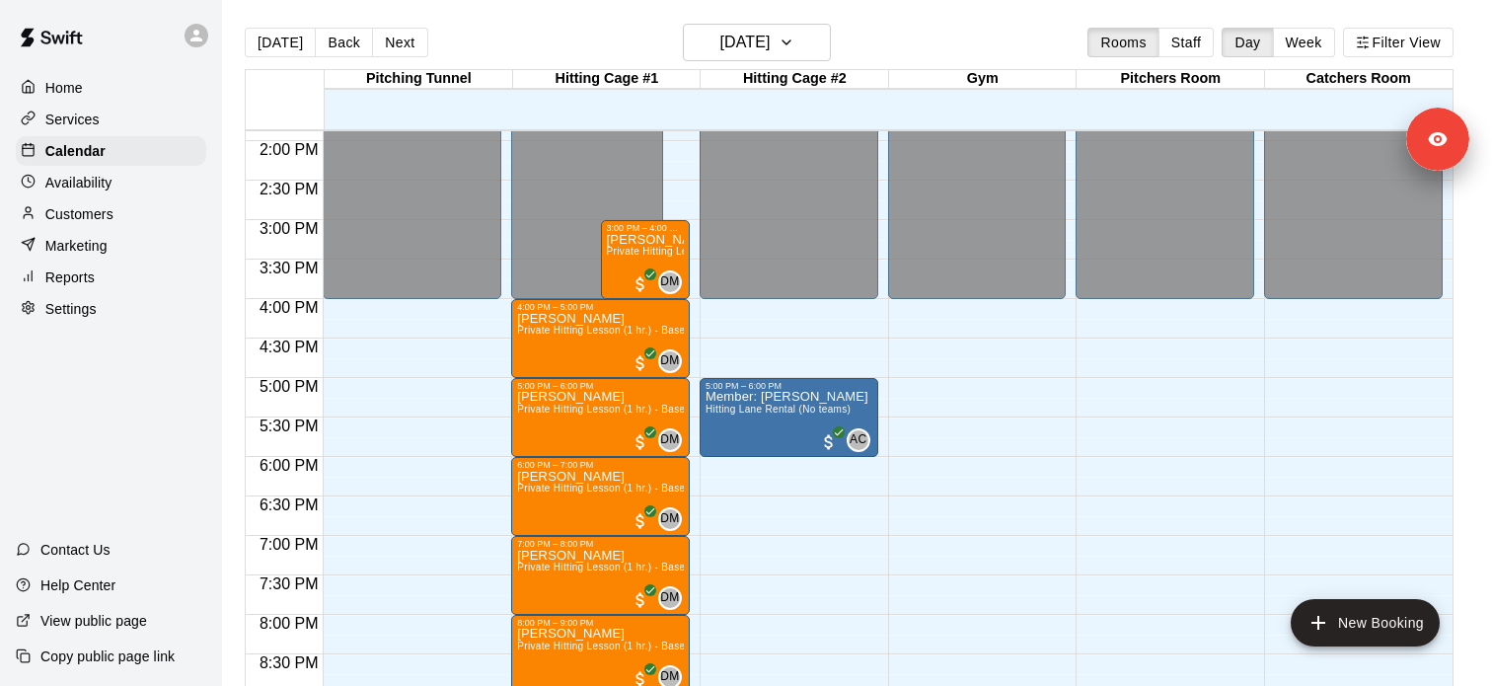
click at [145, 115] on div "Services" at bounding box center [111, 120] width 190 height 30
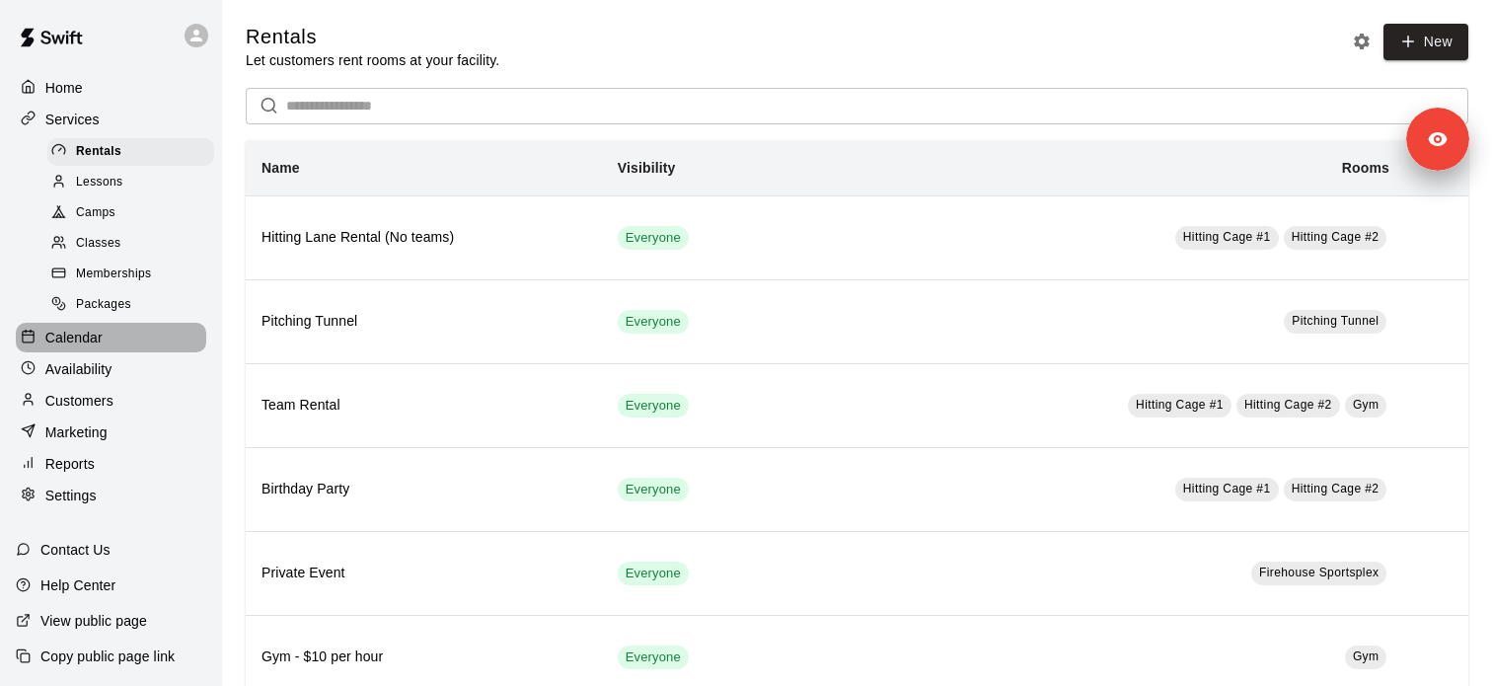
click at [115, 345] on div "Calendar" at bounding box center [111, 338] width 190 height 30
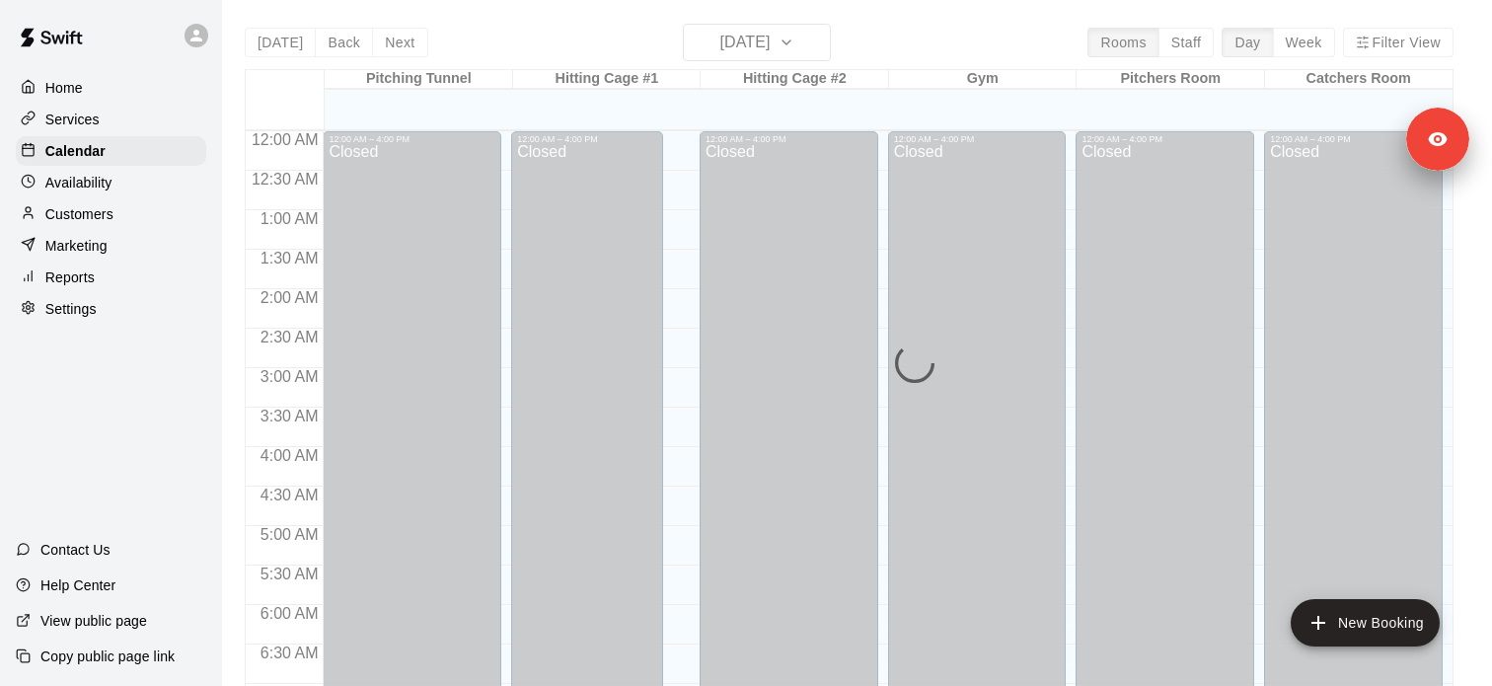
scroll to position [1096, 0]
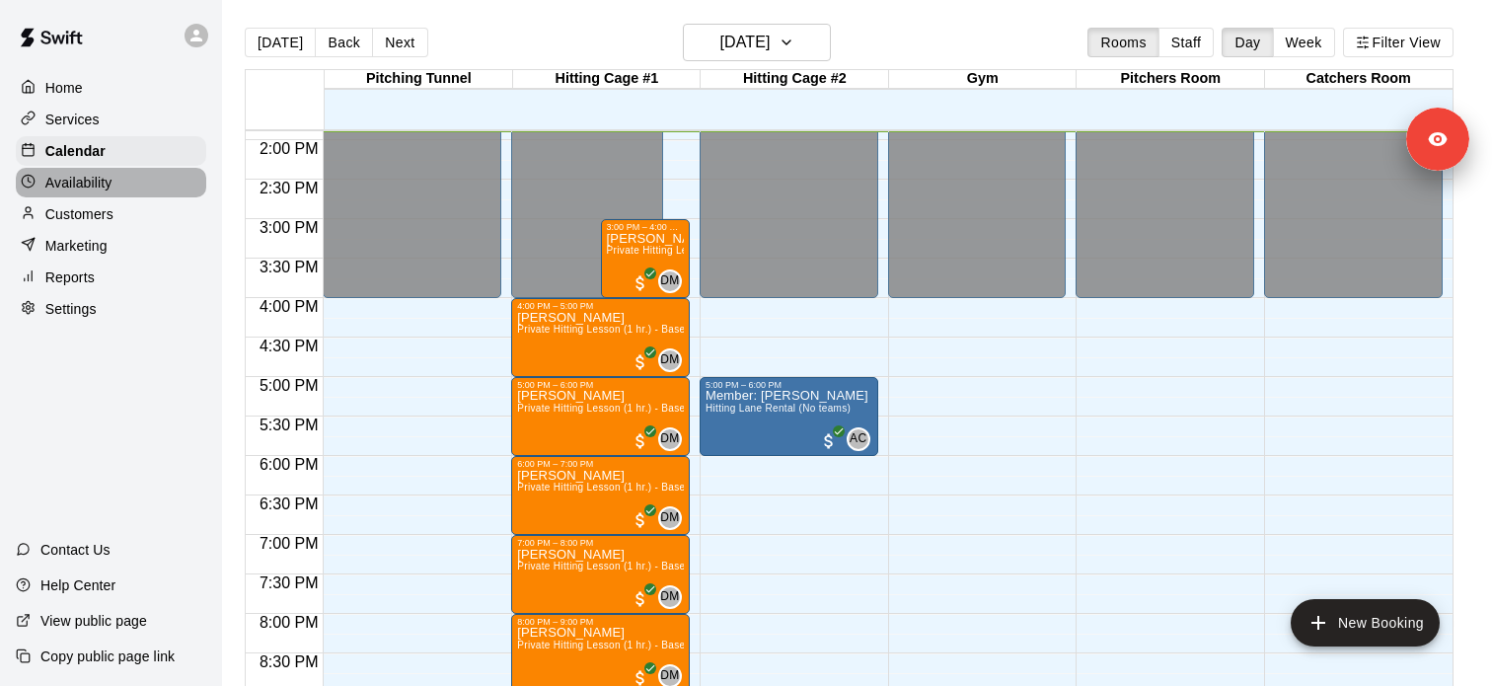
click at [111, 184] on p "Availability" at bounding box center [78, 183] width 67 height 20
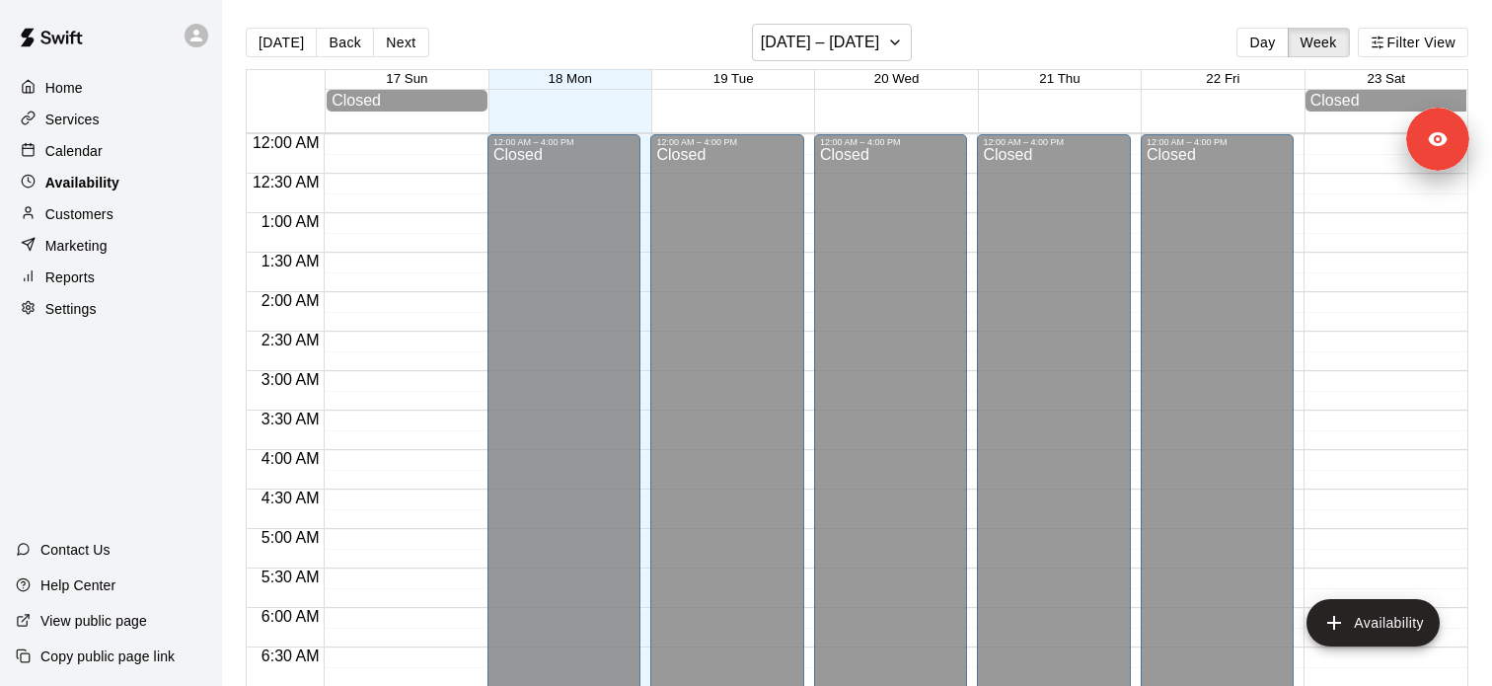
scroll to position [1097, 0]
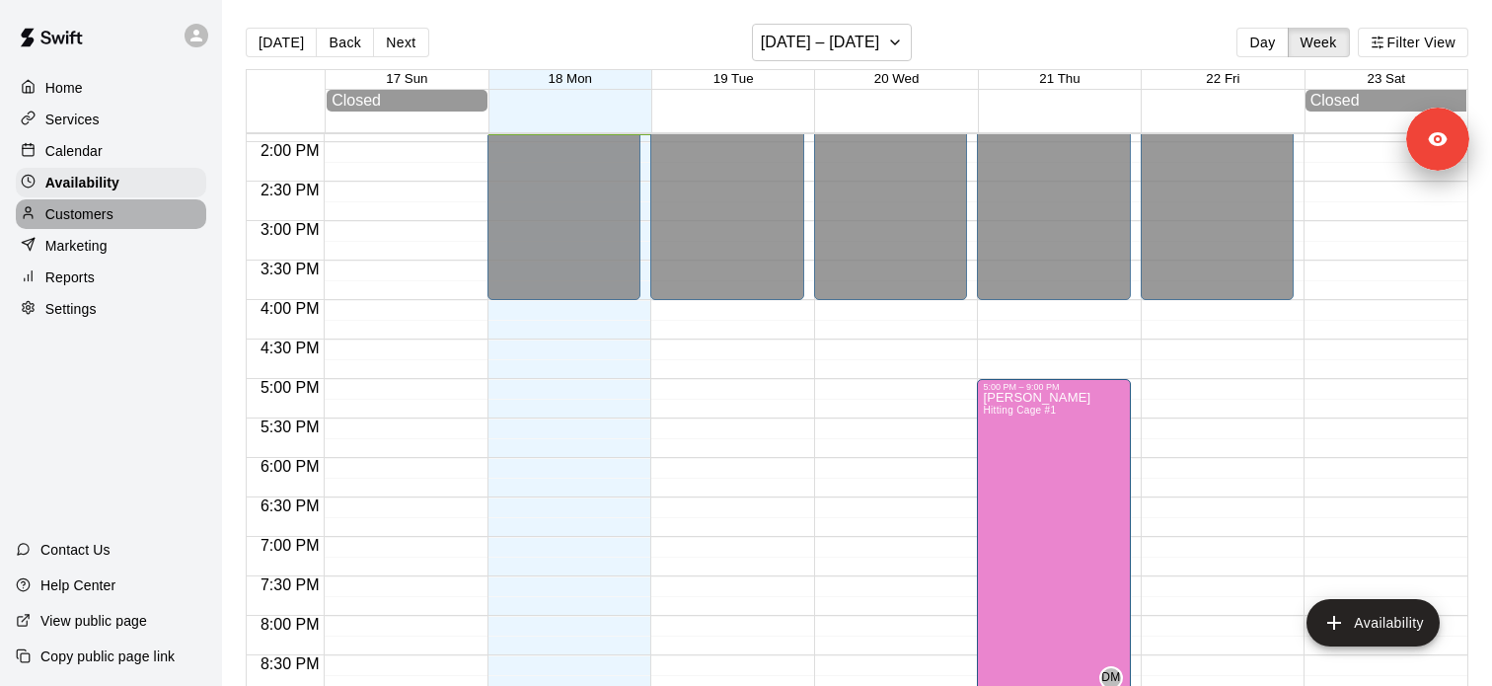
click at [100, 209] on p "Customers" at bounding box center [79, 214] width 68 height 20
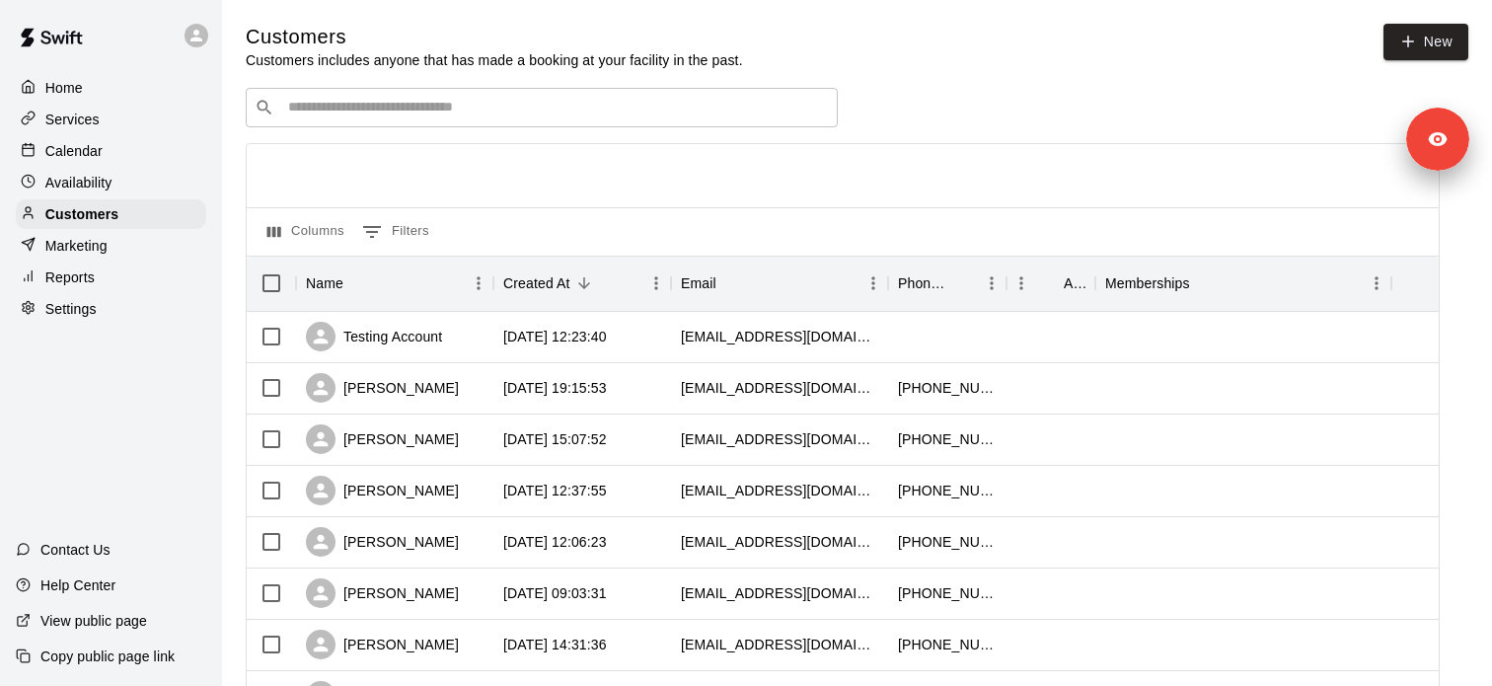
click at [452, 90] on div "​ ​" at bounding box center [542, 107] width 592 height 39
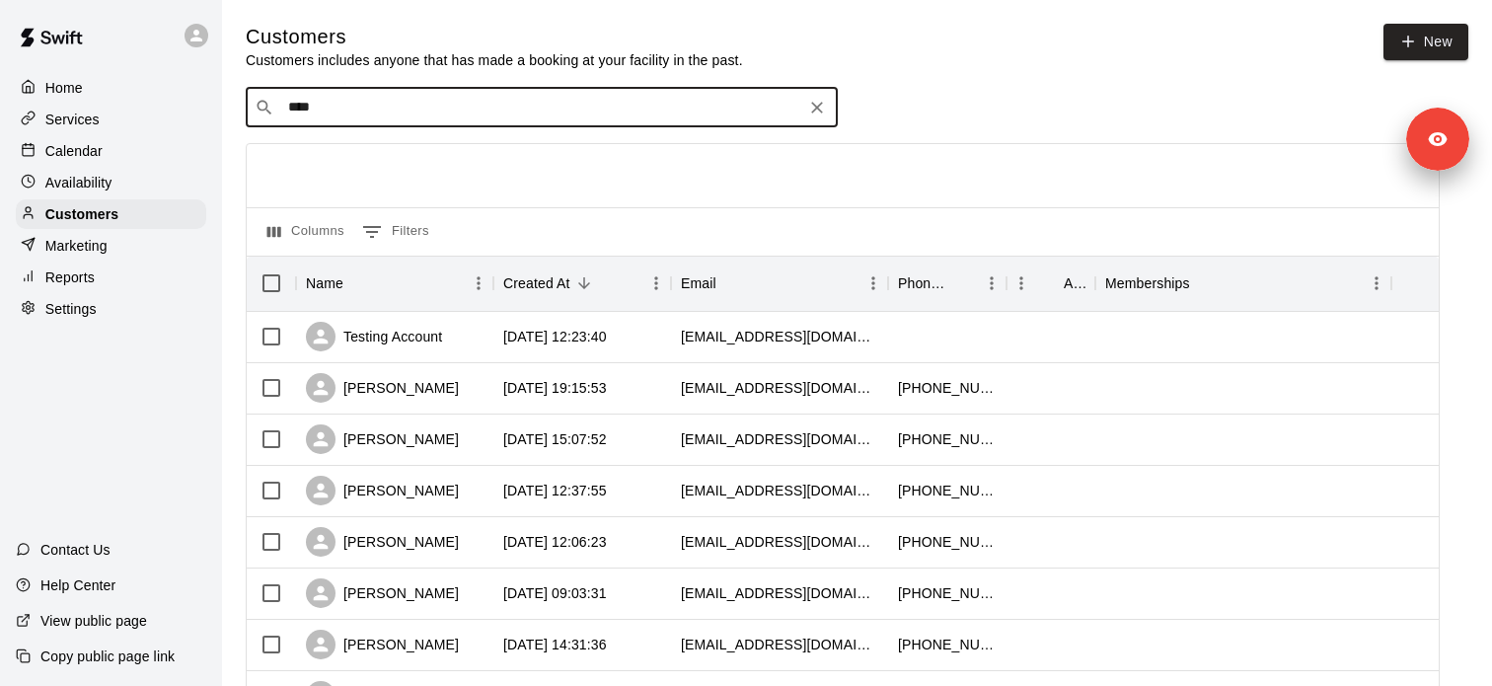
type input "*****"
click at [502, 115] on input "*****" at bounding box center [540, 108] width 517 height 20
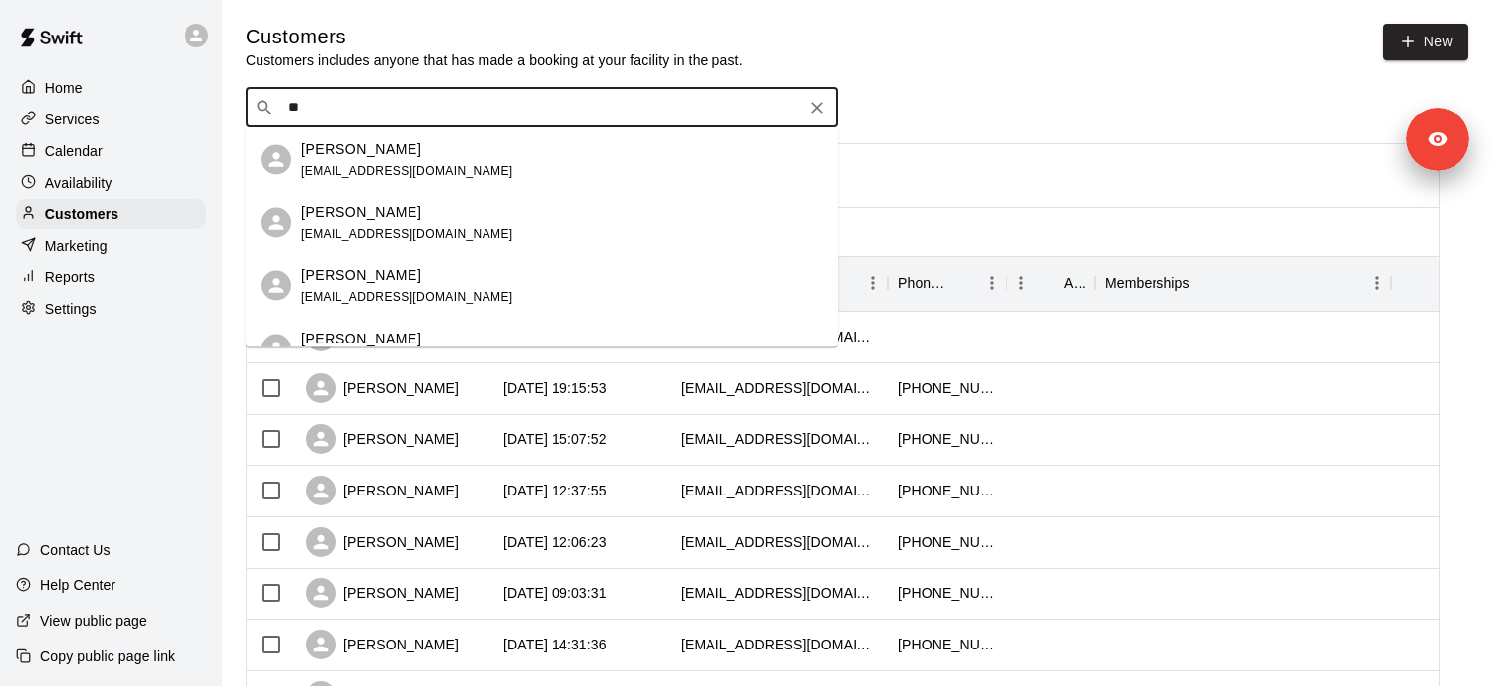
type input "*"
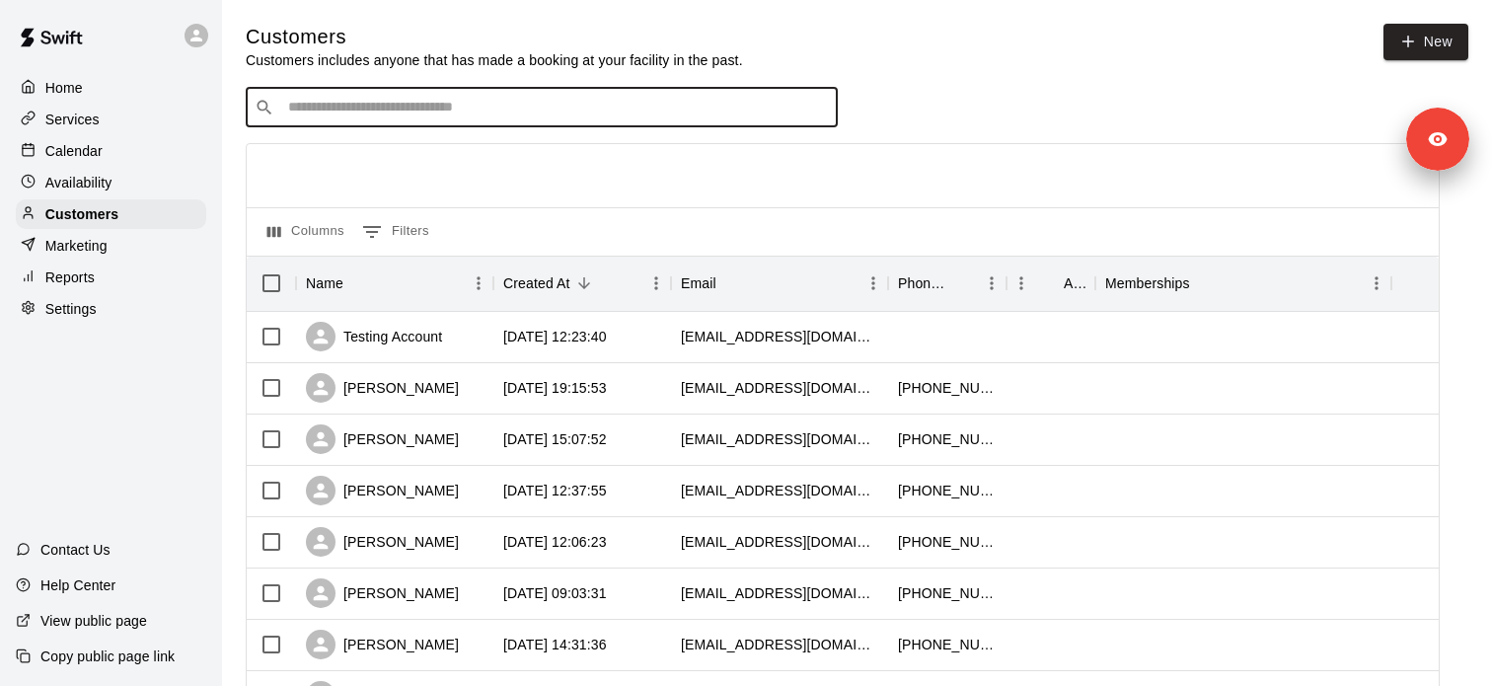
type input "*"
click at [471, 108] on input "Search customers by name or email" at bounding box center [555, 108] width 547 height 20
type input "****"
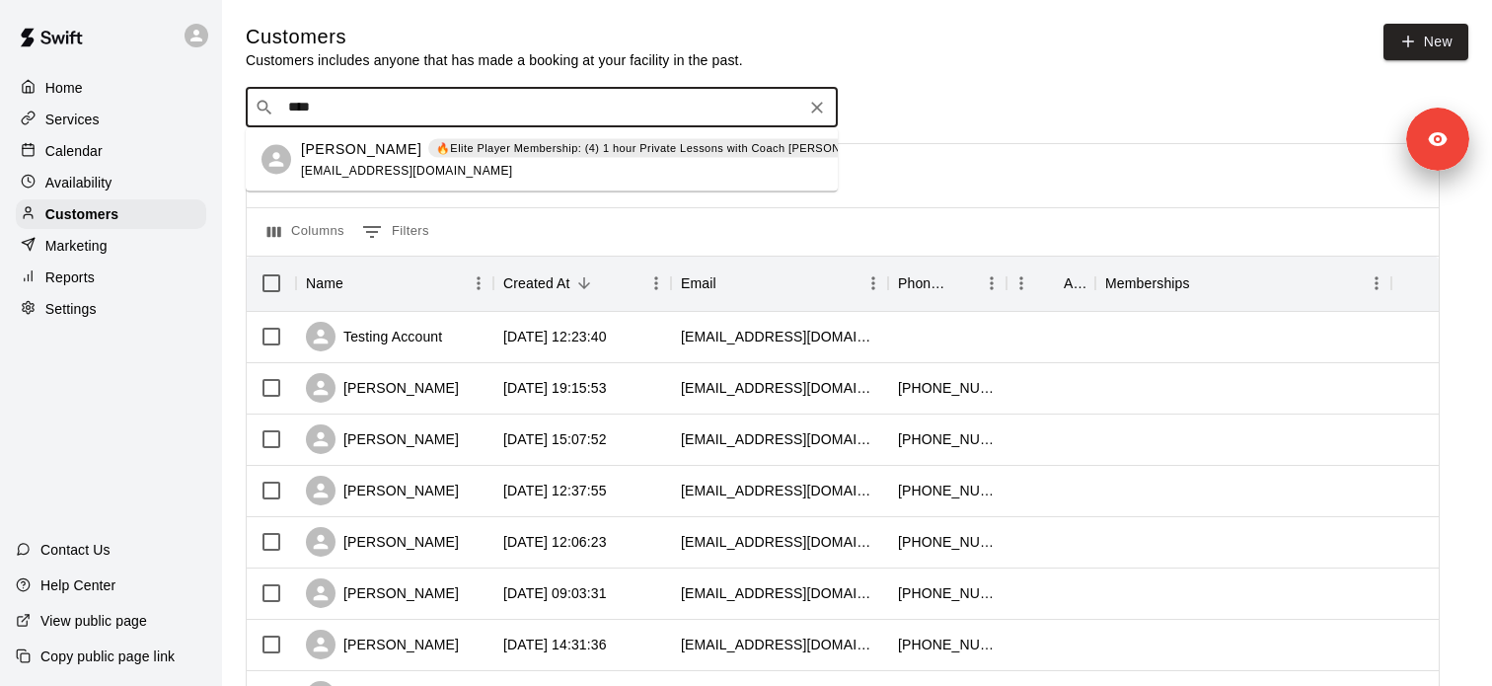
click at [470, 154] on p "🔥Elite Player Membership: (4) 1 hour Private Lessons with Coach David – $200/mo…" at bounding box center [697, 148] width 522 height 17
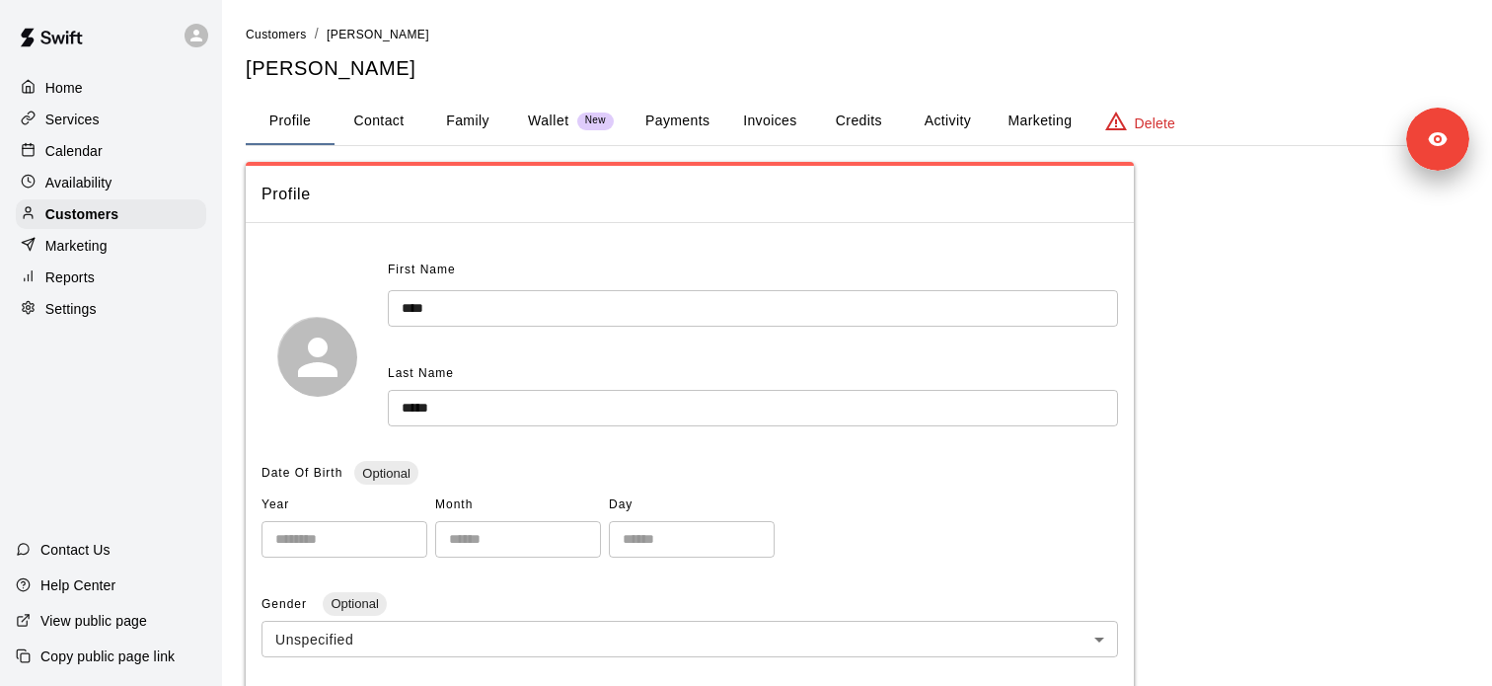
click at [982, 124] on button "Activity" at bounding box center [947, 121] width 89 height 47
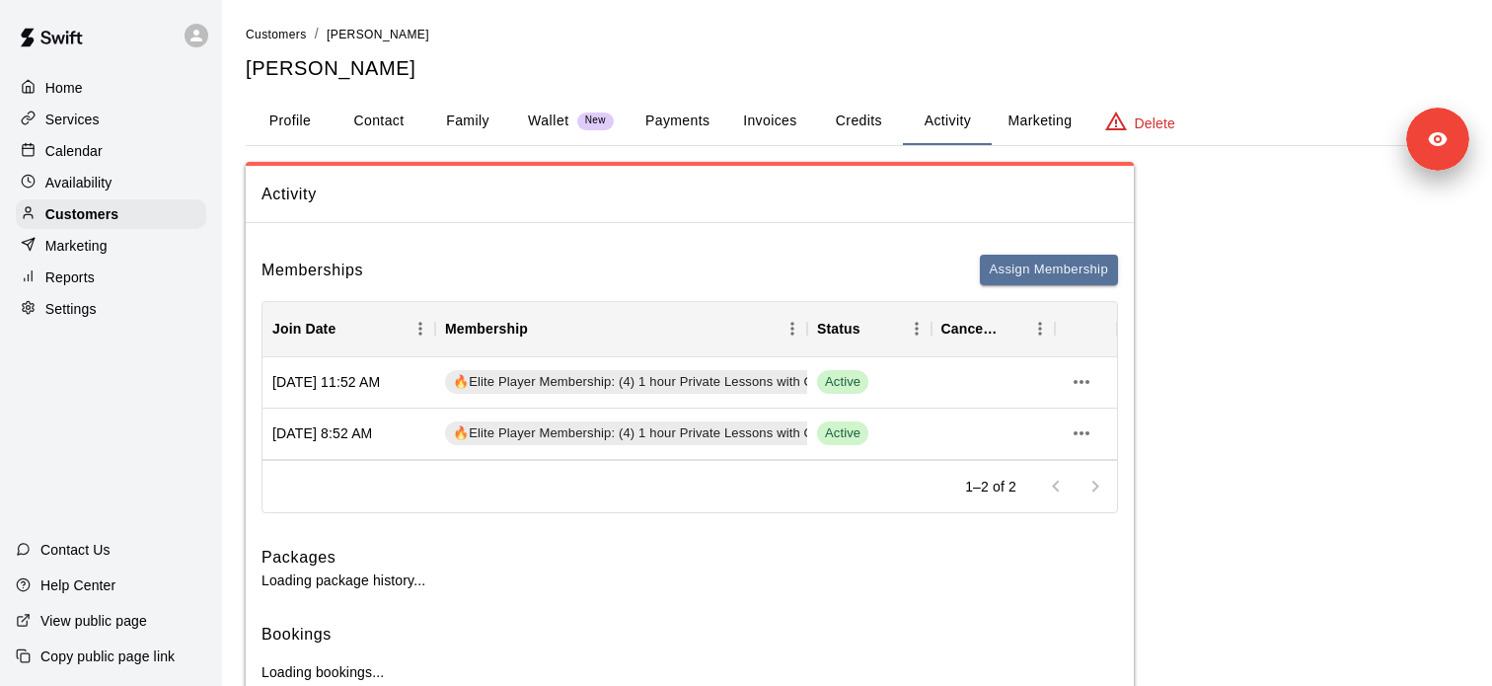
click at [1024, 128] on button "Marketing" at bounding box center [1040, 121] width 96 height 47
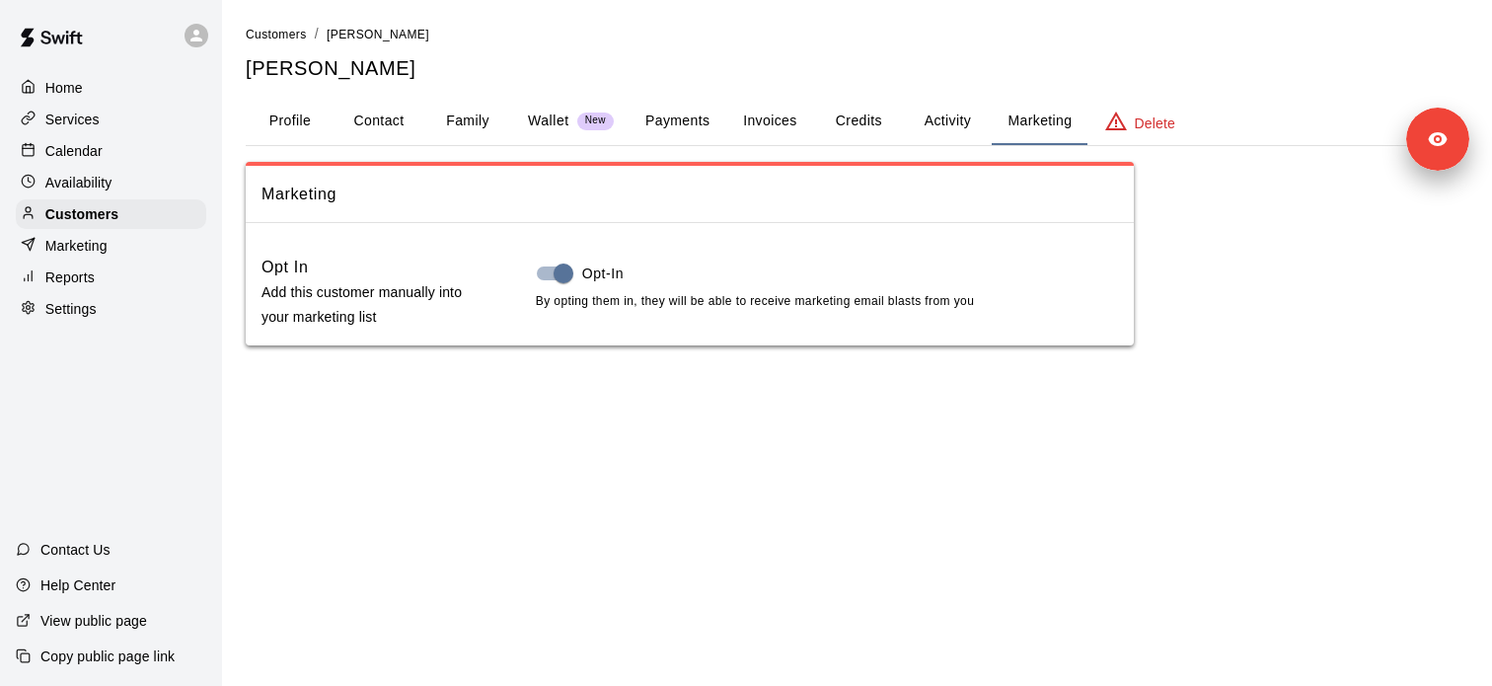
click at [959, 128] on button "Activity" at bounding box center [947, 121] width 89 height 47
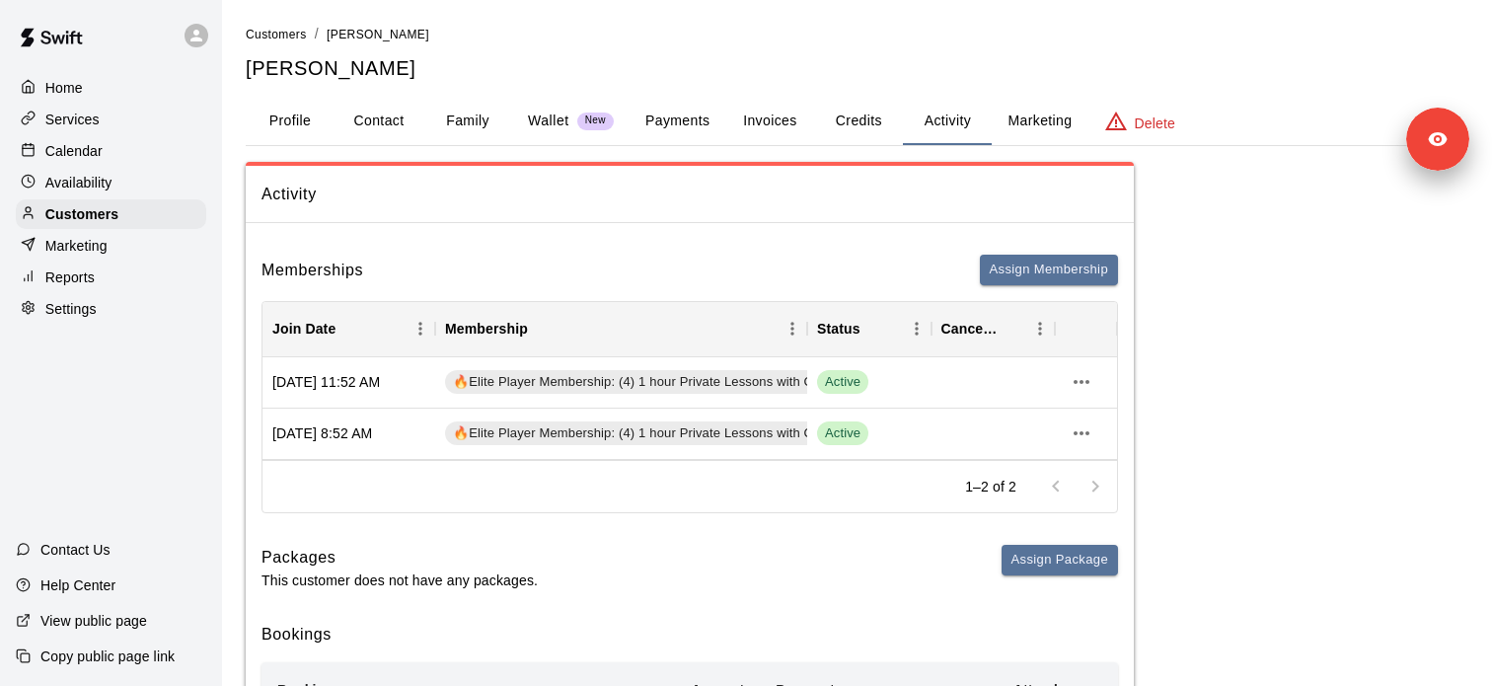
click at [474, 129] on button "Family" at bounding box center [467, 121] width 89 height 47
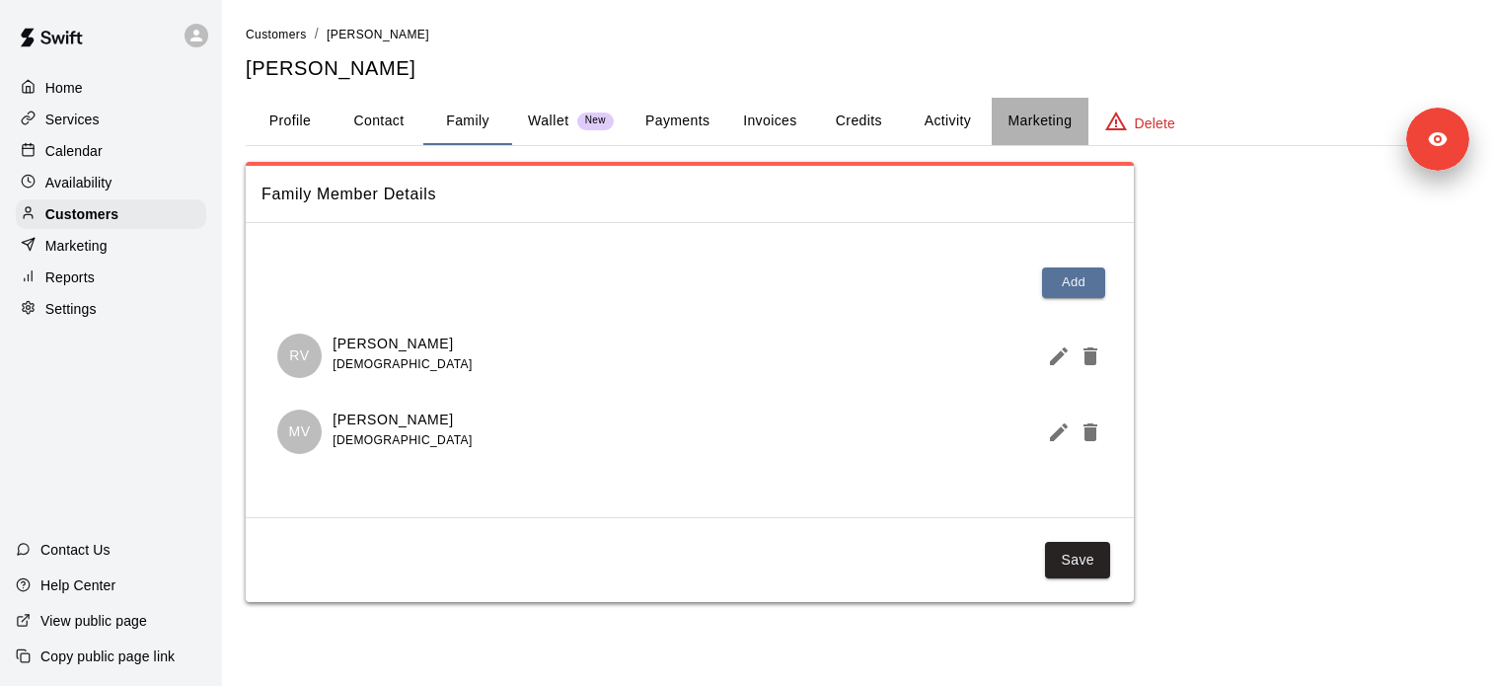
click at [1013, 125] on button "Marketing" at bounding box center [1040, 121] width 96 height 47
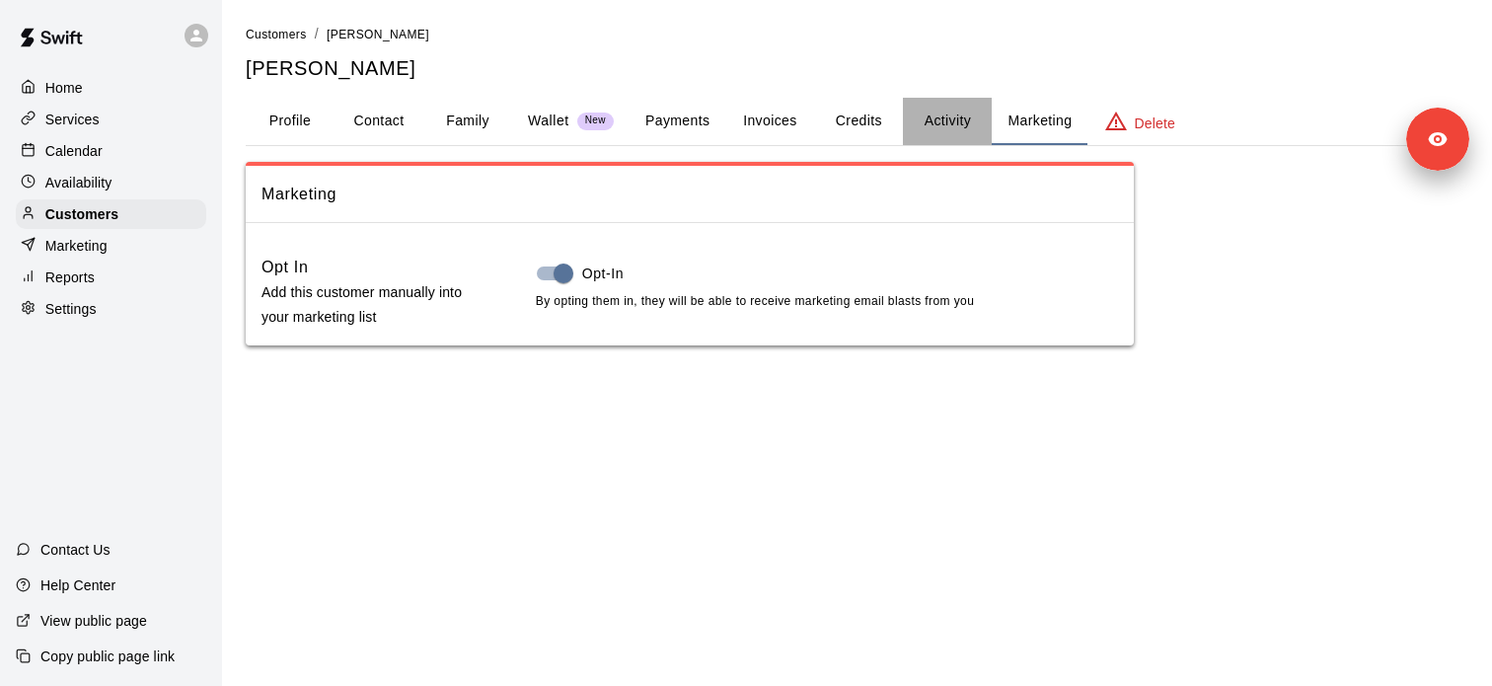
click at [951, 128] on button "Activity" at bounding box center [947, 121] width 89 height 47
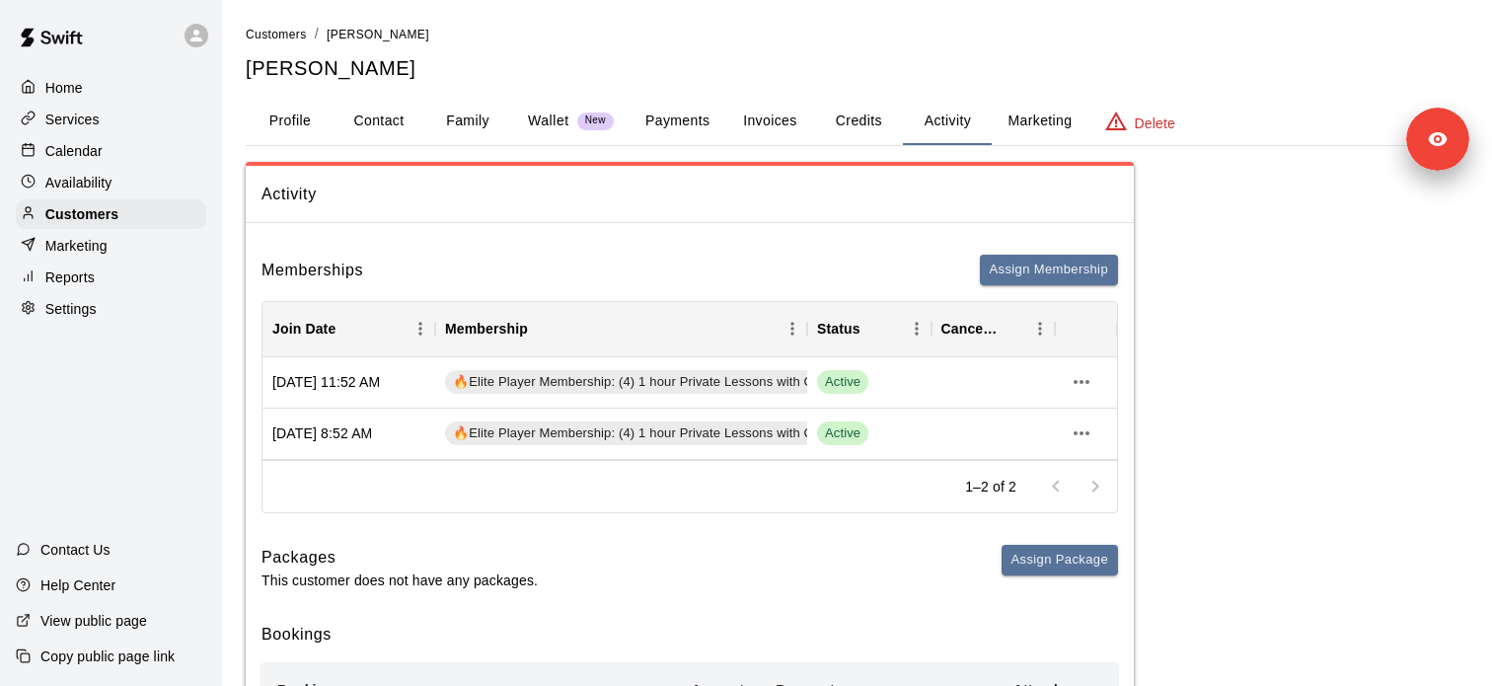
click at [486, 118] on button "Family" at bounding box center [467, 121] width 89 height 47
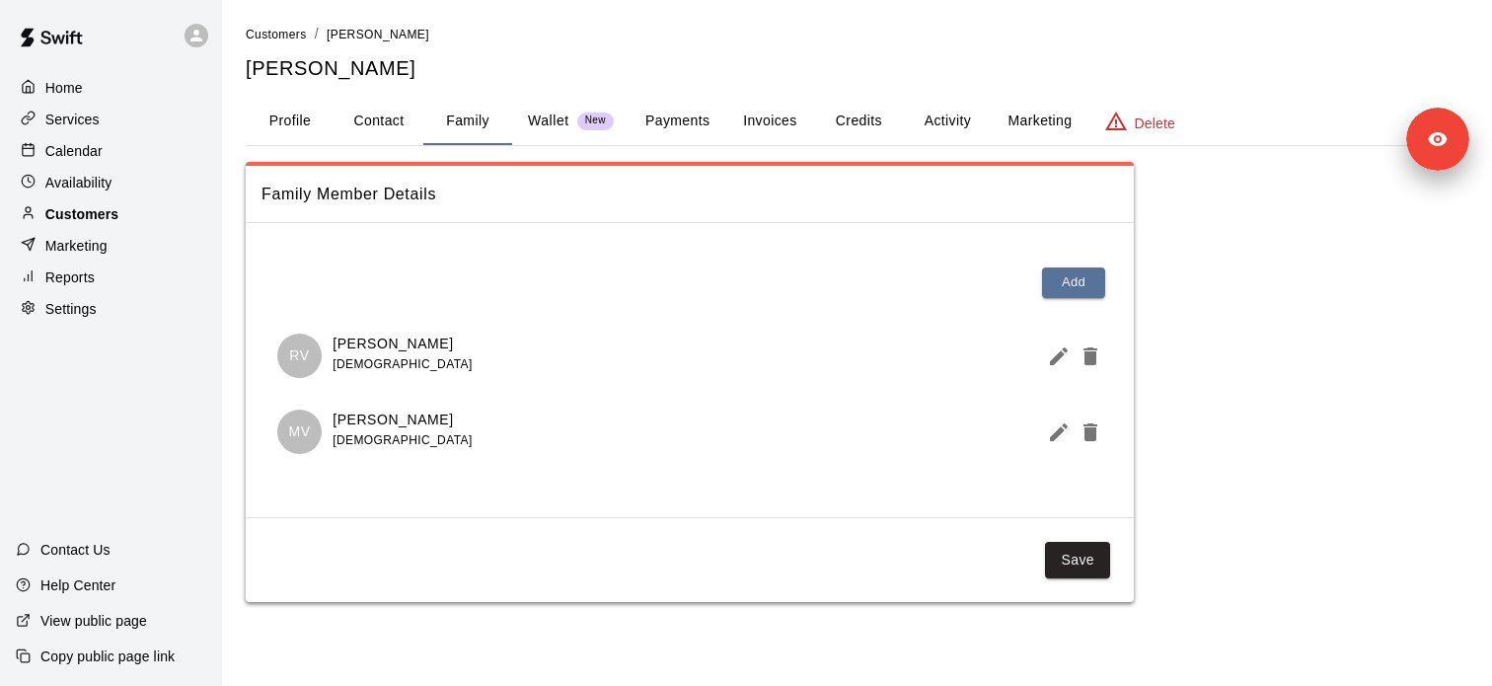
click at [121, 218] on div "Customers" at bounding box center [111, 214] width 190 height 30
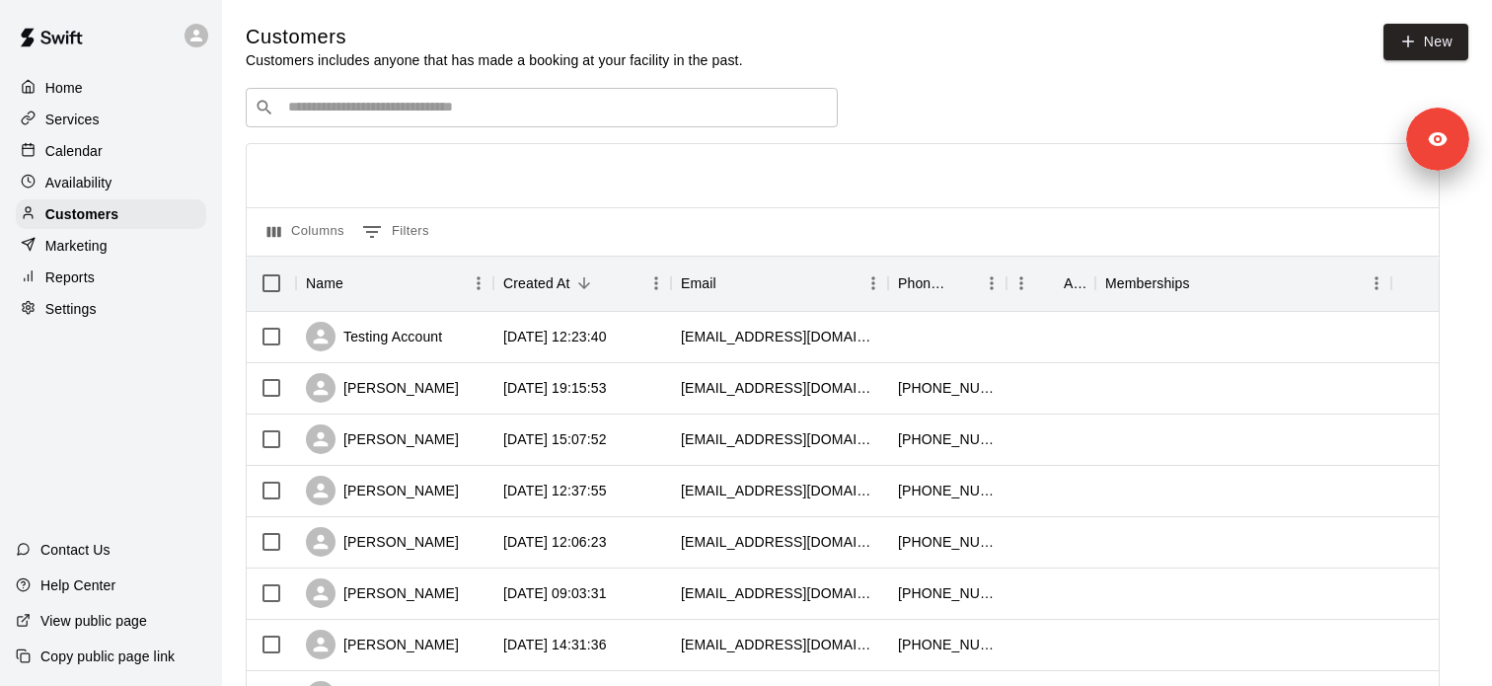
click at [103, 123] on div "Services" at bounding box center [111, 120] width 190 height 30
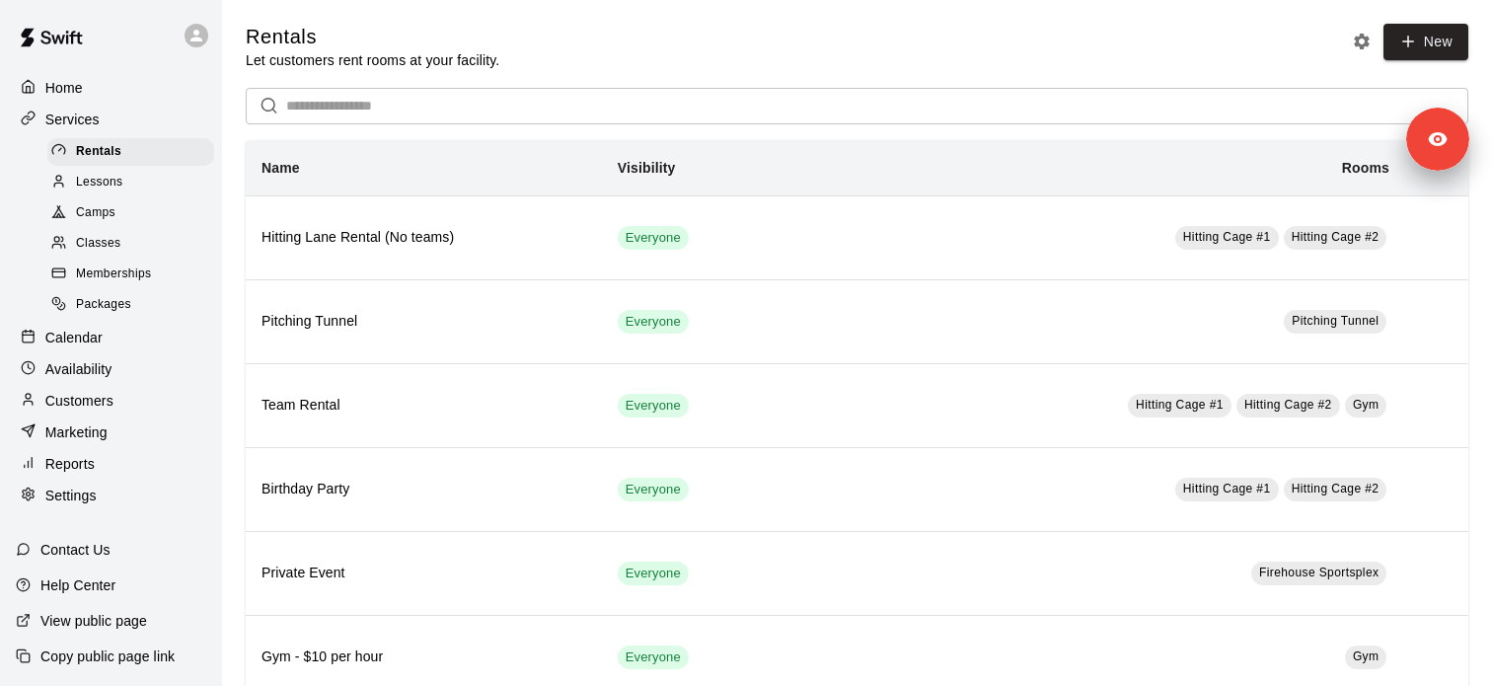
click at [166, 270] on div "Memberships" at bounding box center [130, 274] width 167 height 28
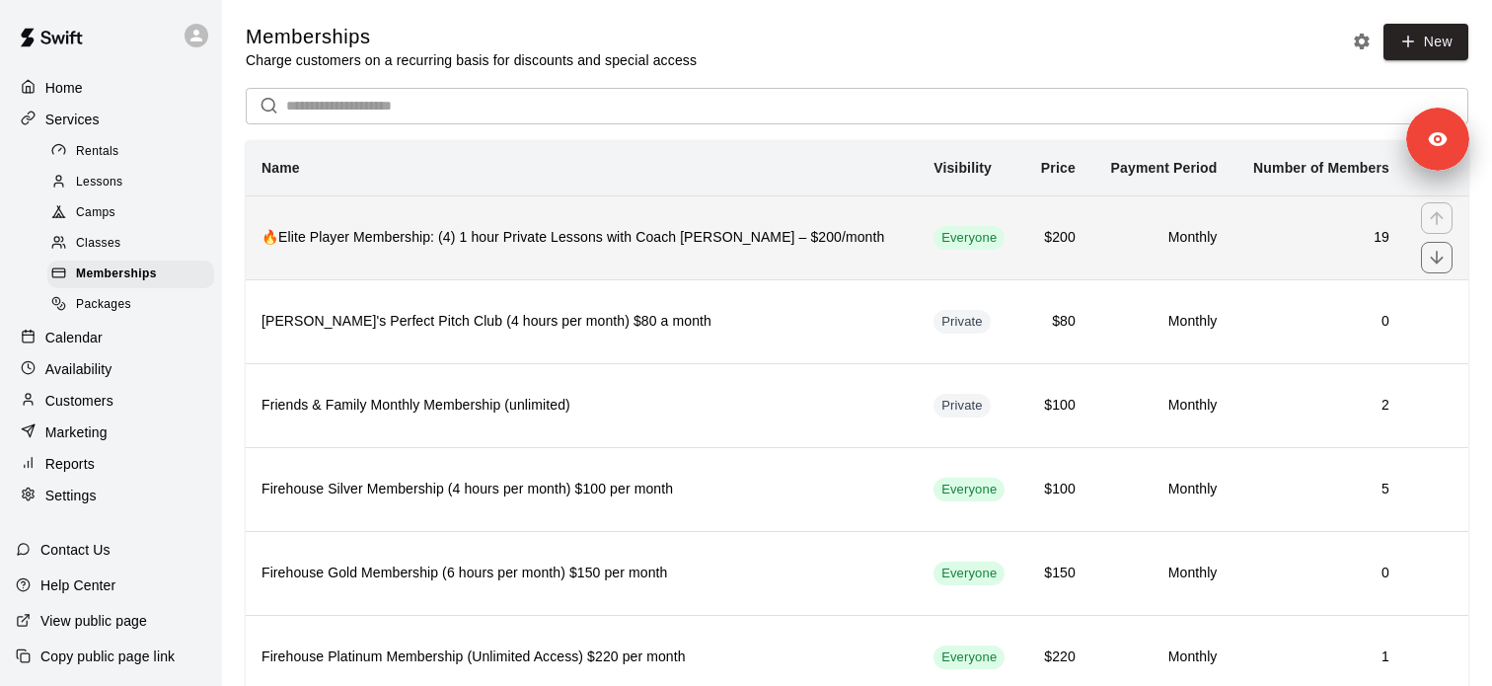
click at [390, 258] on th "🔥Elite Player Membership: (4) 1 hour Private Lessons with Coach David – $200/mo…" at bounding box center [582, 237] width 672 height 84
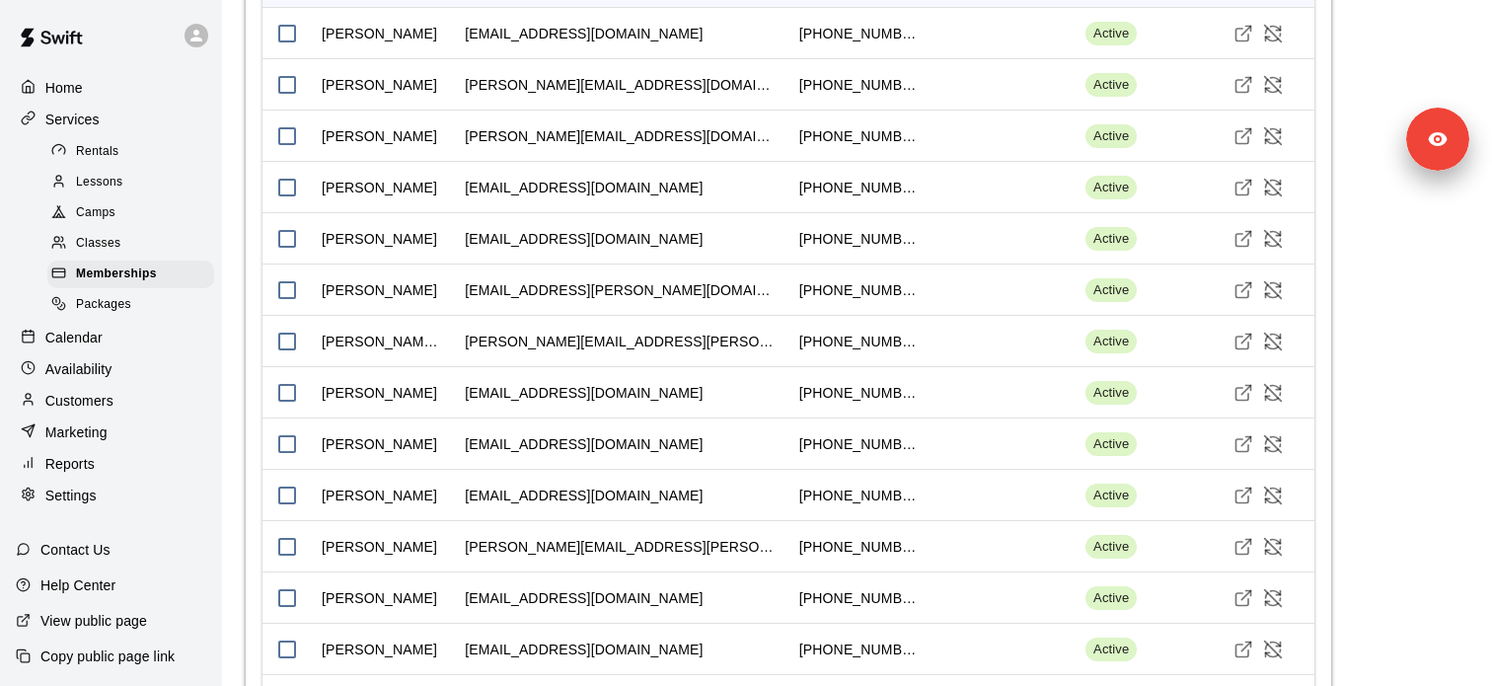
scroll to position [2324, 0]
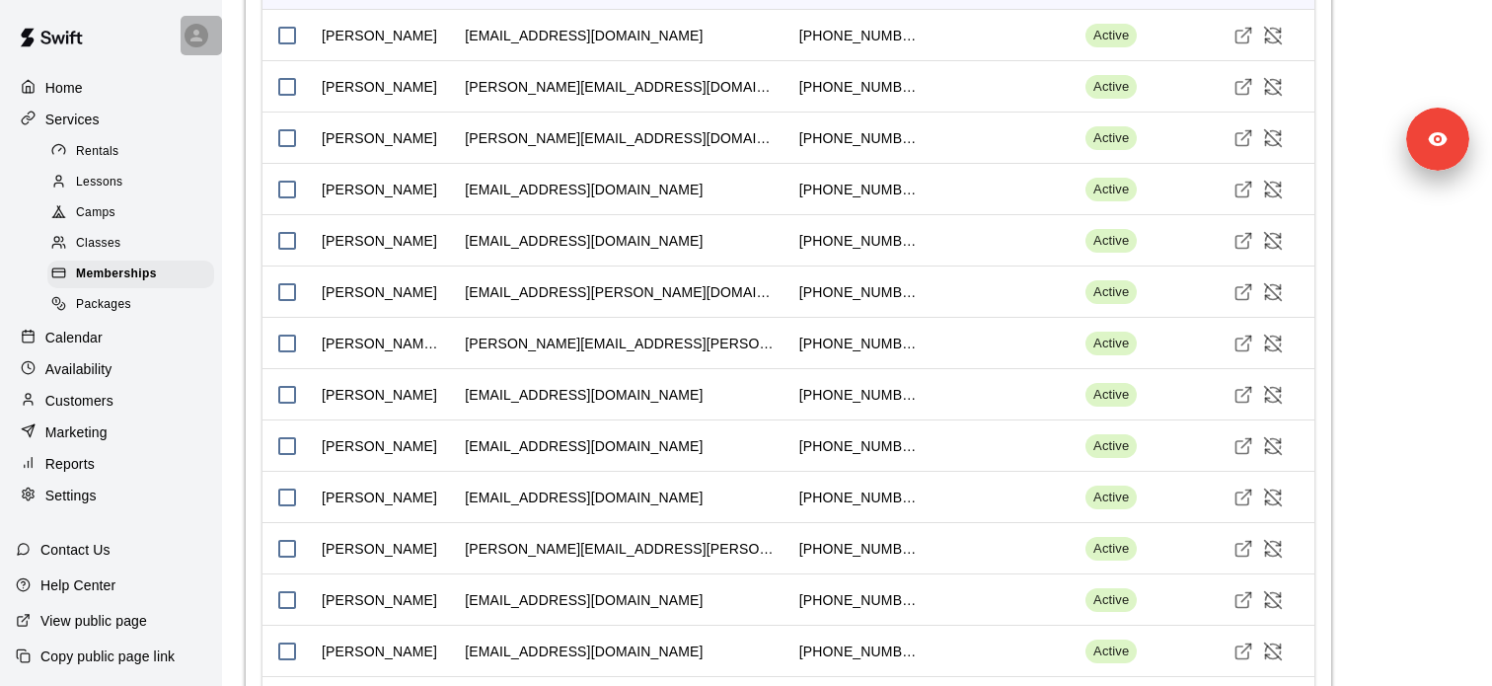
click at [196, 35] on icon at bounding box center [196, 36] width 12 height 12
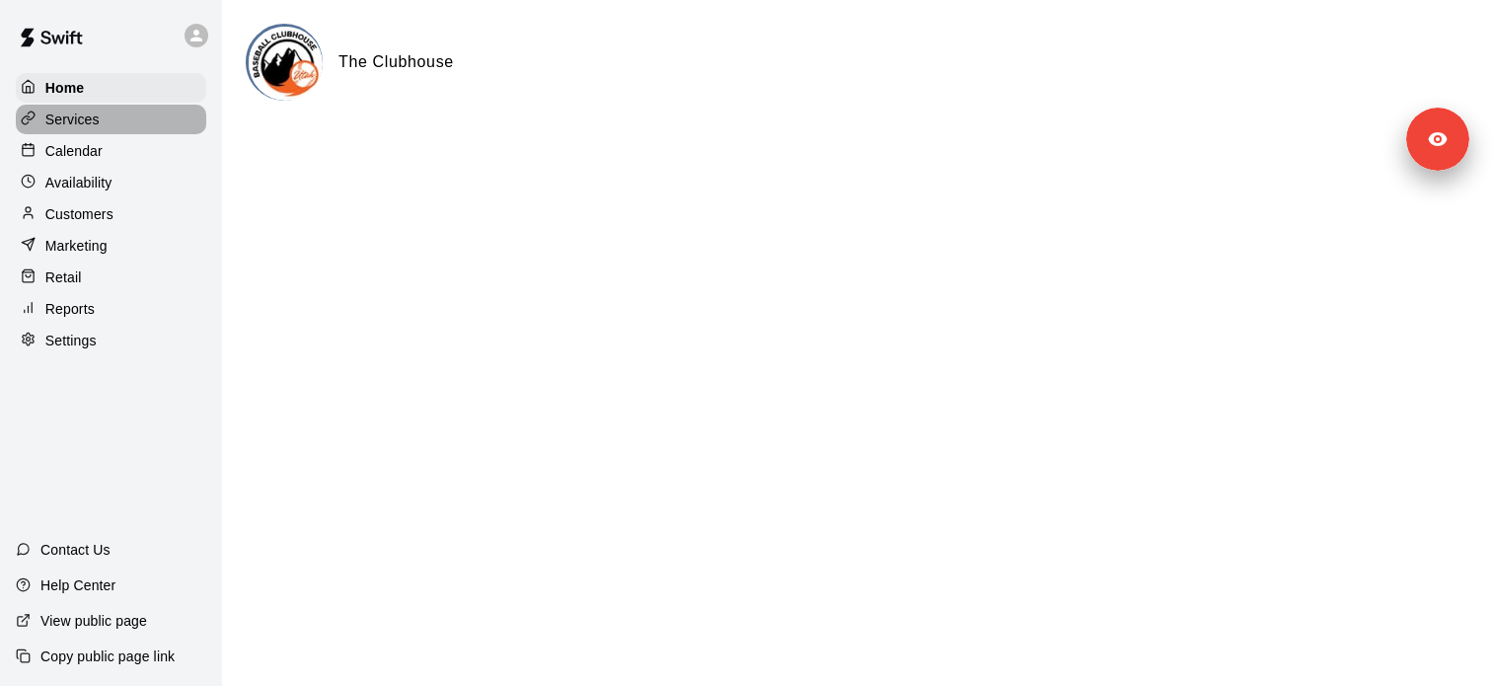
click at [137, 131] on div "Services" at bounding box center [111, 120] width 190 height 30
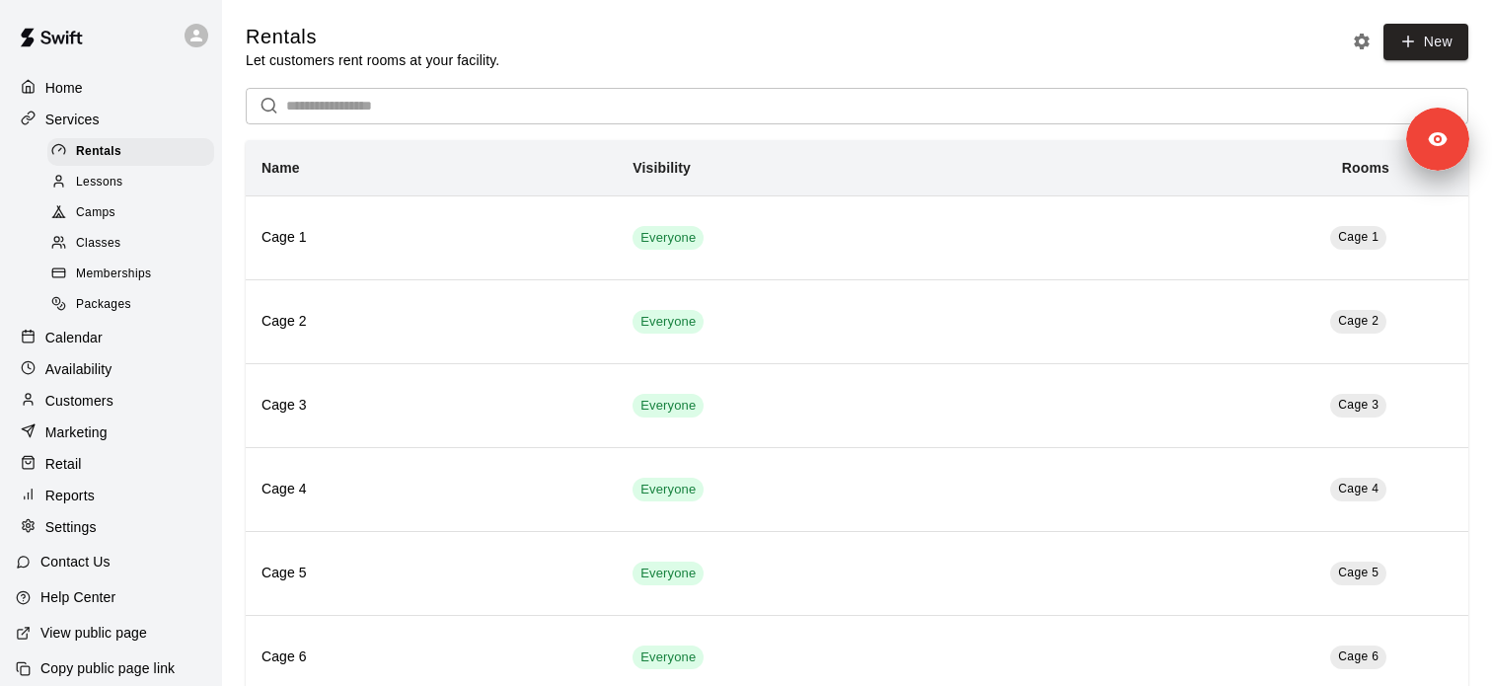
click at [111, 370] on div "Availability" at bounding box center [111, 369] width 190 height 30
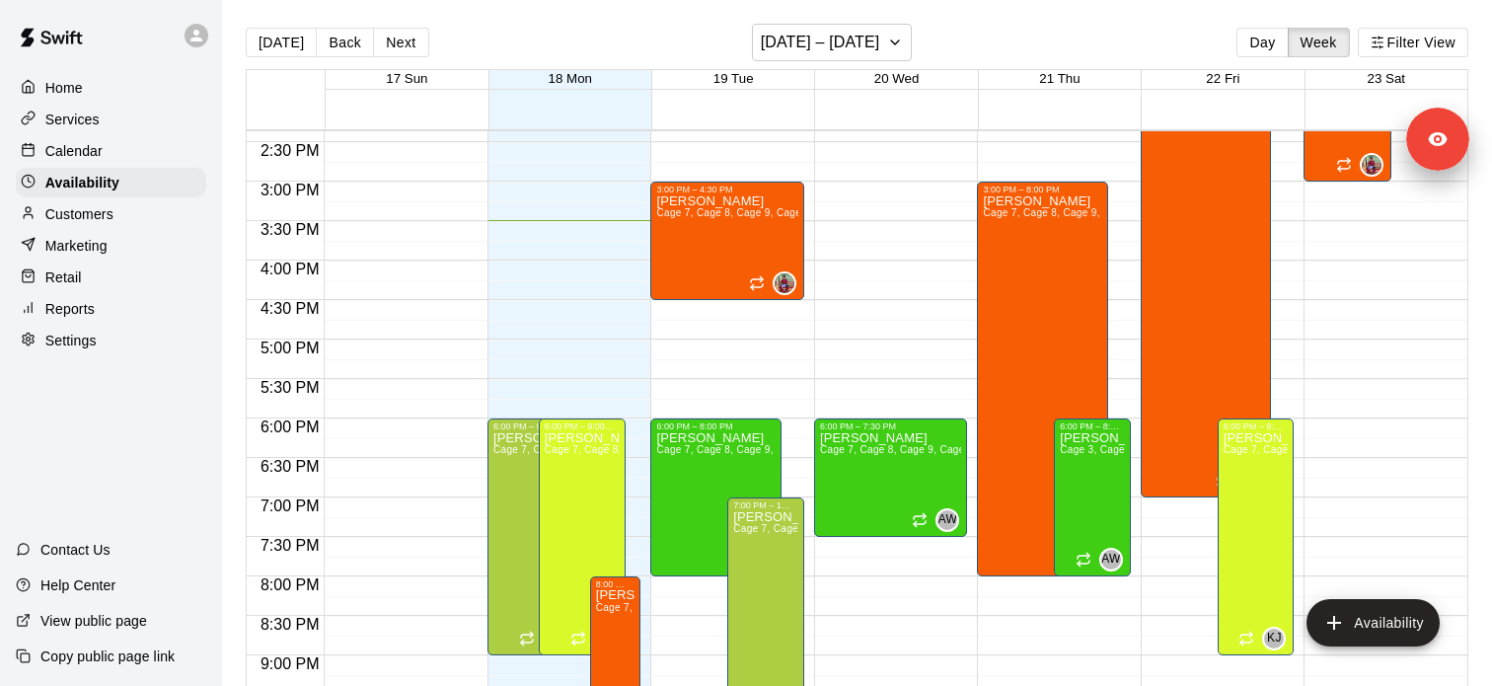
scroll to position [1291, 0]
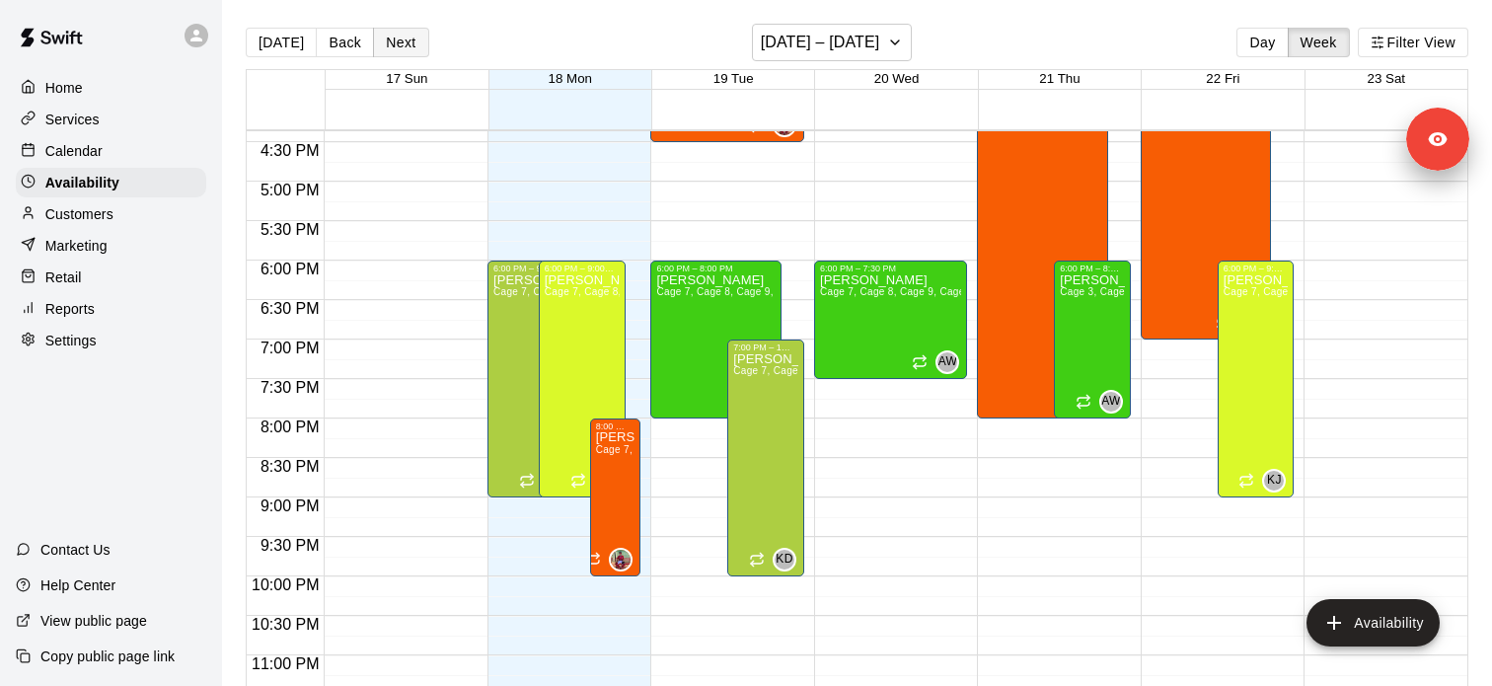
click at [391, 49] on button "Next" at bounding box center [400, 43] width 55 height 30
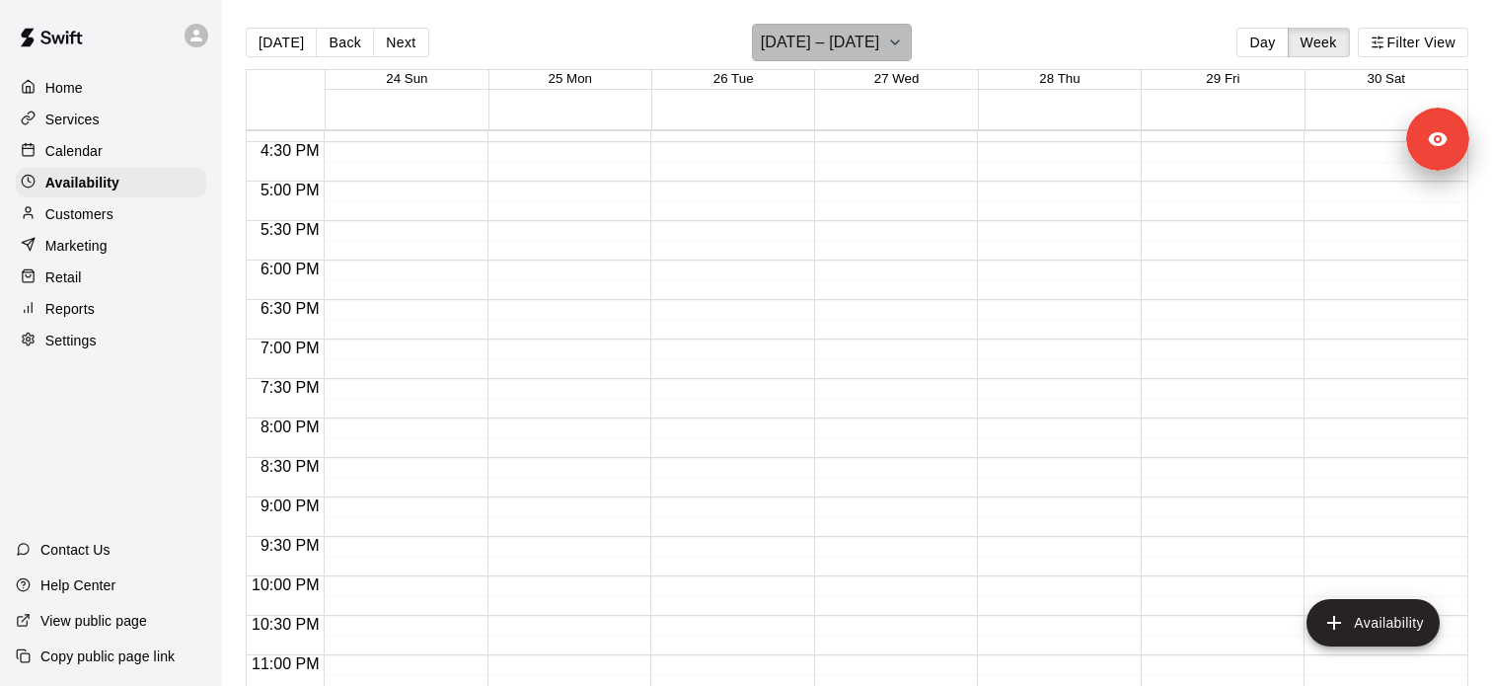
click at [870, 42] on button "[DATE] – [DATE]" at bounding box center [832, 42] width 161 height 37
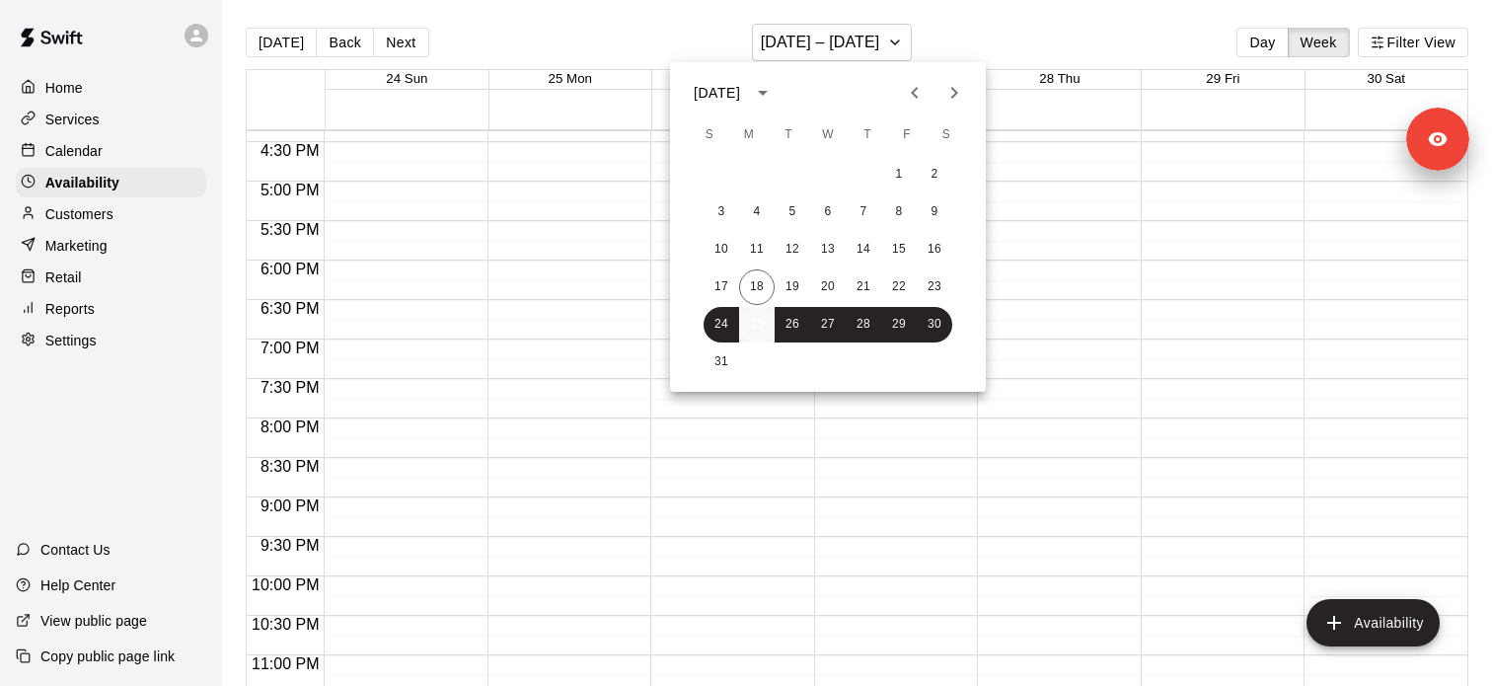
click at [760, 318] on button "25" at bounding box center [757, 325] width 36 height 36
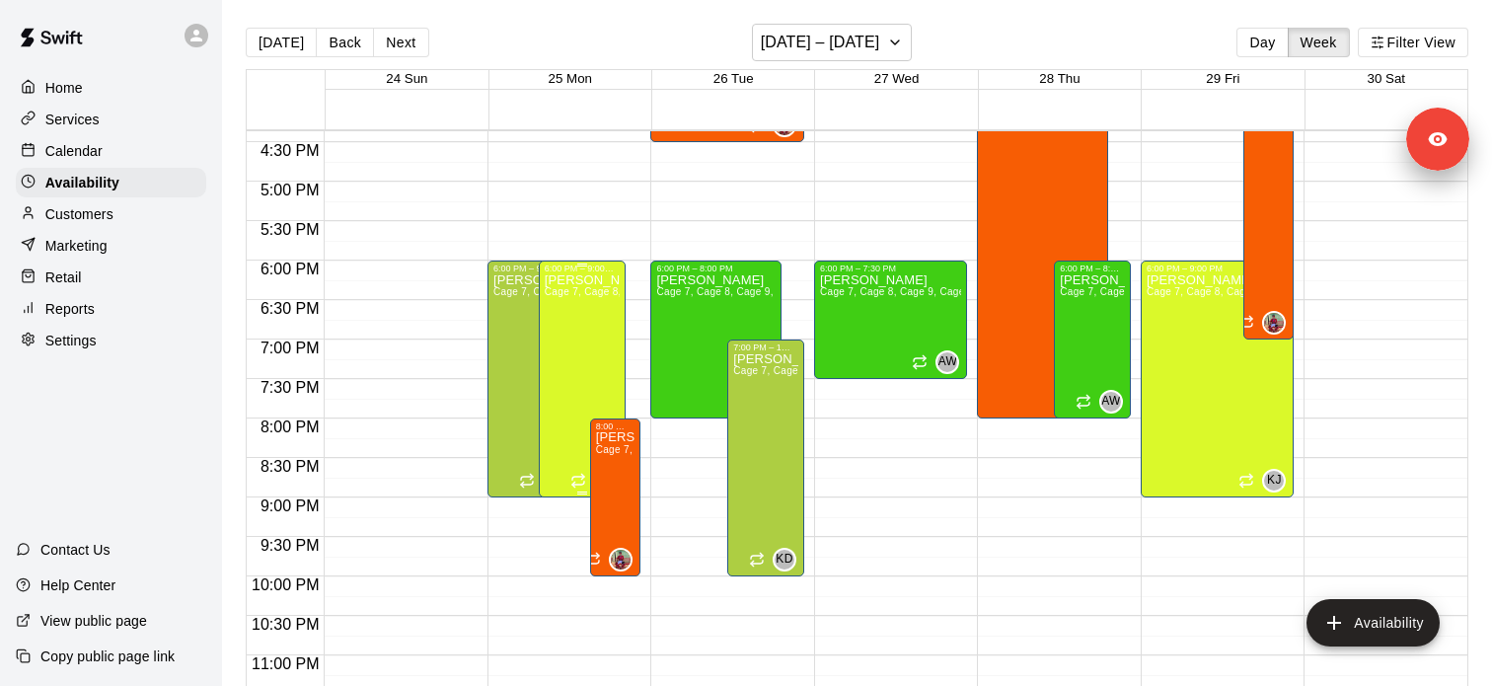
click at [590, 280] on p "[PERSON_NAME]" at bounding box center [582, 280] width 75 height 0
click at [578, 306] on button "edit" at bounding box center [564, 300] width 39 height 39
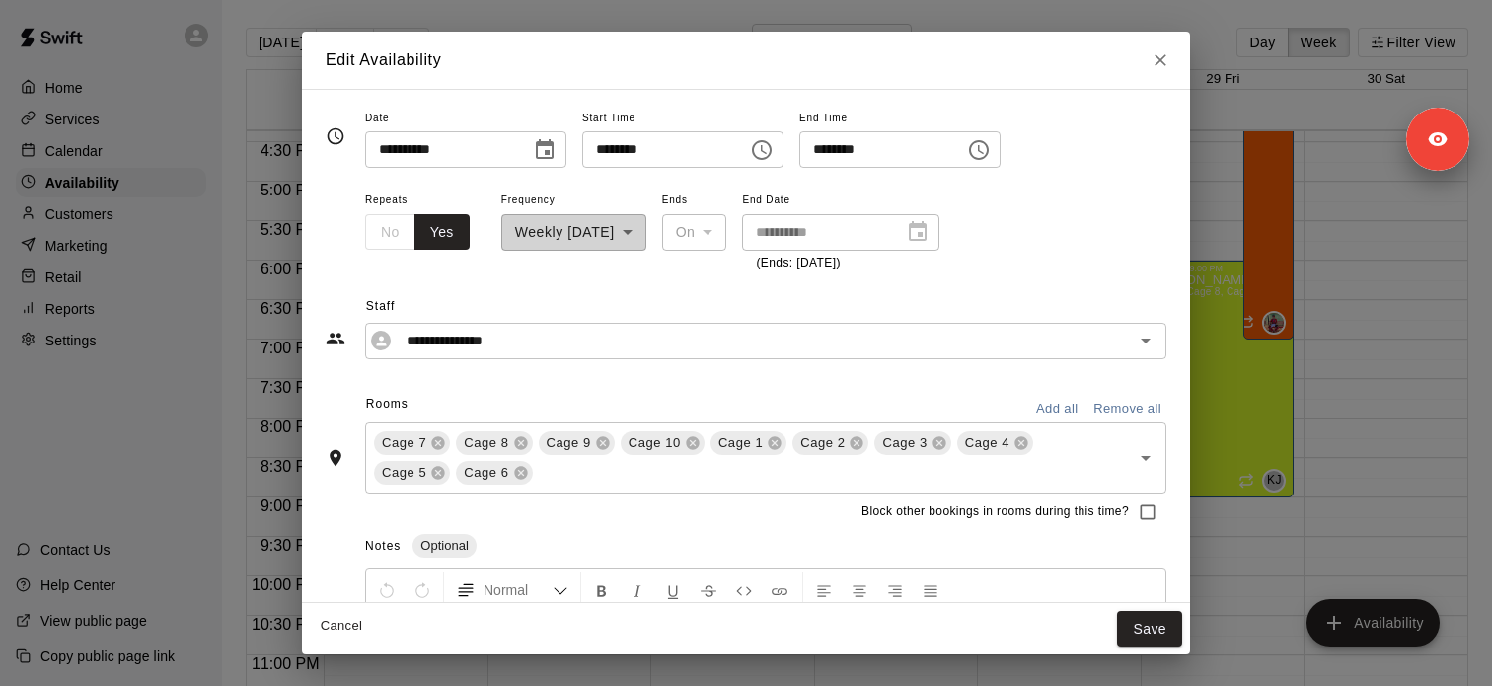
click at [1162, 72] on button "Close" at bounding box center [1161, 60] width 36 height 36
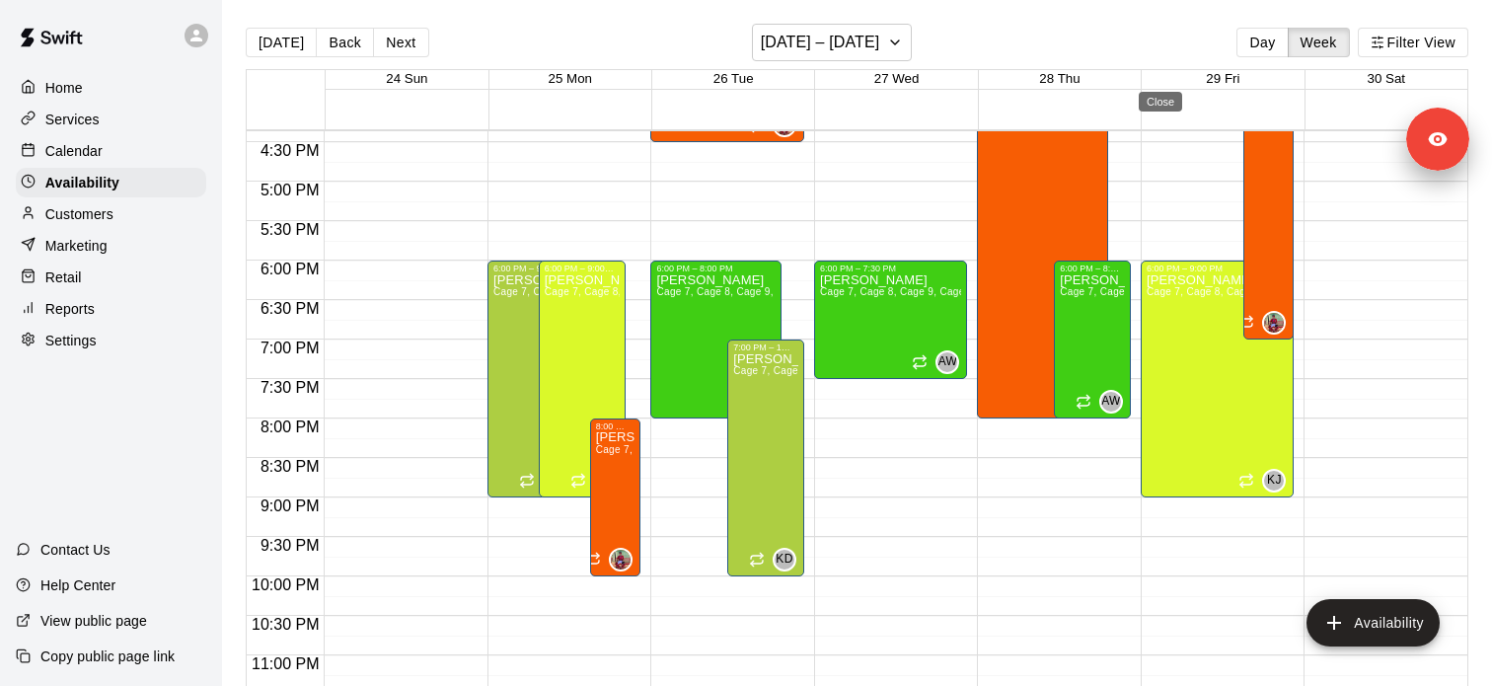
type input "**********"
click at [1187, 315] on div "[PERSON_NAME] Cage 7, Cage 8, Cage 9, Cage 10, Cage 1 , Cage 2, Cage 3, Cage 4,…" at bounding box center [1217, 616] width 142 height 686
click at [1166, 307] on button "edit" at bounding box center [1165, 293] width 39 height 39
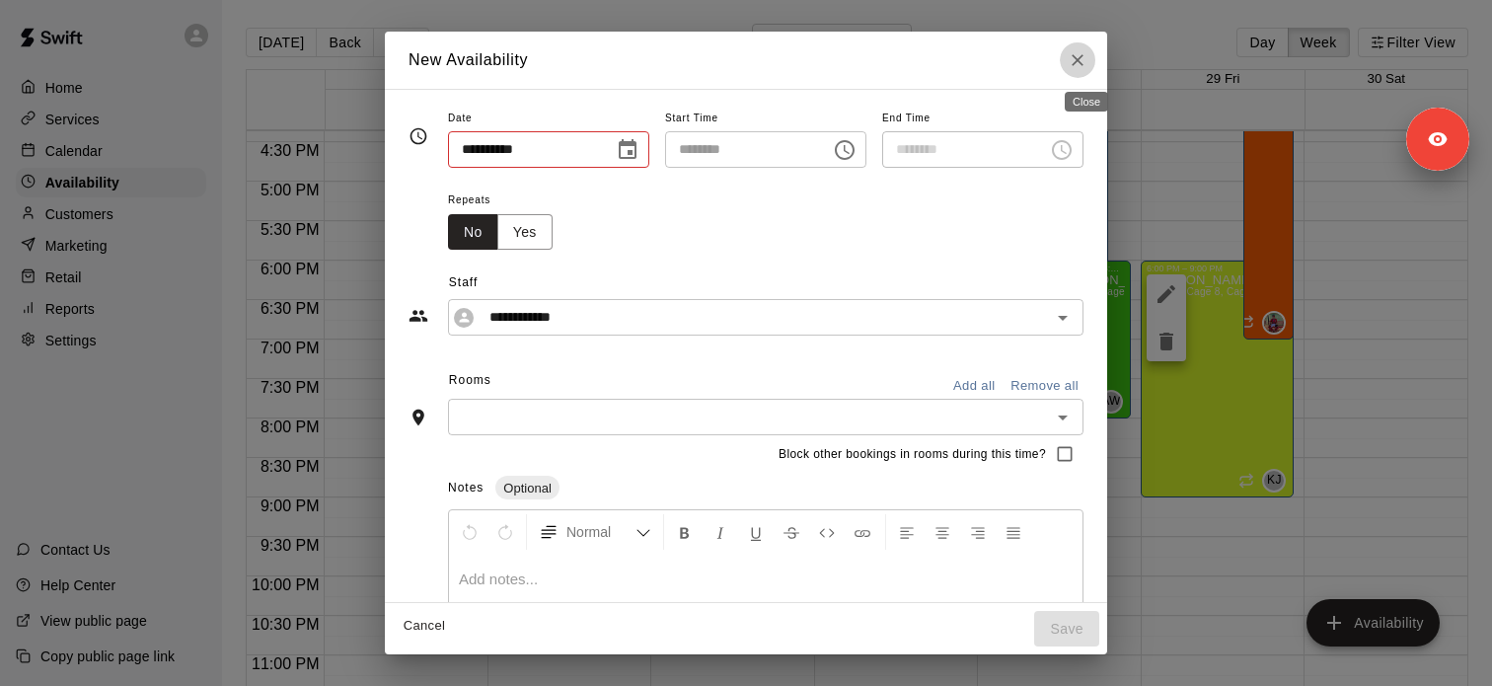
click at [1087, 65] on icon "Close" at bounding box center [1078, 60] width 20 height 20
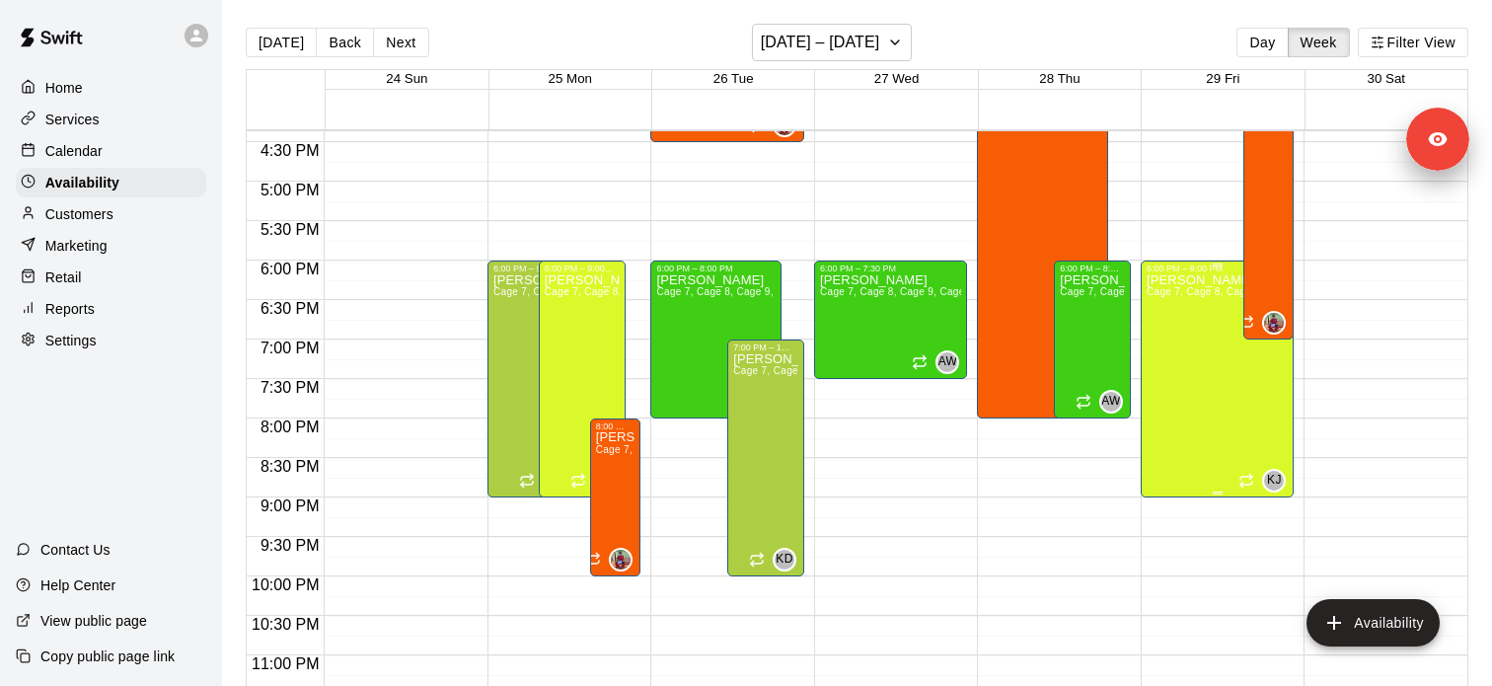
click at [1208, 340] on div "[PERSON_NAME] Cage 7, Cage 8, Cage 9, Cage 10, Cage 1 , Cage 2, Cage 3, Cage 4,…" at bounding box center [1217, 616] width 142 height 686
click at [1167, 293] on icon "edit" at bounding box center [1166, 294] width 18 height 18
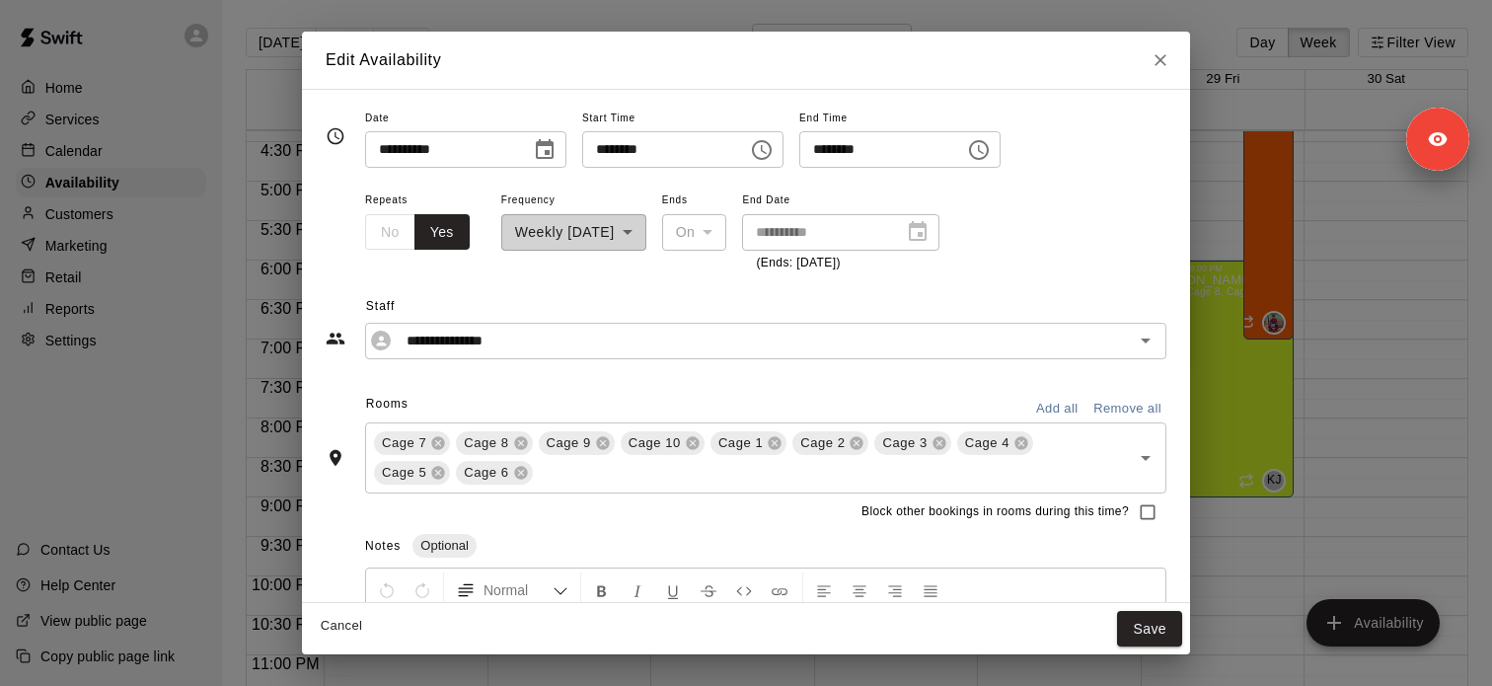
click at [1158, 69] on icon "Close" at bounding box center [1160, 60] width 20 height 20
type input "**********"
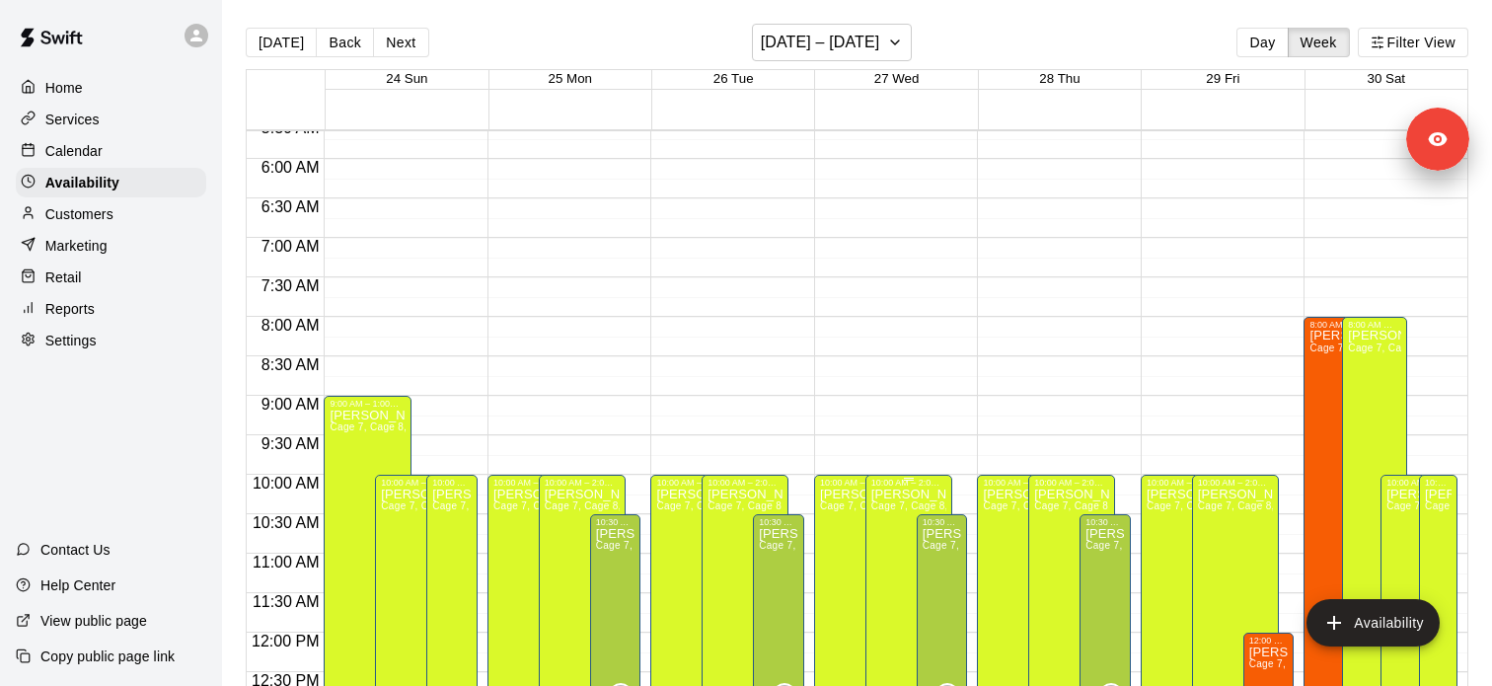
scroll to position [530, 0]
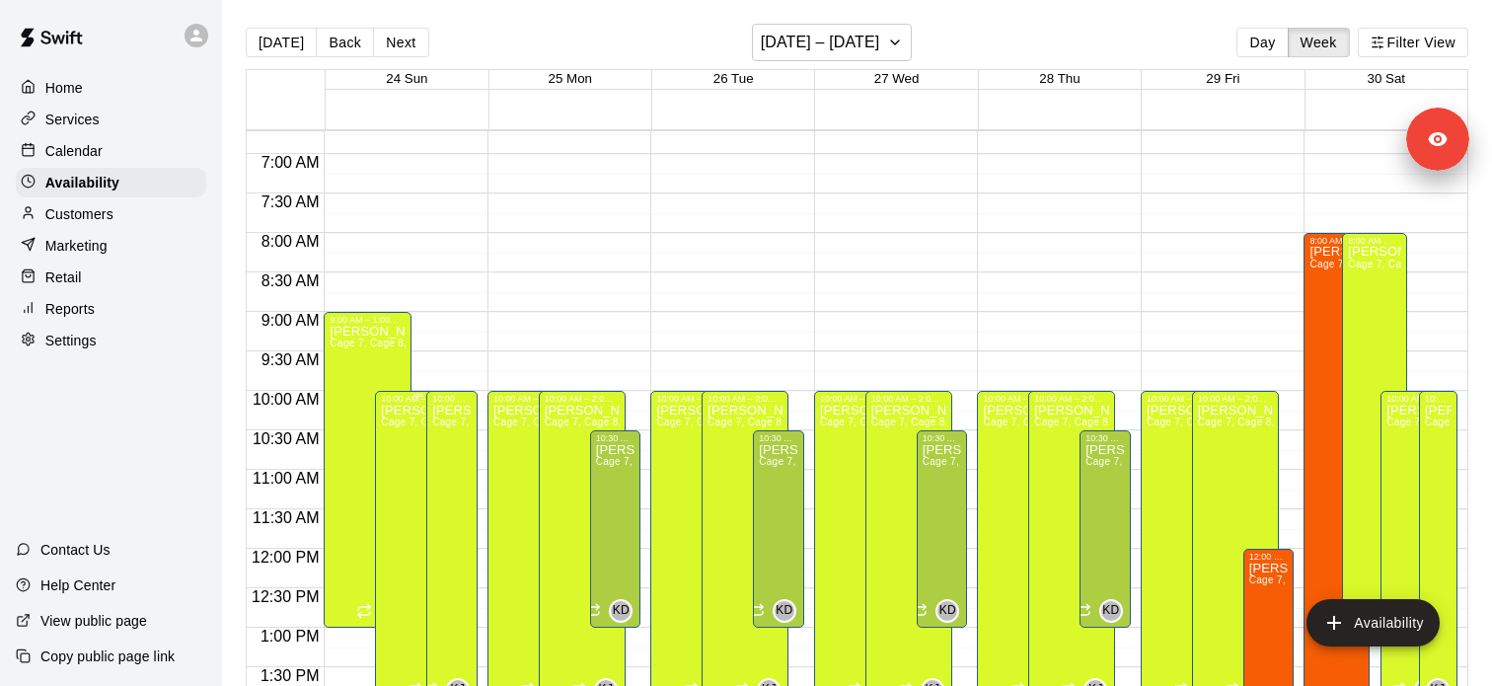
click at [408, 410] on p "[PERSON_NAME]" at bounding box center [418, 410] width 75 height 0
click at [403, 425] on icon "edit" at bounding box center [402, 431] width 18 height 18
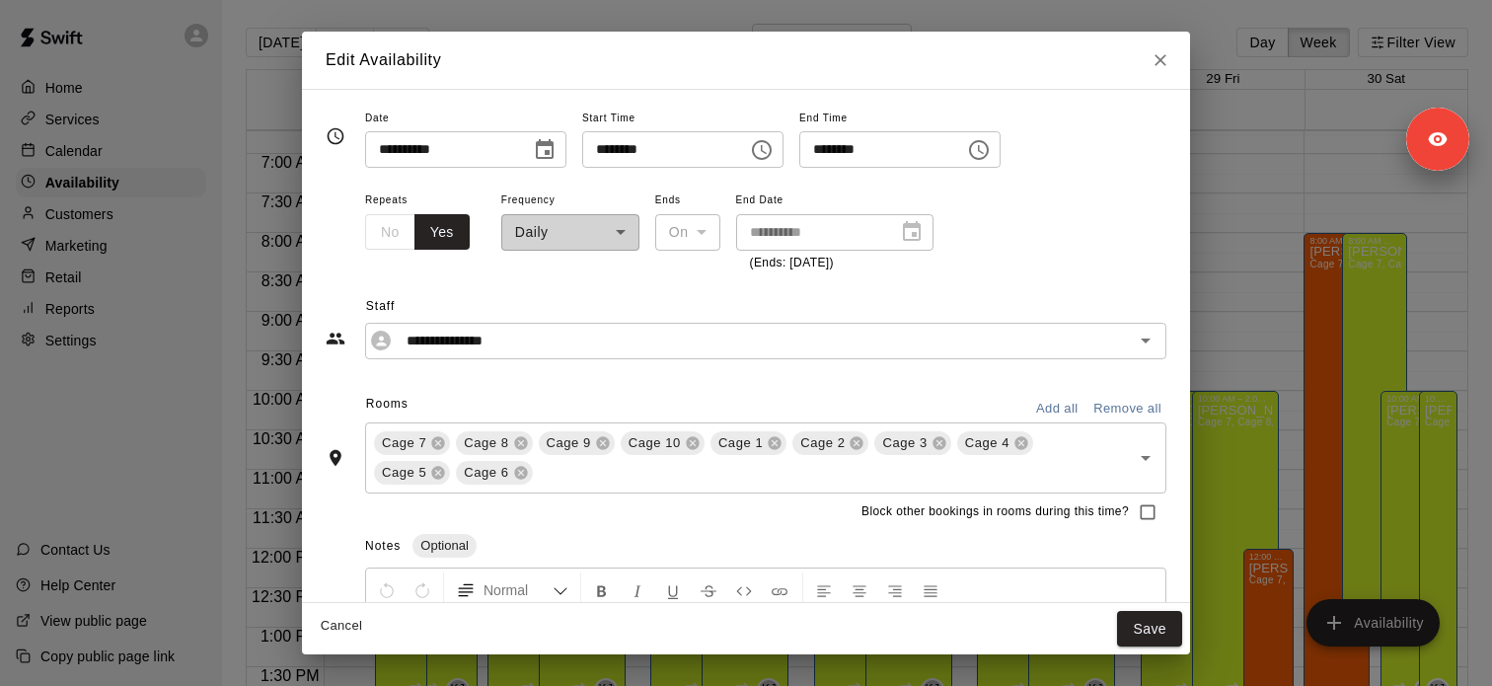
click at [1160, 76] on button "Close" at bounding box center [1161, 60] width 36 height 36
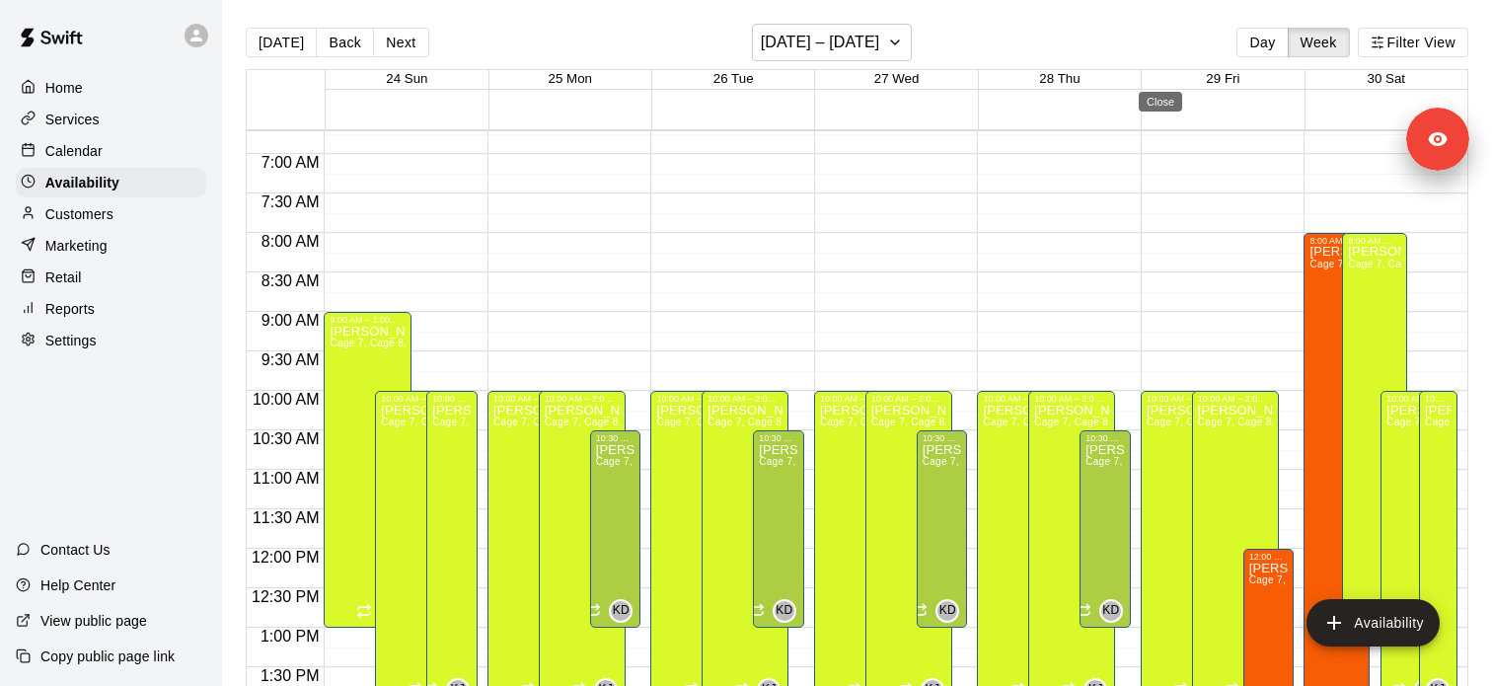
type input "**********"
click at [584, 410] on p "[PERSON_NAME]" at bounding box center [582, 410] width 75 height 0
click at [567, 423] on icon "edit" at bounding box center [565, 431] width 24 height 24
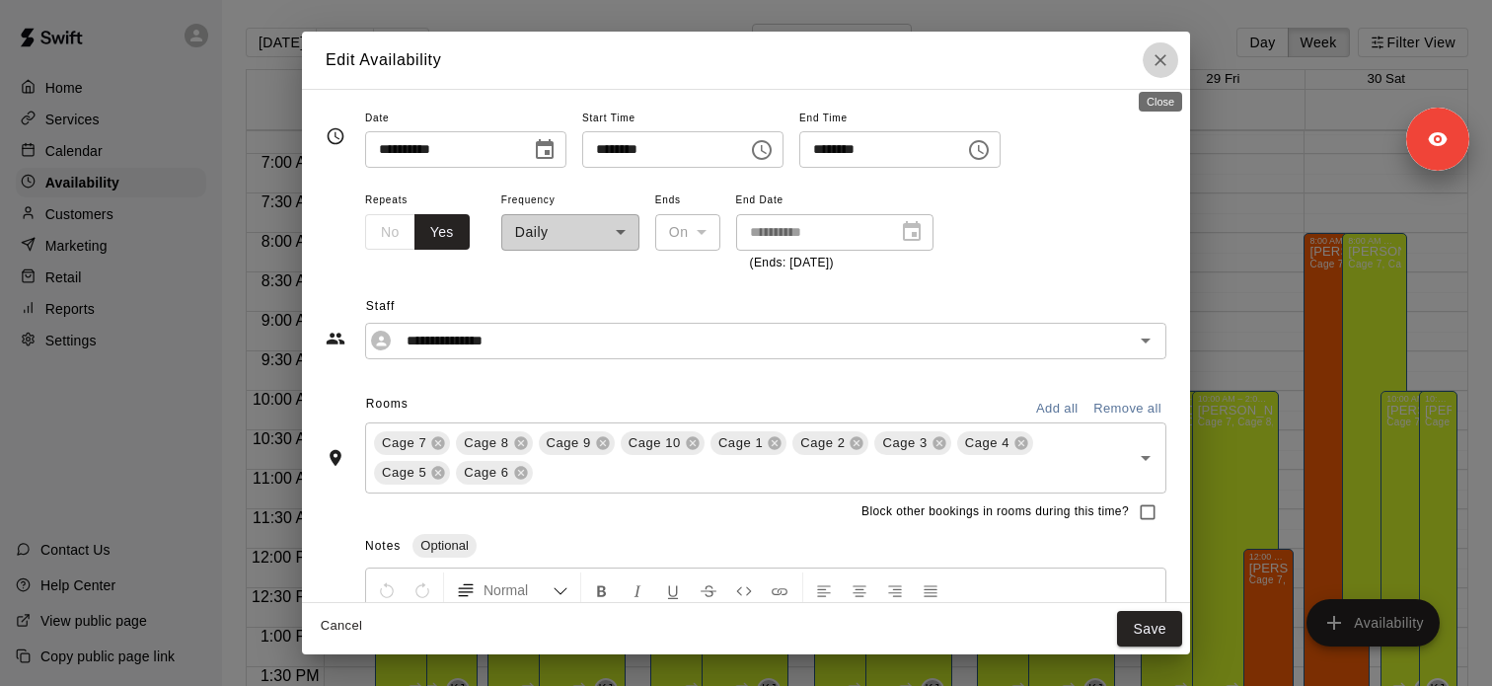
click at [1168, 60] on icon "Close" at bounding box center [1160, 60] width 20 height 20
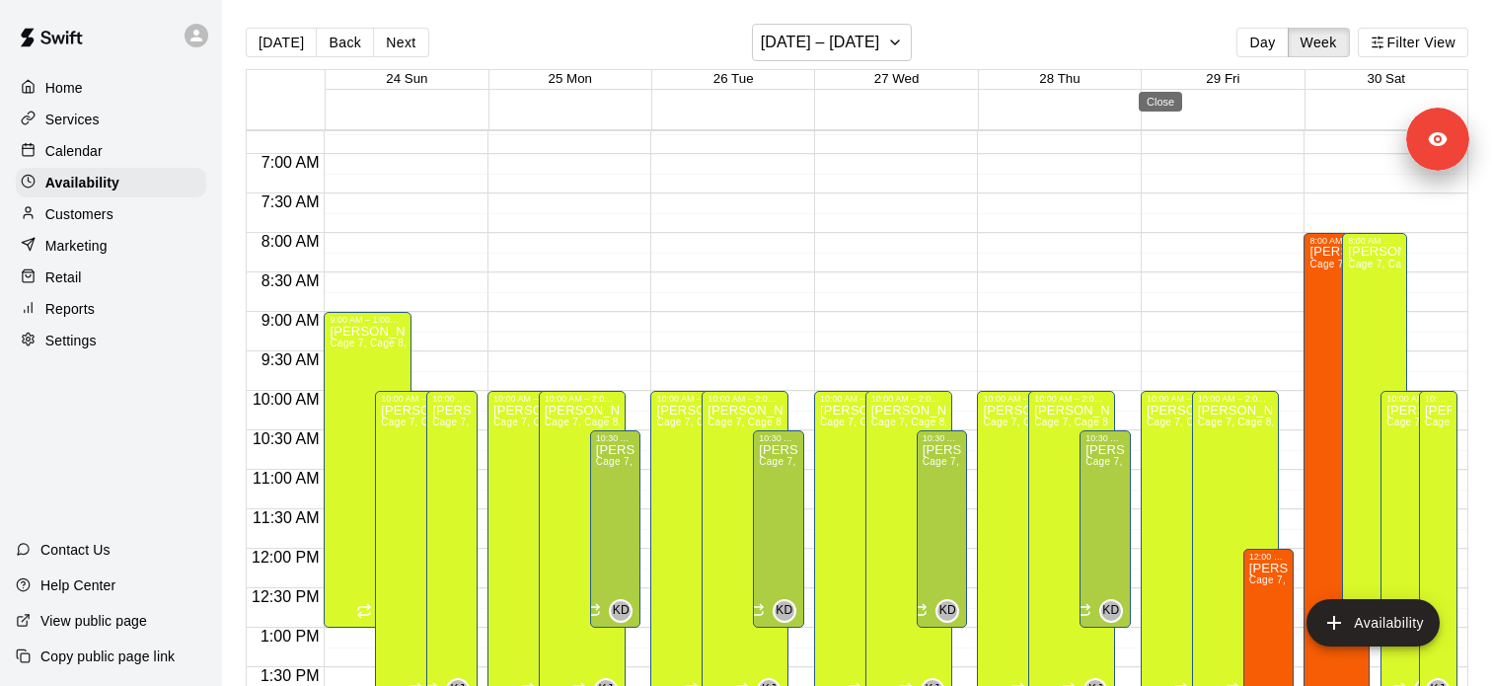
type input "**********"
click at [399, 35] on button "Next" at bounding box center [400, 43] width 55 height 30
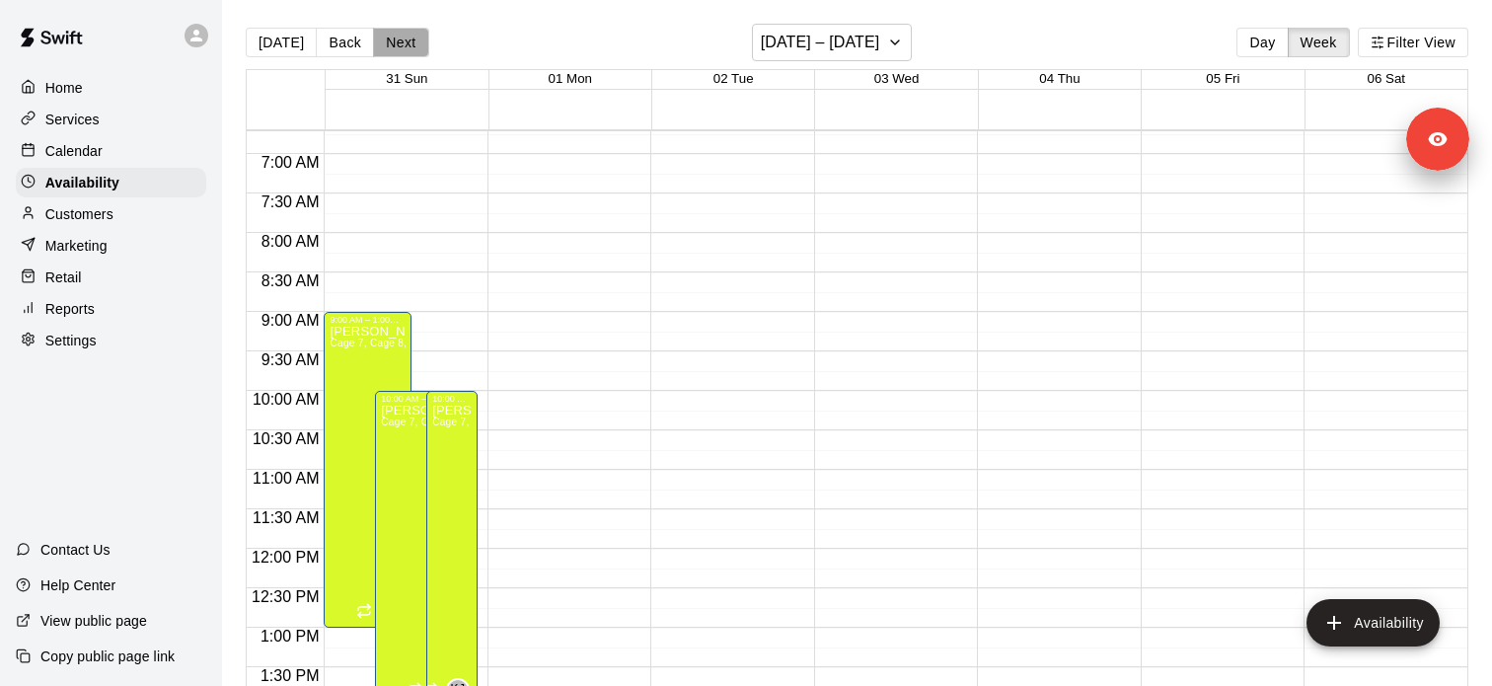
click at [406, 45] on button "Next" at bounding box center [400, 43] width 55 height 30
click at [408, 45] on button "Next" at bounding box center [400, 43] width 55 height 30
click at [862, 44] on h6 "[DATE] – [DATE]" at bounding box center [820, 43] width 119 height 28
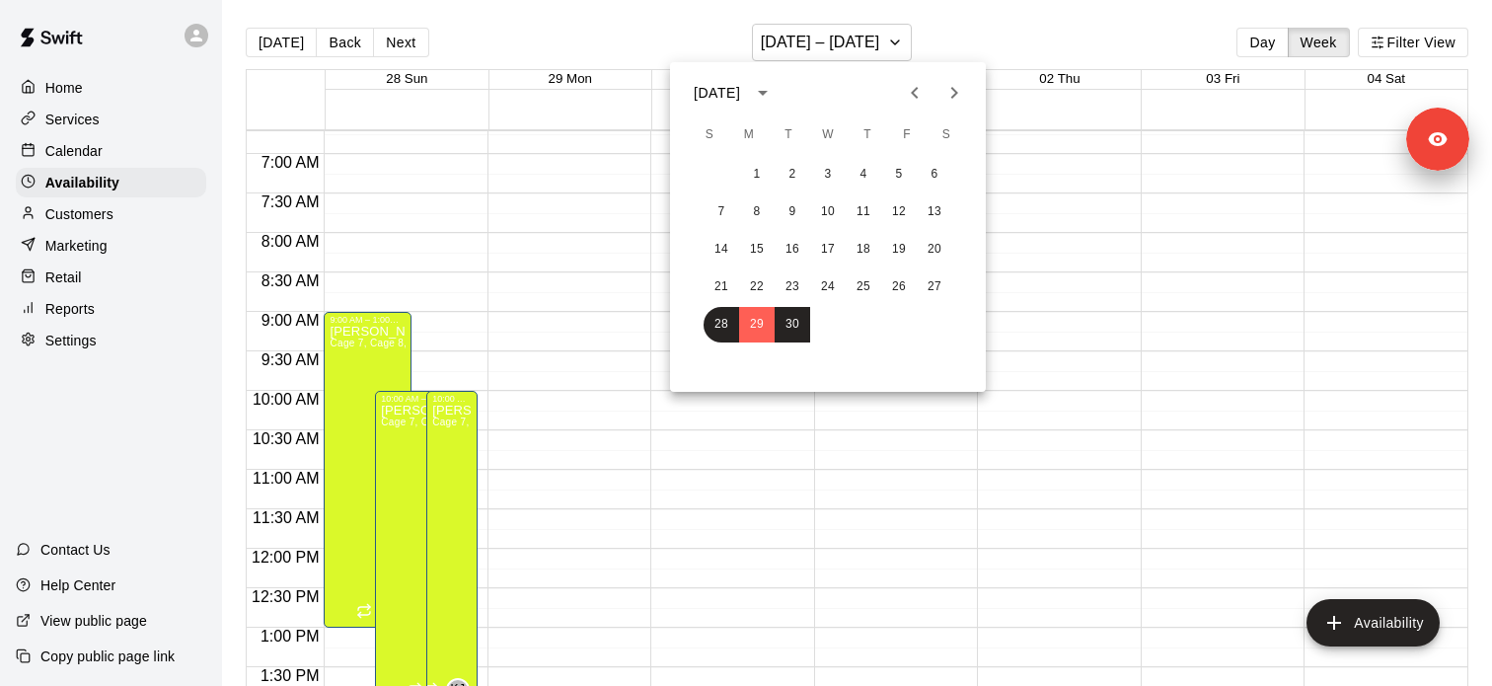
click at [955, 89] on icon "Next month" at bounding box center [954, 93] width 24 height 24
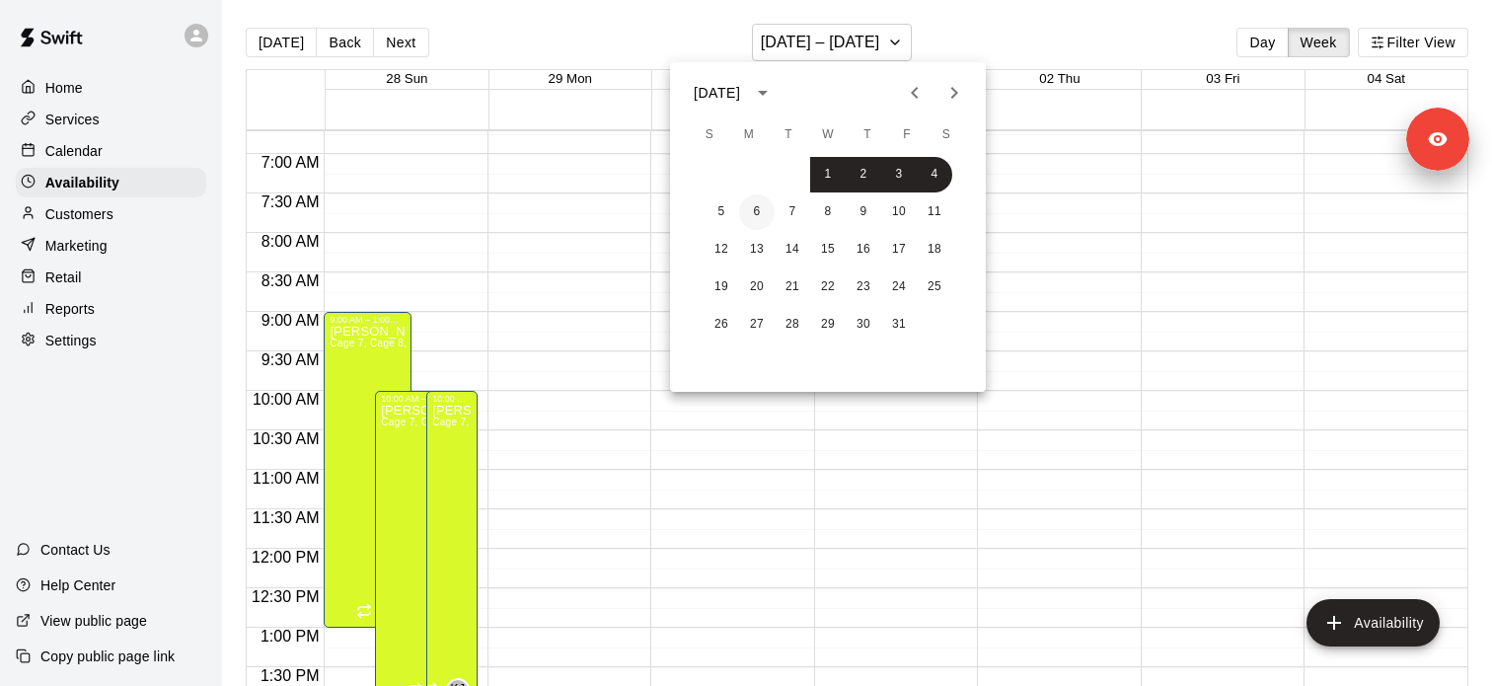
click at [749, 216] on button "6" at bounding box center [757, 212] width 36 height 36
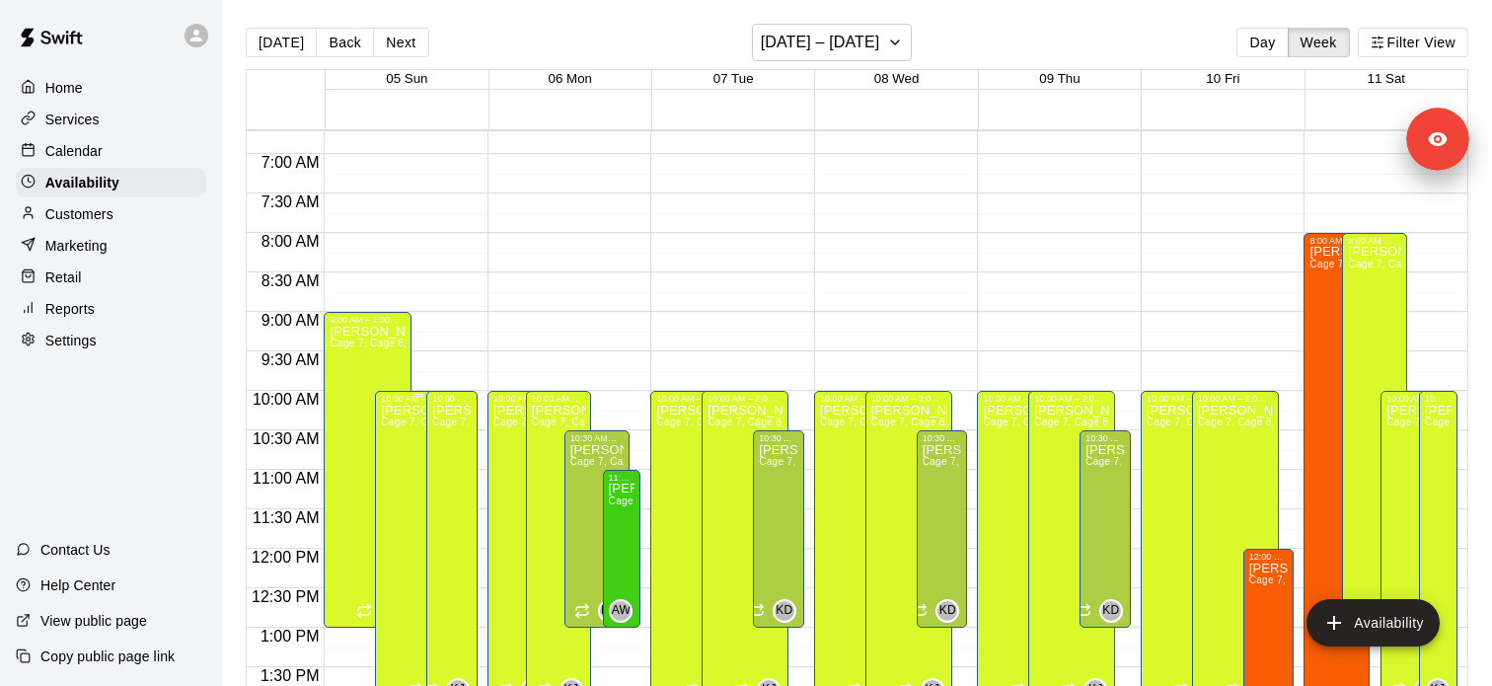
click at [415, 422] on span "Cage 7, Cage 8, Cage 9, Cage 10, Cage 1 , Cage 2, Cage 3, Cage 4, Cage 5, Cage 6" at bounding box center [582, 421] width 402 height 11
click at [406, 441] on icon "edit" at bounding box center [402, 438] width 24 height 24
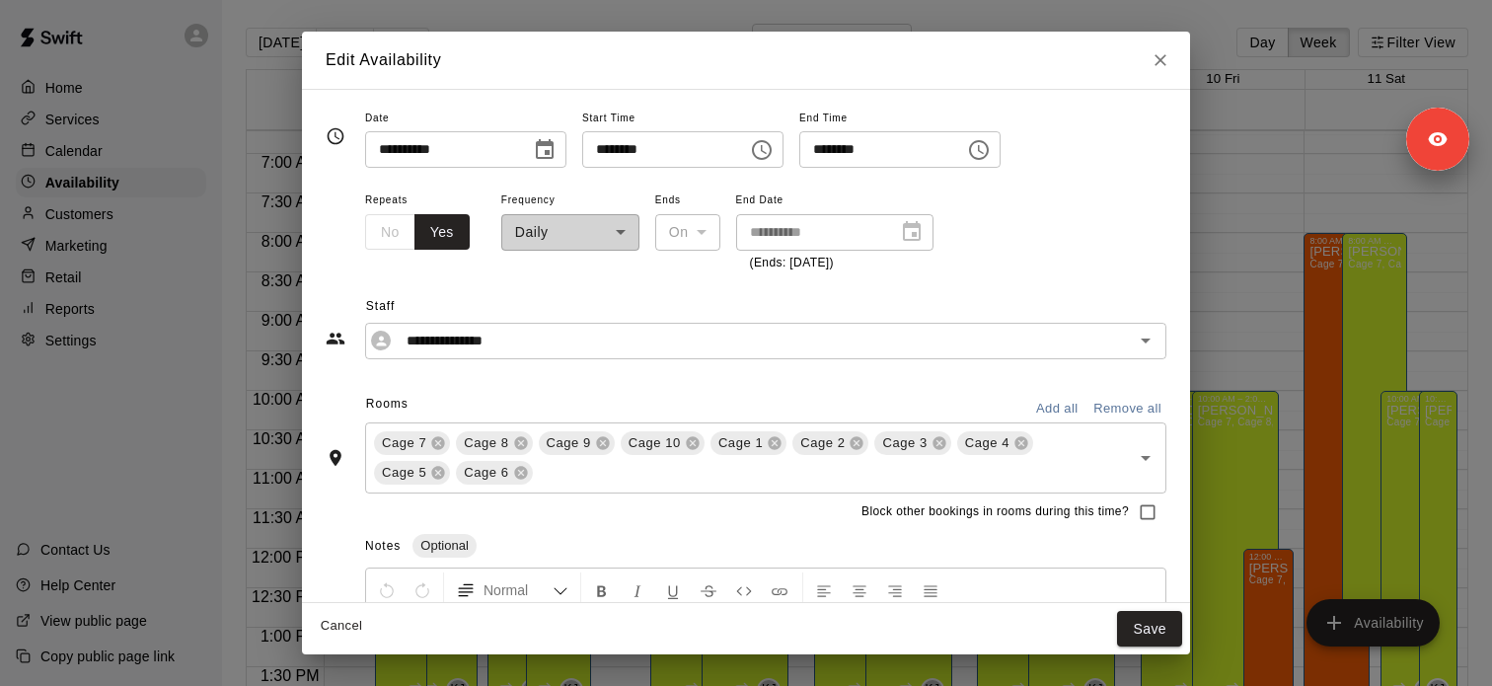
click at [1165, 62] on icon "Close" at bounding box center [1160, 60] width 20 height 20
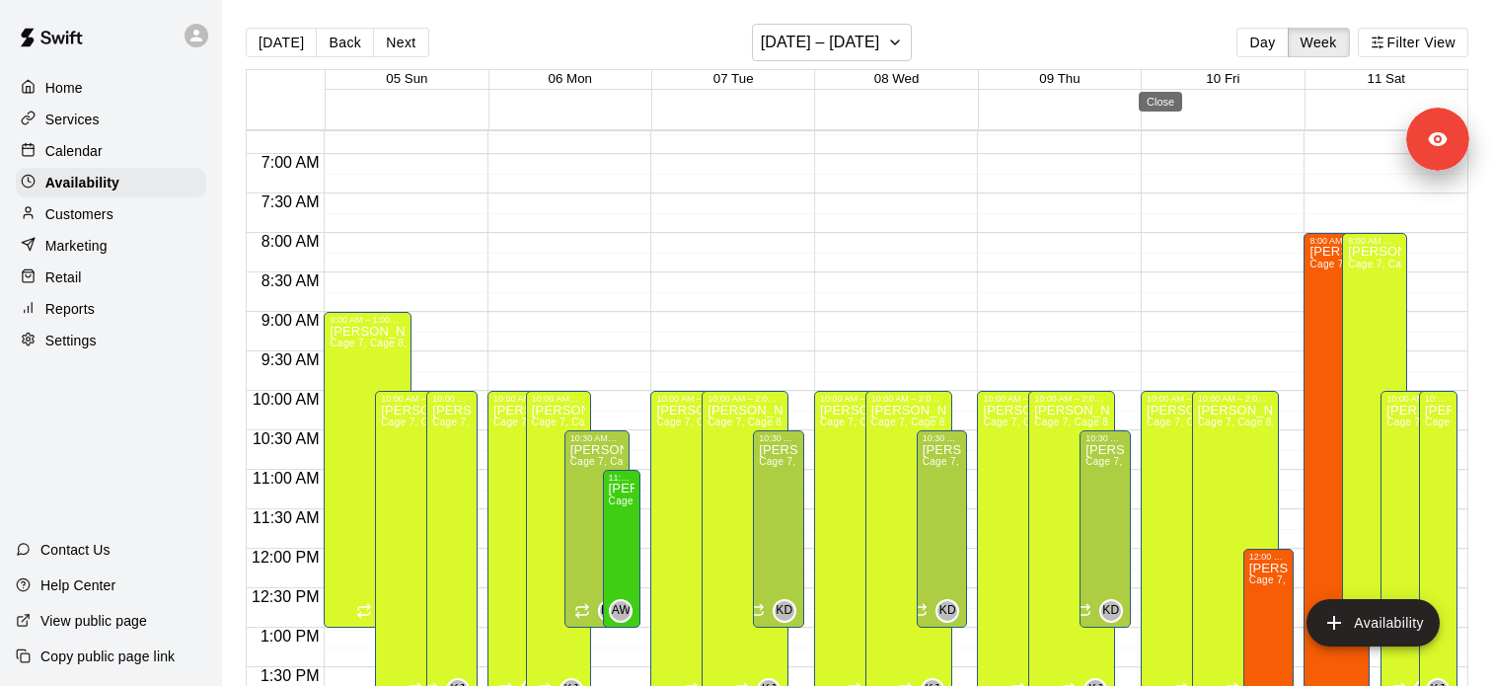
type input "**********"
click at [450, 426] on span "Cage 7, Cage 8, Cage 9, Cage 10, Cage 1 , Cage 2, Cage 3, Cage 4, Cage 5, Cage 6" at bounding box center [633, 421] width 402 height 11
click at [452, 432] on icon "edit" at bounding box center [453, 438] width 24 height 24
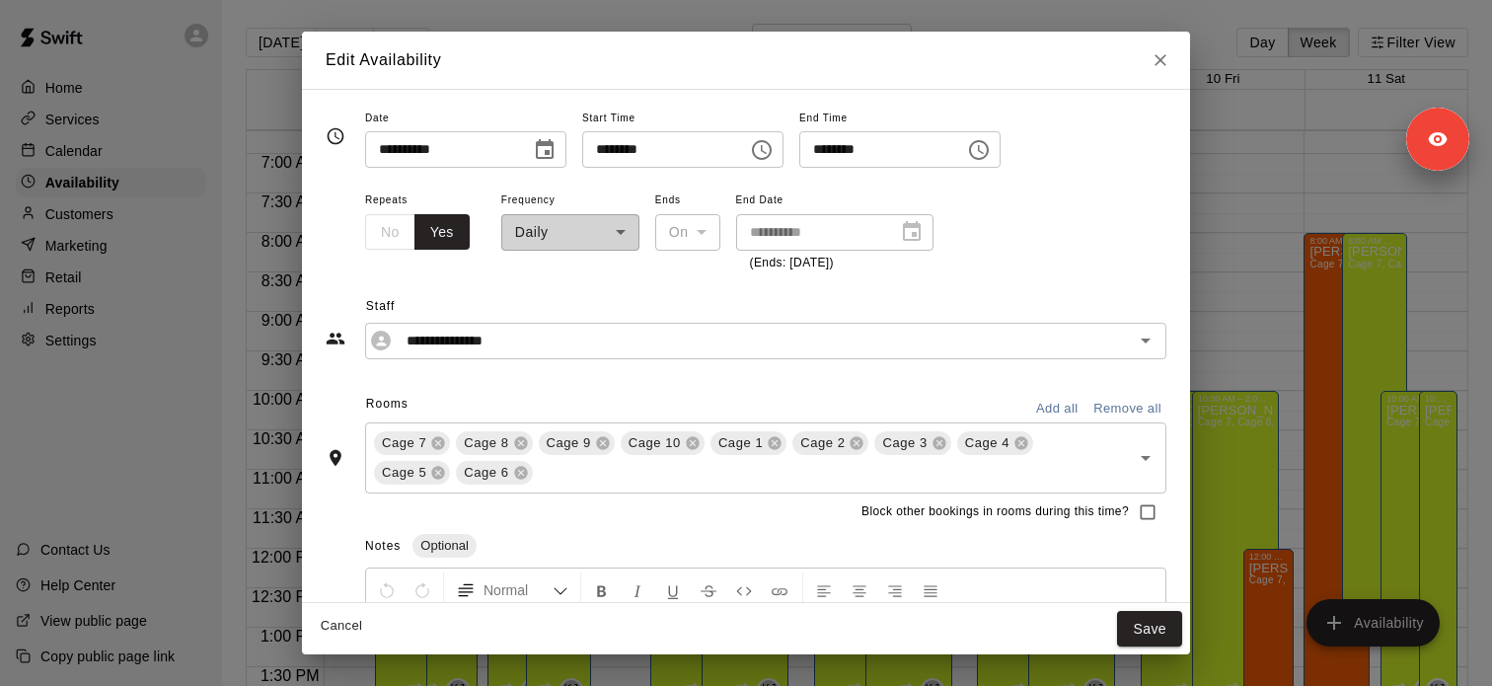
click at [452, 432] on div "Cage 7 Cage 8 Cage 9 Cage 10 Cage 1 Cage 2 Cage 3 Cage 4 Cage 5 Cage 6 ​" at bounding box center [765, 457] width 801 height 71
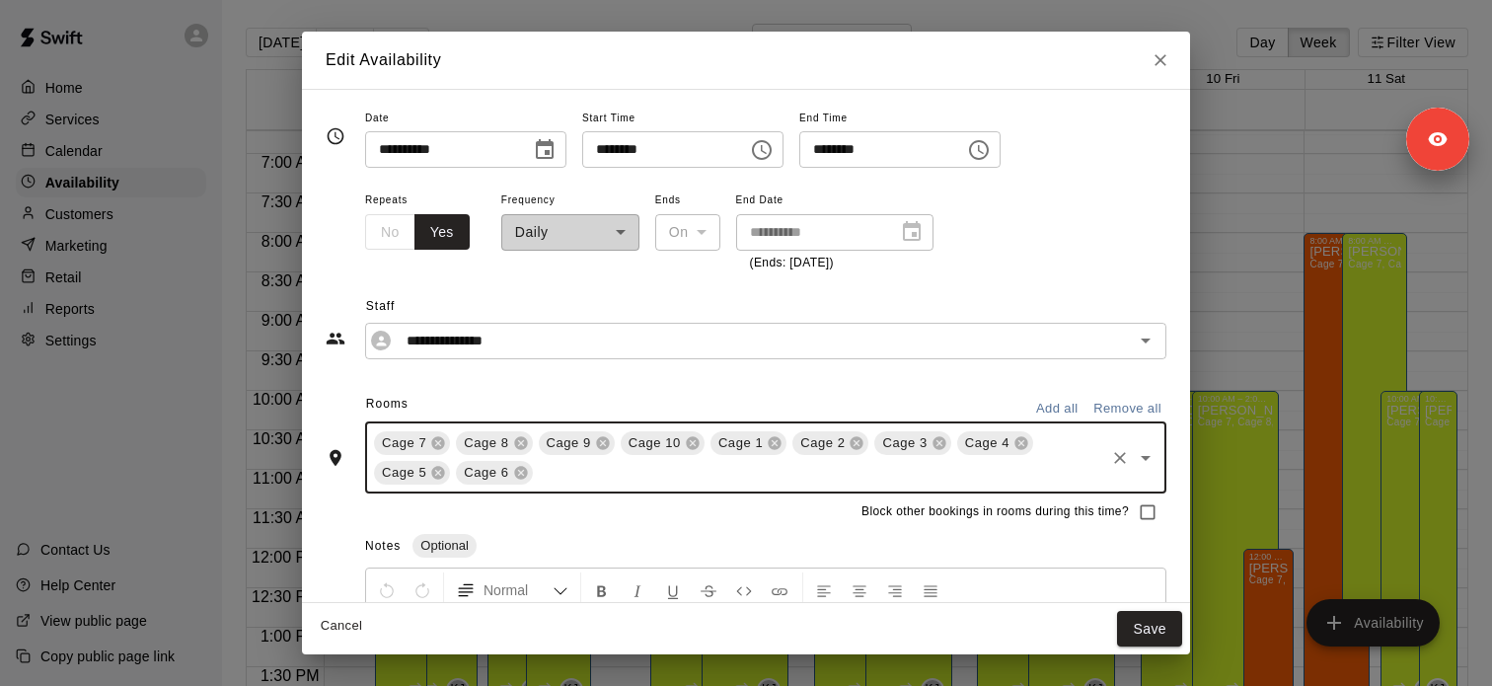
type input "**********"
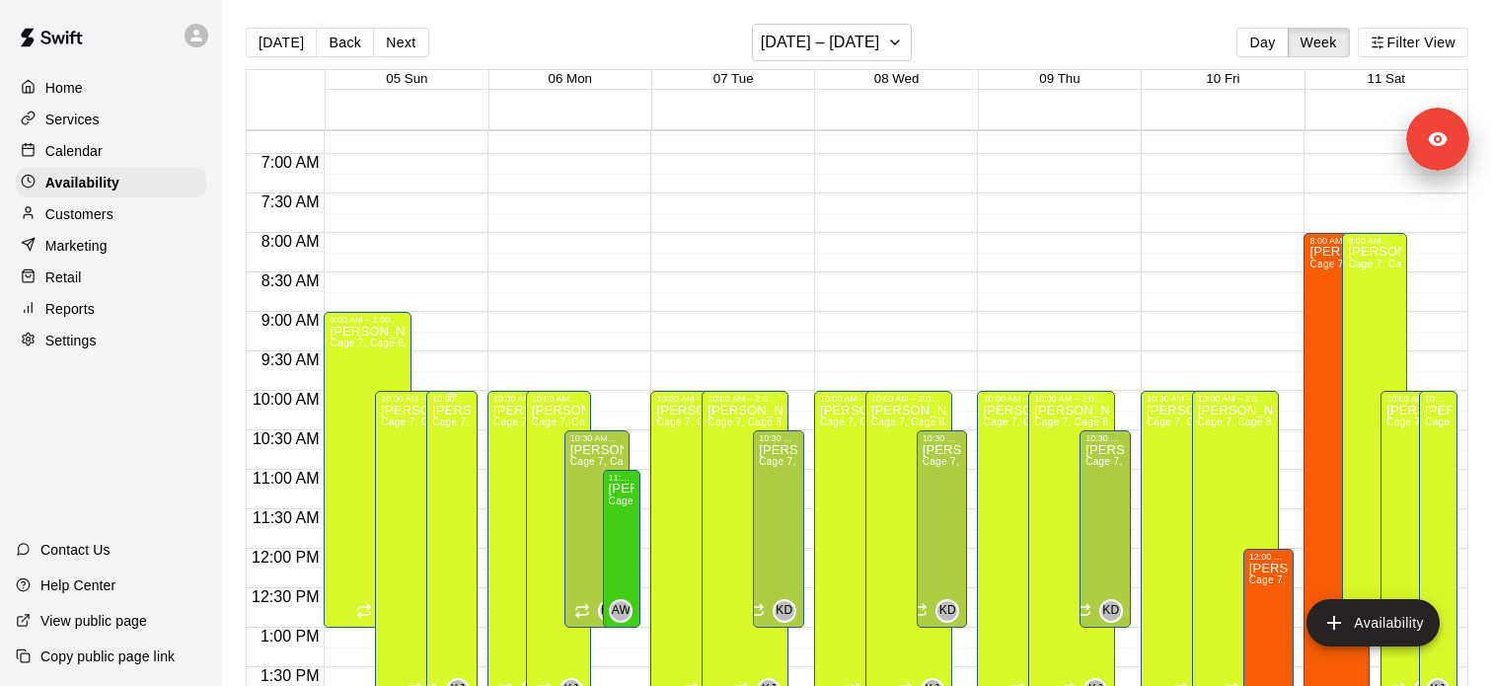
click at [450, 426] on span "Cage 7, Cage 8, Cage 9, Cage 10, Cage 1 , Cage 2, Cage 3, Cage 4, Cage 5, Cage 6" at bounding box center [633, 421] width 402 height 11
click at [450, 428] on icon "edit" at bounding box center [453, 438] width 24 height 24
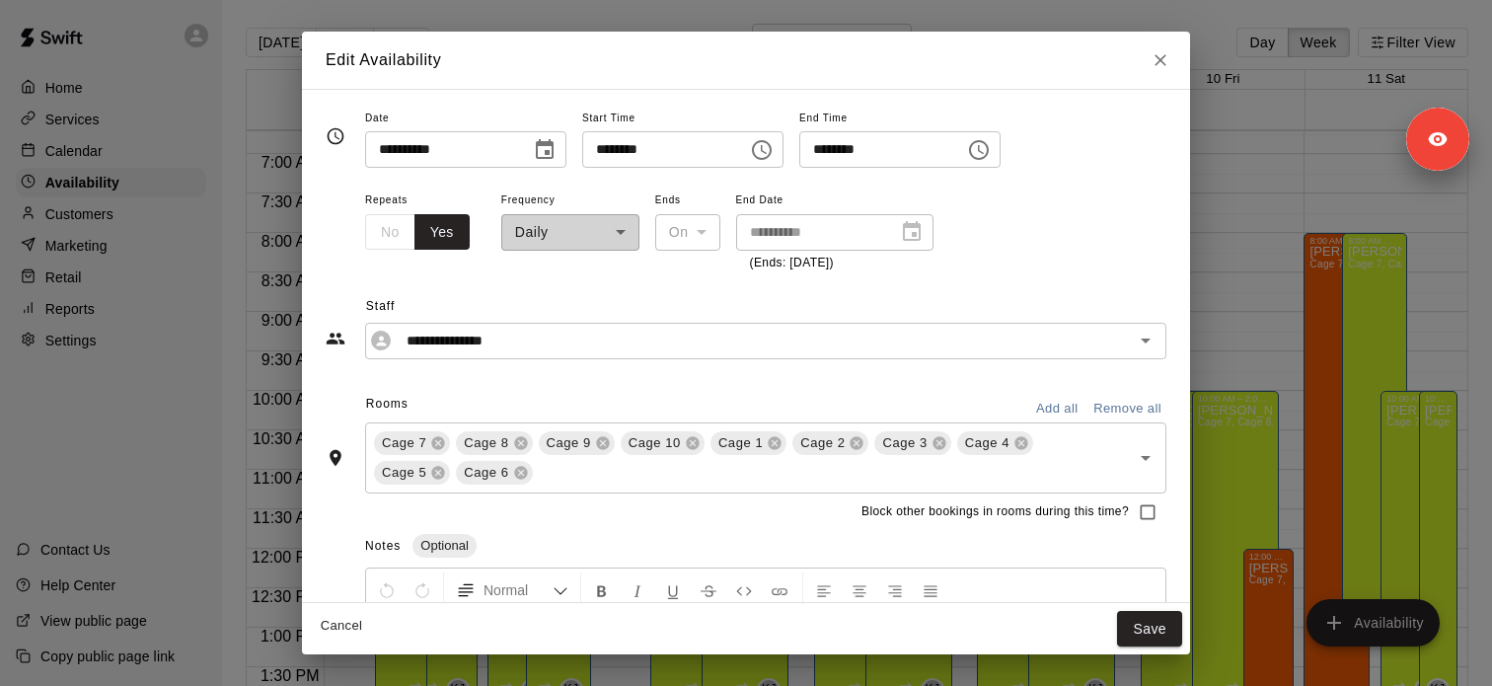
type input "**********"
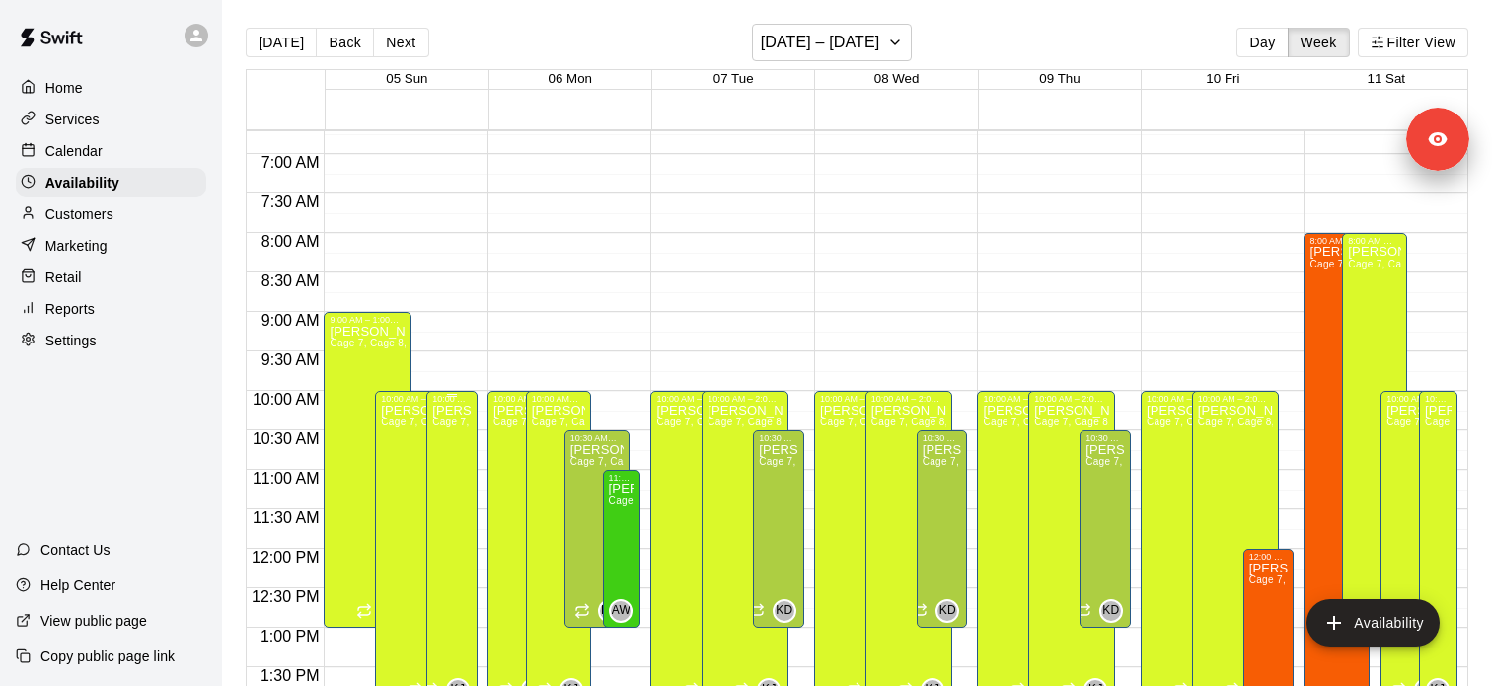
click at [451, 484] on button "delete" at bounding box center [452, 471] width 39 height 39
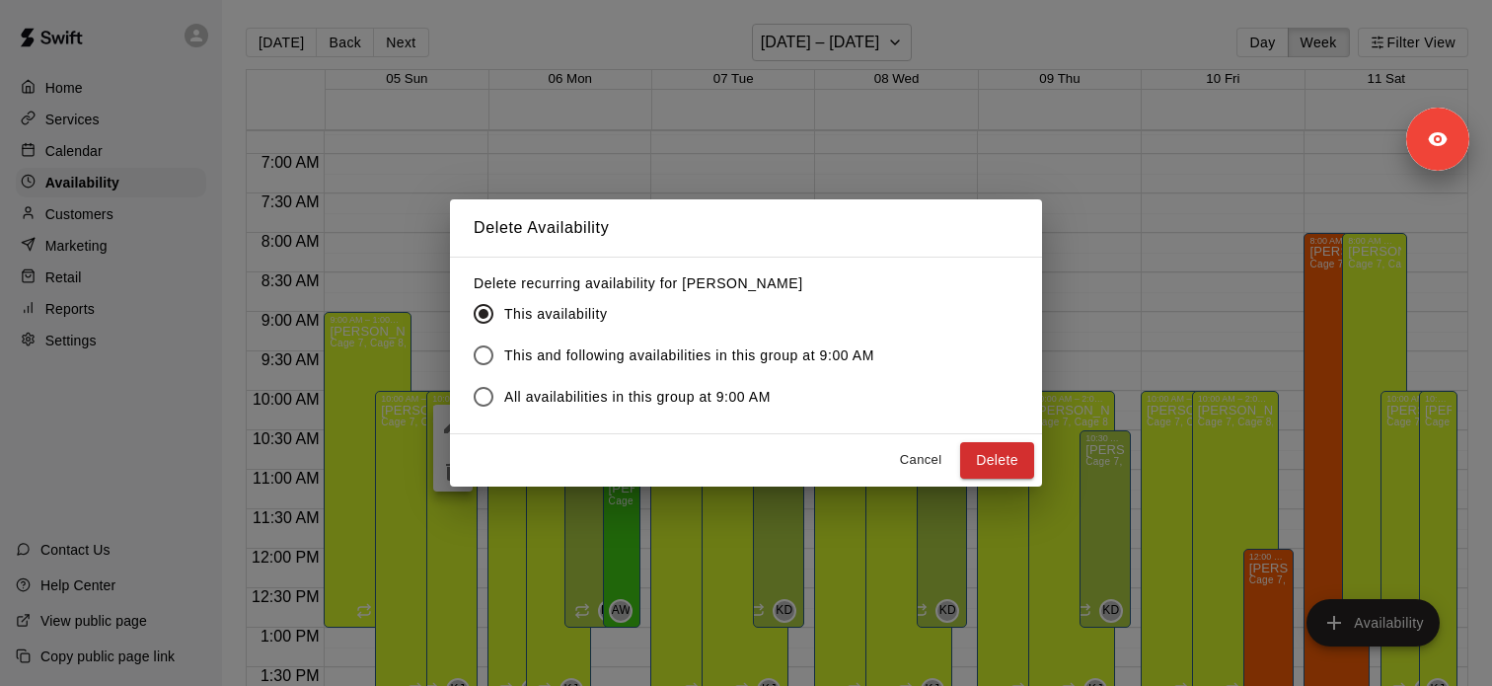
click at [674, 359] on span "This and following availabilities in this group at 9:00 AM" at bounding box center [689, 355] width 370 height 21
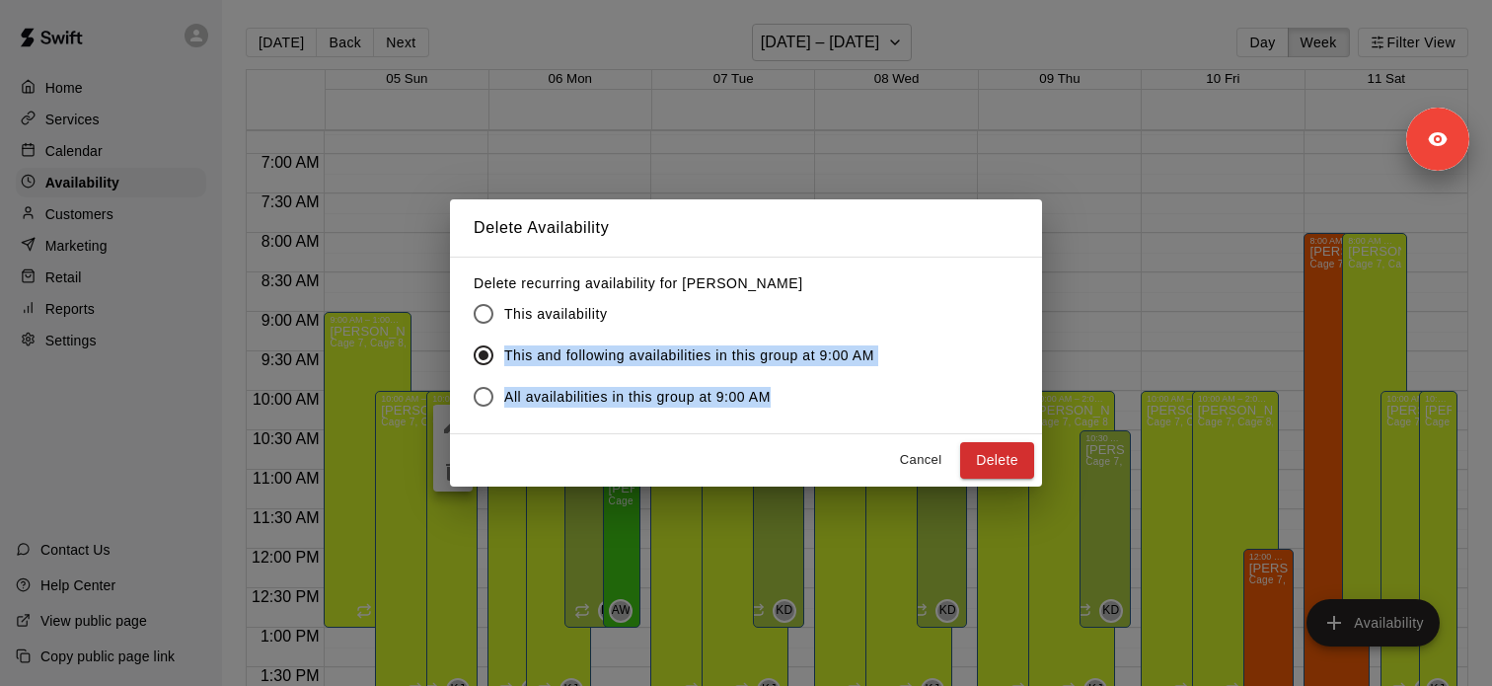
drag, startPoint x: 895, startPoint y: 353, endPoint x: 507, endPoint y: 349, distance: 387.8
click at [507, 349] on div "Delete recurring availability for [PERSON_NAME] This availability This and foll…" at bounding box center [746, 346] width 592 height 178
click at [515, 349] on span "This and following availabilities in this group at 9:00 AM" at bounding box center [689, 355] width 370 height 21
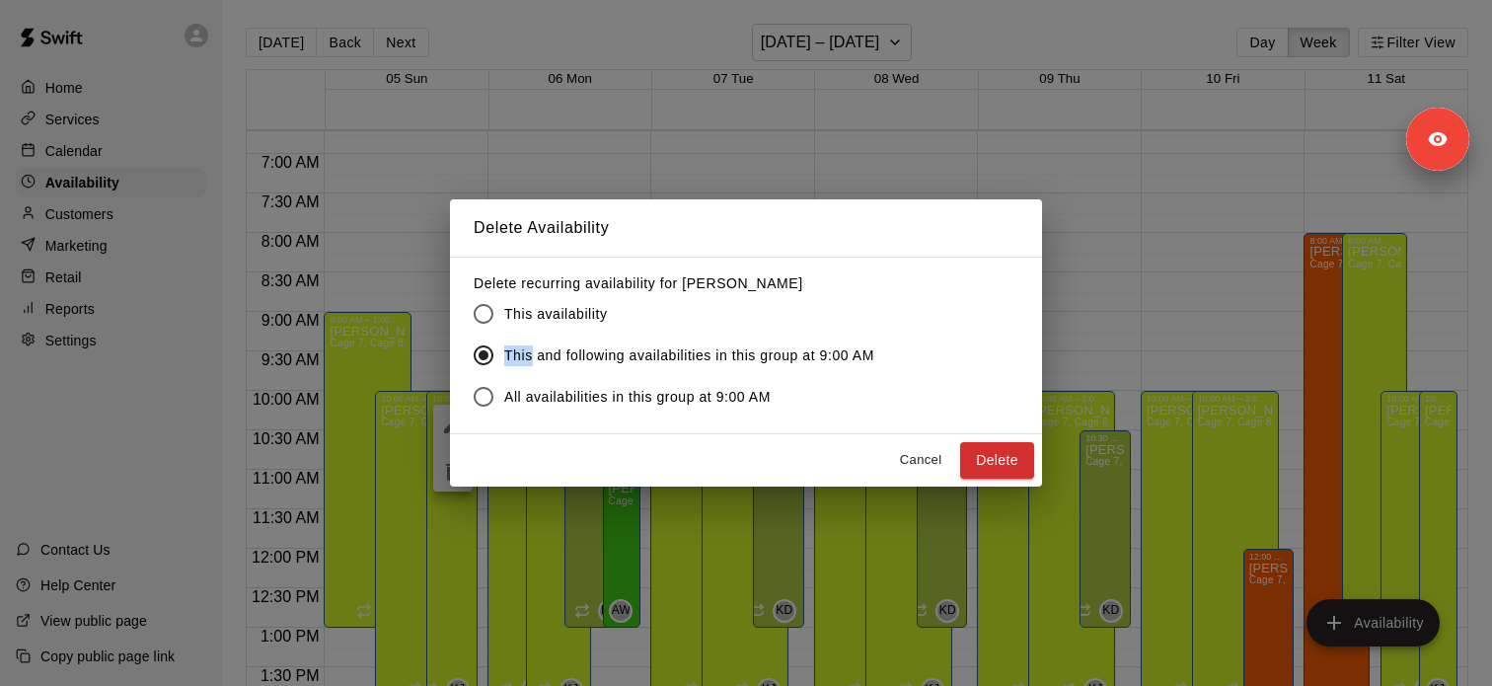
click at [515, 349] on span "This and following availabilities in this group at 9:00 AM" at bounding box center [689, 355] width 370 height 21
